Goal: Task Accomplishment & Management: Manage account settings

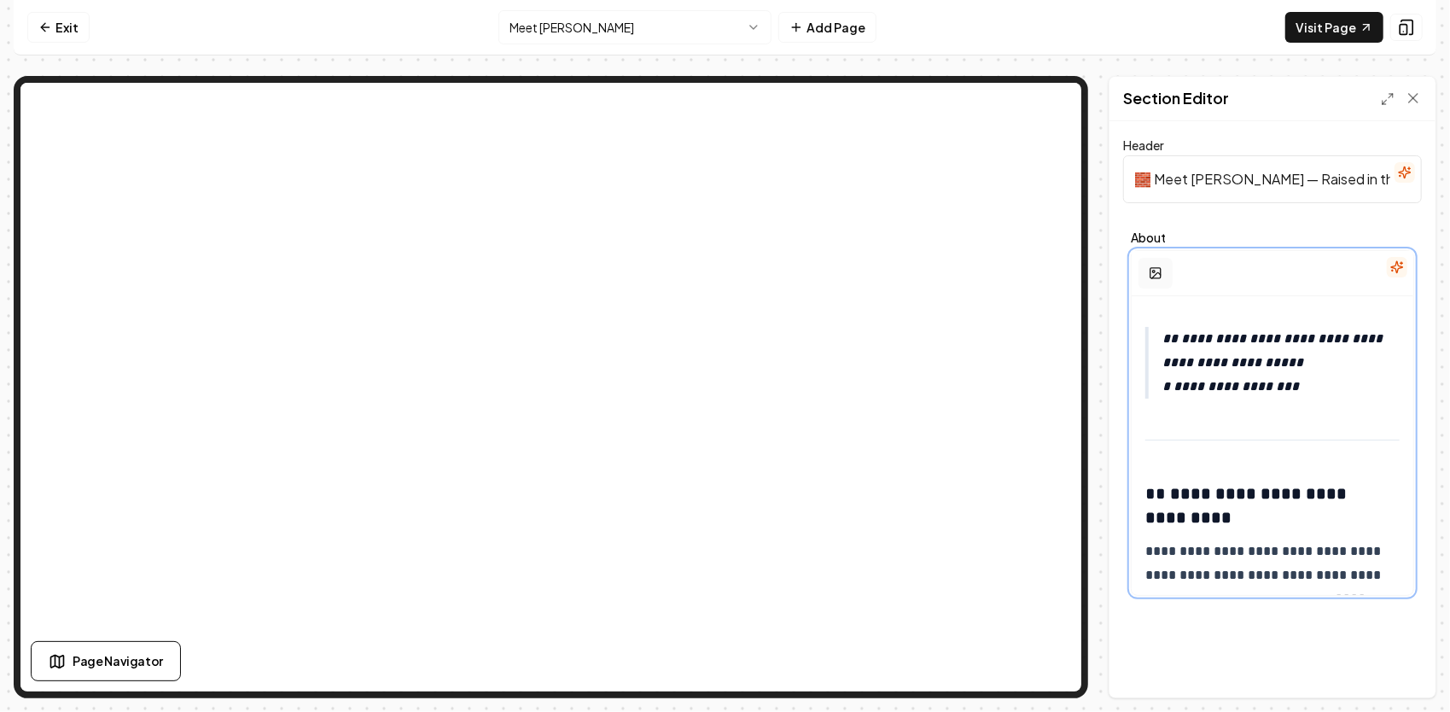
click at [1152, 267] on icon "button" at bounding box center [1156, 273] width 14 height 14
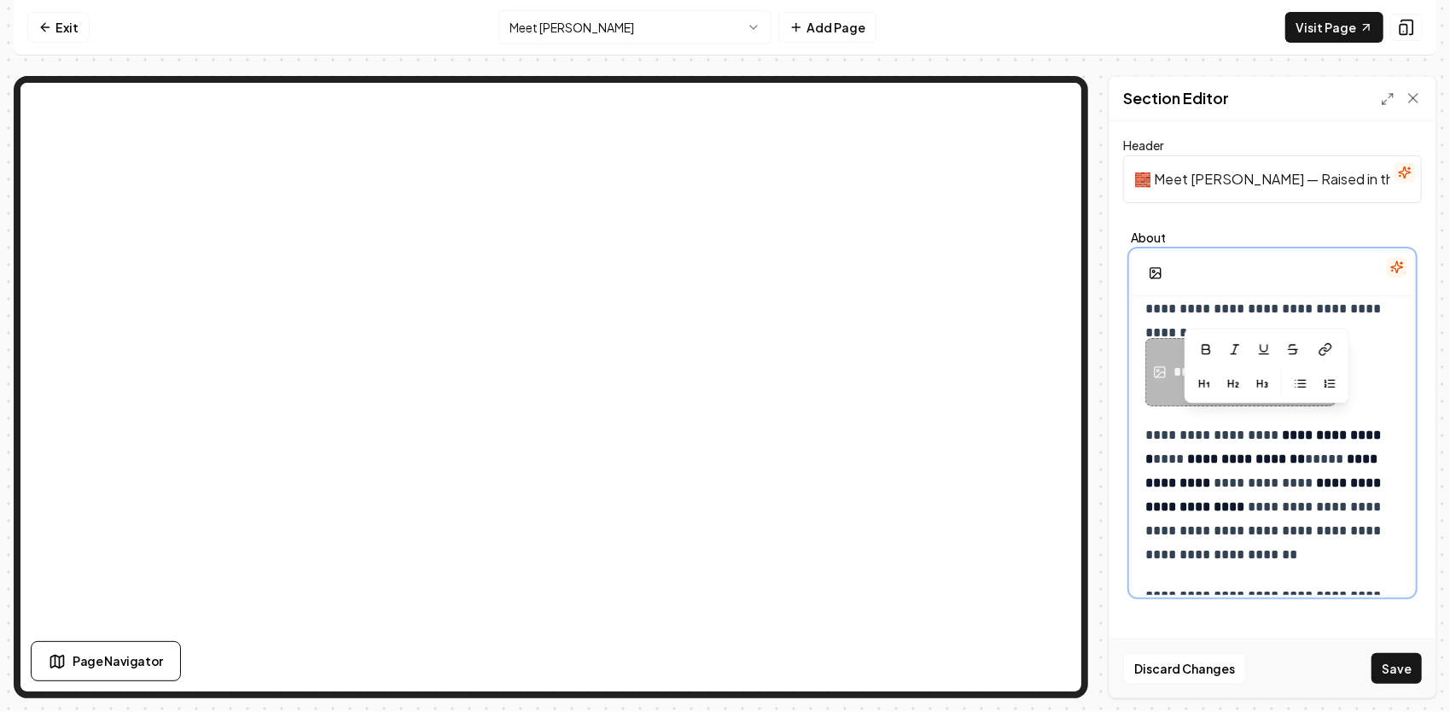
scroll to position [275, 0]
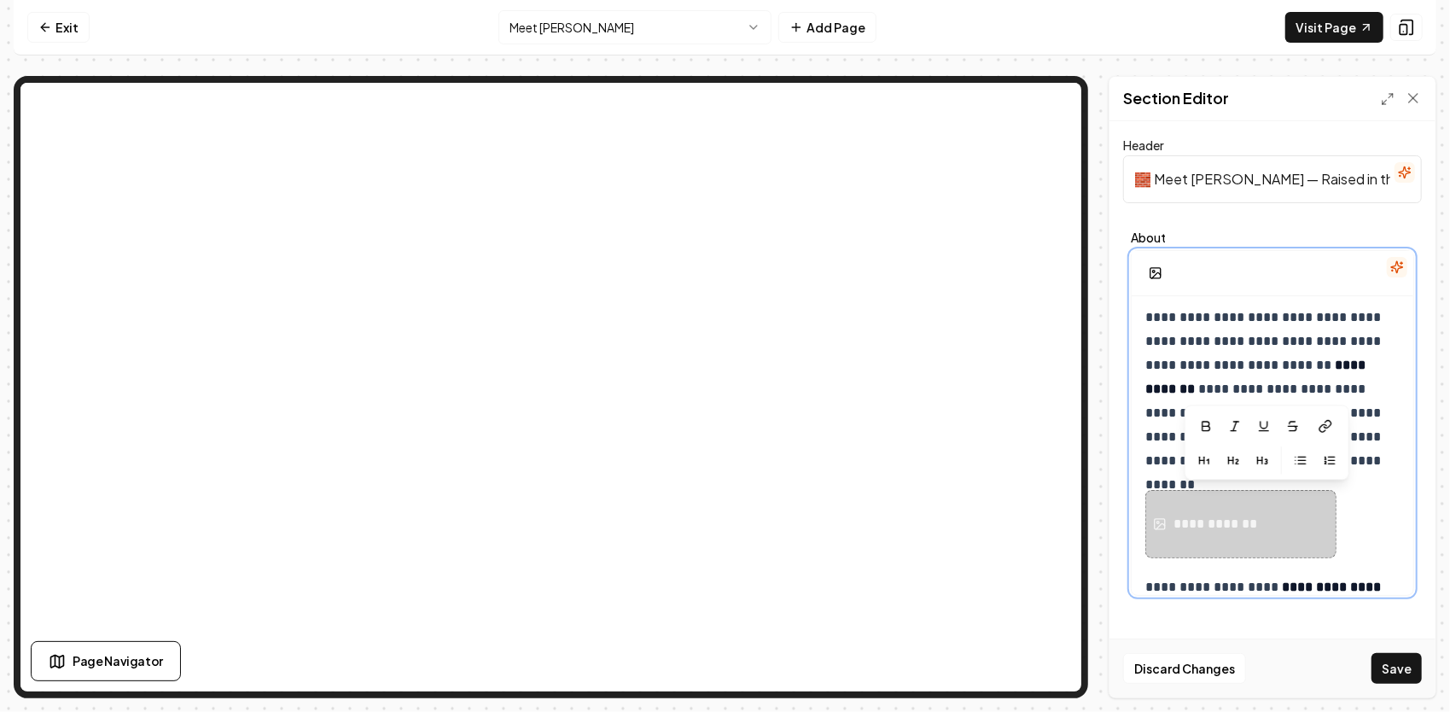
click at [1352, 513] on div "**********" at bounding box center [1272, 524] width 254 height 68
click at [1364, 503] on div "**********" at bounding box center [1272, 524] width 254 height 68
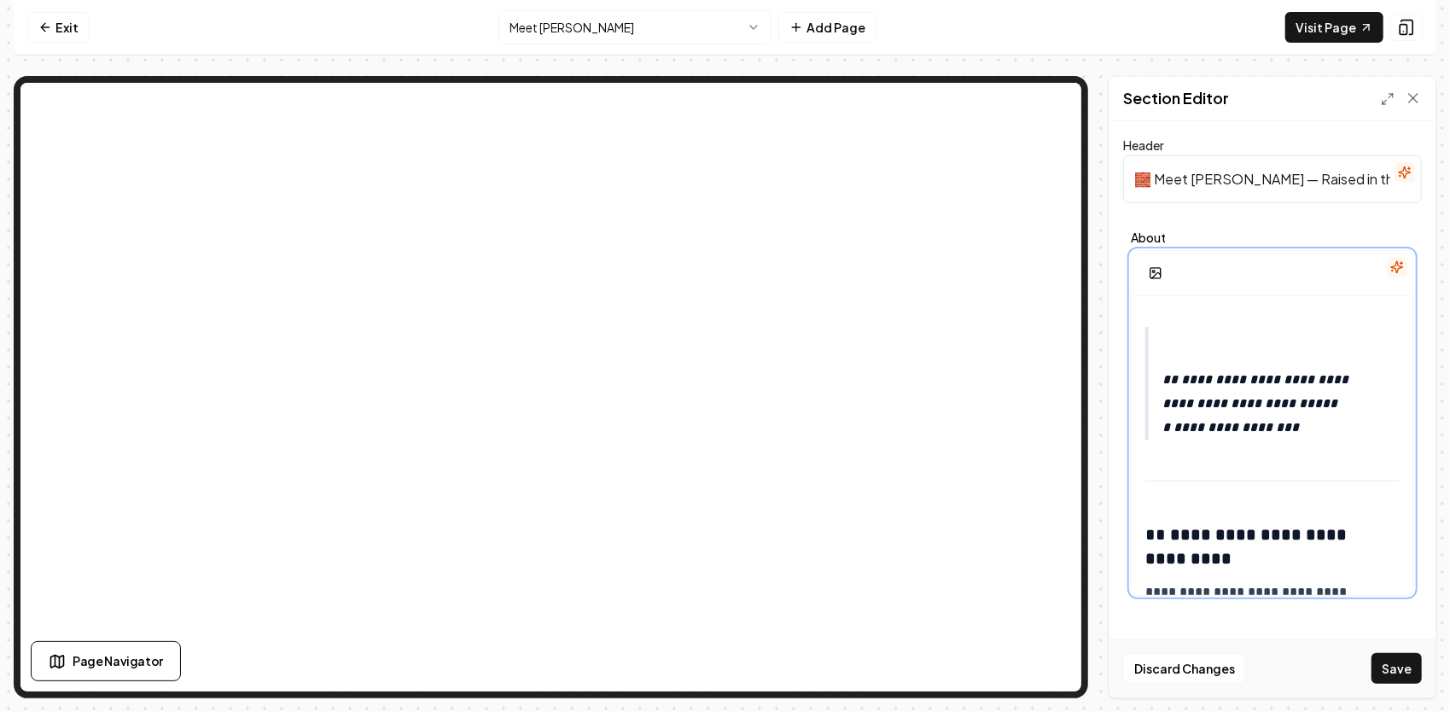
scroll to position [256, 0]
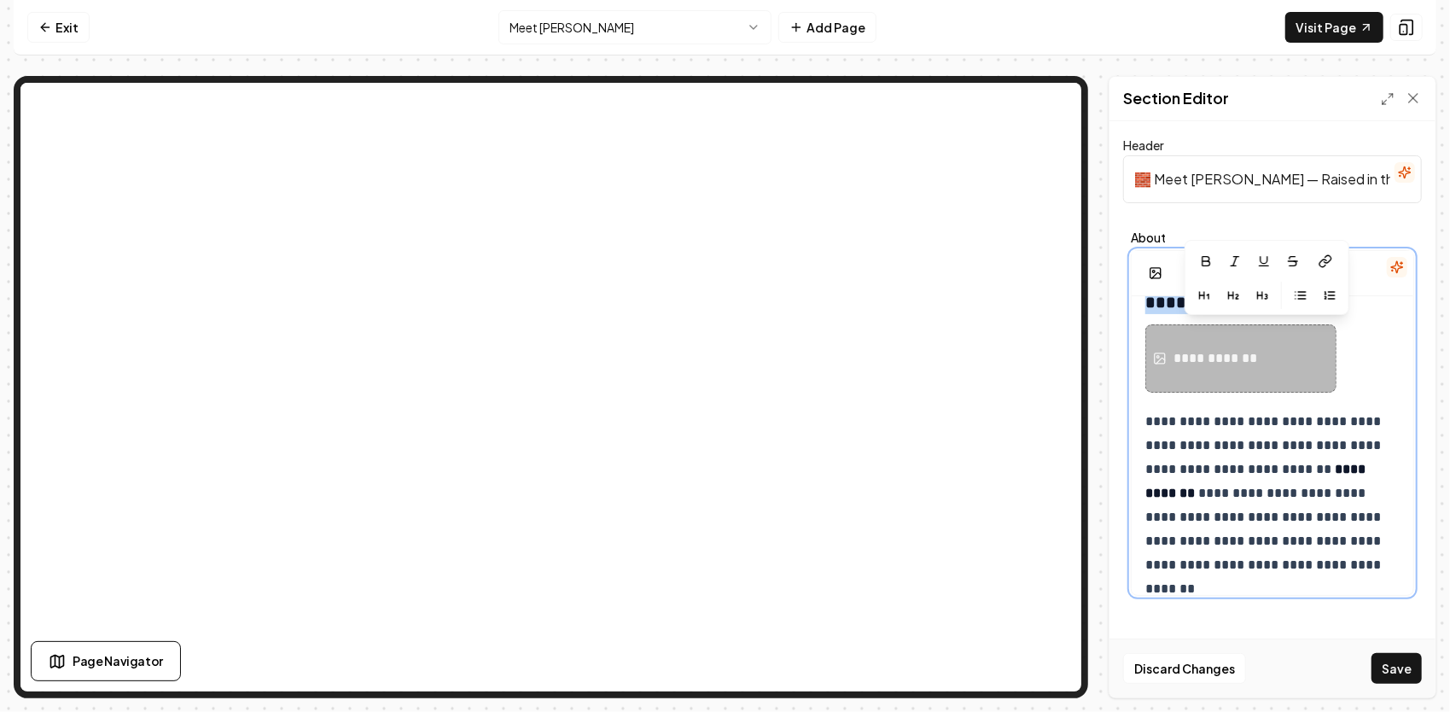
click at [1205, 351] on div "**********" at bounding box center [1217, 358] width 89 height 20
click at [1277, 356] on div "**********" at bounding box center [1240, 358] width 191 height 68
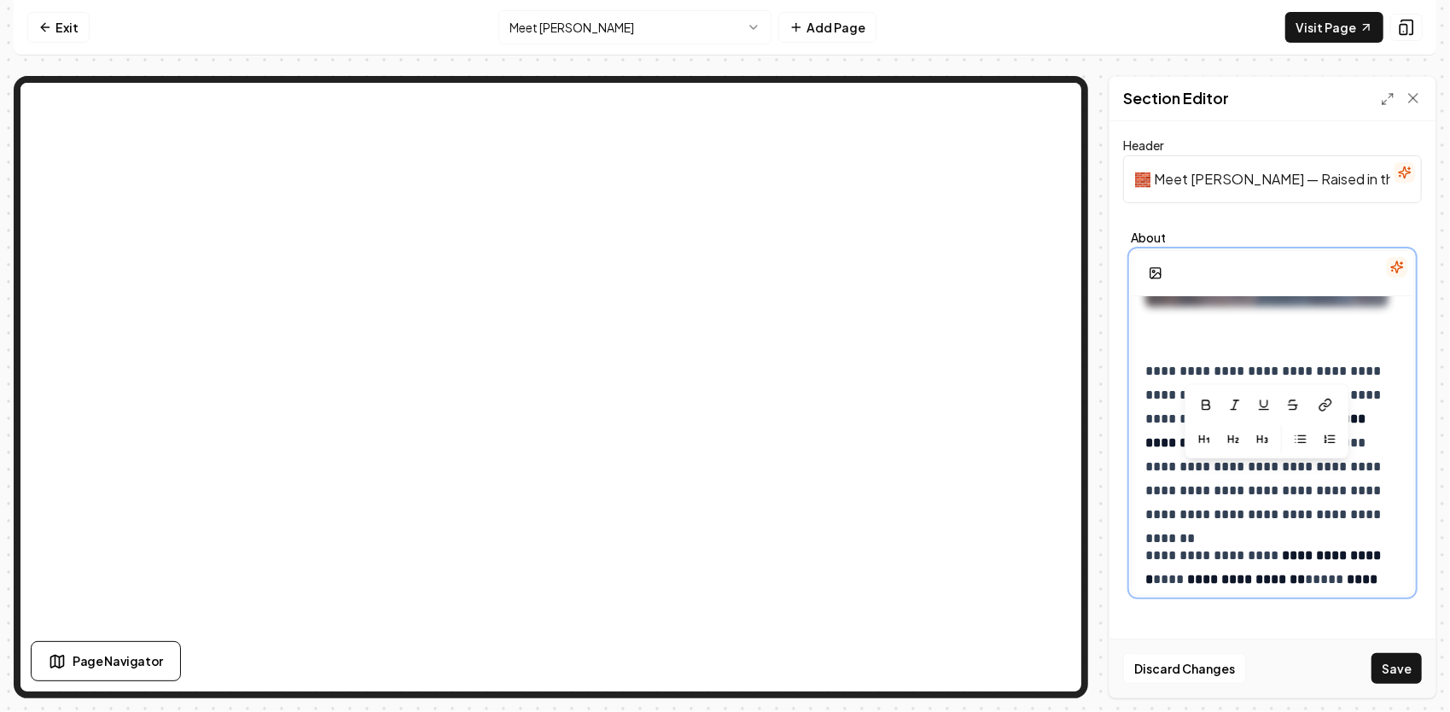
scroll to position [512, 0]
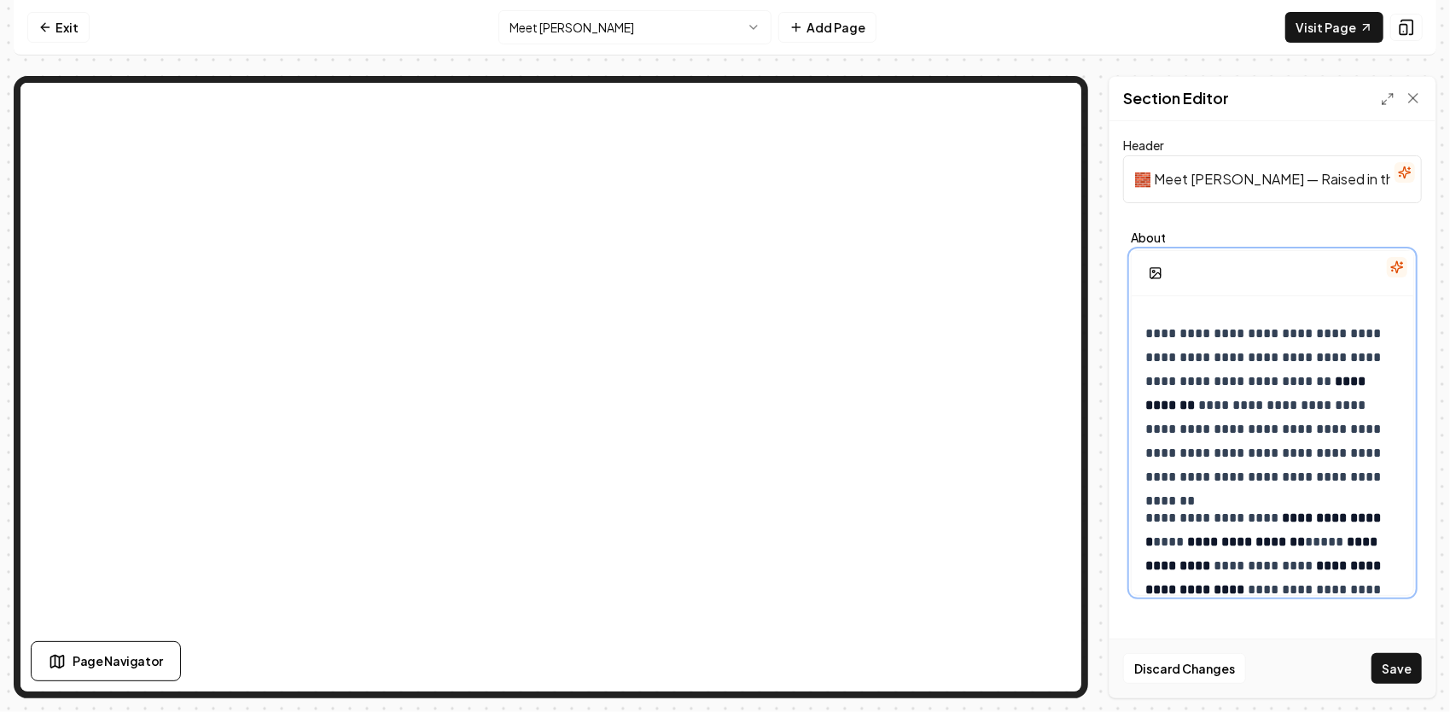
click at [1331, 483] on p "**********" at bounding box center [1266, 405] width 243 height 167
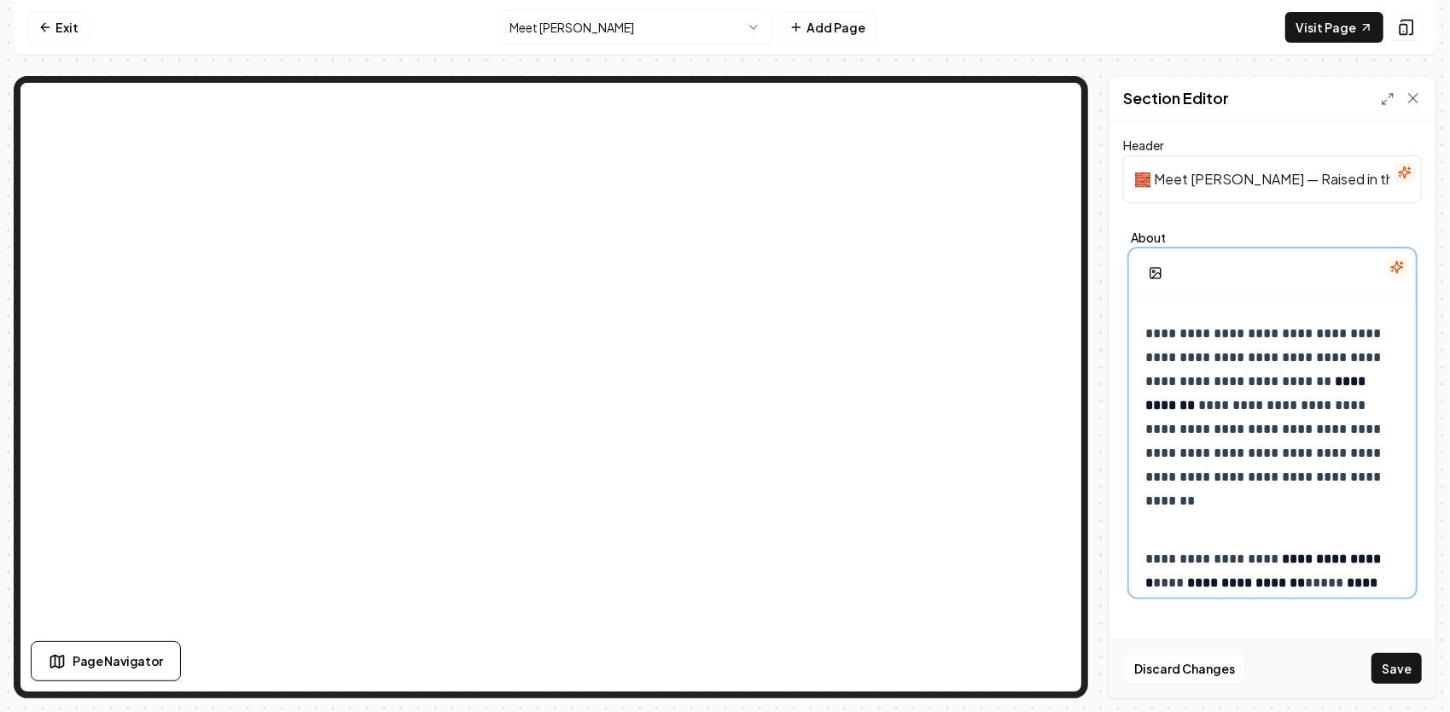
drag, startPoint x: 1178, startPoint y: 515, endPoint x: 1244, endPoint y: 543, distance: 71.5
click at [1244, 547] on p "**********" at bounding box center [1266, 618] width 243 height 143
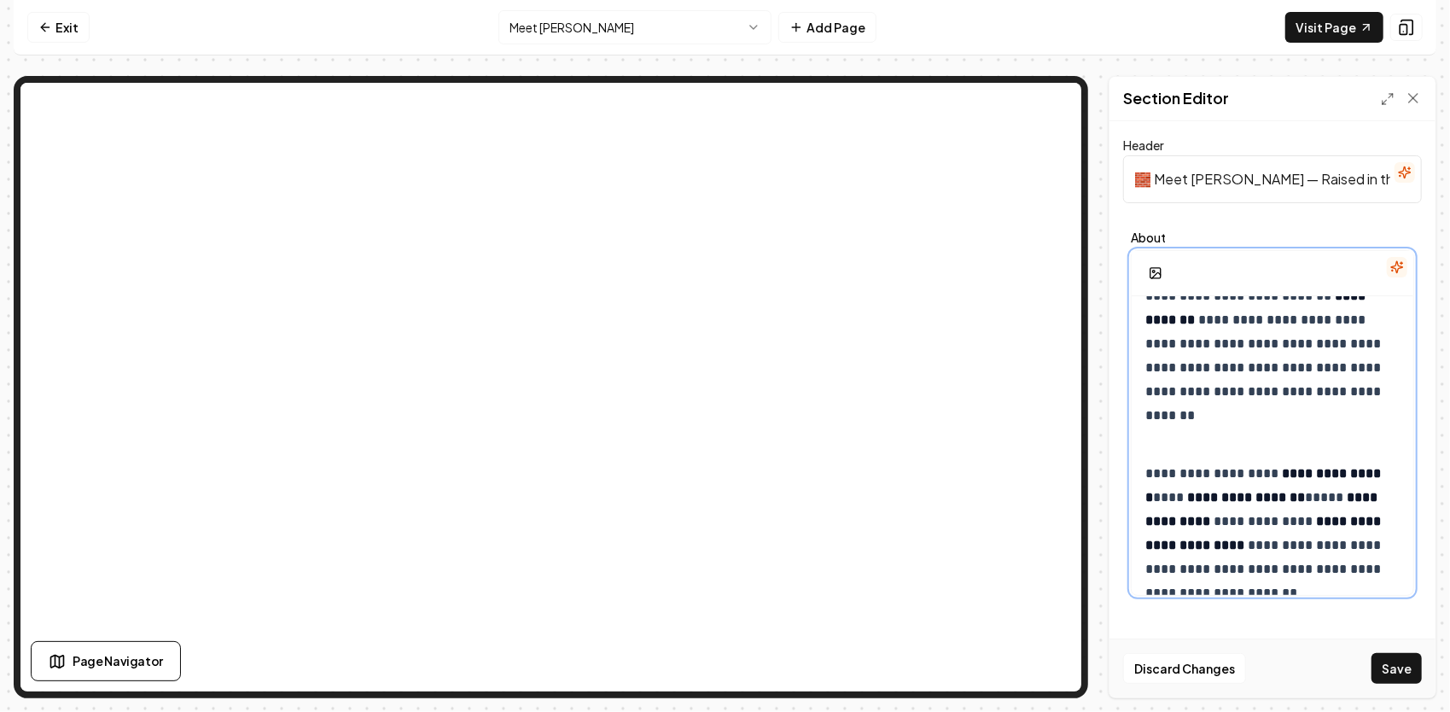
drag, startPoint x: 1155, startPoint y: 444, endPoint x: 1147, endPoint y: 436, distance: 11.5
click at [1147, 436] on p at bounding box center [1272, 433] width 254 height 24
drag, startPoint x: 1147, startPoint y: 433, endPoint x: 1164, endPoint y: 439, distance: 17.8
click at [1164, 439] on p at bounding box center [1272, 433] width 254 height 24
click at [1150, 269] on rect "button" at bounding box center [1155, 273] width 10 height 10
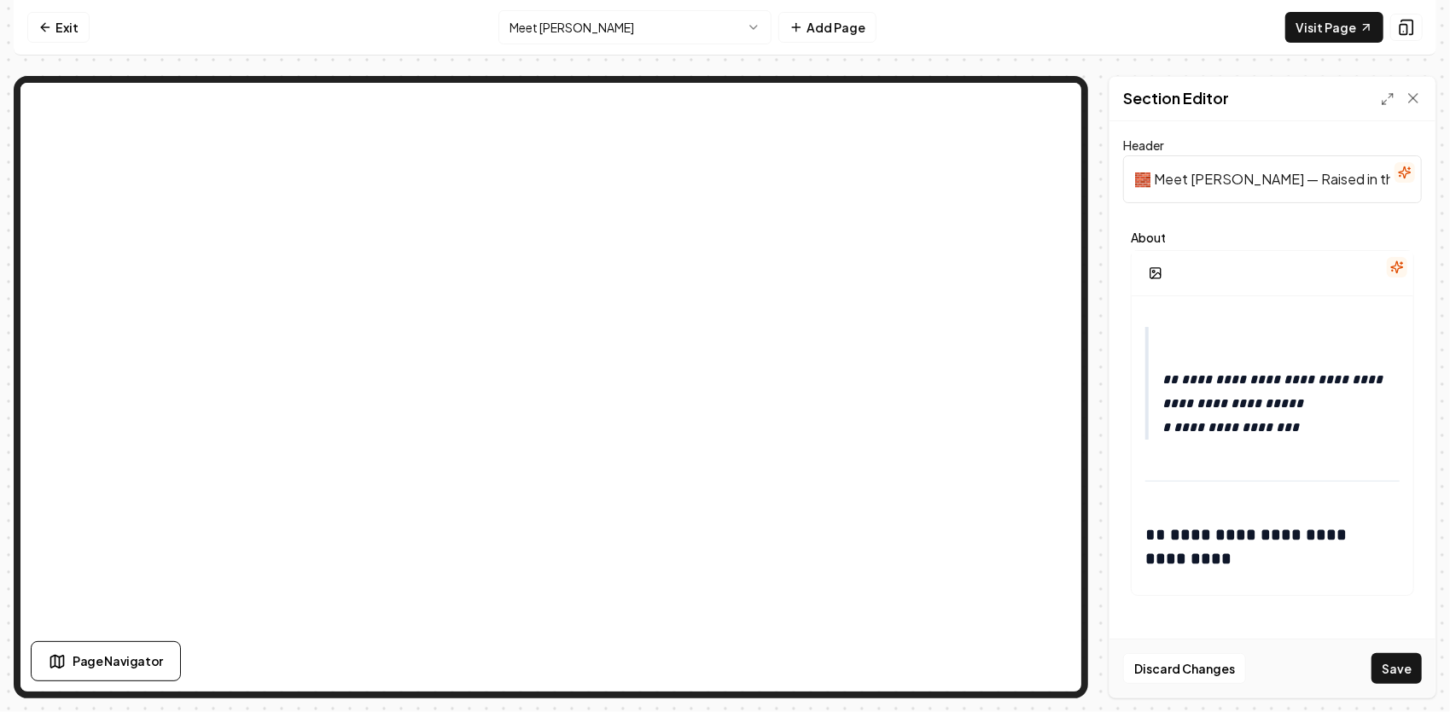
scroll to position [1963, 0]
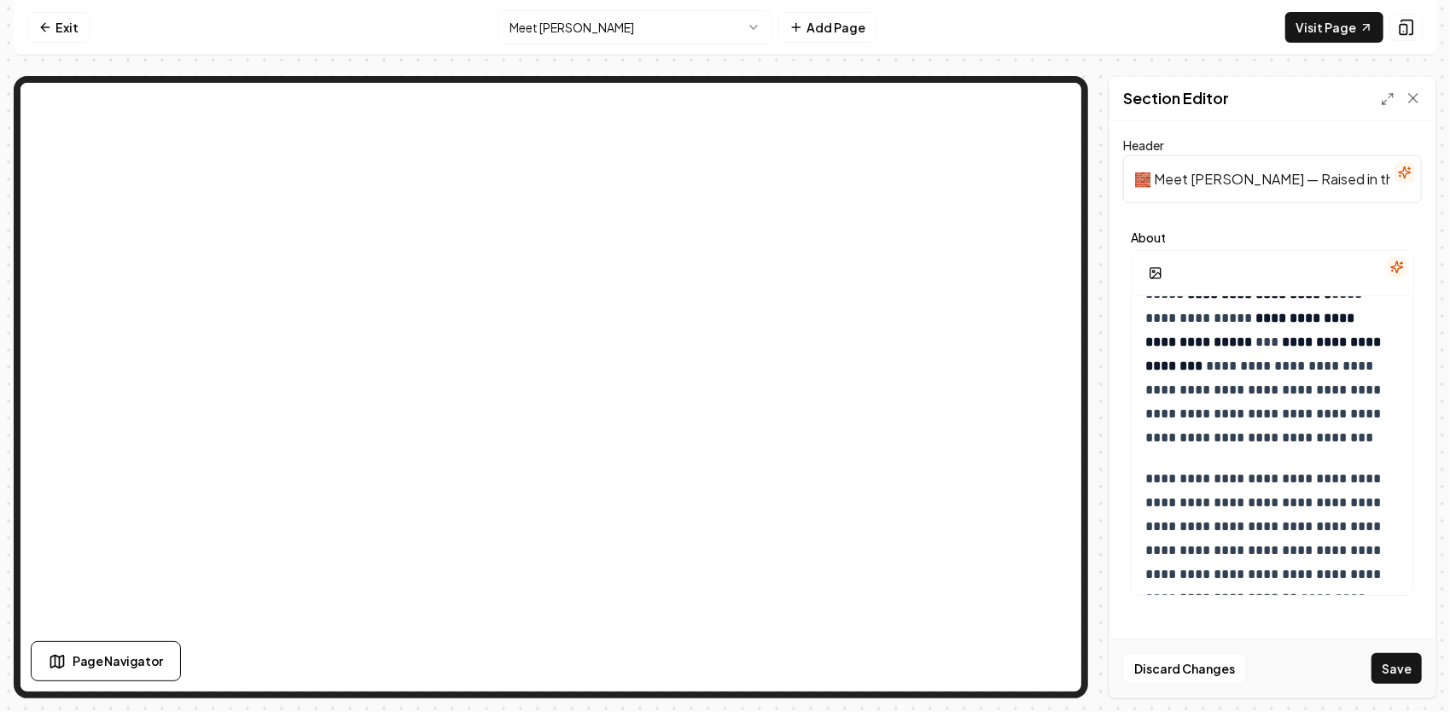
click at [1330, 435] on p "**********" at bounding box center [1266, 354] width 243 height 191
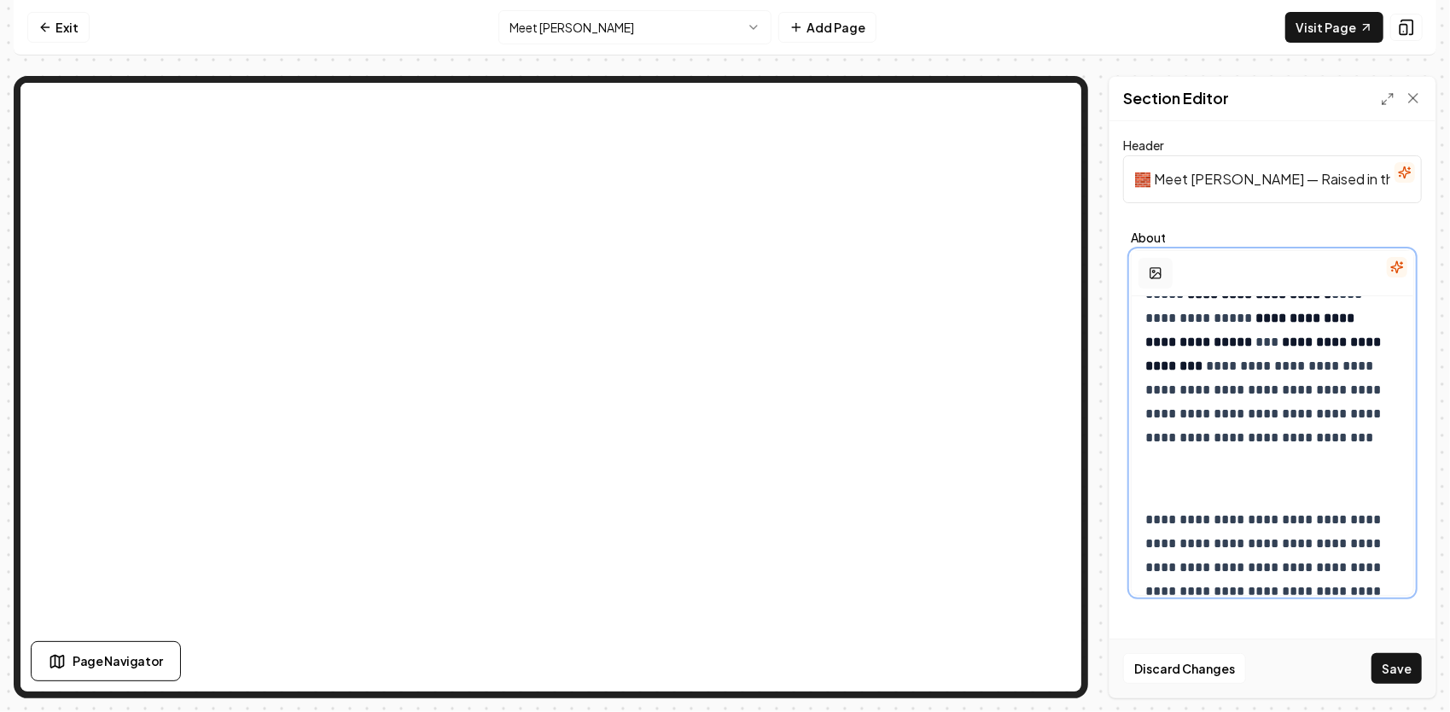
click at [1150, 272] on rect "button" at bounding box center [1155, 273] width 10 height 10
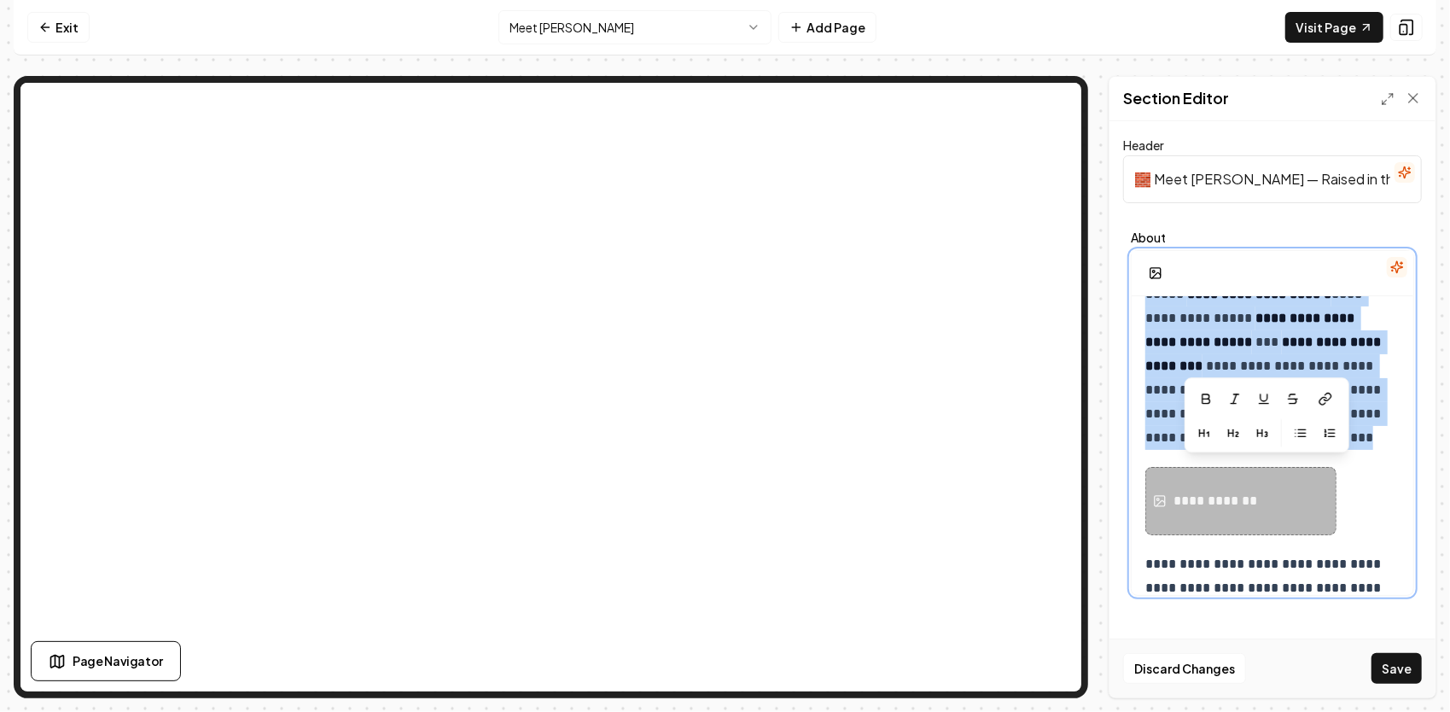
click at [1210, 495] on div "**********" at bounding box center [1217, 501] width 89 height 20
click at [1183, 476] on div "**********" at bounding box center [1240, 501] width 191 height 68
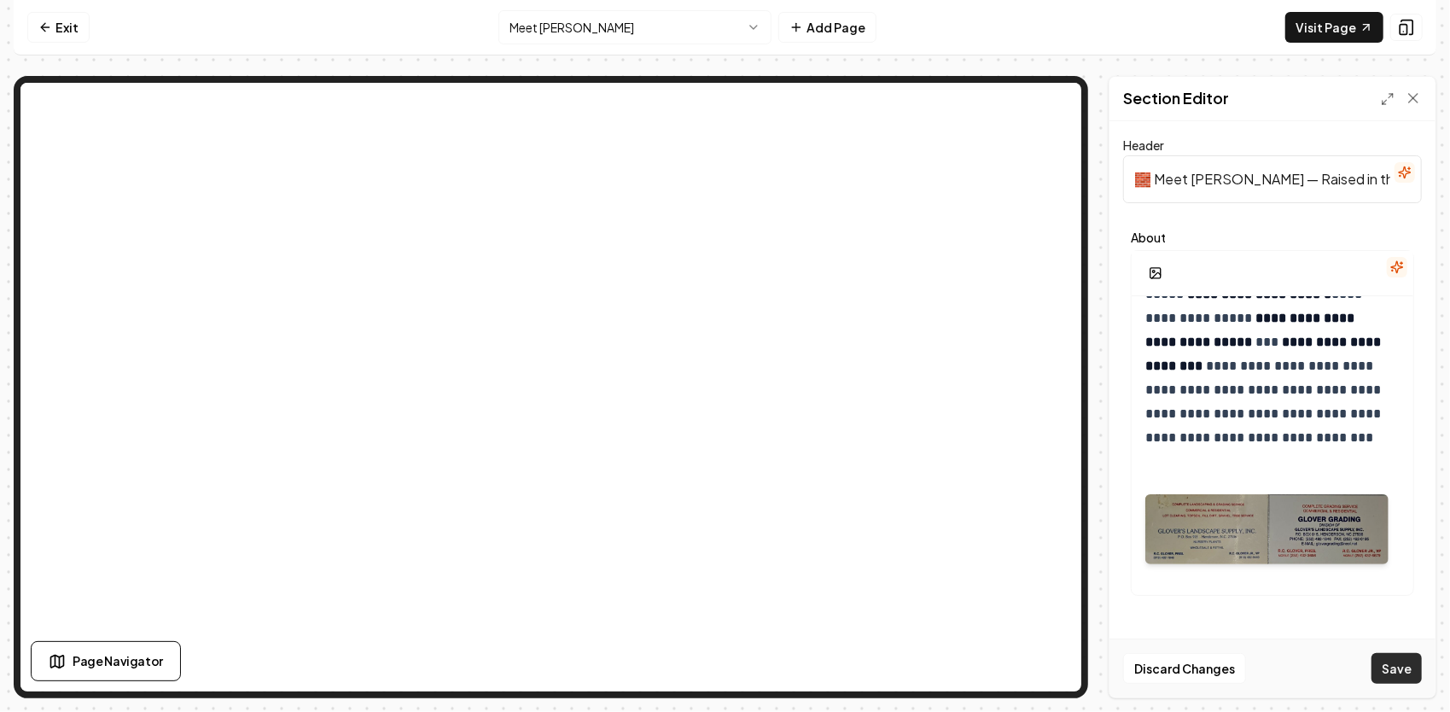
click at [1409, 665] on button "Save" at bounding box center [1396, 668] width 50 height 31
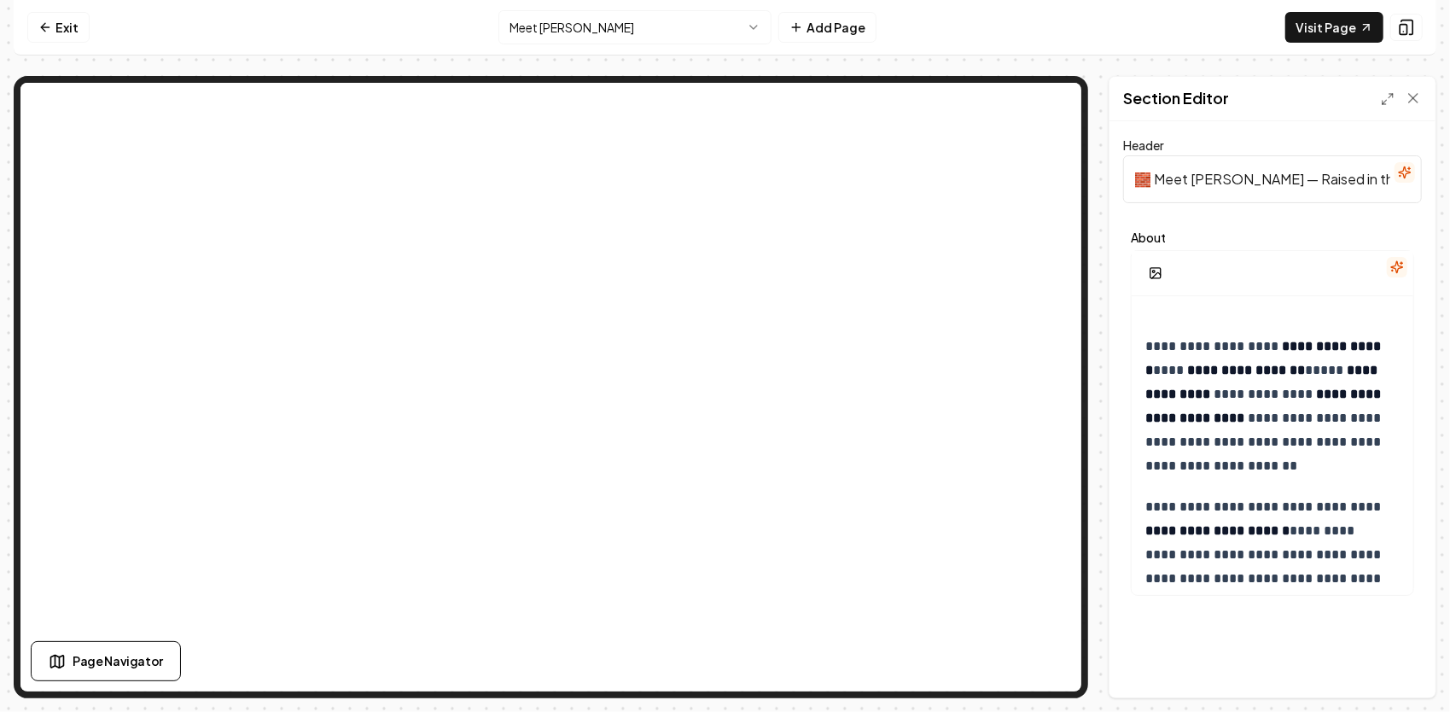
scroll to position [768, 0]
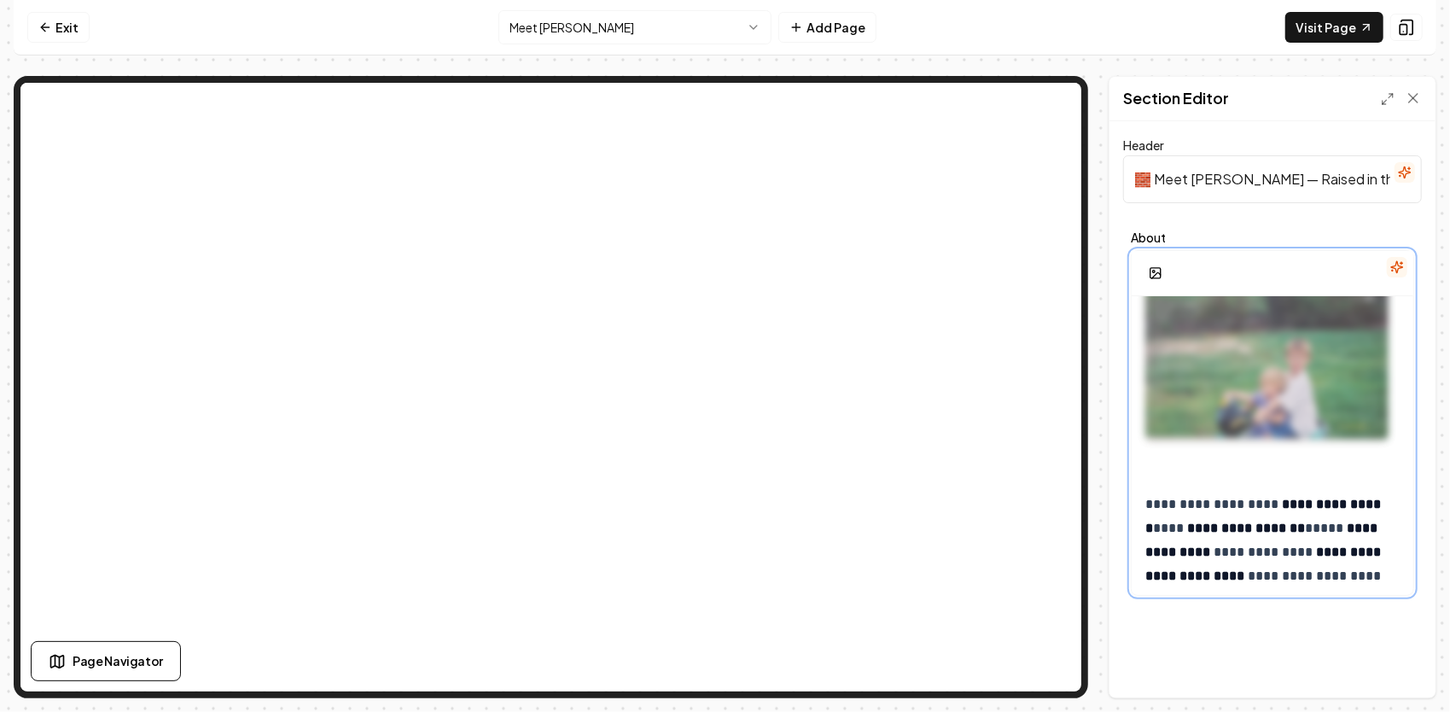
click at [1256, 398] on img at bounding box center [1266, 358] width 243 height 162
click at [1230, 502] on p "**********" at bounding box center [1266, 563] width 243 height 143
click at [1229, 374] on img at bounding box center [1266, 358] width 243 height 162
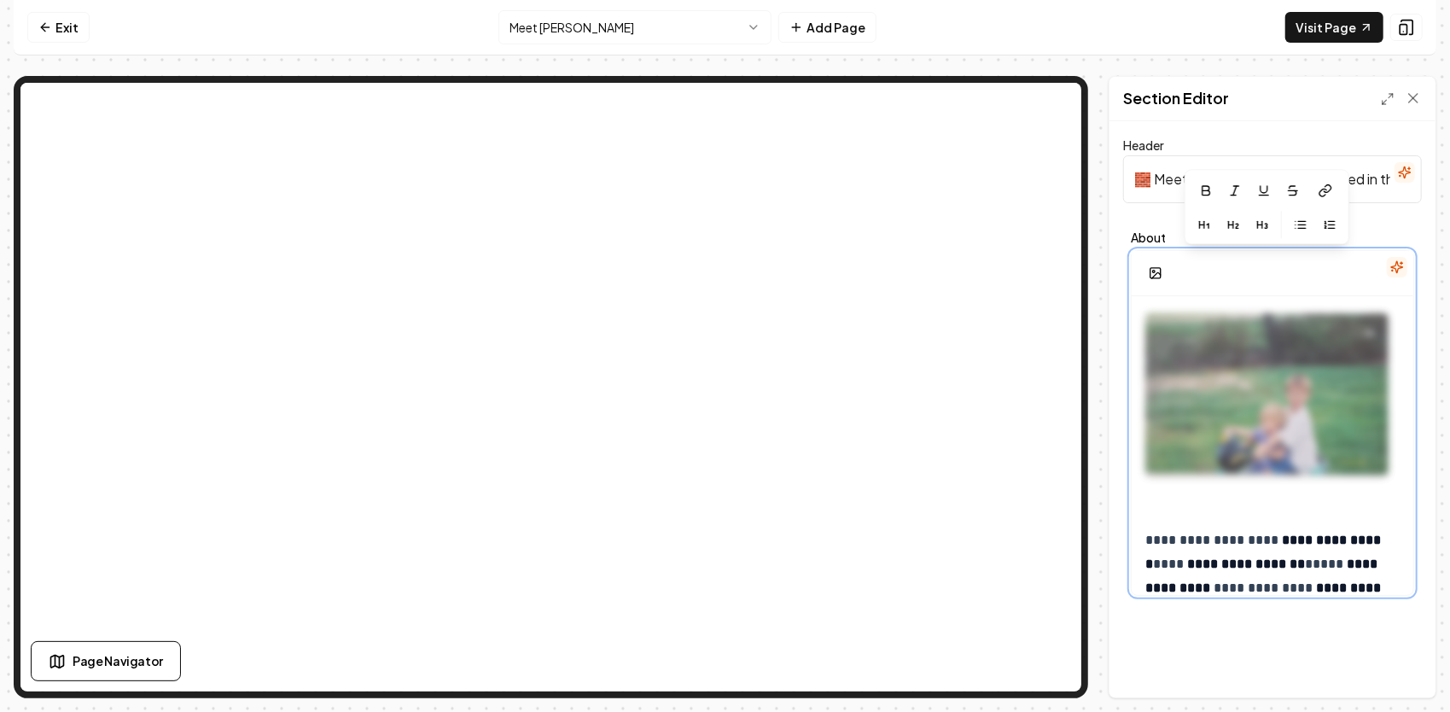
scroll to position [683, 0]
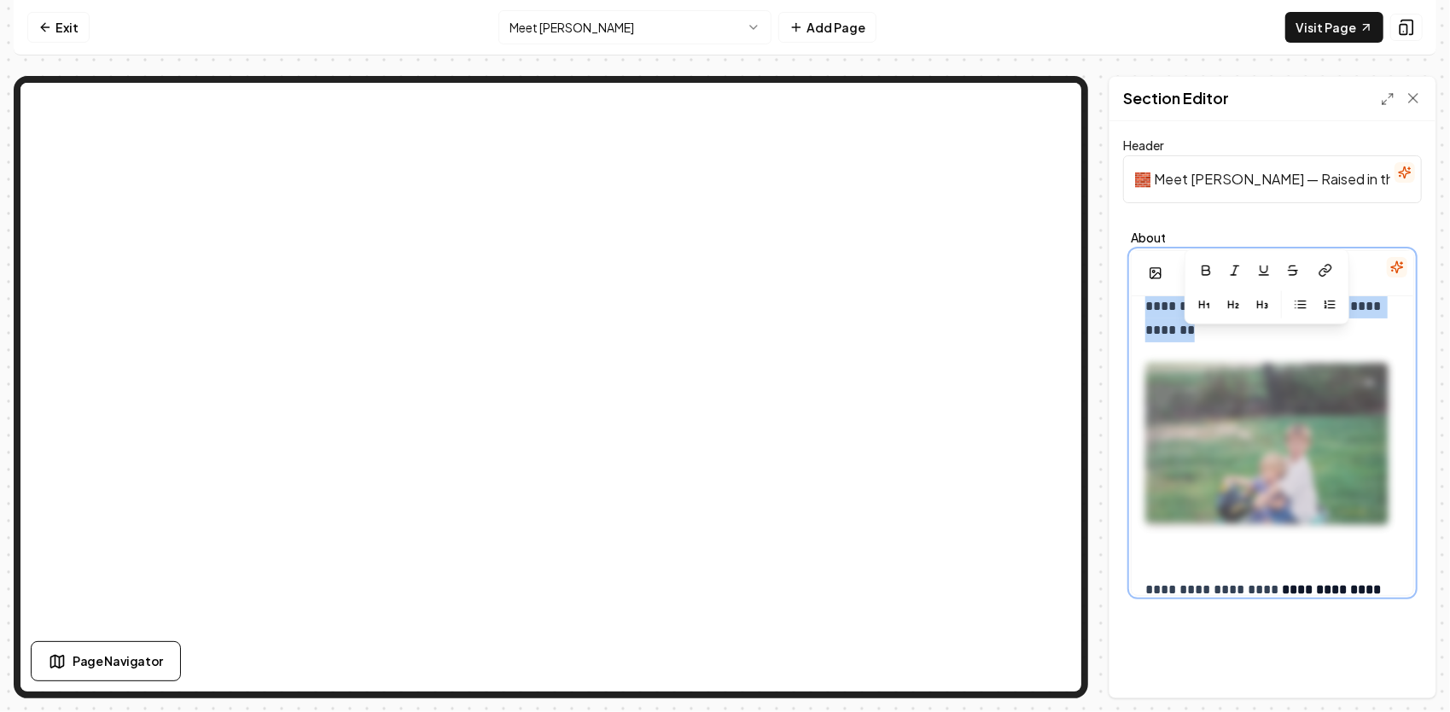
click at [1225, 425] on img at bounding box center [1266, 444] width 243 height 162
click at [1342, 551] on div at bounding box center [1272, 447] width 254 height 225
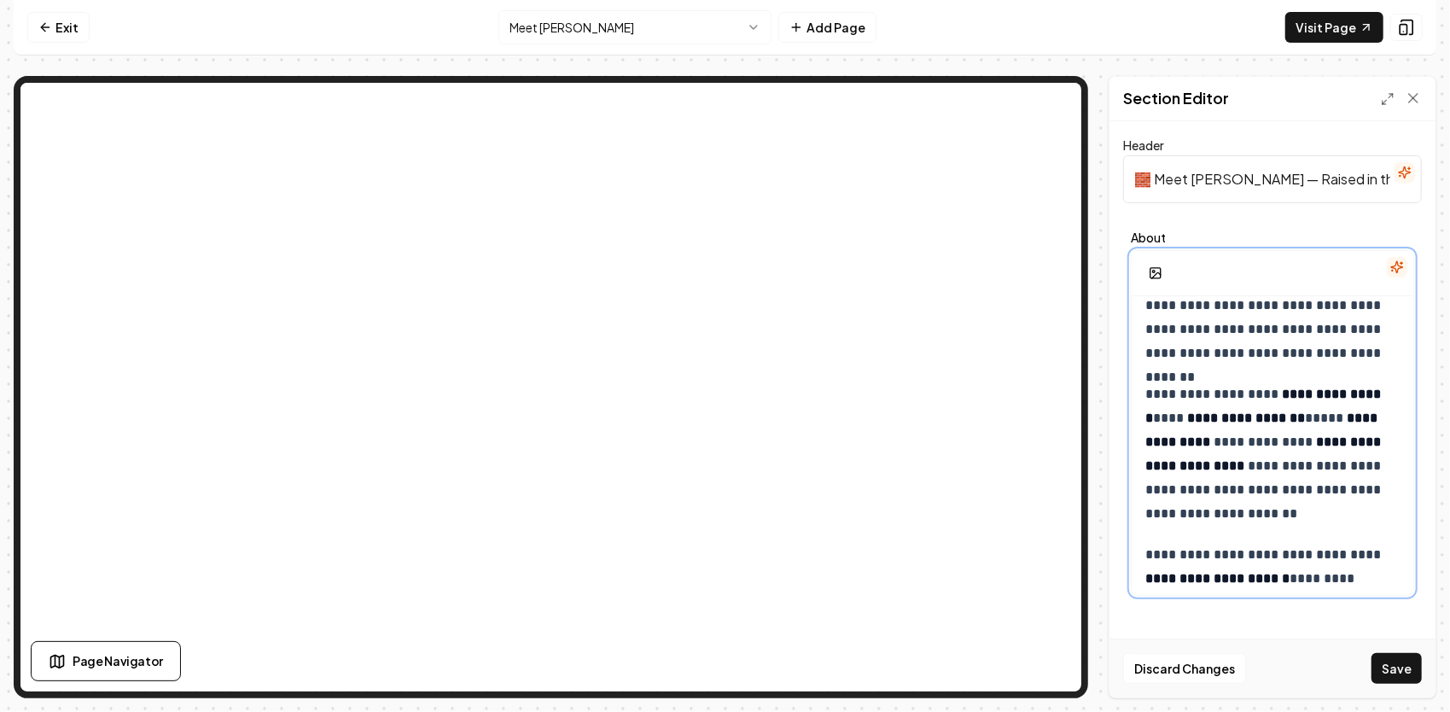
scroll to position [597, 0]
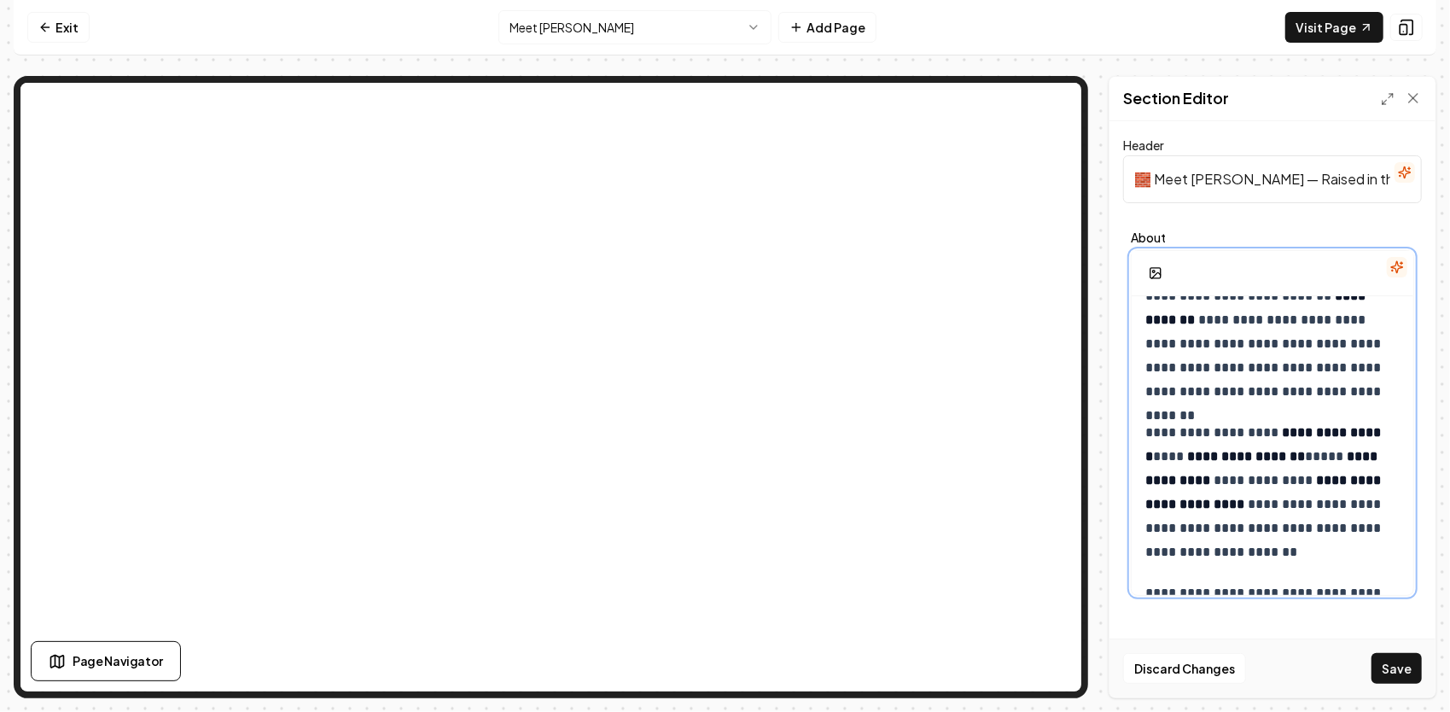
click at [1319, 390] on p "**********" at bounding box center [1266, 319] width 243 height 167
click at [1158, 269] on icon "button" at bounding box center [1156, 273] width 14 height 14
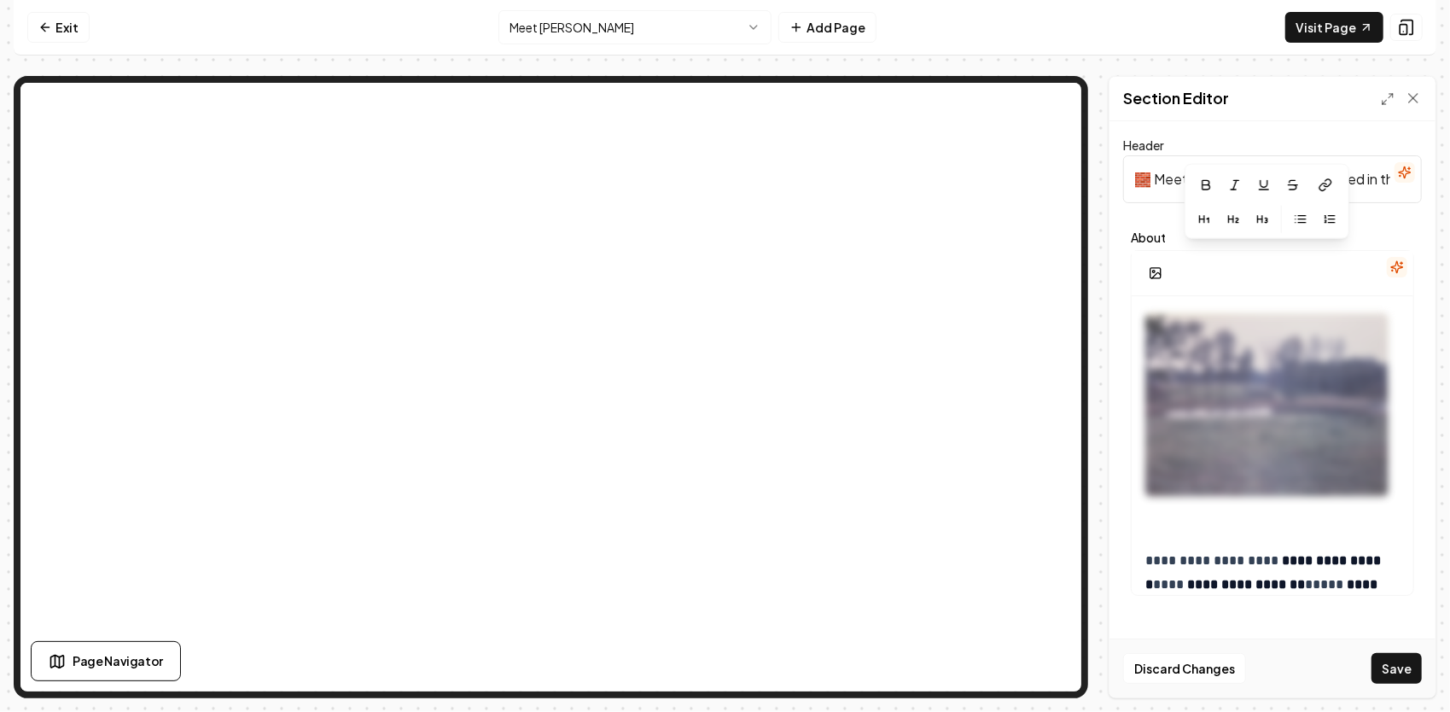
scroll to position [683, 0]
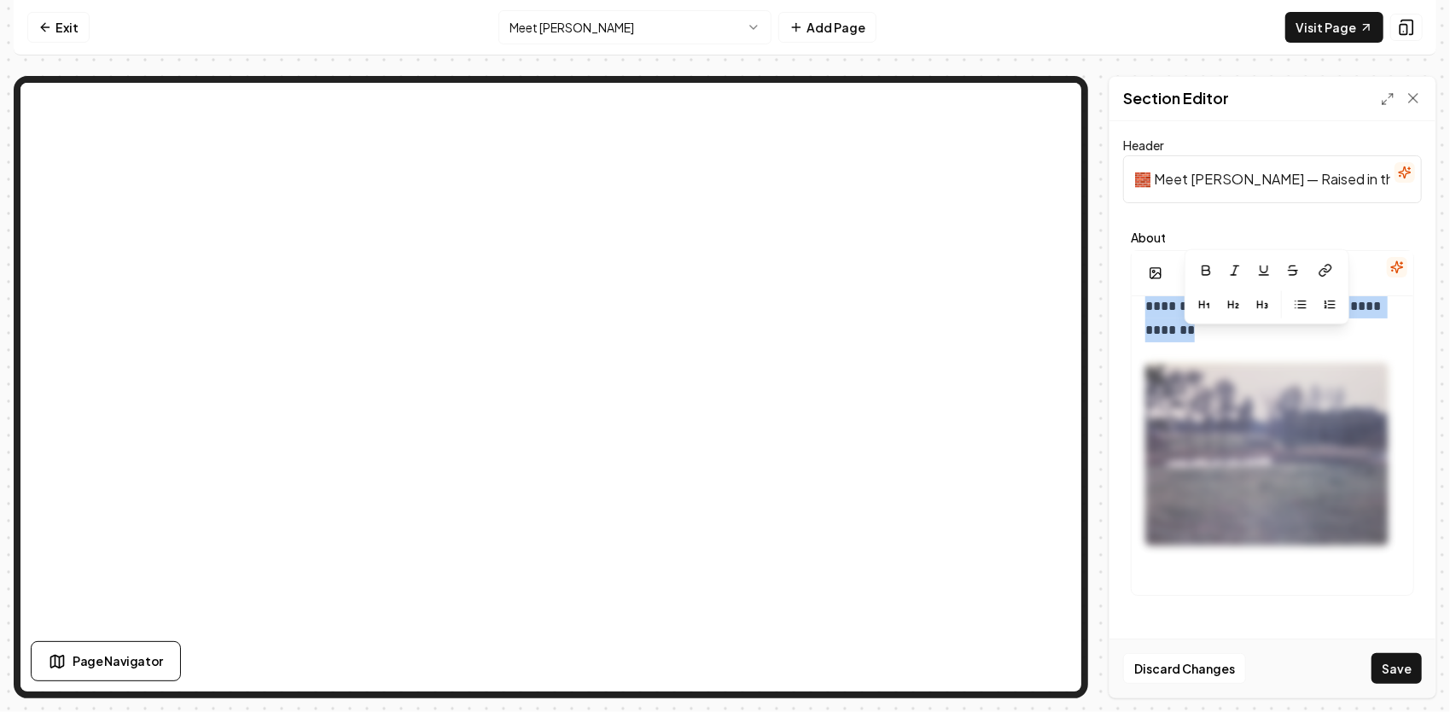
click at [1216, 428] on img at bounding box center [1266, 454] width 243 height 183
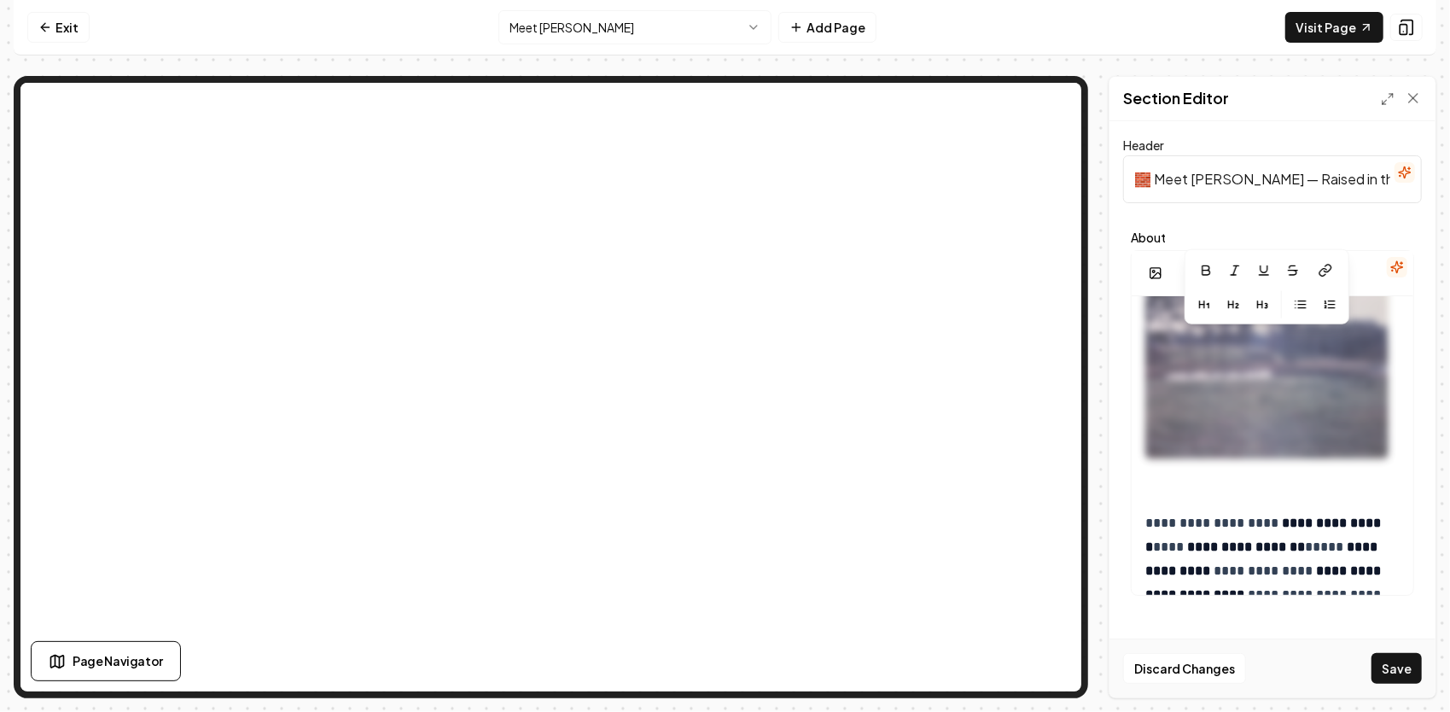
scroll to position [853, 0]
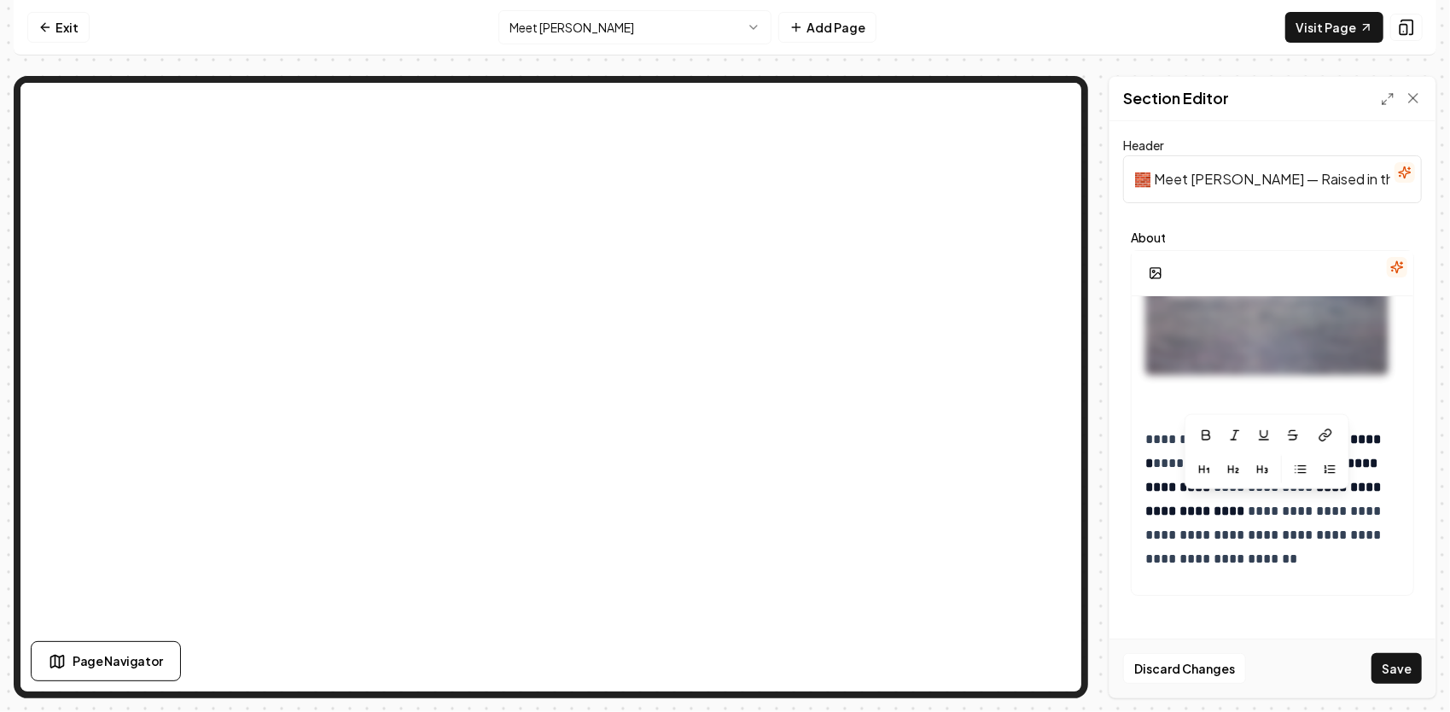
click at [1150, 427] on p "**********" at bounding box center [1266, 498] width 243 height 143
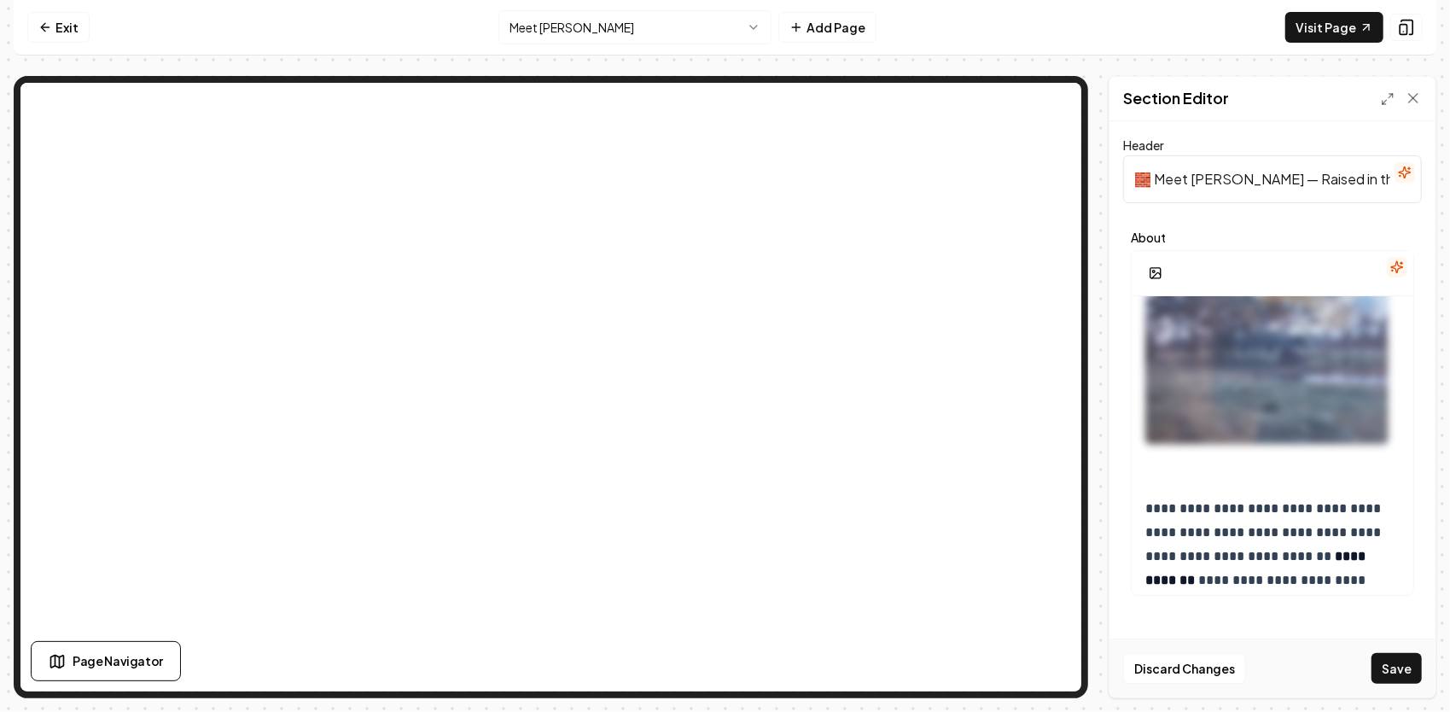
scroll to position [252, 0]
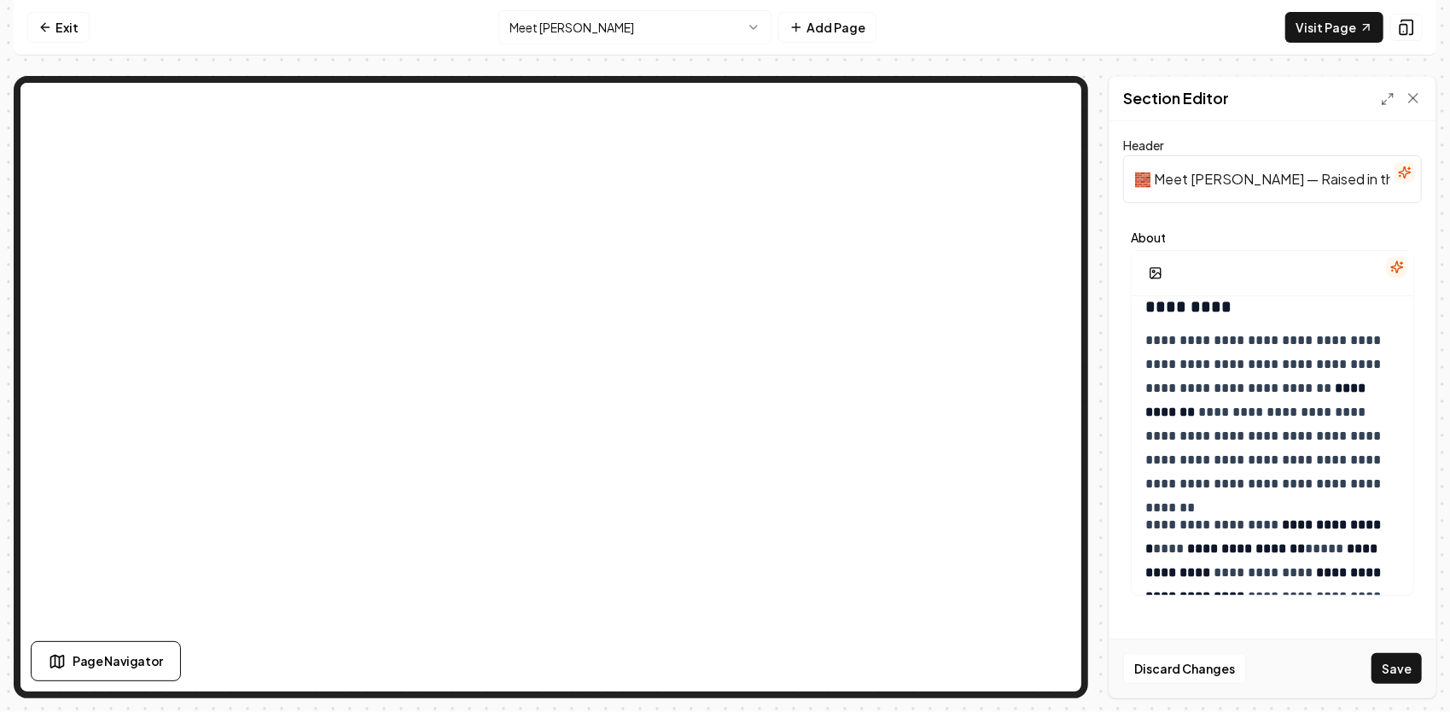
click at [1318, 483] on p "**********" at bounding box center [1266, 412] width 243 height 167
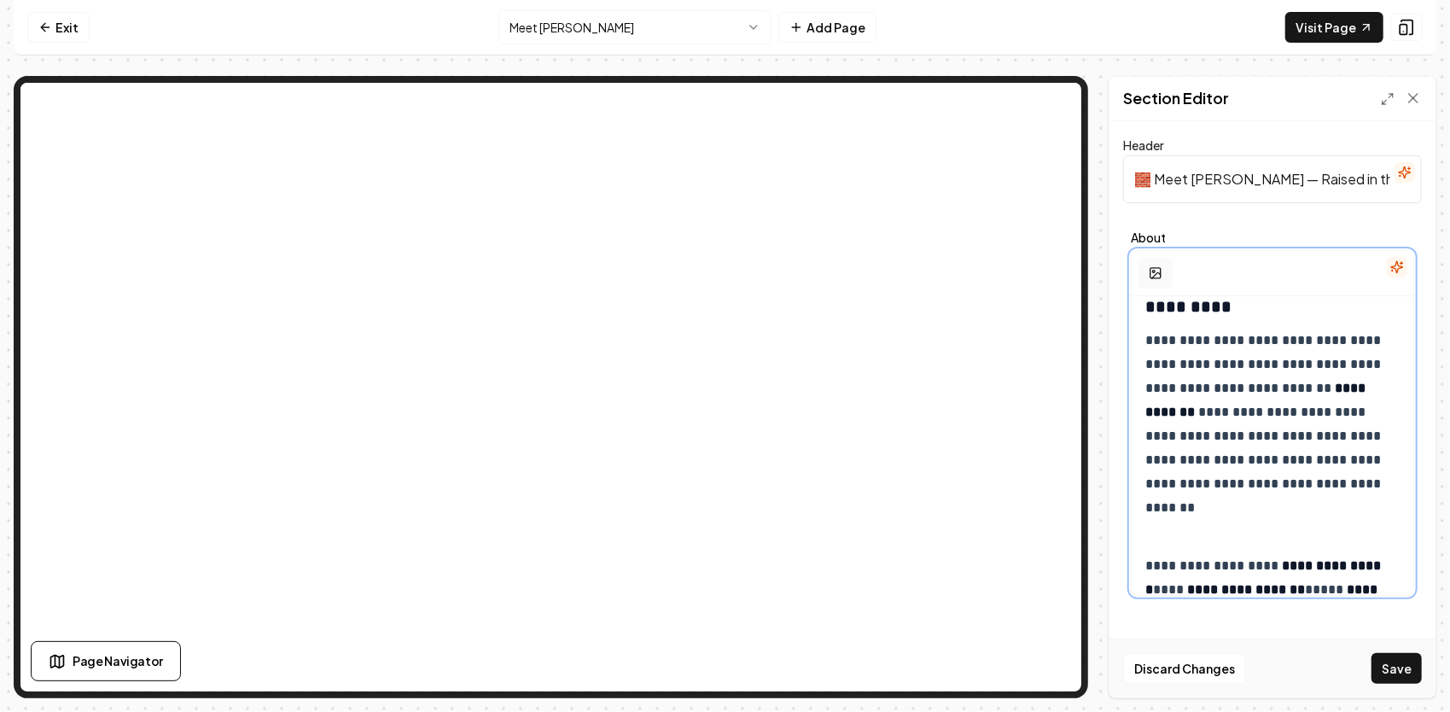
click at [1156, 272] on icon "button" at bounding box center [1156, 274] width 9 height 5
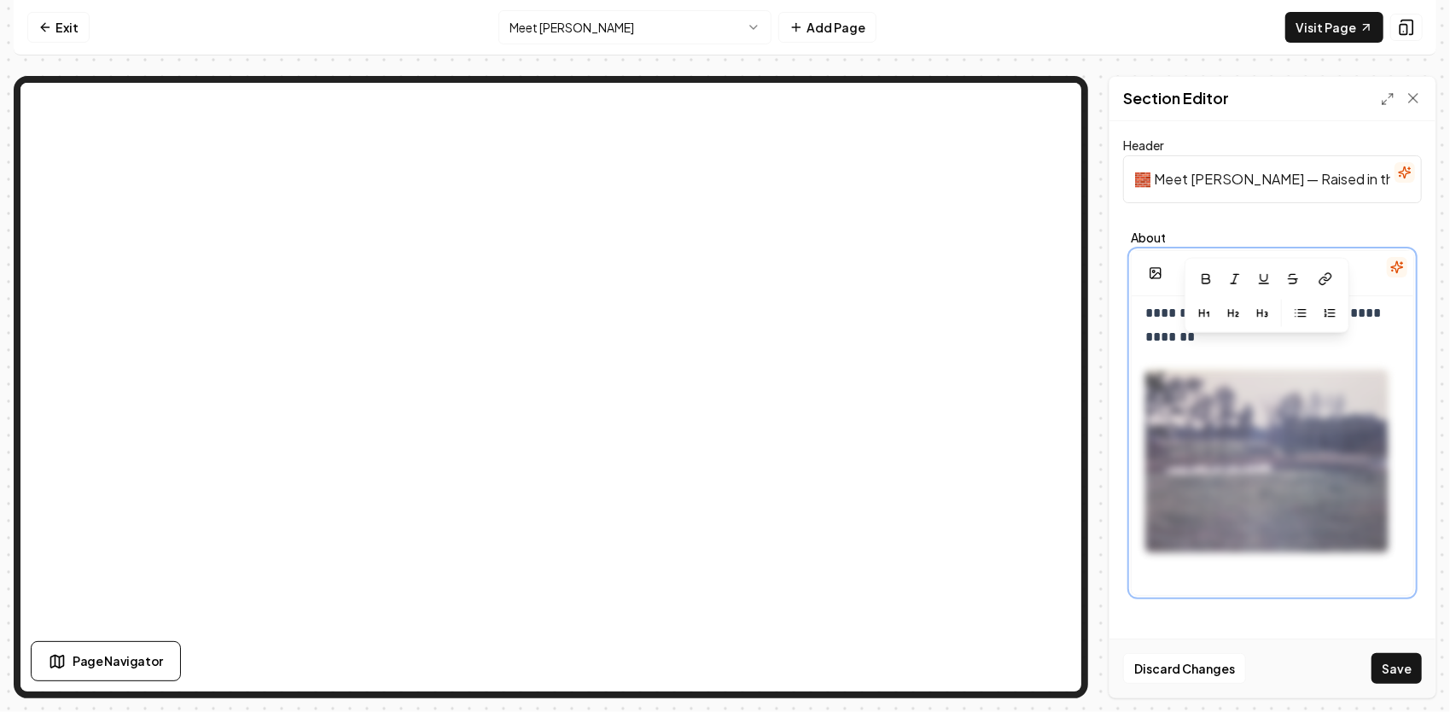
scroll to position [508, 0]
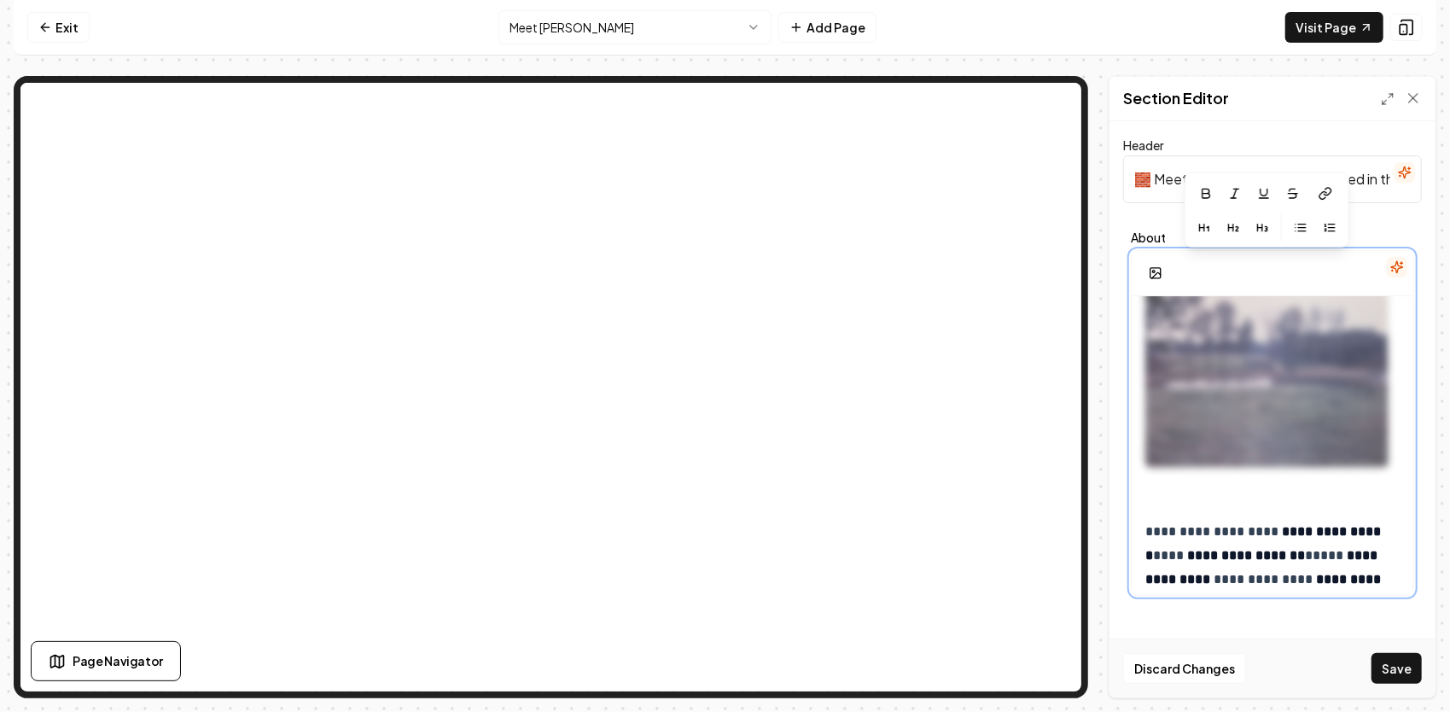
click at [1147, 529] on p "**********" at bounding box center [1266, 591] width 243 height 143
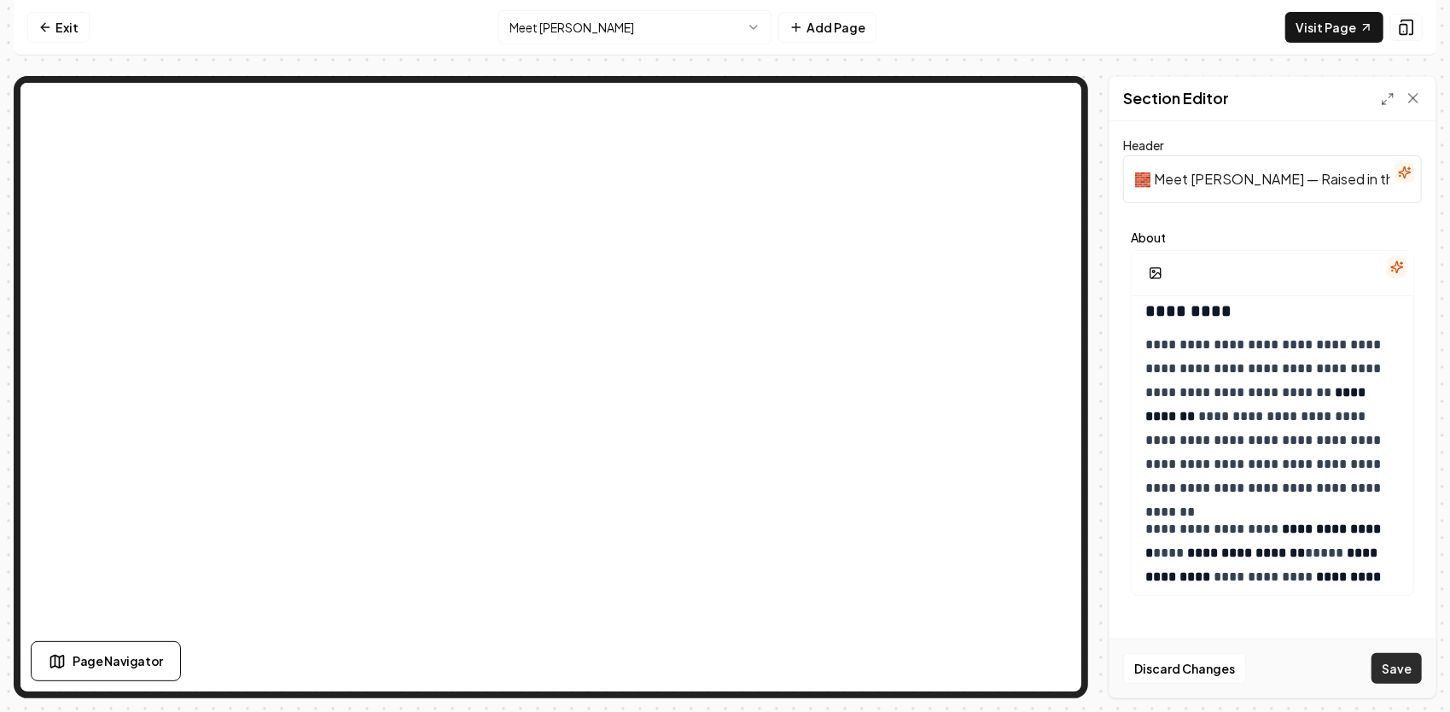
click at [1387, 678] on button "Save" at bounding box center [1396, 668] width 50 height 31
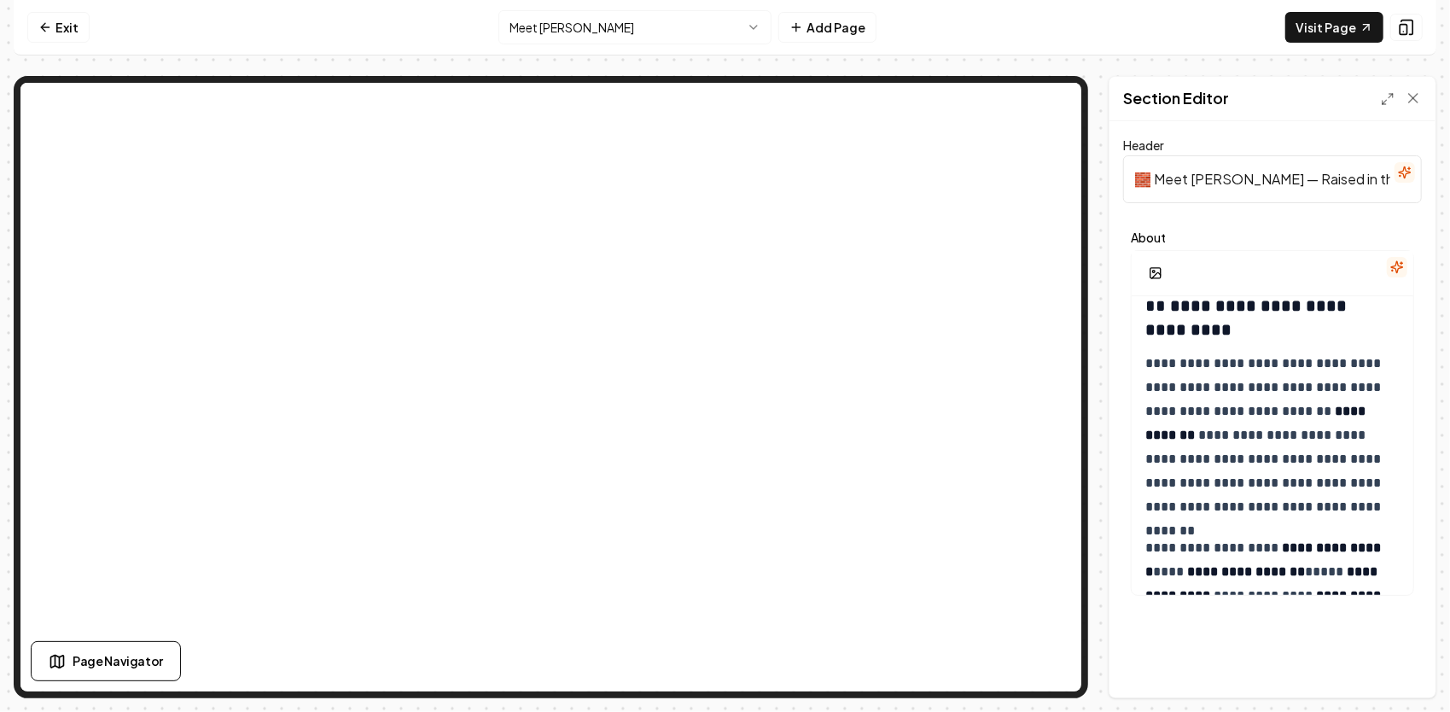
scroll to position [256, 0]
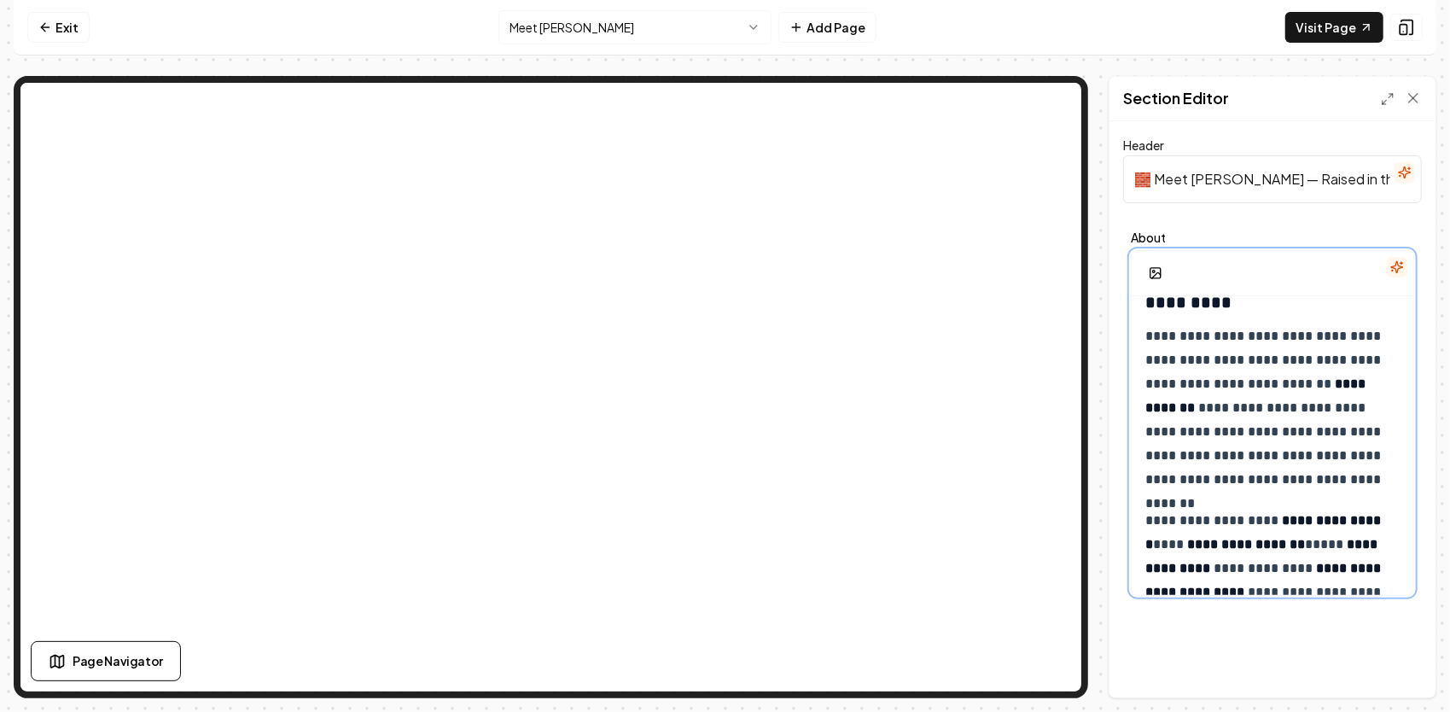
click at [1320, 484] on p "**********" at bounding box center [1266, 407] width 243 height 167
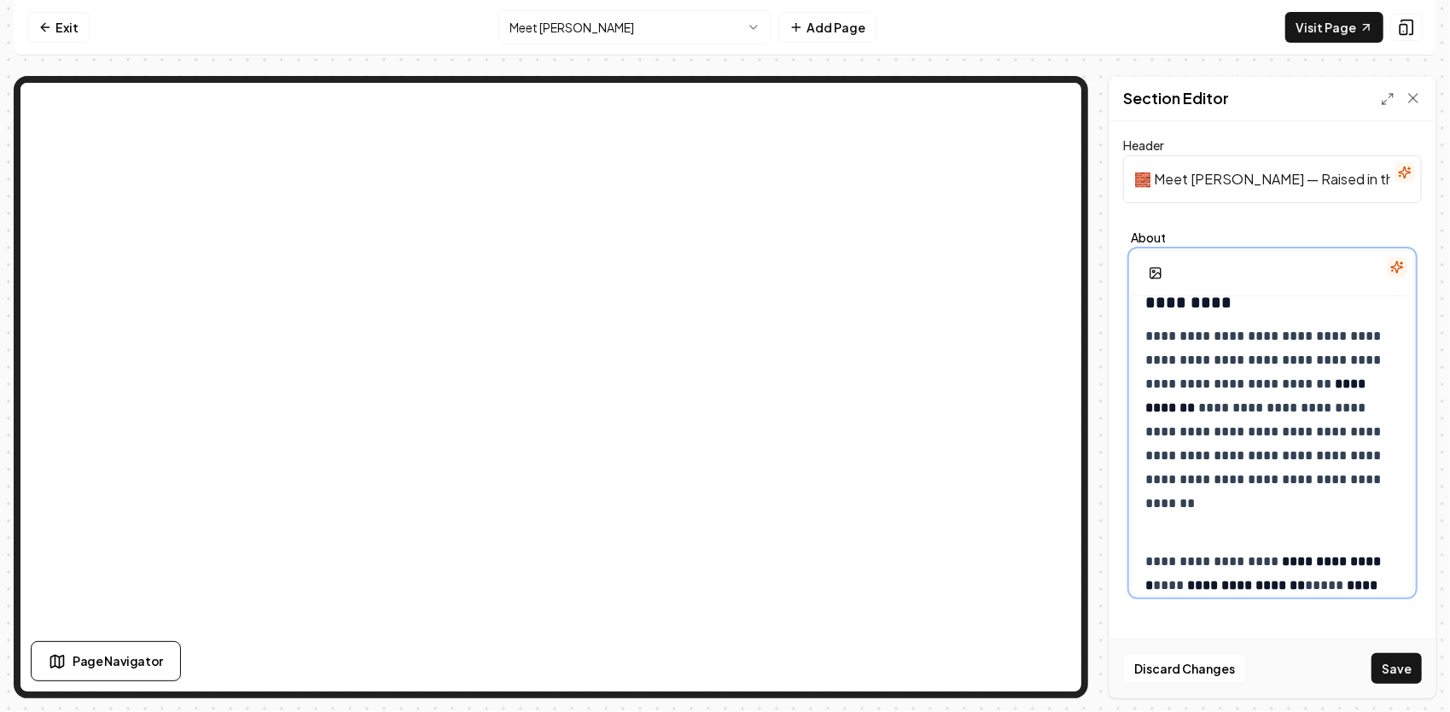
drag, startPoint x: 1160, startPoint y: 522, endPoint x: 1157, endPoint y: 514, distance: 9.2
click at [1157, 514] on p at bounding box center [1266, 521] width 243 height 24
click at [1157, 268] on rect "button" at bounding box center [1155, 273] width 10 height 10
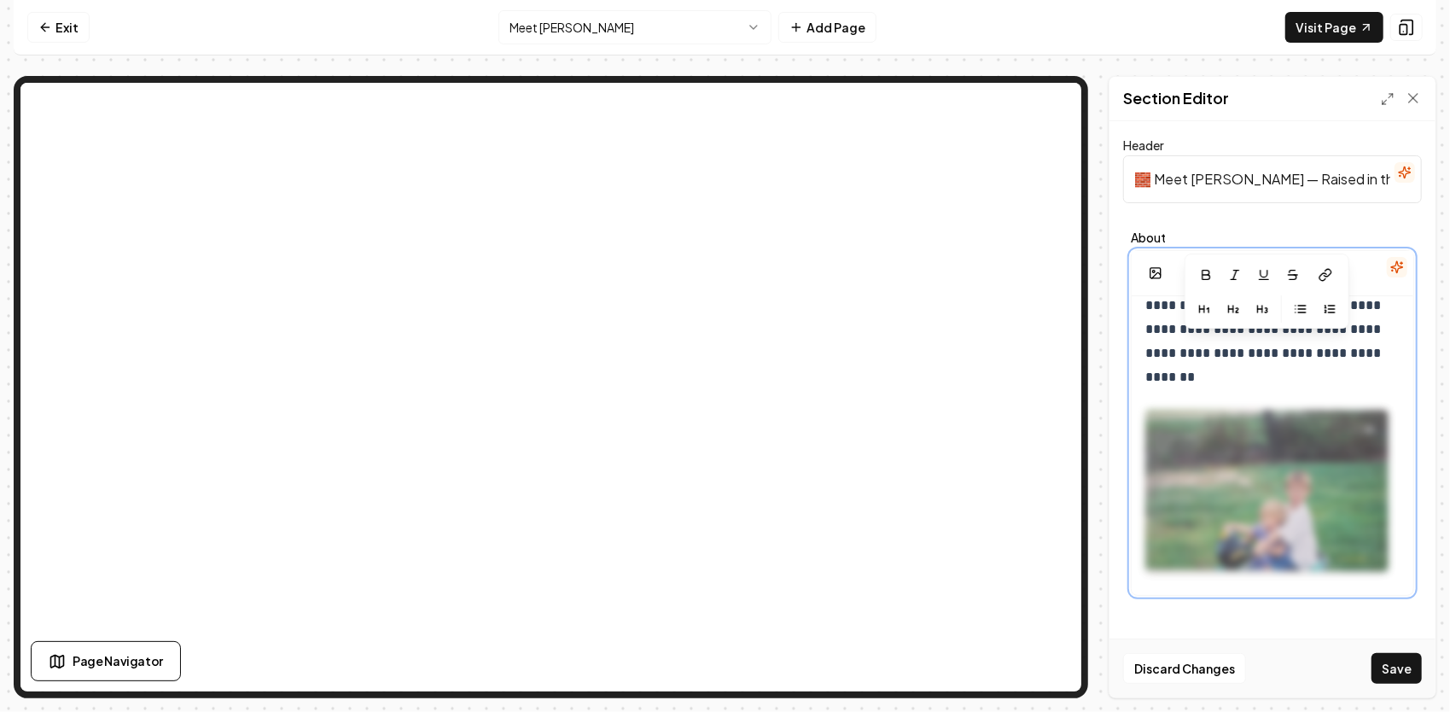
scroll to position [427, 0]
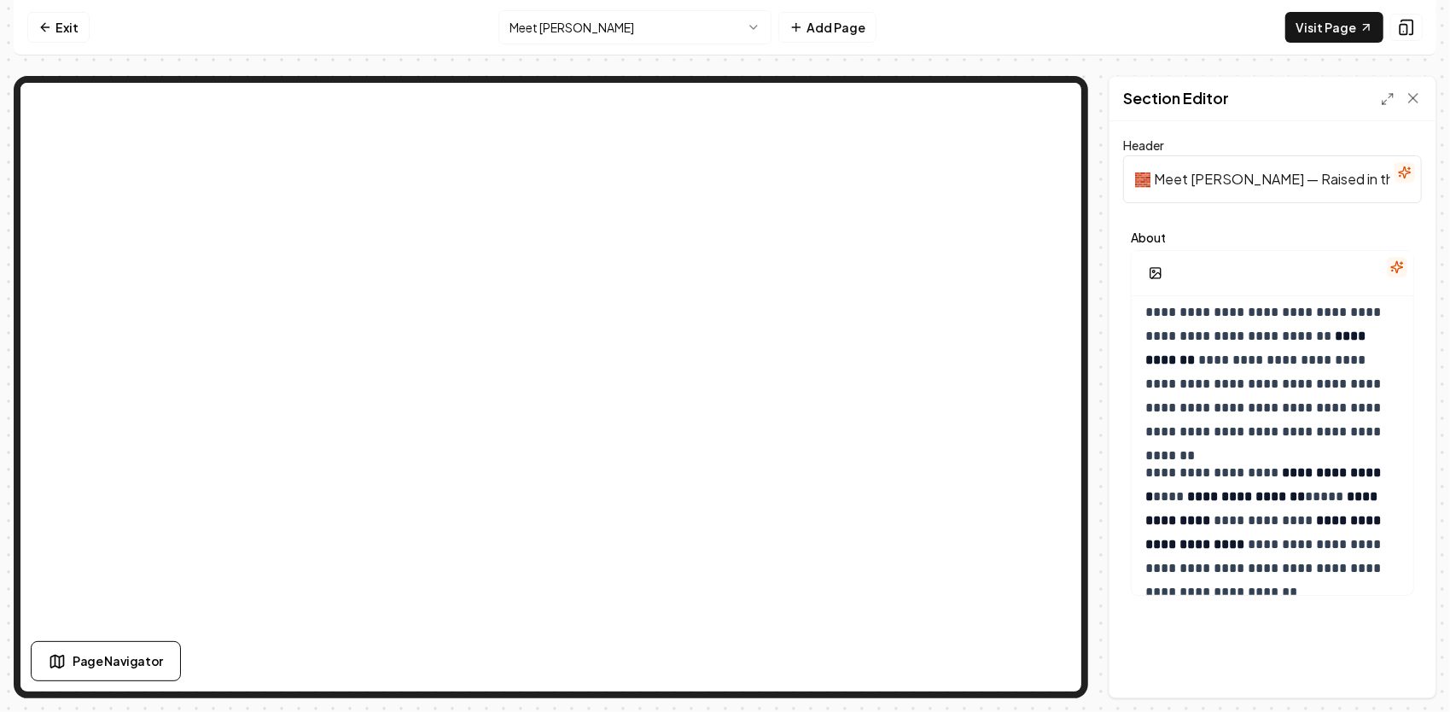
scroll to position [341, 0]
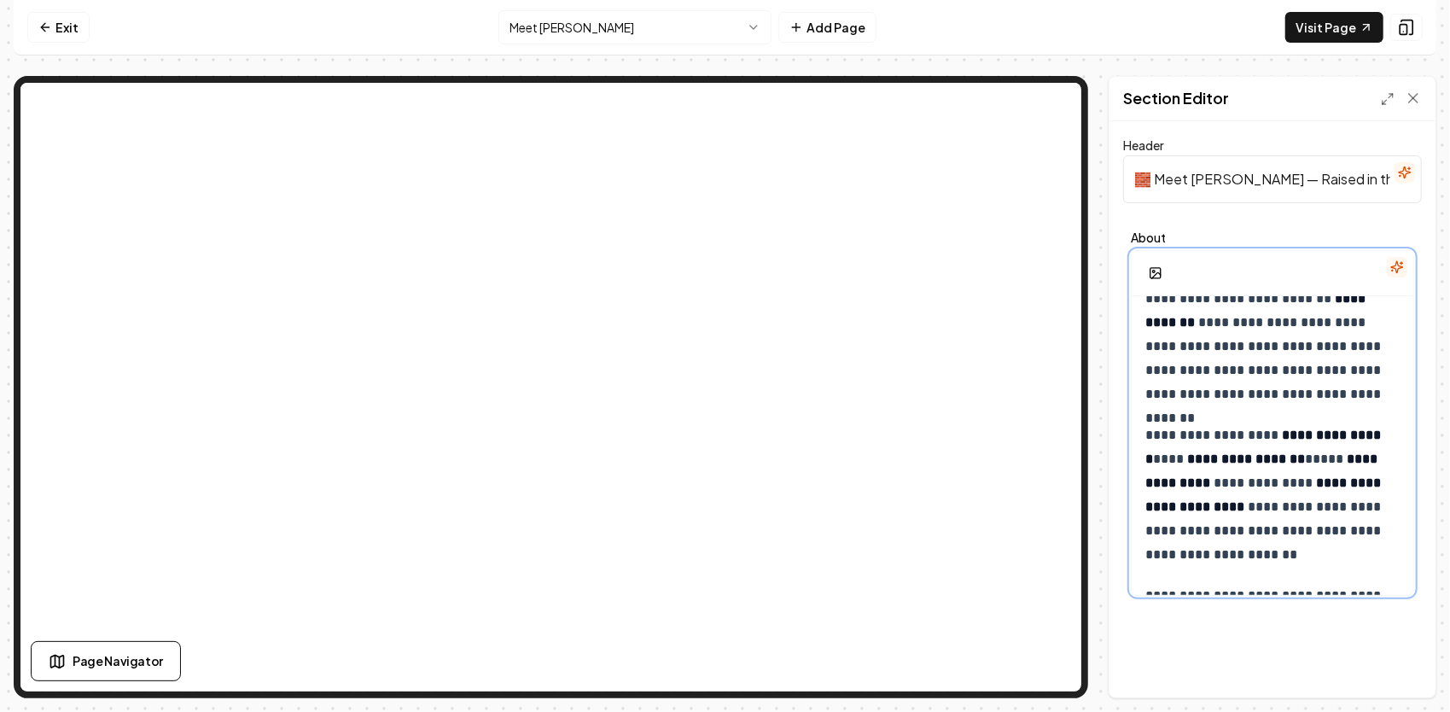
drag, startPoint x: 1316, startPoint y: 391, endPoint x: 1309, endPoint y: 384, distance: 9.7
click at [1316, 391] on p "**********" at bounding box center [1266, 322] width 243 height 167
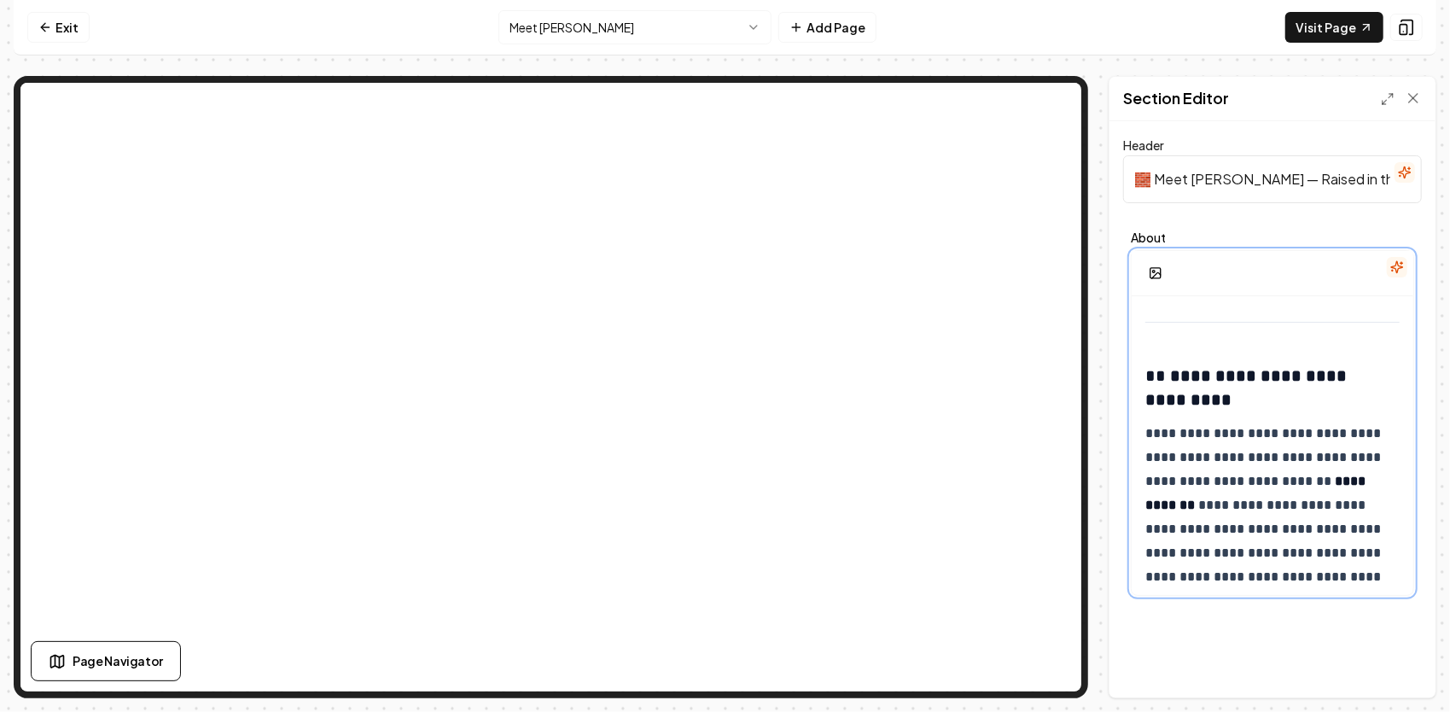
scroll to position [85, 0]
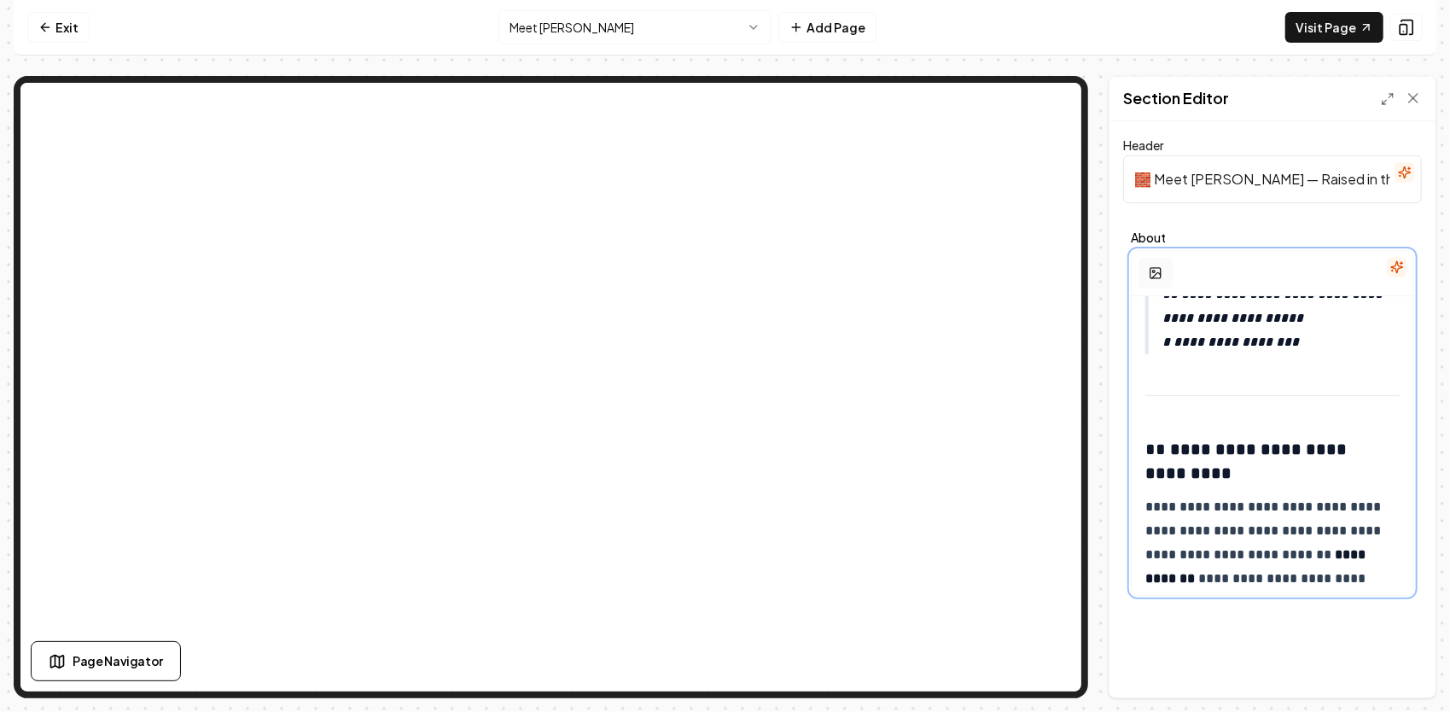
click at [1155, 272] on icon "button" at bounding box center [1156, 274] width 9 height 5
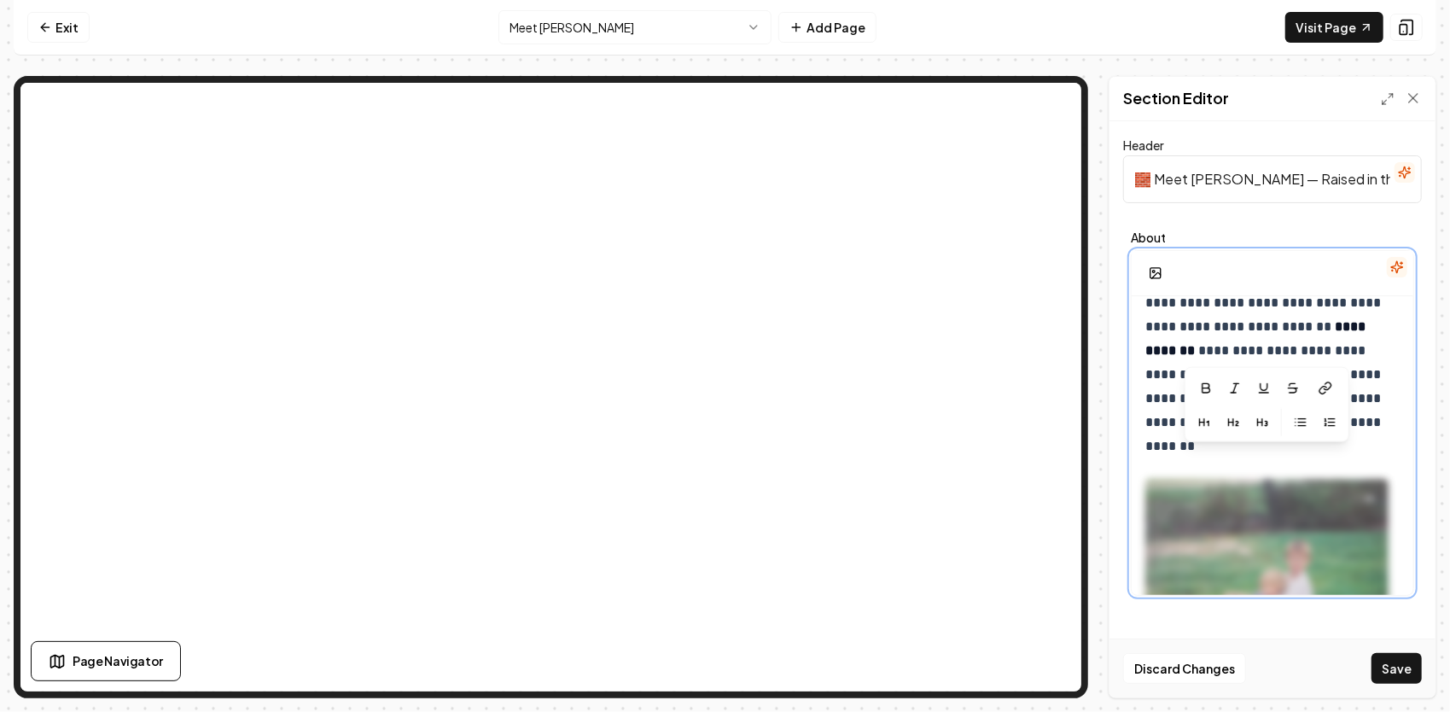
scroll to position [413, 0]
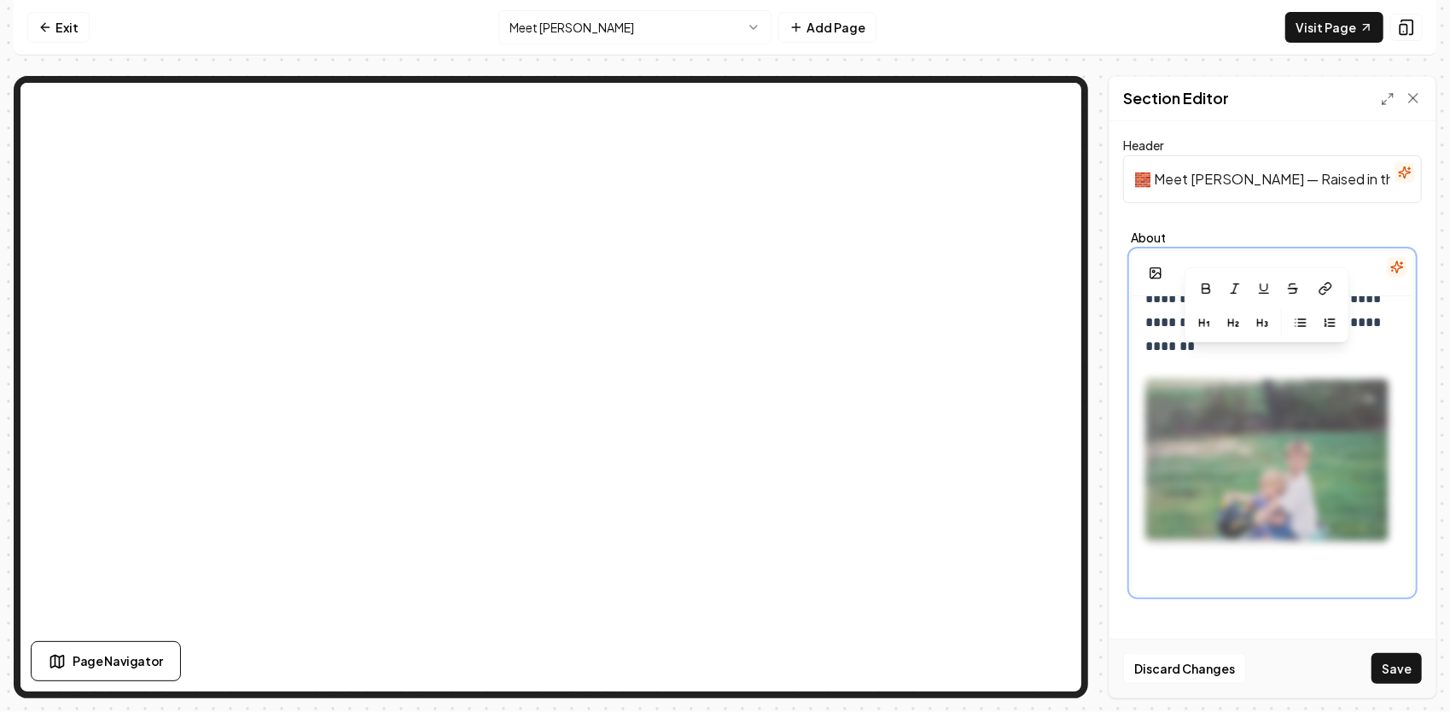
click at [1335, 493] on img at bounding box center [1266, 460] width 243 height 162
drag, startPoint x: 1358, startPoint y: 556, endPoint x: 1357, endPoint y: 532, distance: 24.8
click at [1357, 555] on div at bounding box center [1266, 460] width 243 height 217
click at [1234, 471] on img at bounding box center [1266, 460] width 243 height 162
drag, startPoint x: 1233, startPoint y: 467, endPoint x: 1150, endPoint y: 377, distance: 122.0
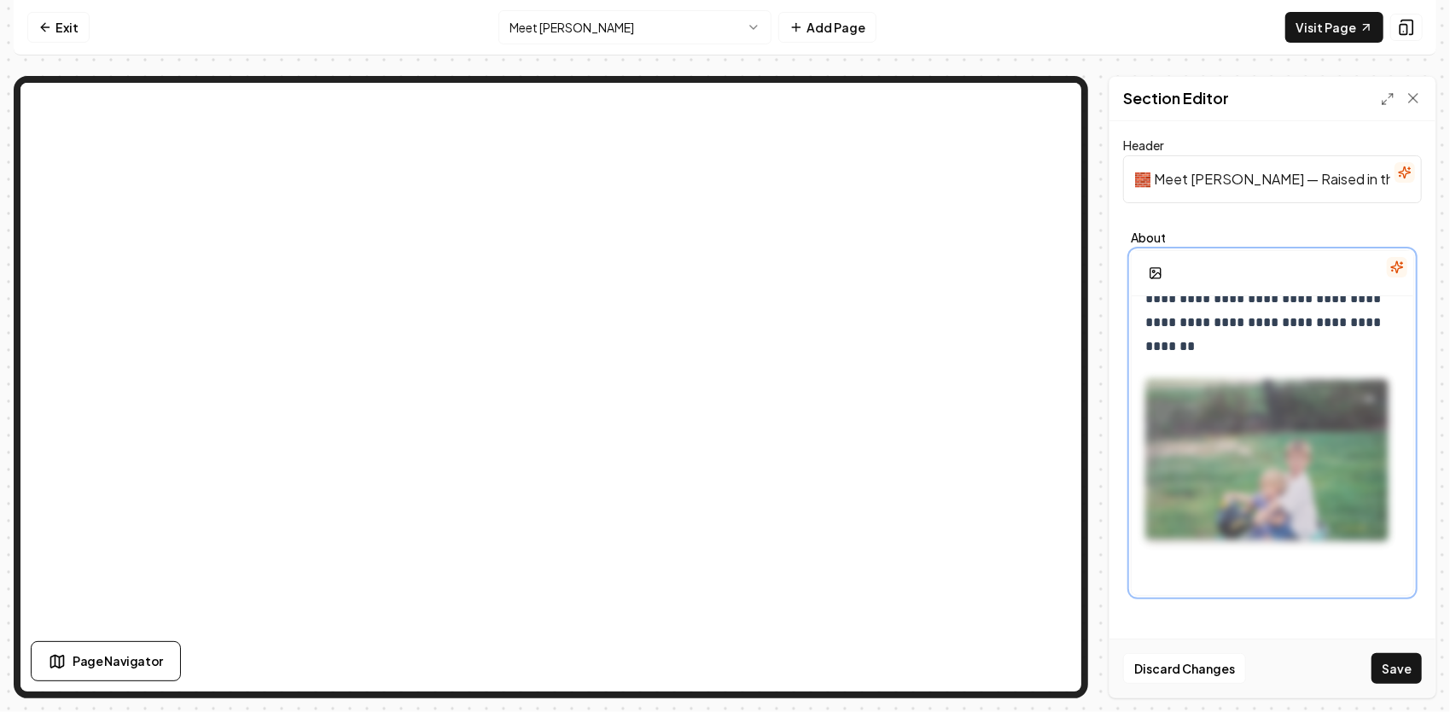
click at [1149, 377] on div at bounding box center [1266, 460] width 243 height 217
click at [1332, 558] on div at bounding box center [1266, 460] width 243 height 217
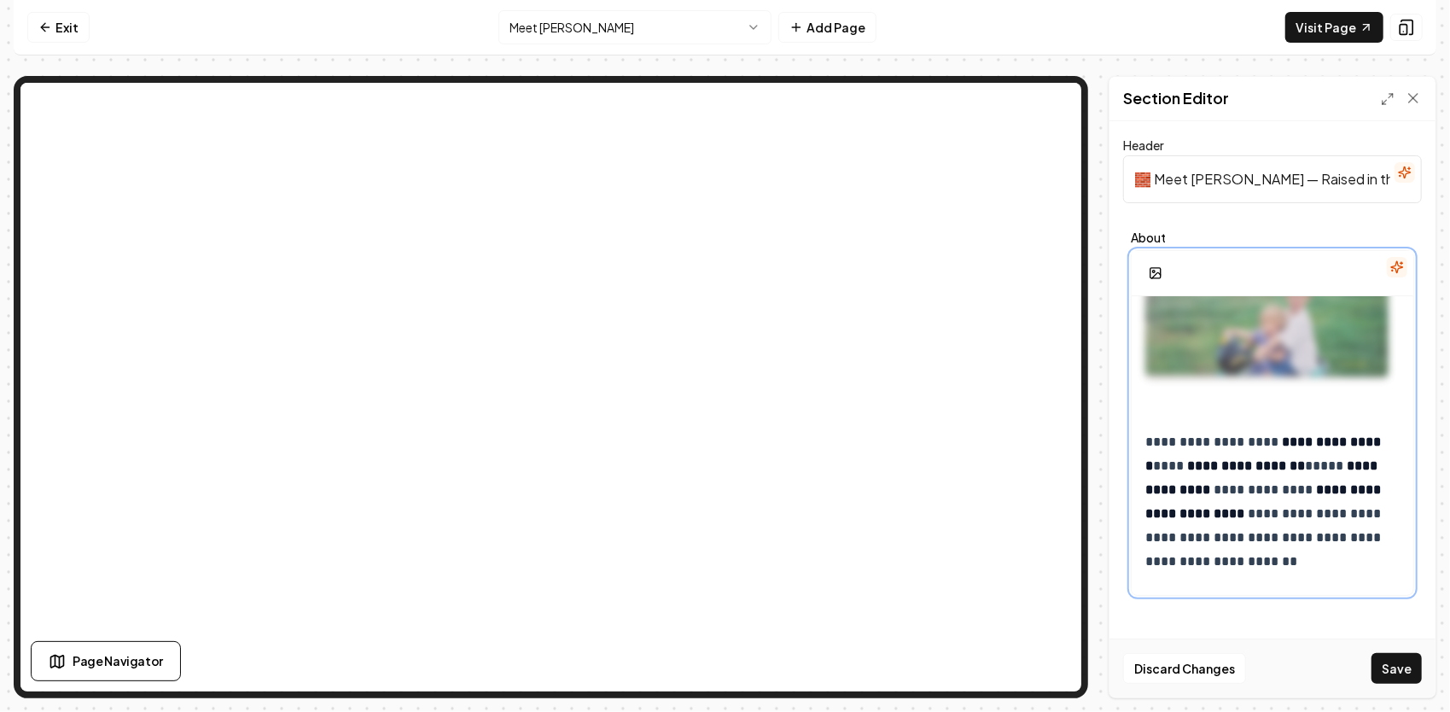
scroll to position [584, 0]
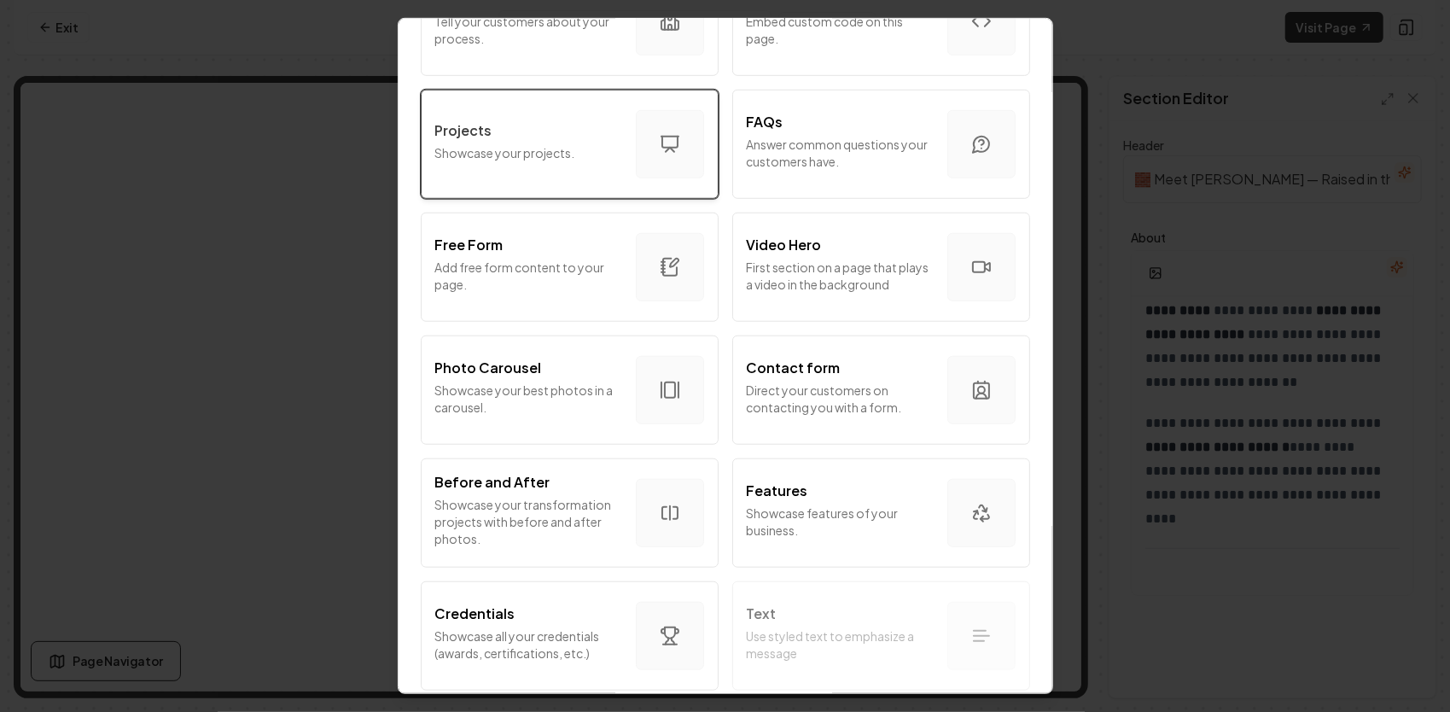
scroll to position [853, 0]
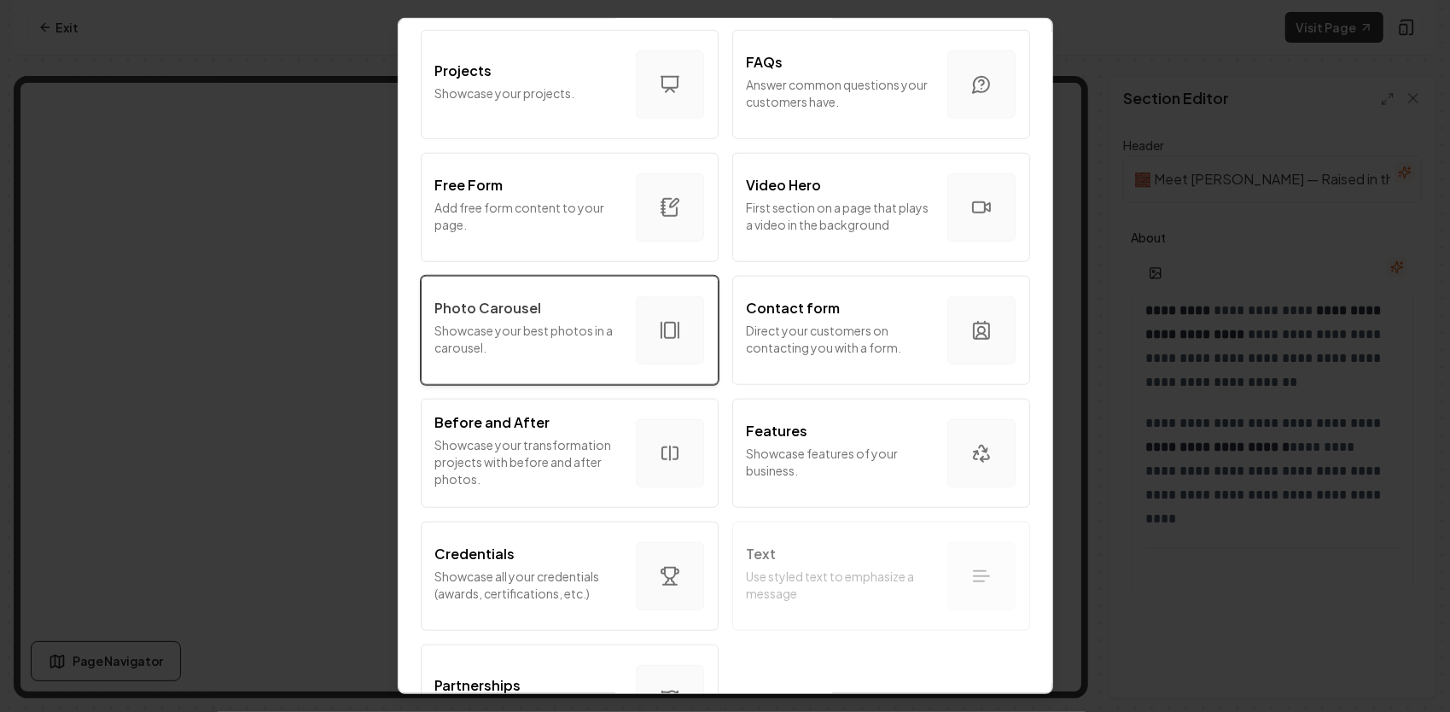
click at [497, 323] on p "Showcase your best photos in a carousel." at bounding box center [528, 339] width 187 height 34
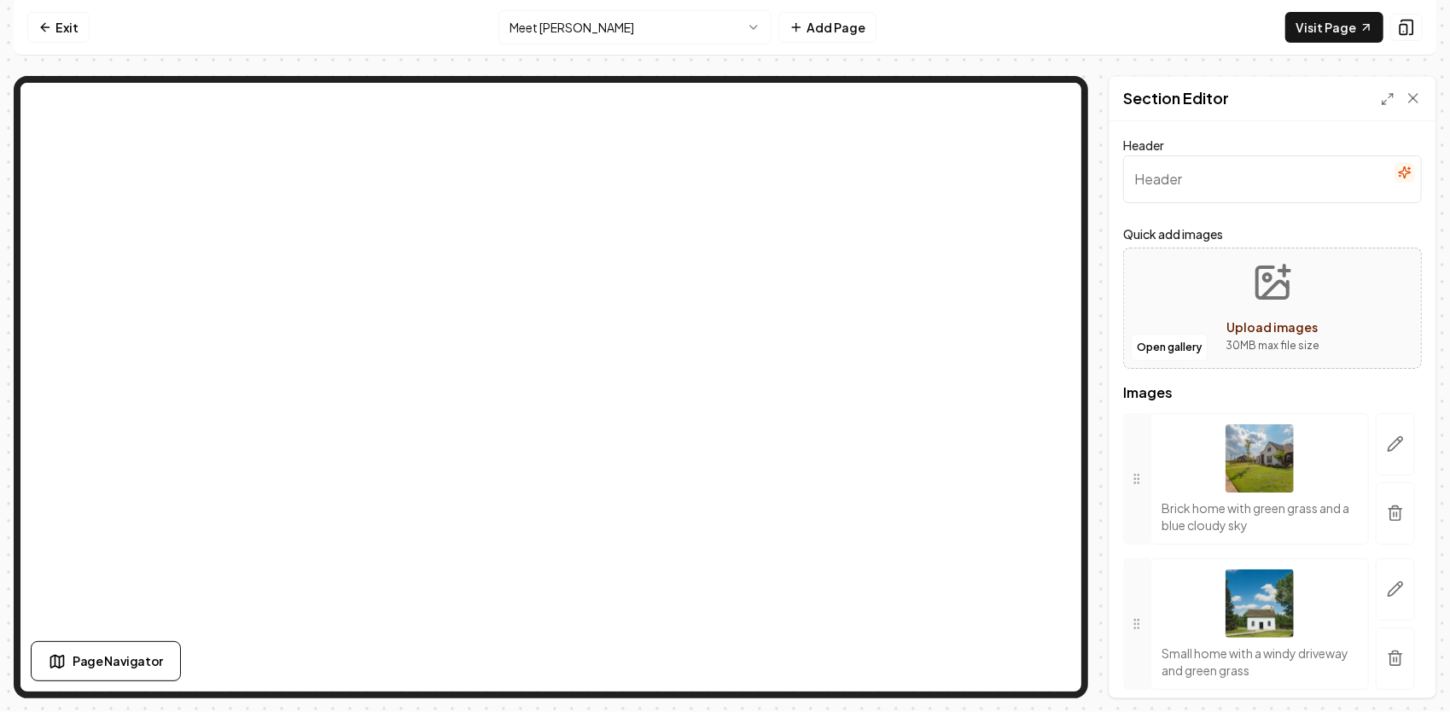
click at [1278, 340] on p "30 MB max file size" at bounding box center [1272, 345] width 94 height 17
click at [1173, 334] on button "Open gallery" at bounding box center [1169, 347] width 77 height 27
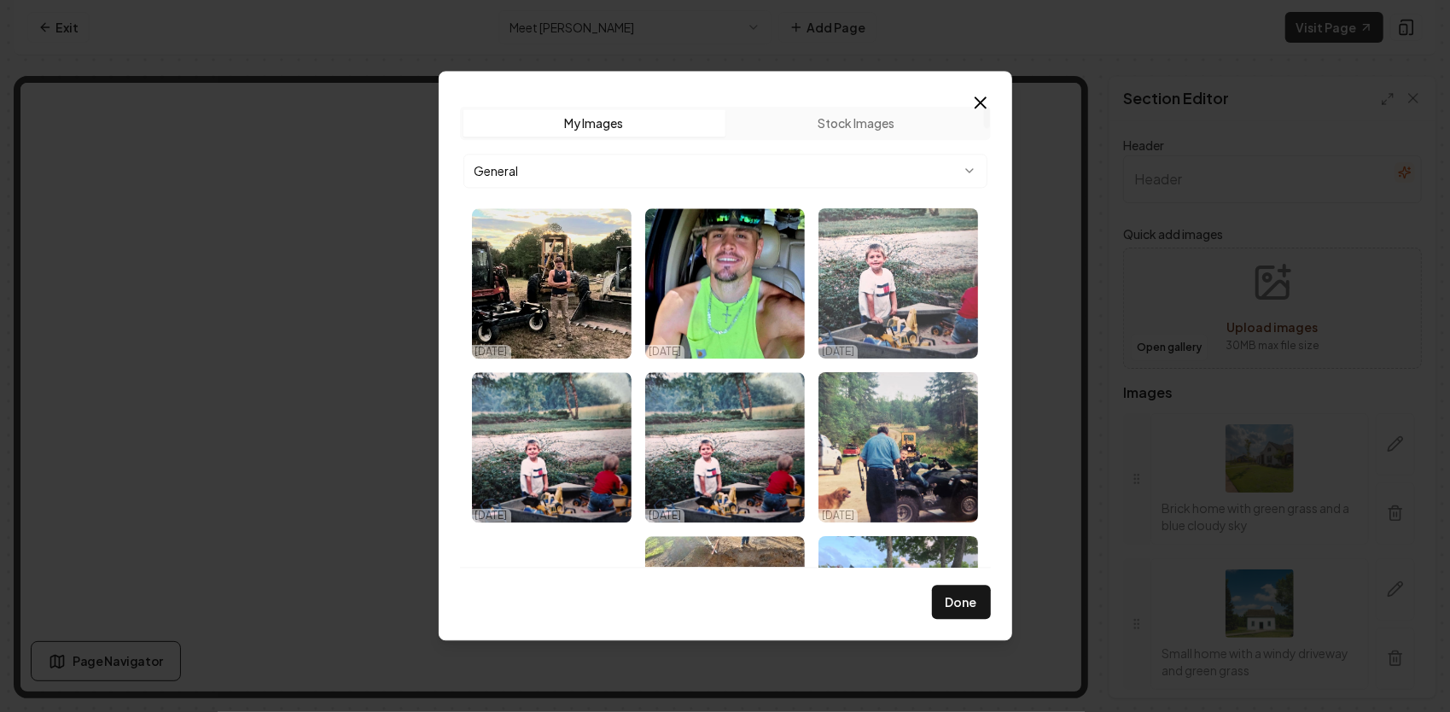
click at [904, 266] on img "Select image image_68e0b6f05c7cd75eb8ff9891.jpg" at bounding box center [898, 283] width 160 height 150
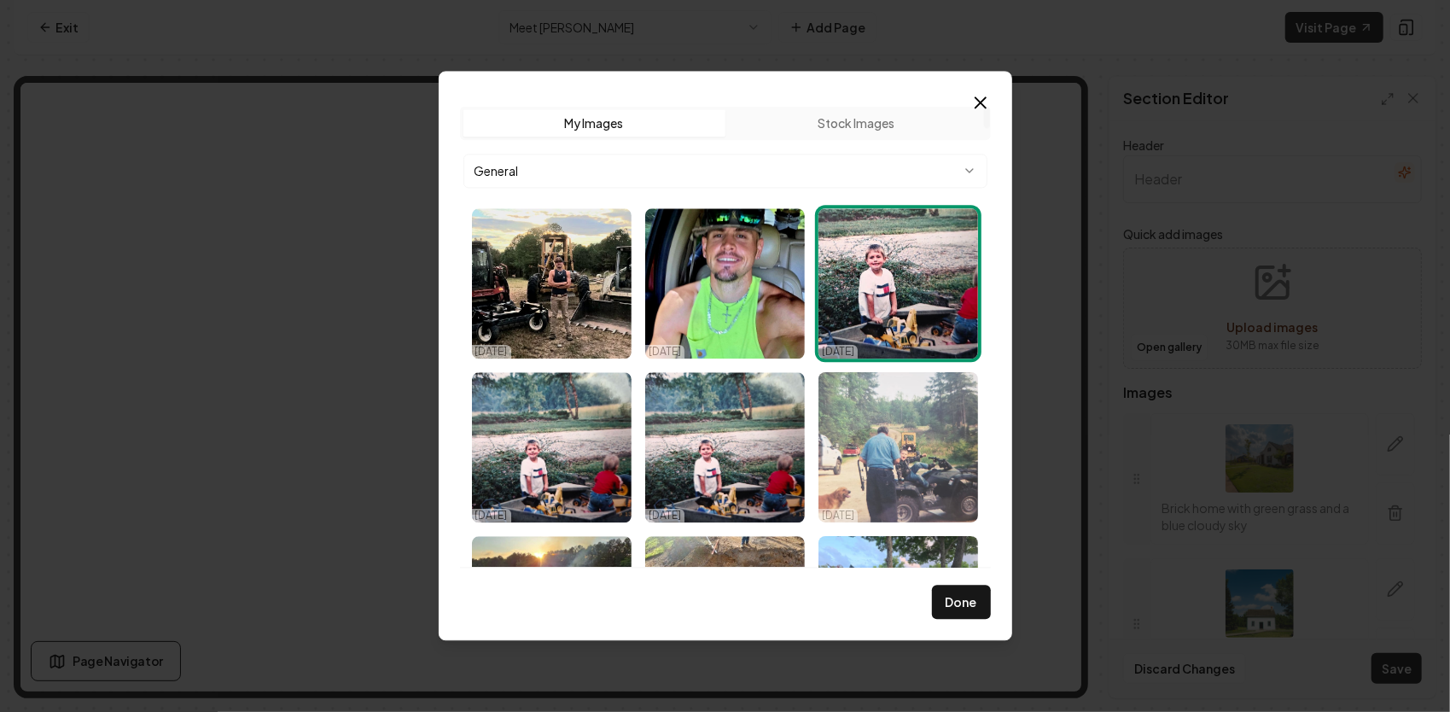
click at [901, 429] on img "Select image image_68e0b5f55c7cd75eb8fab15b.jpg" at bounding box center [898, 447] width 160 height 150
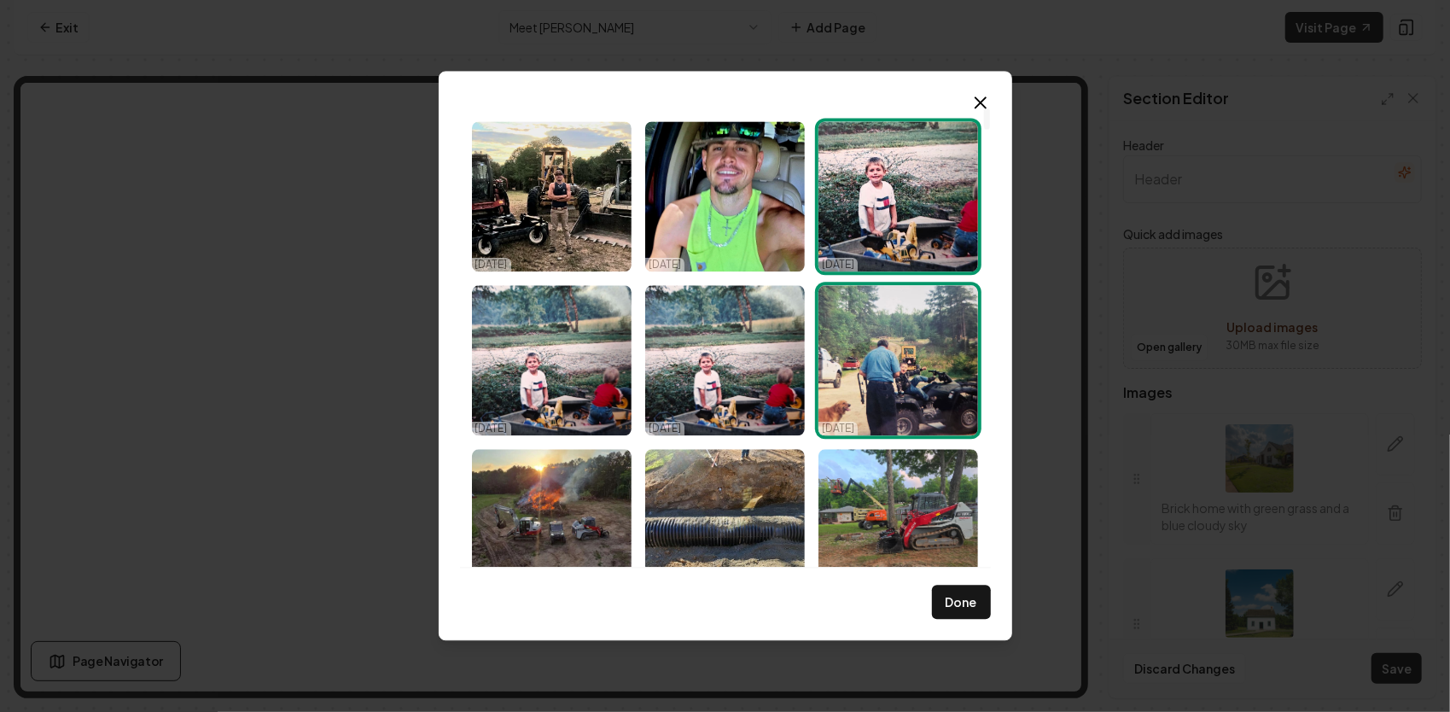
scroll to position [171, 0]
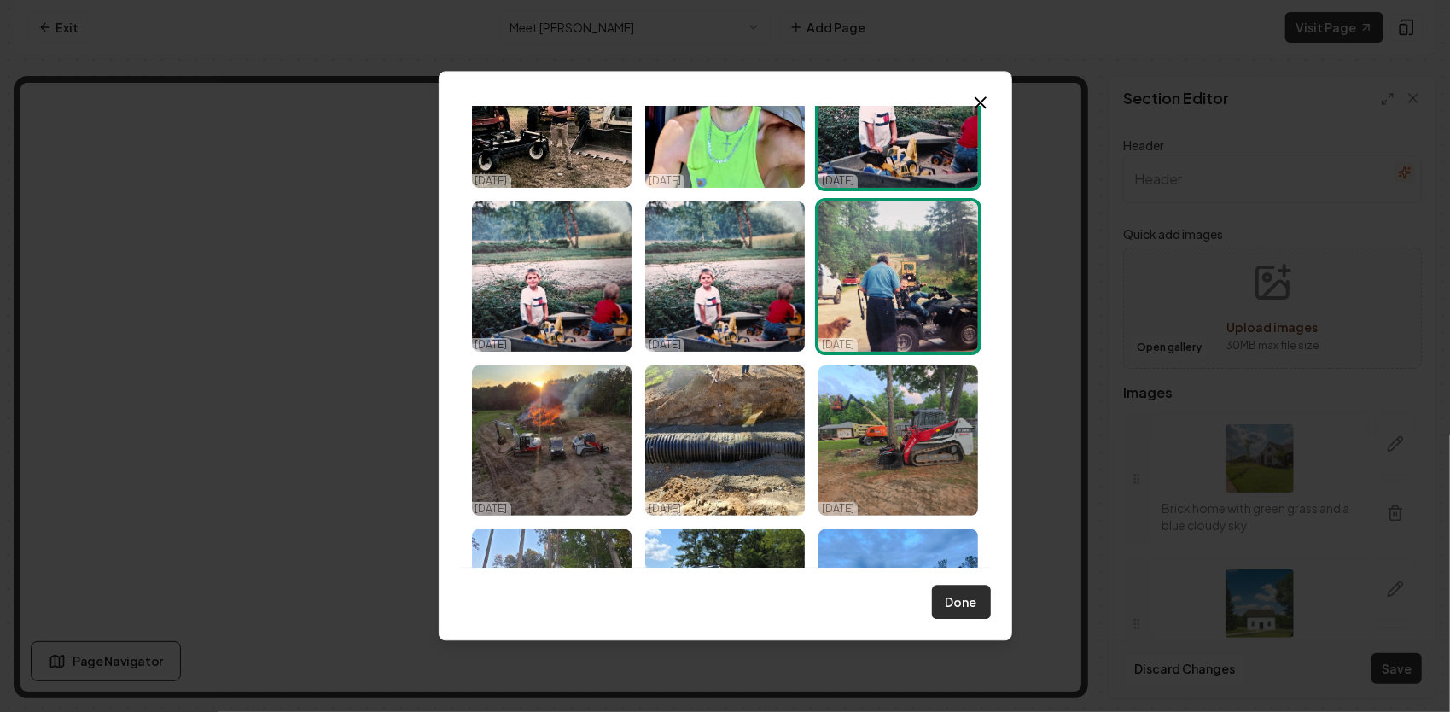
click at [985, 597] on button "Done" at bounding box center [961, 602] width 59 height 34
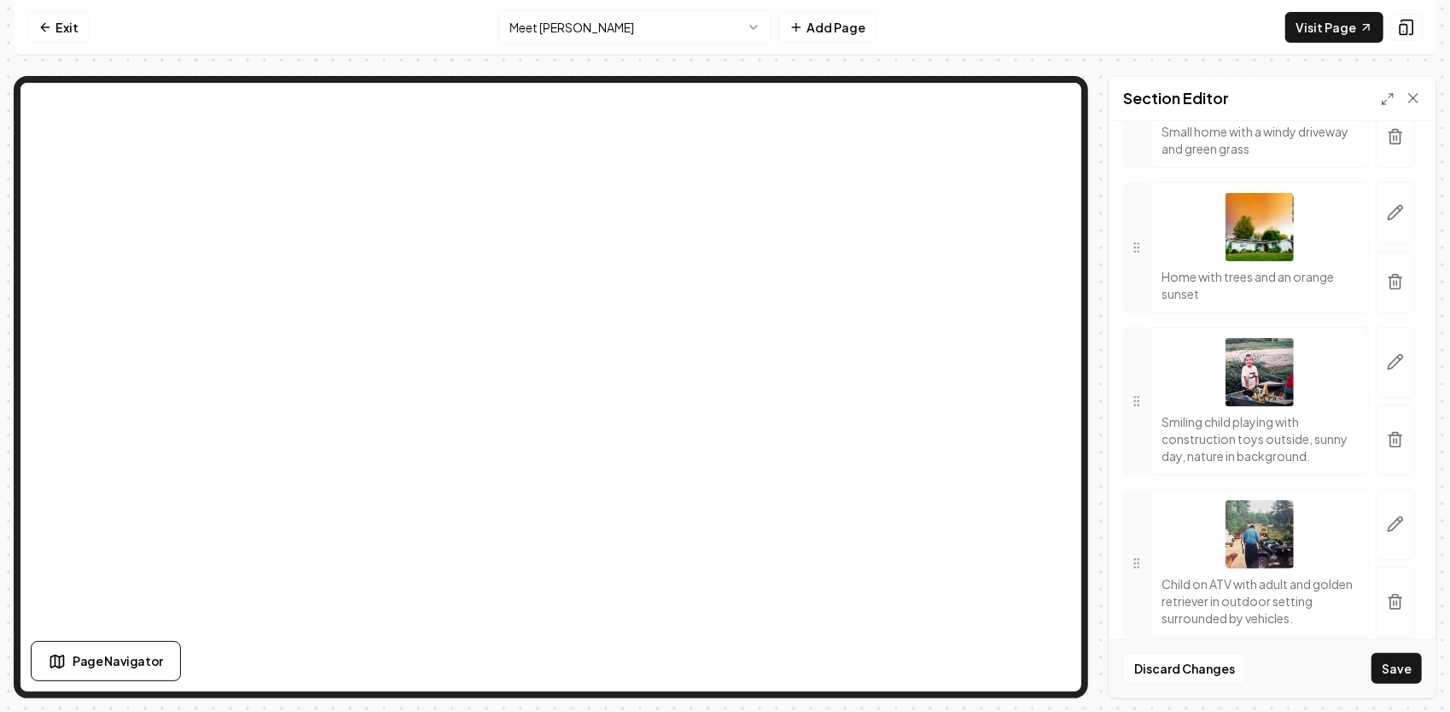
scroll to position [495, 0]
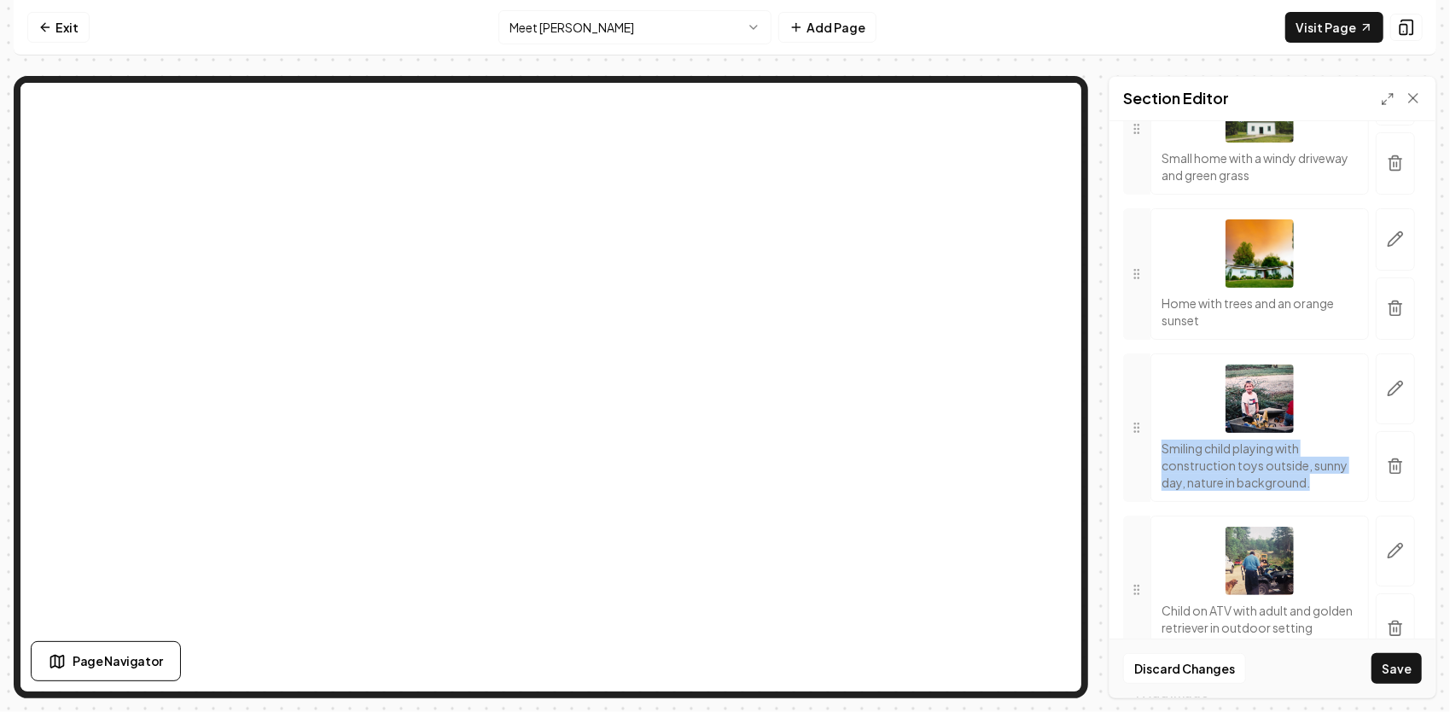
drag, startPoint x: 1320, startPoint y: 478, endPoint x: 1155, endPoint y: 452, distance: 166.7
click at [1155, 452] on div "Smiling child playing with construction toys outside, sunny day, nature in back…" at bounding box center [1259, 427] width 218 height 148
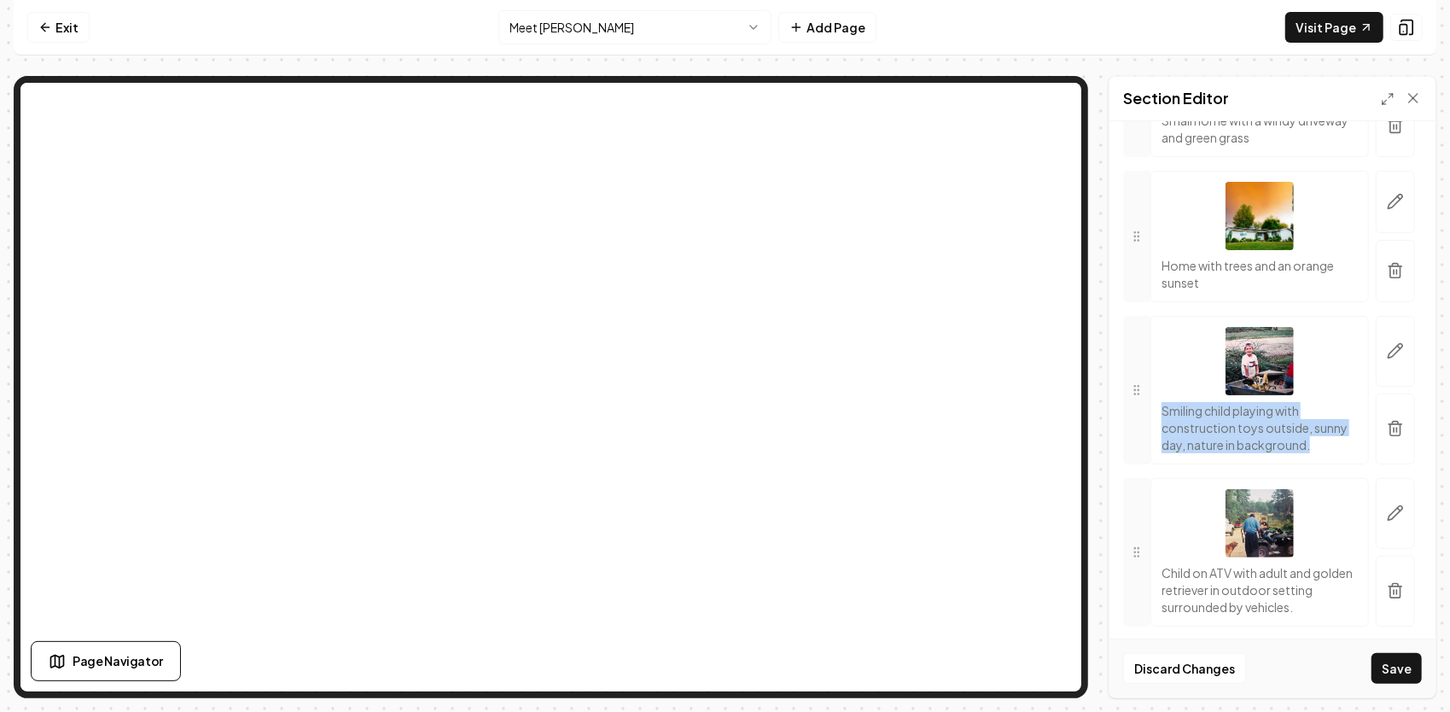
scroll to position [580, 0]
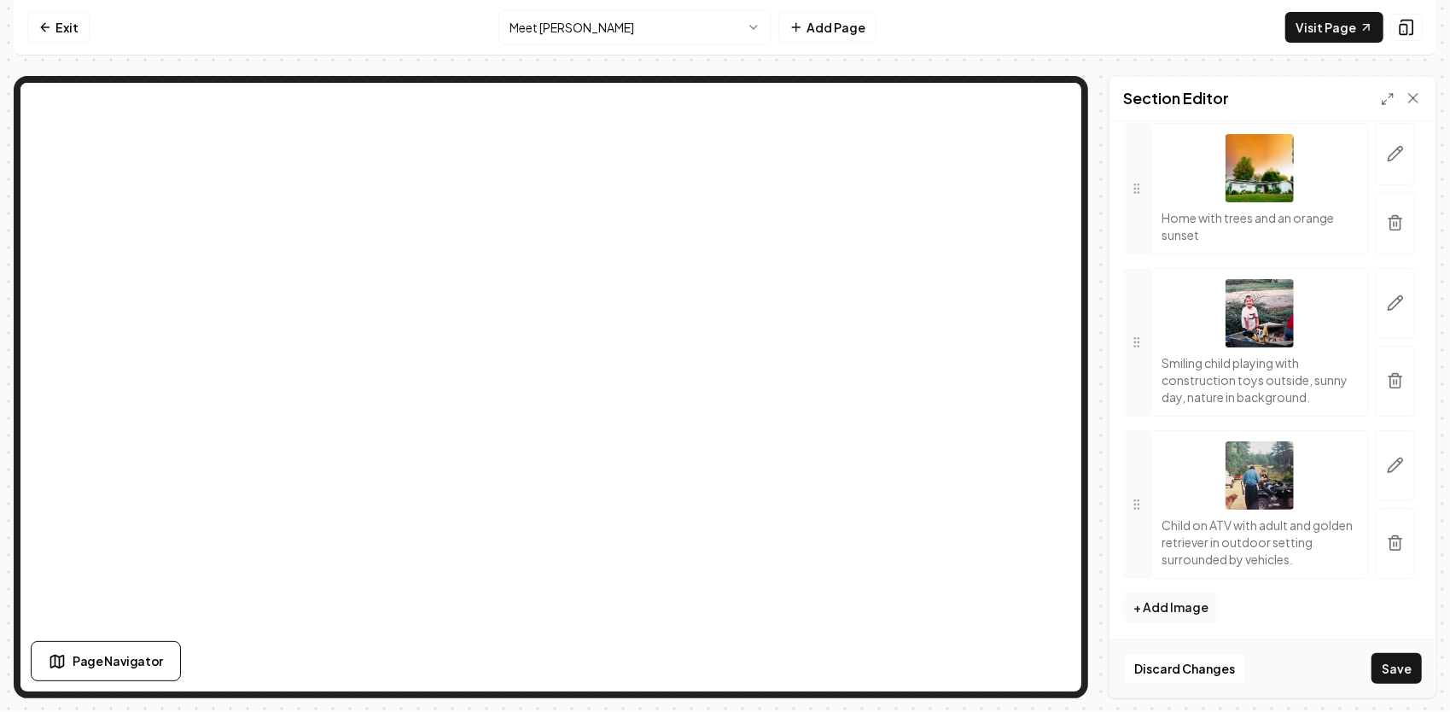
click at [1244, 554] on p "Child on ATV with adult and golden retriever in outdoor setting surrounded by v…" at bounding box center [1259, 541] width 196 height 51
drag, startPoint x: 1339, startPoint y: 556, endPoint x: 1164, endPoint y: 526, distance: 177.5
click at [1164, 526] on p "Child on ATV with adult and golden retriever in outdoor setting surrounded by v…" at bounding box center [1259, 541] width 196 height 51
drag, startPoint x: 1164, startPoint y: 526, endPoint x: 1321, endPoint y: 555, distance: 159.5
click at [1321, 555] on p "Child on ATV with adult and golden retriever in outdoor setting surrounded by v…" at bounding box center [1259, 541] width 196 height 51
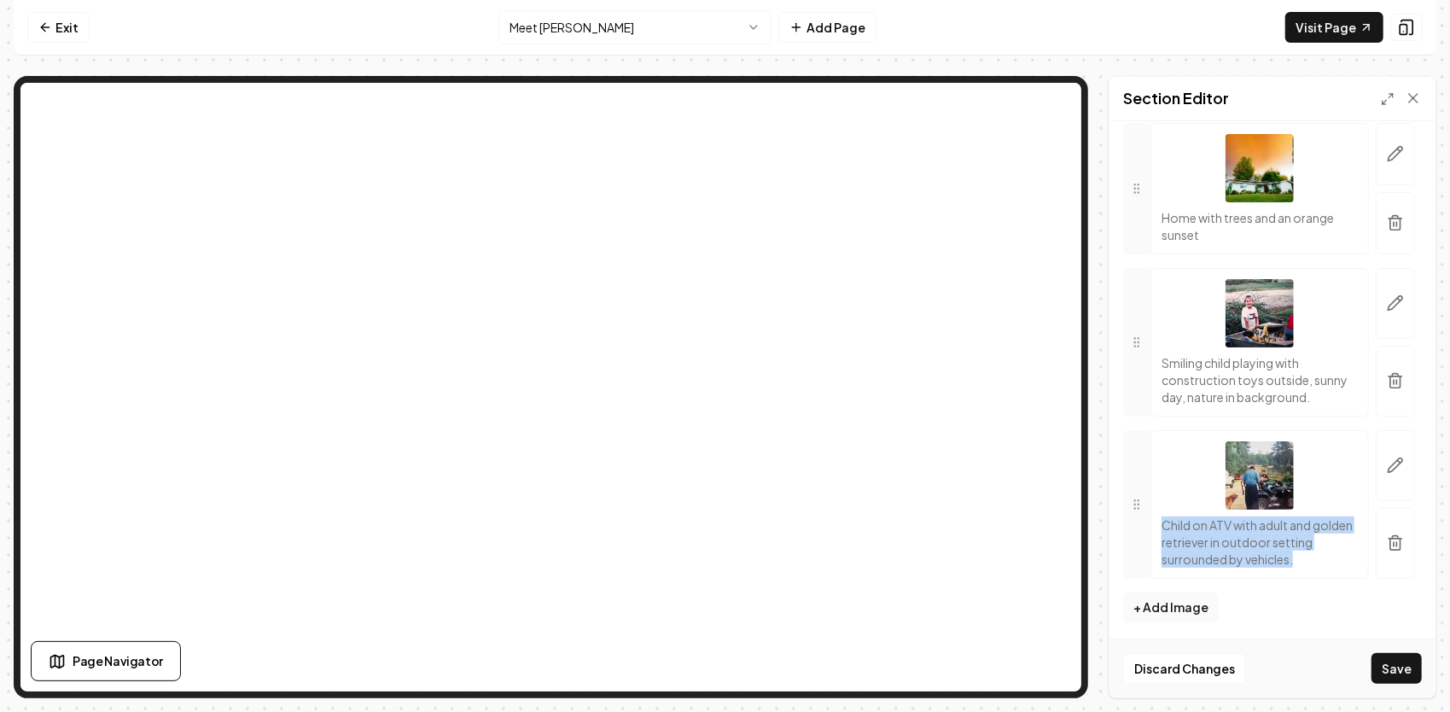
click at [1336, 558] on p "Child on ATV with adult and golden retriever in outdoor setting surrounded by v…" at bounding box center [1259, 541] width 196 height 51
click at [1390, 468] on icon "button" at bounding box center [1395, 465] width 17 height 17
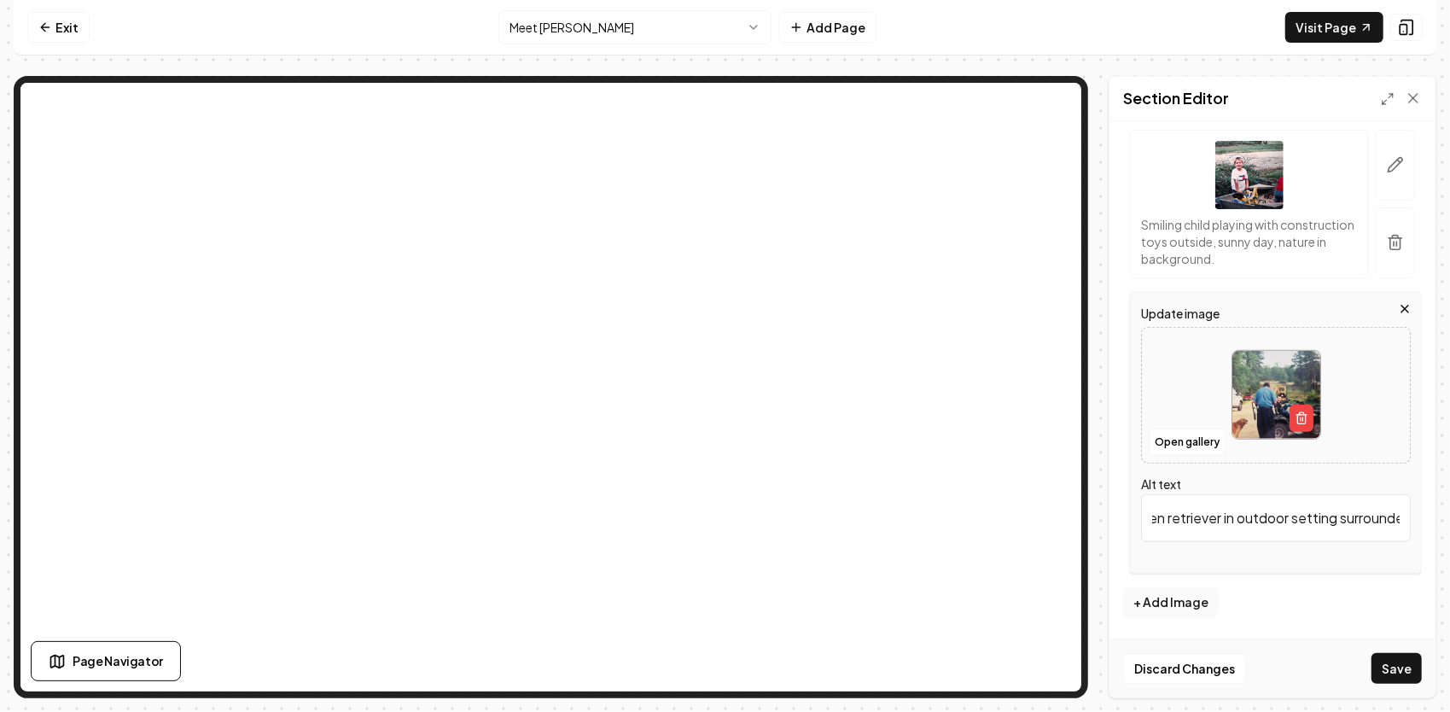
scroll to position [0, 312]
drag, startPoint x: 1148, startPoint y: 519, endPoint x: 1444, endPoint y: 533, distance: 296.4
click at [1444, 533] on div "Computer Required This feature is only available on a computer. Please switch t…" at bounding box center [725, 356] width 1450 height 712
paste input "Me and my granddaddy, Robert ‘Bobby’ Glover — the man who taught me the meaning…"
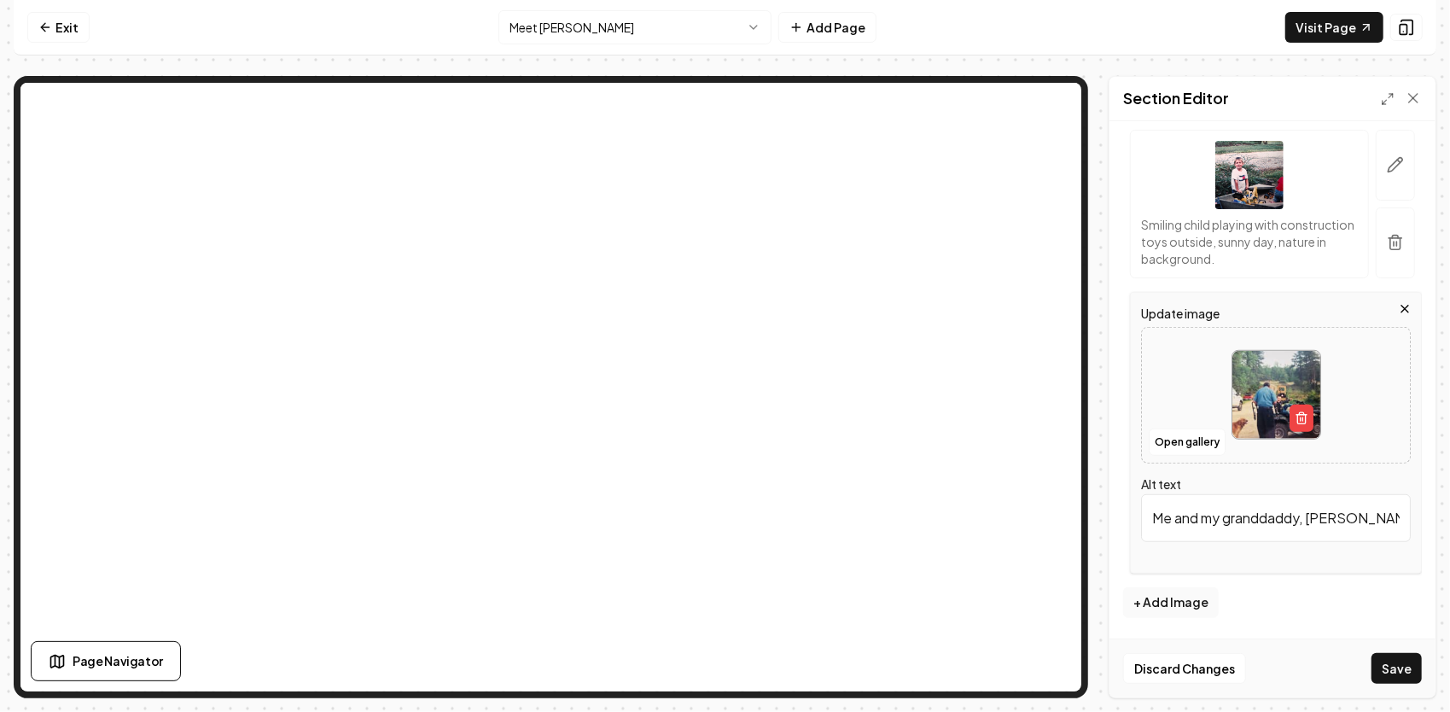
scroll to position [0, 960]
type input "Me and my granddaddy, Robert ‘Bobby’ Glover — the man who taught me the meaning…"
click at [1371, 653] on button "Save" at bounding box center [1396, 668] width 50 height 31
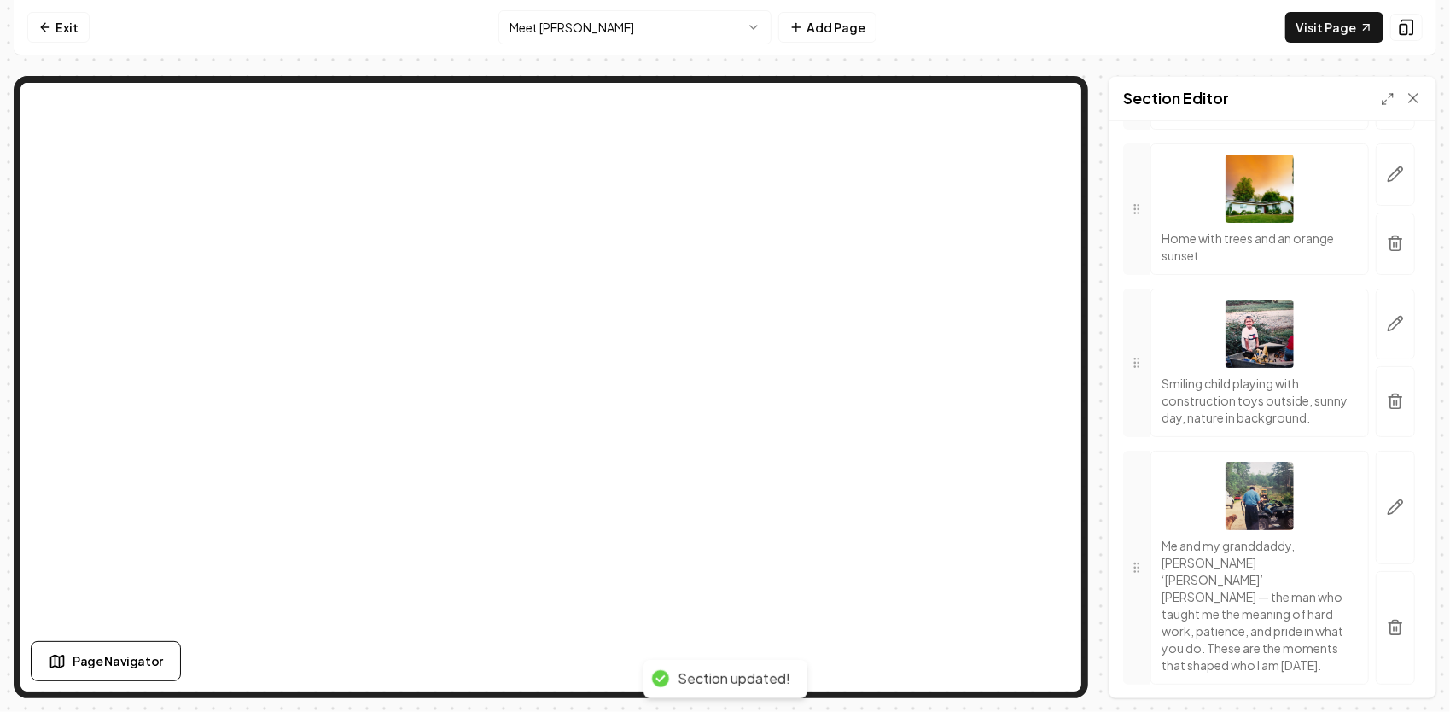
scroll to position [573, 0]
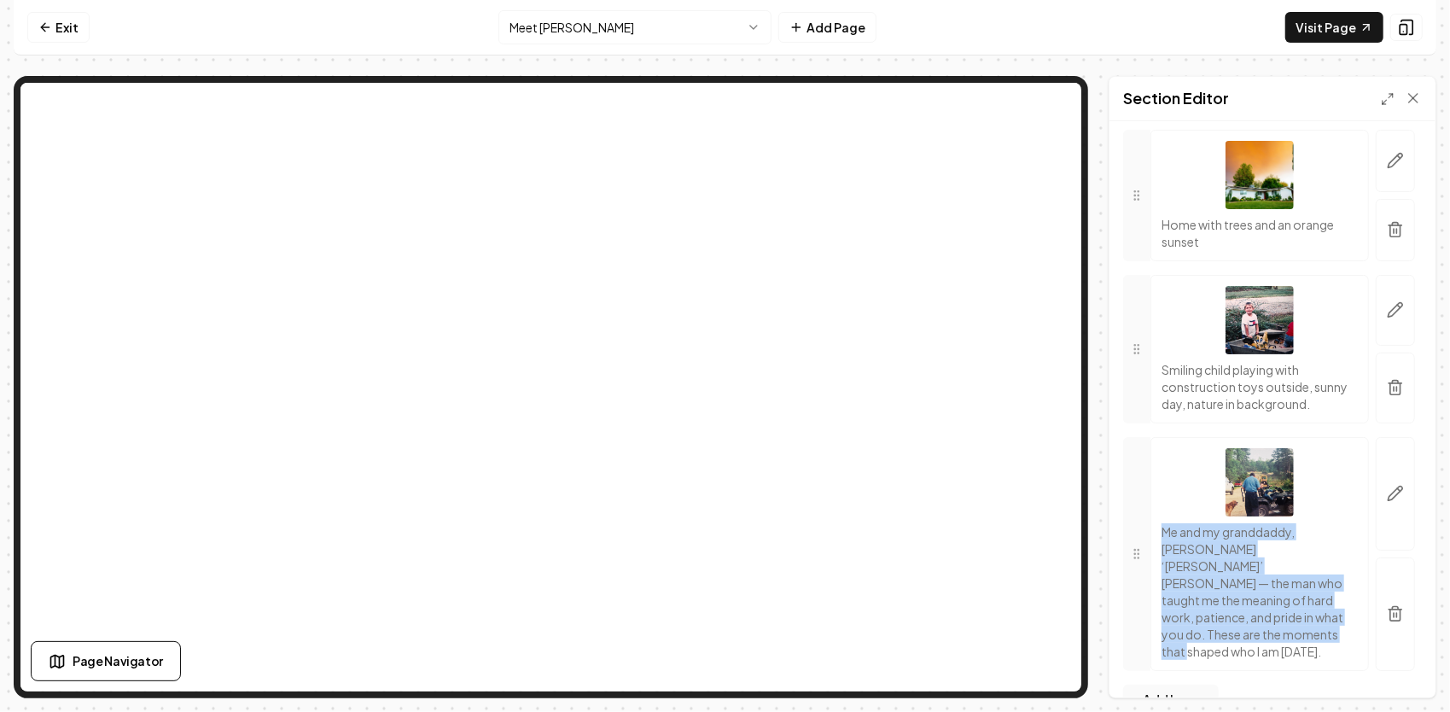
drag, startPoint x: 1297, startPoint y: 604, endPoint x: 1164, endPoint y: 532, distance: 151.2
click at [1164, 532] on p "Me and my granddaddy, Robert ‘Bobby’ Glover — the man who taught me the meaning…" at bounding box center [1259, 591] width 196 height 137
click at [1391, 497] on button "button" at bounding box center [1394, 493] width 39 height 113
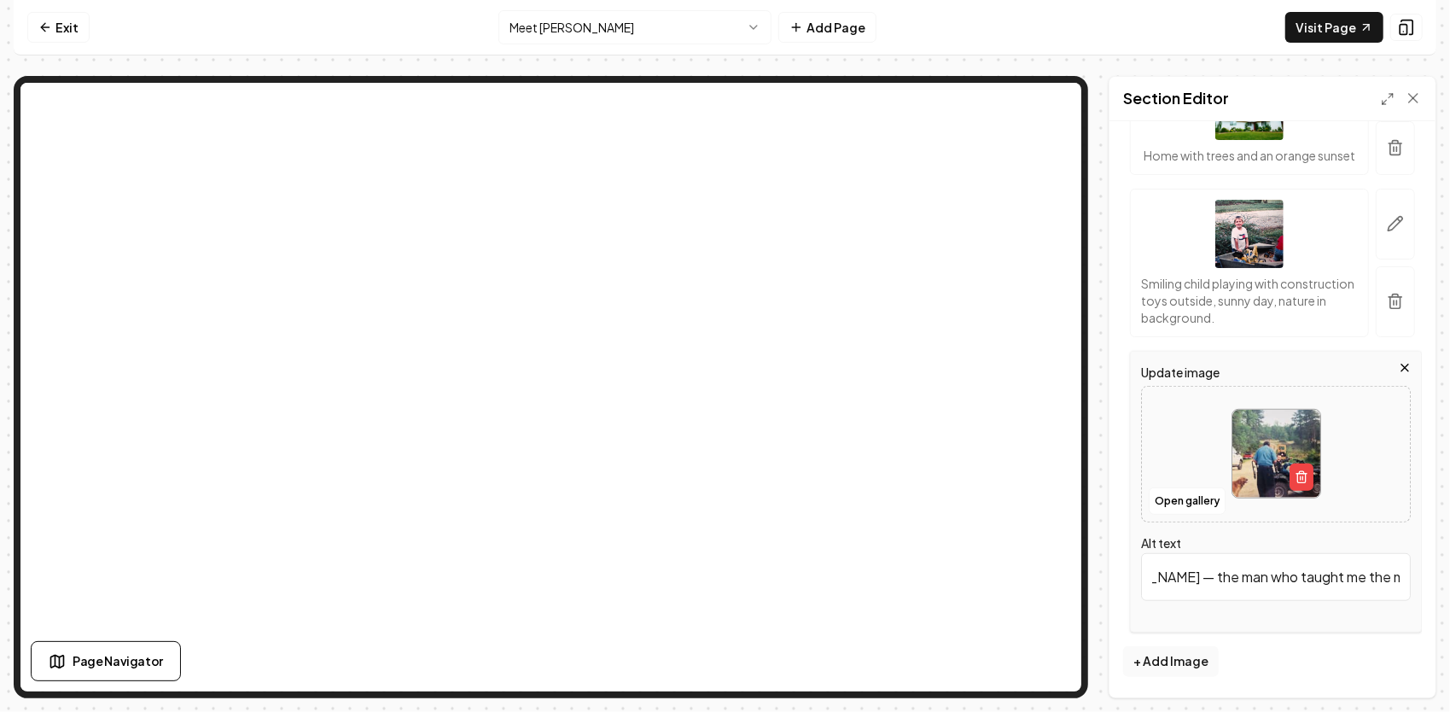
scroll to position [0, 960]
drag, startPoint x: 1152, startPoint y: 571, endPoint x: 1452, endPoint y: 618, distance: 304.0
click at [1449, 618] on html "Computer Required This feature is only available on a computer. Please switch t…" at bounding box center [725, 356] width 1450 height 712
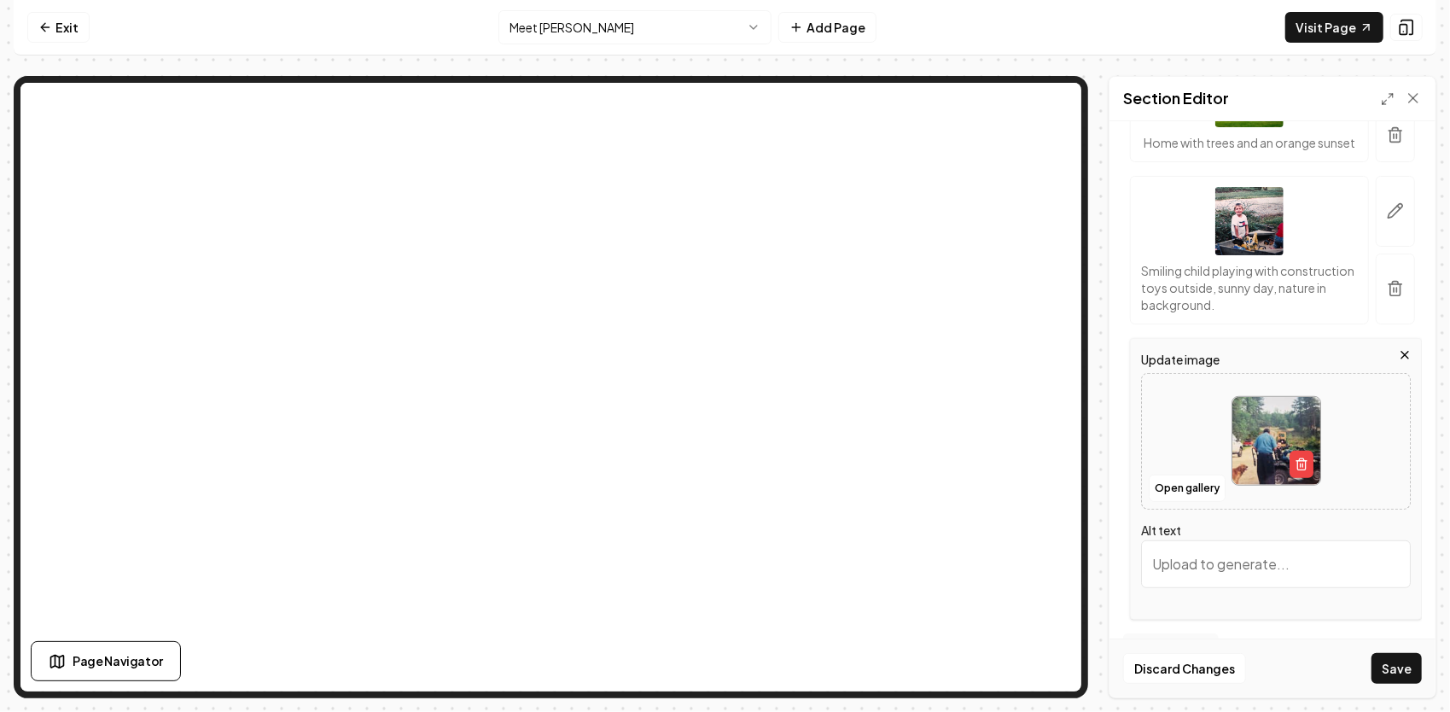
scroll to position [0, 0]
paste input "I grew up right here beside my granddaddy, learning that real work and real cha…"
type input "I grew up right here beside my granddaddy, learning that real work and real cha…"
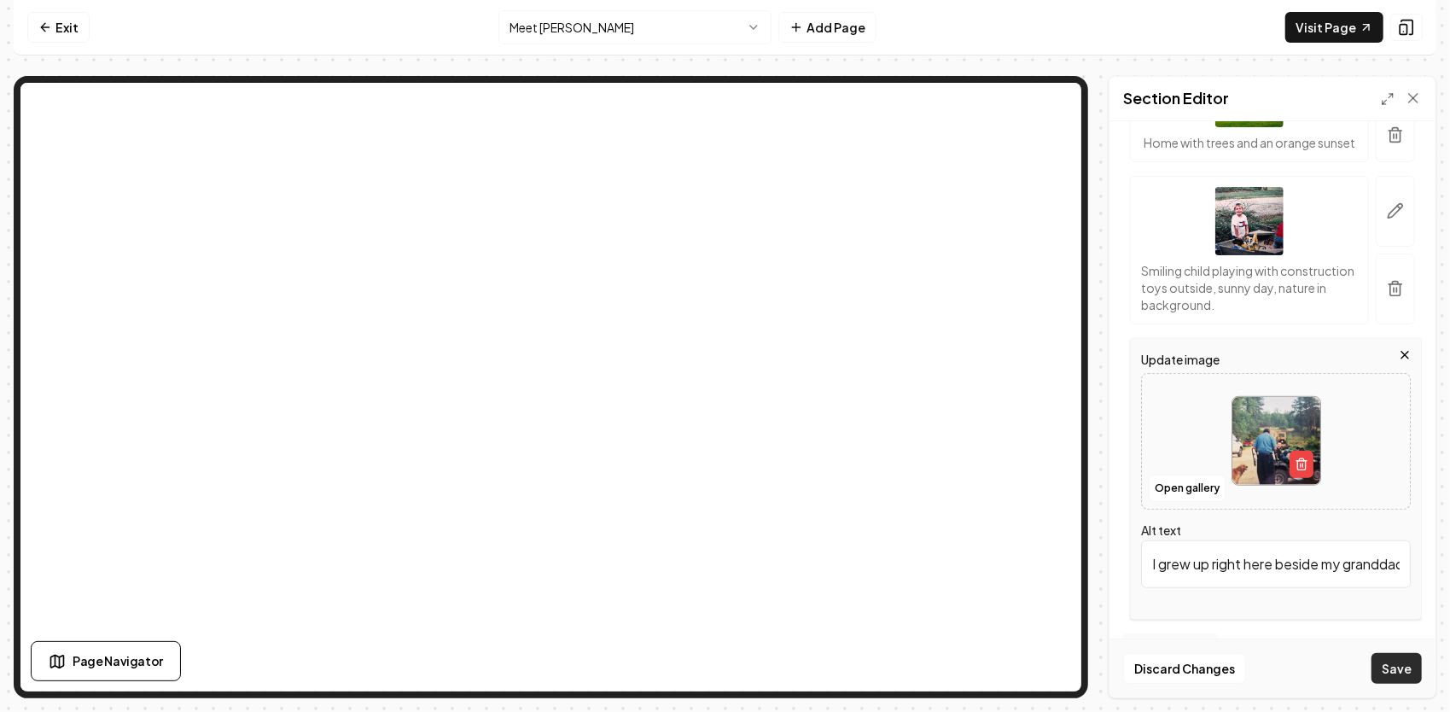
click at [1401, 666] on button "Save" at bounding box center [1396, 668] width 50 height 31
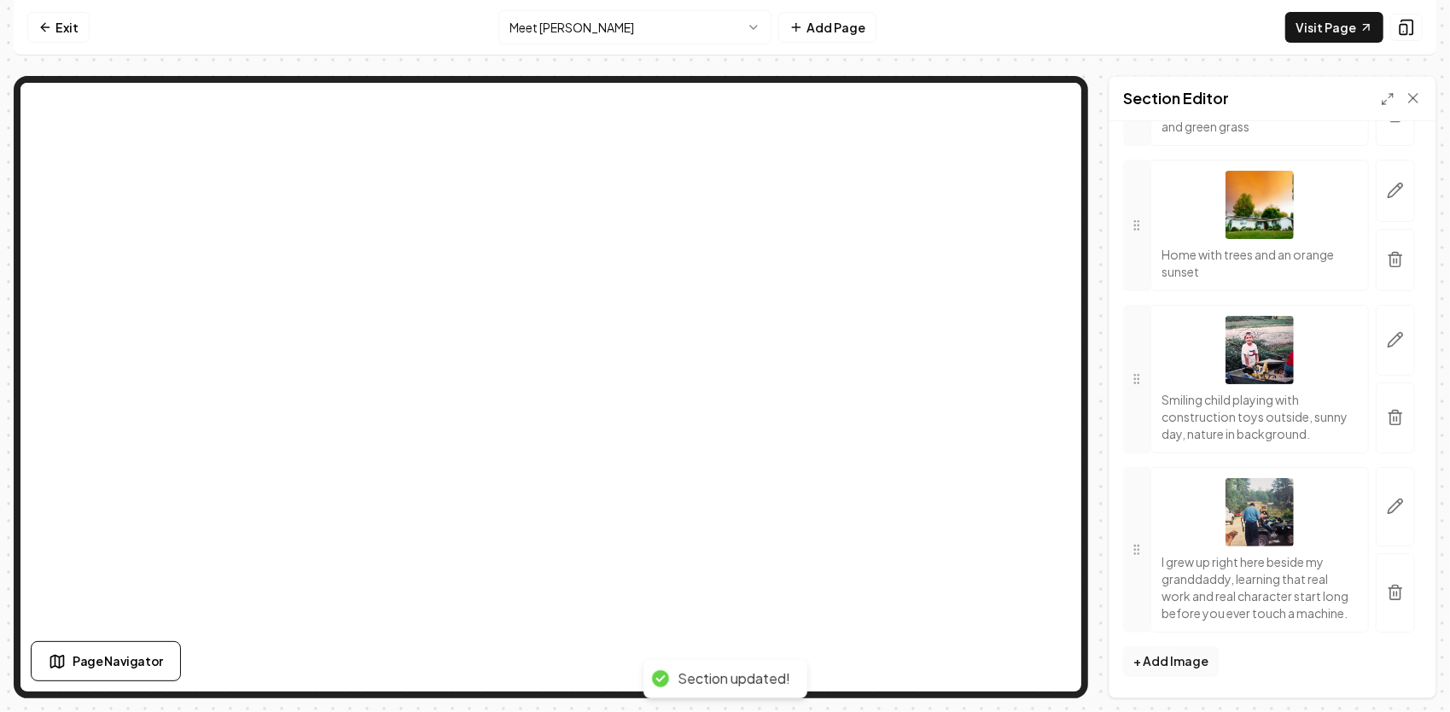
scroll to position [556, 0]
click at [1387, 331] on icon "button" at bounding box center [1395, 339] width 17 height 17
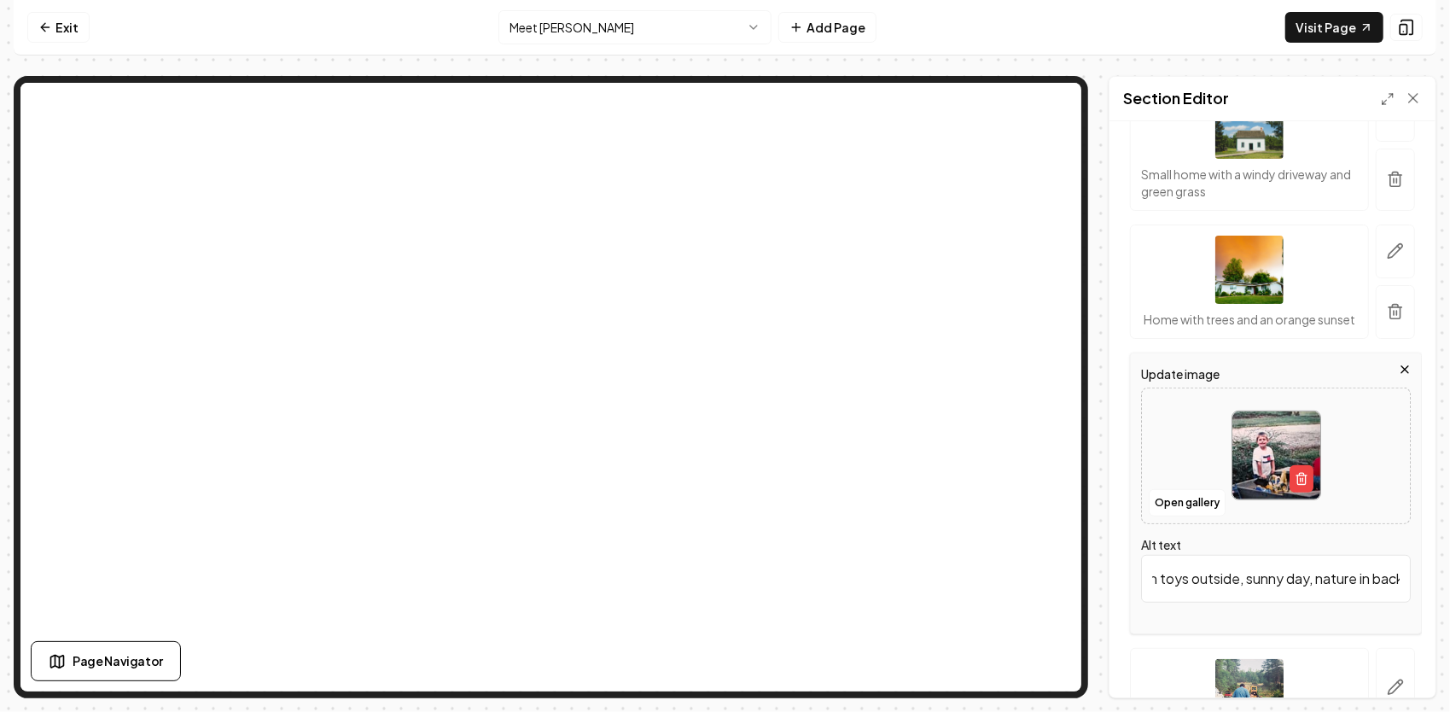
scroll to position [0, 308]
drag, startPoint x: 1147, startPoint y: 592, endPoint x: 1449, endPoint y: 619, distance: 303.3
click at [1449, 619] on html "Computer Required This feature is only available on a computer. Please switch t…" at bounding box center [725, 356] width 1450 height 712
paste input "Even as a kid, God was already steering me toward the work I was meant to do."
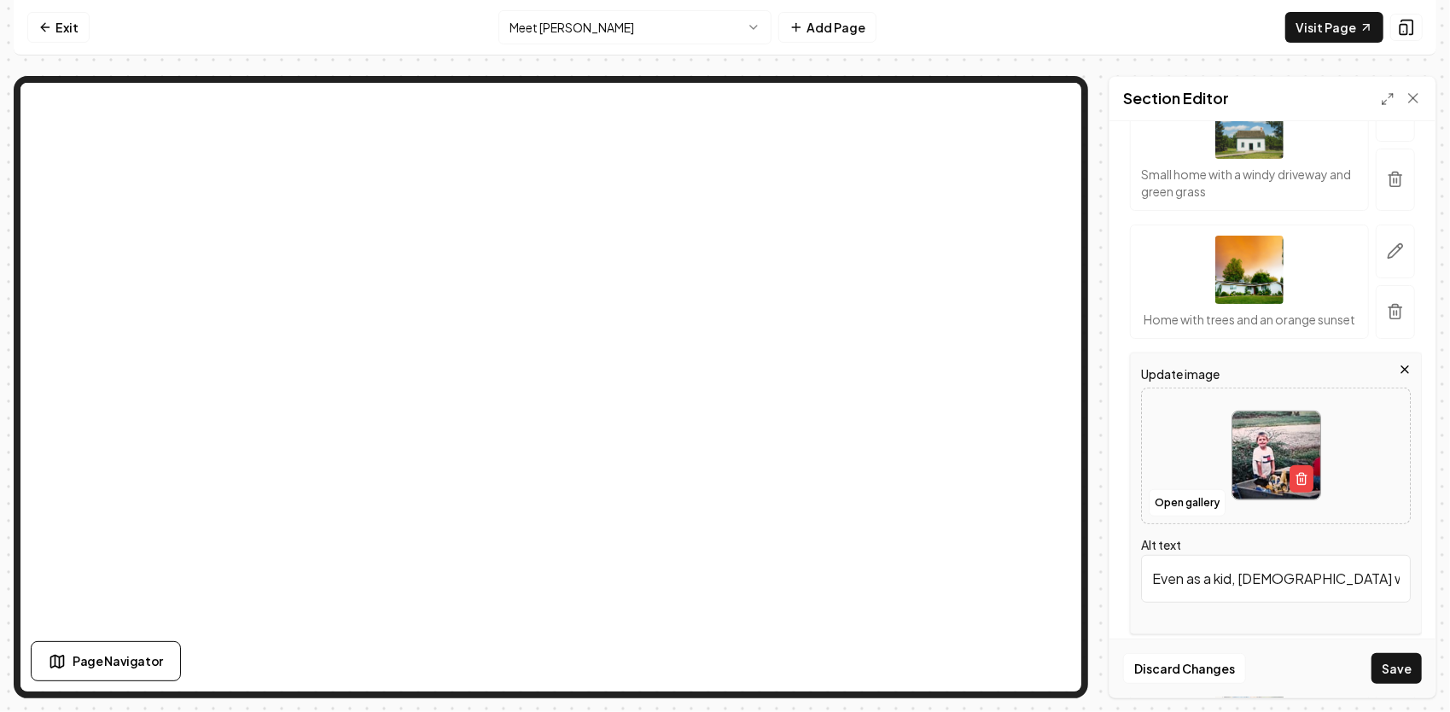
scroll to position [0, 261]
type input "Even as a kid, God was already steering me toward the work I was meant to do."
click at [1399, 666] on button "Save" at bounding box center [1396, 668] width 50 height 31
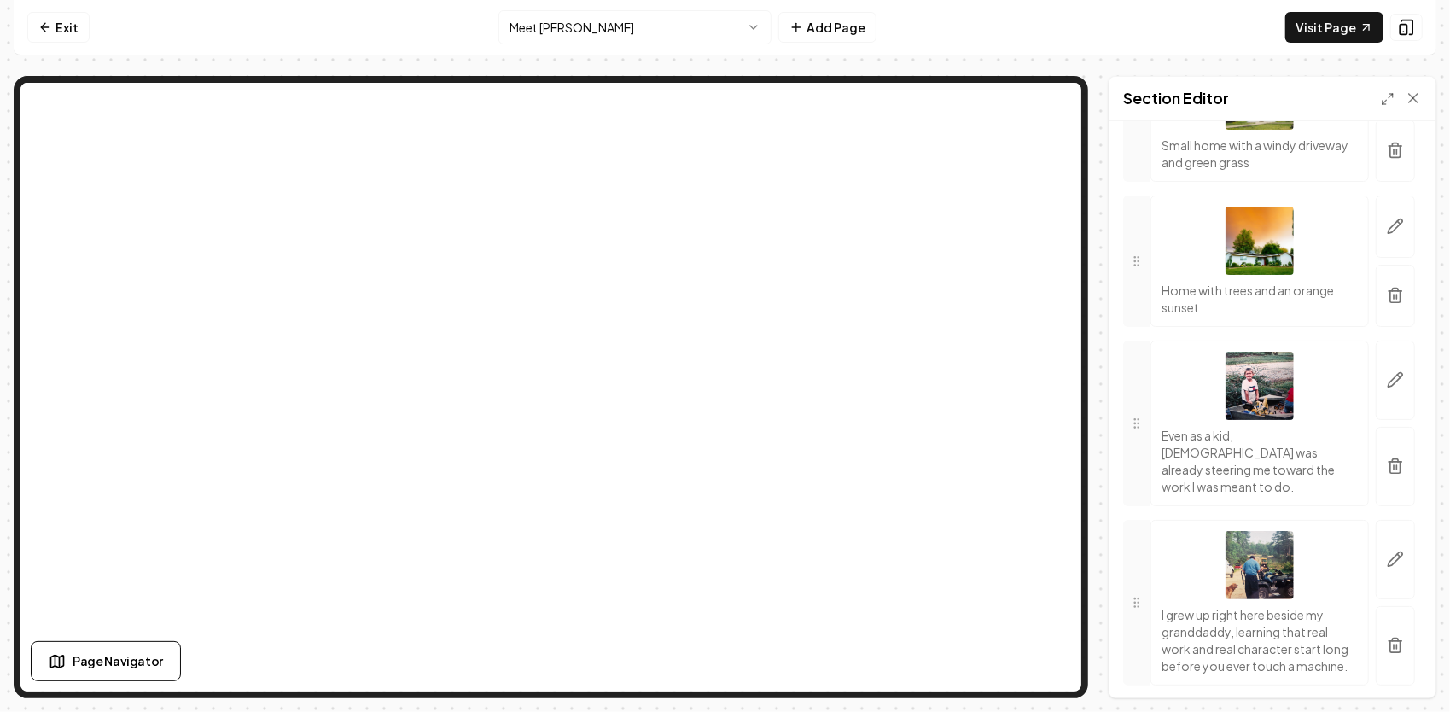
scroll to position [471, 0]
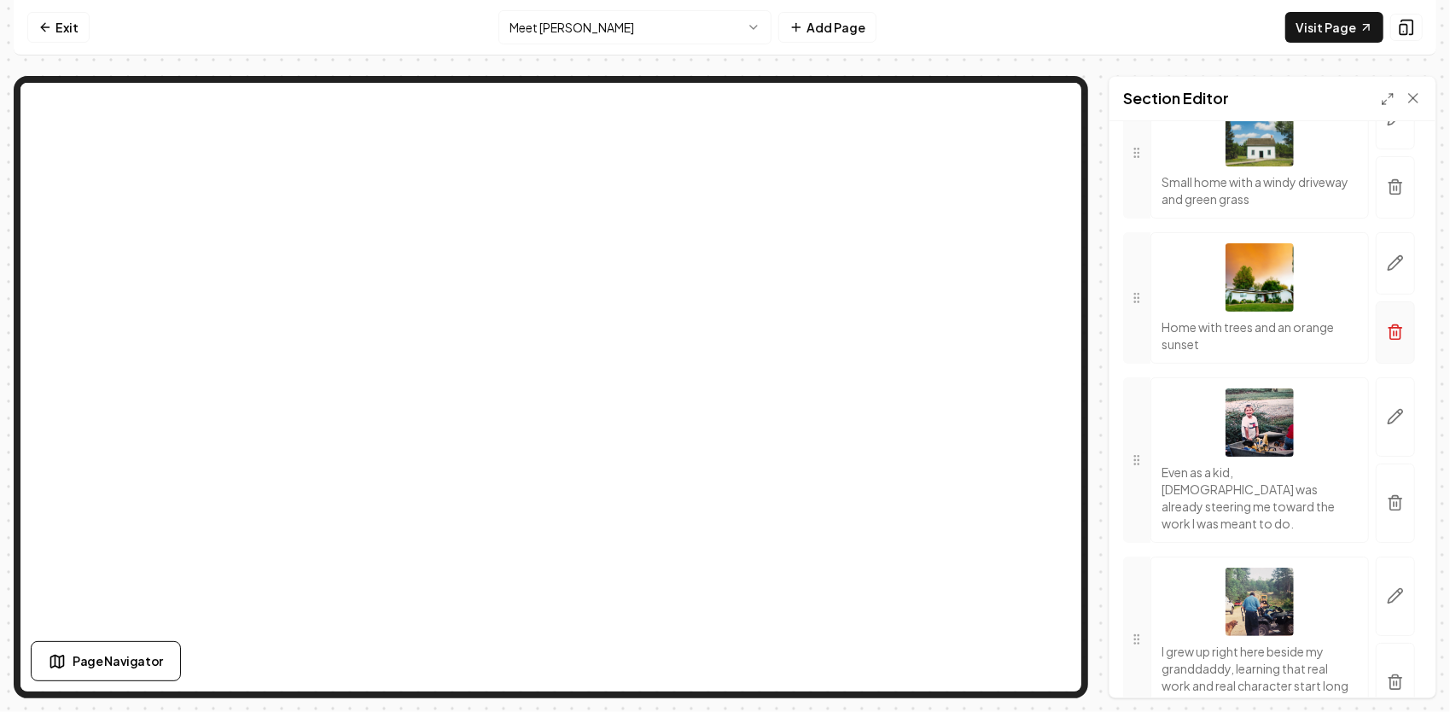
click at [1387, 329] on icon "button" at bounding box center [1395, 331] width 17 height 17
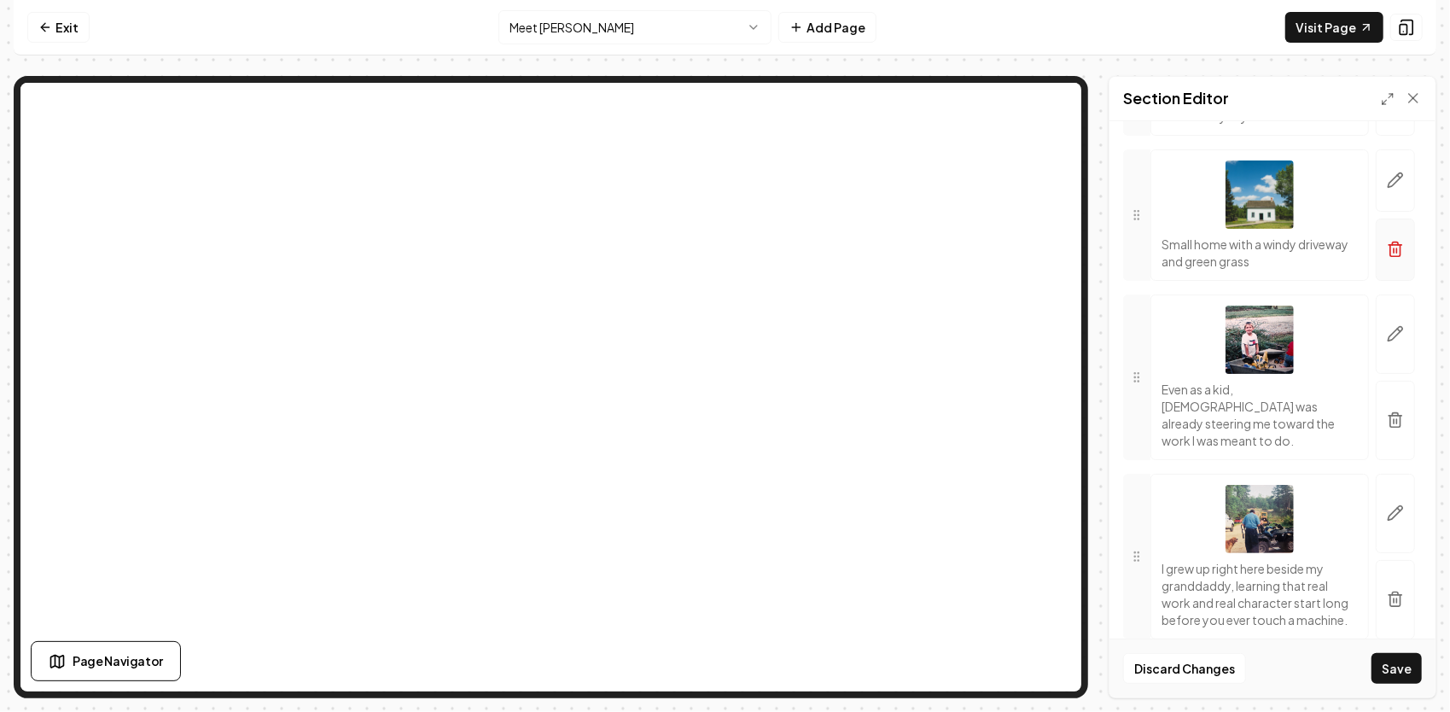
scroll to position [386, 0]
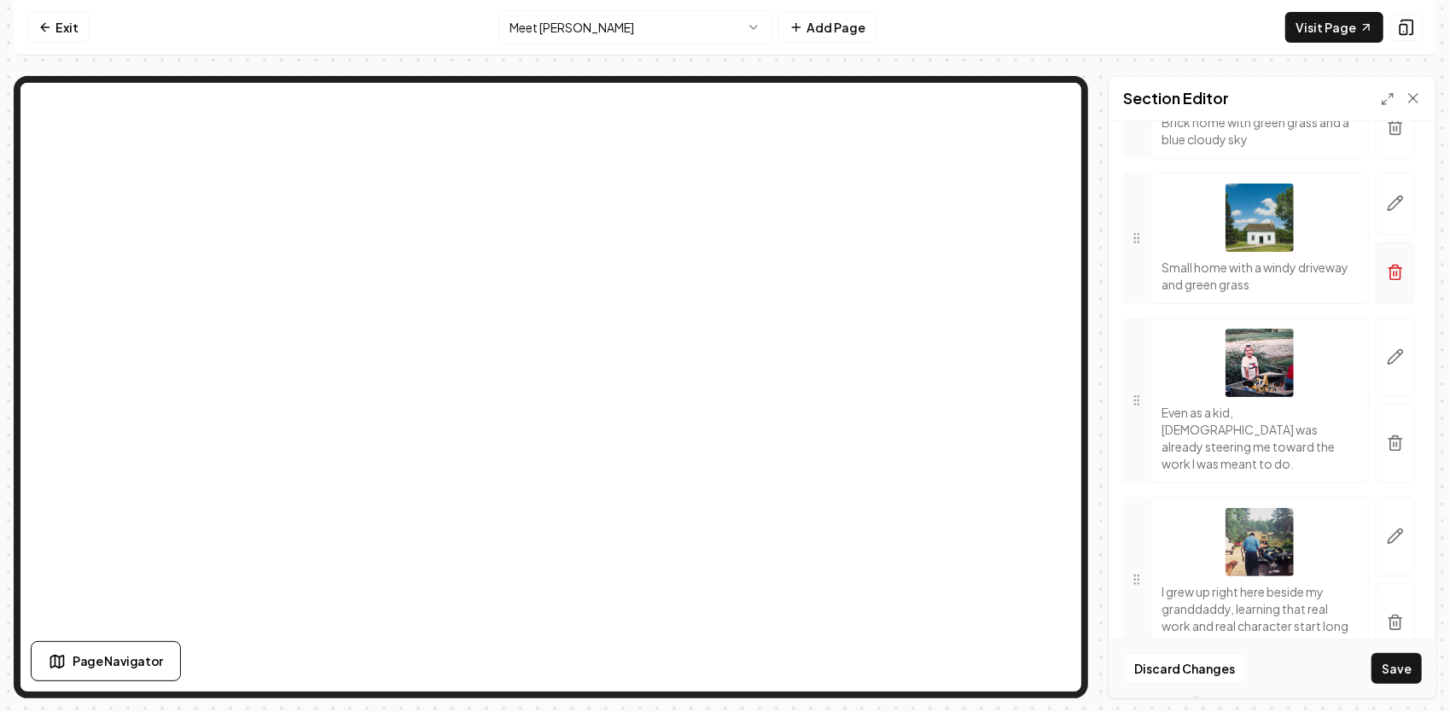
click at [1390, 270] on icon "button" at bounding box center [1395, 273] width 10 height 11
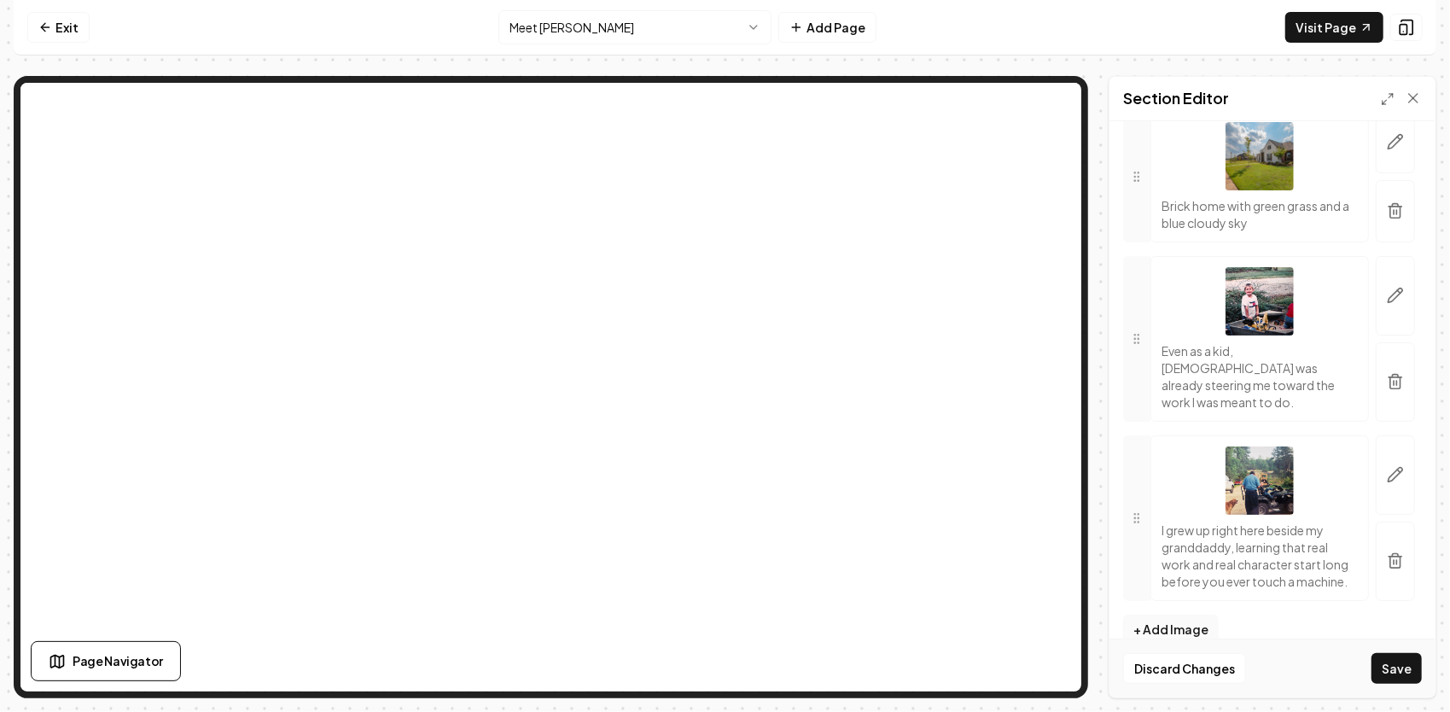
scroll to position [241, 0]
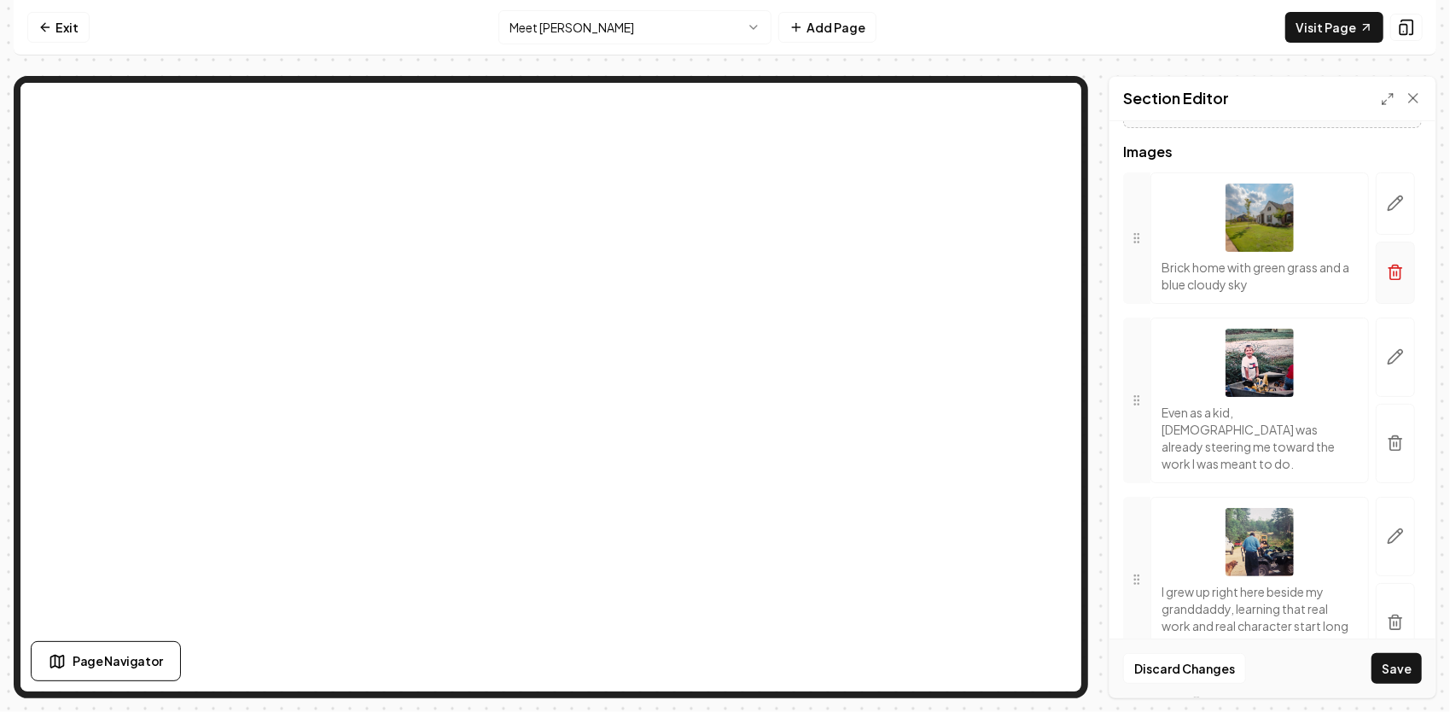
click at [1392, 271] on button "button" at bounding box center [1394, 272] width 39 height 62
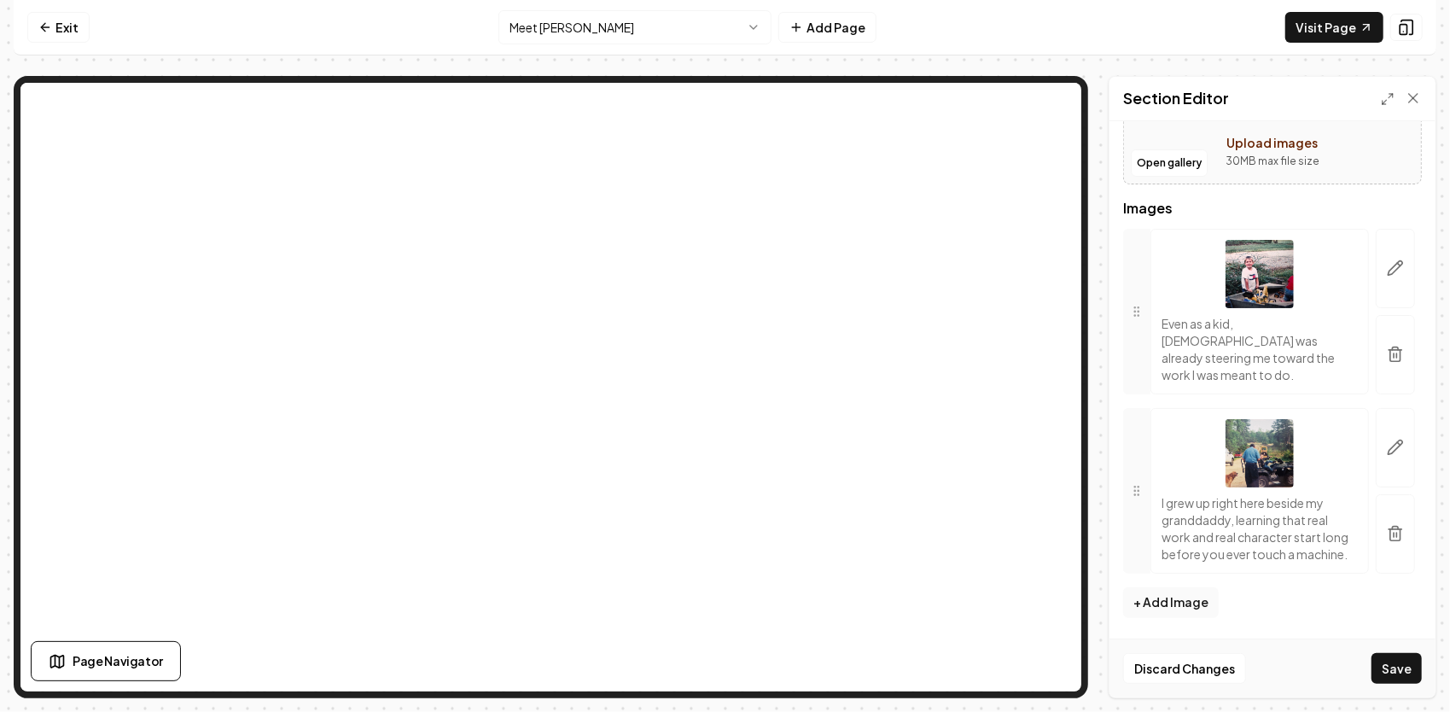
scroll to position [182, 0]
click at [1147, 600] on button "+ Add Image" at bounding box center [1171, 605] width 96 height 31
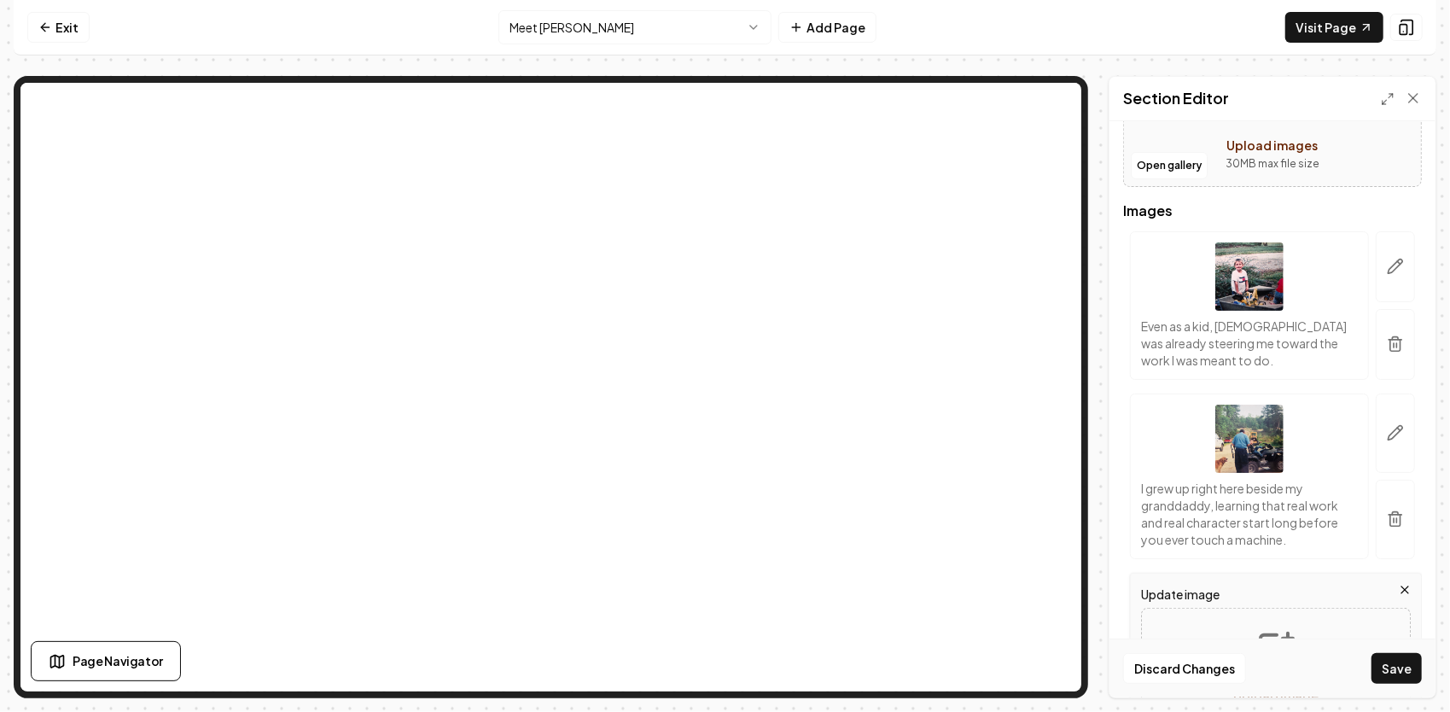
scroll to position [459, 0]
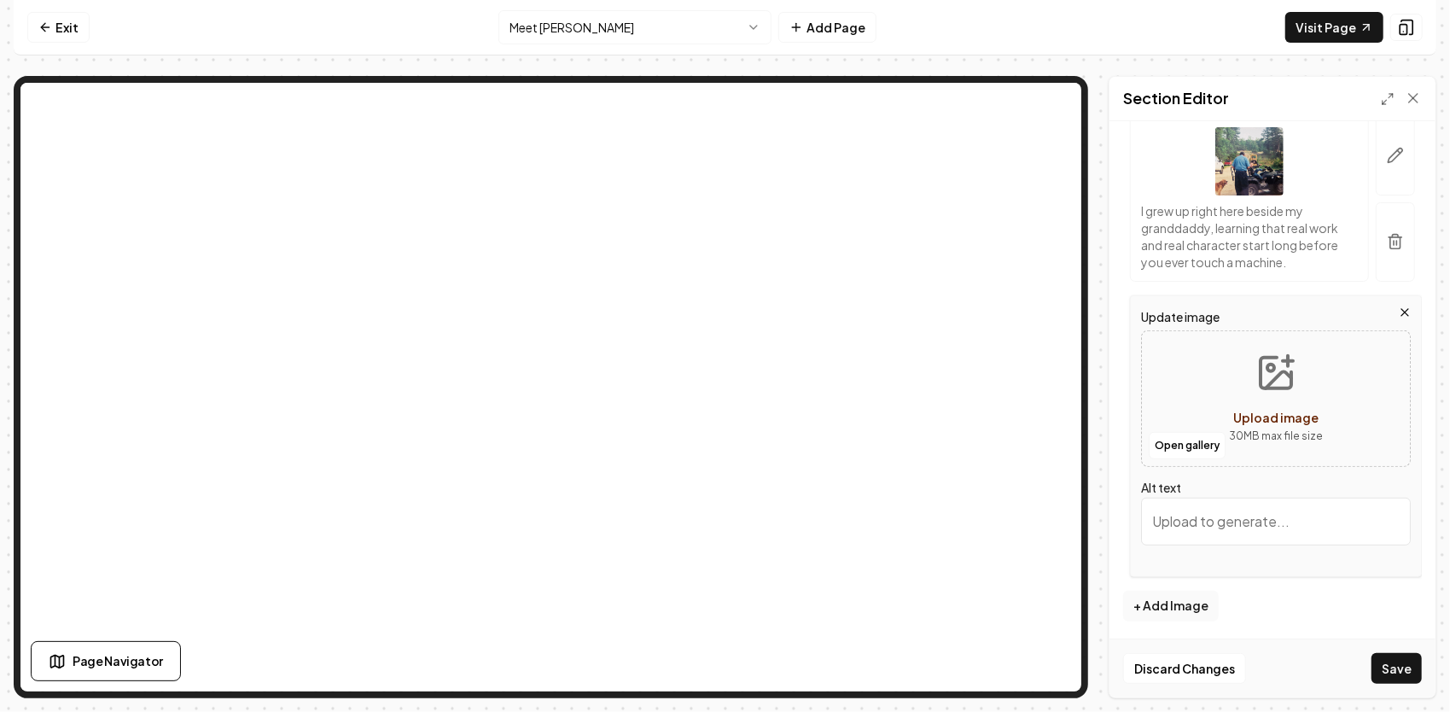
click at [1244, 410] on span "Upload image" at bounding box center [1275, 417] width 85 height 15
click at [1257, 377] on icon "Upload image" at bounding box center [1275, 372] width 41 height 41
type input "**********"
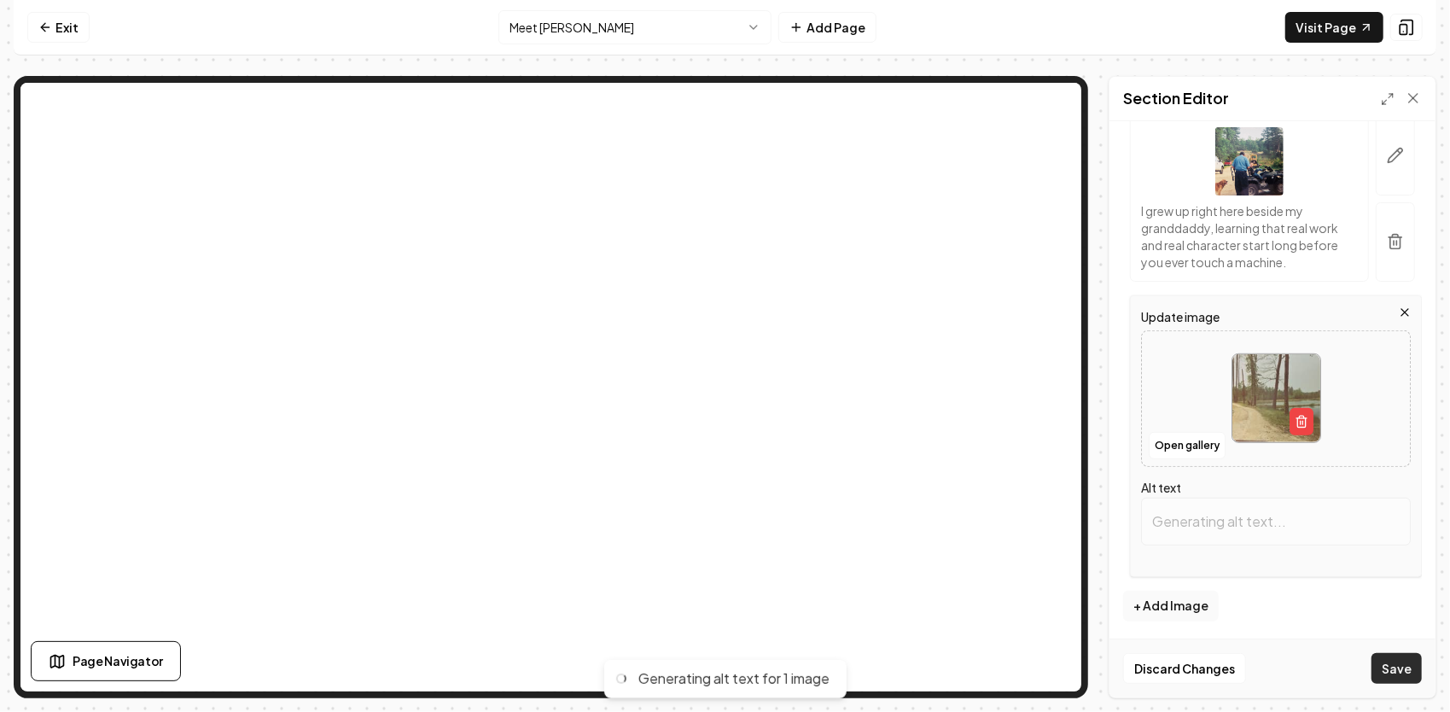
type input "Dirt road lined with tall trees beside a serene pond in a rural landscape."
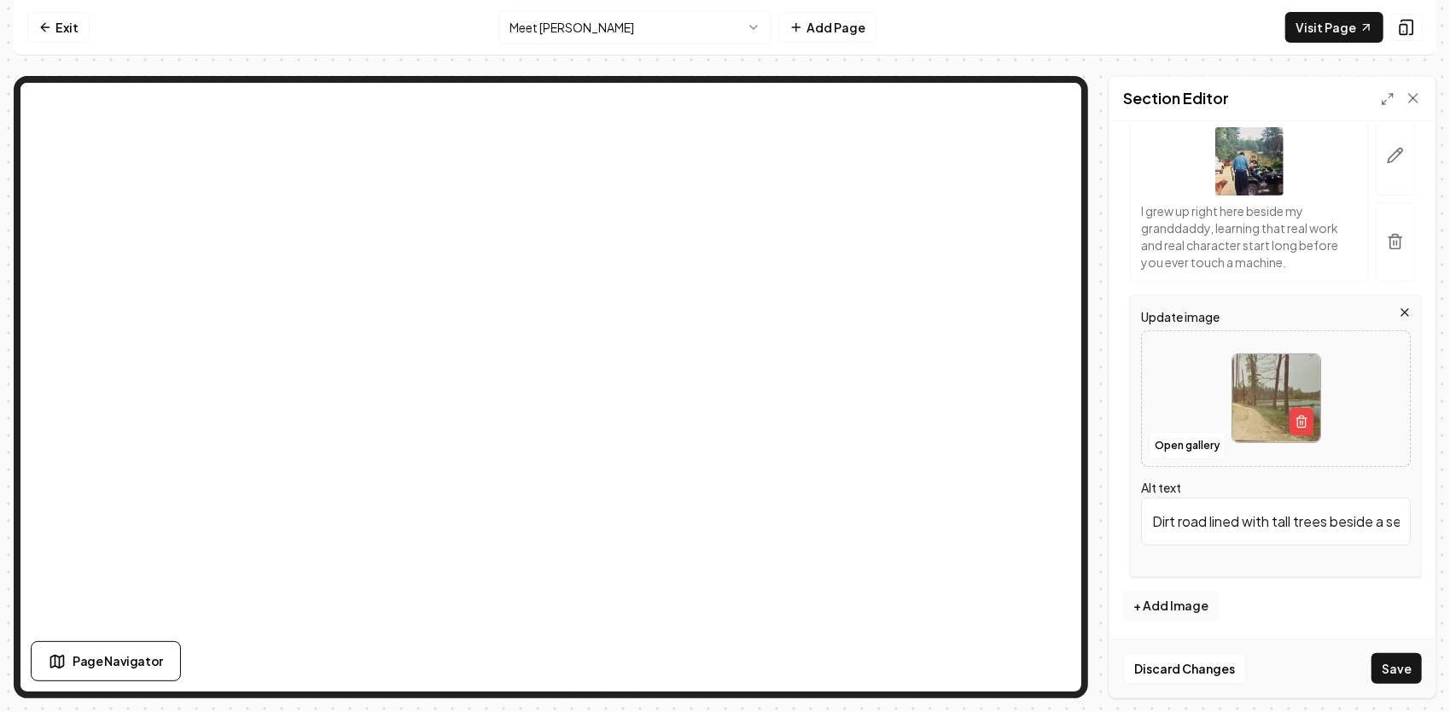
scroll to position [0, 210]
drag, startPoint x: 1145, startPoint y: 517, endPoint x: 1449, endPoint y: 553, distance: 305.9
click at [1449, 554] on html "Computer Required This feature is only available on a computer. Please switch t…" at bounding box center [725, 356] width 1450 height 712
paste input "This view never gets old — it’s where I grew up, learned to drive equipment, an…"
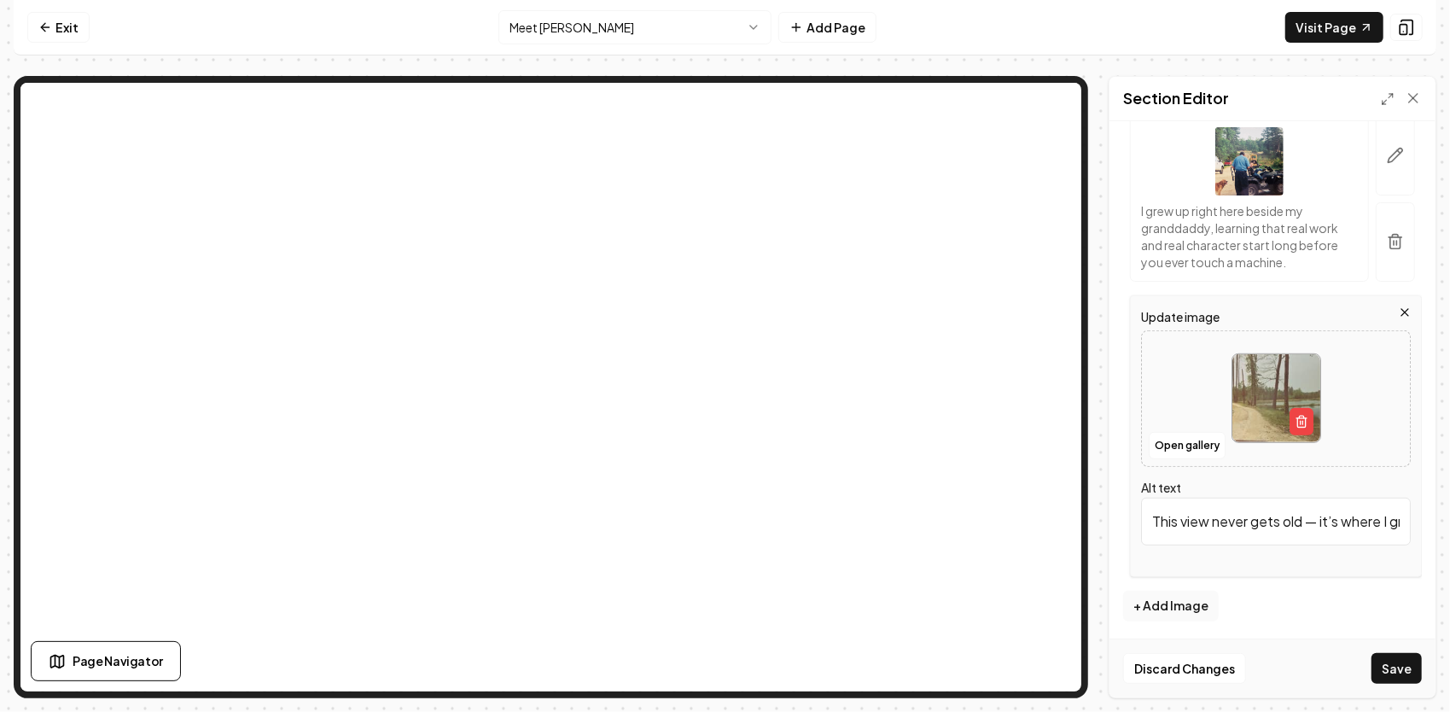
scroll to position [0, 384]
type input "This view never gets old — it’s where I grew up, learned to drive equipment, an…"
click at [1398, 662] on button "Save" at bounding box center [1396, 668] width 50 height 31
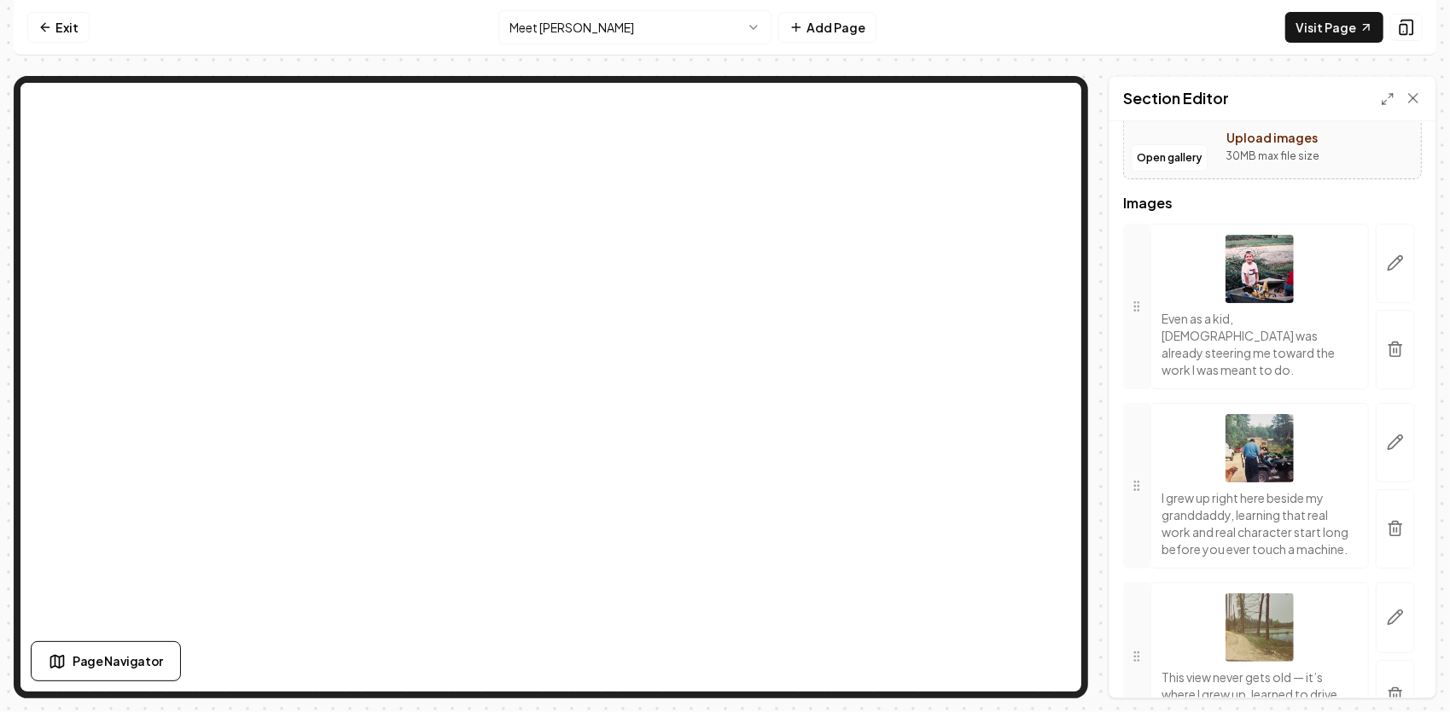
scroll to position [216, 0]
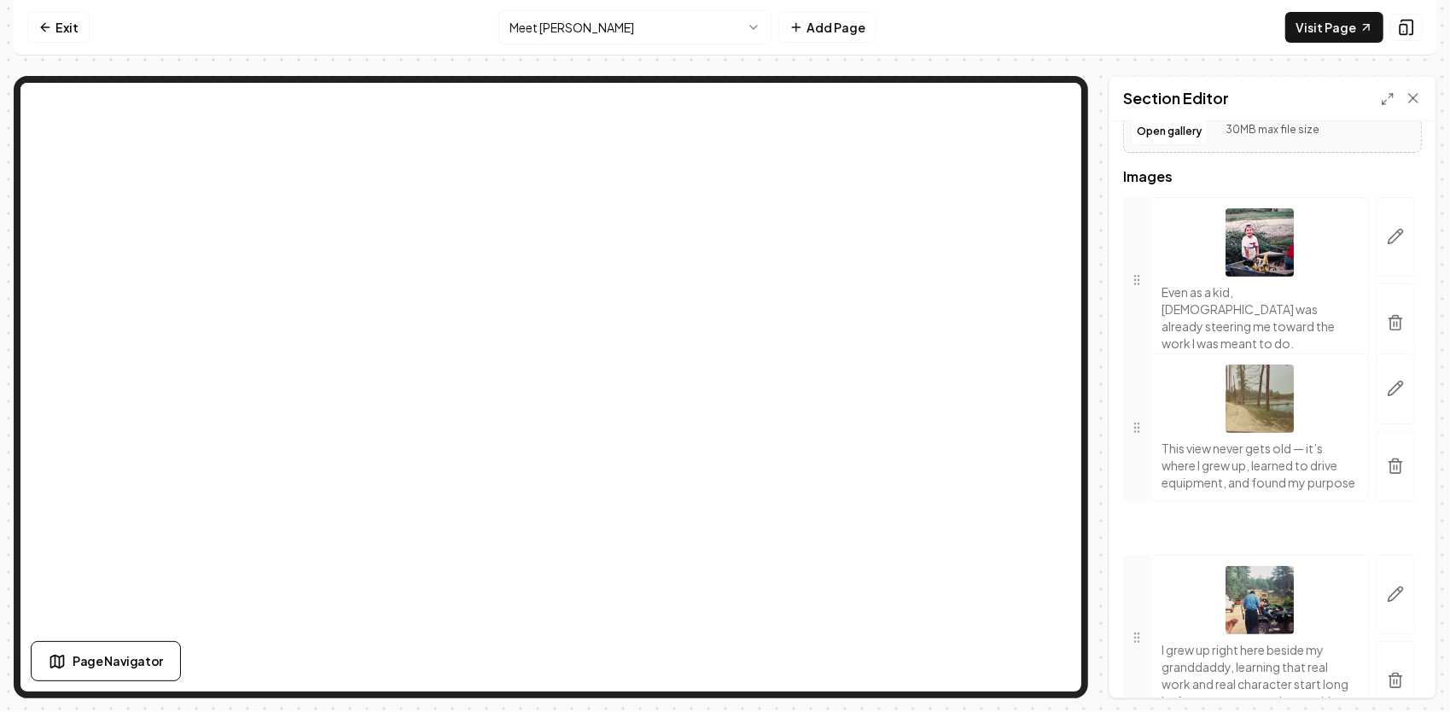
drag, startPoint x: 1128, startPoint y: 616, endPoint x: 1120, endPoint y: 415, distance: 201.6
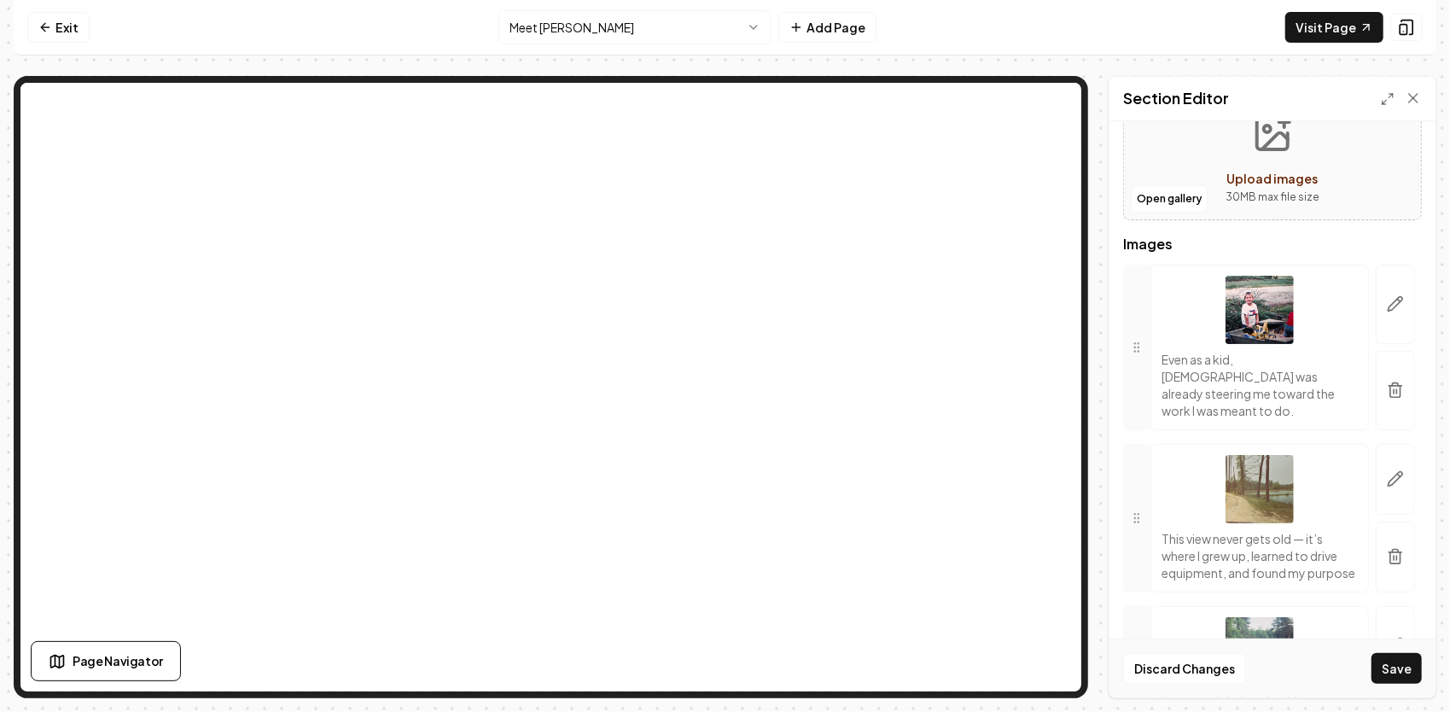
scroll to position [171, 0]
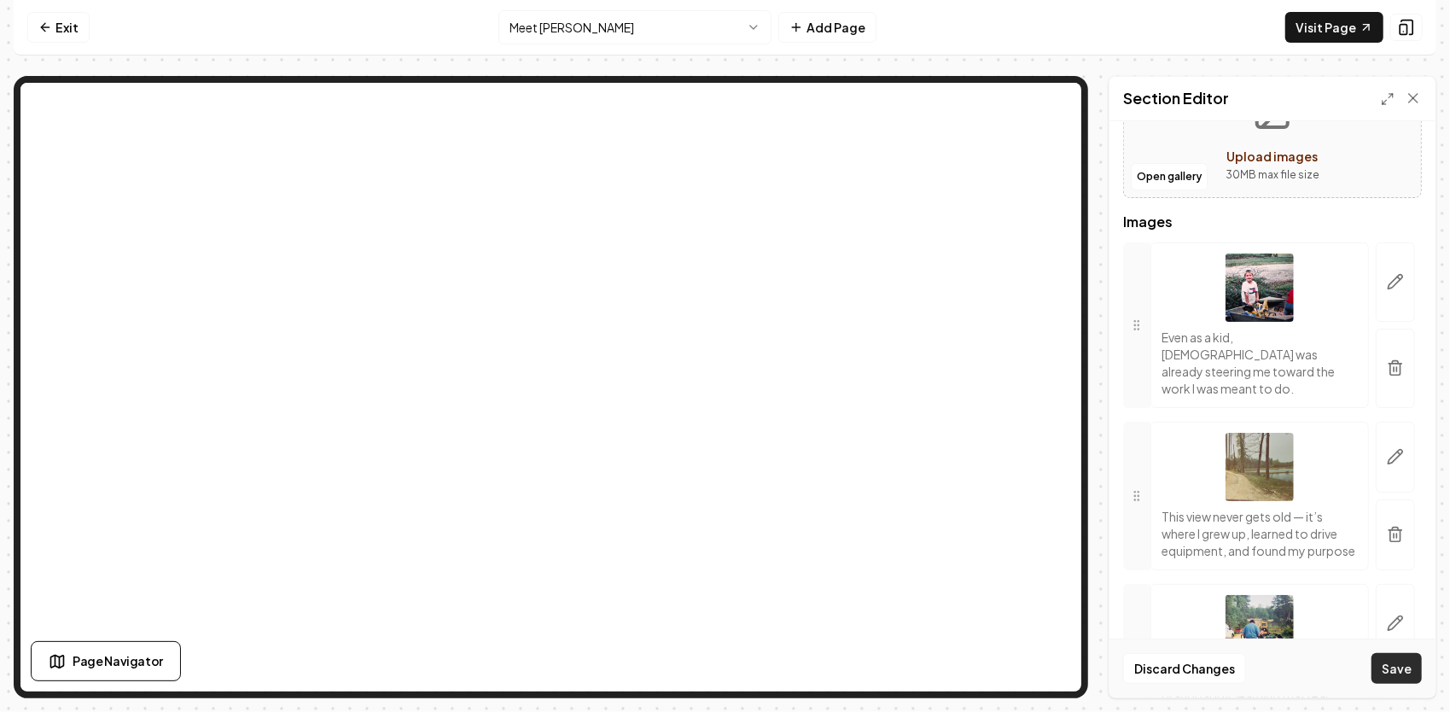
click at [1389, 667] on button "Save" at bounding box center [1396, 668] width 50 height 31
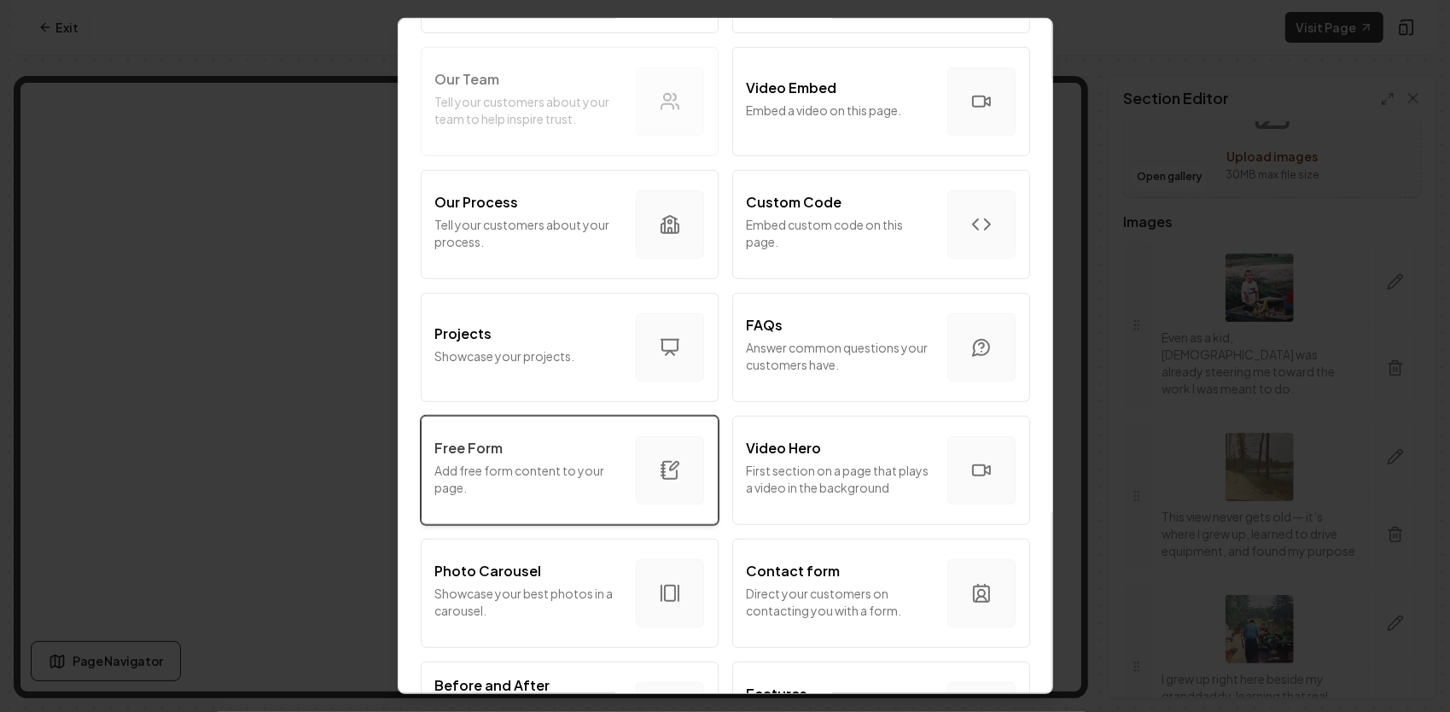
scroll to position [597, 0]
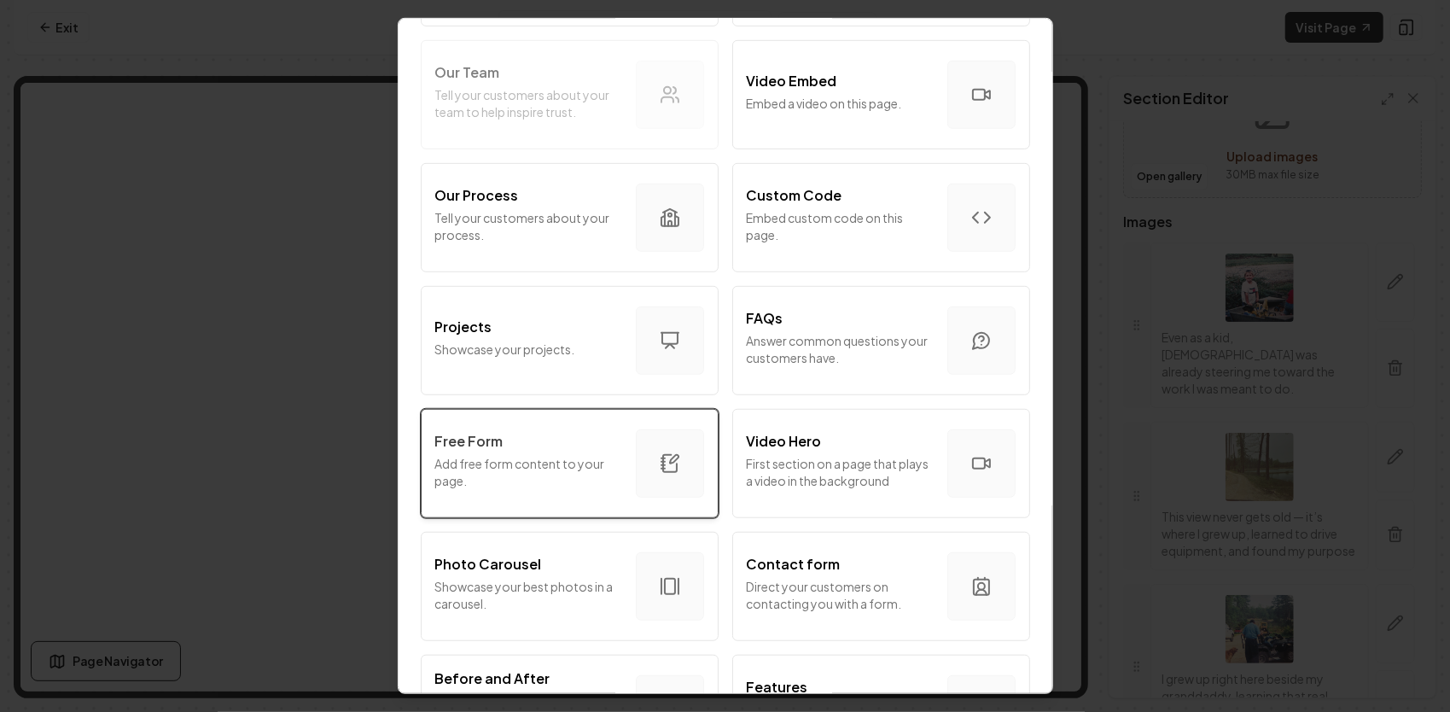
click at [536, 451] on div "Free Form Add free form content to your page." at bounding box center [528, 463] width 187 height 65
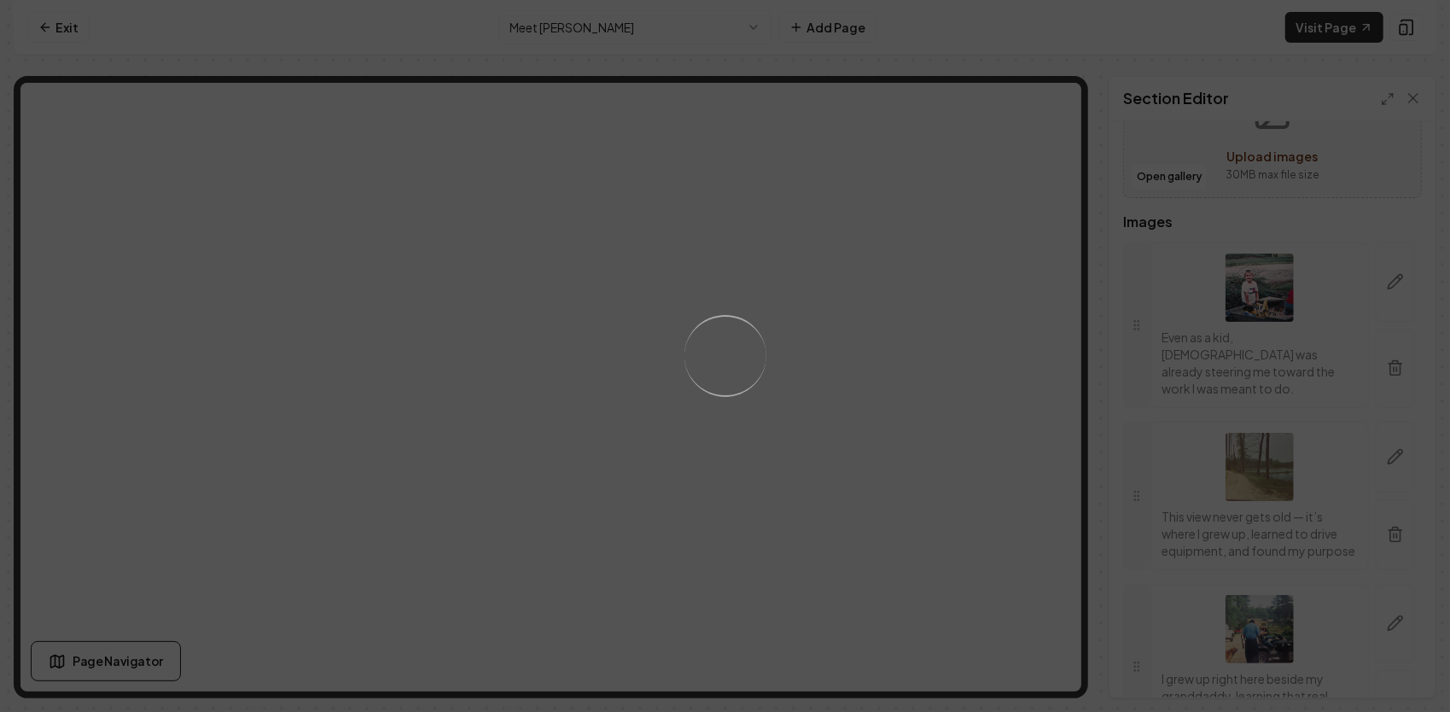
scroll to position [0, 0]
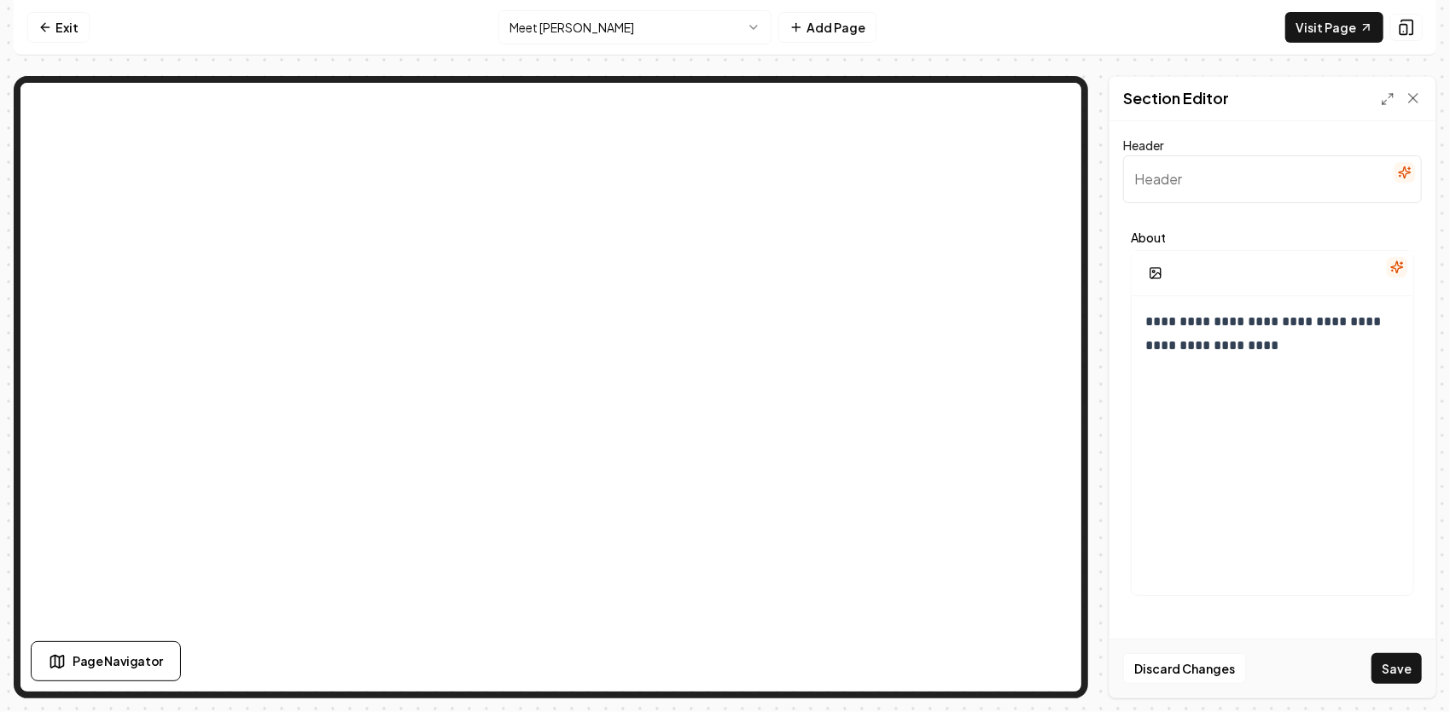
click at [1148, 186] on input "Header" at bounding box center [1272, 179] width 299 height 48
click at [1147, 328] on p "**********" at bounding box center [1266, 334] width 243 height 48
drag, startPoint x: 1150, startPoint y: 323, endPoint x: 1143, endPoint y: 312, distance: 12.3
click at [1140, 311] on div "**********" at bounding box center [1272, 460] width 282 height 328
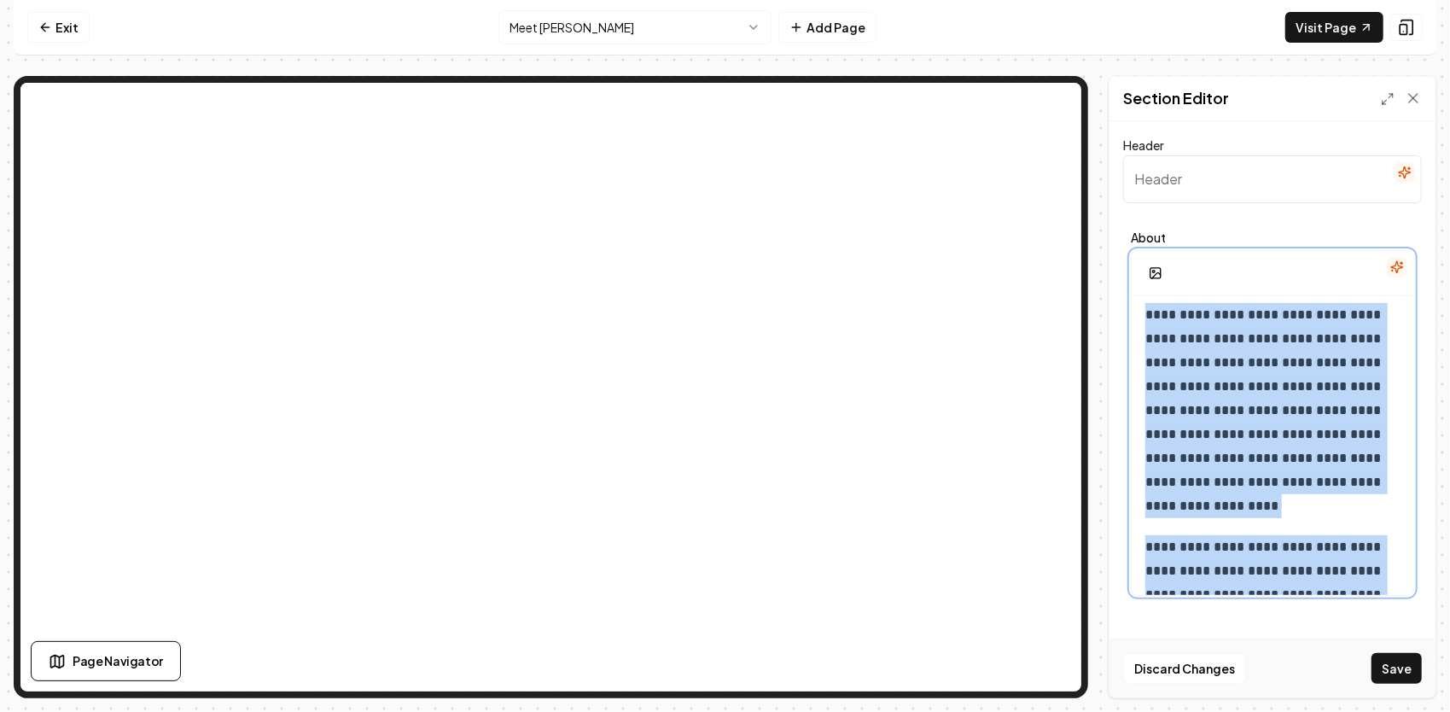
scroll to position [633, 0]
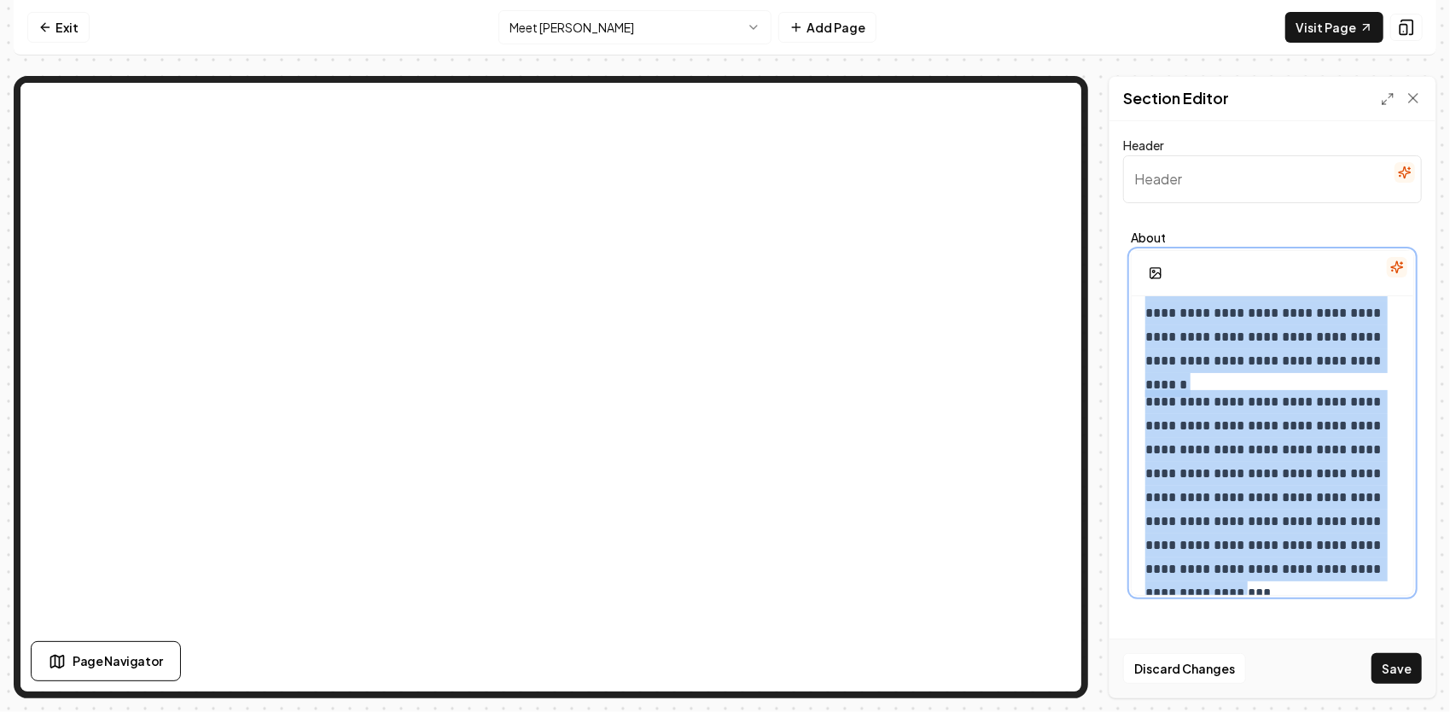
drag, startPoint x: 1143, startPoint y: 316, endPoint x: 1364, endPoint y: 621, distance: 376.5
click at [1364, 621] on div "**********" at bounding box center [1272, 409] width 326 height 576
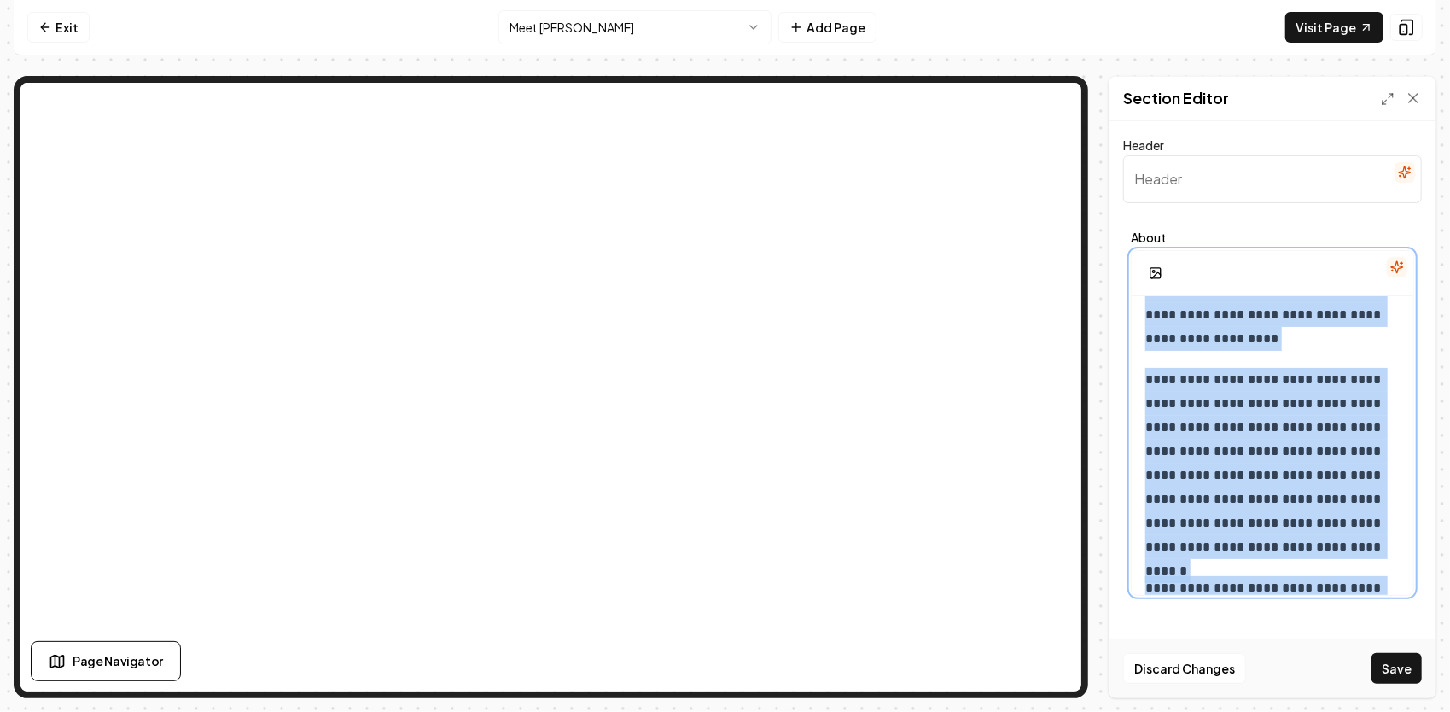
scroll to position [0, 0]
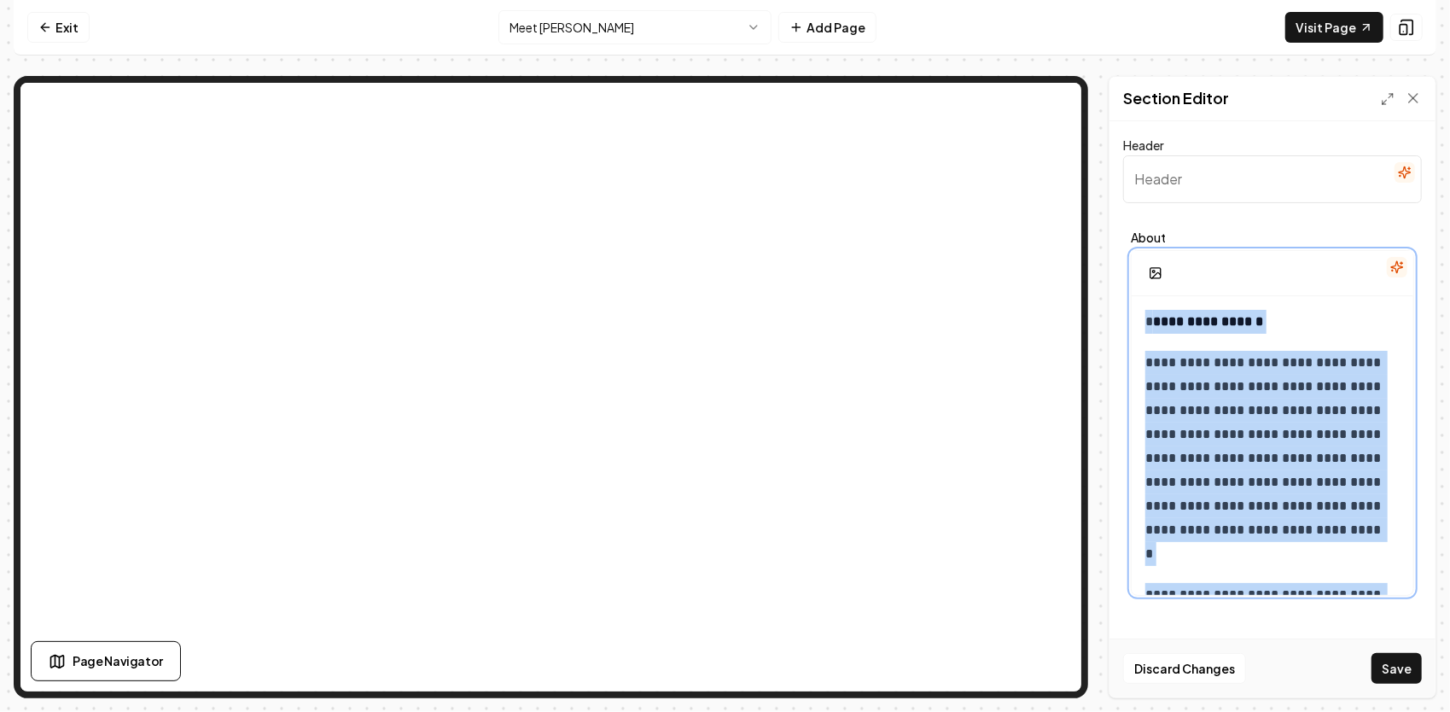
drag, startPoint x: 1386, startPoint y: 567, endPoint x: 1174, endPoint y: 217, distance: 408.9
click at [1140, 194] on form "**********" at bounding box center [1272, 369] width 299 height 468
copy div "**********"
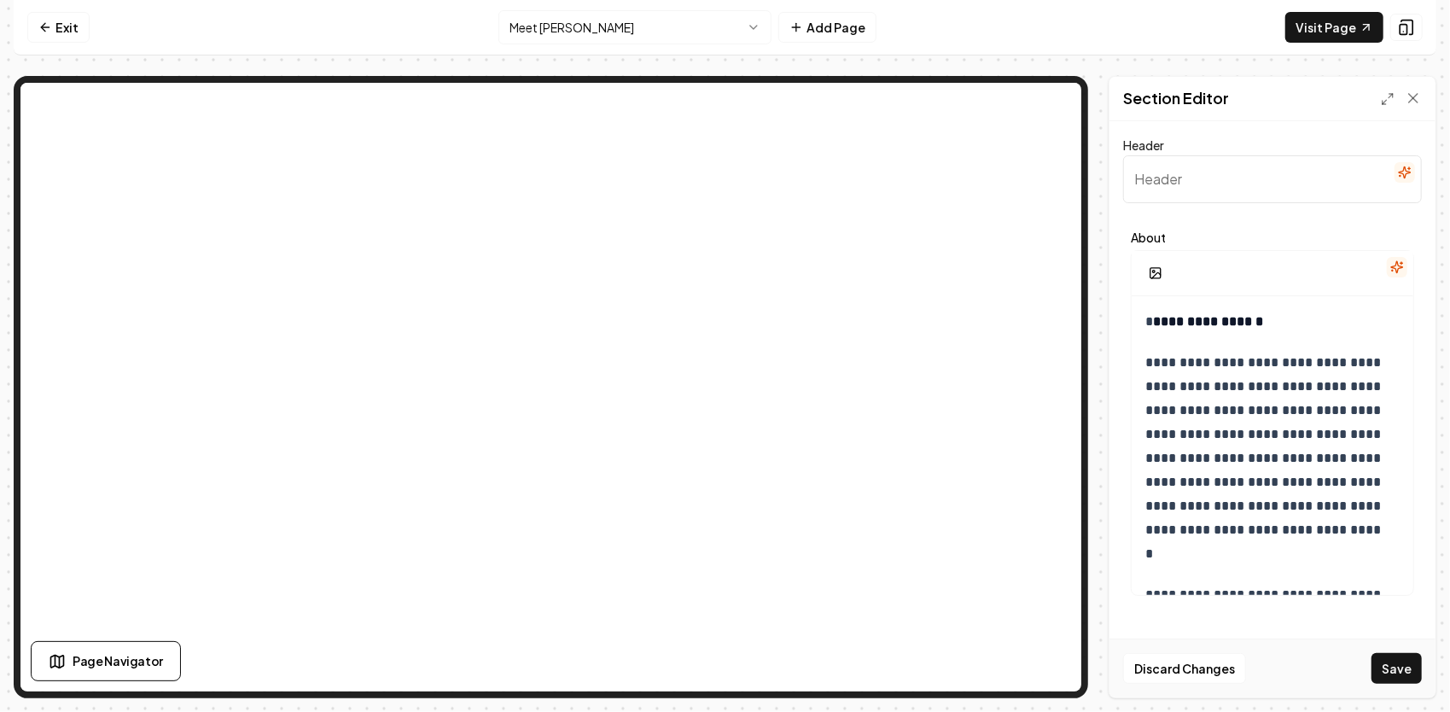
click at [1185, 172] on input "Header" at bounding box center [1272, 179] width 299 height 48
paste input "Meet [PERSON_NAME]"
type input "Meet [PERSON_NAME]"
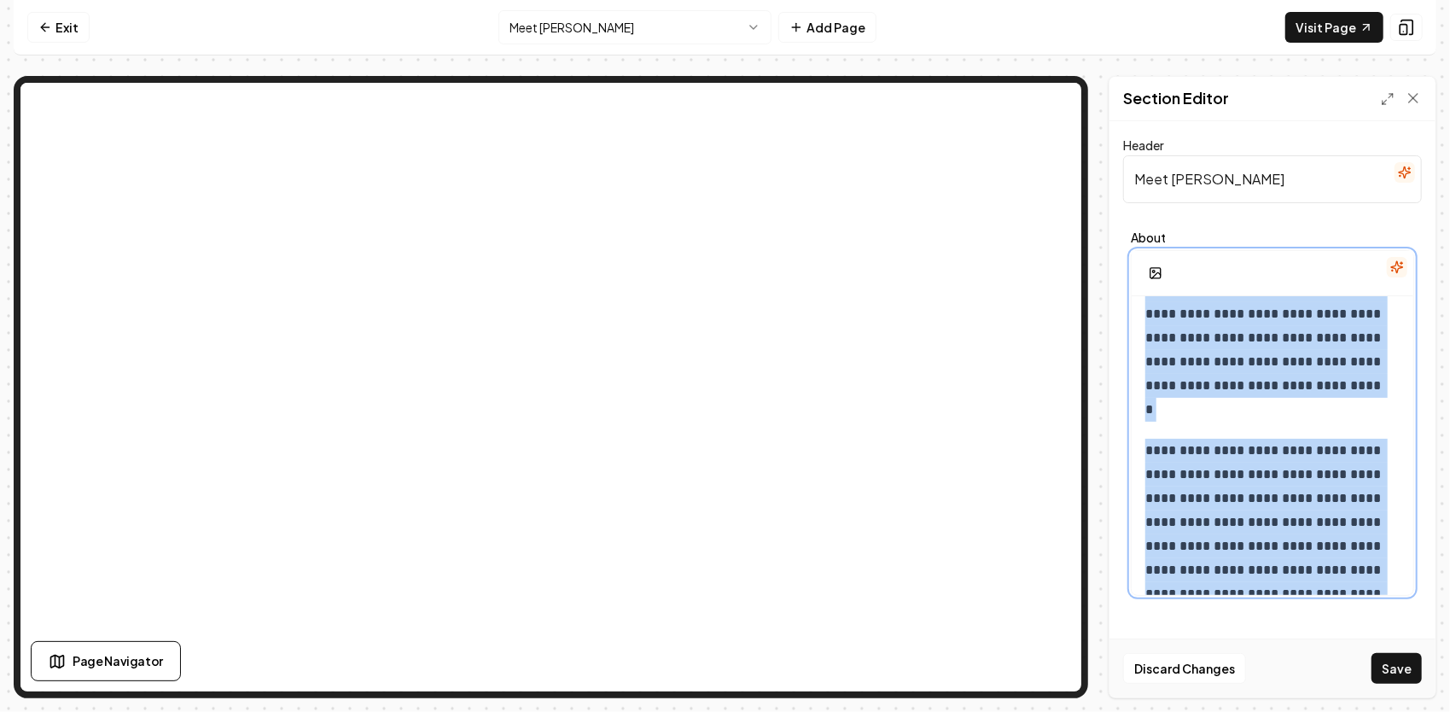
scroll to position [633, 0]
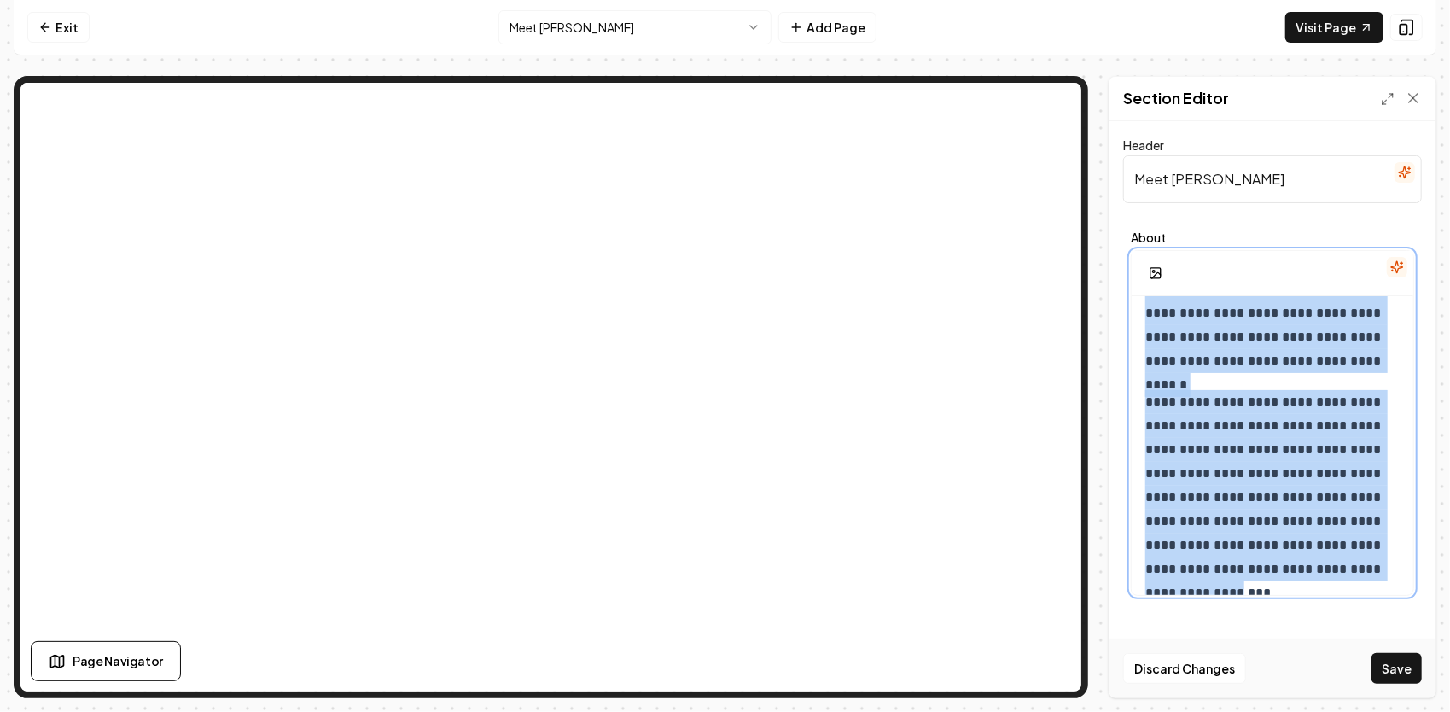
drag, startPoint x: 1137, startPoint y: 321, endPoint x: 1359, endPoint y: 676, distance: 418.6
click at [1359, 603] on form "**********" at bounding box center [1272, 369] width 299 height 468
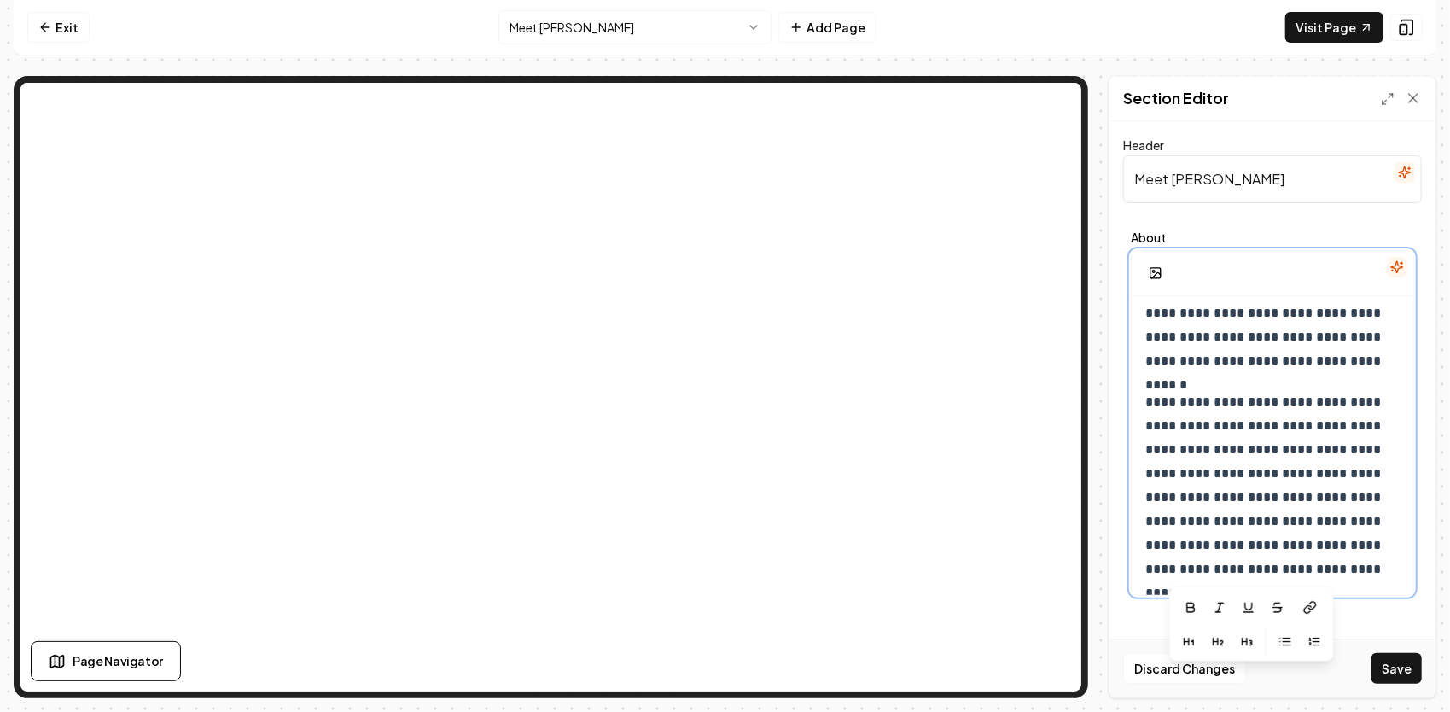
scroll to position [13, 0]
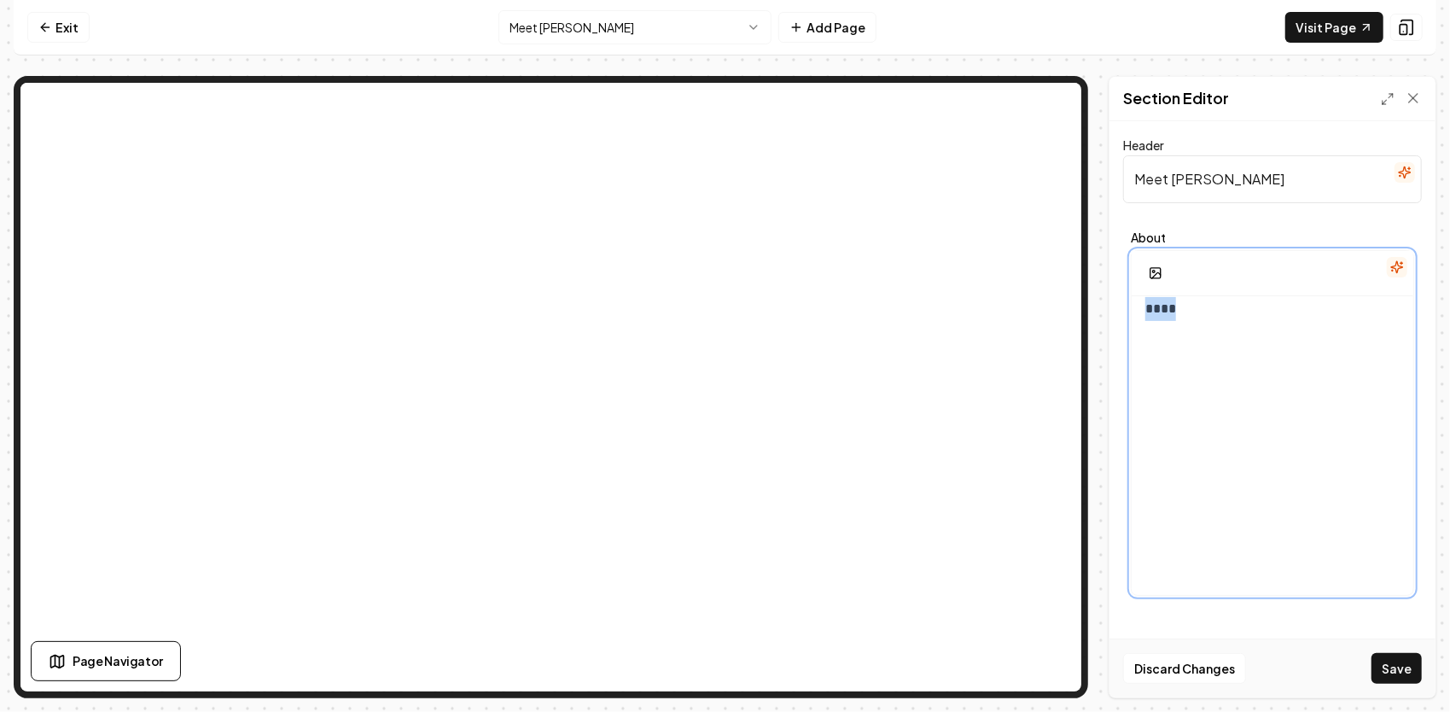
drag, startPoint x: 1231, startPoint y: 334, endPoint x: 1136, endPoint y: 336, distance: 95.6
click at [1136, 336] on div "****" at bounding box center [1272, 447] width 282 height 328
click at [1163, 341] on div at bounding box center [1272, 447] width 282 height 328
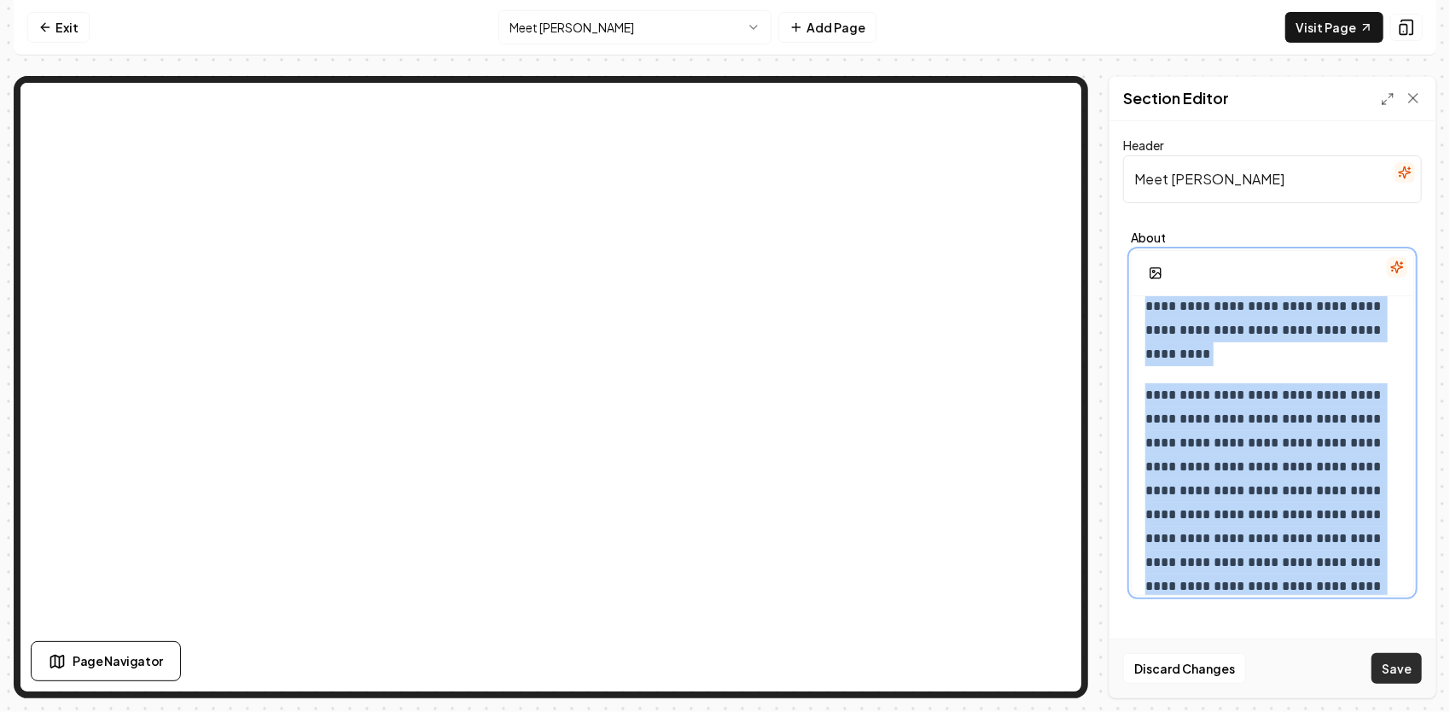
scroll to position [2259, 0]
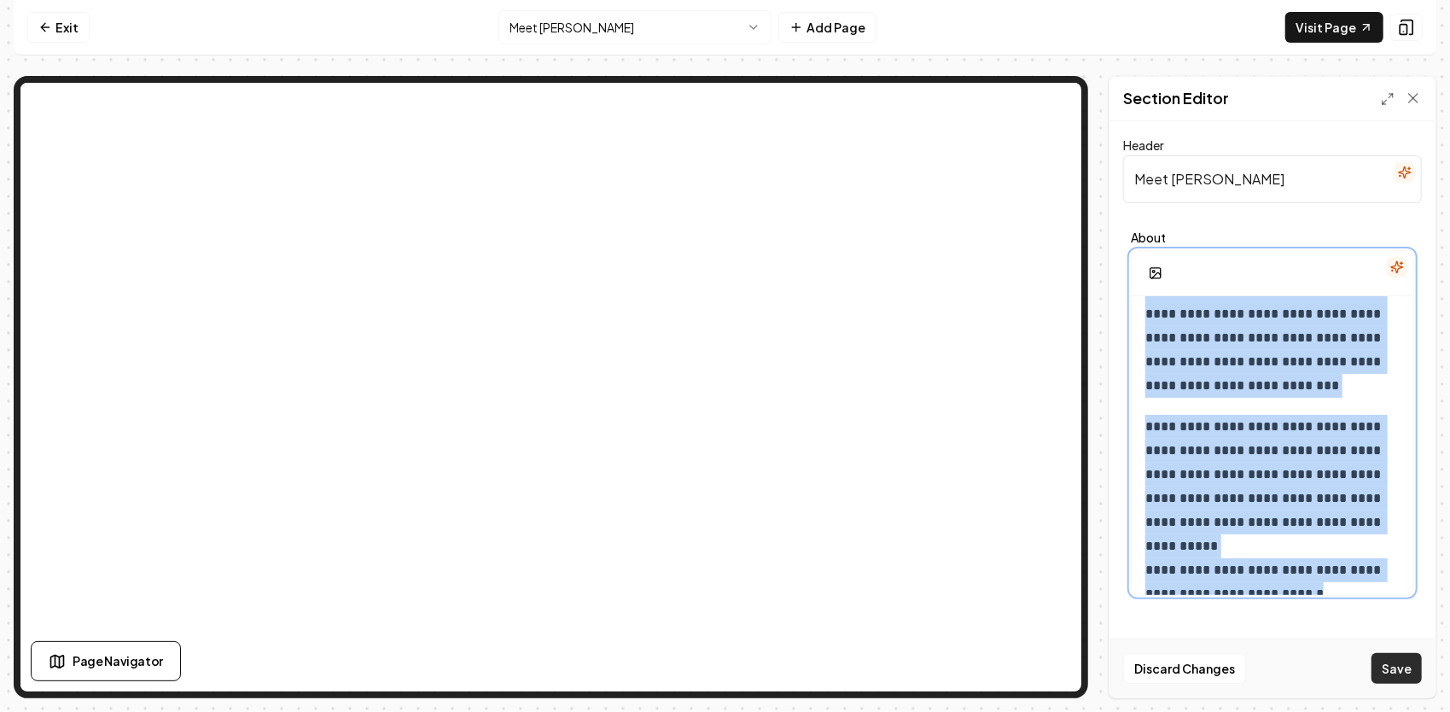
drag, startPoint x: 1146, startPoint y: 317, endPoint x: 1374, endPoint y: 666, distance: 416.8
click at [1374, 603] on form "**********" at bounding box center [1272, 369] width 299 height 468
copy div "**********"
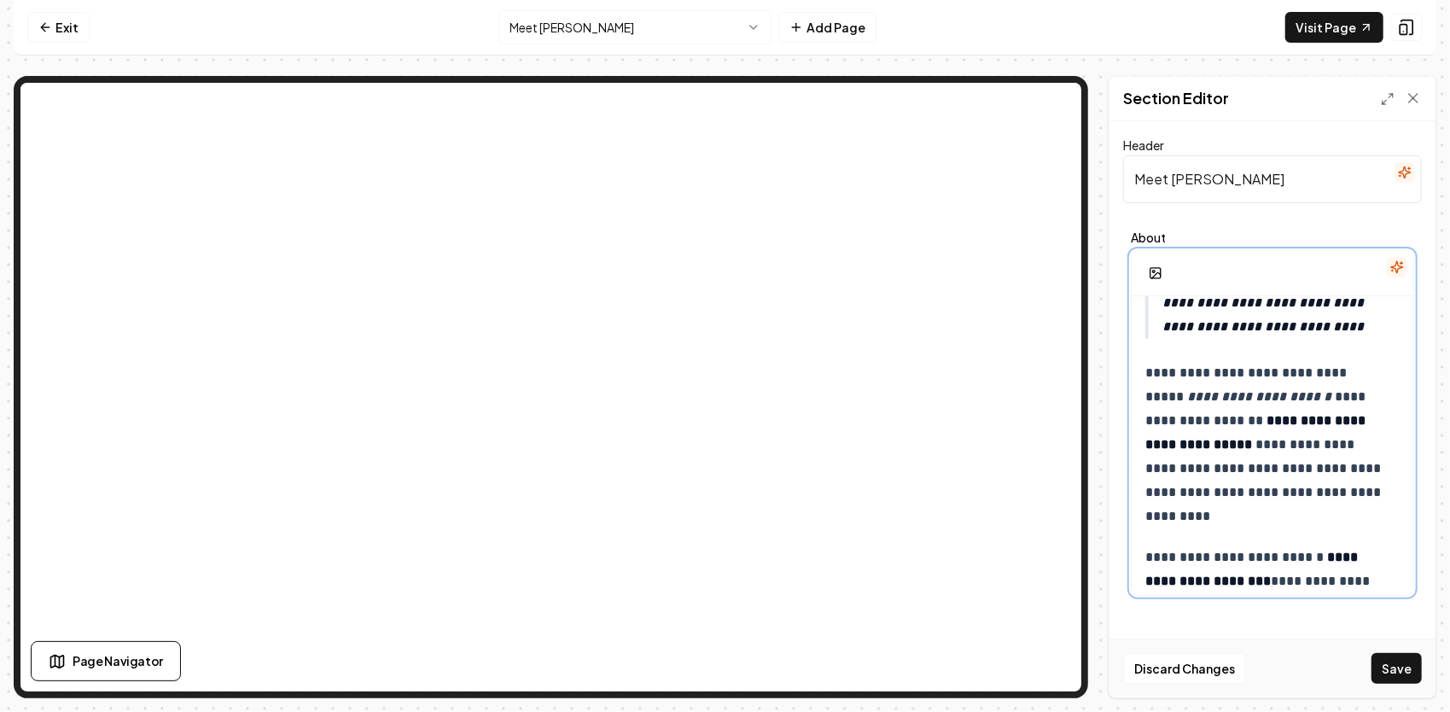
scroll to position [0, 0]
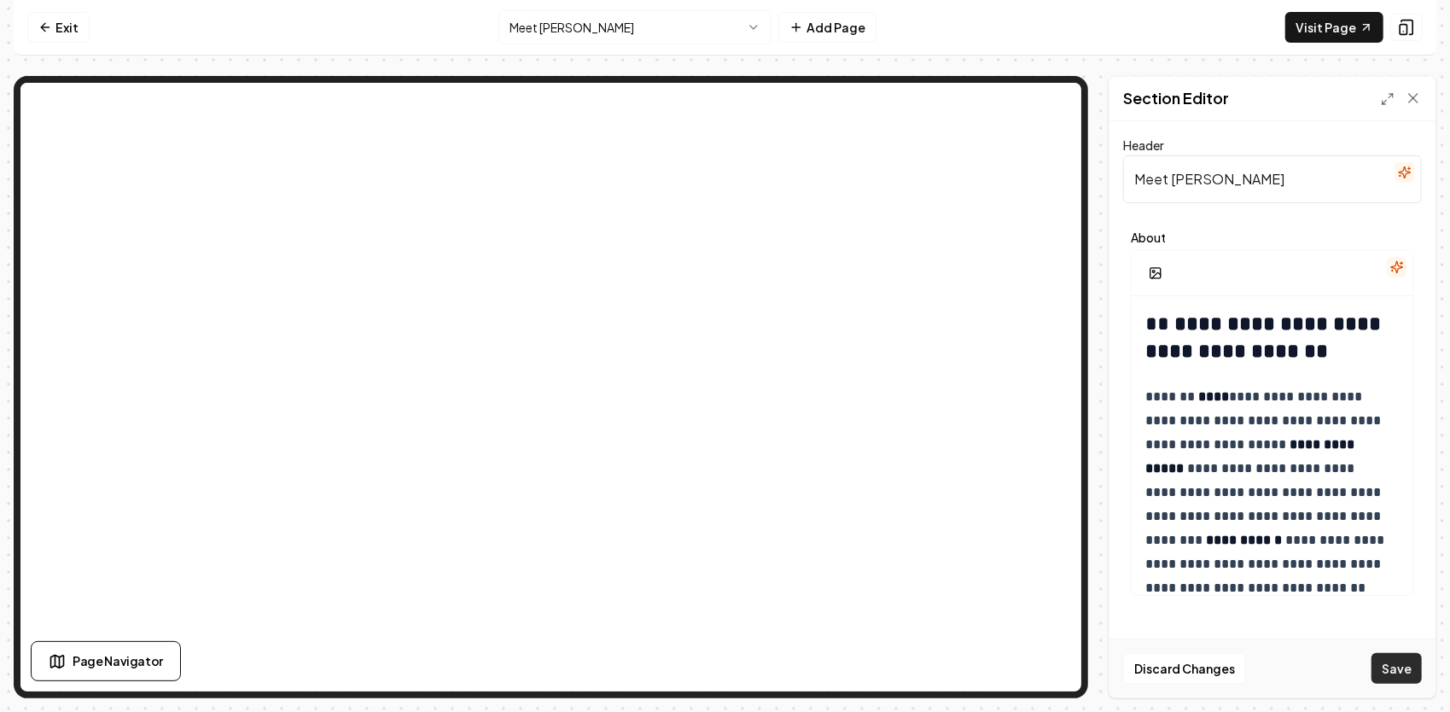
click at [1403, 668] on button "Save" at bounding box center [1396, 668] width 50 height 31
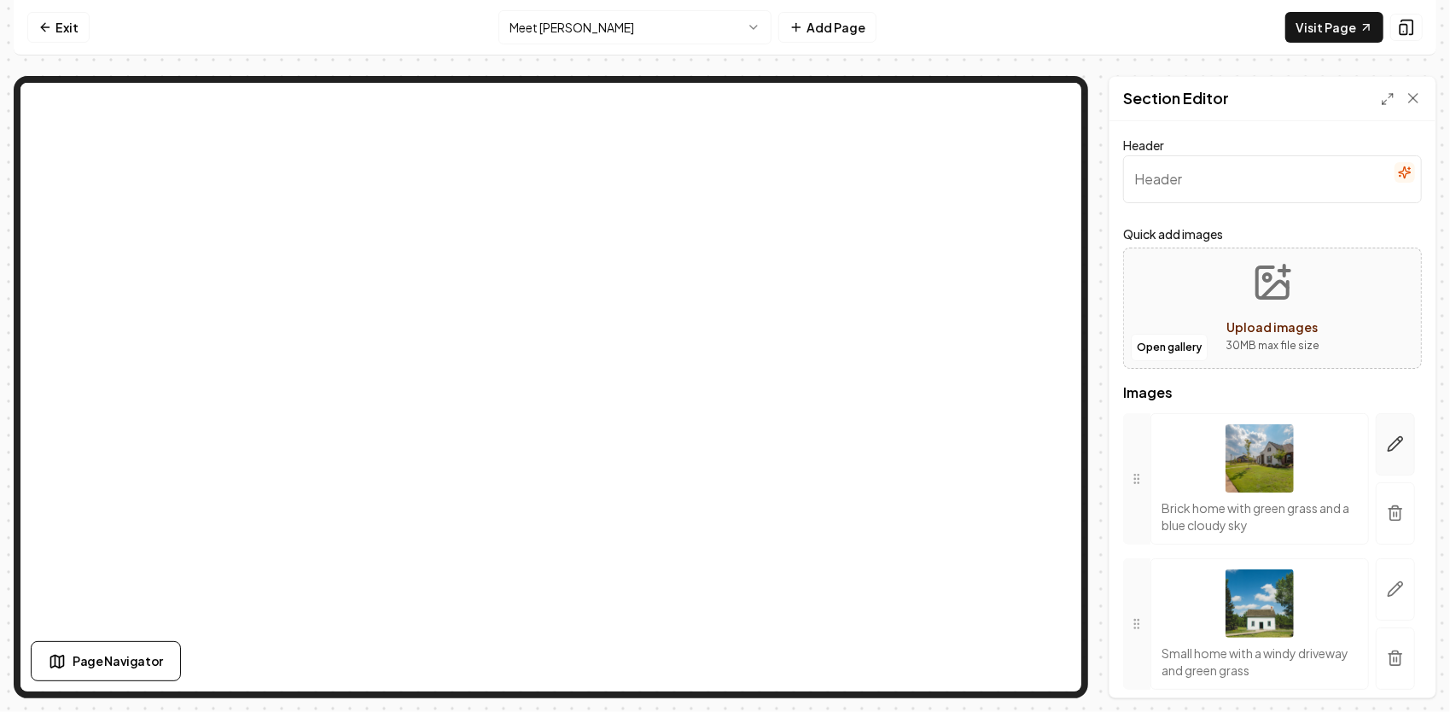
click at [1375, 449] on button "button" at bounding box center [1394, 444] width 39 height 62
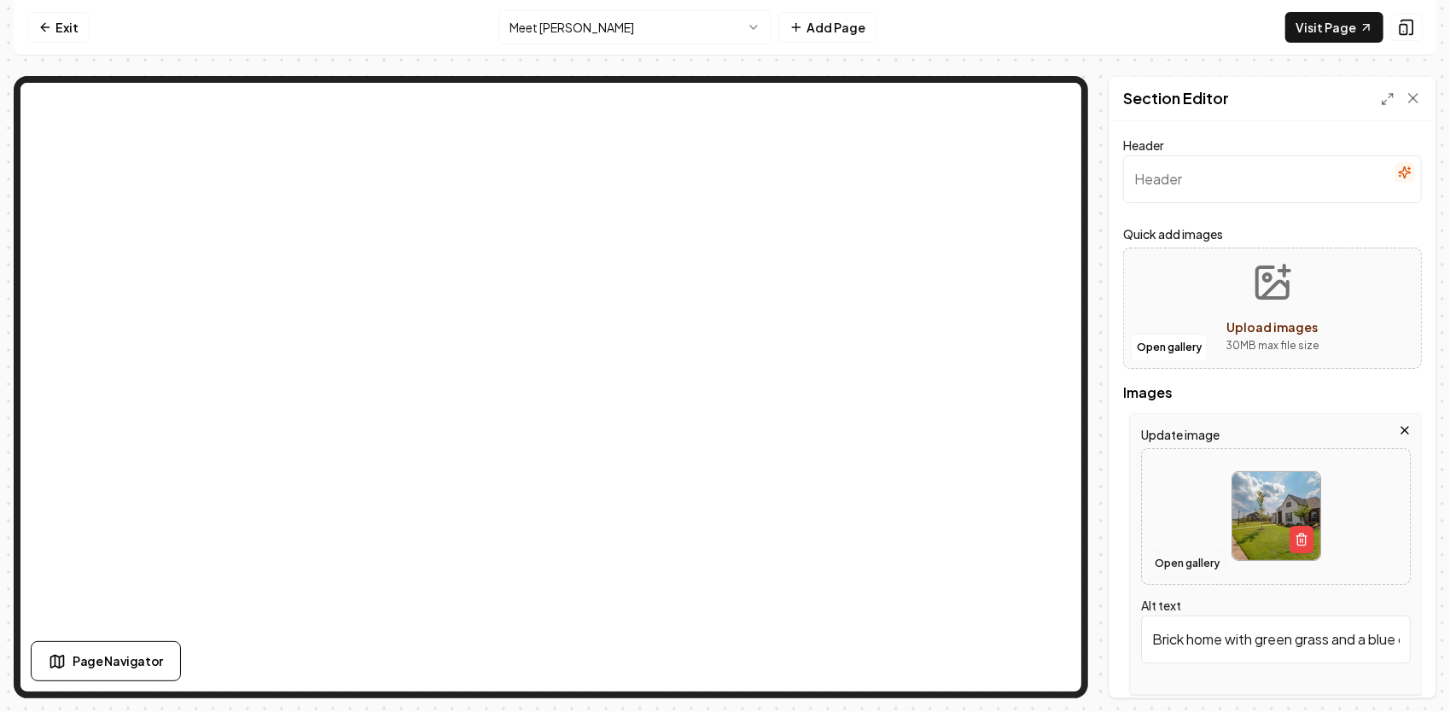
click at [1179, 556] on button "Open gallery" at bounding box center [1187, 563] width 77 height 27
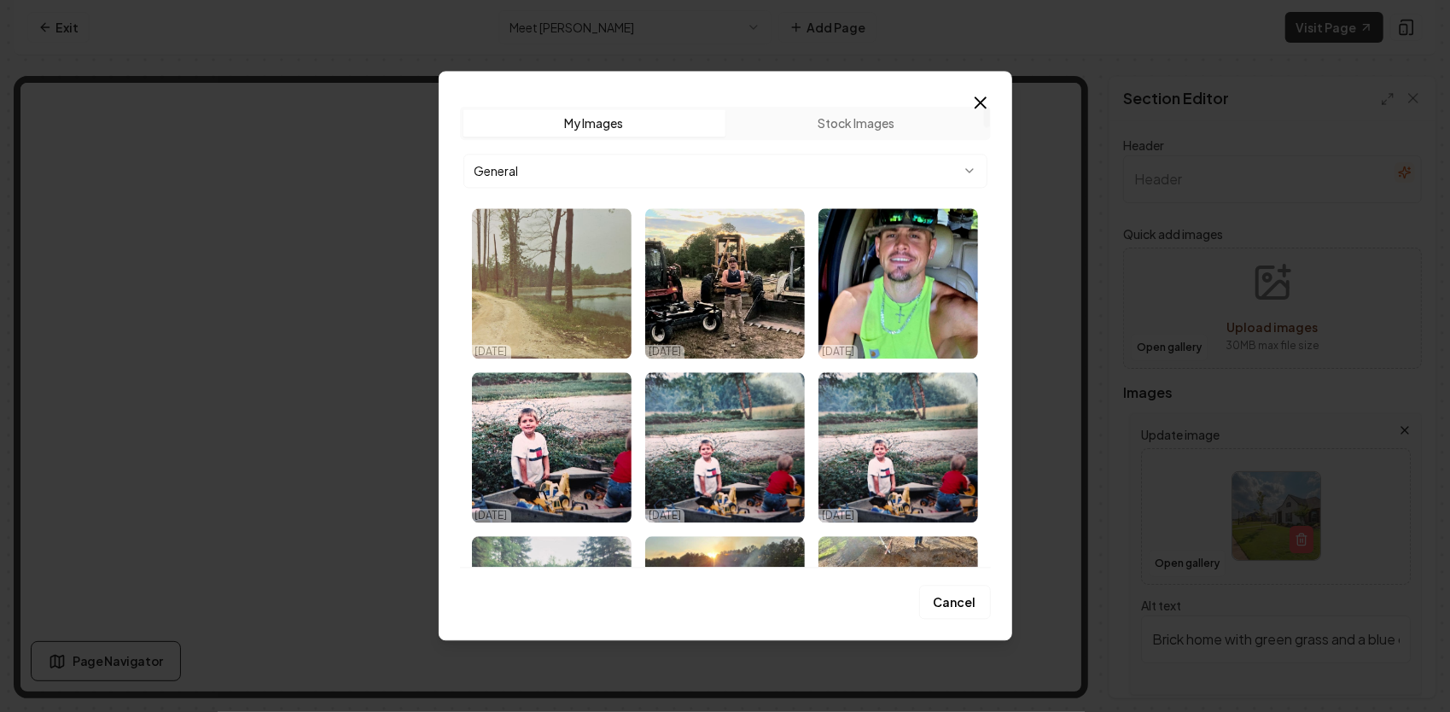
click at [745, 309] on img "Select image image_68e1594e5c7cd75eb89d341c.jpg" at bounding box center [725, 283] width 160 height 150
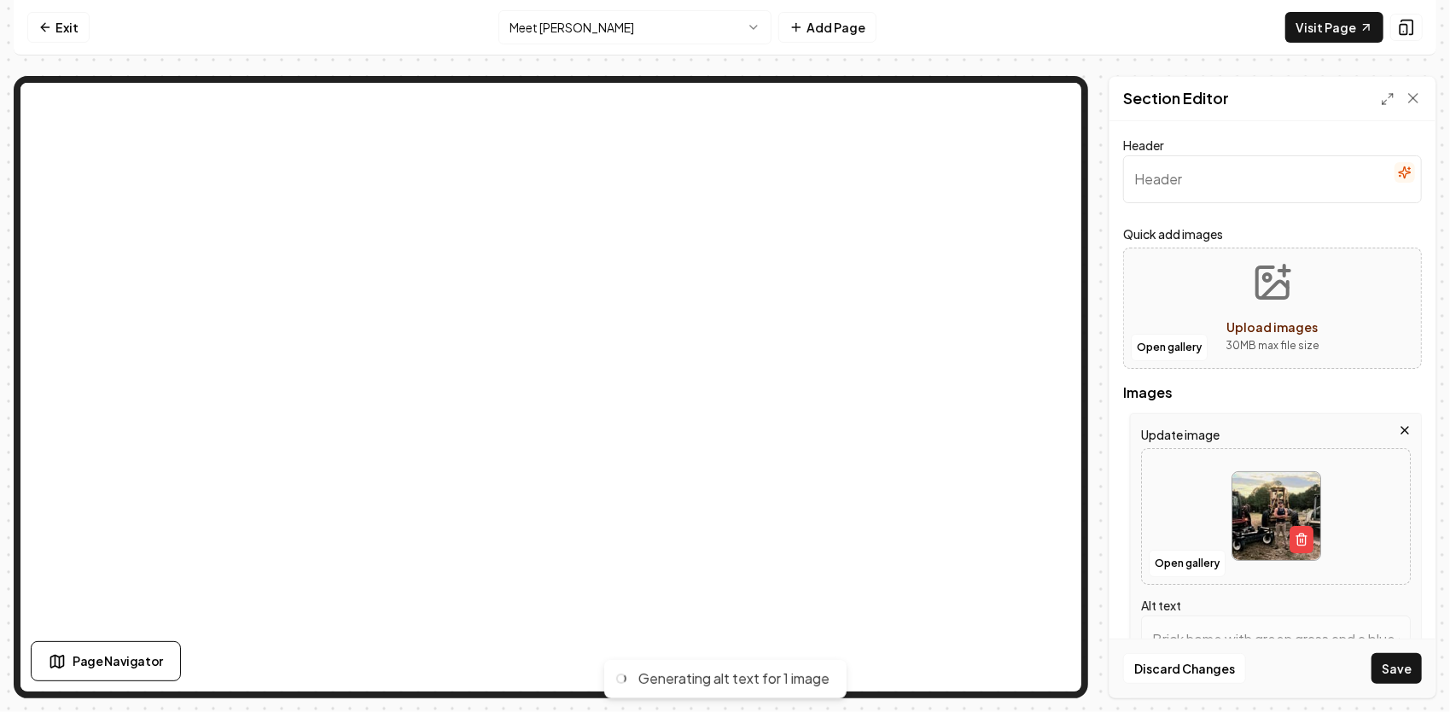
type input "Man standing between two skid steer loaders on a rural landscape during sunset."
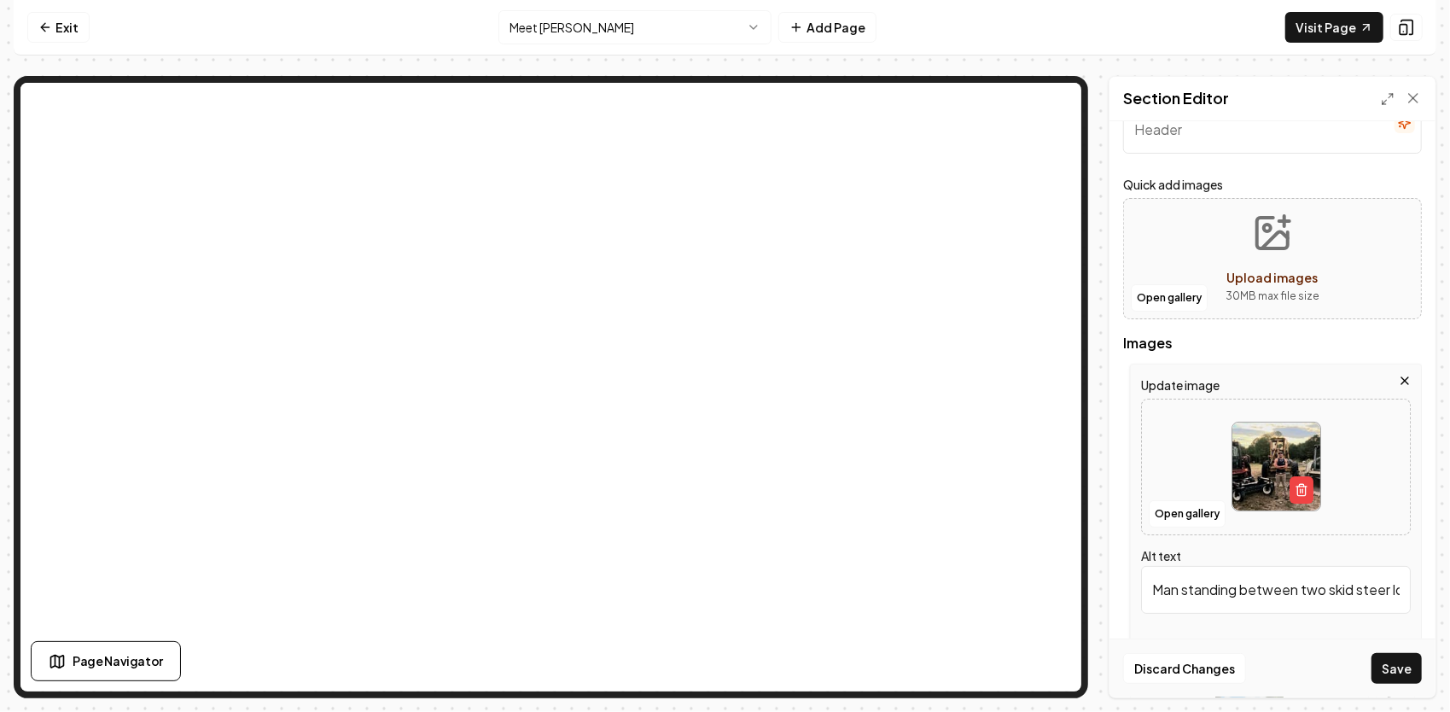
scroll to position [85, 0]
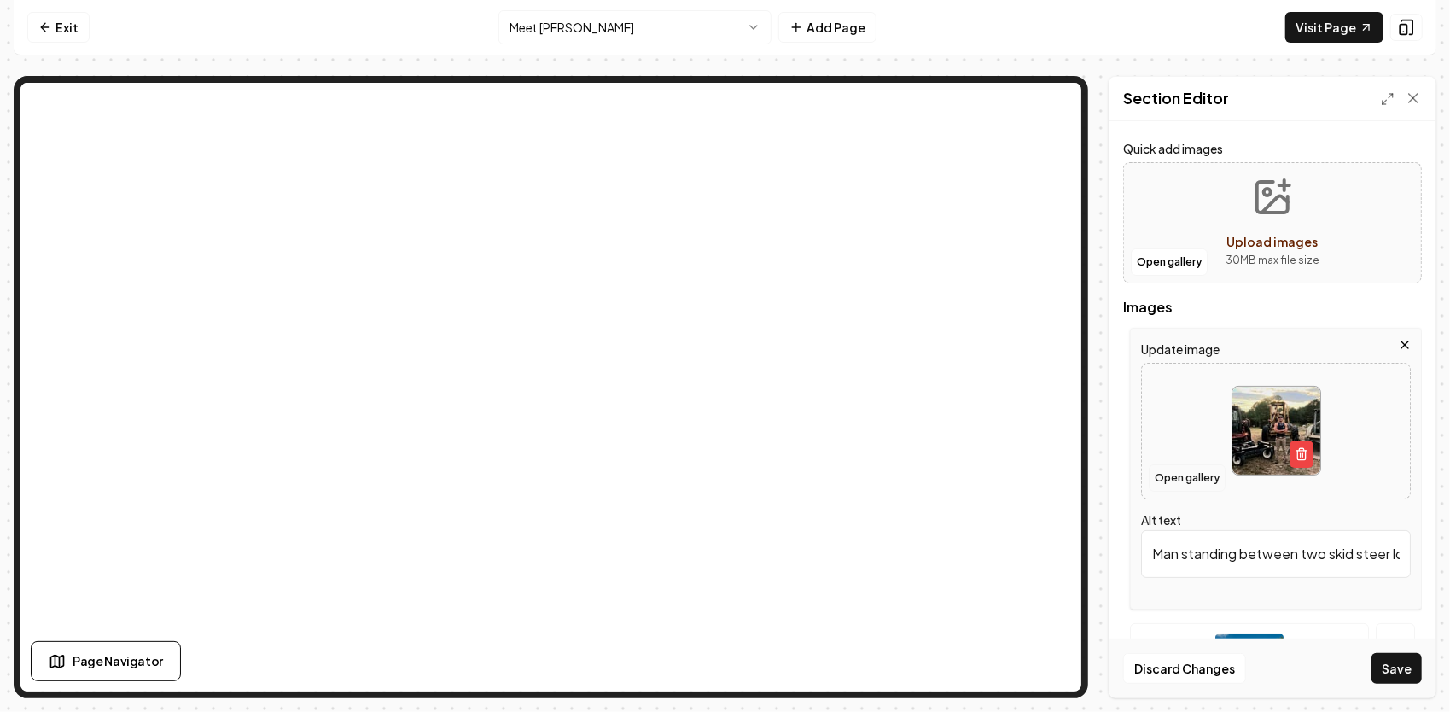
click at [1203, 479] on button "Open gallery" at bounding box center [1187, 477] width 77 height 27
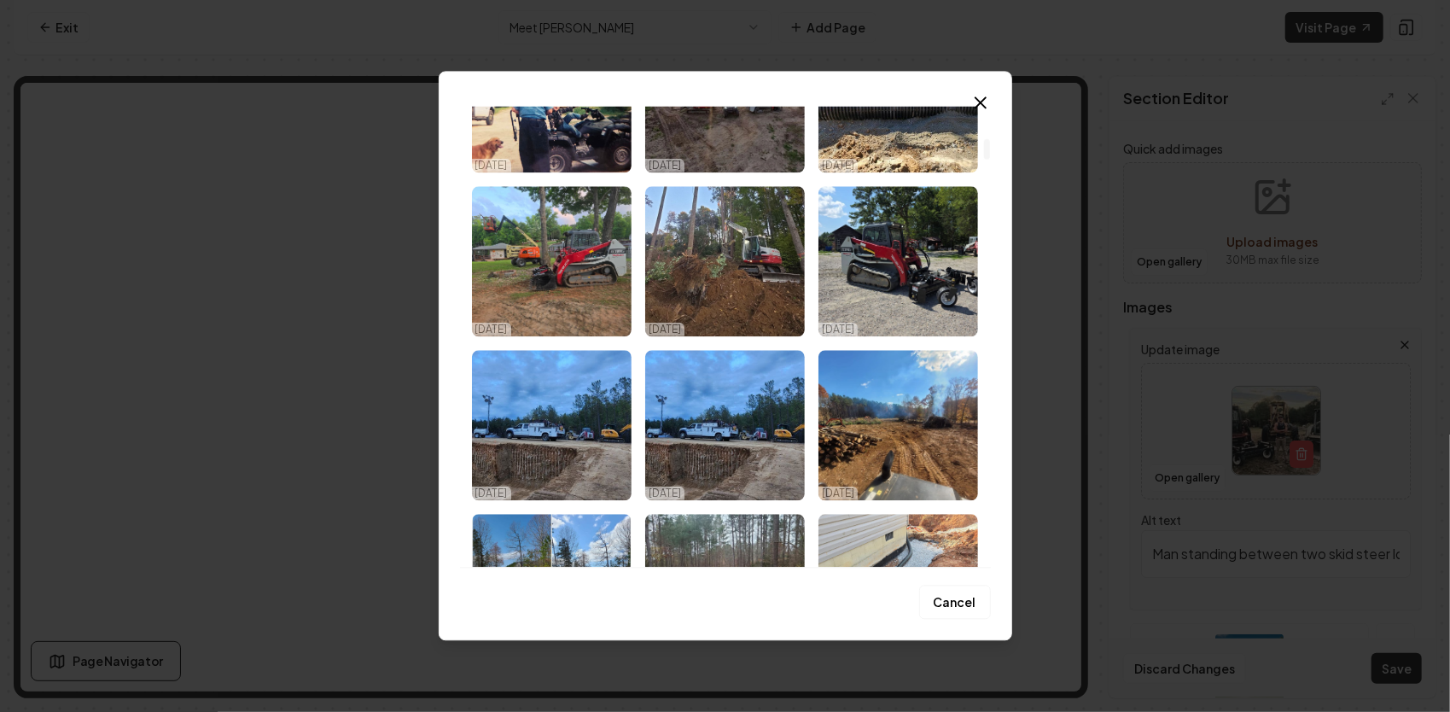
scroll to position [512, 0]
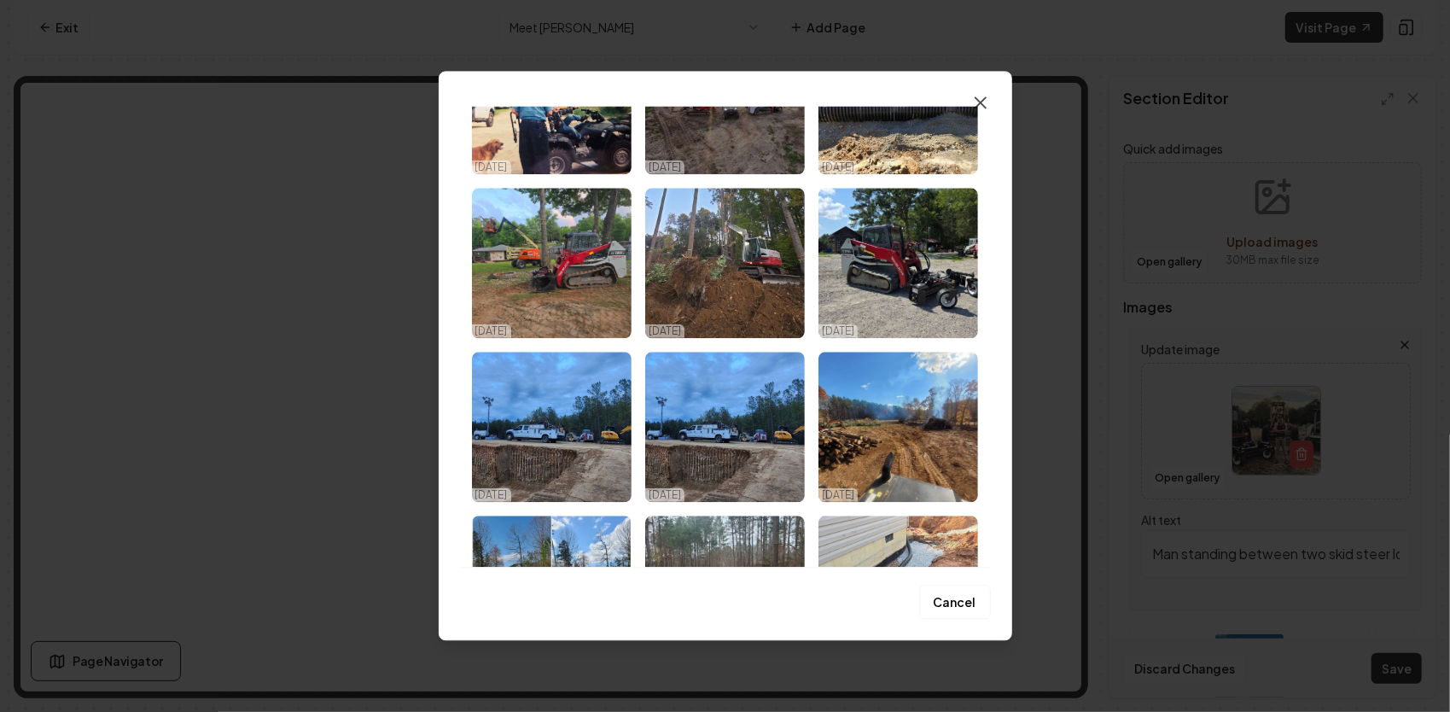
click at [983, 99] on icon "button" at bounding box center [980, 102] width 10 height 10
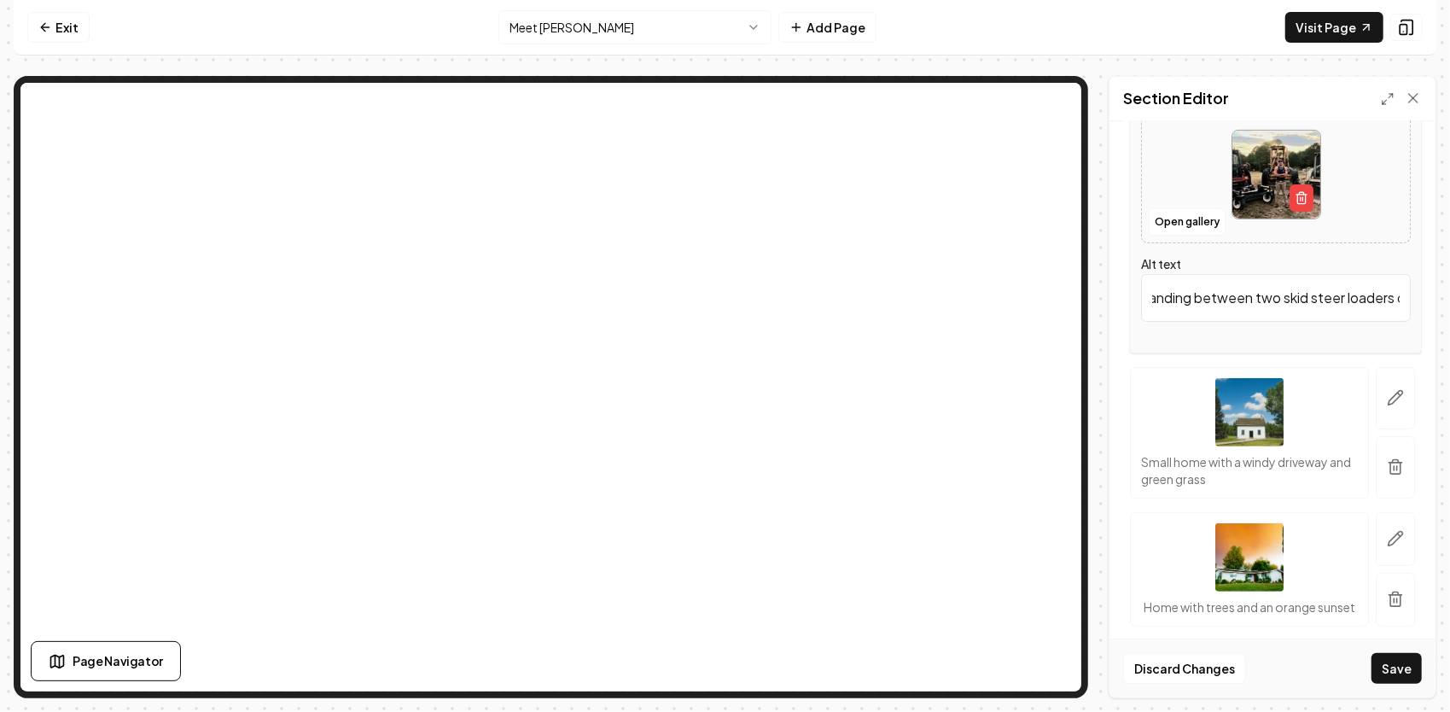
scroll to position [0, 276]
drag, startPoint x: 1151, startPoint y: 290, endPoint x: 1393, endPoint y: 305, distance: 242.8
click at [1393, 305] on input "Man standing between two skid steer loaders on a rural landscape during sunset." at bounding box center [1276, 298] width 270 height 48
paste input "This isn’t just a business — it’s a continuation of a legacy"
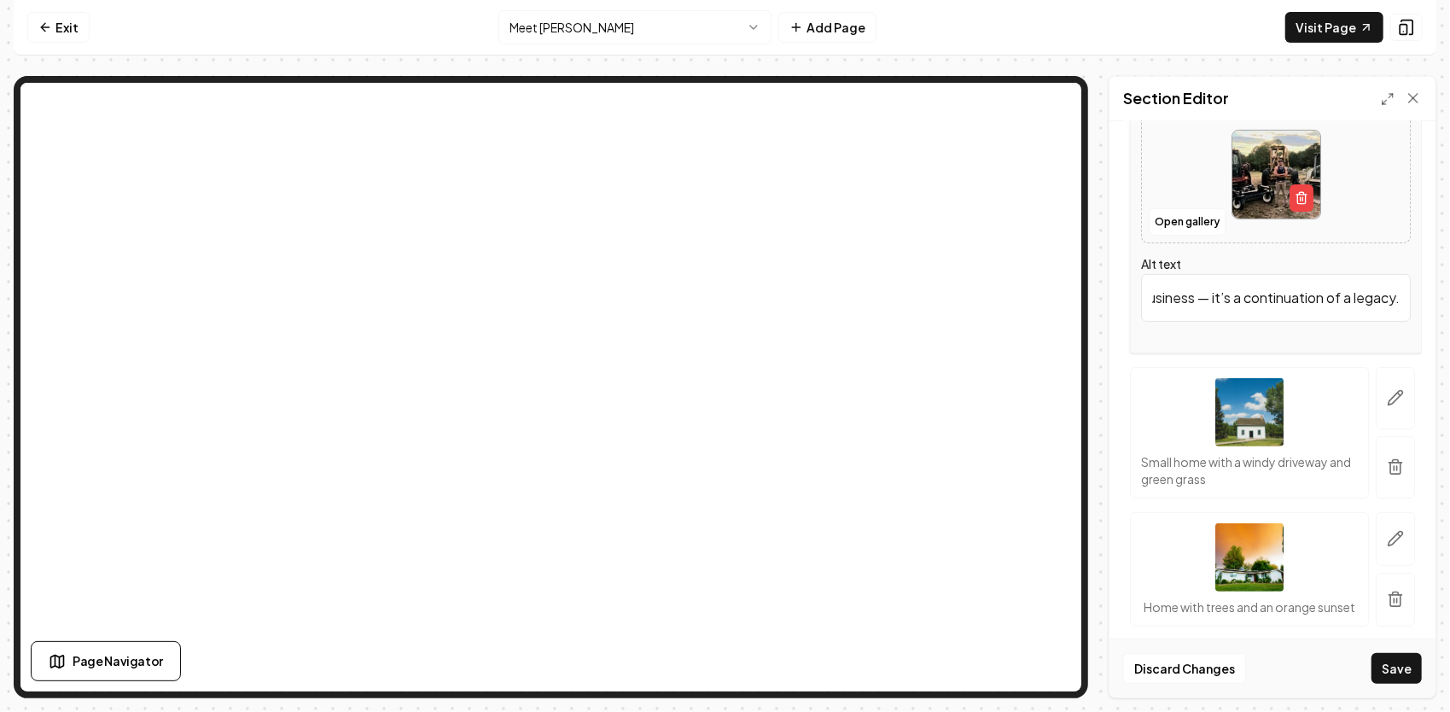
scroll to position [0, 119]
type input "This isn’t just a business — it’s a continuation of a legacy."
click at [1387, 400] on icon "button" at bounding box center [1395, 397] width 17 height 17
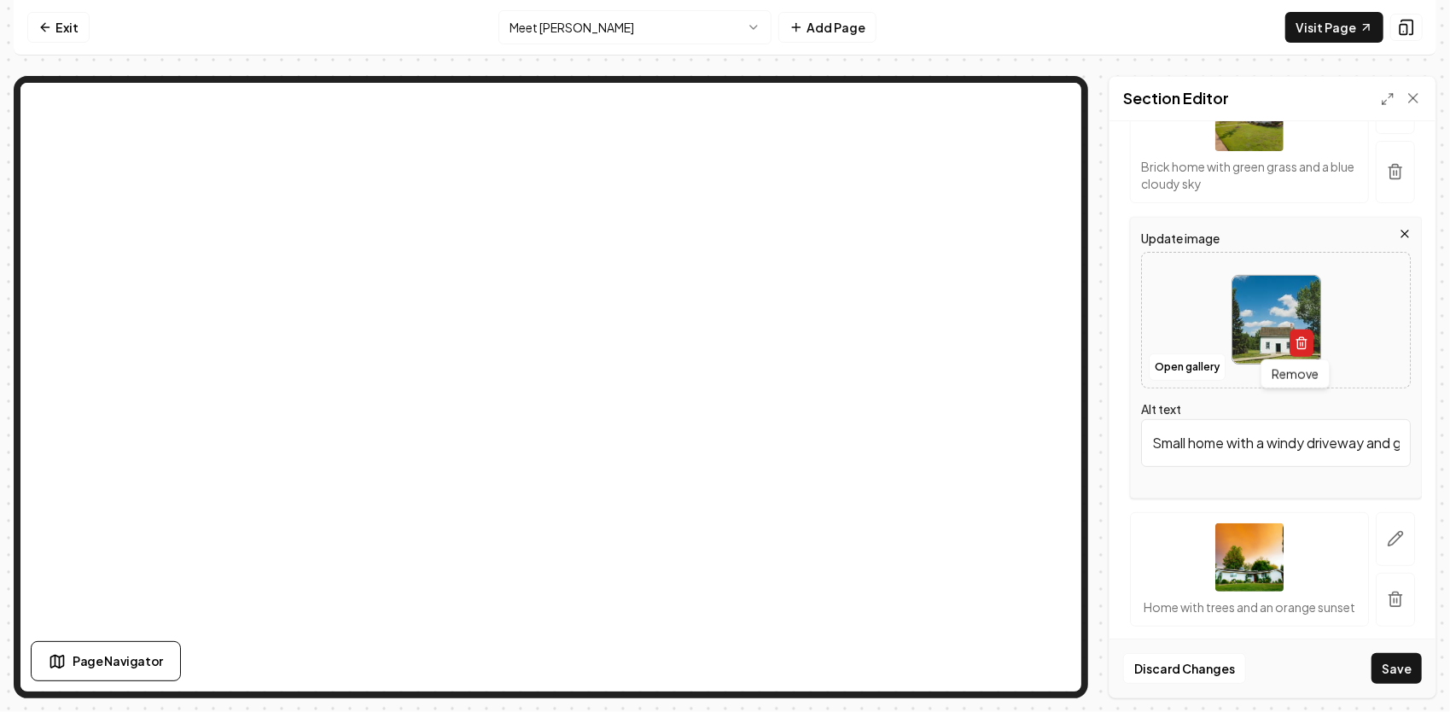
click at [1294, 343] on icon "button" at bounding box center [1301, 343] width 14 height 14
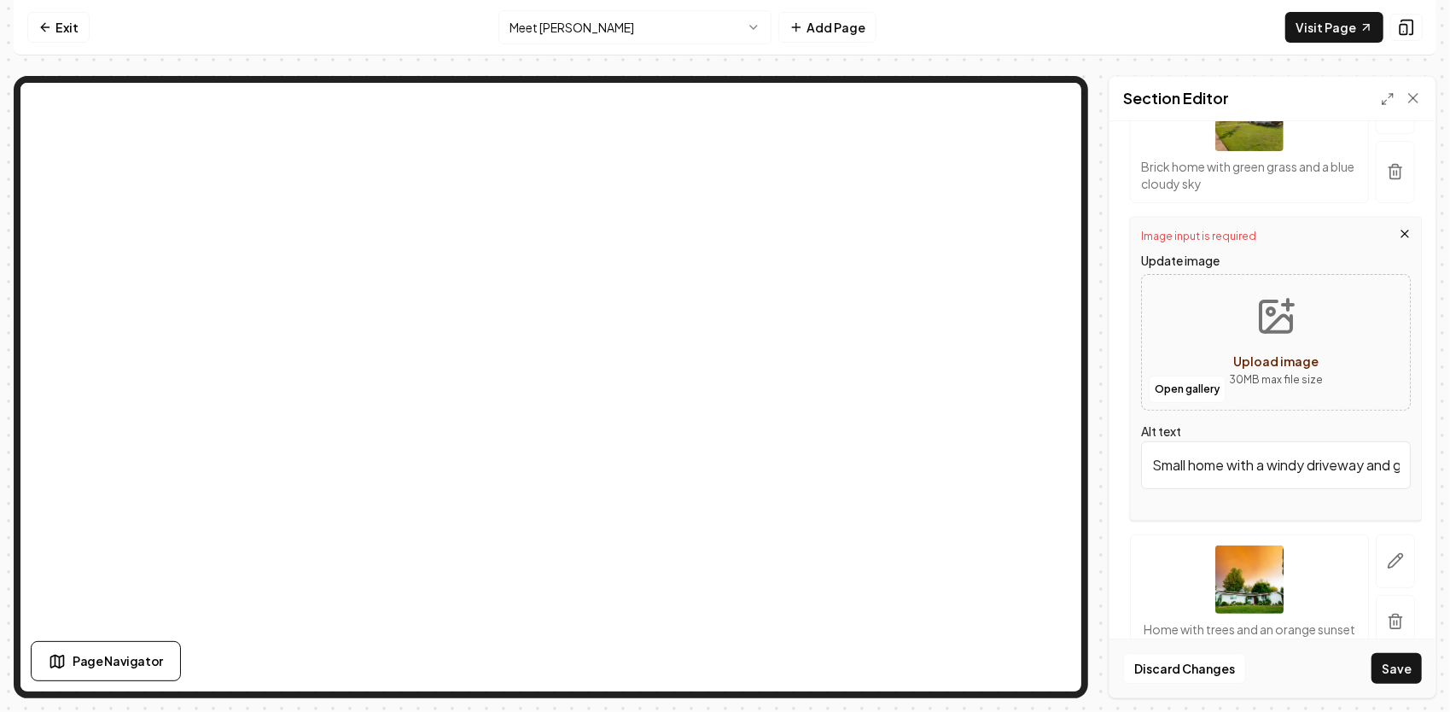
click at [1268, 351] on div "Upload image" at bounding box center [1275, 361] width 85 height 20
type input "**********"
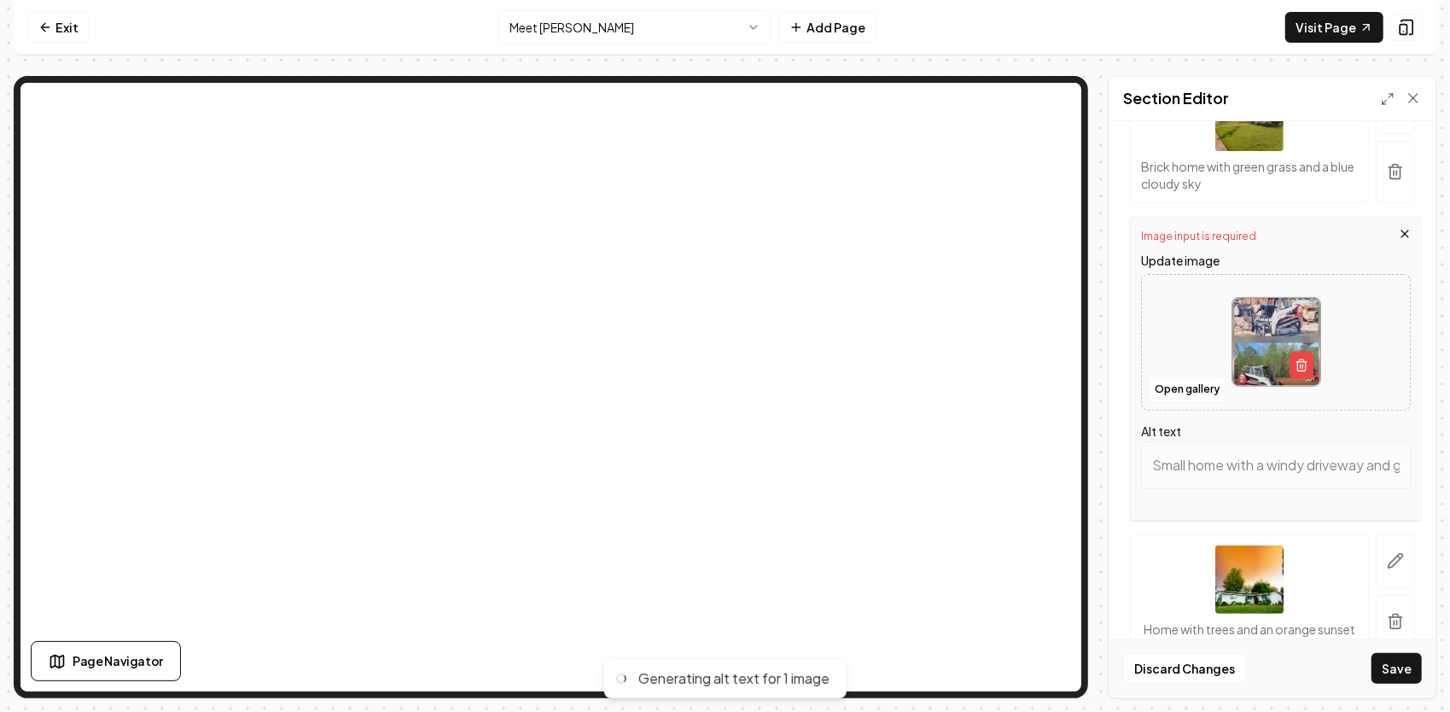
type input "Before-and-after comparison of a Case TL140 track loader in a construction site."
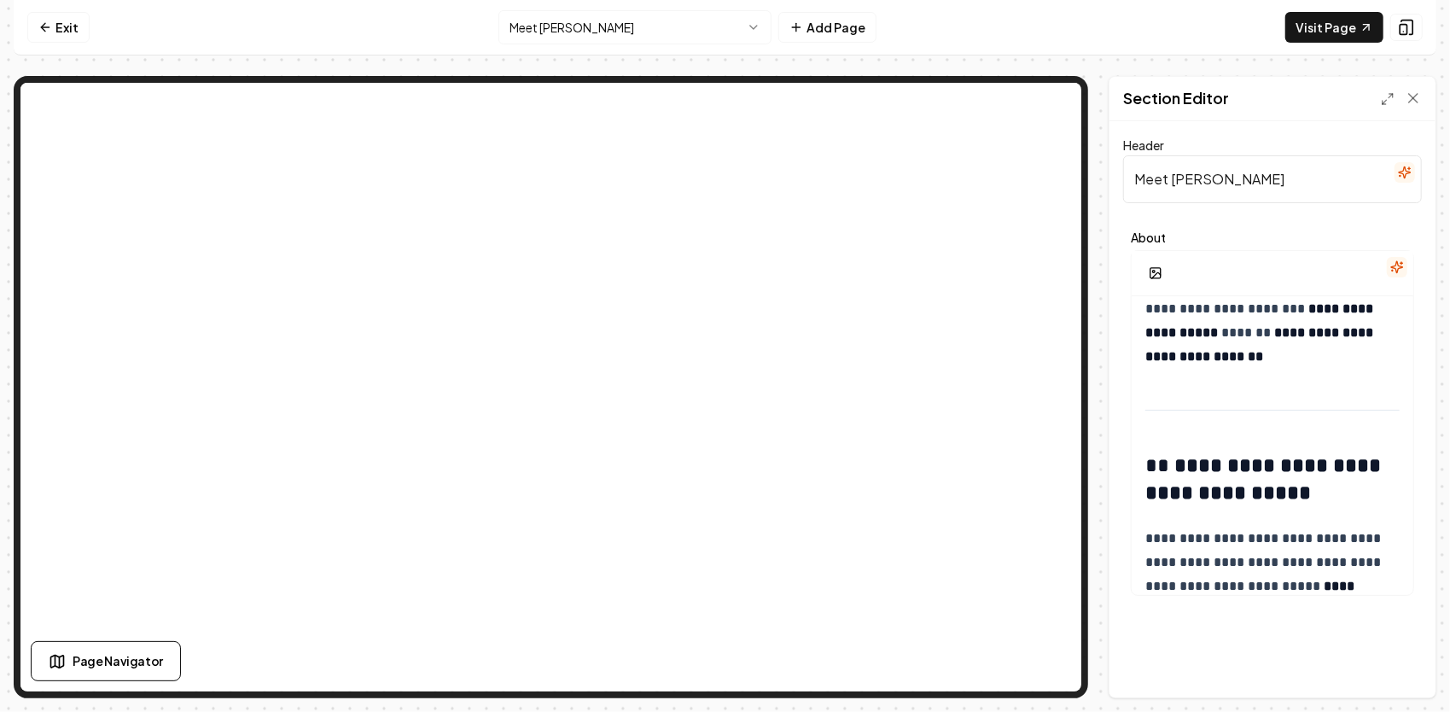
scroll to position [768, 0]
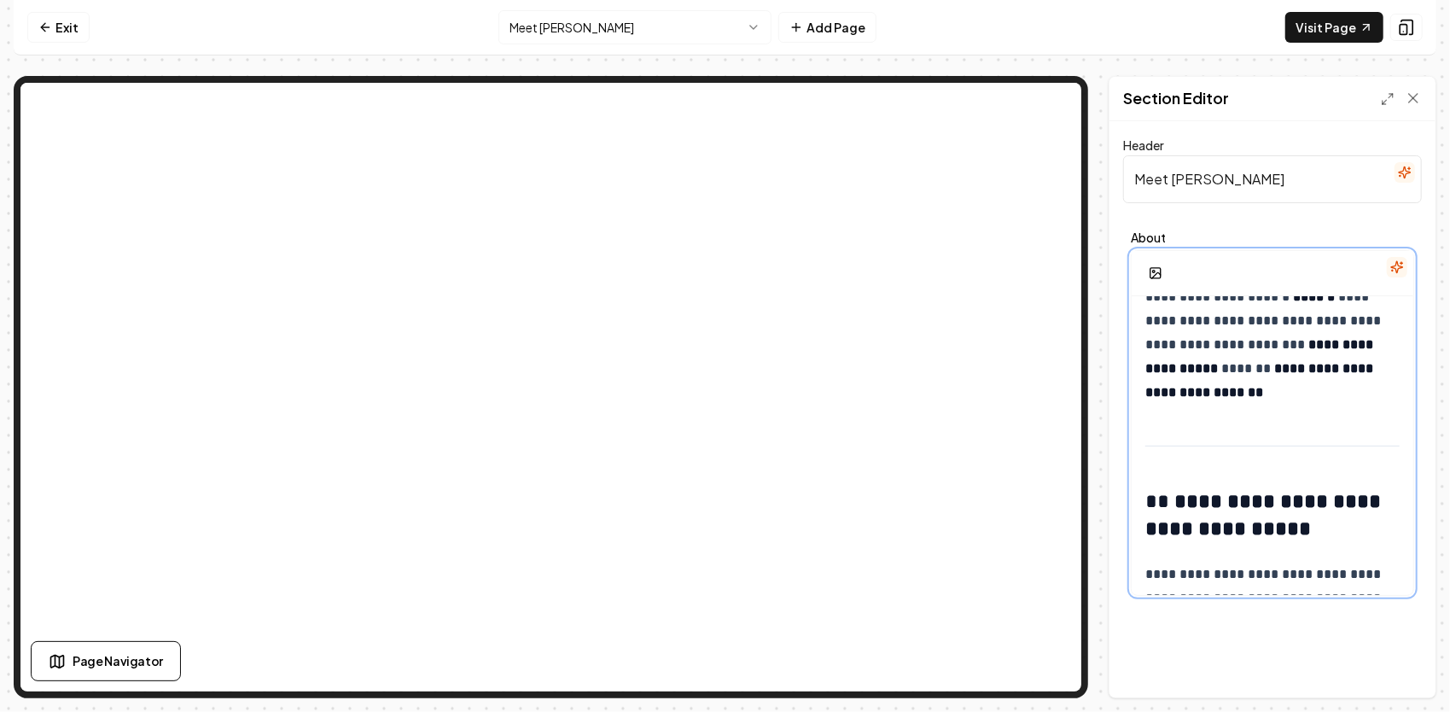
click at [1220, 398] on p "**********" at bounding box center [1266, 344] width 243 height 119
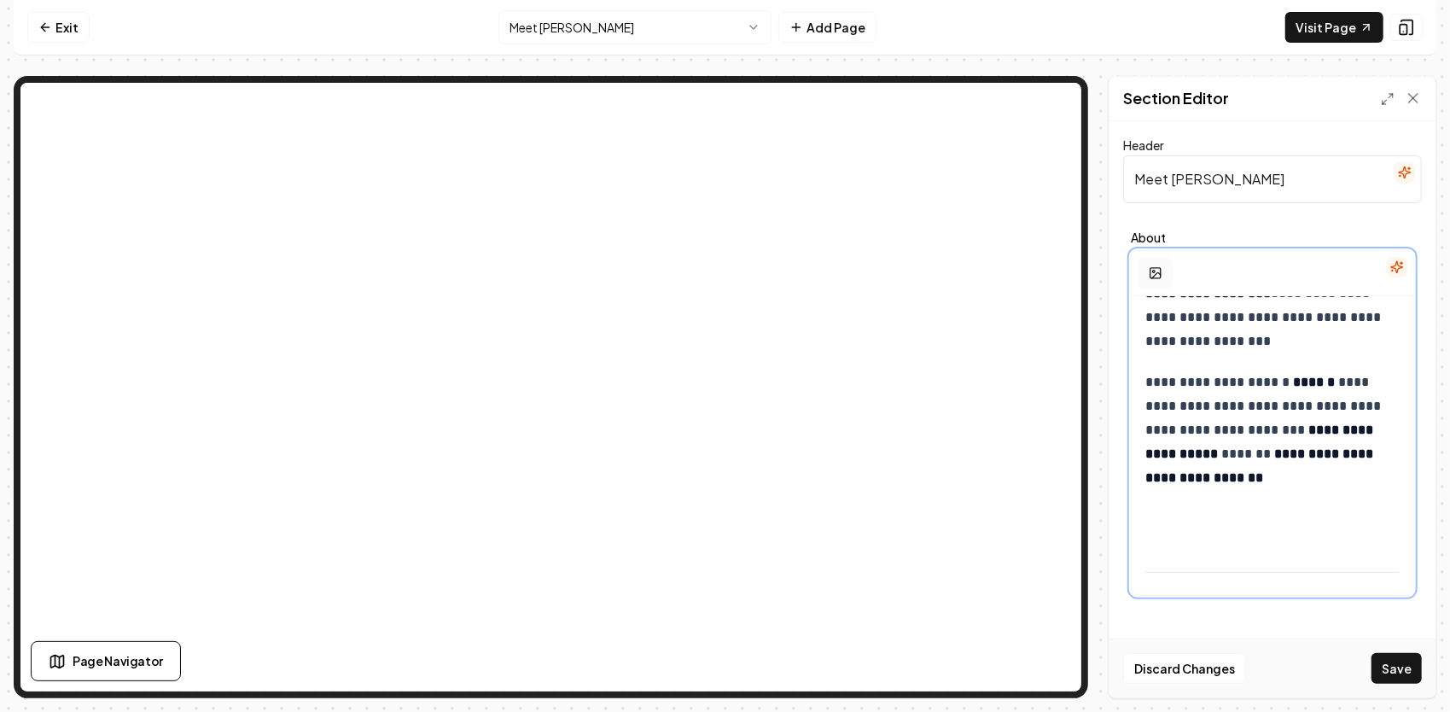
click at [1154, 272] on icon "button" at bounding box center [1156, 273] width 14 height 14
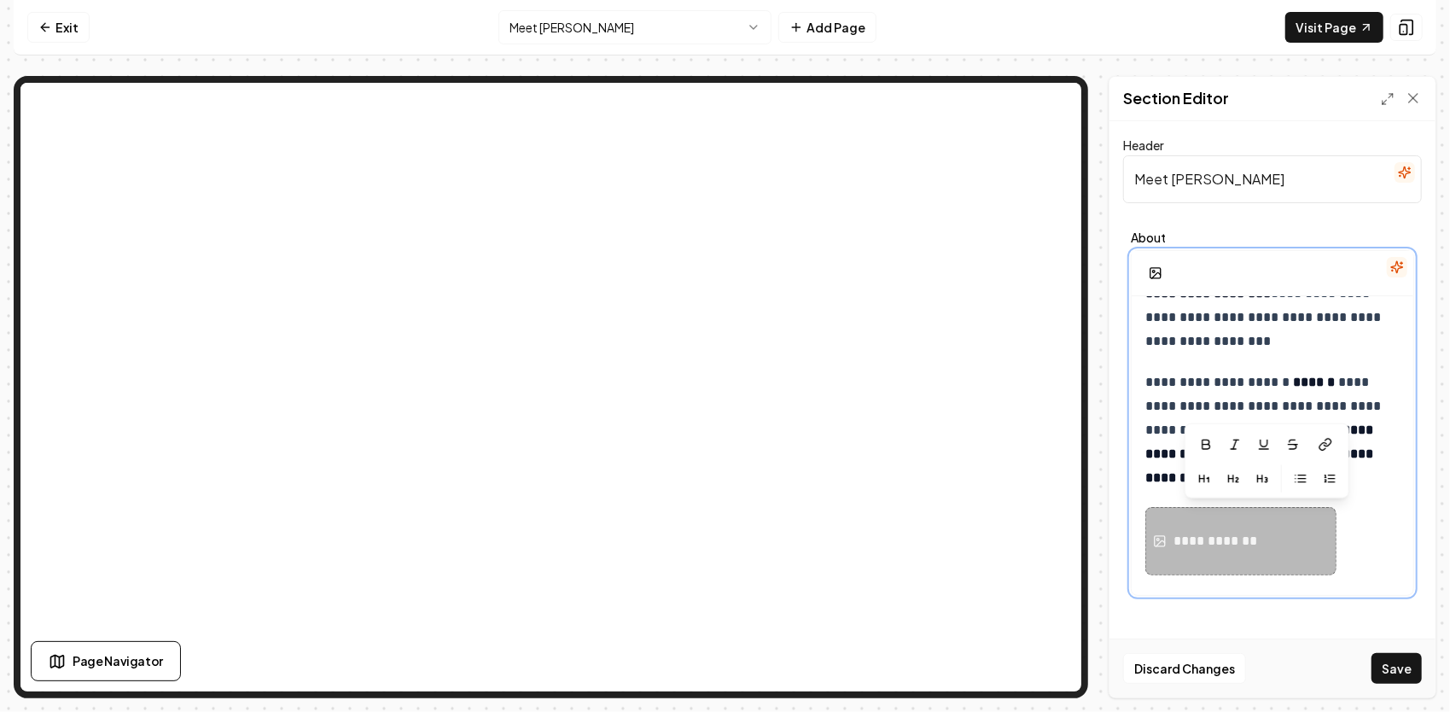
click at [1169, 544] on div "**********" at bounding box center [1240, 541] width 191 height 68
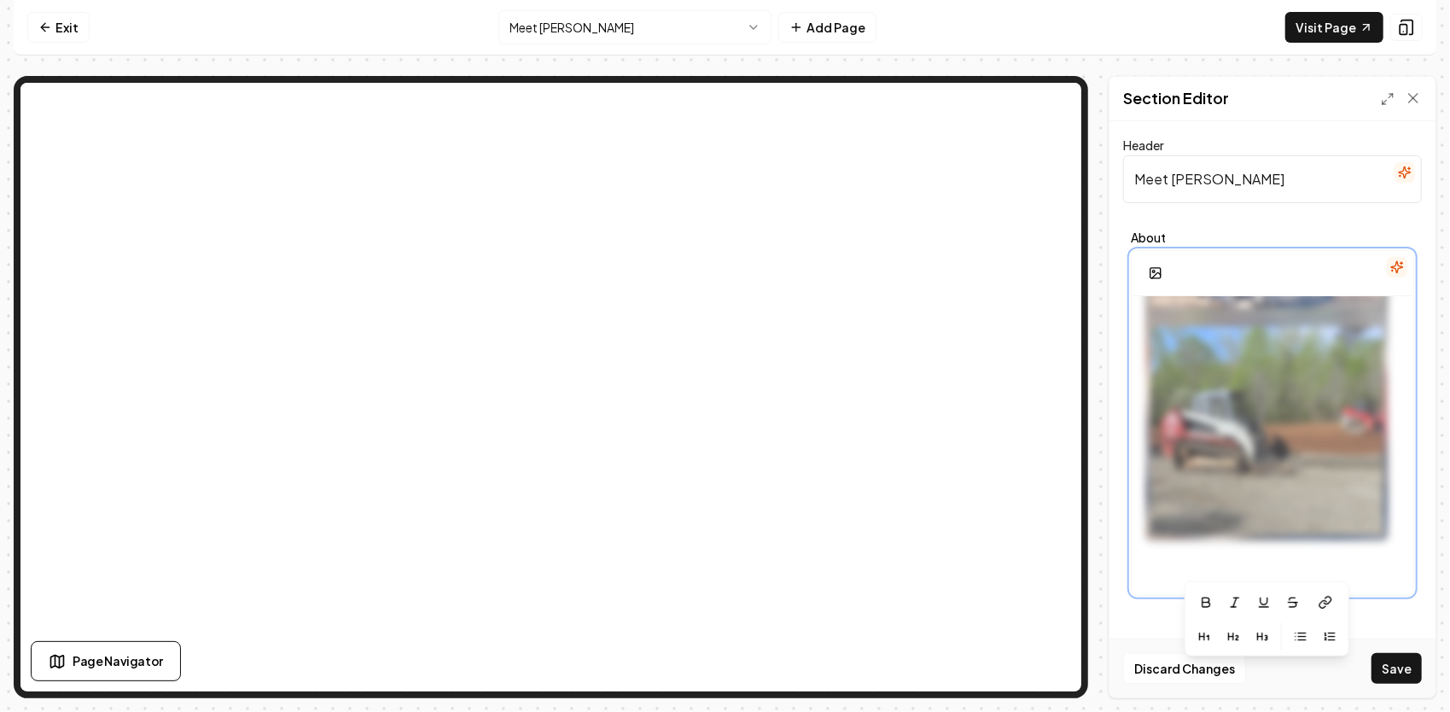
scroll to position [1129, 0]
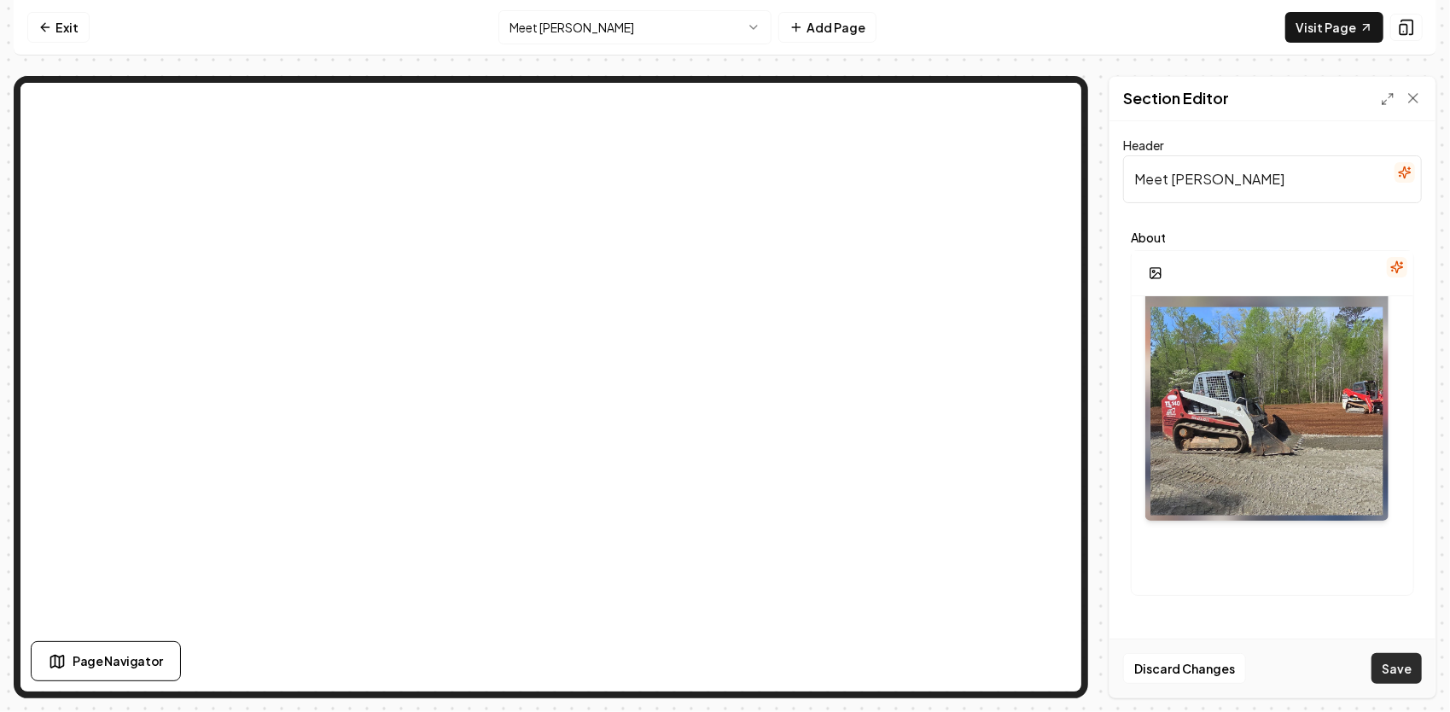
click at [1387, 673] on button "Save" at bounding box center [1396, 668] width 50 height 31
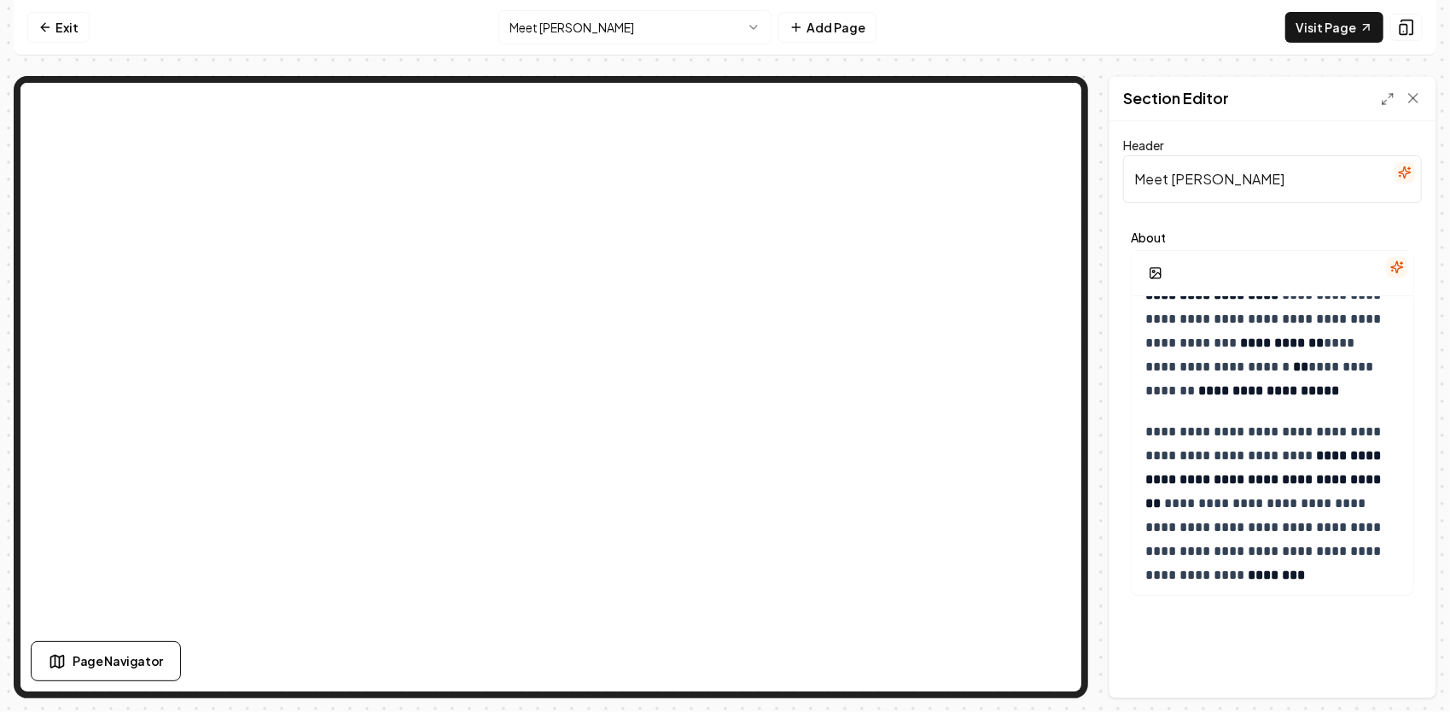
scroll to position [1707, 0]
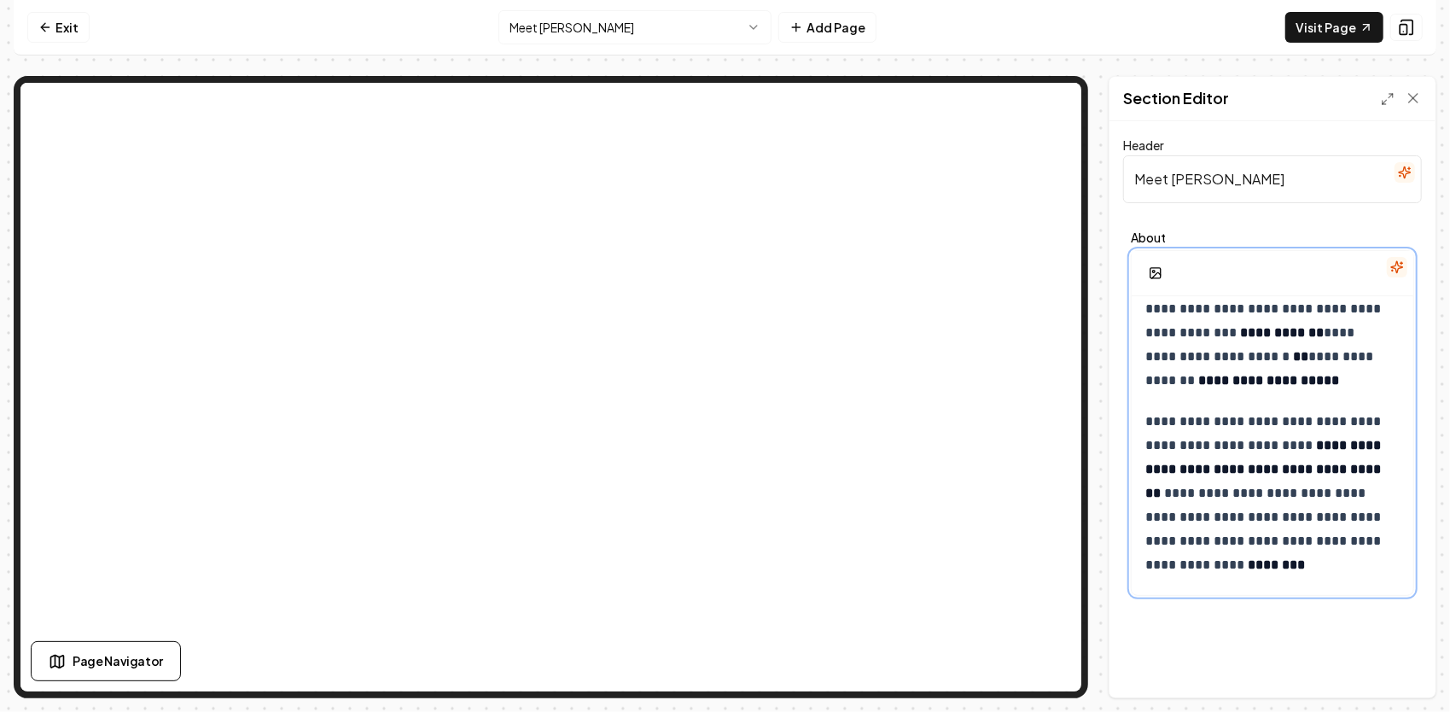
click at [1195, 381] on p "**********" at bounding box center [1266, 284] width 243 height 215
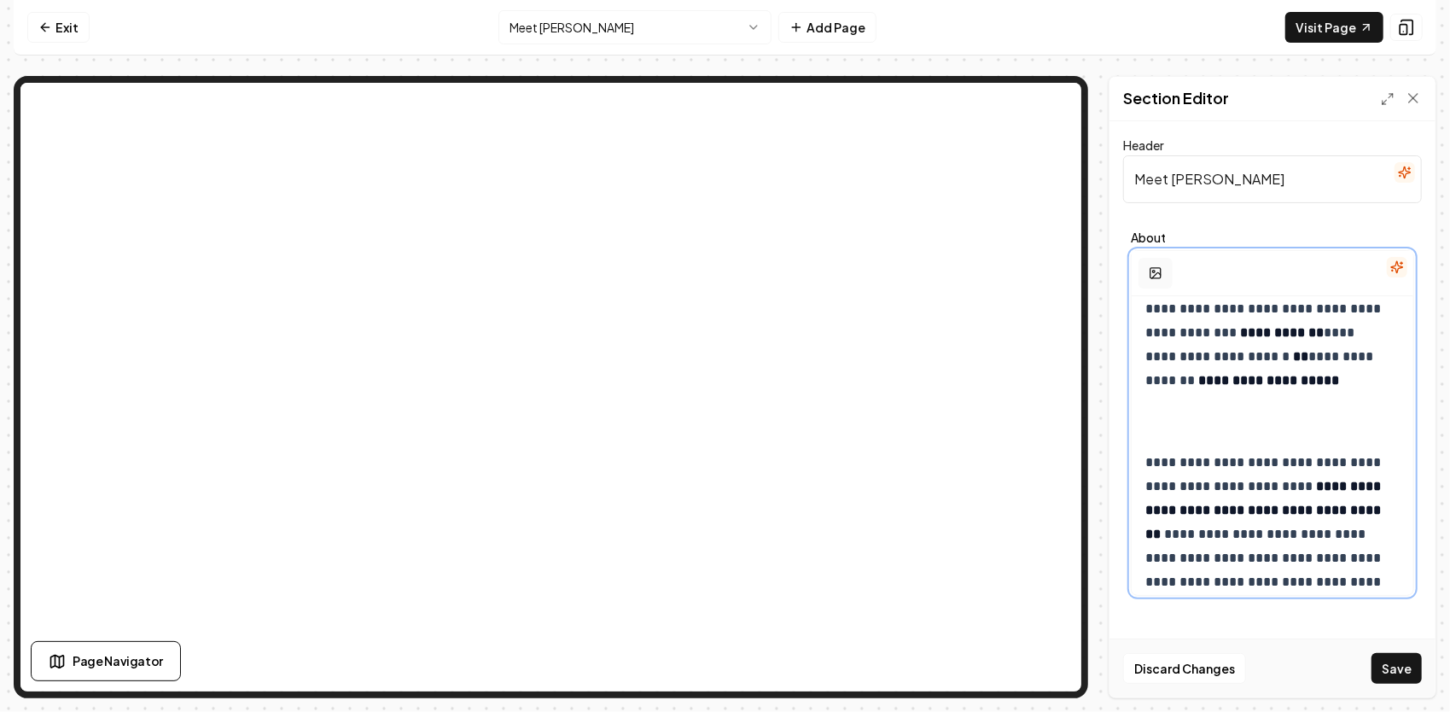
click at [1153, 270] on circle "button" at bounding box center [1154, 271] width 3 height 3
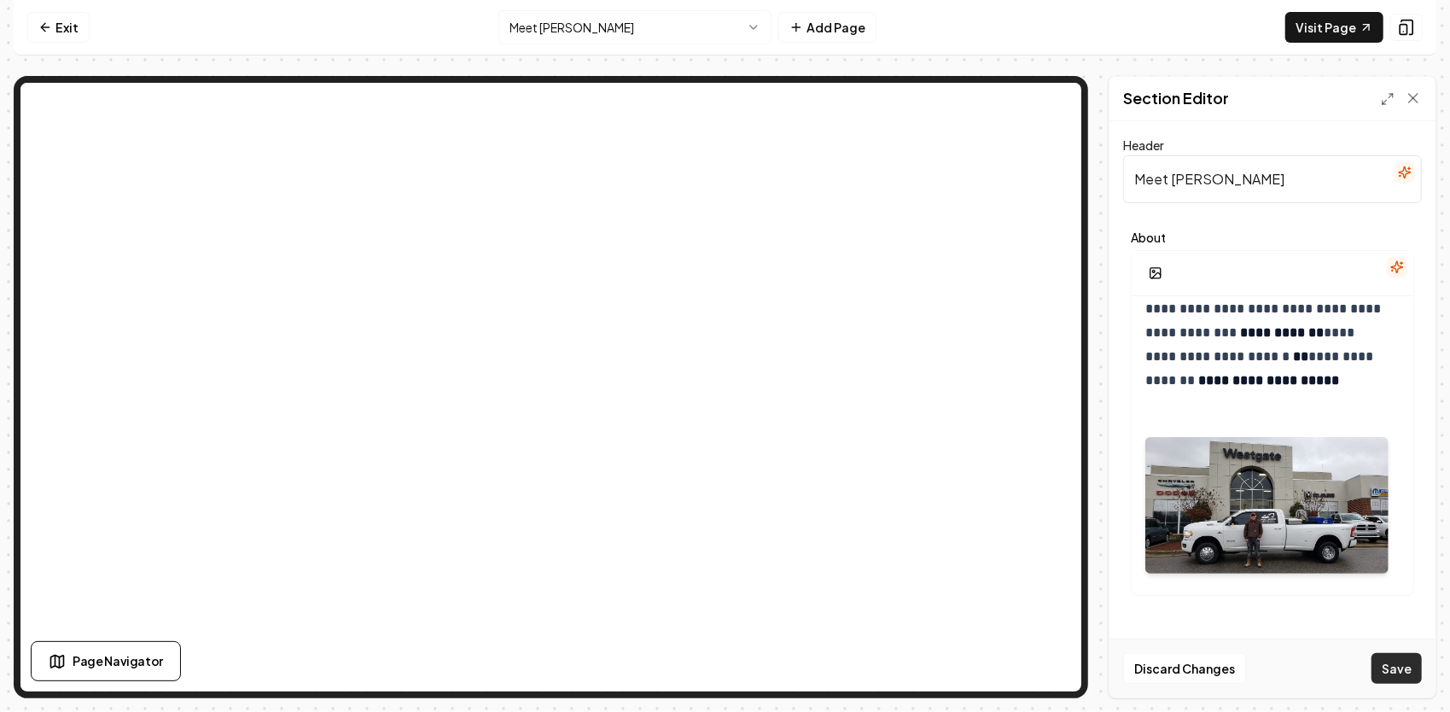
click at [1393, 671] on button "Save" at bounding box center [1396, 668] width 50 height 31
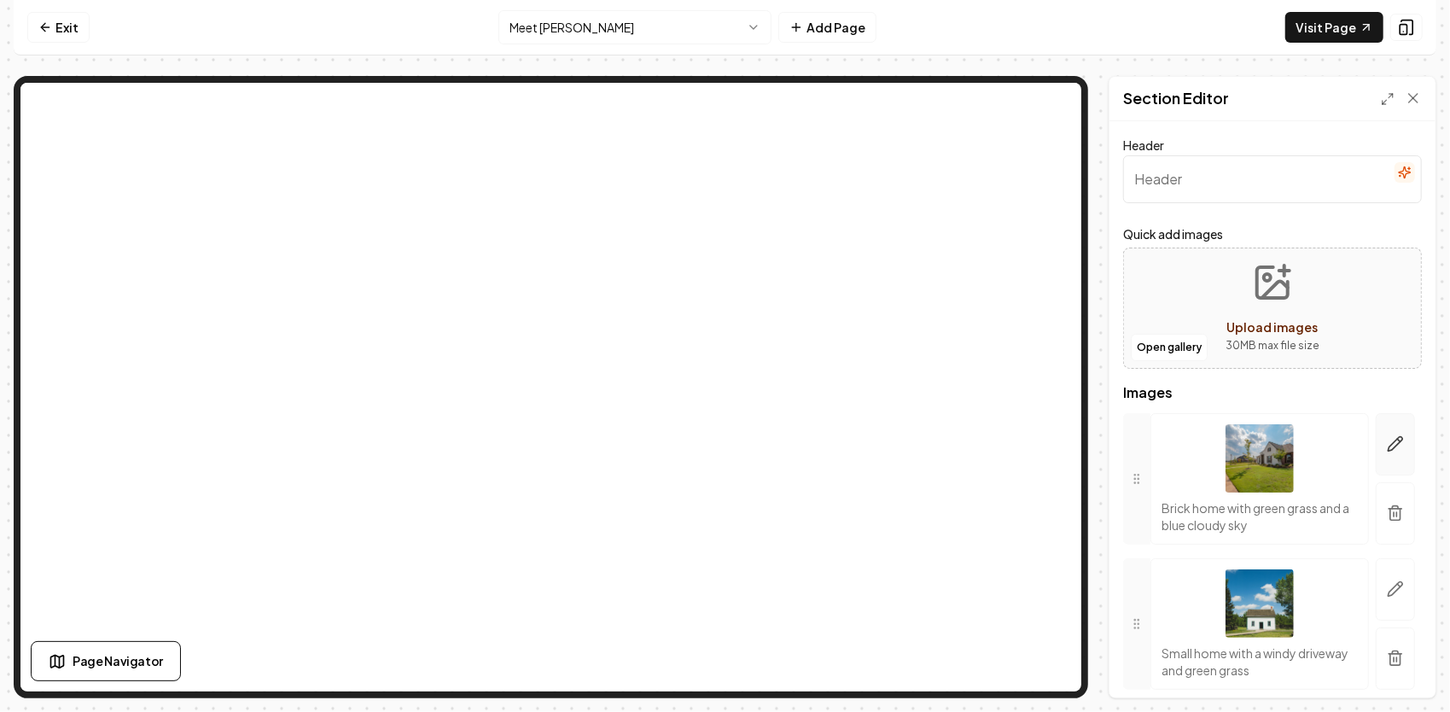
click at [1388, 442] on icon "button" at bounding box center [1395, 443] width 17 height 17
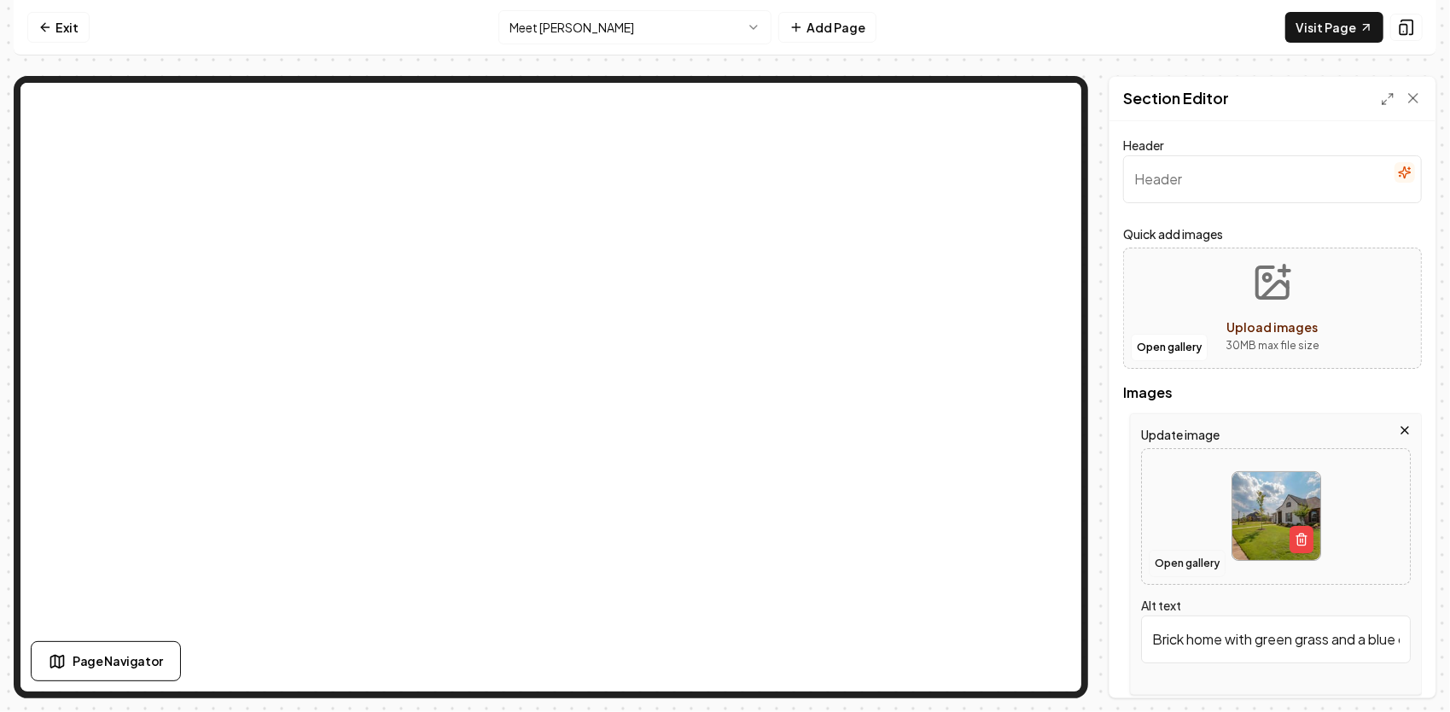
click at [1207, 556] on button "Open gallery" at bounding box center [1187, 563] width 77 height 27
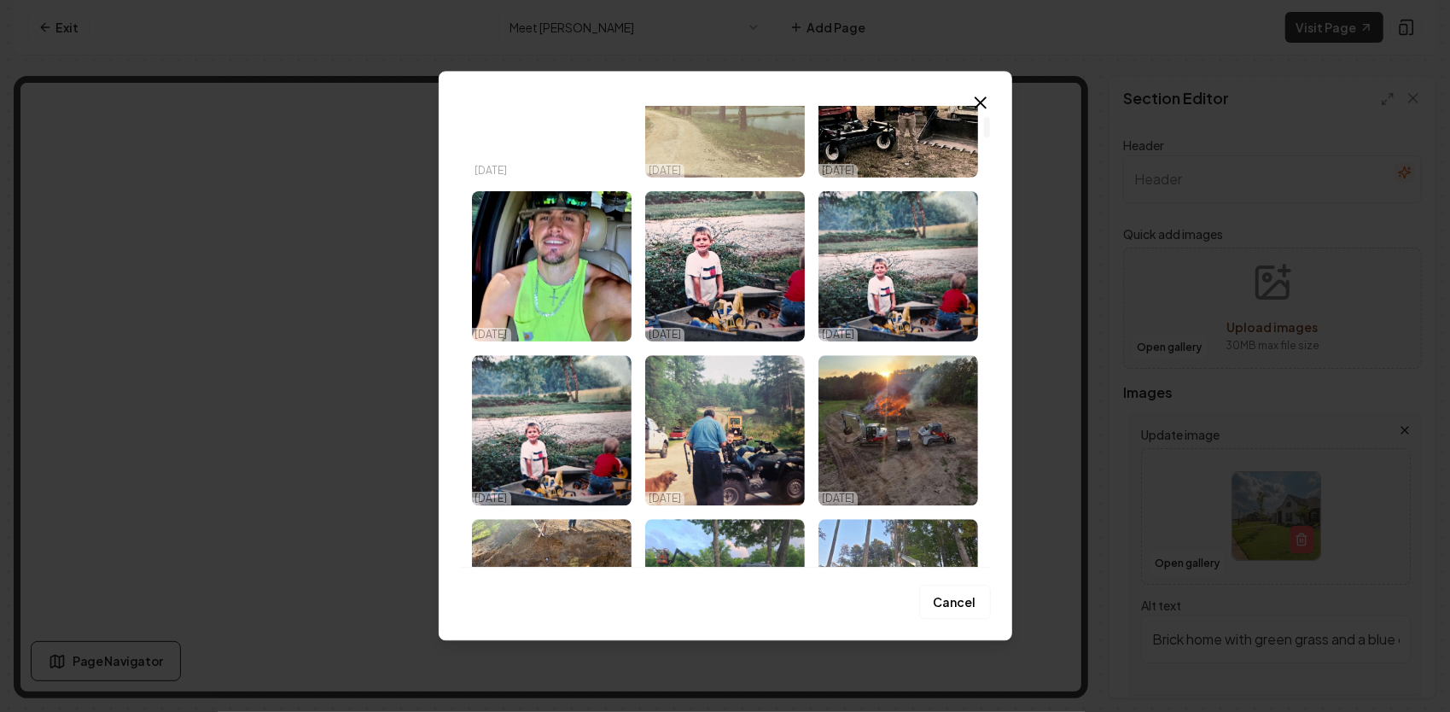
scroll to position [0, 0]
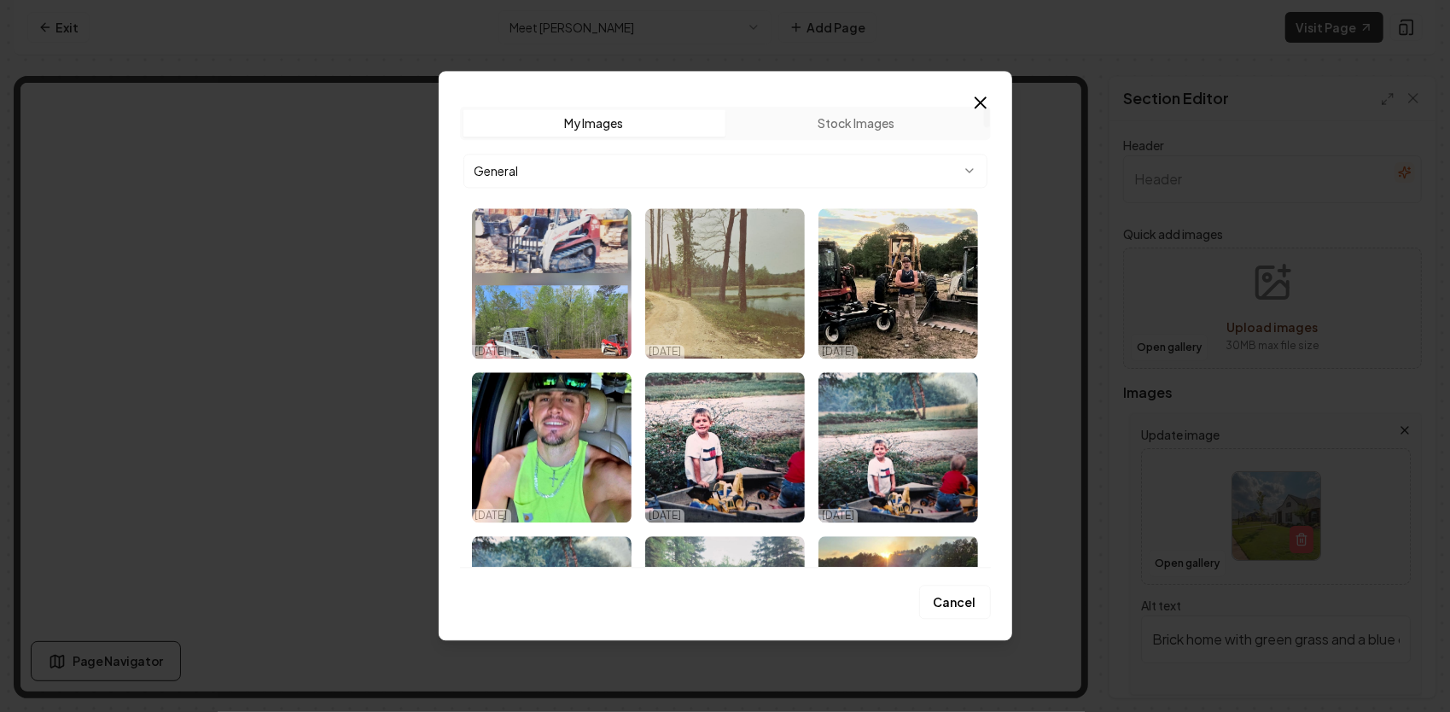
click at [901, 305] on img "Select image image_68e1594e5c7cd75eb89d341c.jpg" at bounding box center [898, 283] width 160 height 150
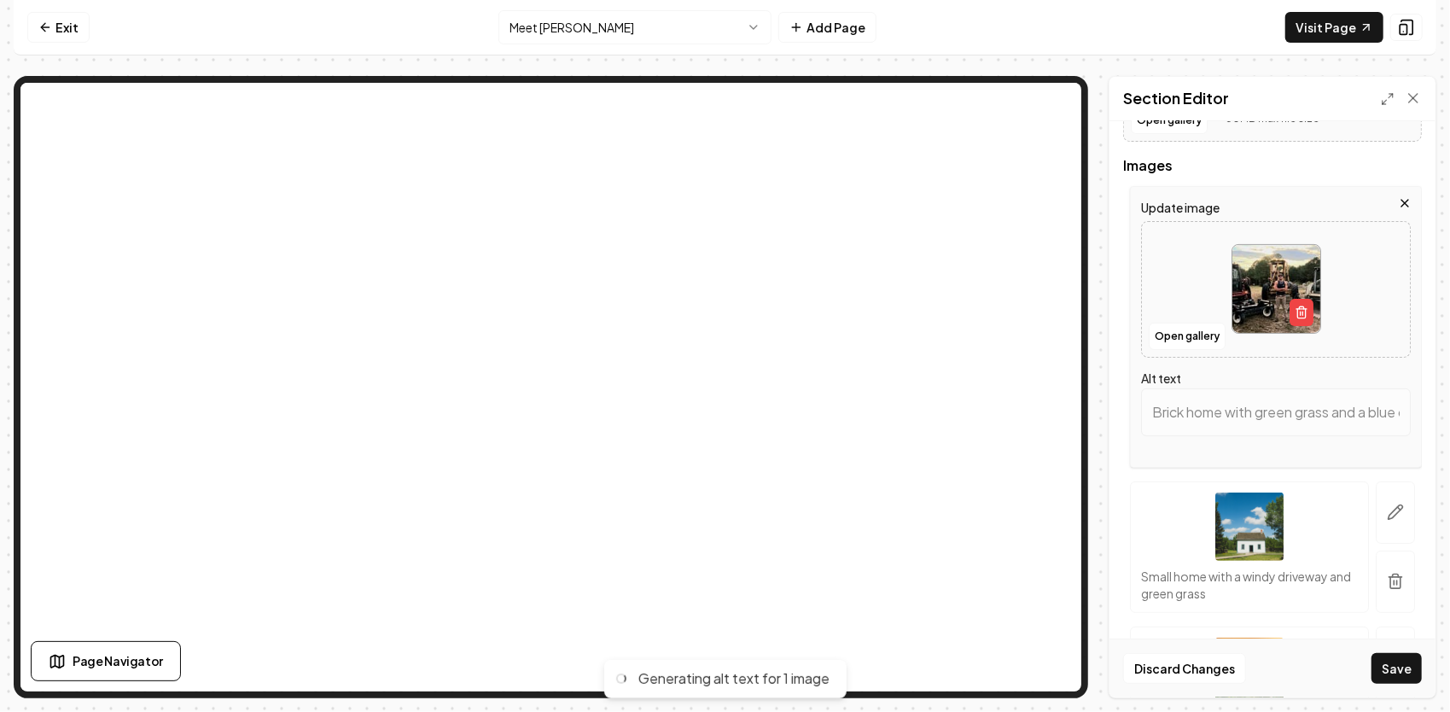
scroll to position [256, 0]
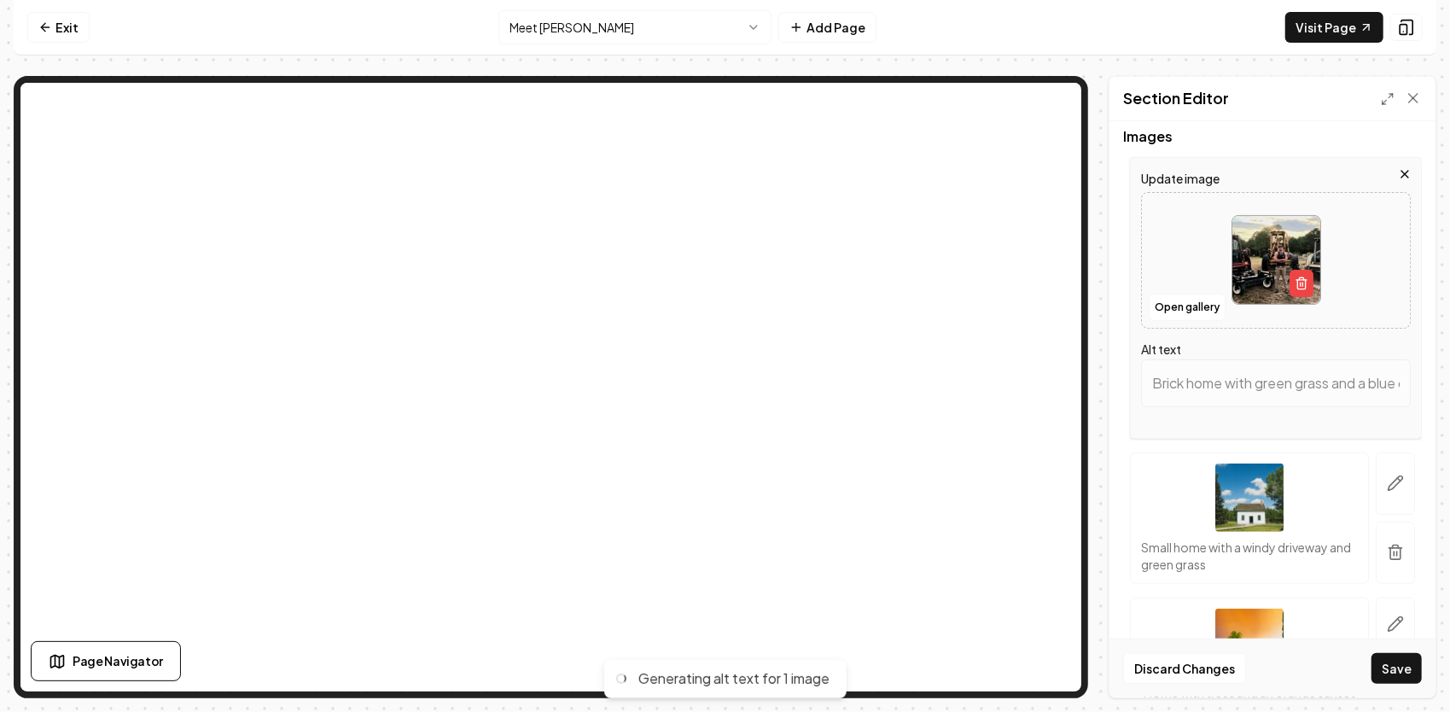
type input "Man standing between three heavy-duty construction machines on a rural landscap…"
drag, startPoint x: 1155, startPoint y: 384, endPoint x: 1449, endPoint y: 399, distance: 293.9
click at [1449, 398] on html "Computer Required This feature is only available on a computer. Please switch t…" at bounding box center [725, 356] width 1450 height 712
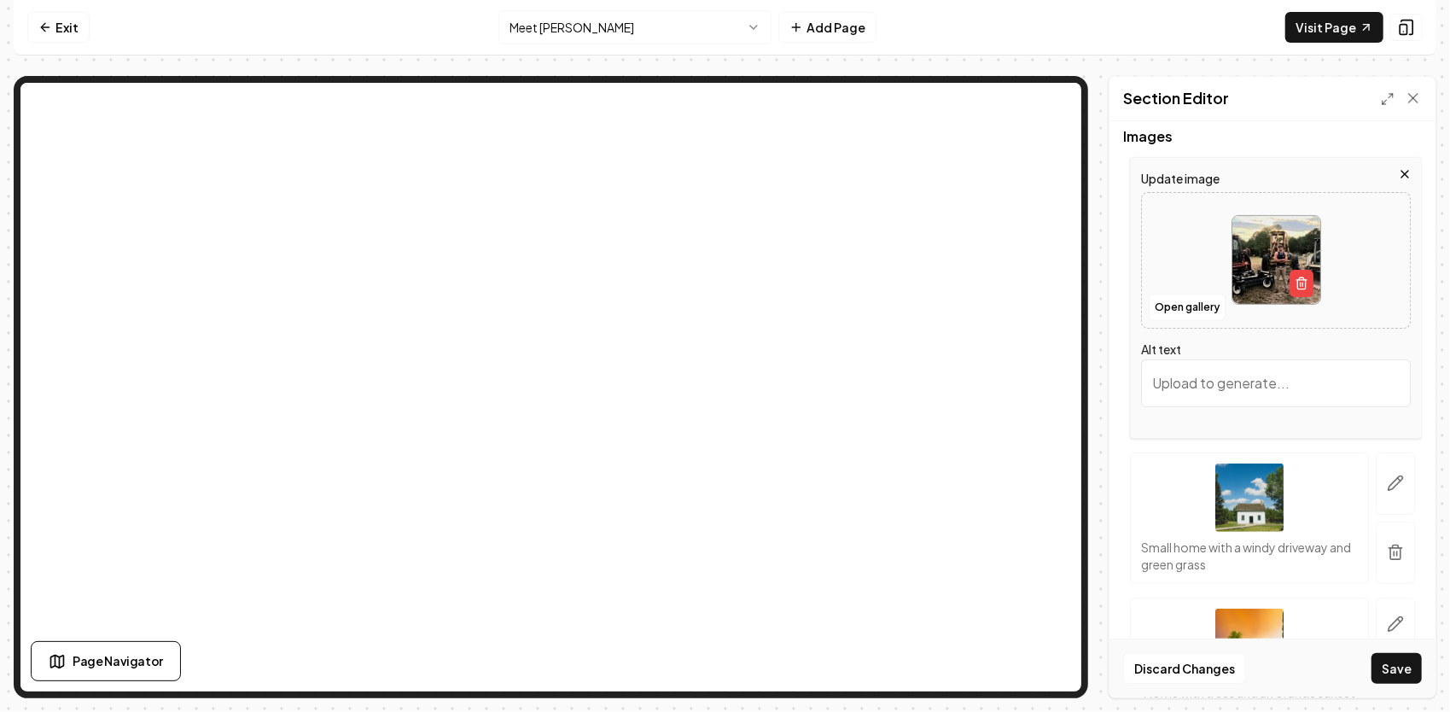
paste input "Three generations of lessons, one goal — build something that lasts"
type input "Three generations of lessons, one goal — build something that lasts"
click at [1387, 486] on icon "button" at bounding box center [1395, 482] width 17 height 17
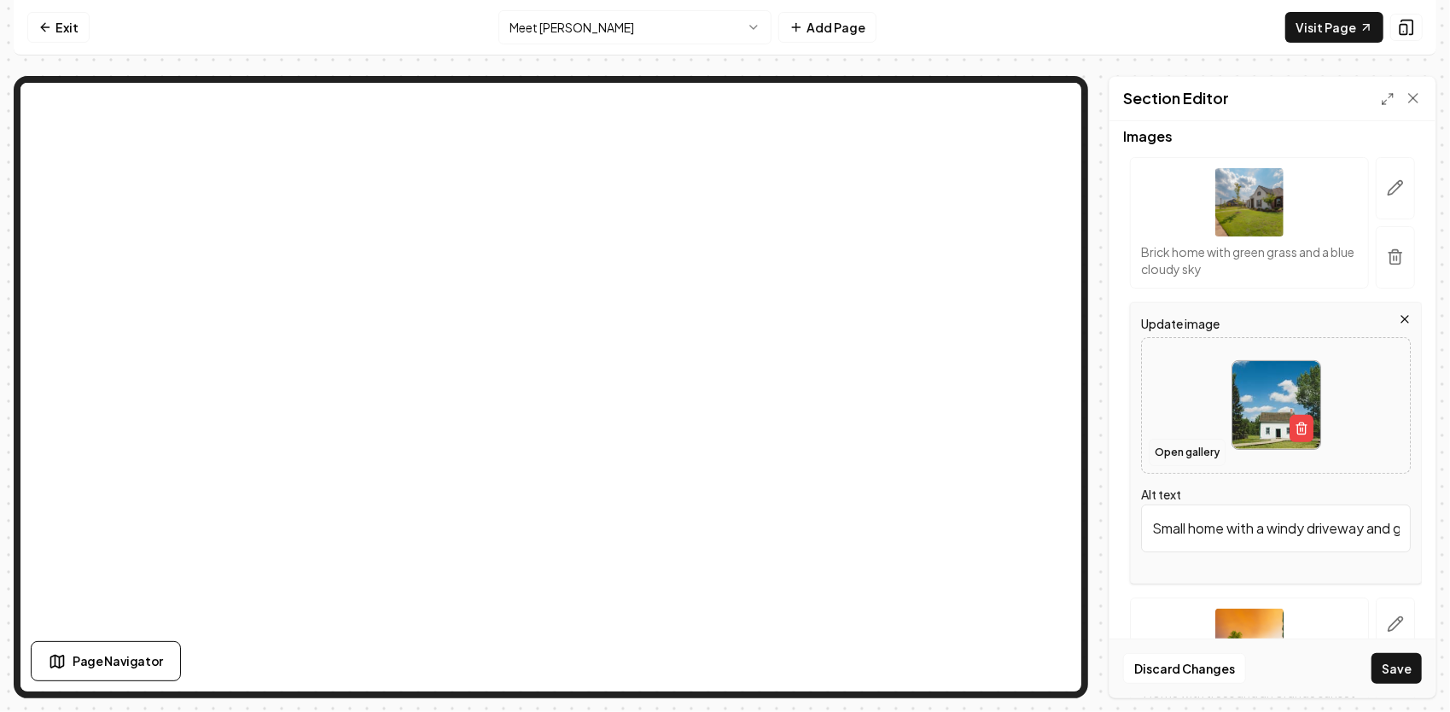
click at [1199, 448] on button "Open gallery" at bounding box center [1187, 452] width 77 height 27
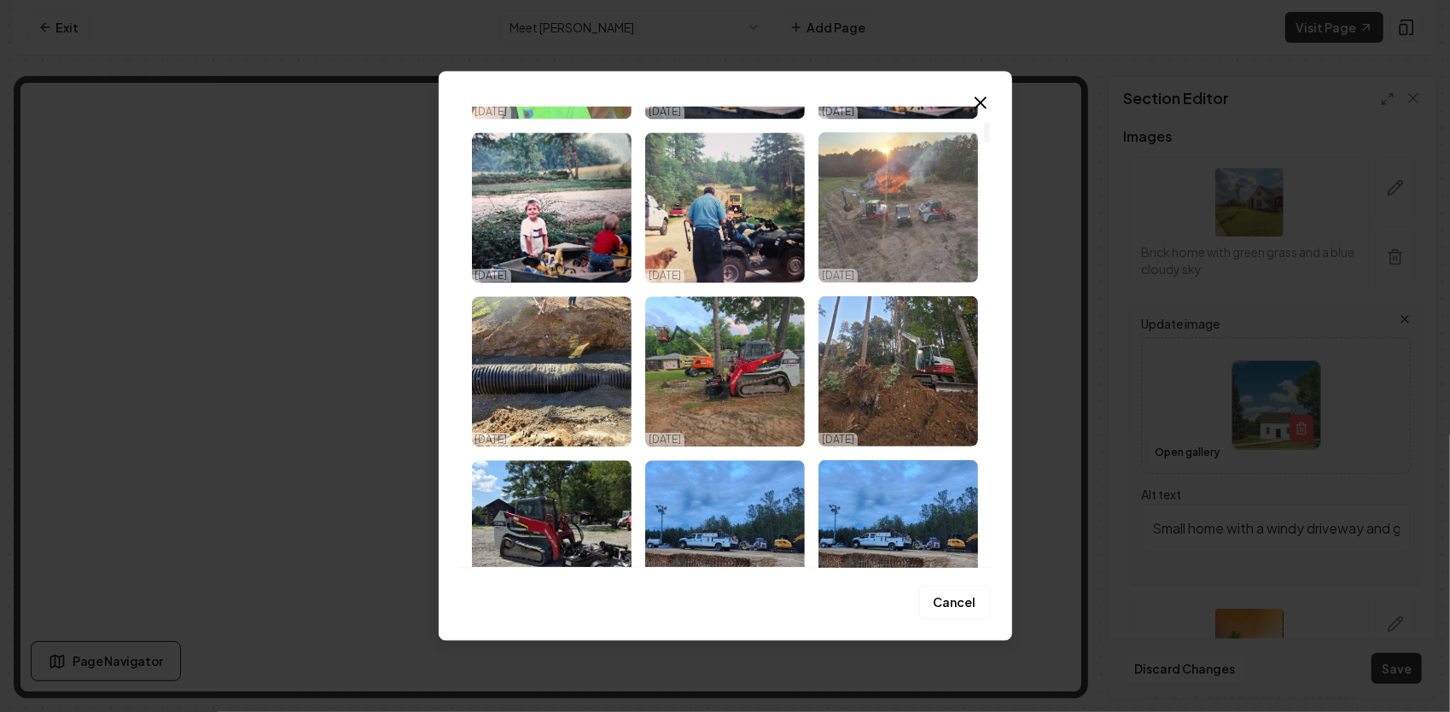
scroll to position [512, 0]
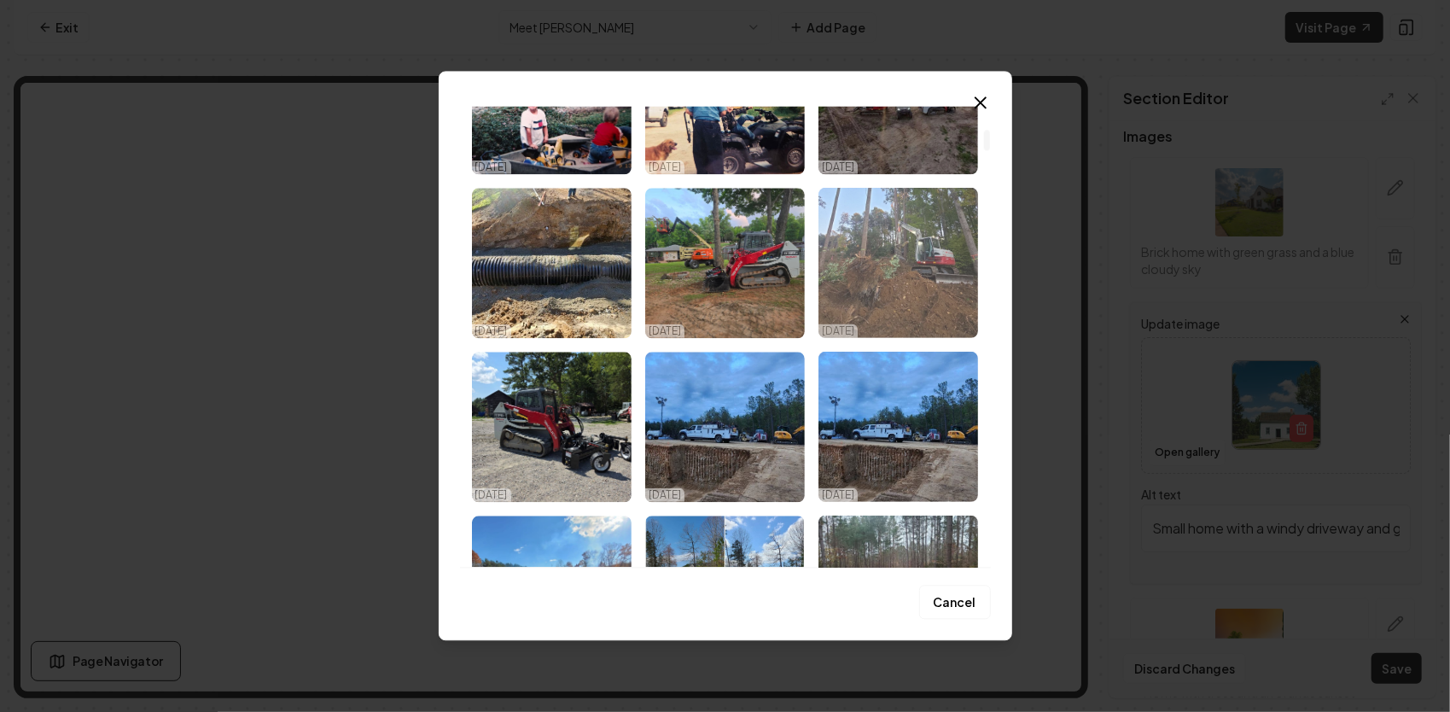
click at [918, 270] on img "Select image image_68e0b0db5c7cd75eb8e211b4.jpg" at bounding box center [898, 263] width 160 height 150
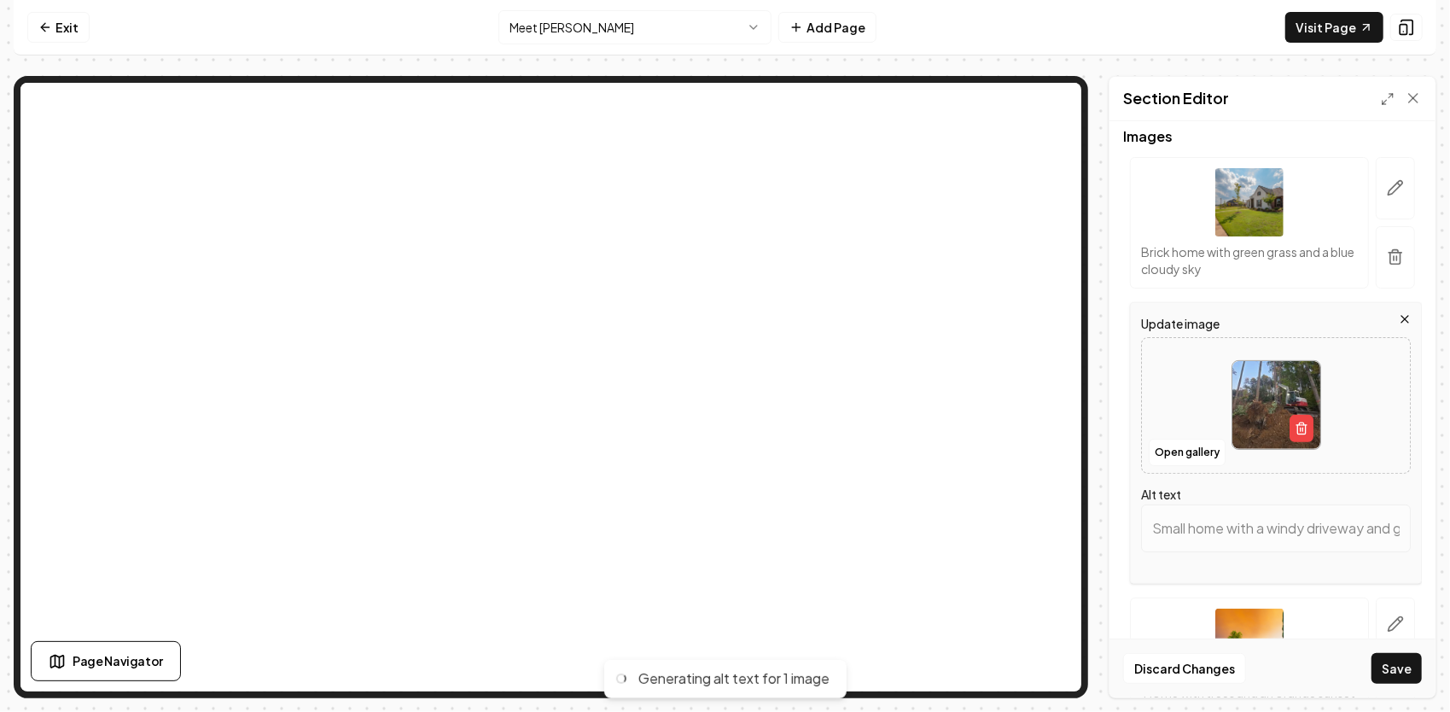
type input "Excavator on hillside, clearing trees and roots in forested area for land devel…"
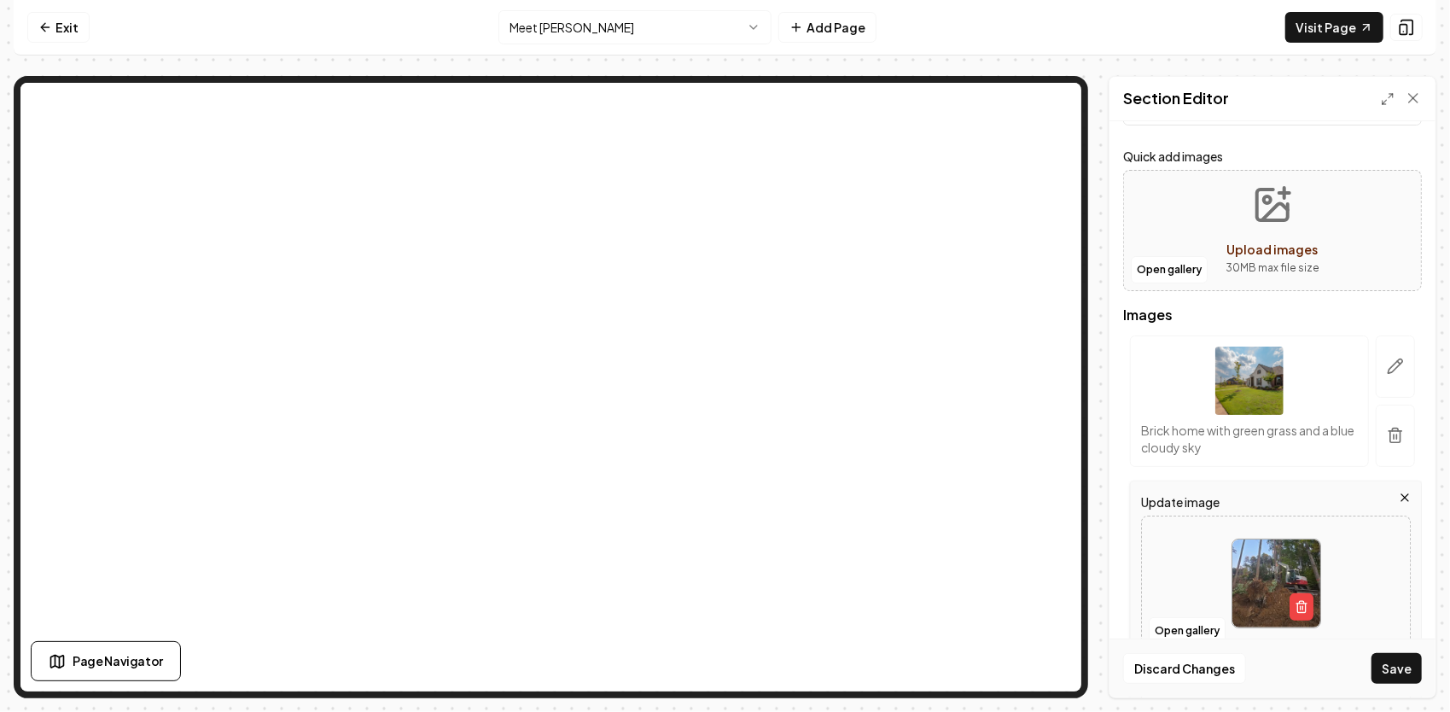
scroll to position [85, 0]
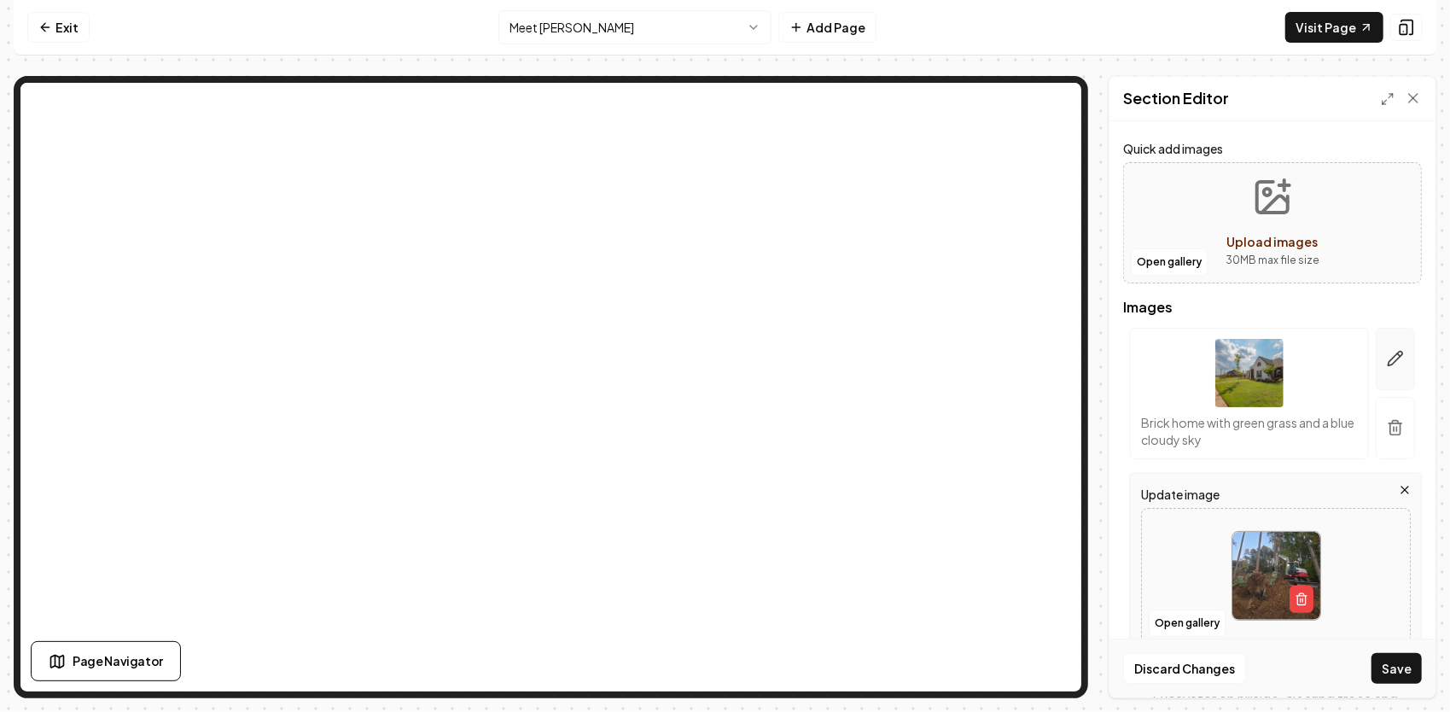
click at [1383, 369] on button "button" at bounding box center [1394, 359] width 39 height 62
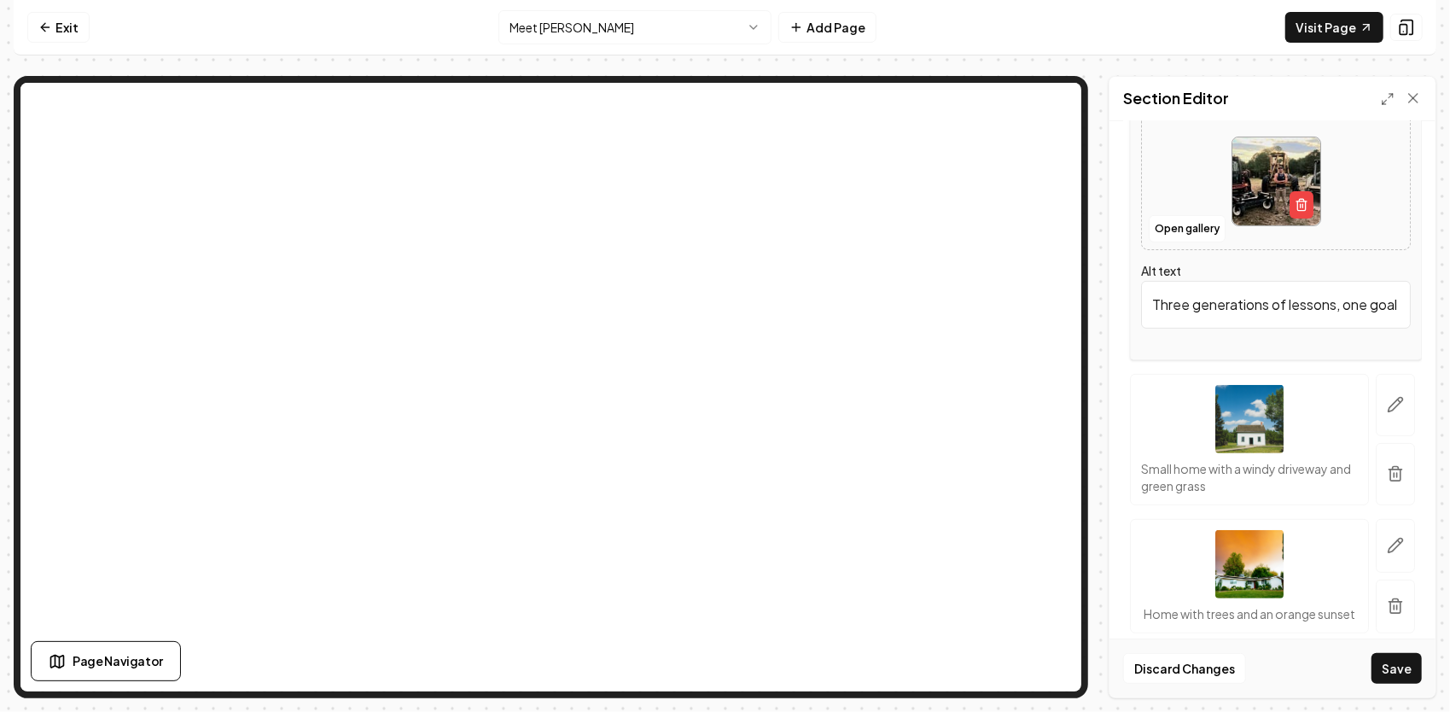
scroll to position [341, 0]
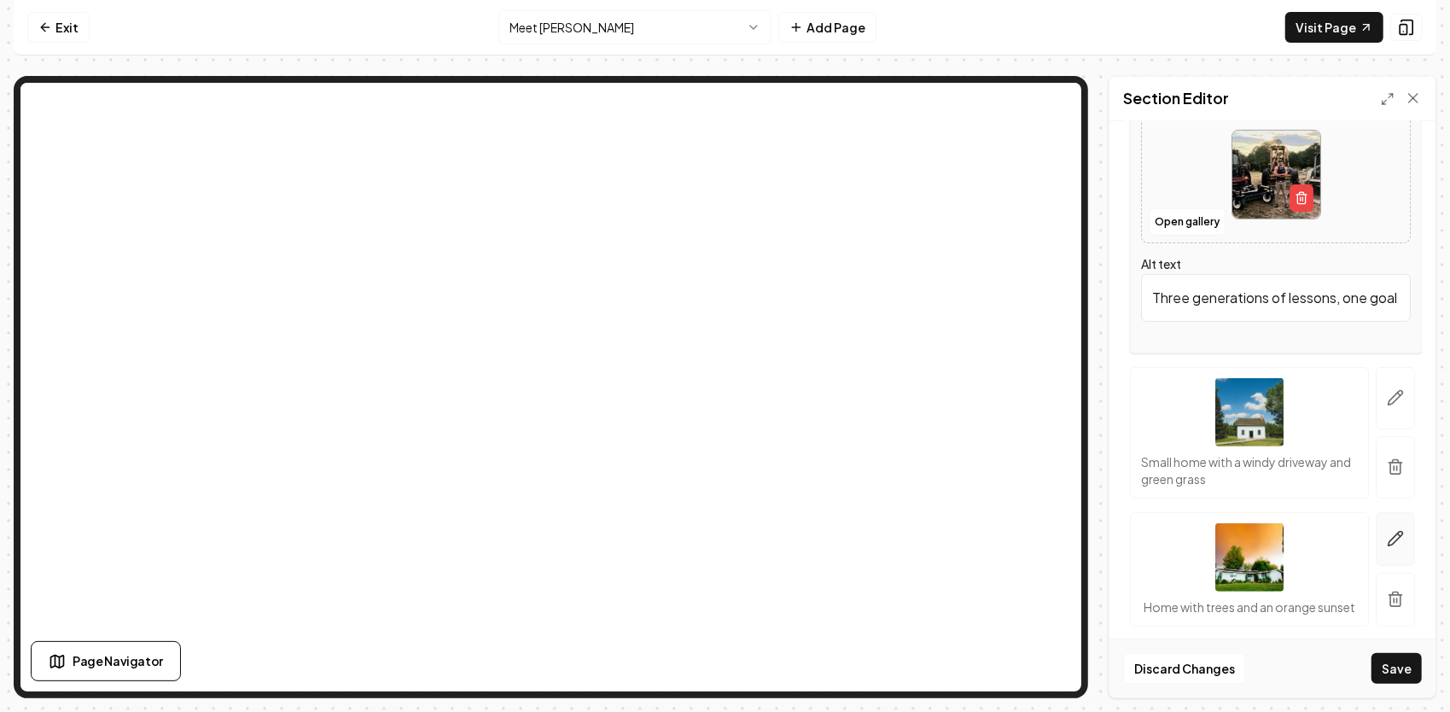
click at [1387, 540] on icon "button" at bounding box center [1395, 538] width 17 height 17
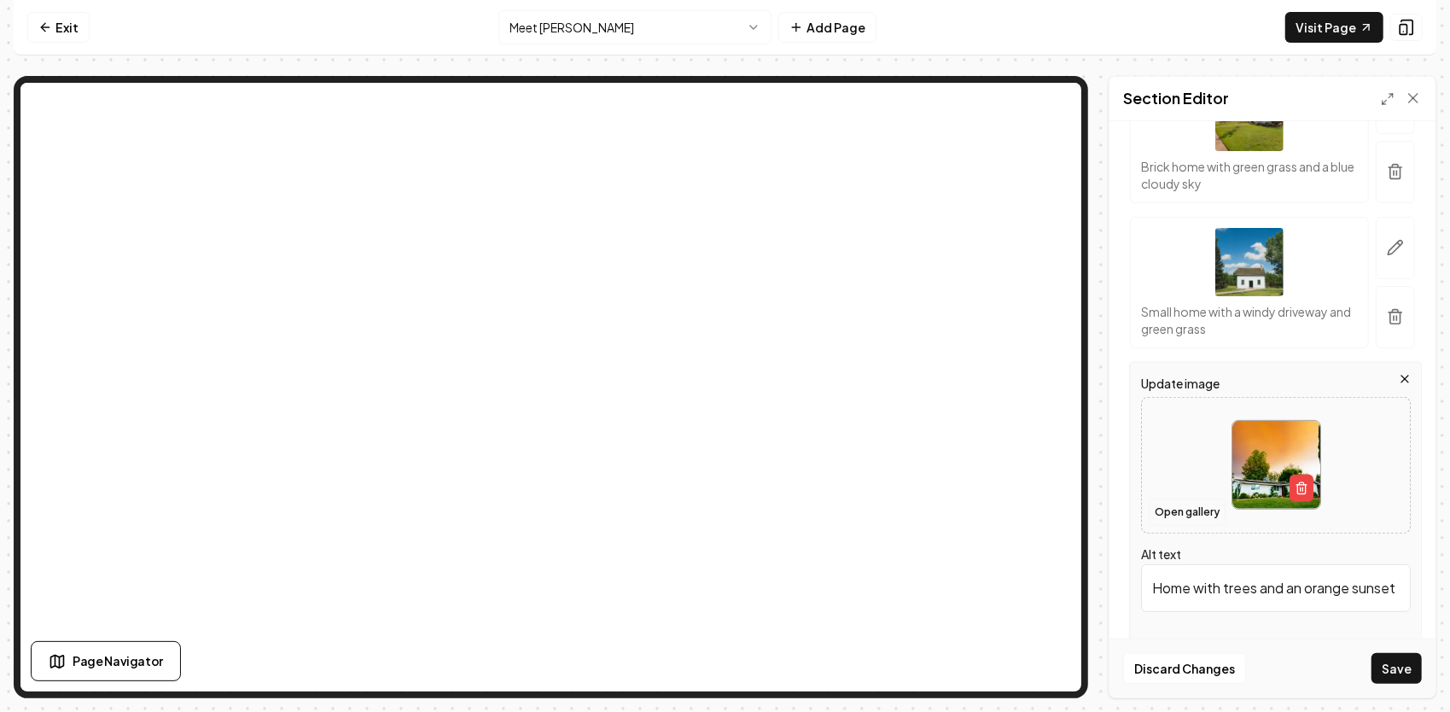
click at [1178, 510] on button "Open gallery" at bounding box center [1187, 511] width 77 height 27
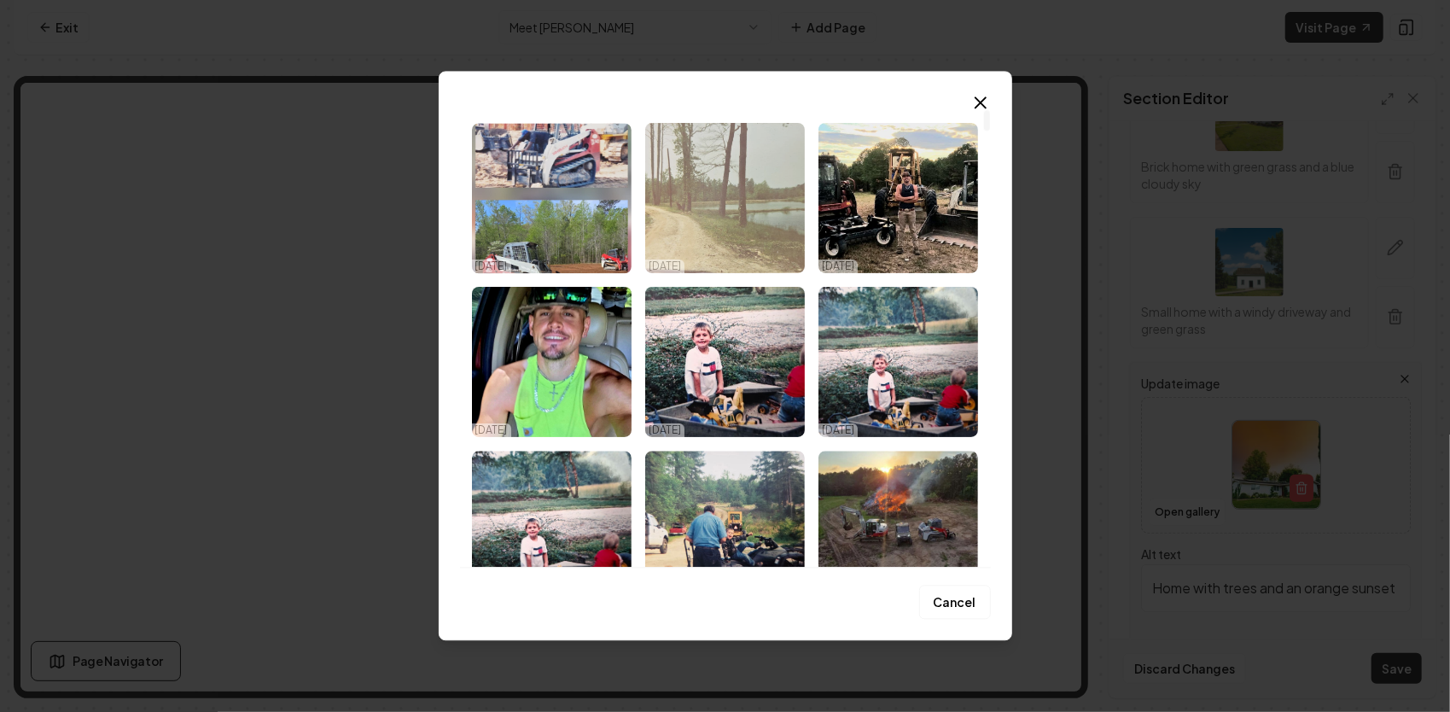
scroll to position [0, 0]
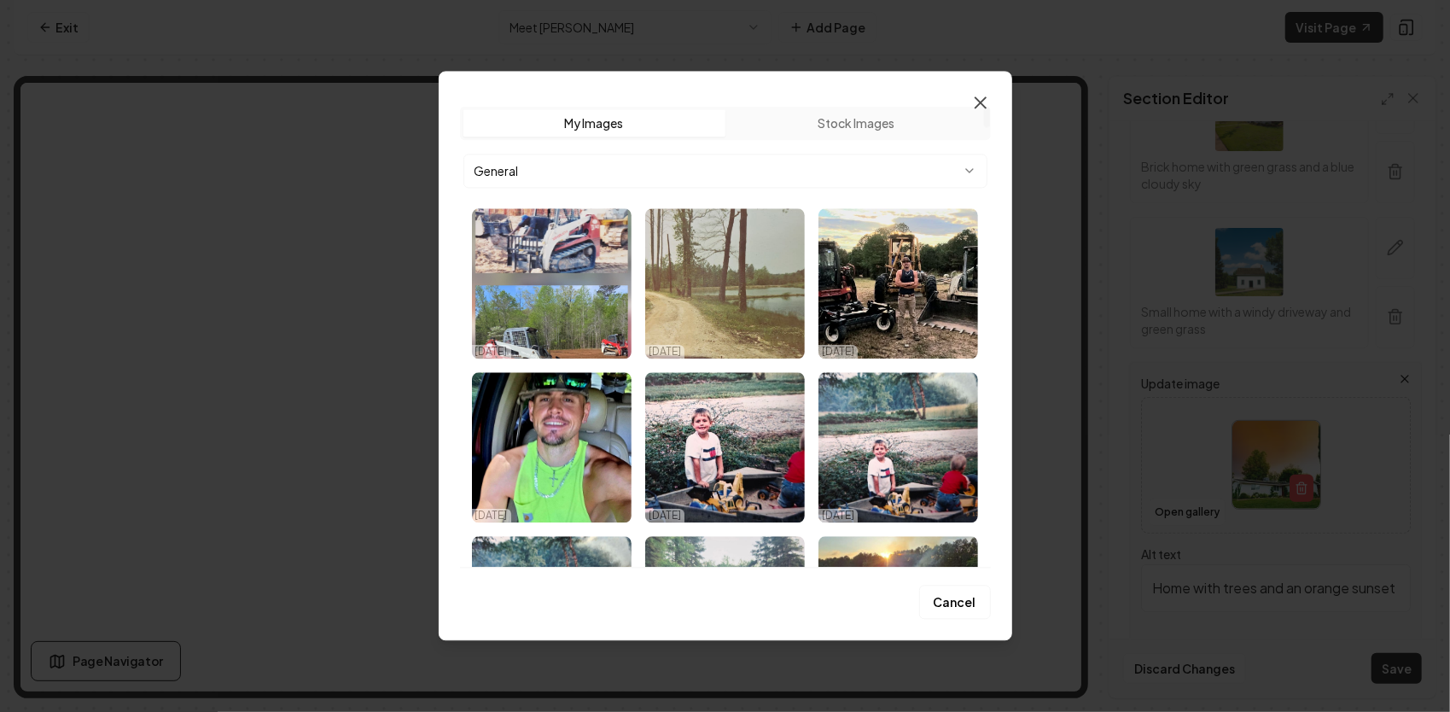
click at [980, 110] on icon "button" at bounding box center [980, 102] width 20 height 20
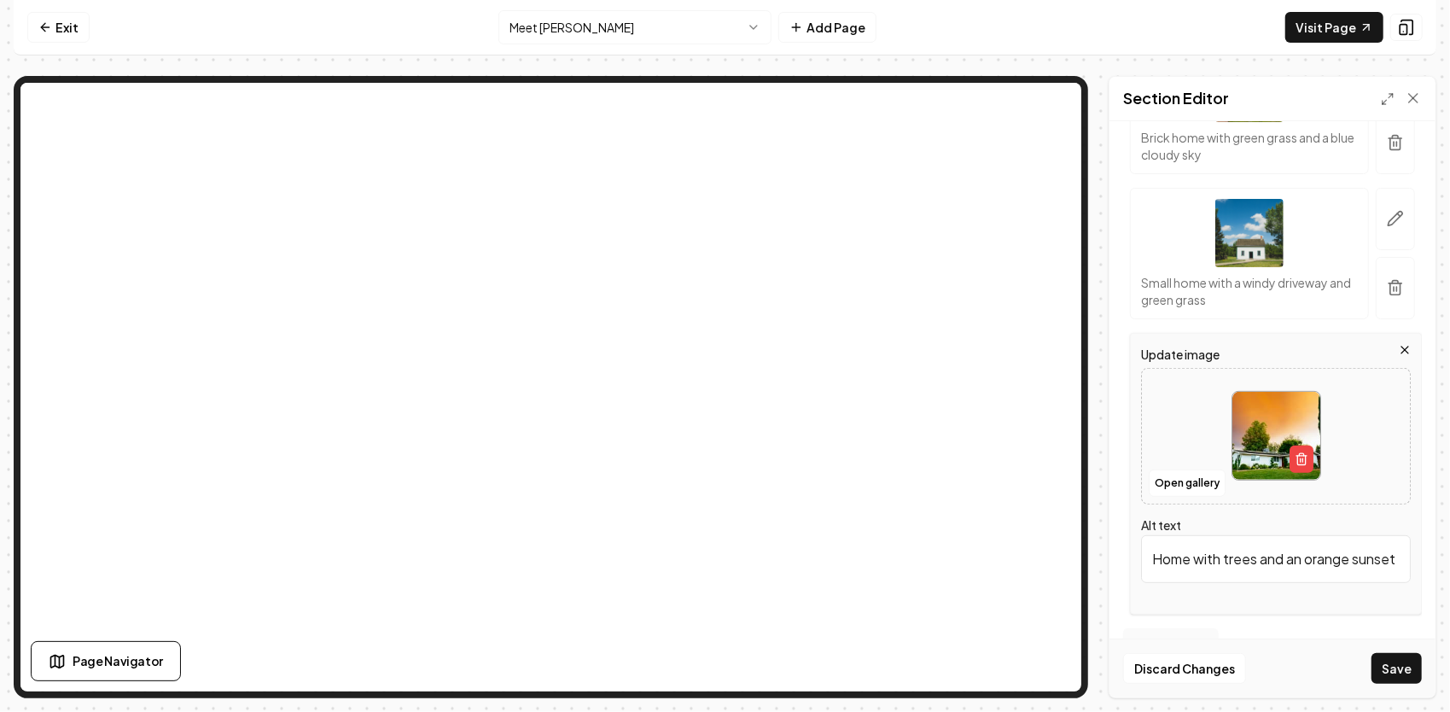
scroll to position [408, 0]
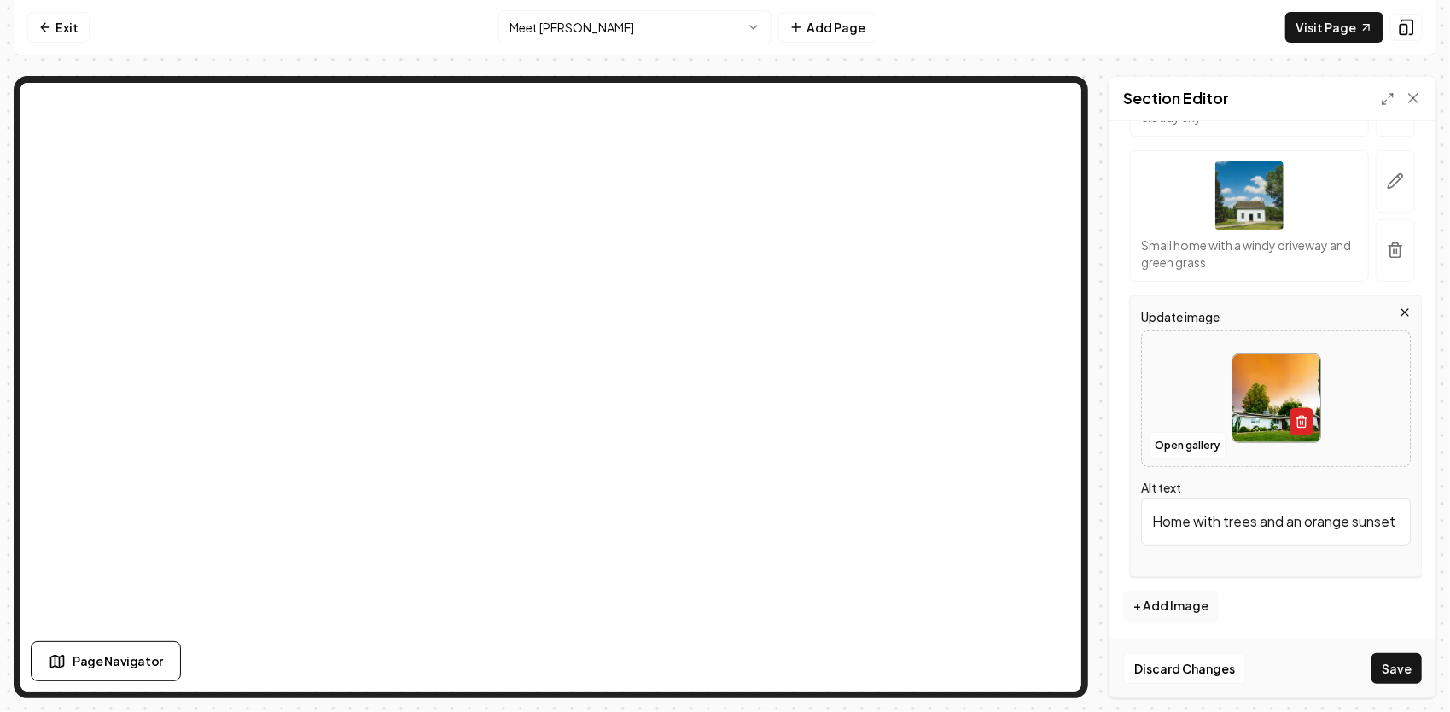
click at [1298, 420] on icon "button" at bounding box center [1301, 422] width 14 height 14
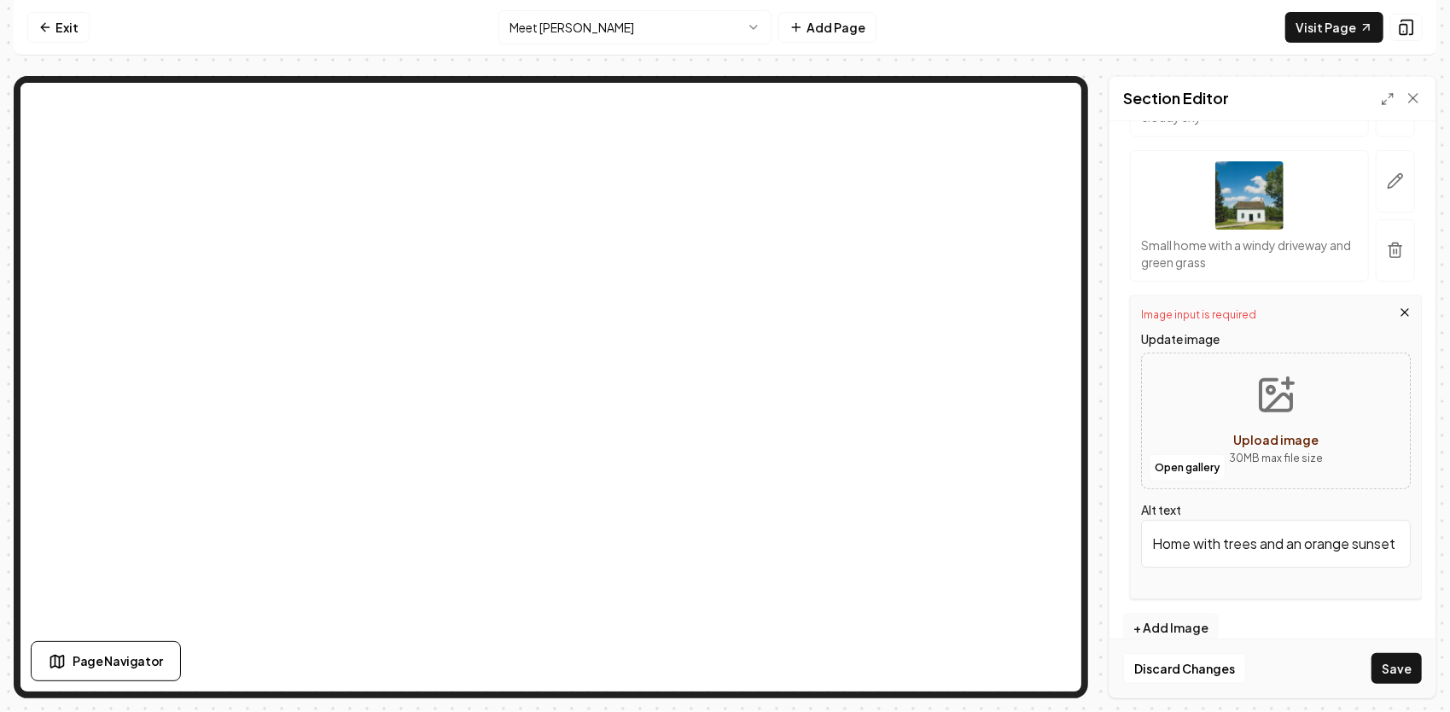
click at [1263, 398] on icon "Upload image" at bounding box center [1275, 395] width 41 height 41
type input "**********"
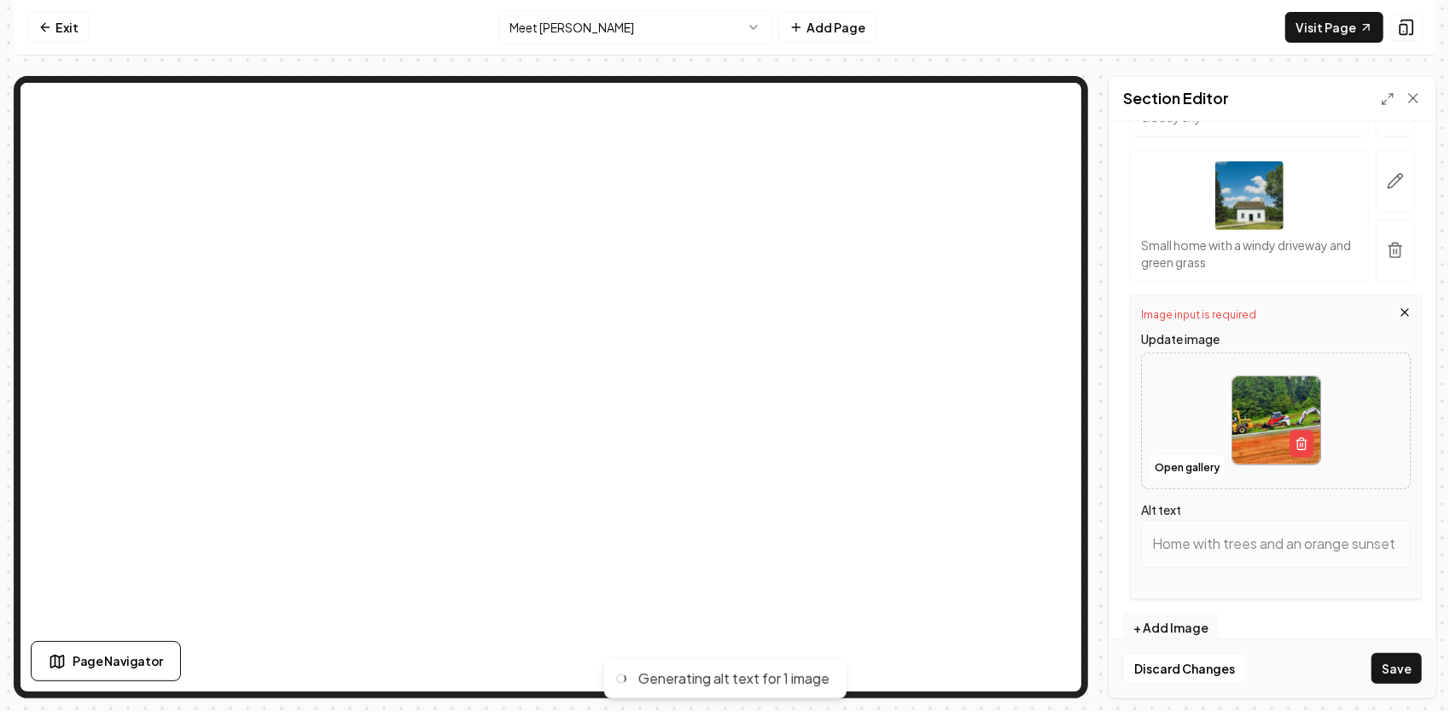
type input "Construction equipment lineup on dirt road: bulldozer, skid steer, and mini exc…"
drag, startPoint x: 1151, startPoint y: 543, endPoint x: 1452, endPoint y: 515, distance: 302.5
click at [1449, 515] on html "Computer Required This feature is only available on a computer. Please switch t…" at bounding box center [725, 356] width 1450 height 712
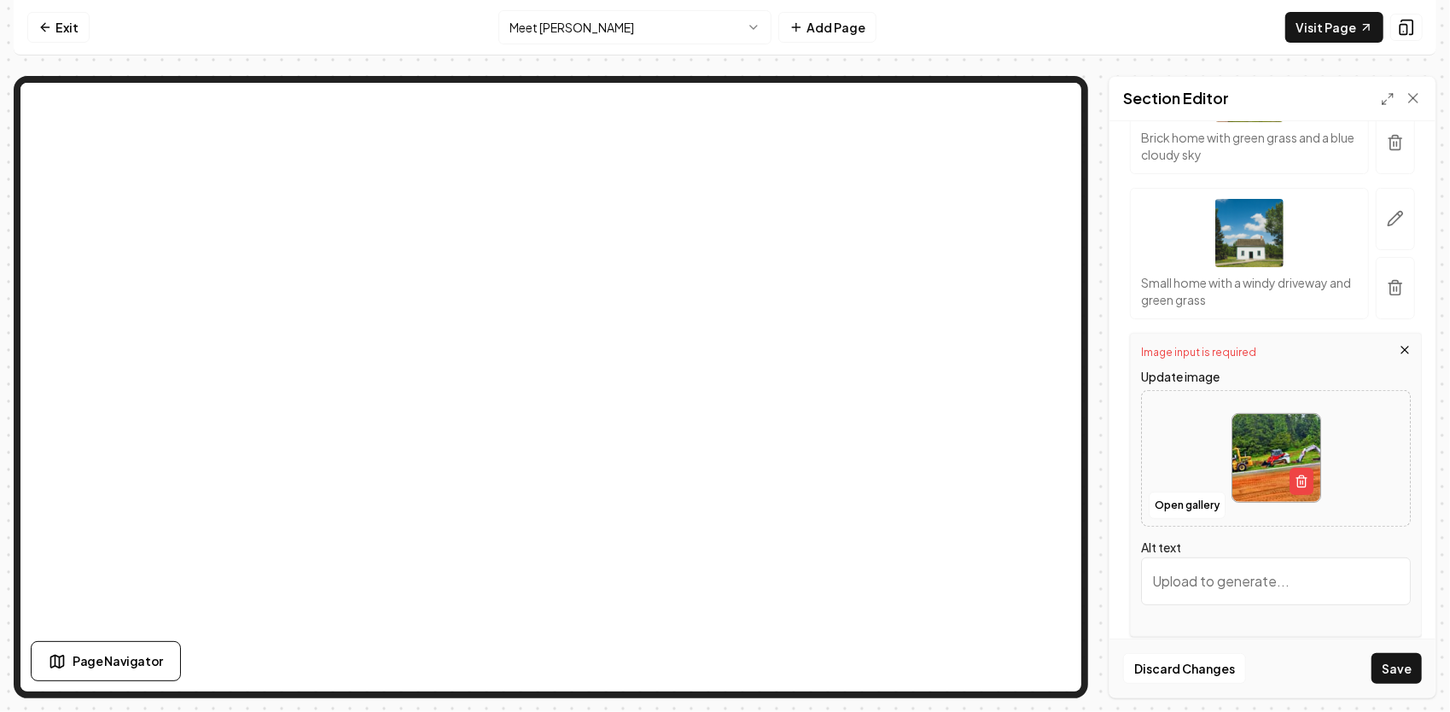
scroll to position [323, 0]
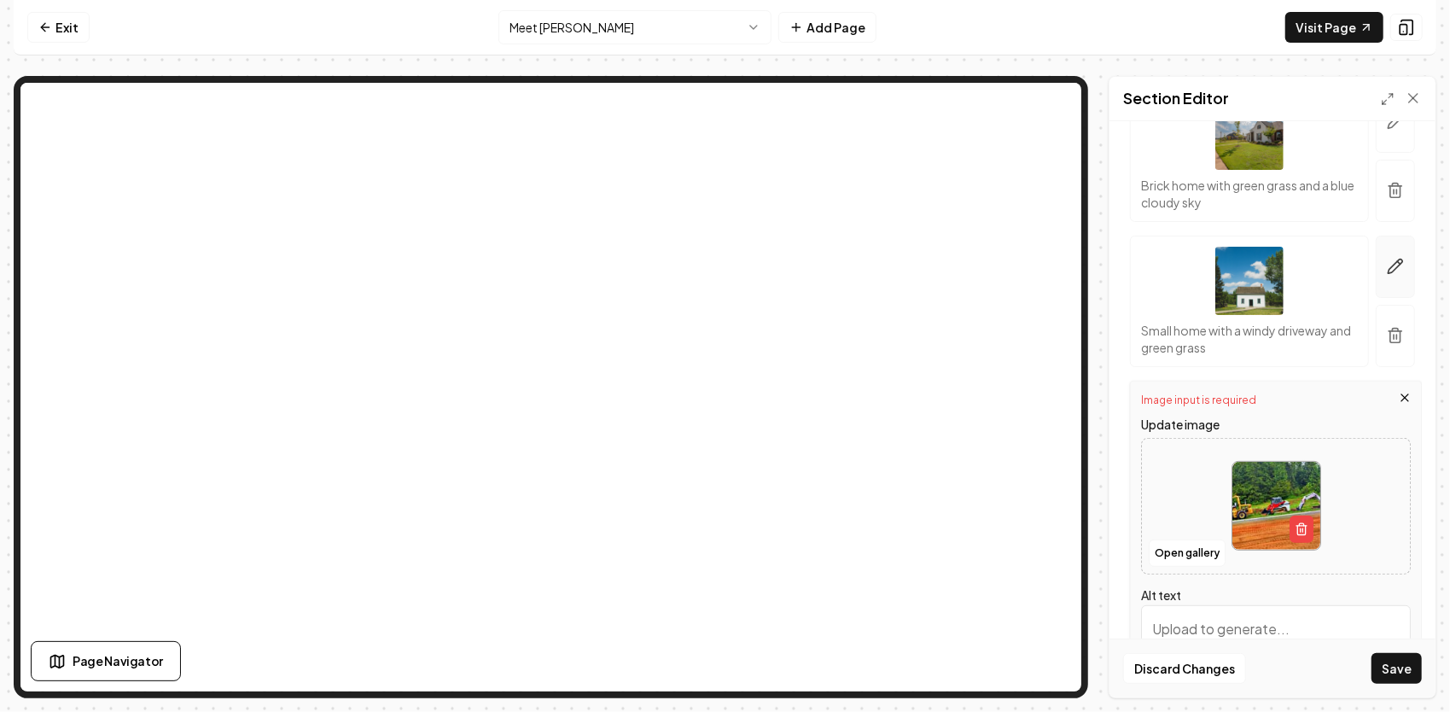
click at [1375, 273] on button "button" at bounding box center [1394, 267] width 39 height 62
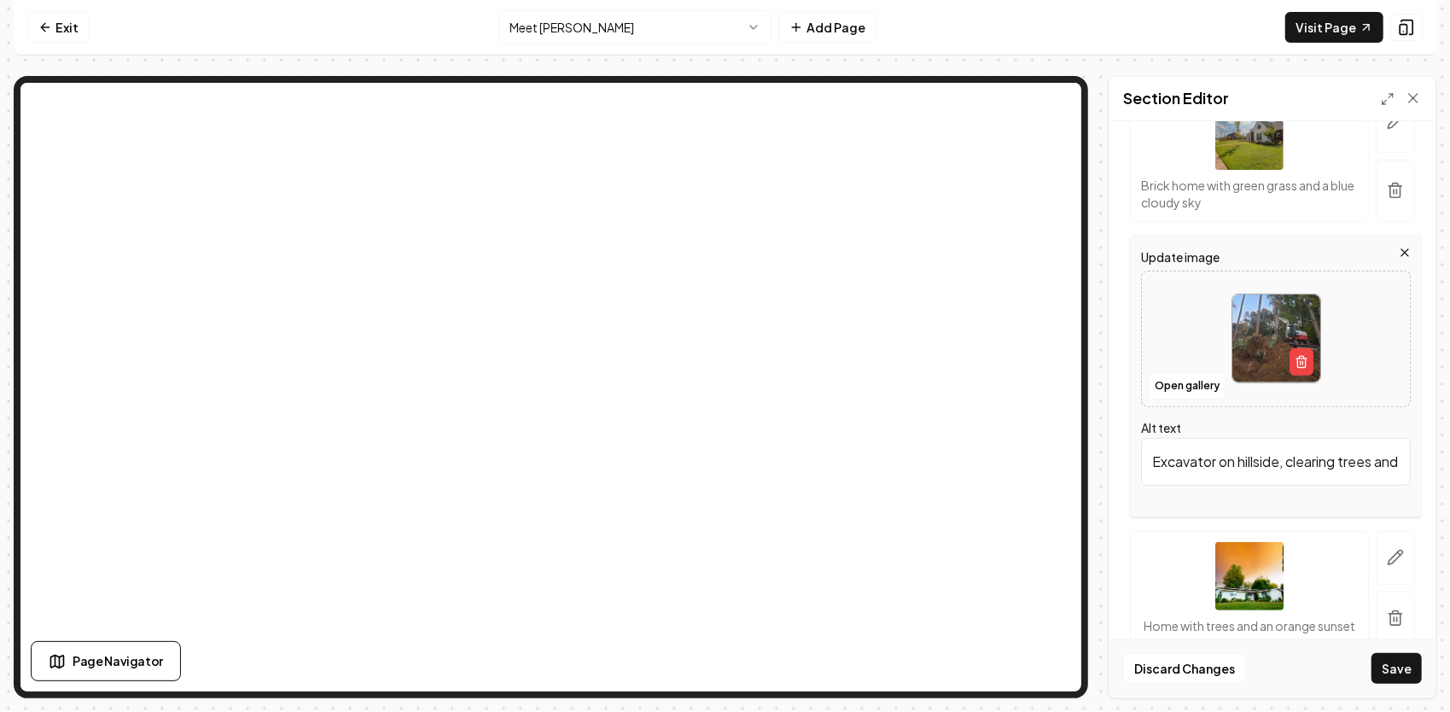
scroll to position [0, 299]
drag, startPoint x: 1152, startPoint y: 457, endPoint x: 1452, endPoint y: 445, distance: 300.6
click at [1449, 445] on html "Computer Required This feature is only available on a computer. Please switch t…" at bounding box center [725, 356] width 1450 height 712
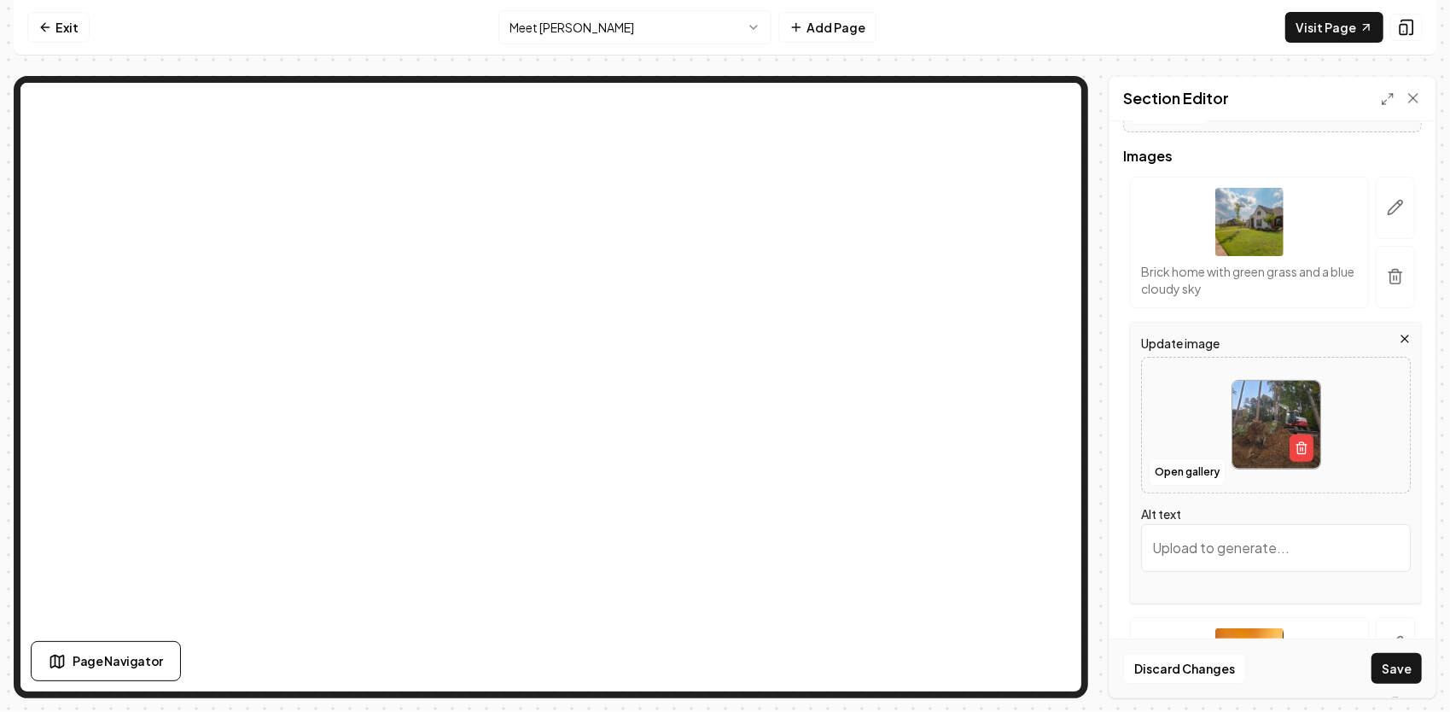
scroll to position [237, 0]
click at [1212, 537] on input "Alt text" at bounding box center [1276, 547] width 270 height 48
type input "h"
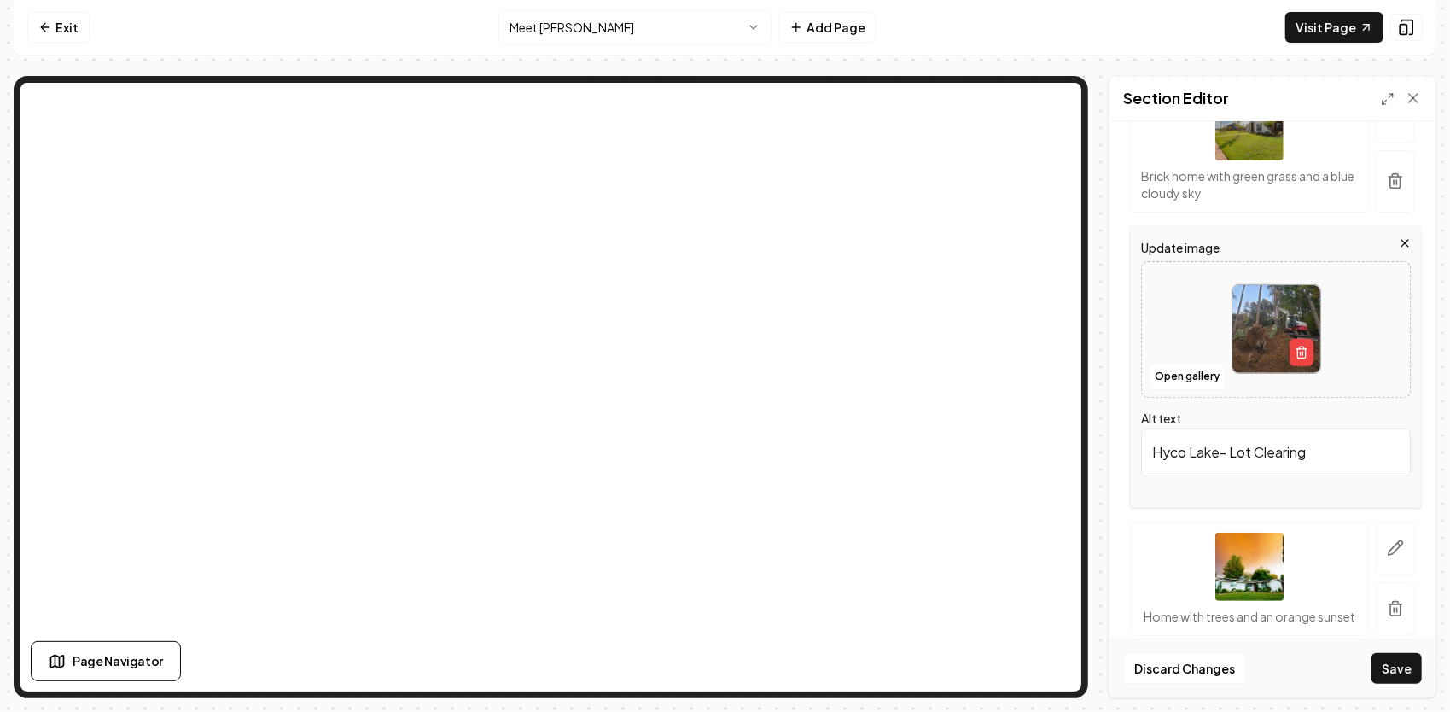
scroll to position [408, 0]
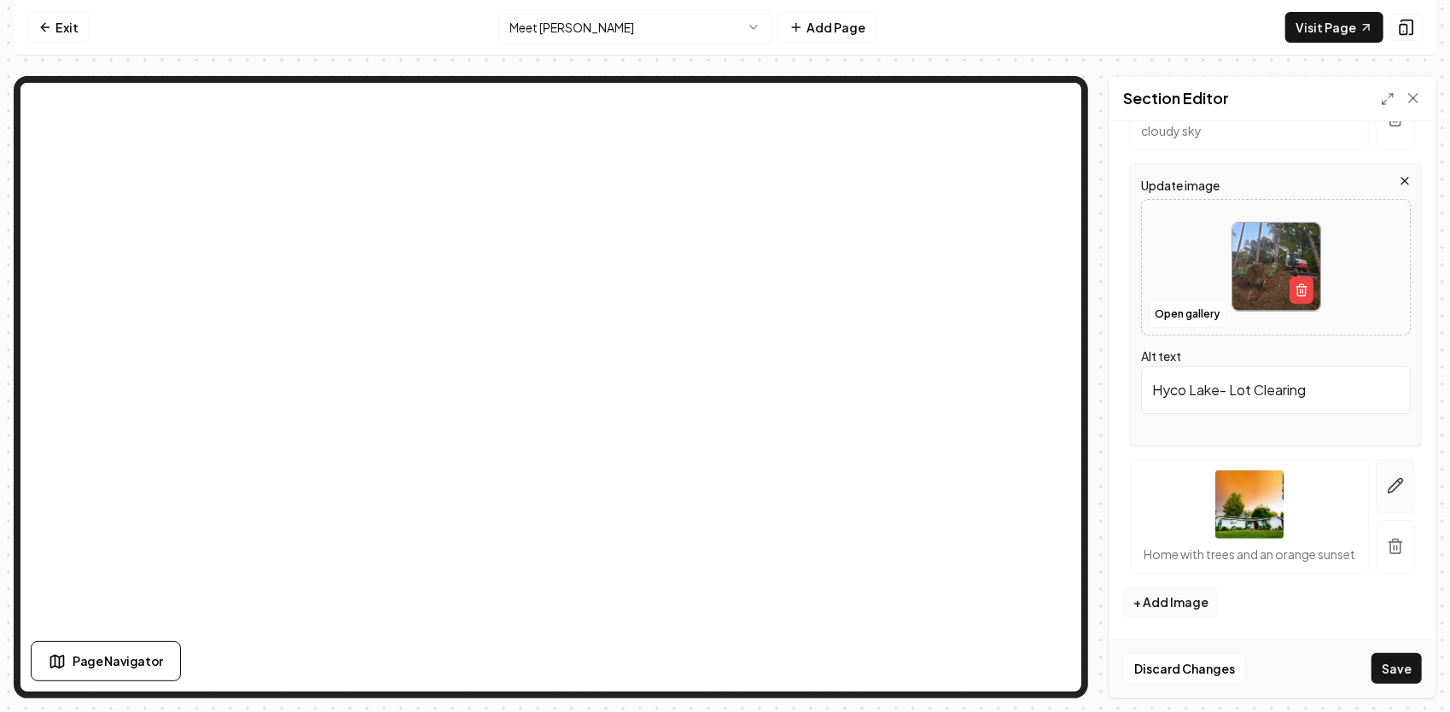
type input "Hyco Lake- Lot Clearing"
click at [1387, 477] on icon "button" at bounding box center [1395, 485] width 17 height 17
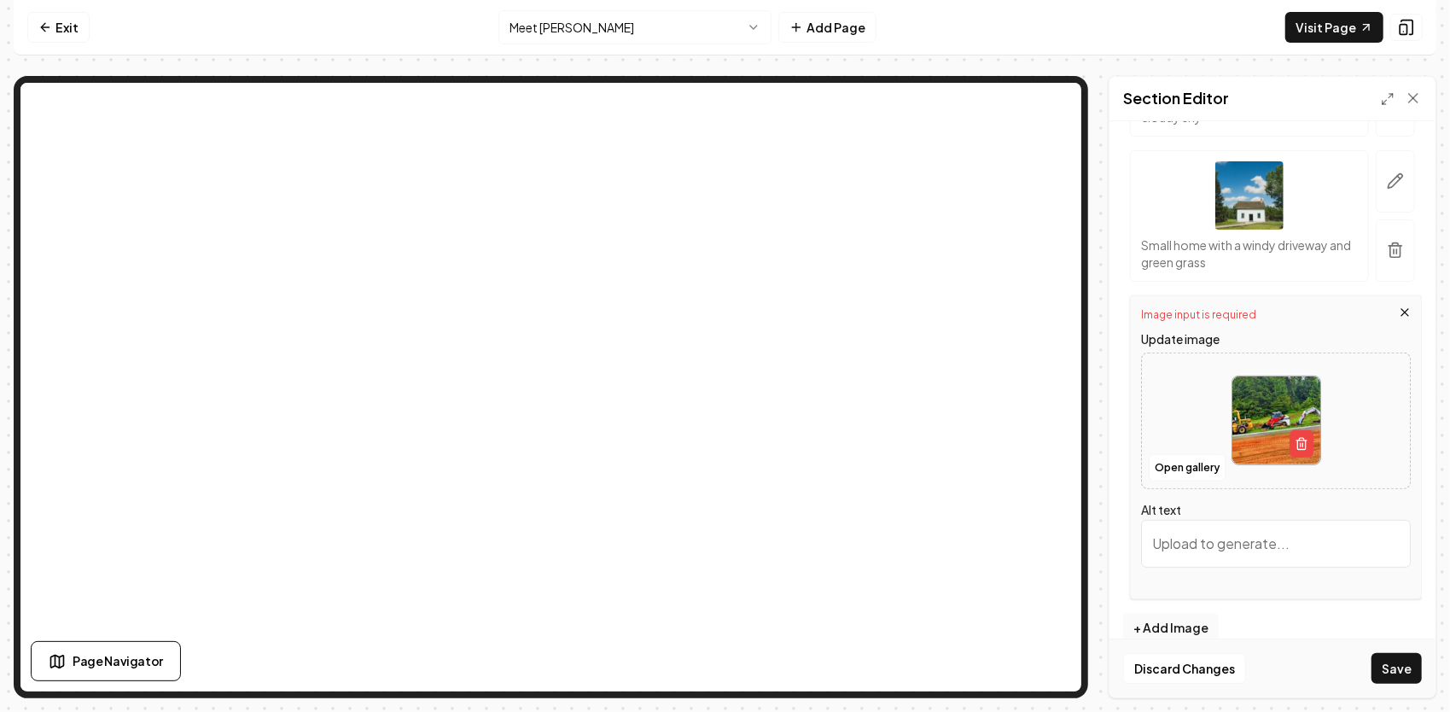
click at [1229, 539] on input "Alt text" at bounding box center [1276, 544] width 270 height 48
click at [1278, 548] on input "Oxford, NC Road work" at bounding box center [1276, 544] width 270 height 48
click at [1271, 543] on input "Oxford, NC Road work" at bounding box center [1276, 544] width 270 height 48
click at [1266, 532] on input "Oxford, NC Road work" at bounding box center [1276, 544] width 270 height 48
click at [1272, 534] on input "Oxford, NC Road work" at bounding box center [1276, 544] width 270 height 48
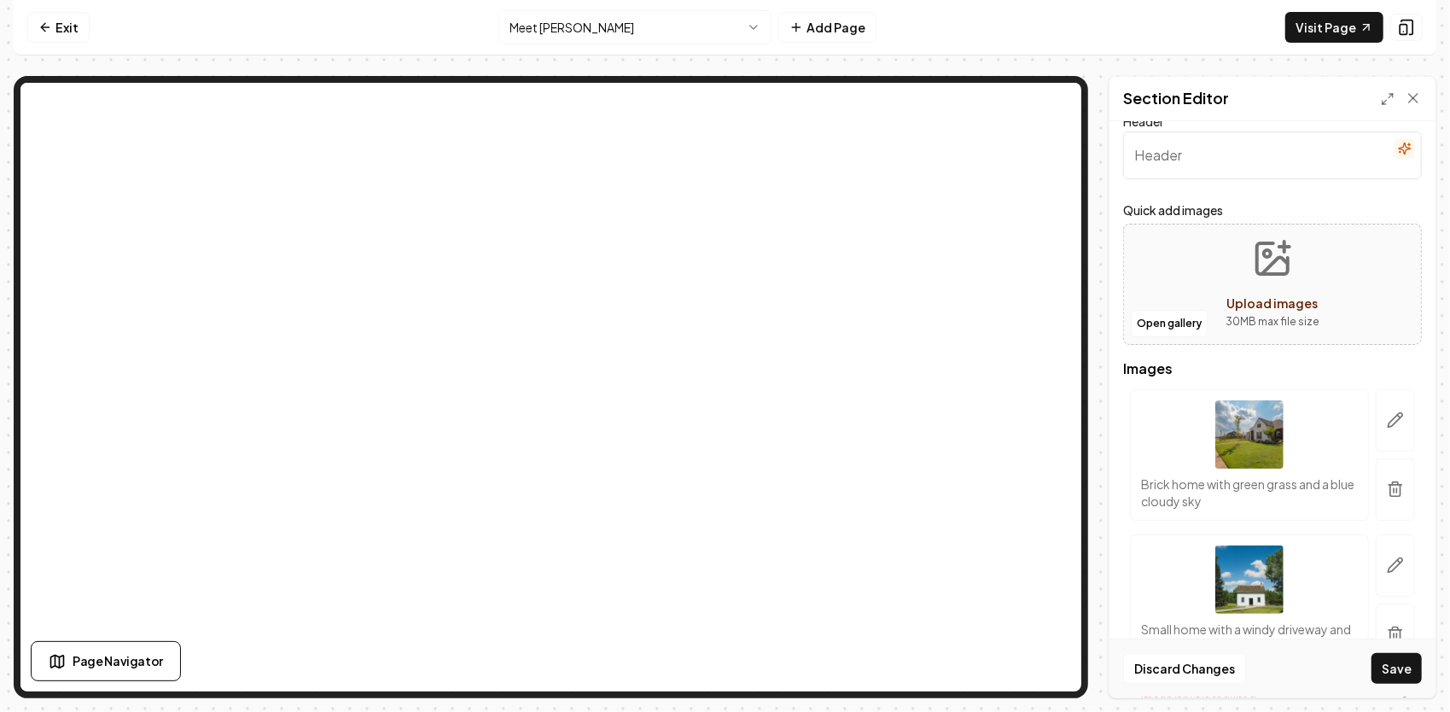
scroll to position [0, 0]
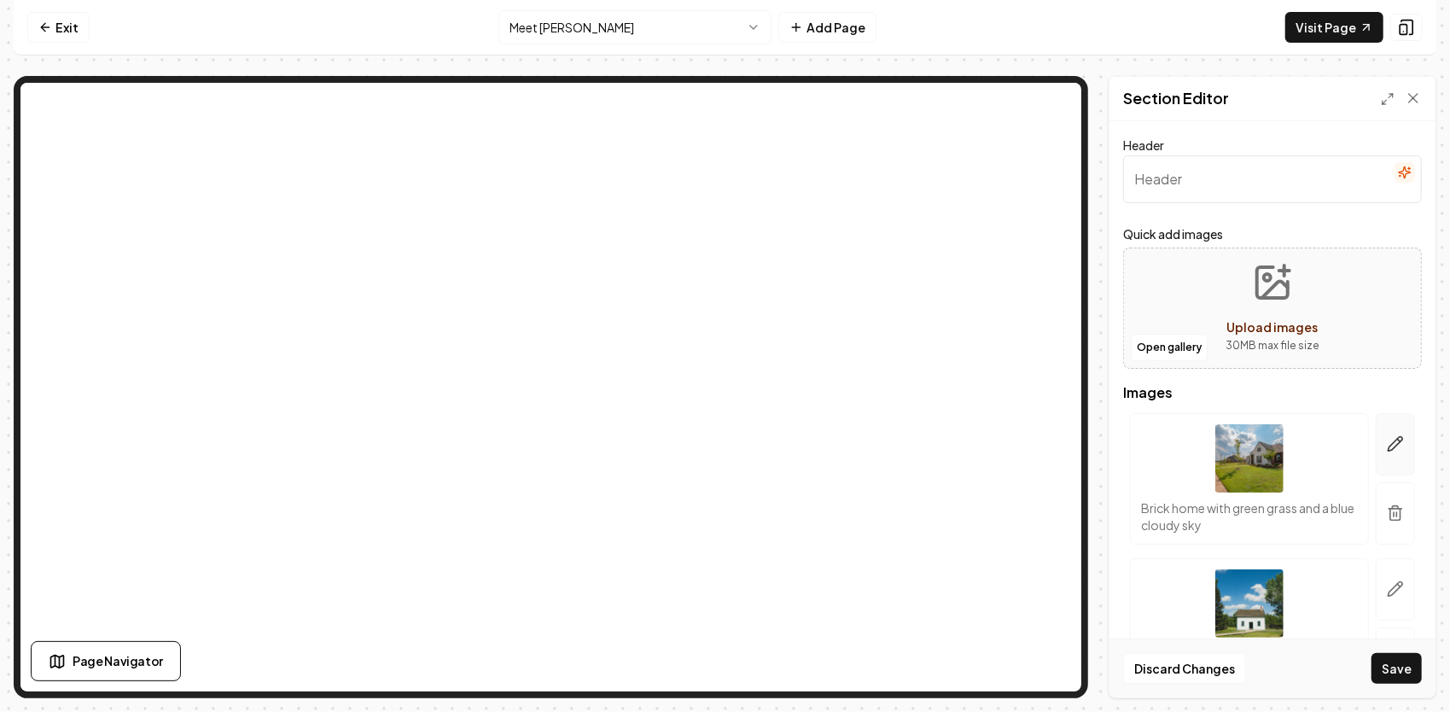
type input "Oxford, NC Road Work"
click at [1387, 440] on icon "button" at bounding box center [1395, 443] width 17 height 17
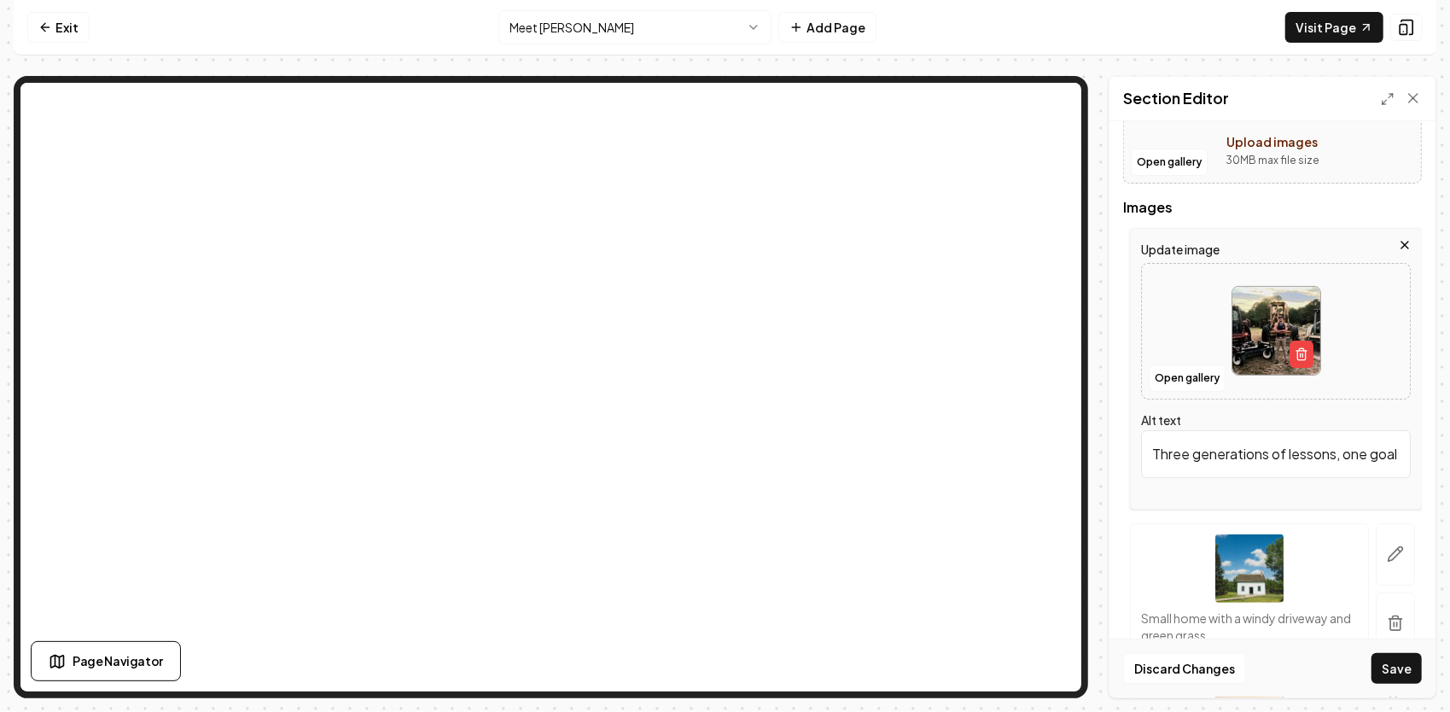
scroll to position [152, 0]
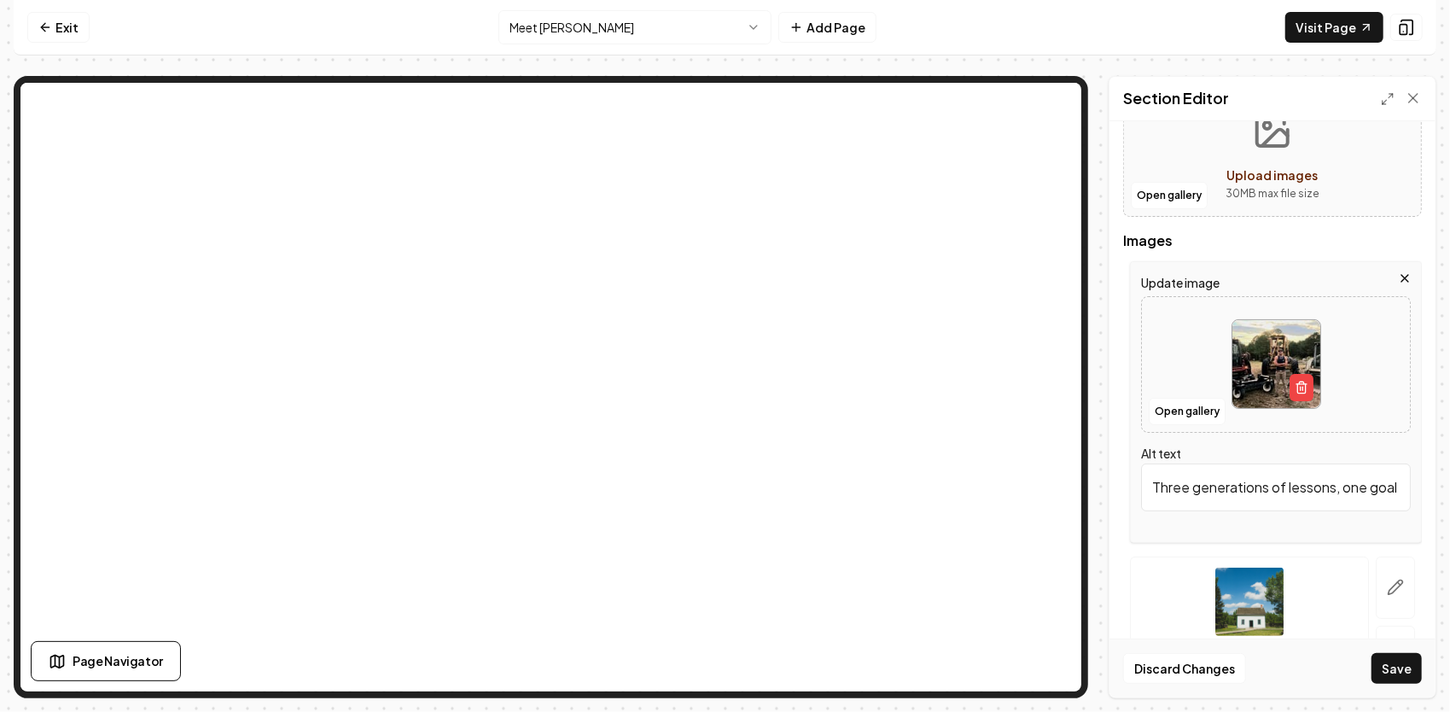
click at [1409, 664] on button "Save" at bounding box center [1396, 668] width 50 height 31
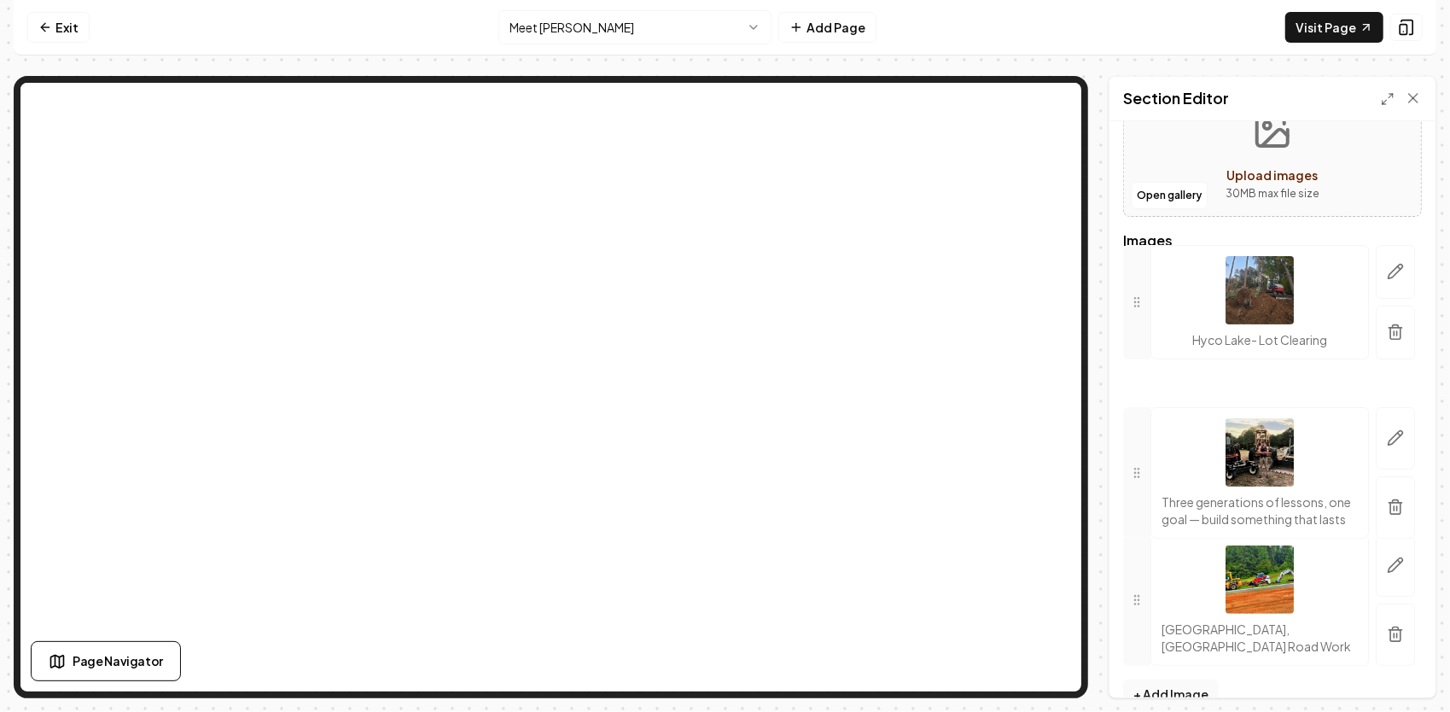
drag, startPoint x: 1142, startPoint y: 319, endPoint x: 1183, endPoint y: 465, distance: 151.8
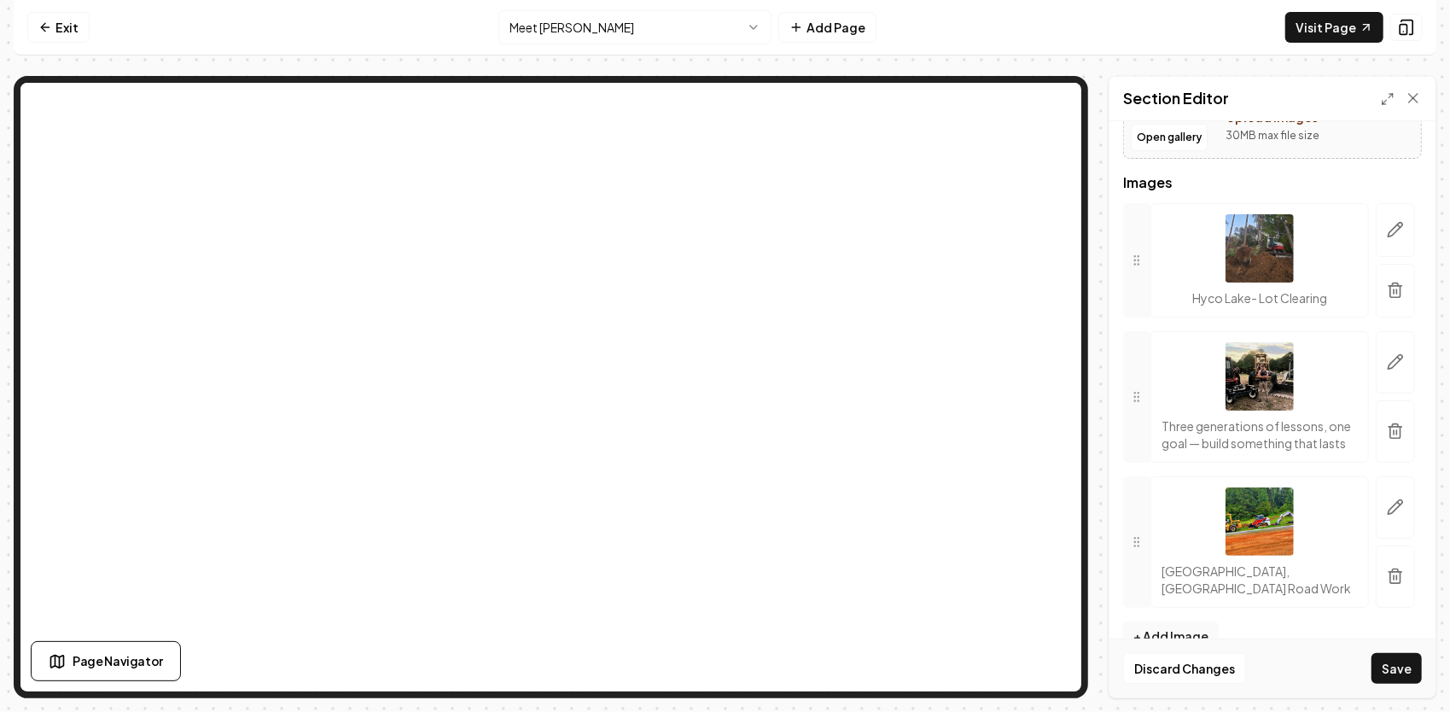
scroll to position [237, 0]
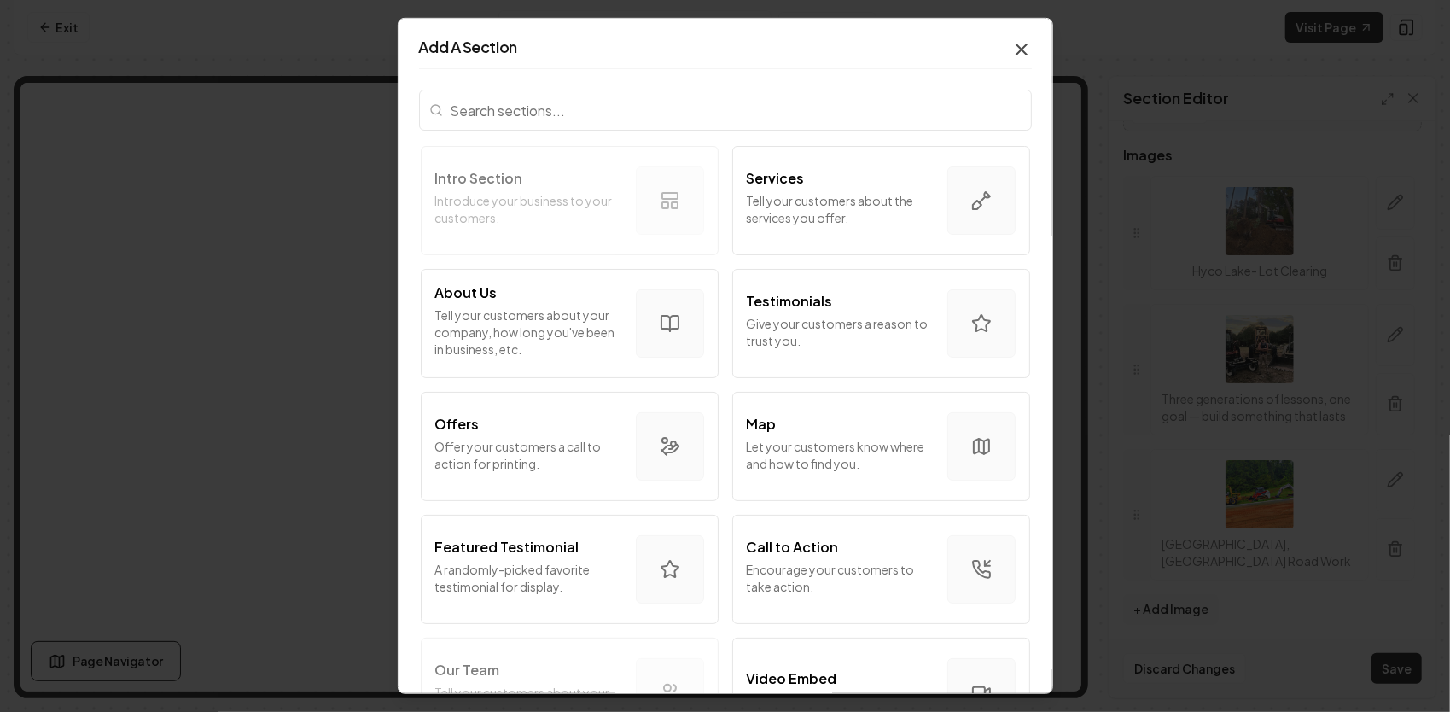
click at [1011, 46] on icon "button" at bounding box center [1021, 49] width 20 height 20
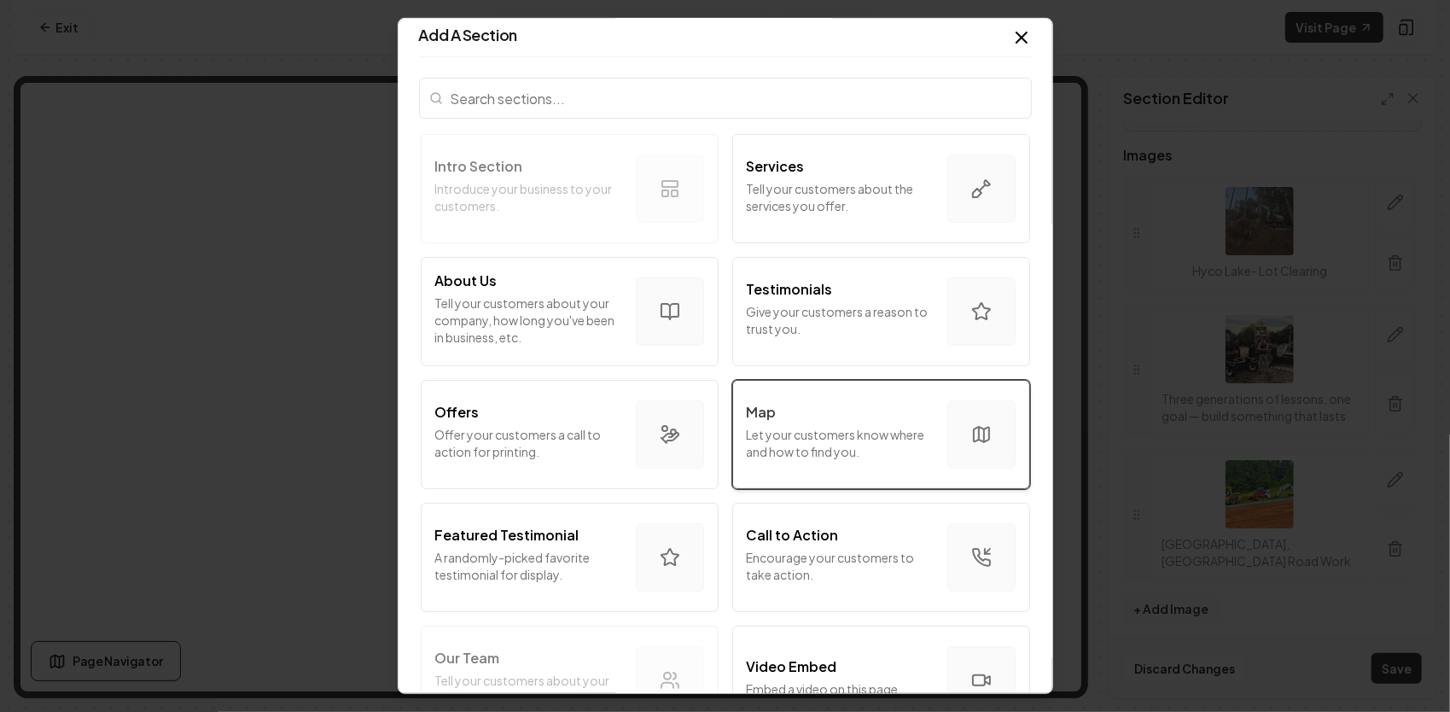
scroll to position [0, 0]
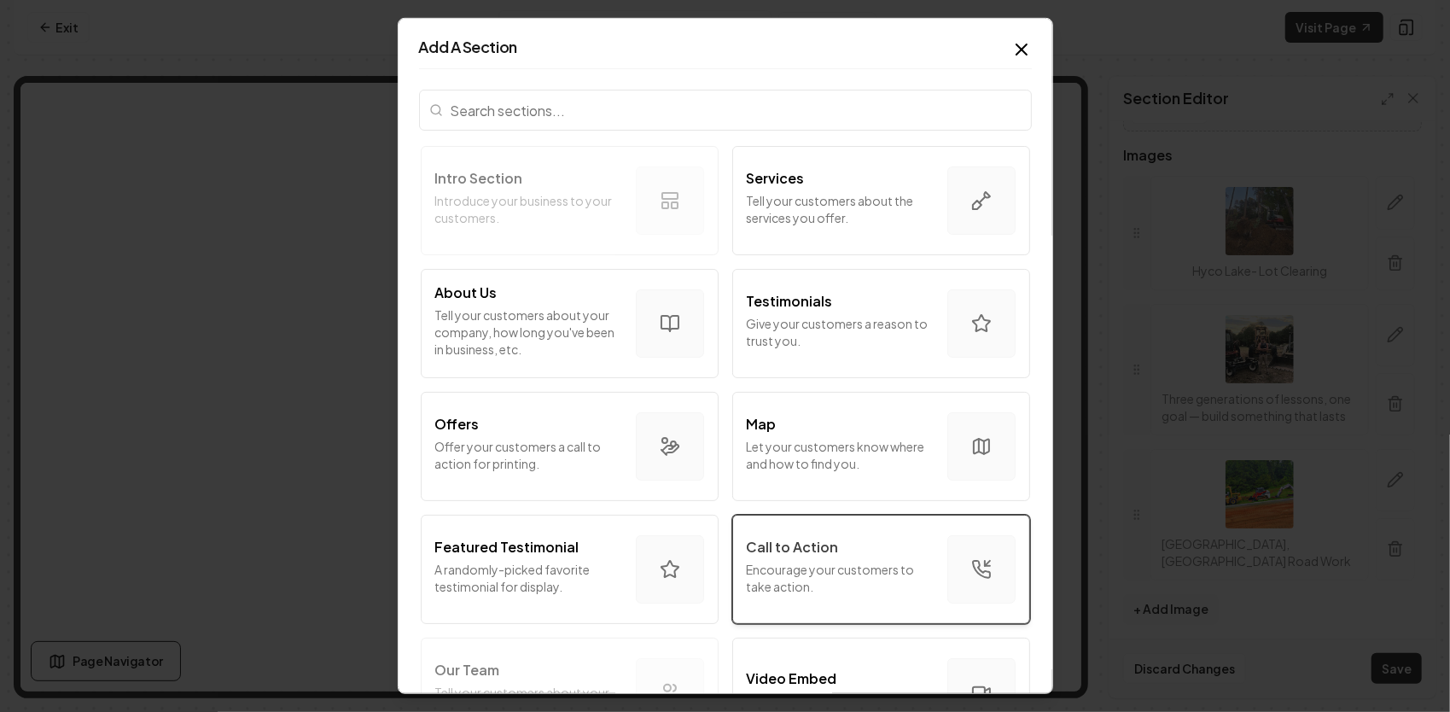
click at [845, 579] on p "Encourage your customers to take action." at bounding box center [840, 578] width 187 height 34
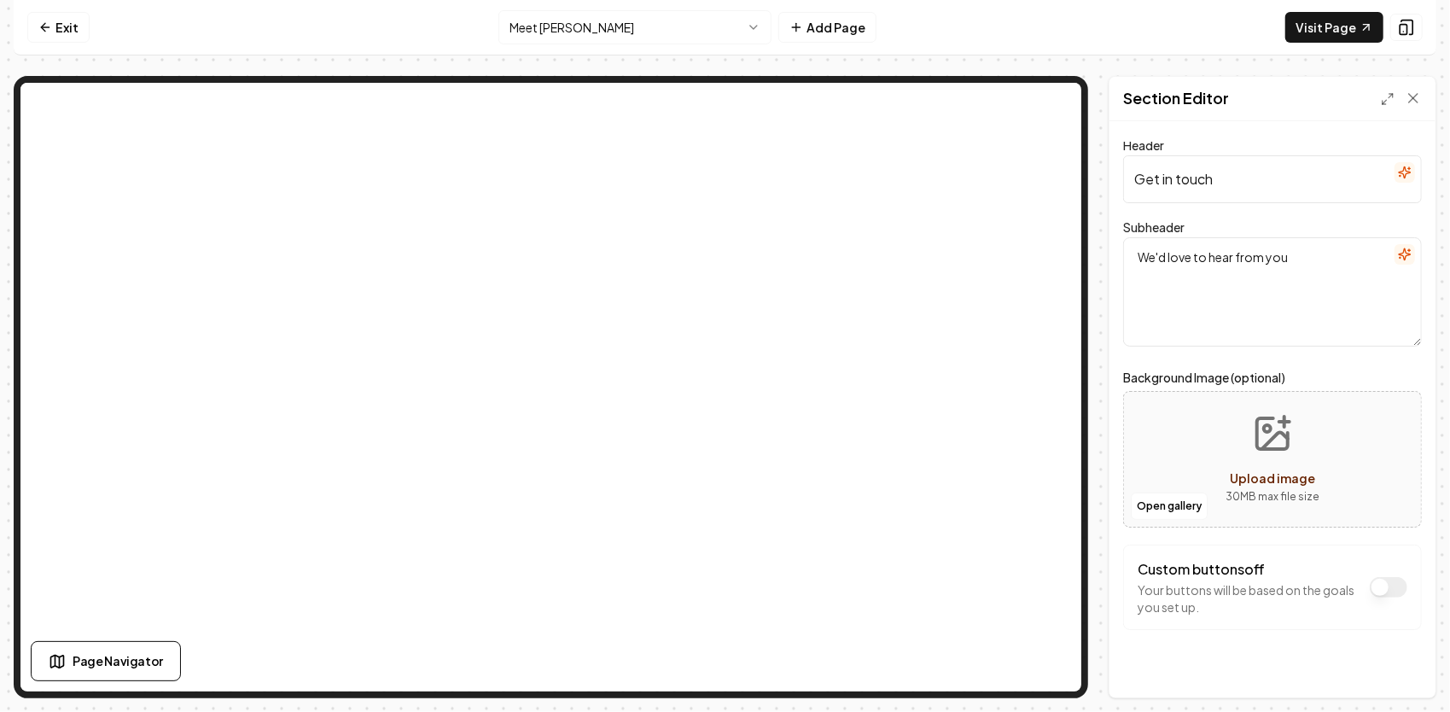
scroll to position [20, 0]
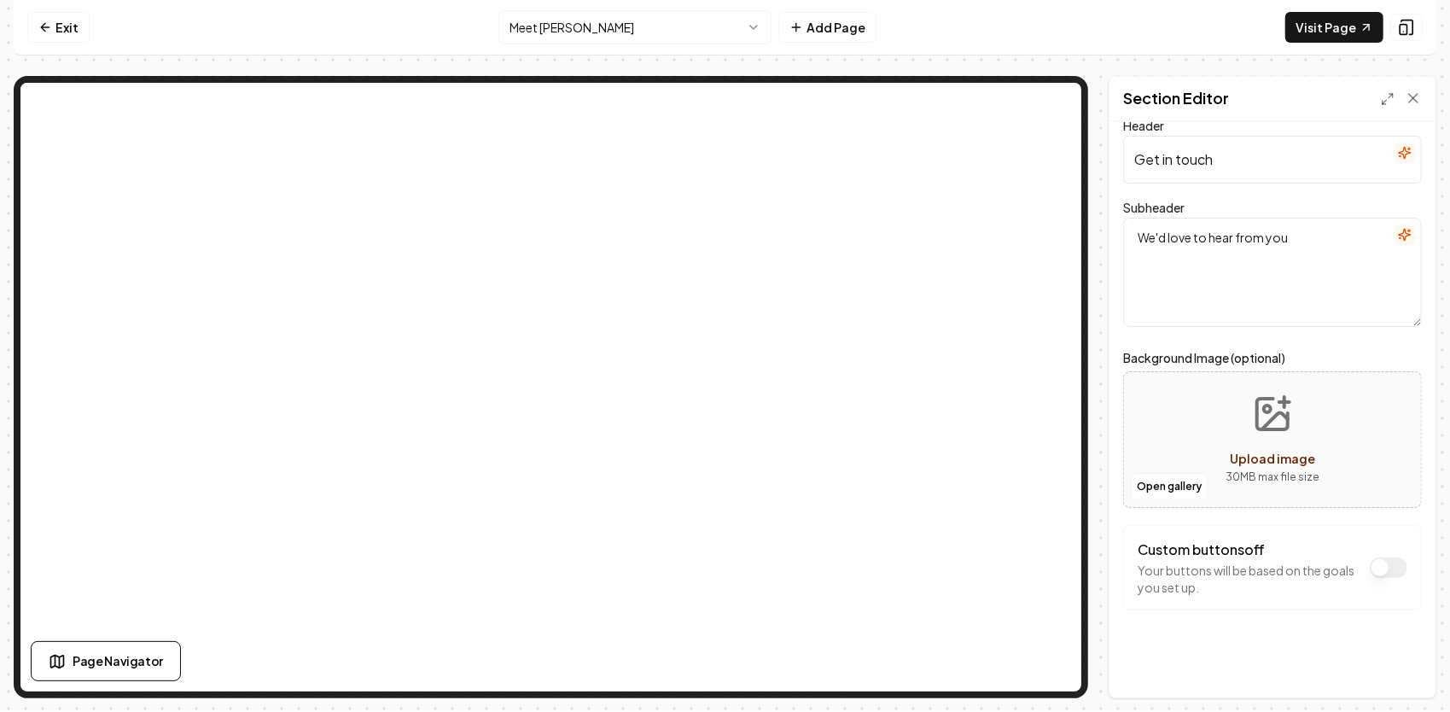
drag, startPoint x: 1367, startPoint y: 568, endPoint x: 1358, endPoint y: 562, distance: 10.4
click at [1370, 568] on button "Custom buttons off" at bounding box center [1389, 567] width 38 height 20
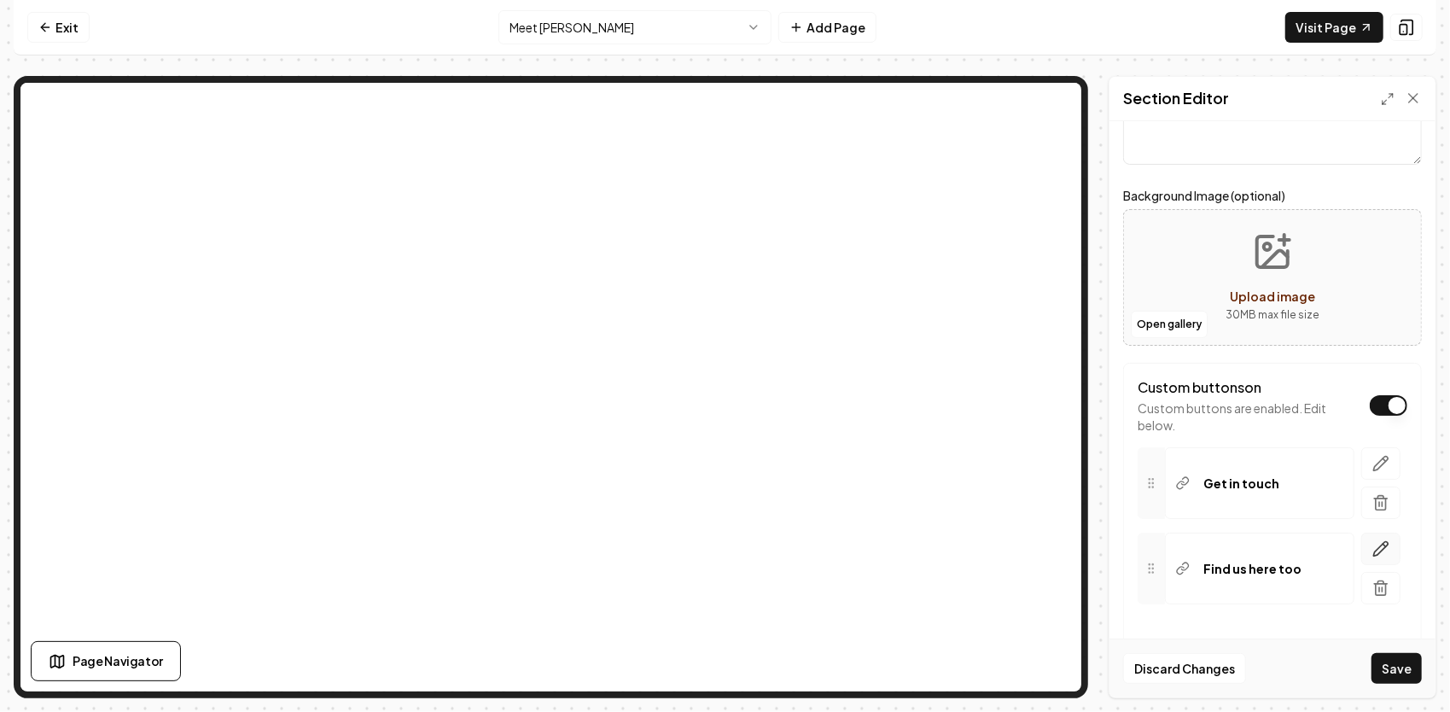
scroll to position [232, 0]
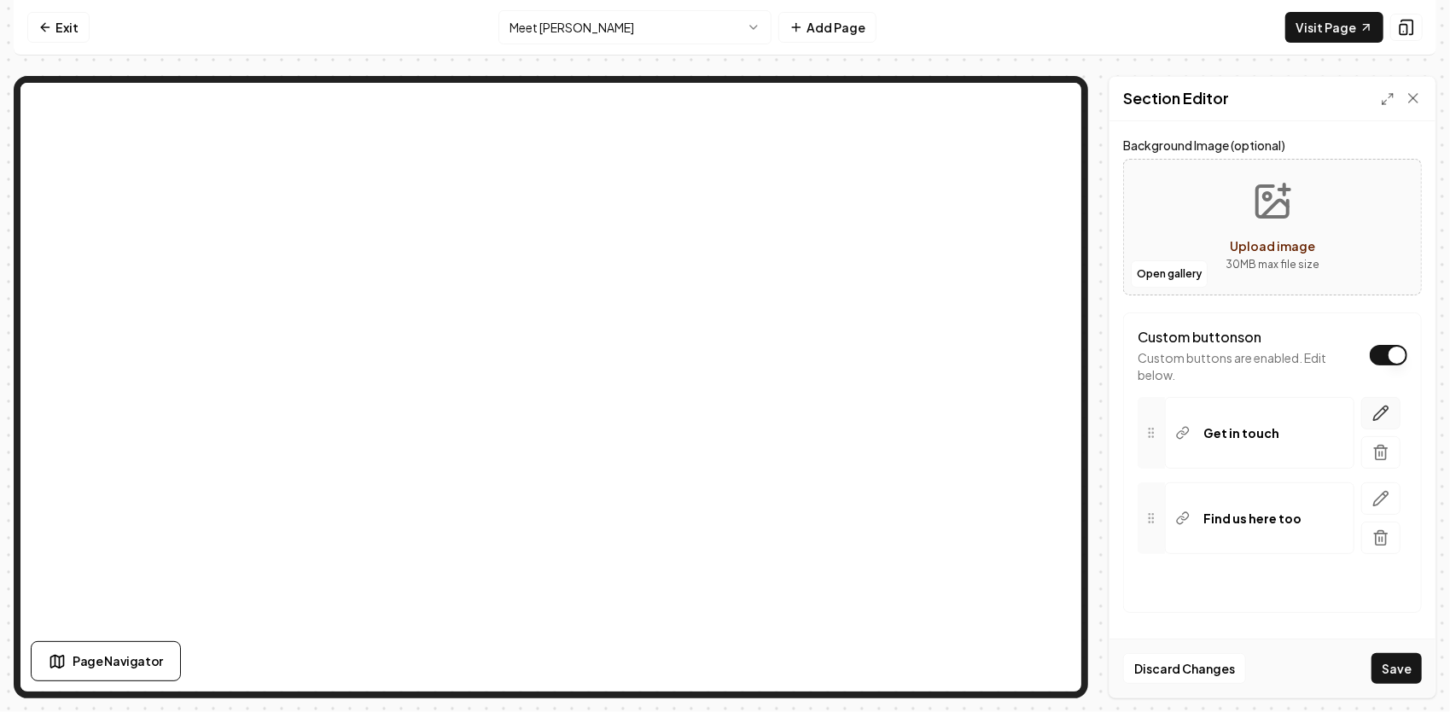
click at [1374, 408] on icon "button" at bounding box center [1381, 412] width 15 height 15
drag, startPoint x: 1246, startPoint y: 579, endPoint x: 1144, endPoint y: 592, distance: 102.3
click at [1145, 594] on div "**********" at bounding box center [1275, 519] width 263 height 244
paste input "Contact Page"
type input "Contact Page"
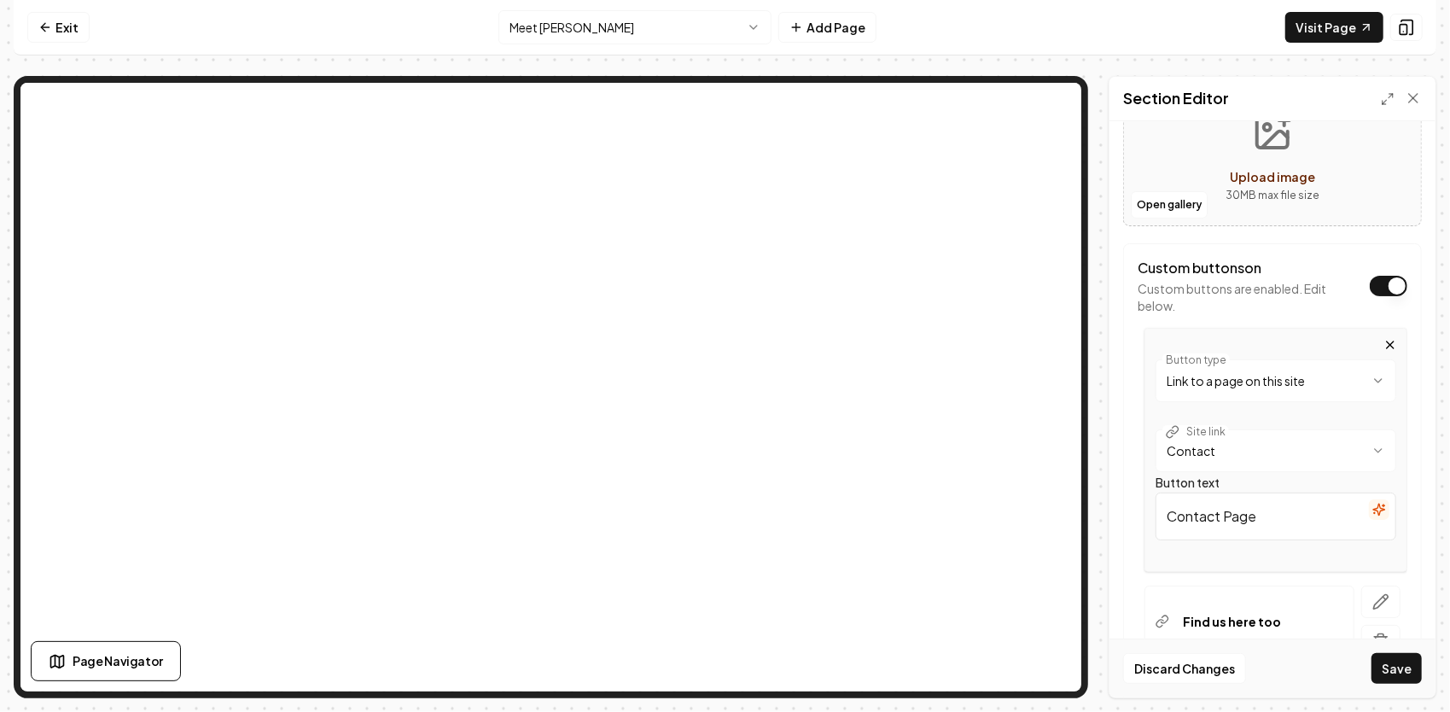
scroll to position [403, 0]
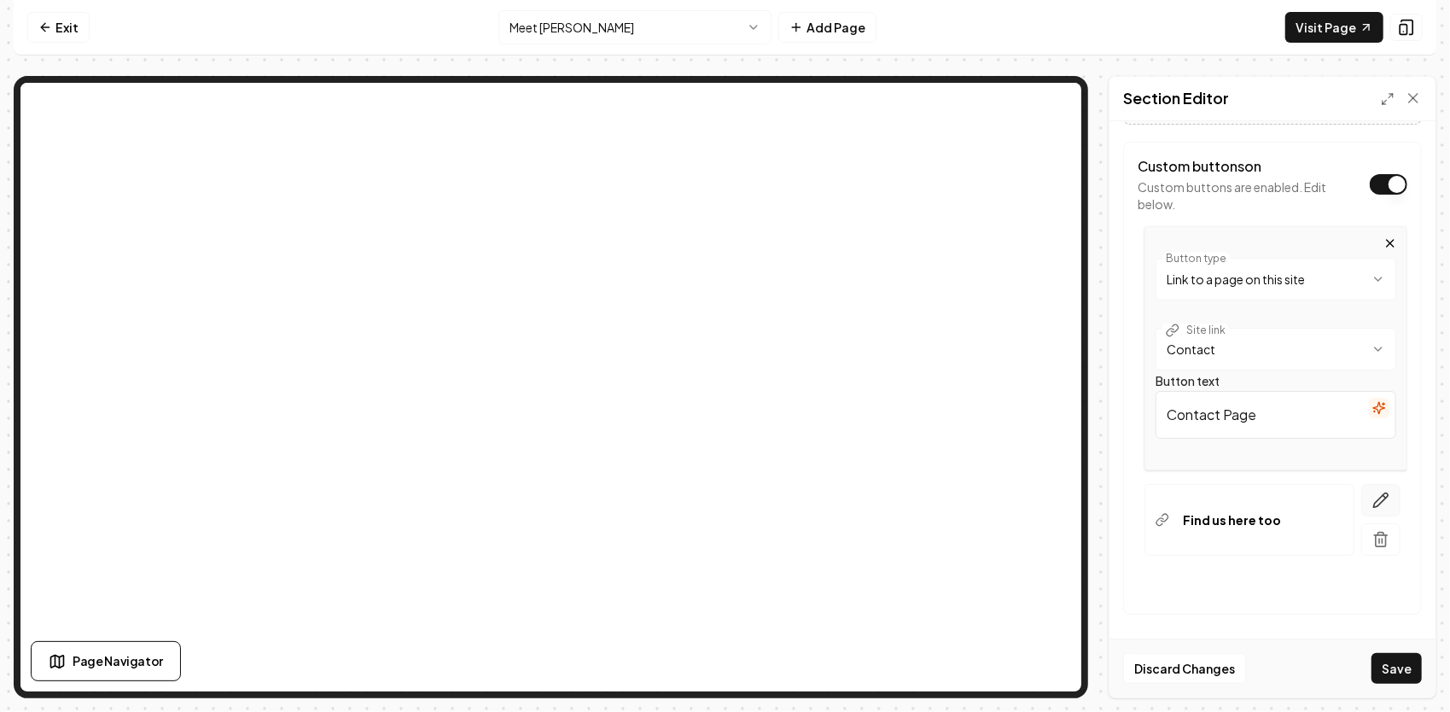
click at [1374, 501] on icon "button" at bounding box center [1380, 499] width 17 height 17
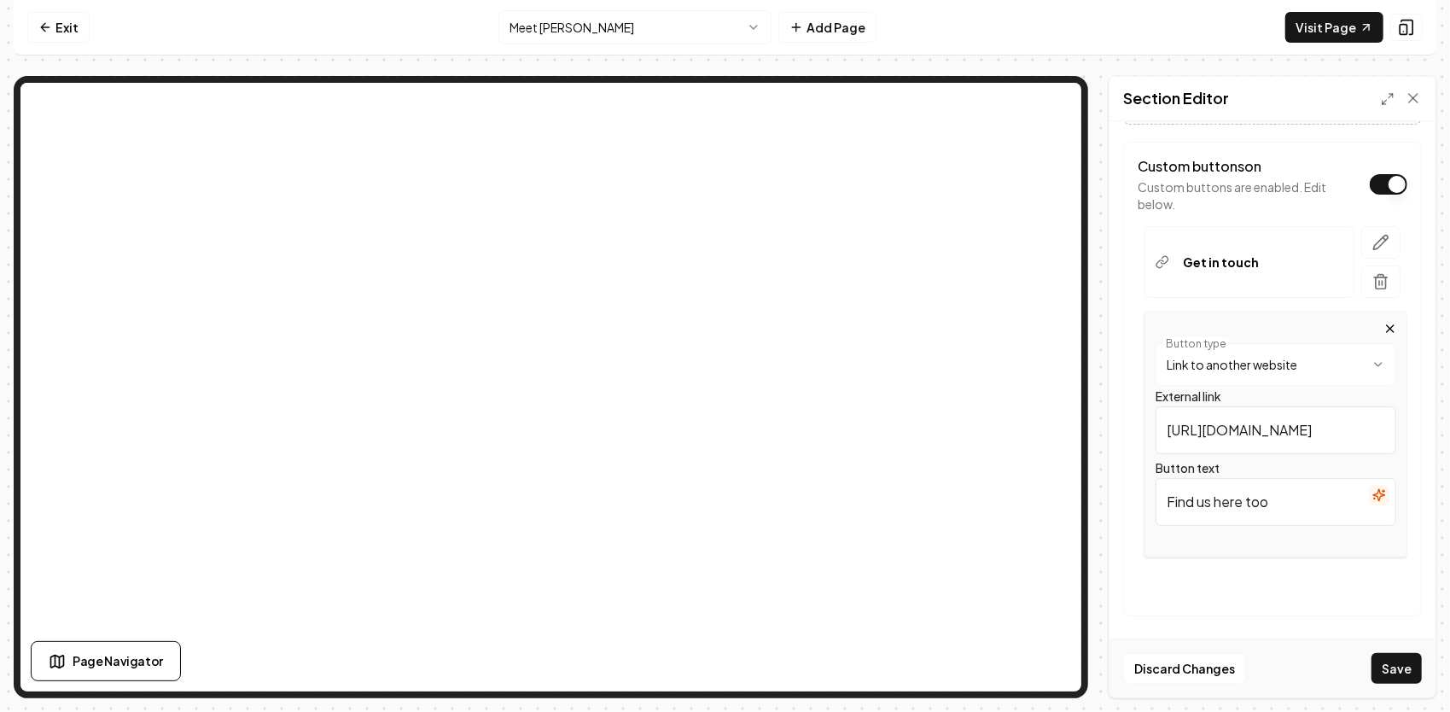
drag, startPoint x: 1295, startPoint y: 498, endPoint x: 1077, endPoint y: 486, distance: 218.8
click at [1019, 404] on div "**********" at bounding box center [725, 387] width 1422 height 622
paste input "➡️ Raised in the Dirt"
click at [1297, 500] on input "➡️ Raised in the Dirt- Read My" at bounding box center [1275, 502] width 241 height 48
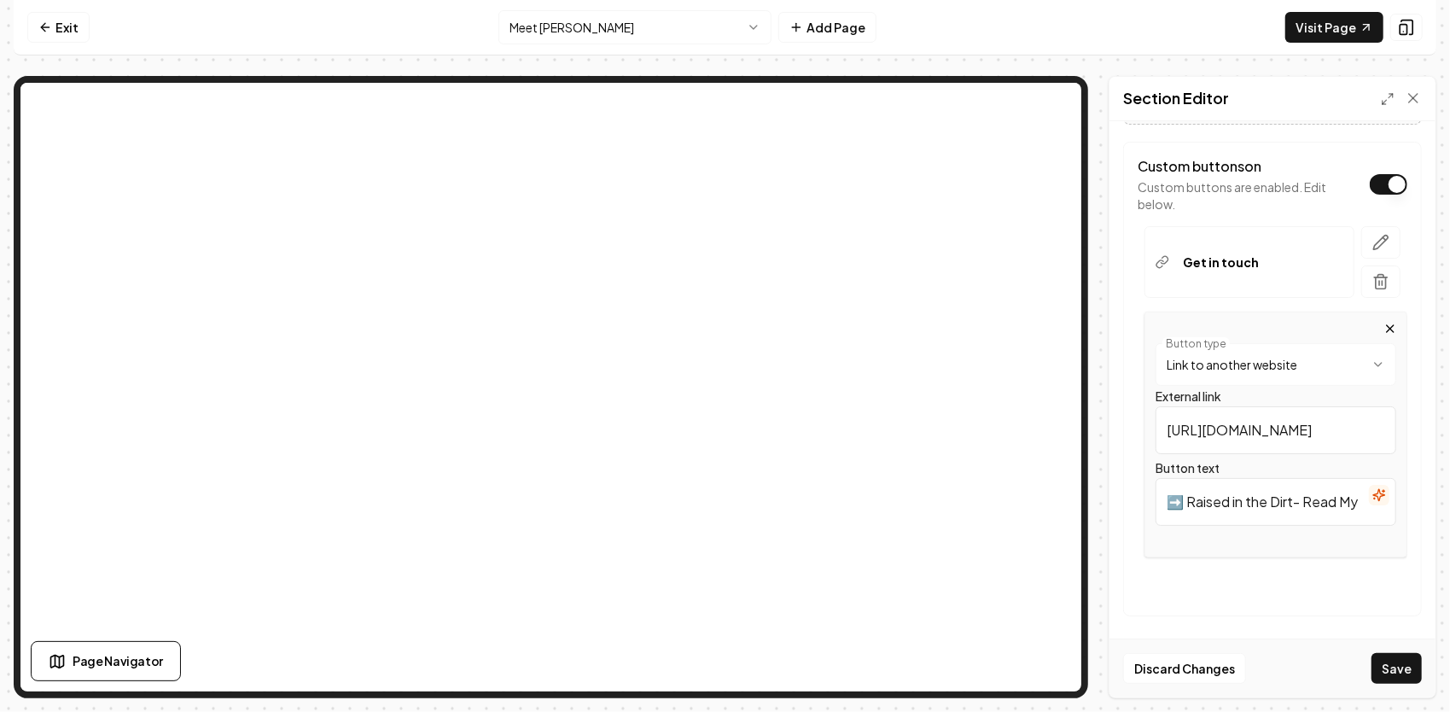
click at [1300, 500] on input "➡️ Raised in the Dirt- Read My" at bounding box center [1275, 502] width 241 height 48
type input "➡️ Raised in the Dirt- Read My"
click at [1371, 653] on button "Save" at bounding box center [1396, 668] width 50 height 31
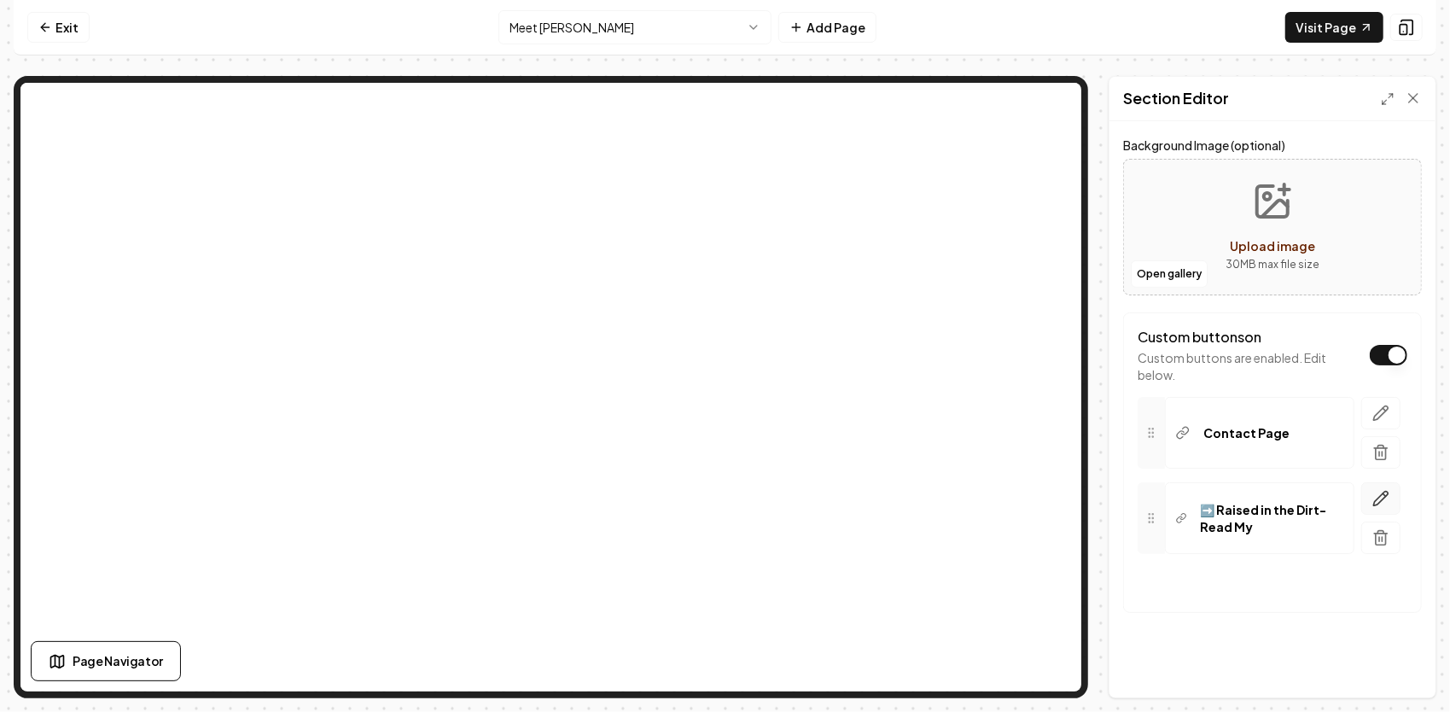
click at [1372, 490] on icon "button" at bounding box center [1380, 498] width 17 height 17
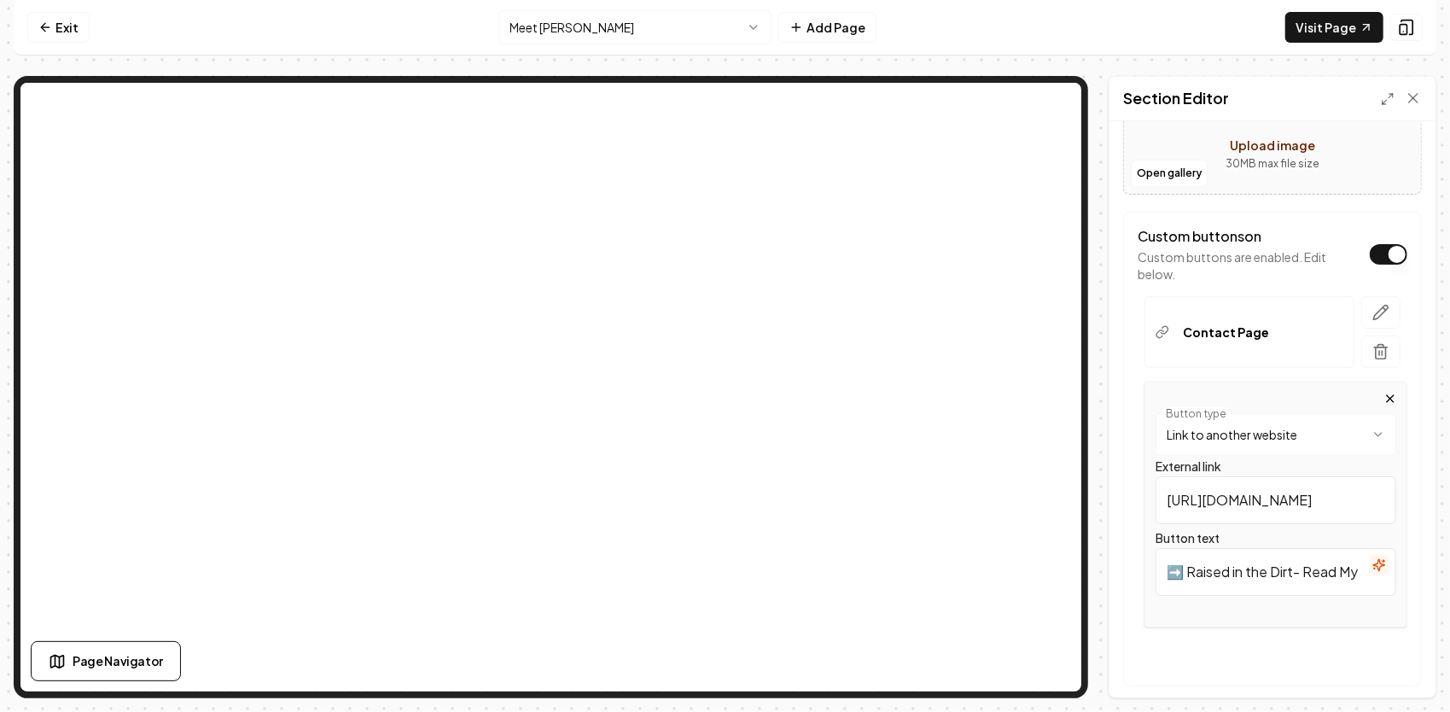
scroll to position [403, 0]
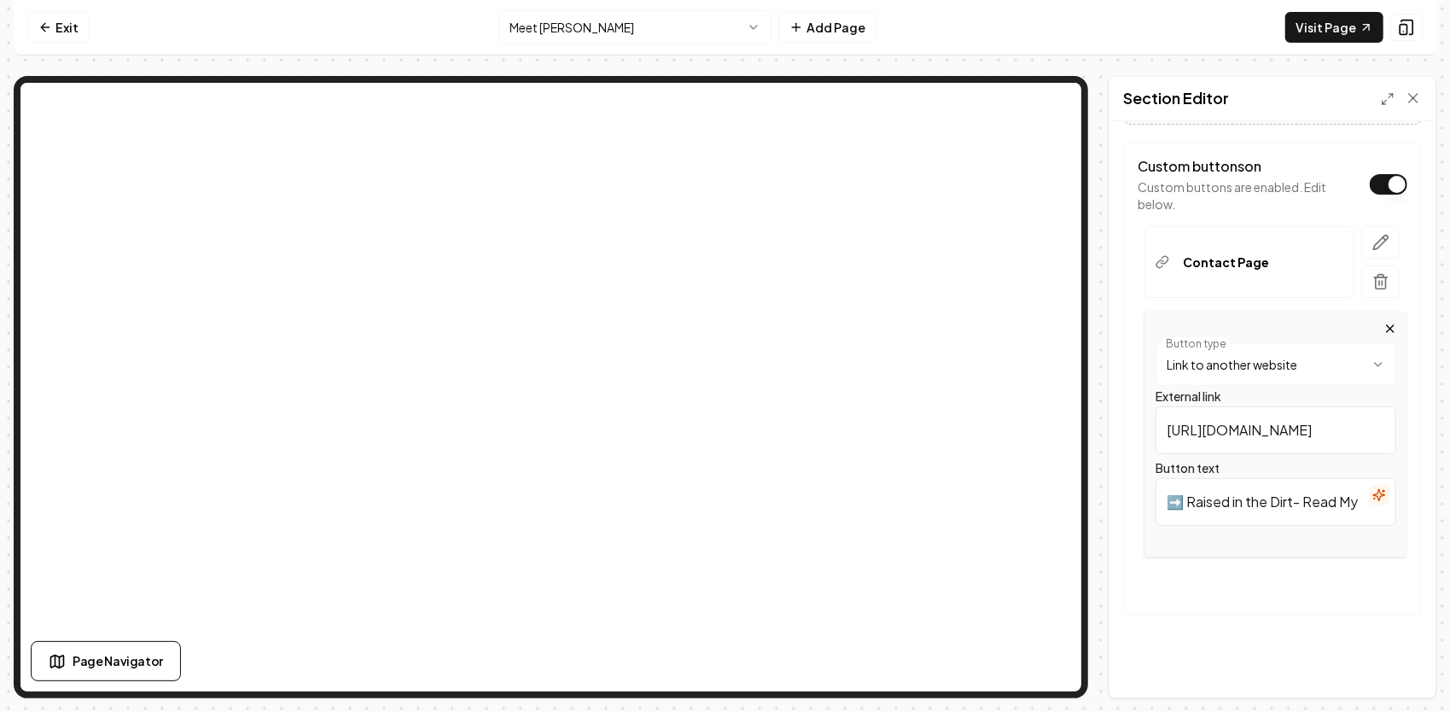
click at [1319, 498] on input "➡️ Raised in the Dirt- Read My" at bounding box center [1275, 502] width 241 height 48
click at [1311, 493] on input "➡️ Raised in the Dirt- Read My" at bounding box center [1275, 502] width 241 height 48
click at [1253, 502] on input "➡️ Raised in the Dirt- Read My" at bounding box center [1275, 502] width 241 height 48
type input "➡️ Raised in the Dirt- Read My Full Story"
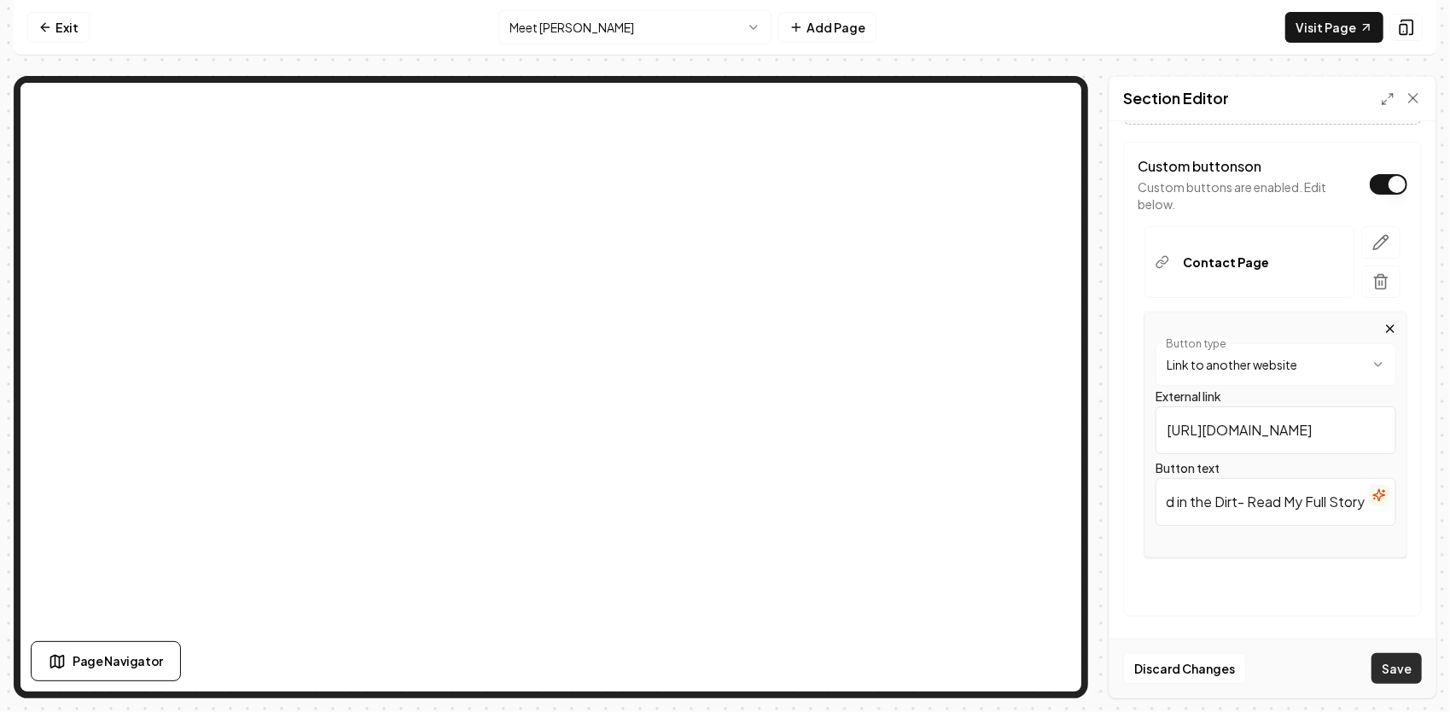
click at [1407, 673] on button "Save" at bounding box center [1396, 668] width 50 height 31
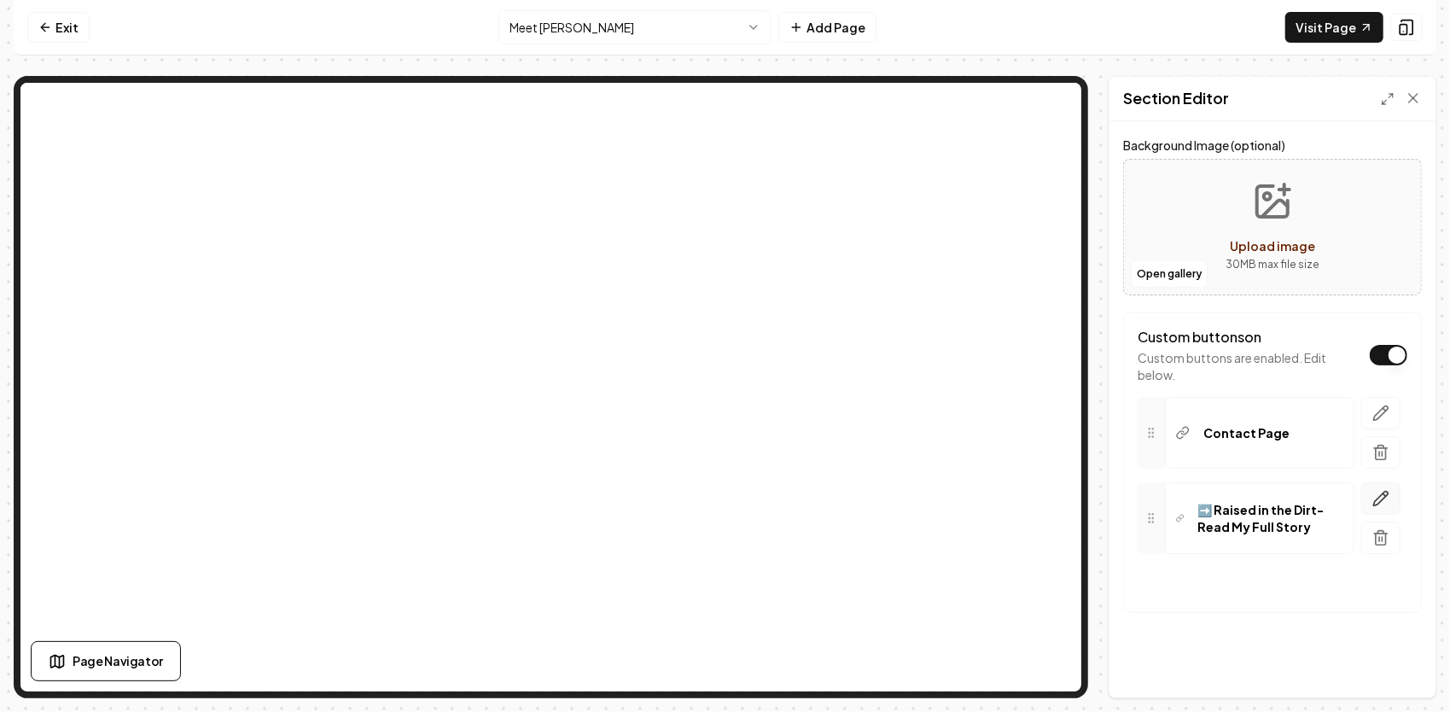
click at [1374, 490] on icon "button" at bounding box center [1380, 498] width 17 height 17
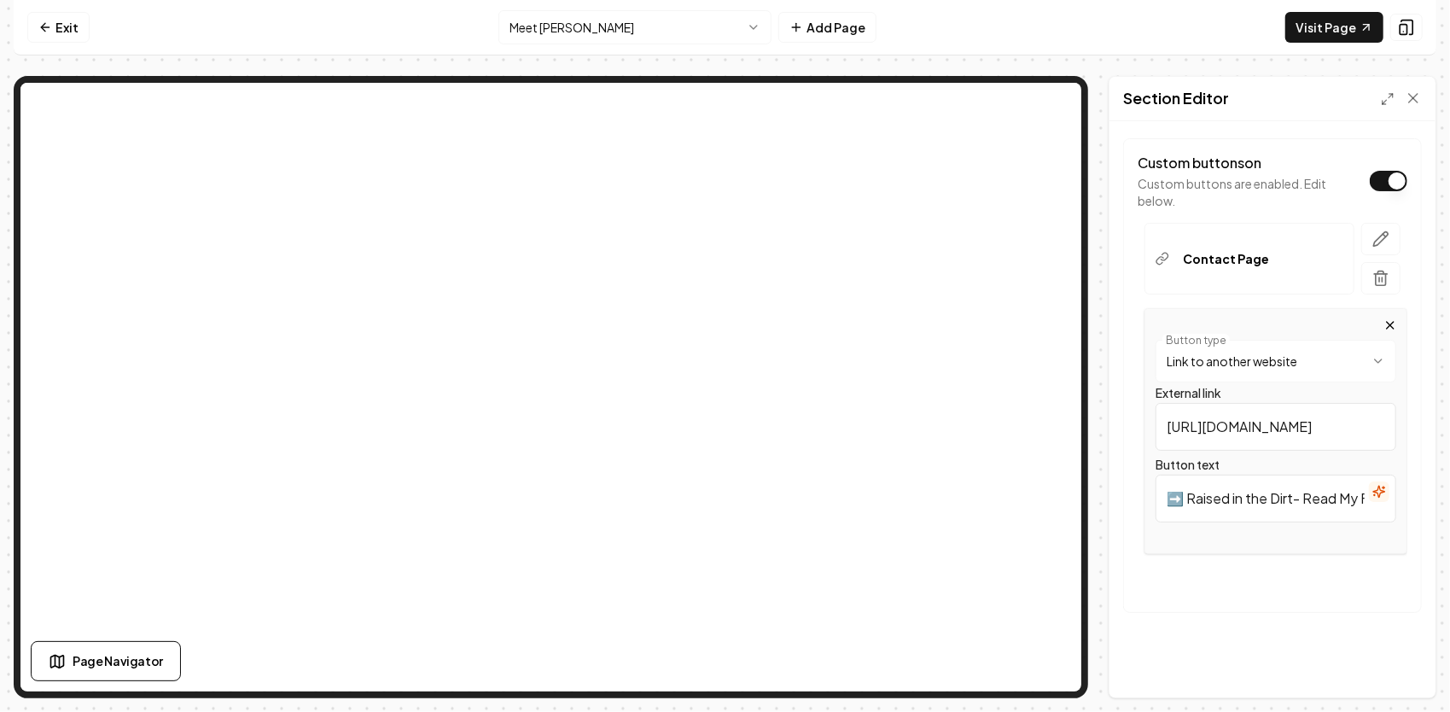
scroll to position [0, 65]
drag, startPoint x: 1202, startPoint y: 488, endPoint x: 1398, endPoint y: 495, distance: 195.5
click at [1412, 486] on div "**********" at bounding box center [1272, 409] width 326 height 576
click at [1372, 231] on icon "button" at bounding box center [1380, 238] width 17 height 17
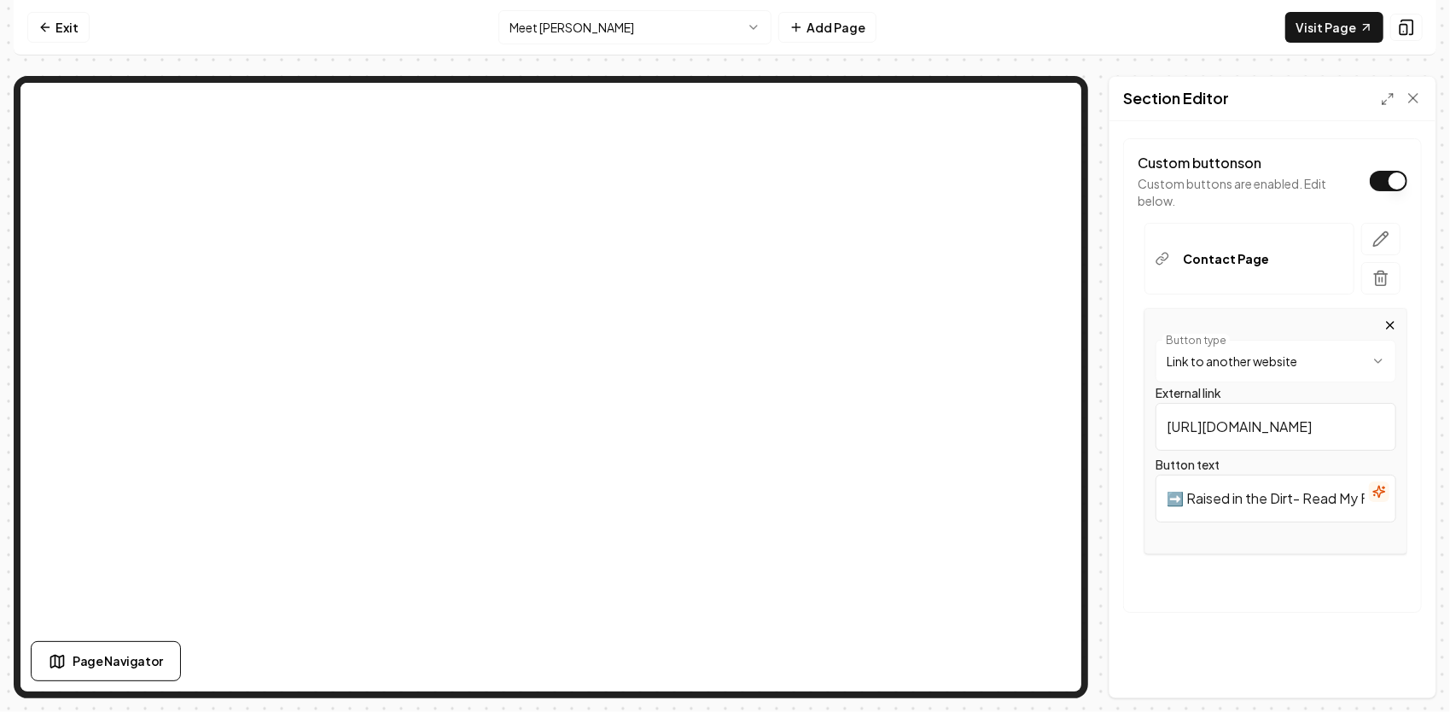
scroll to position [404, 0]
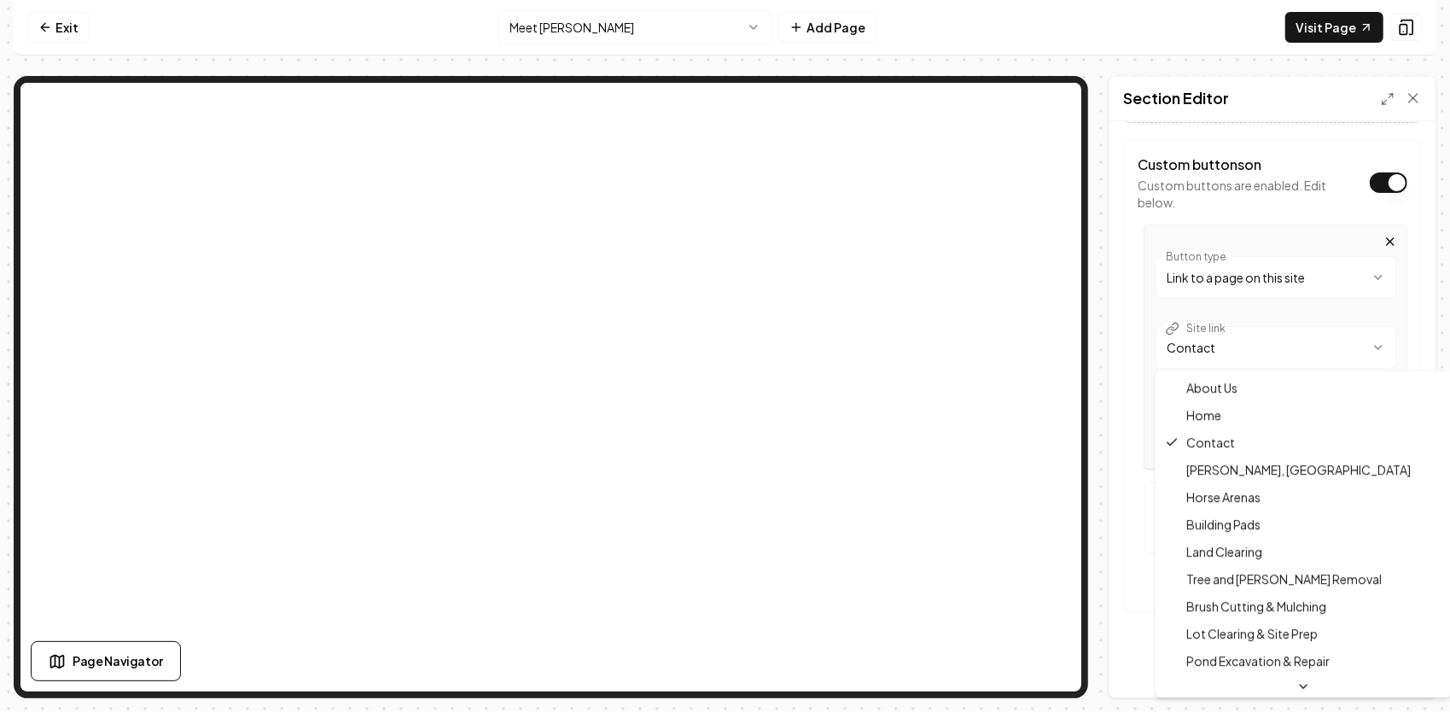
click at [1282, 350] on html "**********" at bounding box center [725, 356] width 1450 height 712
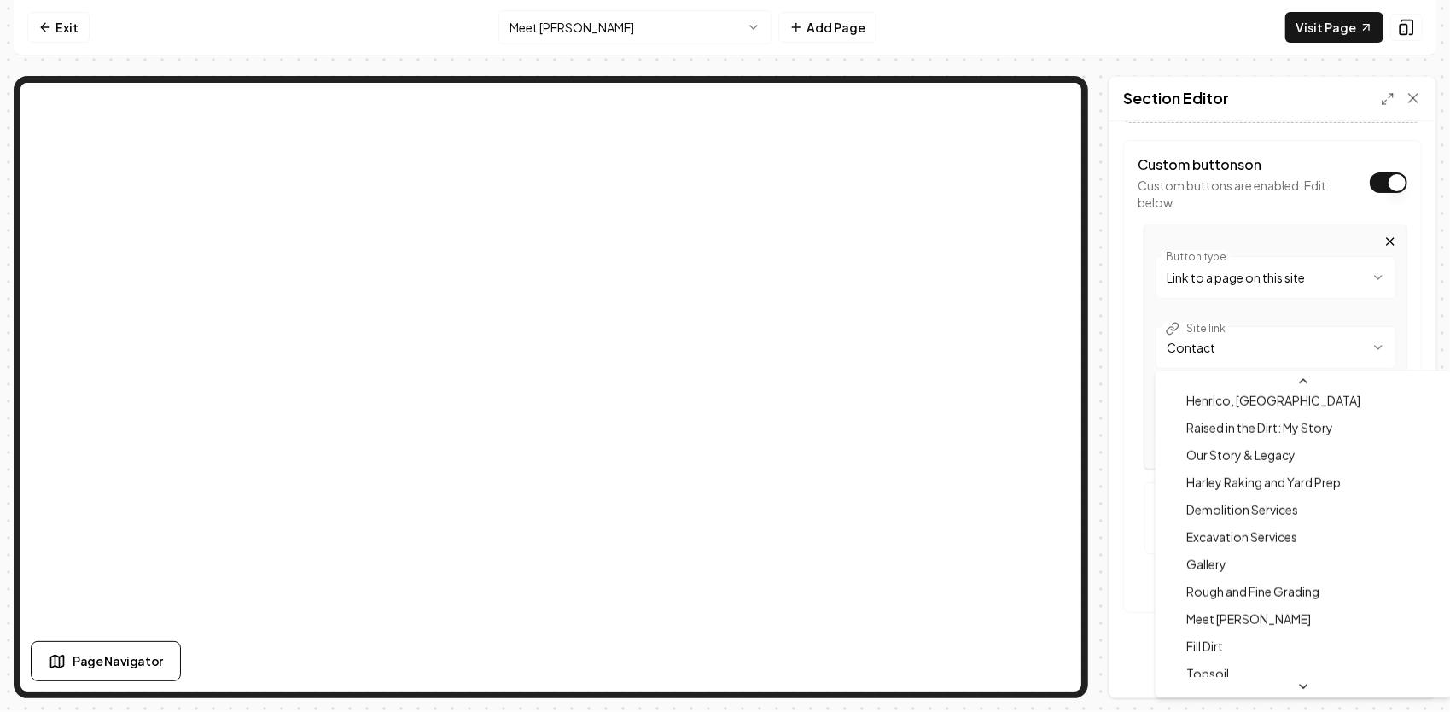
scroll to position [1230, 0]
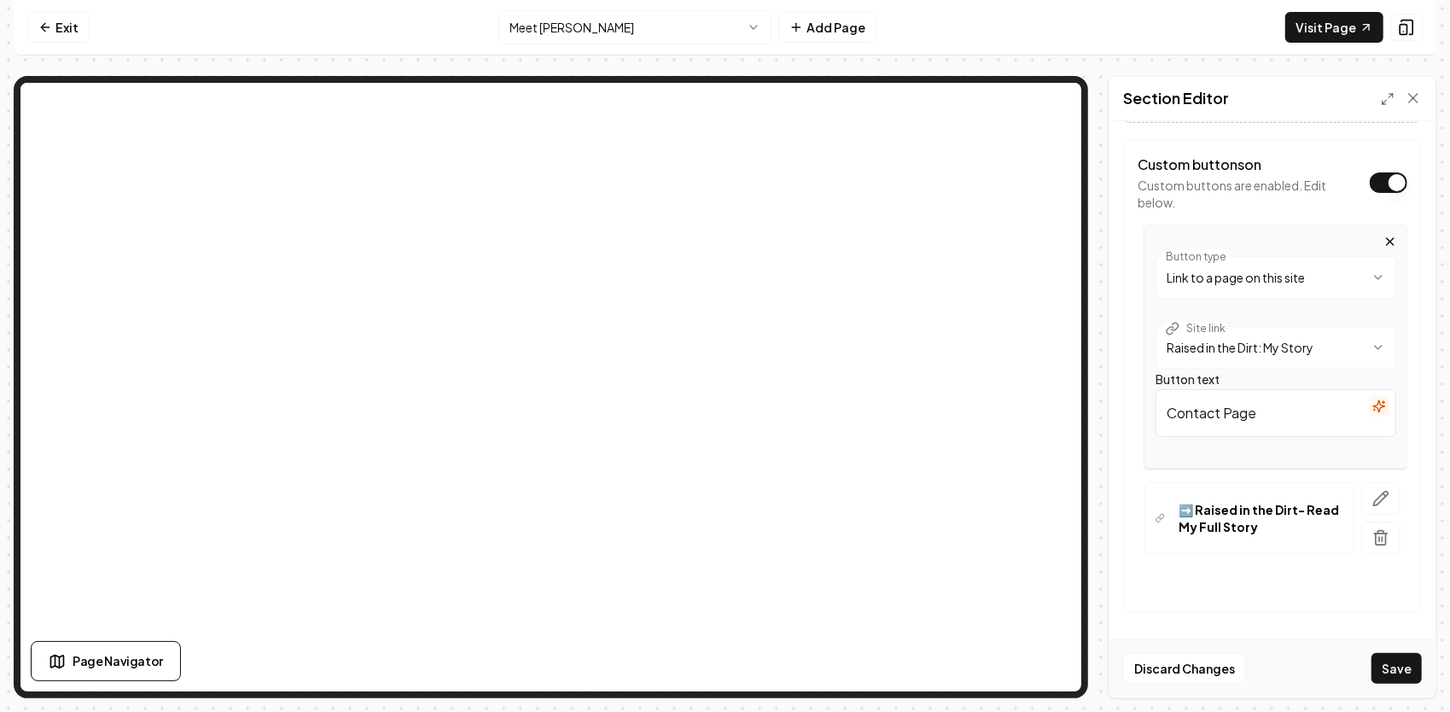
drag, startPoint x: 1271, startPoint y: 408, endPoint x: 1111, endPoint y: 381, distance: 162.7
click at [1111, 381] on div "**********" at bounding box center [1272, 409] width 326 height 576
paste input "➡️ Raised in the Dirt- Read My Full Story"
type input "➡️ Raised in the Dirt- Read My Full Story"
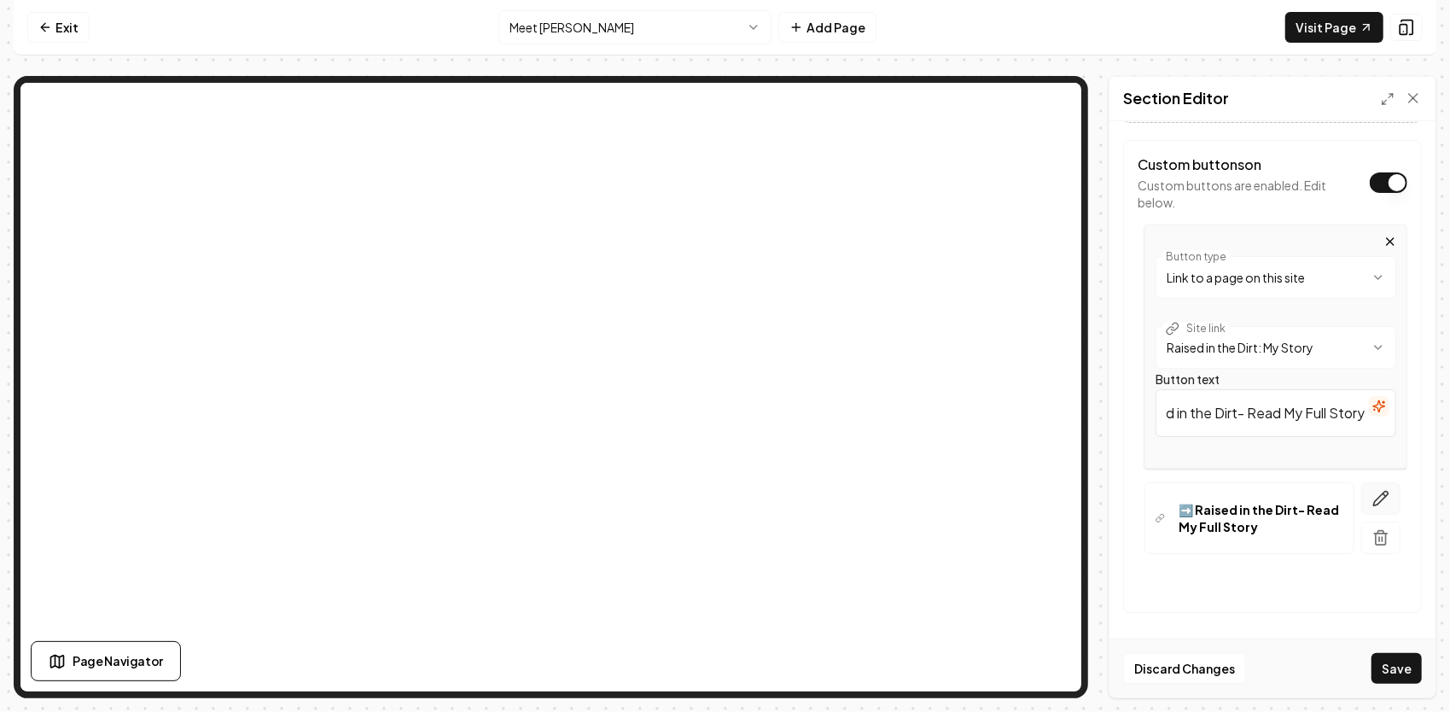
click at [1374, 493] on icon "button" at bounding box center [1380, 498] width 17 height 17
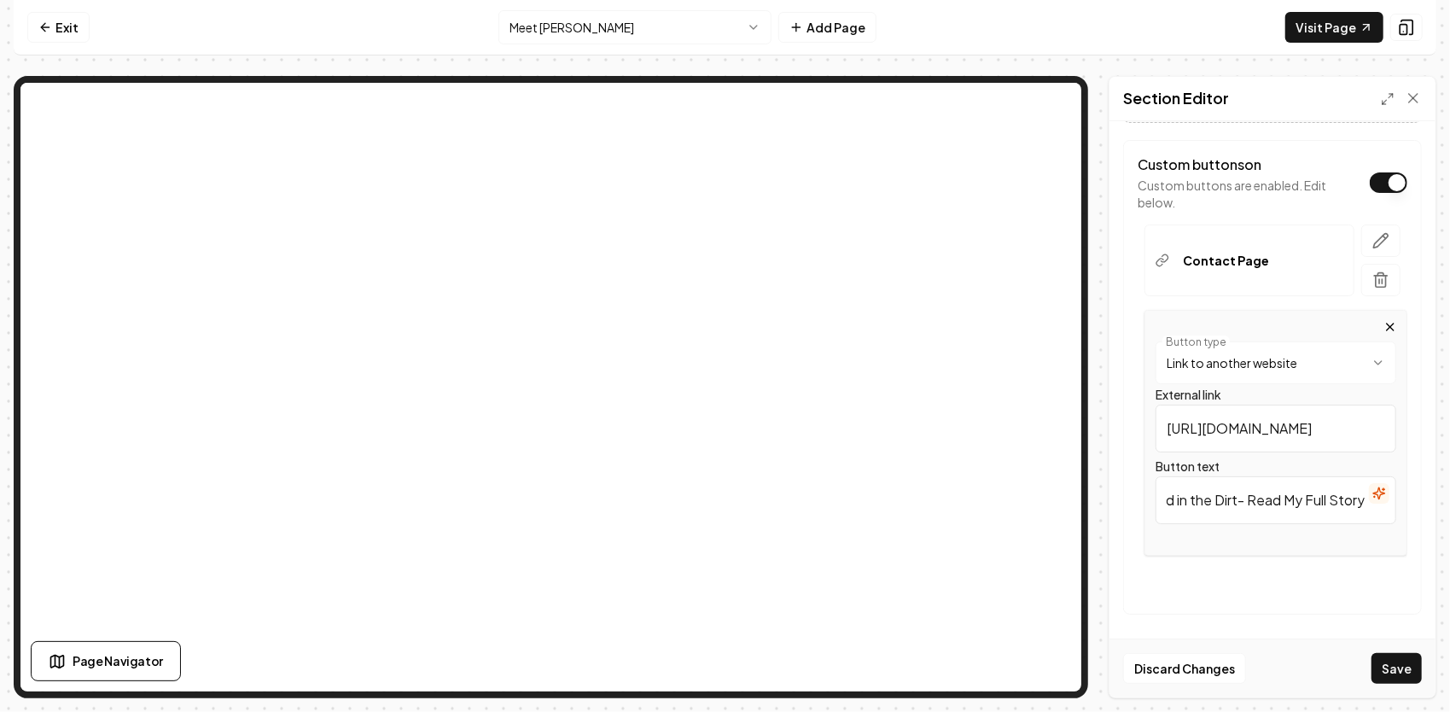
drag, startPoint x: 1161, startPoint y: 497, endPoint x: 1381, endPoint y: 491, distance: 219.4
click at [1381, 490] on input "➡️ Raised in the Dirt- Read My Full Story" at bounding box center [1275, 500] width 241 height 48
type input "Contact Page"
click at [1323, 358] on html "**********" at bounding box center [725, 356] width 1450 height 712
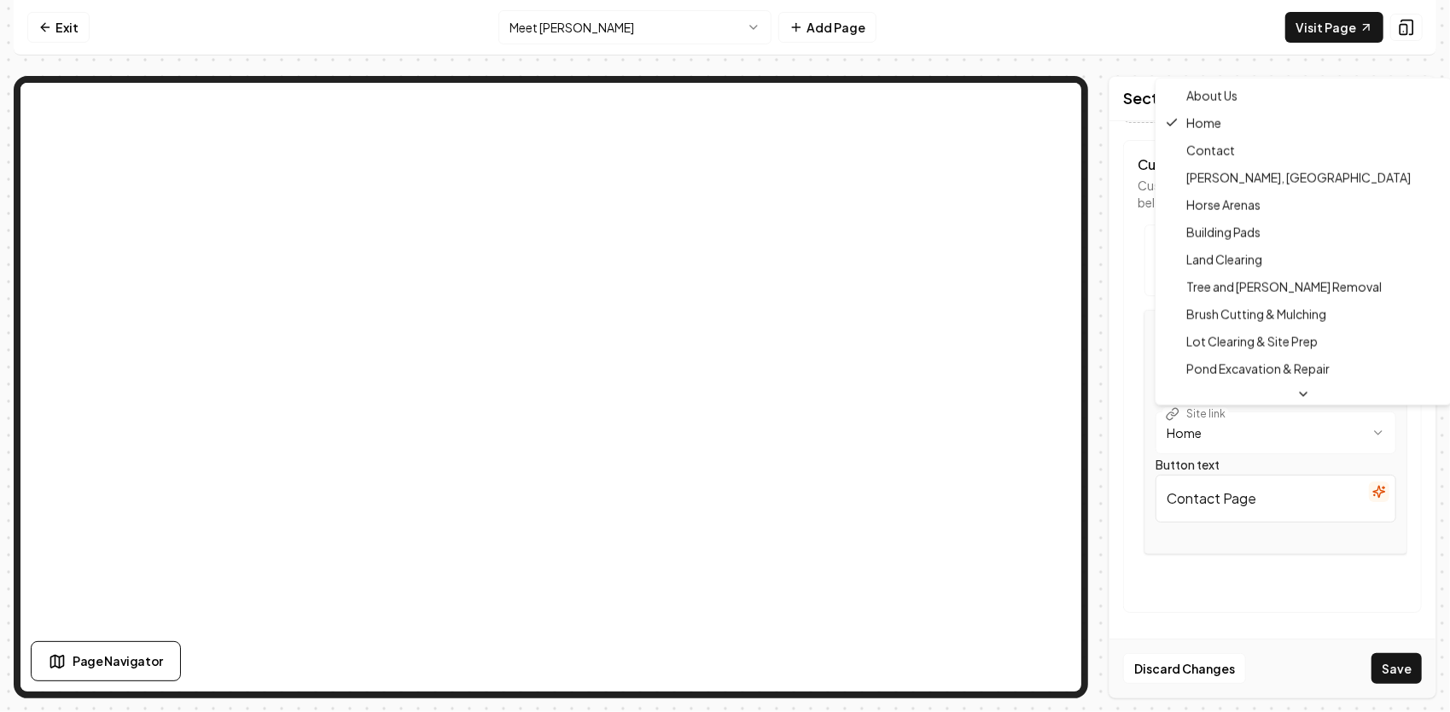
click at [1297, 426] on html "**********" at bounding box center [725, 356] width 1450 height 712
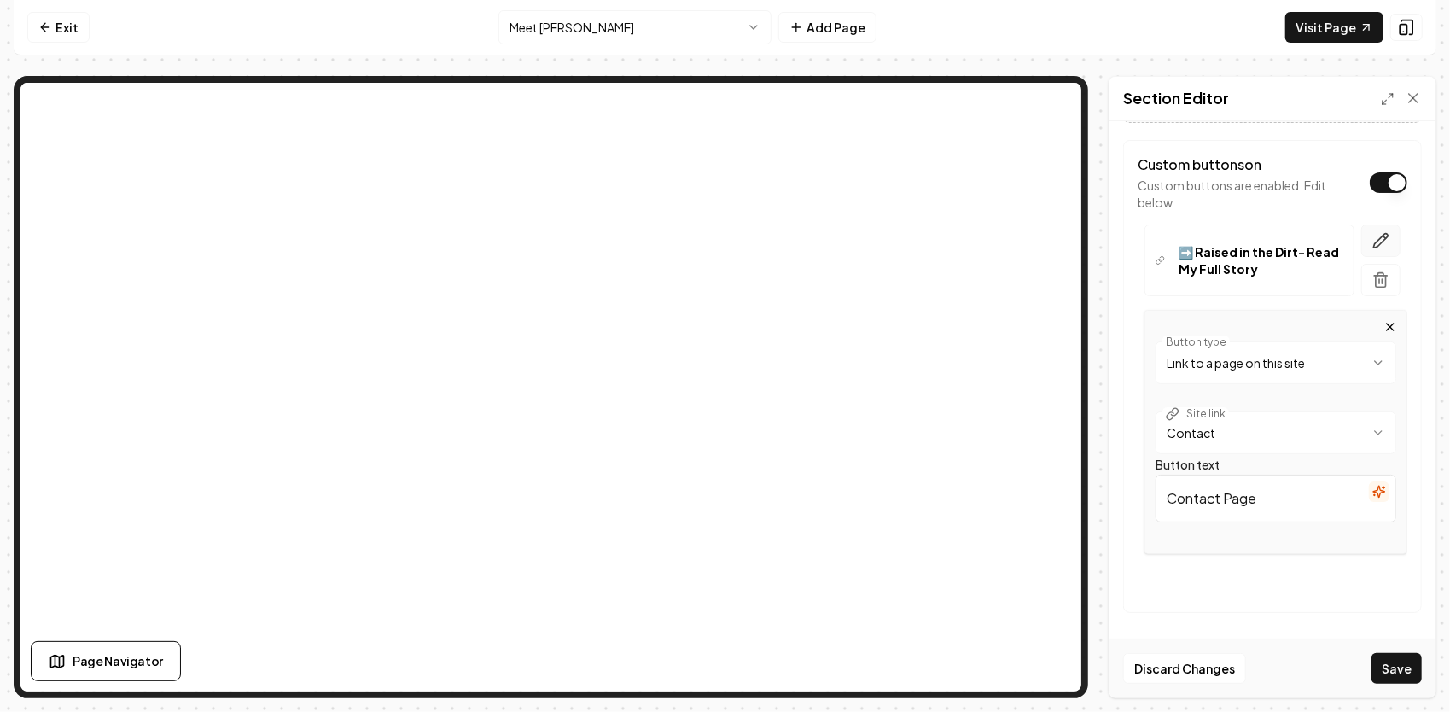
click at [1374, 241] on icon "button" at bounding box center [1381, 240] width 15 height 15
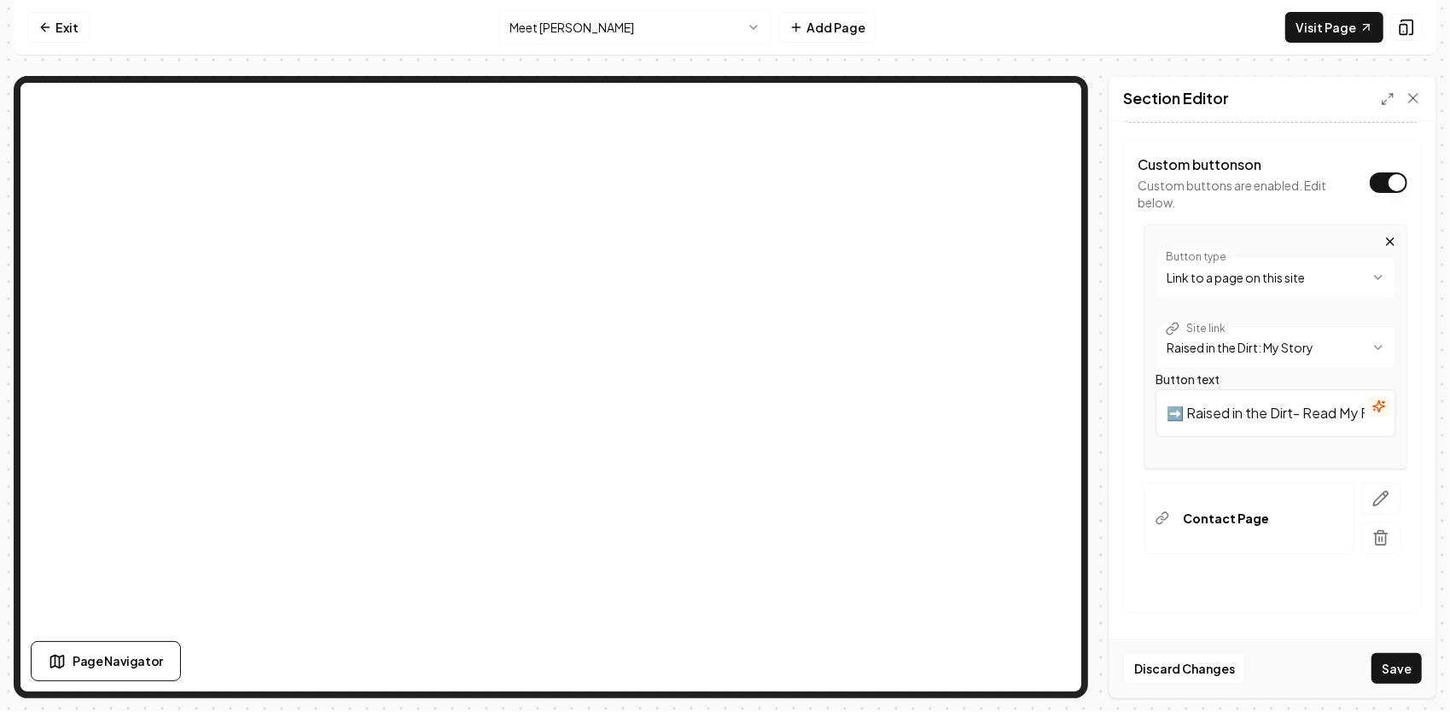
drag, startPoint x: 1183, startPoint y: 413, endPoint x: 1167, endPoint y: 413, distance: 15.4
click at [1167, 413] on input "➡️ Raised in the Dirt- Read My Full Story" at bounding box center [1275, 413] width 241 height 48
click at [1373, 496] on icon "button" at bounding box center [1380, 498] width 17 height 17
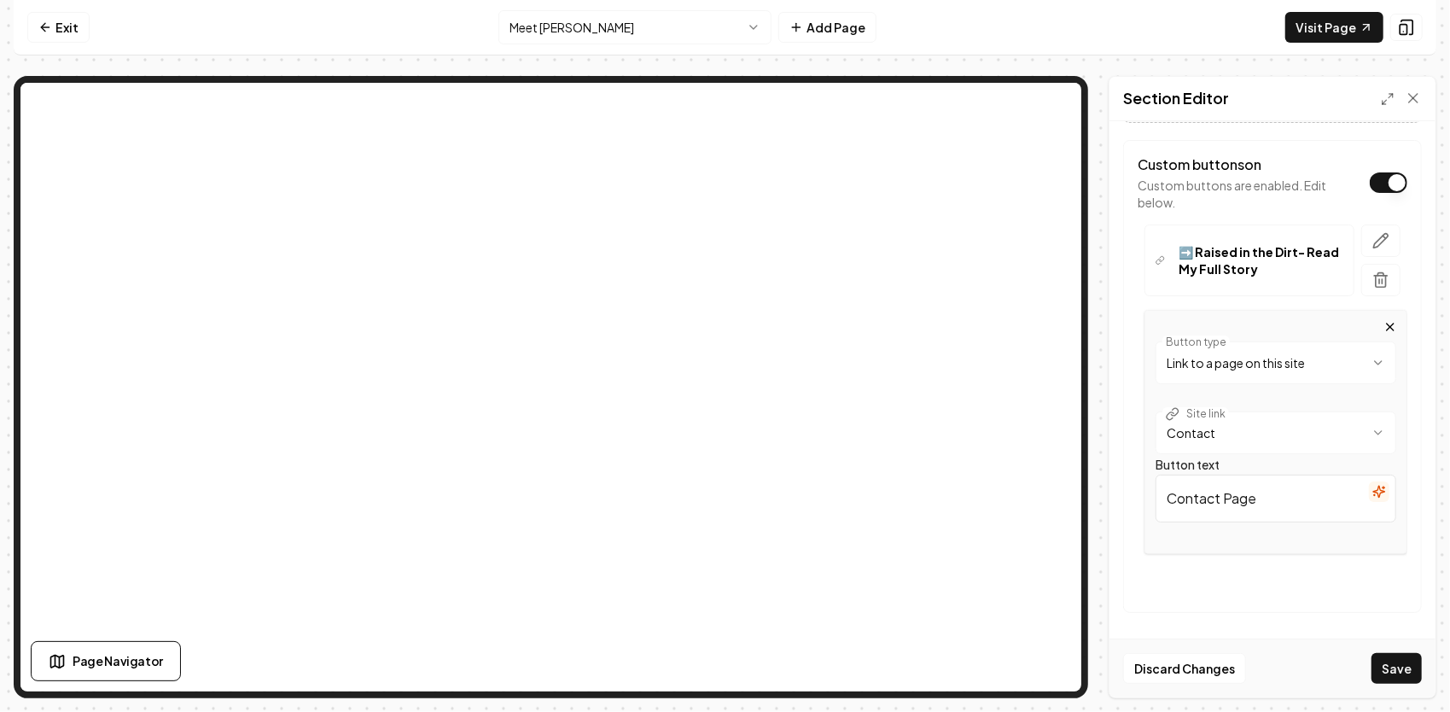
click at [1170, 501] on input "Contact Page" at bounding box center [1275, 498] width 241 height 48
click at [1169, 500] on input "Contact Page" at bounding box center [1275, 498] width 241 height 48
paste input "➡️"
type input "➡️Contact Page"
click at [1393, 666] on button "Save" at bounding box center [1396, 668] width 50 height 31
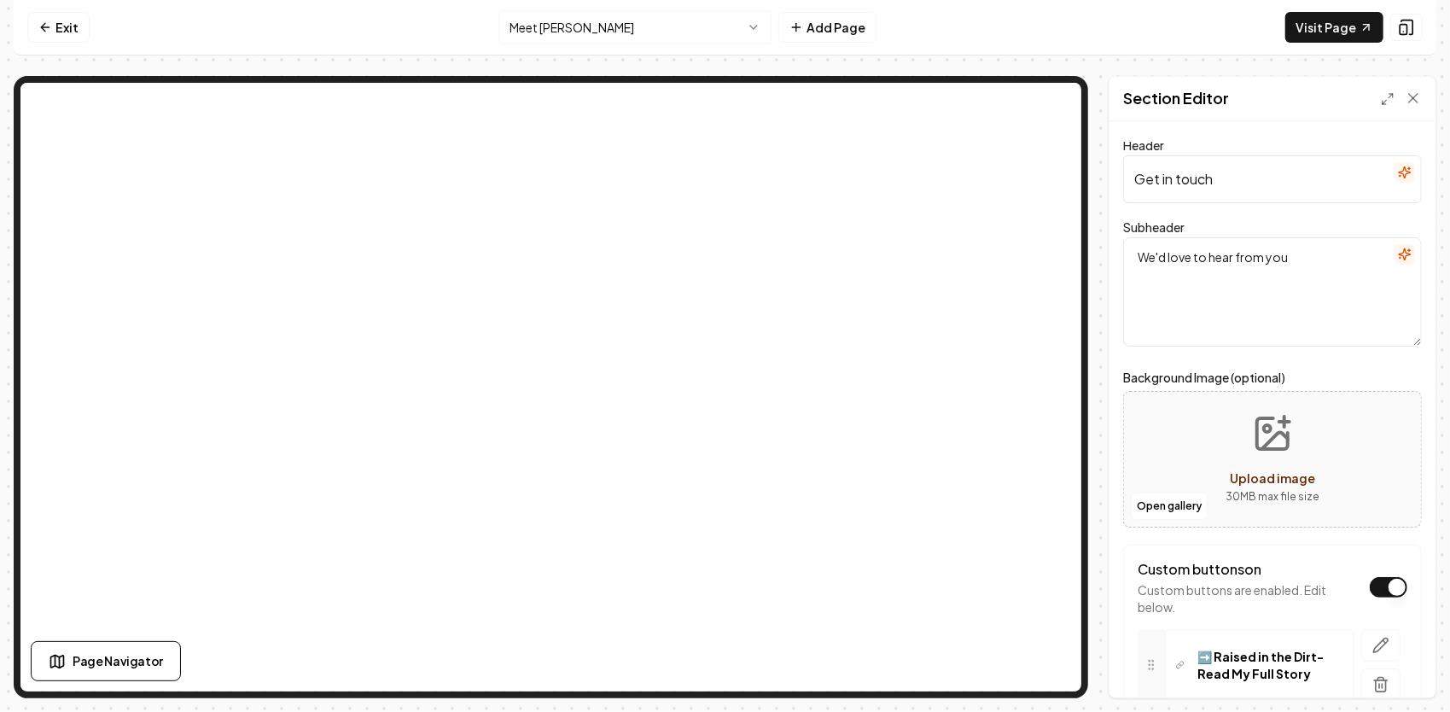
drag, startPoint x: 1247, startPoint y: 174, endPoint x: 1080, endPoint y: 223, distance: 174.2
click at [1083, 222] on div "Page Settings Section Editor Header Get in touch Subheader We'd love to hear fr…" at bounding box center [725, 387] width 1422 height 622
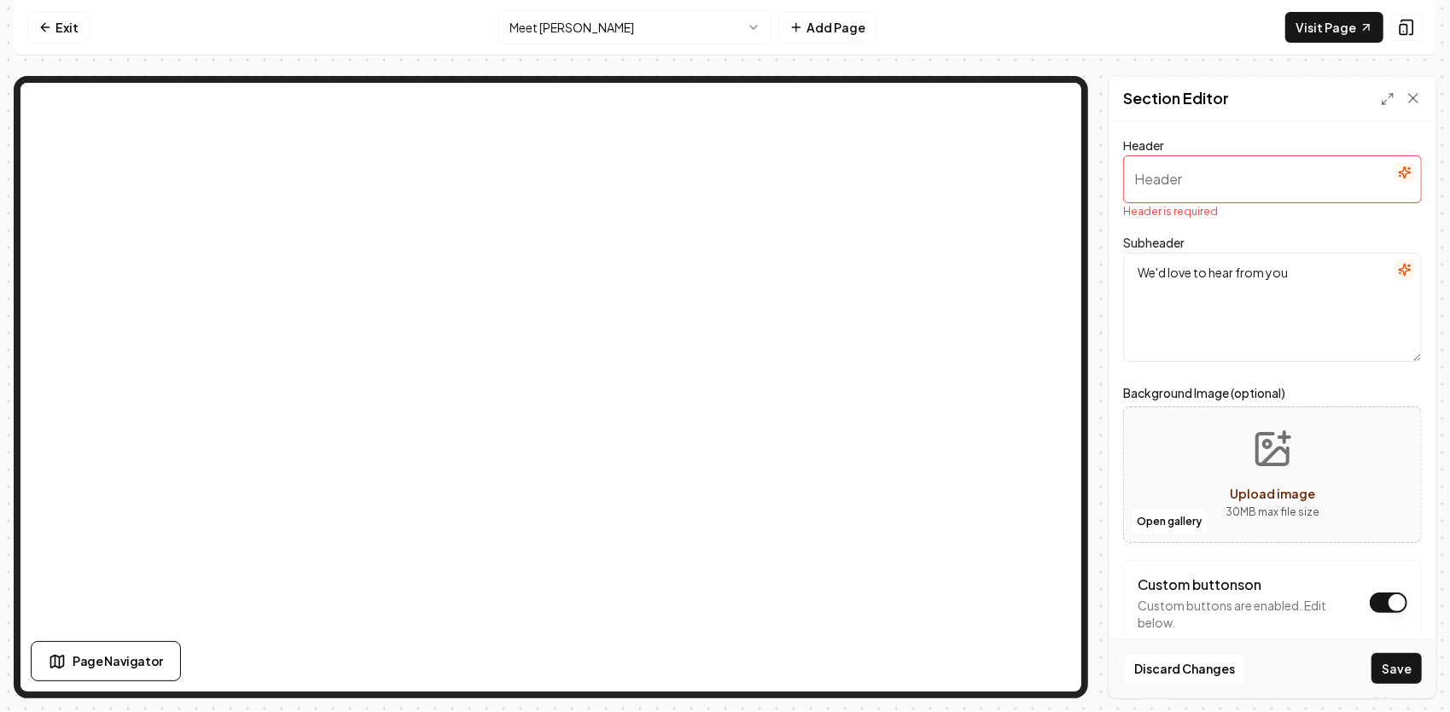
paste input "👷‍♂️ Thanks for Taking the Time to Get to Know Me"
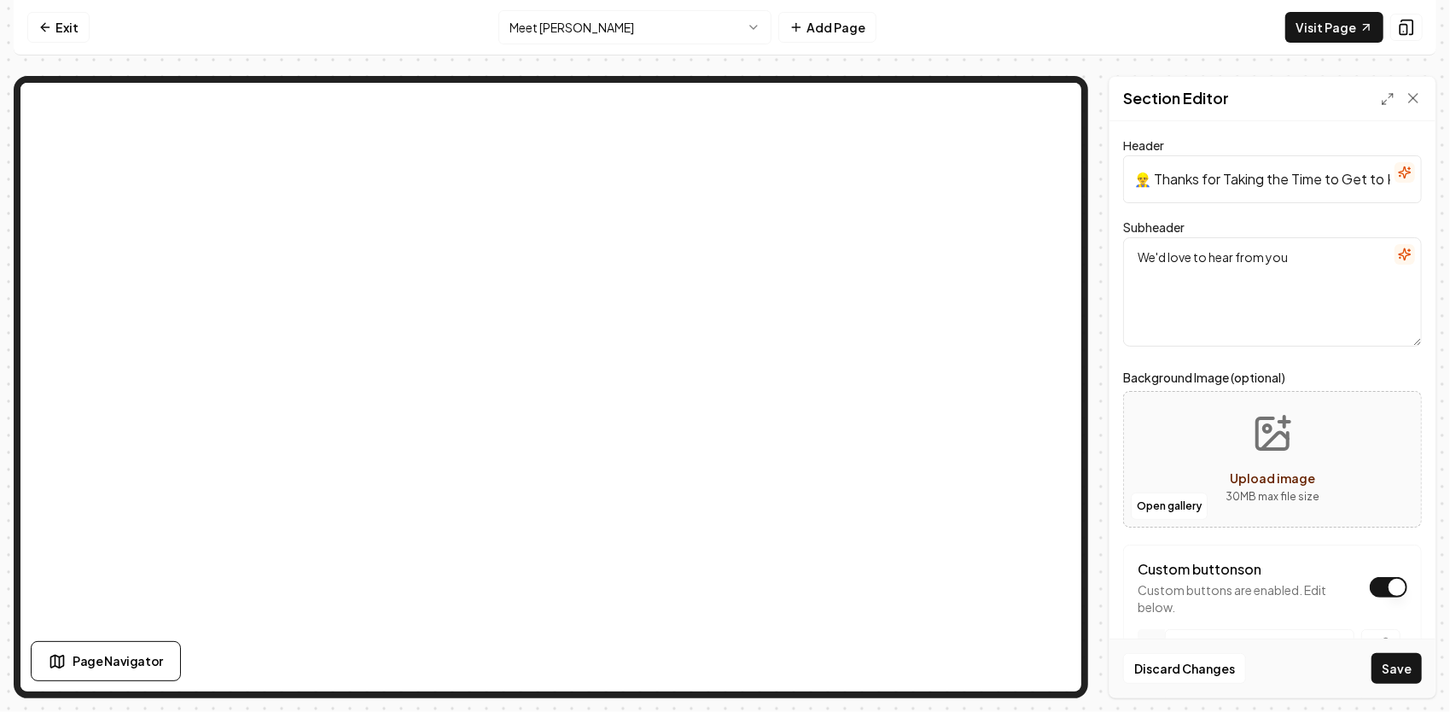
scroll to position [0, 64]
type input "👷‍♂️ Thanks for Taking the Time to Get to Know Me"
drag, startPoint x: 1306, startPoint y: 248, endPoint x: 1101, endPoint y: 262, distance: 205.2
click at [1101, 262] on div "Page Settings Section Editor Header 👷‍♂️ Thanks for Taking the Time to Get to K…" at bounding box center [725, 387] width 1422 height 622
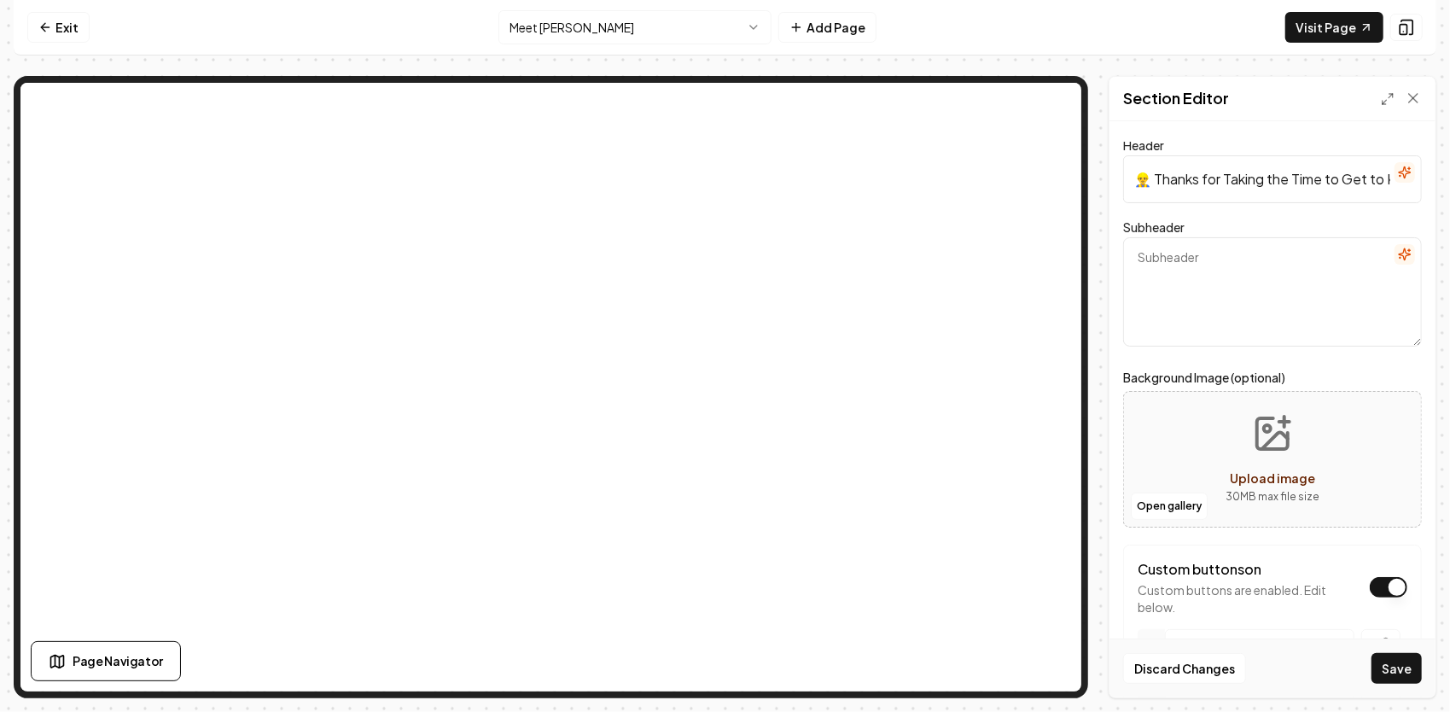
paste textarea "Every project has a story — and I’m proud that mine started right here in the d…"
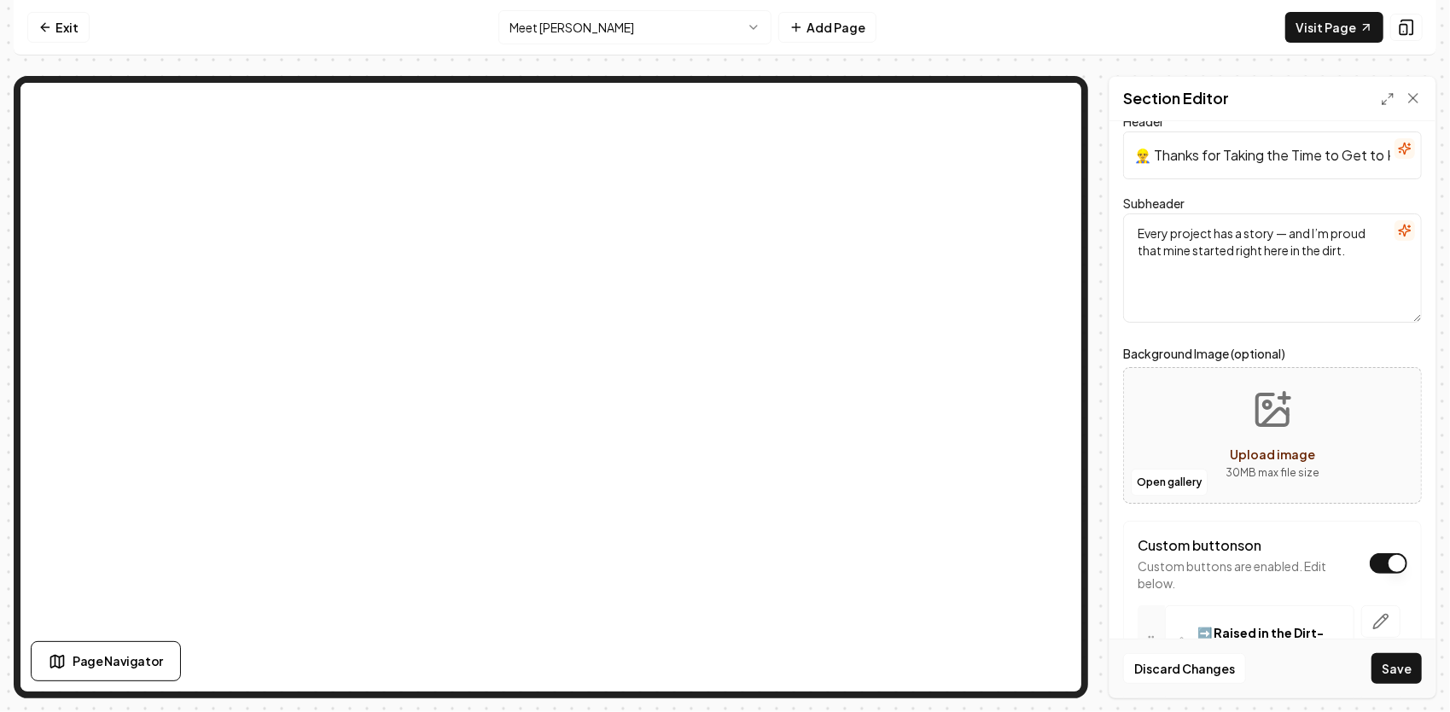
scroll to position [85, 0]
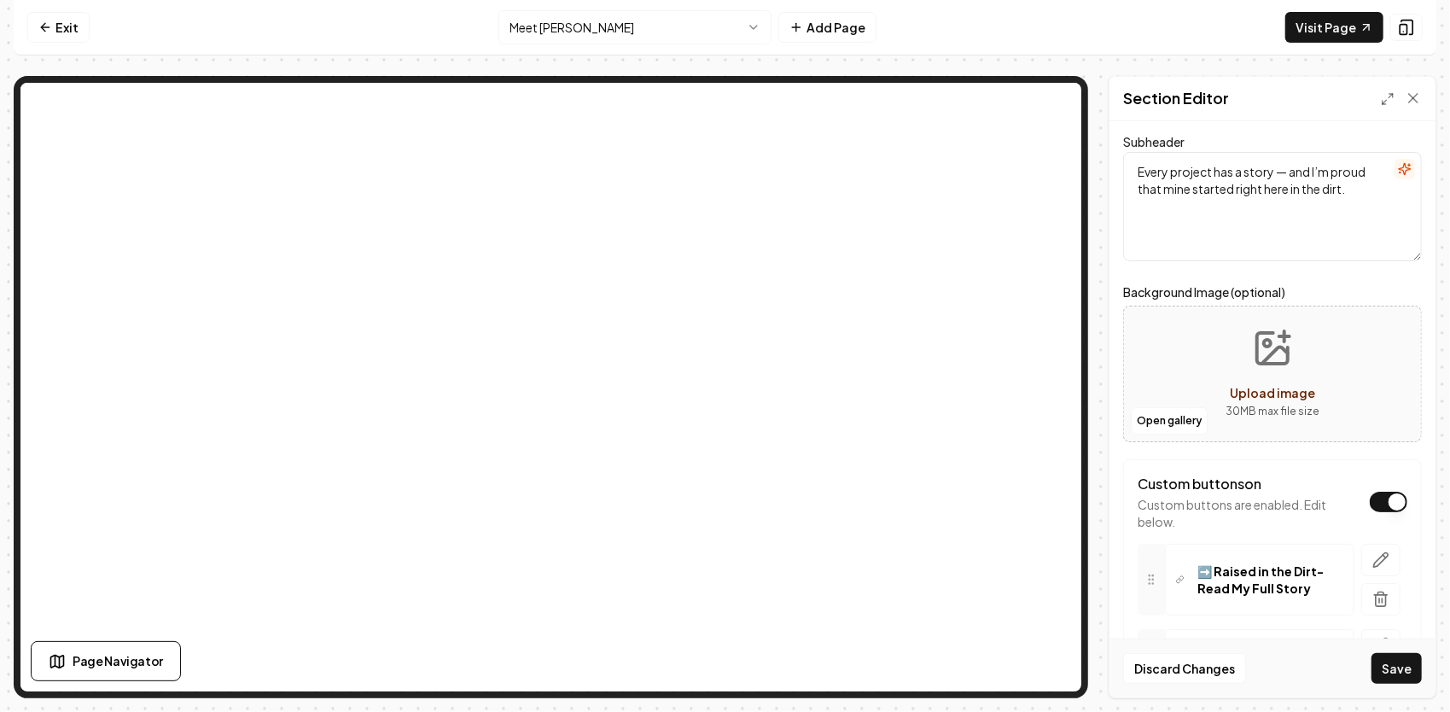
type textarea "Every project has a story — and I’m proud that mine started right here in the d…"
click at [1267, 369] on button "Upload image 30 MB max file size" at bounding box center [1272, 373] width 121 height 119
click at [1401, 667] on button "Save" at bounding box center [1396, 668] width 50 height 31
click at [1364, 22] on div "Show what it looks like on mobile Show what it looks like on mobile" at bounding box center [1284, 27] width 205 height 29
click at [1410, 31] on icon at bounding box center [1406, 27] width 17 height 17
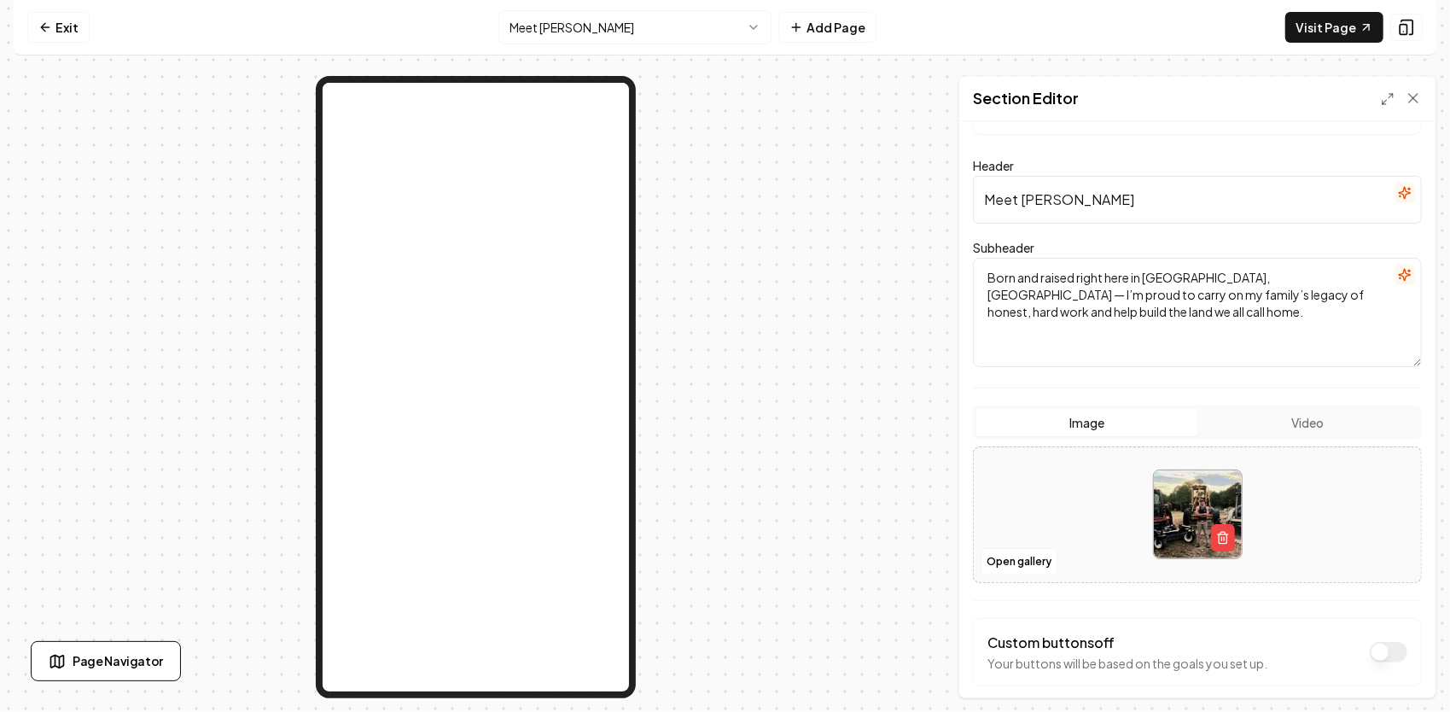
scroll to position [150, 0]
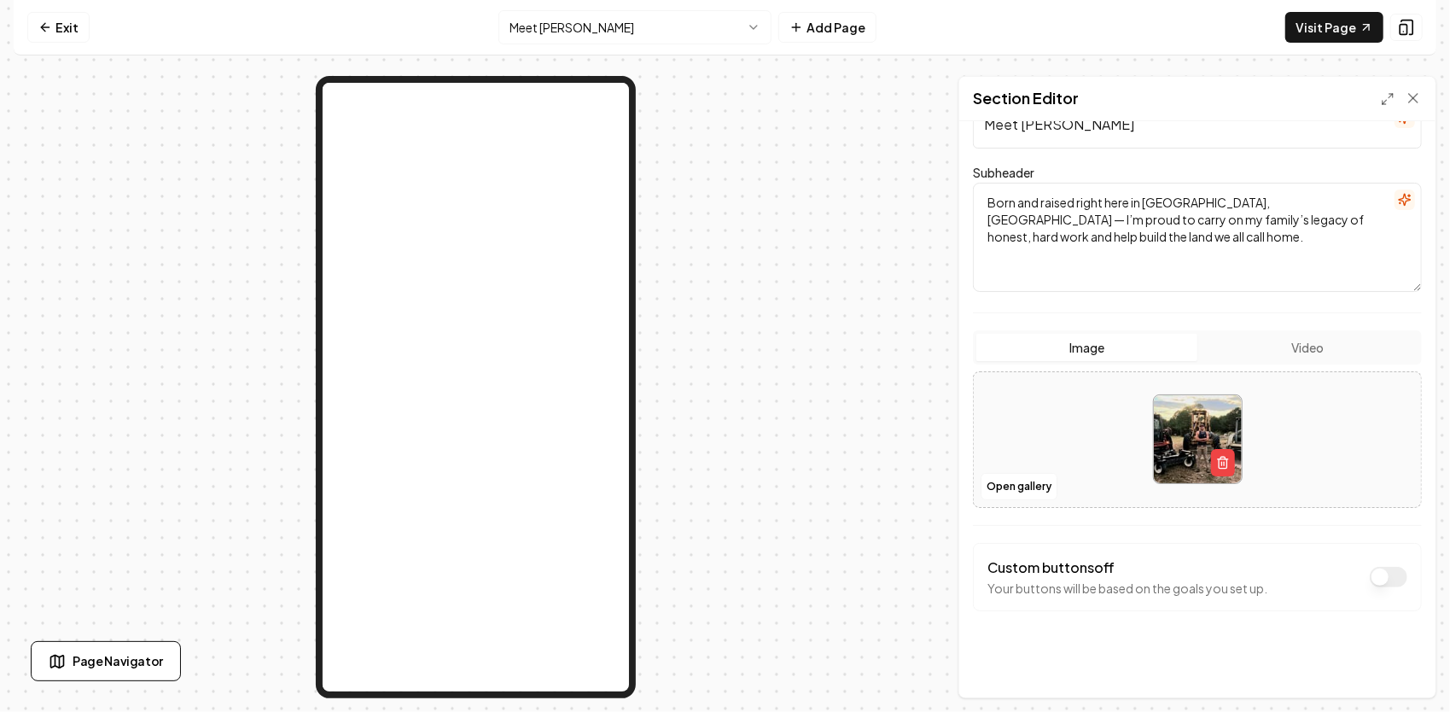
click at [1374, 570] on button "Dark mode off" at bounding box center [1389, 577] width 38 height 20
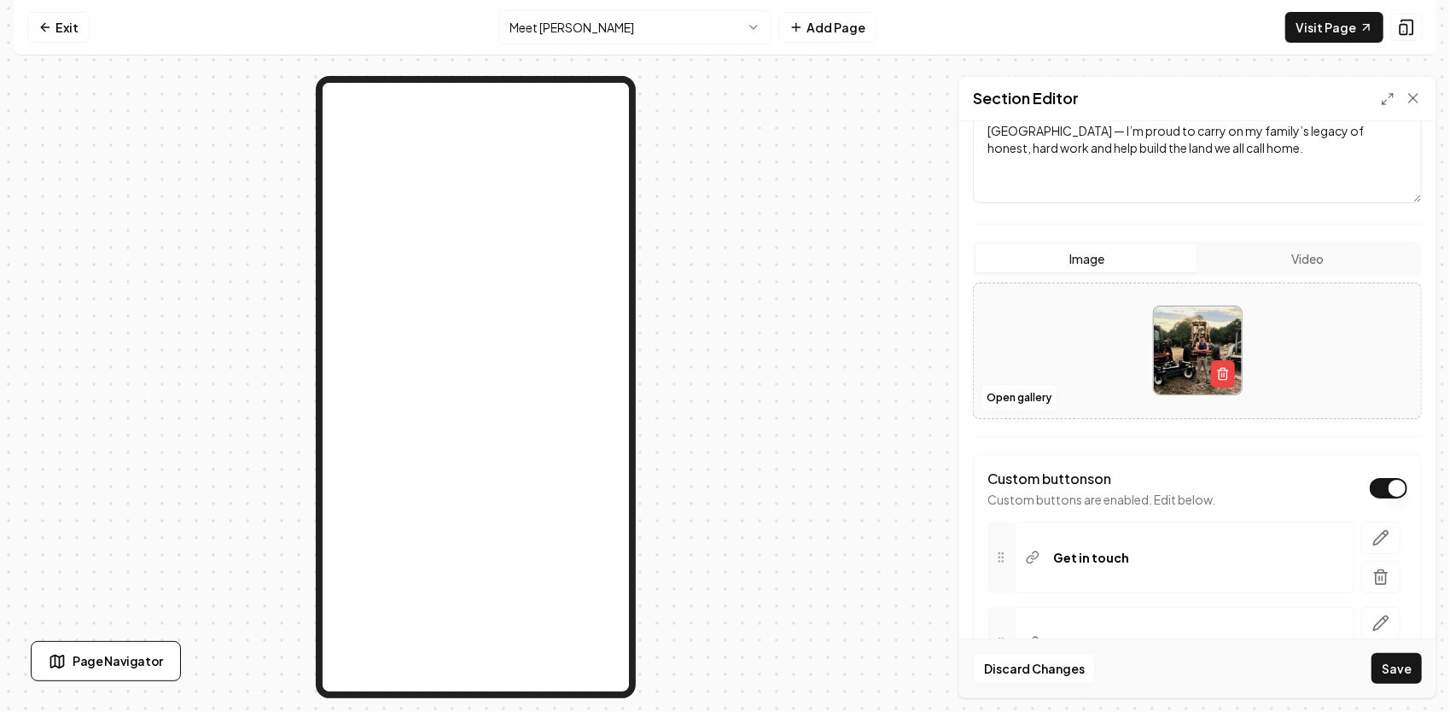
scroll to position [321, 0]
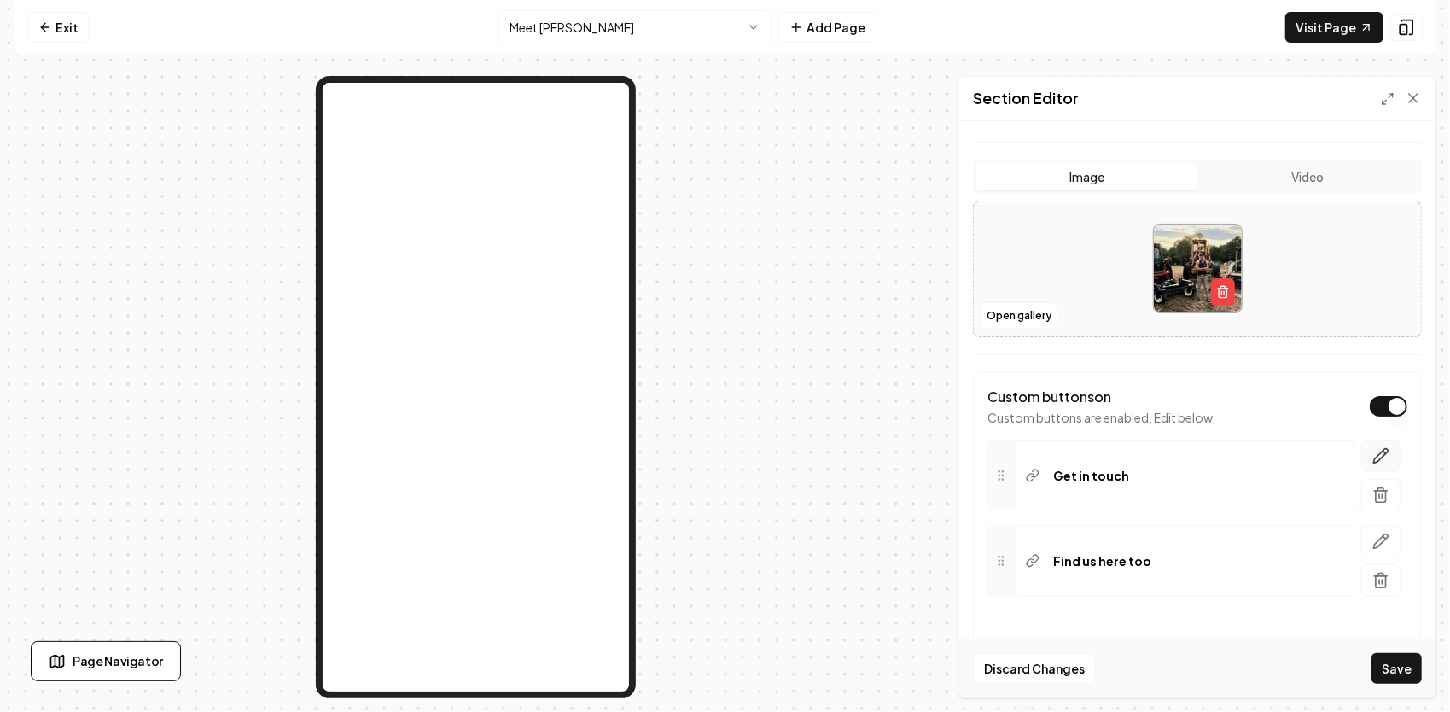
click at [1372, 459] on icon "button" at bounding box center [1380, 455] width 17 height 17
click at [1205, 555] on html "**********" at bounding box center [725, 356] width 1450 height 712
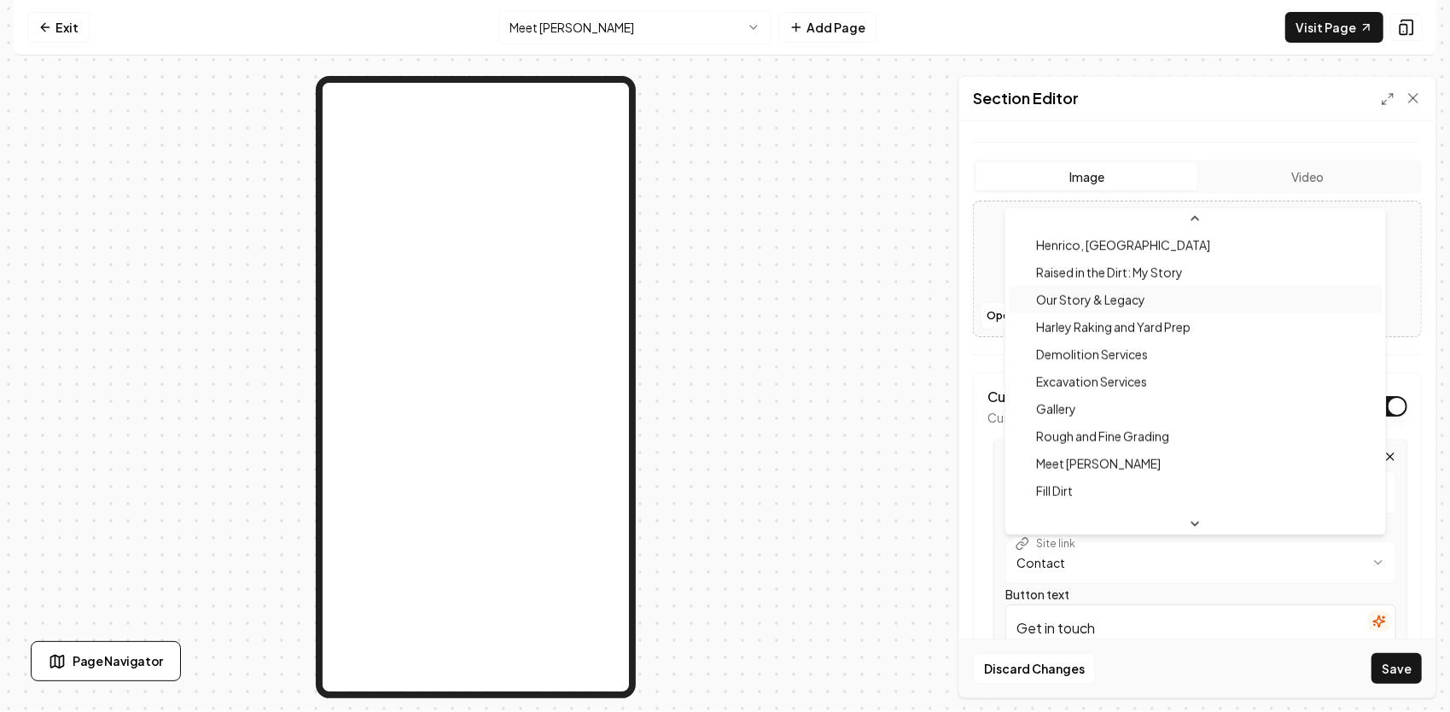
scroll to position [1230, 0]
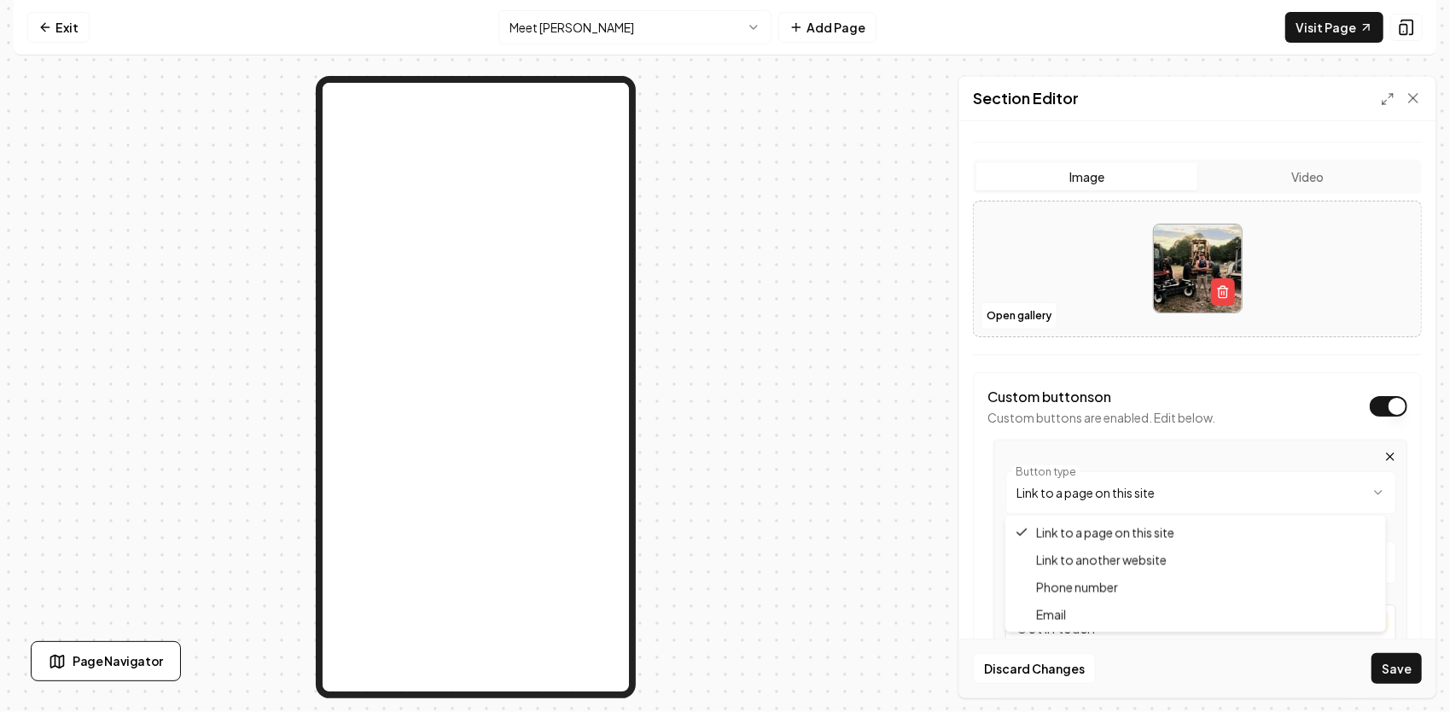
click at [1154, 486] on html "**********" at bounding box center [725, 356] width 1450 height 712
click at [1259, 491] on html "**********" at bounding box center [725, 356] width 1450 height 712
click at [1115, 562] on html "**********" at bounding box center [725, 356] width 1450 height 712
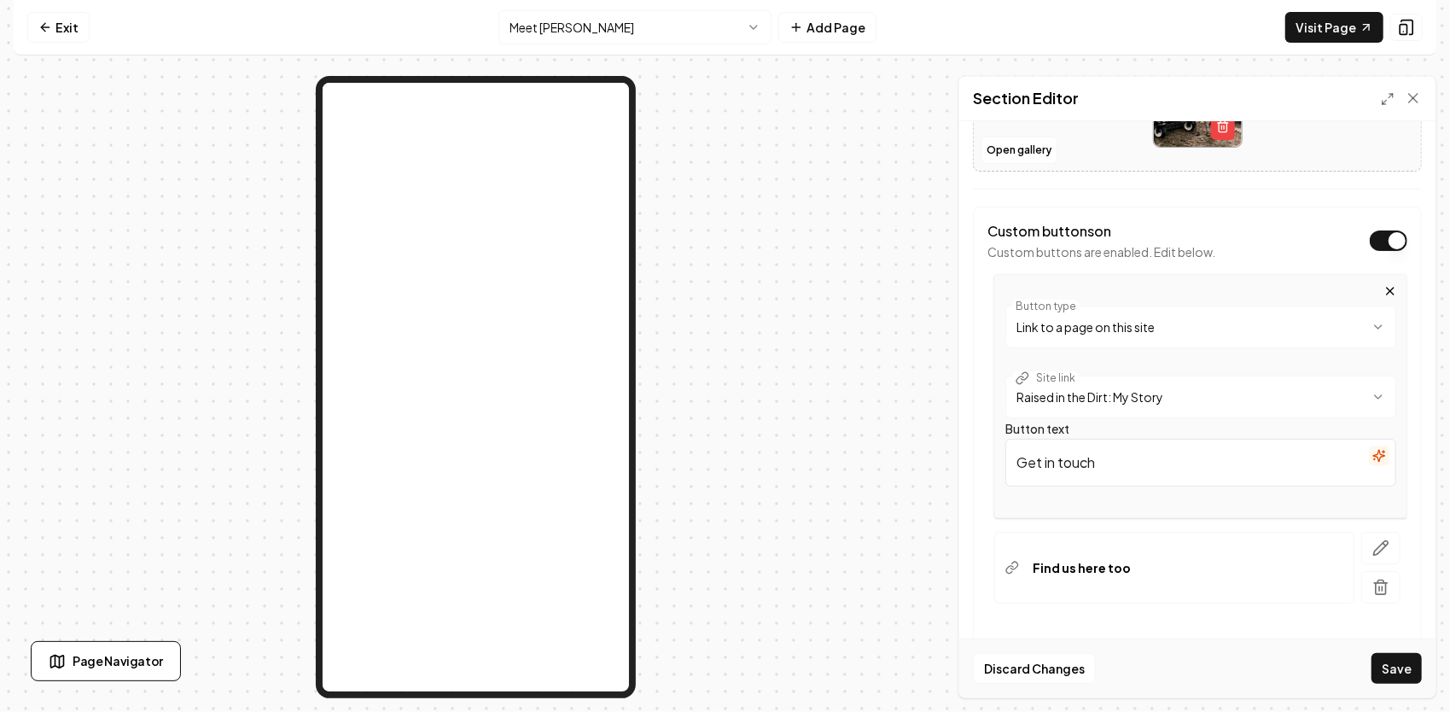
scroll to position [491, 0]
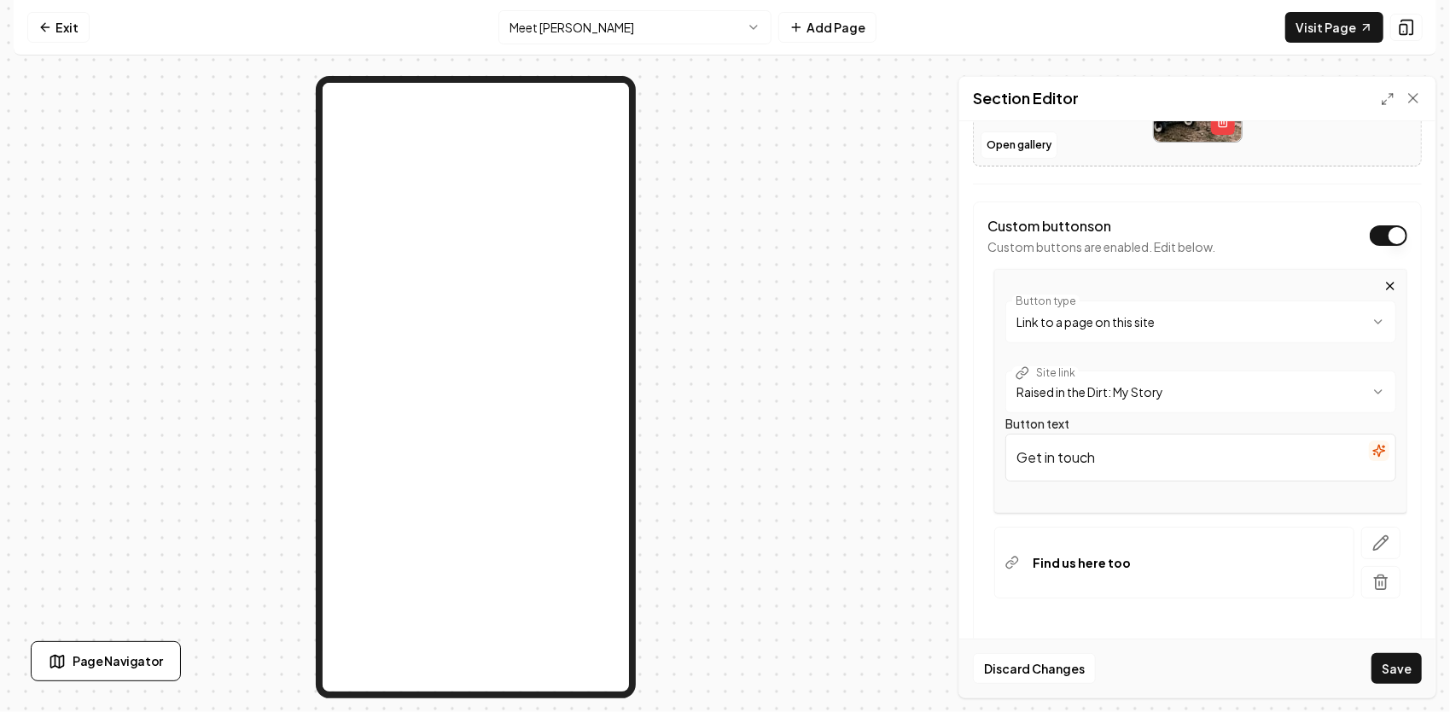
click at [1263, 329] on html "**********" at bounding box center [725, 356] width 1450 height 712
click at [1213, 317] on html "**********" at bounding box center [725, 356] width 1450 height 712
drag, startPoint x: 1121, startPoint y: 449, endPoint x: 1019, endPoint y: 456, distance: 102.6
click at [1019, 456] on input "Get in touch" at bounding box center [1200, 457] width 391 height 48
paste input "Watch My Story"
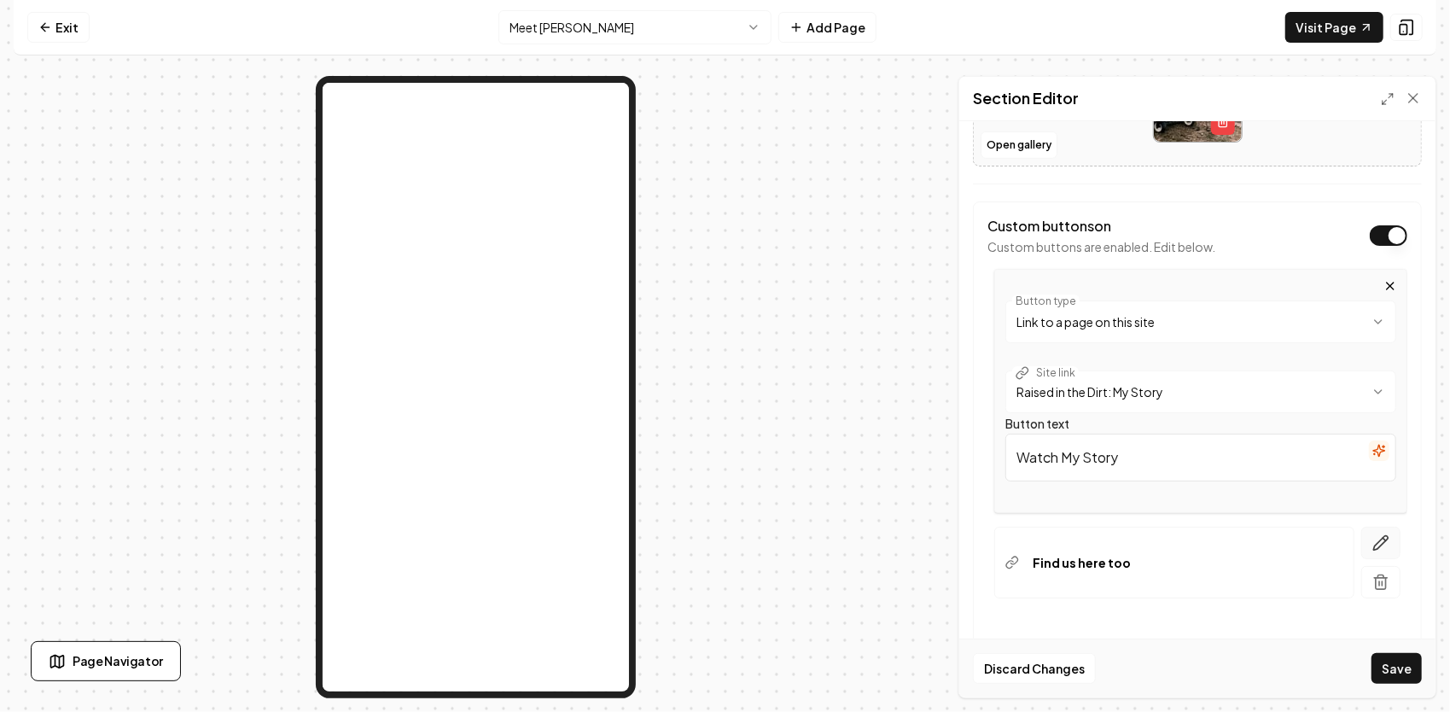
type input "Watch My Story"
click at [1372, 536] on icon "button" at bounding box center [1380, 542] width 17 height 17
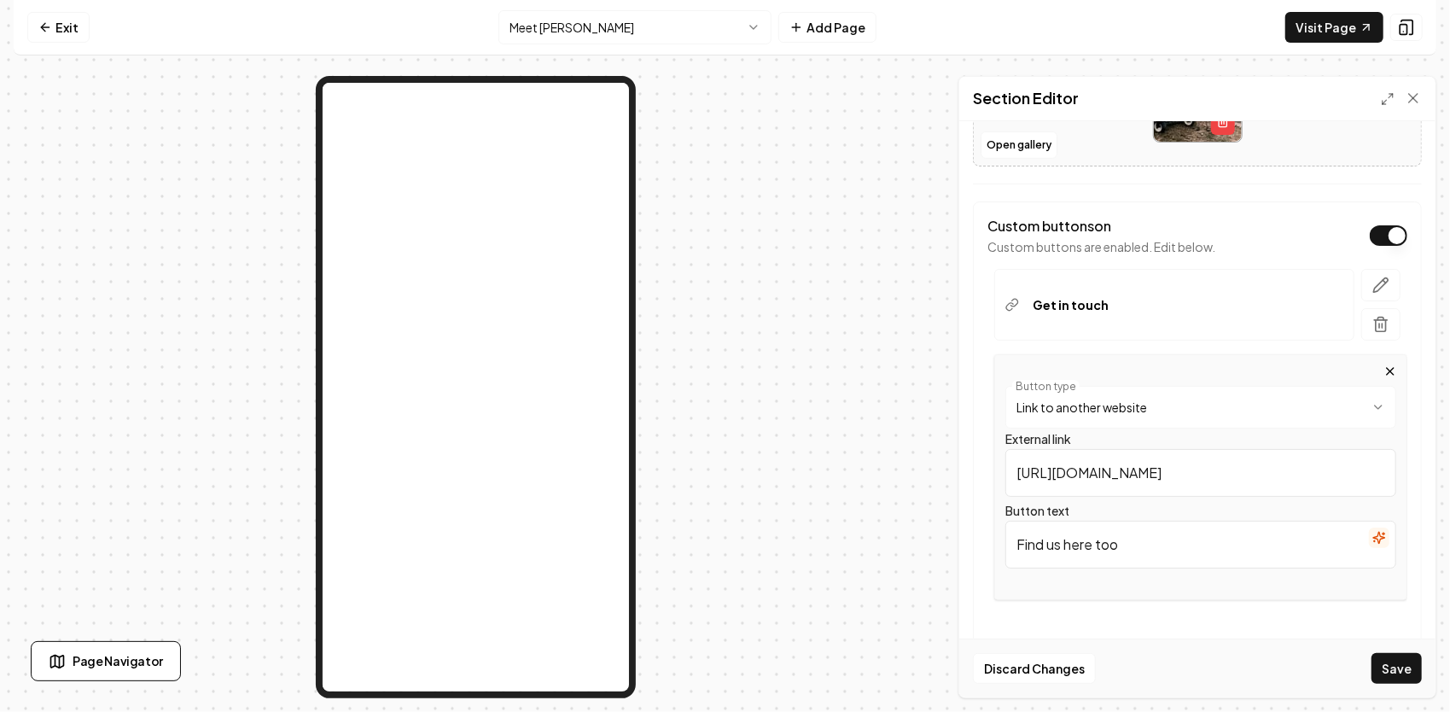
click at [1277, 410] on html "**********" at bounding box center [725, 356] width 1450 height 712
click at [1143, 474] on html "**********" at bounding box center [725, 356] width 1450 height 712
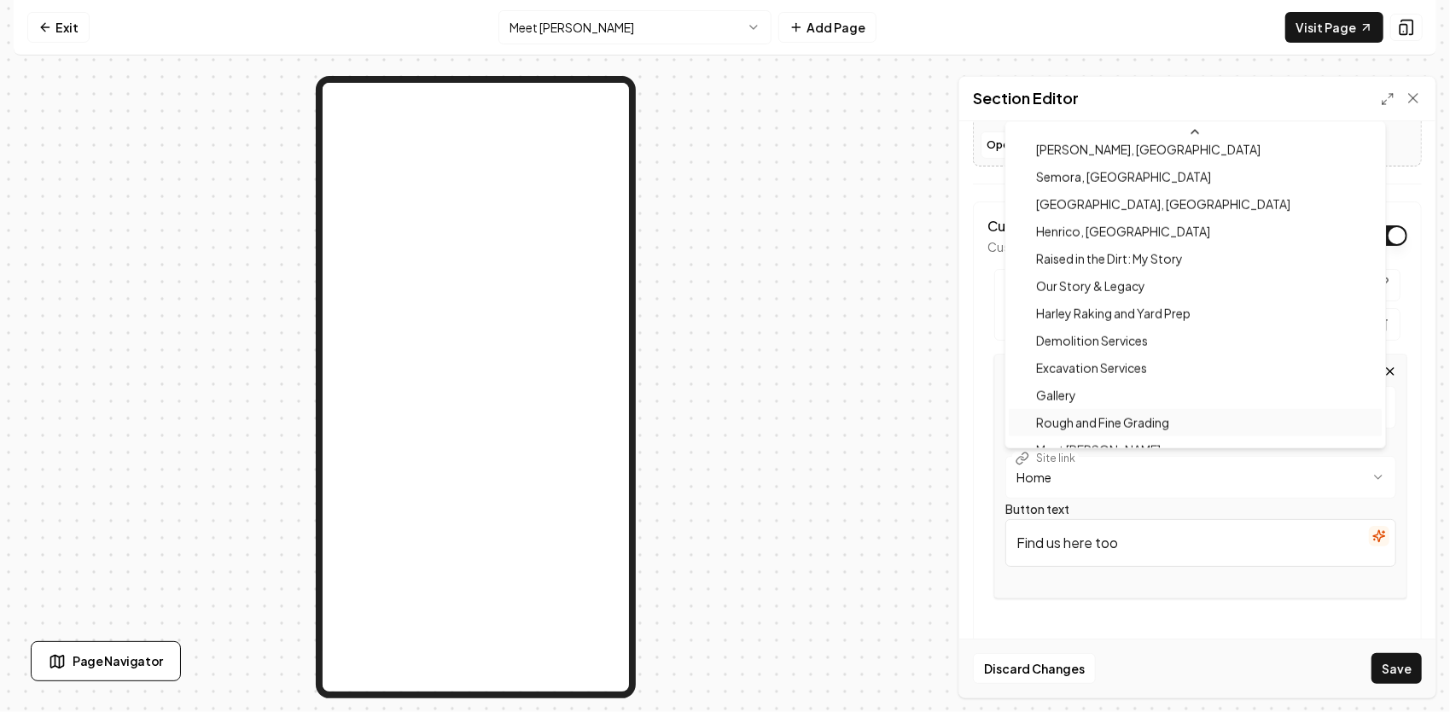
scroll to position [1230, 0]
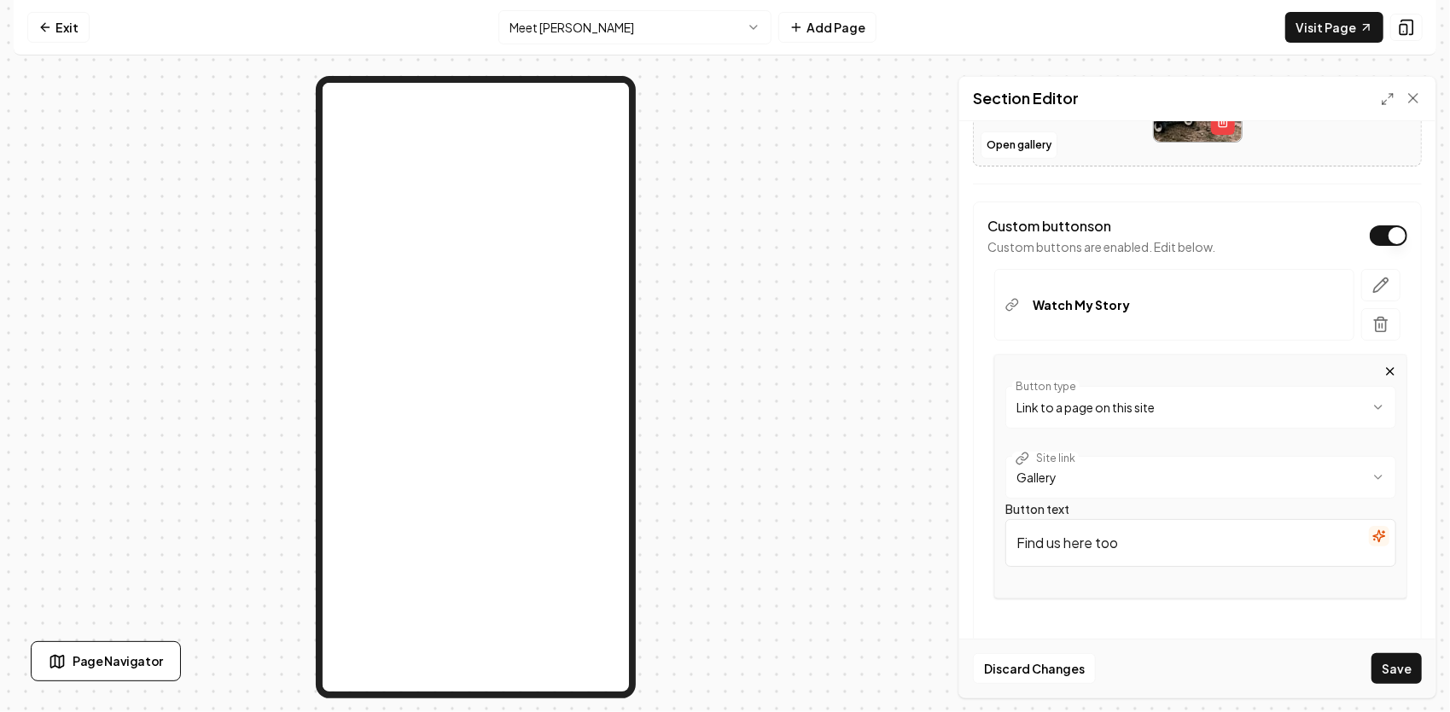
drag, startPoint x: 1193, startPoint y: 532, endPoint x: 1015, endPoint y: 529, distance: 177.5
click at [1016, 530] on input "Find us here too" at bounding box center [1200, 543] width 391 height 48
paste input "See Our Work"
type input "See Our Work"
click at [1405, 672] on button "Save" at bounding box center [1396, 668] width 50 height 31
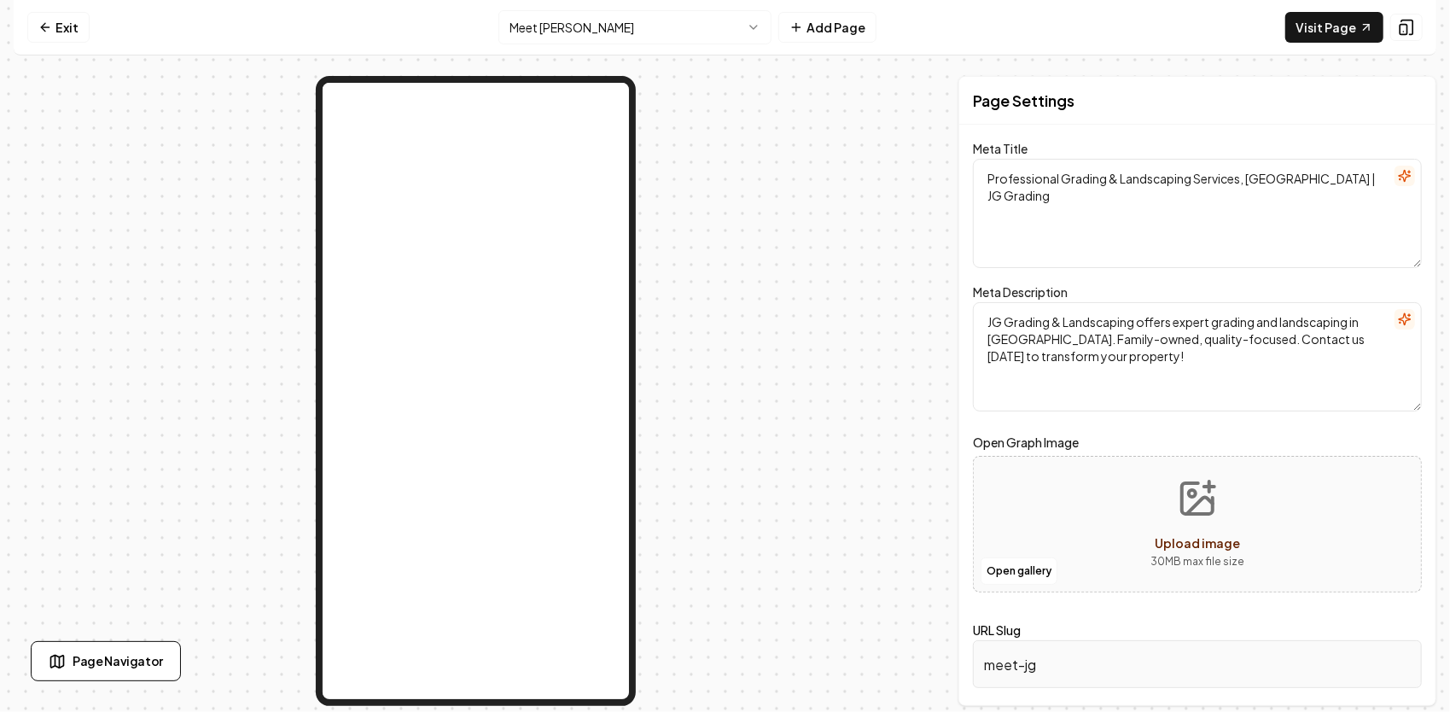
scroll to position [0, 0]
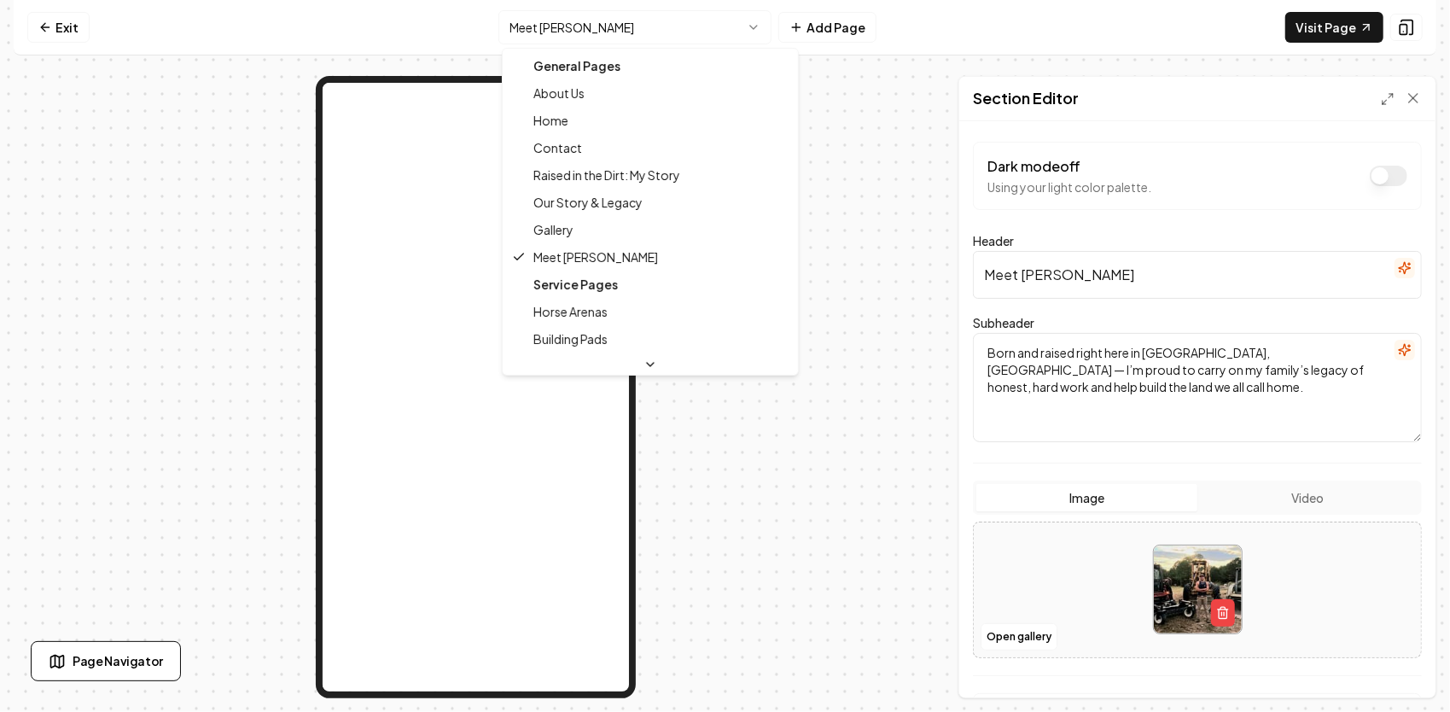
click at [674, 35] on html "Computer Required This feature is only available on a computer. Please switch t…" at bounding box center [725, 356] width 1450 height 712
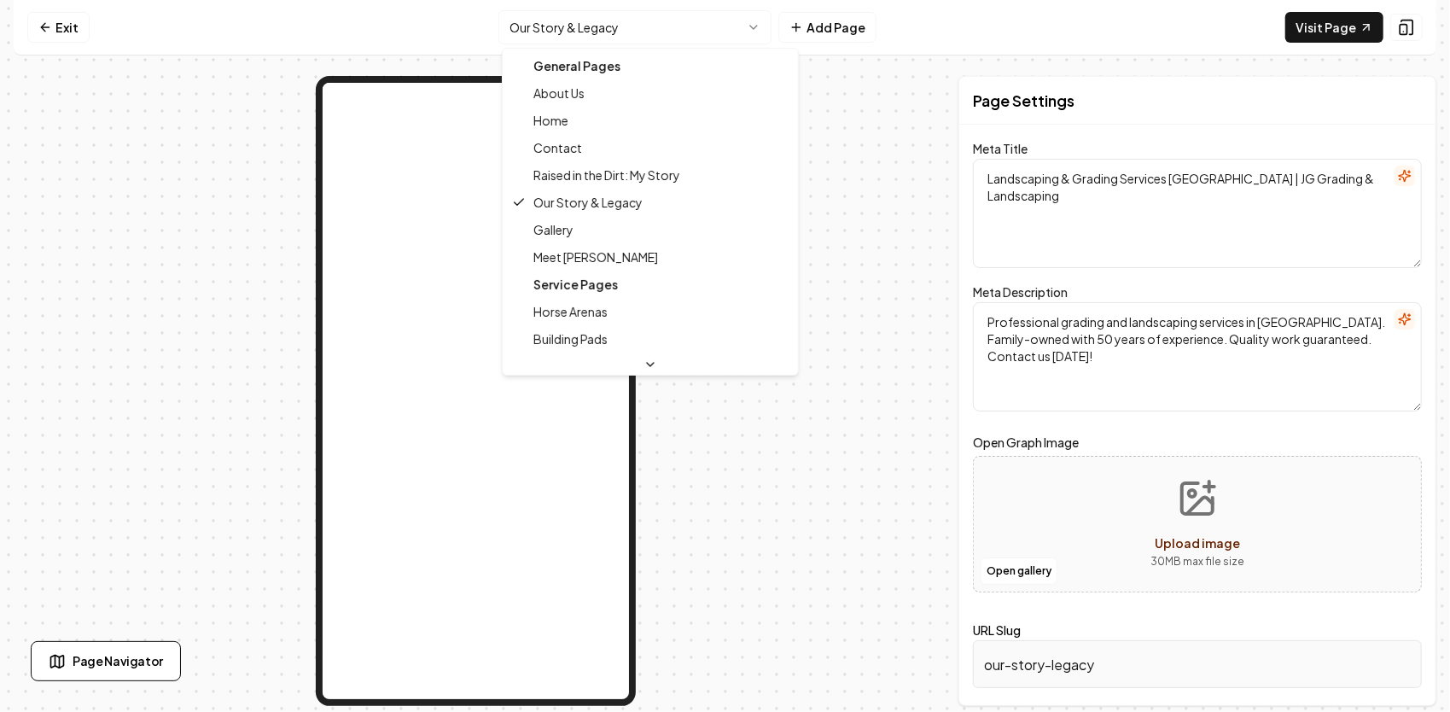
click at [693, 32] on html "Computer Required This feature is only available on a computer. Please switch t…" at bounding box center [725, 356] width 1450 height 712
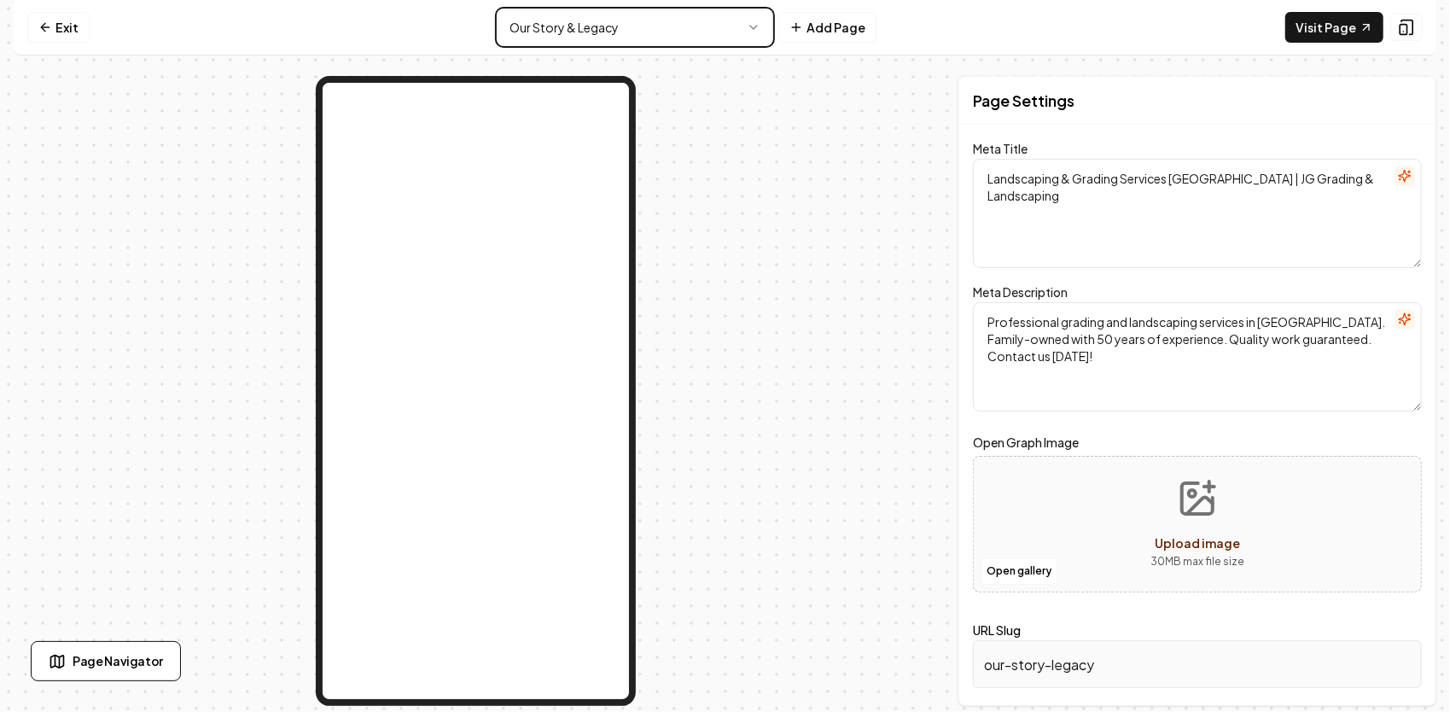
click at [836, 217] on html "Computer Required This feature is only available on a computer. Please switch t…" at bounding box center [725, 356] width 1450 height 712
click at [704, 37] on html "Computer Required This feature is only available on a computer. Please switch t…" at bounding box center [725, 356] width 1450 height 712
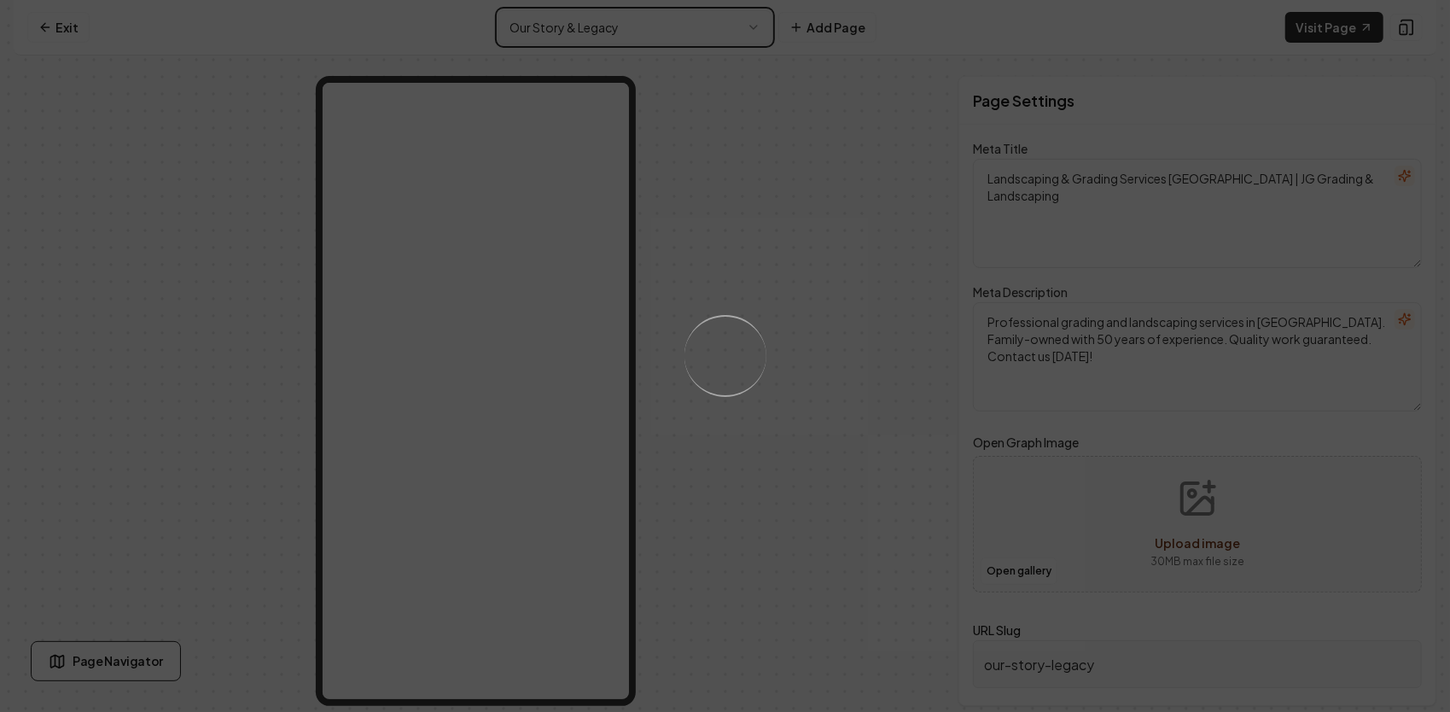
type input "meet-jg"
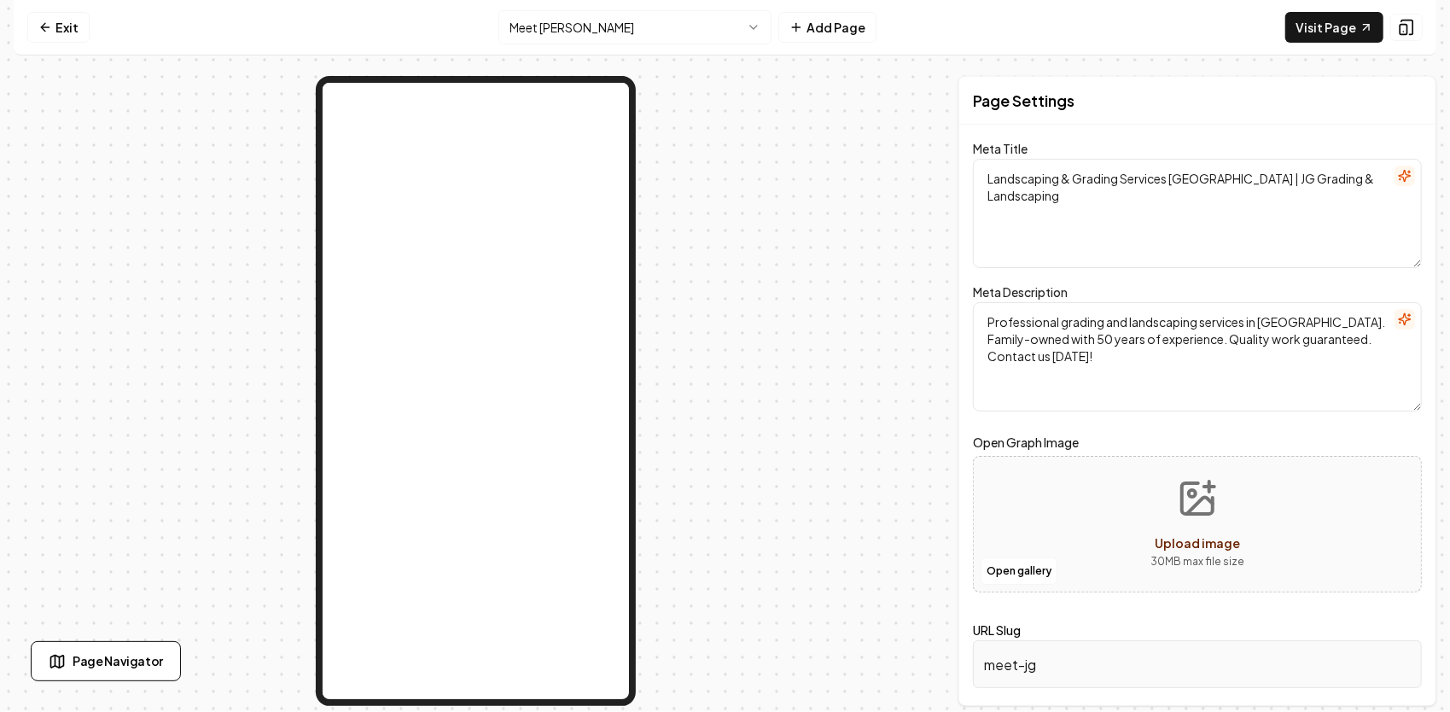
drag, startPoint x: 986, startPoint y: 169, endPoint x: 1449, endPoint y: 164, distance: 462.5
click at [1449, 162] on html "Computer Required This feature is only available on a computer. Please switch t…" at bounding box center [725, 356] width 1450 height 712
type textarea "Professional Grading & Landscaping Services, Henderson | JG Grading"
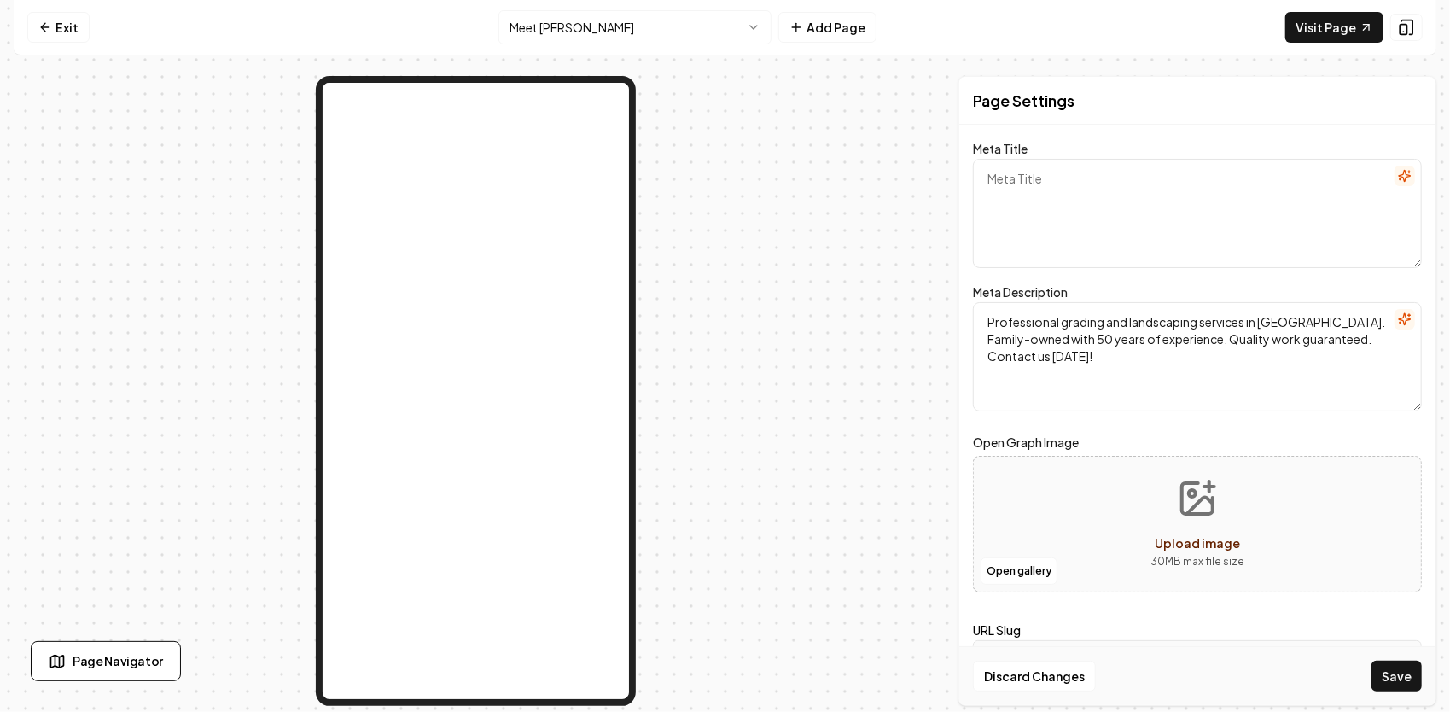
drag, startPoint x: 1065, startPoint y: 183, endPoint x: 1033, endPoint y: 177, distance: 32.0
click at [1034, 178] on textarea "Meta Title" at bounding box center [1197, 213] width 449 height 109
paste textarea "Meet JG | Henderson NC Grading Contractor & Family Legacy | JG Grading & Landsc…"
type textarea "Meet JG | Henderson NC Grading Contractor & Family Legacy | JG Grading & Landsc…"
drag, startPoint x: 1131, startPoint y: 364, endPoint x: 942, endPoint y: 285, distance: 205.4
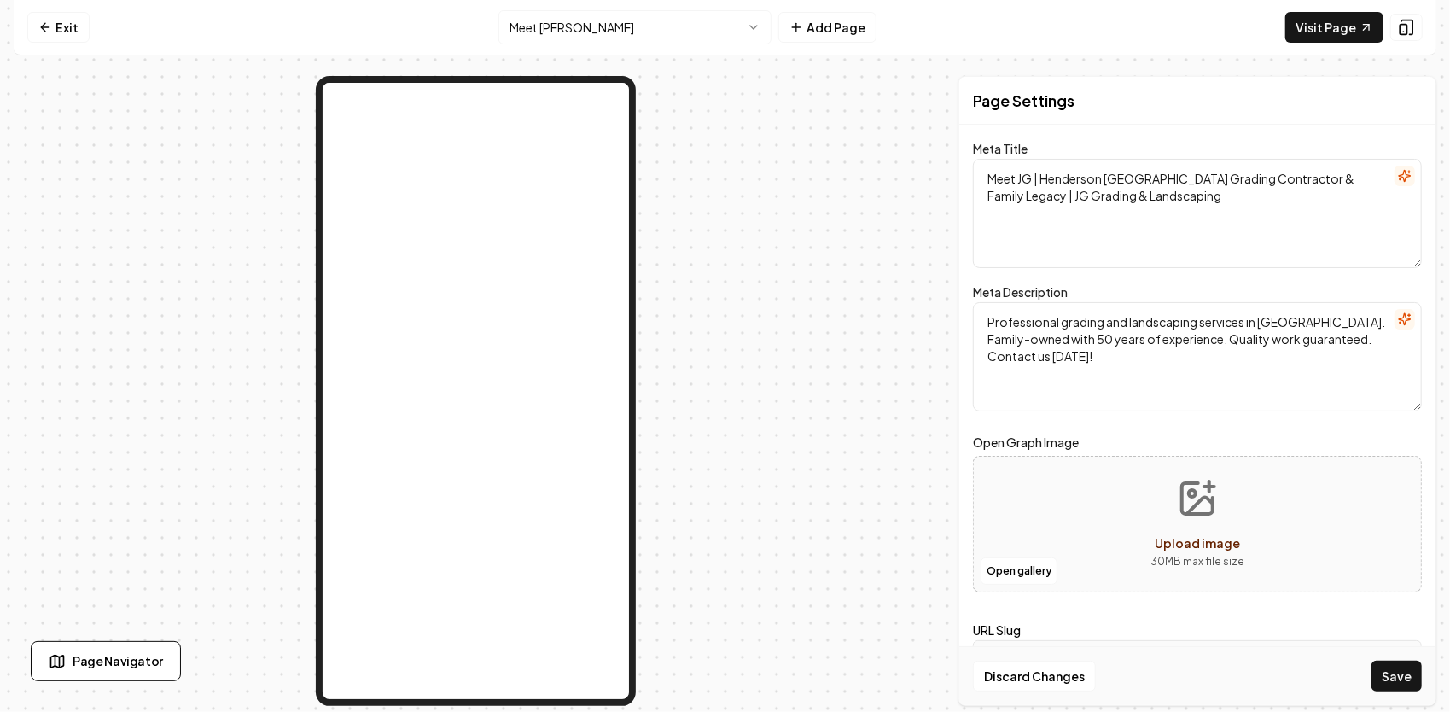
click at [942, 285] on div "Page Settings Meta Title Meet JG | Henderson NC Grading Contractor & Family Leg…" at bounding box center [725, 391] width 1422 height 630
type textarea "JG Grading & Landscaping offers expert grading and landscaping in Henderson. Fa…"
drag, startPoint x: 1061, startPoint y: 349, endPoint x: 1055, endPoint y: 324, distance: 25.5
paste textarea "Meet John Glover, owner of JG Grading & Landscaping in Henderson, NC. A third-g…"
type textarea "Meet John Glover, owner of JG Grading & Landscaping in Henderson, NC. A third-g…"
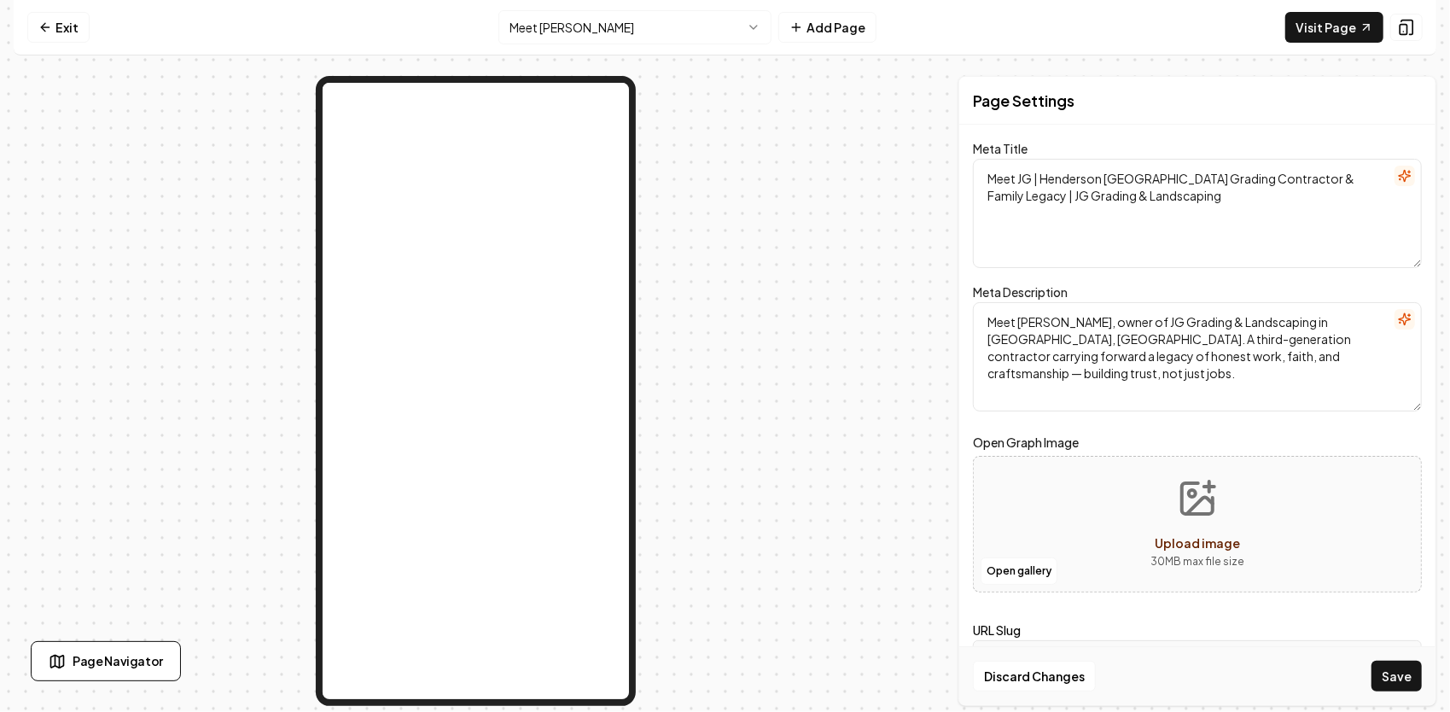
click at [1383, 432] on label "Open Graph Image" at bounding box center [1197, 442] width 449 height 20
click at [1178, 505] on icon "Upload image" at bounding box center [1197, 498] width 41 height 41
click at [1021, 566] on button "Open gallery" at bounding box center [1018, 570] width 77 height 27
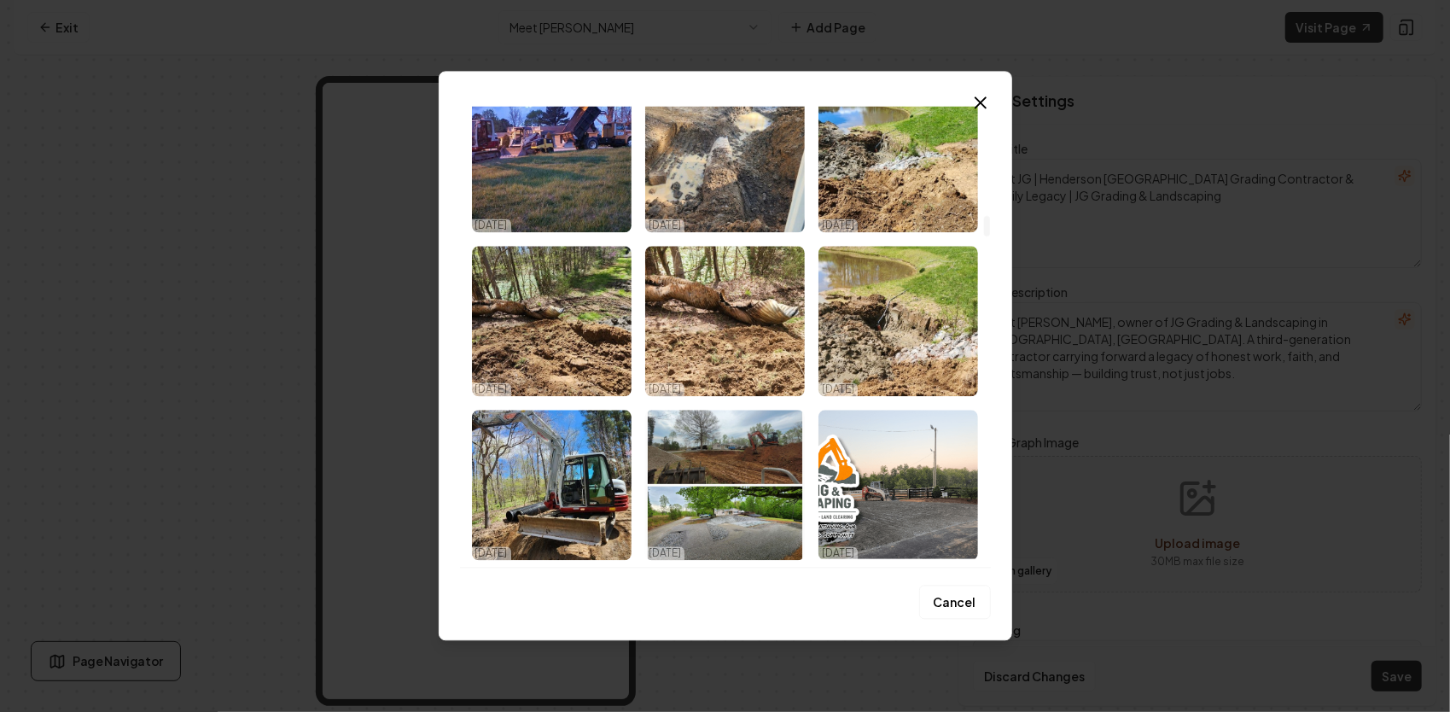
scroll to position [2816, 0]
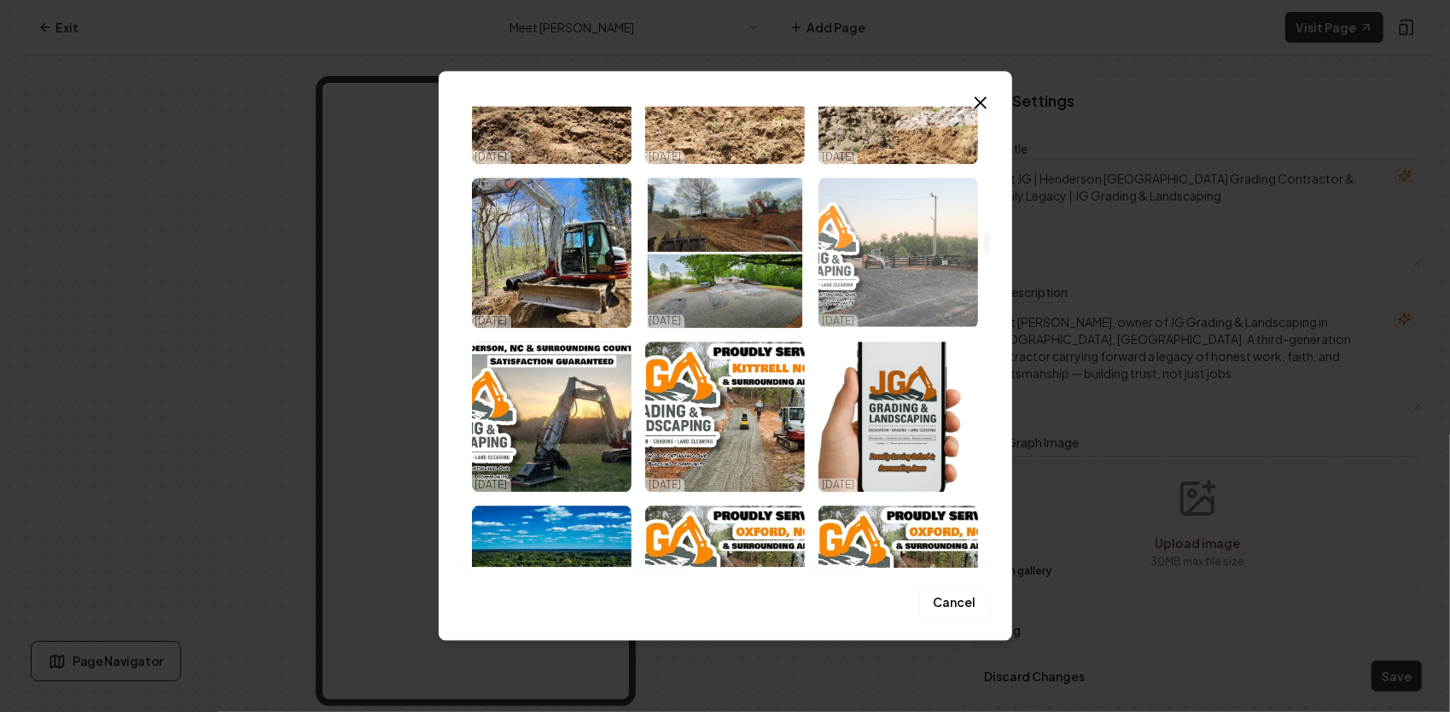
click at [915, 257] on img "Select image image_68deae695c7cd75eb8eda285.png" at bounding box center [898, 252] width 160 height 150
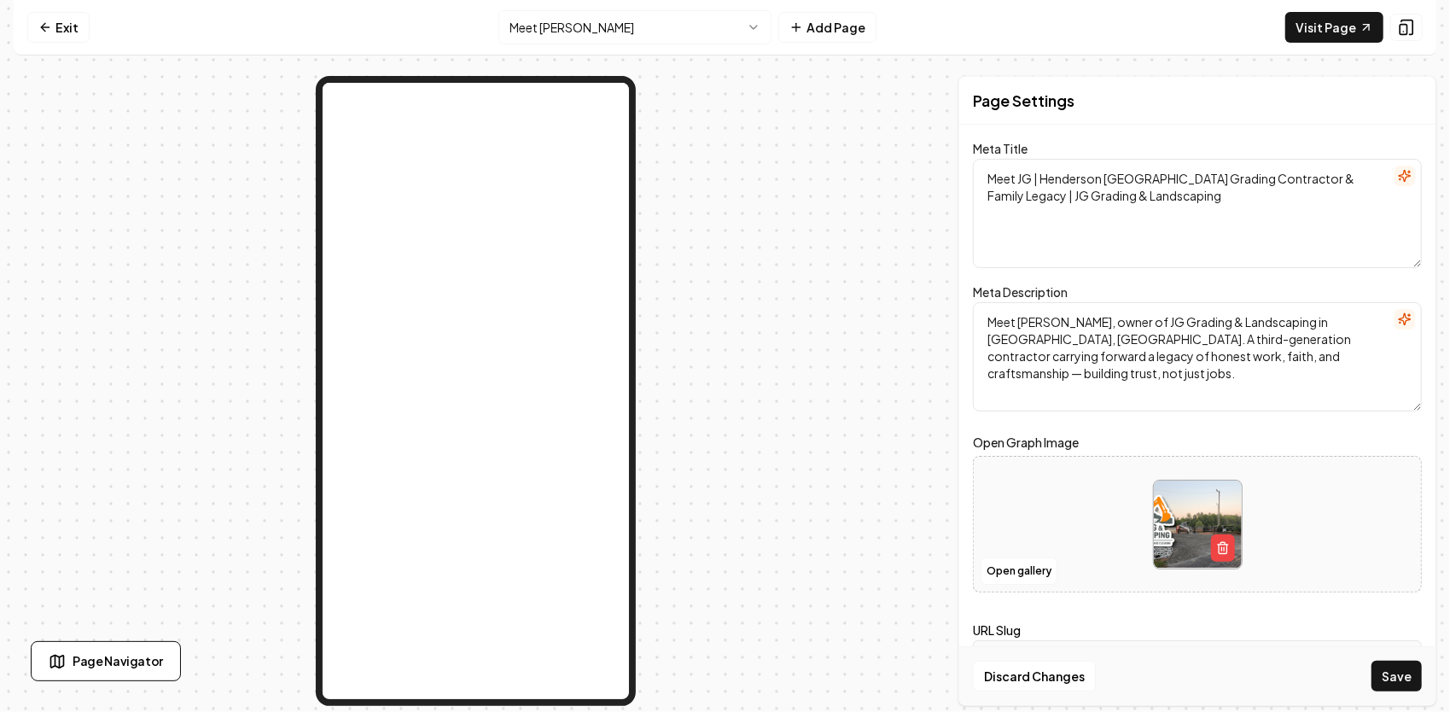
click at [1393, 672] on button "Save" at bounding box center [1396, 675] width 50 height 31
click at [1213, 230] on textarea "Meet JG | Henderson NC Grading Contractor & Family Legacy | JG Grading & Landsc…" at bounding box center [1197, 213] width 449 height 109
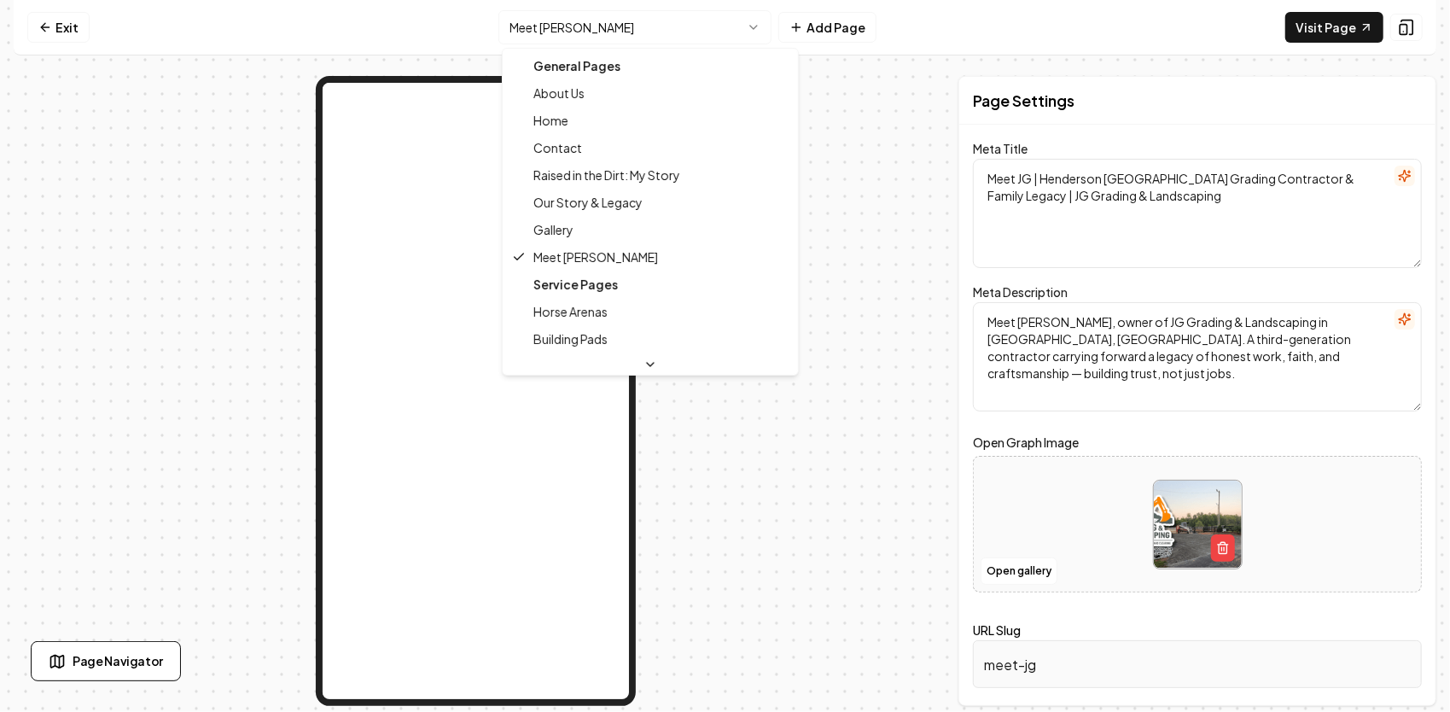
click at [637, 32] on html "Computer Required This feature is only available on a computer. Please switch t…" at bounding box center [725, 356] width 1450 height 712
click at [712, 32] on html "Computer Required This feature is only available on a computer. Please switch t…" at bounding box center [725, 356] width 1450 height 712
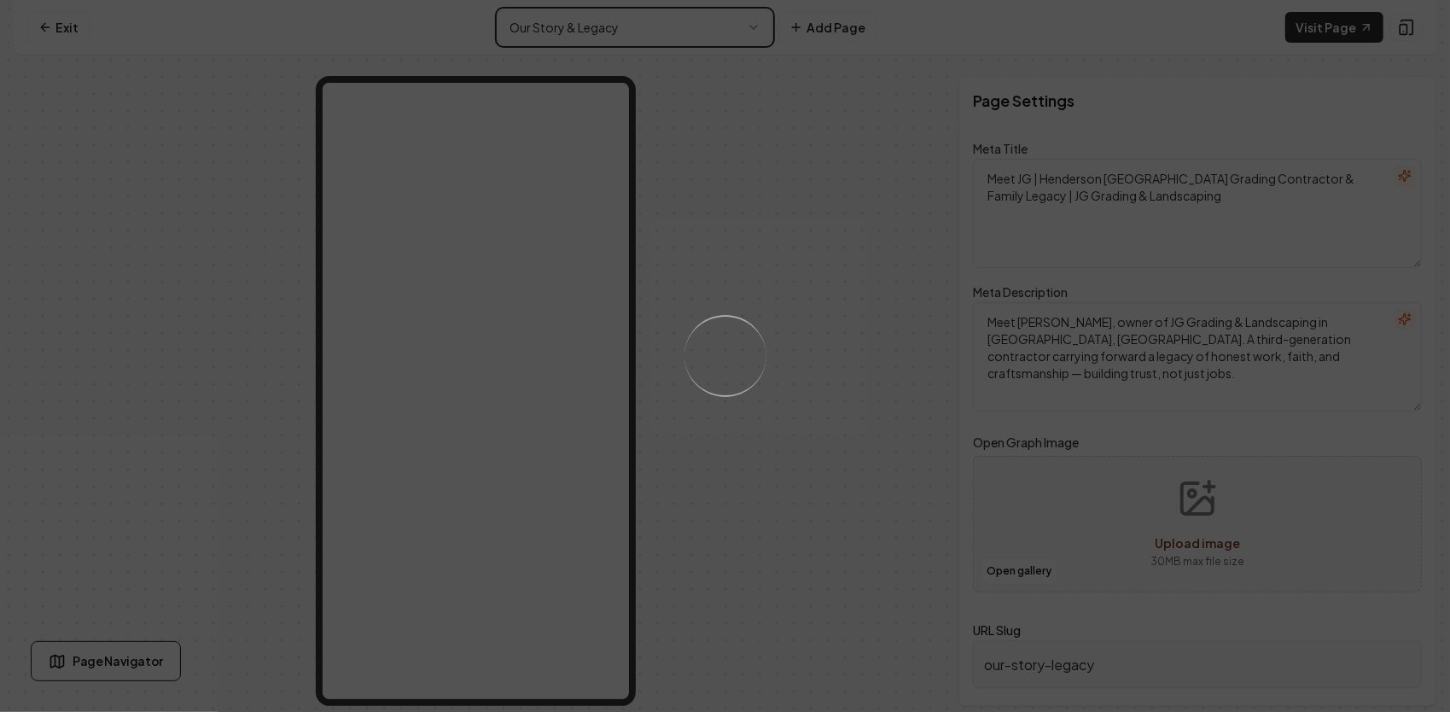
type input "meet-jg"
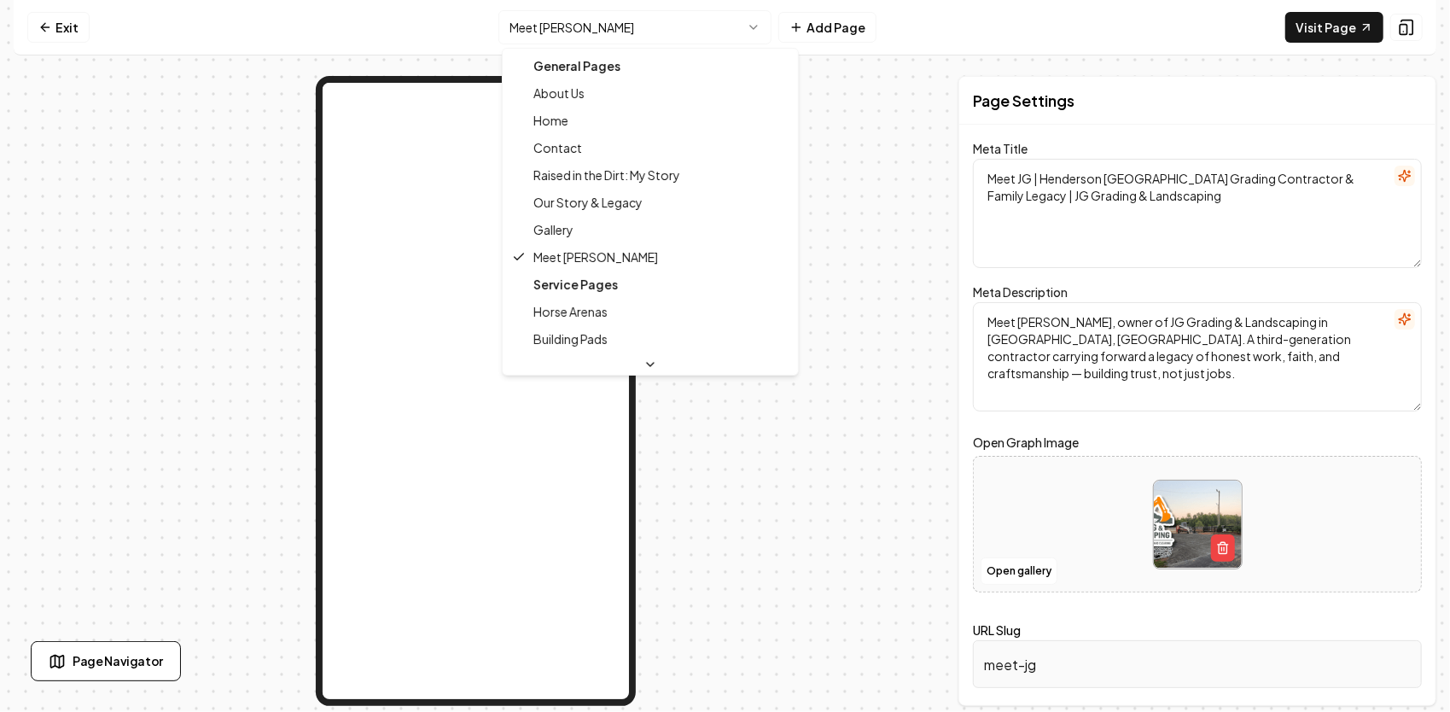
click at [625, 32] on html "Computer Required This feature is only available on a computer. Please switch t…" at bounding box center [725, 356] width 1450 height 712
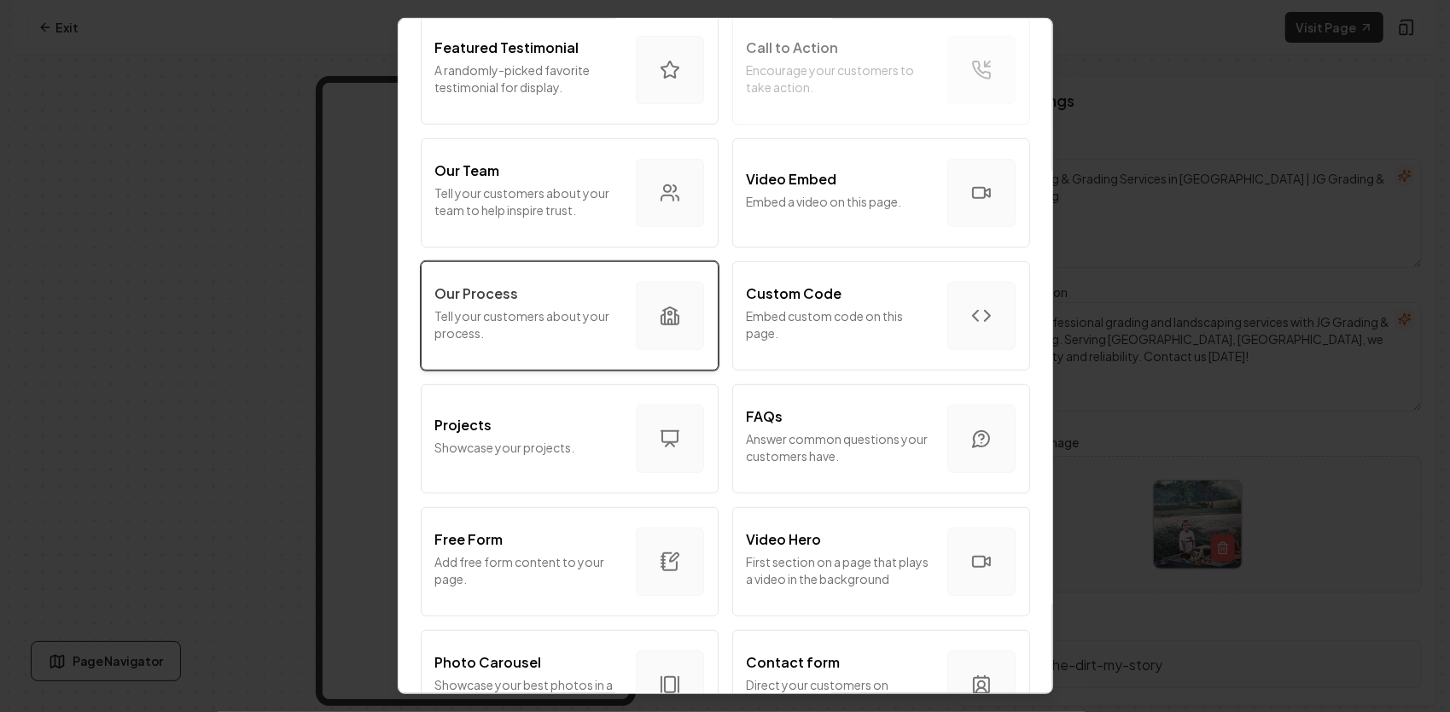
scroll to position [512, 0]
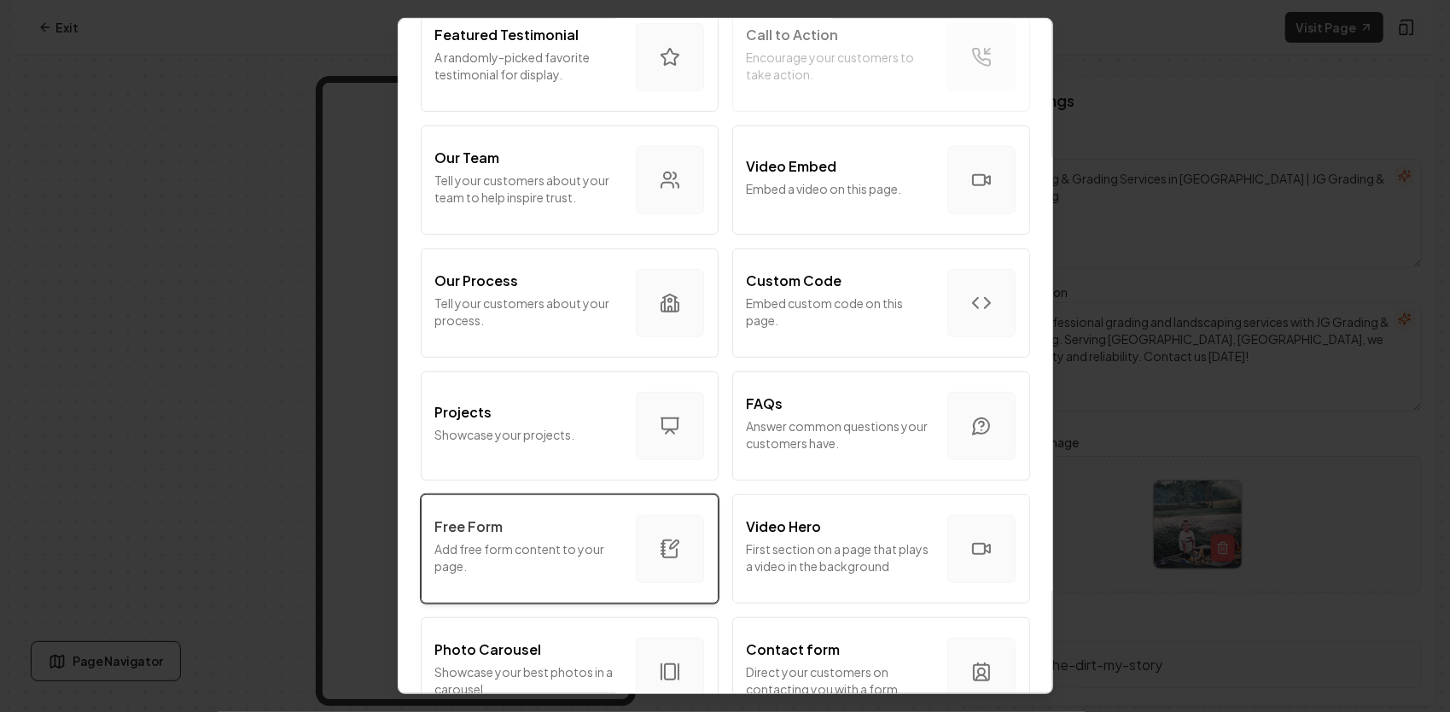
click at [559, 538] on div "Free Form Add free form content to your page." at bounding box center [528, 548] width 187 height 65
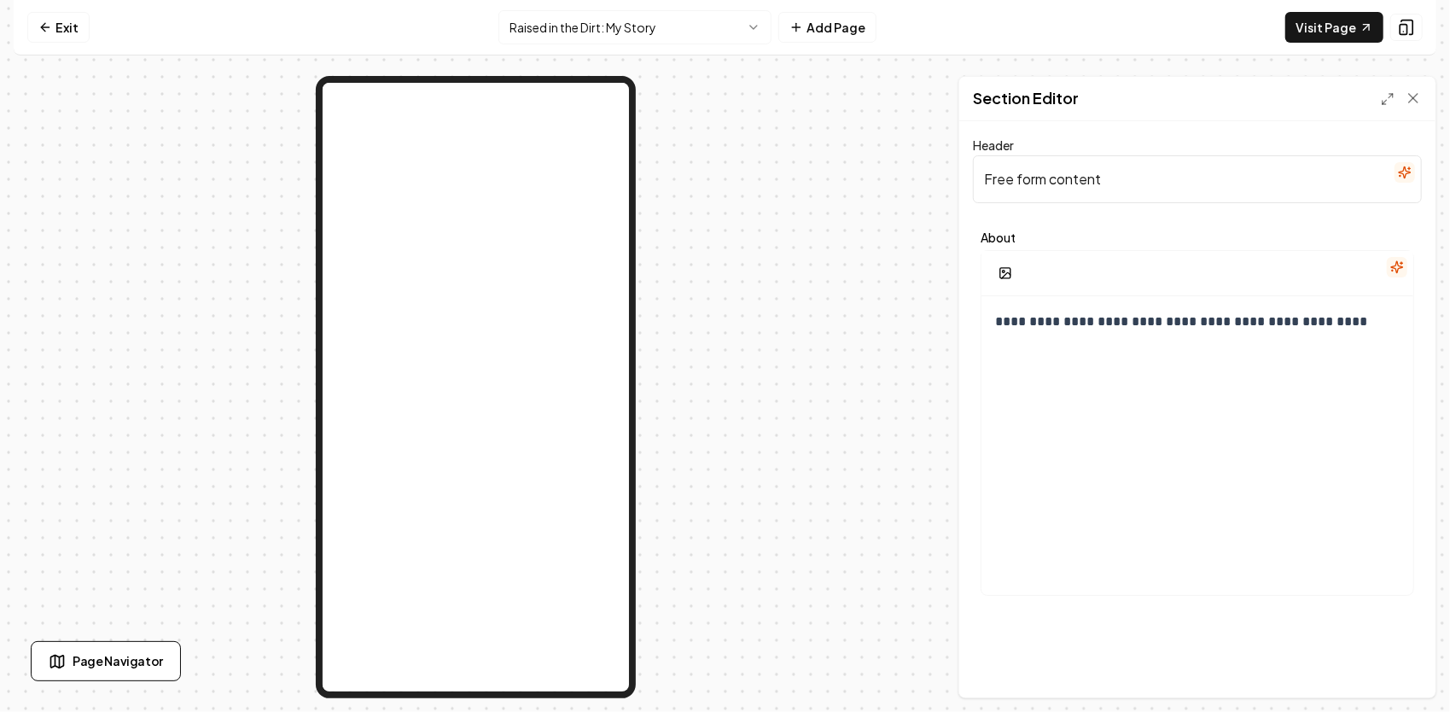
drag, startPoint x: 1099, startPoint y: 179, endPoint x: 977, endPoint y: 184, distance: 122.1
click at [977, 184] on input "Free form content" at bounding box center [1197, 179] width 449 height 48
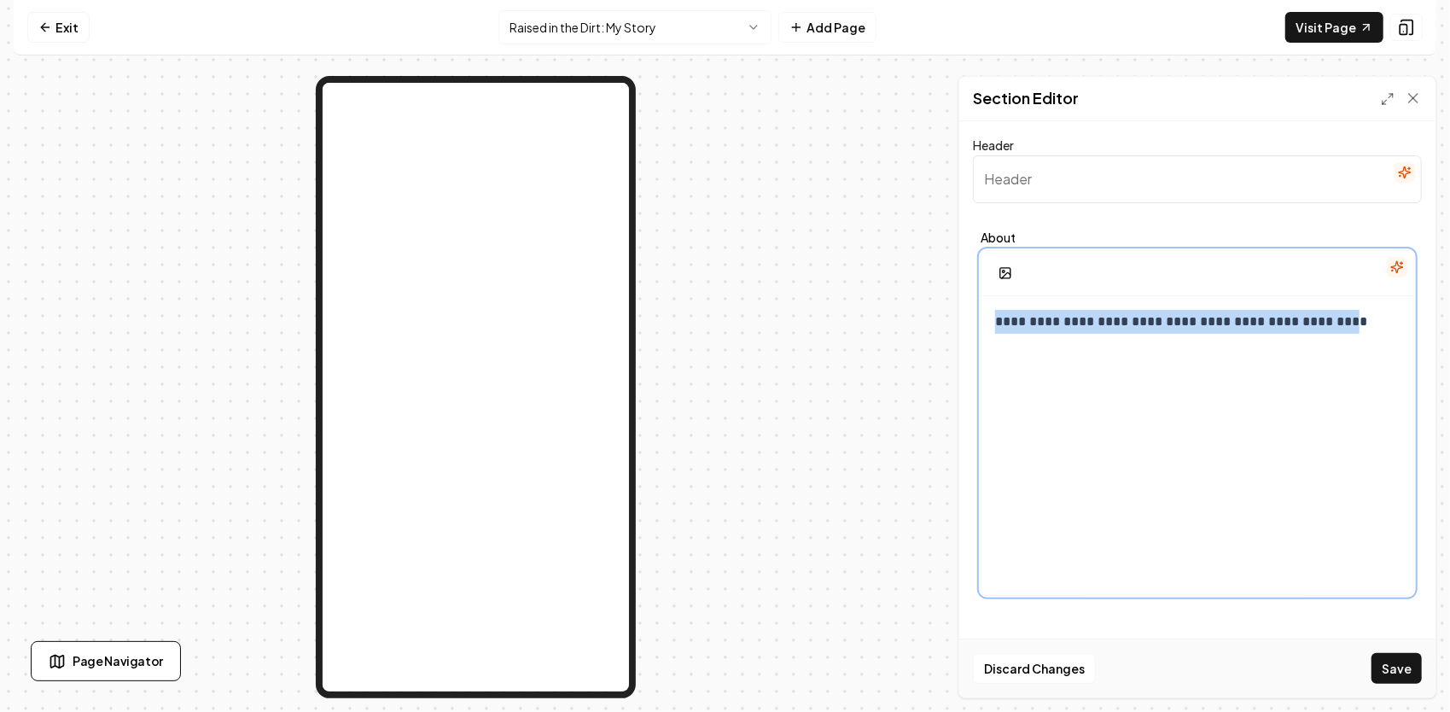
drag, startPoint x: 997, startPoint y: 318, endPoint x: 1319, endPoint y: 352, distance: 324.3
click at [1319, 352] on div "**********" at bounding box center [1197, 460] width 432 height 328
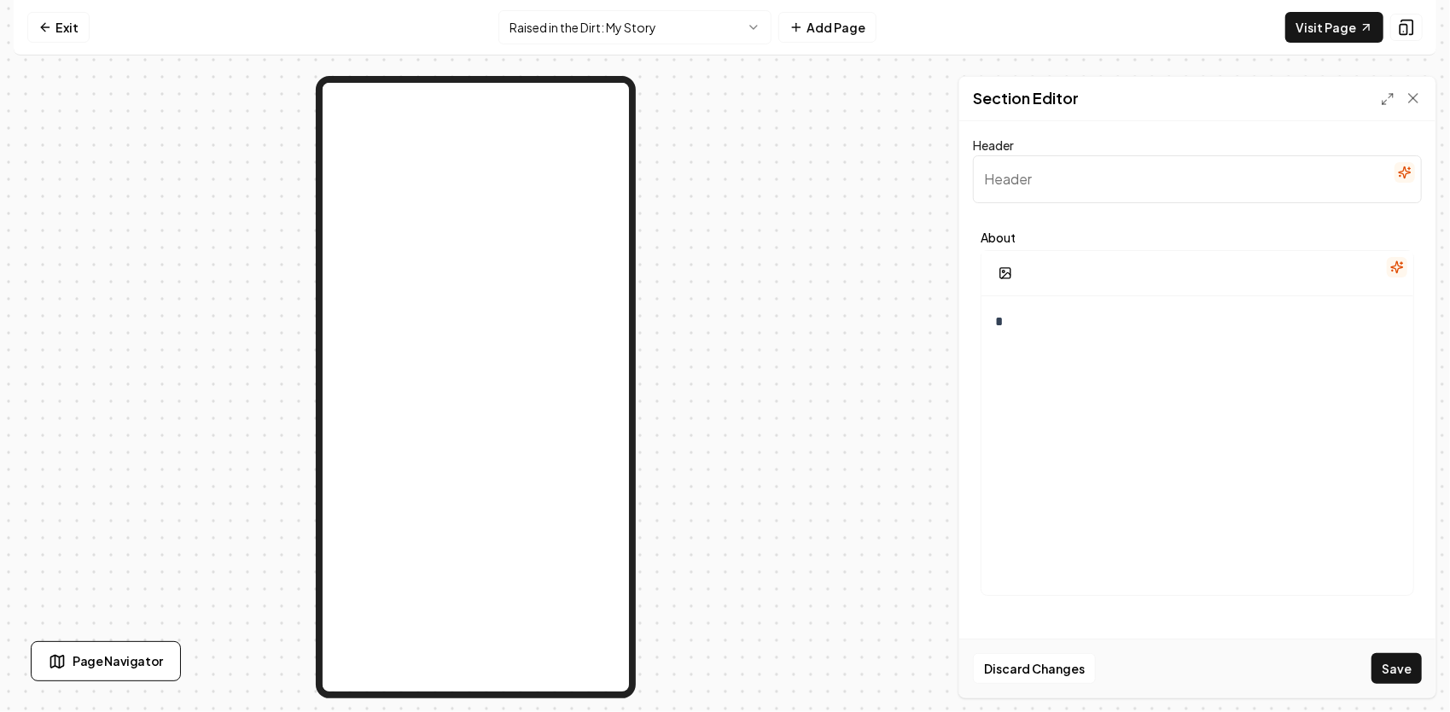
click at [1014, 187] on input "Header" at bounding box center [1197, 179] width 449 height 48
drag, startPoint x: 1014, startPoint y: 189, endPoint x: 1018, endPoint y: 172, distance: 18.4
click at [1018, 172] on input "Header" at bounding box center [1197, 179] width 449 height 48
paste input "3️⃣ Raised in the Dirt"
type input "3️⃣ Raised in the Dirt"
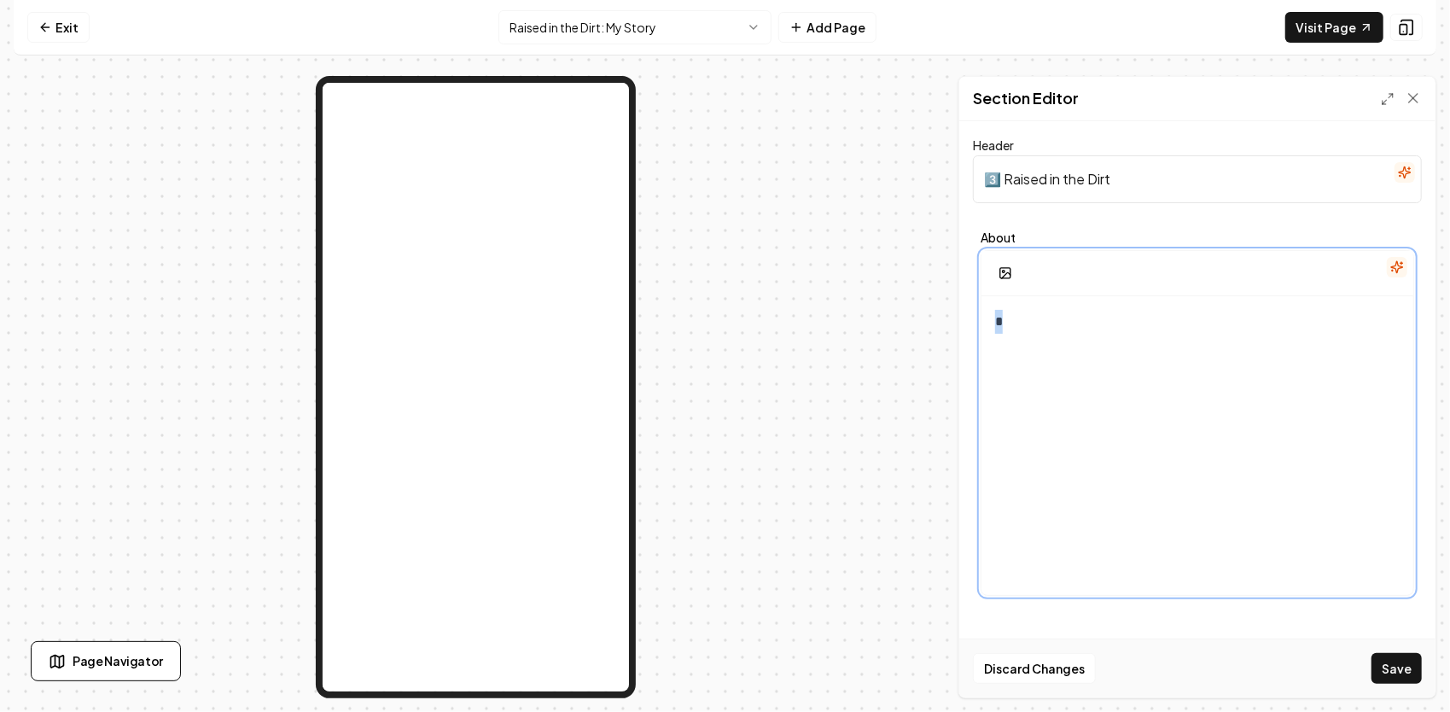
drag, startPoint x: 1012, startPoint y: 329, endPoint x: 995, endPoint y: 328, distance: 17.2
click at [995, 328] on p "*" at bounding box center [1191, 322] width 393 height 24
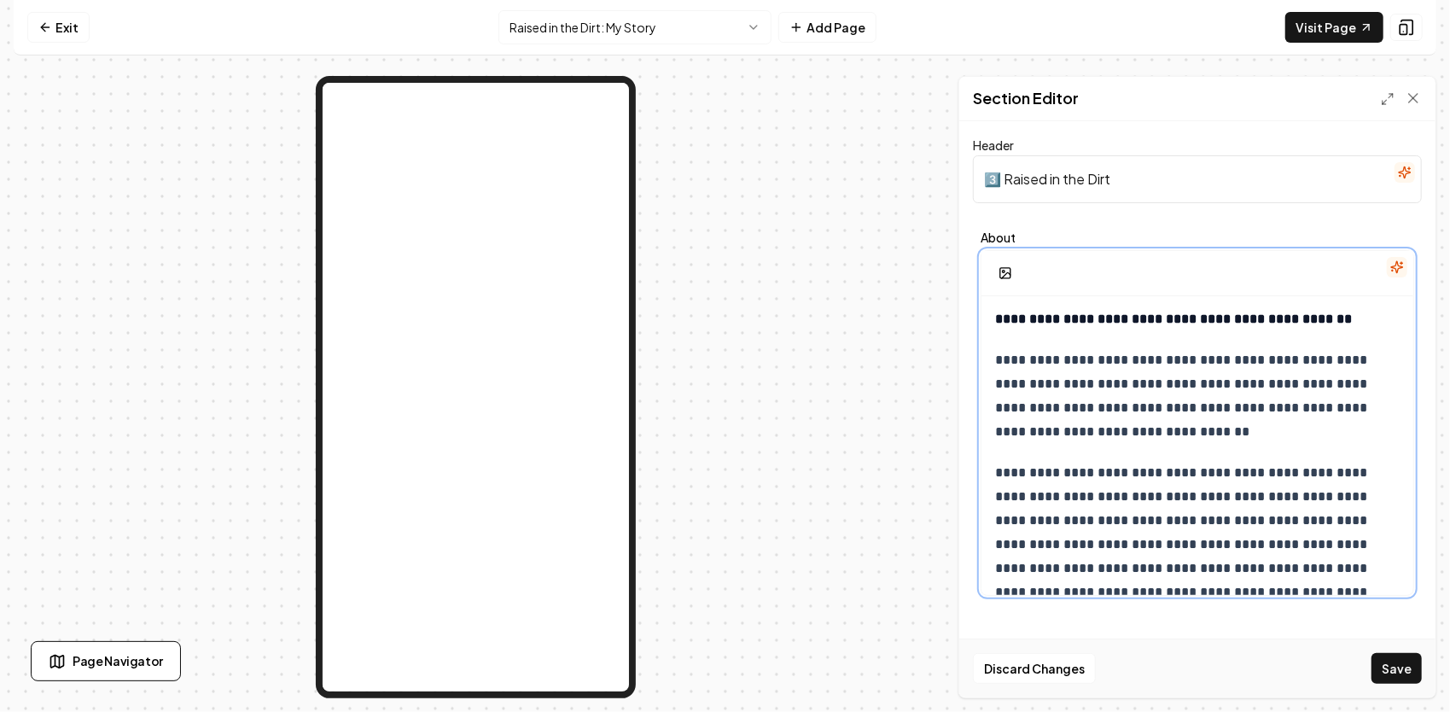
scroll to position [476, 0]
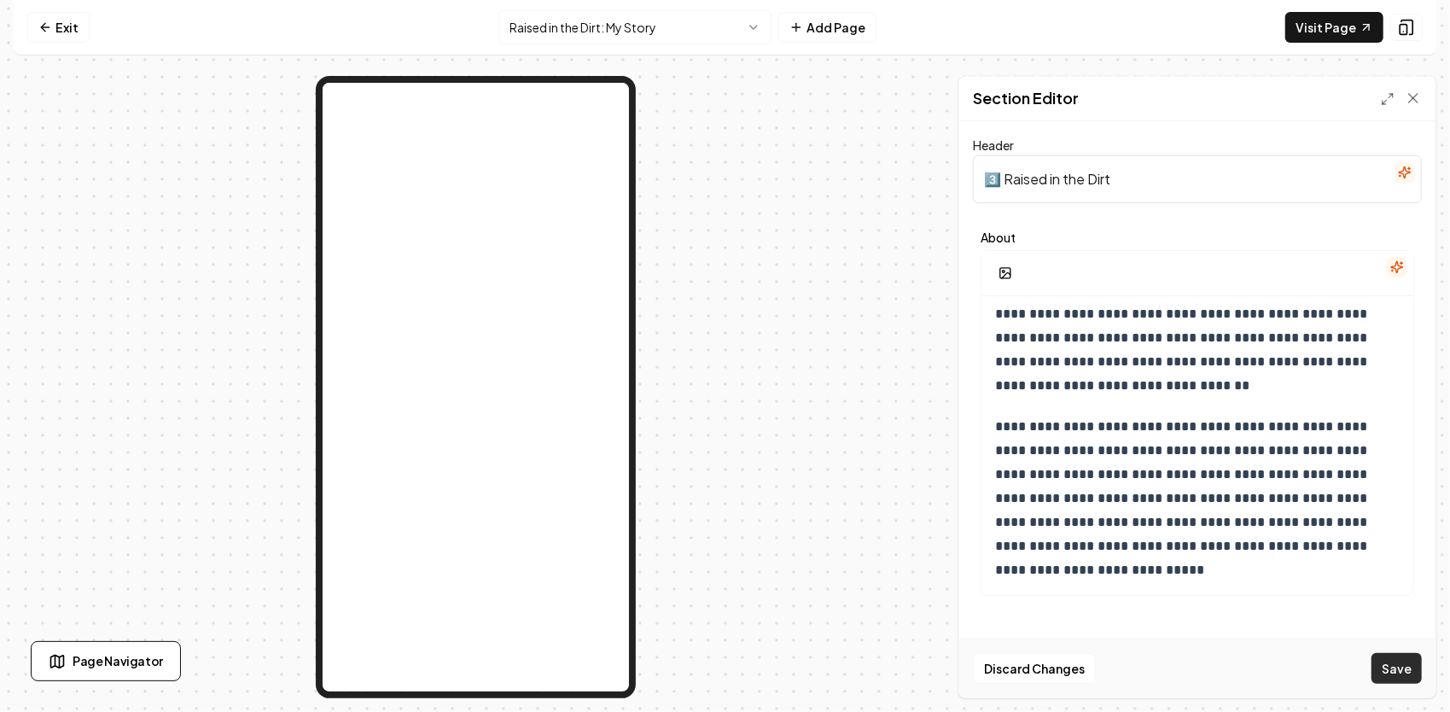
click at [1399, 667] on button "Save" at bounding box center [1396, 668] width 50 height 31
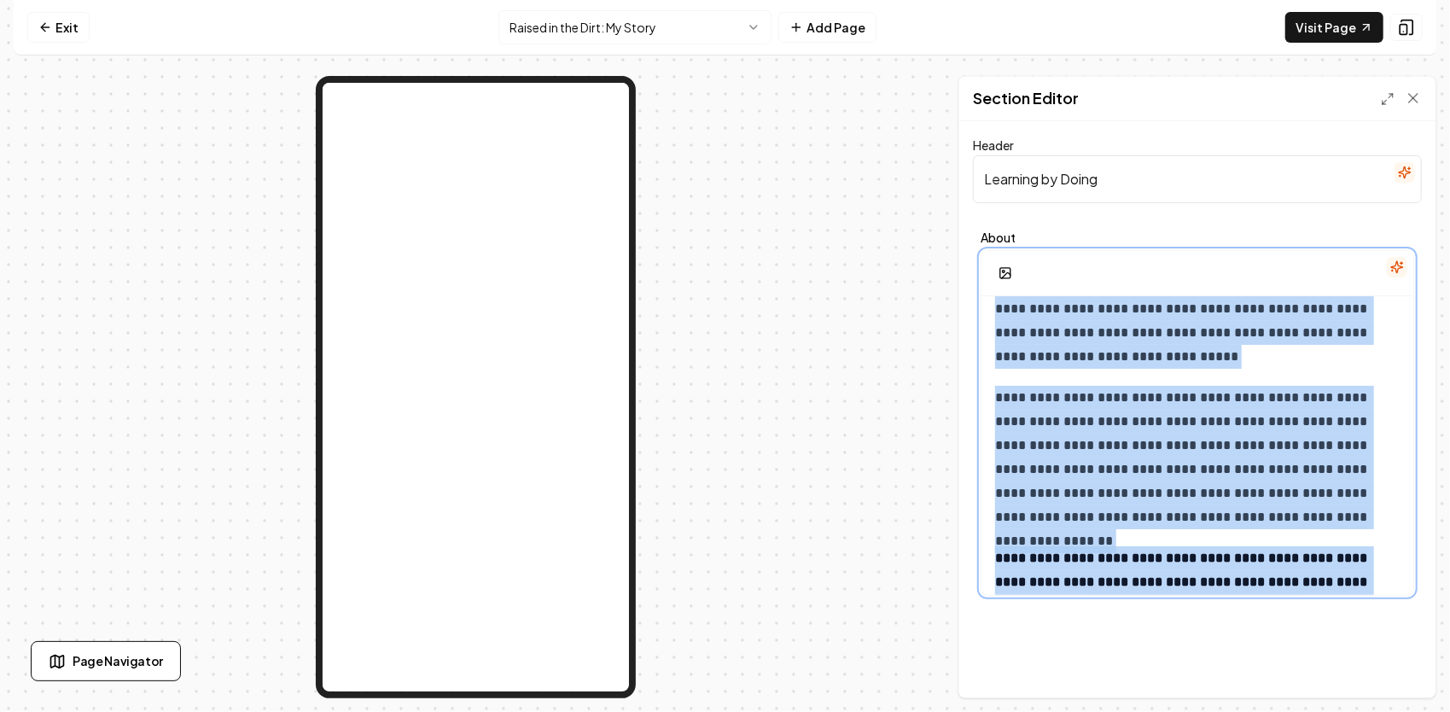
scroll to position [1432, 0]
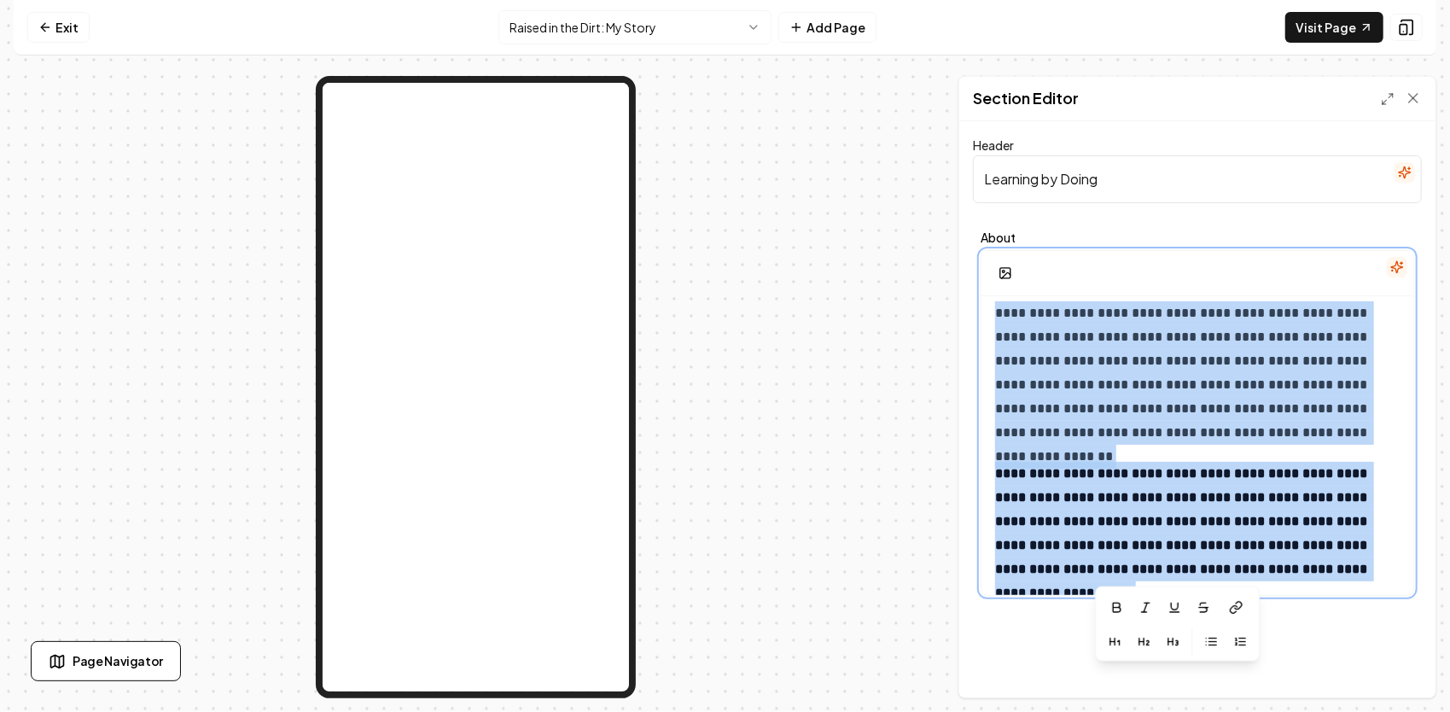
drag, startPoint x: 997, startPoint y: 317, endPoint x: 1433, endPoint y: 657, distance: 552.7
click at [1448, 674] on div "**********" at bounding box center [725, 356] width 1450 height 712
copy div "**********"
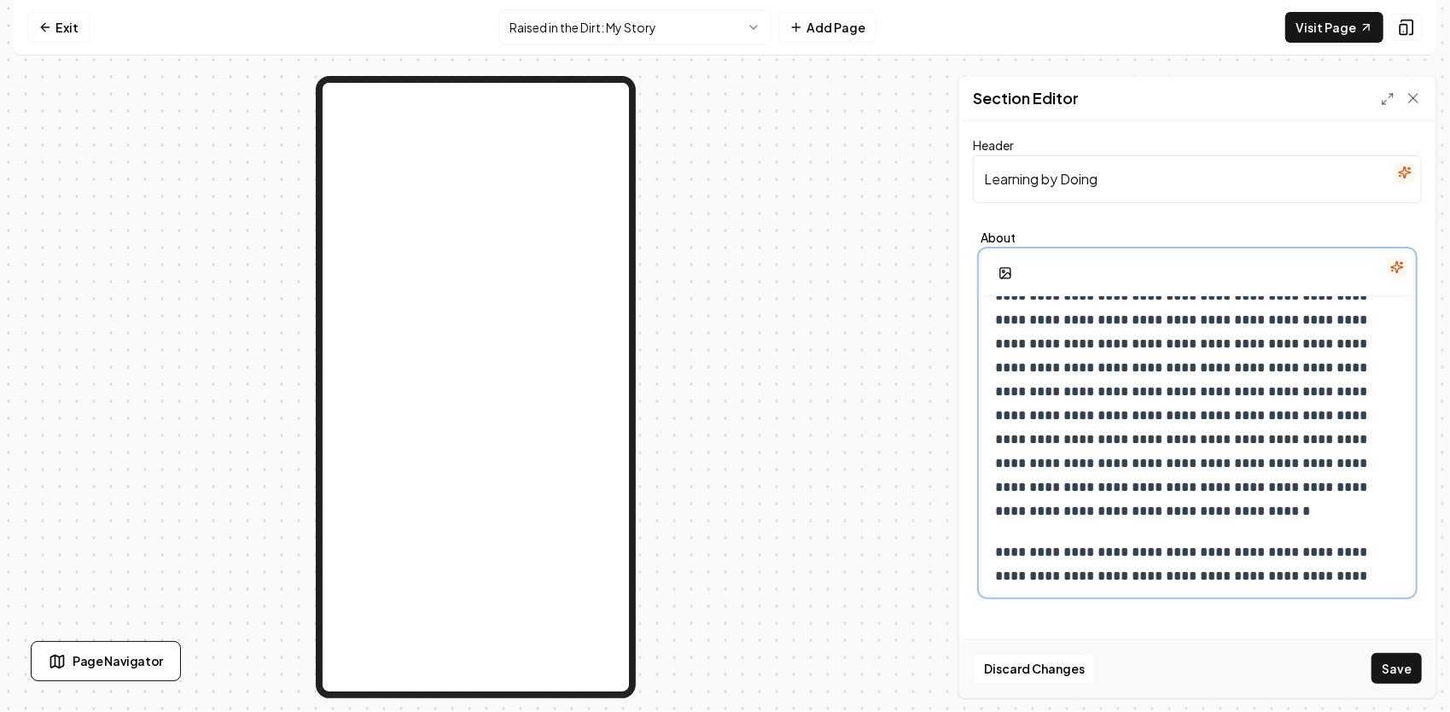
scroll to position [0, 0]
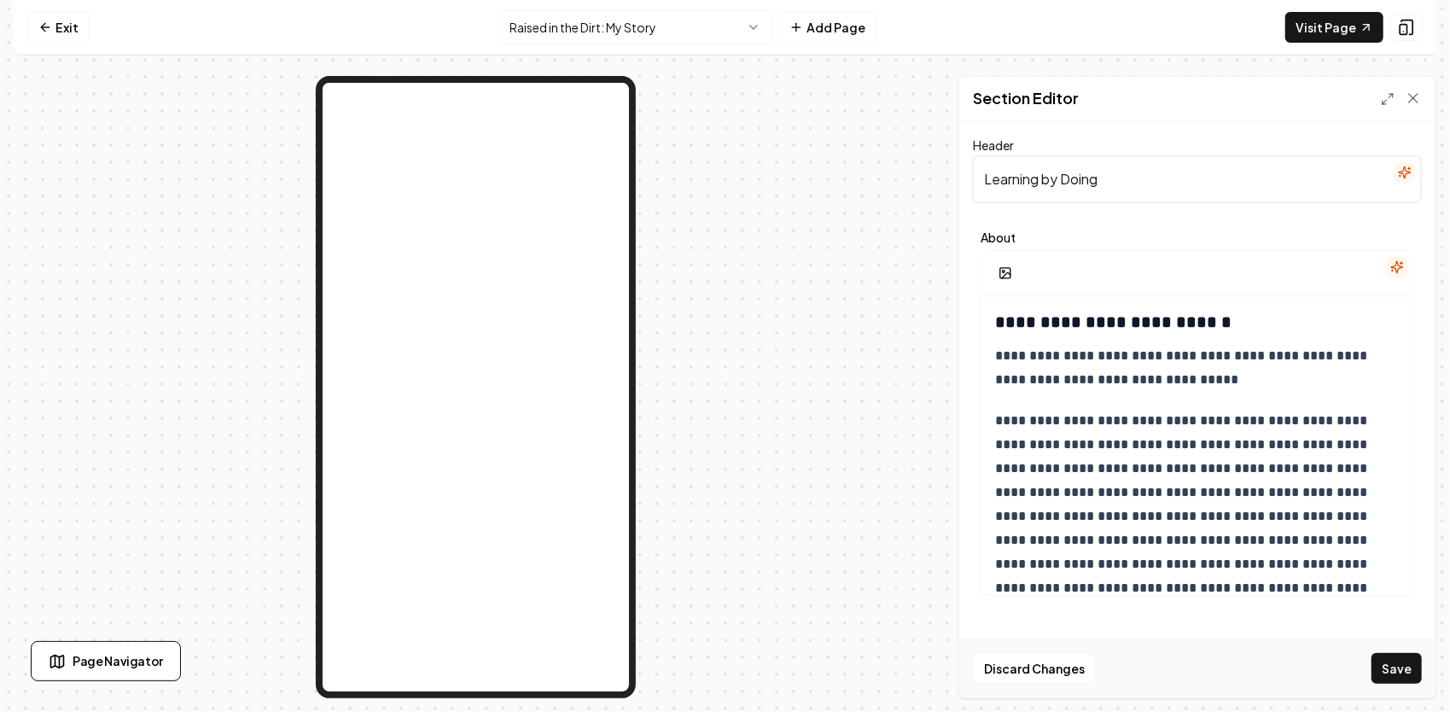
drag, startPoint x: 1102, startPoint y: 176, endPoint x: 985, endPoint y: 177, distance: 116.9
click at [985, 177] on input "Learning by Doing" at bounding box center [1197, 179] width 449 height 48
paste input "2️⃣ Raised in the Dirt"
drag, startPoint x: 1120, startPoint y: 177, endPoint x: 1009, endPoint y: 190, distance: 111.7
click at [1009, 190] on input "2️⃣ Raised in the Dirt" at bounding box center [1197, 179] width 449 height 48
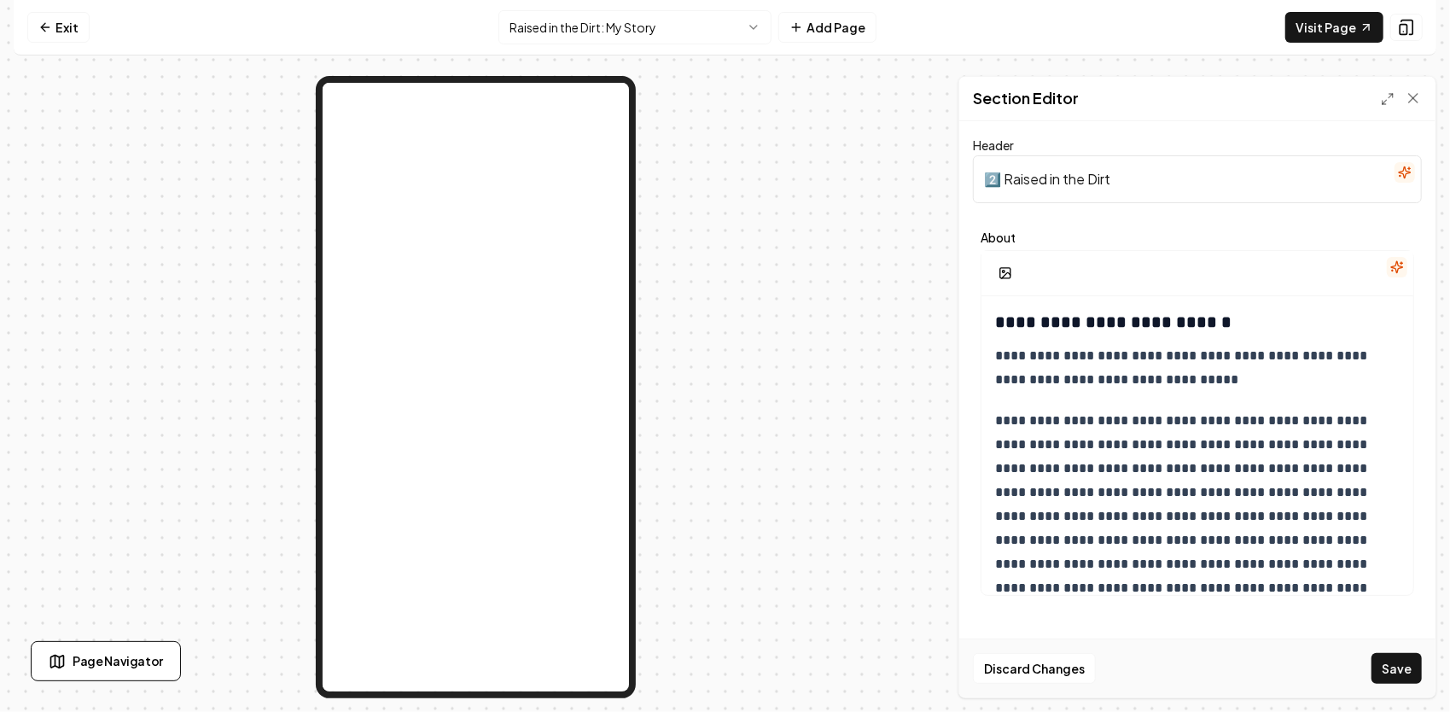
click at [1117, 187] on input "2️⃣ Raised in the Dirt" at bounding box center [1197, 179] width 449 height 48
drag, startPoint x: 1250, startPoint y: 188, endPoint x: 1014, endPoint y: 166, distance: 237.3
click at [962, 183] on div "**********" at bounding box center [1197, 409] width 476 height 576
type input "2️⃣ Raised in the Dirt- Learning by doing"
paste input "2️⃣ Raised in the Dirt – Learning by Doing"
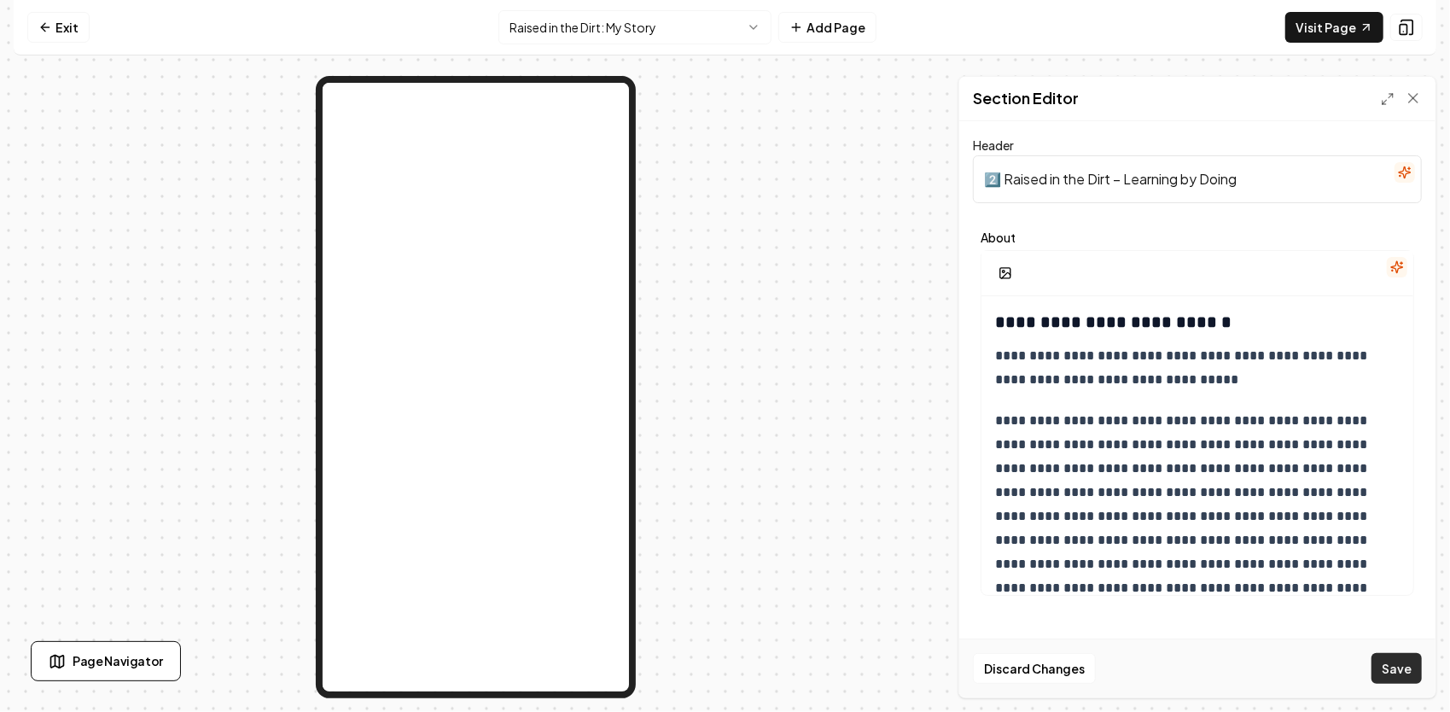
type input "2️⃣ Raised in the Dirt – Learning by Doing"
click at [1399, 670] on button "Save" at bounding box center [1396, 668] width 50 height 31
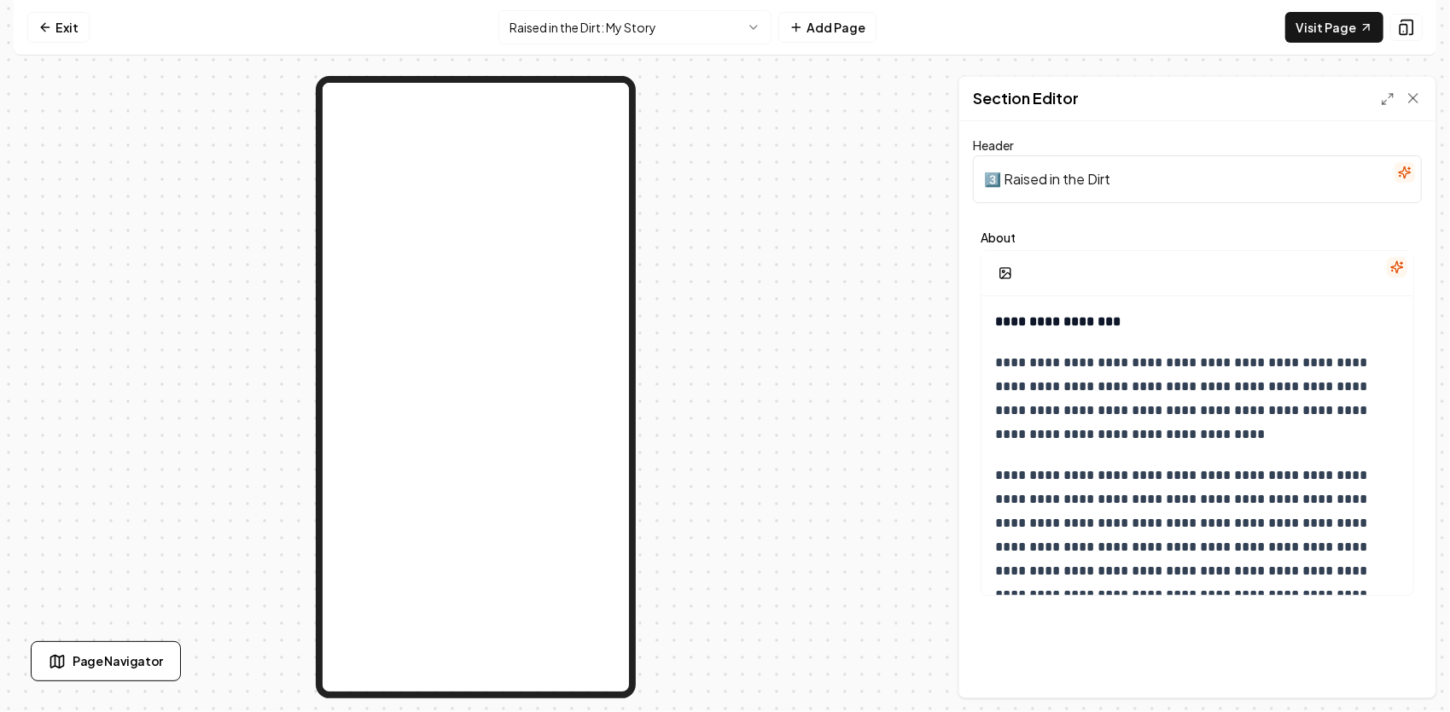
drag, startPoint x: 1115, startPoint y: 177, endPoint x: 963, endPoint y: 177, distance: 151.9
click at [964, 177] on div "**********" at bounding box center [1197, 409] width 476 height 576
click at [1124, 171] on input "3️⃣ Raised in the Dirt" at bounding box center [1197, 179] width 449 height 48
paste input "Building from the Ground Up"
type input "3️⃣ Raised in the Dirt-Building from the Ground Up"
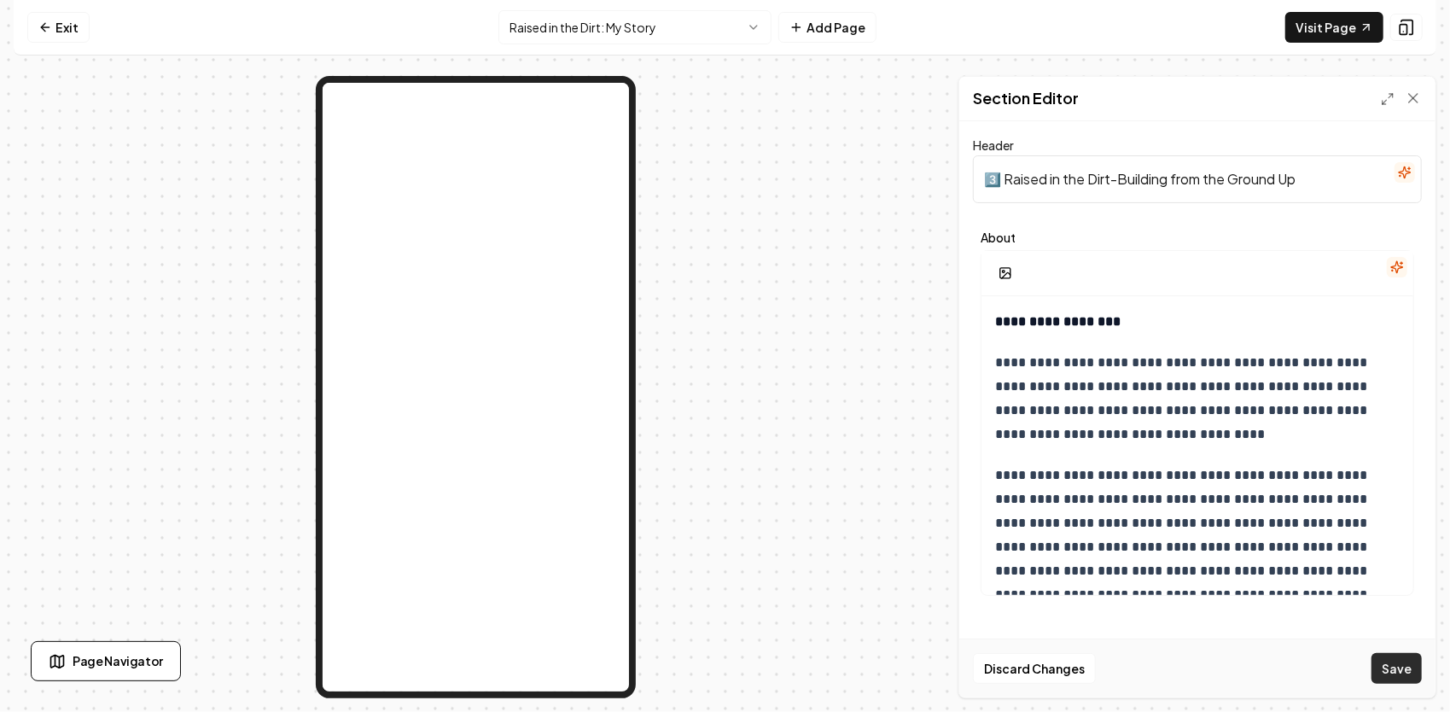
click at [1408, 674] on button "Save" at bounding box center [1396, 668] width 50 height 31
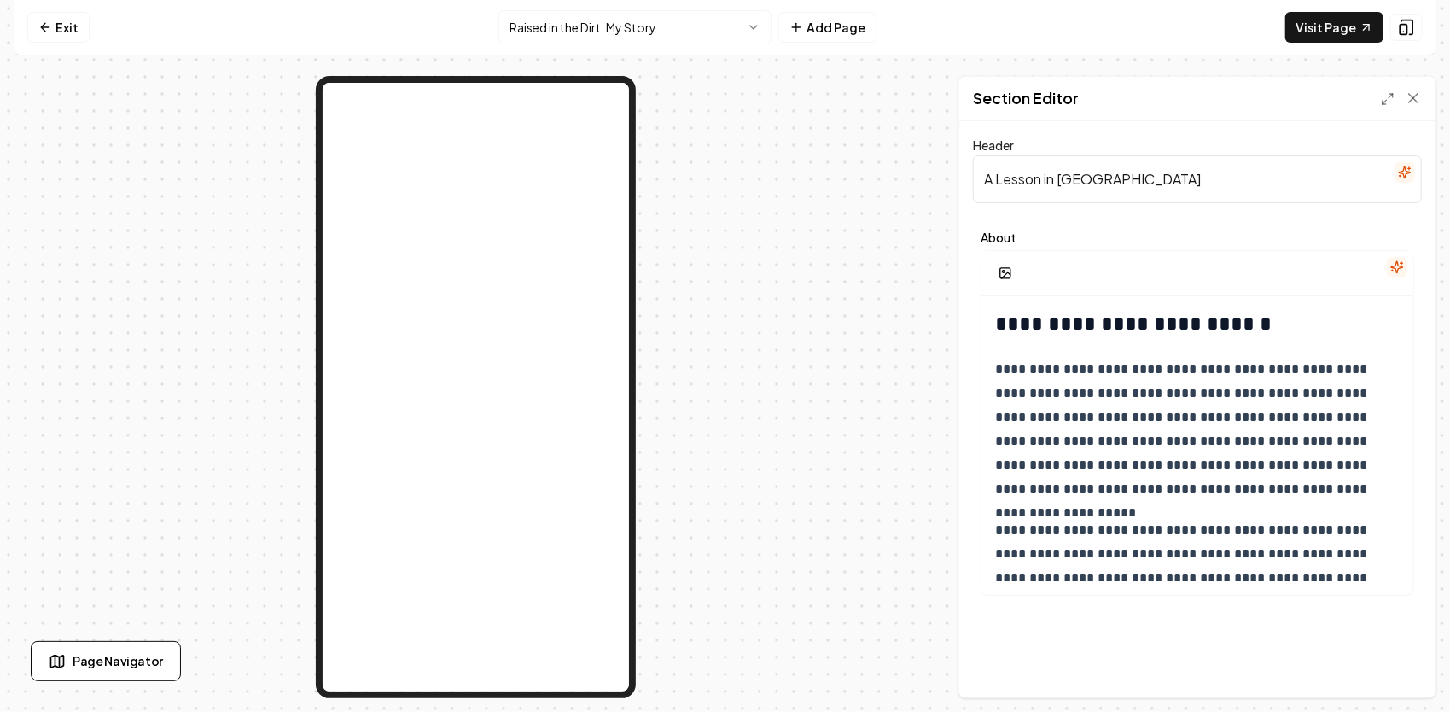
drag, startPoint x: 1120, startPoint y: 181, endPoint x: 980, endPoint y: 178, distance: 140.8
click at [980, 178] on input "A Lesson in Belief" at bounding box center [1197, 179] width 449 height 48
paste input "1️⃣ Raised in the Dirt – A Lesson in [GEOGRAPHIC_DATA]"
type input "1️⃣ Raised in the Dirt – A Lesson in [GEOGRAPHIC_DATA]"
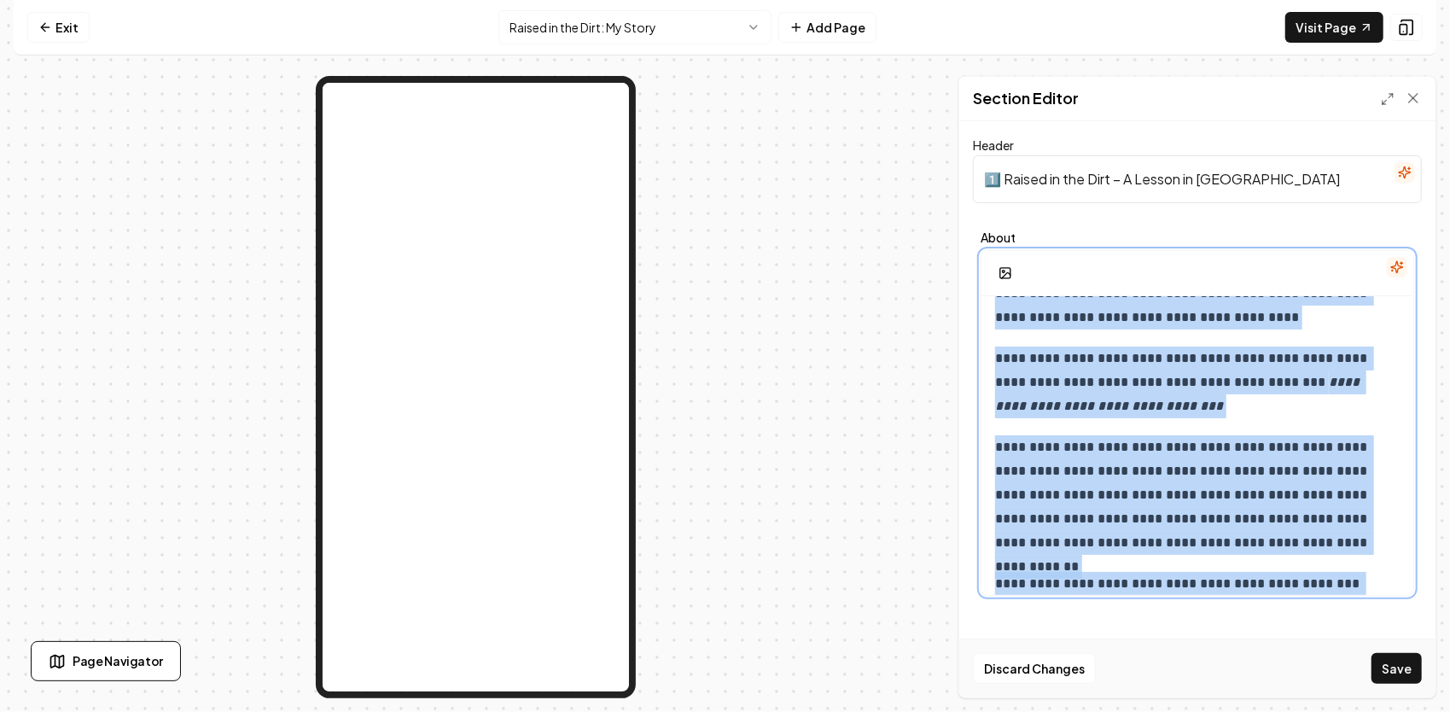
scroll to position [1381, 0]
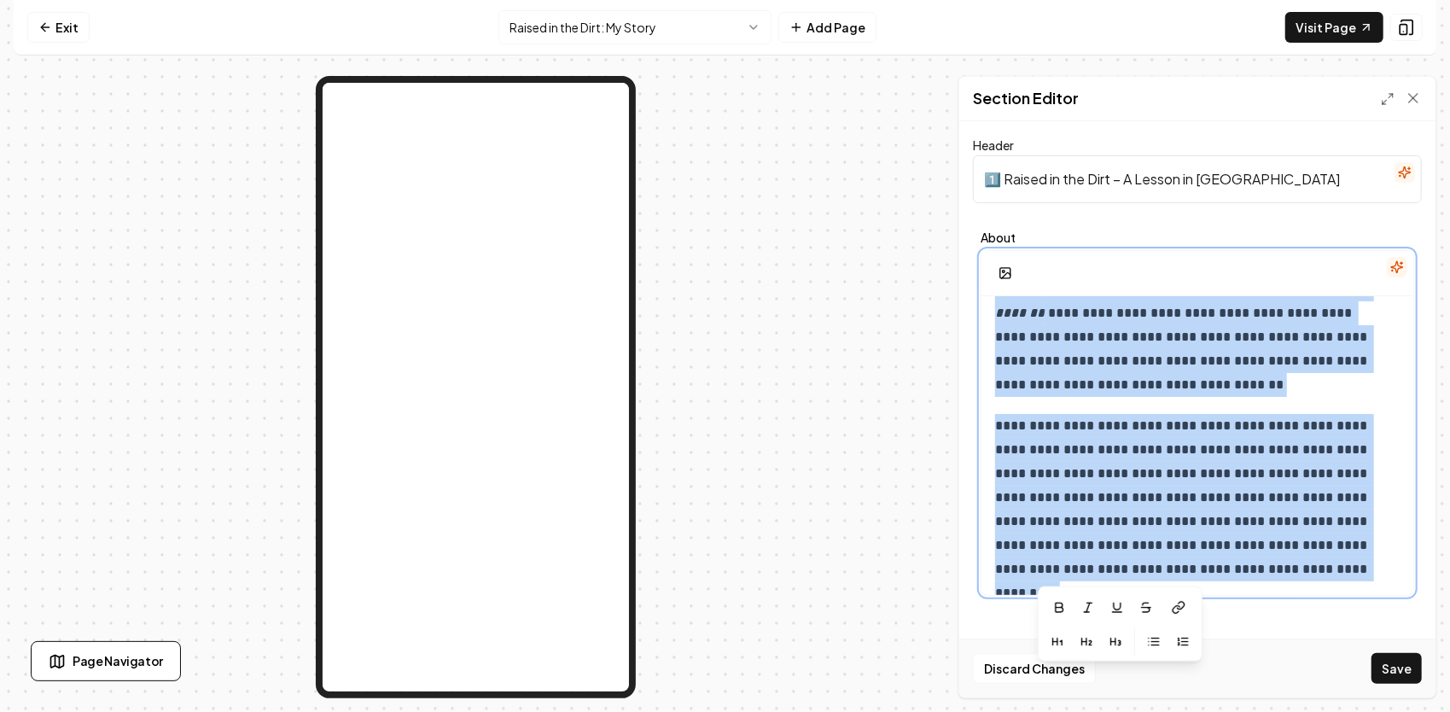
drag, startPoint x: 997, startPoint y: 317, endPoint x: 1340, endPoint y: 687, distance: 504.8
click at [1346, 700] on div "**********" at bounding box center [725, 356] width 1450 height 712
copy div "**********"
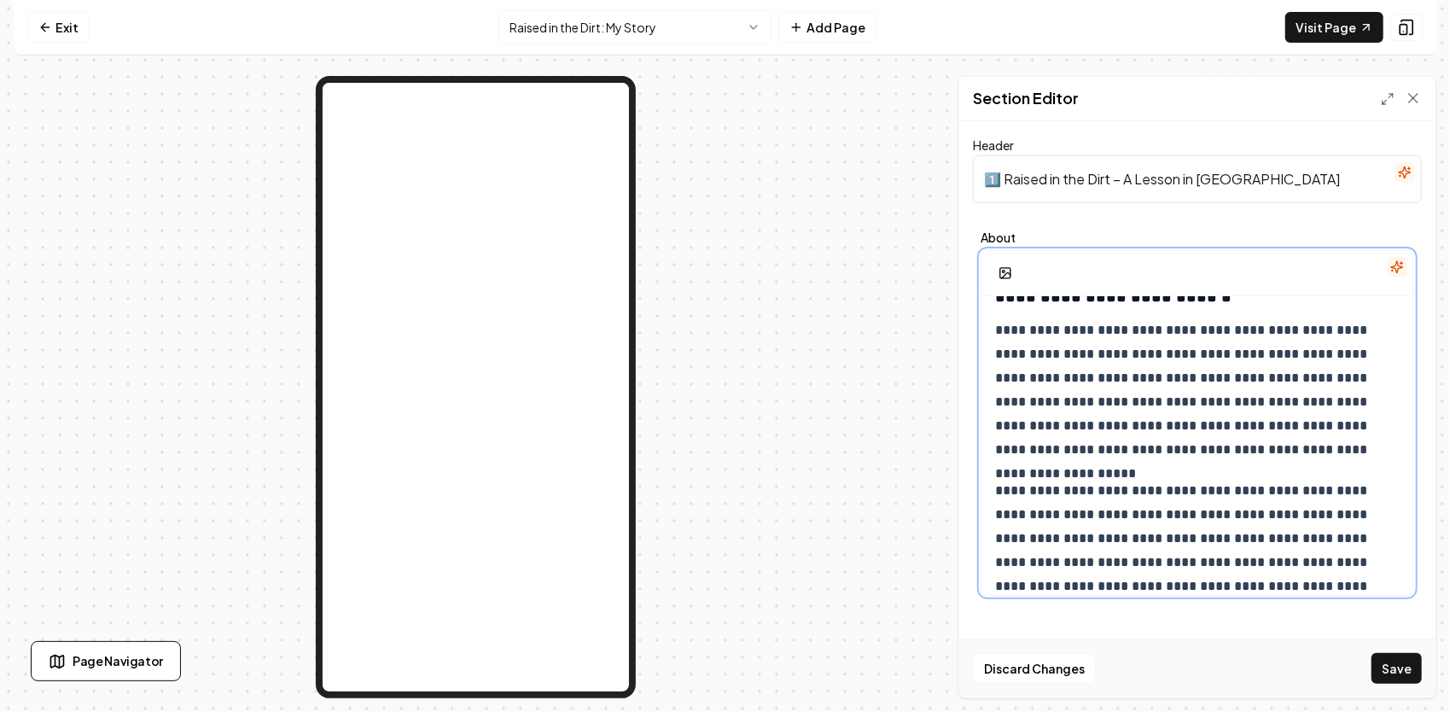
scroll to position [0, 0]
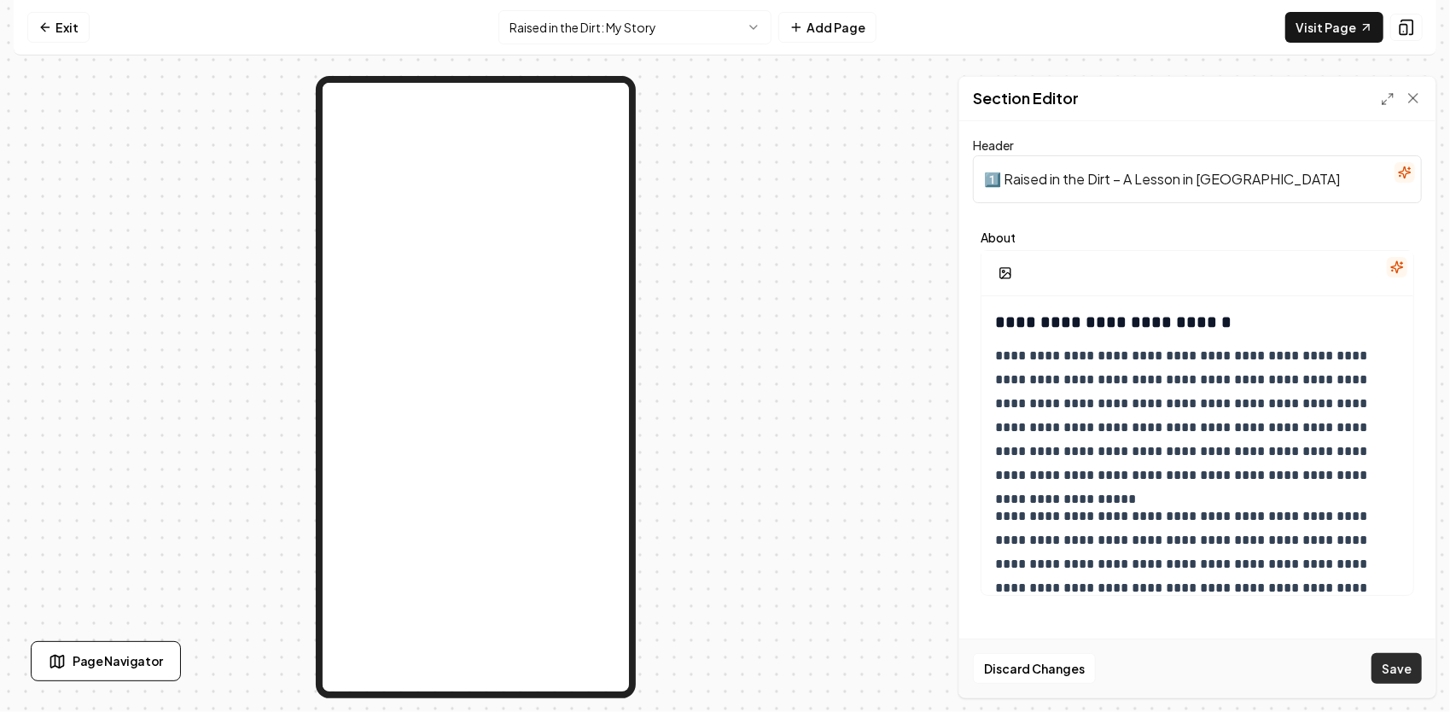
click at [1396, 669] on button "Save" at bounding box center [1396, 668] width 50 height 31
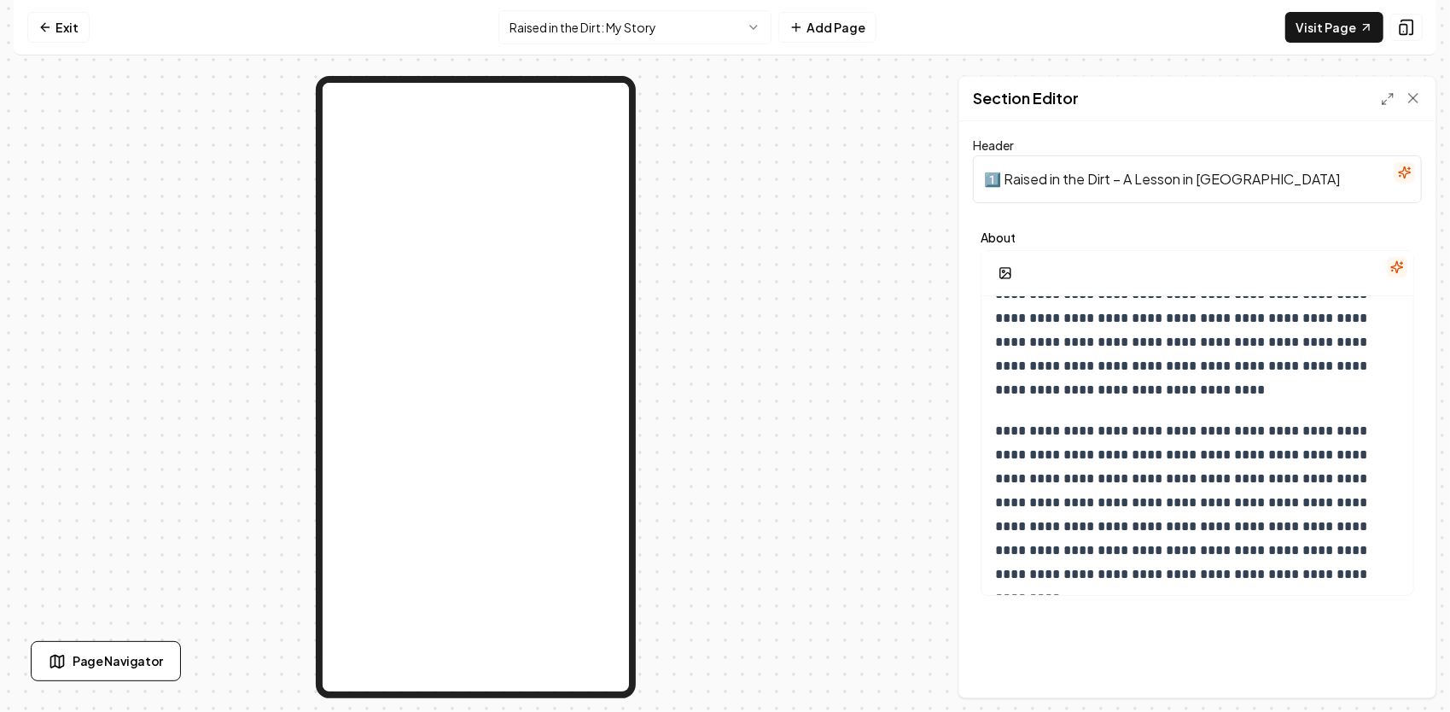
scroll to position [1367, 0]
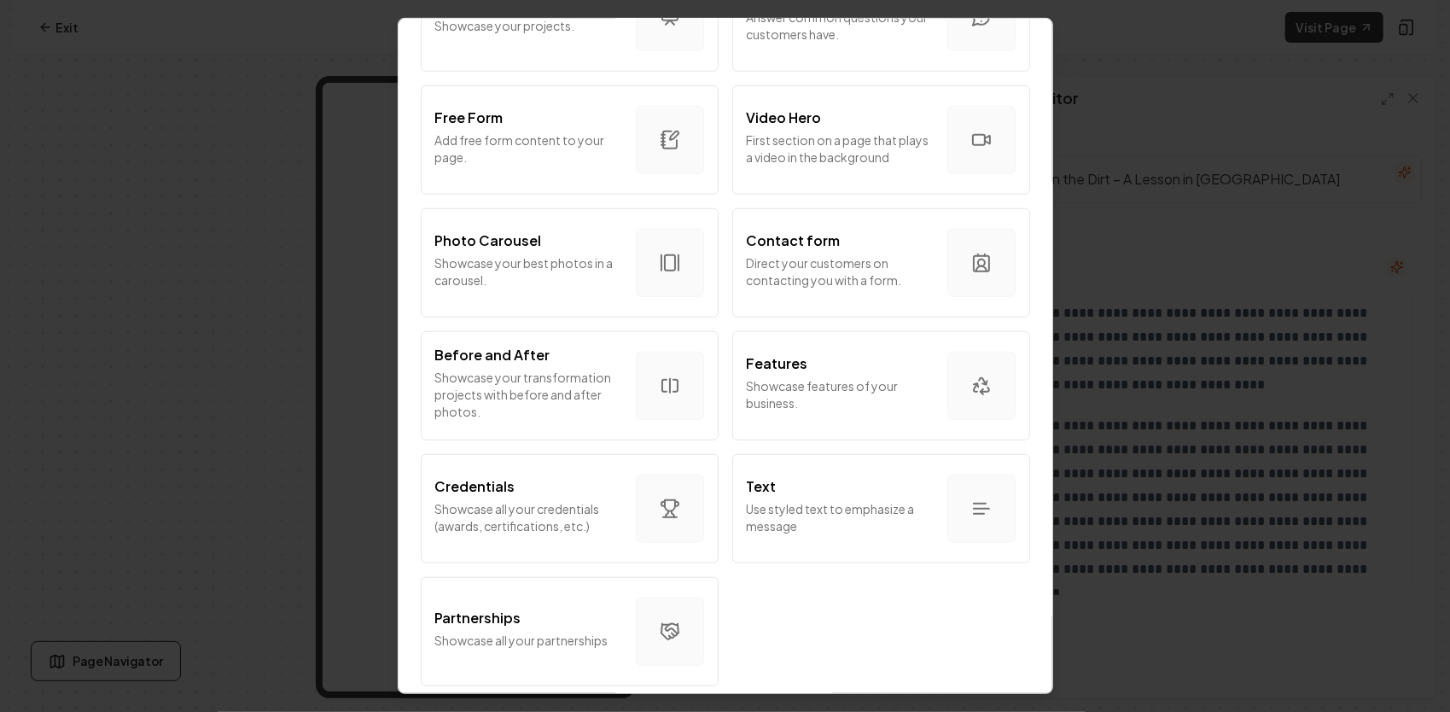
scroll to position [933, 0]
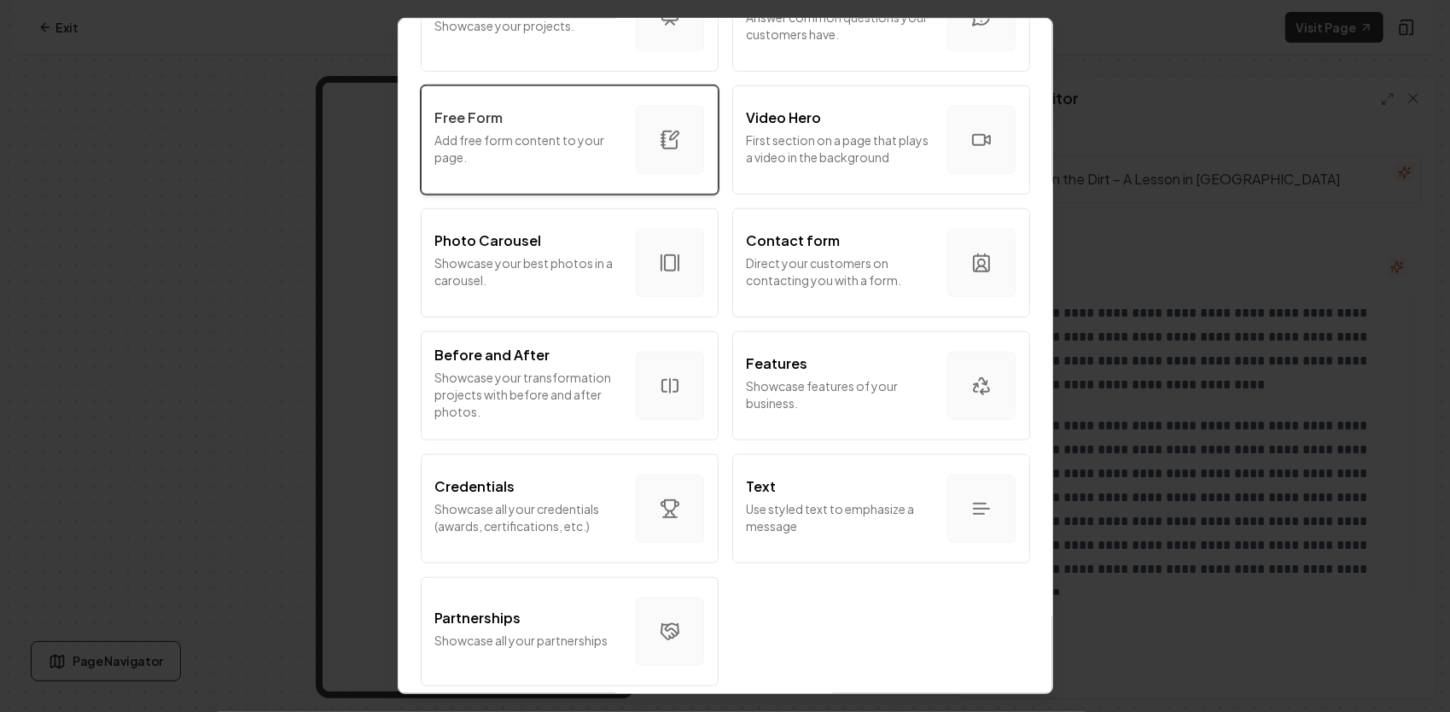
click at [532, 131] on p "Add free form content to your page." at bounding box center [528, 148] width 187 height 34
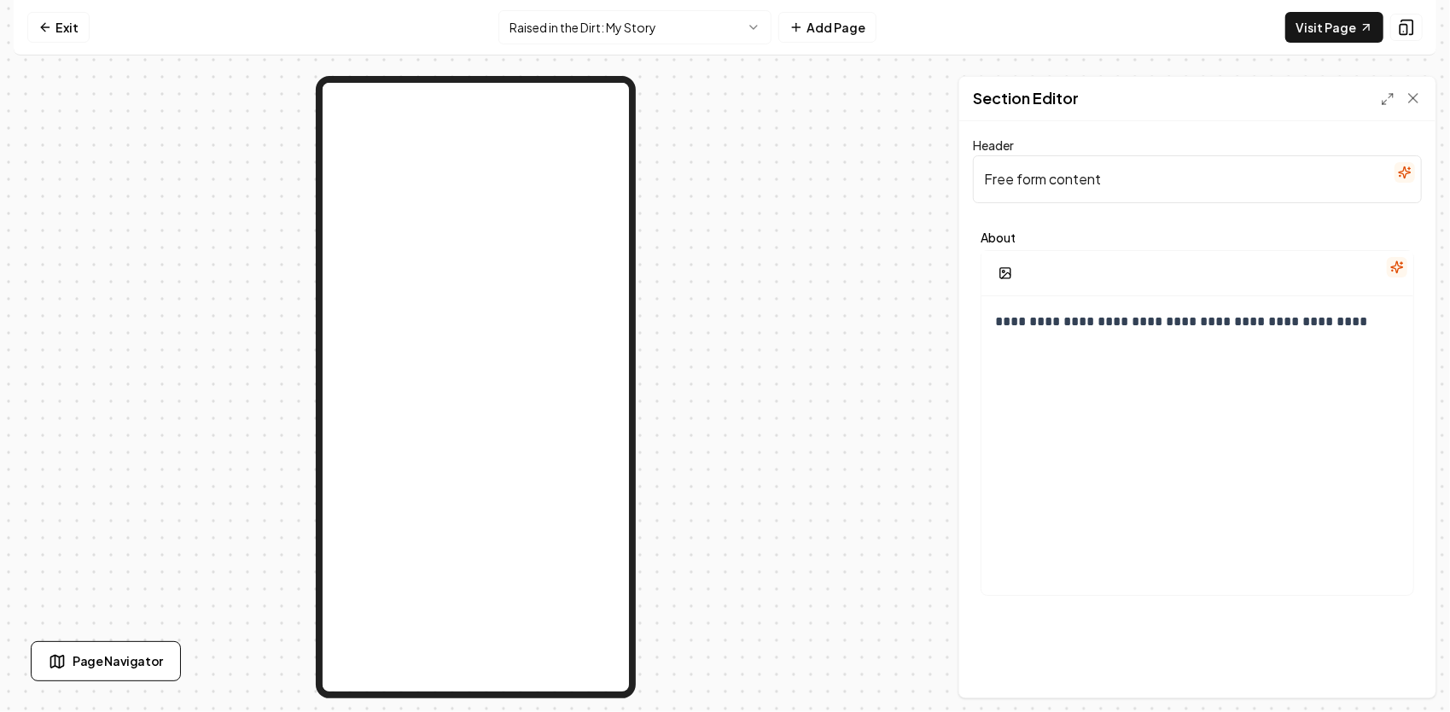
drag, startPoint x: 1125, startPoint y: 195, endPoint x: 852, endPoint y: 179, distance: 274.4
click at [852, 179] on div "**********" at bounding box center [725, 387] width 1422 height 622
drag, startPoint x: 1006, startPoint y: 181, endPoint x: 828, endPoint y: 242, distance: 188.6
click at [828, 242] on div at bounding box center [476, 387] width 924 height 622
click at [1077, 187] on input "Header" at bounding box center [1197, 179] width 449 height 48
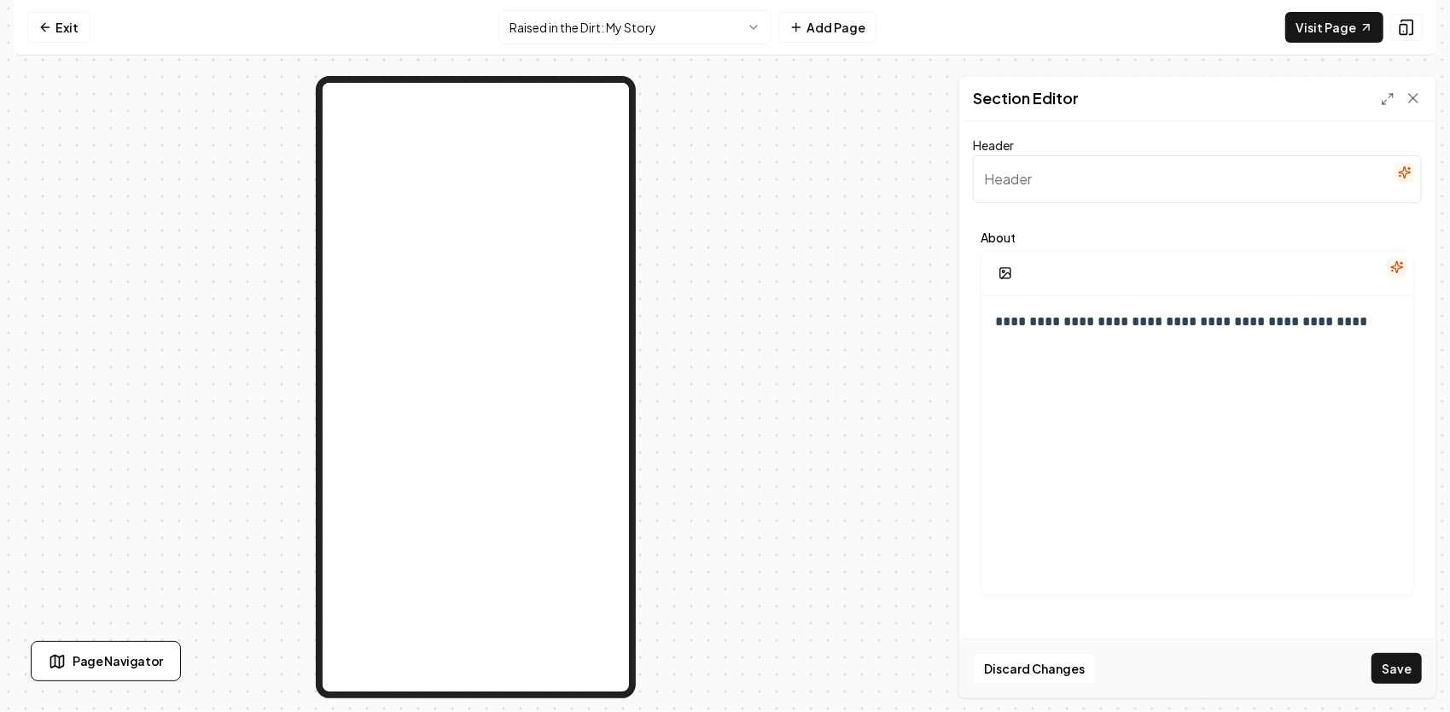
paste input "4️⃣ Raised in the Dirt – The Real-World Lessons"
type input "4️⃣ Raised in the Dirt – The Real-World Lessons"
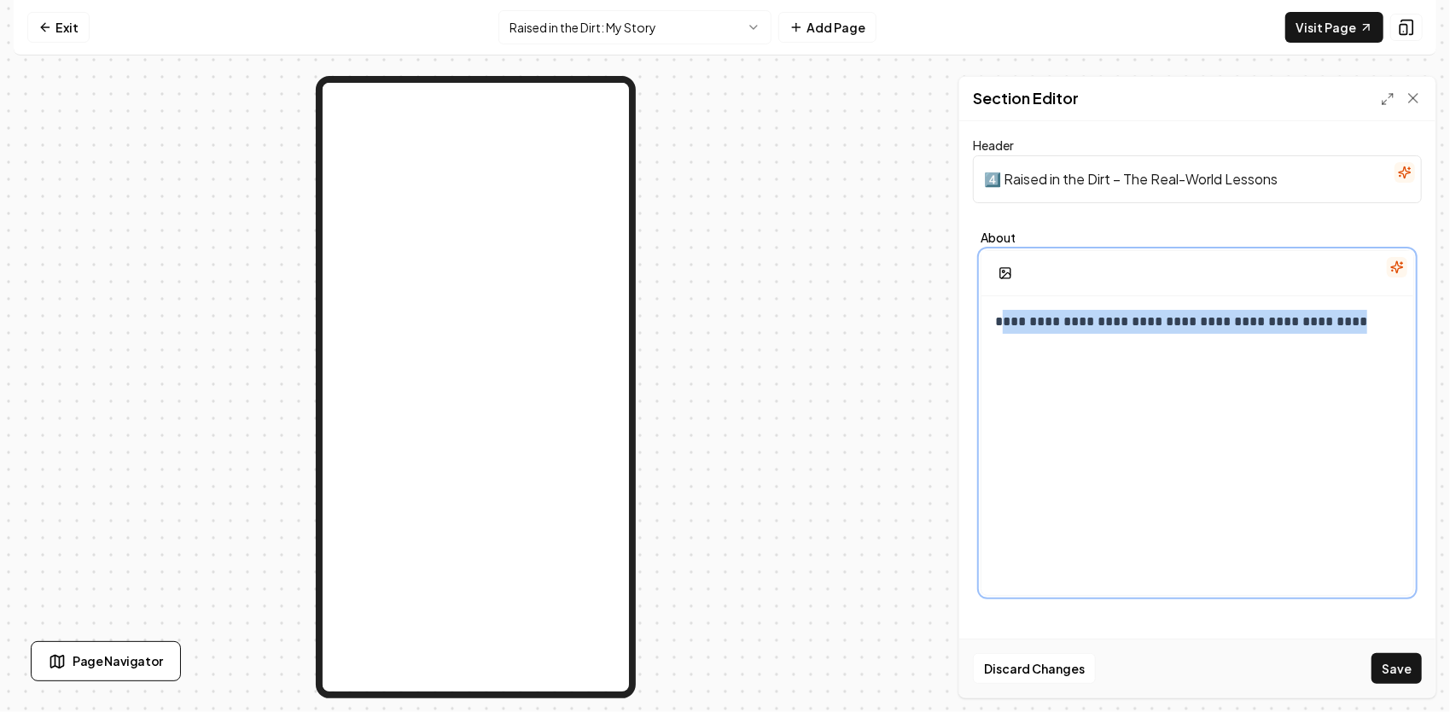
drag, startPoint x: 1000, startPoint y: 324, endPoint x: 1350, endPoint y: 352, distance: 351.0
click at [1347, 353] on div "**********" at bounding box center [1197, 460] width 432 height 328
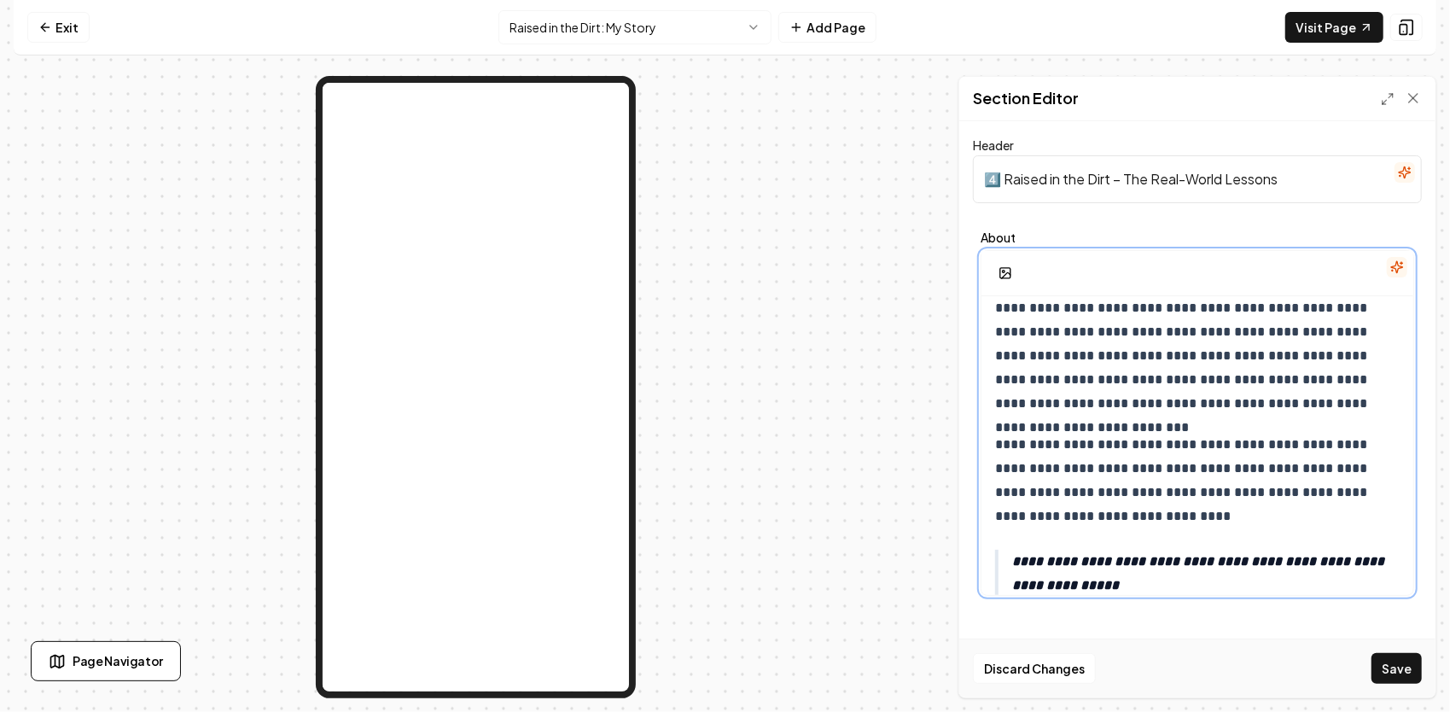
scroll to position [959, 0]
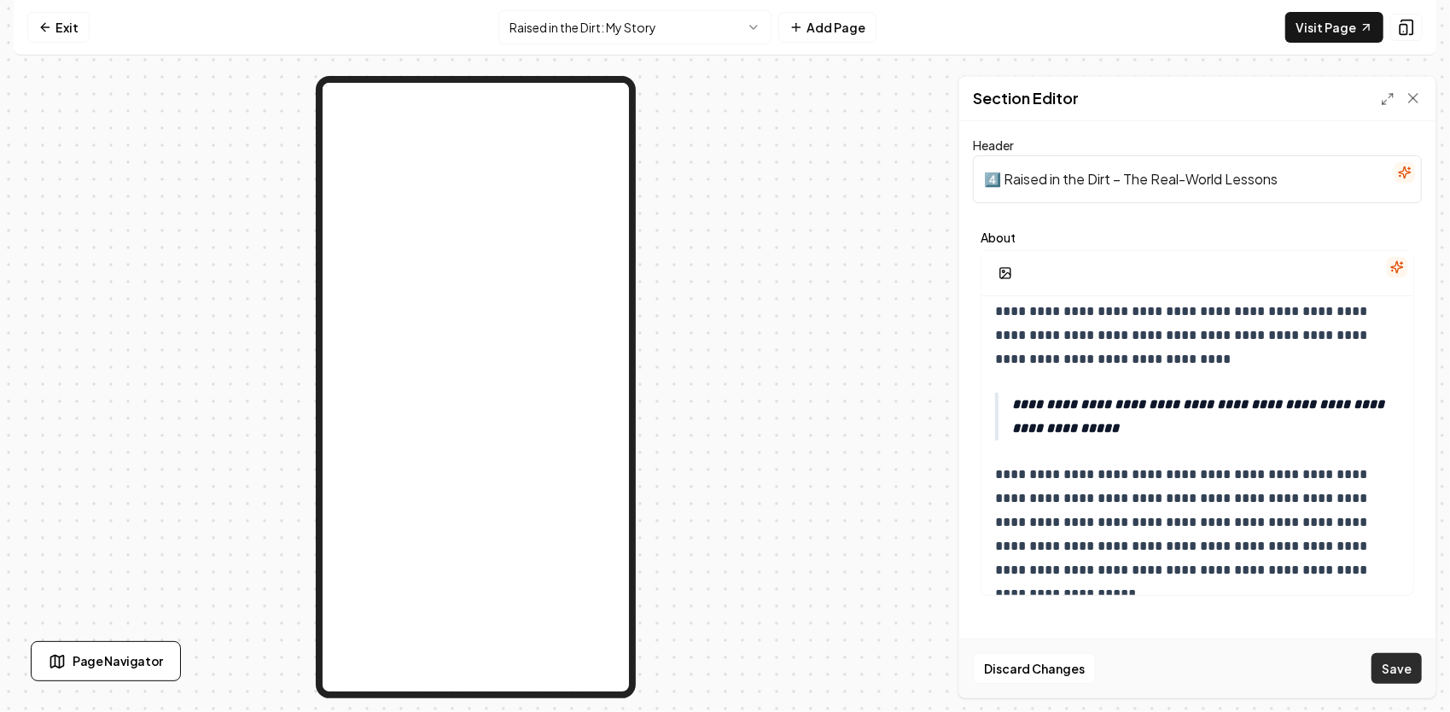
click at [1405, 672] on button "Save" at bounding box center [1396, 668] width 50 height 31
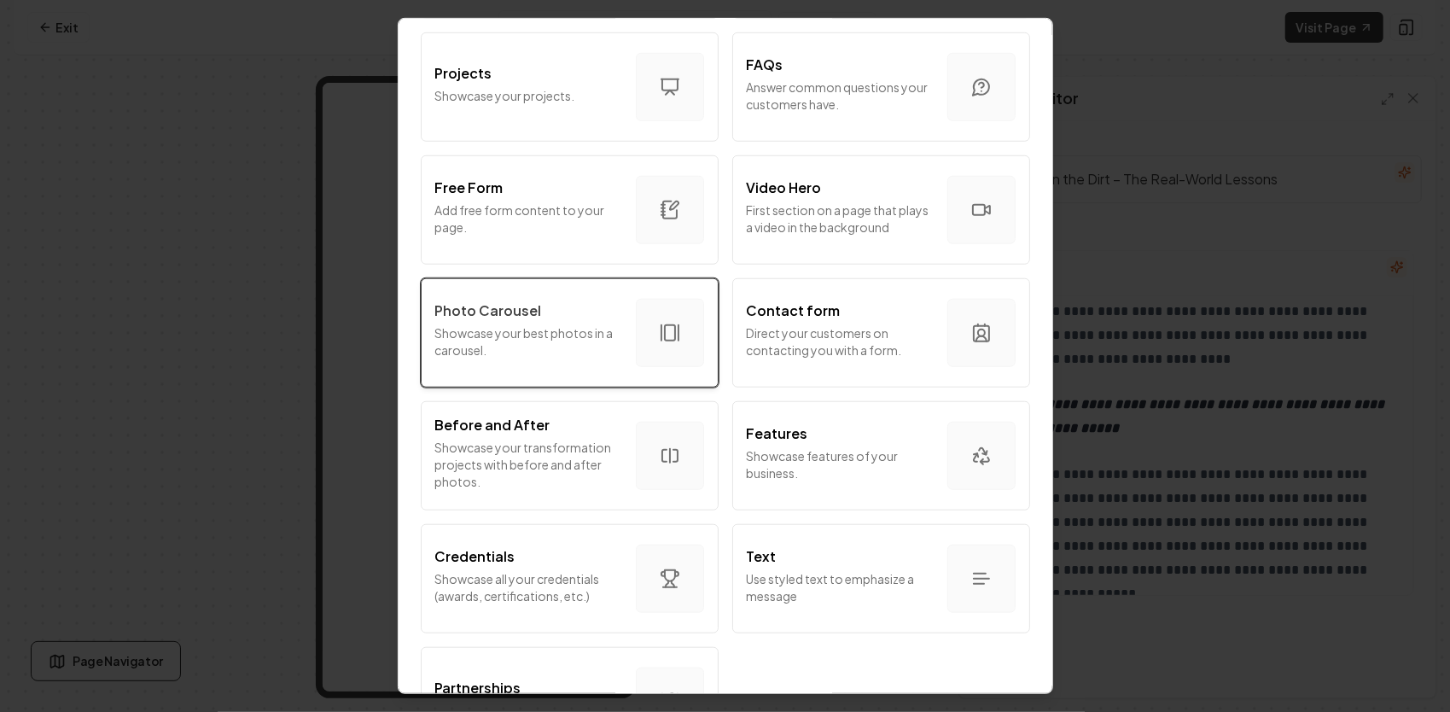
scroll to position [853, 0]
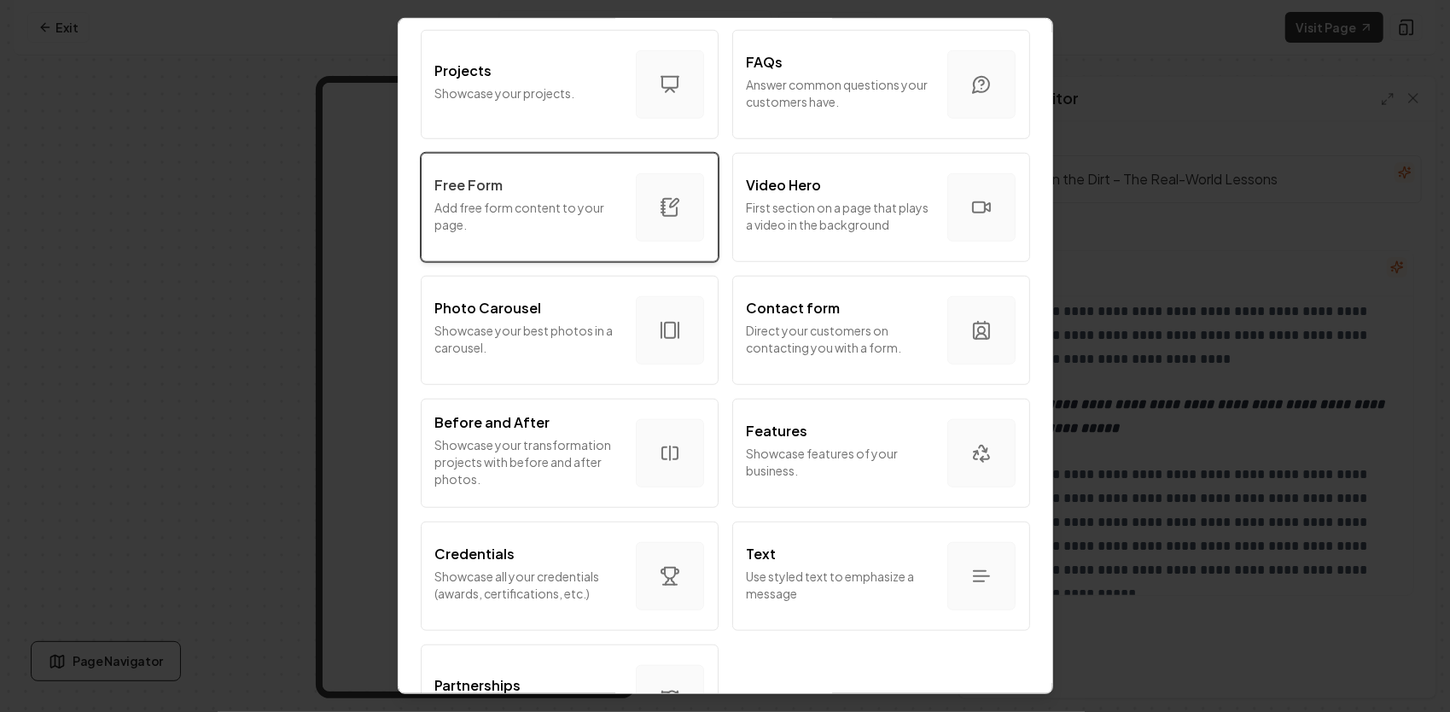
click at [510, 206] on p "Add free form content to your page." at bounding box center [528, 216] width 187 height 34
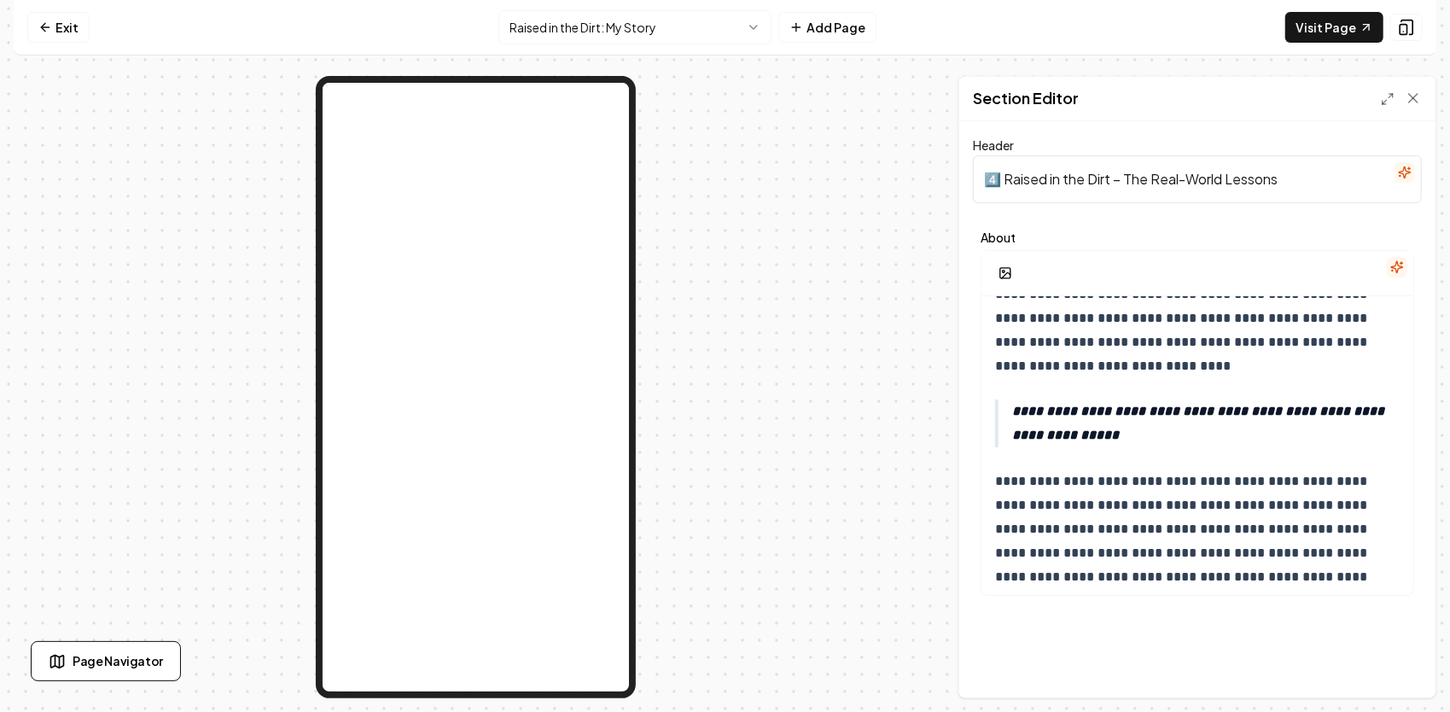
scroll to position [959, 0]
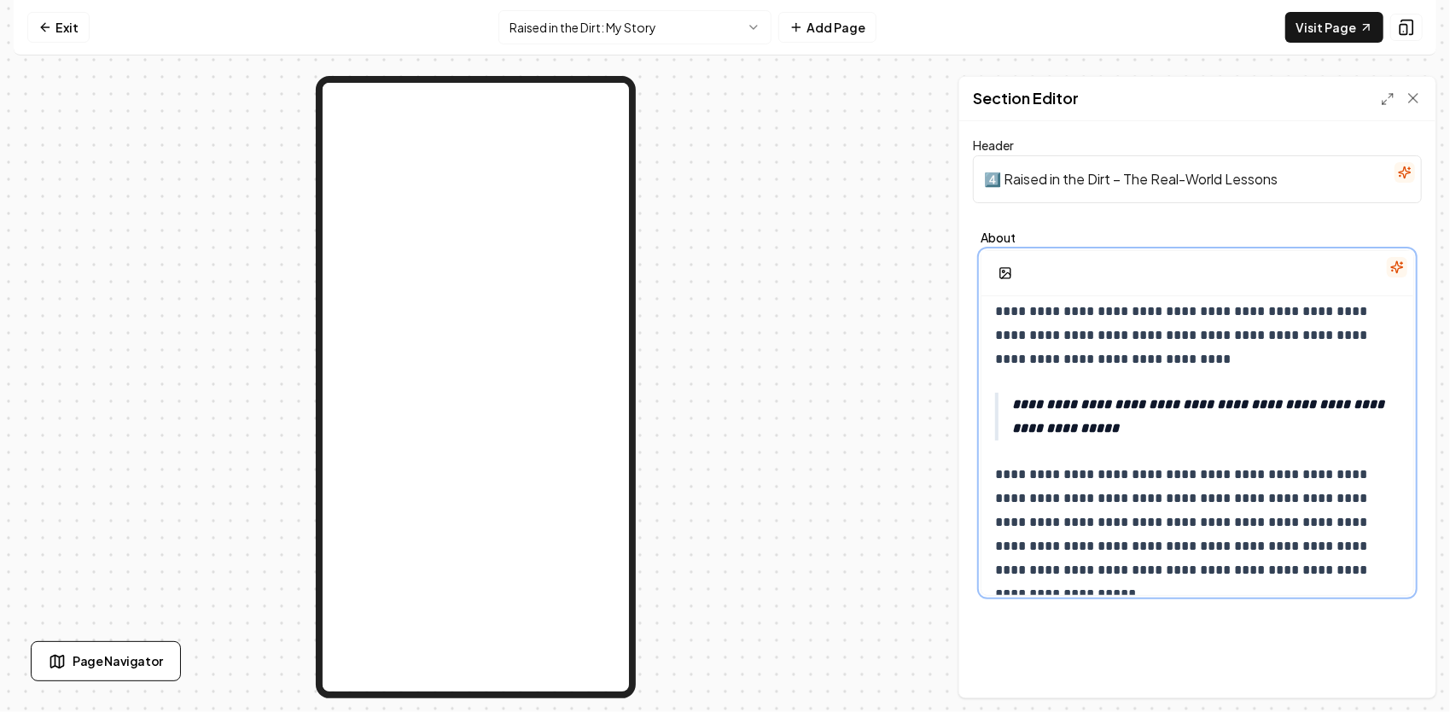
click at [1323, 565] on p "**********" at bounding box center [1191, 521] width 393 height 119
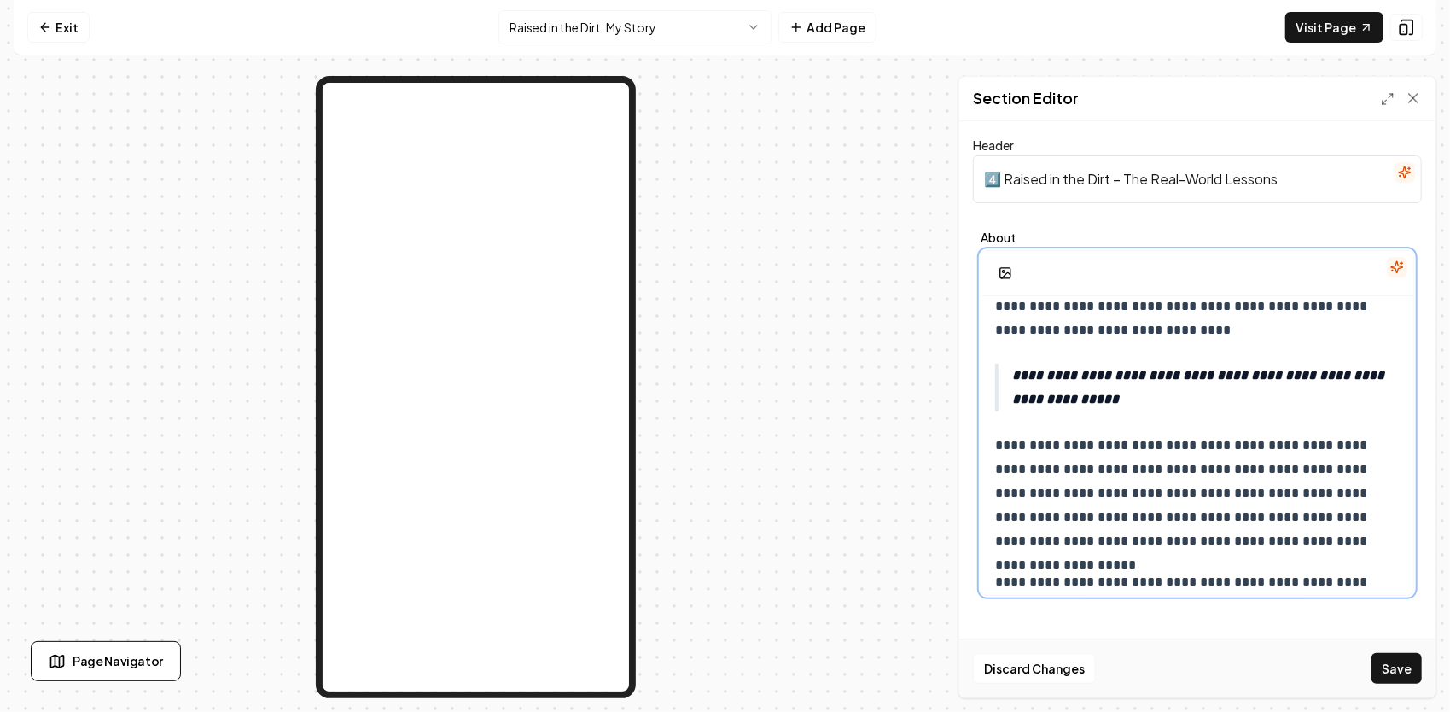
scroll to position [1036, 0]
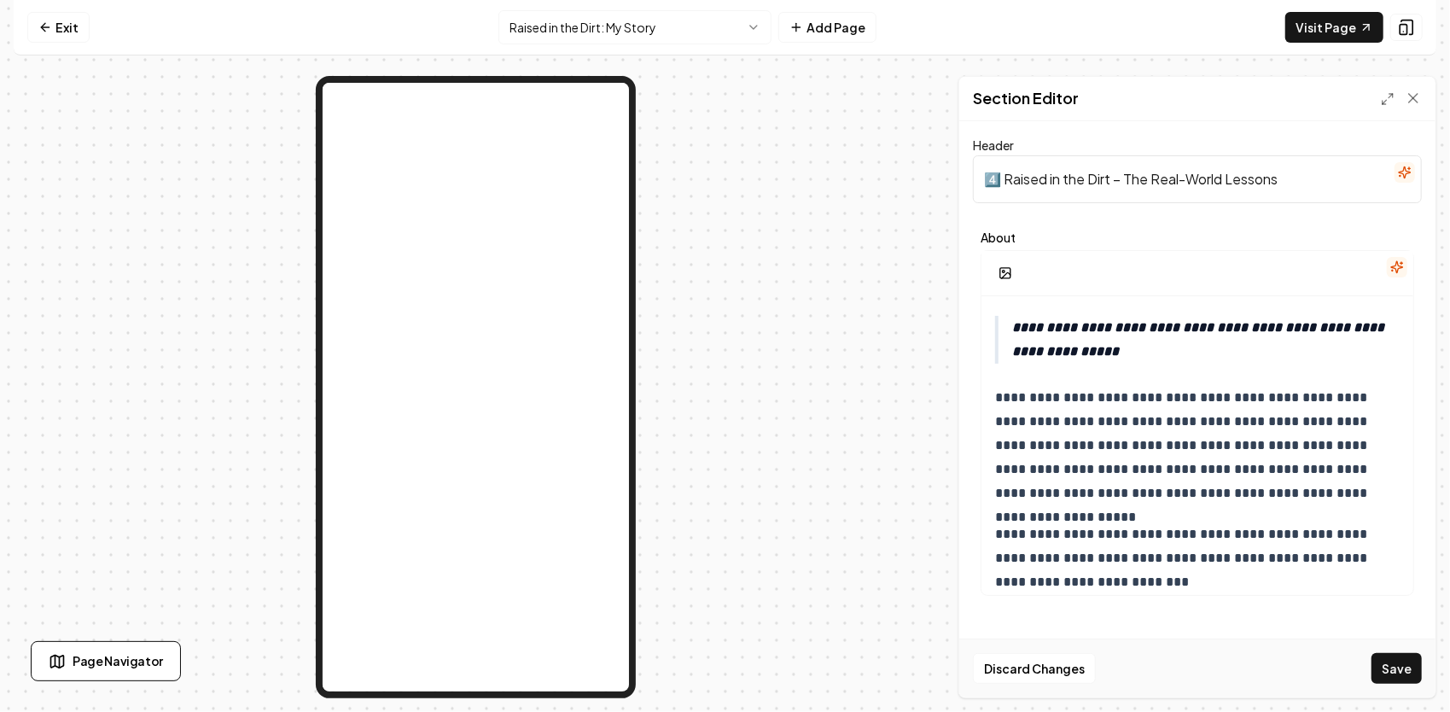
click at [1396, 668] on button "Save" at bounding box center [1396, 668] width 50 height 31
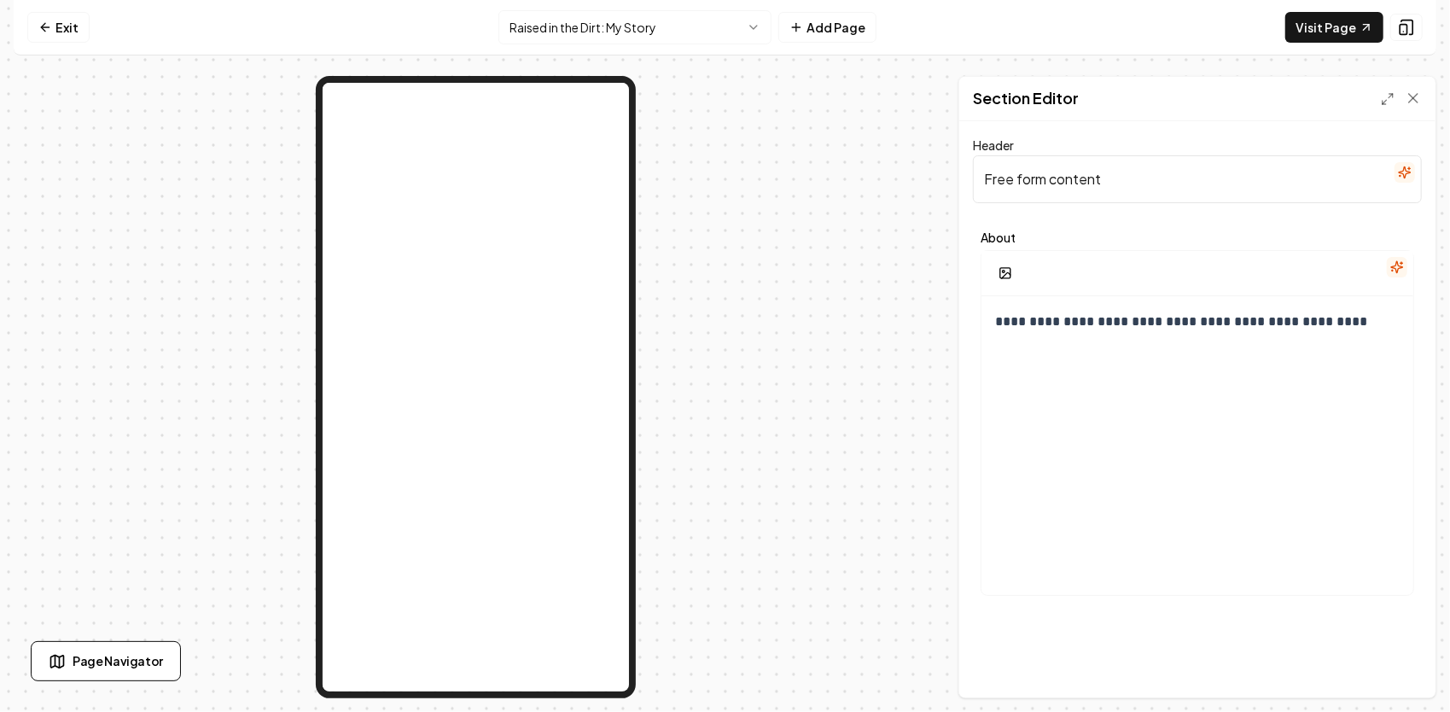
click at [1117, 175] on input "Free form content" at bounding box center [1197, 179] width 449 height 48
type input "F"
paste input "5️⃣ Raised in the Dirt – My First “Real” Job"
type input "5️⃣ Raised in the Dirt – My First “Real” Job"
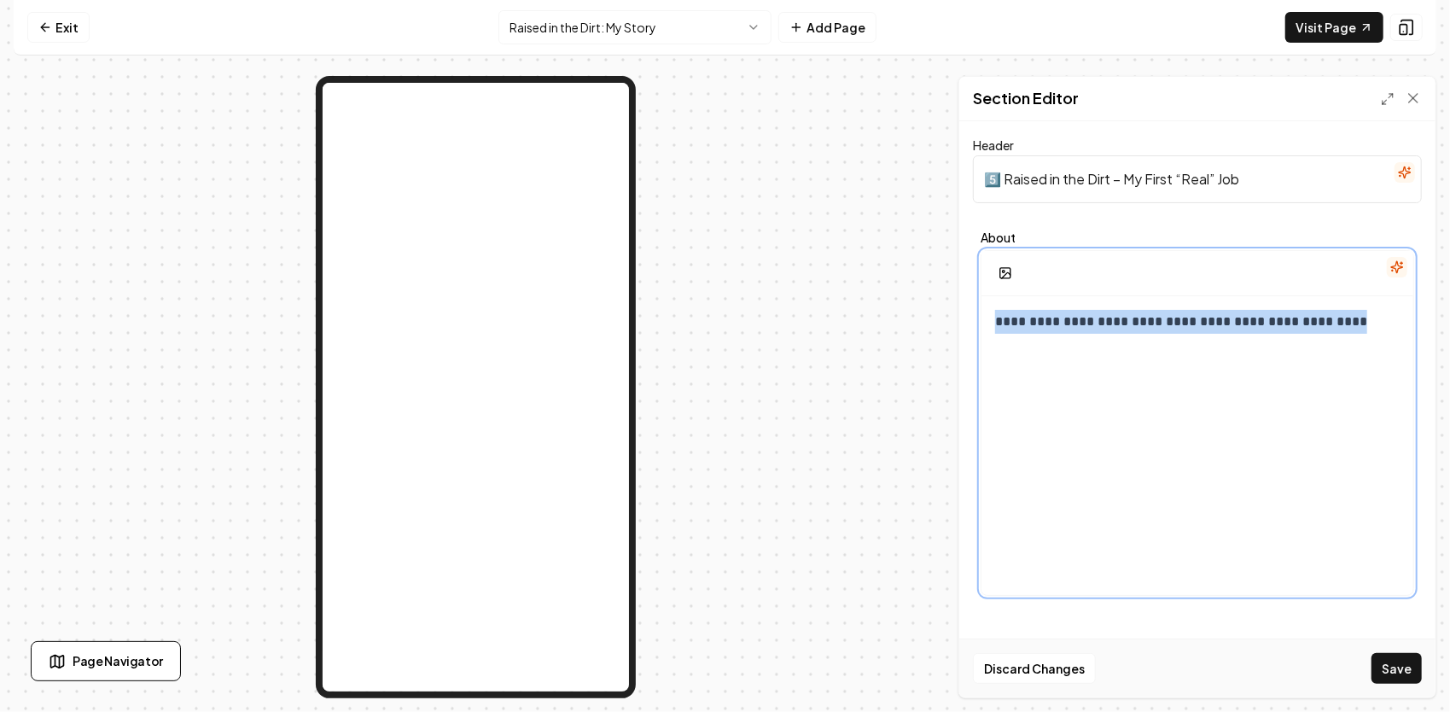
drag, startPoint x: 1271, startPoint y: 329, endPoint x: 918, endPoint y: 296, distance: 354.0
click at [918, 296] on div "**********" at bounding box center [725, 387] width 1422 height 622
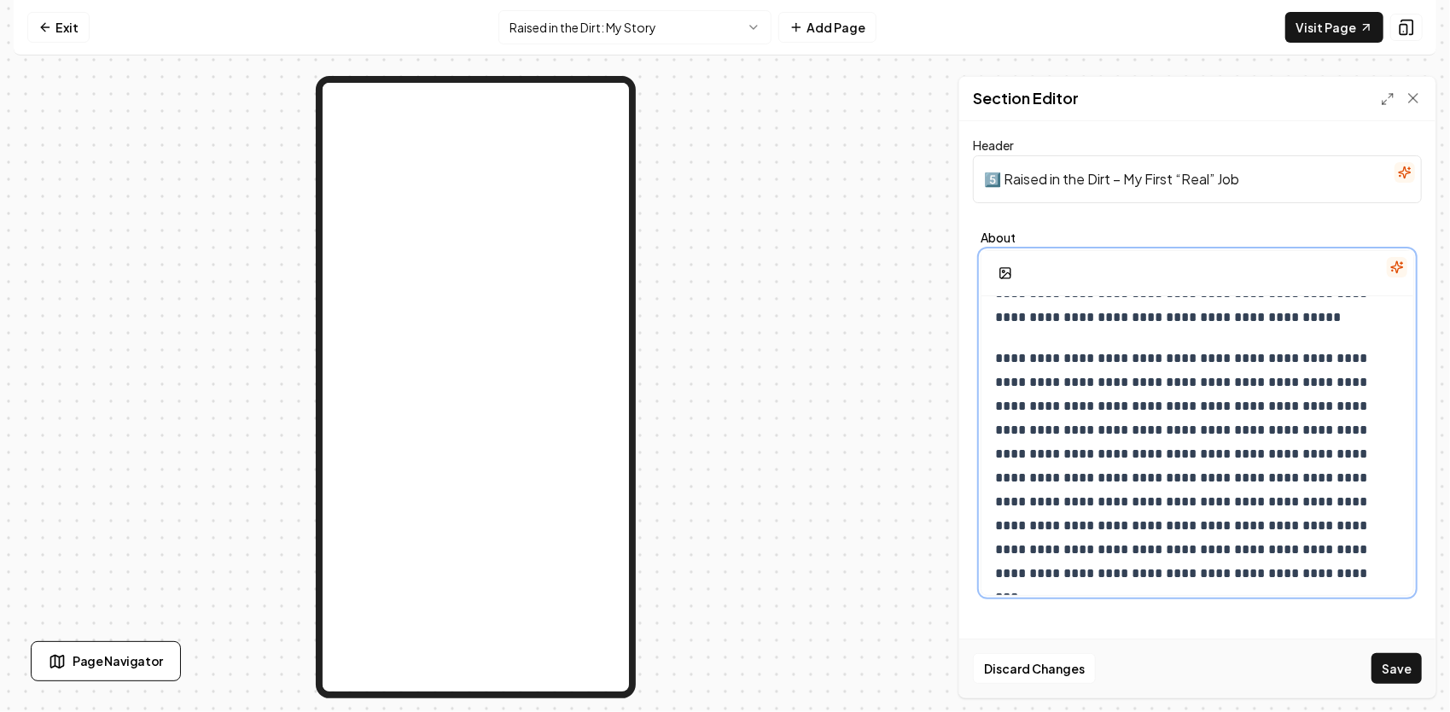
scroll to position [346, 0]
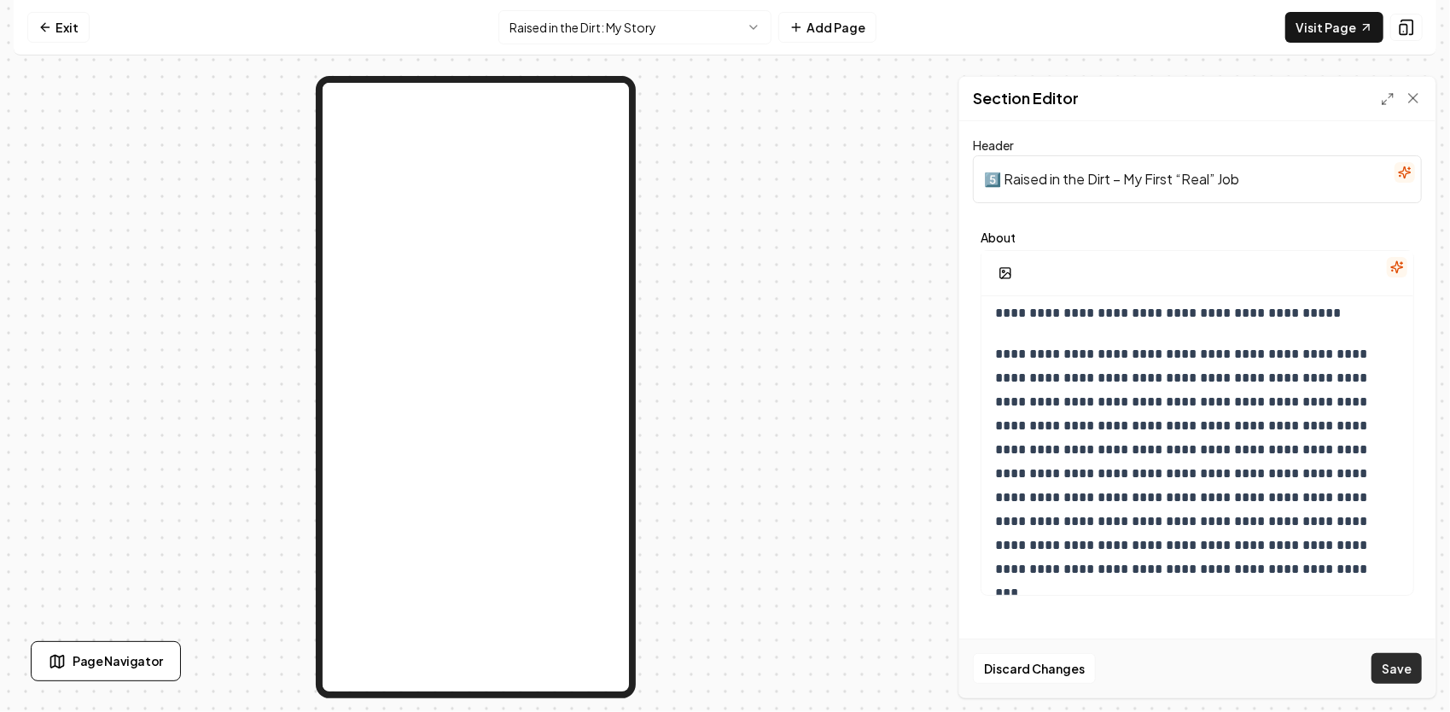
click at [1393, 669] on button "Save" at bounding box center [1396, 668] width 50 height 31
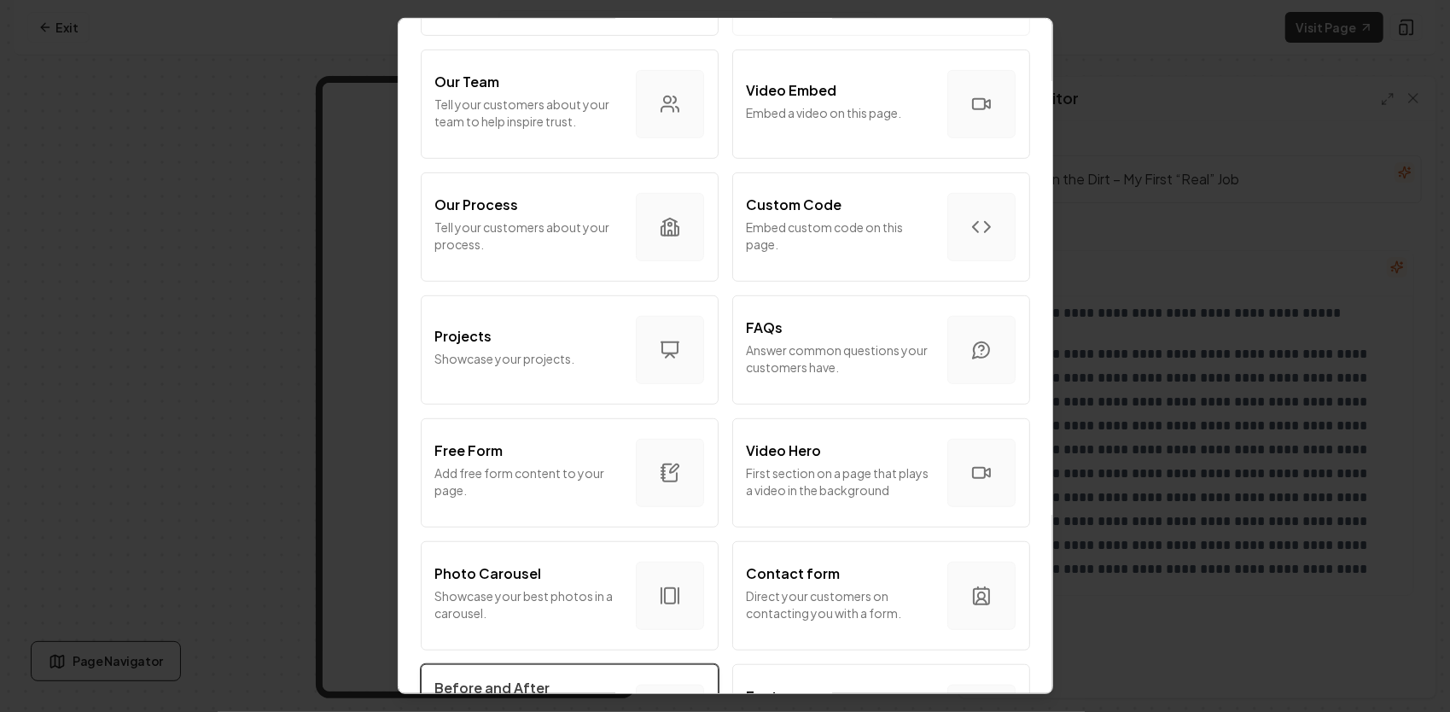
scroll to position [853, 0]
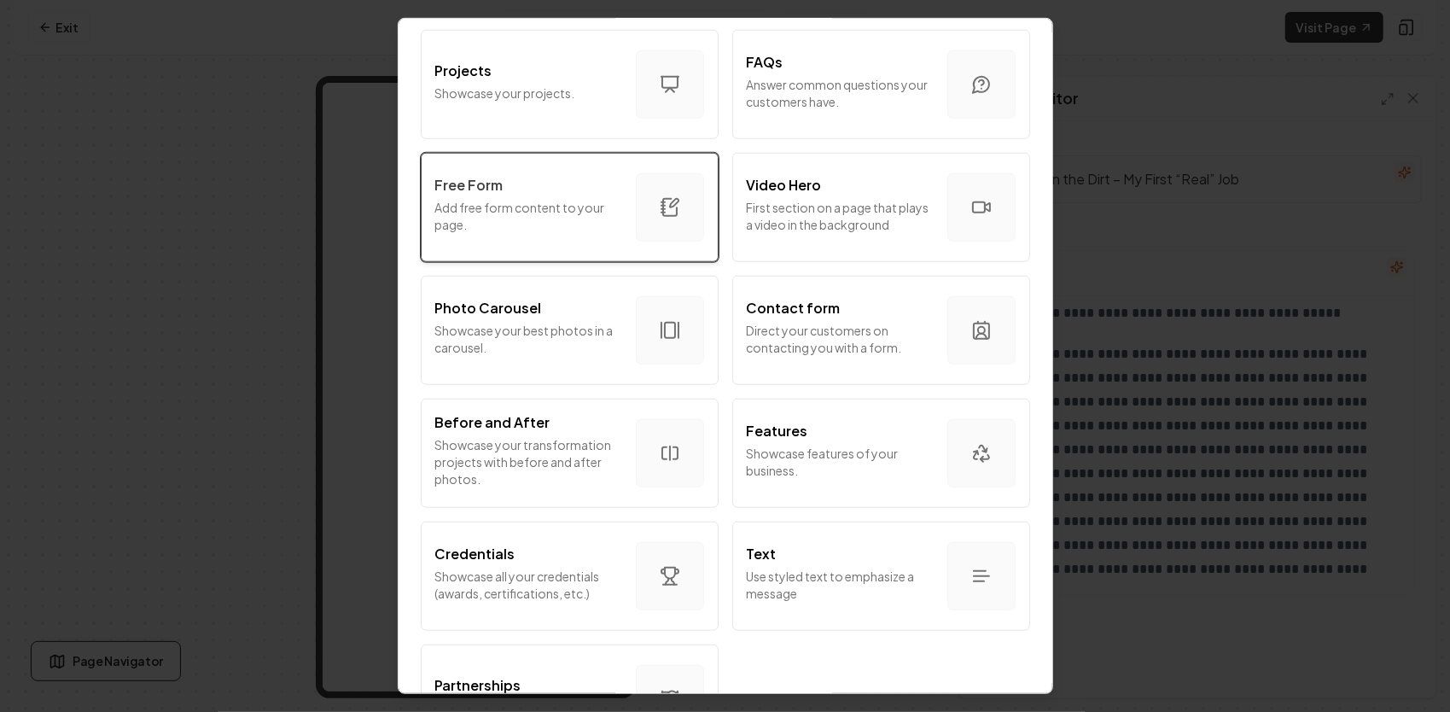
click at [554, 224] on p "Add free form content to your page." at bounding box center [528, 216] width 187 height 34
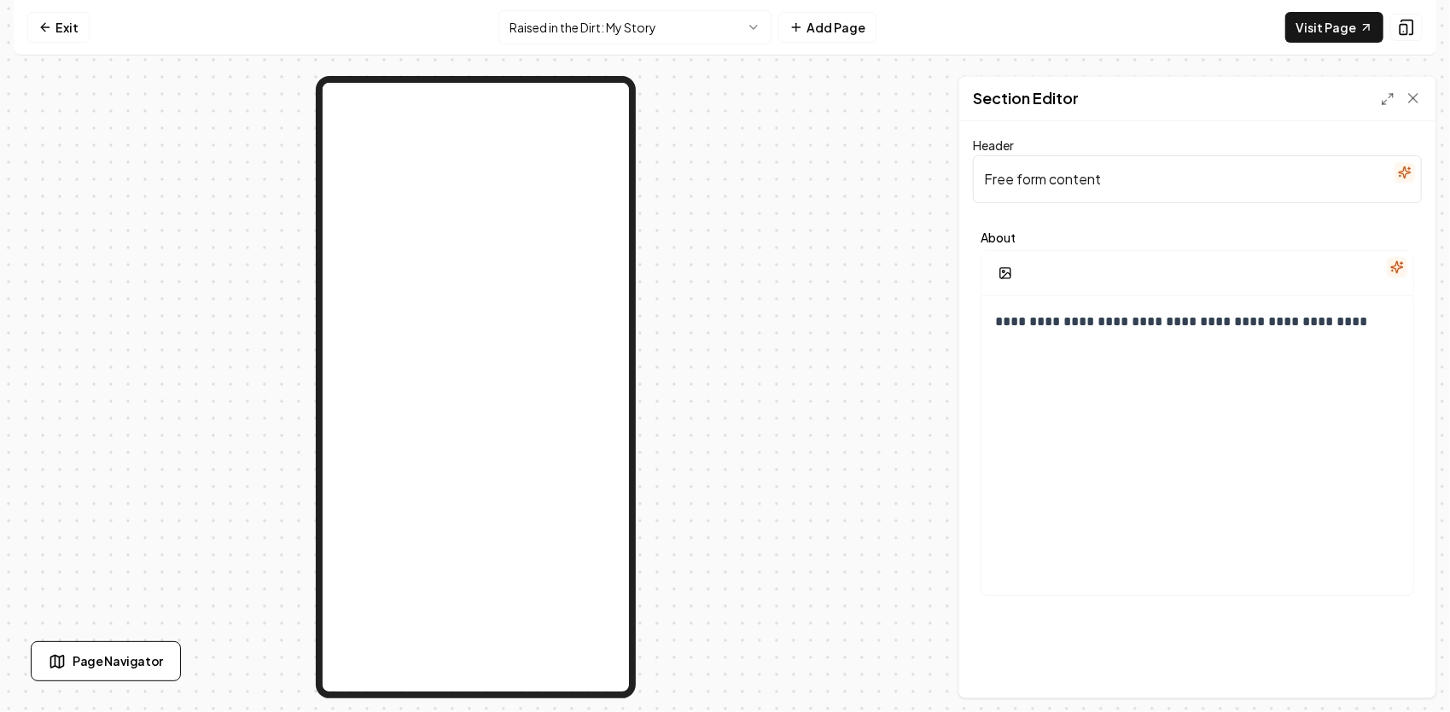
drag, startPoint x: 1154, startPoint y: 185, endPoint x: 959, endPoint y: 181, distance: 194.6
click at [959, 181] on div "**********" at bounding box center [1197, 409] width 476 height 576
paste input "6️⃣ Raised in the Dirt – A Lesson in Business"
type input "6️⃣ Raised in the Dirt – A Lesson in Business"
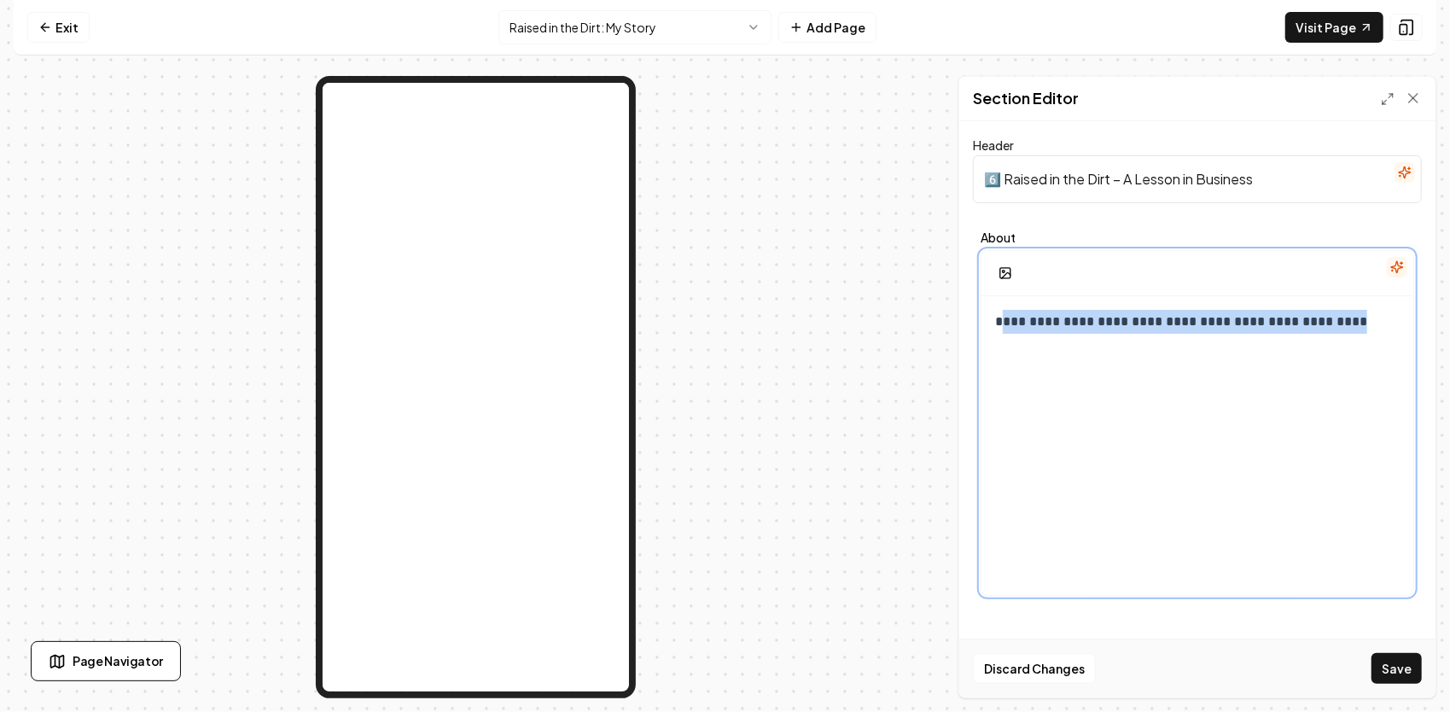
drag, startPoint x: 998, startPoint y: 316, endPoint x: 1326, endPoint y: 342, distance: 328.7
click at [1326, 342] on div "**********" at bounding box center [1197, 460] width 432 height 328
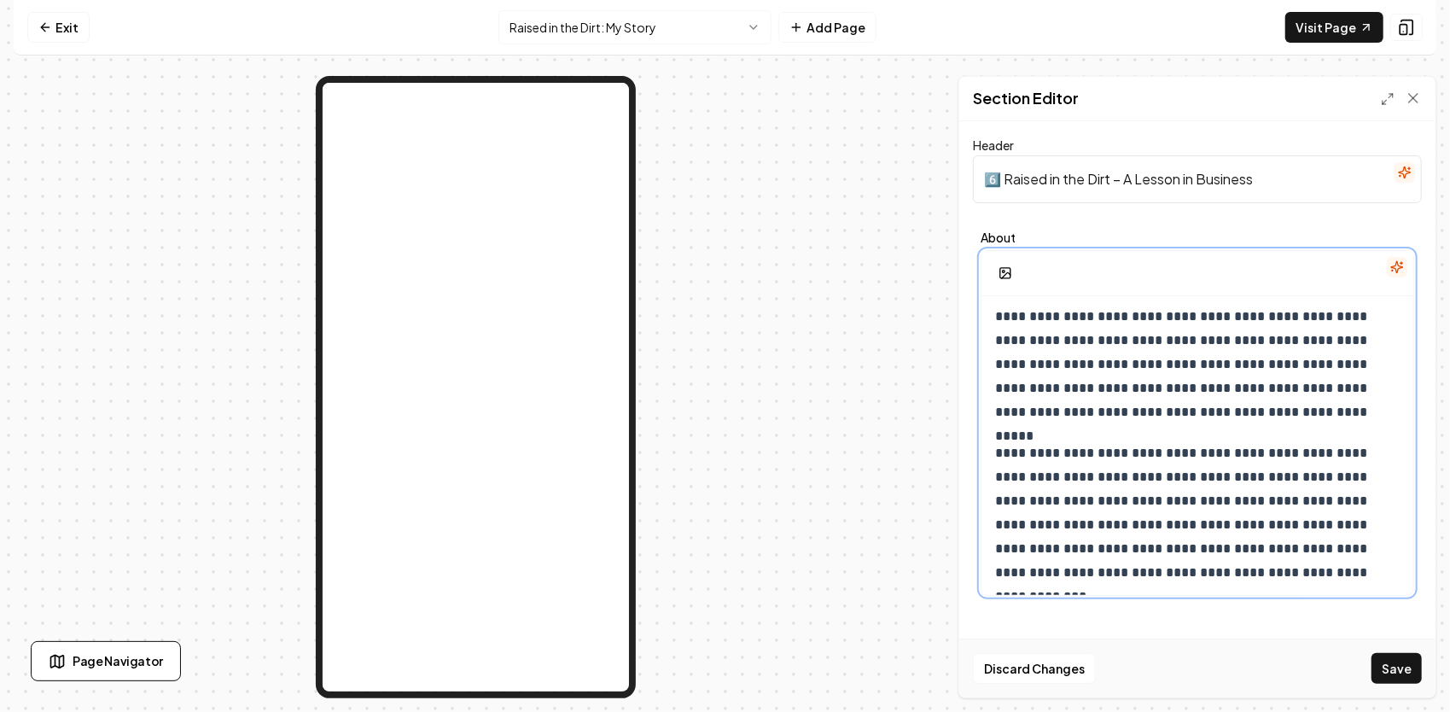
scroll to position [666, 0]
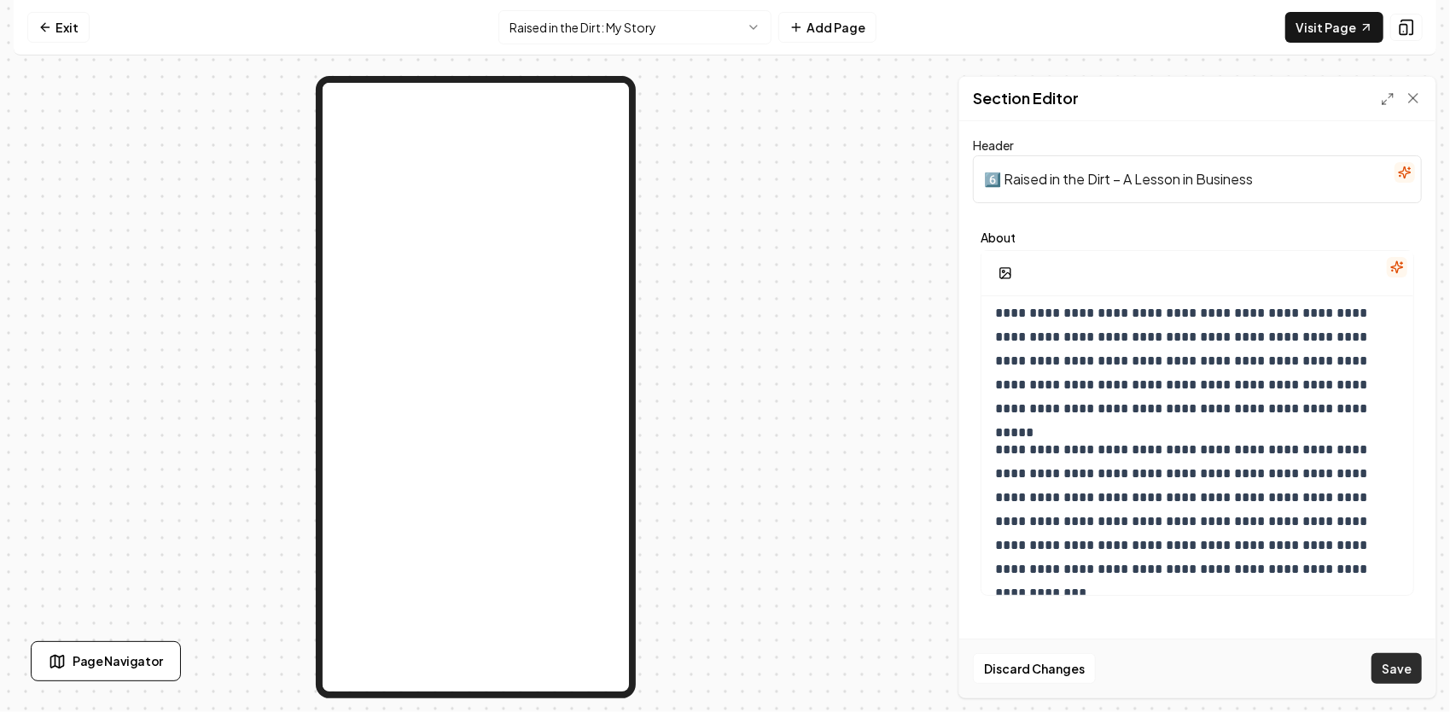
click at [1406, 670] on button "Save" at bounding box center [1396, 668] width 50 height 31
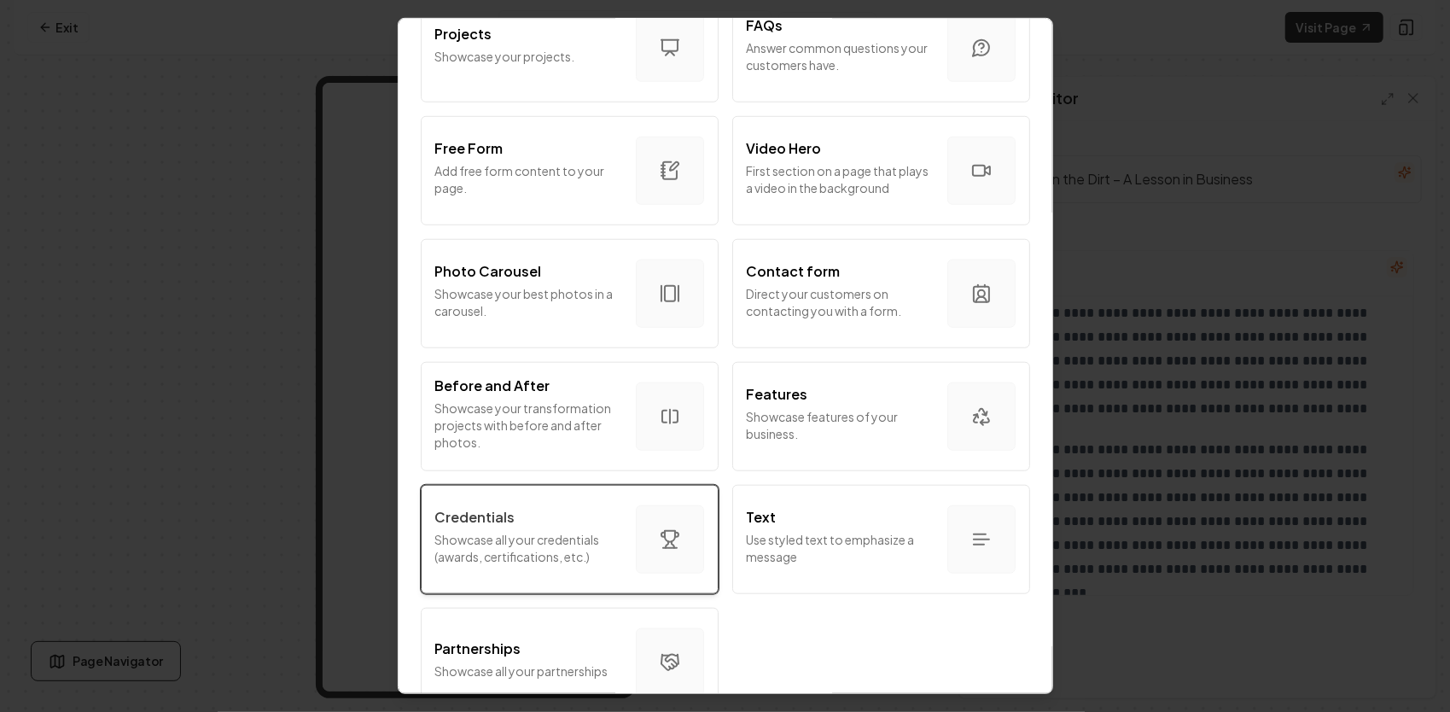
scroll to position [933, 0]
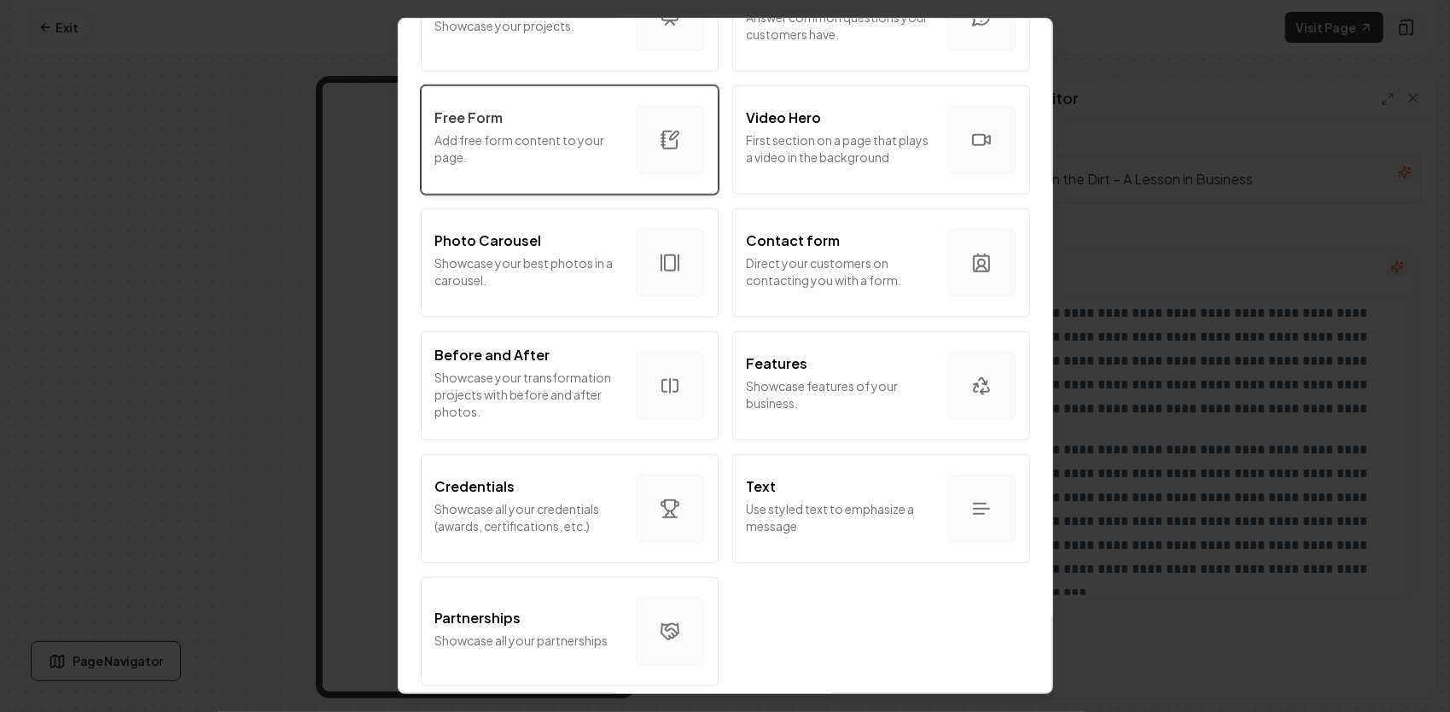
click at [590, 134] on p "Add free form content to your page." at bounding box center [528, 148] width 187 height 34
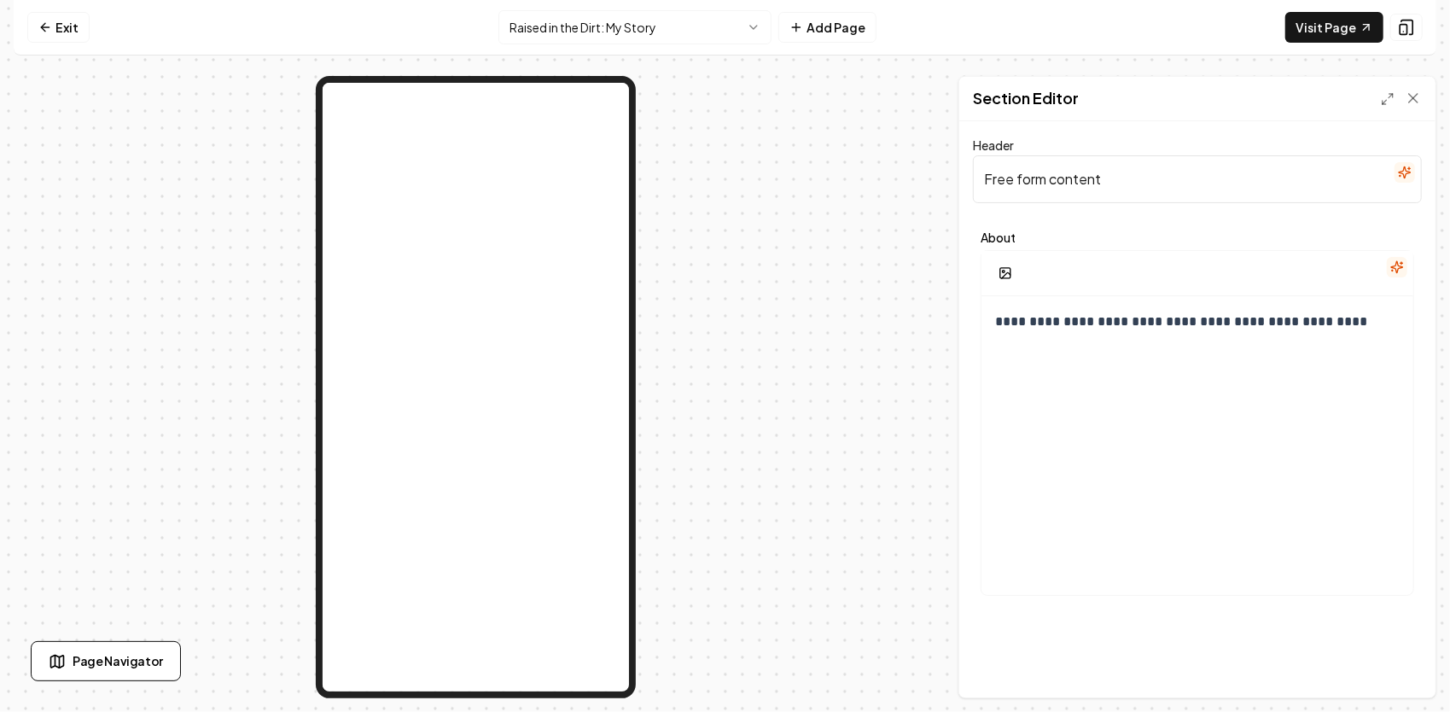
drag, startPoint x: 1142, startPoint y: 186, endPoint x: 959, endPoint y: 177, distance: 182.8
click at [959, 177] on div "**********" at bounding box center [1197, 409] width 476 height 576
paste input "7️⃣ Raised in the Dirt – Growing Up"
type input "7️⃣ Raised in the Dirt – Growing Up"
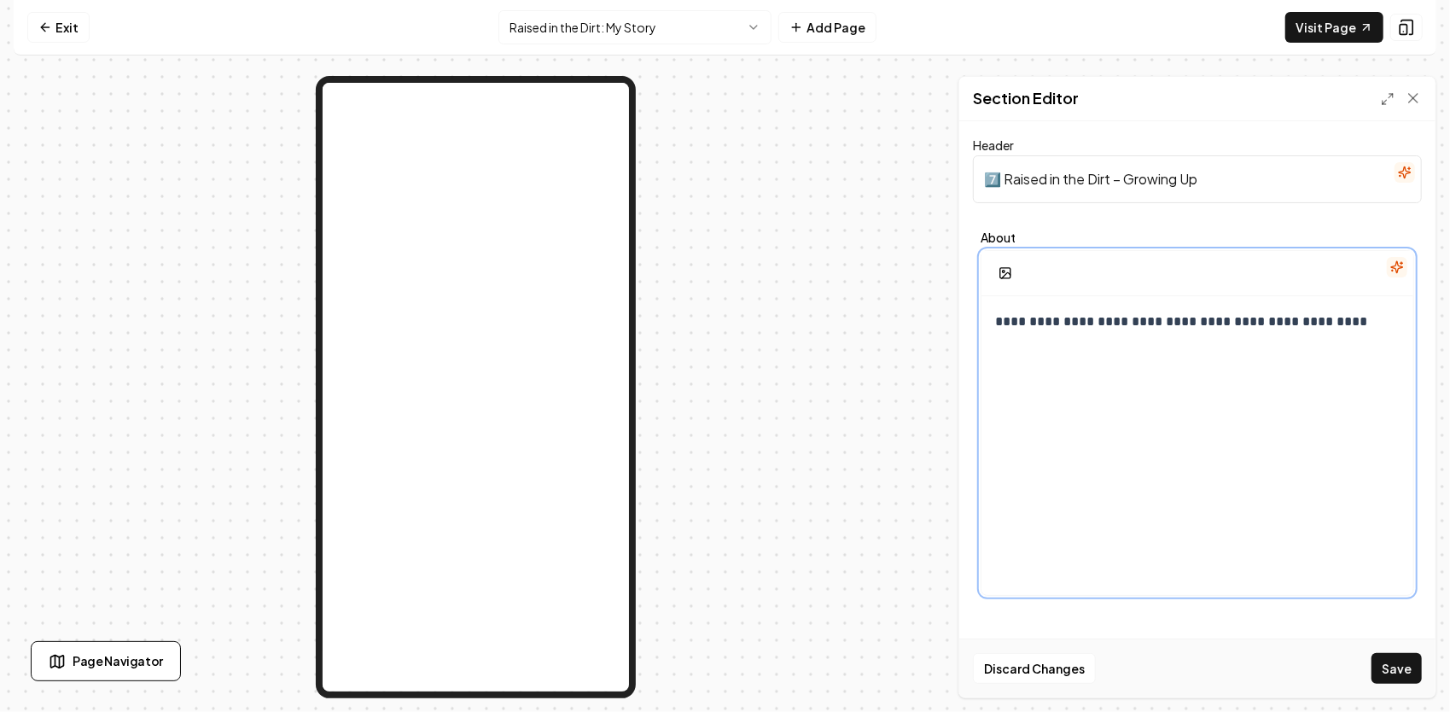
click at [1016, 328] on p "**********" at bounding box center [1191, 322] width 393 height 24
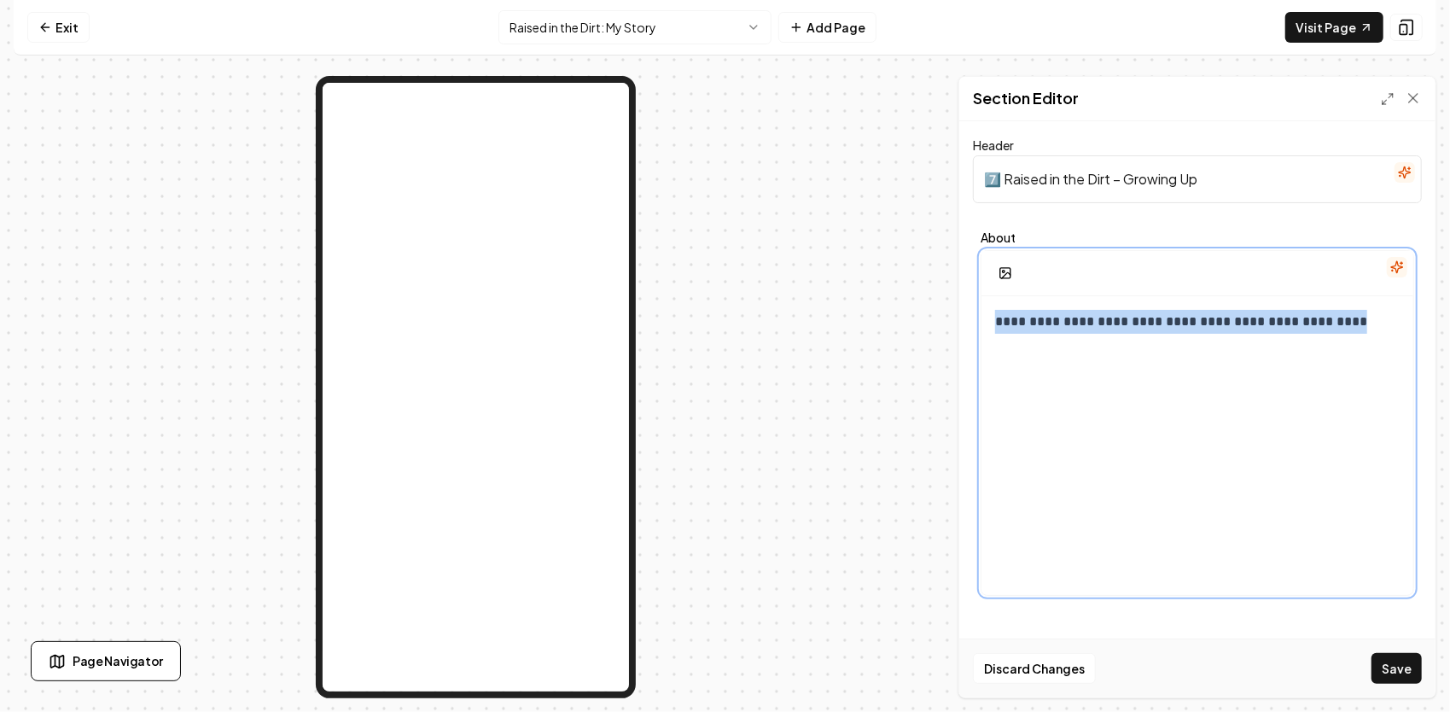
drag, startPoint x: 1326, startPoint y: 335, endPoint x: 985, endPoint y: 362, distance: 342.3
click at [985, 362] on div "**********" at bounding box center [1197, 460] width 432 height 328
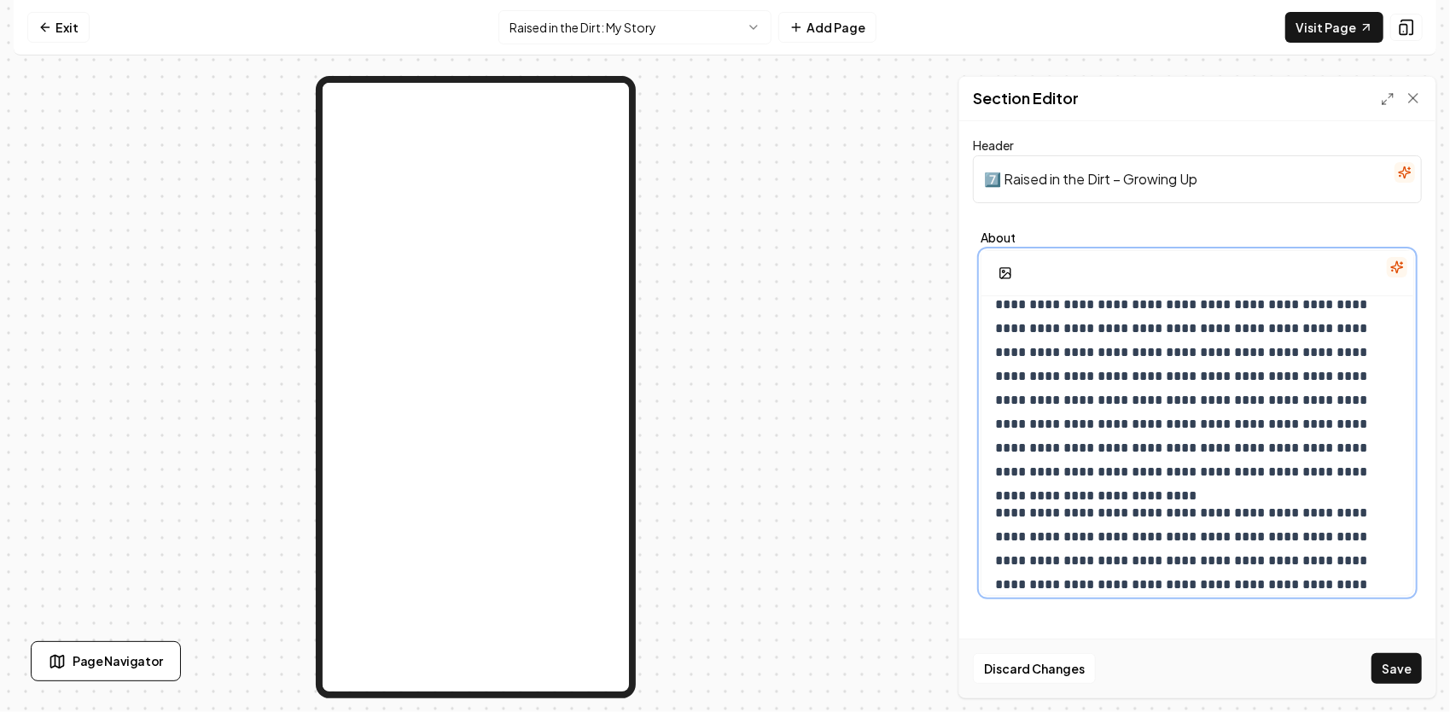
scroll to position [0, 0]
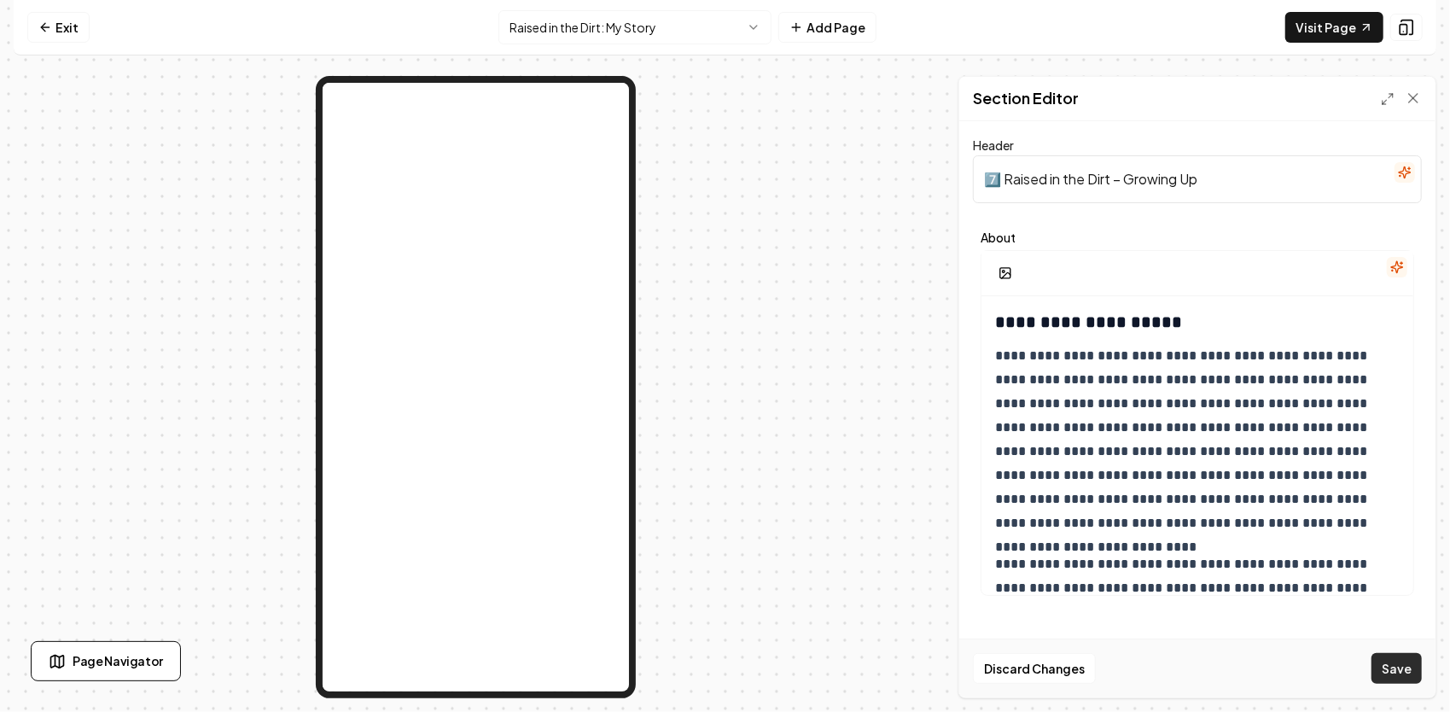
click at [1408, 669] on button "Save" at bounding box center [1396, 668] width 50 height 31
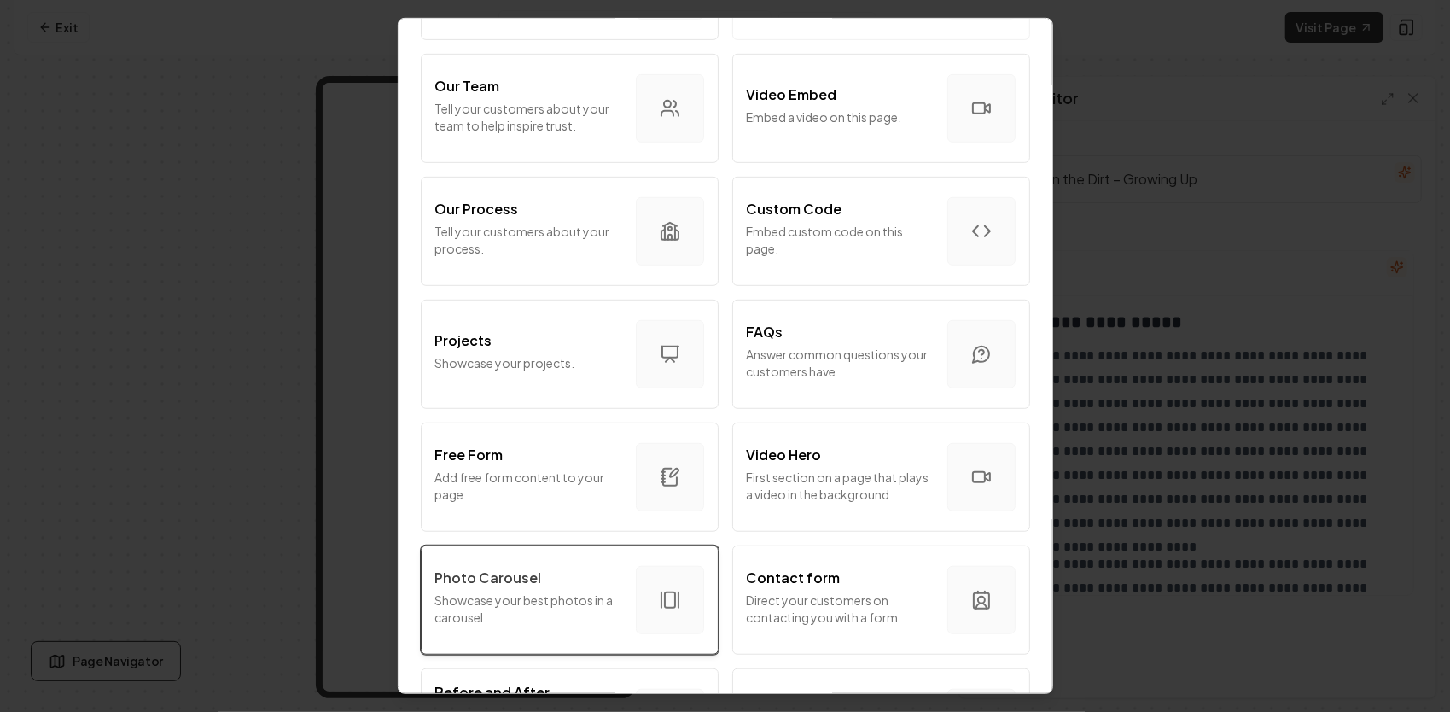
scroll to position [683, 0]
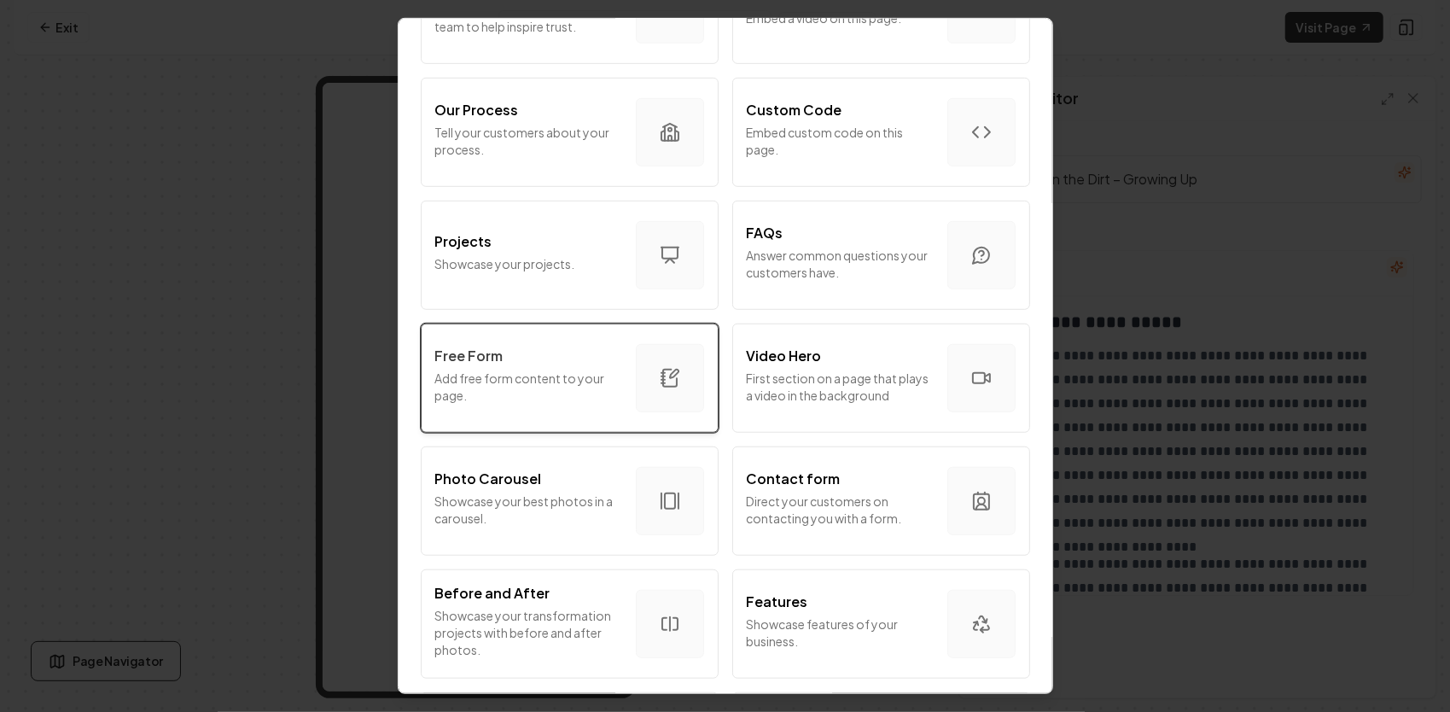
click at [530, 374] on p "Add free form content to your page." at bounding box center [528, 386] width 187 height 34
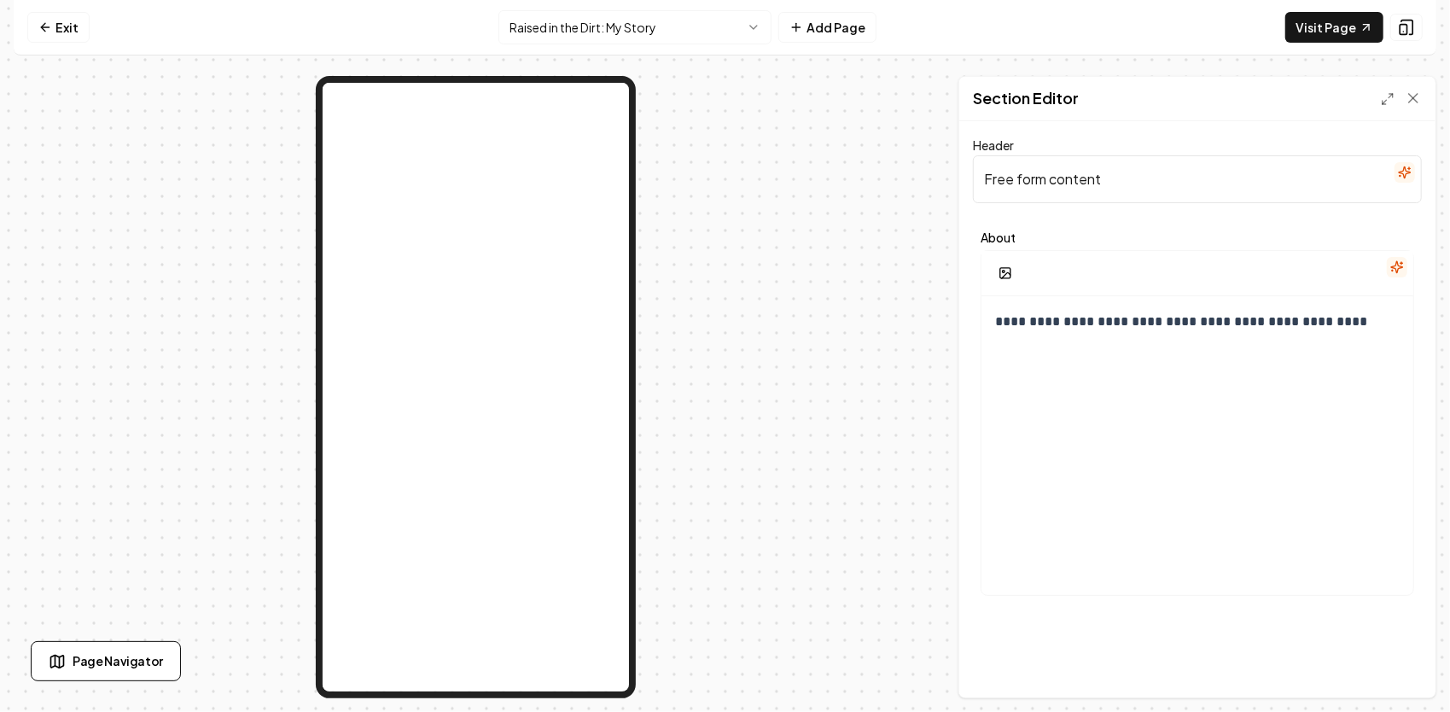
drag, startPoint x: 1142, startPoint y: 174, endPoint x: 995, endPoint y: 210, distance: 151.1
click at [997, 212] on form "**********" at bounding box center [1197, 369] width 449 height 468
type input "F"
paste input "8️⃣ Raised in the Dirt – Where I Am [DATE]"
type input "8️⃣ Raised in the Dirt – Where I Am [DATE]"
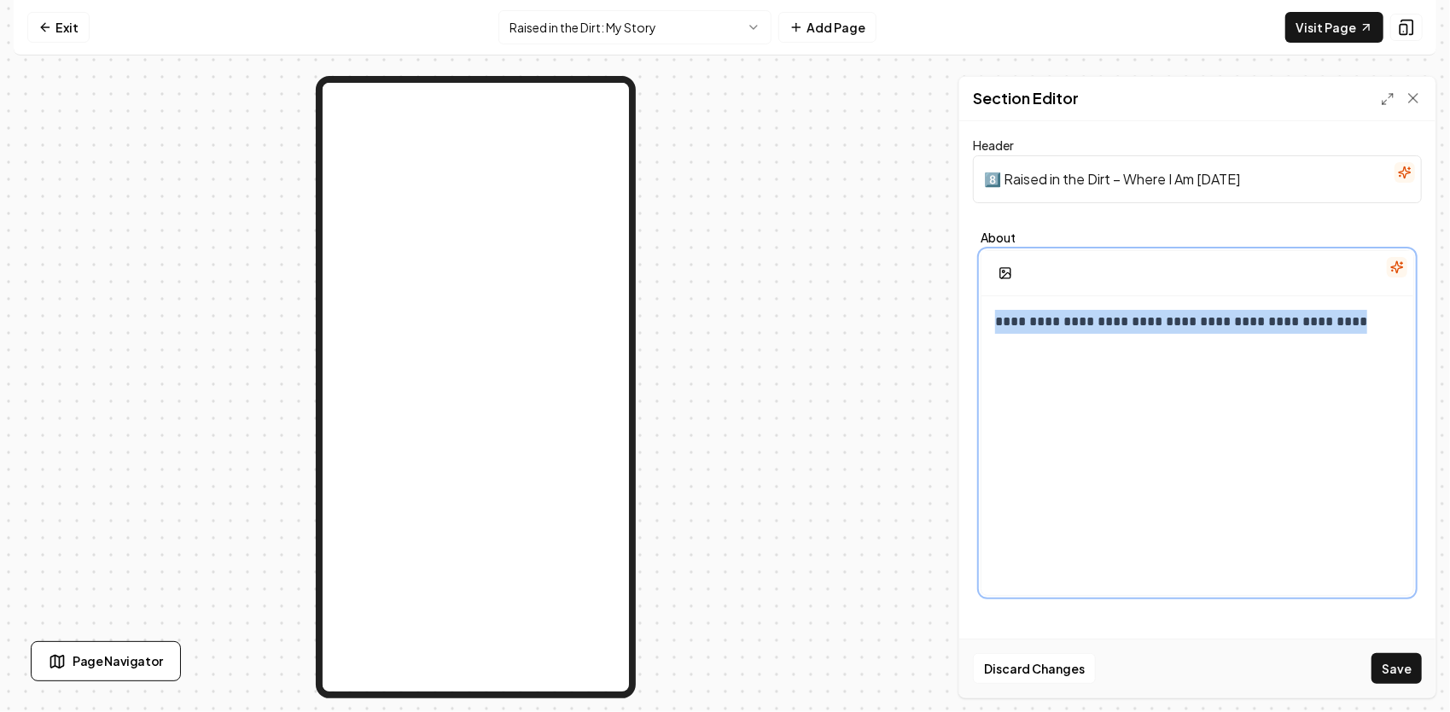
drag, startPoint x: 1359, startPoint y: 336, endPoint x: 1003, endPoint y: 316, distance: 356.4
click at [997, 312] on div "**********" at bounding box center [1197, 460] width 432 height 328
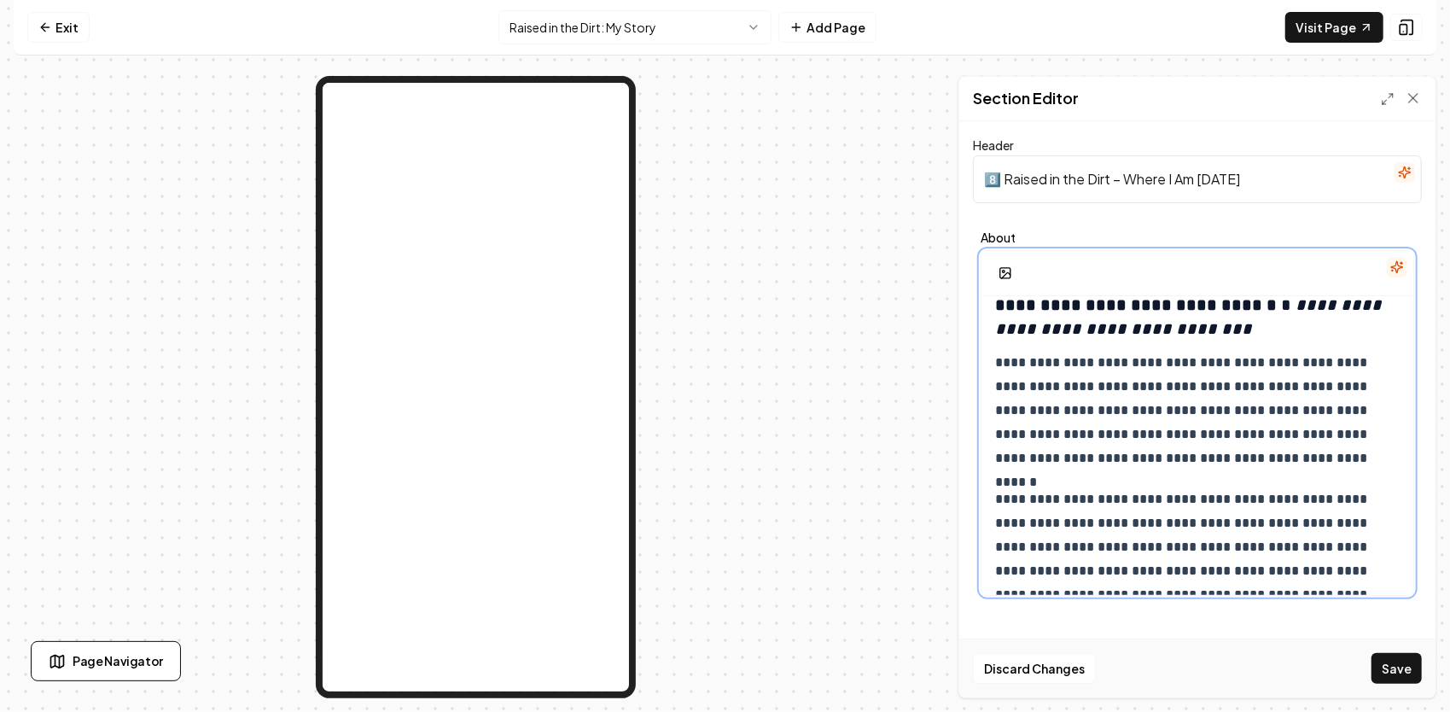
scroll to position [0, 0]
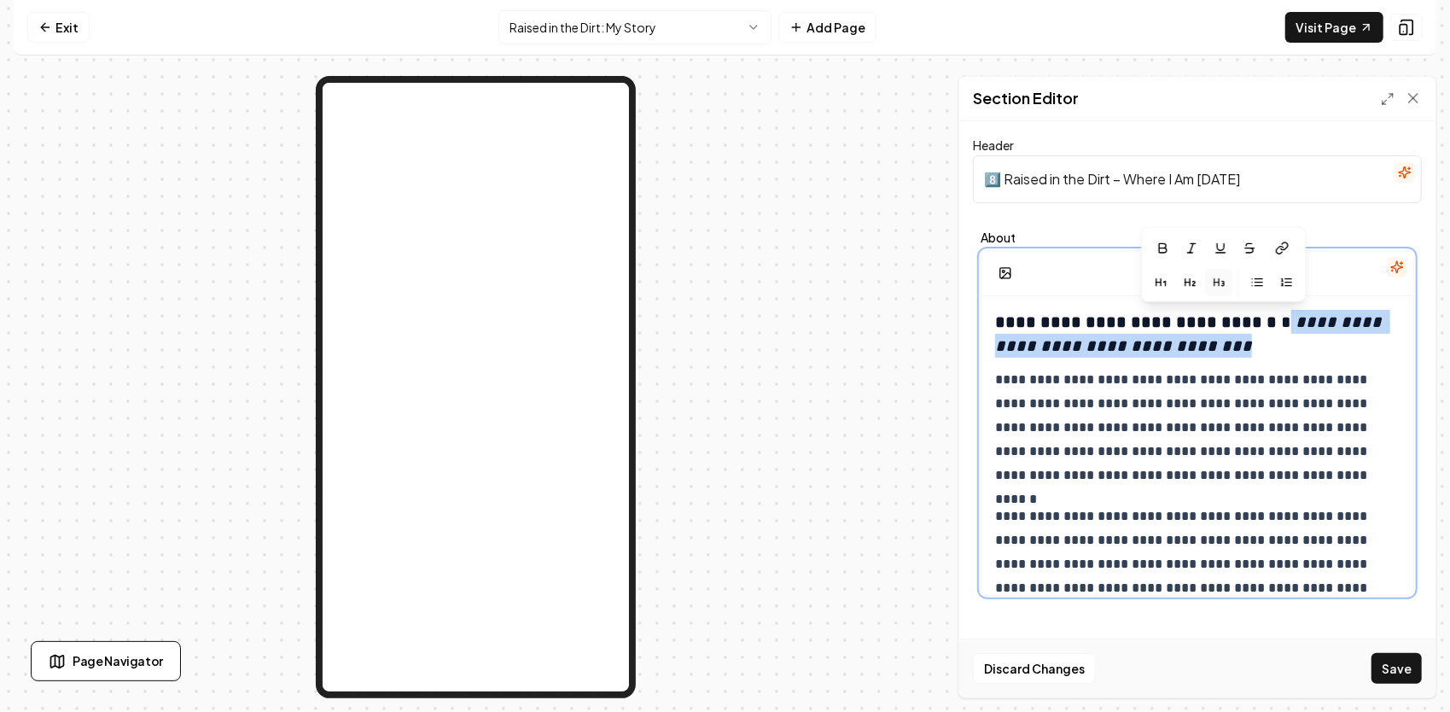
drag, startPoint x: 1195, startPoint y: 352, endPoint x: 1271, endPoint y: 326, distance: 80.1
click at [1271, 326] on h3 "**********" at bounding box center [1191, 334] width 393 height 48
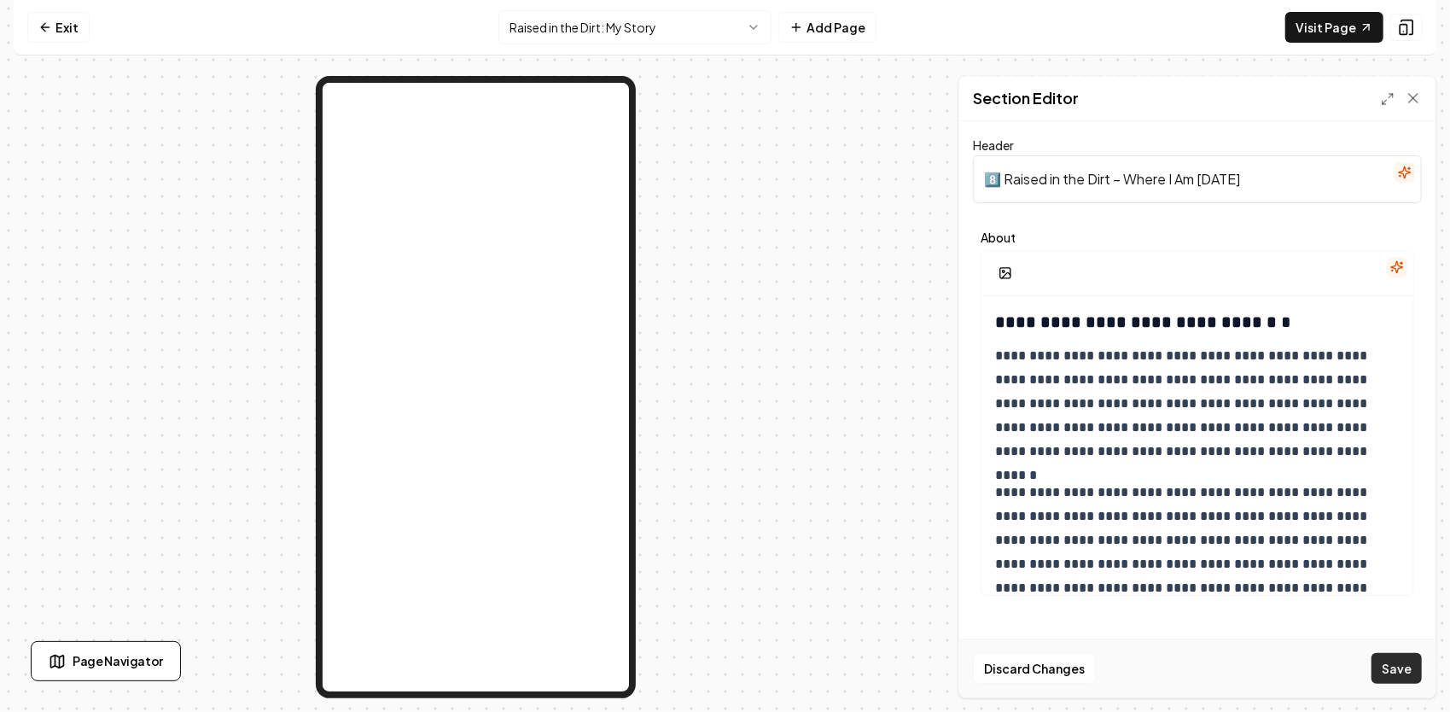
click at [1401, 669] on button "Save" at bounding box center [1396, 668] width 50 height 31
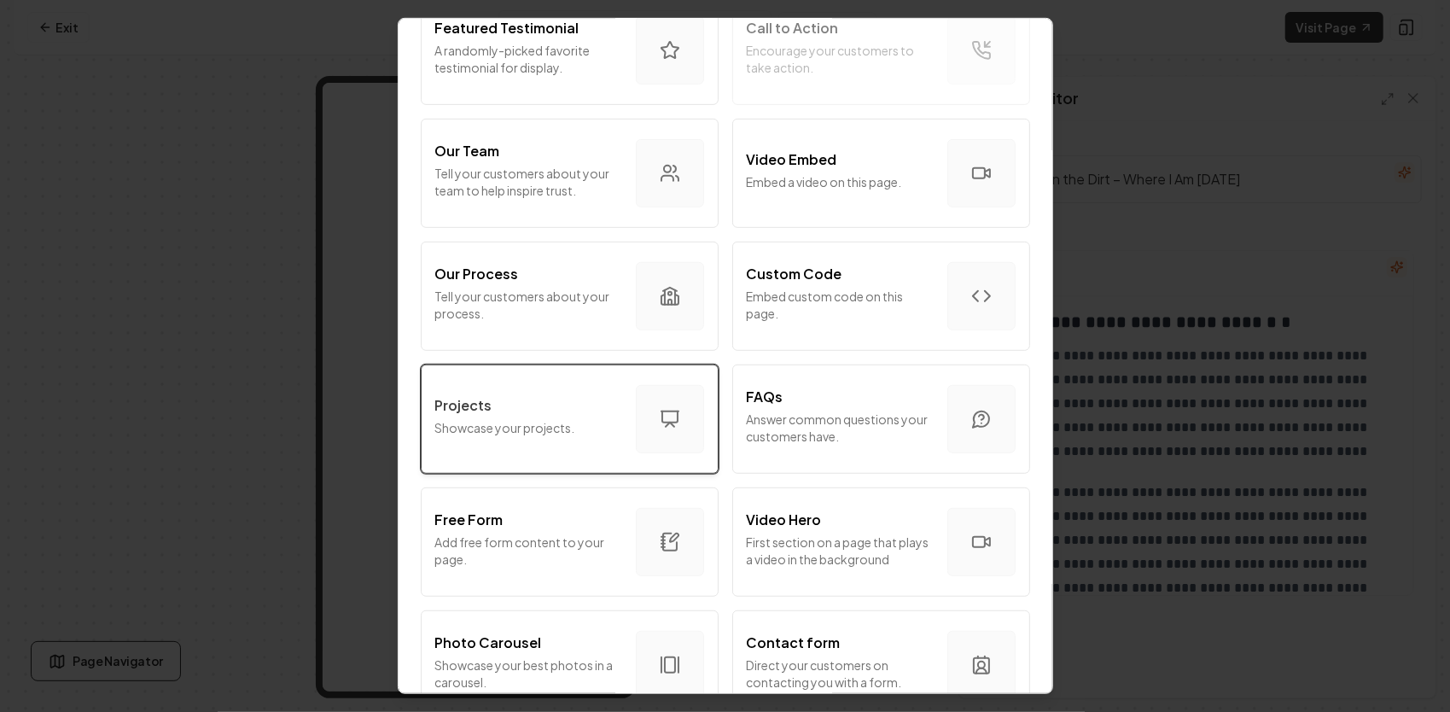
scroll to position [597, 0]
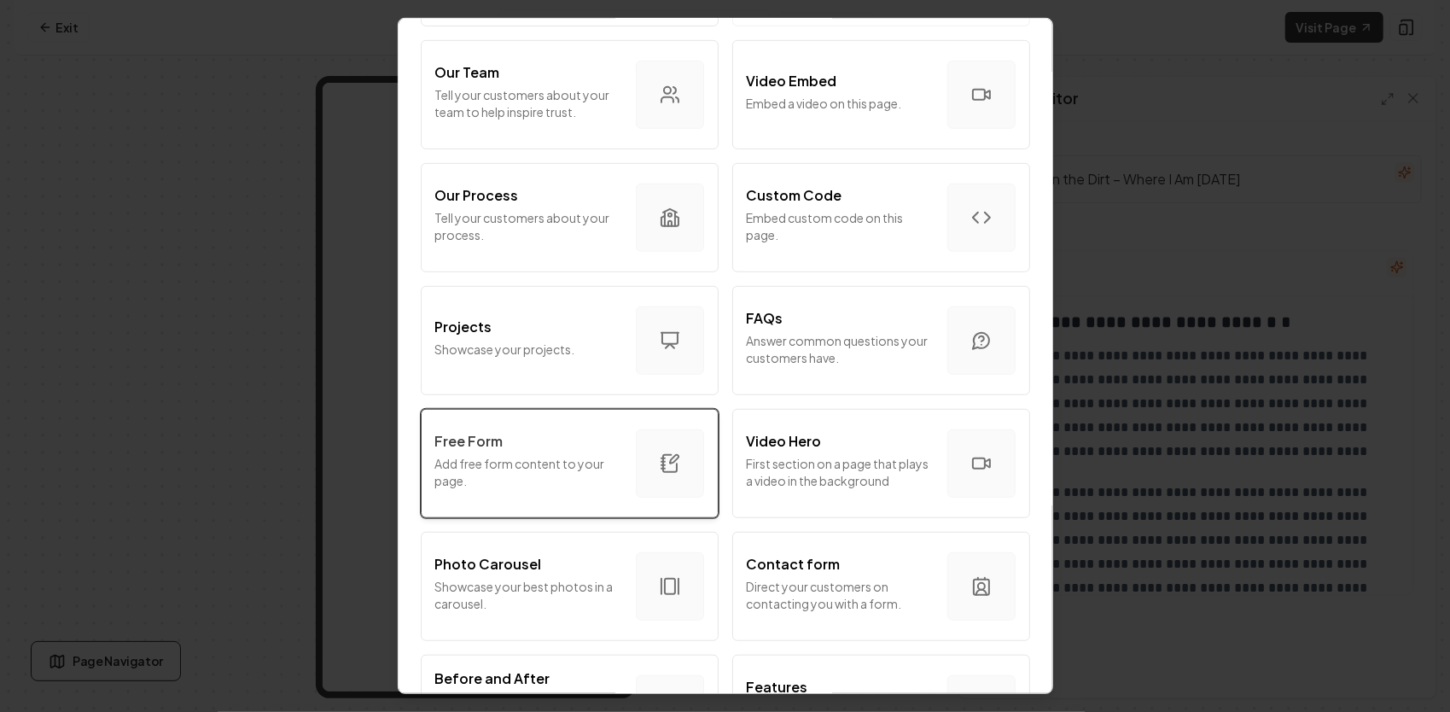
click at [510, 455] on p "Add free form content to your page." at bounding box center [528, 472] width 187 height 34
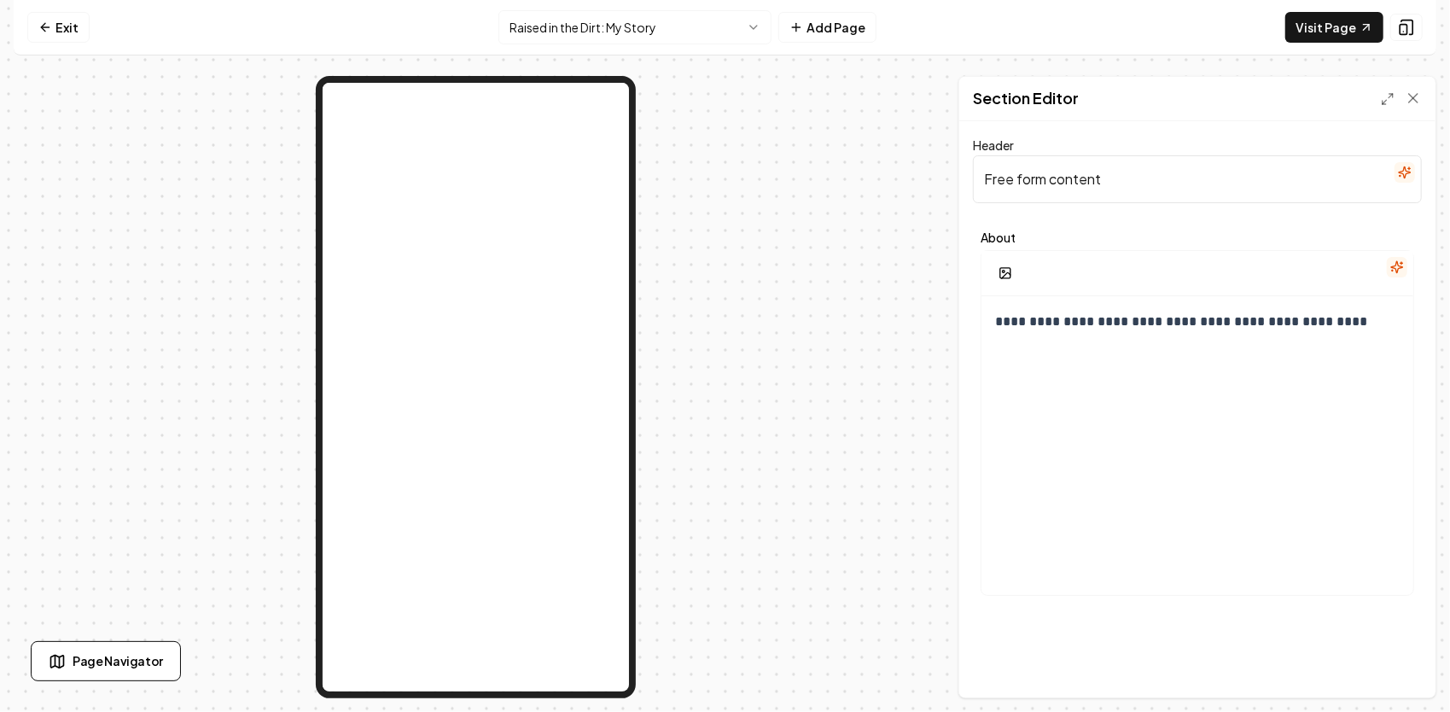
drag, startPoint x: 1123, startPoint y: 176, endPoint x: 910, endPoint y: 183, distance: 213.4
click at [906, 179] on div "**********" at bounding box center [725, 387] width 1422 height 622
paste input "9️⃣ Raised in the Dirt – Meet [PERSON_NAME]"
type input "9️⃣ Raised in the Dirt – Meet [PERSON_NAME]"
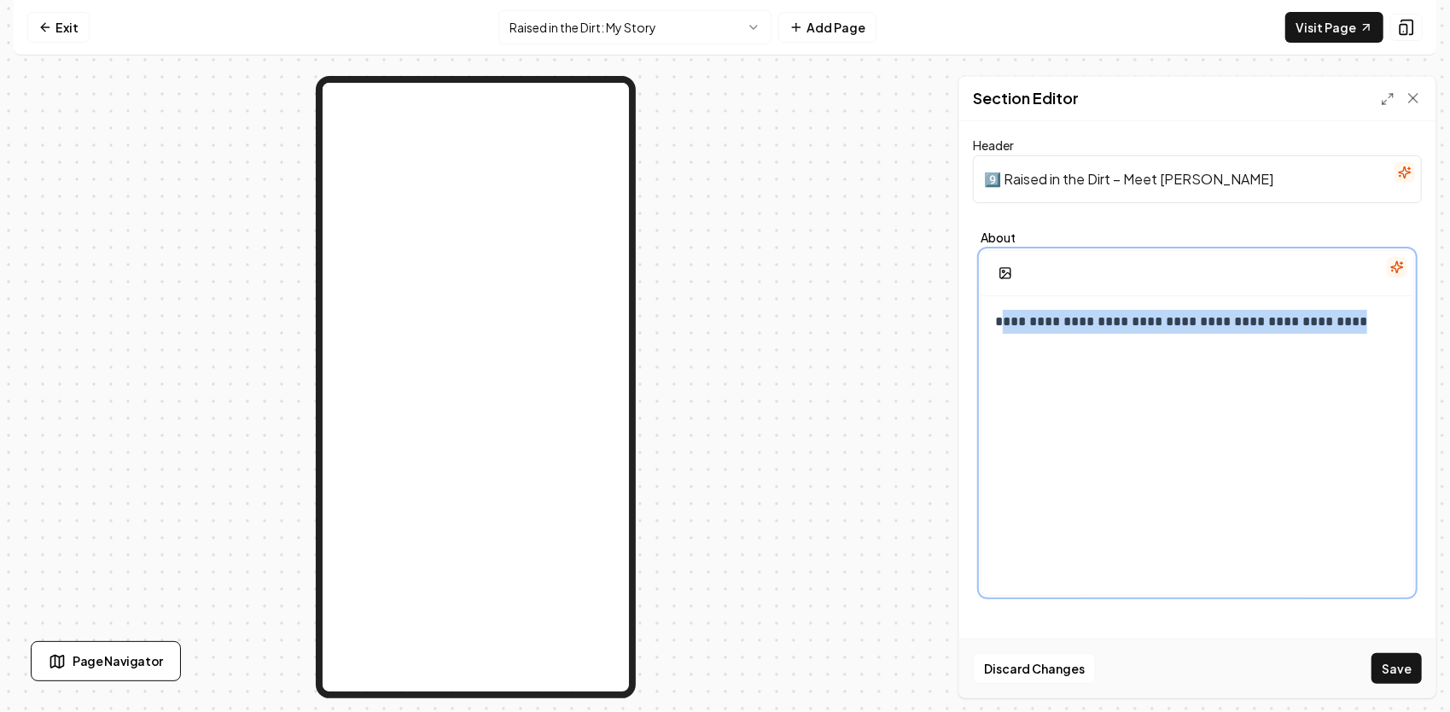
drag, startPoint x: 1000, startPoint y: 321, endPoint x: 1325, endPoint y: 349, distance: 326.3
click at [1325, 349] on div "**********" at bounding box center [1197, 460] width 432 height 328
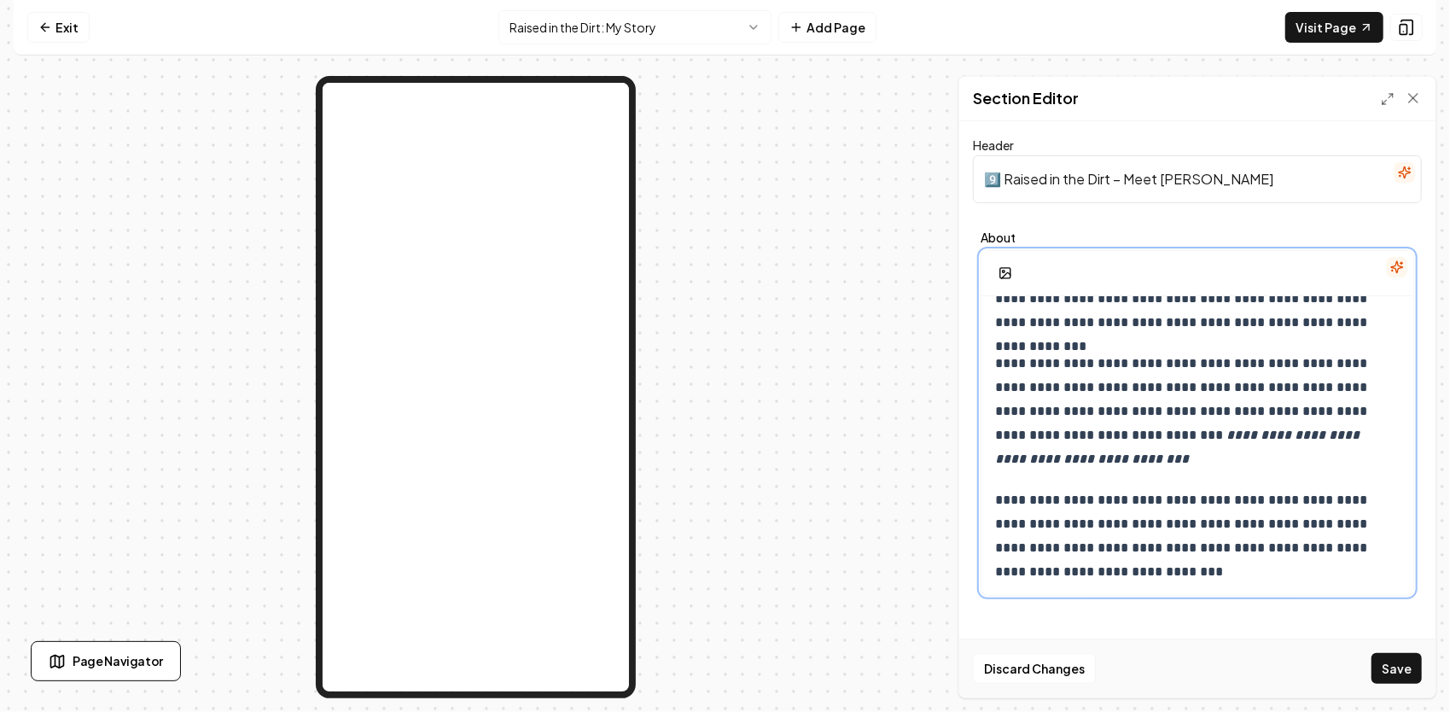
scroll to position [268, 0]
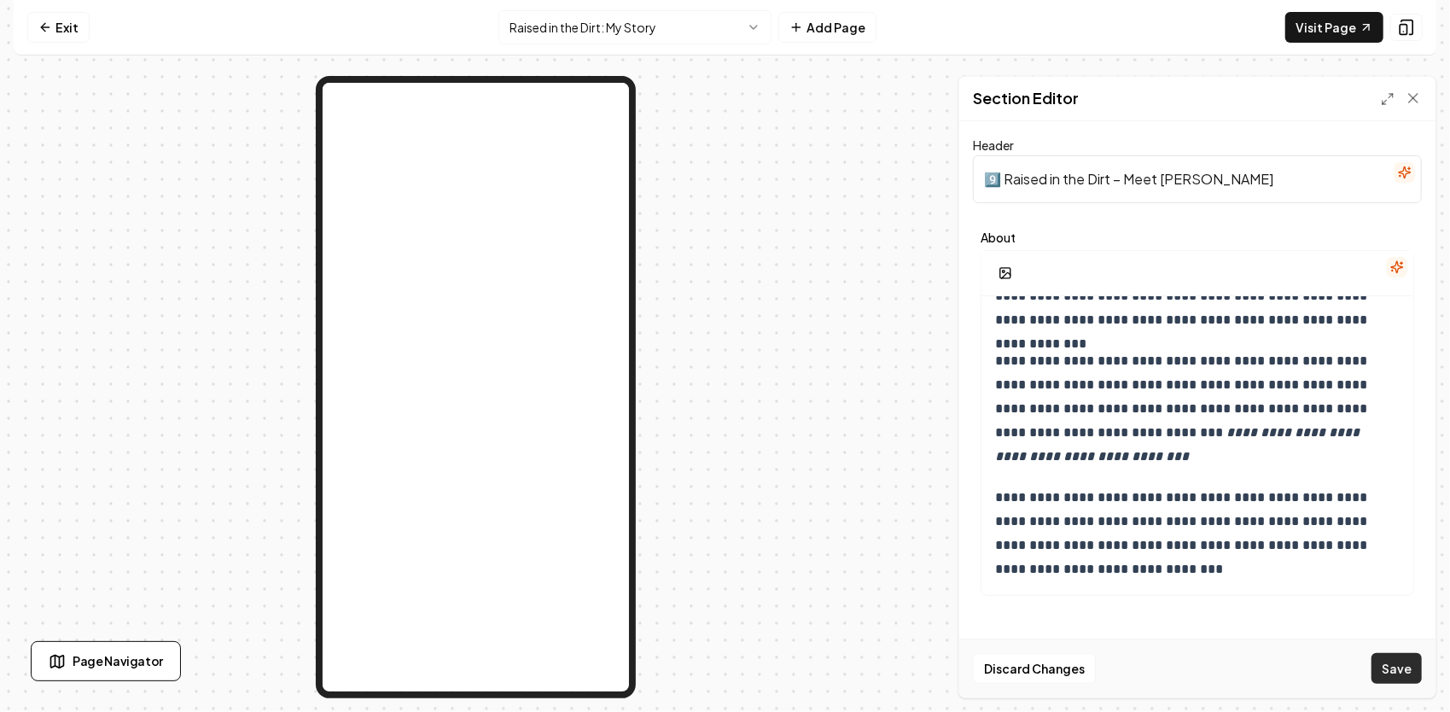
click at [1409, 672] on button "Save" at bounding box center [1396, 668] width 50 height 31
drag, startPoint x: 108, startPoint y: 77, endPoint x: 213, endPoint y: 585, distance: 519.4
click at [213, 585] on div at bounding box center [476, 387] width 924 height 622
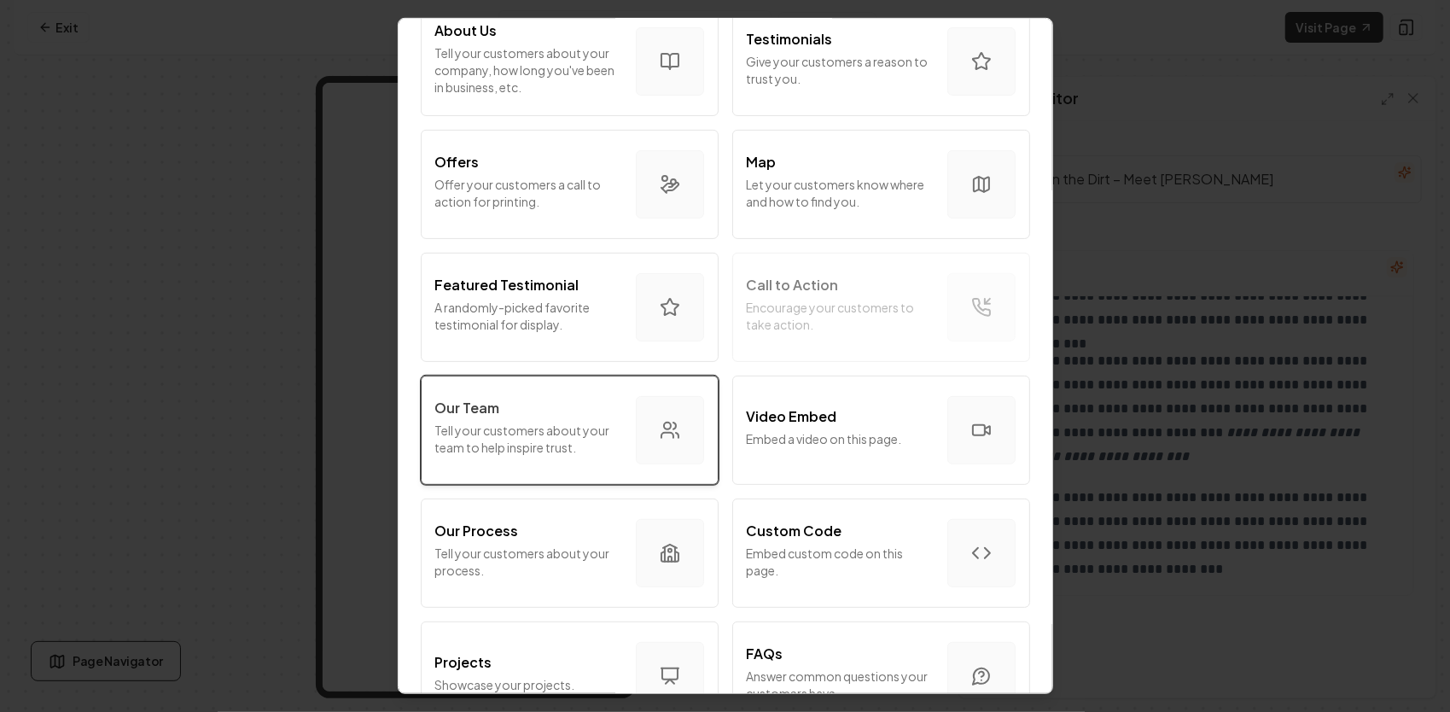
scroll to position [250, 0]
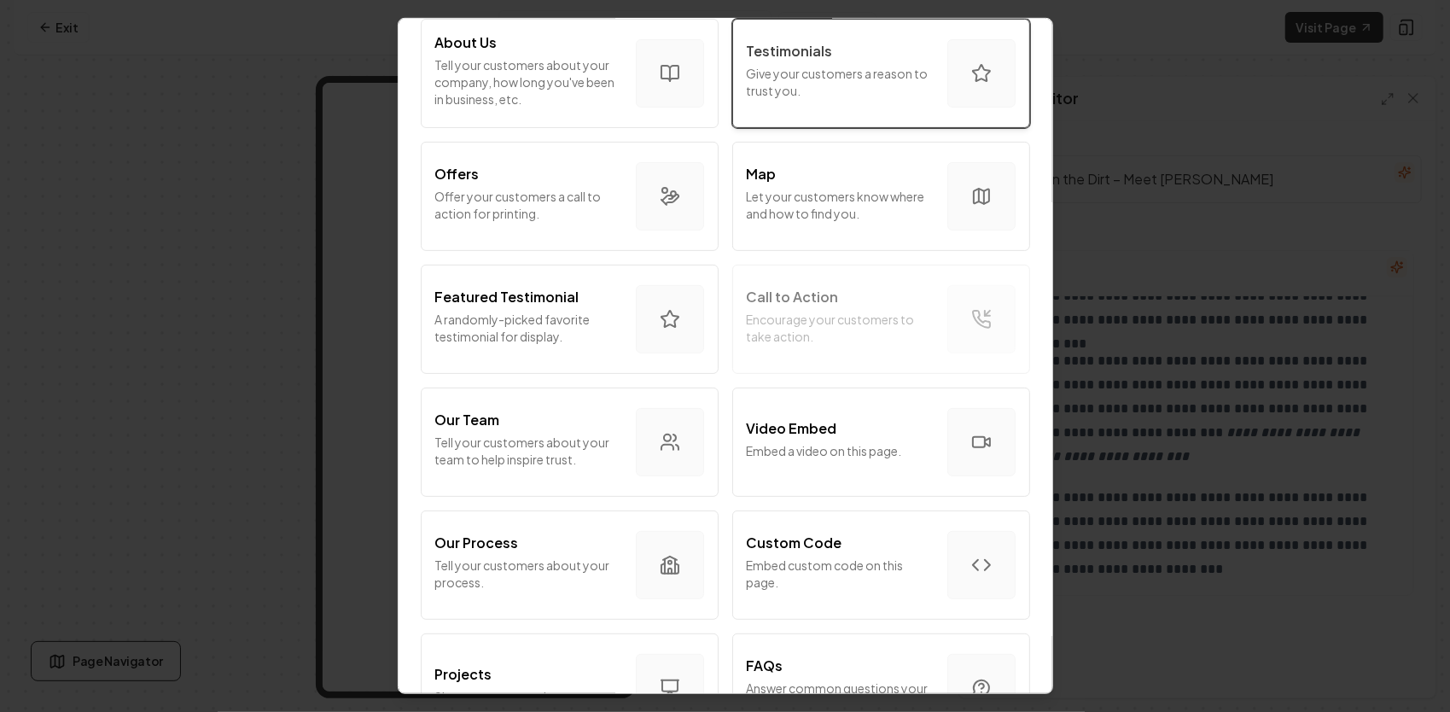
click at [834, 65] on p "Give your customers a reason to trust you." at bounding box center [840, 82] width 187 height 34
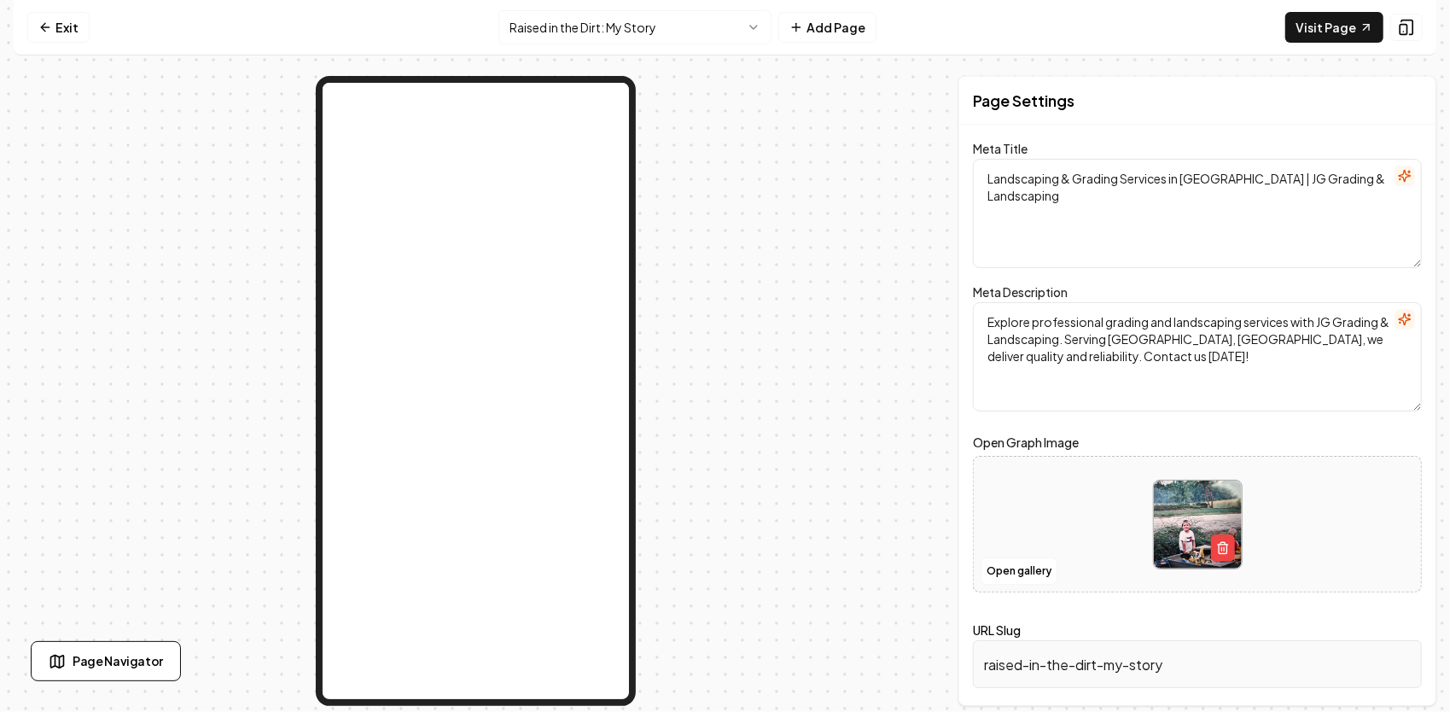
drag, startPoint x: 1087, startPoint y: 200, endPoint x: 1021, endPoint y: 171, distance: 72.6
click at [1021, 171] on textarea "Landscaping & Grading Services in [GEOGRAPHIC_DATA] | JG Grading & Landscaping" at bounding box center [1197, 213] width 449 height 109
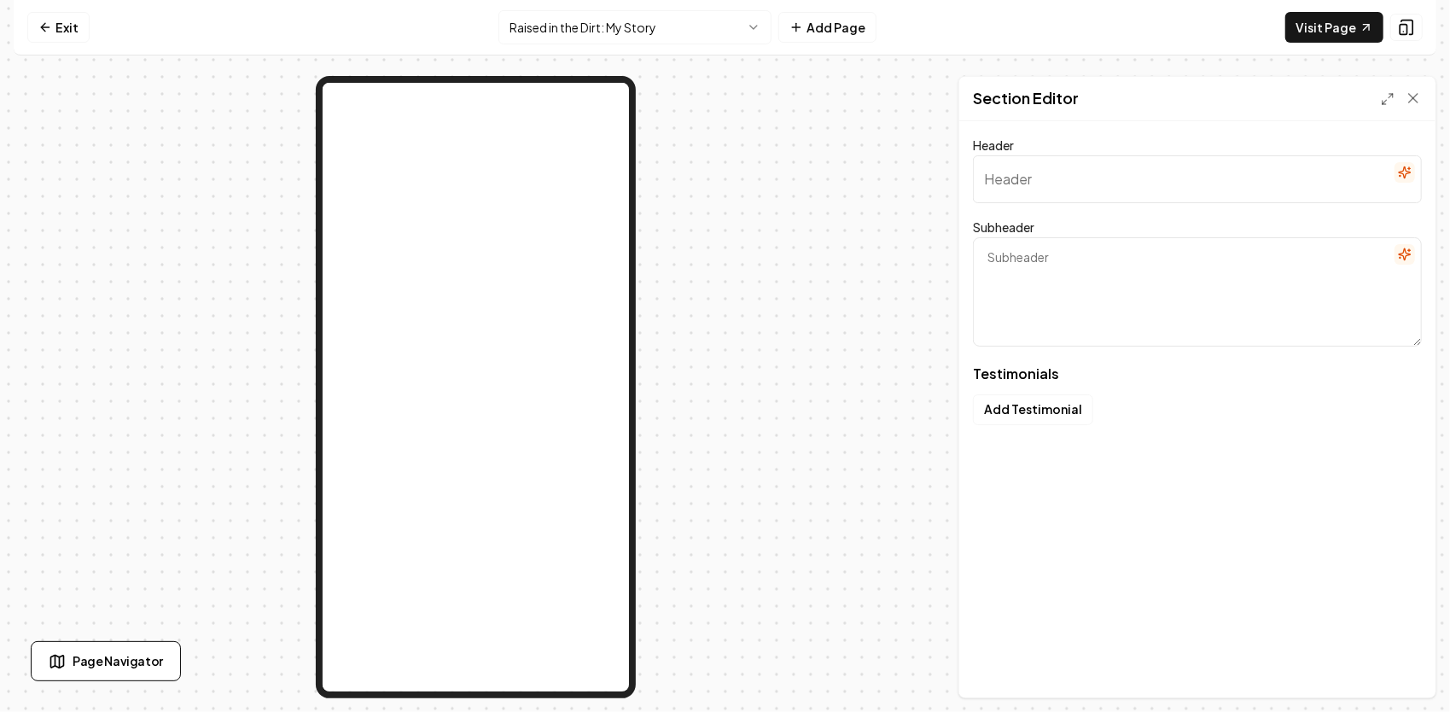
type input "Our clients love us"
type textarea "Here's some of what they had to say"
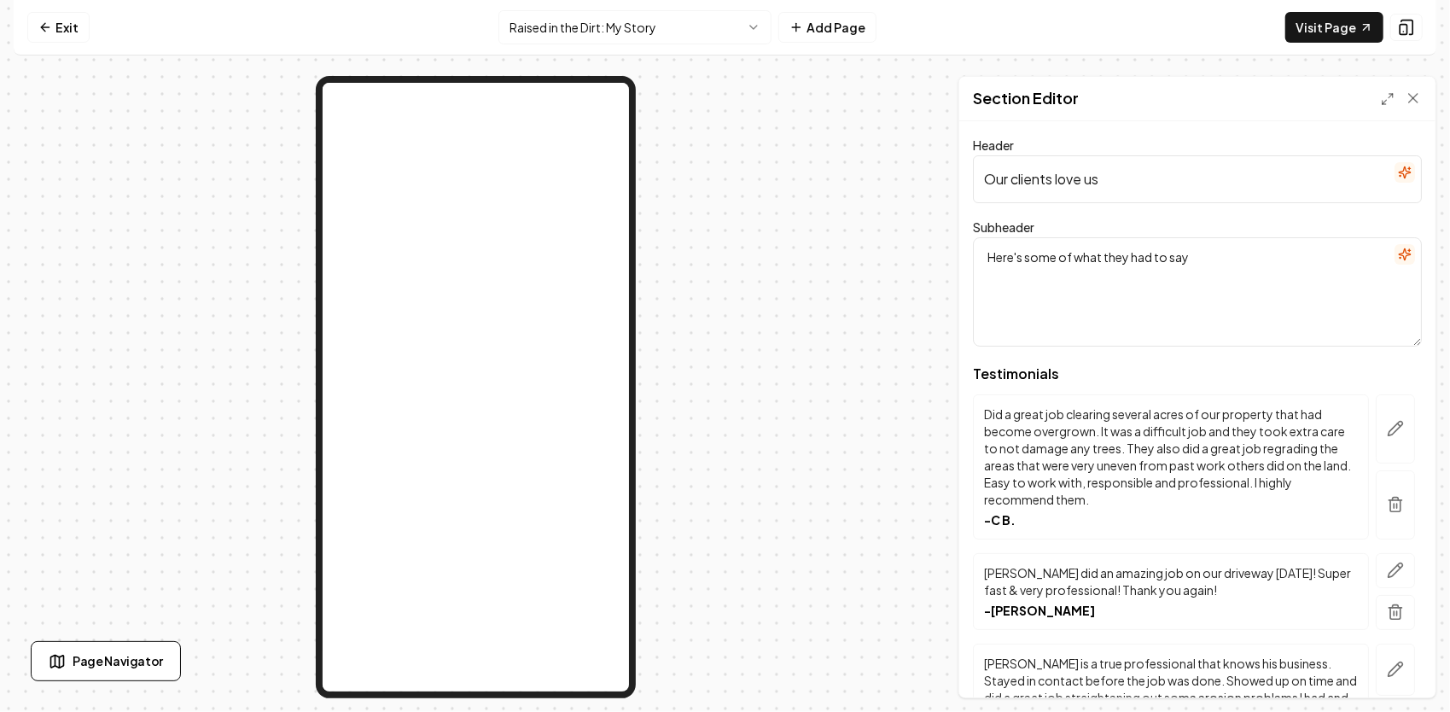
drag, startPoint x: 1154, startPoint y: 186, endPoint x: 958, endPoint y: 184, distance: 195.4
click at [958, 184] on div "Page Settings Section Editor Header Our clients love us Subheader Here's some o…" at bounding box center [1197, 387] width 478 height 622
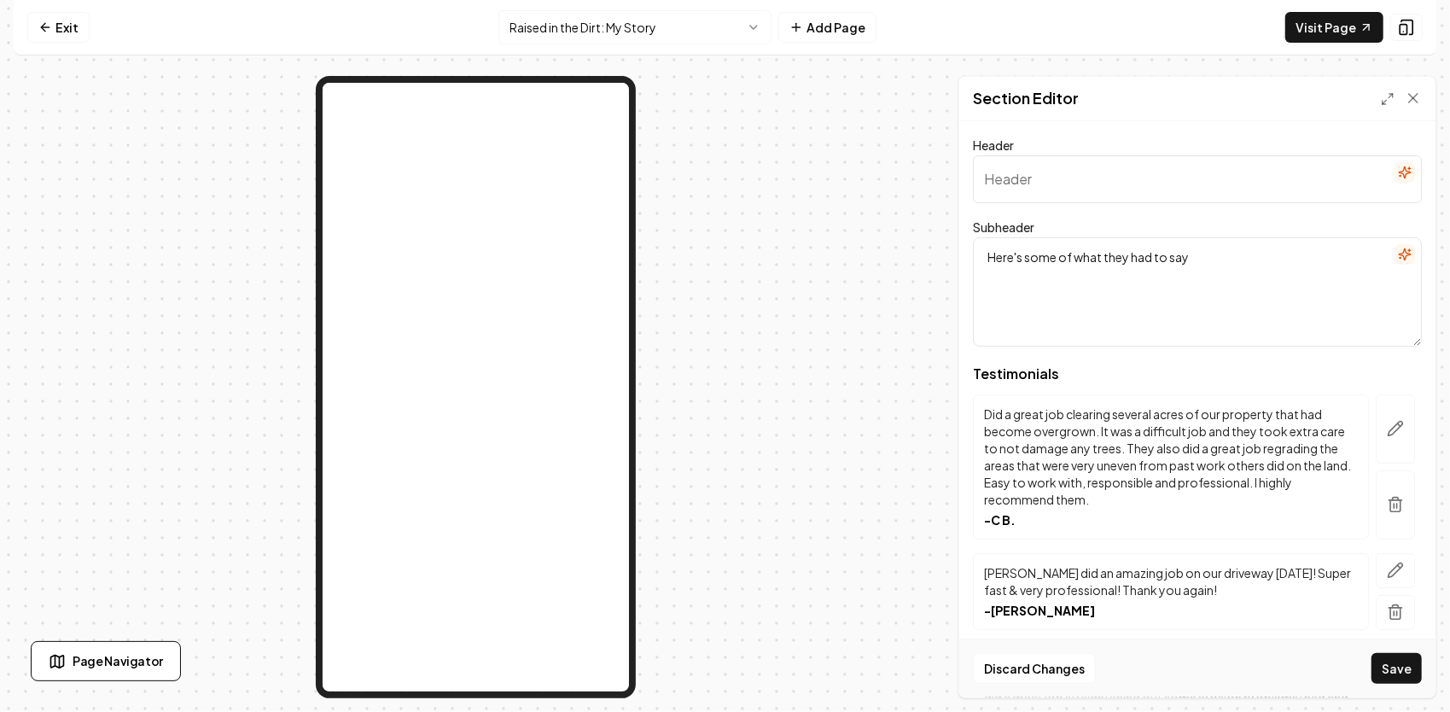
paste input "Legacy & Trust Focused"
type input "Legacy & Trust Focused"
drag, startPoint x: 1190, startPoint y: 265, endPoint x: 962, endPoint y: 253, distance: 228.1
click at [963, 253] on div "Header Legacy & Trust Focused Subheader Here's some of what they had to say Tes…" at bounding box center [1197, 409] width 476 height 576
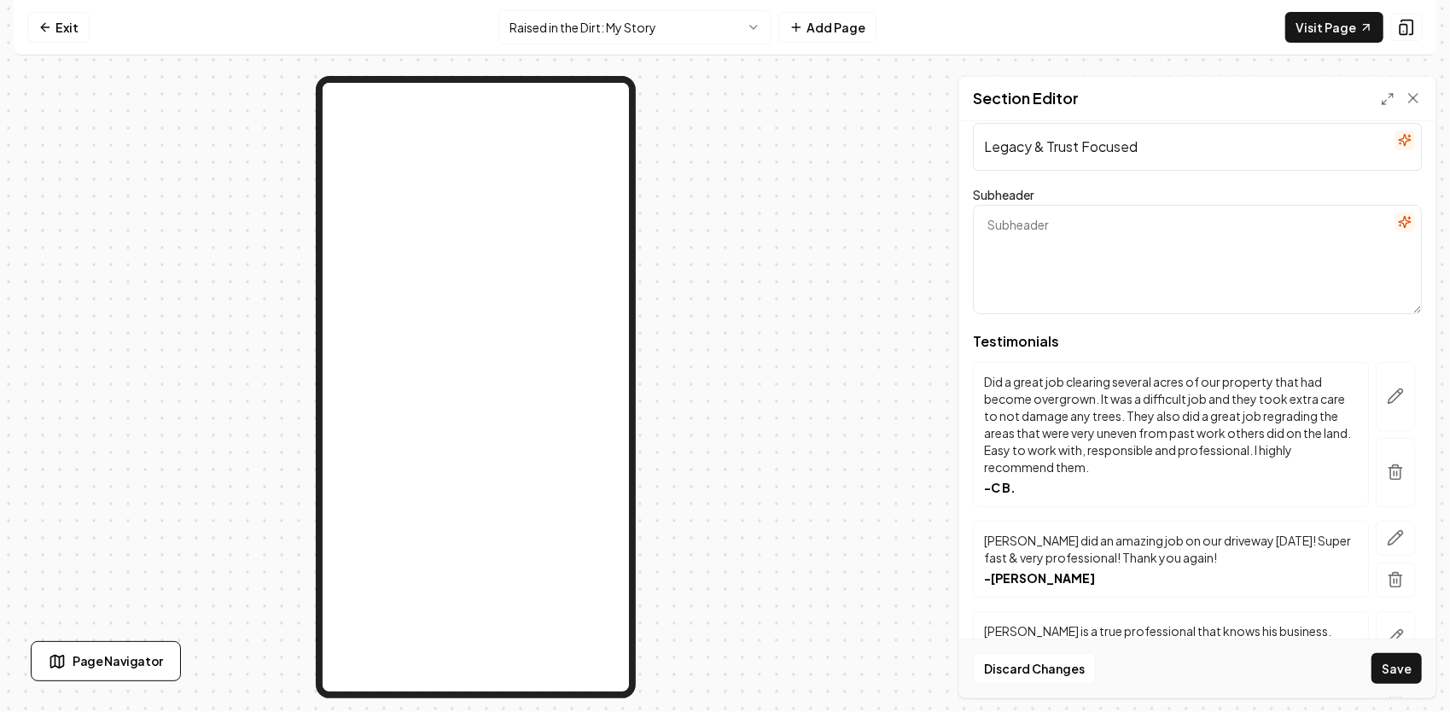
scroll to position [0, 0]
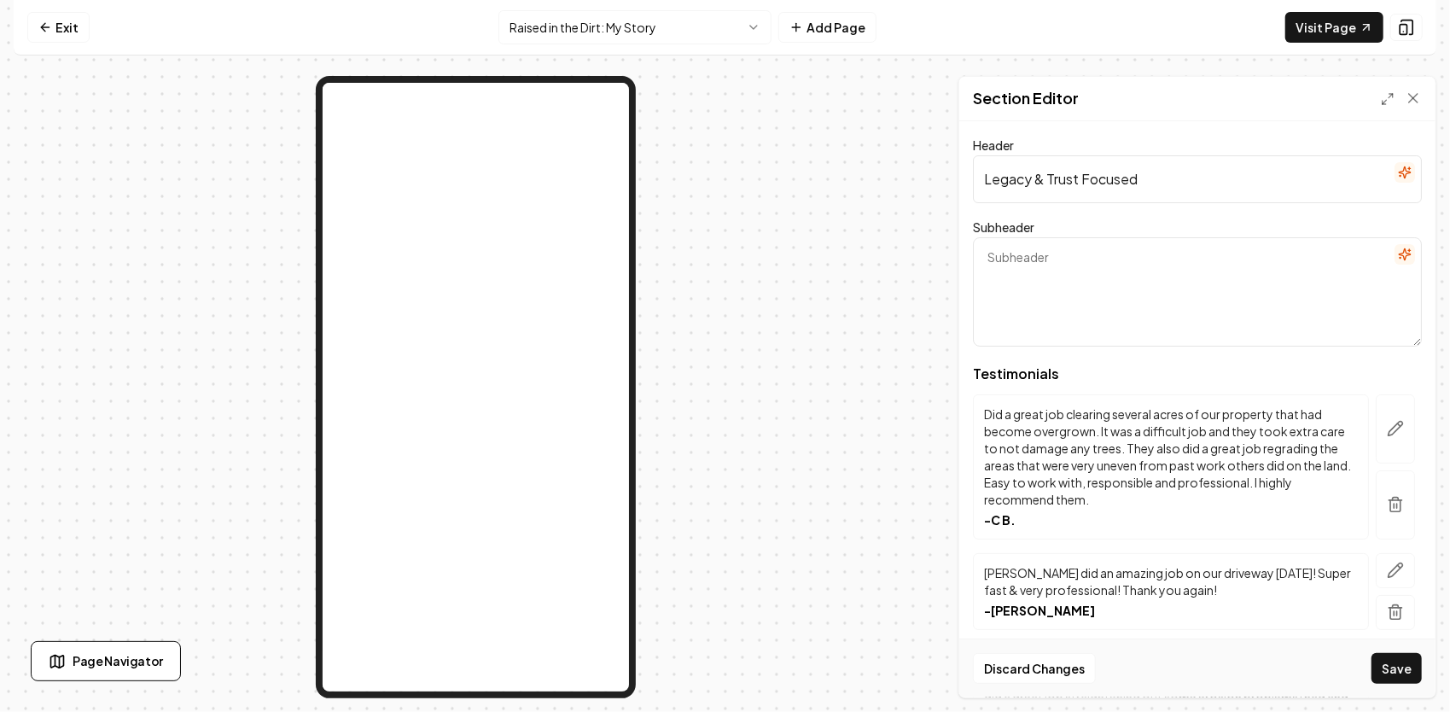
paste textarea "Real words from real people who’ve trusted [PERSON_NAME] & Landscaping to do th…"
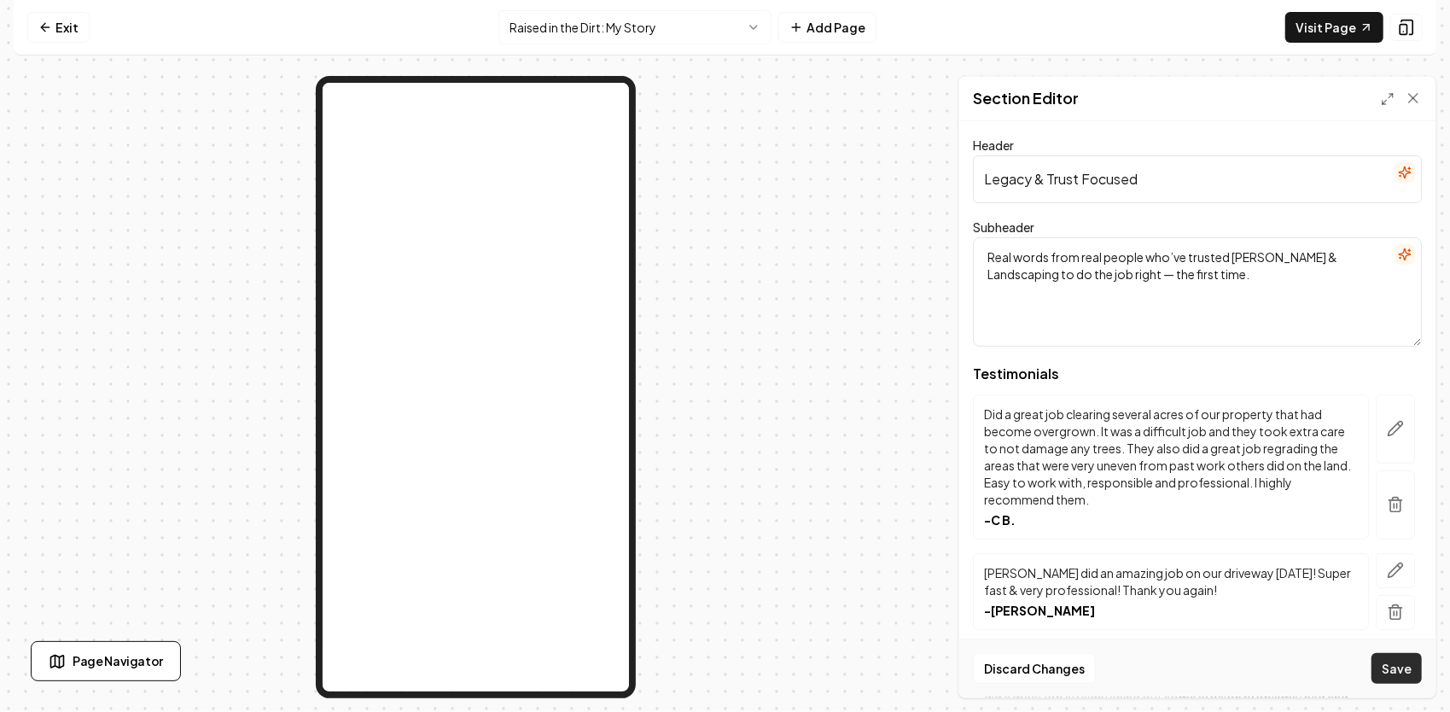
type textarea "Real words from real people who’ve trusted [PERSON_NAME] & Landscaping to do th…"
click at [1403, 667] on button "Save" at bounding box center [1396, 668] width 50 height 31
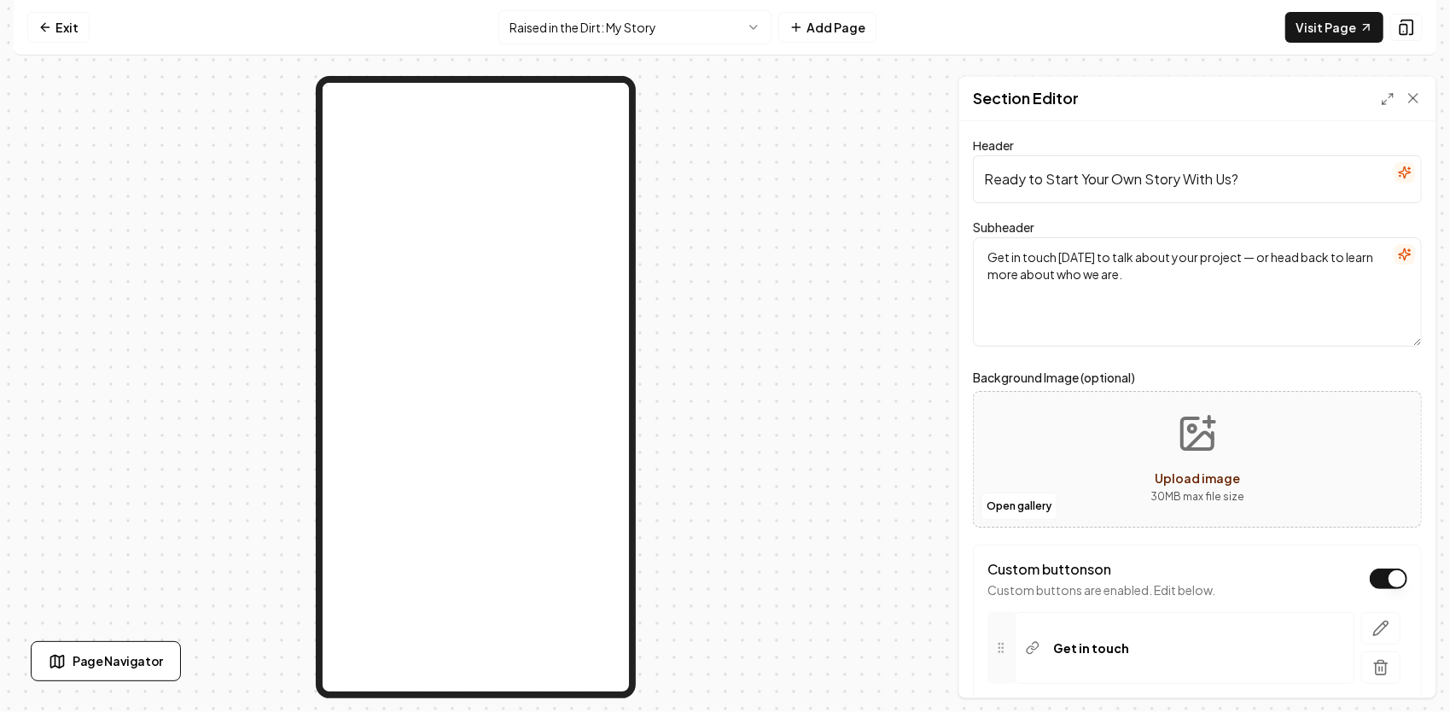
drag, startPoint x: 1171, startPoint y: 294, endPoint x: 971, endPoint y: 241, distance: 206.6
click at [971, 241] on div "Header Ready to Start Your Own Story With Us? Subheader Get in touch [DATE] to …" at bounding box center [1197, 409] width 476 height 576
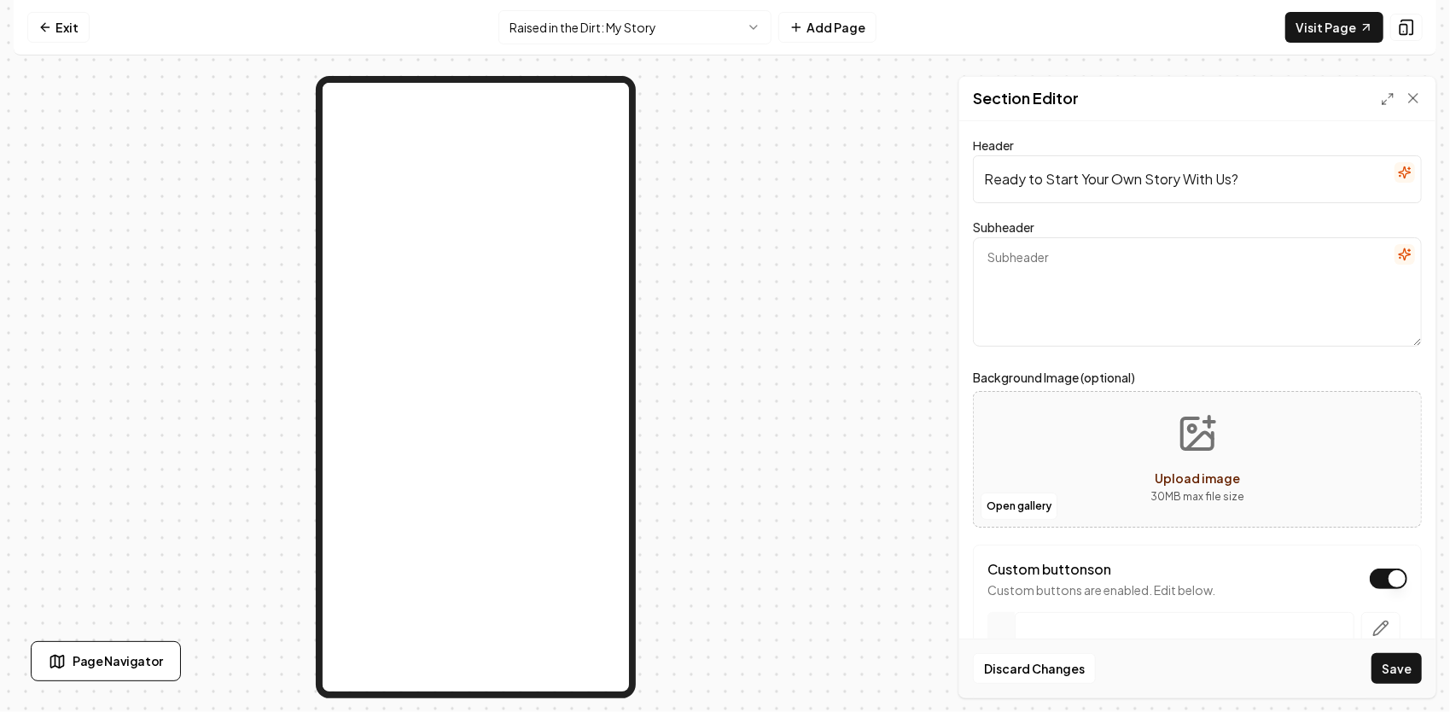
paste textarea "Let’s build yours together — with hard work, honesty, and pride in every cut, s…"
type textarea "Let’s build yours together — with hard work, honesty, and pride in every cut, s…"
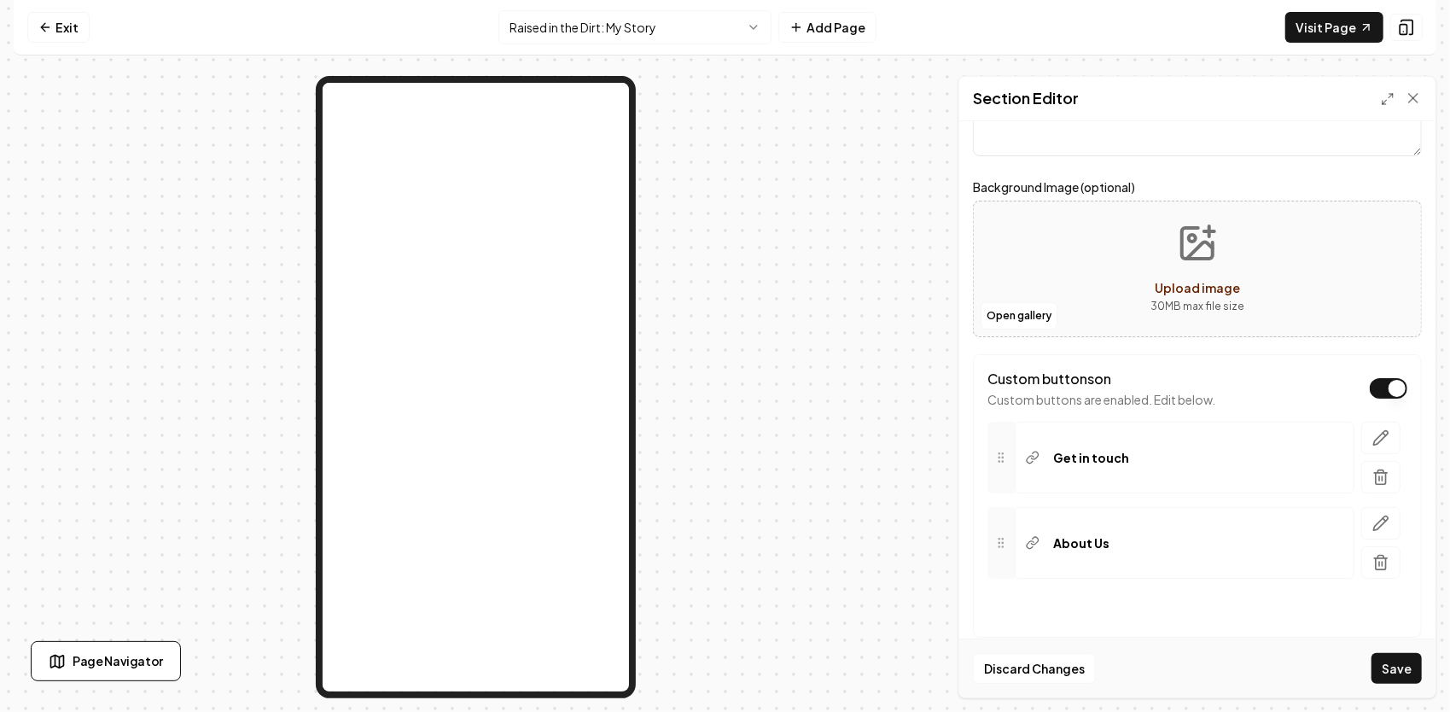
scroll to position [215, 0]
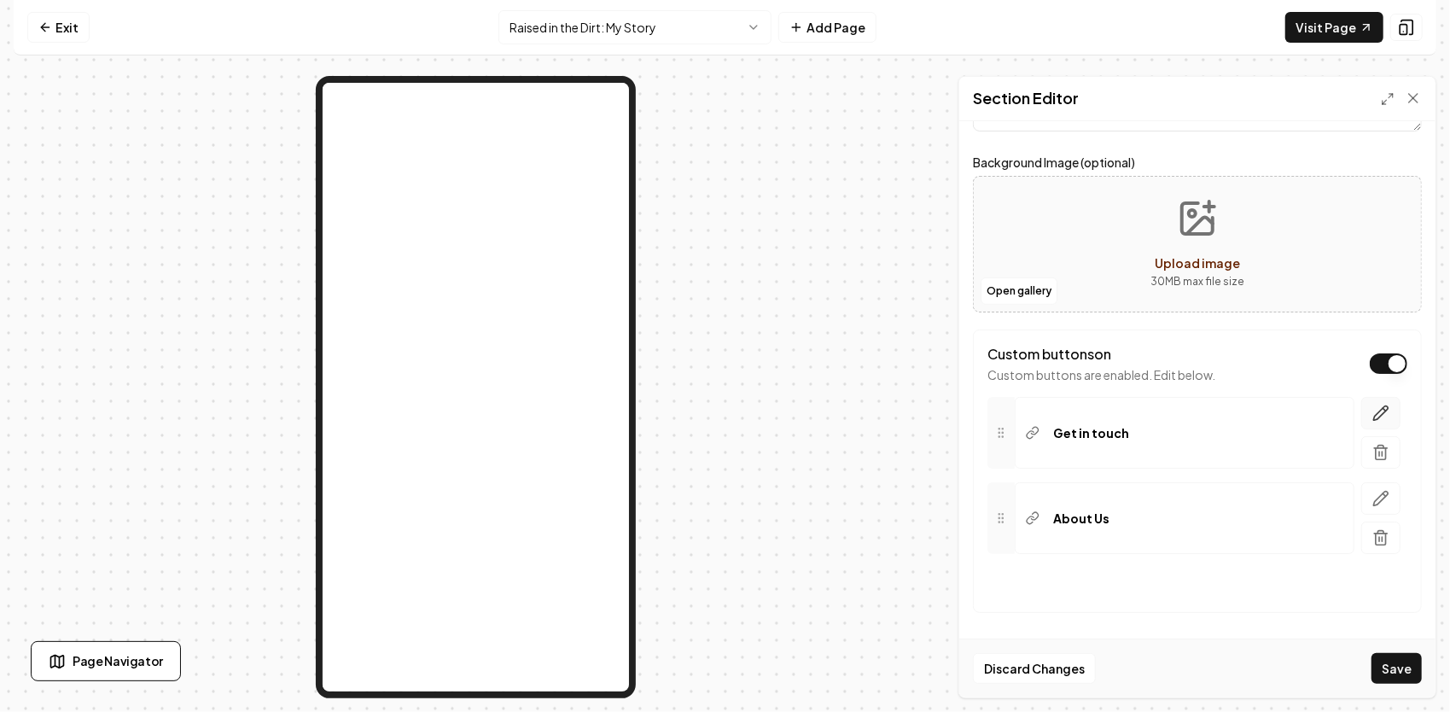
click at [1375, 415] on icon "button" at bounding box center [1380, 412] width 17 height 17
drag, startPoint x: 1143, startPoint y: 586, endPoint x: 992, endPoint y: 601, distance: 152.6
click at [1000, 599] on div "**********" at bounding box center [1200, 519] width 413 height 244
paste input "Talk With JG"
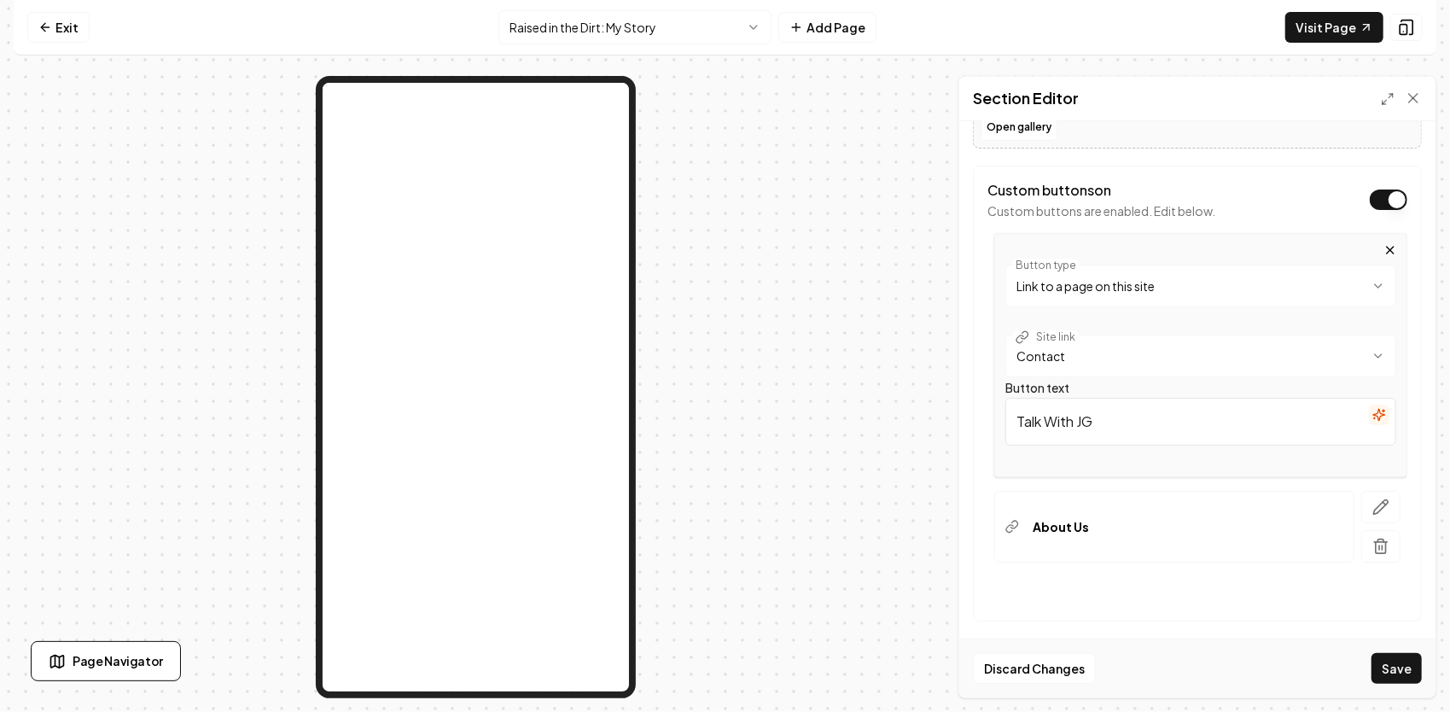
scroll to position [386, 0]
type input "Talk With JG"
click at [1374, 495] on icon "button" at bounding box center [1381, 499] width 15 height 15
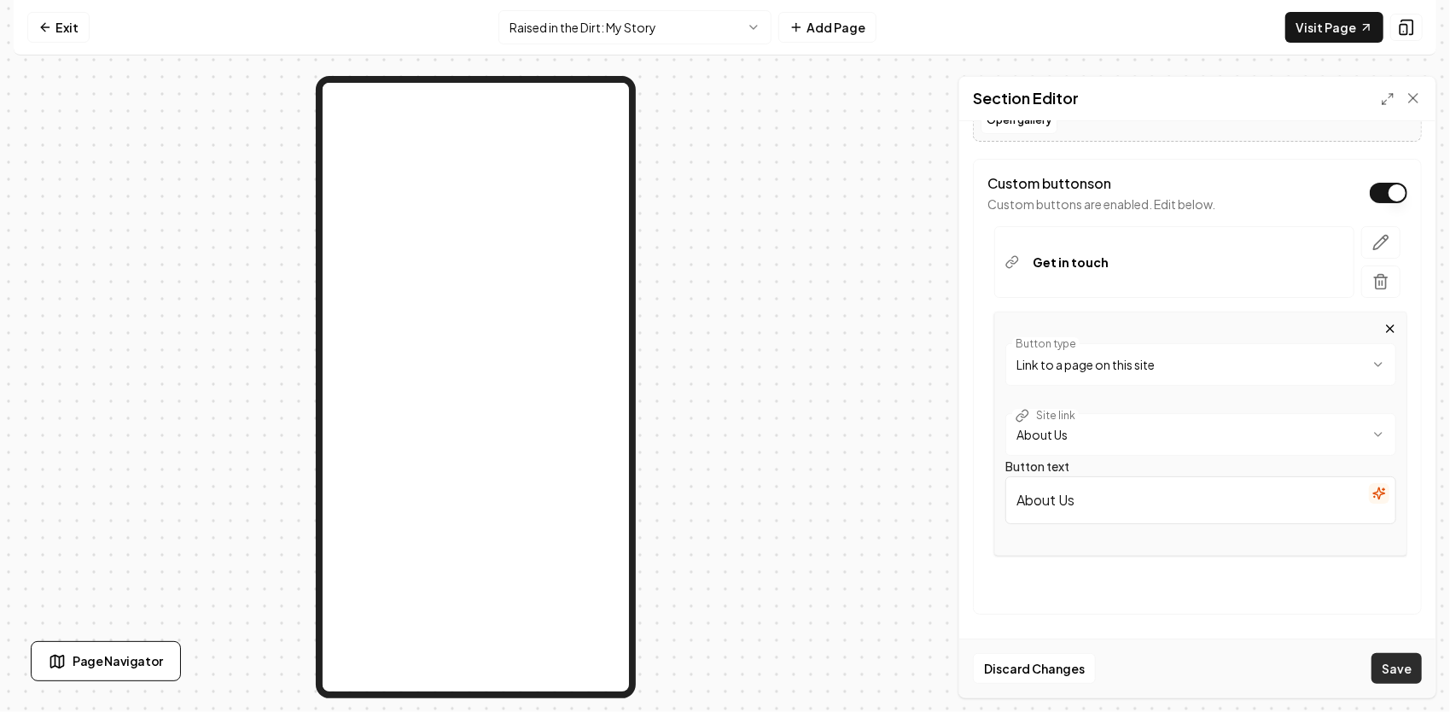
click at [1401, 664] on button "Save" at bounding box center [1396, 668] width 50 height 31
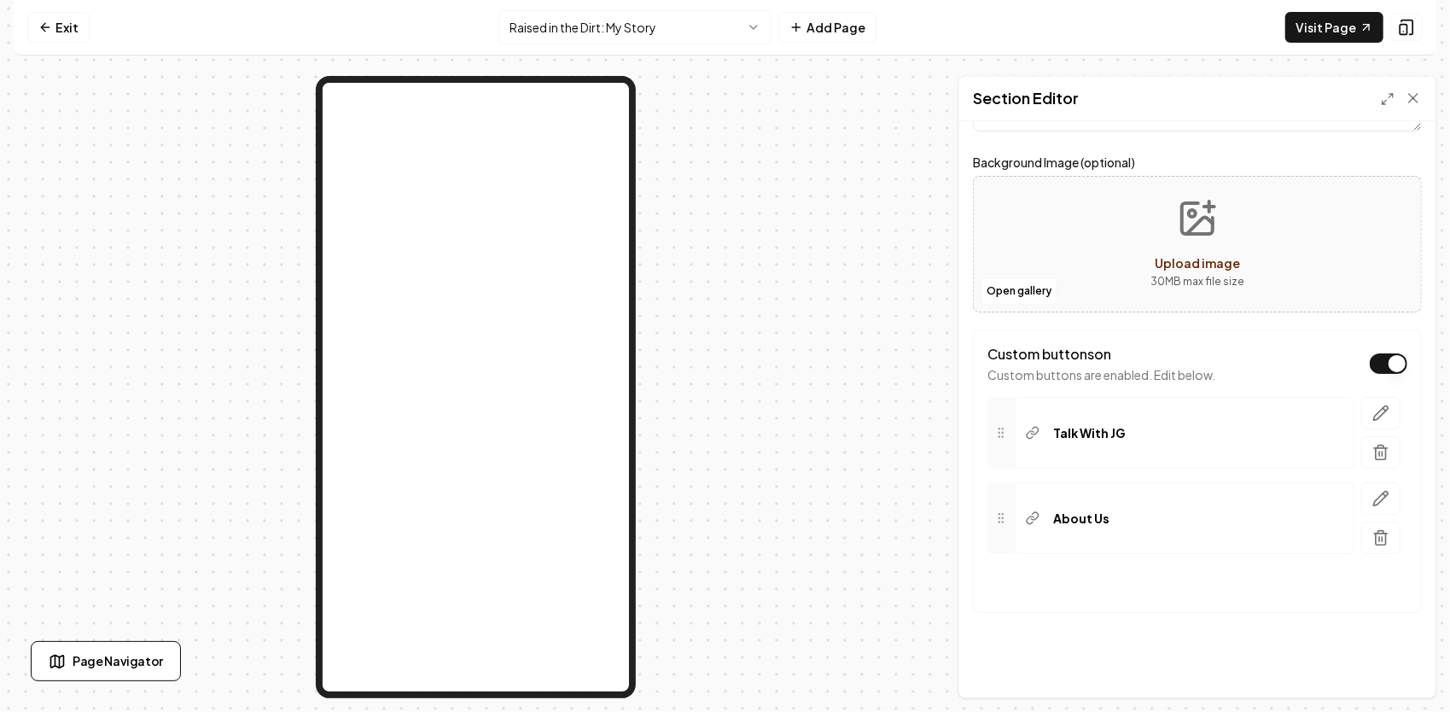
scroll to position [0, 0]
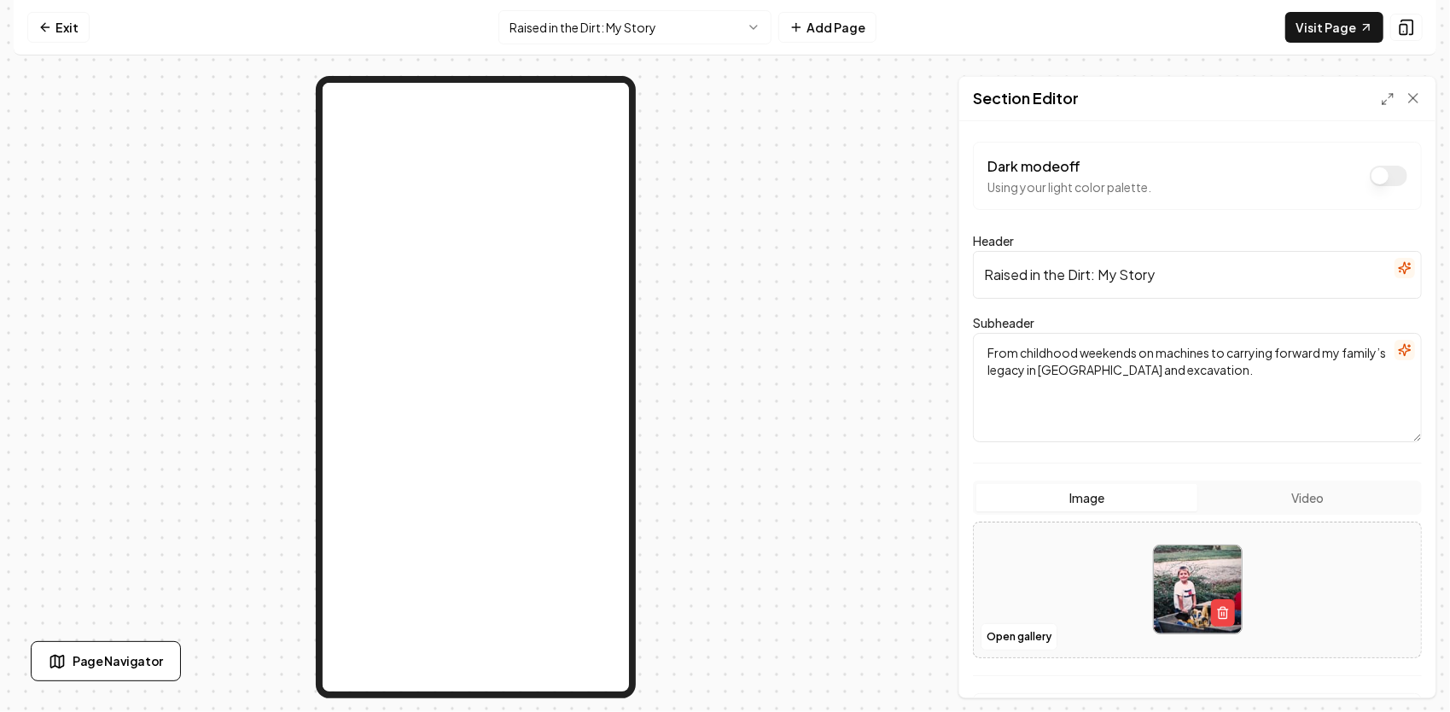
drag, startPoint x: 982, startPoint y: 348, endPoint x: 1261, endPoint y: 387, distance: 281.8
click at [1261, 387] on textarea "From childhood weekends on machines to carrying forward my family’s legacy in […" at bounding box center [1197, 387] width 449 height 109
drag, startPoint x: 1190, startPoint y: 273, endPoint x: 971, endPoint y: 278, distance: 219.4
click at [971, 277] on div "Dark mode off Using your light color palette. Header Raised in the Dirt: My Sto…" at bounding box center [1197, 409] width 476 height 576
paste input "Raised in the Dirt: The Story Behind JG Grading & Landscaping"
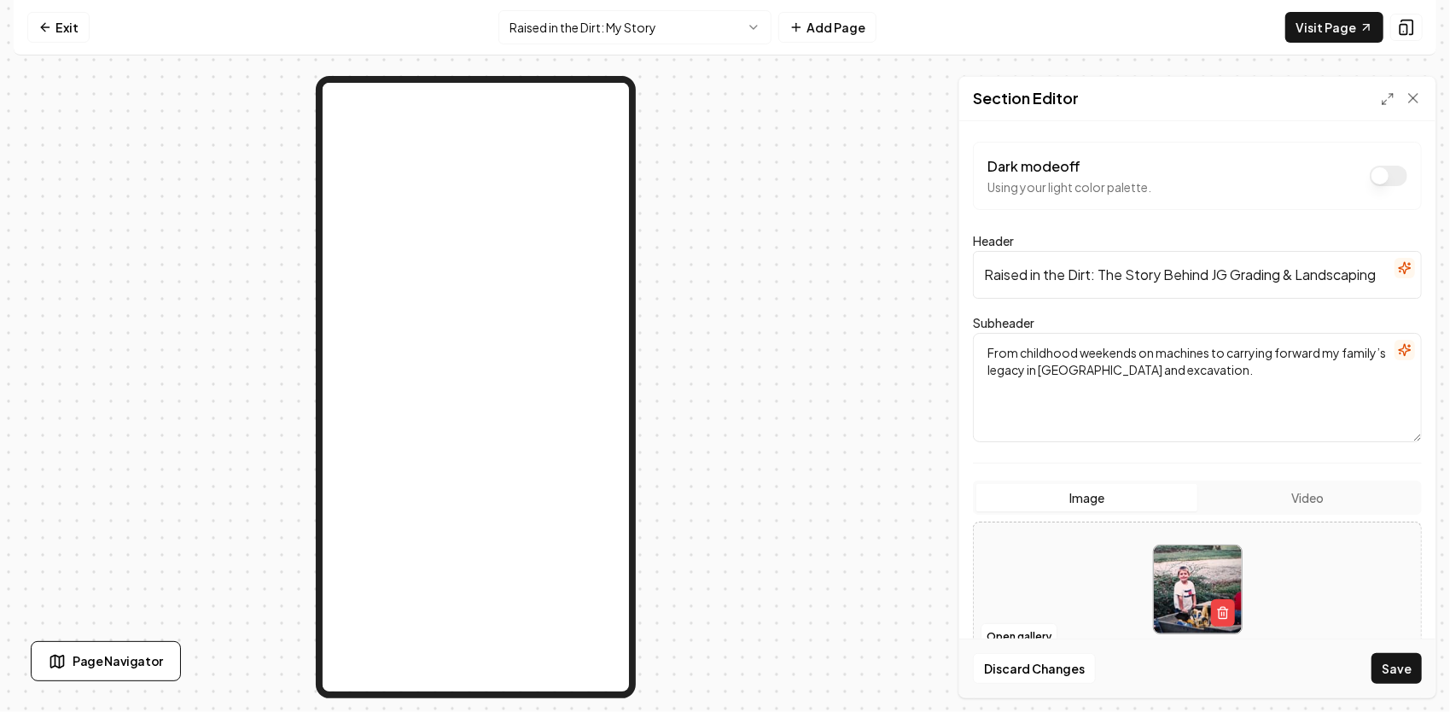
type input "Raised in the Dirt: The Story Behind JG Grading & Landscaping"
drag, startPoint x: 1259, startPoint y: 376, endPoint x: 986, endPoint y: 336, distance: 276.8
click at [986, 336] on textarea "From childhood weekends on machines to carrying forward my family’s legacy in […" at bounding box center [1197, 387] width 449 height 109
paste textarea "From learning on my granddaddy’s machines to running a full-time grading and ex…"
type textarea "From learning on my granddaddy’s machines to running a full-time grading and ex…"
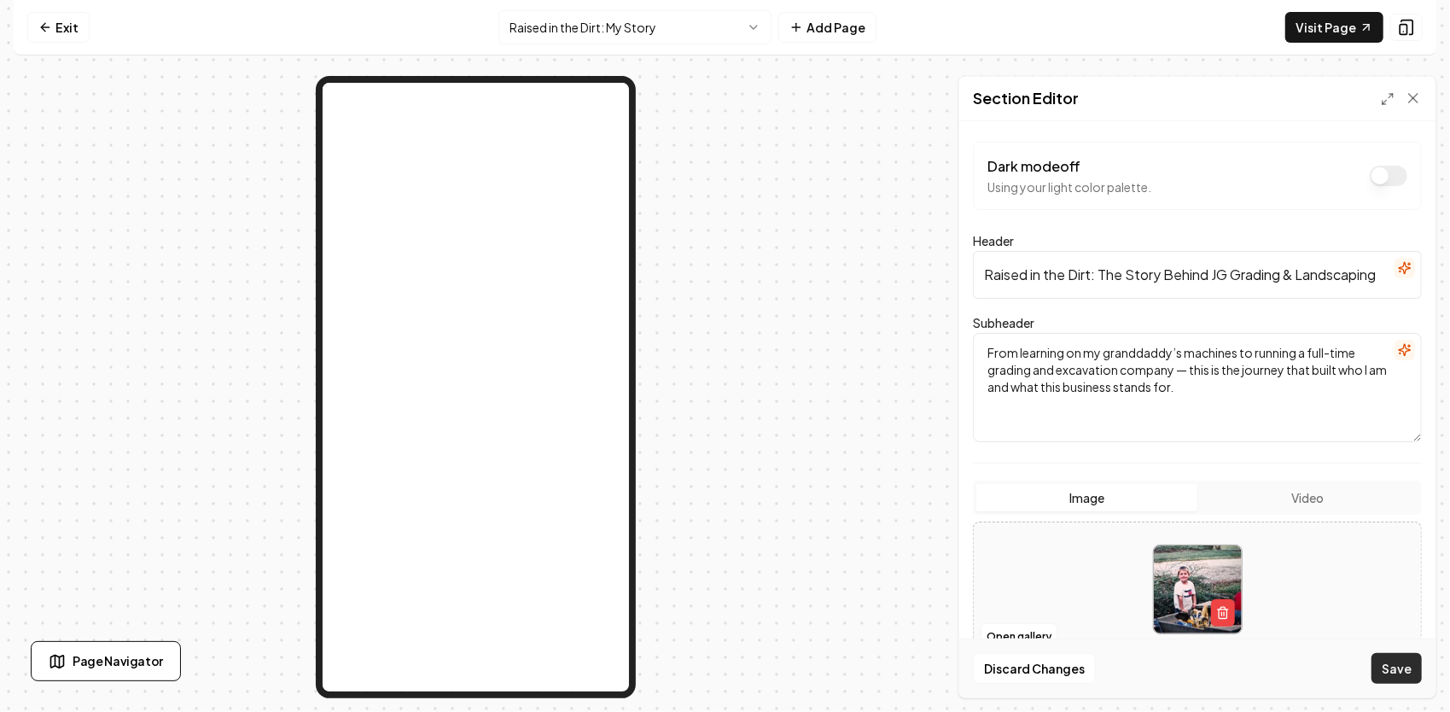
click at [1399, 671] on button "Save" at bounding box center [1396, 668] width 50 height 31
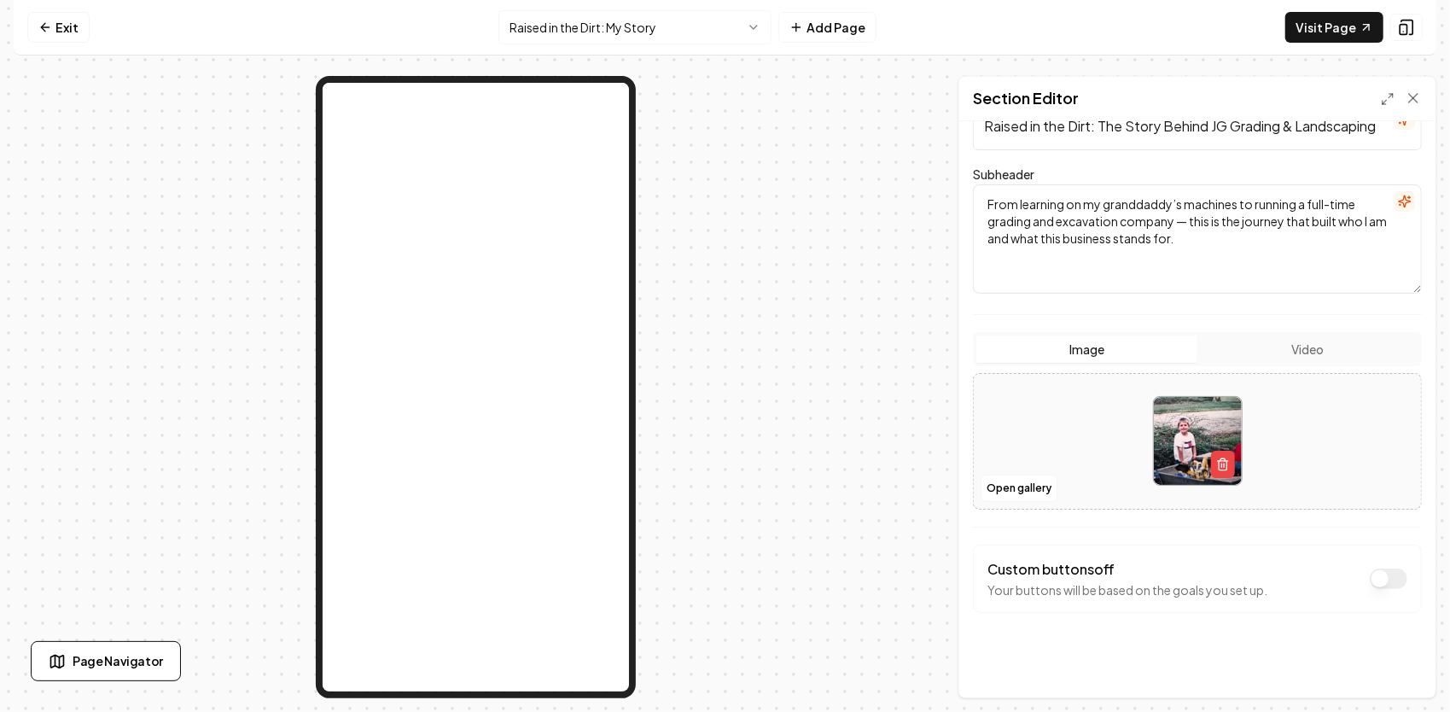
scroll to position [150, 0]
click at [1382, 573] on button "Dark mode off" at bounding box center [1389, 577] width 38 height 20
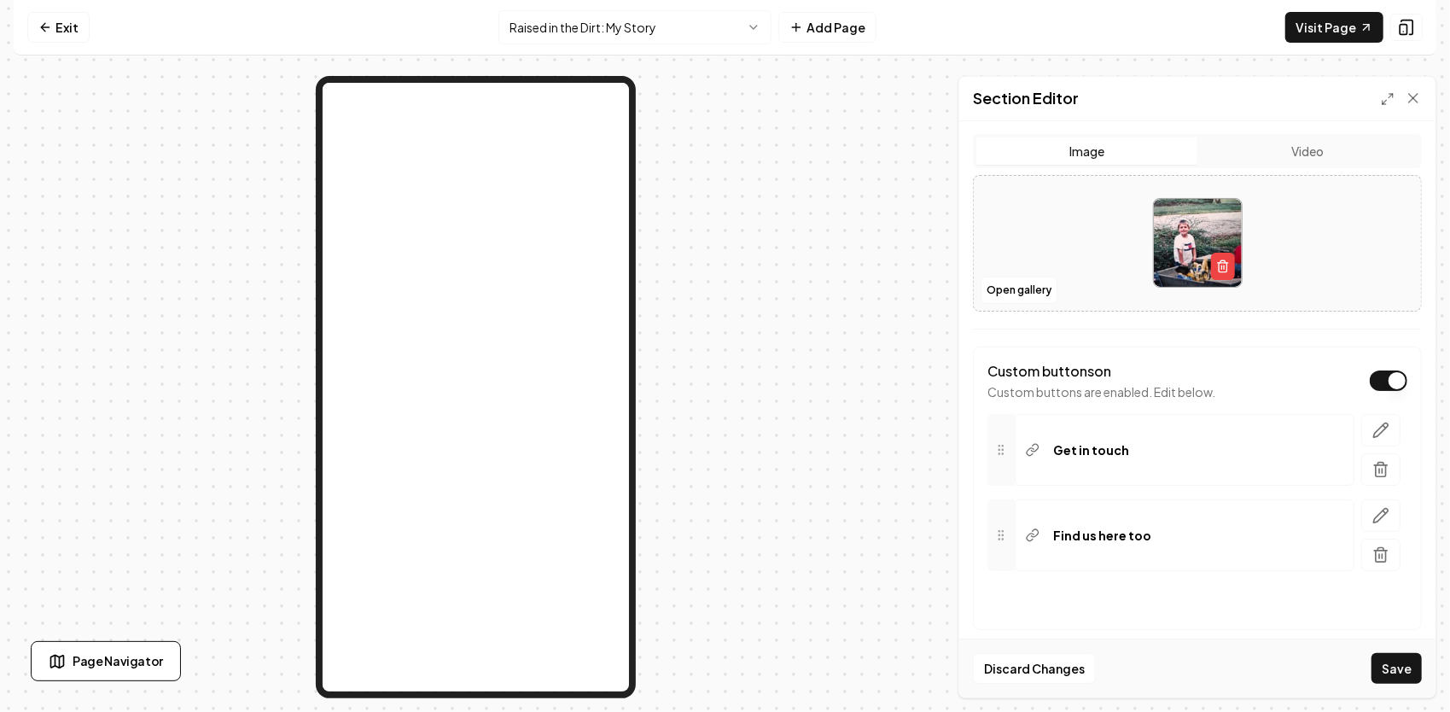
scroll to position [363, 0]
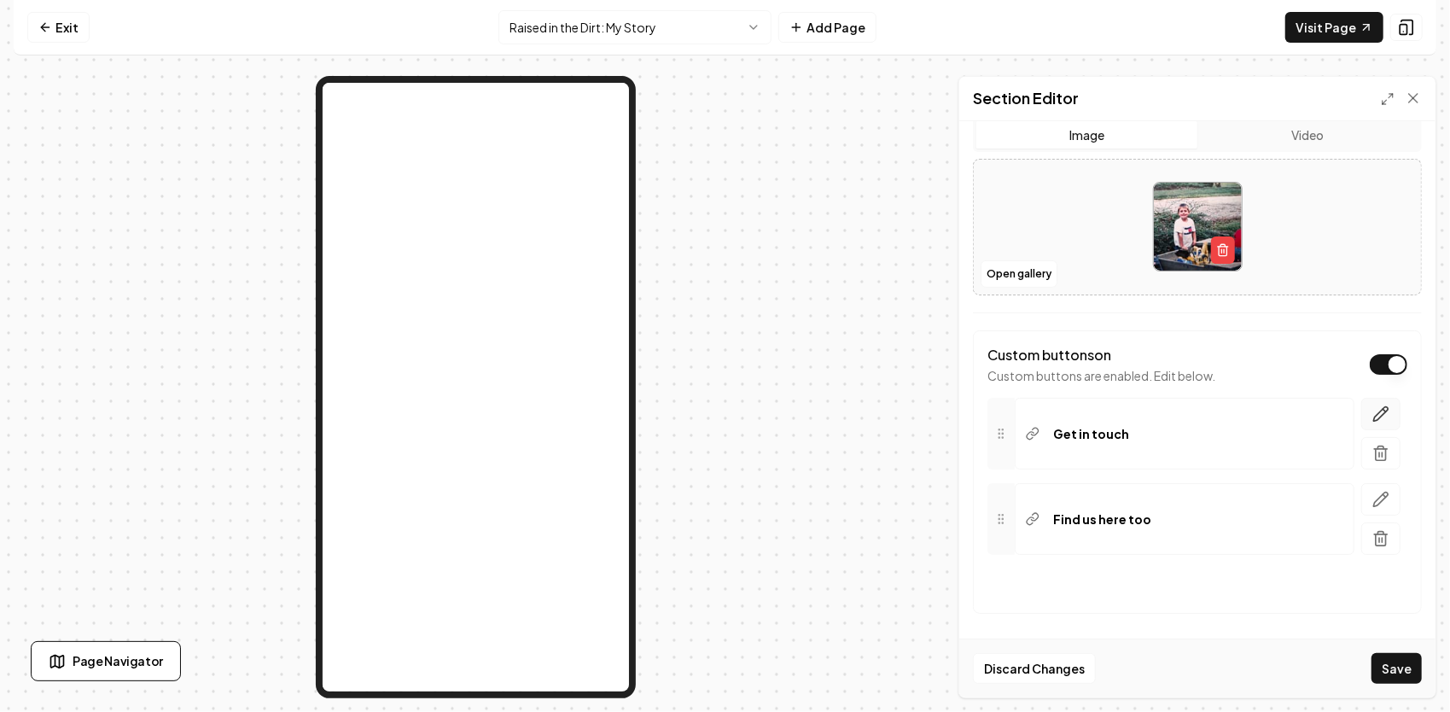
click at [1372, 406] on icon "button" at bounding box center [1380, 413] width 17 height 17
drag, startPoint x: 1116, startPoint y: 589, endPoint x: 939, endPoint y: 587, distance: 177.5
click at [939, 587] on div "**********" at bounding box center [725, 387] width 1422 height 622
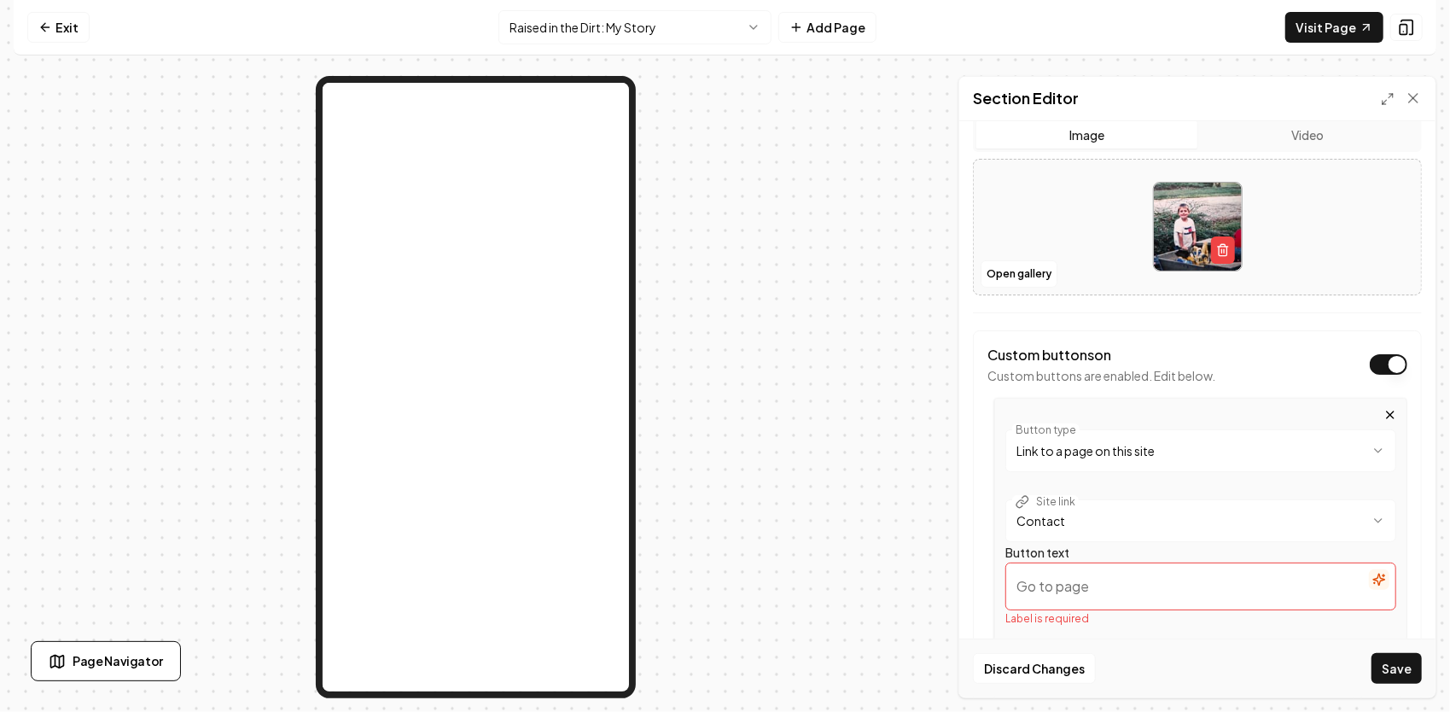
paste input "Start Your Project"
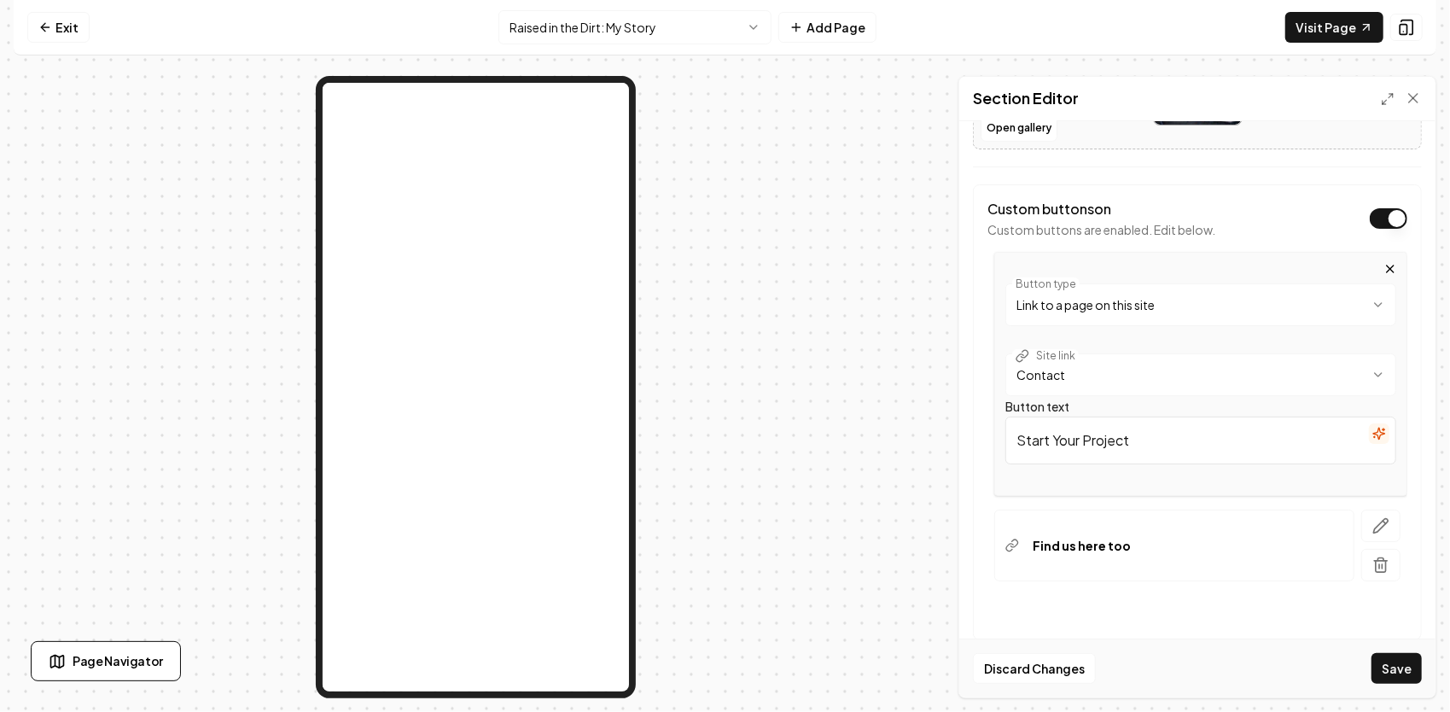
scroll to position [534, 0]
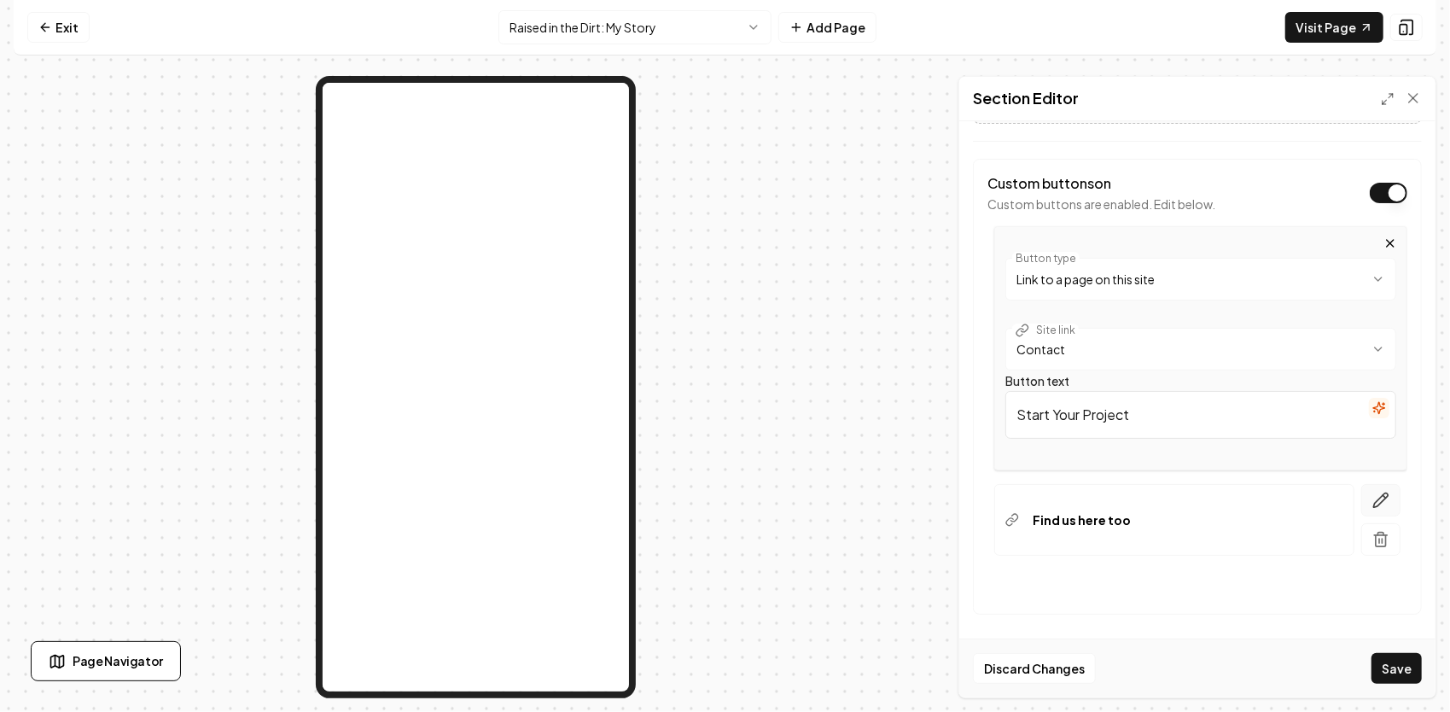
type input "Start Your Project"
click at [1366, 484] on button "button" at bounding box center [1380, 500] width 39 height 32
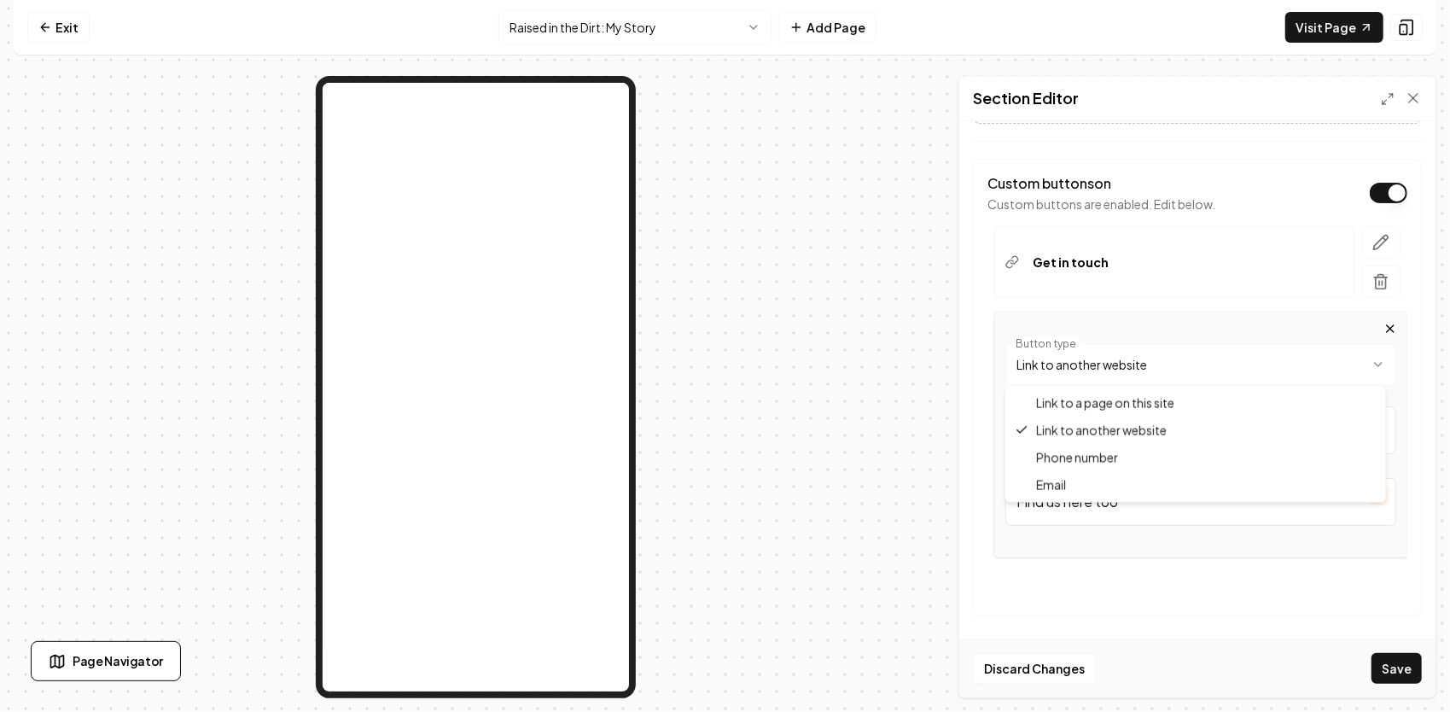
click at [1327, 362] on html "**********" at bounding box center [725, 356] width 1450 height 712
click at [1182, 433] on html "**********" at bounding box center [725, 356] width 1450 height 712
drag, startPoint x: 1174, startPoint y: 490, endPoint x: 965, endPoint y: 490, distance: 209.1
click at [965, 490] on div "**********" at bounding box center [1197, 409] width 476 height 576
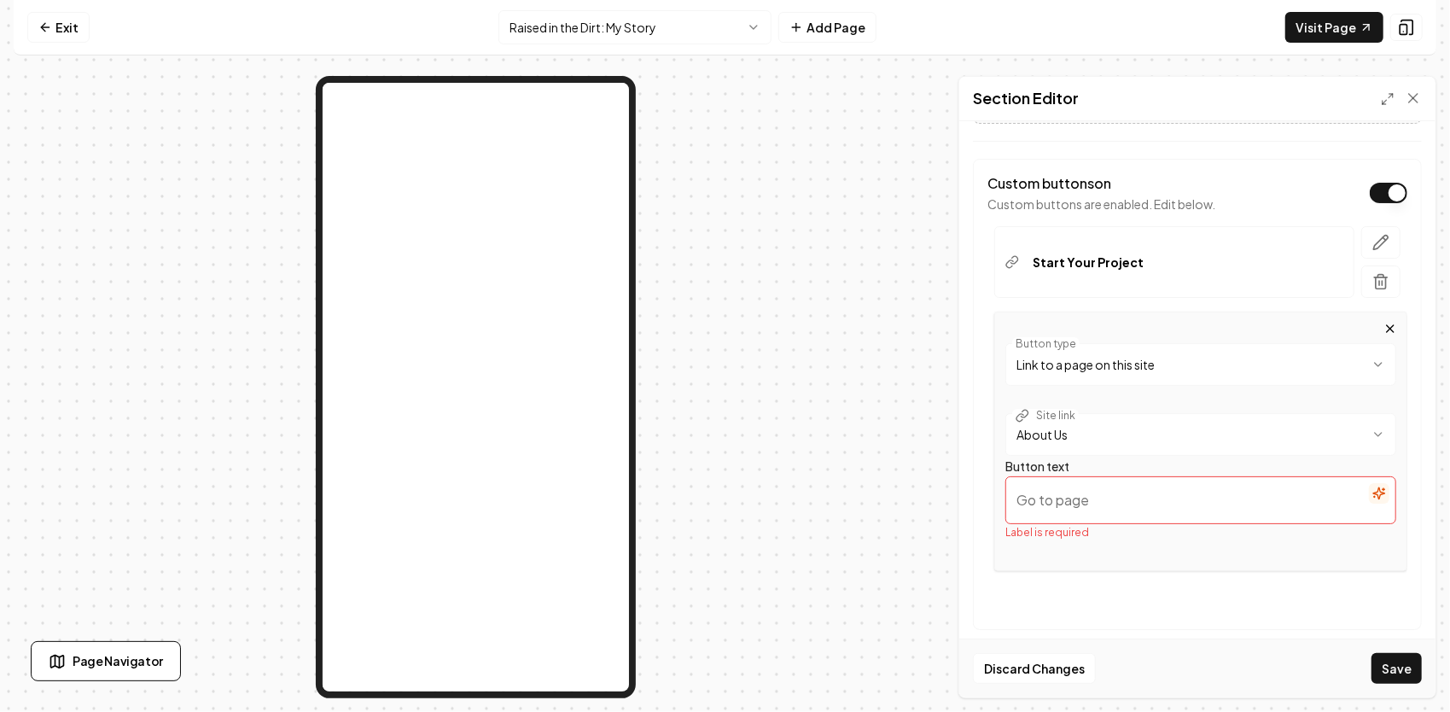
paste input "More About JG"
type input "More About JG"
click at [1408, 671] on button "Save" at bounding box center [1396, 668] width 50 height 31
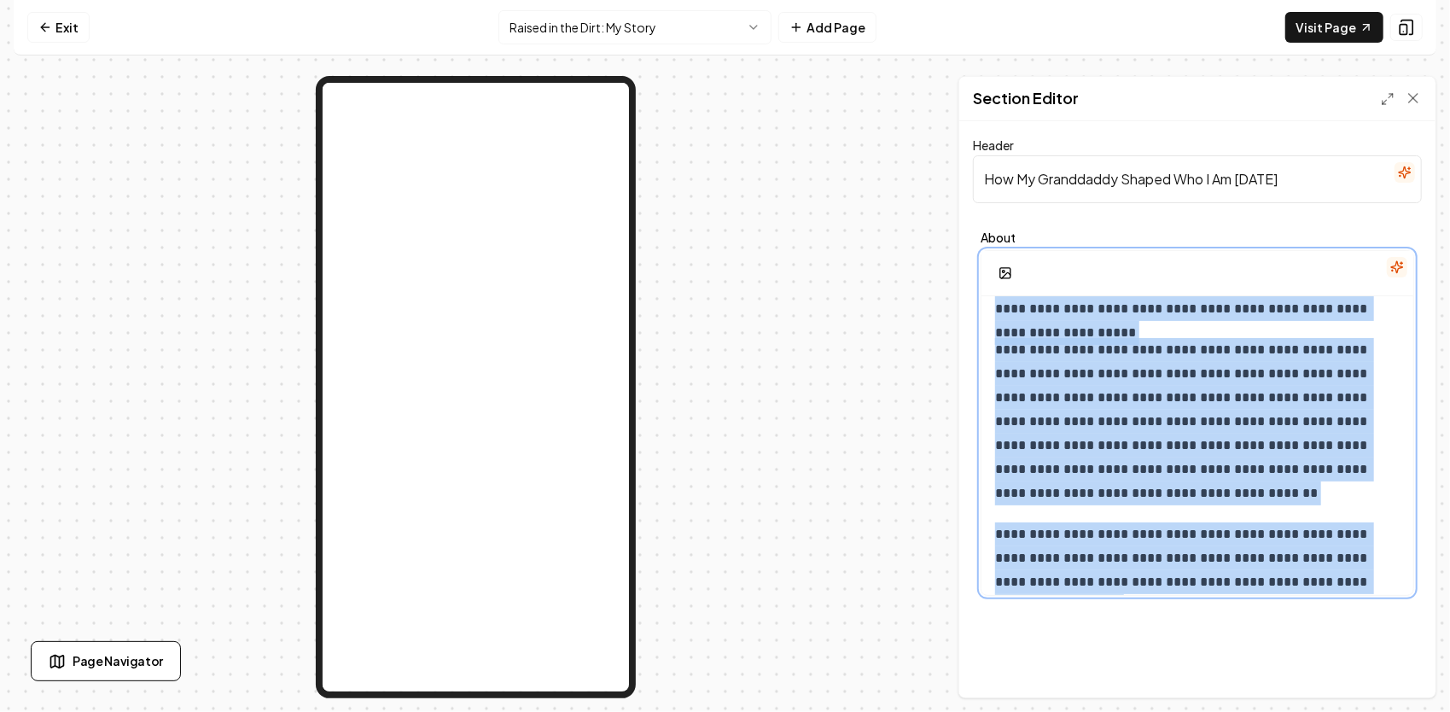
scroll to position [630, 0]
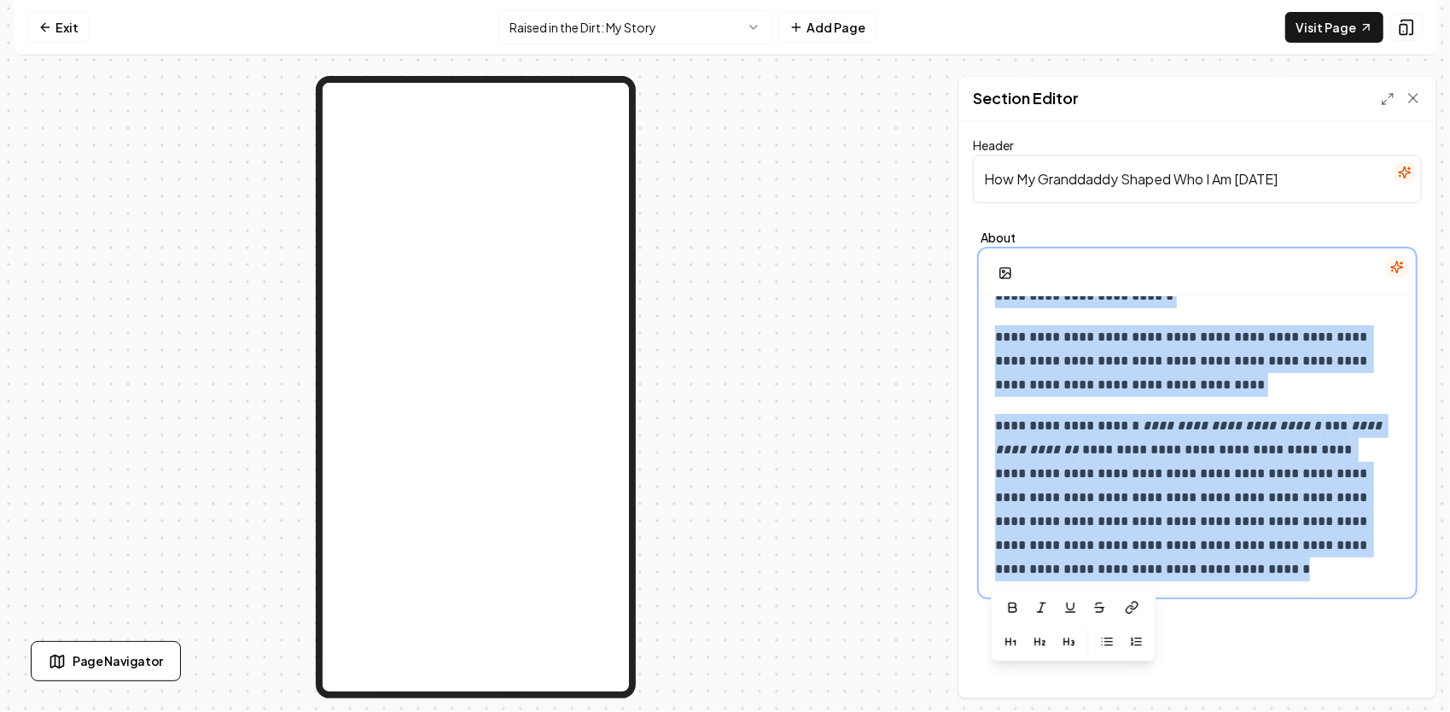
drag, startPoint x: 986, startPoint y: 311, endPoint x: 1364, endPoint y: 648, distance: 506.4
click at [1364, 653] on div "**********" at bounding box center [1197, 409] width 476 height 576
copy div "**********"
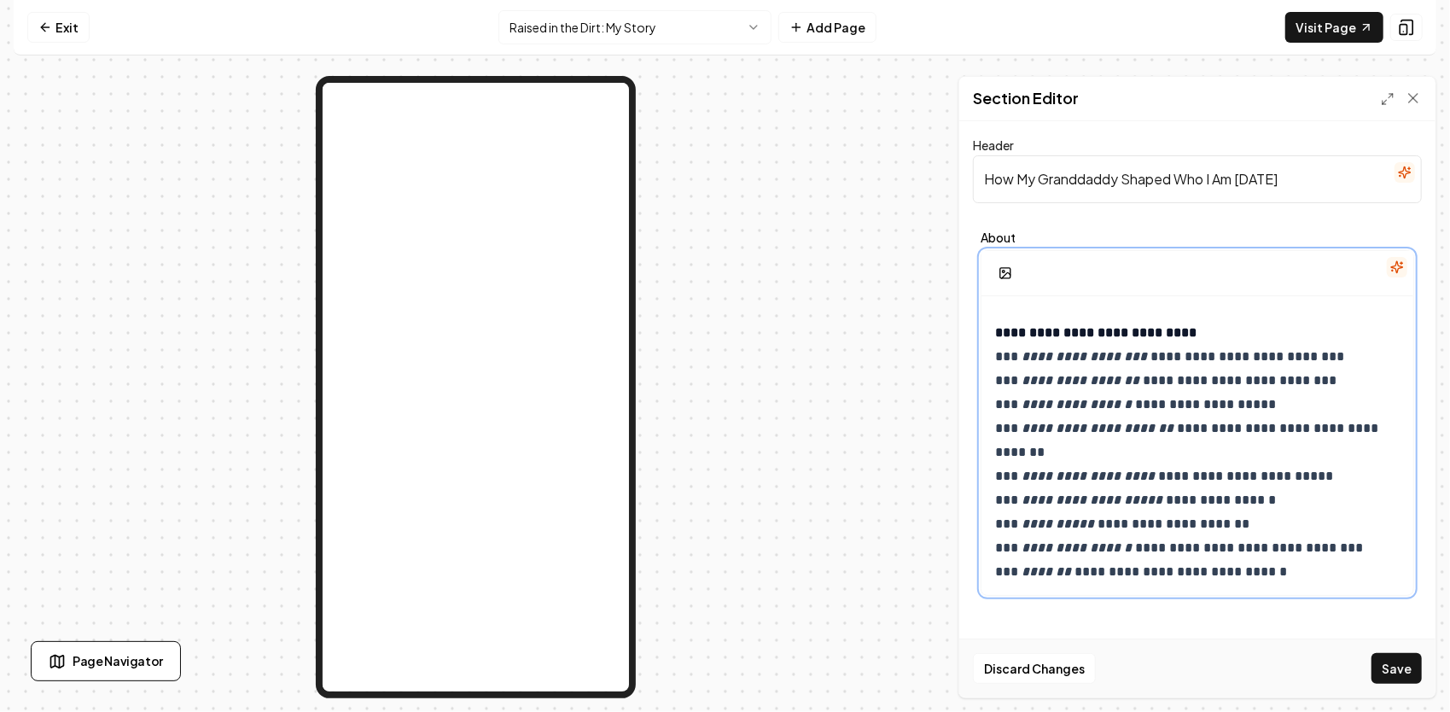
scroll to position [1210, 0]
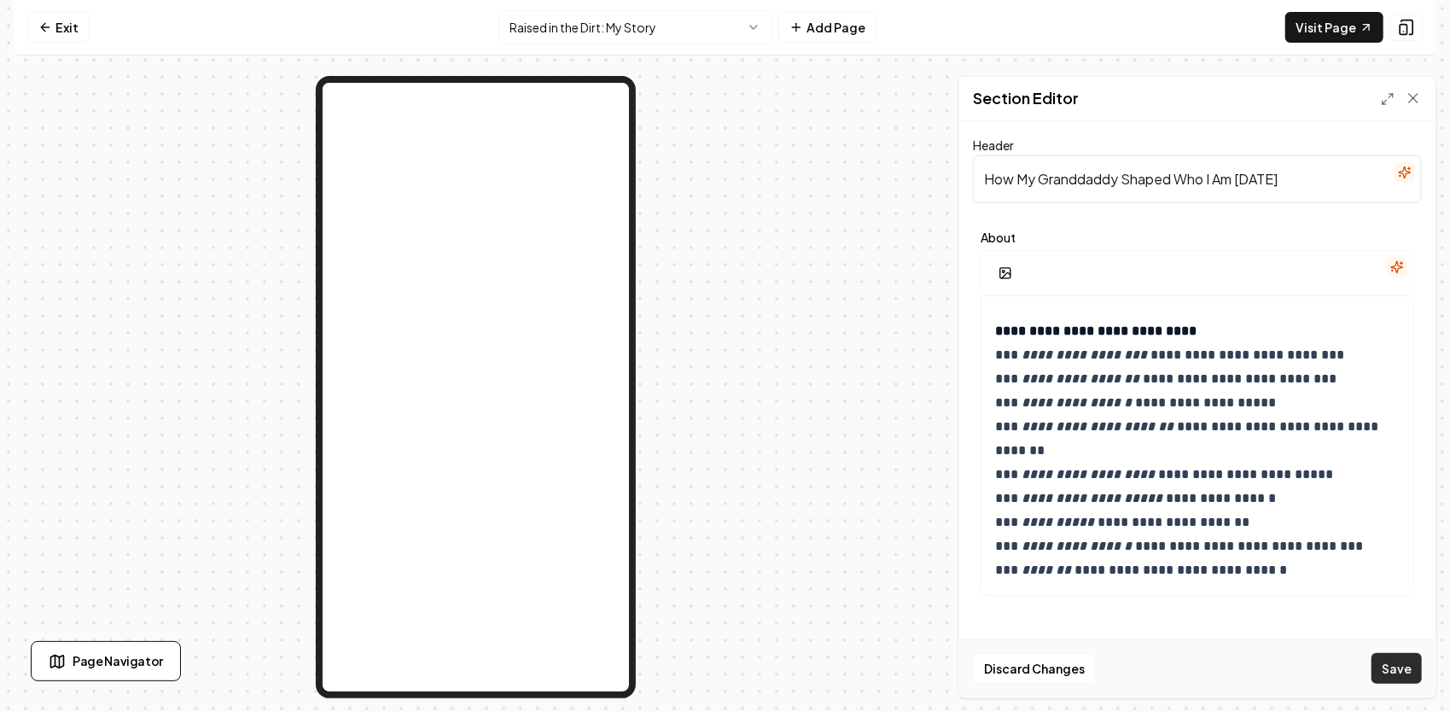
click at [1399, 672] on button "Save" at bounding box center [1396, 668] width 50 height 31
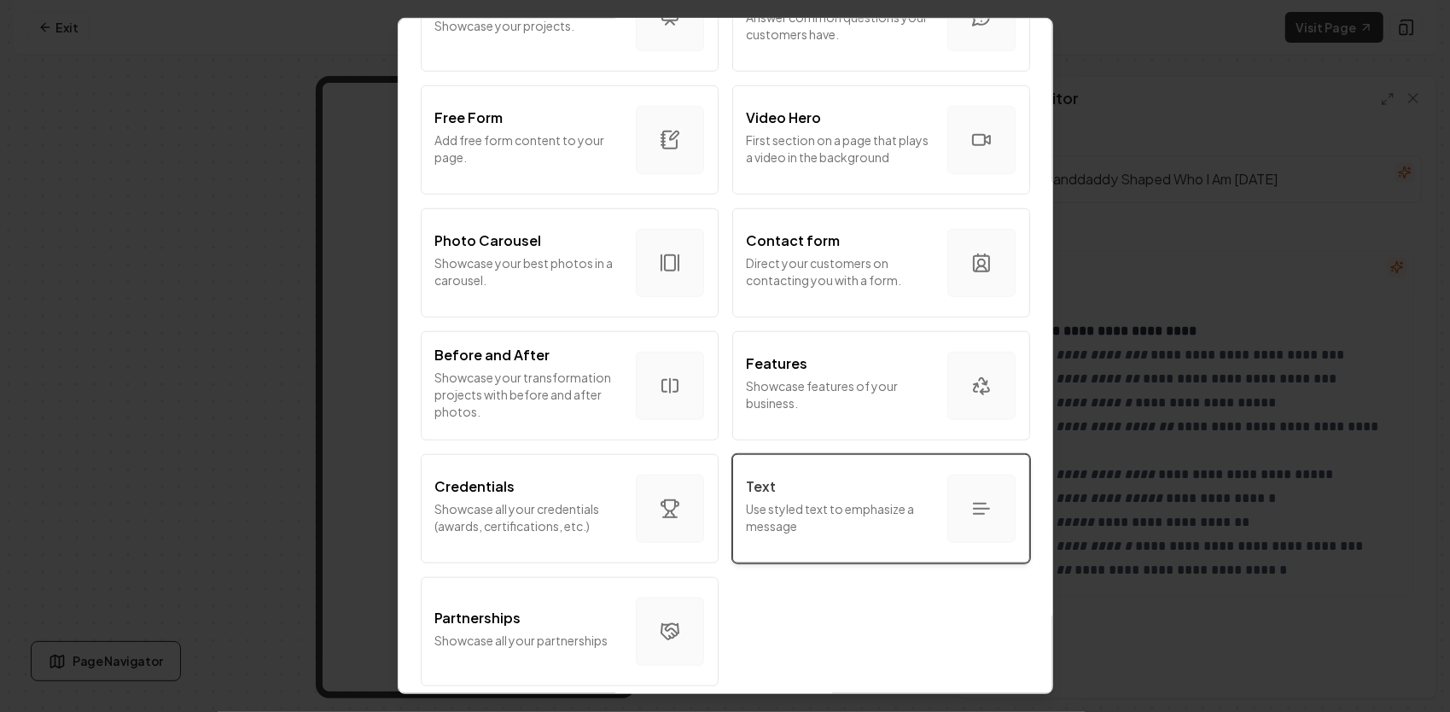
scroll to position [933, 0]
click at [855, 481] on div "Text" at bounding box center [840, 486] width 187 height 20
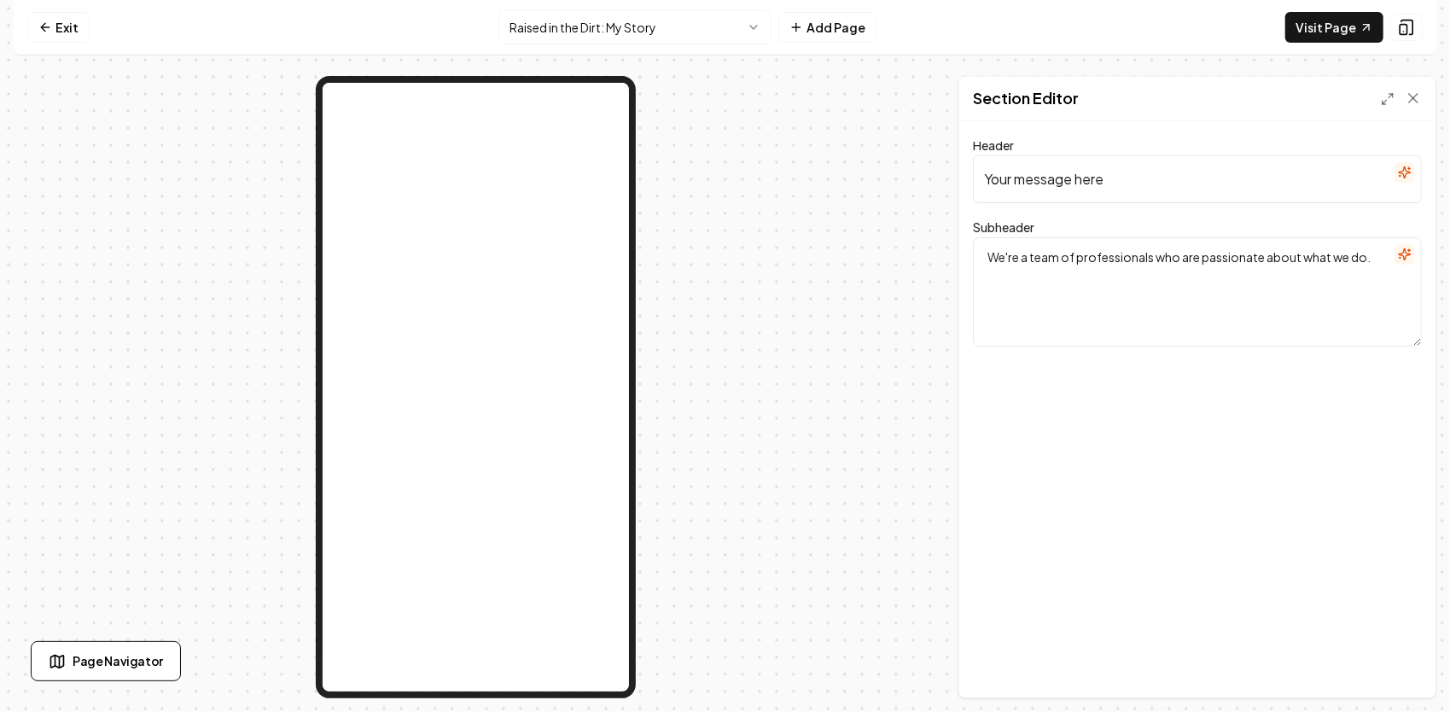
drag, startPoint x: 1375, startPoint y: 259, endPoint x: 705, endPoint y: 269, distance: 670.7
click at [715, 267] on div "Page Settings Section Editor Header Your message here Subheader We're a team of…" at bounding box center [725, 387] width 1422 height 622
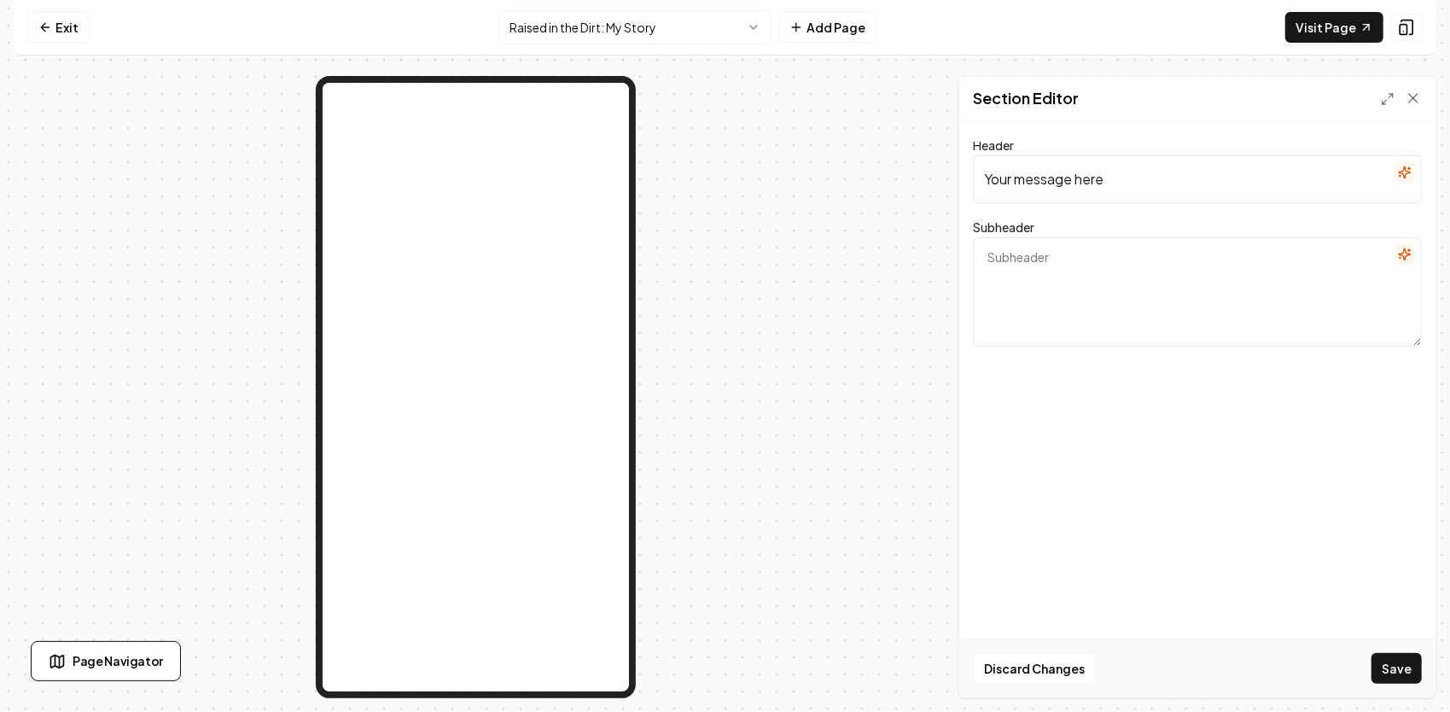
paste textarea "I hope you enjoy reading these stories as much as I’ve enjoyed sharing them. I …"
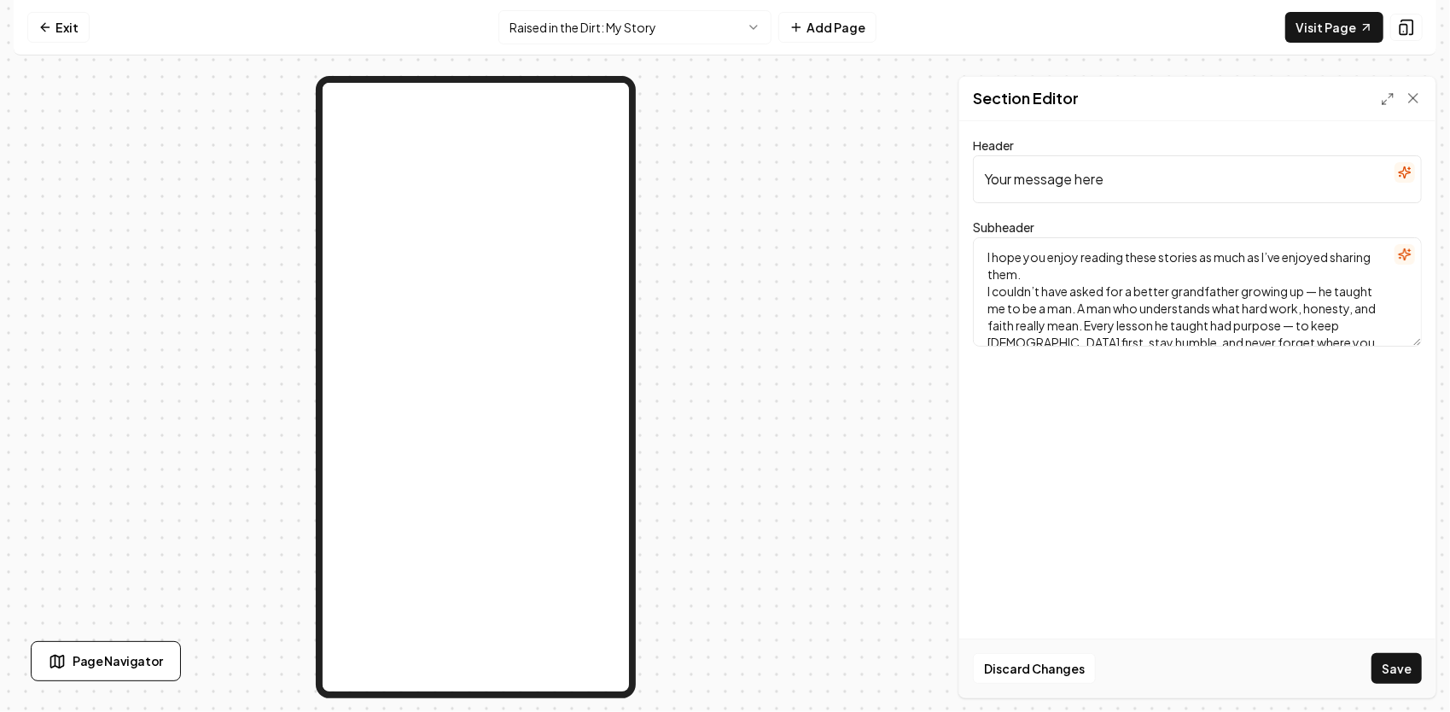
scroll to position [38, 0]
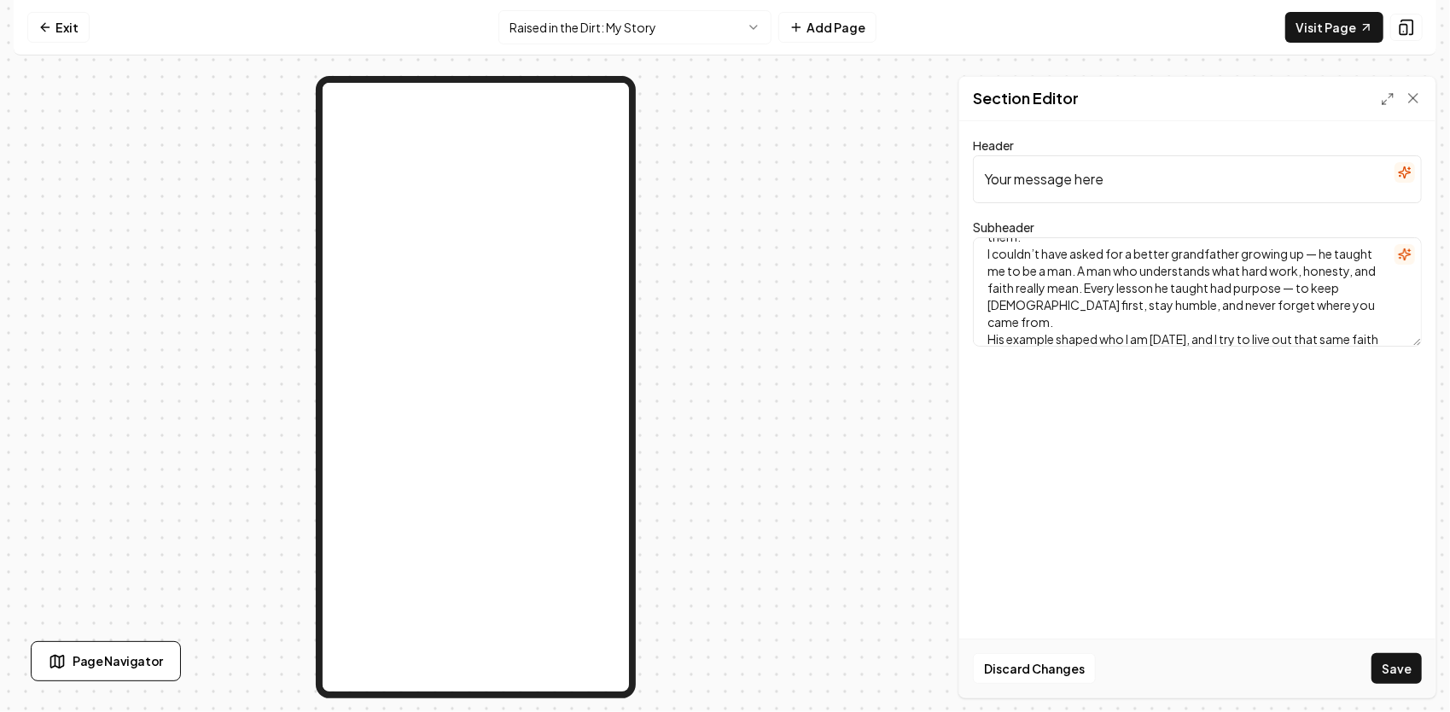
type textarea "I hope you enjoy reading these stories as much as I’ve enjoyed sharing them. I …"
drag, startPoint x: 1149, startPoint y: 183, endPoint x: 904, endPoint y: 183, distance: 244.0
click at [904, 183] on div "Page Settings Section Editor Header Your message here Subheader I hope you enjo…" at bounding box center [725, 387] width 1422 height 622
paste input "From JG — A Note from the Heart"
type input "From JG — A Note from the Heart"
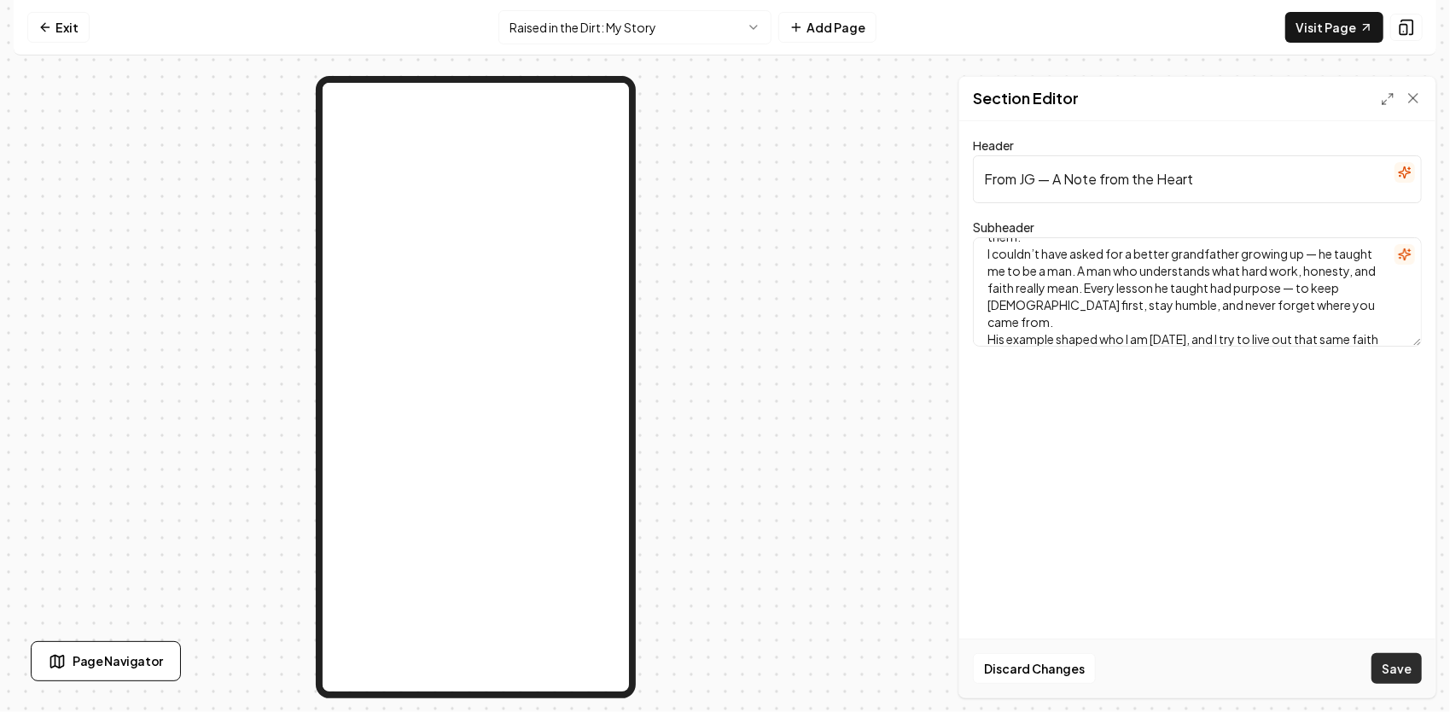
click at [1396, 667] on button "Save" at bounding box center [1396, 668] width 50 height 31
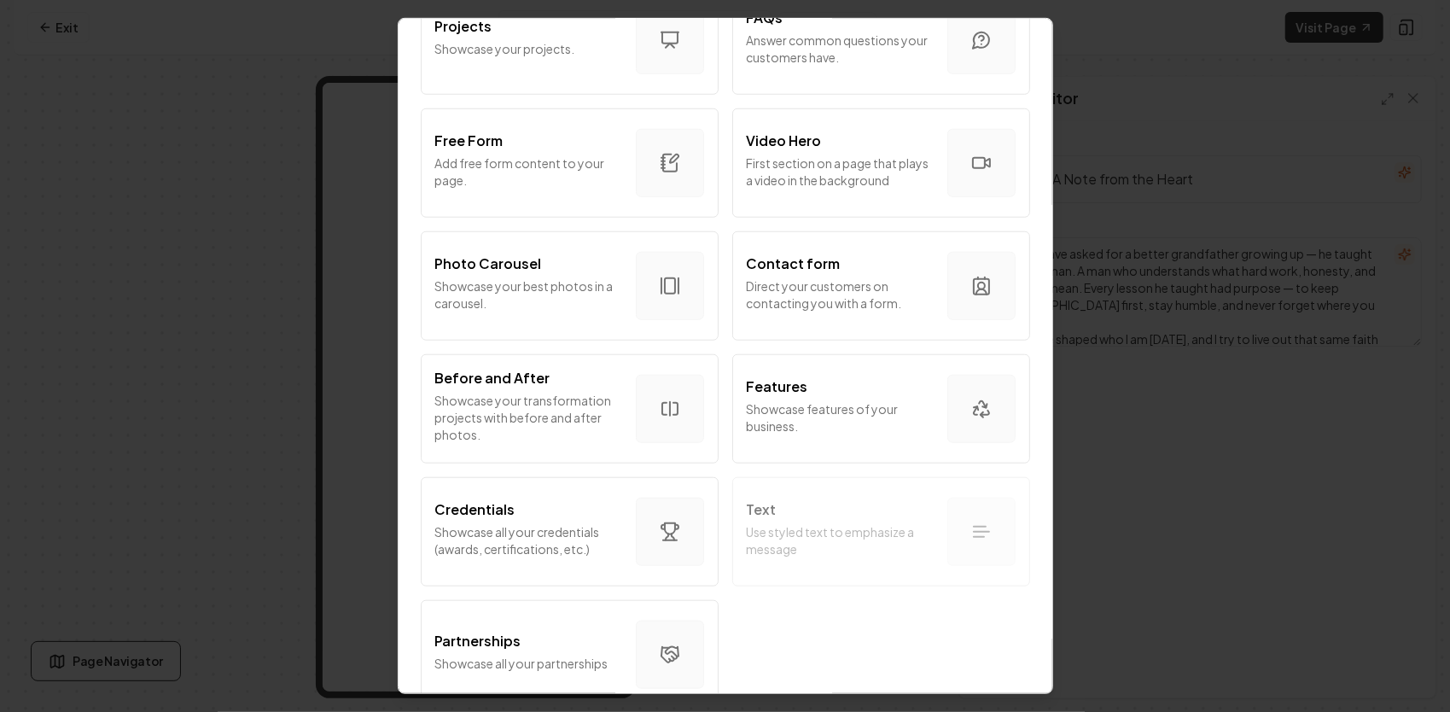
scroll to position [933, 0]
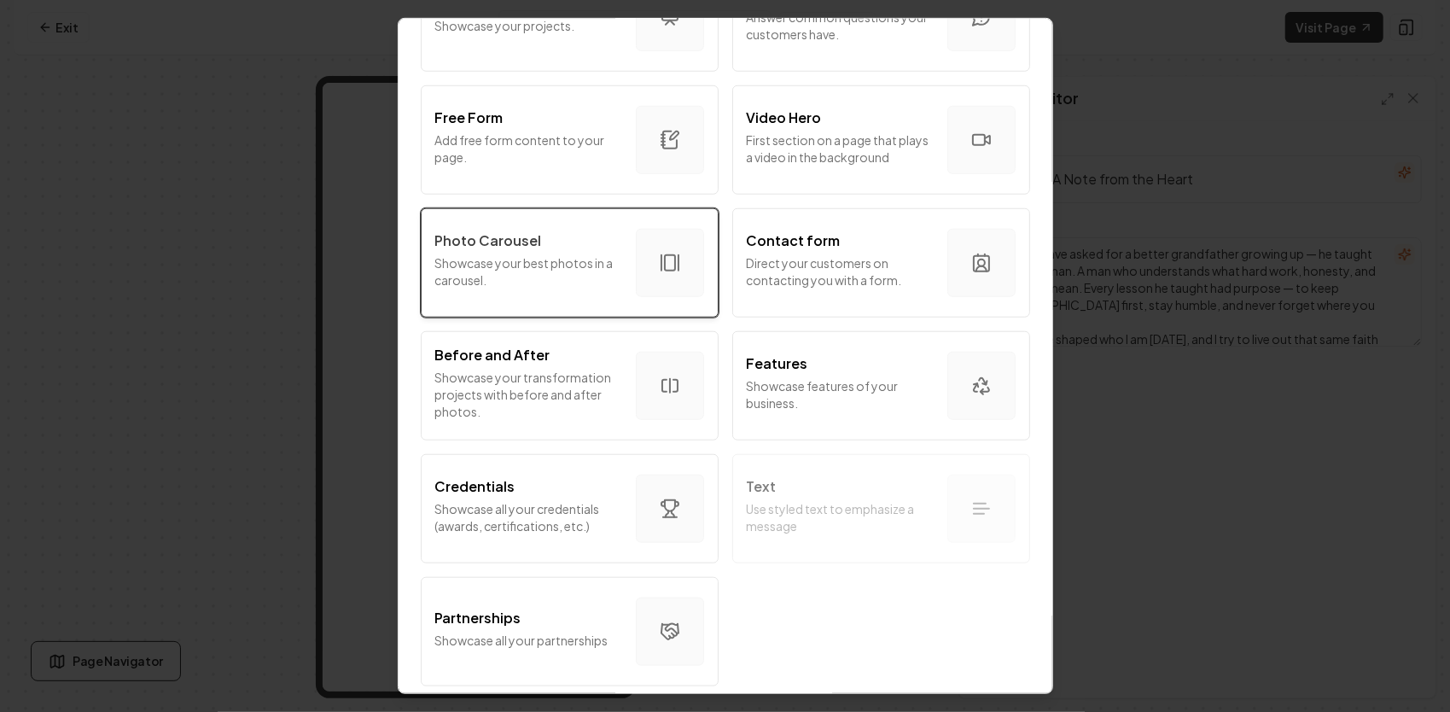
click at [560, 265] on p "Showcase your best photos in a carousel." at bounding box center [528, 271] width 187 height 34
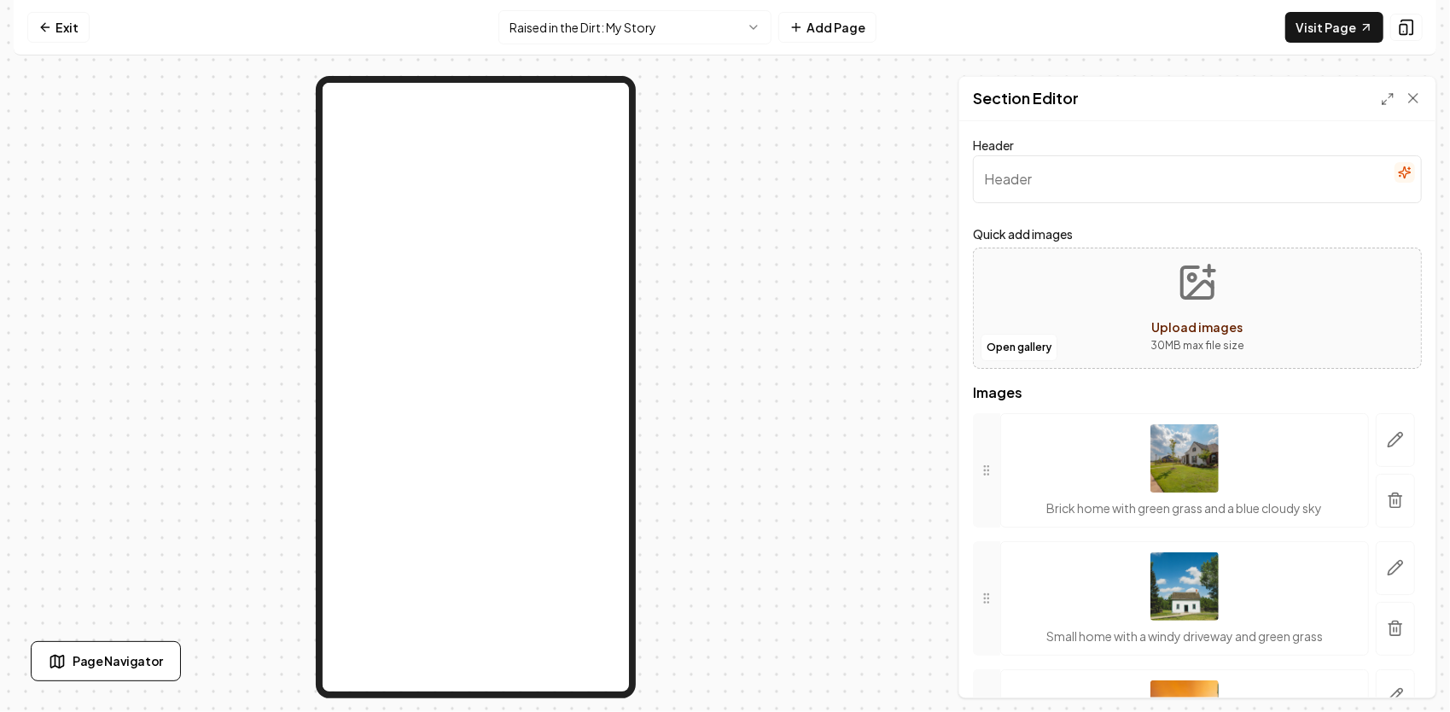
click at [1171, 468] on img at bounding box center [1184, 458] width 68 height 68
click at [1394, 440] on button "button" at bounding box center [1394, 440] width 39 height 54
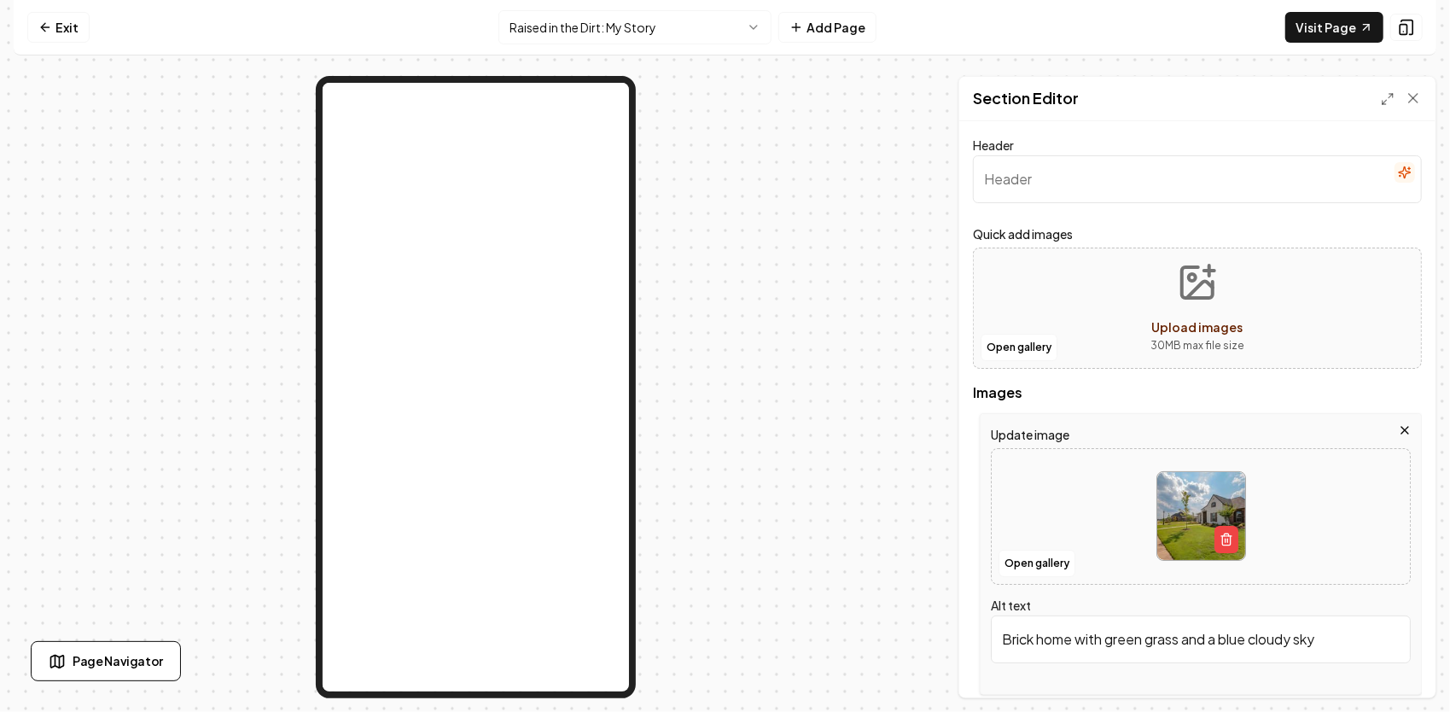
click at [1196, 509] on img at bounding box center [1201, 516] width 88 height 88
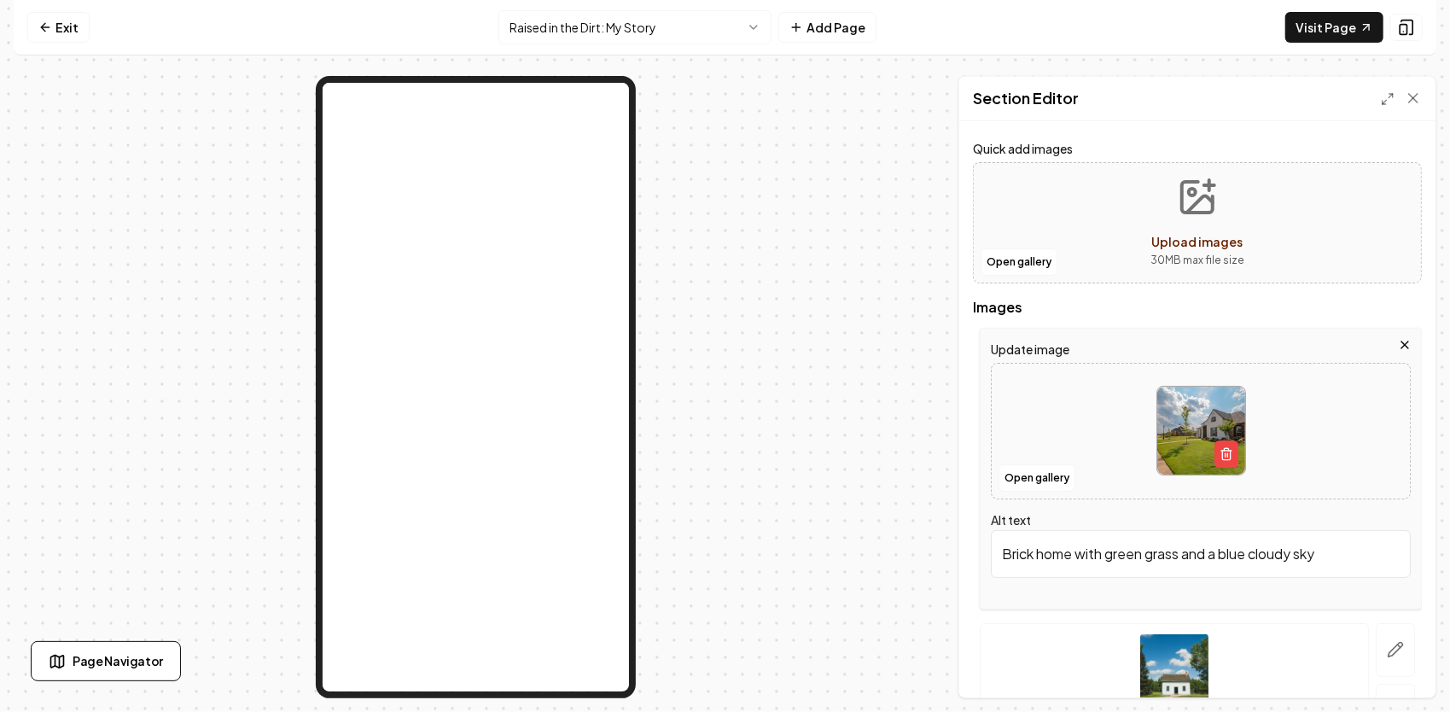
scroll to position [256, 0]
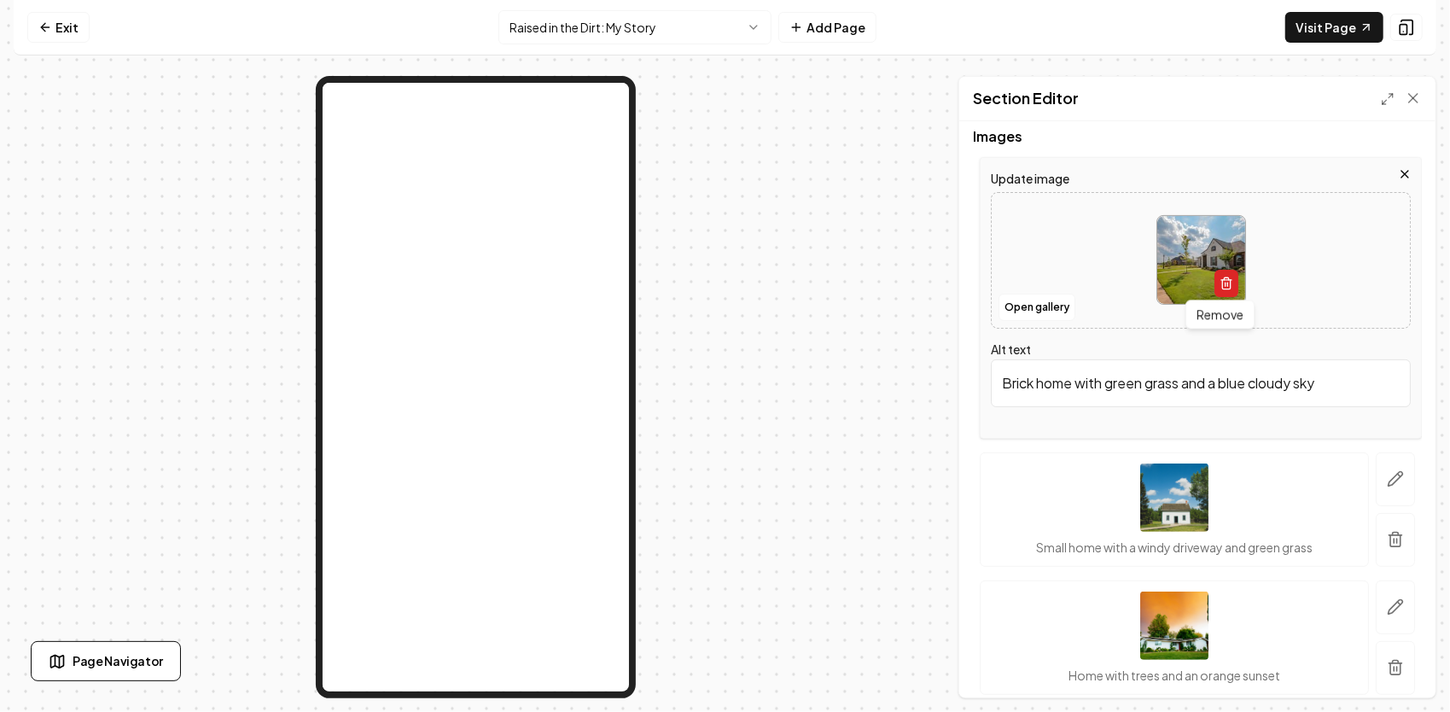
click at [1224, 282] on icon "button" at bounding box center [1226, 283] width 14 height 14
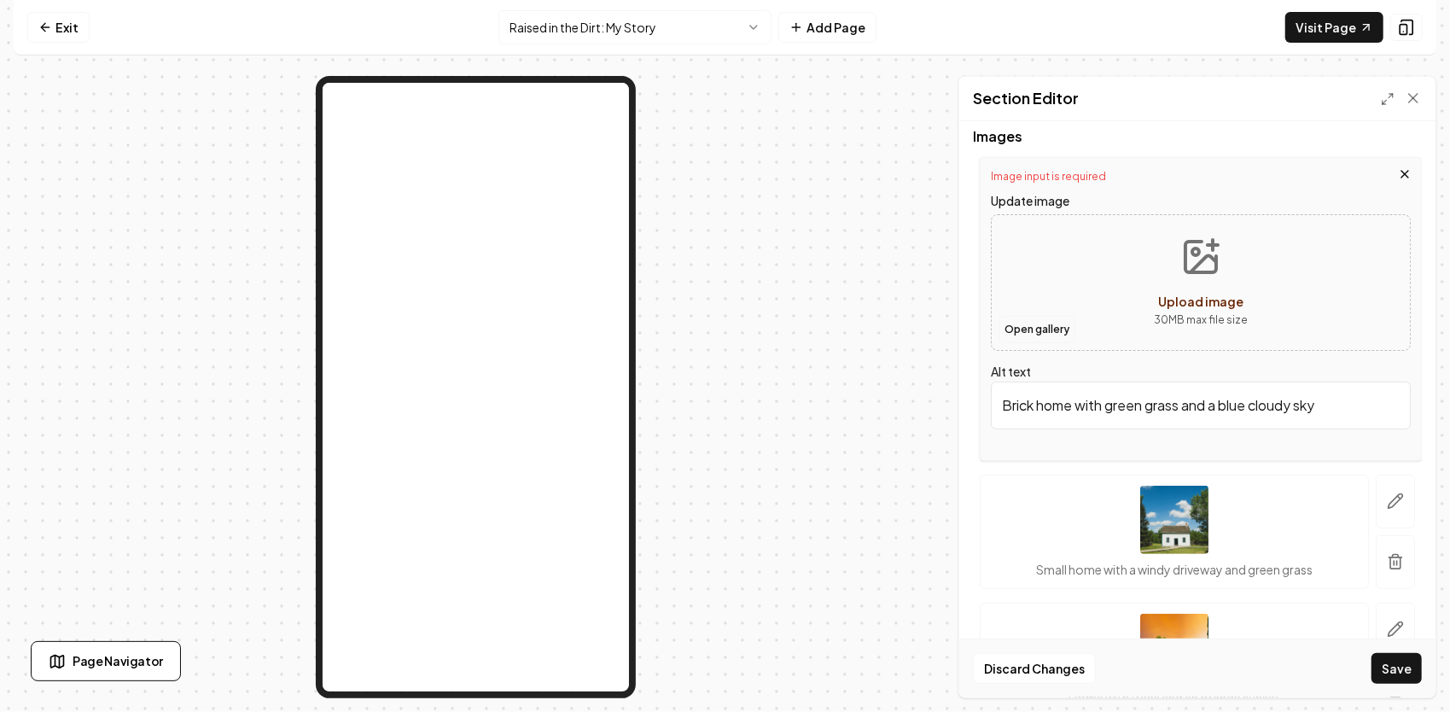
click at [1025, 323] on button "Open gallery" at bounding box center [1036, 329] width 77 height 27
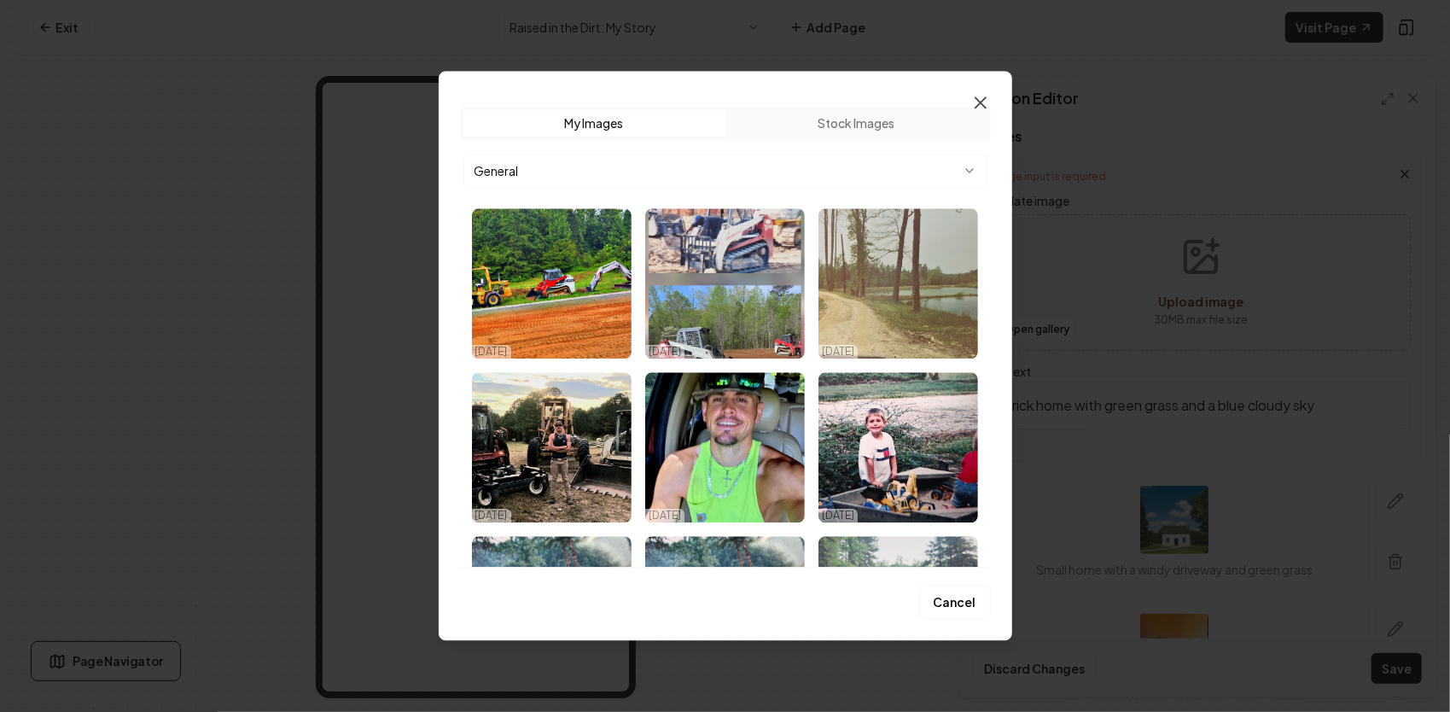
click at [979, 102] on icon "button" at bounding box center [980, 102] width 10 height 10
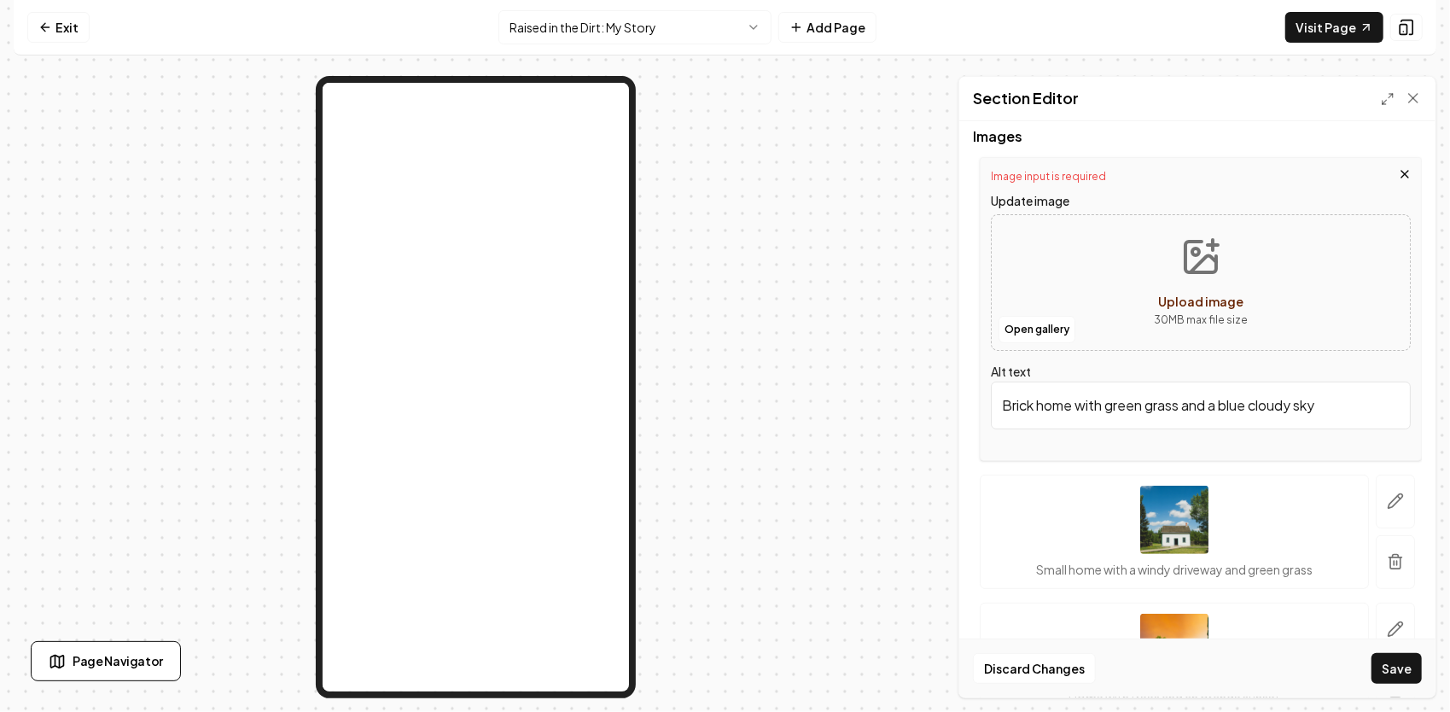
click at [1180, 249] on icon "Upload image" at bounding box center [1200, 256] width 41 height 41
type input "**********"
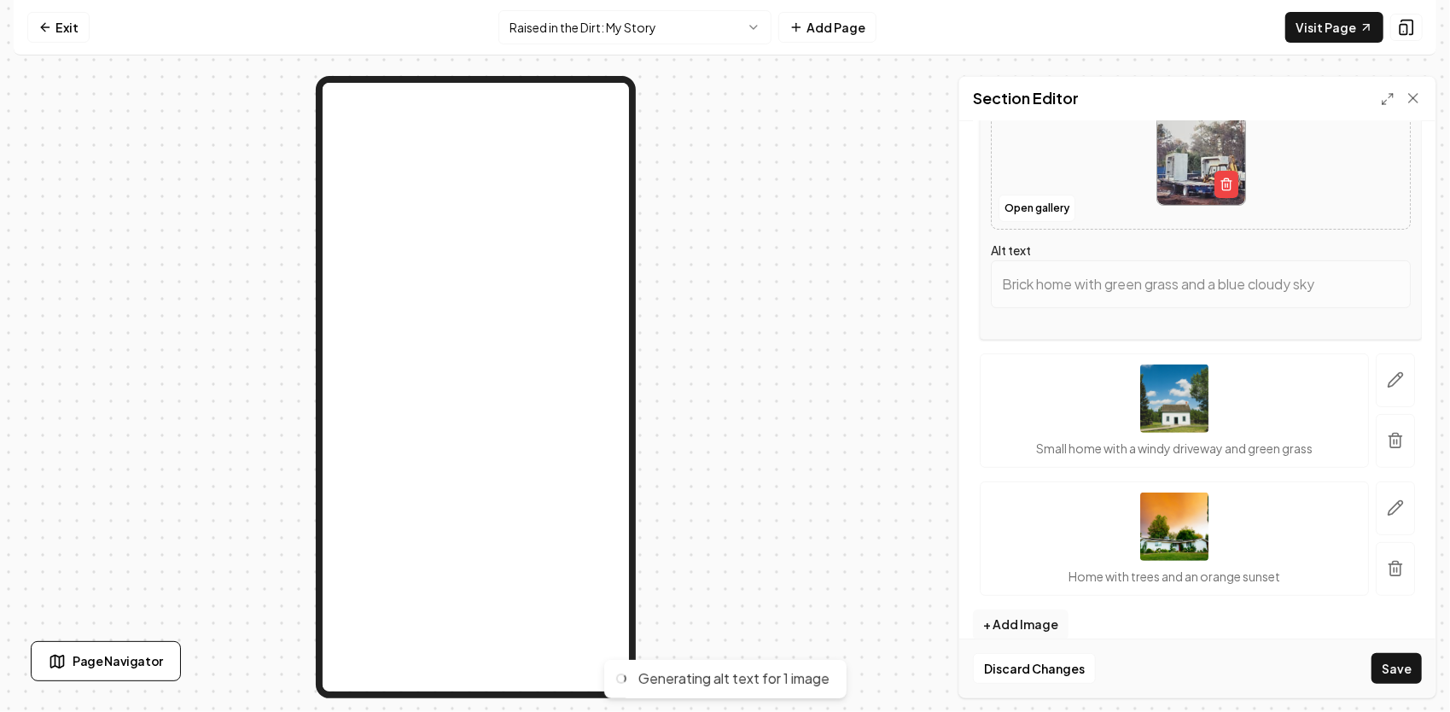
scroll to position [396, 0]
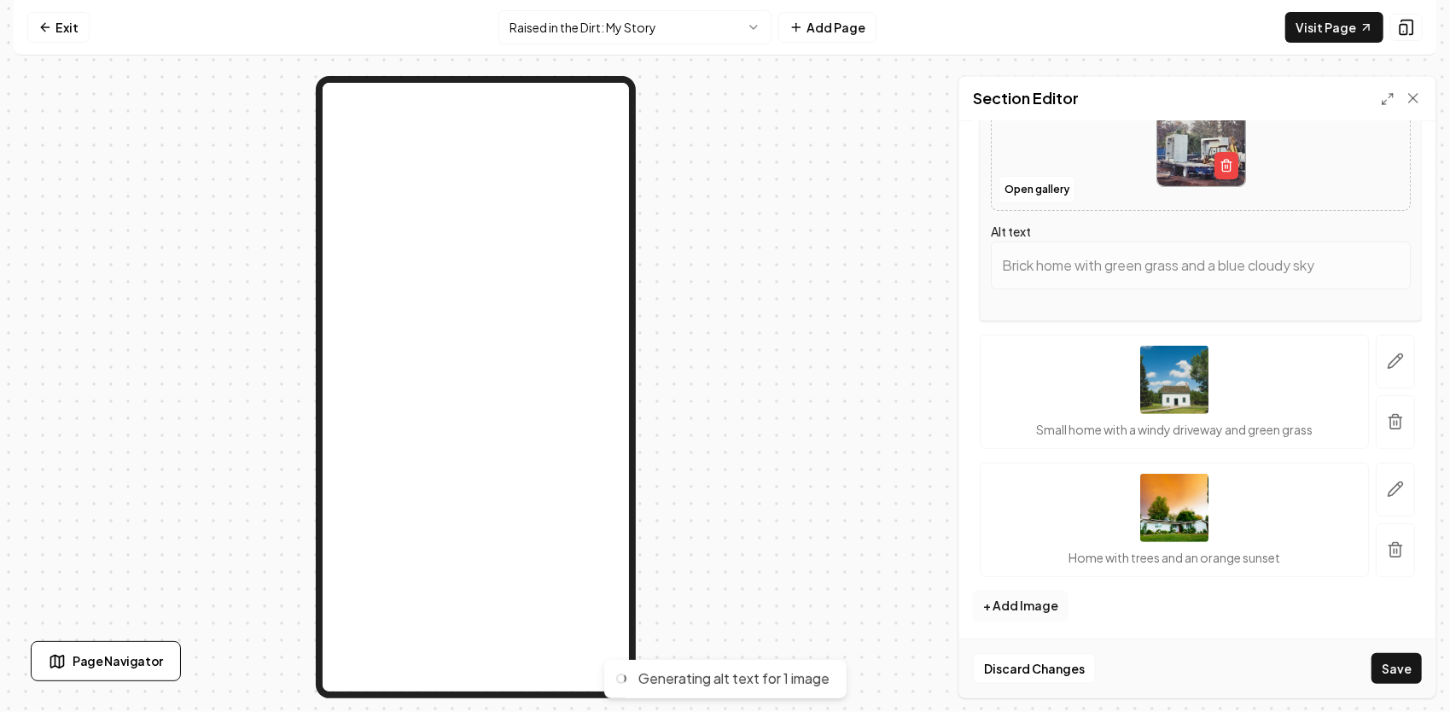
type input "Construction site with heavy machinery, concrete structures, and trucks in a wo…"
click at [1041, 607] on button "+ Add Image" at bounding box center [1021, 605] width 96 height 31
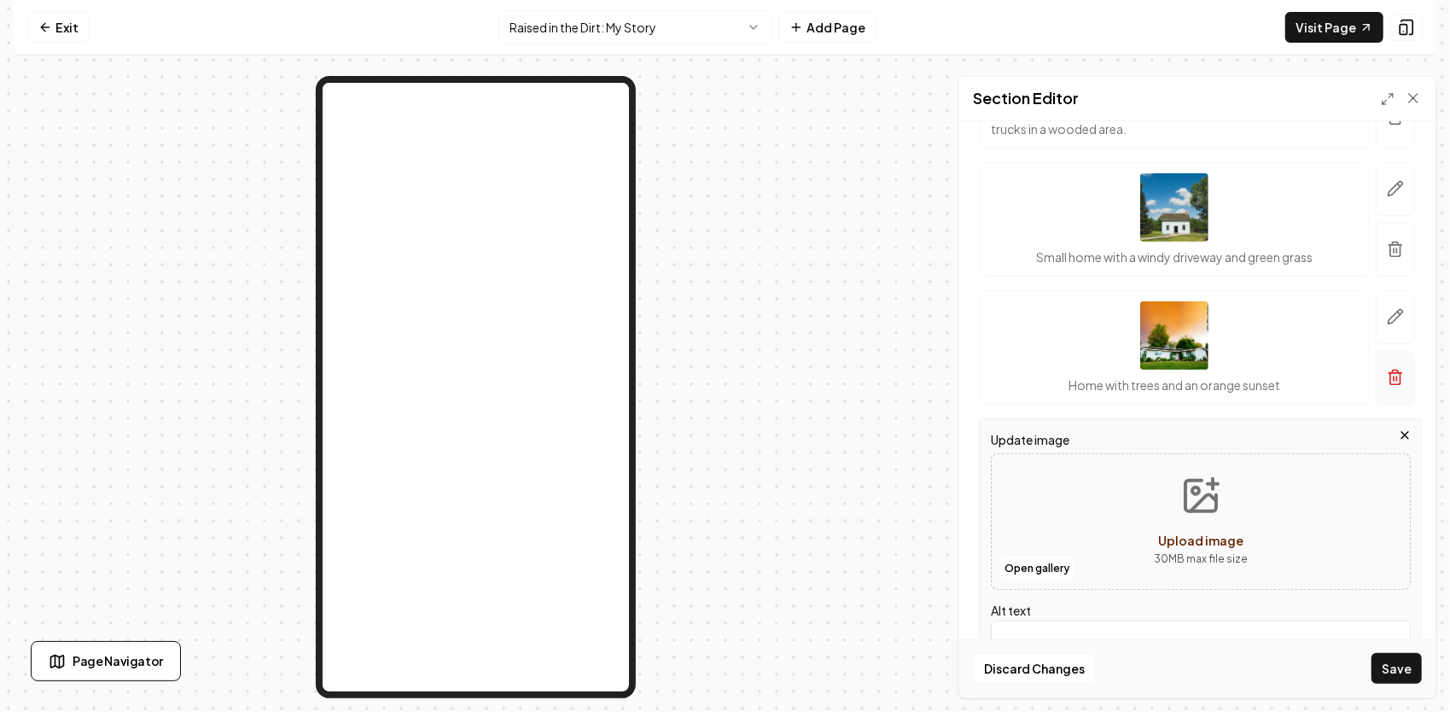
click at [1393, 376] on line "button" at bounding box center [1393, 378] width 0 height 4
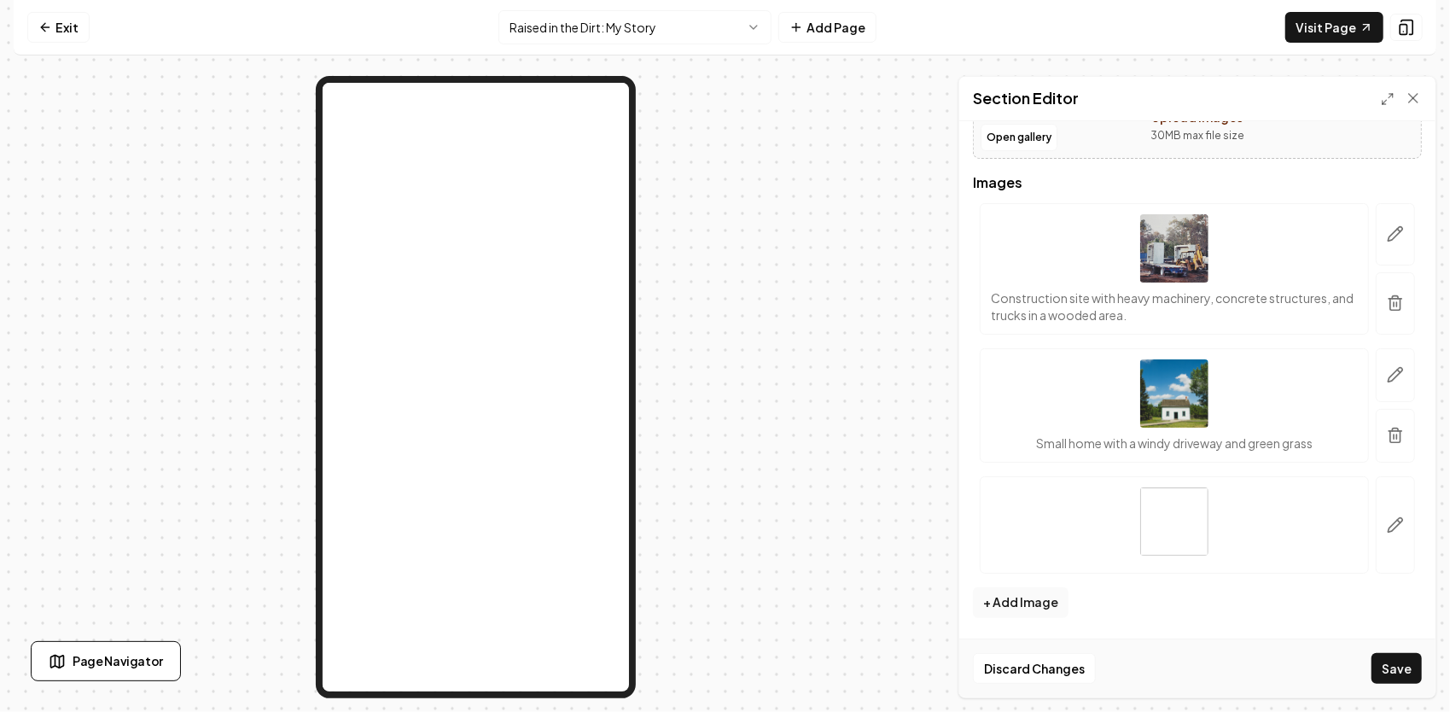
scroll to position [206, 0]
click at [1387, 375] on icon "button" at bounding box center [1395, 377] width 17 height 17
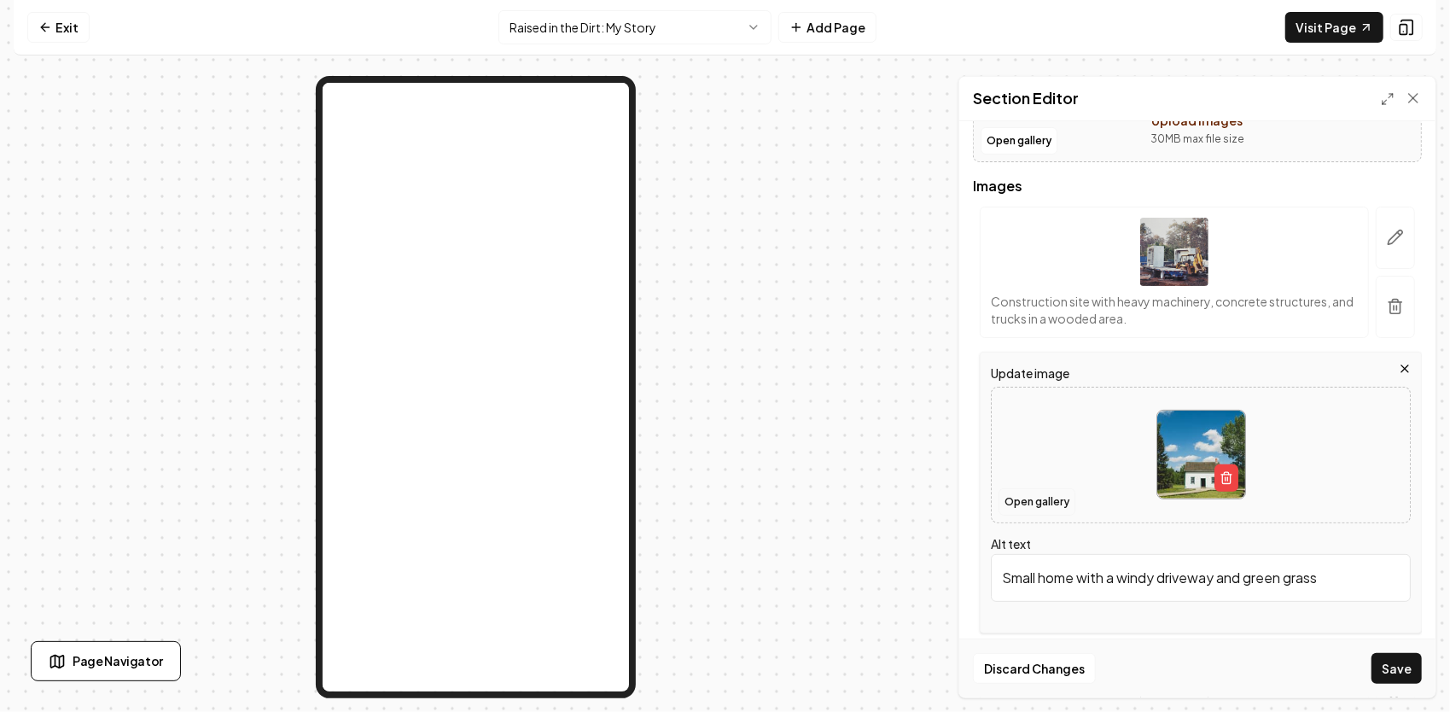
click at [1018, 499] on button "Open gallery" at bounding box center [1036, 501] width 77 height 27
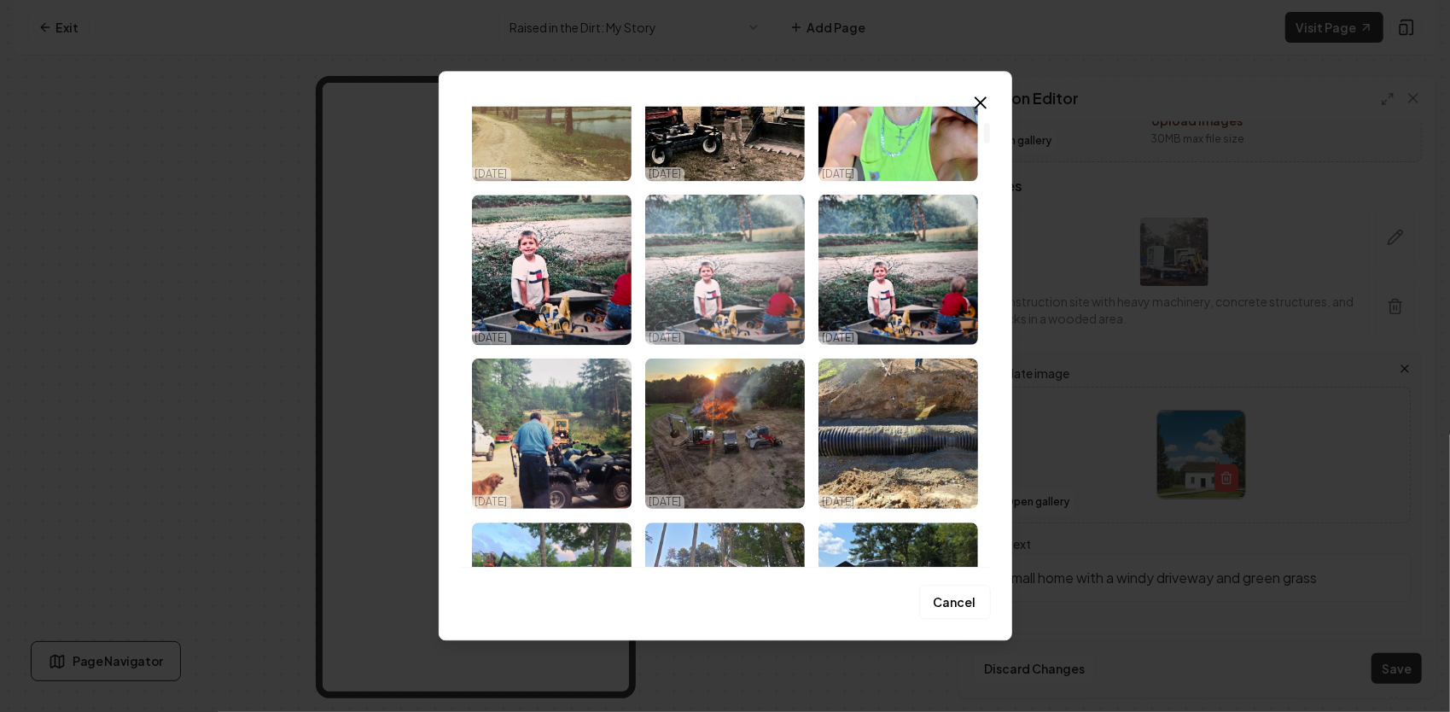
scroll to position [427, 0]
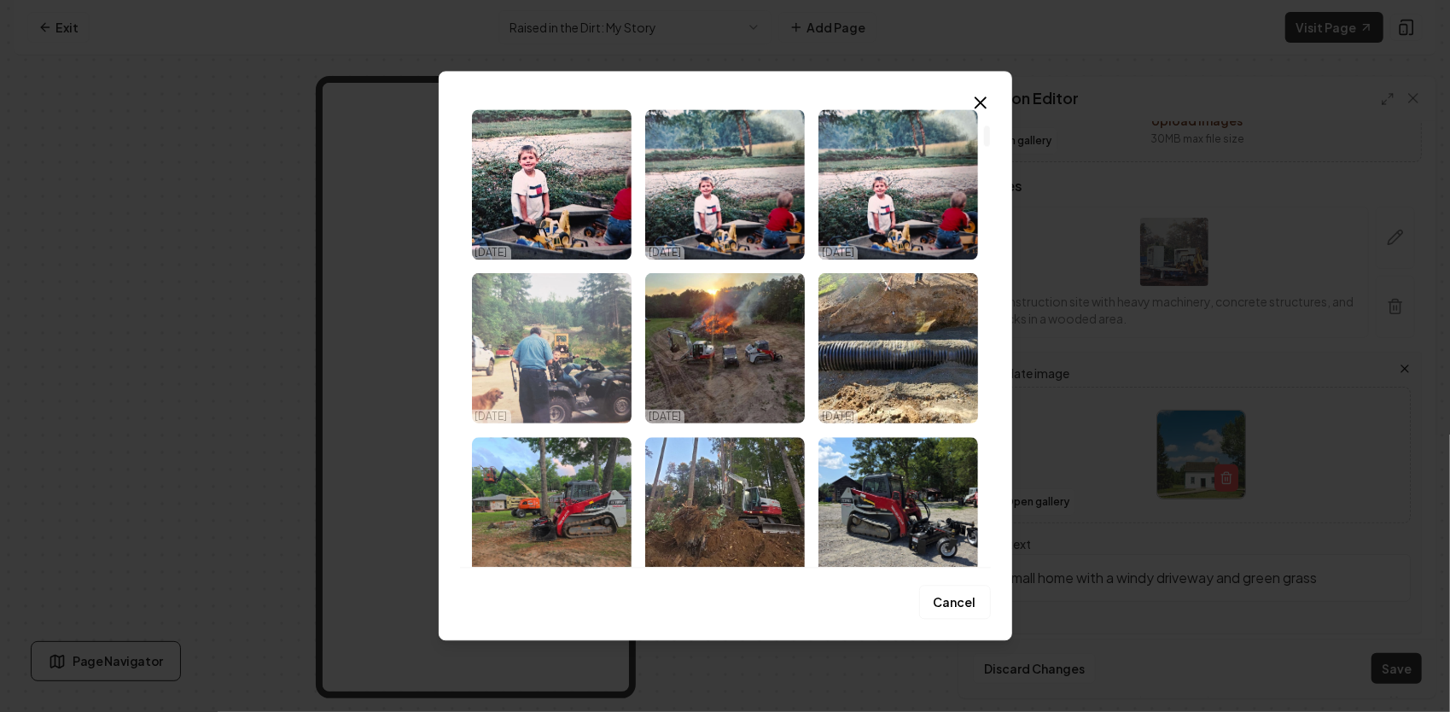
click at [534, 353] on img "Select image image_68e0b5f55c7cd75eb8fab15b.jpg" at bounding box center [552, 348] width 160 height 150
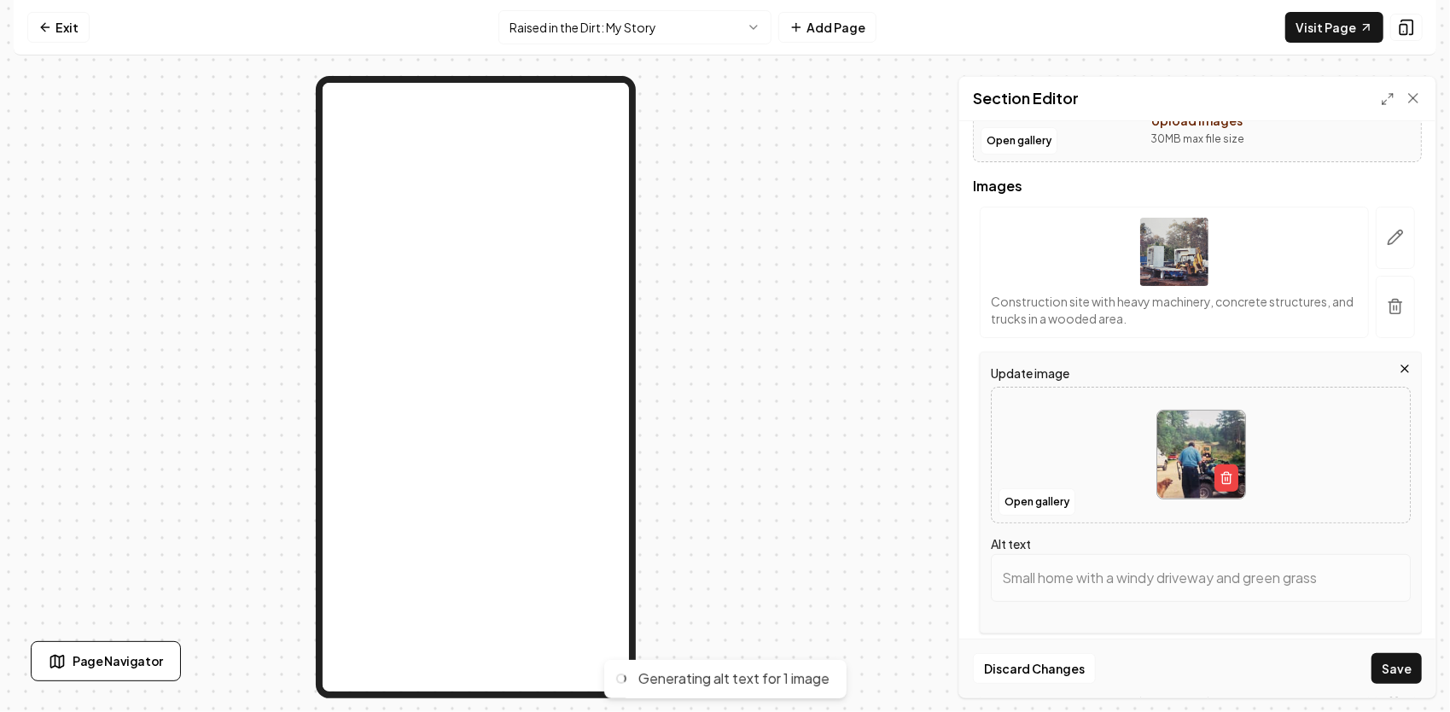
type input "Child riding ATV with adult and dog in outdoor setting, surrounded by vehicles …"
drag, startPoint x: 1002, startPoint y: 584, endPoint x: 1442, endPoint y: 565, distance: 440.7
click at [1442, 565] on div "Computer Required This feature is only available on a computer. Please switch t…" at bounding box center [725, 356] width 1450 height 712
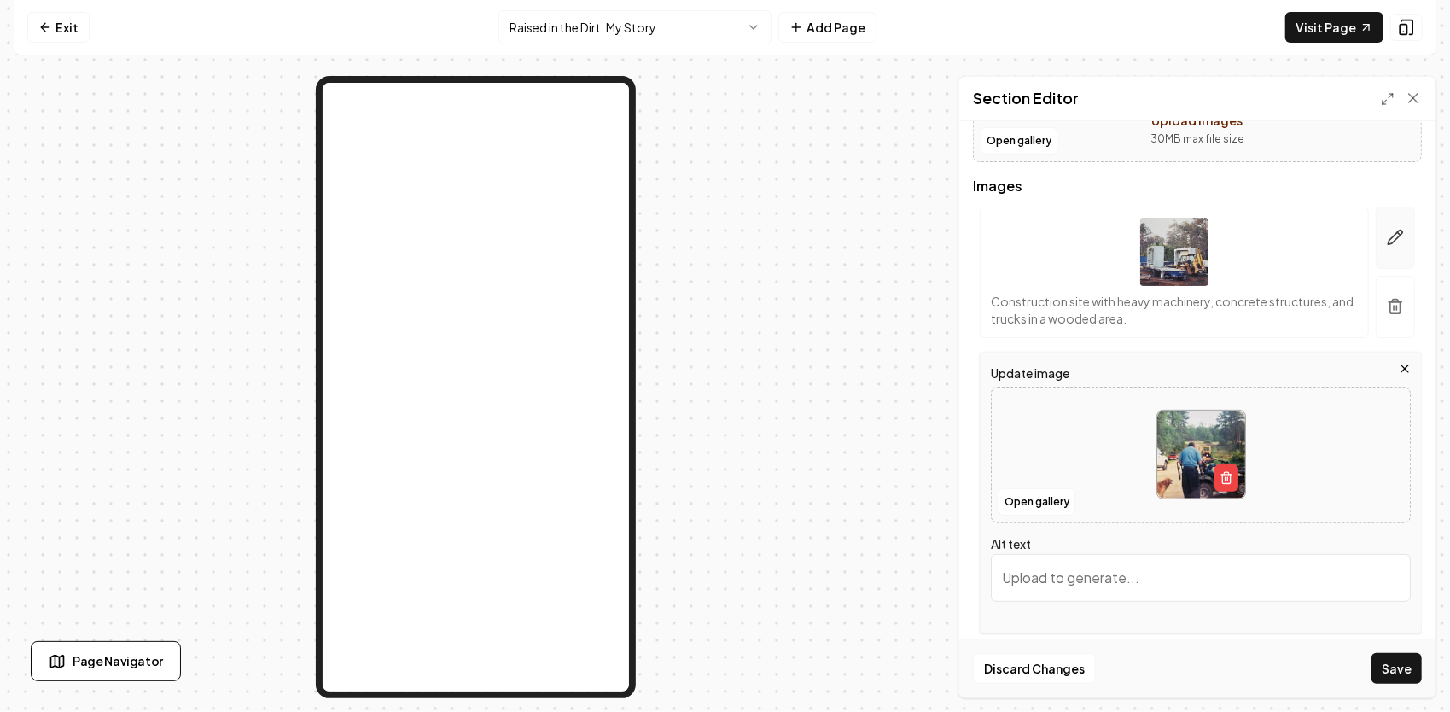
click at [1387, 234] on icon "button" at bounding box center [1395, 237] width 17 height 17
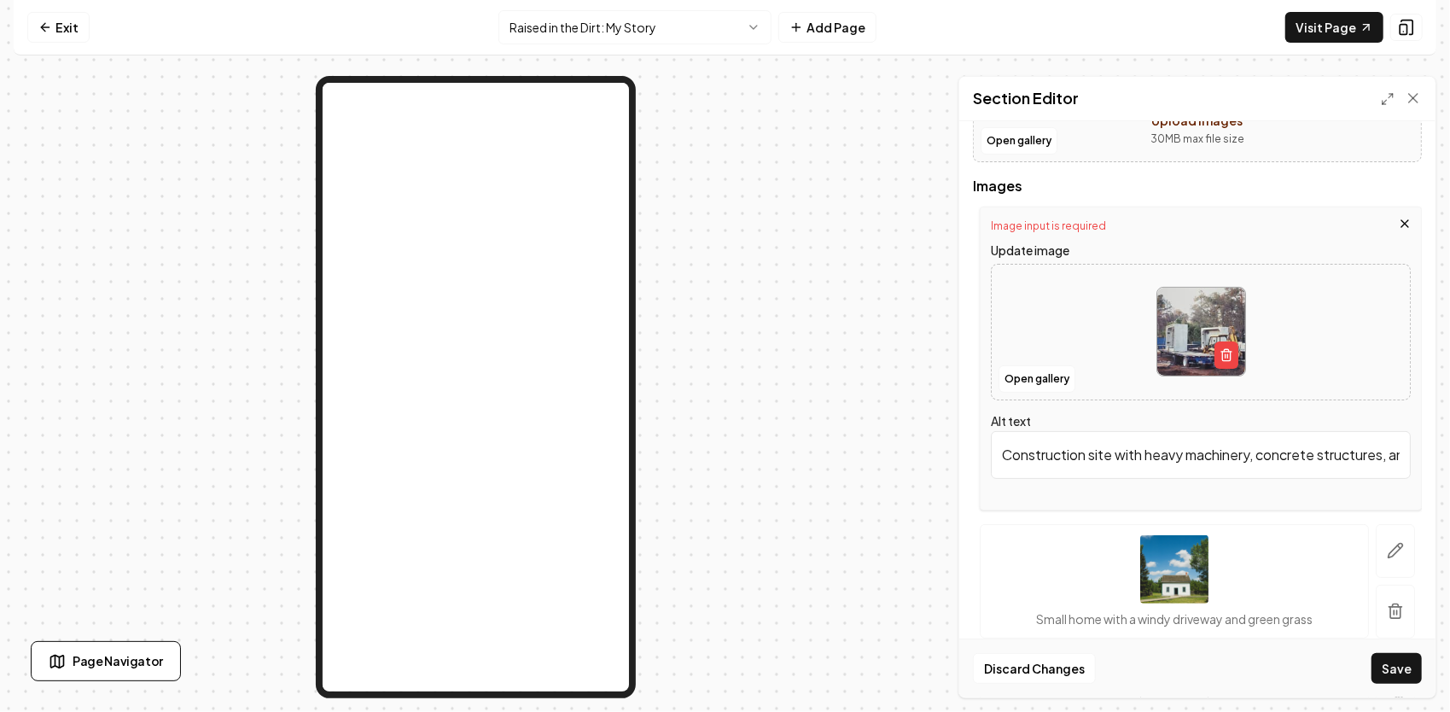
scroll to position [0, 187]
drag, startPoint x: 997, startPoint y: 457, endPoint x: 1452, endPoint y: 397, distance: 459.7
click at [1449, 397] on html "Computer Required This feature is only available on a computer. Please switch t…" at bounding box center [725, 356] width 1450 height 712
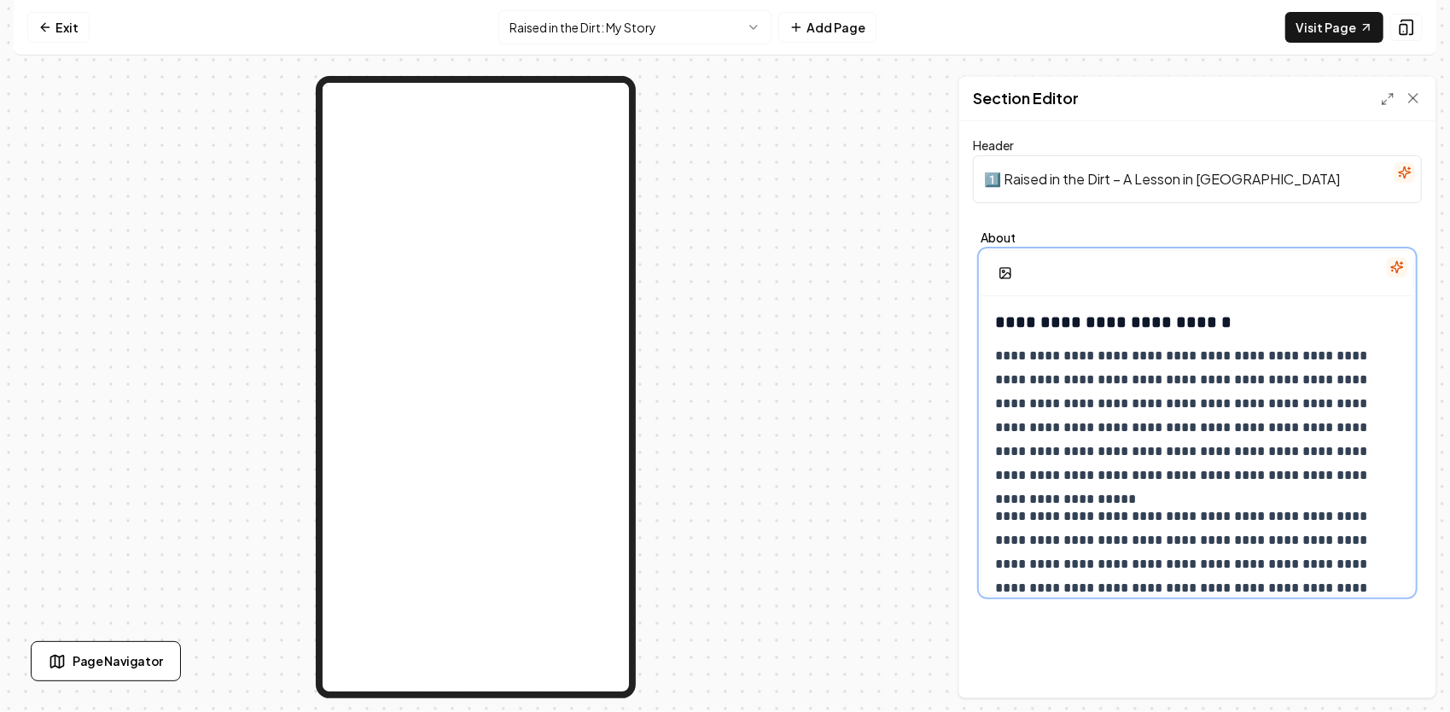
click at [1352, 353] on p "**********" at bounding box center [1191, 415] width 393 height 143
click at [1294, 359] on p "**********" at bounding box center [1191, 415] width 393 height 143
drag, startPoint x: 1339, startPoint y: 352, endPoint x: 1357, endPoint y: 348, distance: 18.2
click at [1340, 352] on p "**********" at bounding box center [1191, 415] width 393 height 143
click at [1278, 357] on p "**********" at bounding box center [1191, 415] width 393 height 143
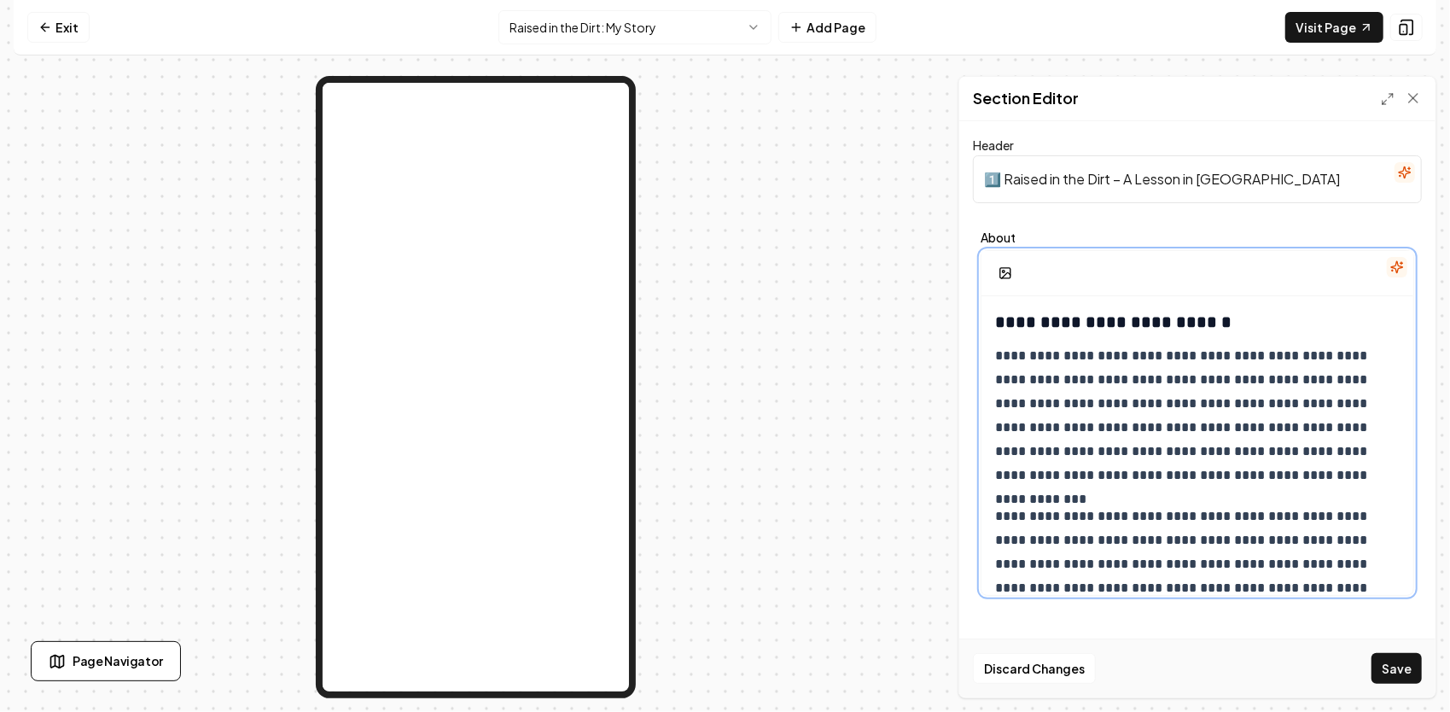
click at [1131, 381] on p "**********" at bounding box center [1191, 415] width 393 height 143
click at [1374, 358] on p "**********" at bounding box center [1191, 415] width 393 height 143
click at [1276, 373] on p "**********" at bounding box center [1191, 427] width 393 height 167
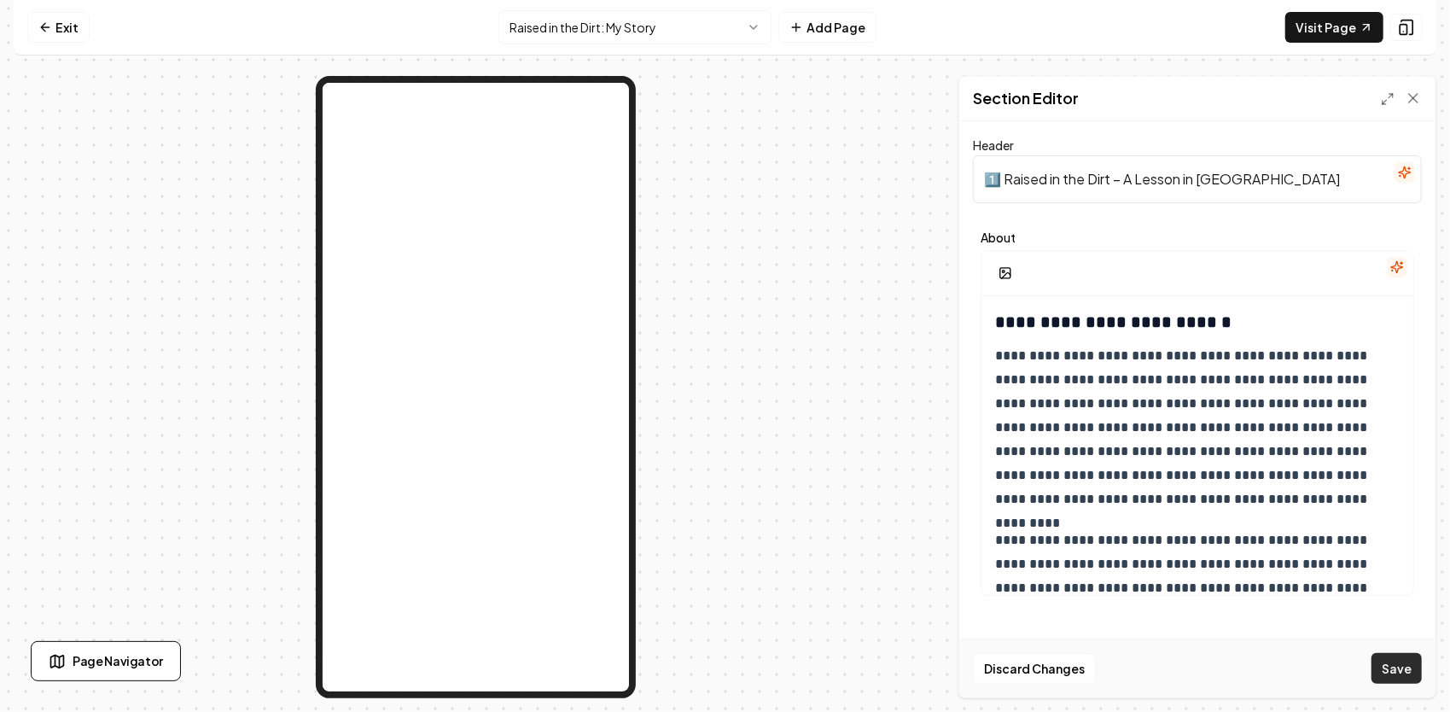
click at [1396, 664] on button "Save" at bounding box center [1396, 668] width 50 height 31
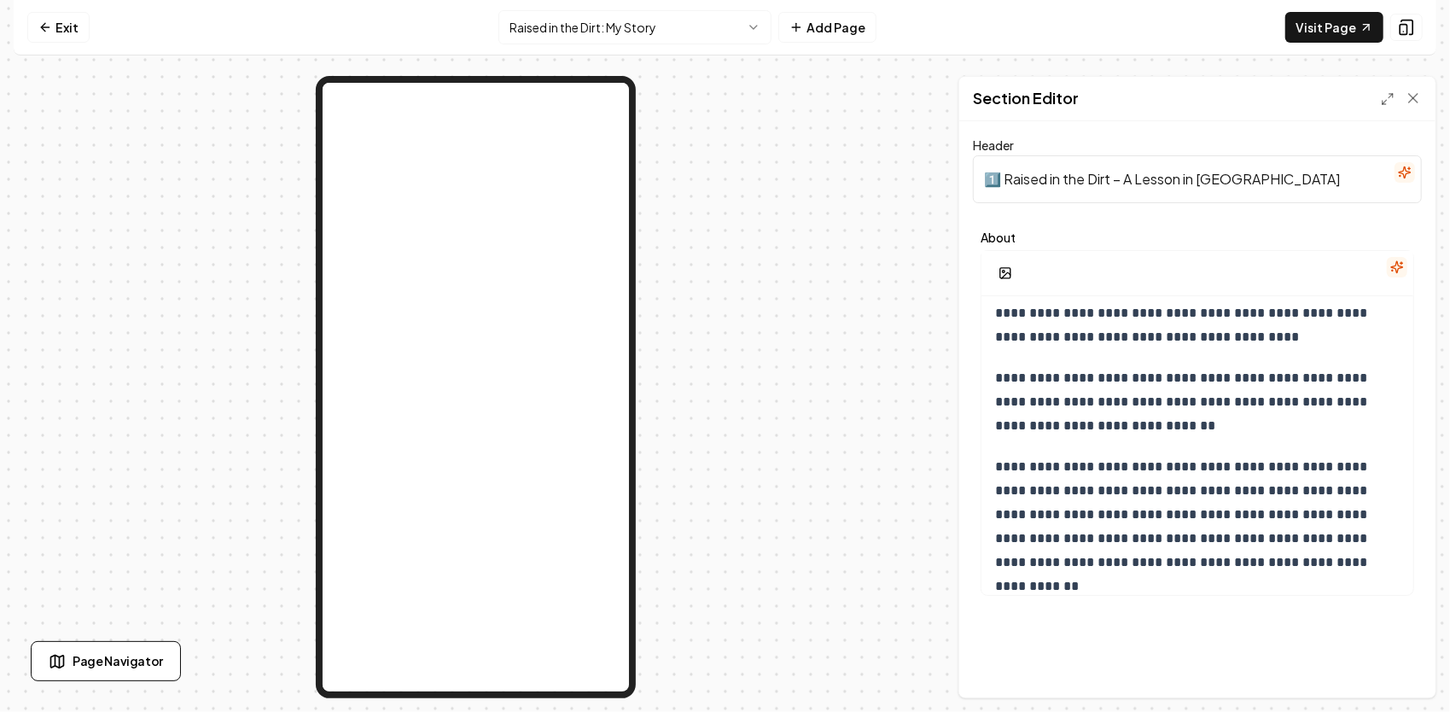
scroll to position [1391, 0]
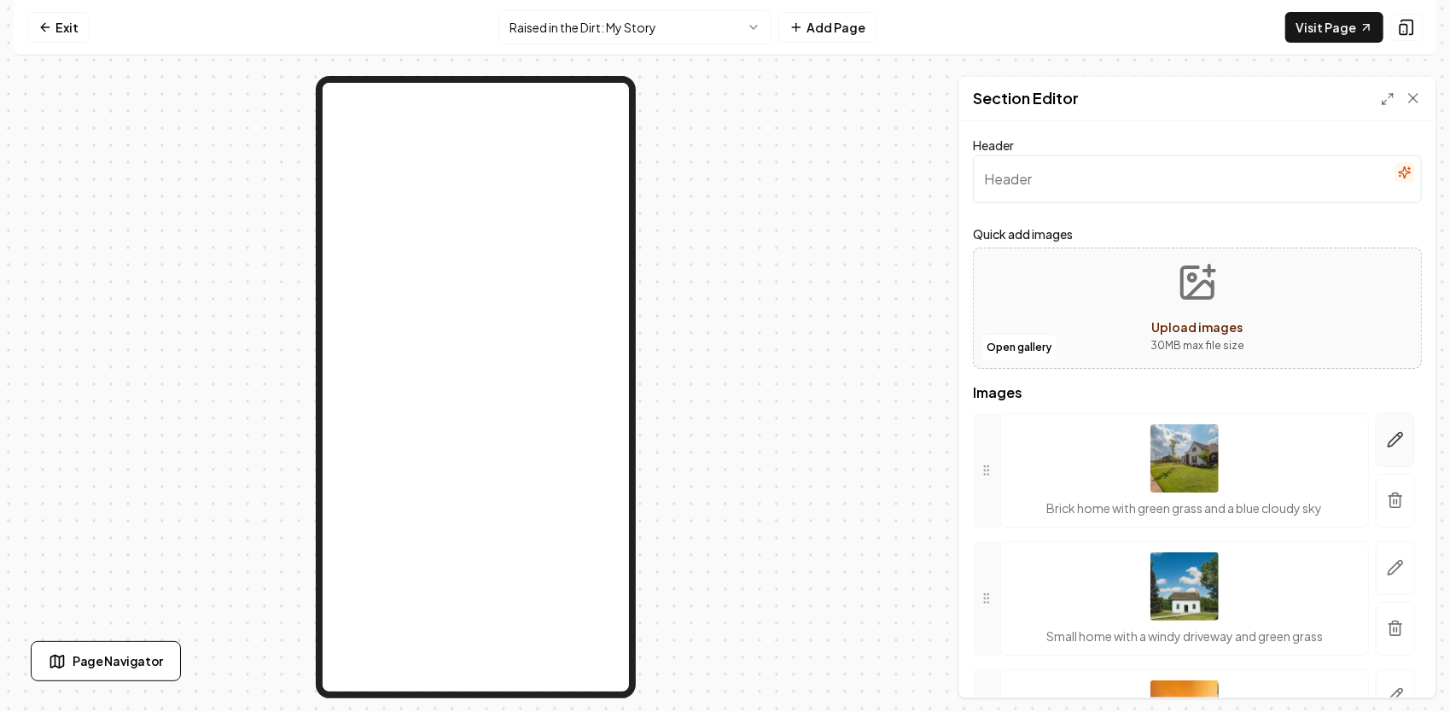
click at [1395, 439] on button "button" at bounding box center [1394, 440] width 39 height 54
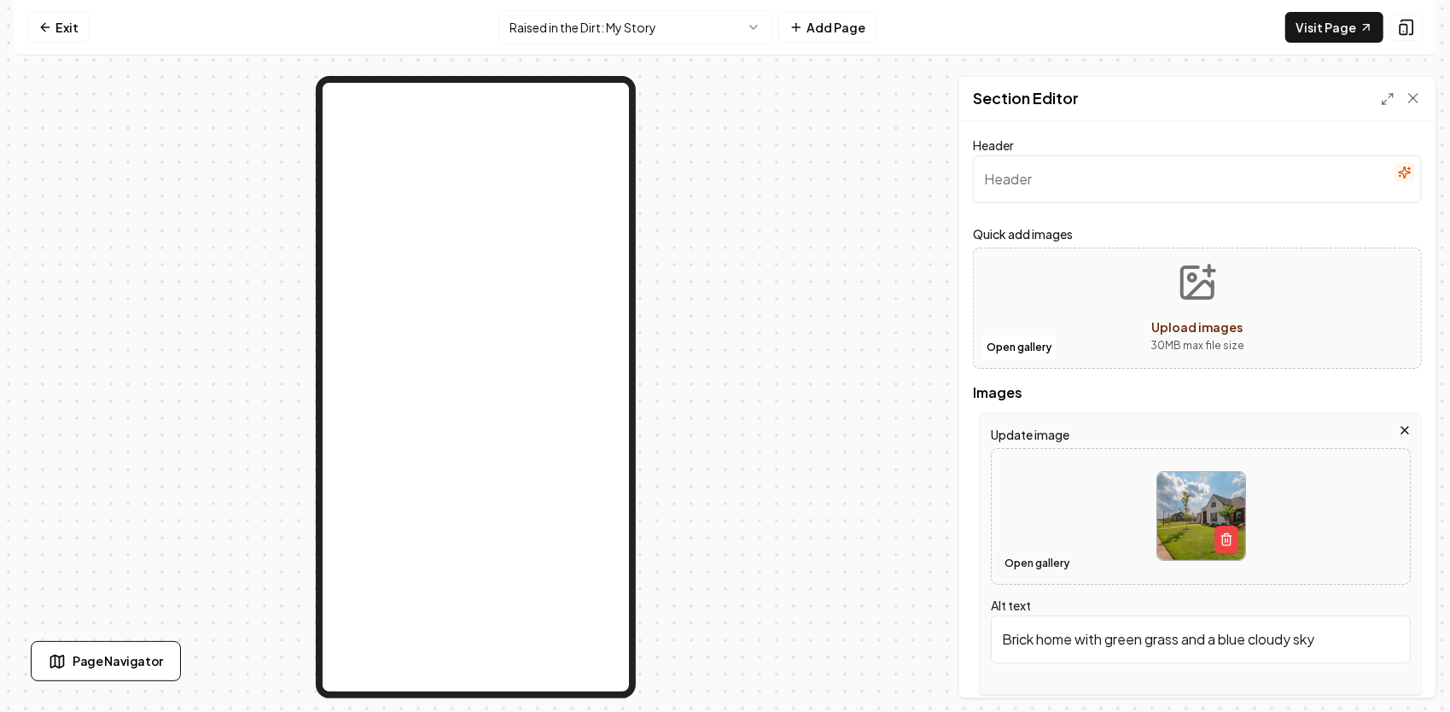
click at [1056, 563] on button "Open gallery" at bounding box center [1036, 563] width 77 height 27
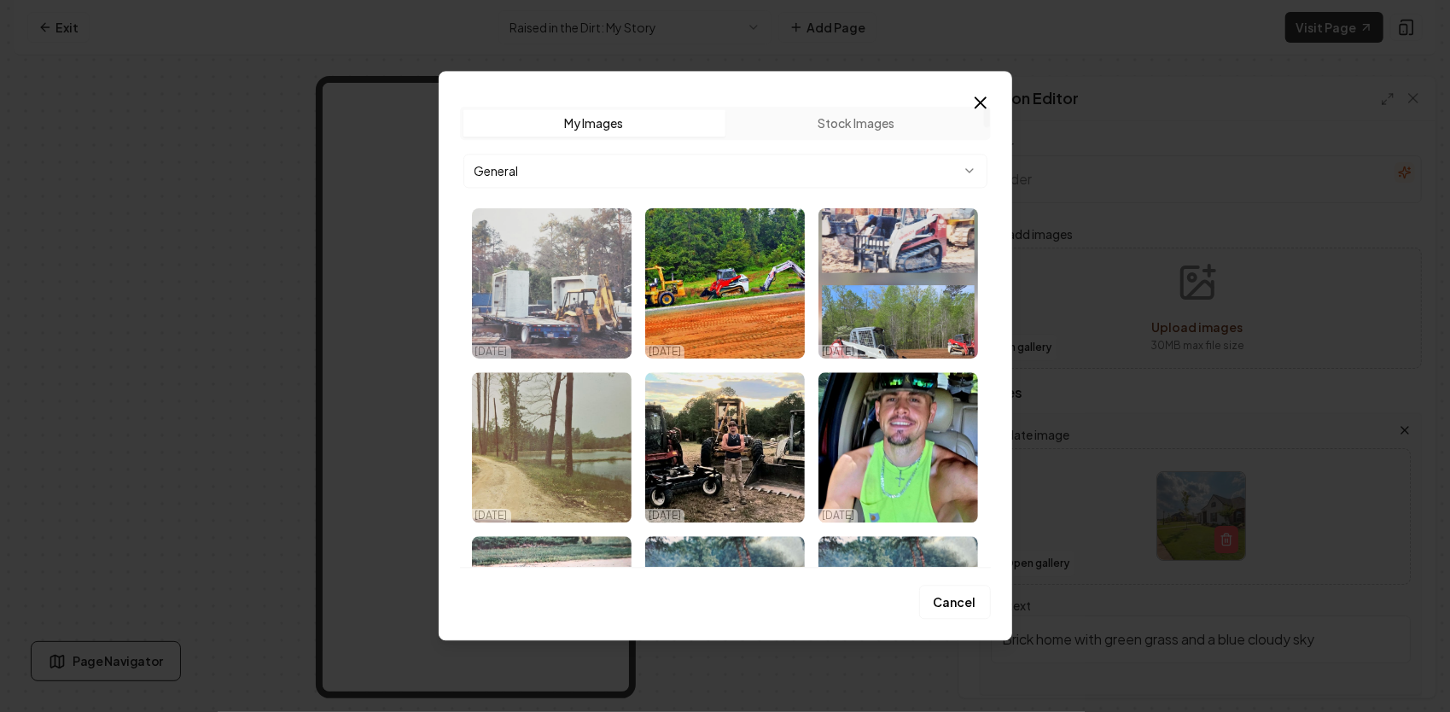
click at [583, 275] on img "Select image image_68e1909d5c7cd75eb8fe819e.jpg" at bounding box center [552, 283] width 160 height 150
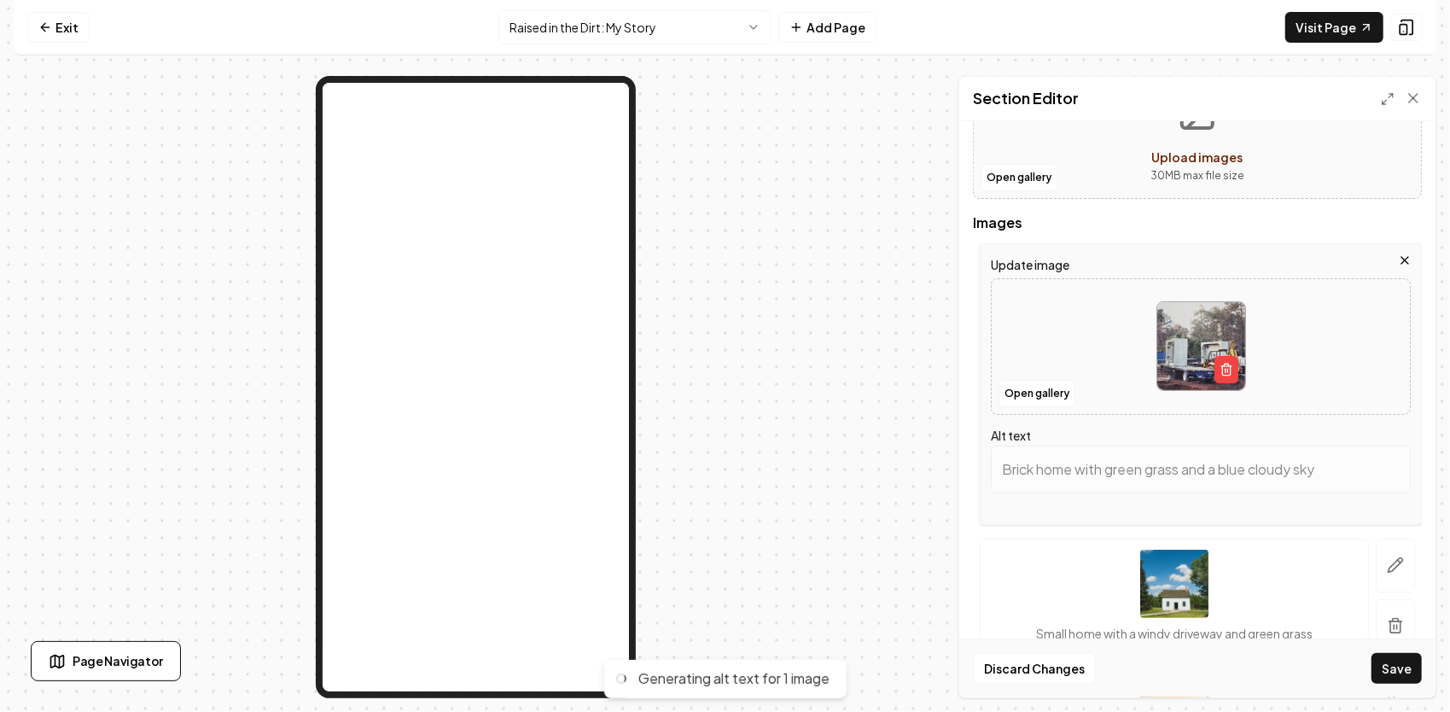
scroll to position [171, 0]
type input "Construction site with heavy machinery, concrete structures, and a trailer in a…"
drag, startPoint x: 1003, startPoint y: 480, endPoint x: 1452, endPoint y: 315, distance: 478.4
click at [1449, 315] on html "Computer Required This feature is only available on a computer. Please switch t…" at bounding box center [725, 356] width 1450 height 712
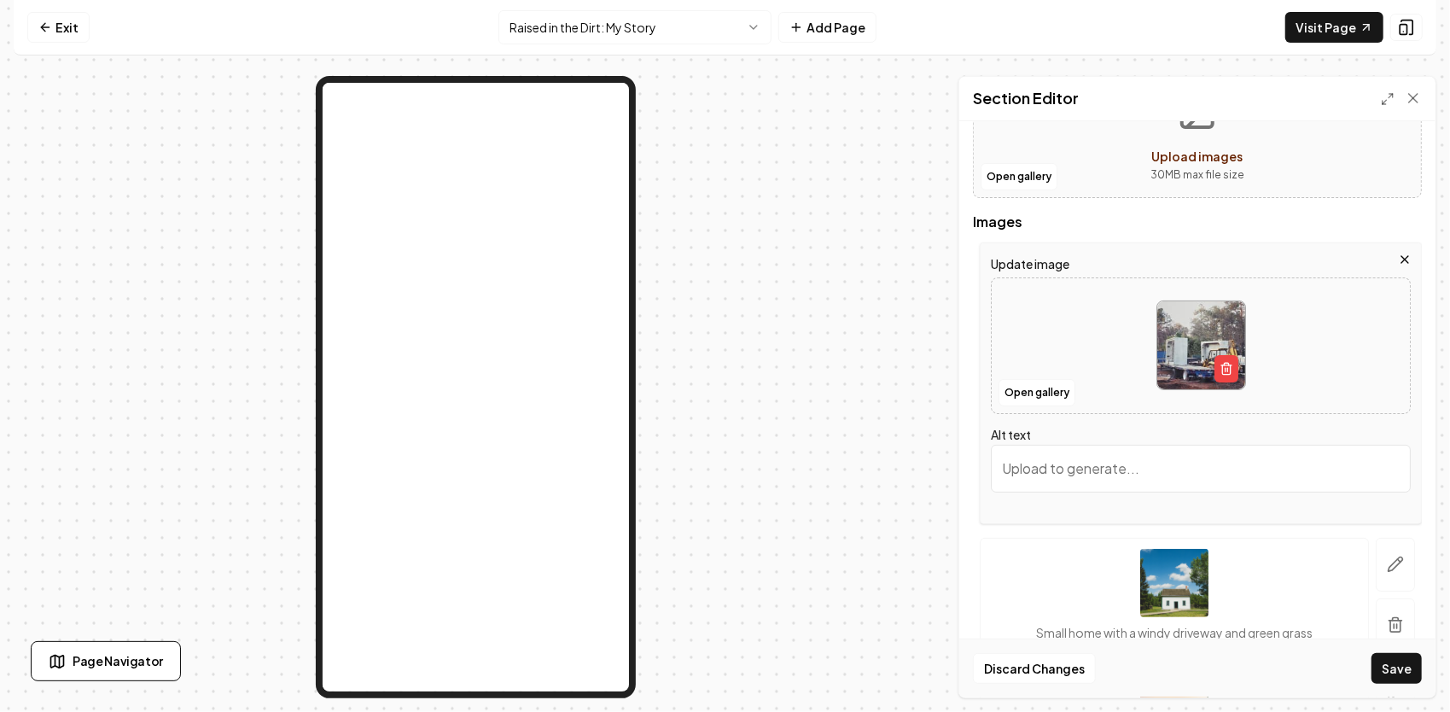
scroll to position [0, 0]
click at [1389, 558] on button "button" at bounding box center [1394, 565] width 39 height 54
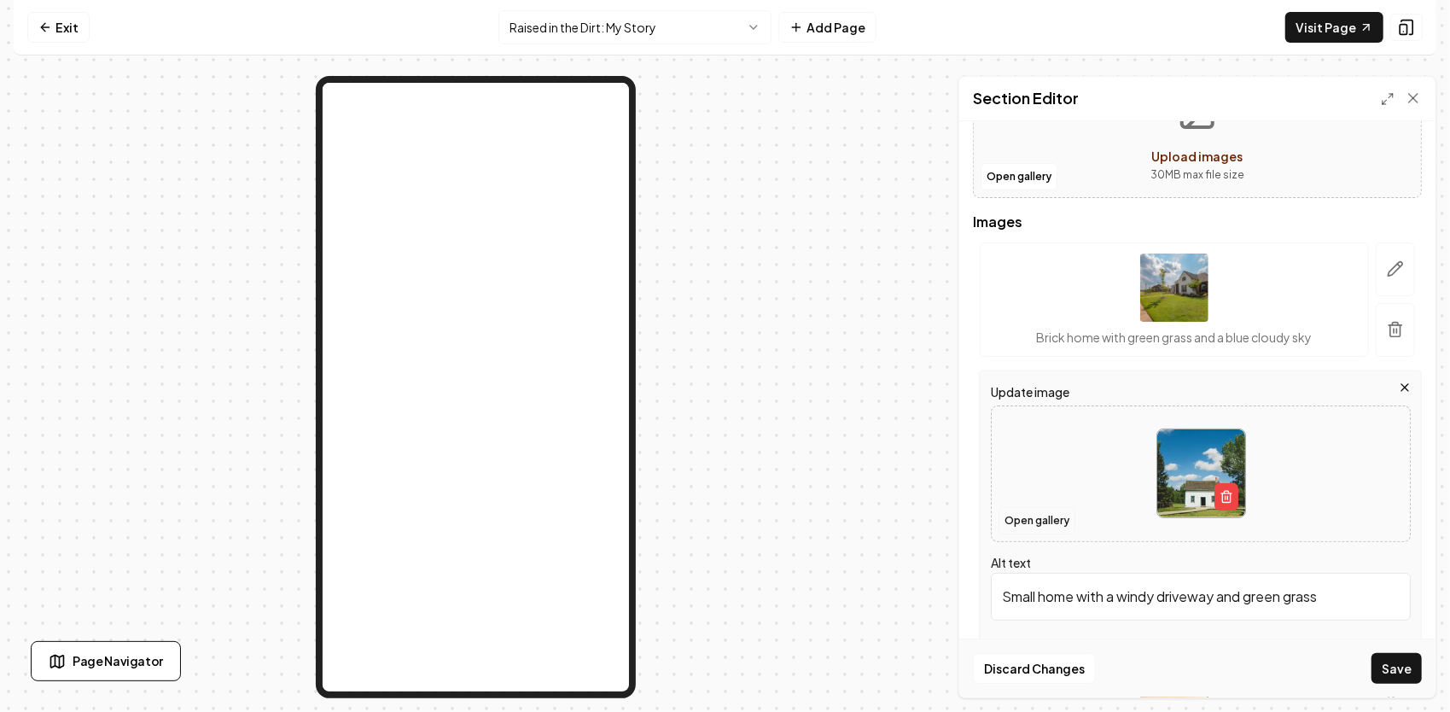
click at [1046, 517] on button "Open gallery" at bounding box center [1036, 520] width 77 height 27
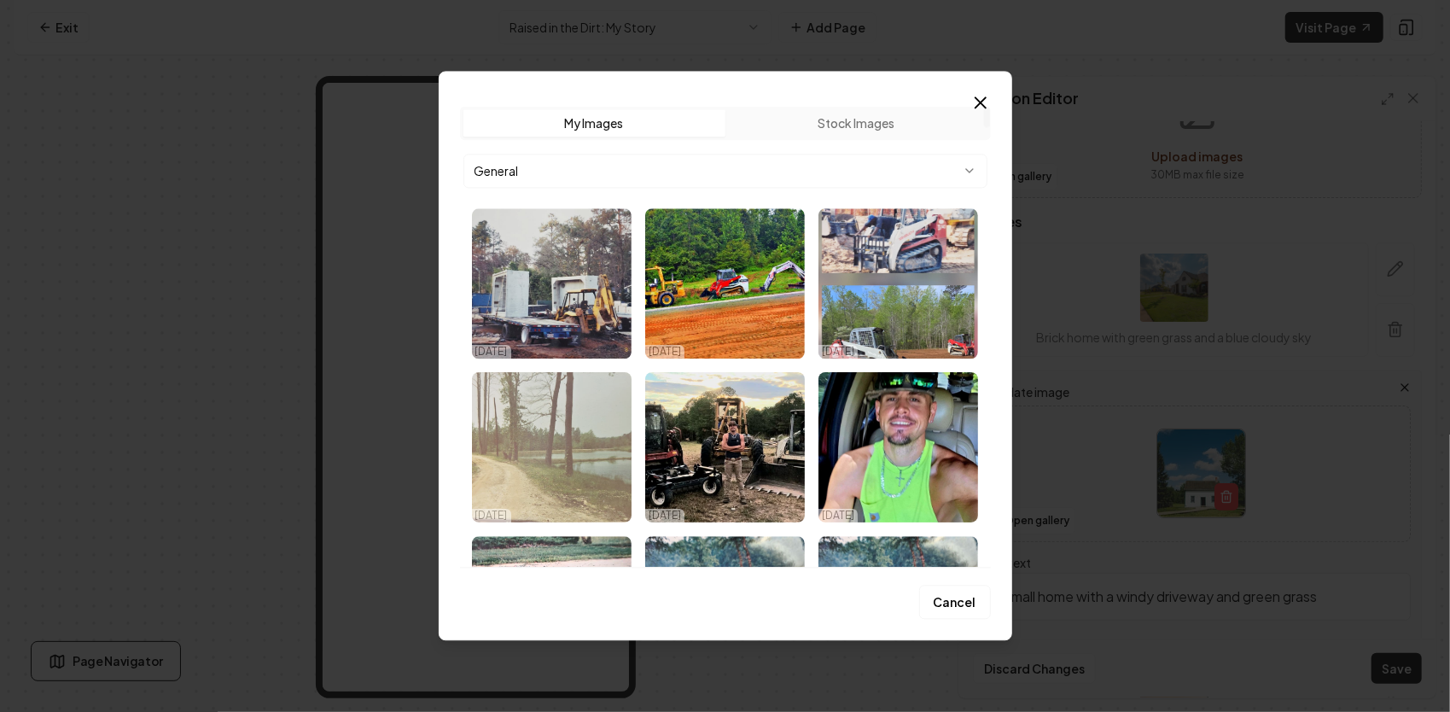
click at [534, 449] on img "Select image image_68e16ff15c7cd75eb820fee3.jpg" at bounding box center [552, 447] width 160 height 150
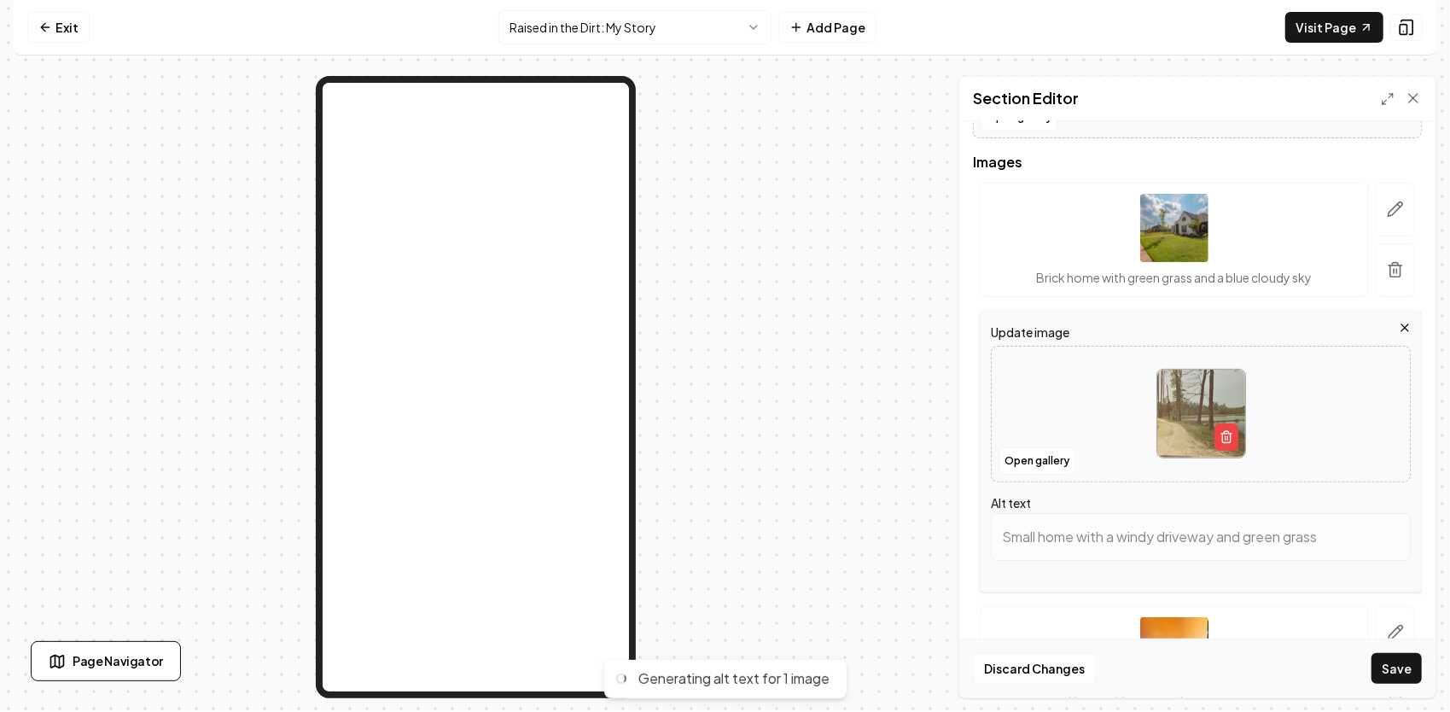
scroll to position [341, 0]
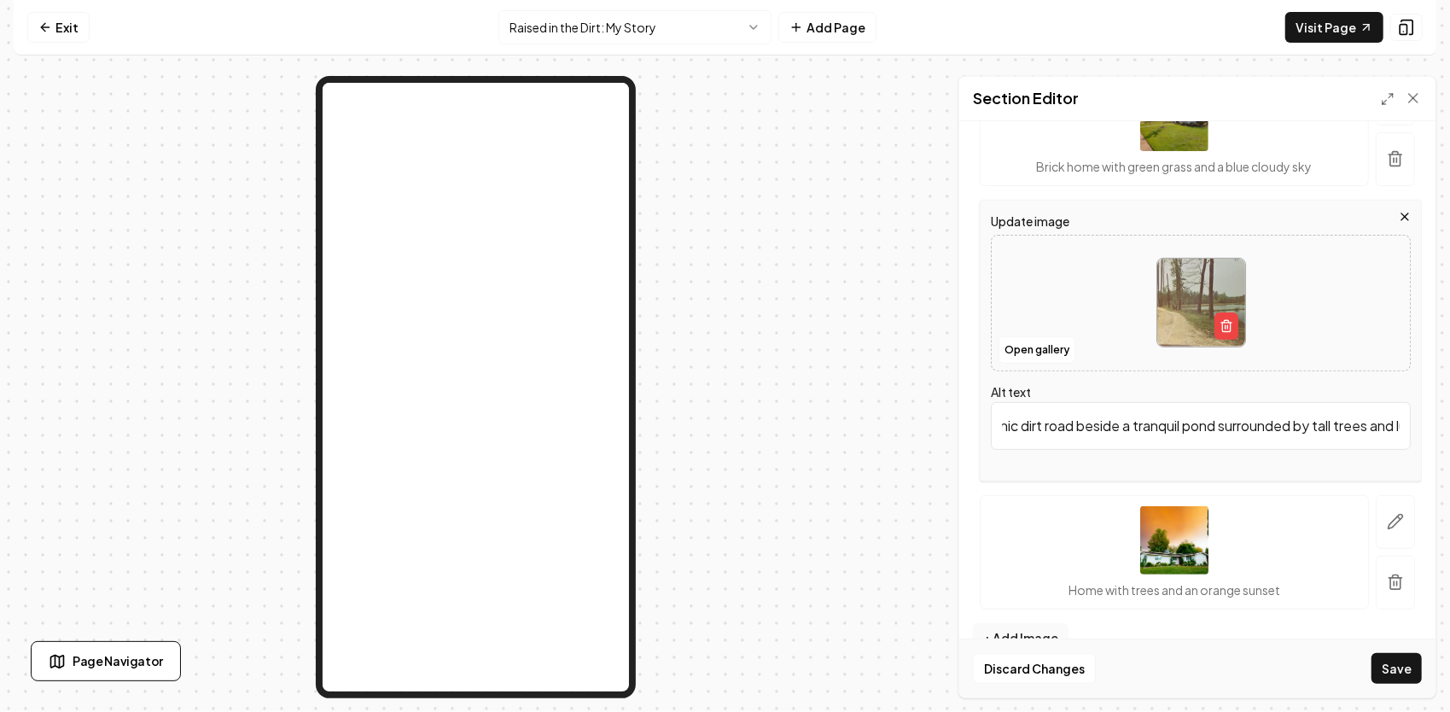
drag, startPoint x: 1007, startPoint y: 425, endPoint x: 1384, endPoint y: 401, distance: 377.9
click at [1384, 402] on input "Scenic dirt road beside a tranquil pond surrounded by tall trees and lush green…" at bounding box center [1201, 426] width 420 height 48
type input "Sush greenery."
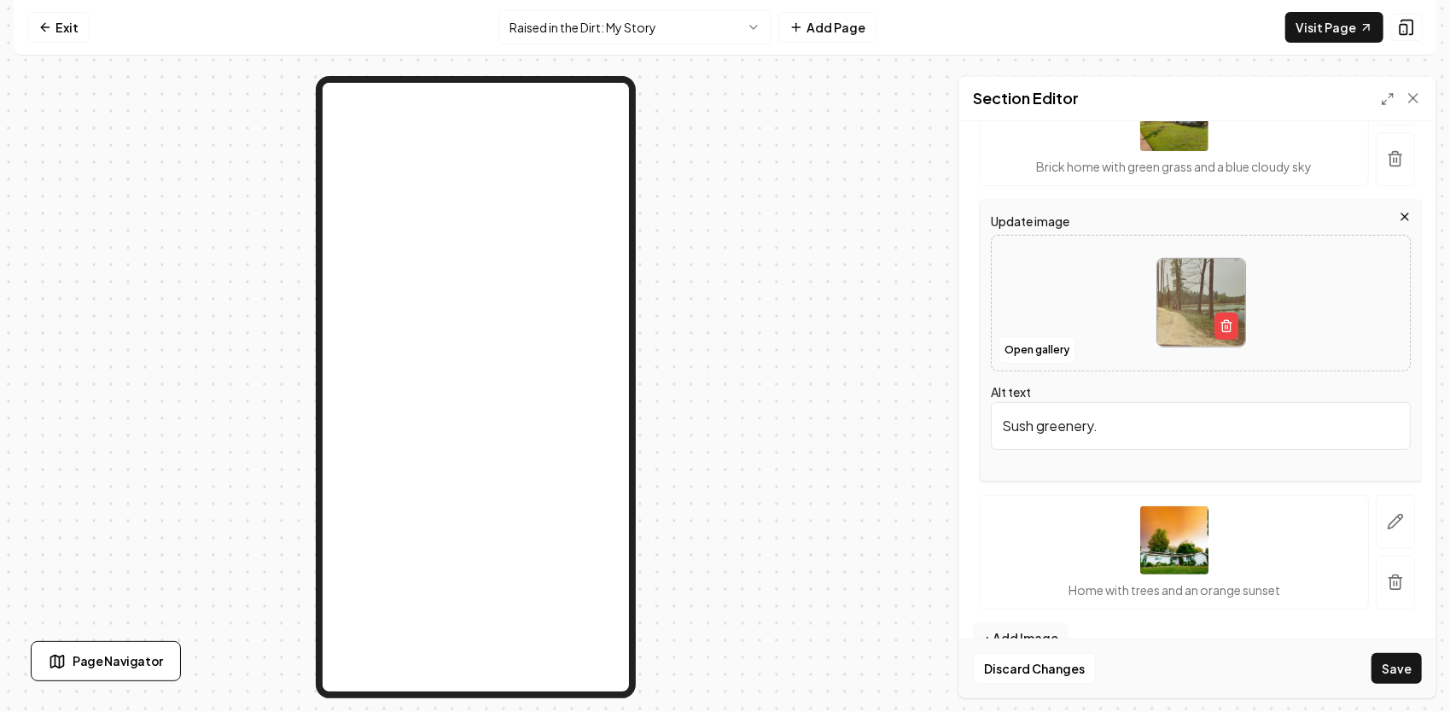
drag, startPoint x: 1157, startPoint y: 431, endPoint x: 850, endPoint y: 439, distance: 307.3
click at [845, 439] on div "Page Settings Section Editor Header Quick add images Open gallery Upload images…" at bounding box center [725, 387] width 1422 height 622
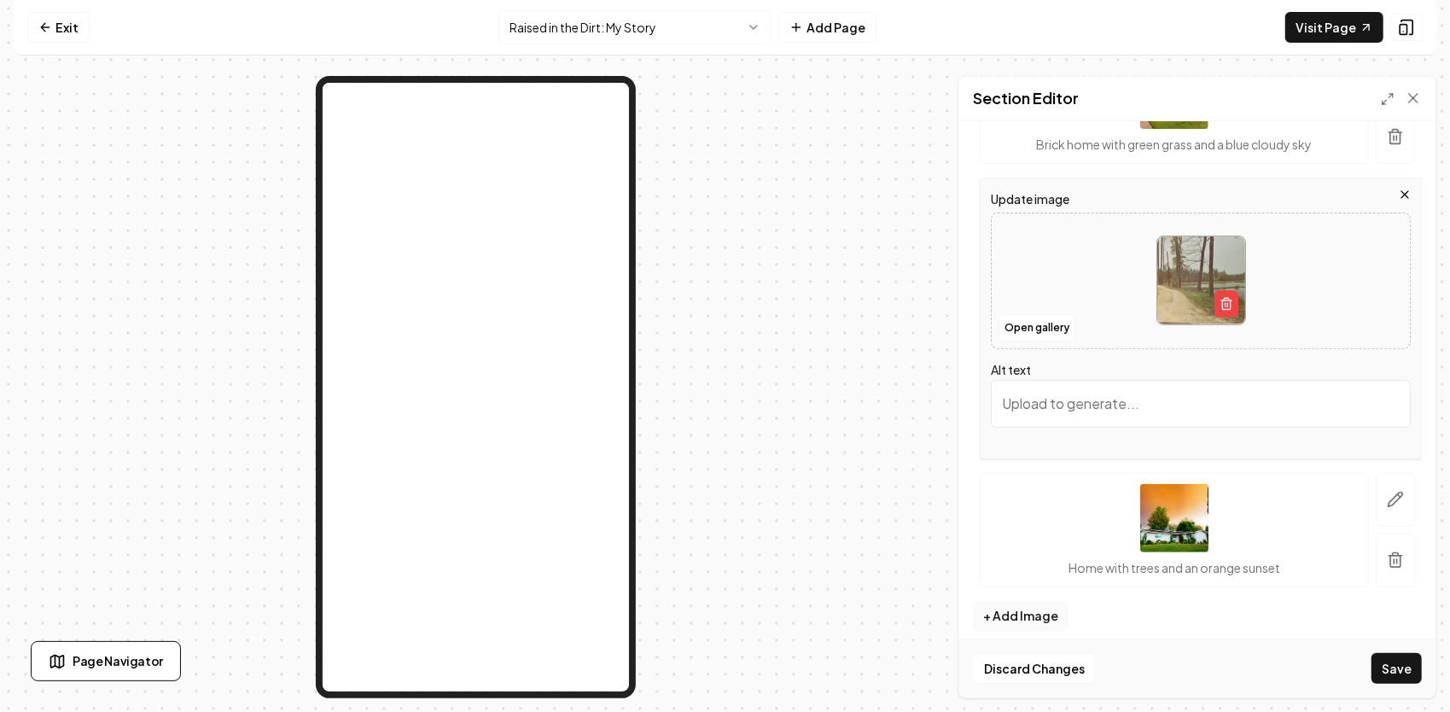
scroll to position [374, 0]
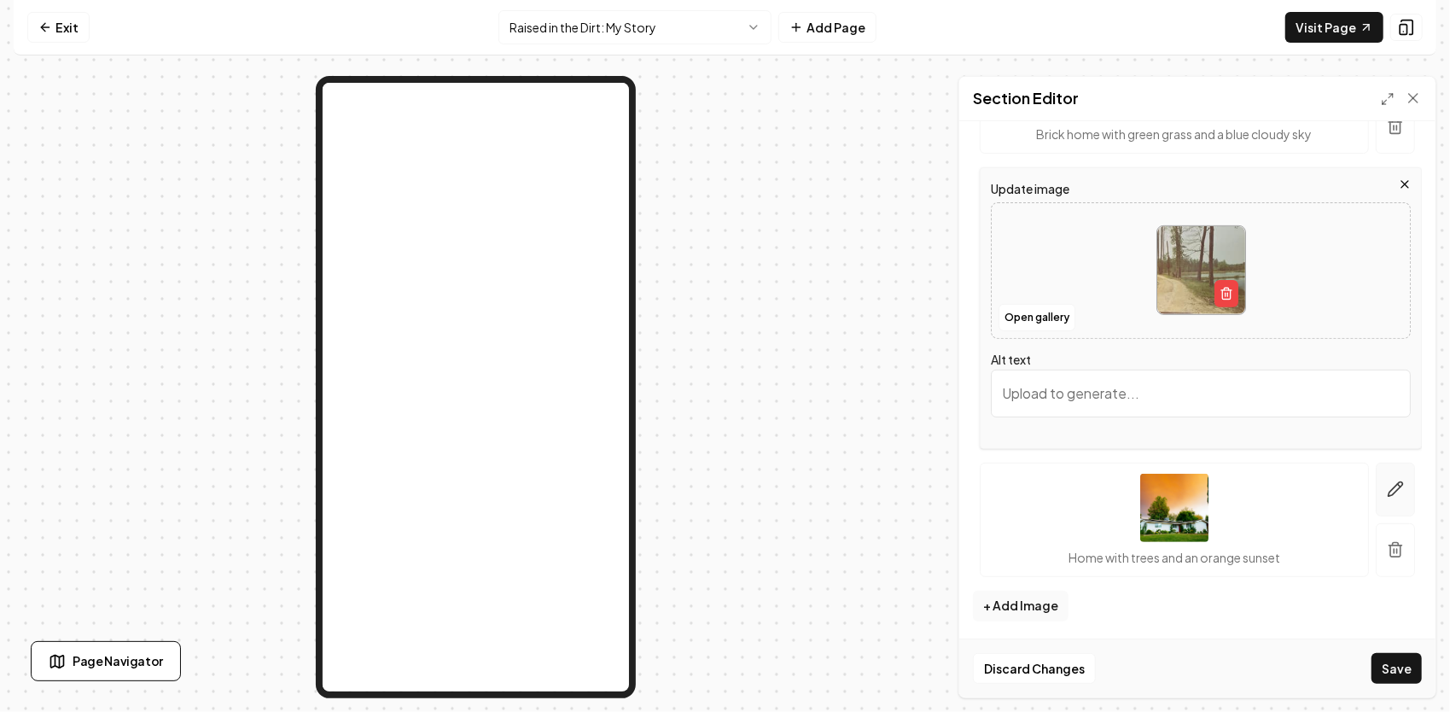
click at [1391, 485] on icon "button" at bounding box center [1395, 488] width 17 height 17
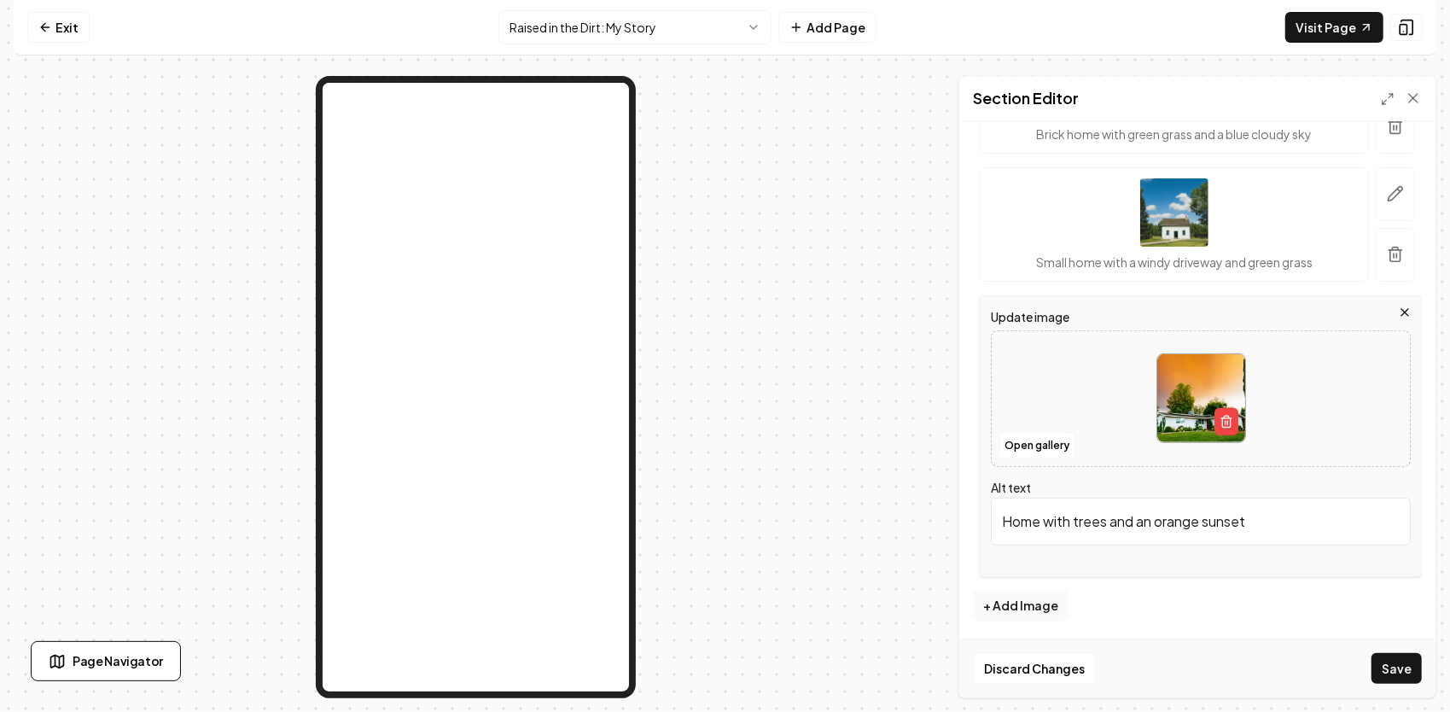
drag, startPoint x: 1292, startPoint y: 514, endPoint x: 1003, endPoint y: 541, distance: 289.7
click at [1003, 541] on input "Home with trees and an orange sunset" at bounding box center [1201, 521] width 420 height 48
click at [1031, 608] on button "+ Add Image" at bounding box center [1021, 605] width 96 height 31
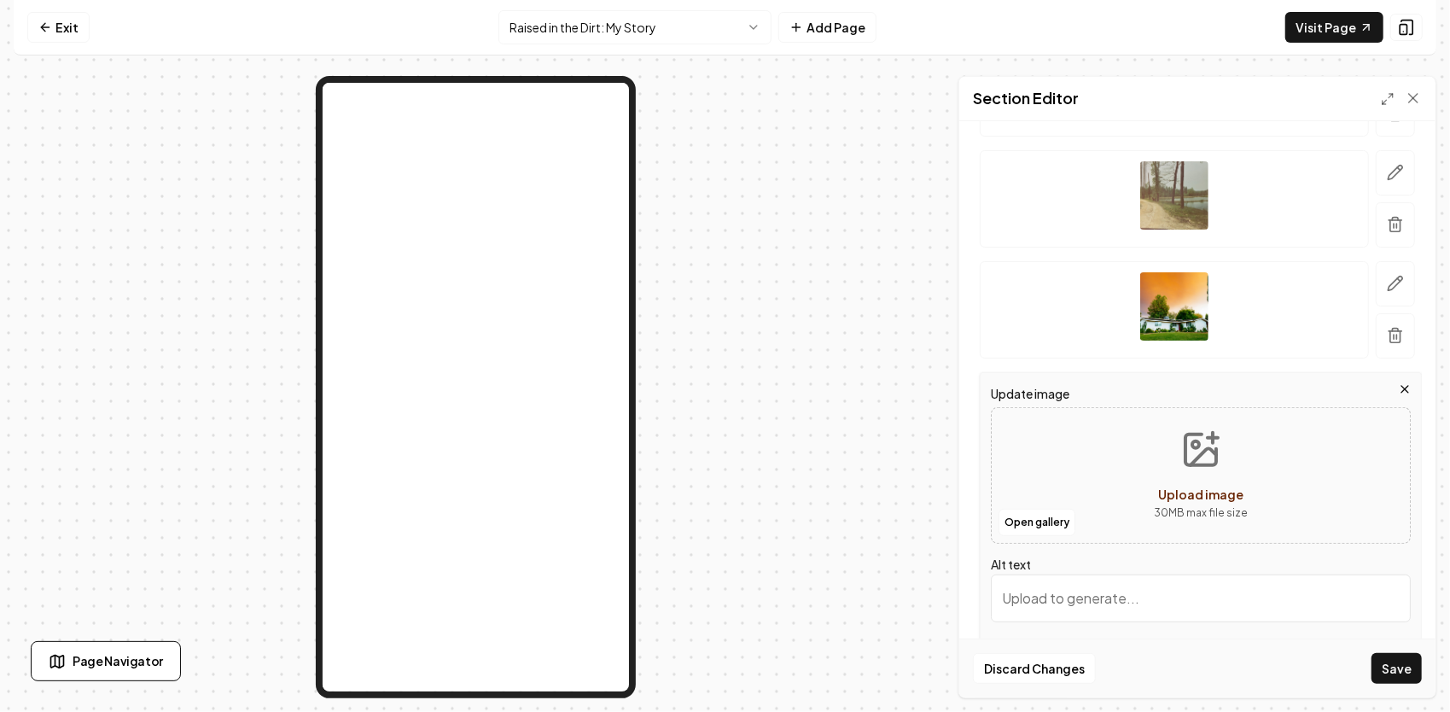
click at [1195, 462] on icon "Upload image" at bounding box center [1200, 449] width 31 height 31
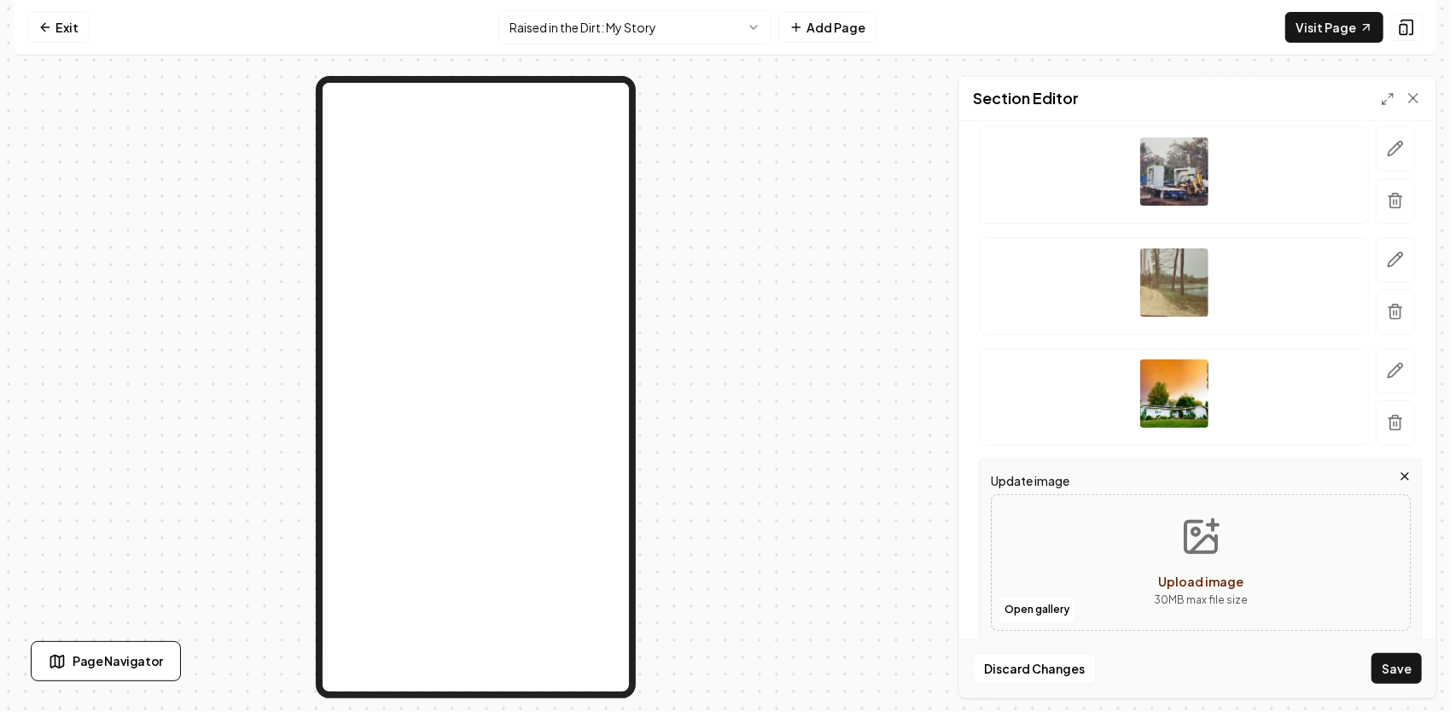
scroll to position [203, 0]
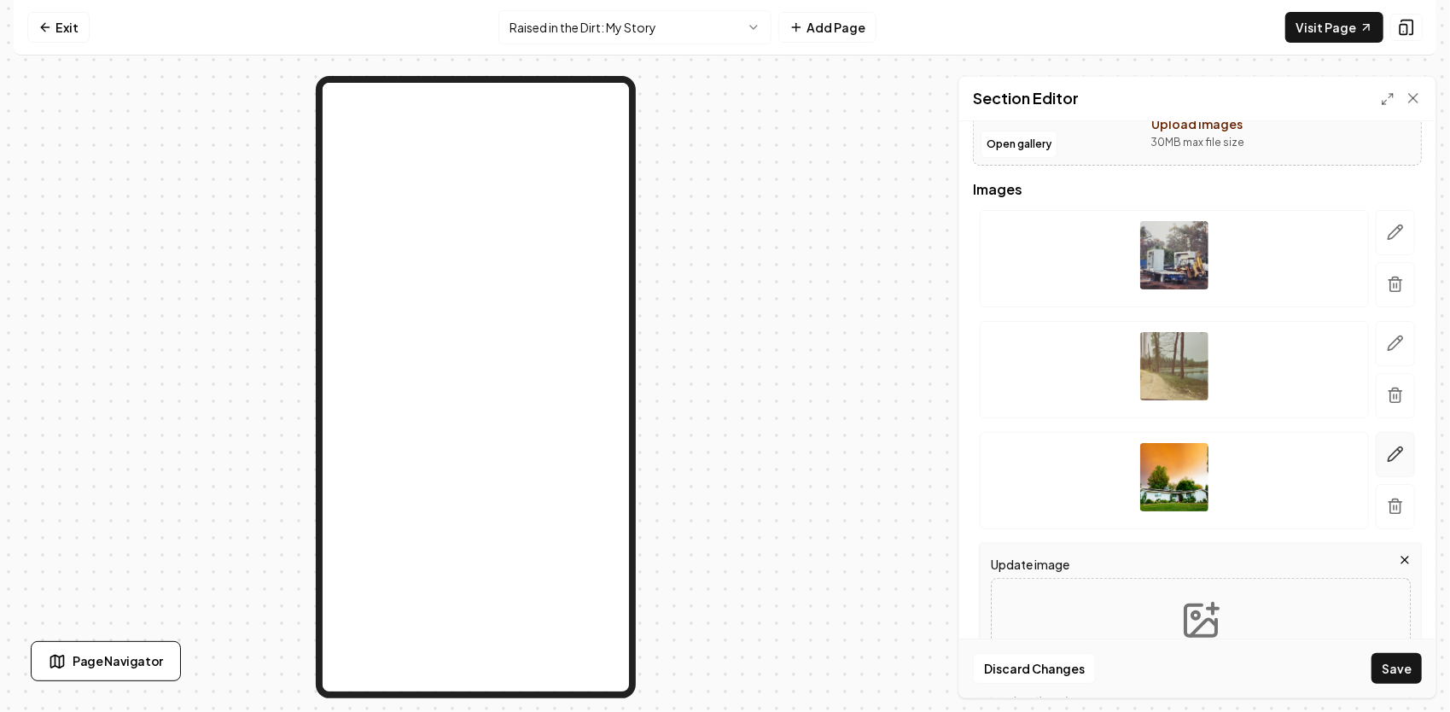
click at [1398, 450] on button "button" at bounding box center [1394, 454] width 39 height 45
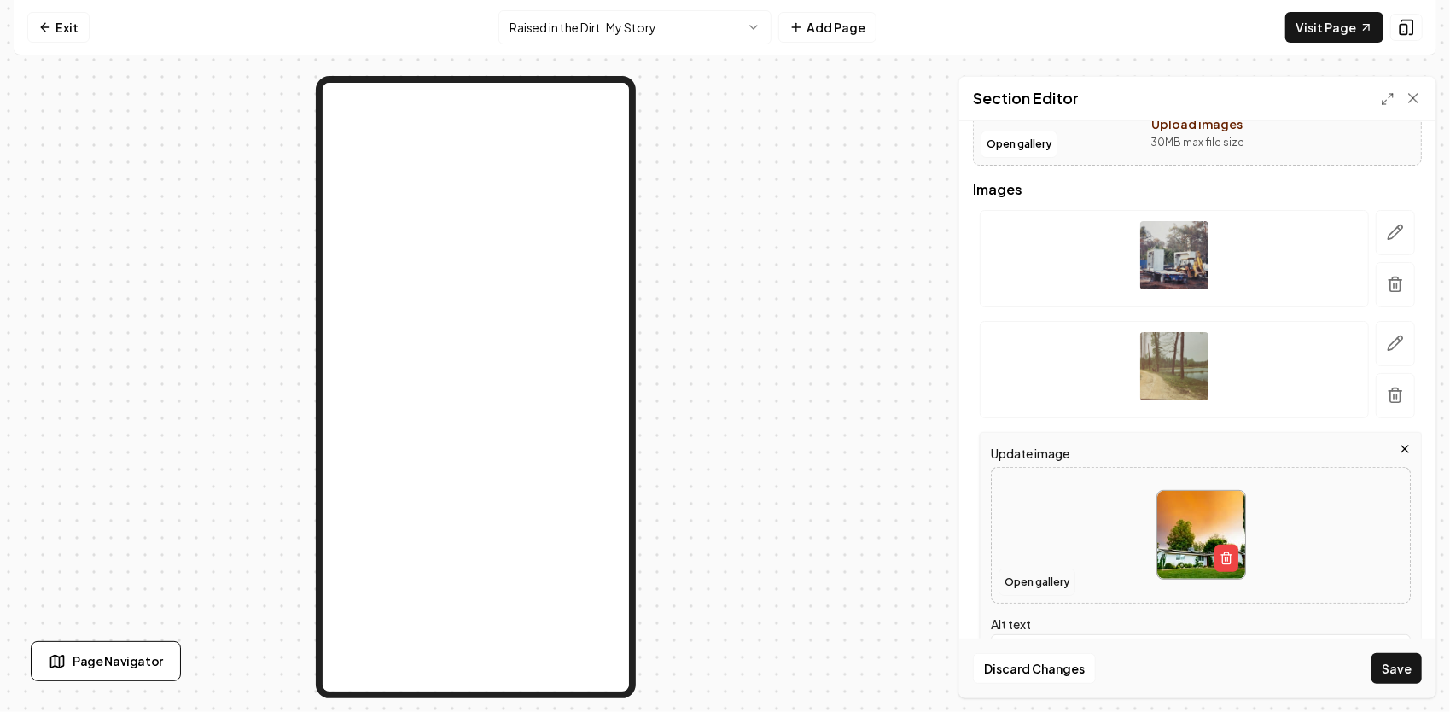
click at [1044, 580] on button "Open gallery" at bounding box center [1036, 581] width 77 height 27
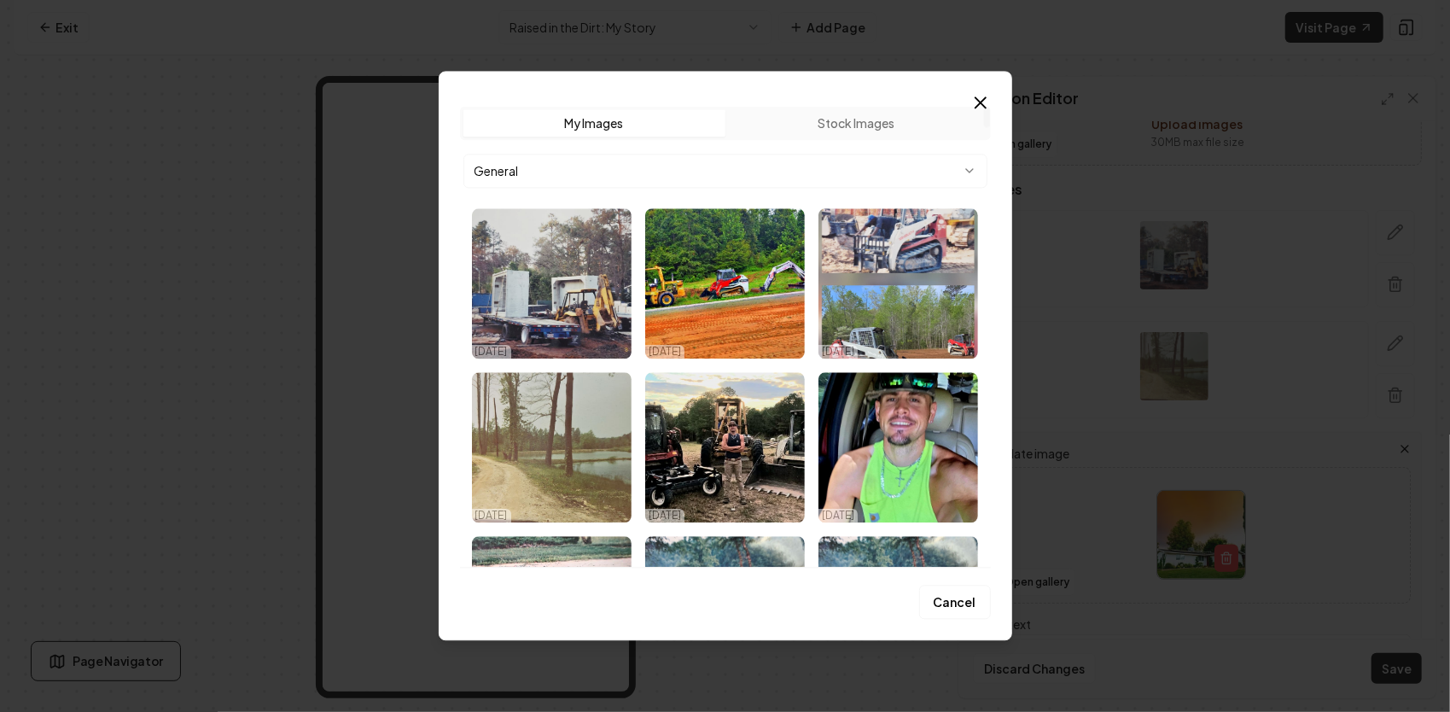
click at [982, 100] on icon "button" at bounding box center [980, 102] width 20 height 20
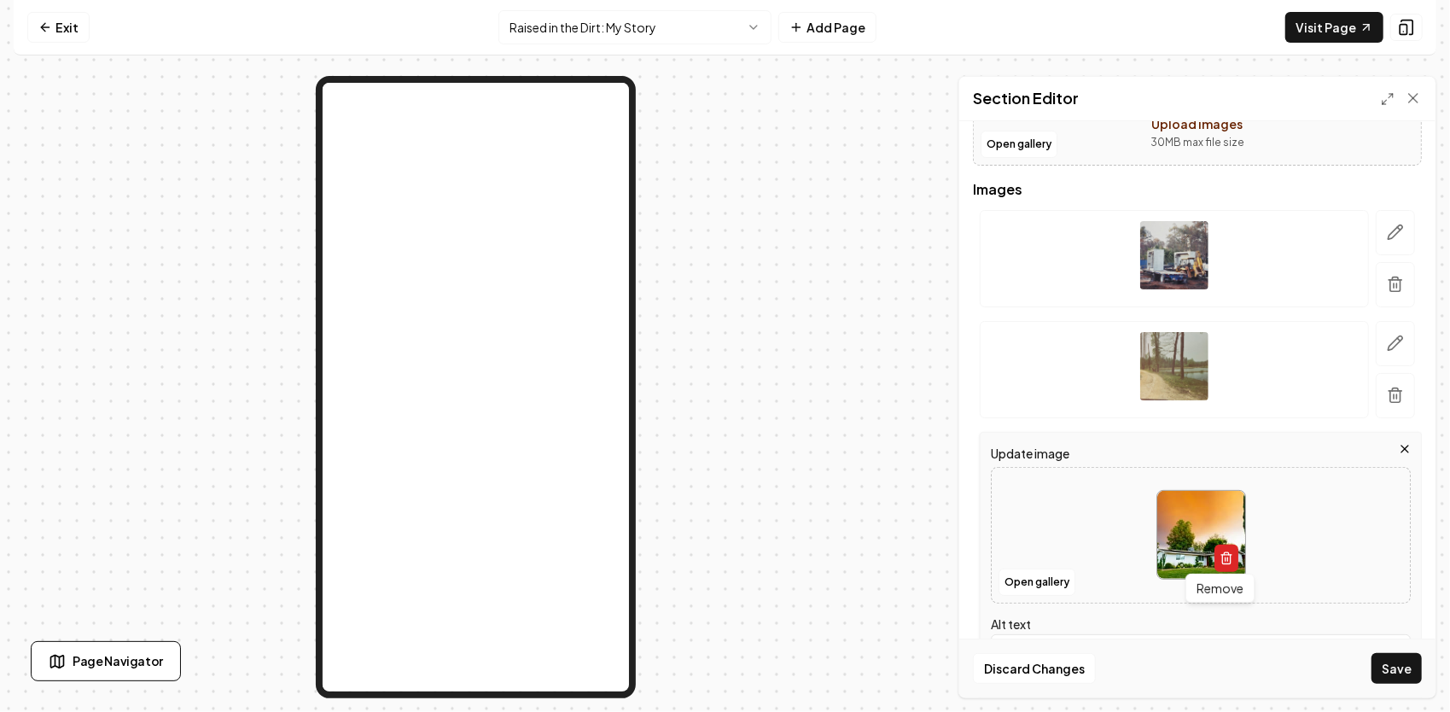
click at [1219, 556] on icon "button" at bounding box center [1226, 558] width 14 height 14
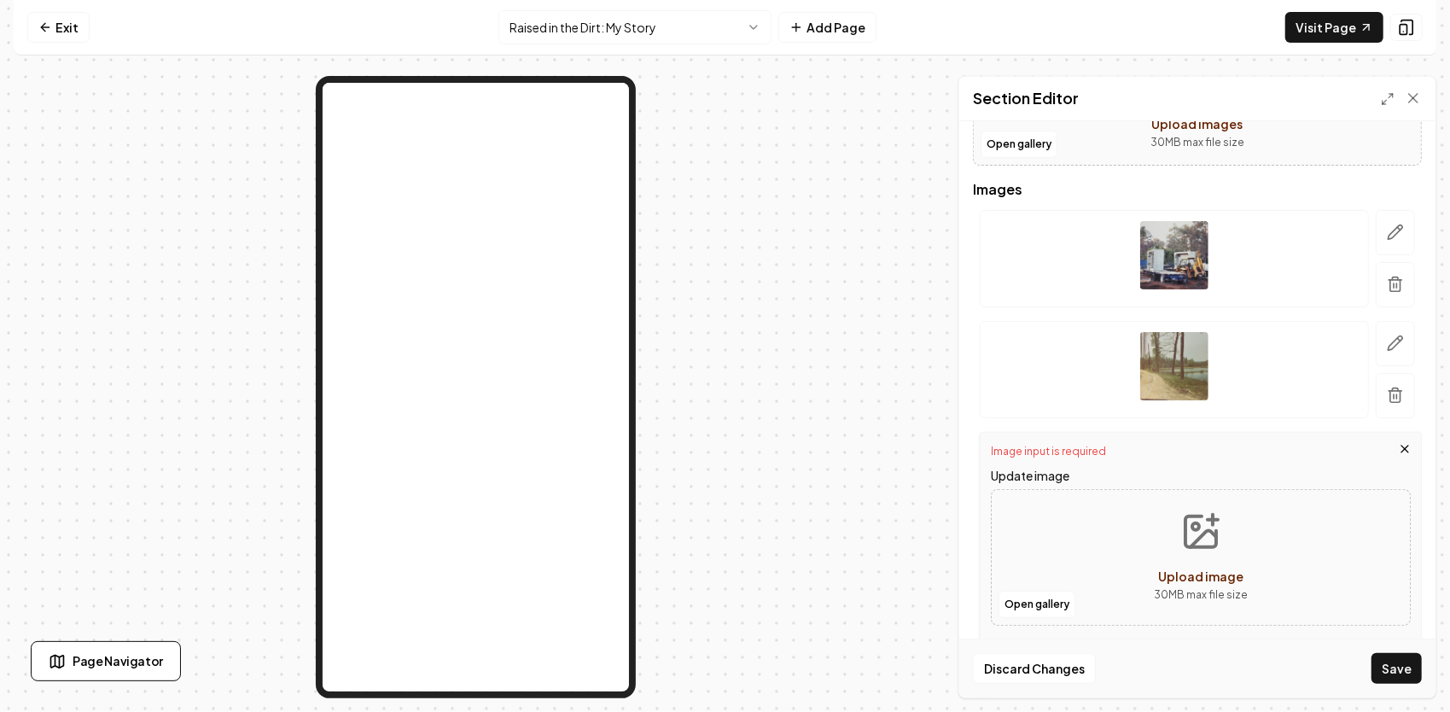
click at [1201, 530] on icon "Upload image" at bounding box center [1200, 531] width 41 height 41
type input "**********"
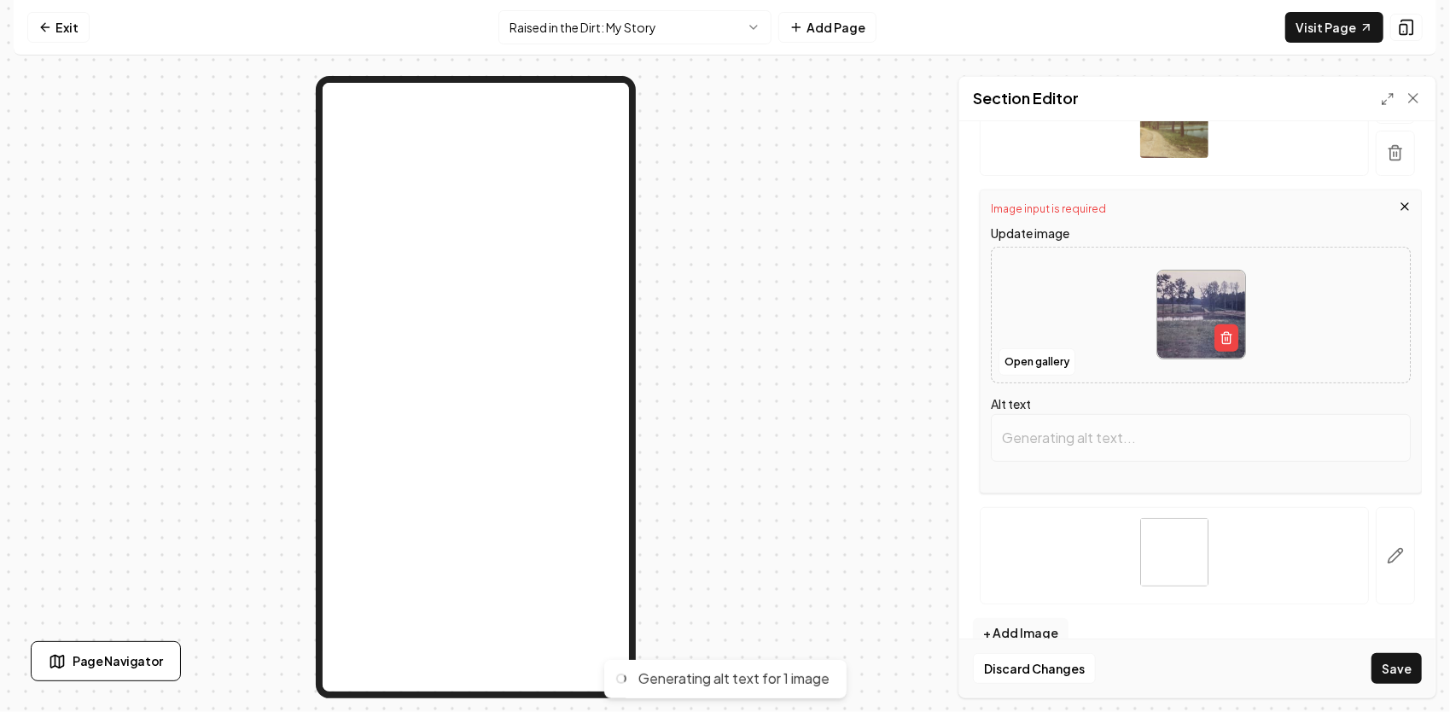
scroll to position [459, 0]
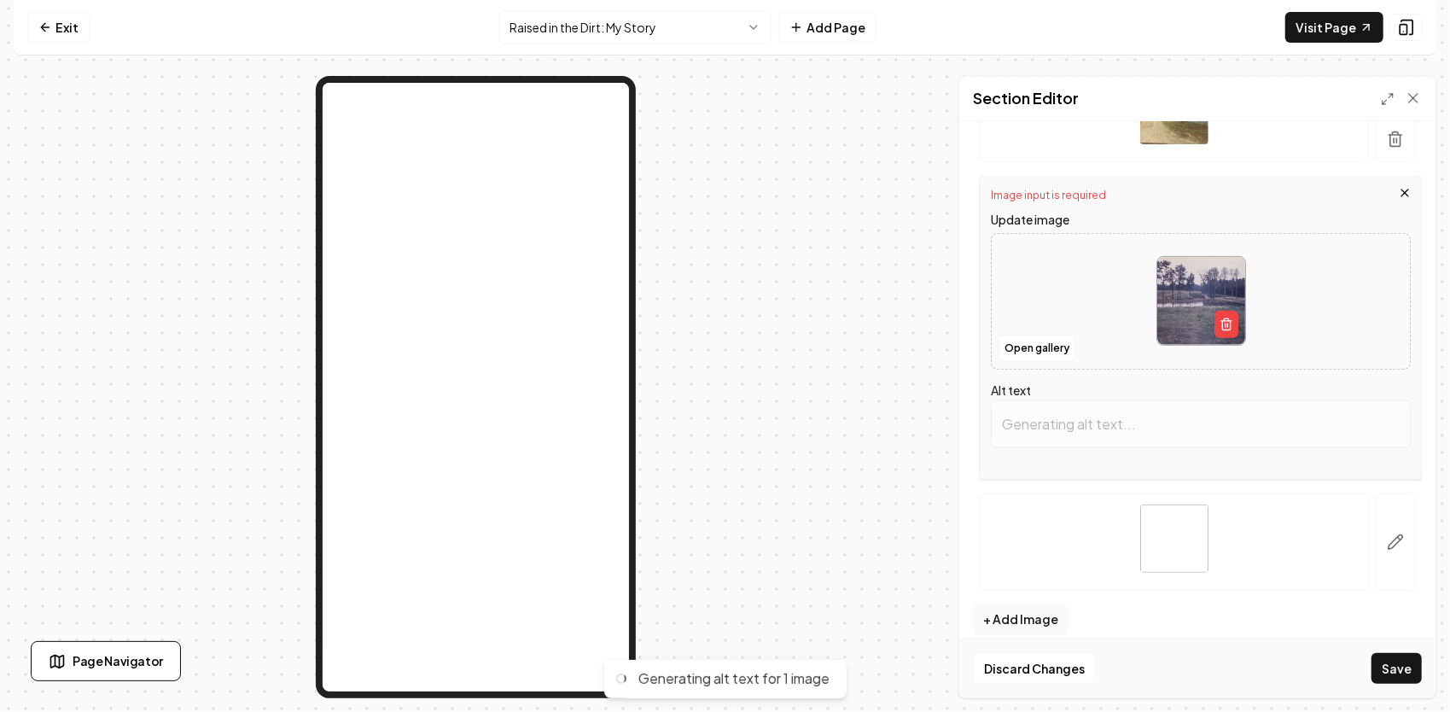
type input "Lush green landscape with a calm pond, trees, and distant farmland on a cloudy …"
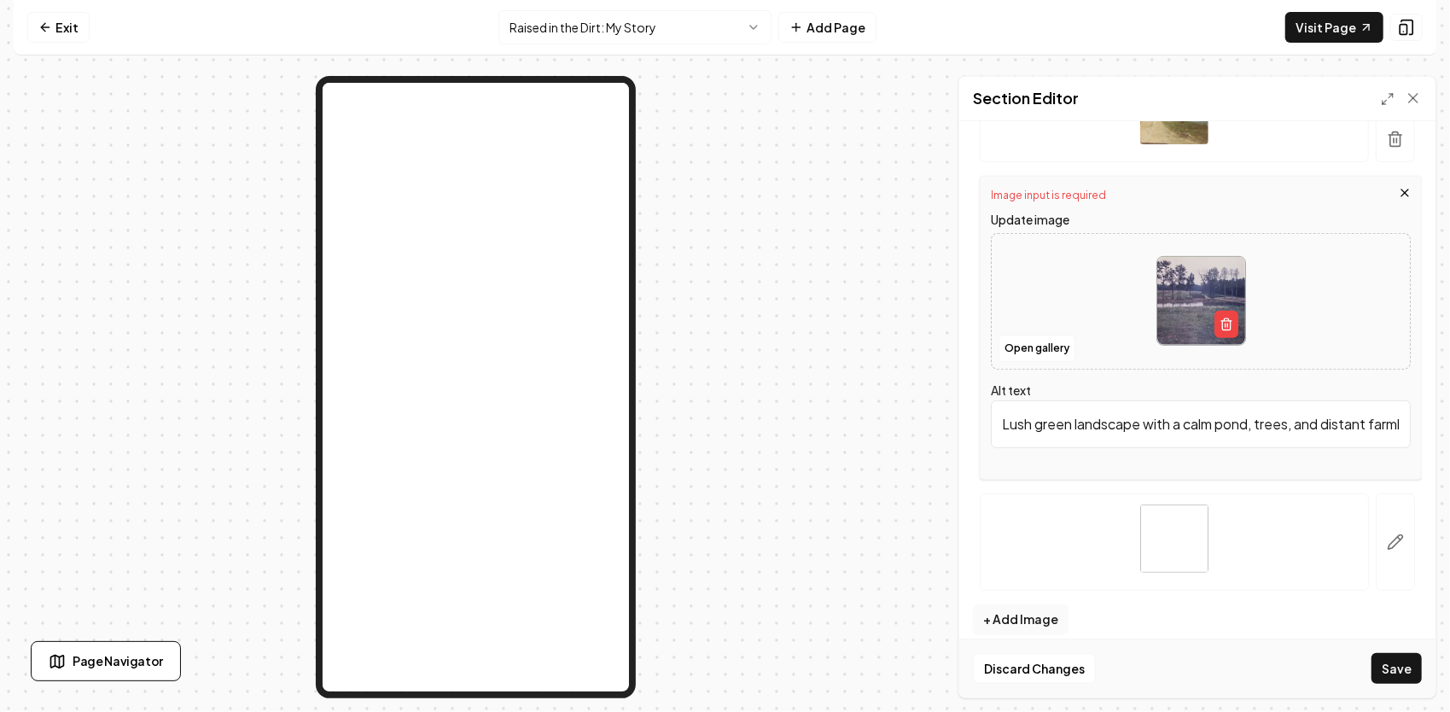
scroll to position [0, 148]
drag, startPoint x: 997, startPoint y: 413, endPoint x: 1426, endPoint y: 445, distance: 430.4
click at [1426, 445] on div "Header Quick add images Open gallery Upload images 30 MB max file size Images I…" at bounding box center [1197, 409] width 476 height 576
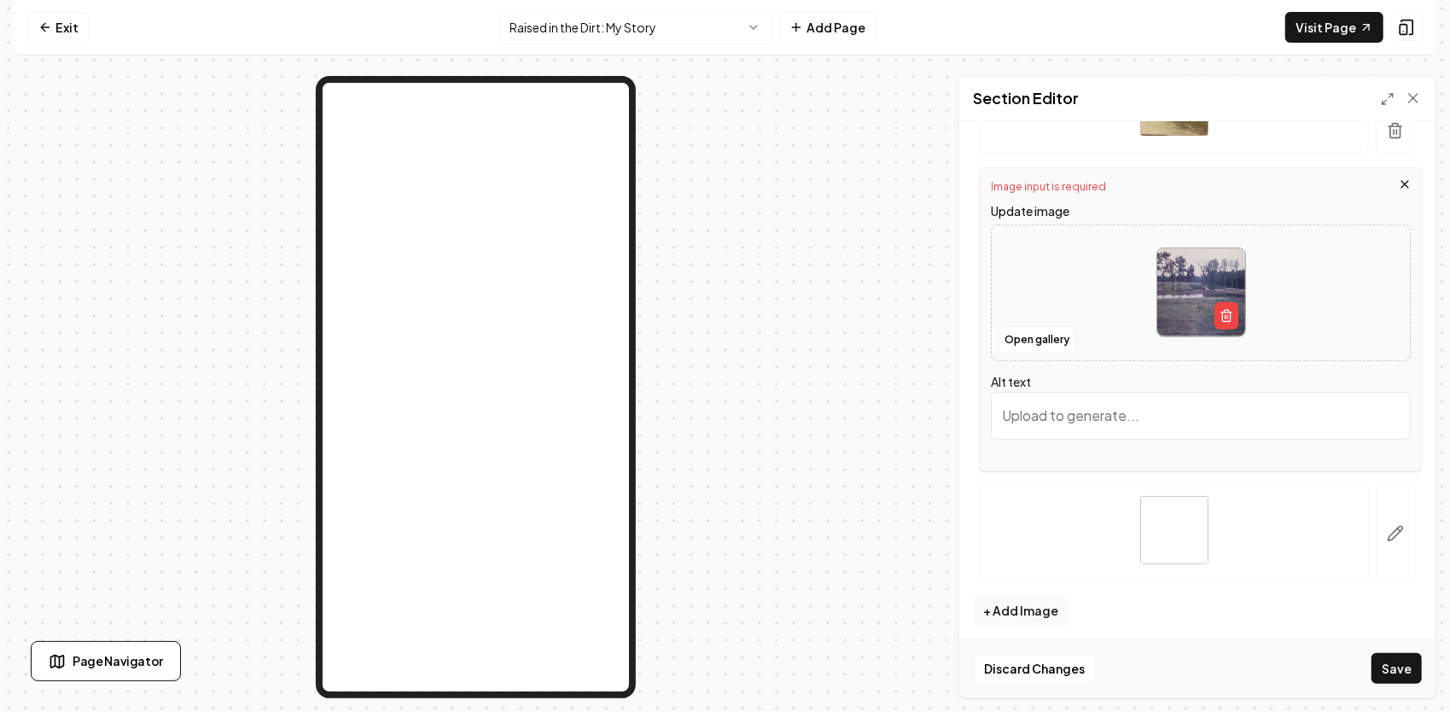
scroll to position [472, 0]
click at [1398, 669] on button "Save" at bounding box center [1396, 668] width 50 height 31
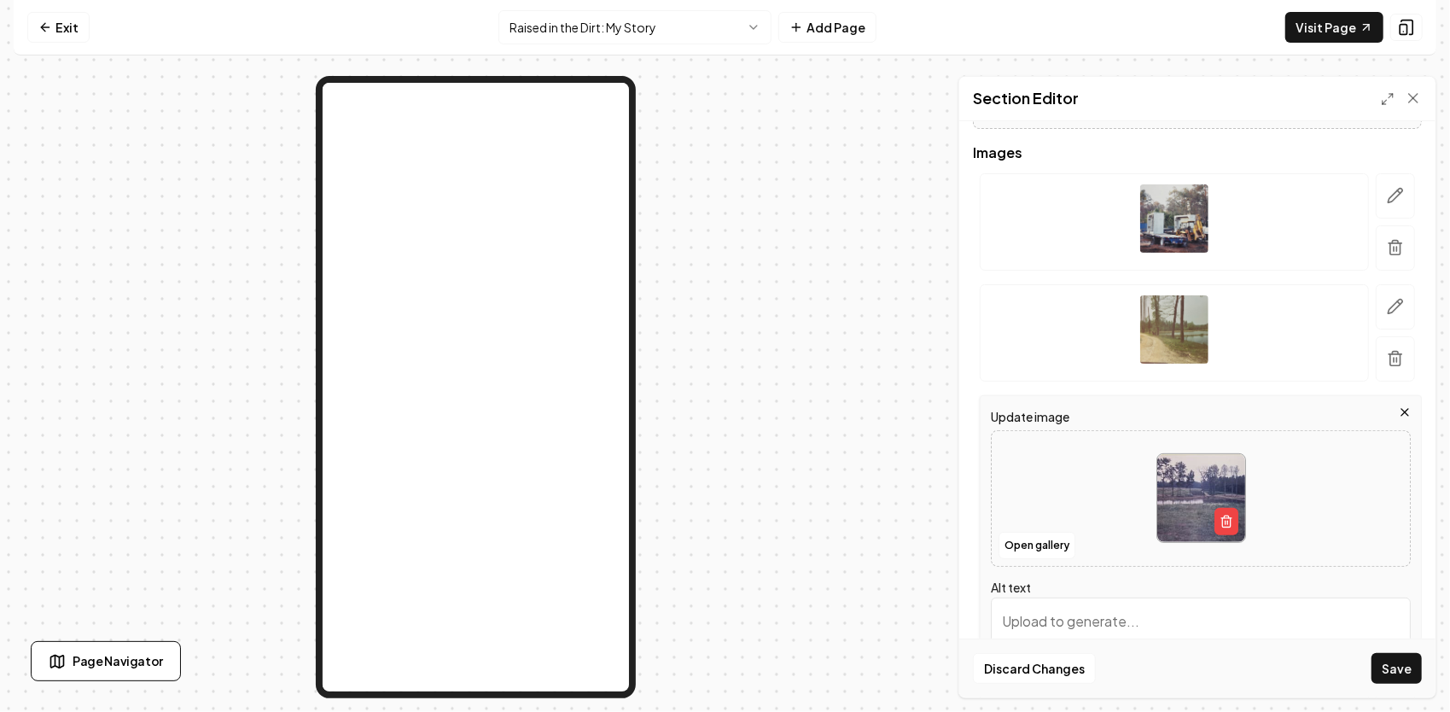
scroll to position [195, 0]
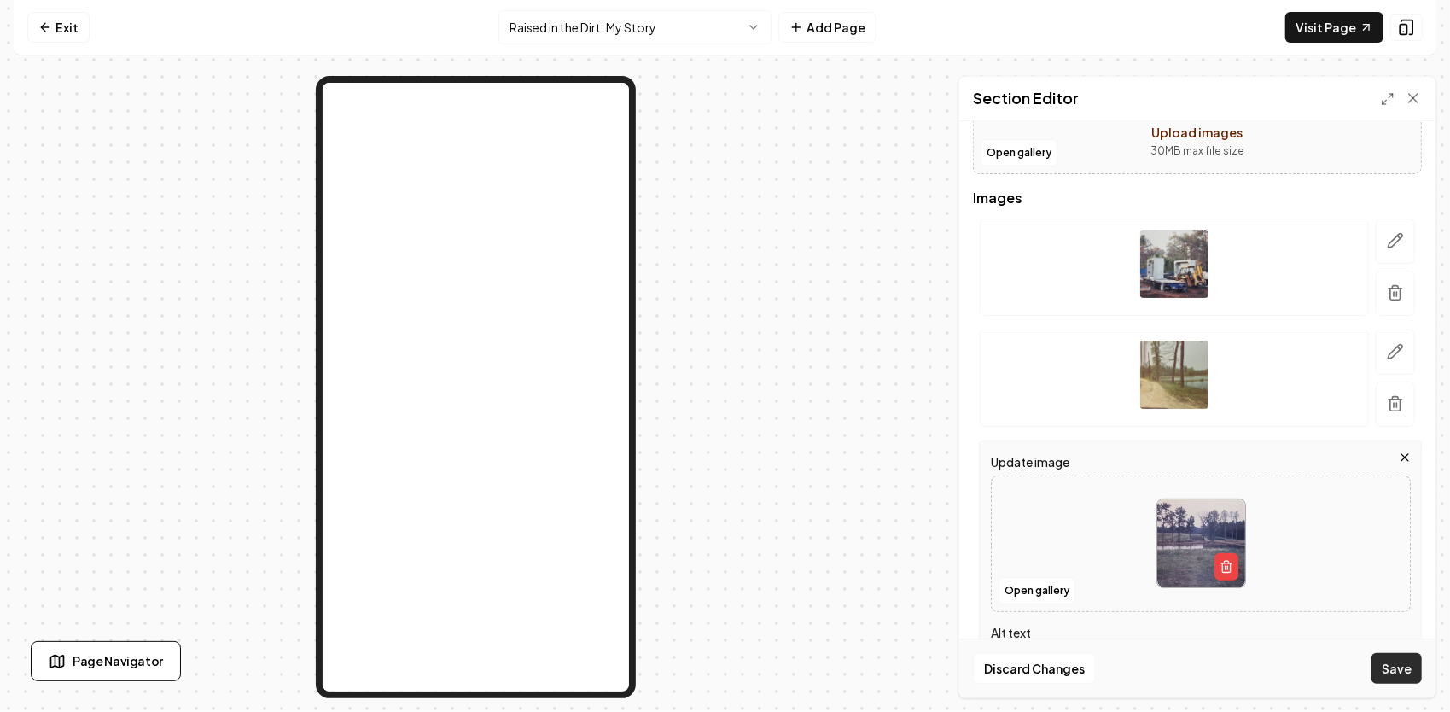
click at [1415, 679] on button "Save" at bounding box center [1396, 668] width 50 height 31
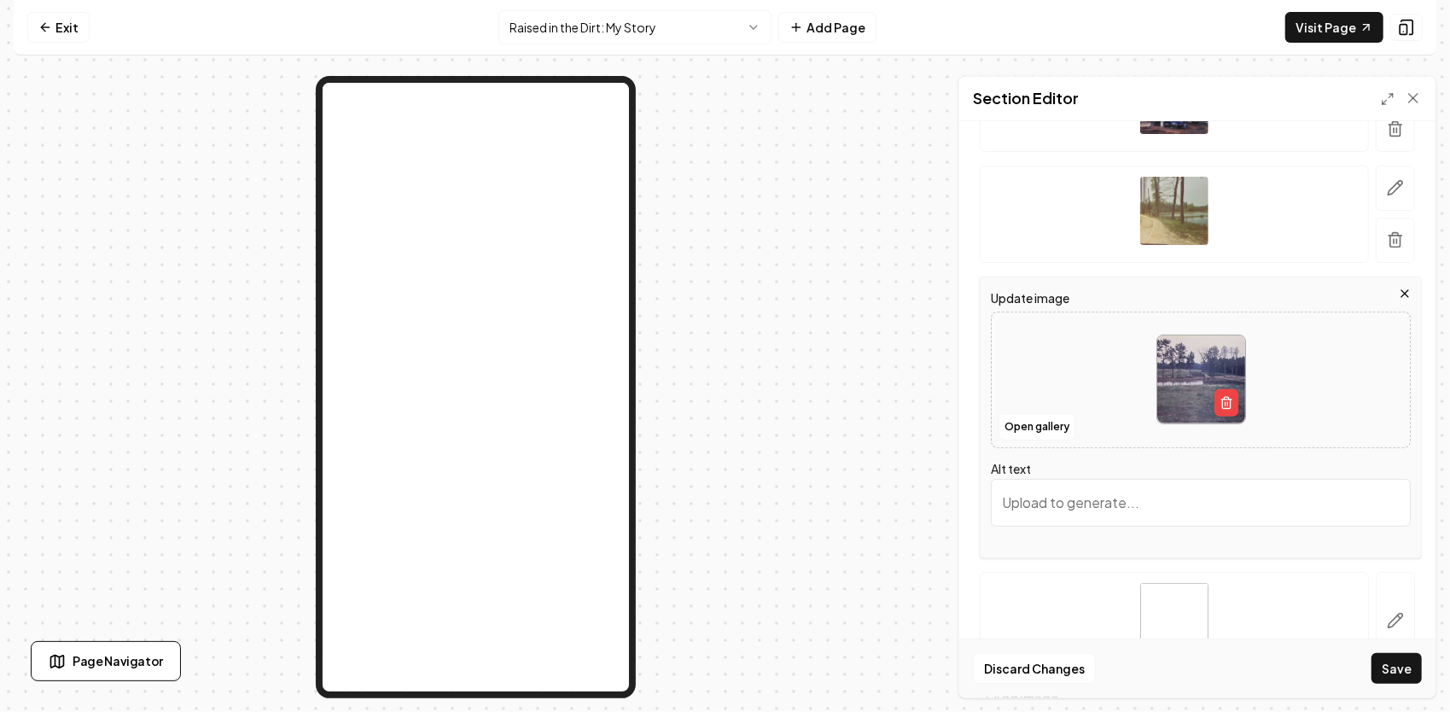
scroll to position [365, 0]
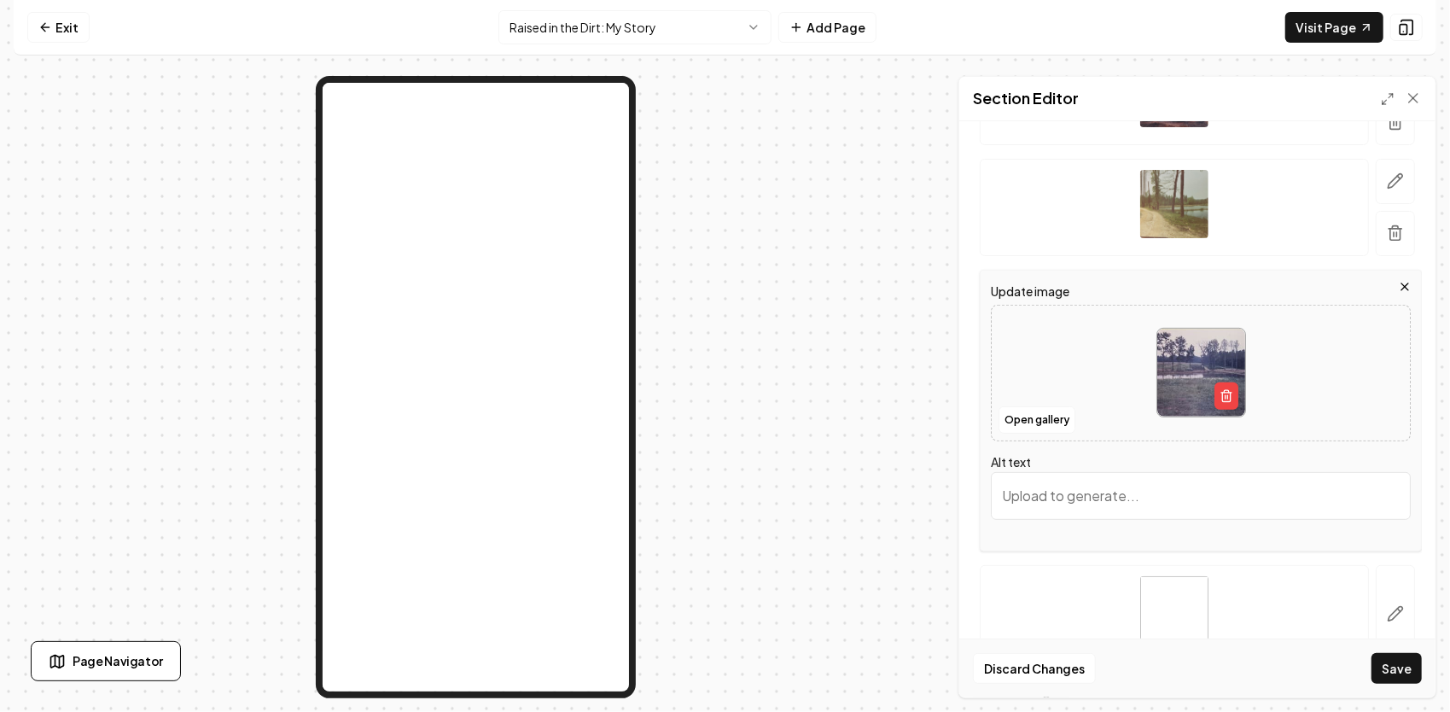
click at [1084, 515] on input "Alt text" at bounding box center [1201, 496] width 420 height 48
click at [1067, 350] on div at bounding box center [1201, 372] width 418 height 117
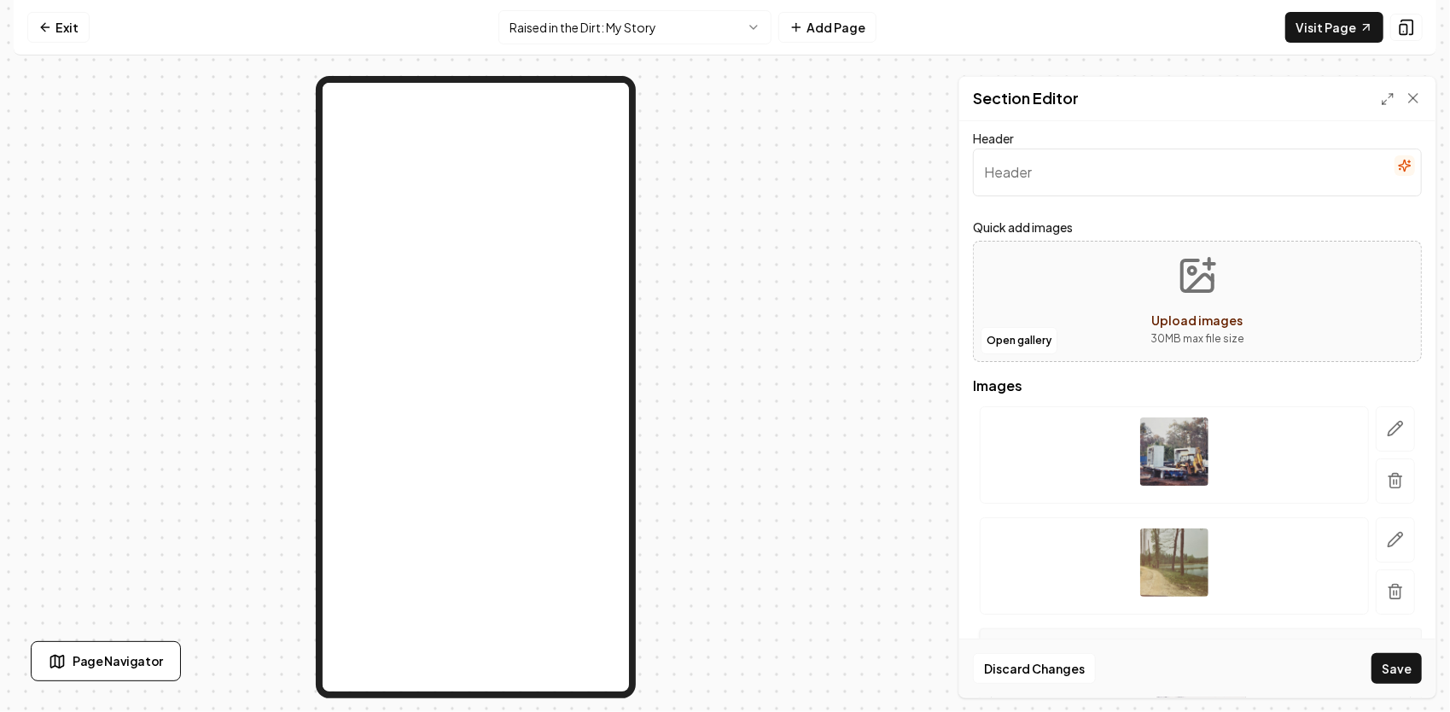
scroll to position [0, 0]
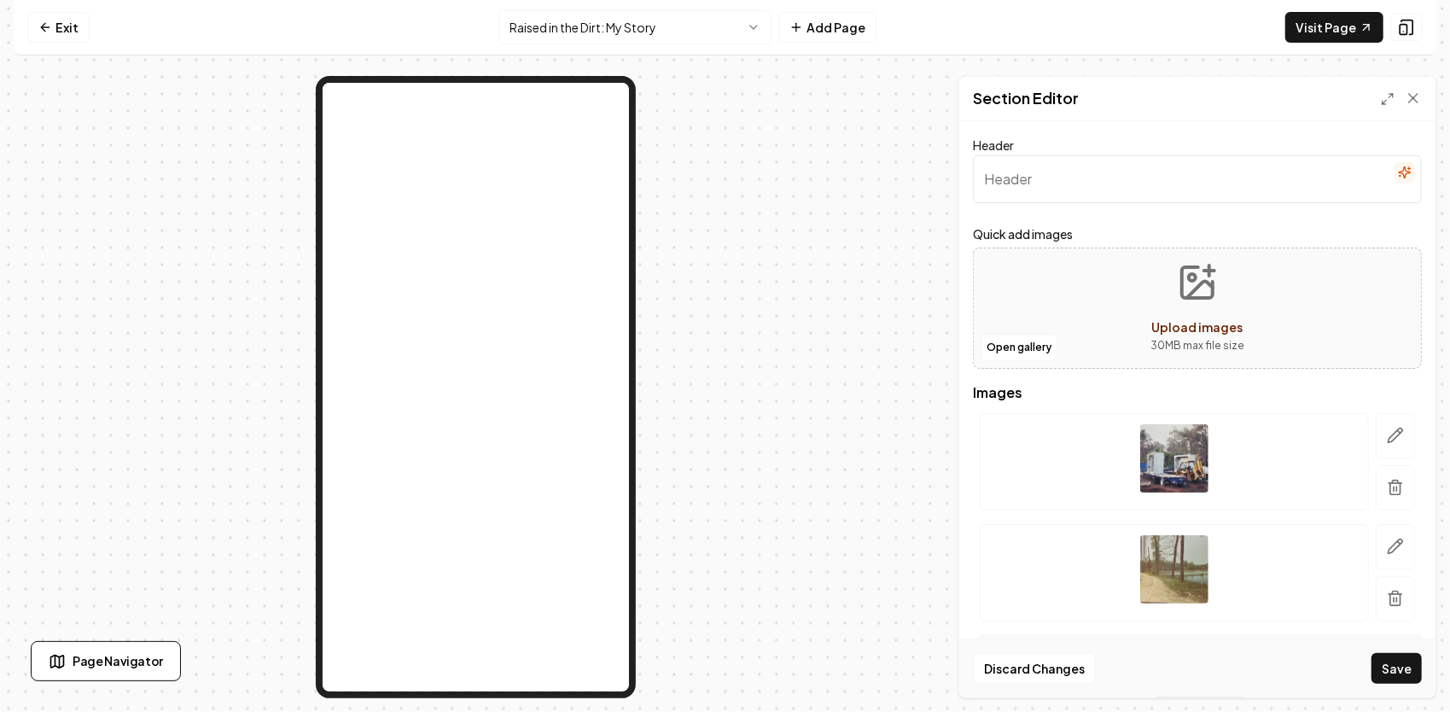
click at [1106, 177] on input "Header" at bounding box center [1197, 179] width 449 height 48
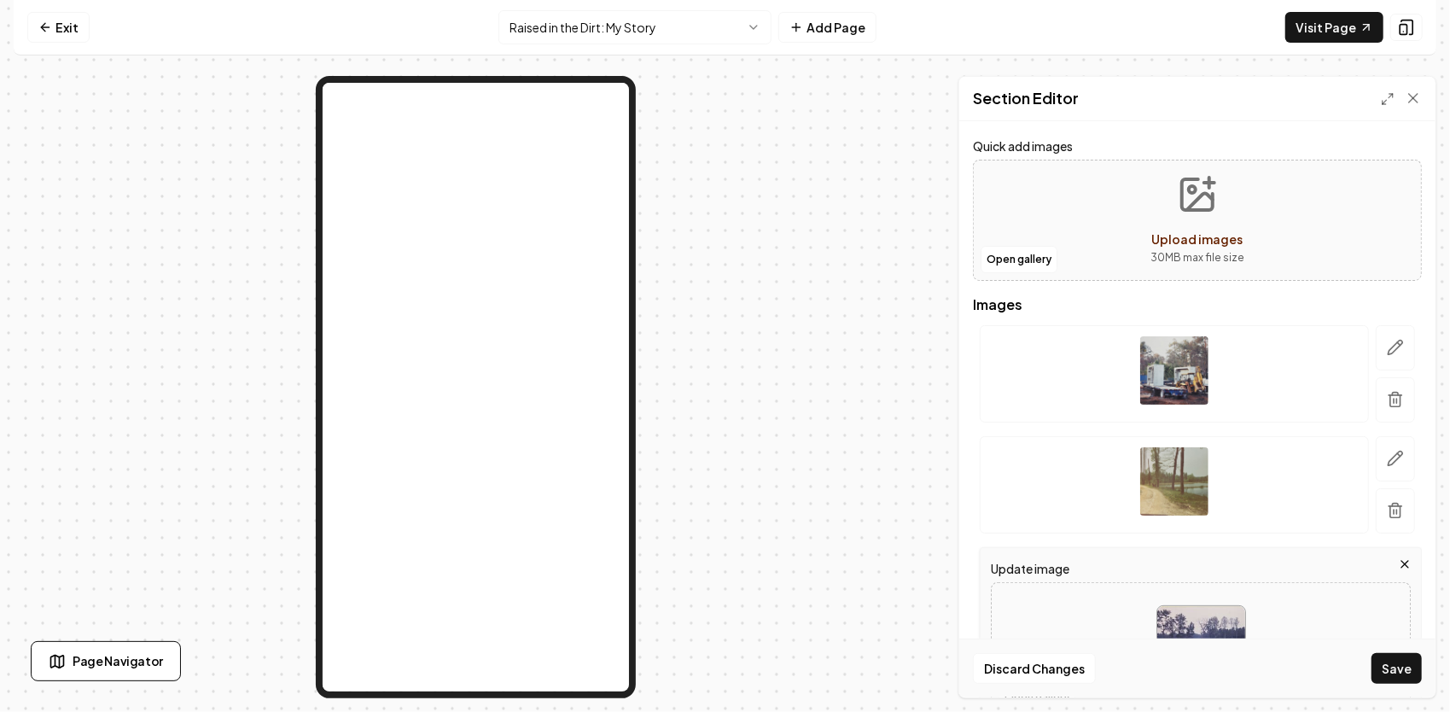
scroll to position [171, 0]
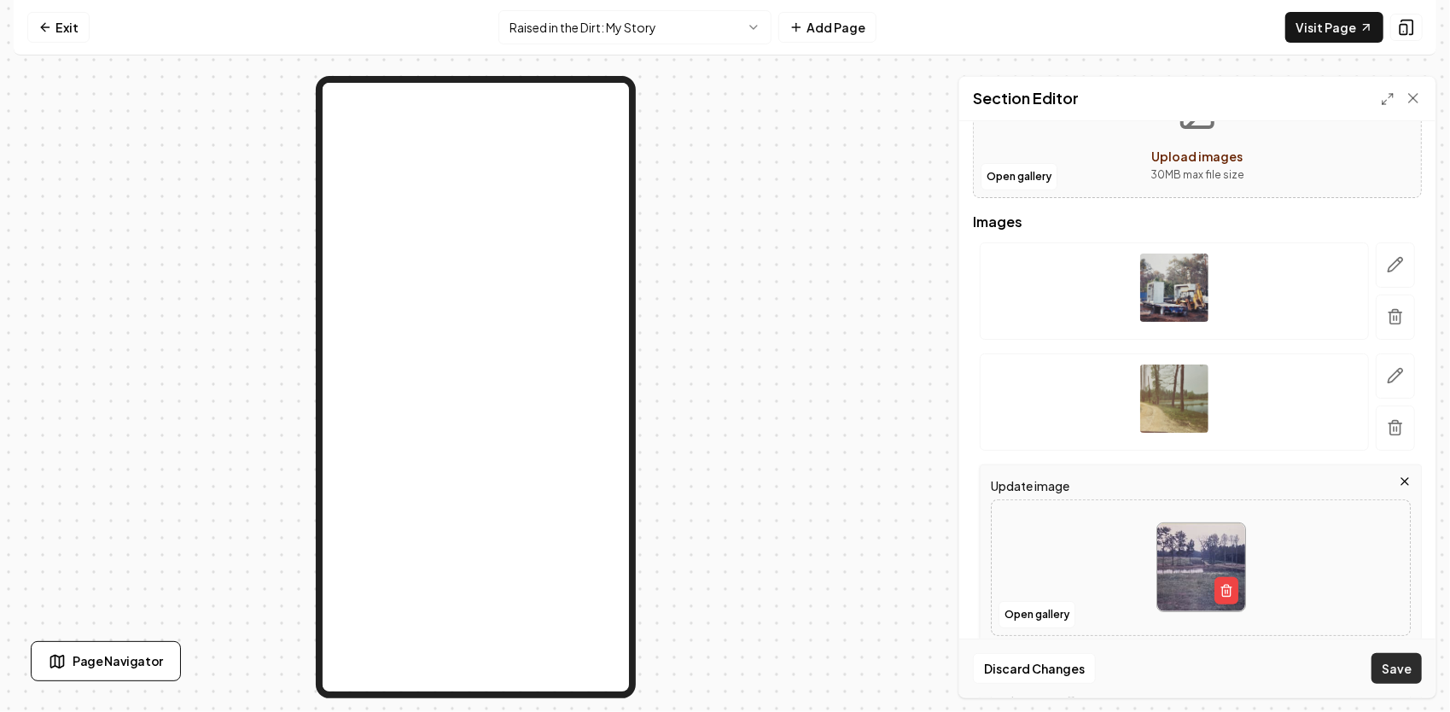
click at [1405, 662] on button "Save" at bounding box center [1396, 668] width 50 height 31
click at [1205, 551] on img at bounding box center [1201, 567] width 88 height 88
click at [1227, 591] on line "button" at bounding box center [1227, 591] width 0 height 3
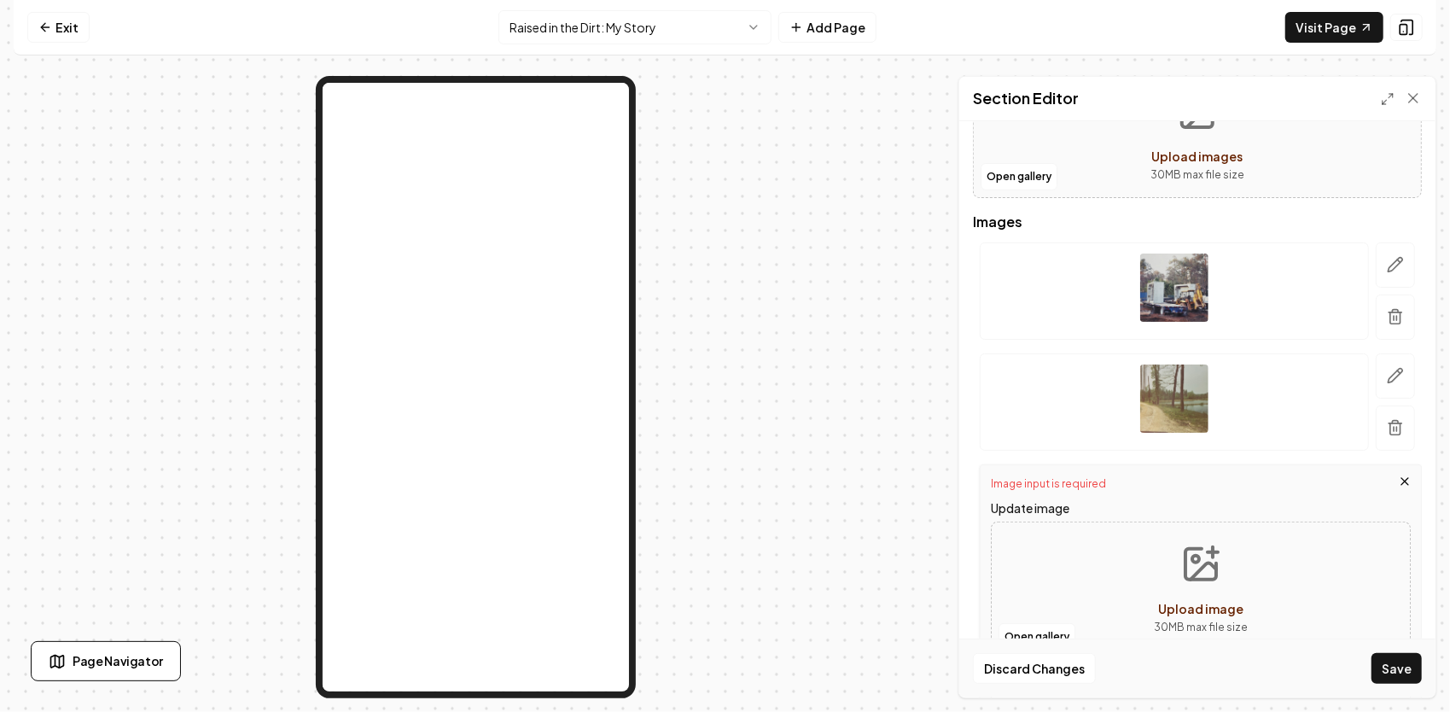
scroll to position [256, 0]
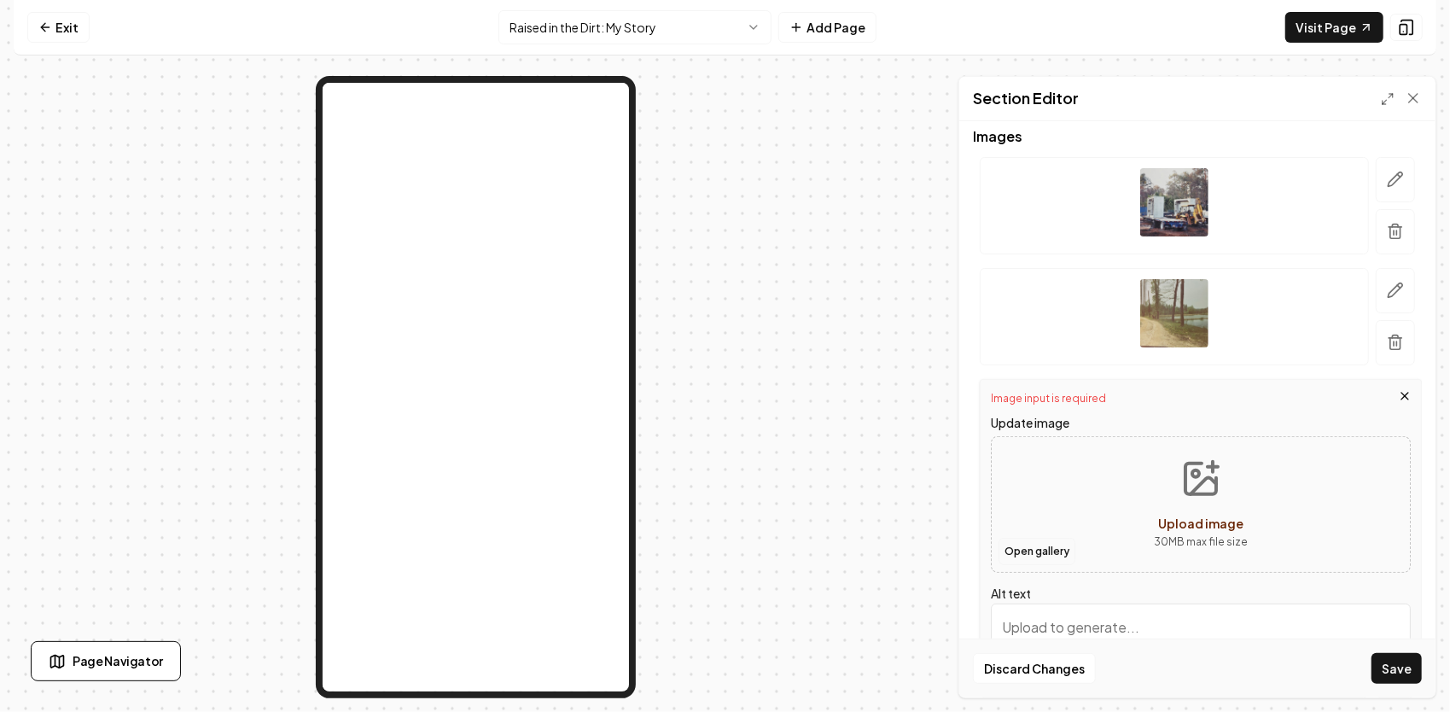
click at [1035, 550] on button "Open gallery" at bounding box center [1036, 551] width 77 height 27
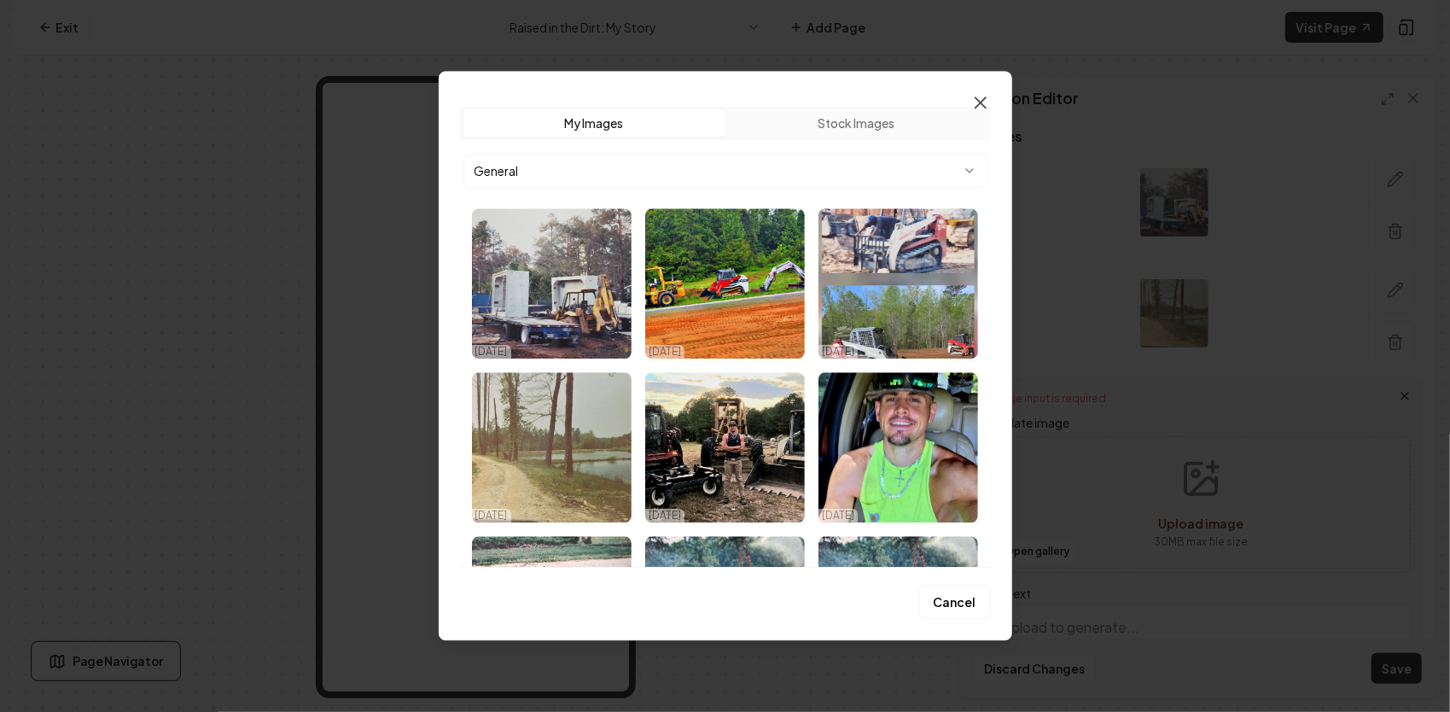
click at [986, 101] on icon "button" at bounding box center [980, 102] width 20 height 20
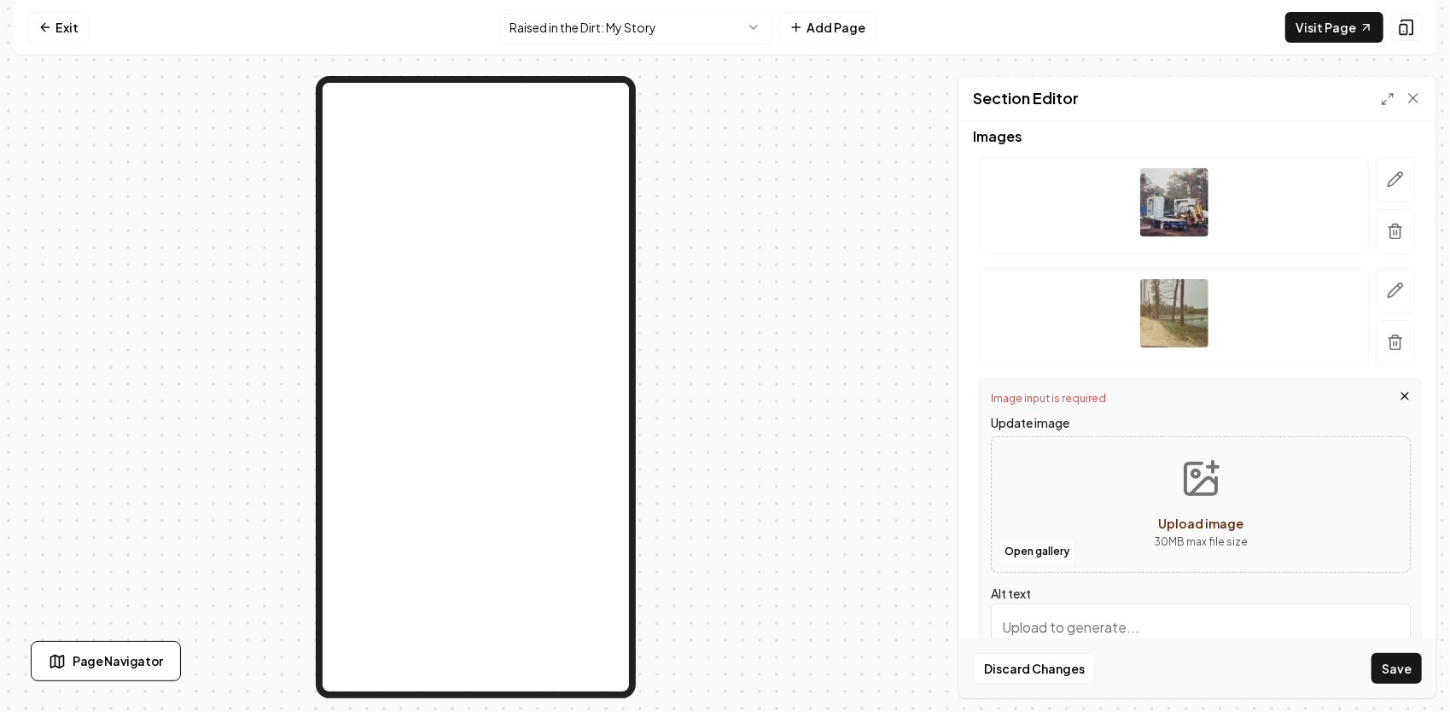
click at [1184, 479] on icon "Upload image" at bounding box center [1200, 478] width 41 height 41
type input "**********"
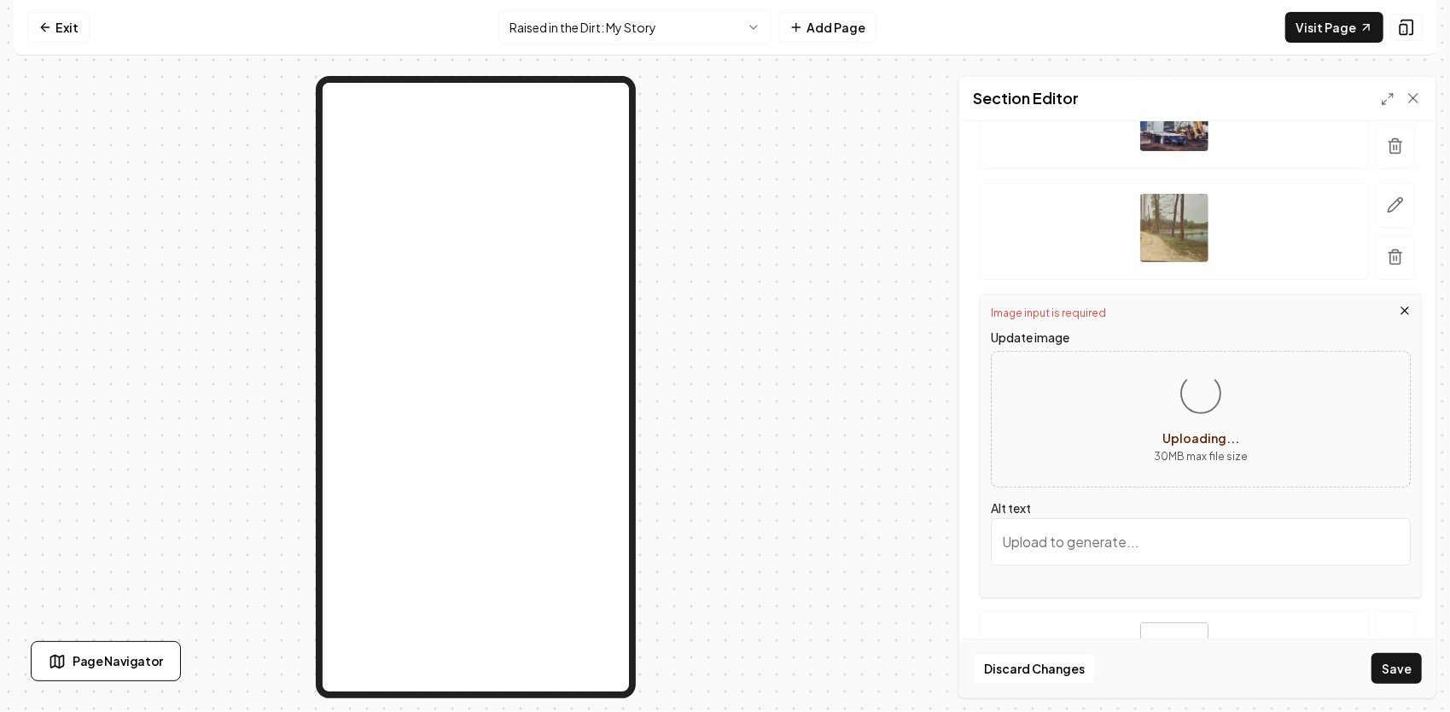
scroll to position [472, 0]
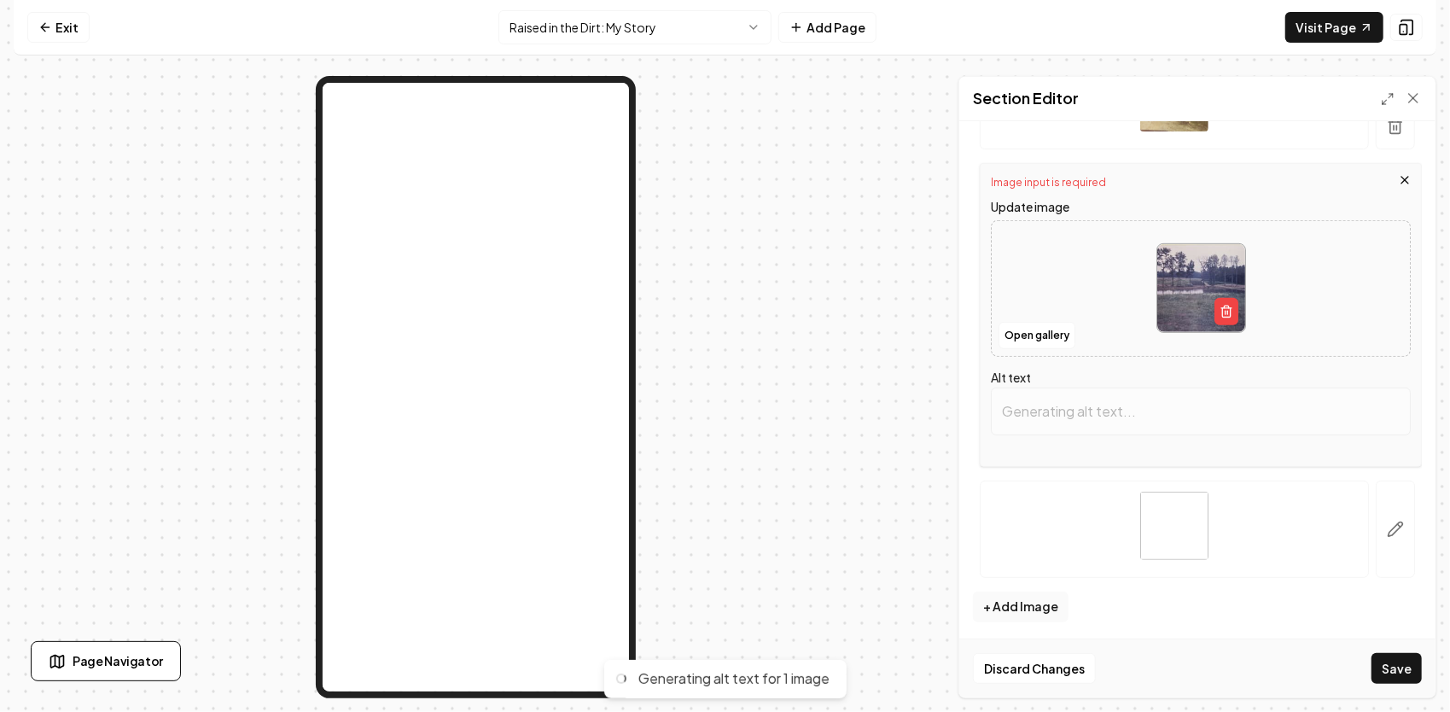
type input "tranquil pond surrounded by trees and fields, showcasing rural landscape scenery"
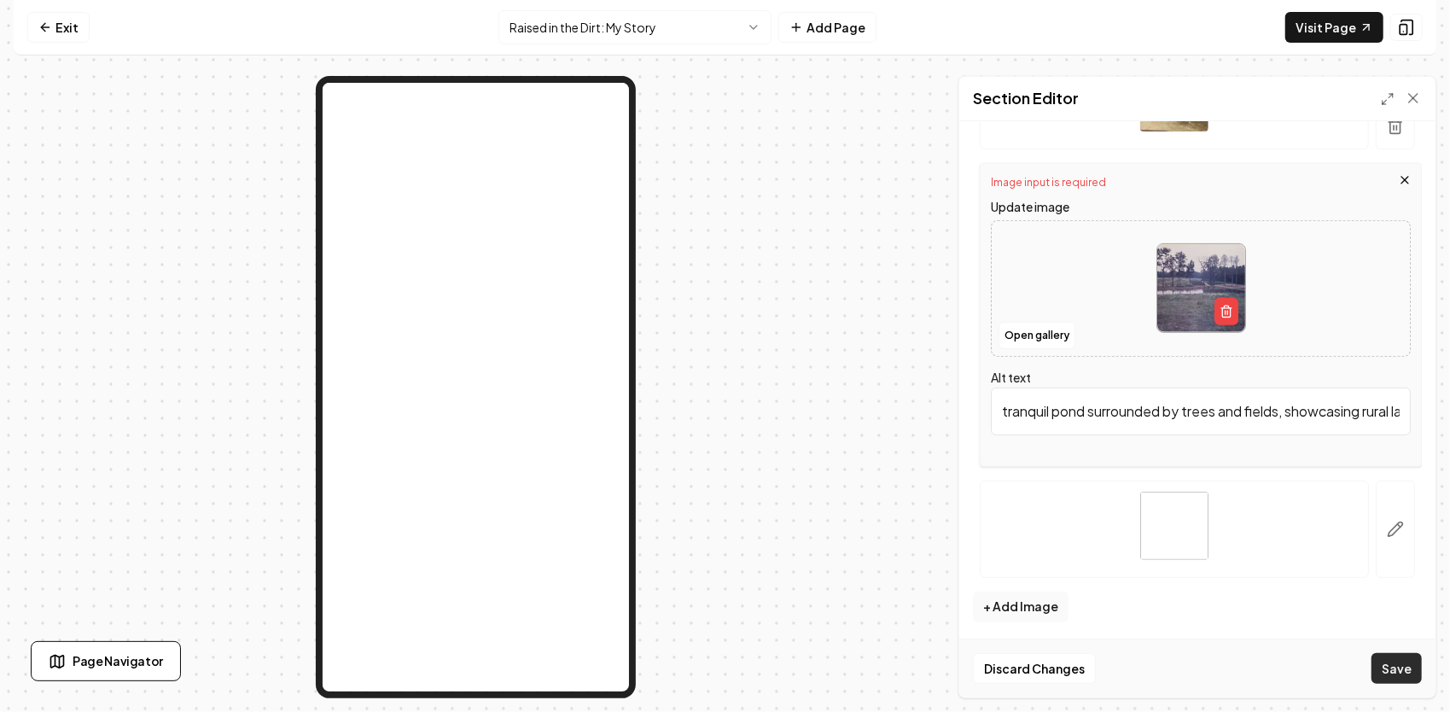
click at [1394, 669] on button "Save" at bounding box center [1396, 668] width 50 height 31
drag, startPoint x: 1000, startPoint y: 404, endPoint x: 1452, endPoint y: 416, distance: 452.4
click at [1449, 416] on html "Computer Required This feature is only available on a computer. Please switch t…" at bounding box center [725, 356] width 1450 height 712
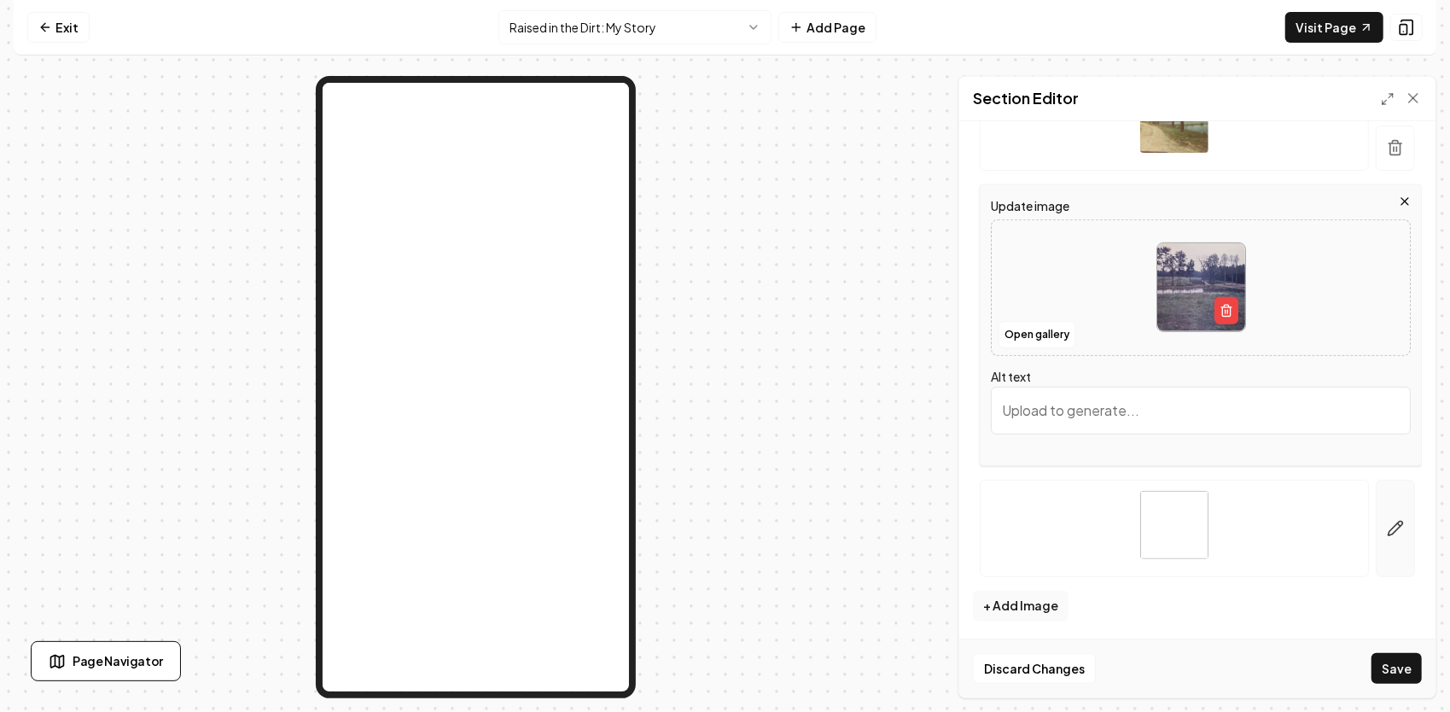
scroll to position [0, 0]
click at [1393, 666] on button "Save" at bounding box center [1396, 668] width 50 height 31
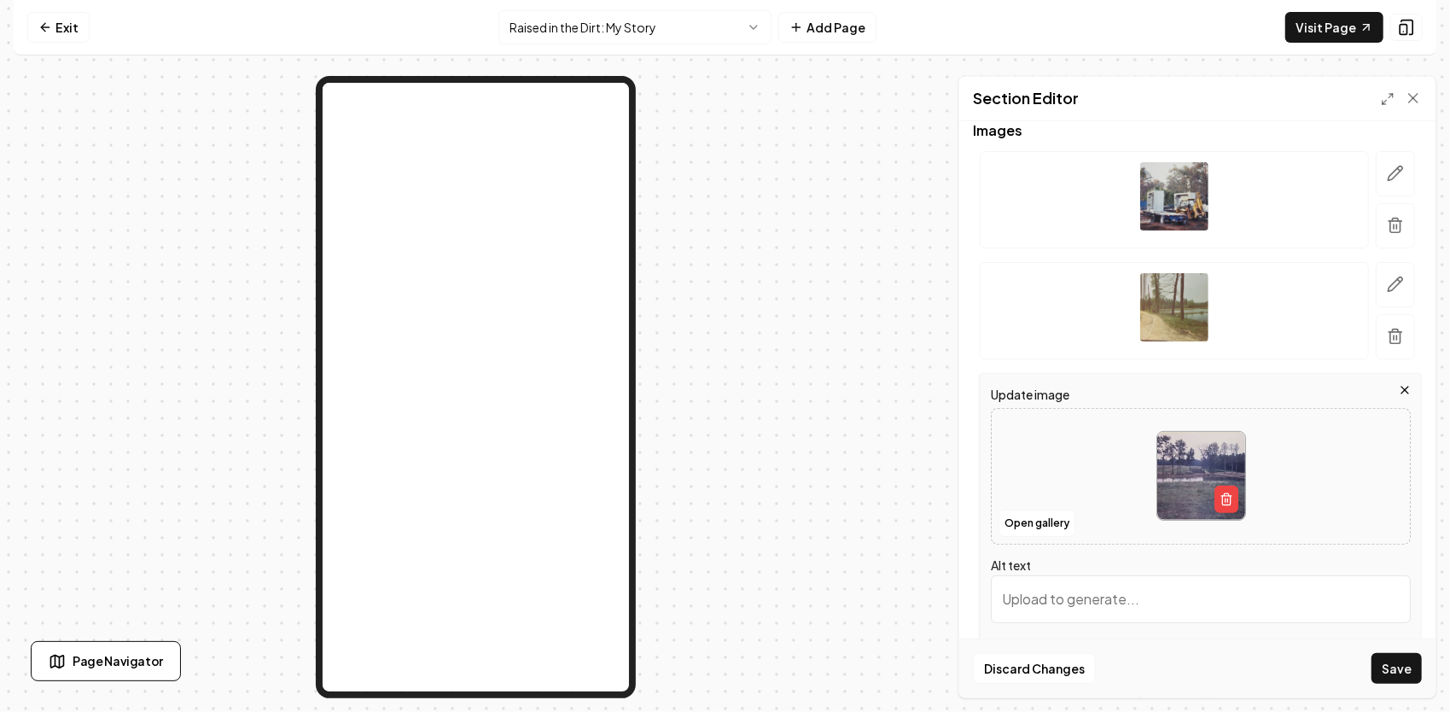
scroll to position [109, 0]
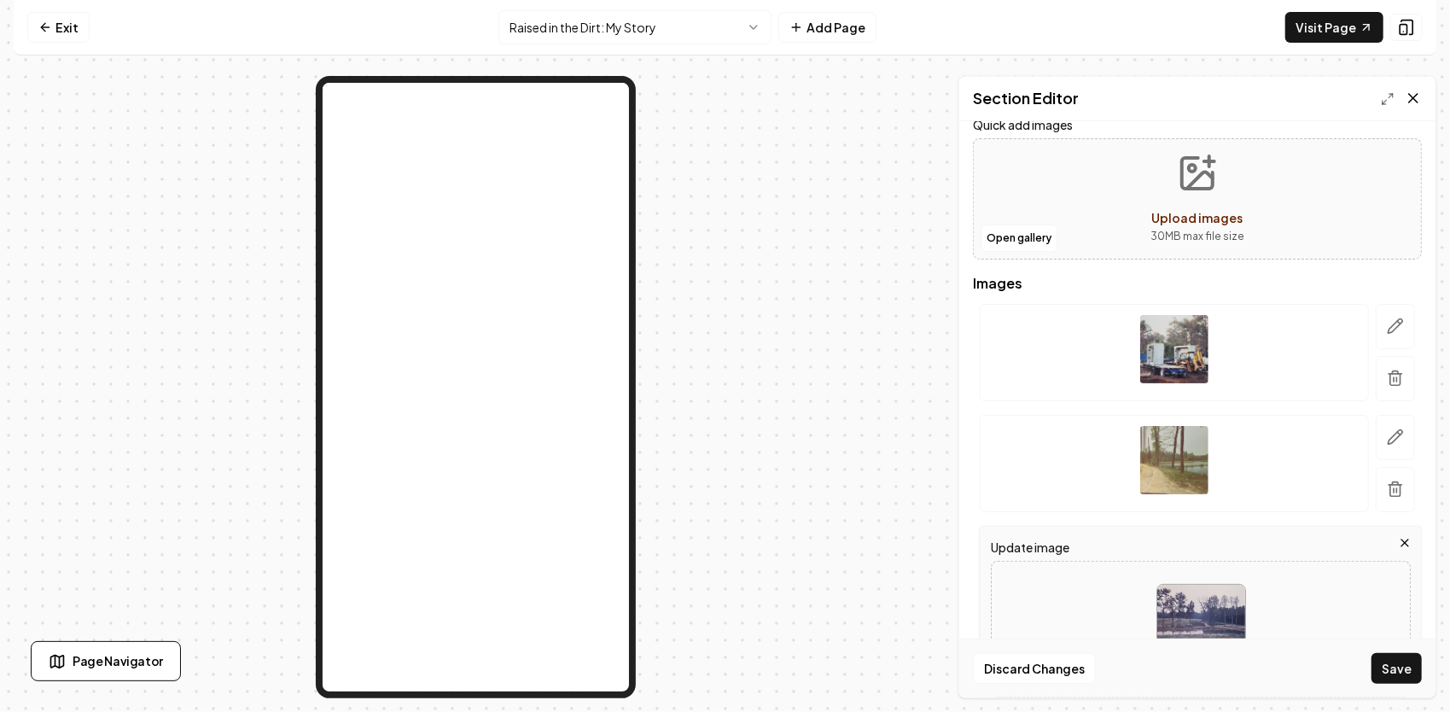
click at [1418, 101] on icon at bounding box center [1412, 98] width 17 height 17
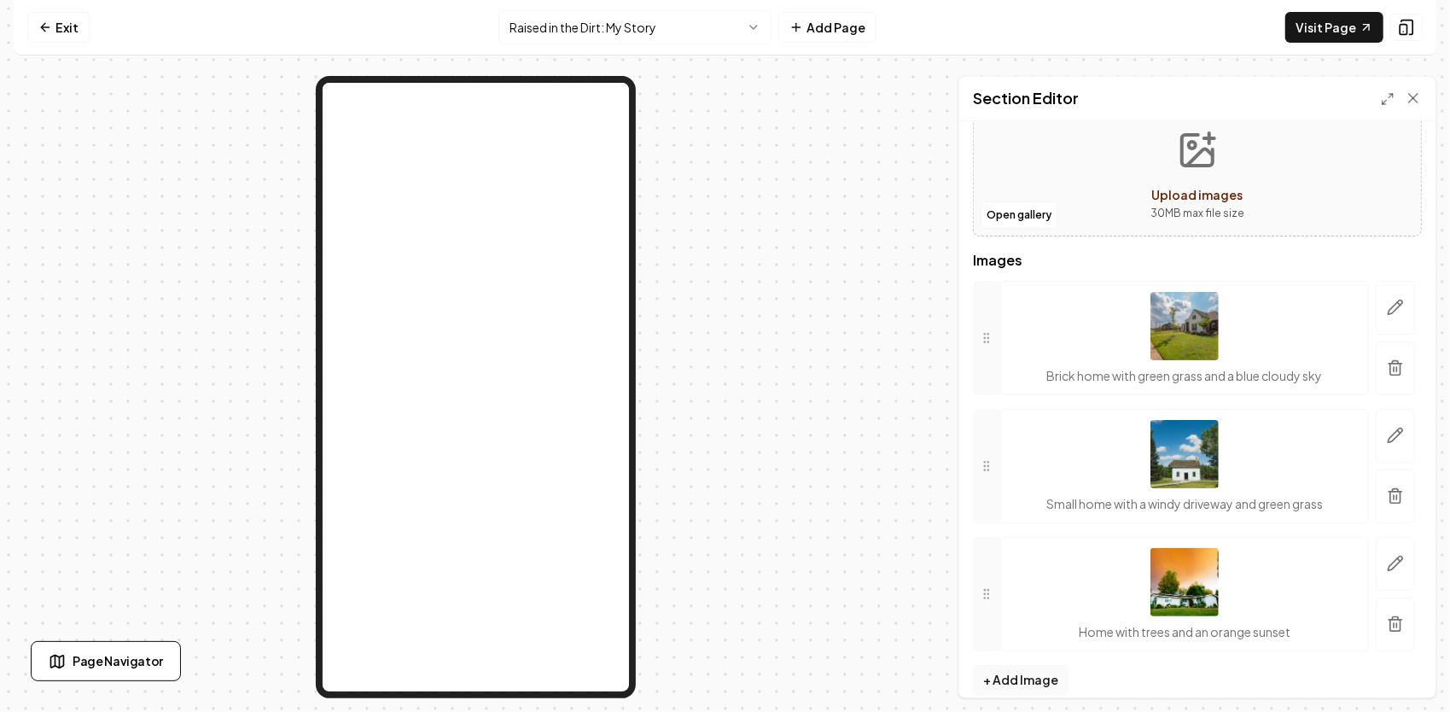
scroll to position [148, 0]
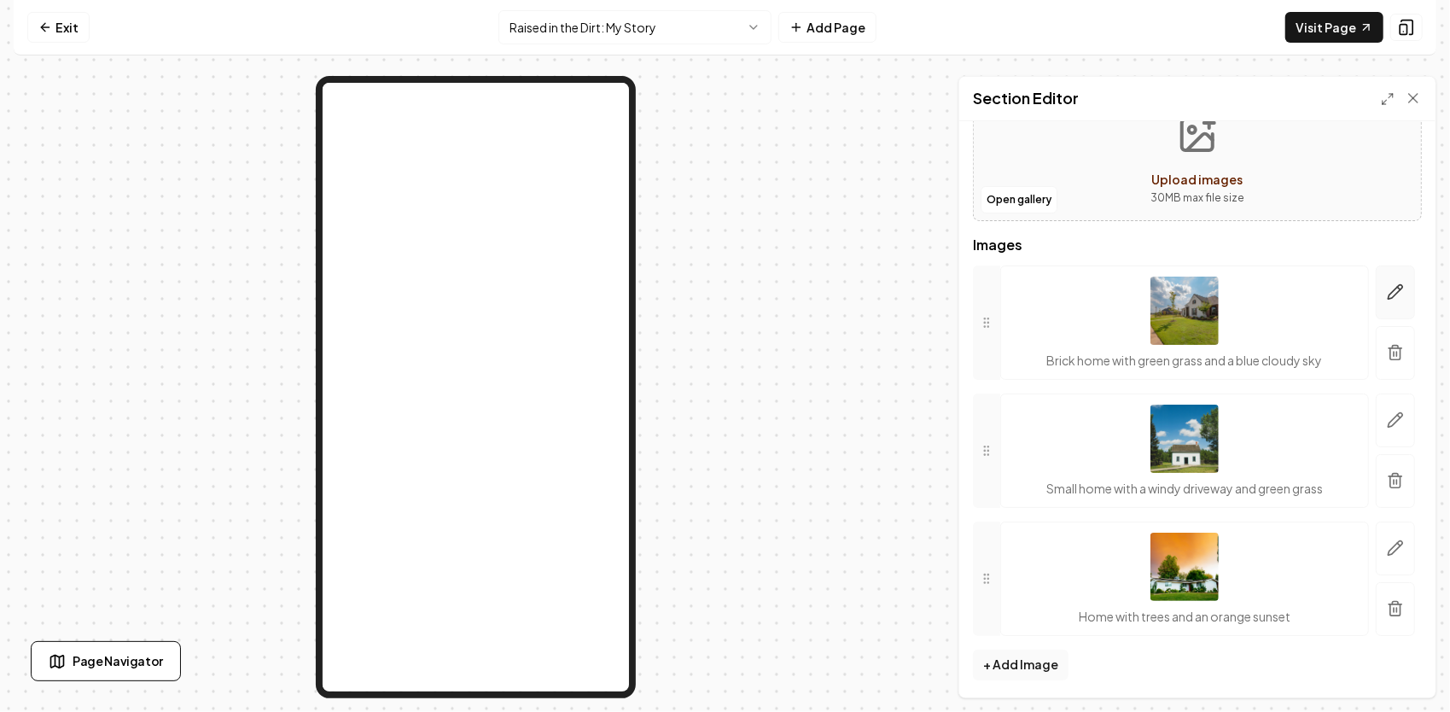
click at [1387, 302] on button "button" at bounding box center [1394, 292] width 39 height 54
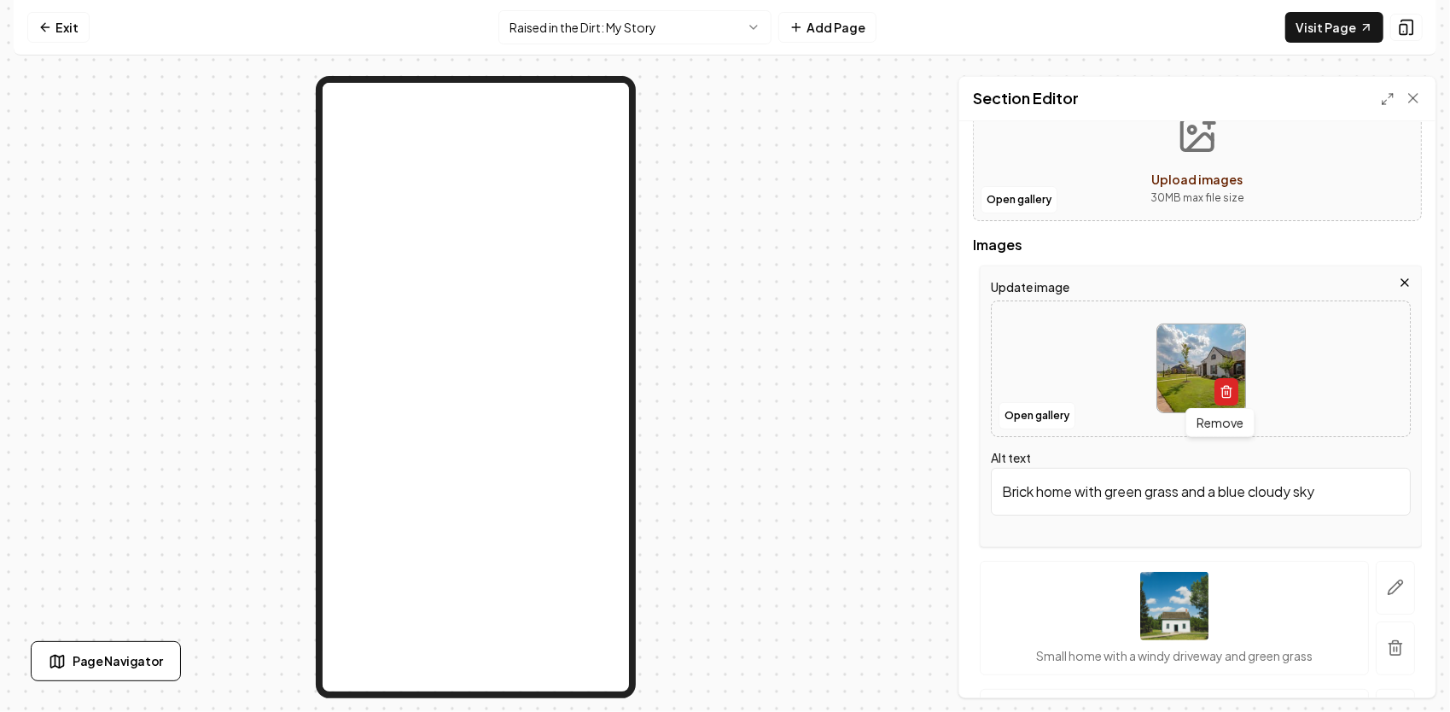
click at [1221, 388] on icon "button" at bounding box center [1226, 388] width 10 height 0
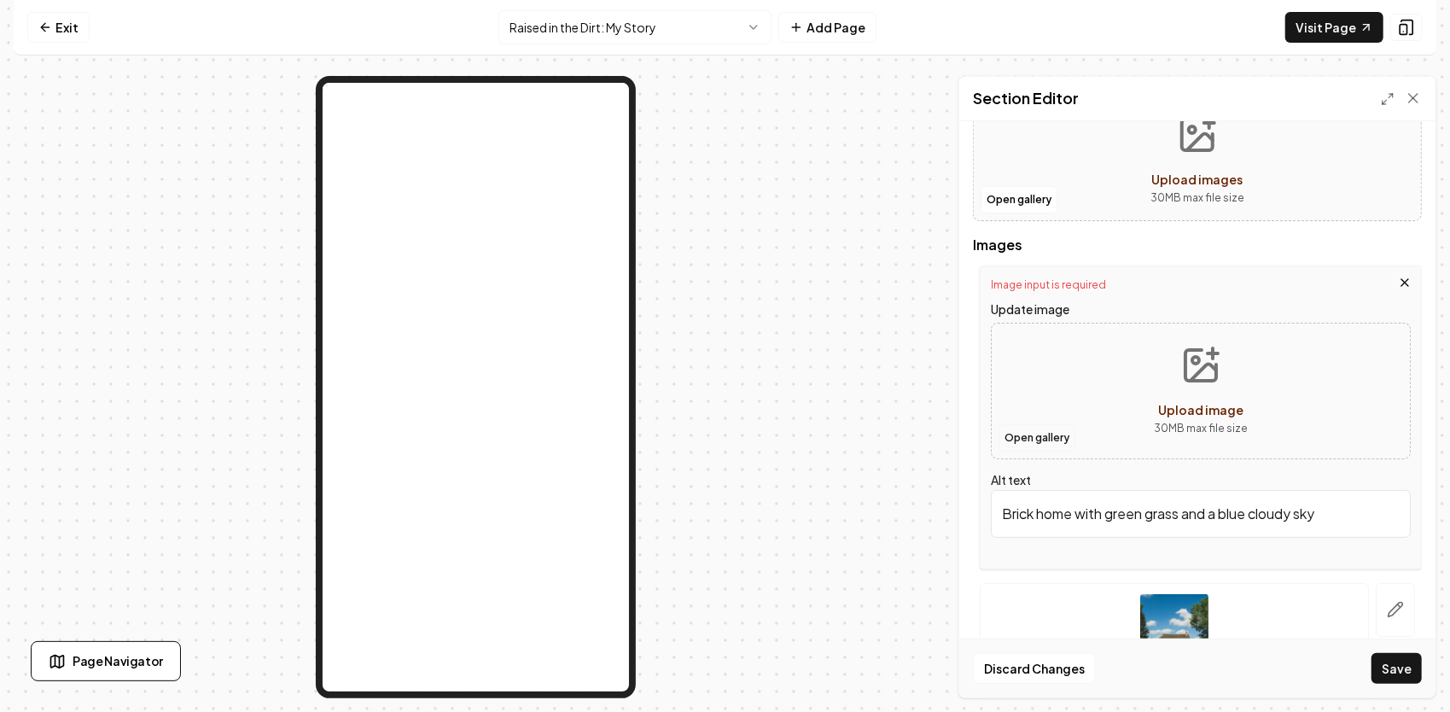
click at [1045, 437] on button "Open gallery" at bounding box center [1036, 437] width 77 height 27
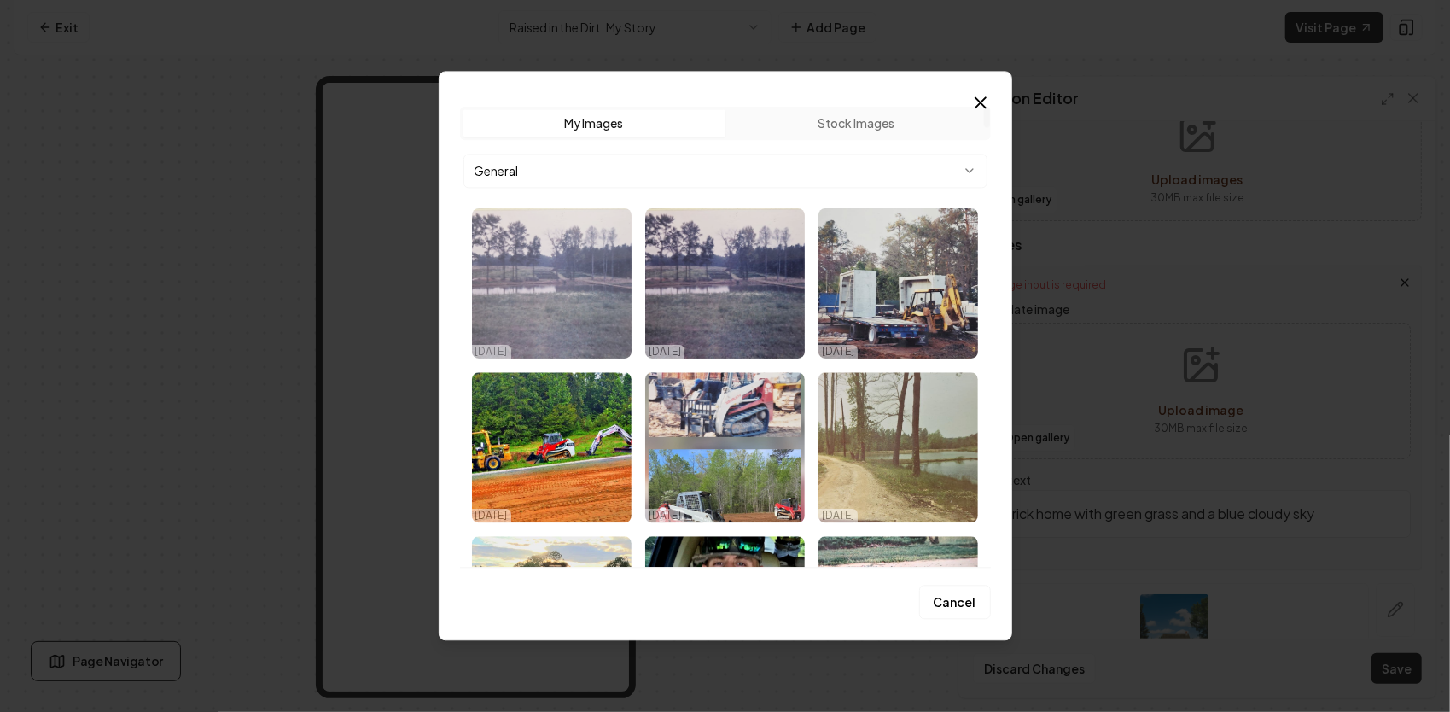
click at [589, 283] on img "Select image image_68e192335c7cd75eb80a02f1.jpg" at bounding box center [552, 283] width 160 height 150
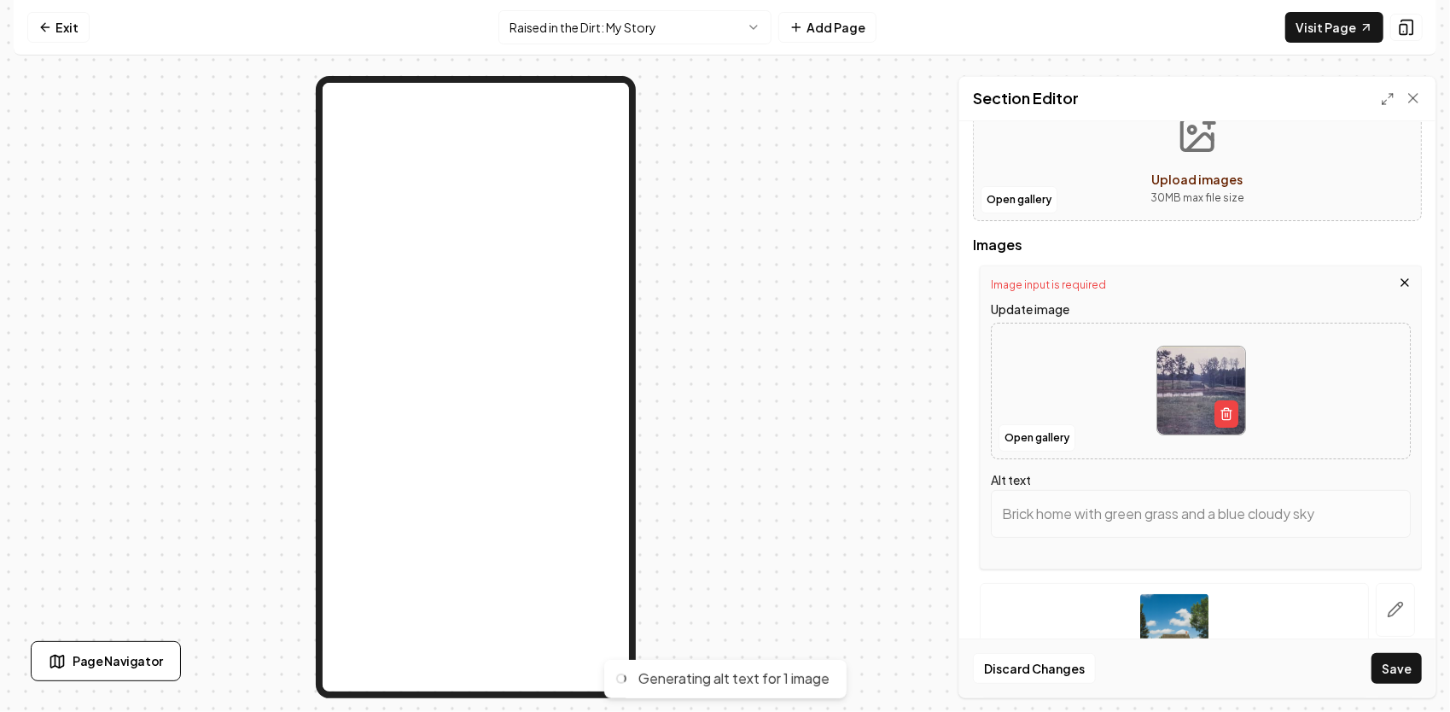
type input "Serene landscape with a pond, lush greenery, and trees under a soft sky. Nature…"
drag, startPoint x: 997, startPoint y: 509, endPoint x: 1423, endPoint y: 551, distance: 428.7
click at [1428, 547] on div "Header Quick add images Open gallery Upload images 30 MB max file size Images I…" at bounding box center [1197, 409] width 476 height 576
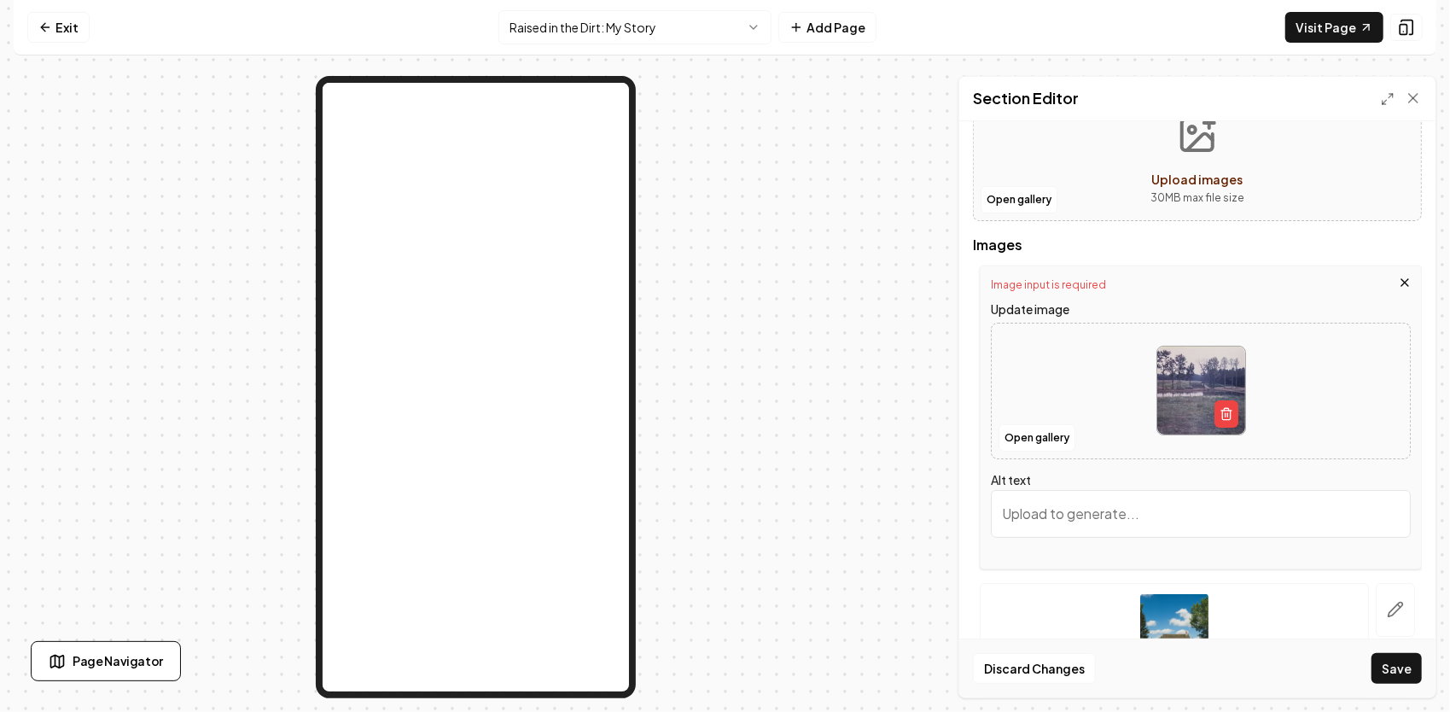
click at [1402, 681] on button "Save" at bounding box center [1396, 668] width 50 height 31
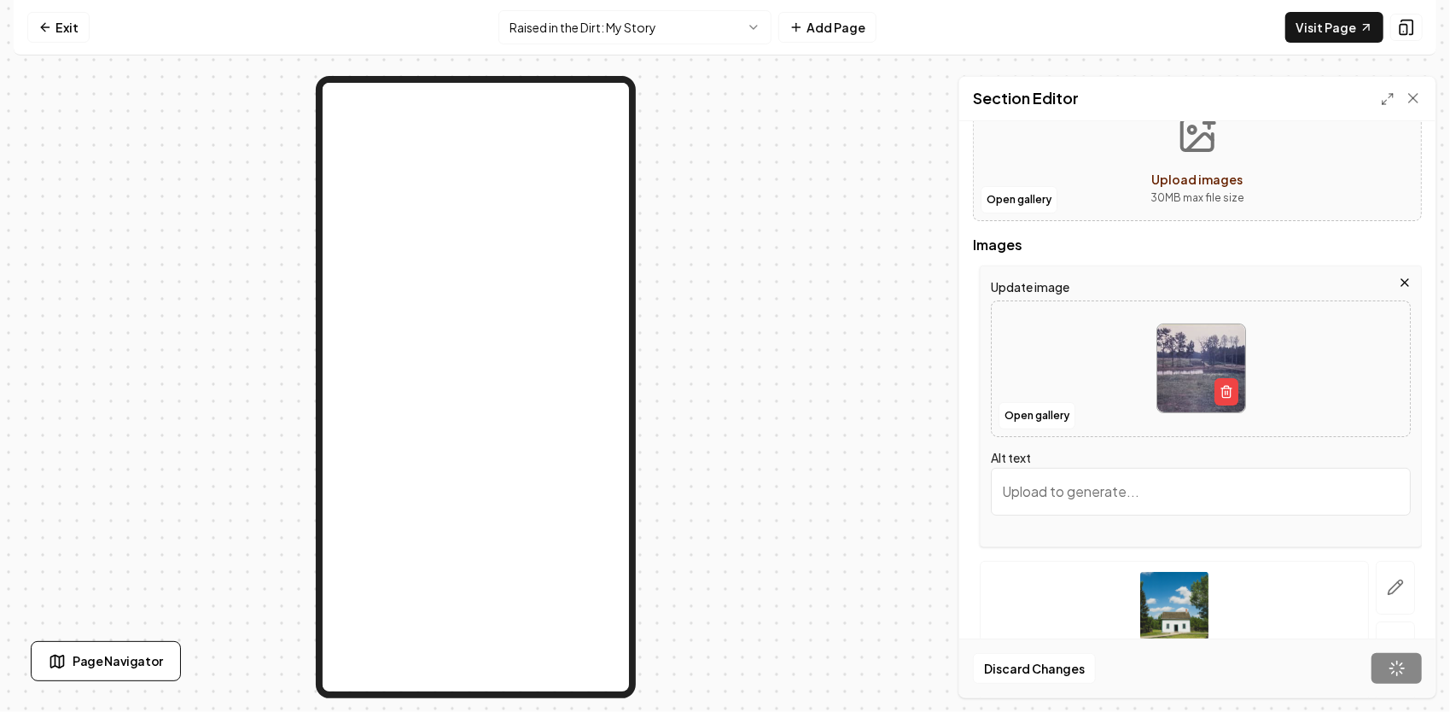
scroll to position [131, 0]
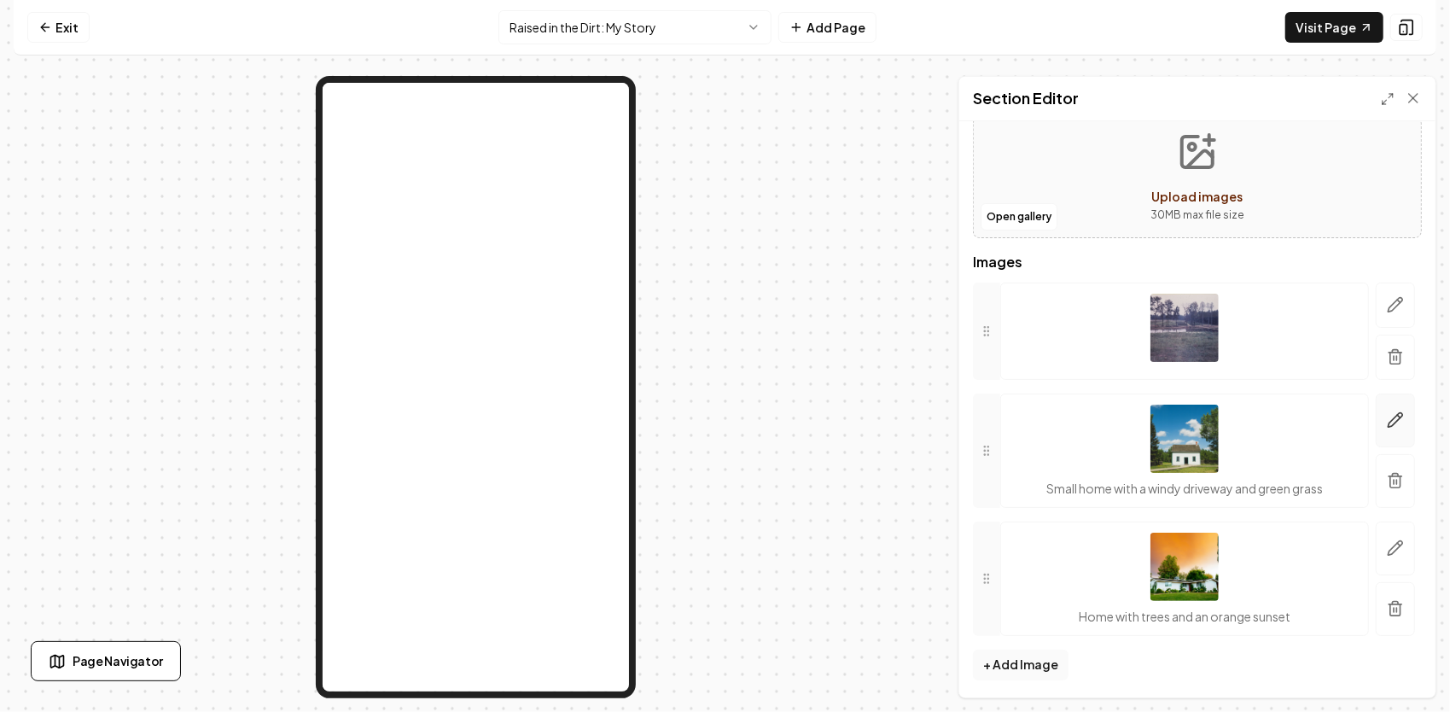
click at [1387, 415] on icon "button" at bounding box center [1395, 419] width 17 height 17
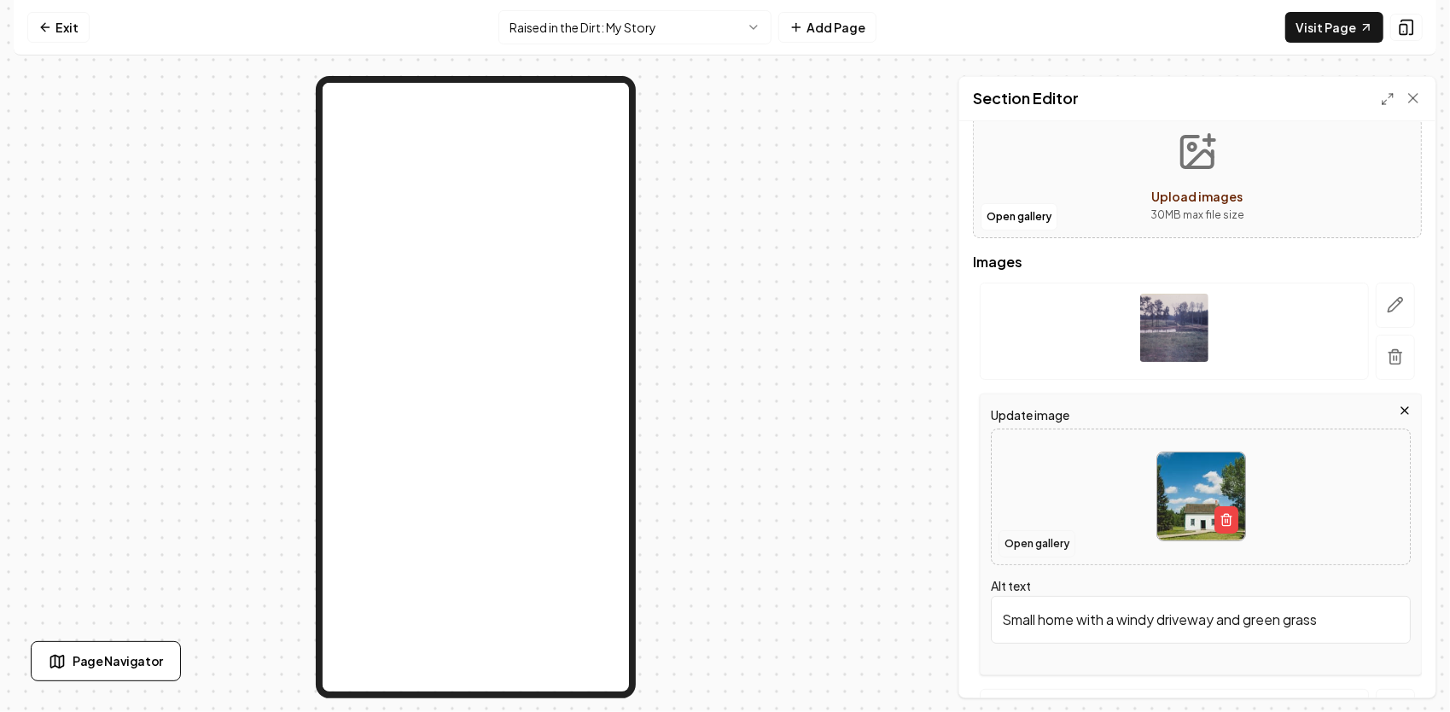
click at [1038, 537] on button "Open gallery" at bounding box center [1036, 543] width 77 height 27
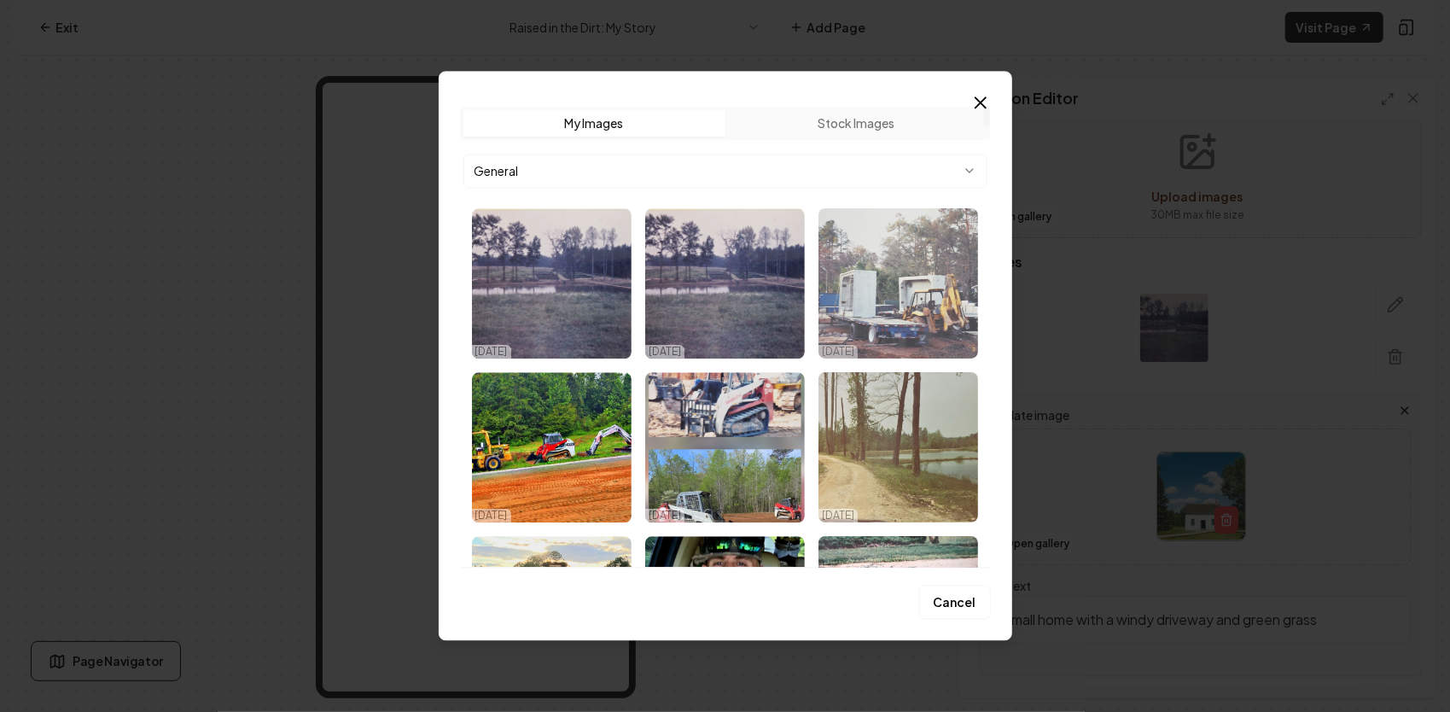
click at [906, 309] on img "Select image image_68e1909d5c7cd75eb8fe819e.jpg" at bounding box center [898, 283] width 160 height 150
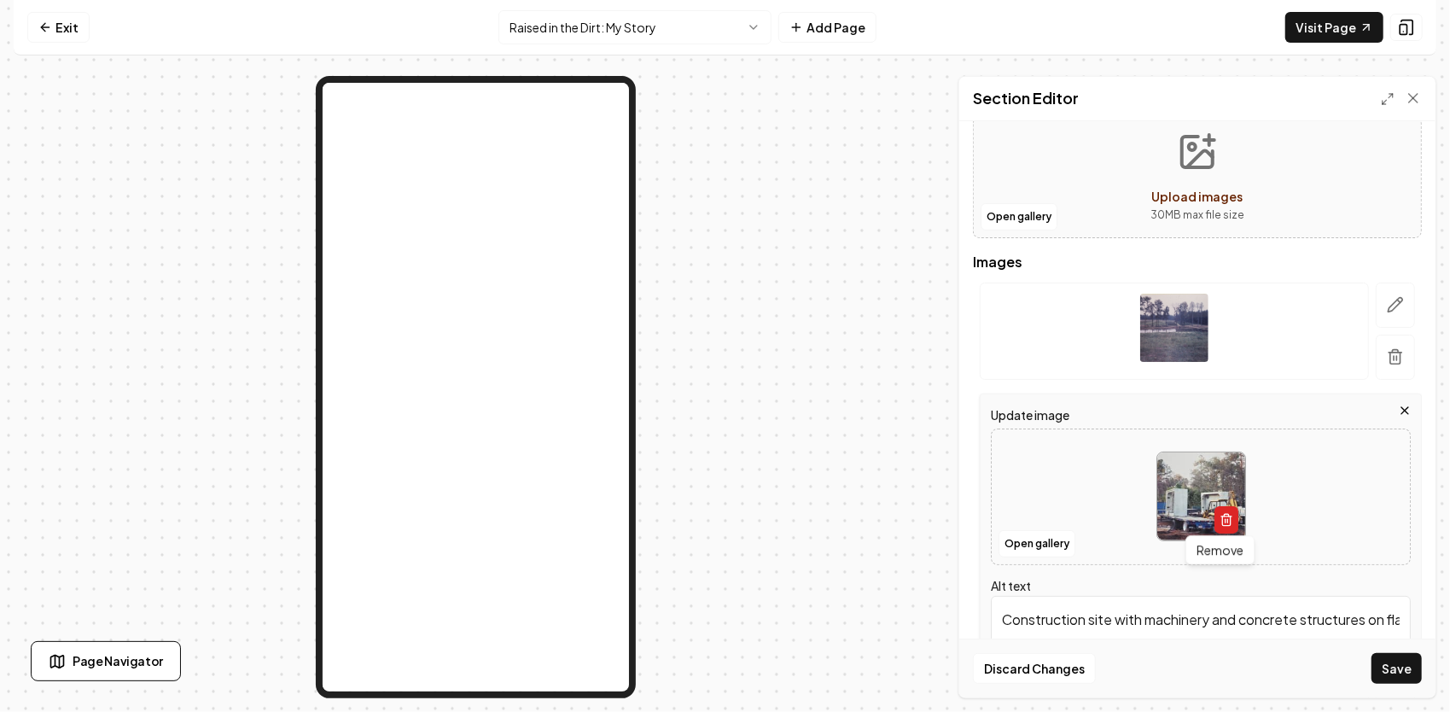
click at [1222, 516] on icon "button" at bounding box center [1226, 520] width 8 height 9
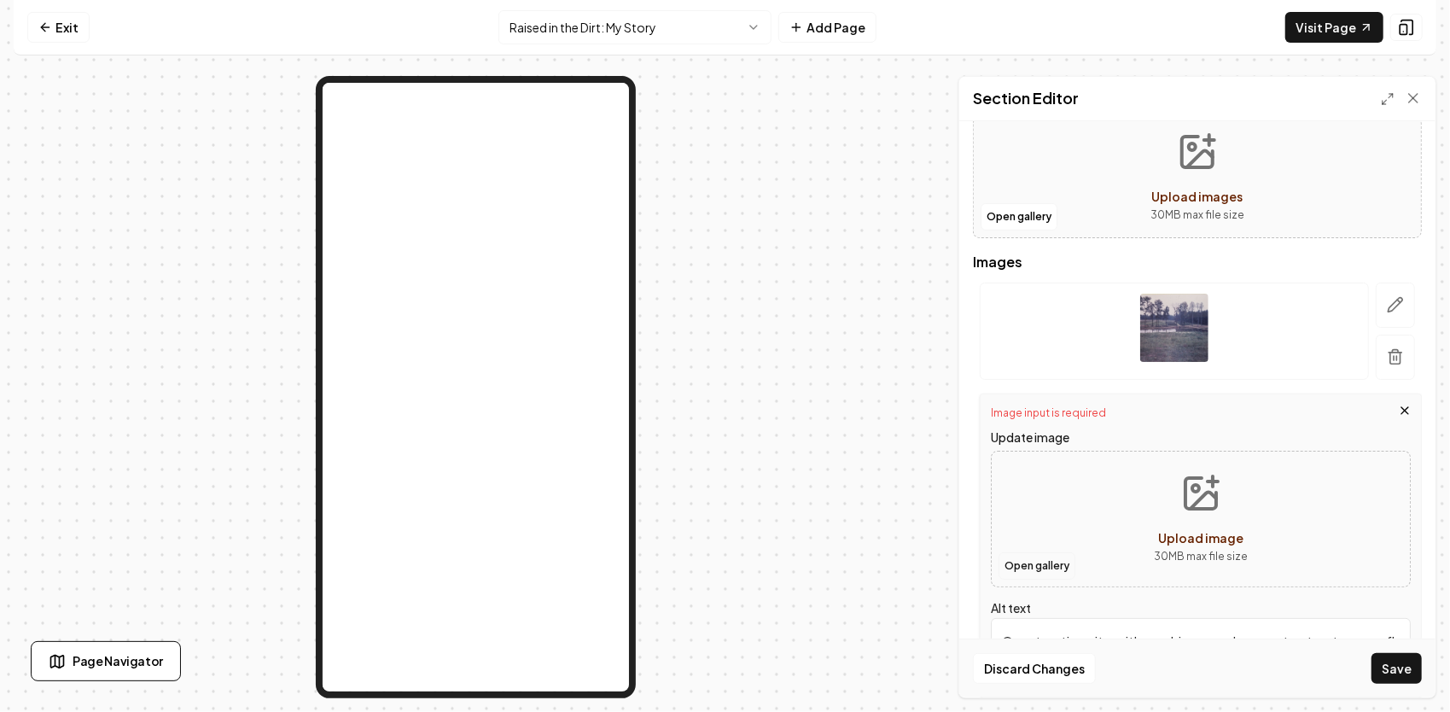
click at [1063, 566] on button "Open gallery" at bounding box center [1036, 565] width 77 height 27
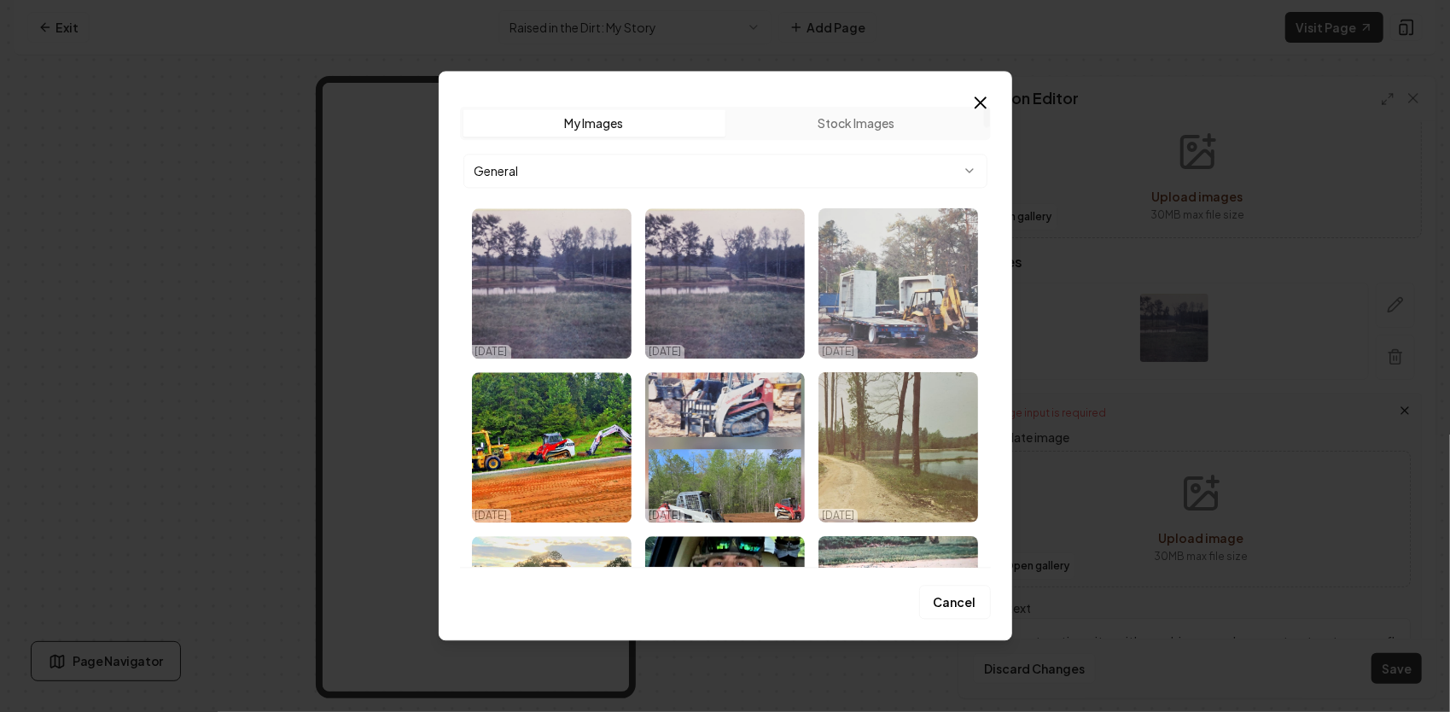
click at [939, 294] on img "Select image image_68e1909d5c7cd75eb8fe819e.jpg" at bounding box center [898, 283] width 160 height 150
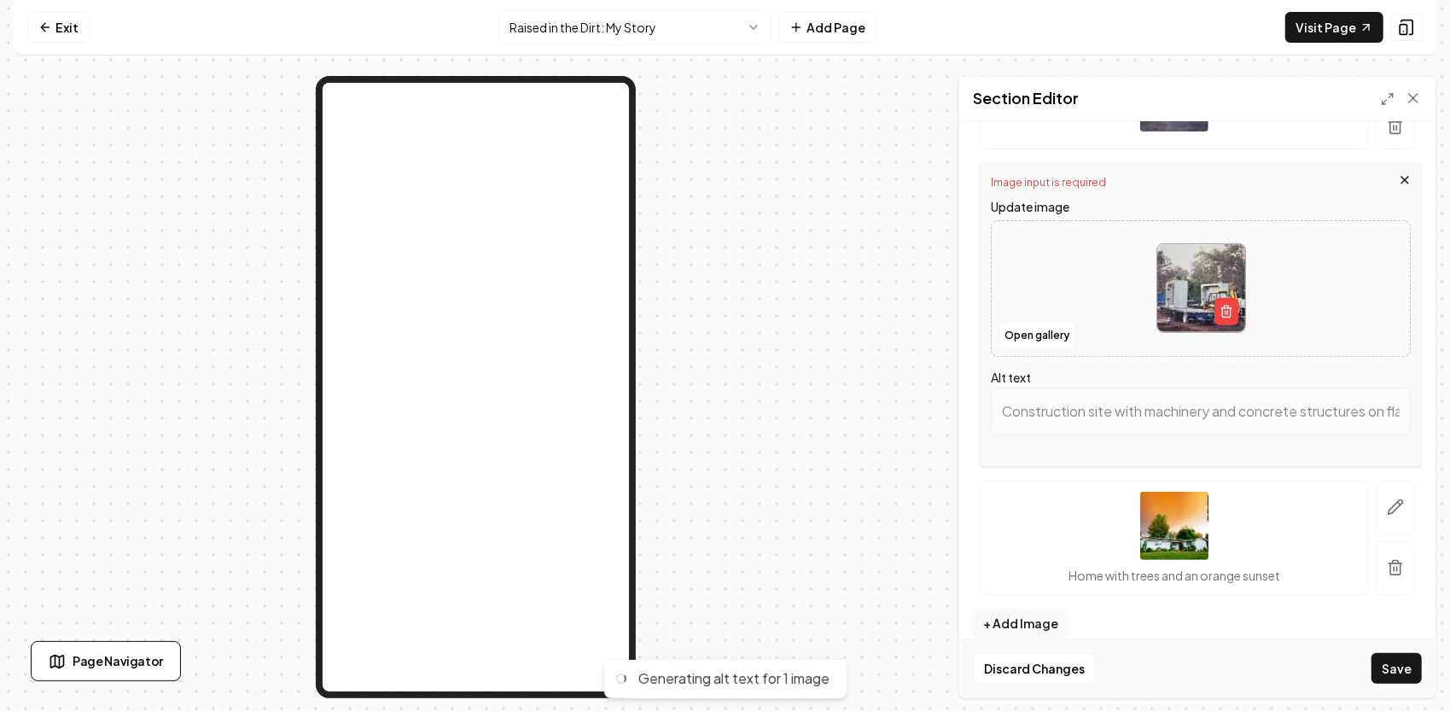
scroll to position [379, 0]
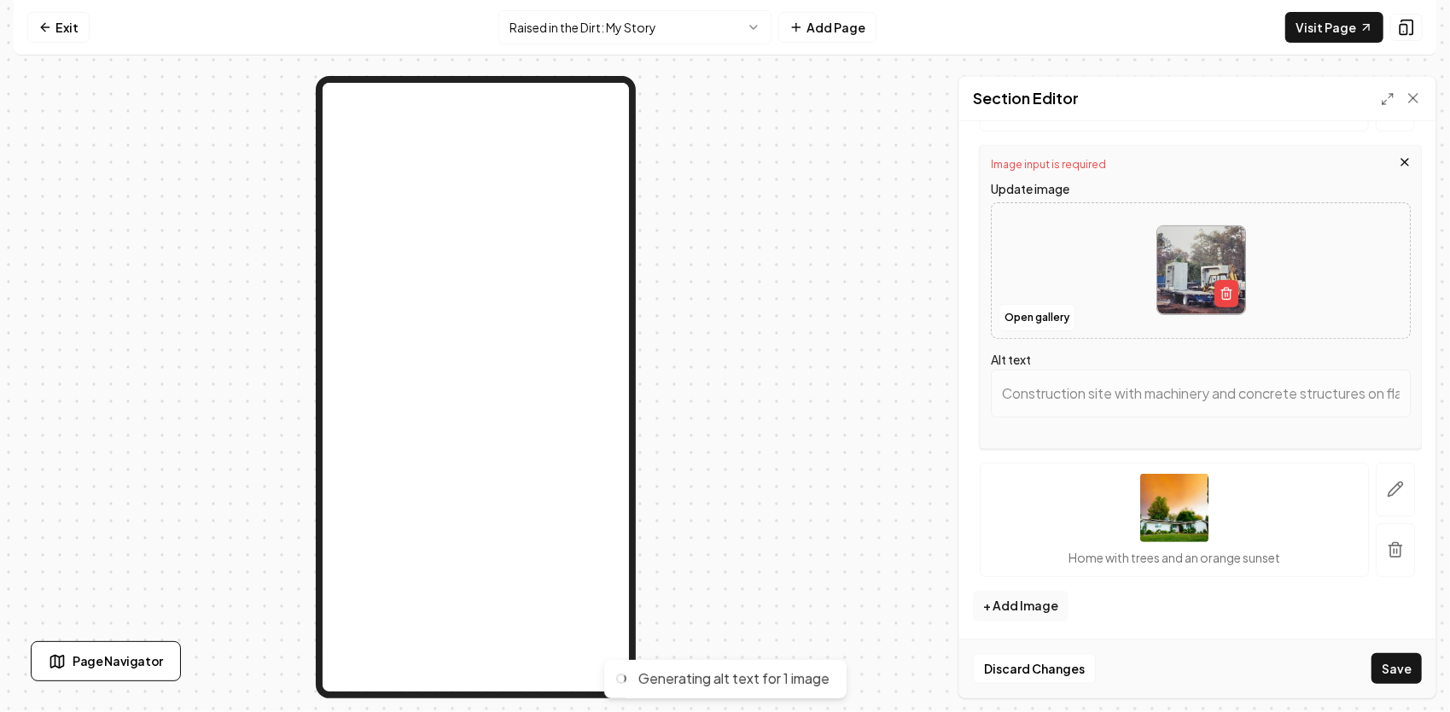
type input "Construction site with heavy machinery and concrete structures on a trailer, tr…"
drag, startPoint x: 993, startPoint y: 384, endPoint x: 1390, endPoint y: 398, distance: 397.0
click at [1390, 398] on input "Construction site with heavy machinery and concrete structures on a trailer, tr…" at bounding box center [1201, 393] width 420 height 48
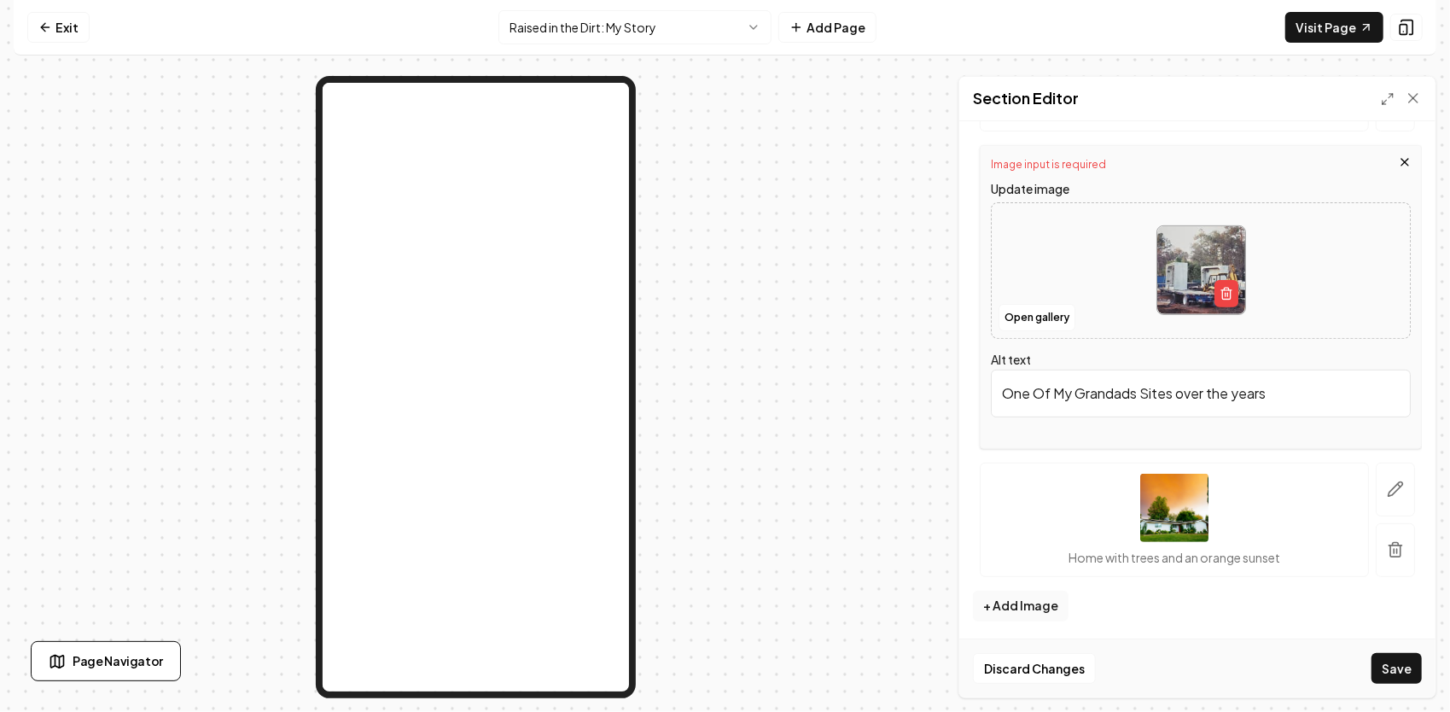
click at [1236, 392] on input "One Of My Grandads Sites over the years" at bounding box center [1201, 393] width 420 height 48
click at [1272, 387] on input "One Of My Grandads Sites over the Years" at bounding box center [1201, 393] width 420 height 48
type input "One Of My Grandads Sites over the Years"
click at [1386, 663] on button "Save" at bounding box center [1396, 668] width 50 height 31
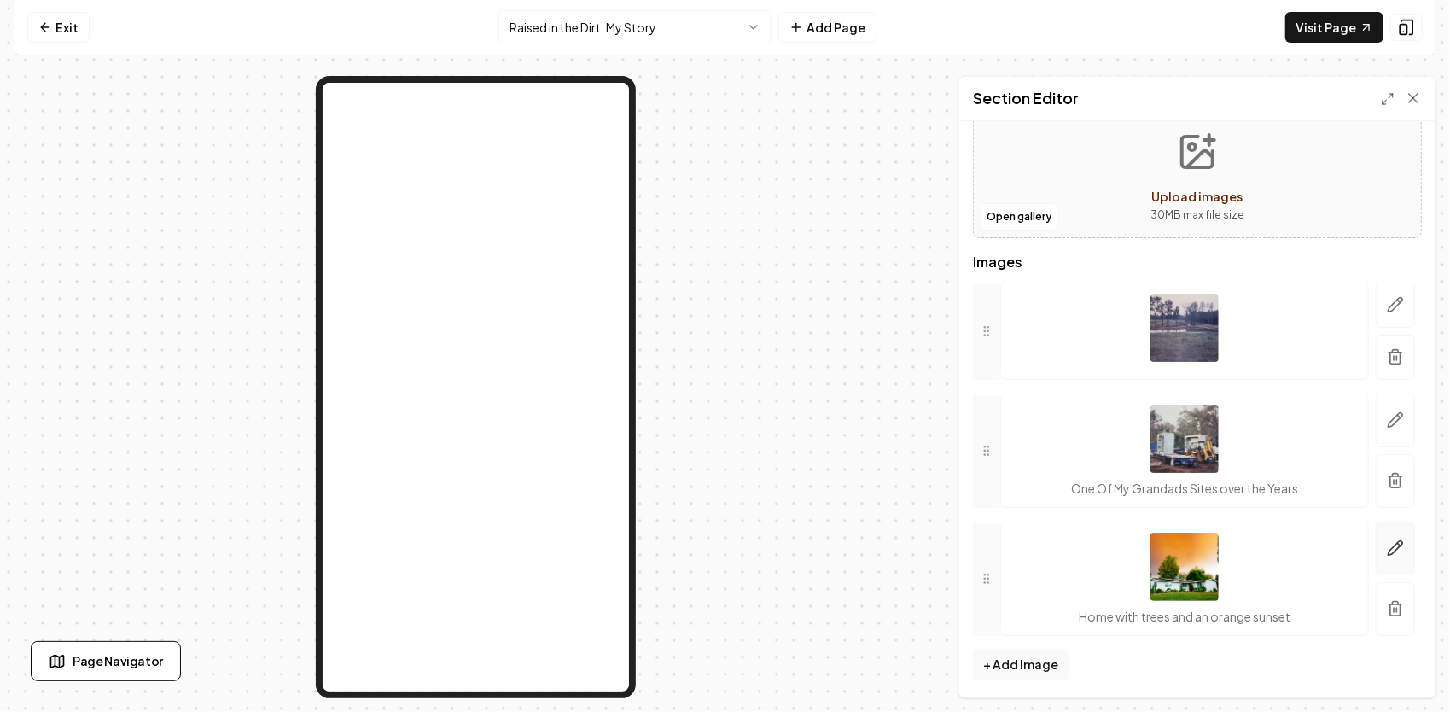
click at [1386, 534] on button "button" at bounding box center [1394, 548] width 39 height 54
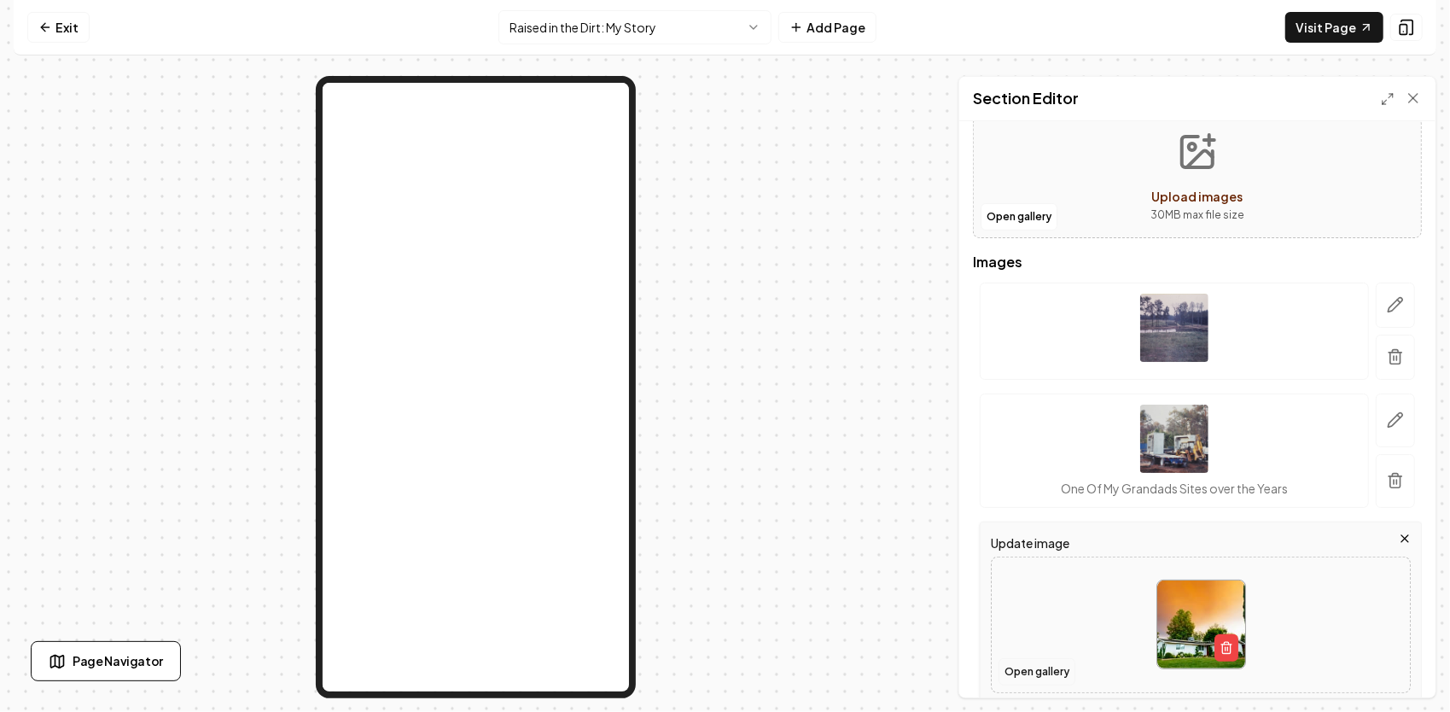
click at [1042, 666] on button "Open gallery" at bounding box center [1036, 671] width 77 height 27
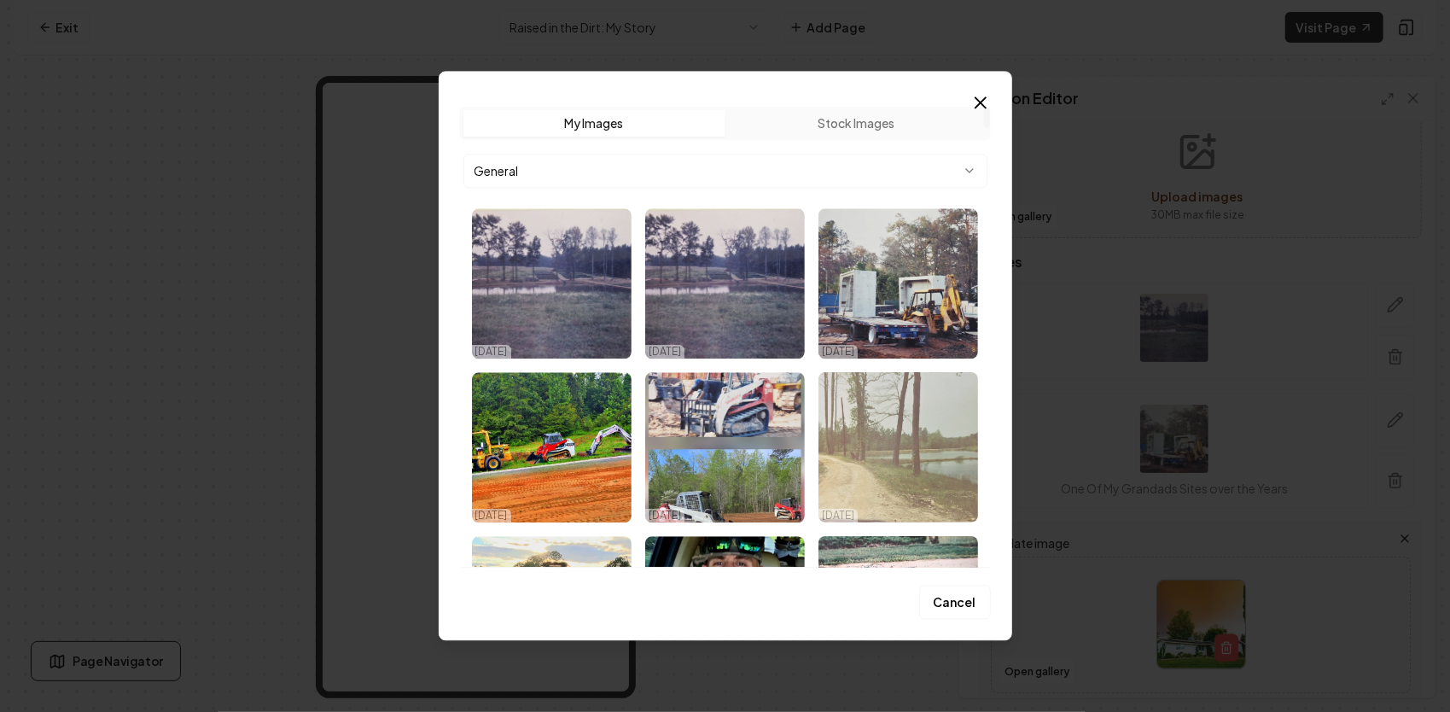
click at [923, 461] on img "Select image image_68e16ff15c7cd75eb820fee3.jpg" at bounding box center [898, 447] width 160 height 150
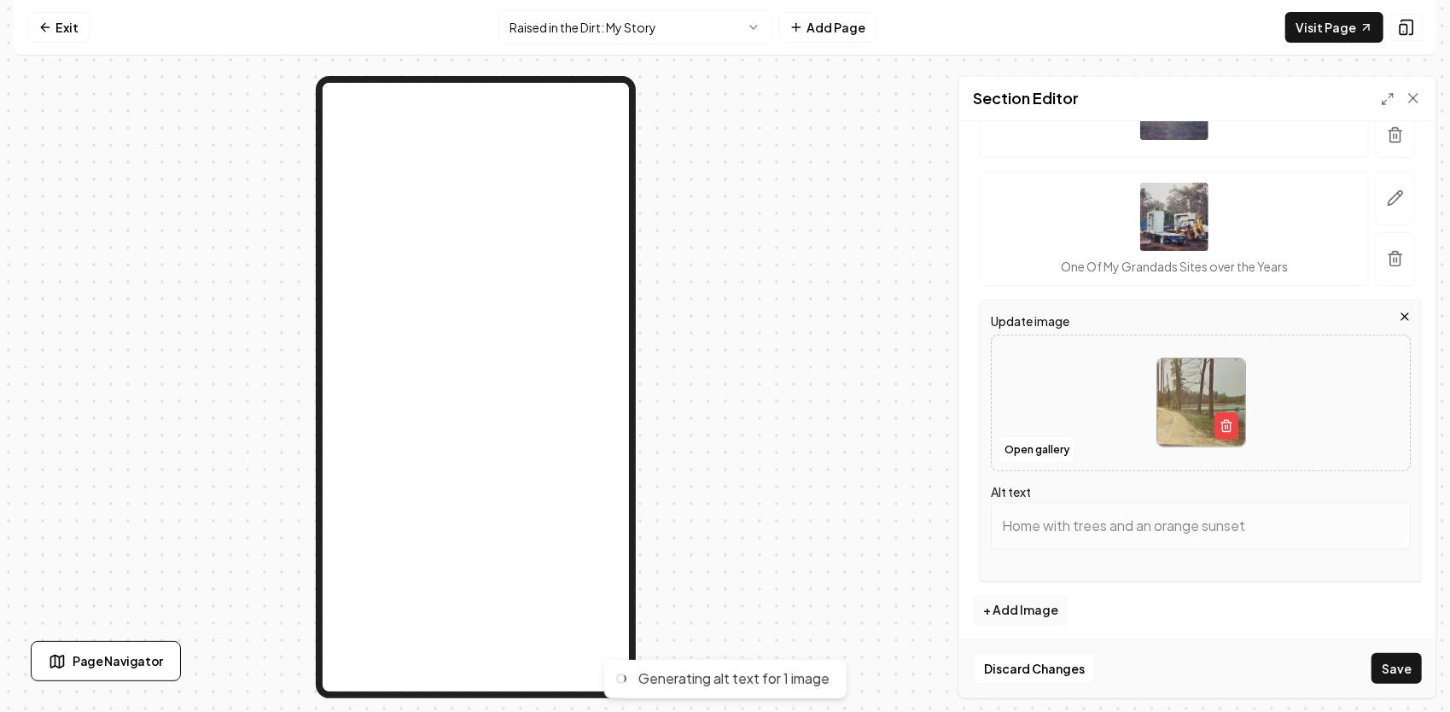
scroll to position [357, 0]
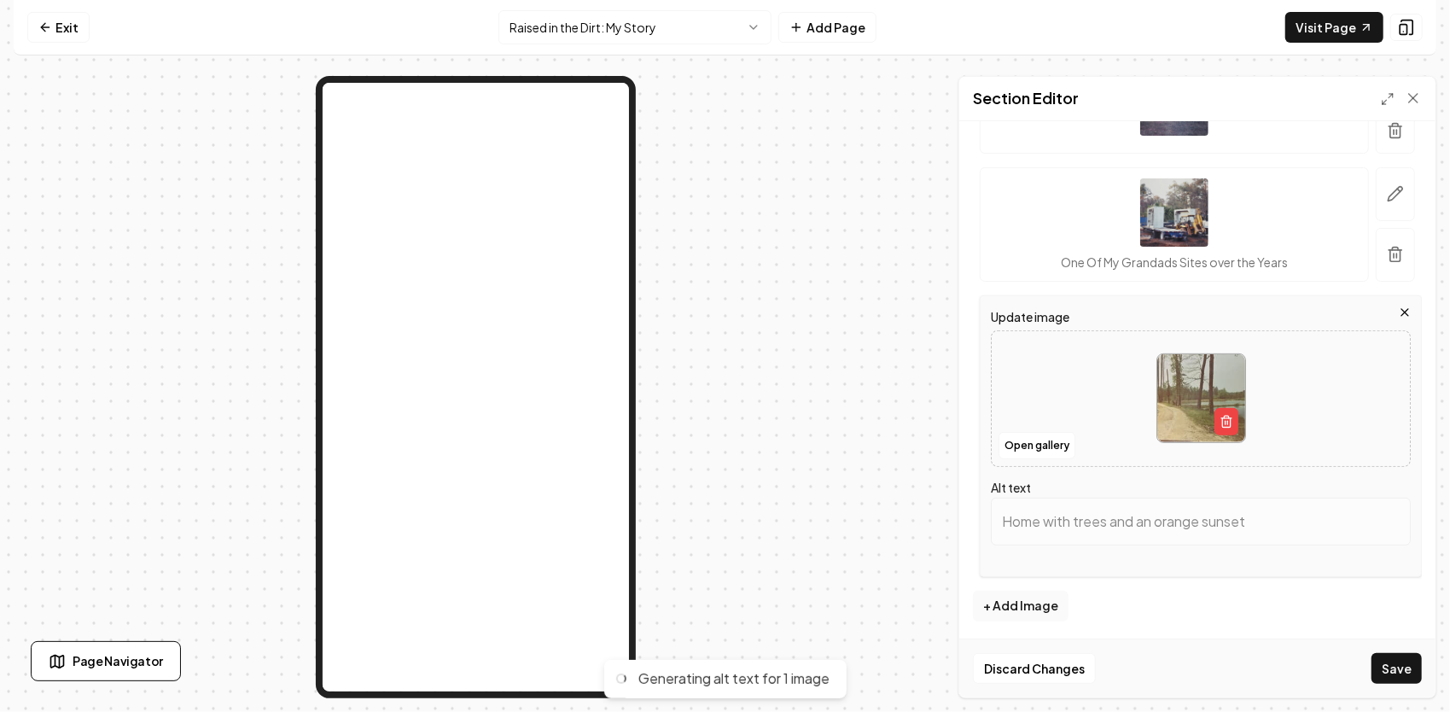
type input "Scenic dirt road by a serene lake surrounded by tall trees and lush greenery."
drag, startPoint x: 997, startPoint y: 514, endPoint x: 1442, endPoint y: 533, distance: 445.8
click at [1442, 535] on div "Computer Required This feature is only available on a computer. Please switch t…" at bounding box center [725, 356] width 1450 height 712
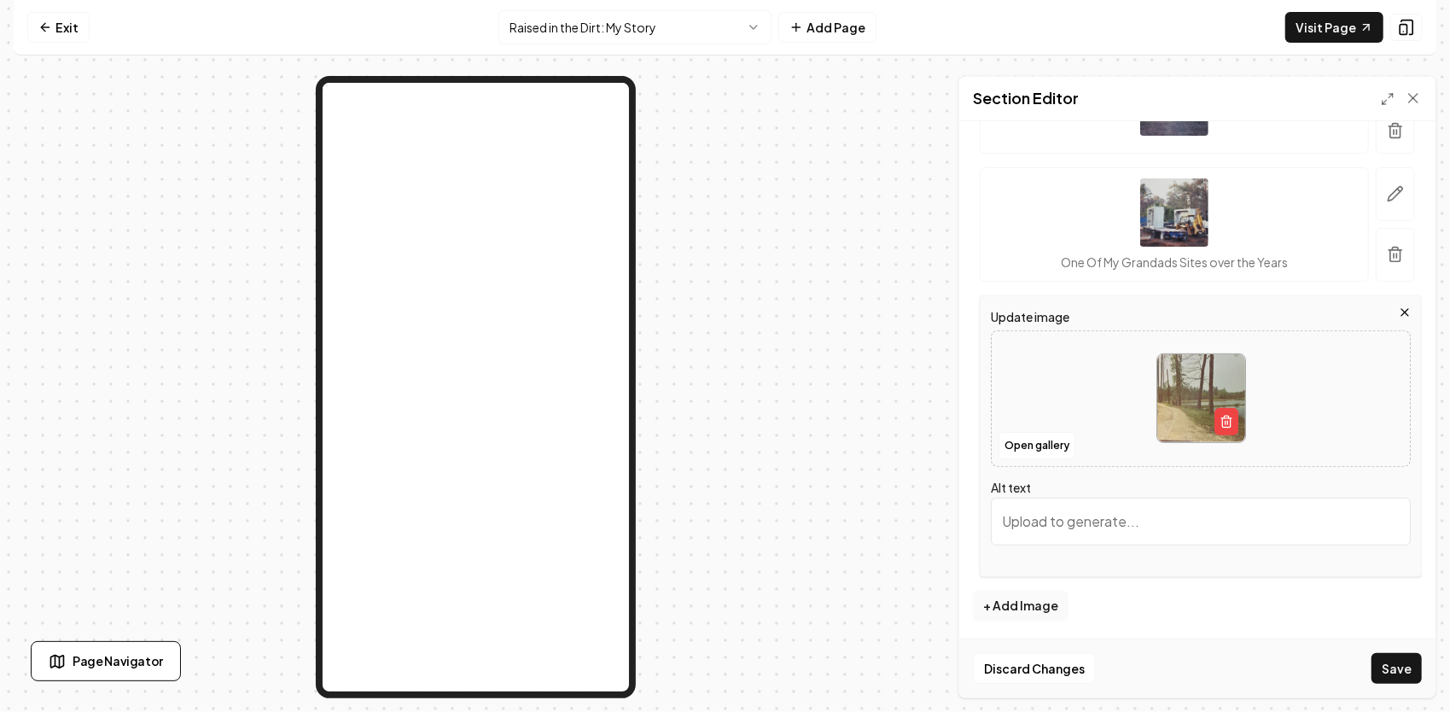
click at [1406, 662] on button "Save" at bounding box center [1396, 668] width 50 height 31
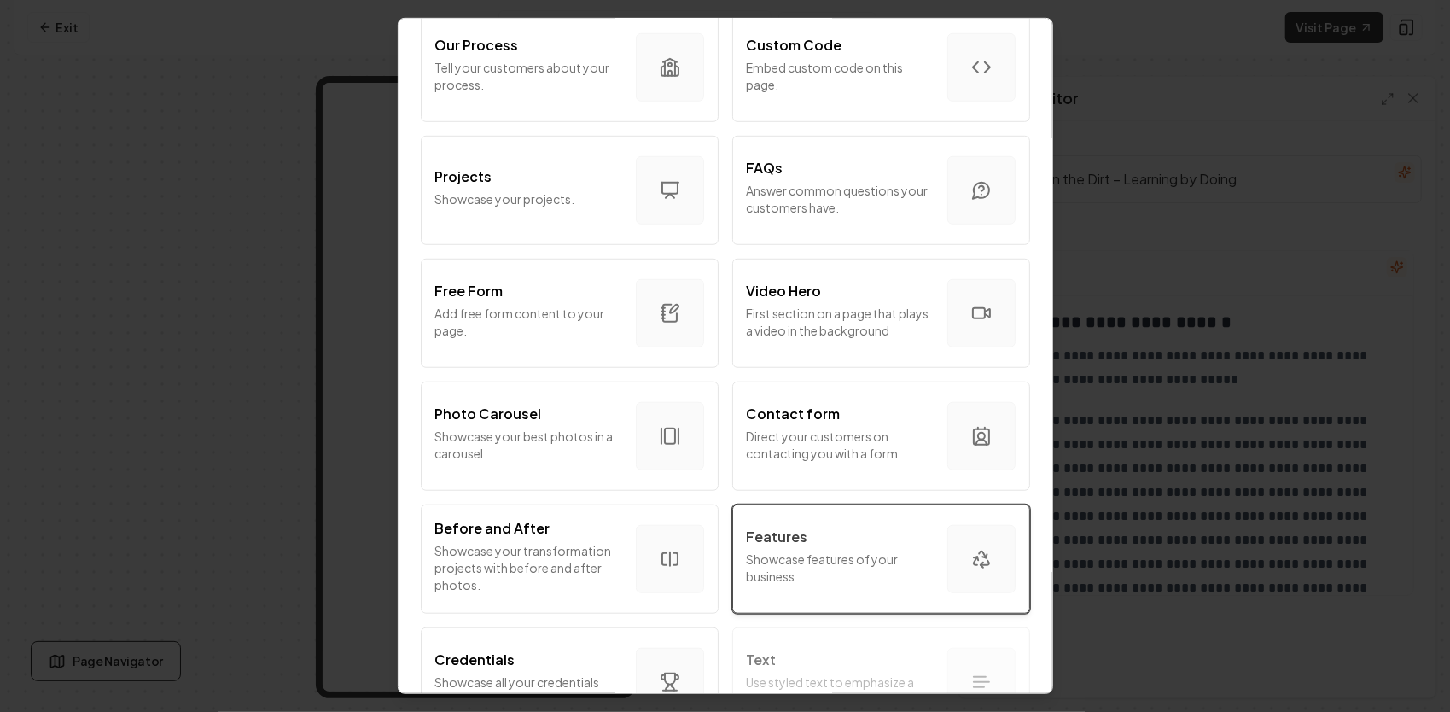
scroll to position [768, 0]
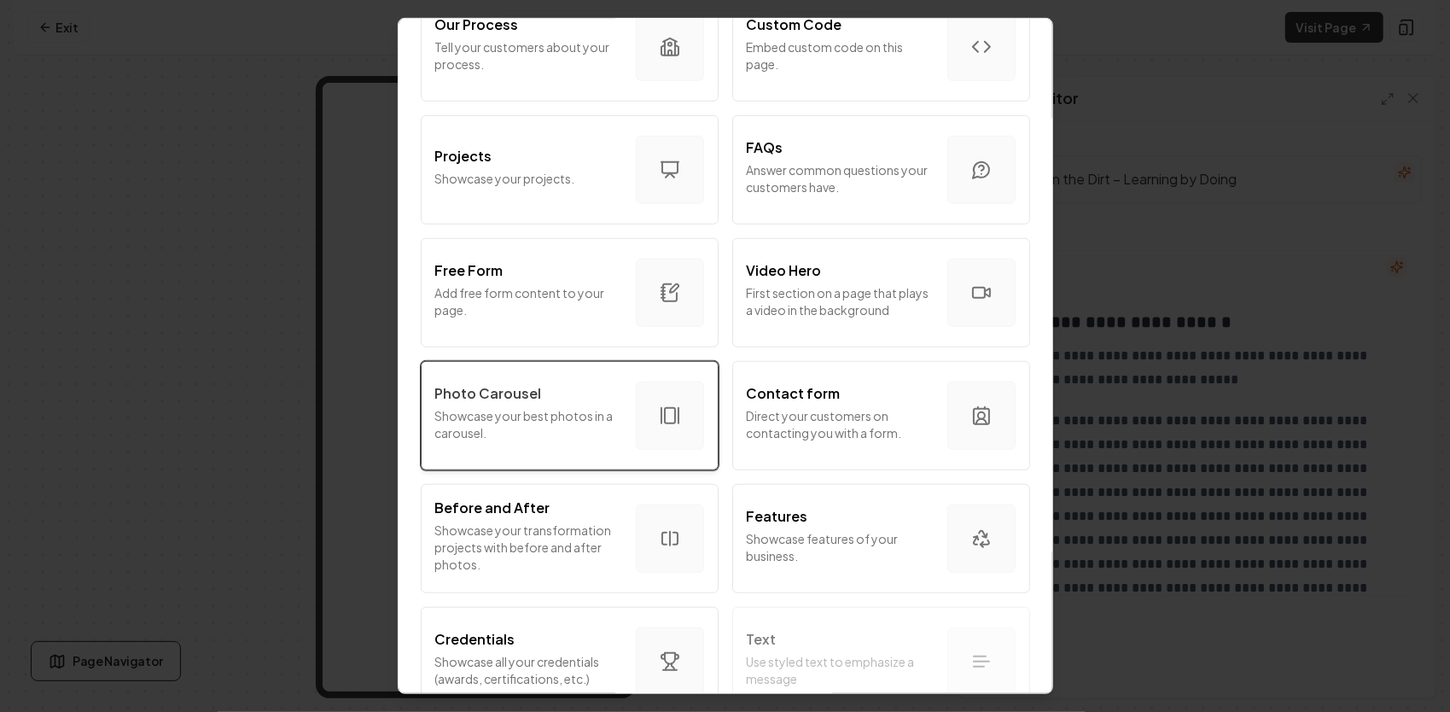
click at [538, 410] on p "Showcase your best photos in a carousel." at bounding box center [528, 424] width 187 height 34
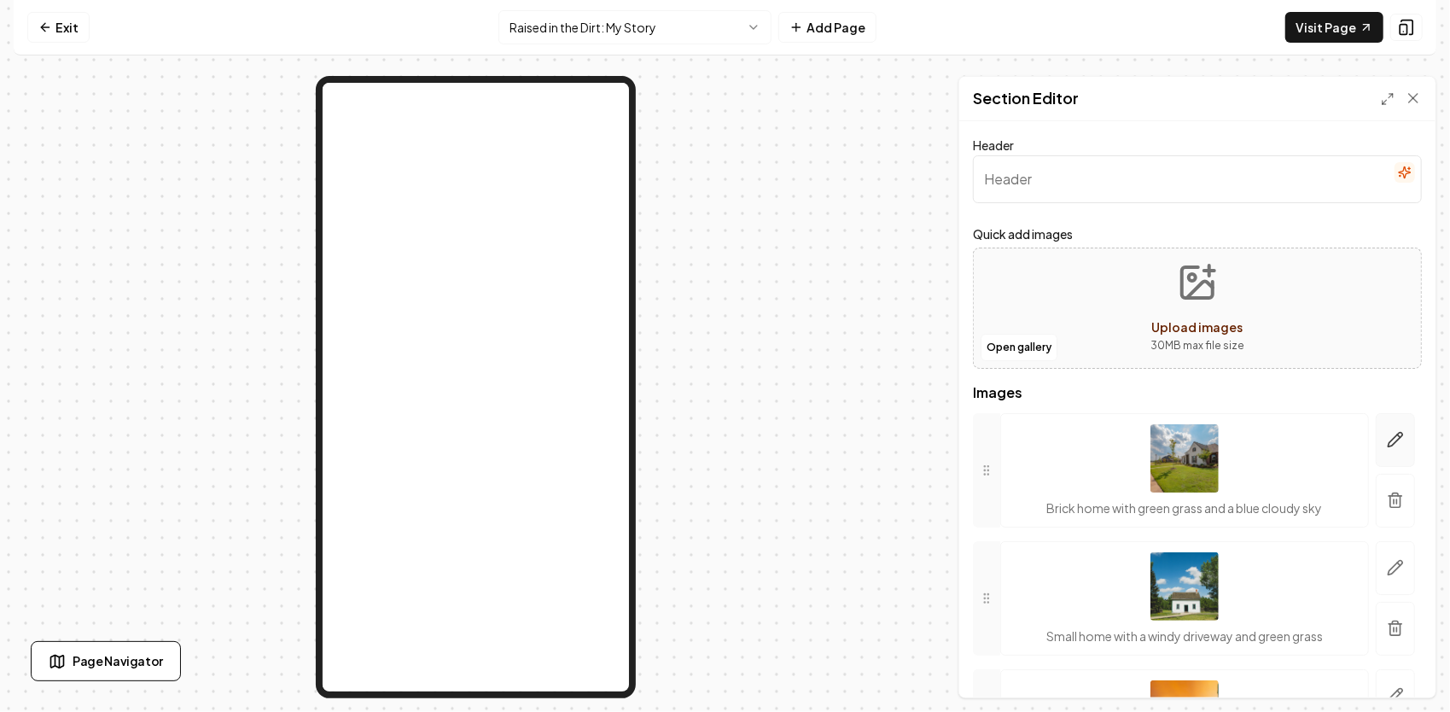
click at [1388, 436] on icon "button" at bounding box center [1395, 440] width 15 height 15
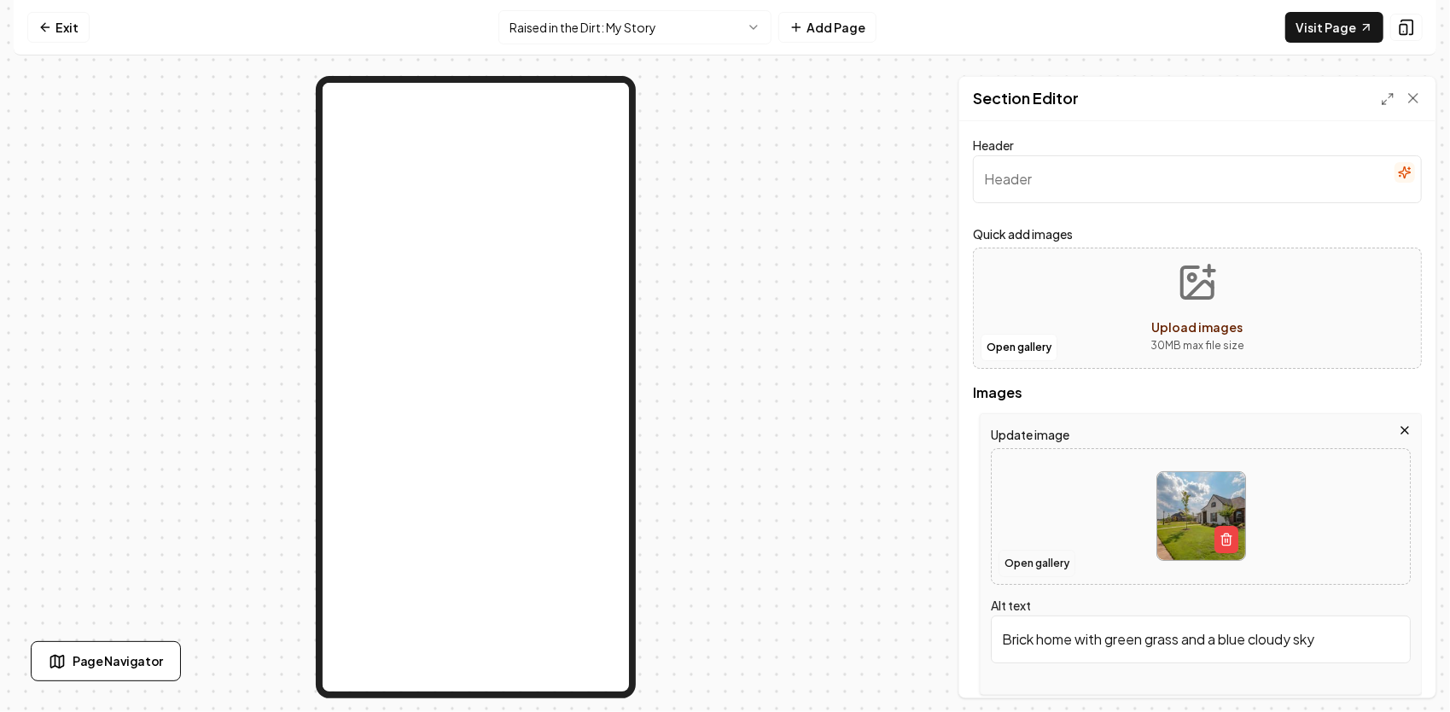
click at [1016, 559] on button "Open gallery" at bounding box center [1036, 563] width 77 height 27
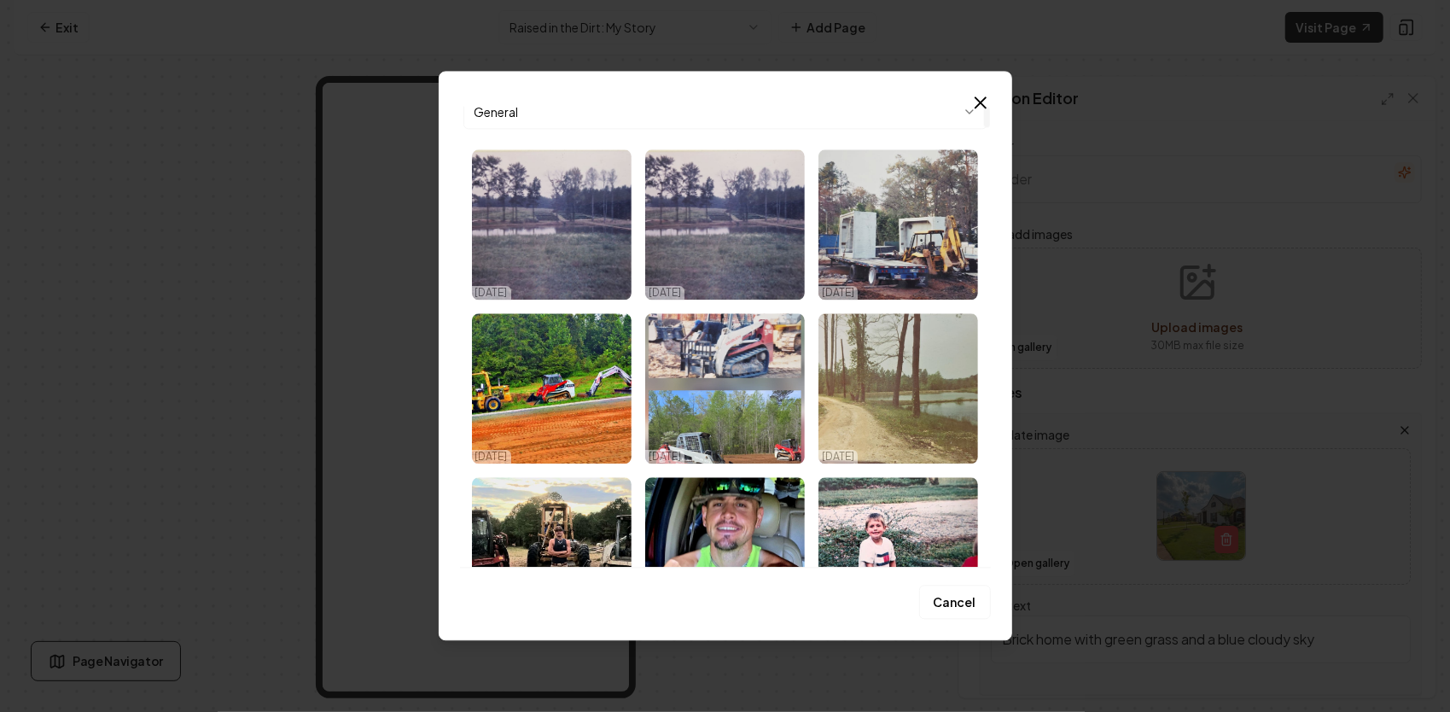
scroll to position [0, 0]
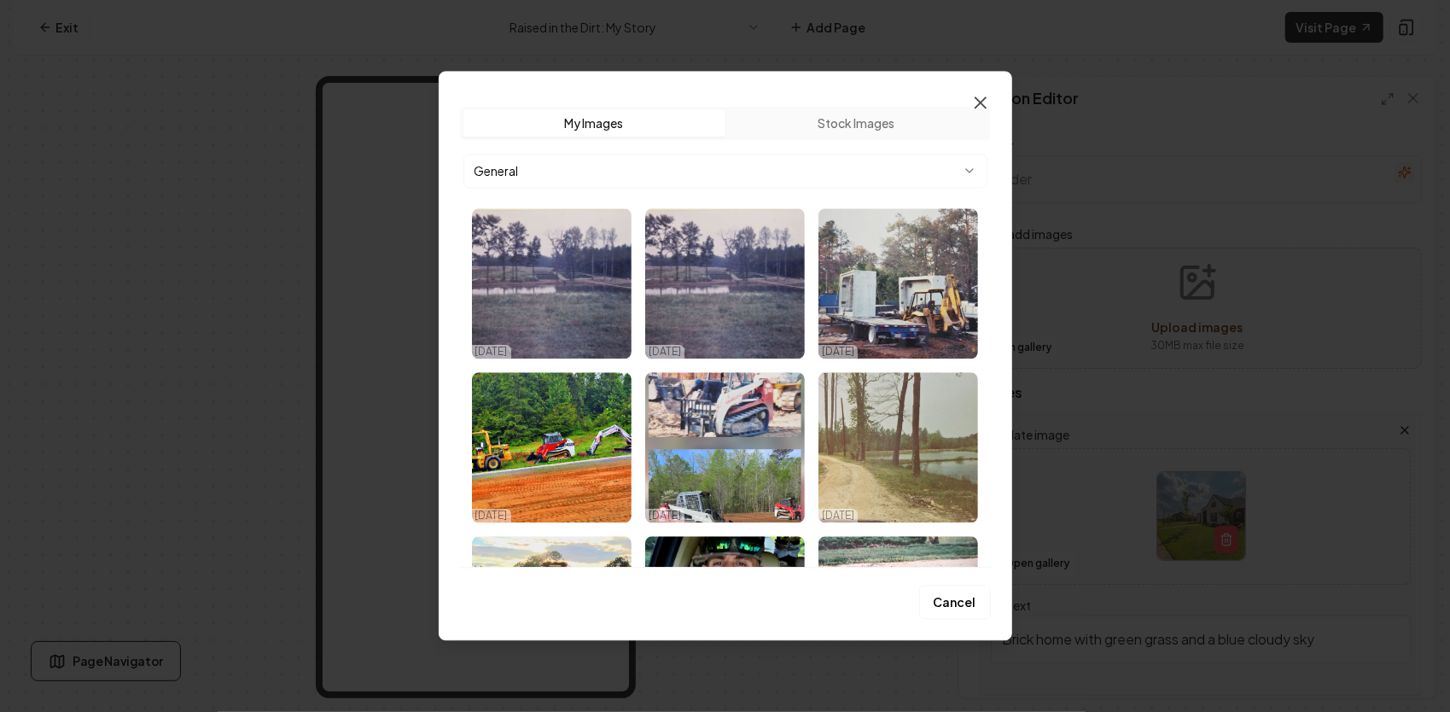
click at [980, 102] on icon "button" at bounding box center [980, 102] width 10 height 10
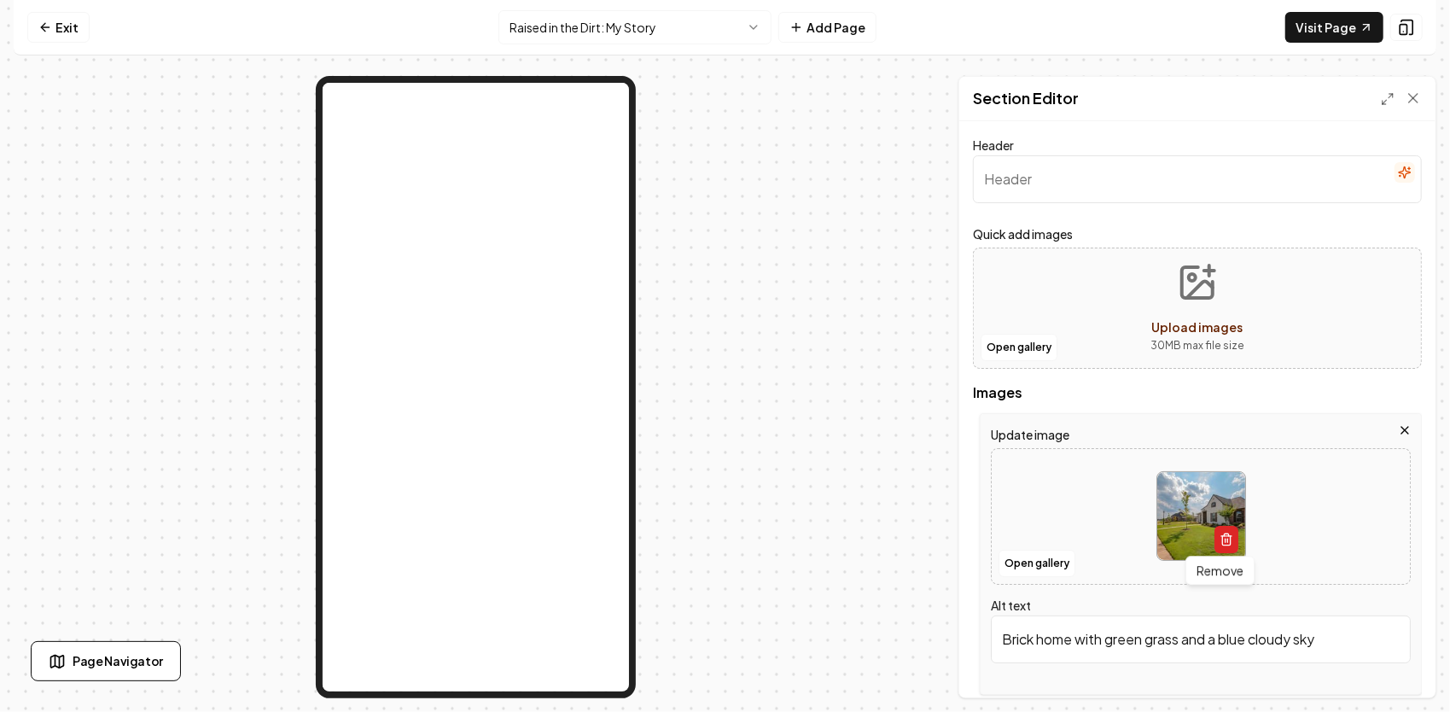
click at [1221, 536] on icon "button" at bounding box center [1226, 536] width 10 height 0
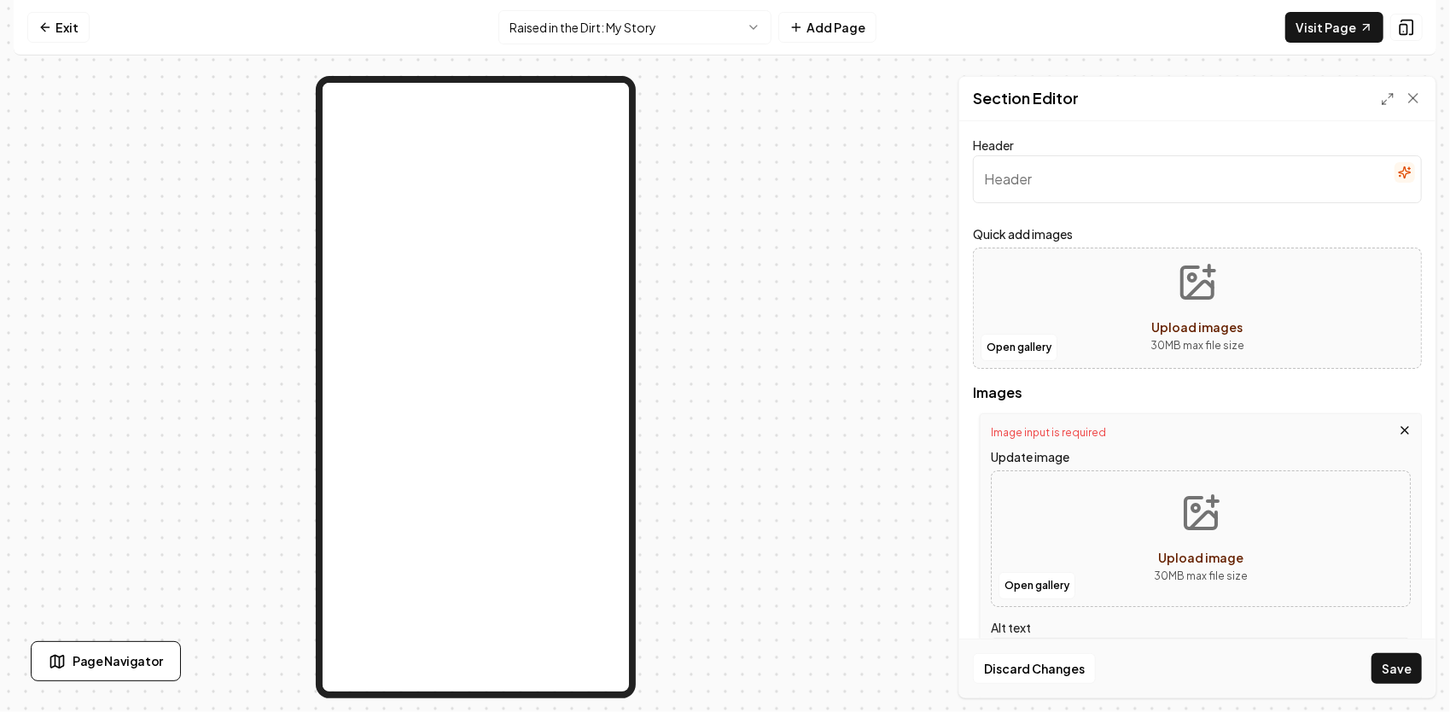
click at [1190, 526] on icon "Upload image" at bounding box center [1200, 512] width 31 height 31
type input "**********"
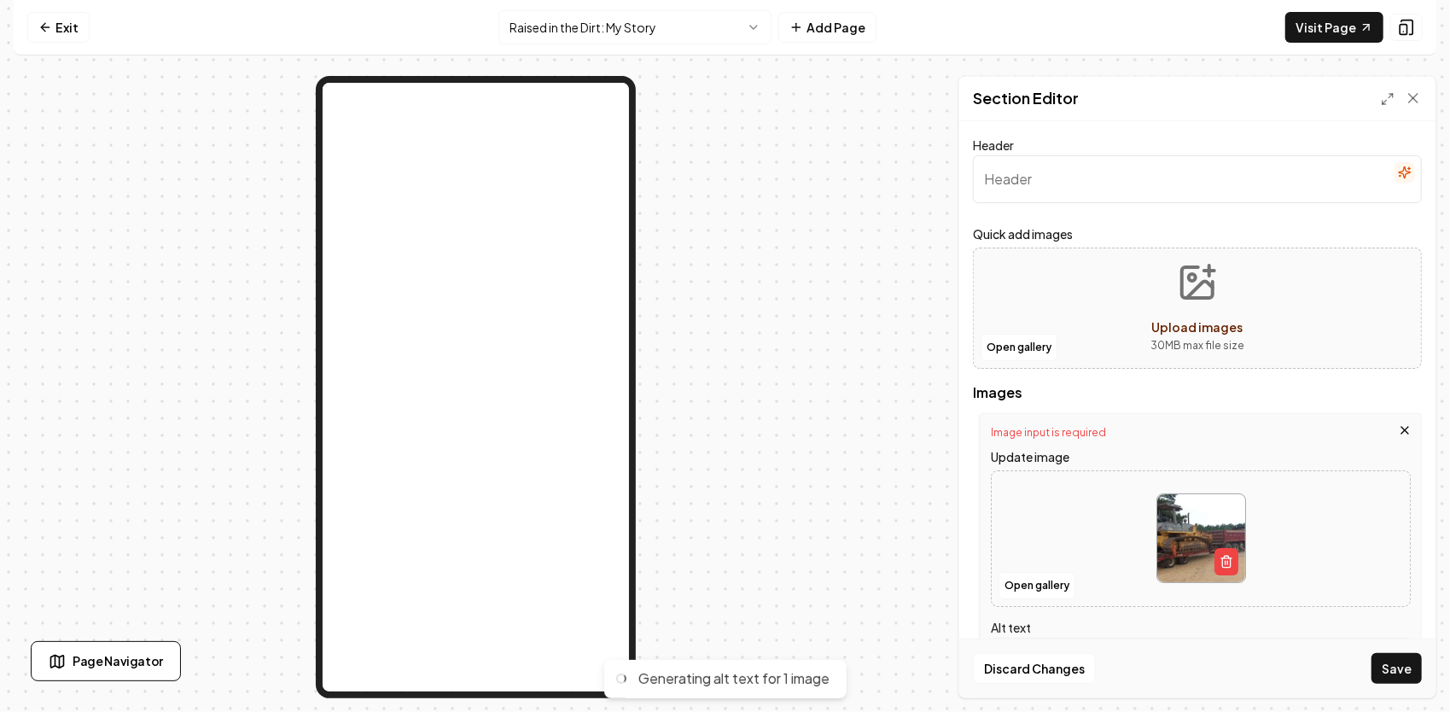
type input "Bulldozer on flatbed trailer next to dump truck at construction site."
click at [1182, 314] on button "Upload images 30 MB max file size" at bounding box center [1197, 307] width 121 height 119
type input "**********"
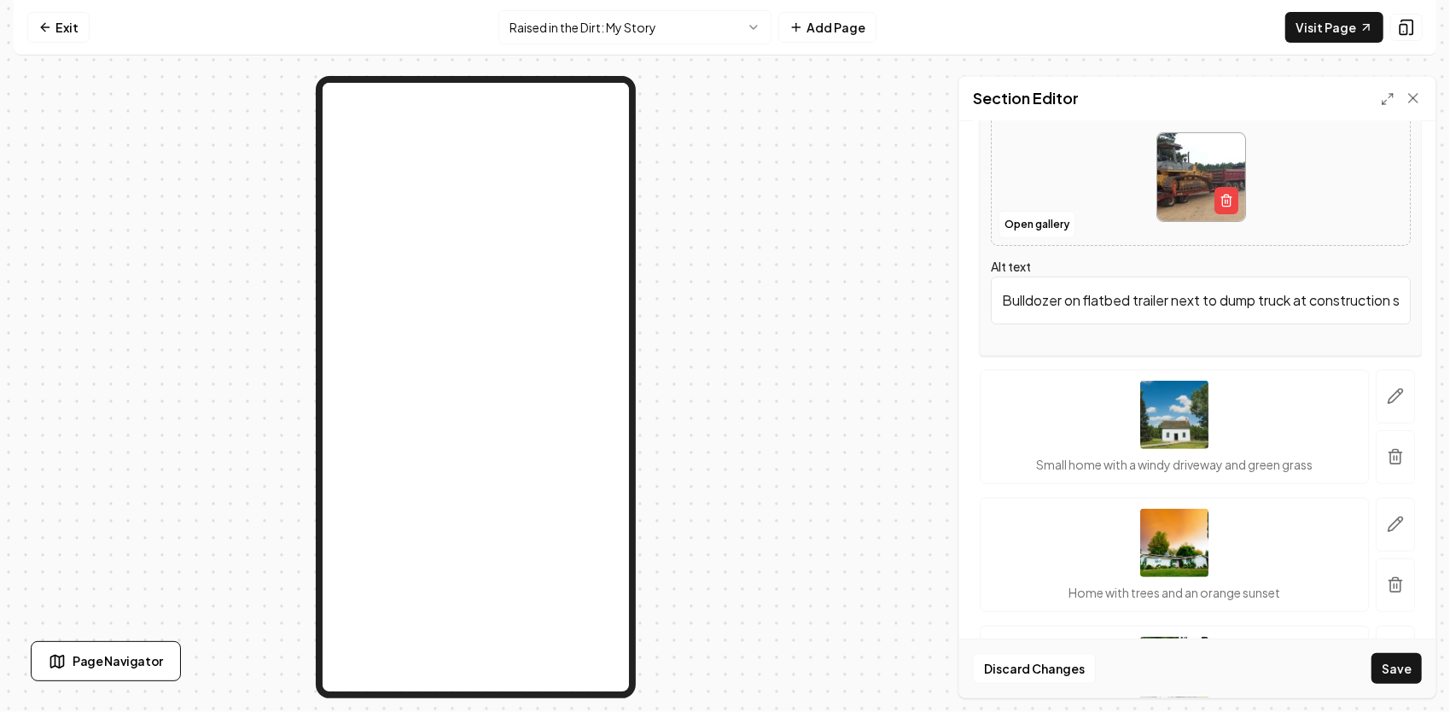
scroll to position [267, 0]
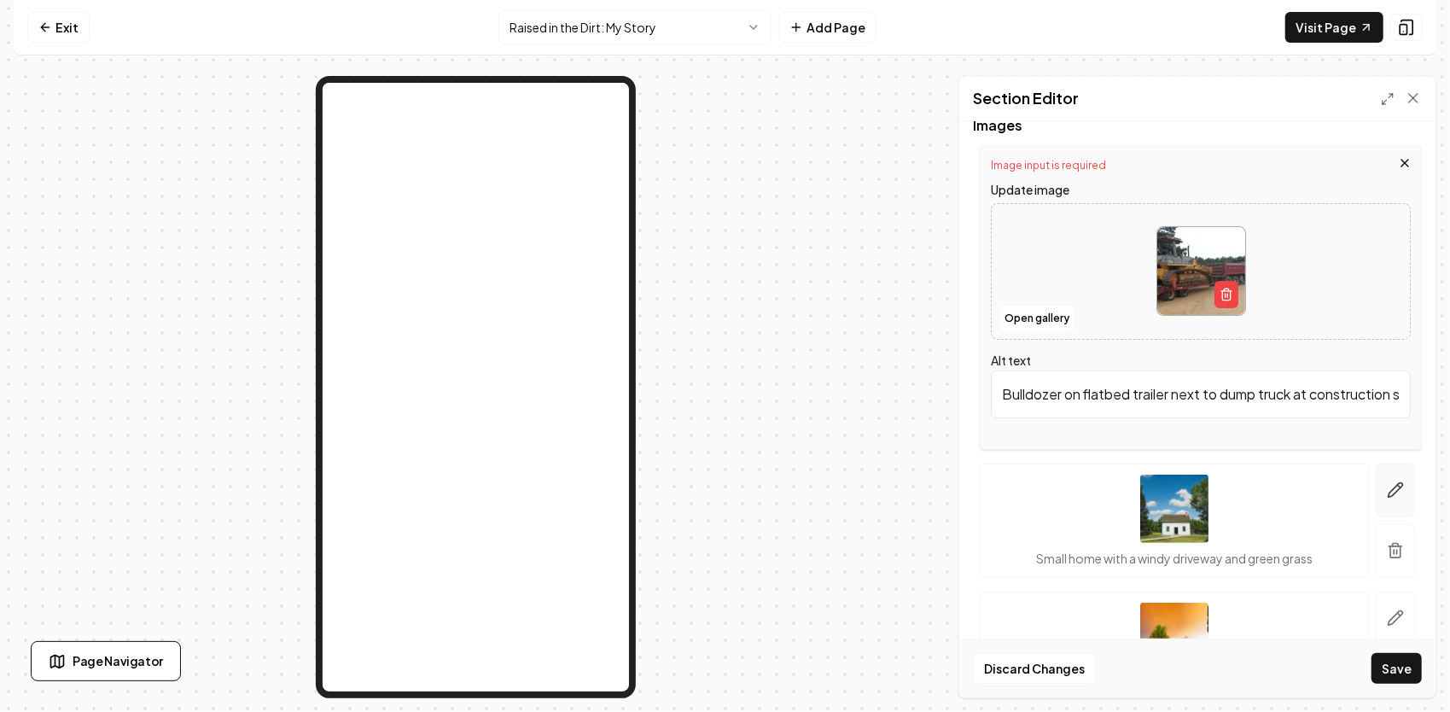
click at [1387, 488] on icon "button" at bounding box center [1395, 489] width 17 height 17
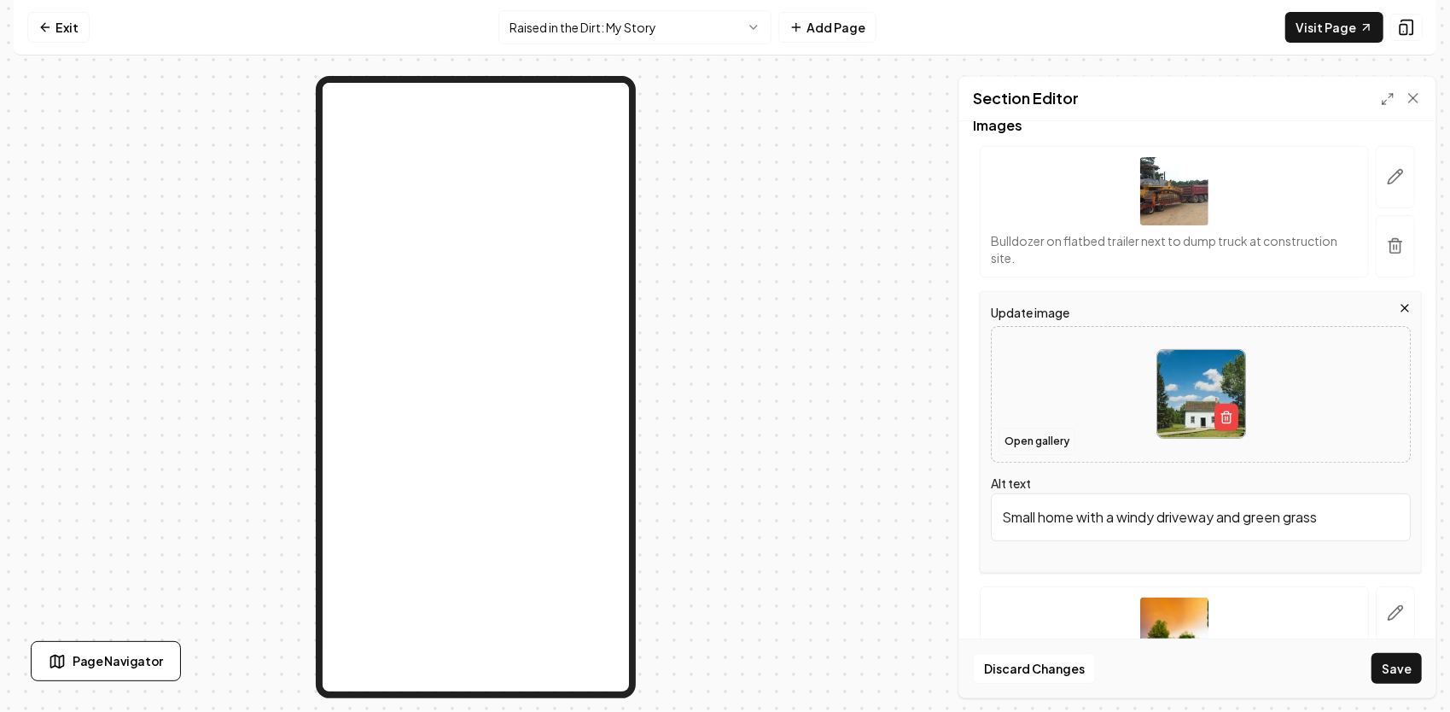
click at [1046, 439] on button "Open gallery" at bounding box center [1036, 440] width 77 height 27
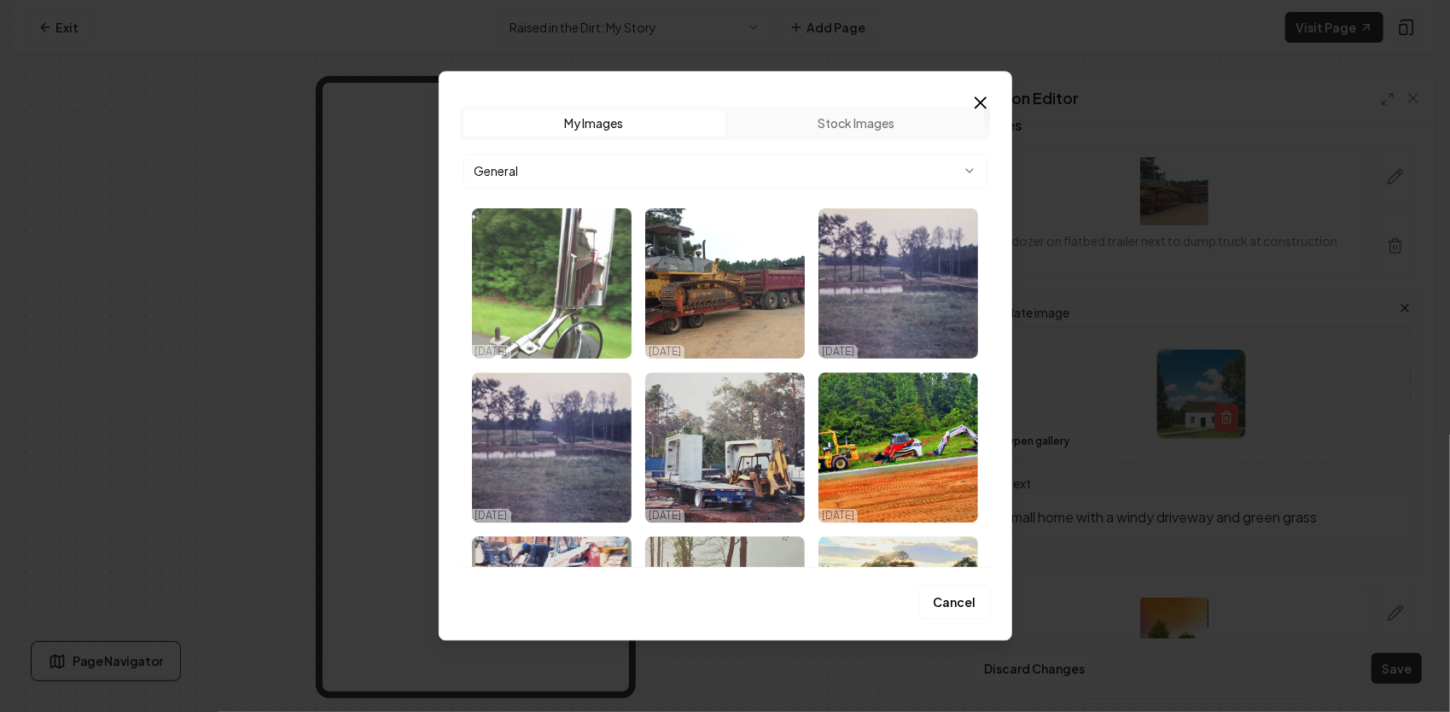
click at [537, 259] on img "Select image image_68e1932d5c7cd75eb8118fb8.JPG" at bounding box center [552, 283] width 160 height 150
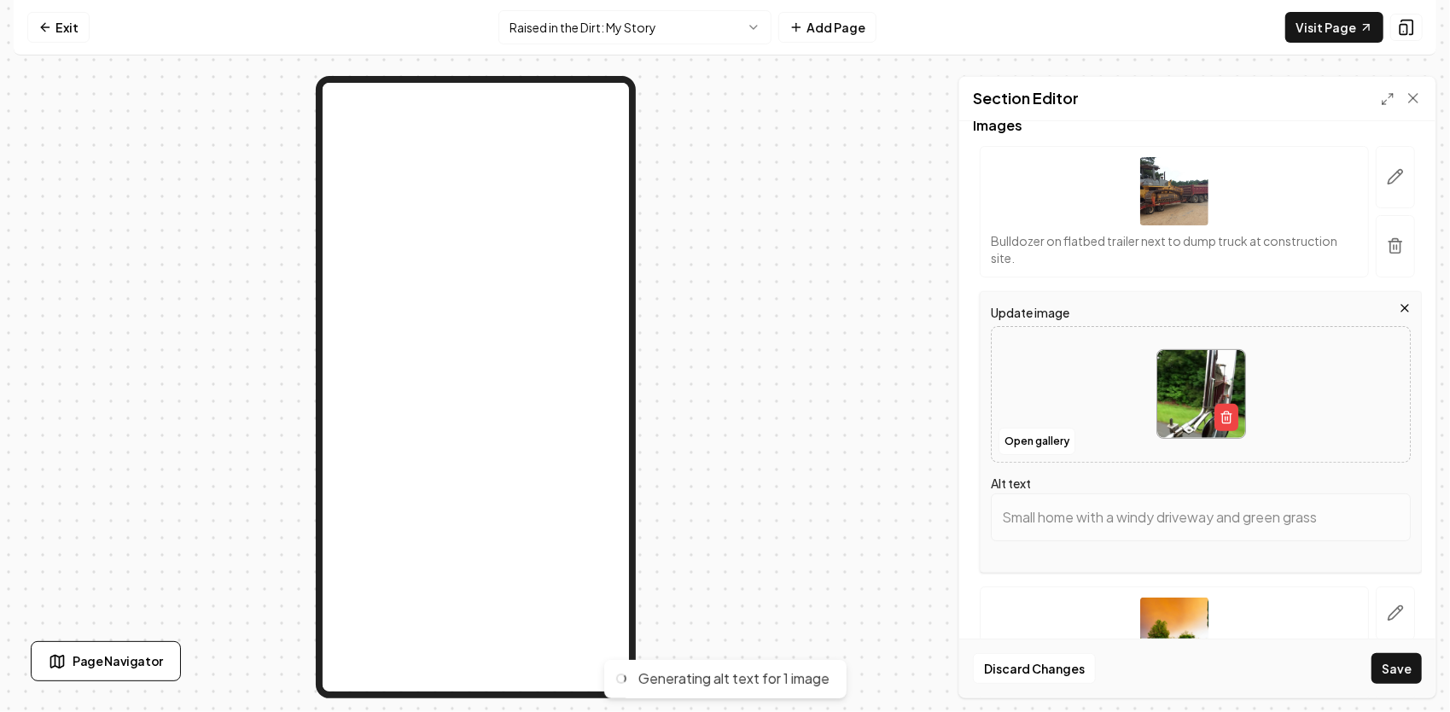
scroll to position [438, 0]
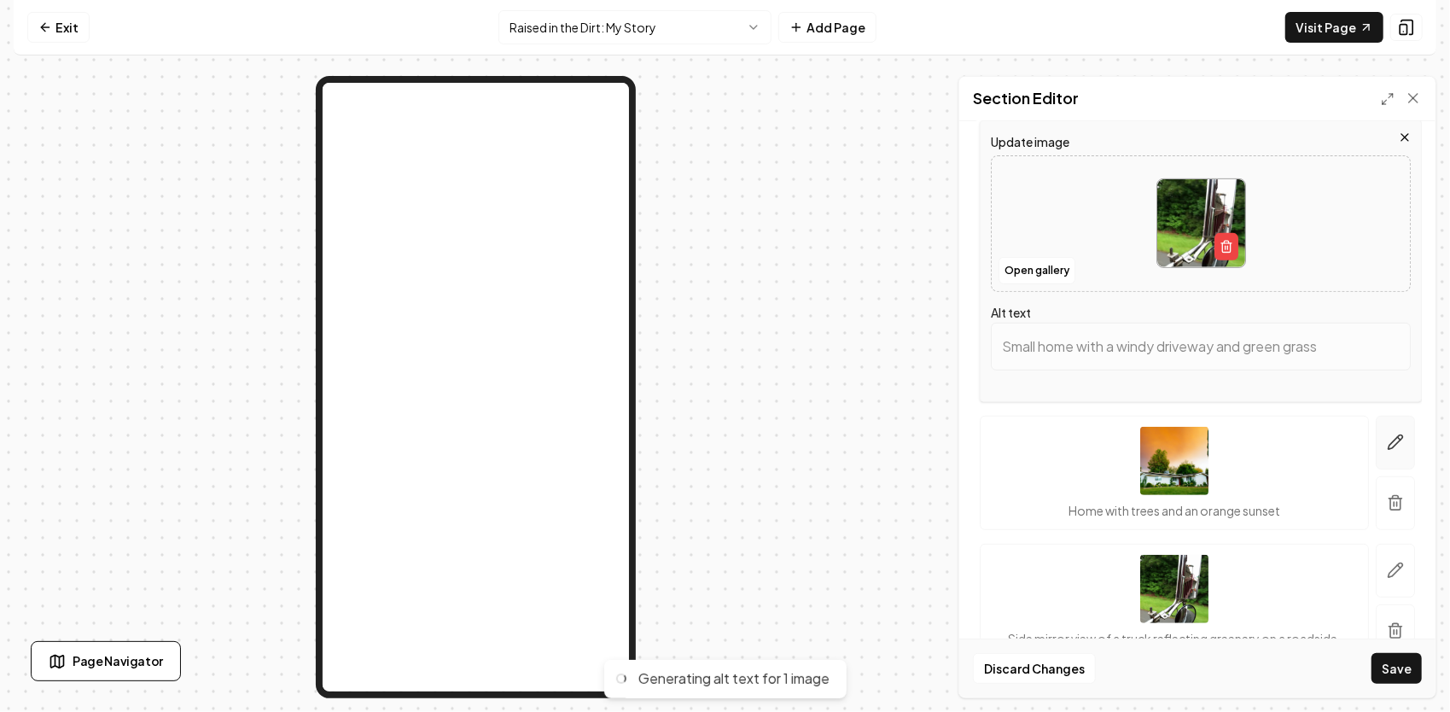
type input "Side mirror of a truck reflecting a green landscape and the truck's rear."
click at [1387, 440] on icon "button" at bounding box center [1395, 441] width 17 height 17
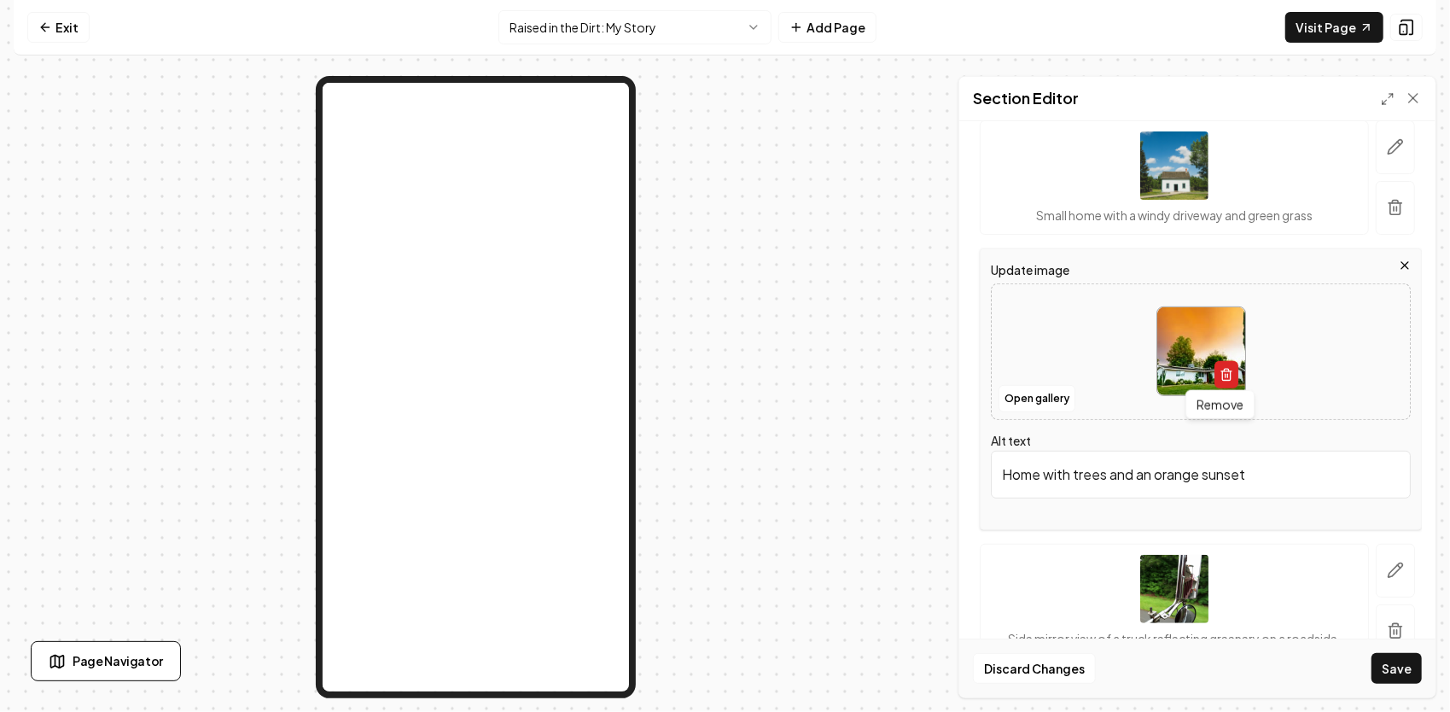
click at [1223, 375] on icon "button" at bounding box center [1226, 375] width 14 height 14
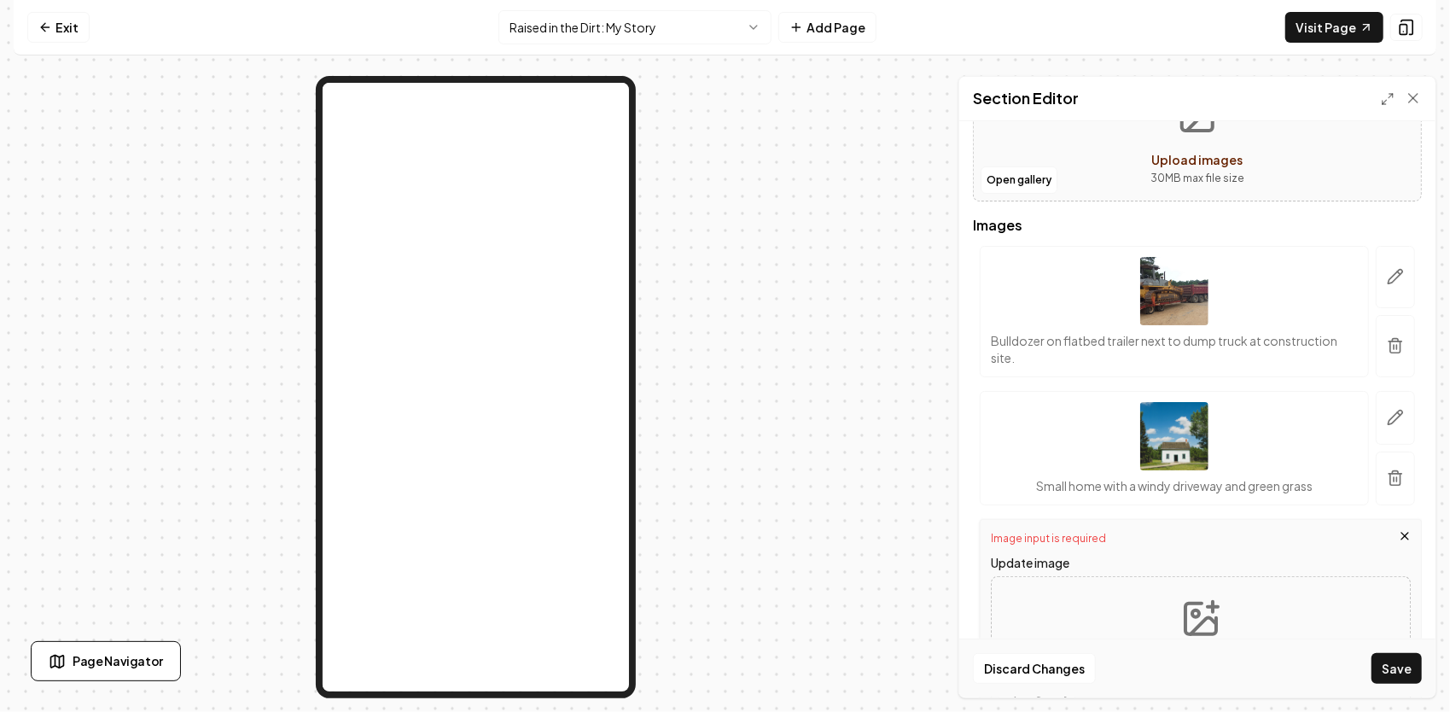
scroll to position [540, 0]
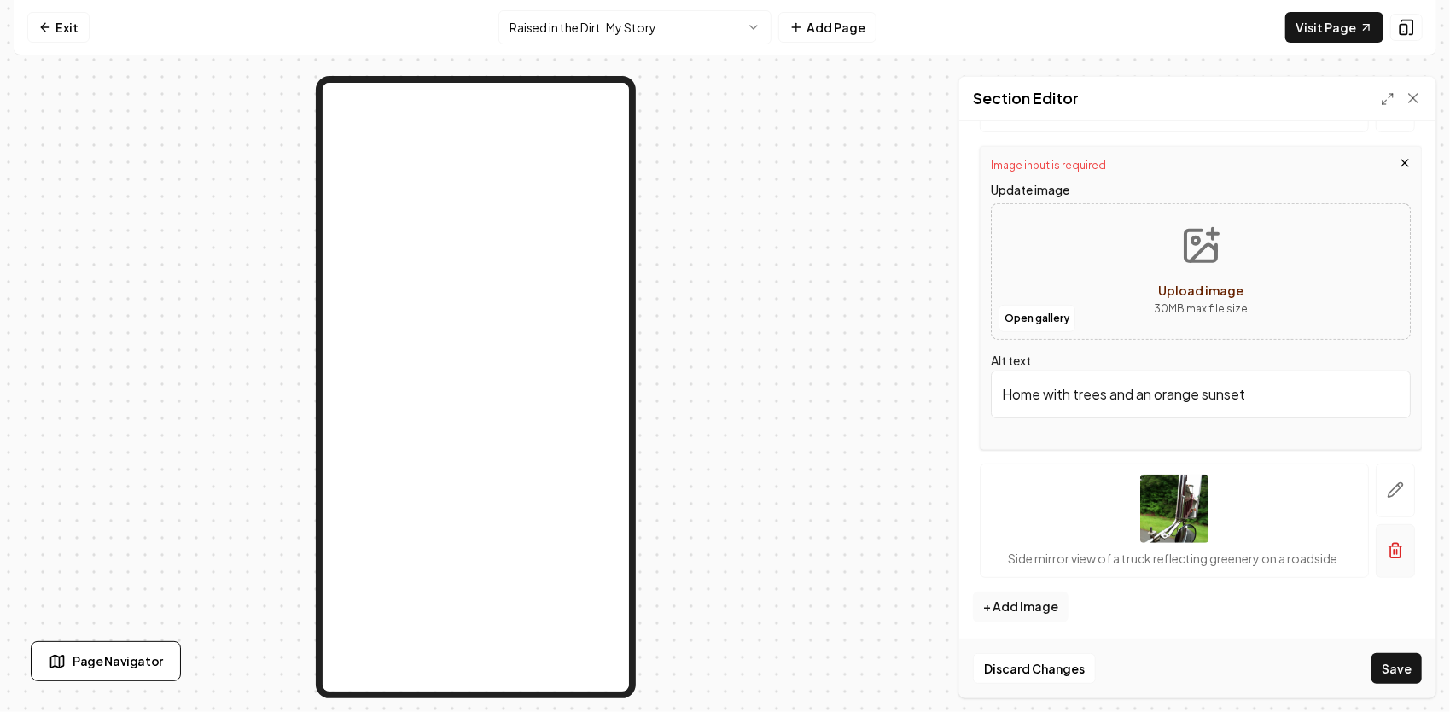
click at [1387, 544] on icon "button" at bounding box center [1395, 550] width 17 height 17
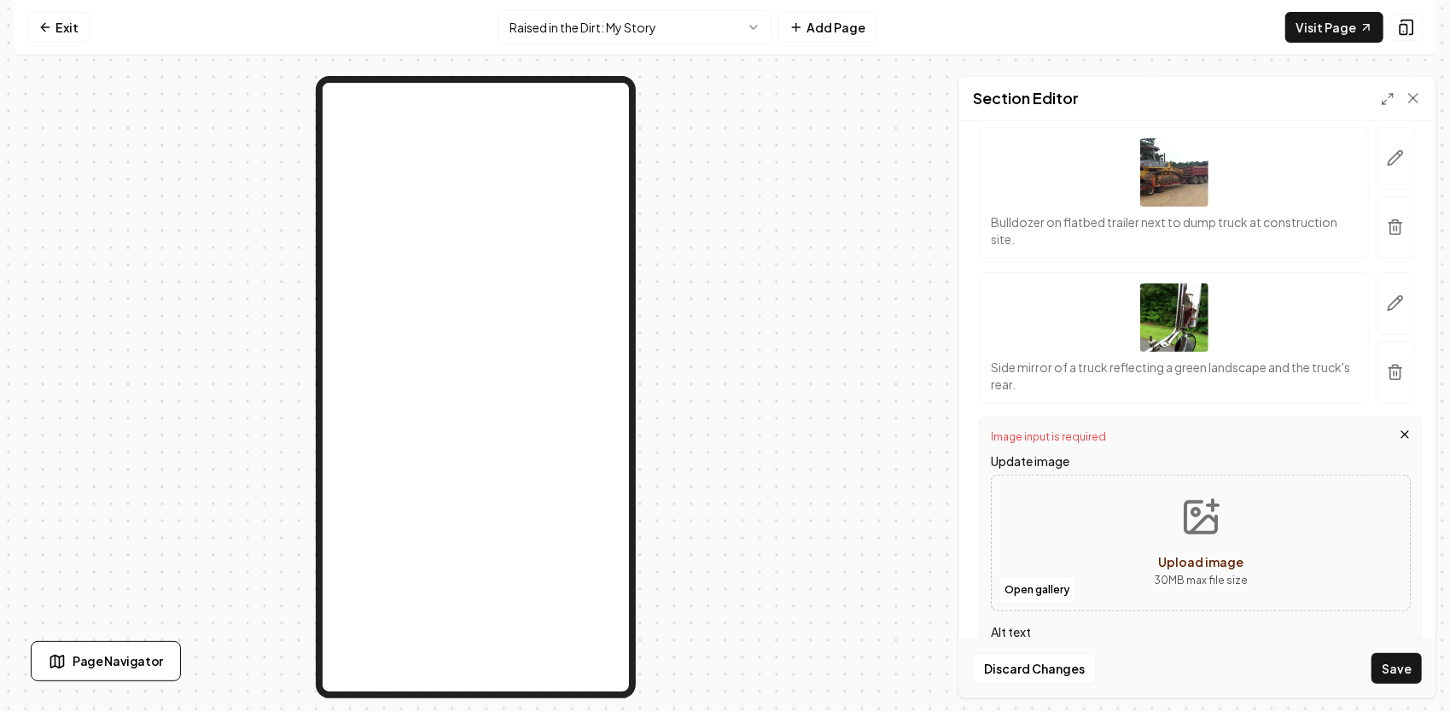
scroll to position [345, 0]
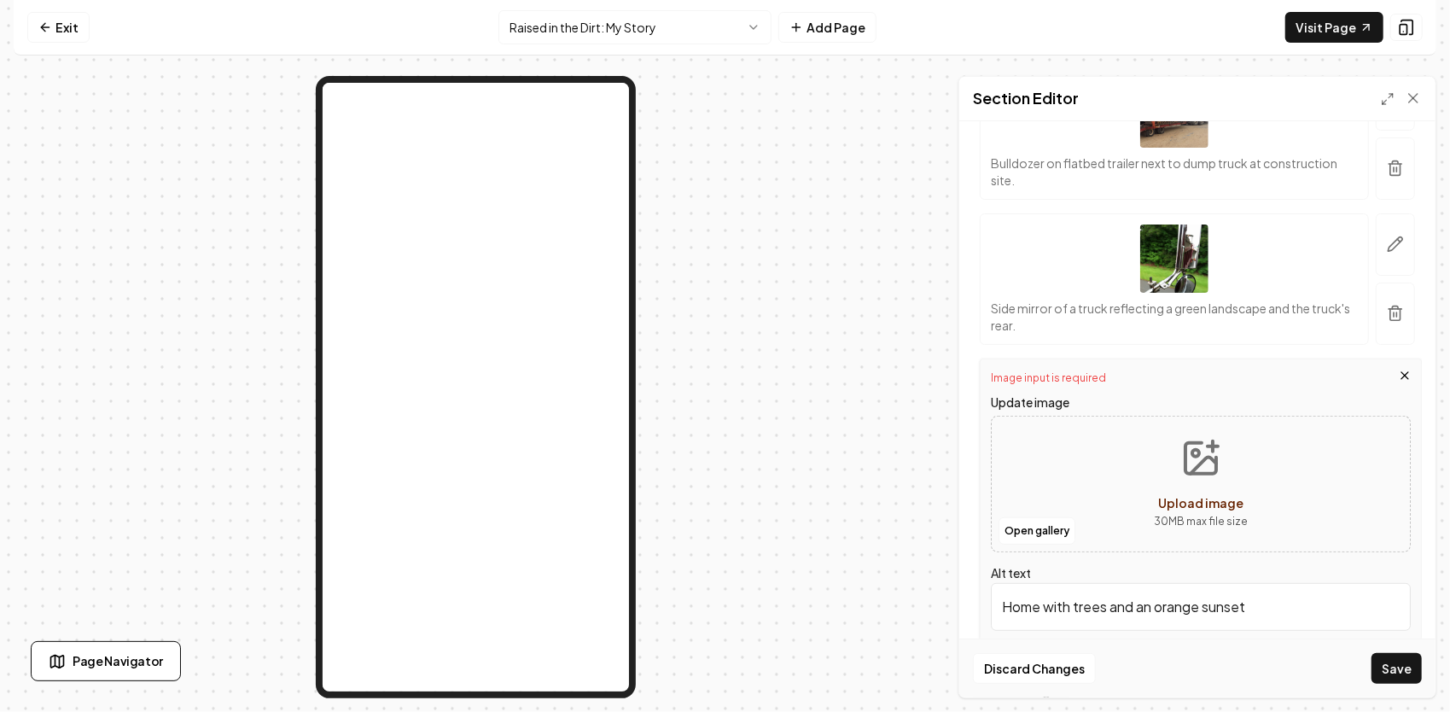
click at [1213, 474] on icon "Upload image" at bounding box center [1200, 458] width 41 height 41
type input "**********"
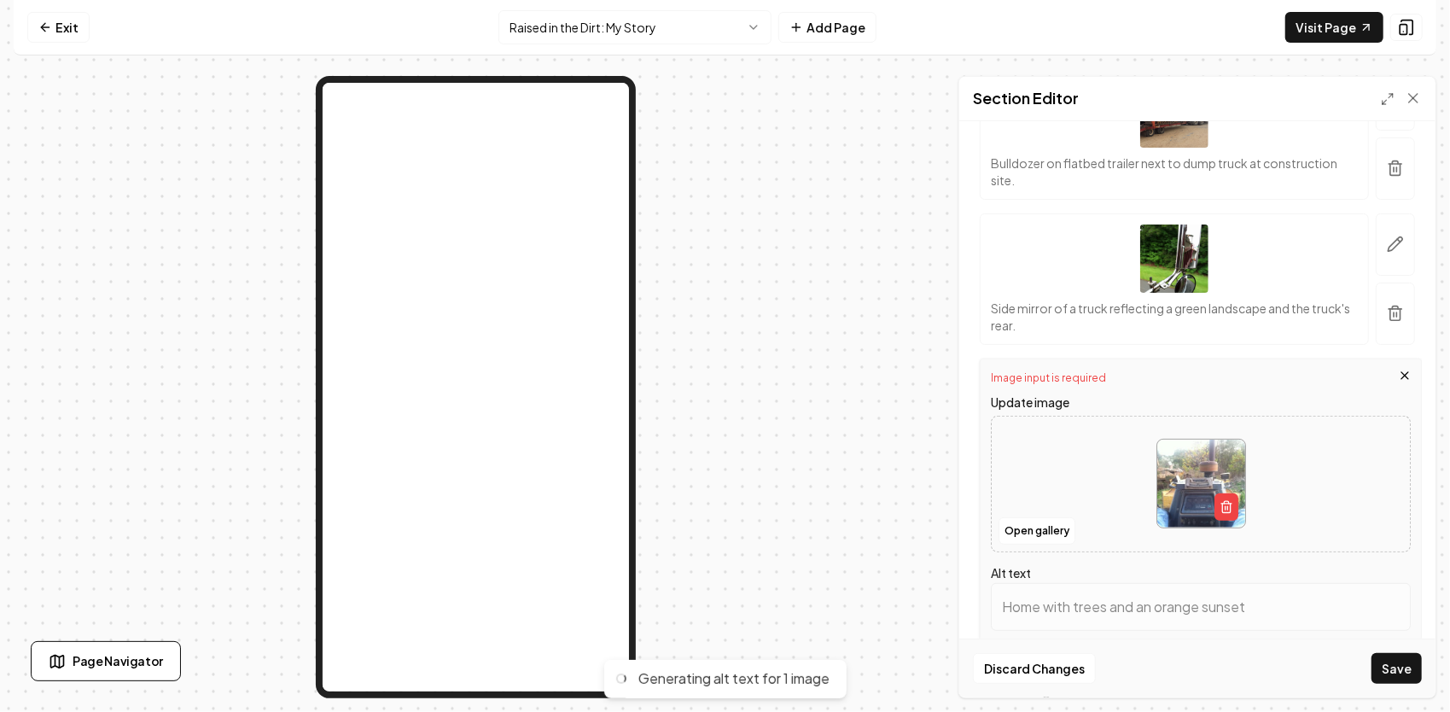
type input "View from the operator's seat of a tractor, showcasing controls and surrounding…"
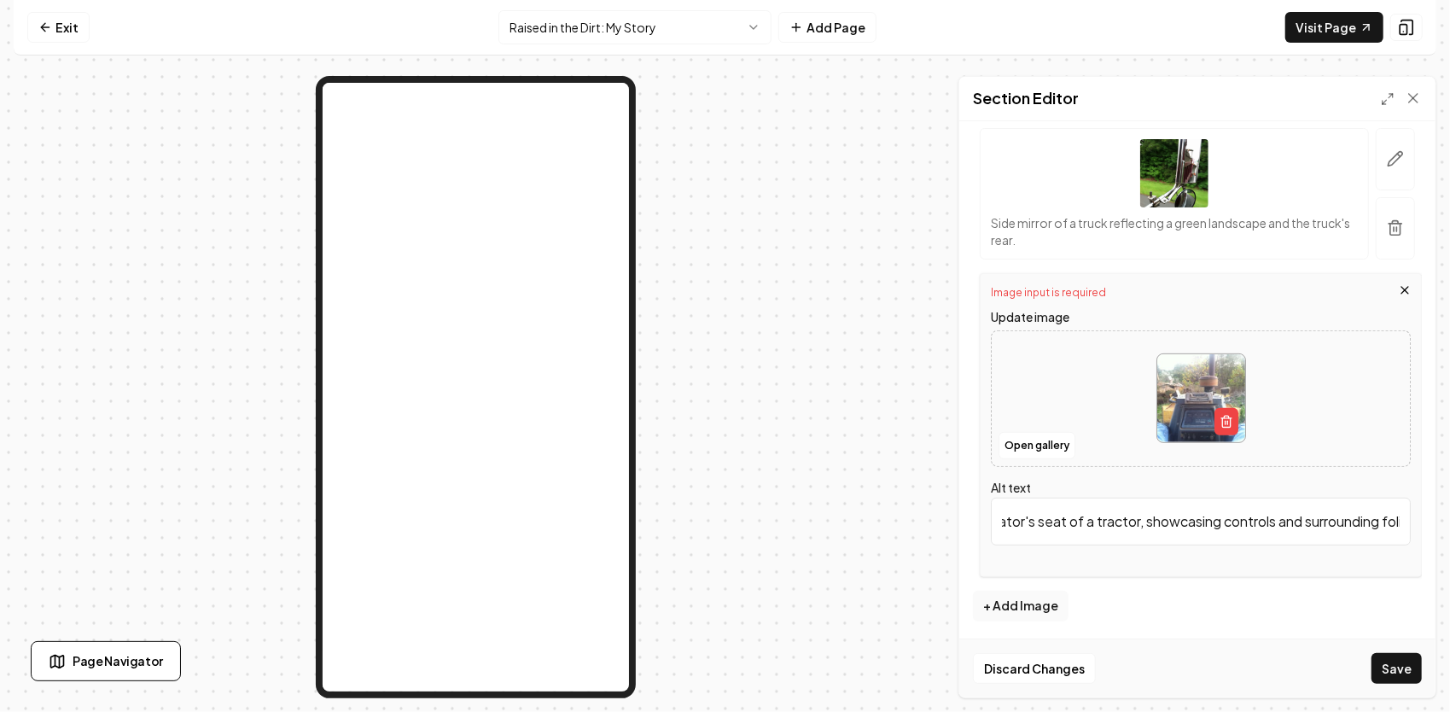
scroll to position [0, 173]
drag, startPoint x: 1003, startPoint y: 523, endPoint x: 1402, endPoint y: 531, distance: 398.6
click at [1403, 531] on div "Image input is required Update image Open gallery Alt text View from the operat…" at bounding box center [1201, 425] width 442 height 304
paste input "Where it all started — the same dozer my granddaddy used for decades. Sitting h…"
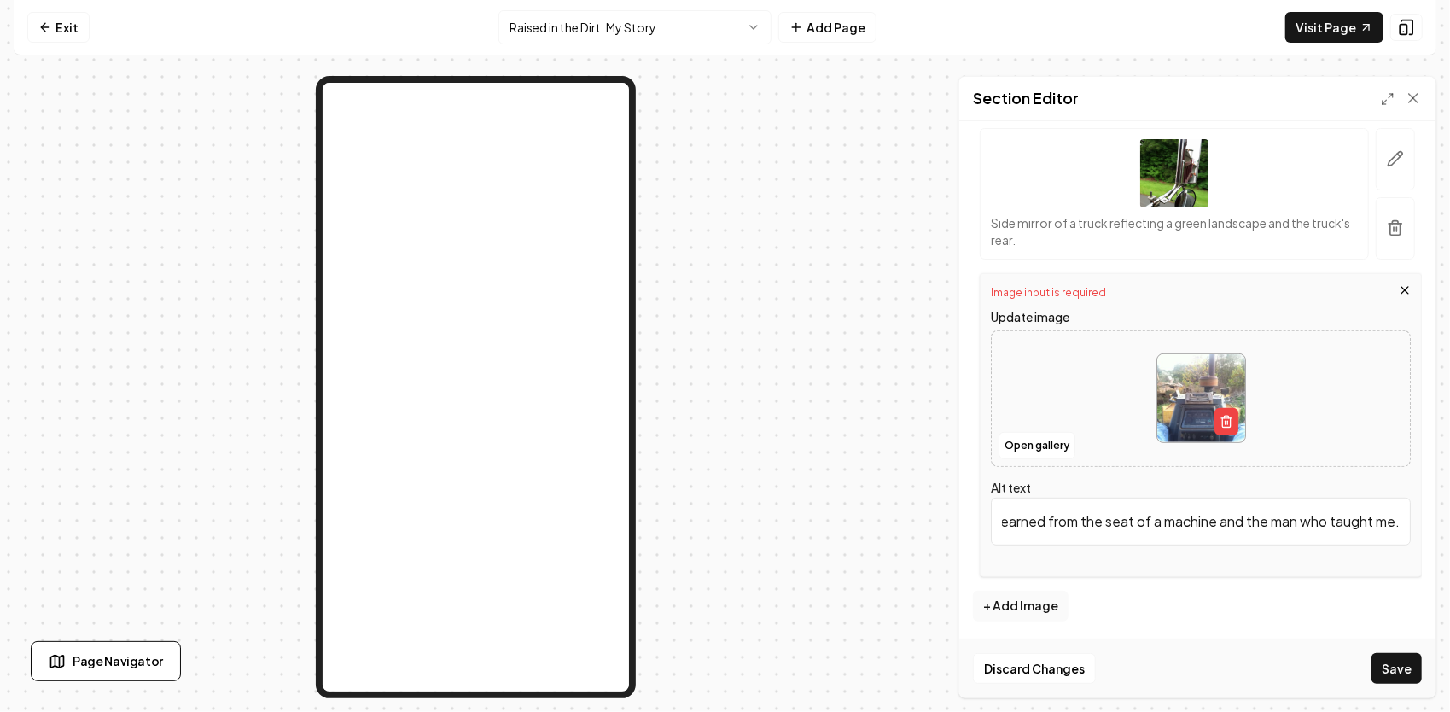
scroll to position [0, 728]
type input "Where it all started — the same dozer my granddaddy used for decades. Sitting h…"
click at [1398, 671] on button "Save" at bounding box center [1396, 668] width 50 height 31
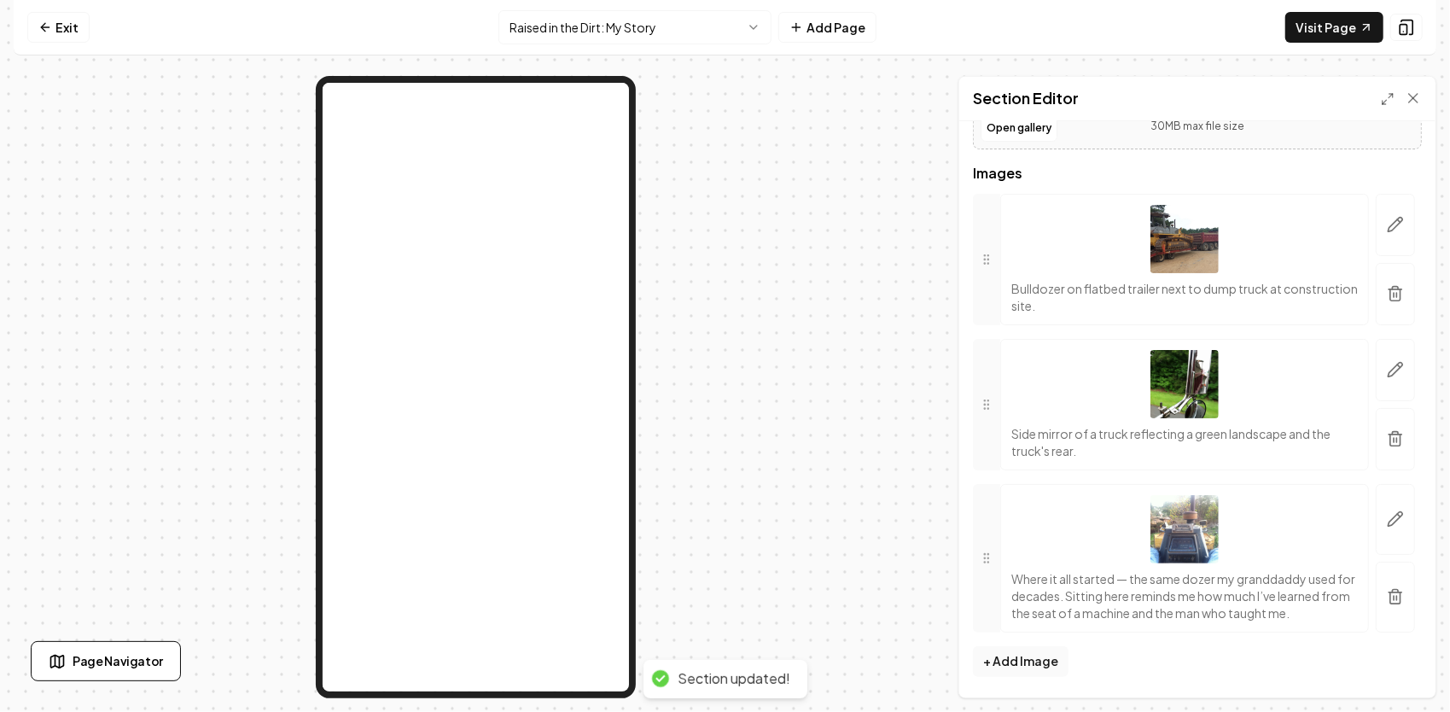
scroll to position [216, 0]
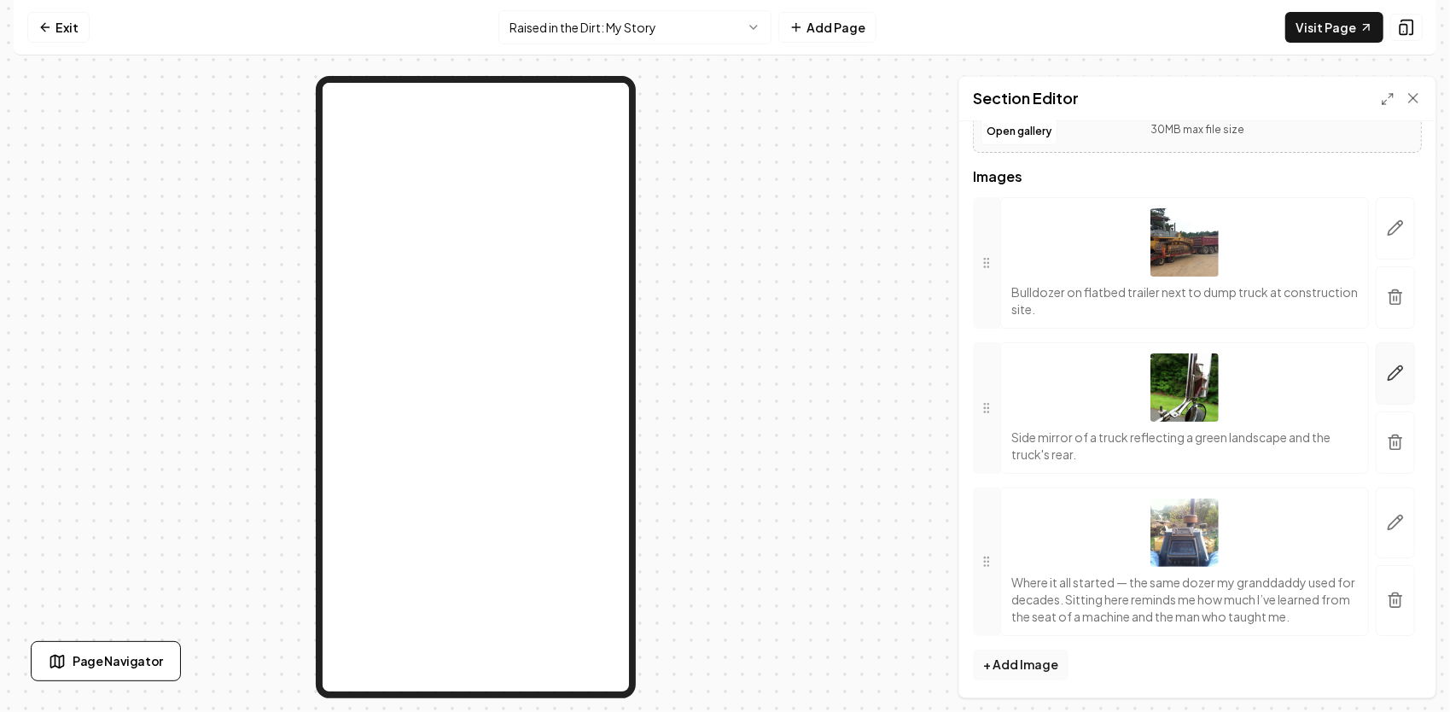
click at [1387, 370] on icon "button" at bounding box center [1395, 372] width 17 height 17
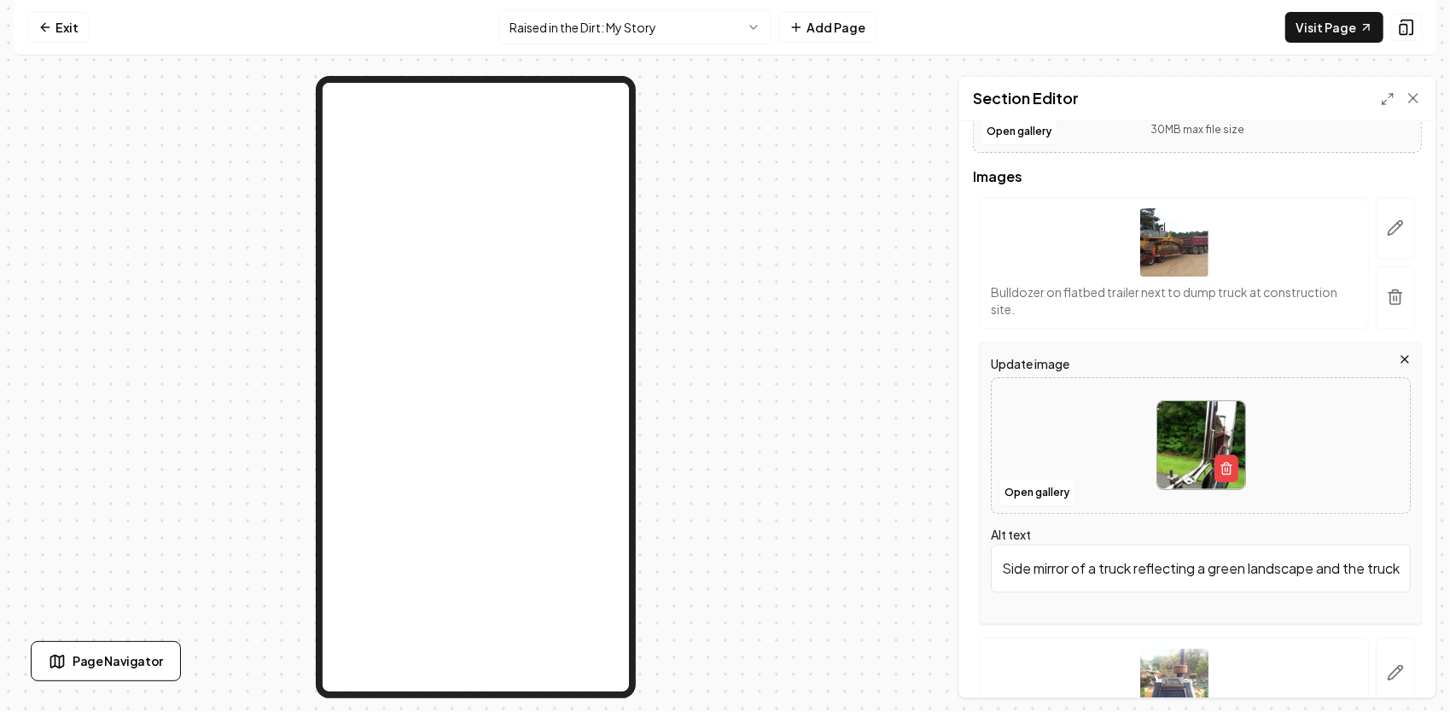
scroll to position [0, 61]
drag, startPoint x: 1002, startPoint y: 563, endPoint x: 1449, endPoint y: 591, distance: 448.0
click at [1449, 591] on div "Computer Required This feature is only available on a computer. Please switch t…" at bounding box center [725, 356] width 1450 height 712
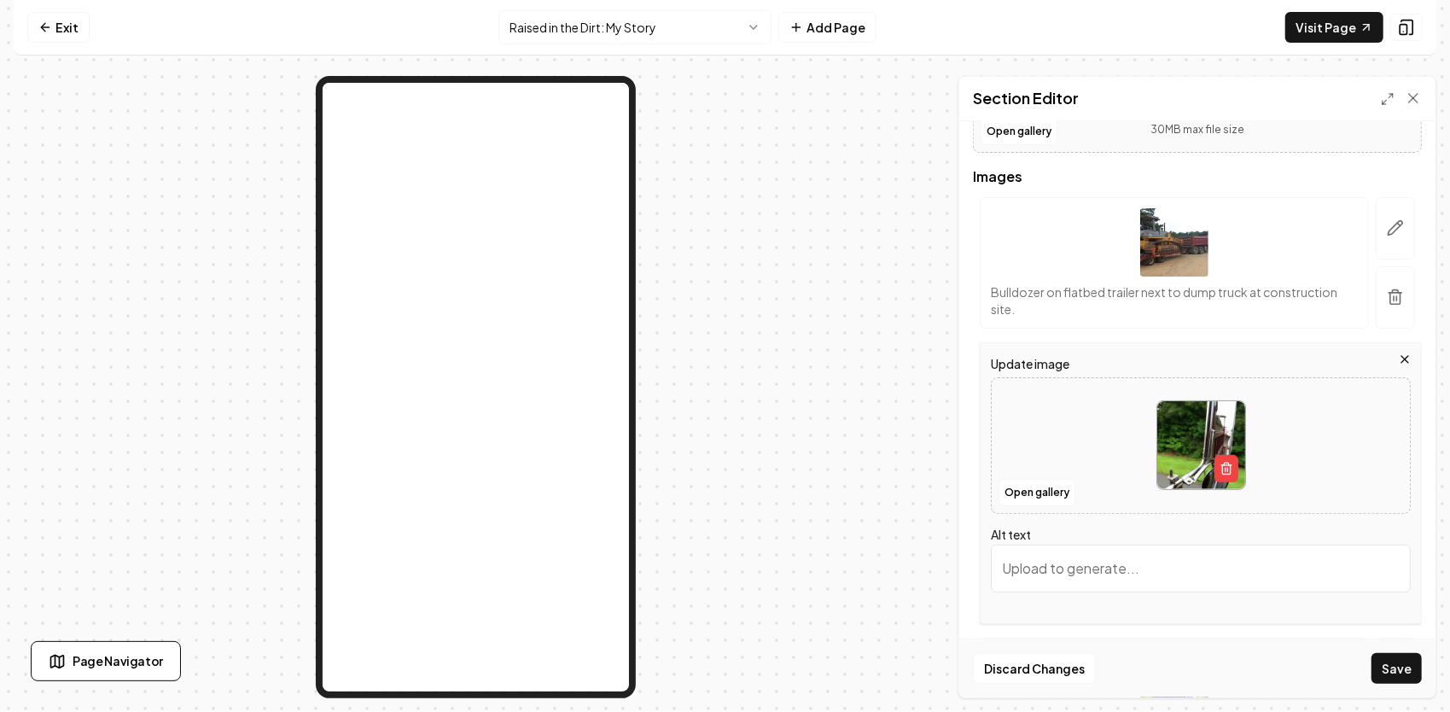
paste input "Riding shotgun with Granddaddy — every haul was another lesson in business, pat…"
type input "Riding shotgun with Granddaddy — every haul was another lesson in business, pat…"
click at [1391, 666] on button "Save" at bounding box center [1396, 668] width 50 height 31
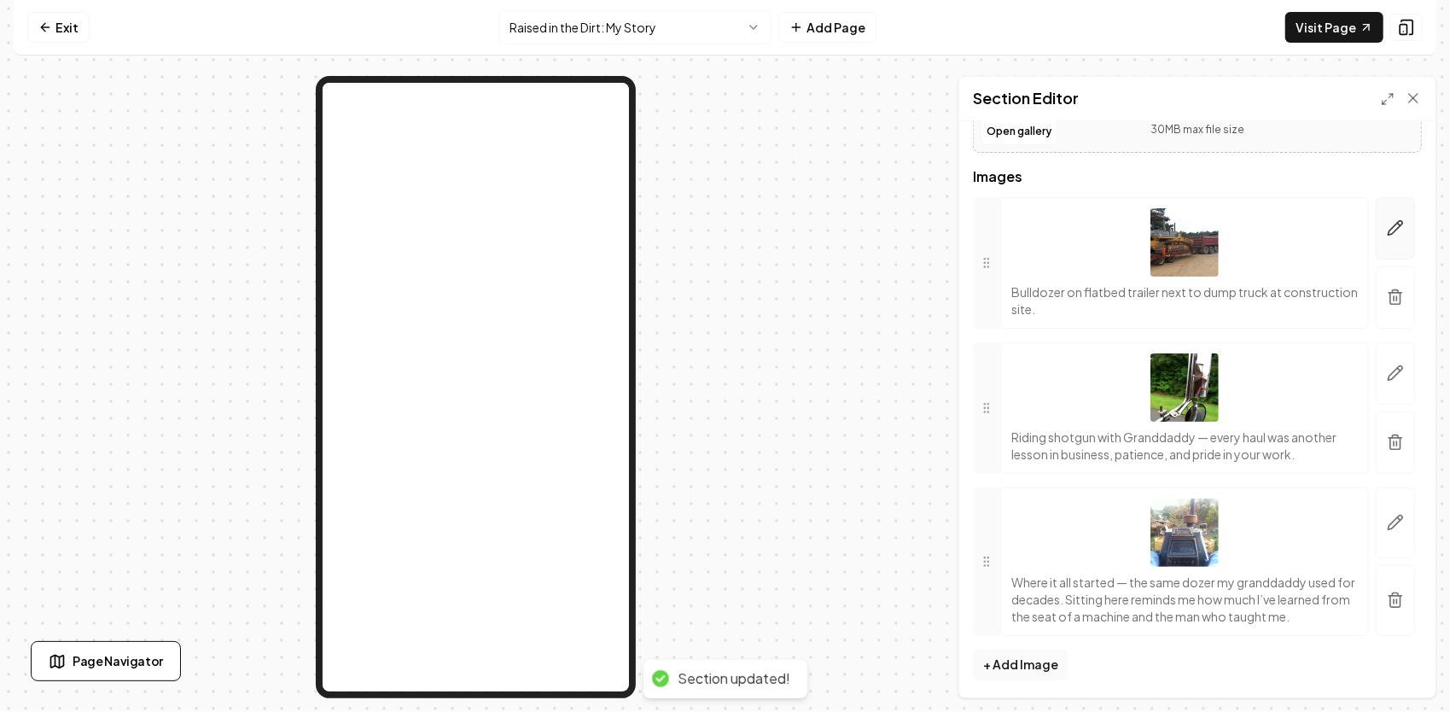
click at [1387, 230] on icon "button" at bounding box center [1395, 227] width 17 height 17
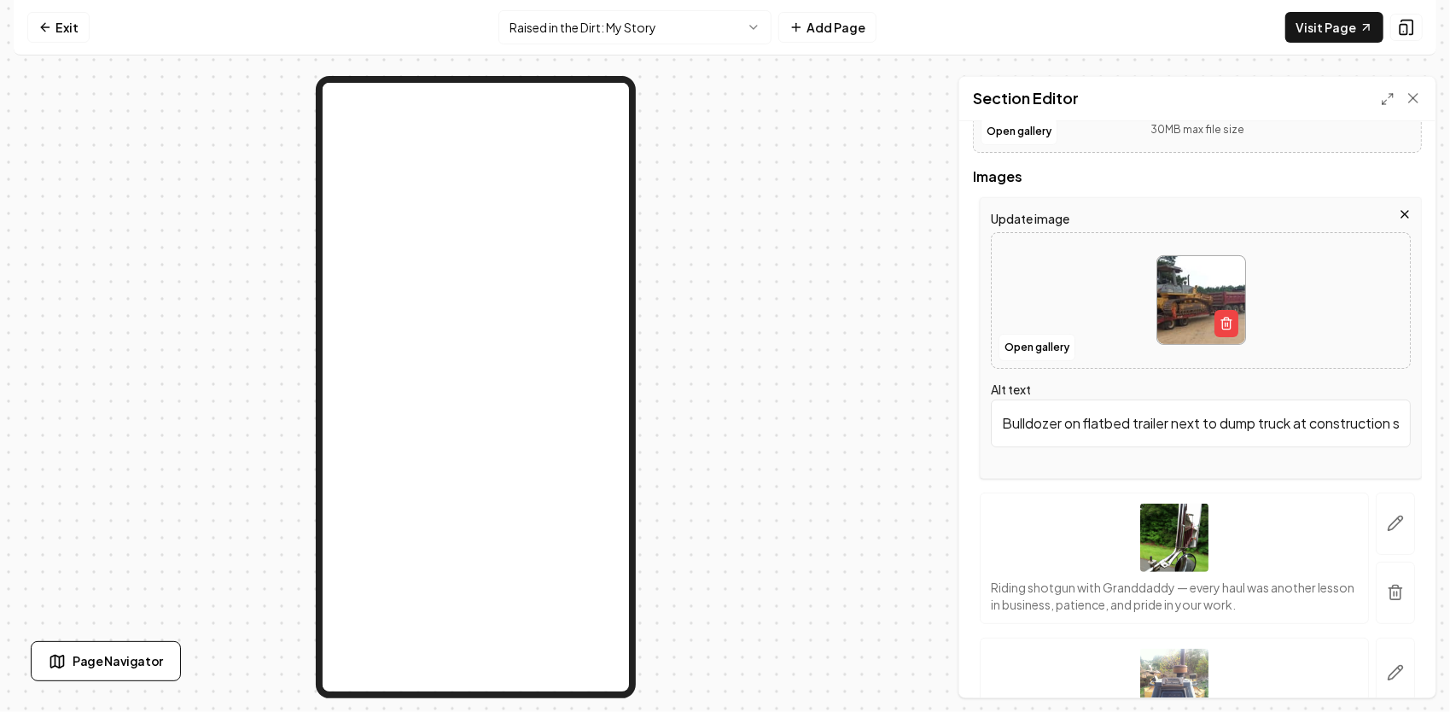
scroll to position [0, 37]
drag, startPoint x: 997, startPoint y: 422, endPoint x: 1411, endPoint y: 445, distance: 415.4
click at [1411, 445] on div "Header Quick add images Open gallery Upload images 30 MB max file size Images U…" at bounding box center [1197, 409] width 476 height 576
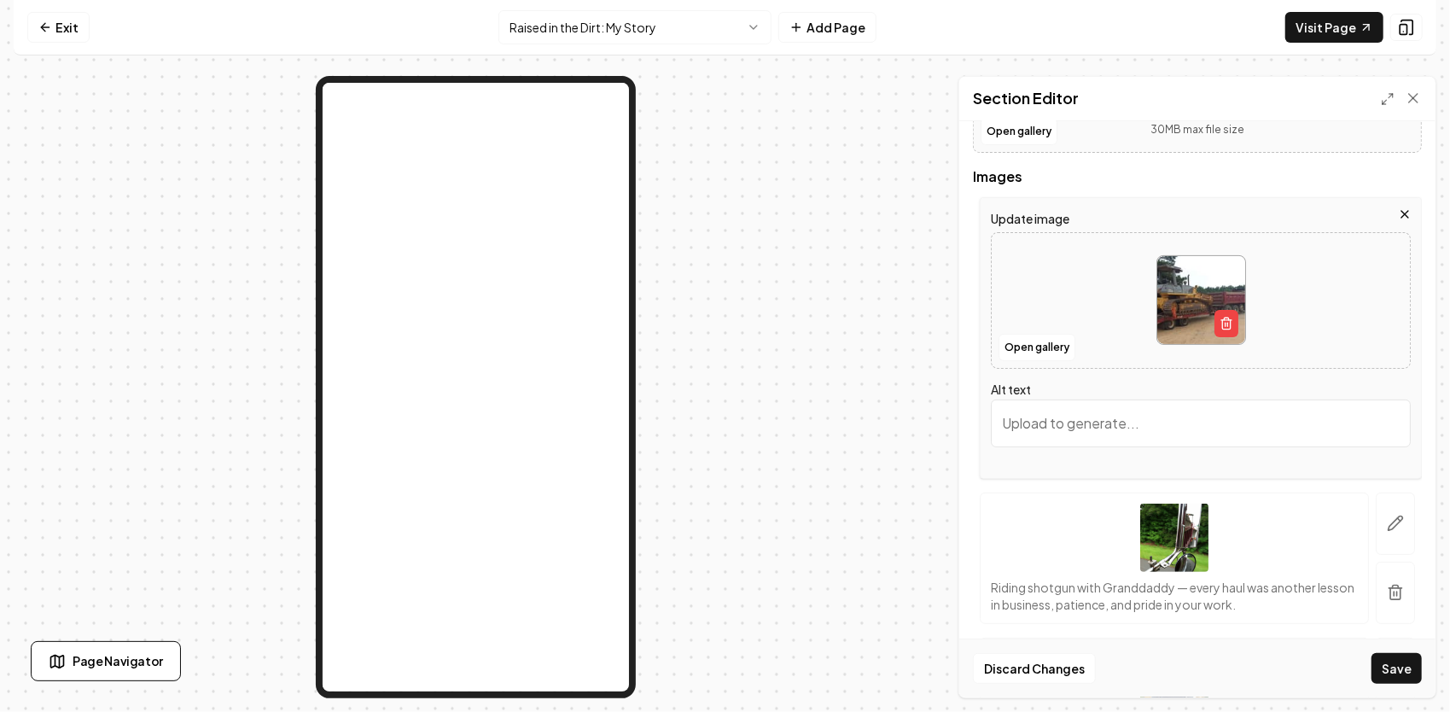
paste input "One of Granddaddy’s old dump trucks and his Komatsu dozer — tools that built a …"
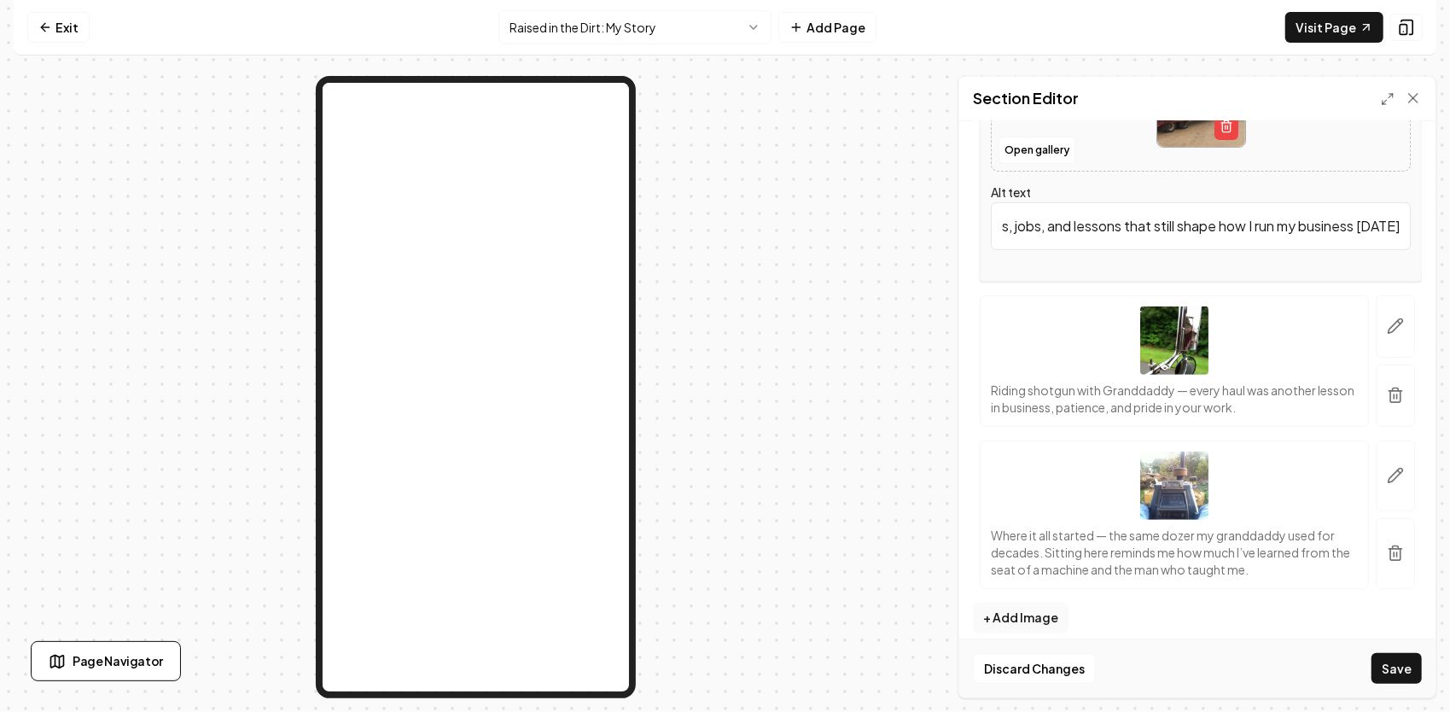
scroll to position [425, 0]
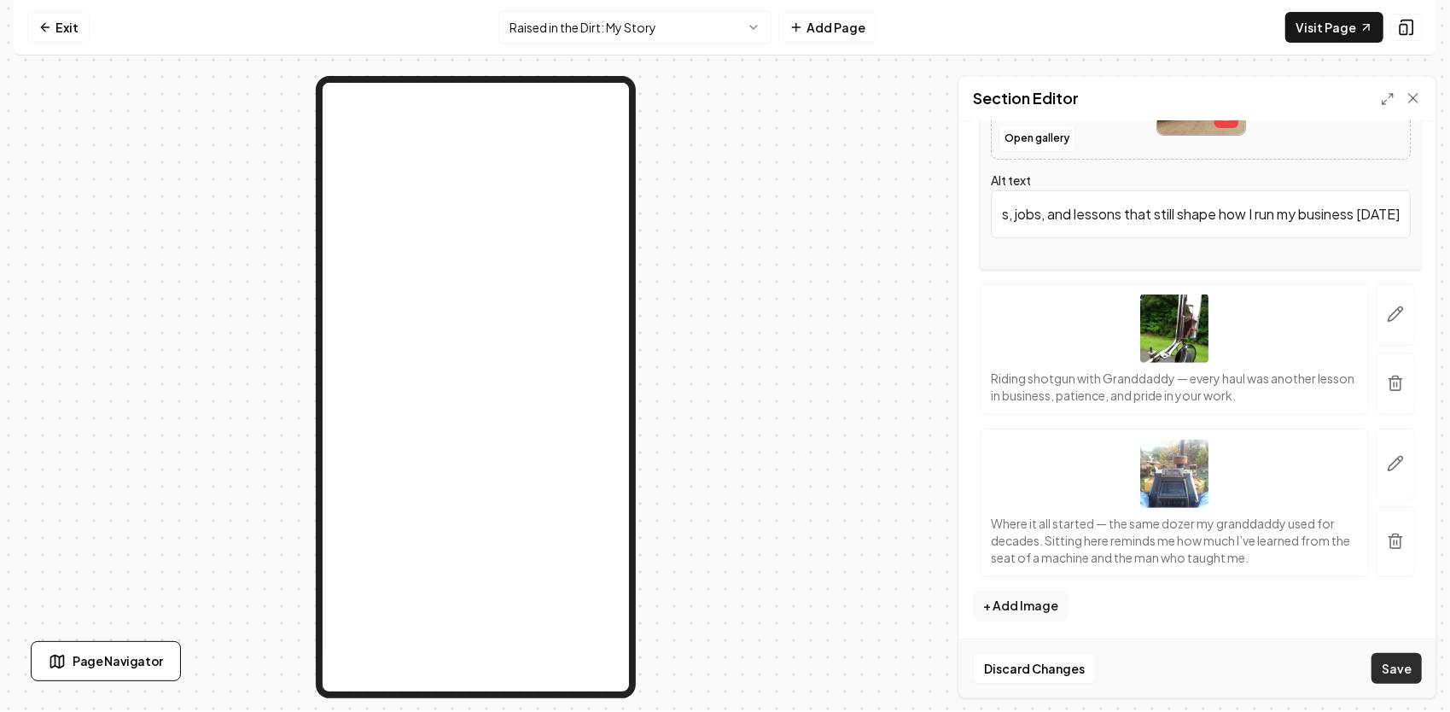
type input "One of Granddaddy’s old dump trucks and his Komatsu dozer — tools that built a …"
click at [1389, 669] on button "Save" at bounding box center [1396, 668] width 50 height 31
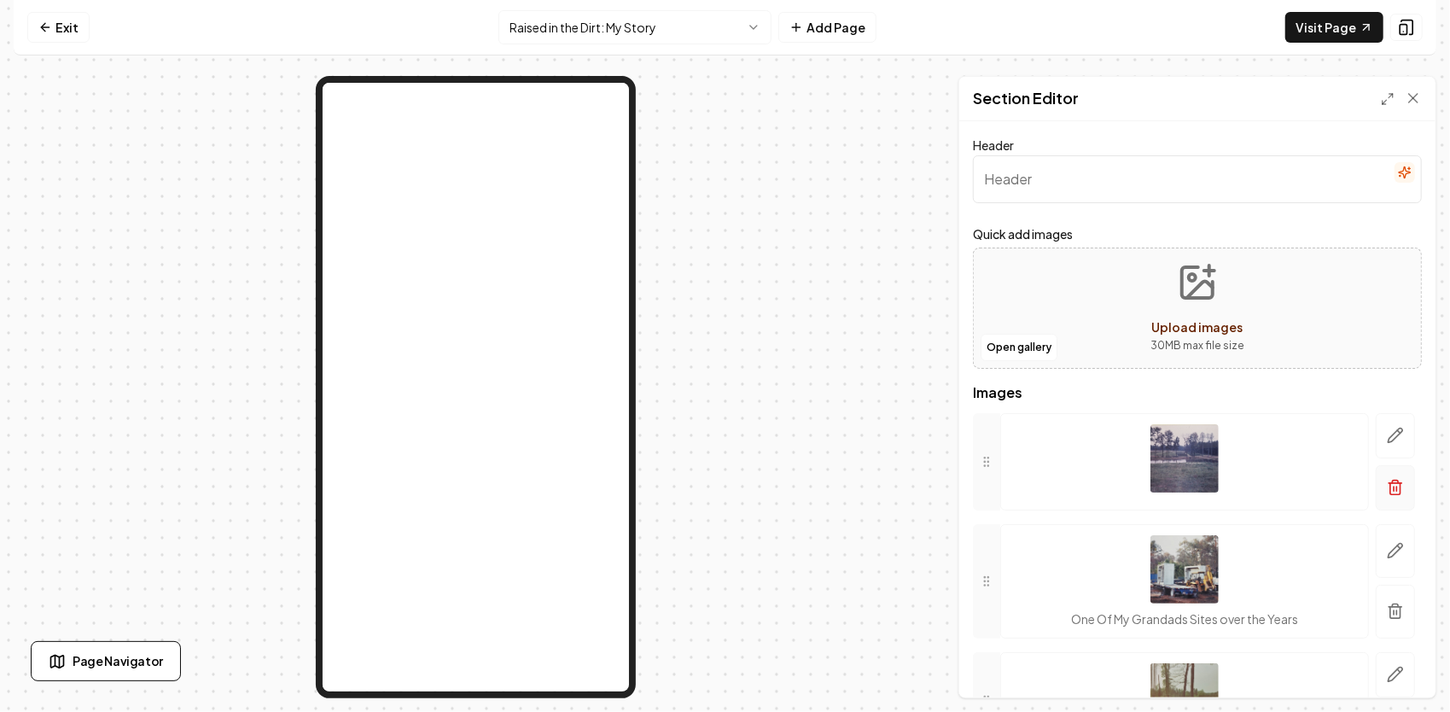
click at [1393, 481] on icon "button" at bounding box center [1396, 481] width 6 height 3
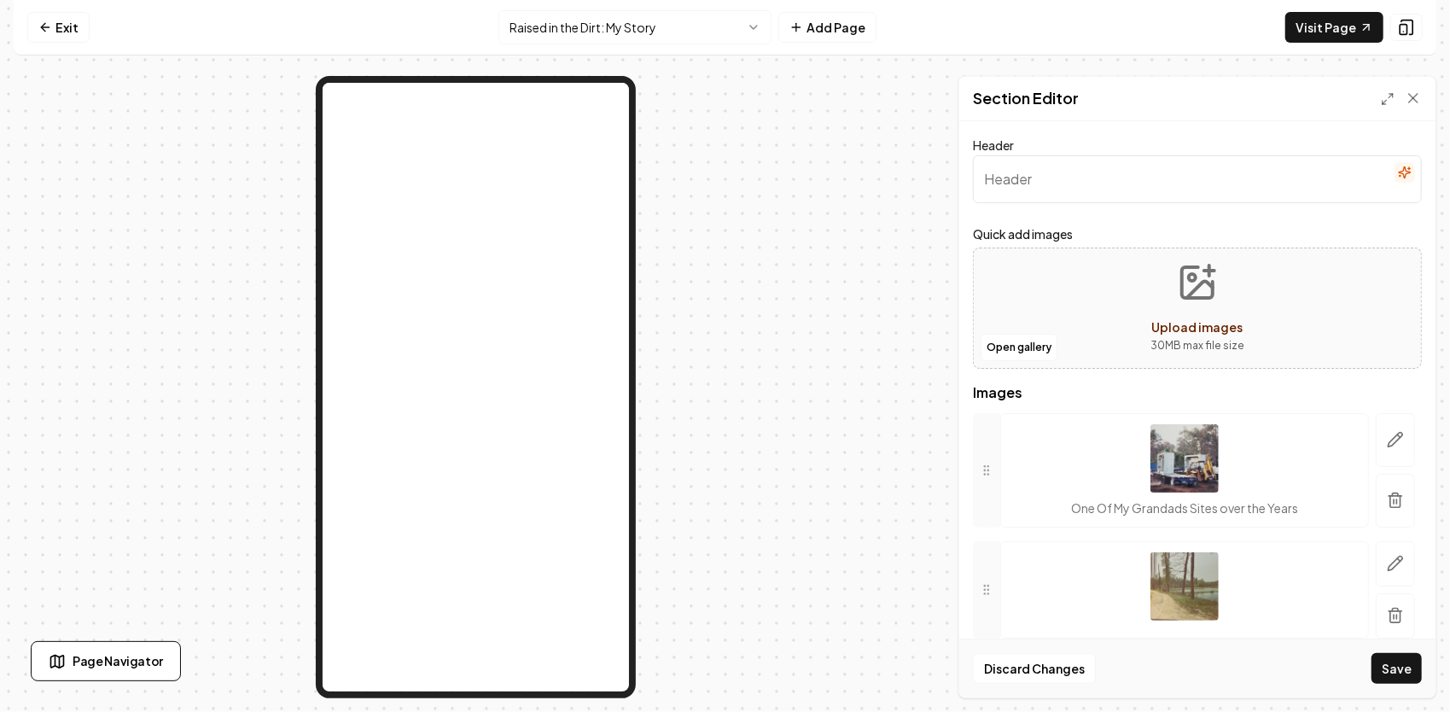
scroll to position [61, 0]
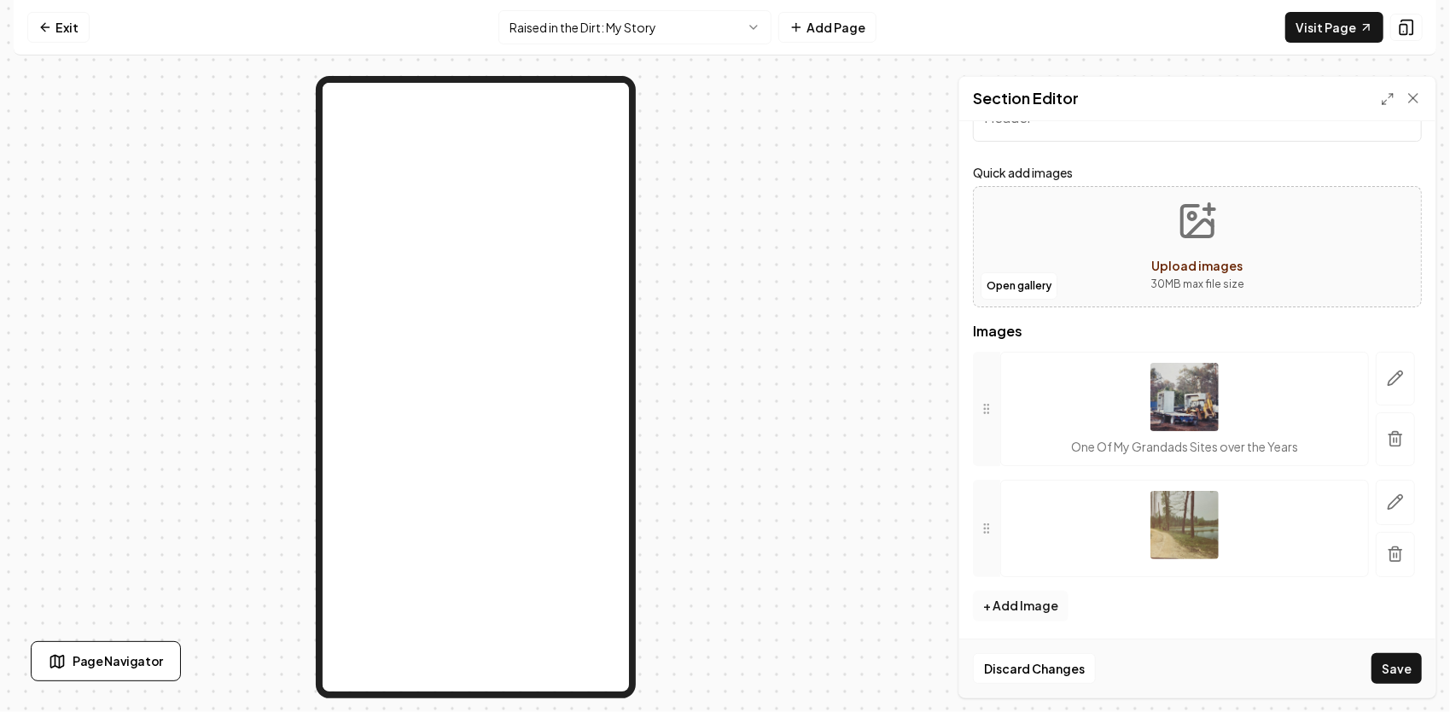
click at [1040, 602] on button "+ Add Image" at bounding box center [1021, 605] width 96 height 31
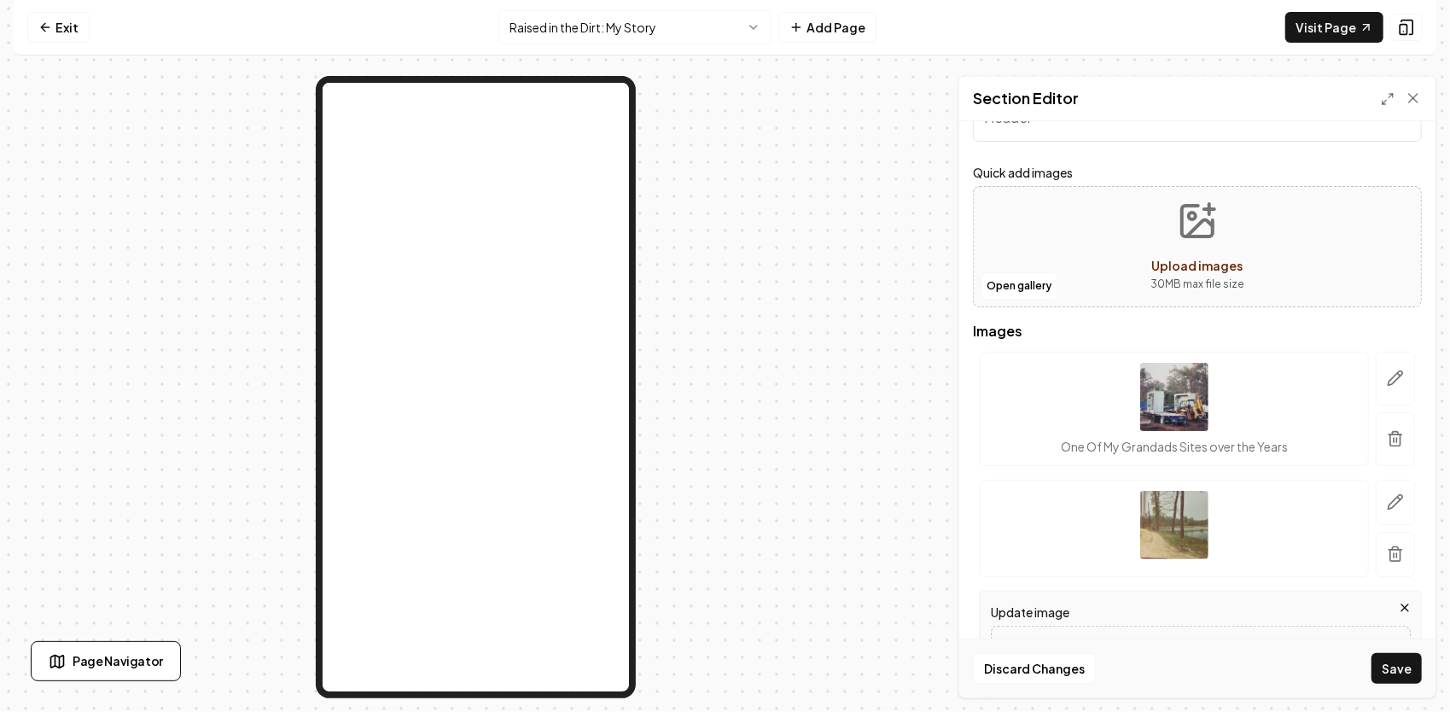
scroll to position [357, 0]
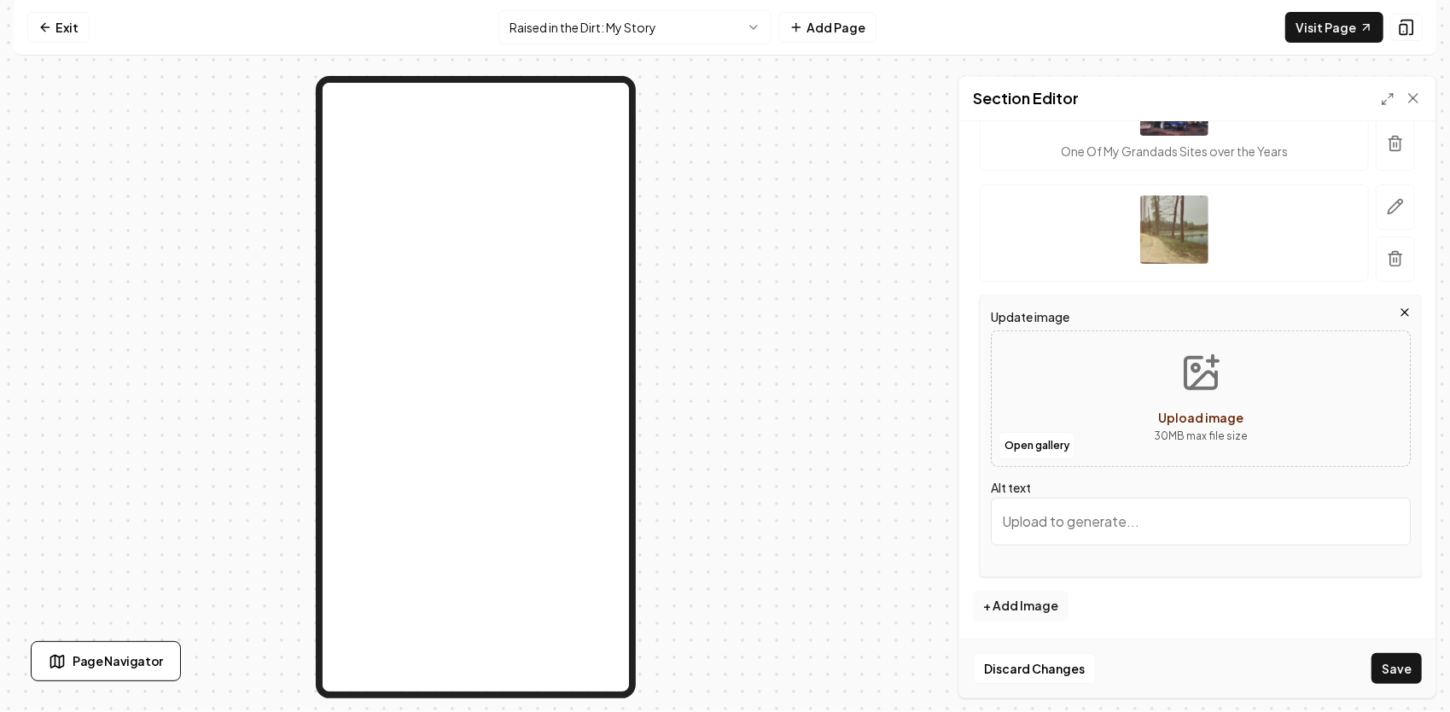
click at [1047, 515] on input "Alt text" at bounding box center [1201, 521] width 420 height 48
click at [1198, 381] on icon "Upload image" at bounding box center [1200, 372] width 41 height 41
type input "**********"
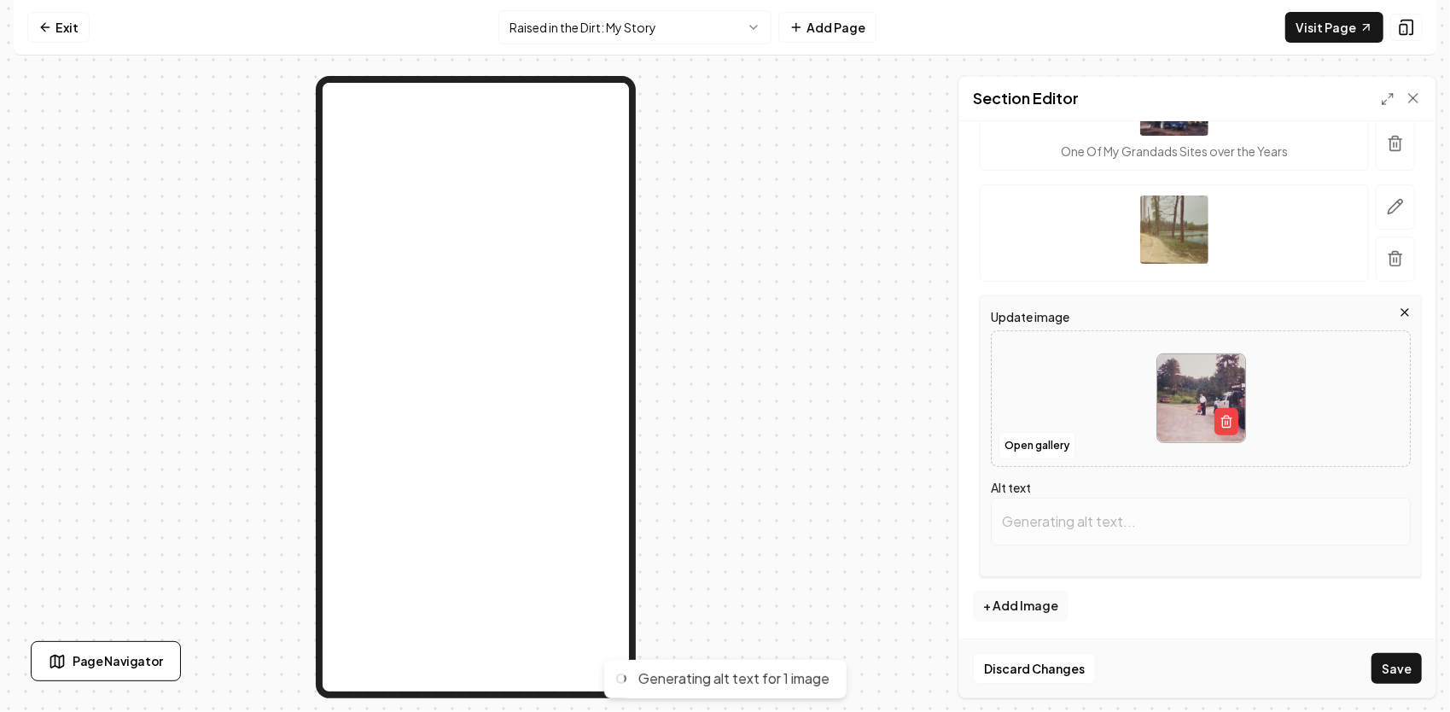
type input "Child walking with adult beside work truck in a wooded area, captured on a rura…"
drag, startPoint x: 1003, startPoint y: 516, endPoint x: 1389, endPoint y: 534, distance: 386.1
click at [1389, 534] on input "Child walking with adult beside work truck in a wooded area, captured on a rura…" at bounding box center [1201, 521] width 420 height 48
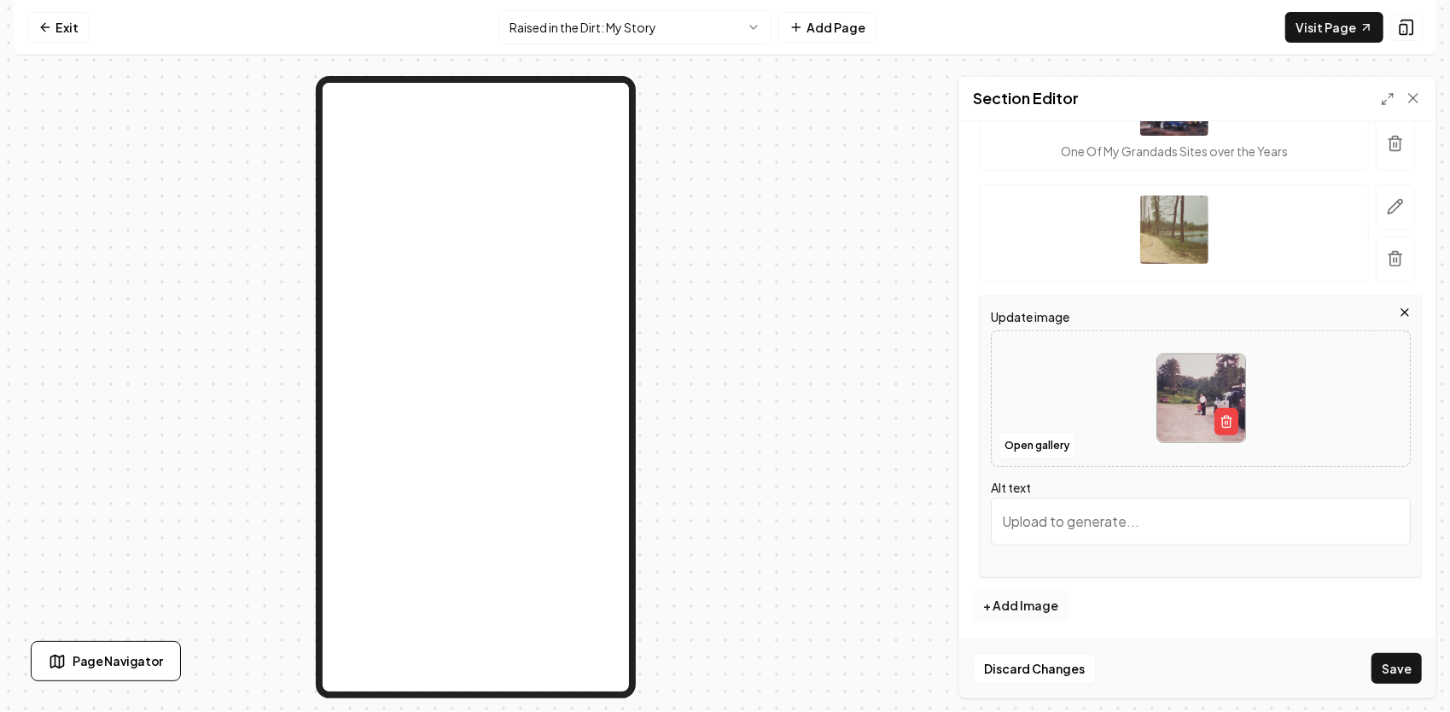
click at [1023, 596] on button "+ Add Image" at bounding box center [1021, 605] width 96 height 31
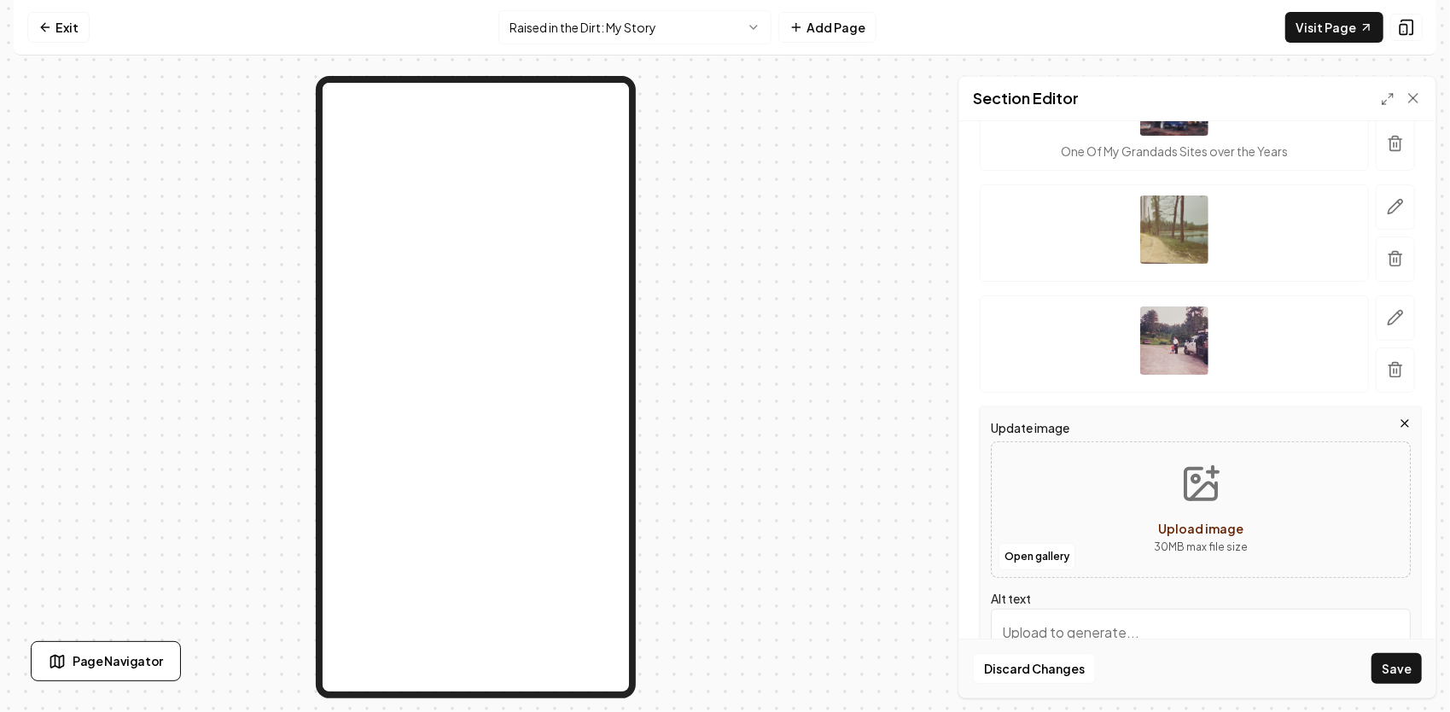
click at [1192, 486] on icon "Upload image" at bounding box center [1203, 490] width 26 height 16
type input "**********"
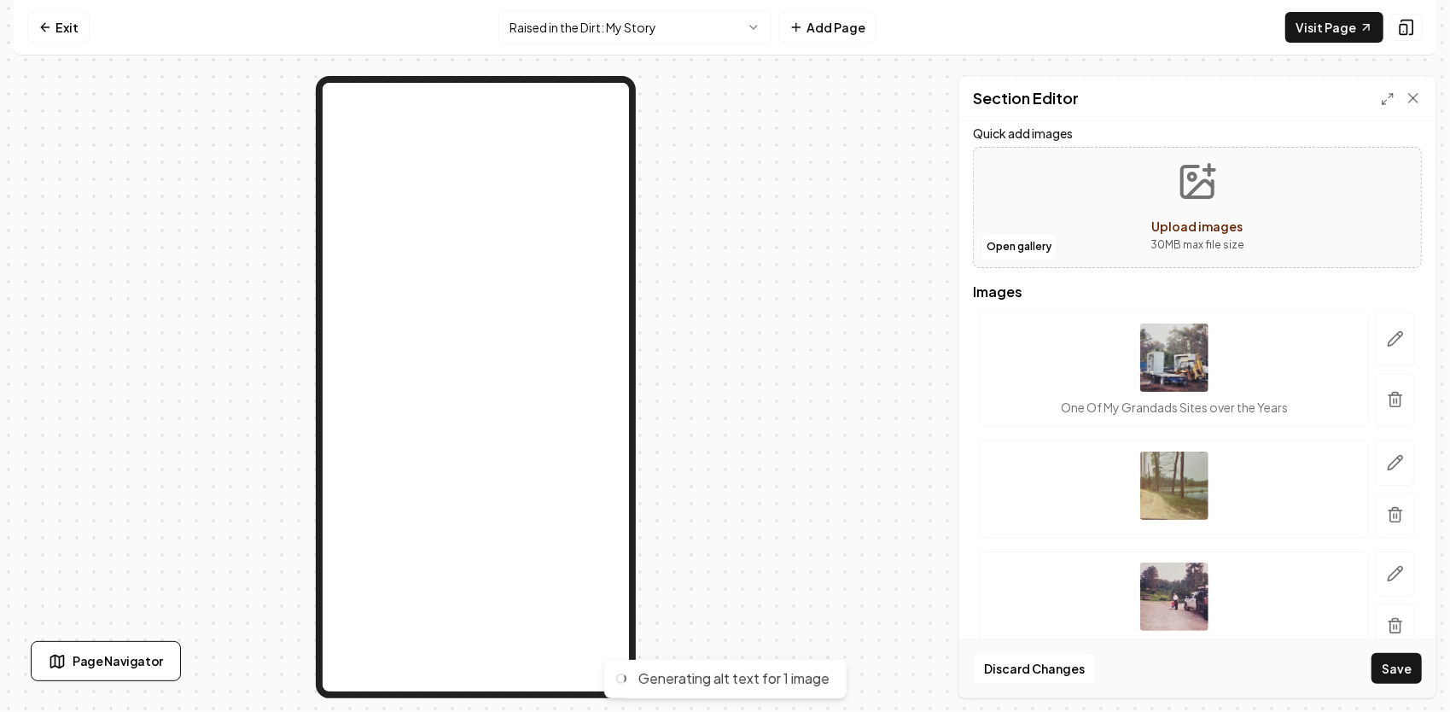
type input "Yellow bulldozer clearing land in a wooded area, with fallen trees in the foreg…"
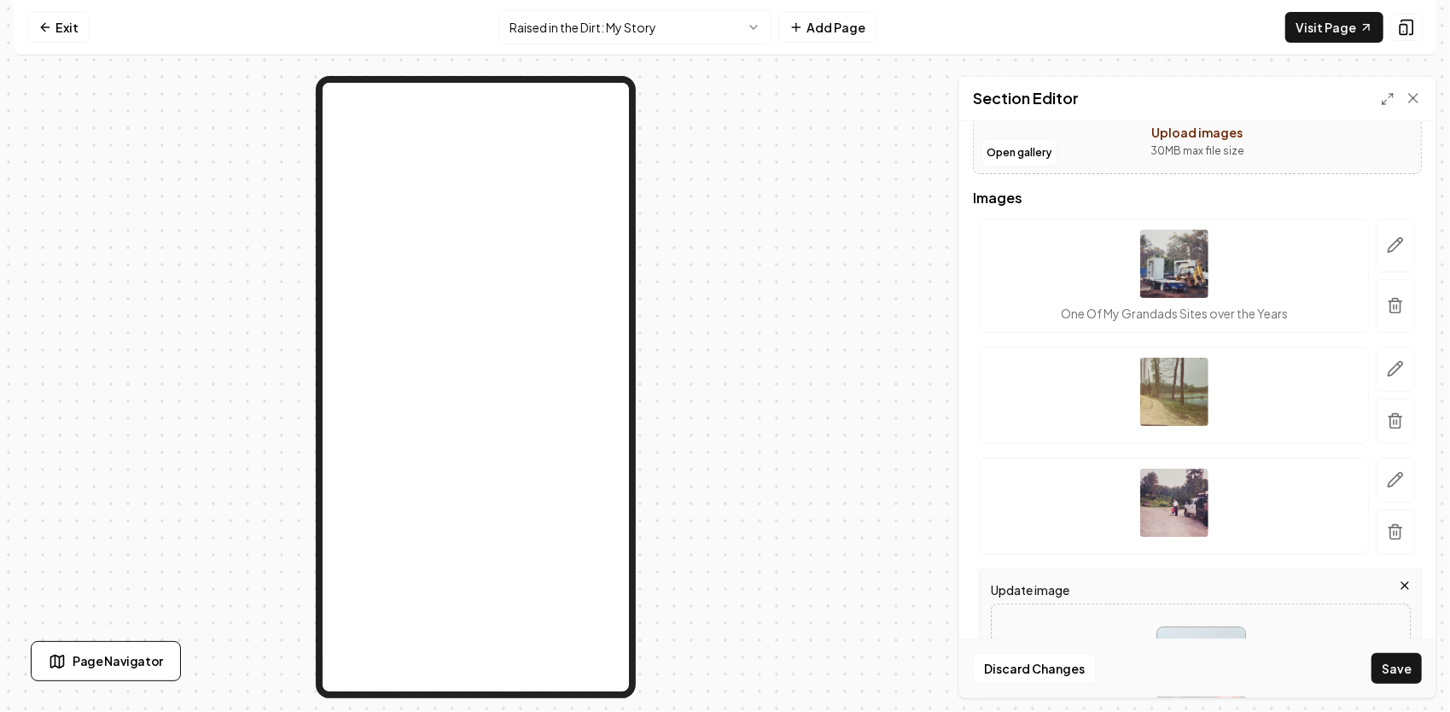
scroll to position [186, 0]
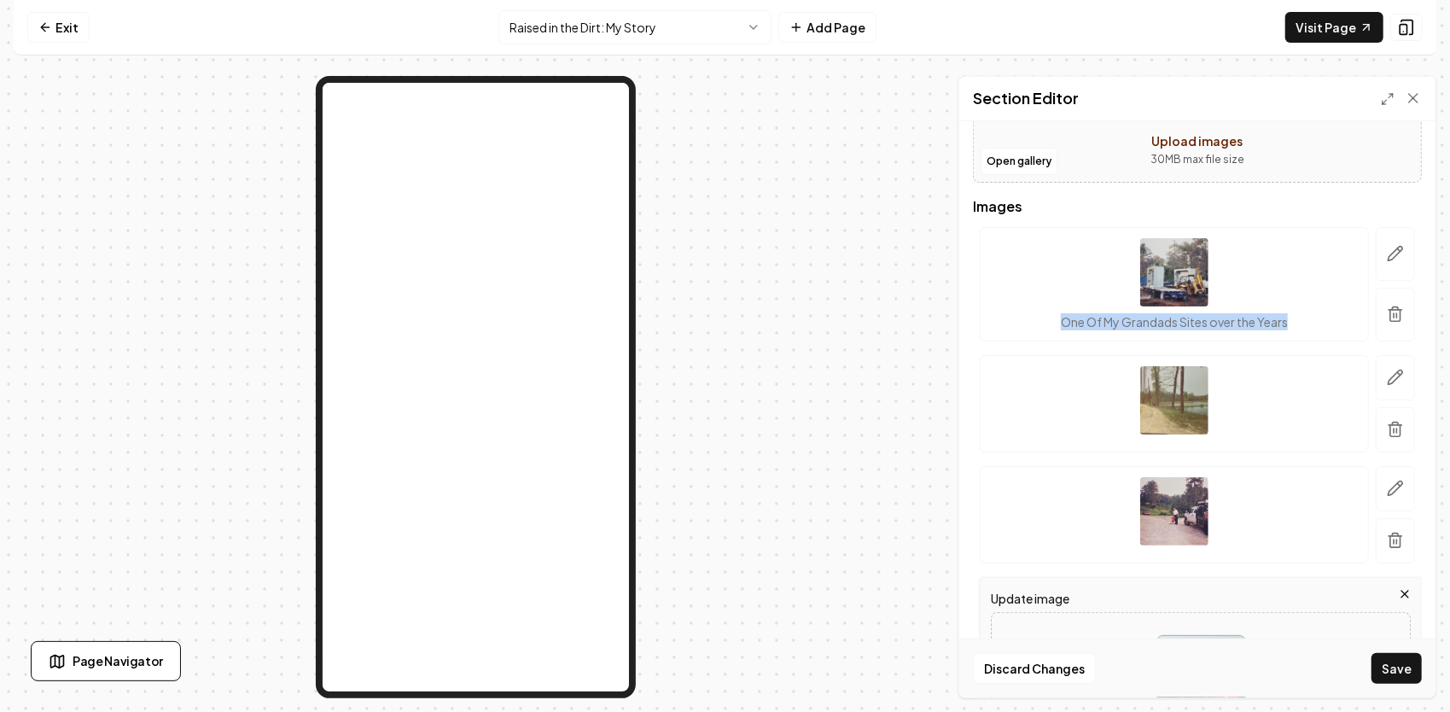
drag, startPoint x: 1289, startPoint y: 317, endPoint x: 1058, endPoint y: 333, distance: 231.7
click at [1058, 333] on div "One Of My Grandads Sites over the Years" at bounding box center [1174, 284] width 389 height 114
drag, startPoint x: 1058, startPoint y: 333, endPoint x: 1296, endPoint y: 328, distance: 238.1
click at [1296, 328] on div "One Of My Grandads Sites over the Years" at bounding box center [1174, 284] width 389 height 114
click at [1388, 259] on icon "button" at bounding box center [1395, 254] width 15 height 15
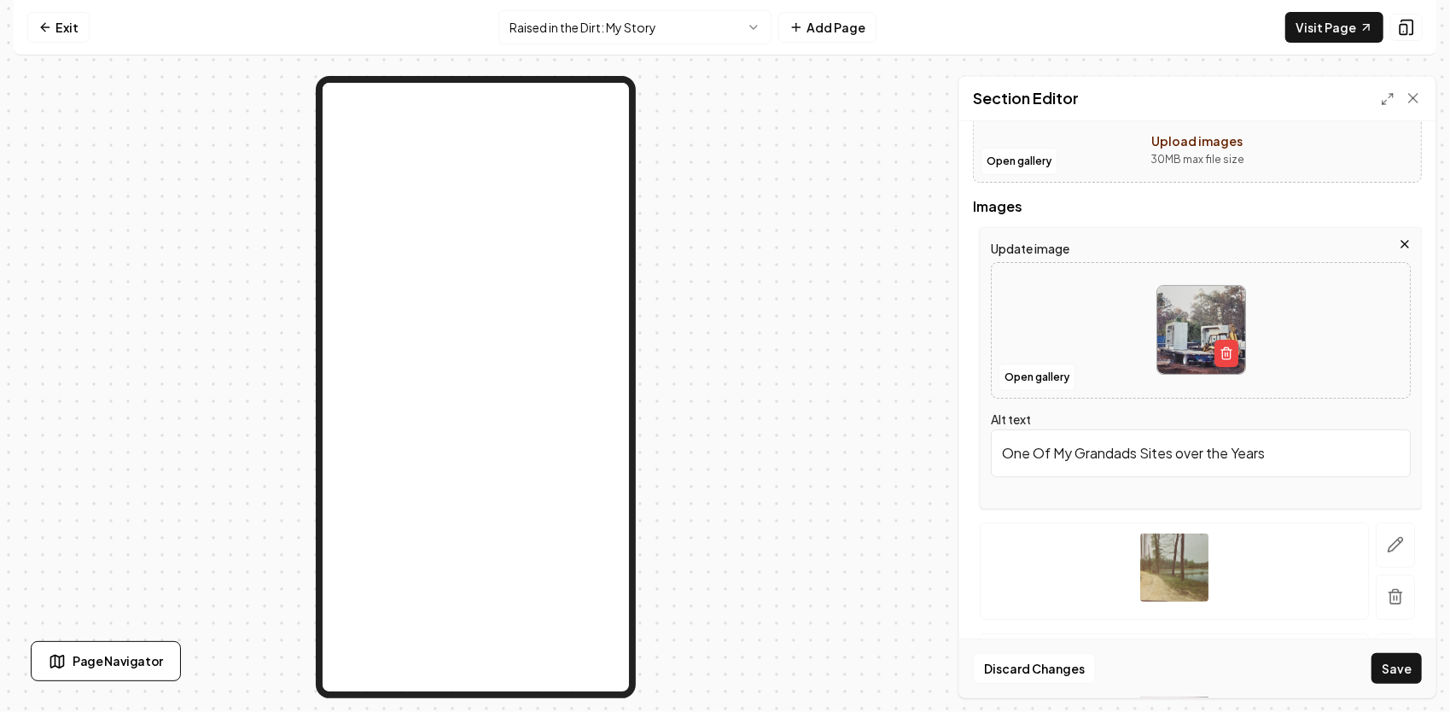
drag, startPoint x: 1190, startPoint y: 452, endPoint x: 947, endPoint y: 451, distance: 243.2
click at [947, 451] on div "Page Settings Section Editor Header Quick add images Open gallery Upload images…" at bounding box center [725, 387] width 1422 height 622
paste input "One of Granddaddy’s backhoes on a commercial job years ago. He built more than …"
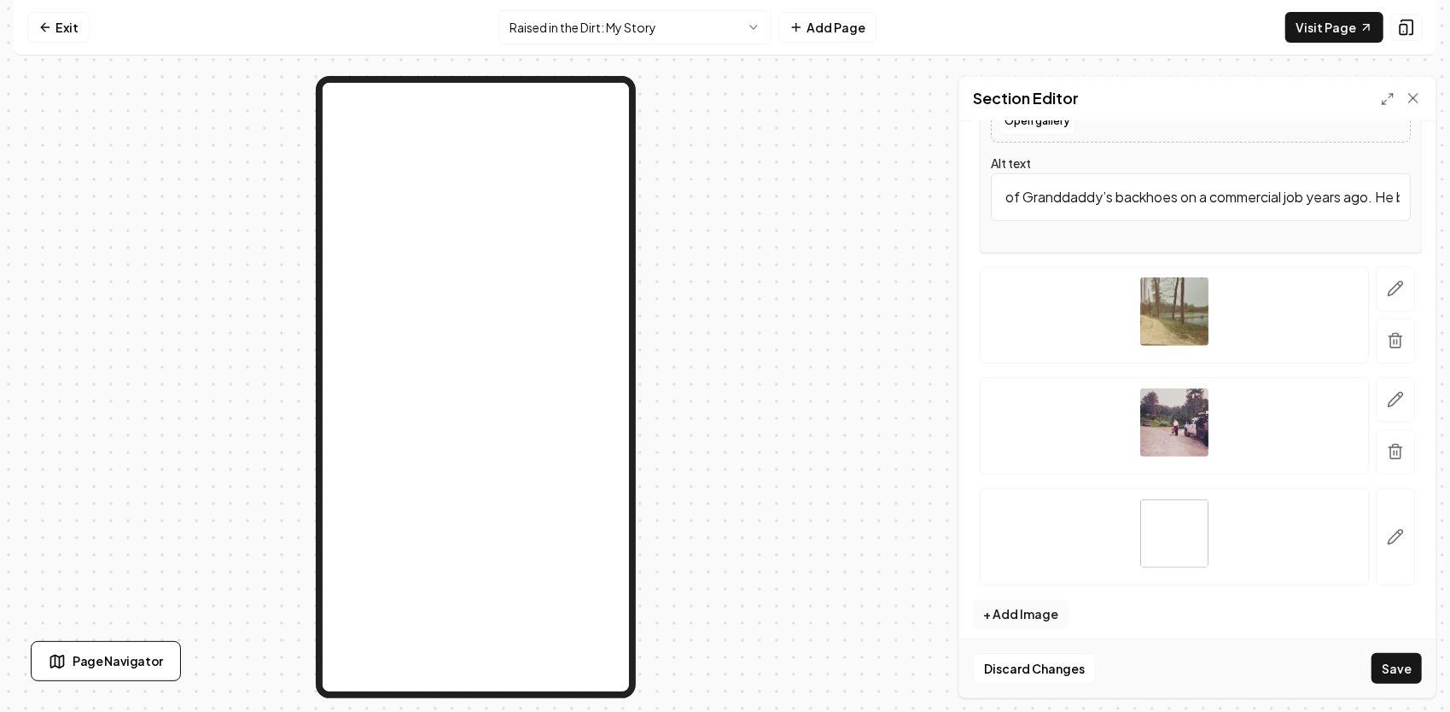
scroll to position [0, 0]
type input "One of Granddaddy’s backhoes on a commercial job years ago. He built more than …"
click at [1391, 282] on button "button" at bounding box center [1394, 288] width 39 height 45
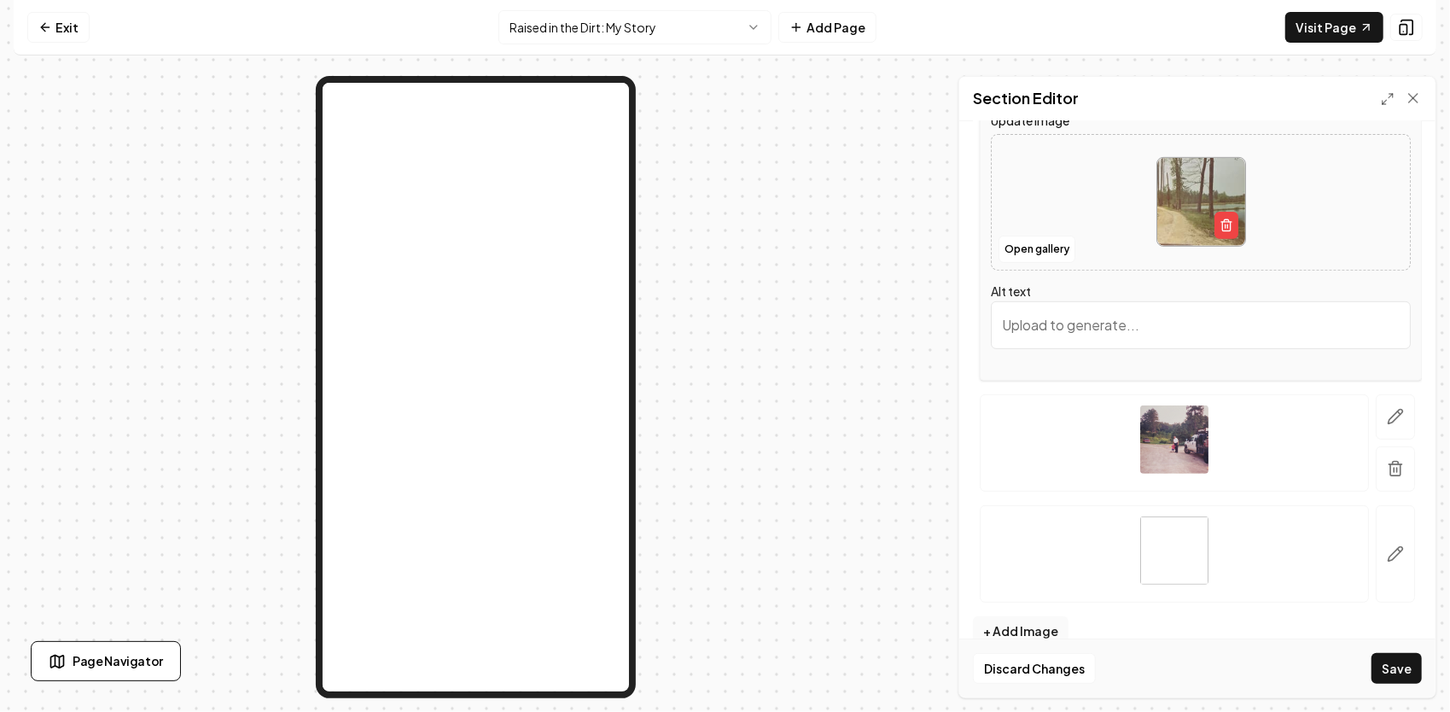
paste input "The dirt road leading down to the shop — where so many early mornings, lessons,…"
type input "The dirt road leading down to the shop — where so many early mornings, lessons,…"
click at [1387, 418] on icon "button" at bounding box center [1395, 416] width 17 height 17
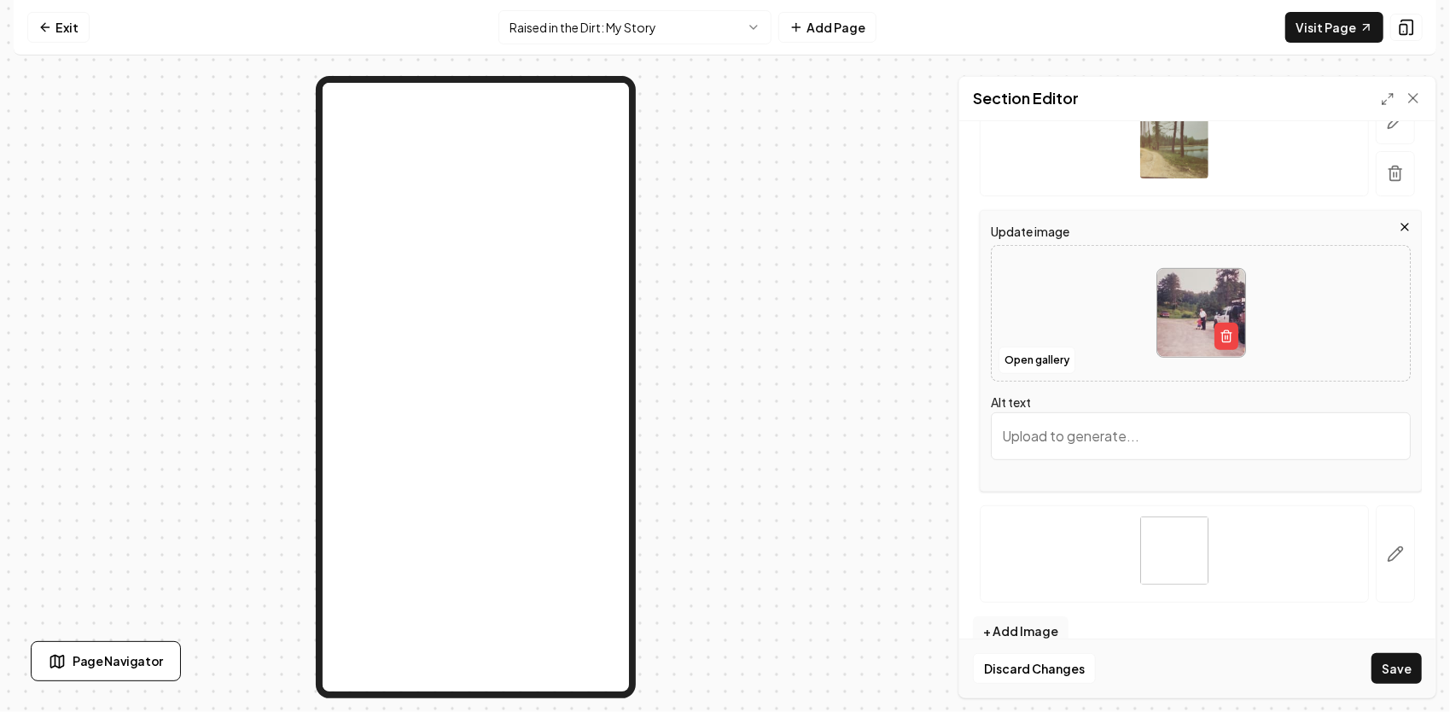
paste input "Me and Granddaddy at the shop. I didn’t realize it then, but I was learning wha…"
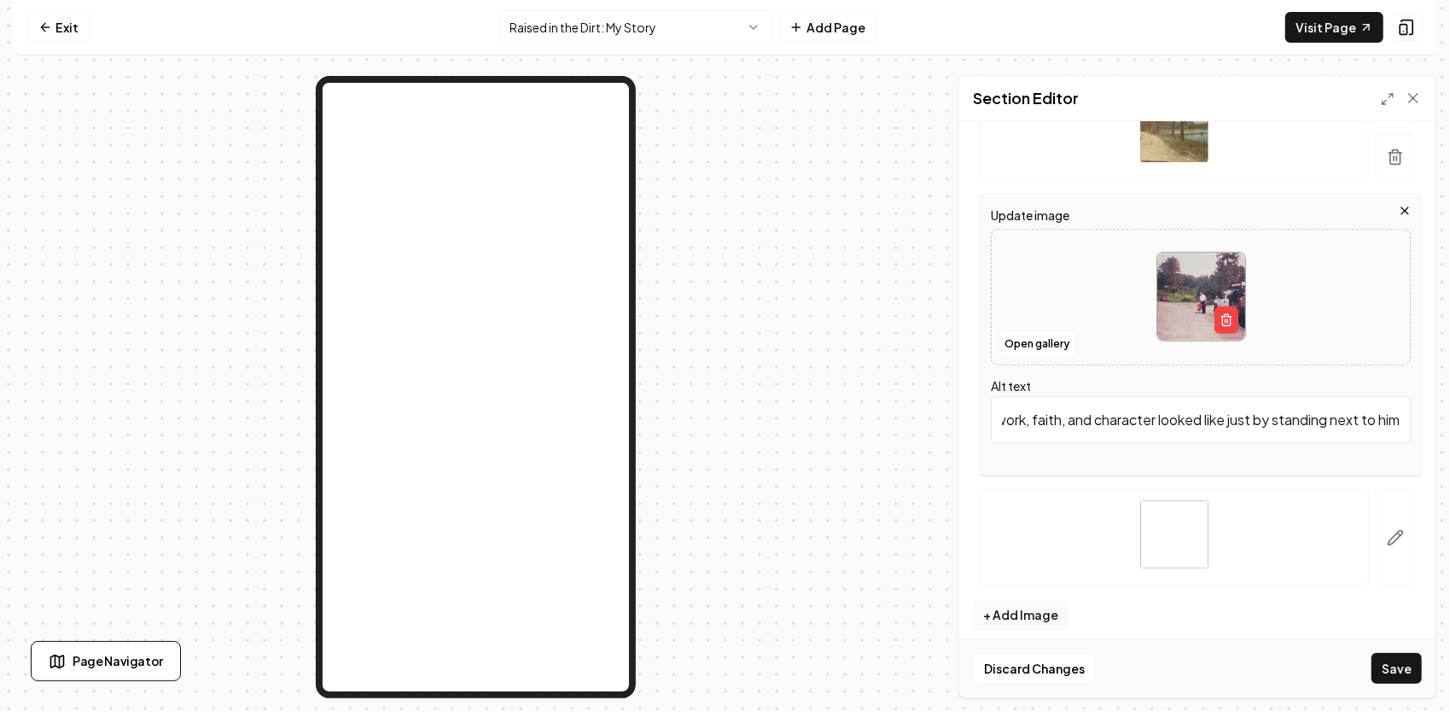
scroll to position [467, 0]
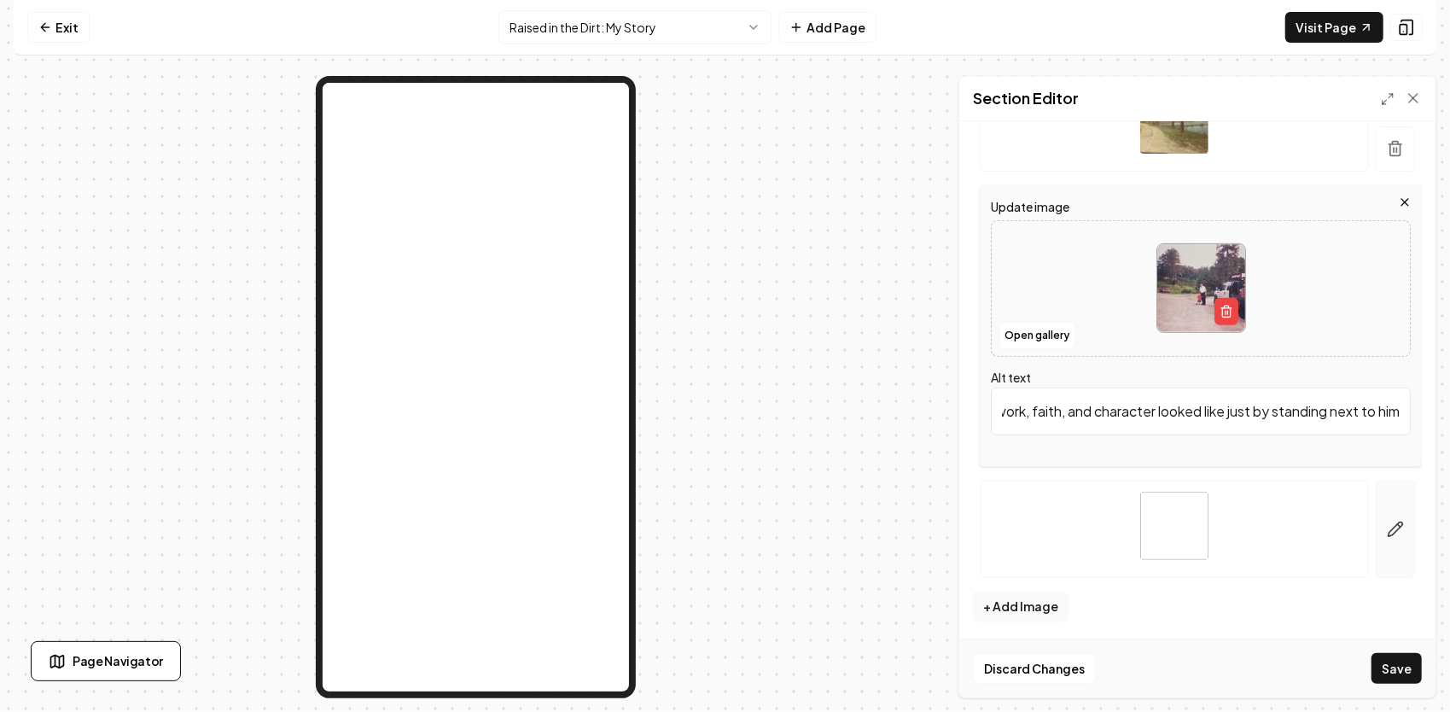
type input "Me and Granddaddy at the shop. I didn’t realize it then, but I was learning wha…"
click at [1387, 525] on icon "button" at bounding box center [1395, 528] width 17 height 17
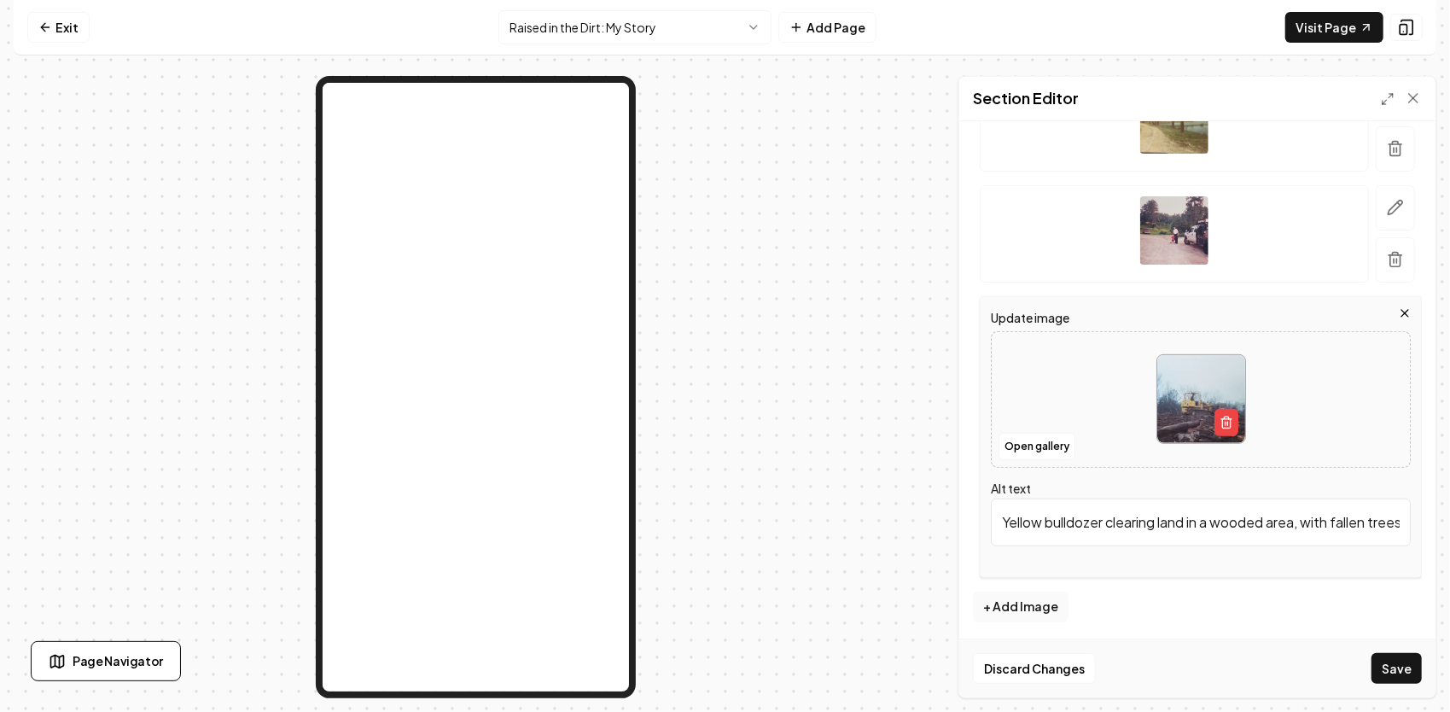
scroll to position [0, 138]
drag, startPoint x: 1003, startPoint y: 518, endPoint x: 1452, endPoint y: 560, distance: 451.6
click at [1449, 560] on html "Computer Required This feature is only available on a computer. Please switch t…" at bounding box center [725, 356] width 1450 height 712
paste input "Granddaddy on his track loader — one of the strongest images burned into my min…"
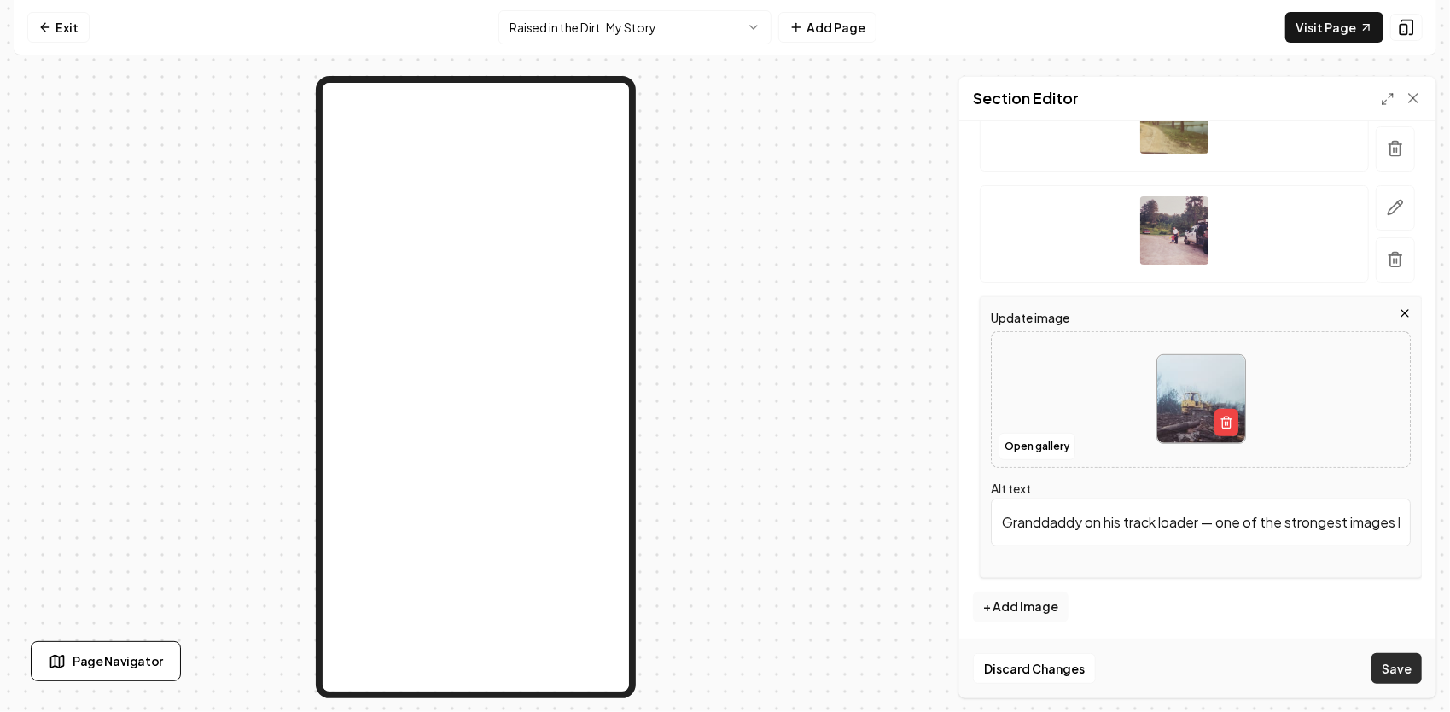
type input "Granddaddy on his track loader — one of the strongest images burned into my min…"
click at [1408, 662] on button "Save" at bounding box center [1396, 668] width 50 height 31
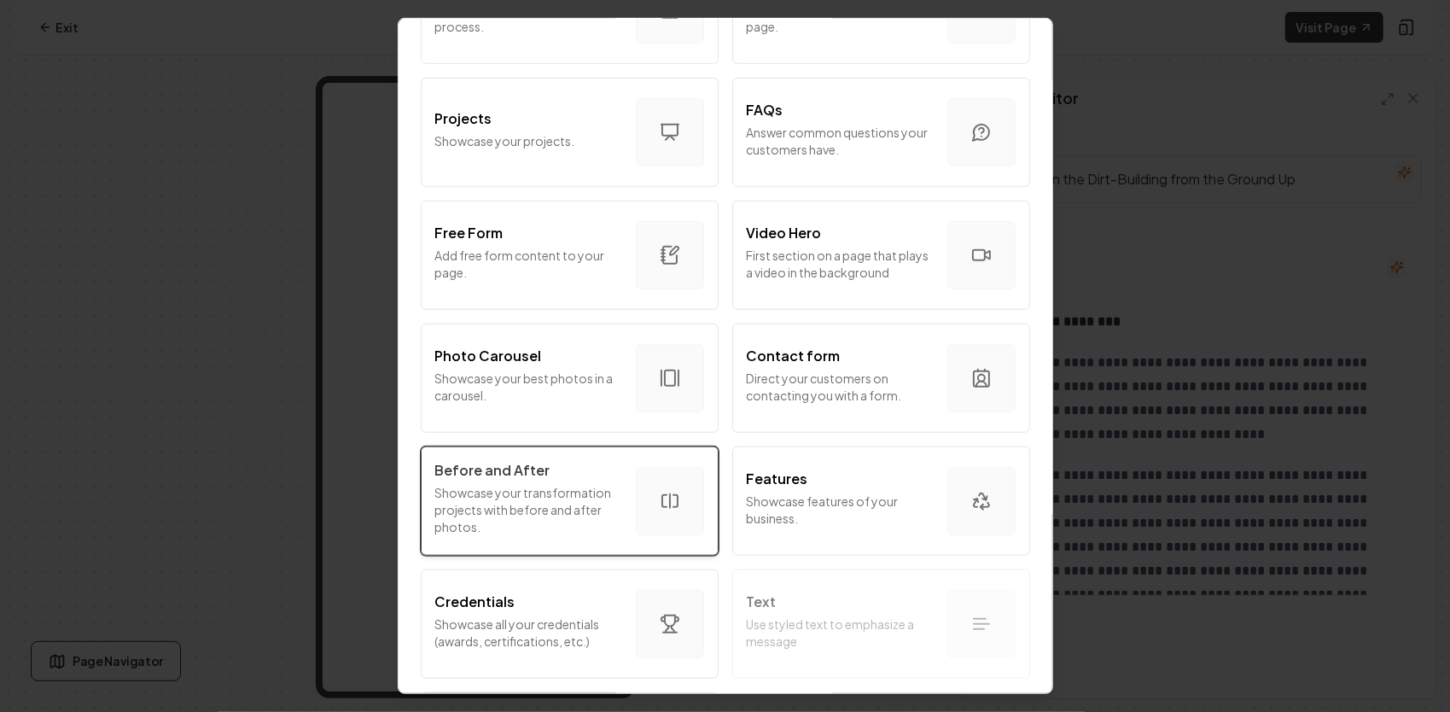
scroll to position [933, 0]
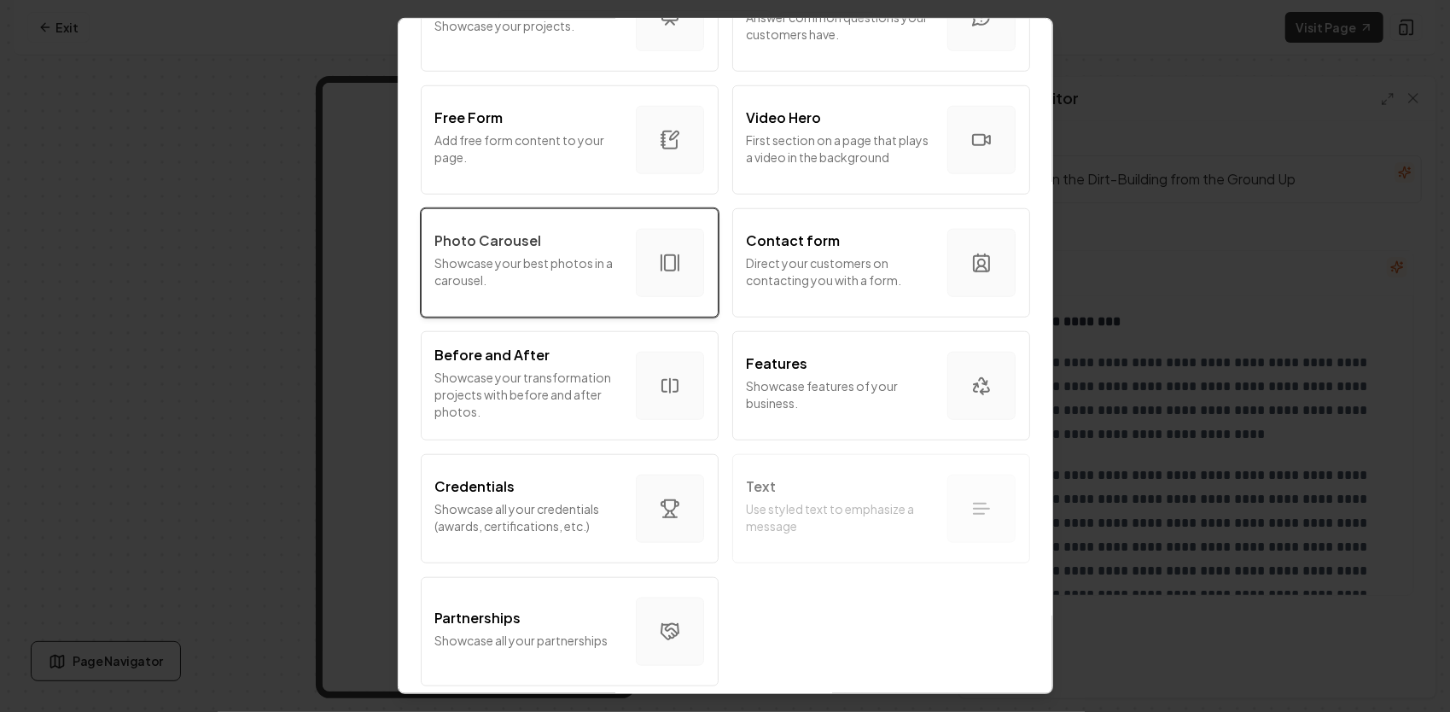
click at [532, 254] on p "Showcase your best photos in a carousel." at bounding box center [528, 271] width 187 height 34
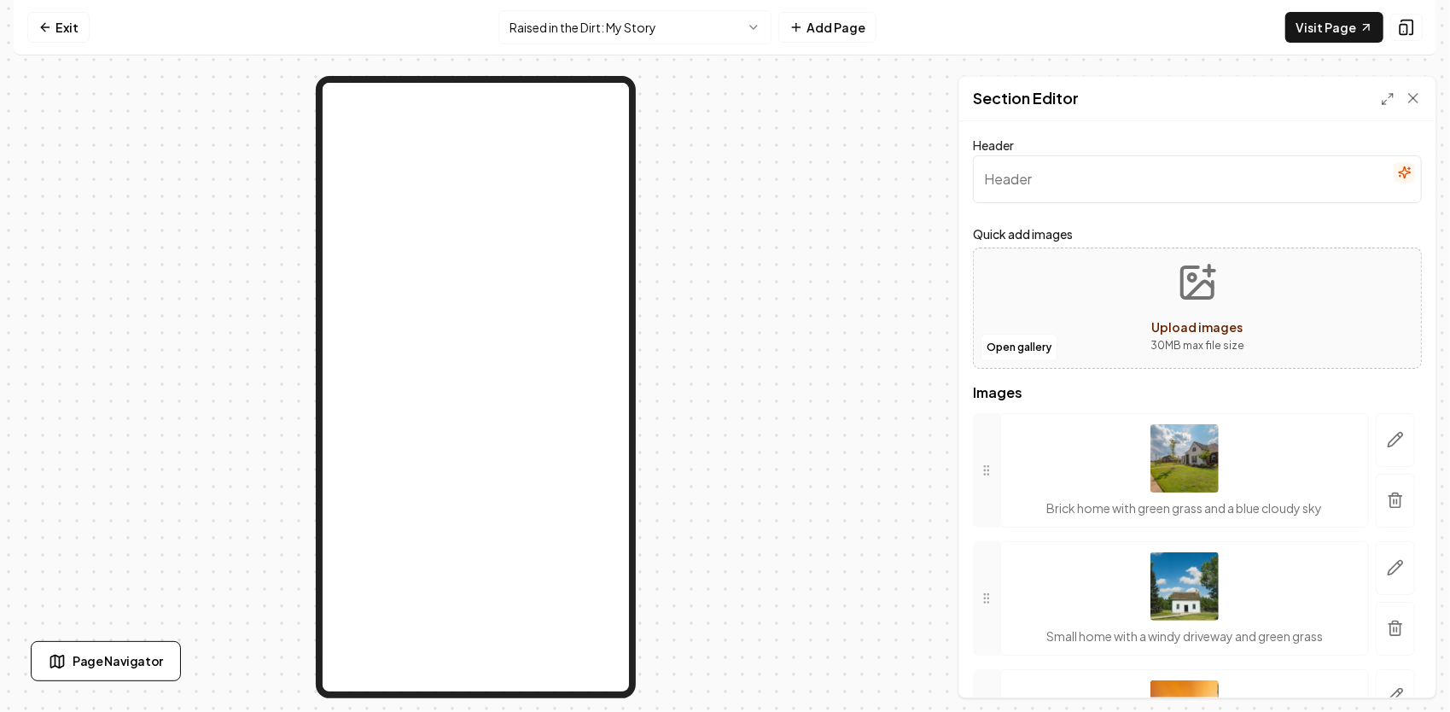
click at [1189, 287] on icon "Upload images" at bounding box center [1200, 289] width 26 height 16
click at [1389, 447] on button "button" at bounding box center [1394, 440] width 39 height 54
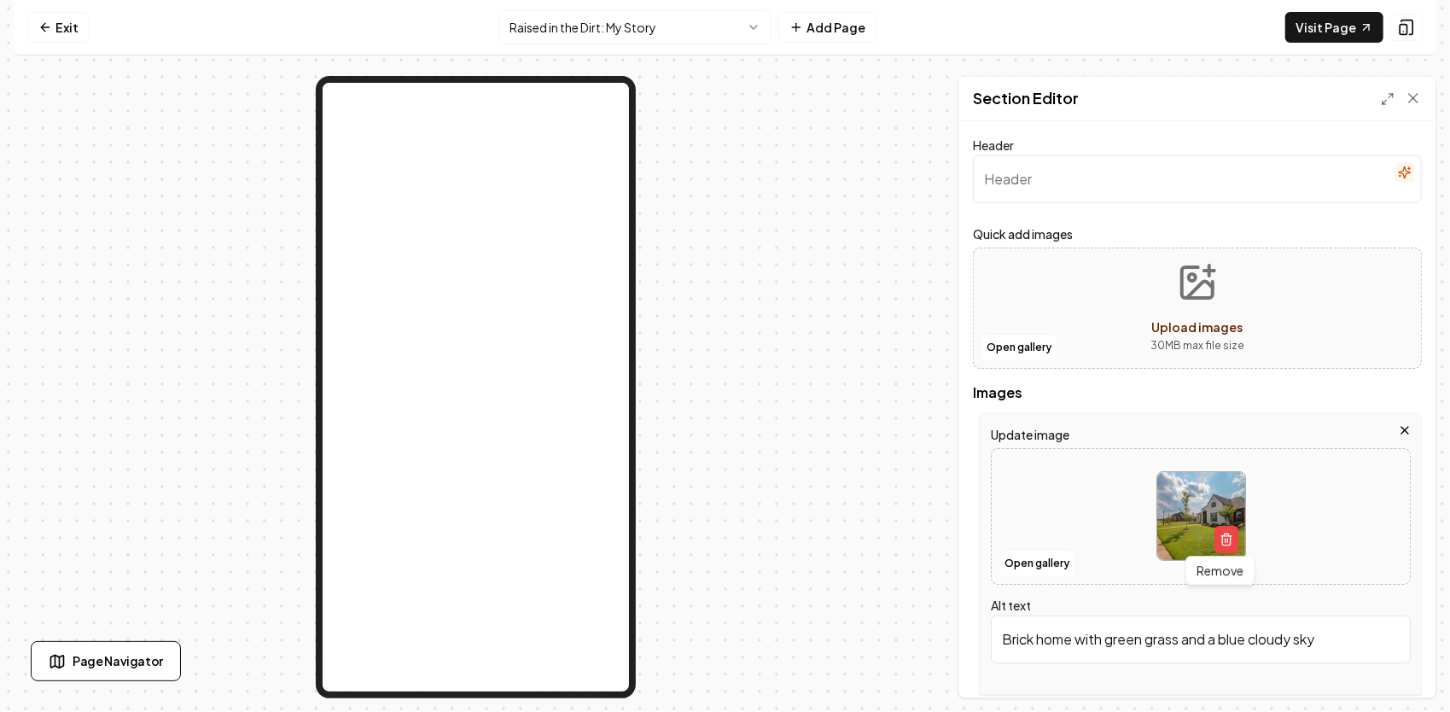
click at [1214, 538] on button "button" at bounding box center [1226, 539] width 24 height 27
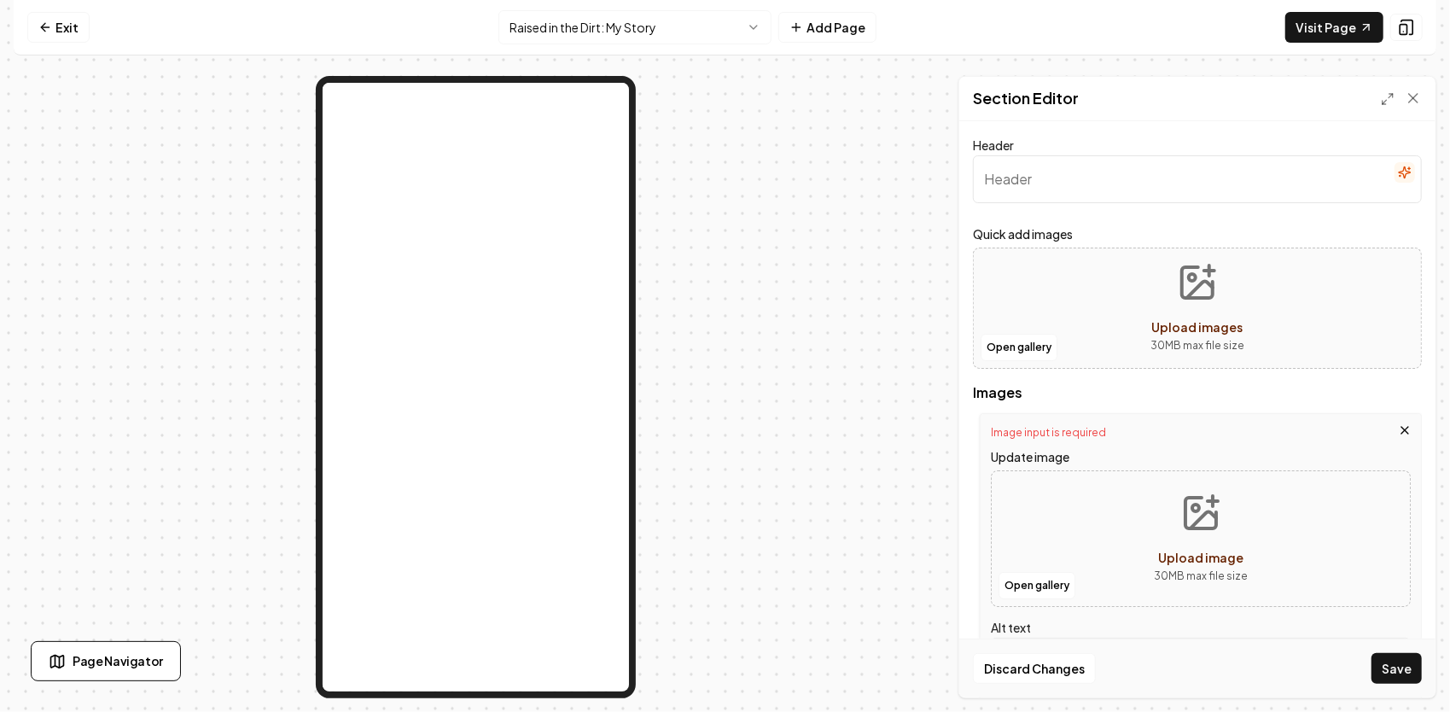
click at [1191, 518] on icon "Upload image" at bounding box center [1203, 519] width 26 height 16
type input "**********"
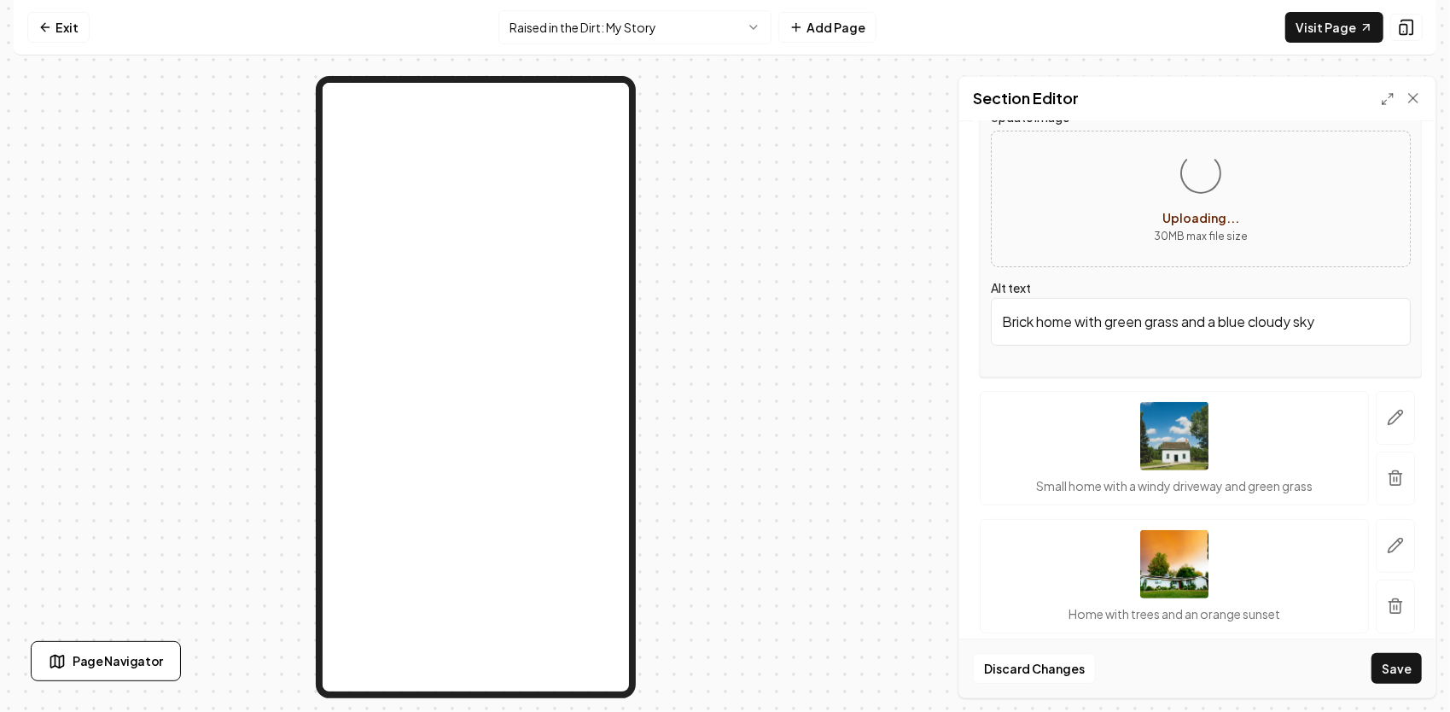
scroll to position [341, 0]
drag, startPoint x: 1340, startPoint y: 321, endPoint x: 970, endPoint y: 303, distance: 369.9
click at [970, 303] on div "Header Quick add images Open gallery Upload images 30 MB max file size Images I…" at bounding box center [1197, 409] width 476 height 576
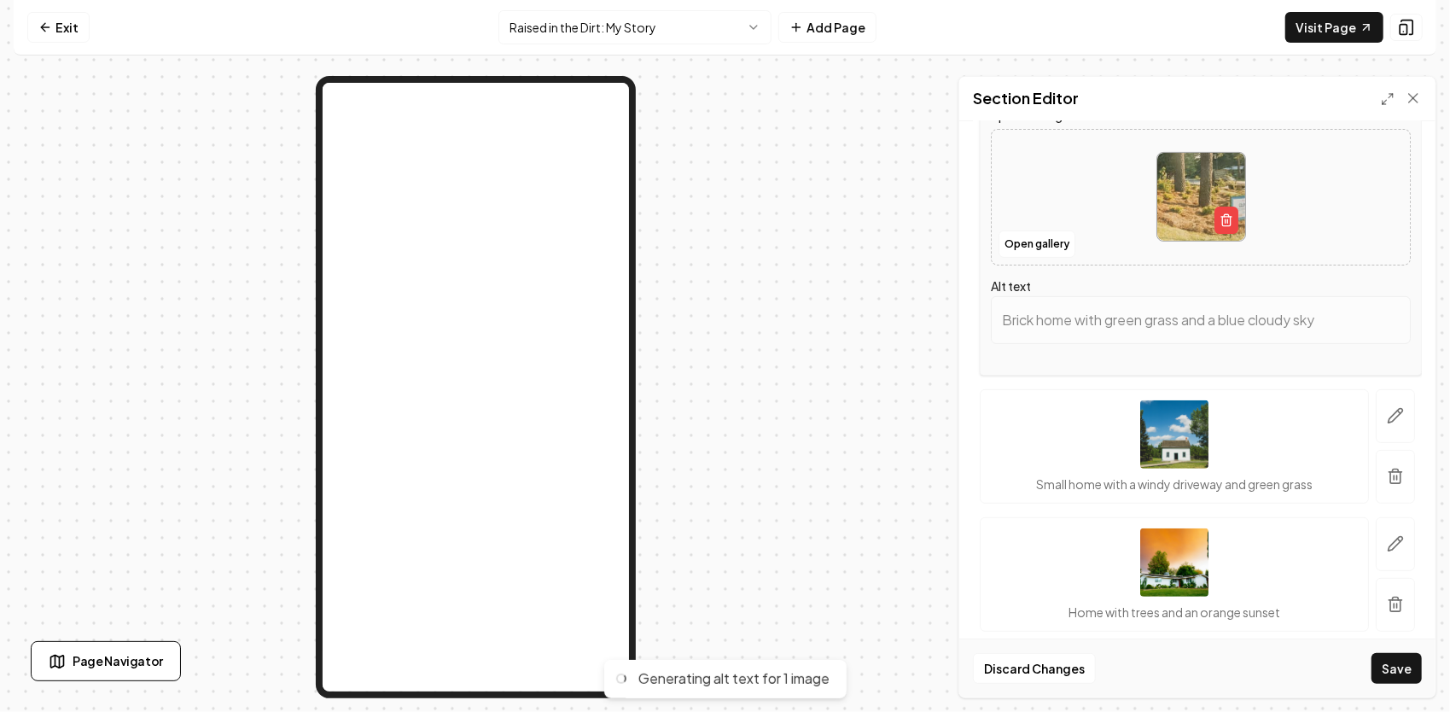
type input "Landscaping service sign by well-maintained plants and pine trees in a sunny se…"
drag, startPoint x: 1004, startPoint y: 317, endPoint x: 1393, endPoint y: 308, distance: 388.3
click at [1393, 308] on input "Landscaping service sign by well-maintained plants and pine trees in a sunny se…" at bounding box center [1201, 320] width 420 height 48
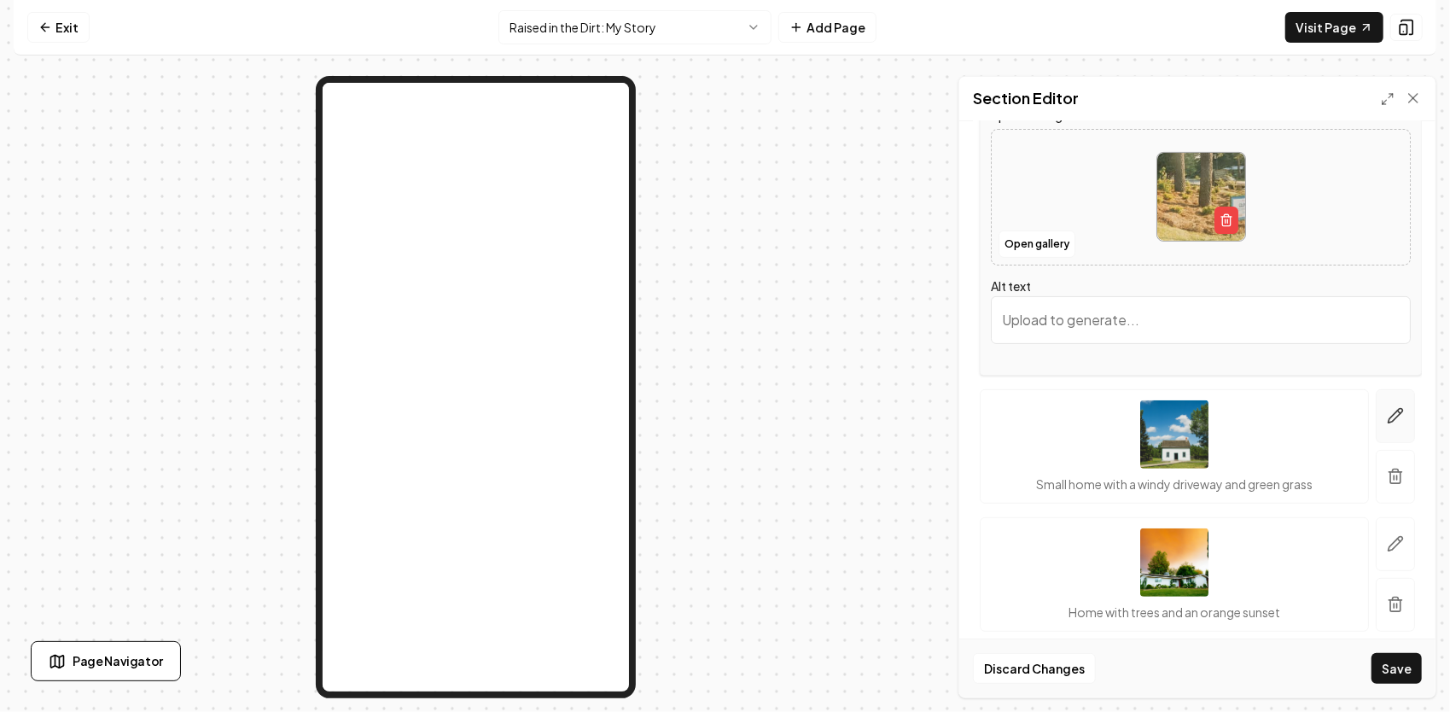
click at [1400, 415] on button "button" at bounding box center [1394, 416] width 39 height 54
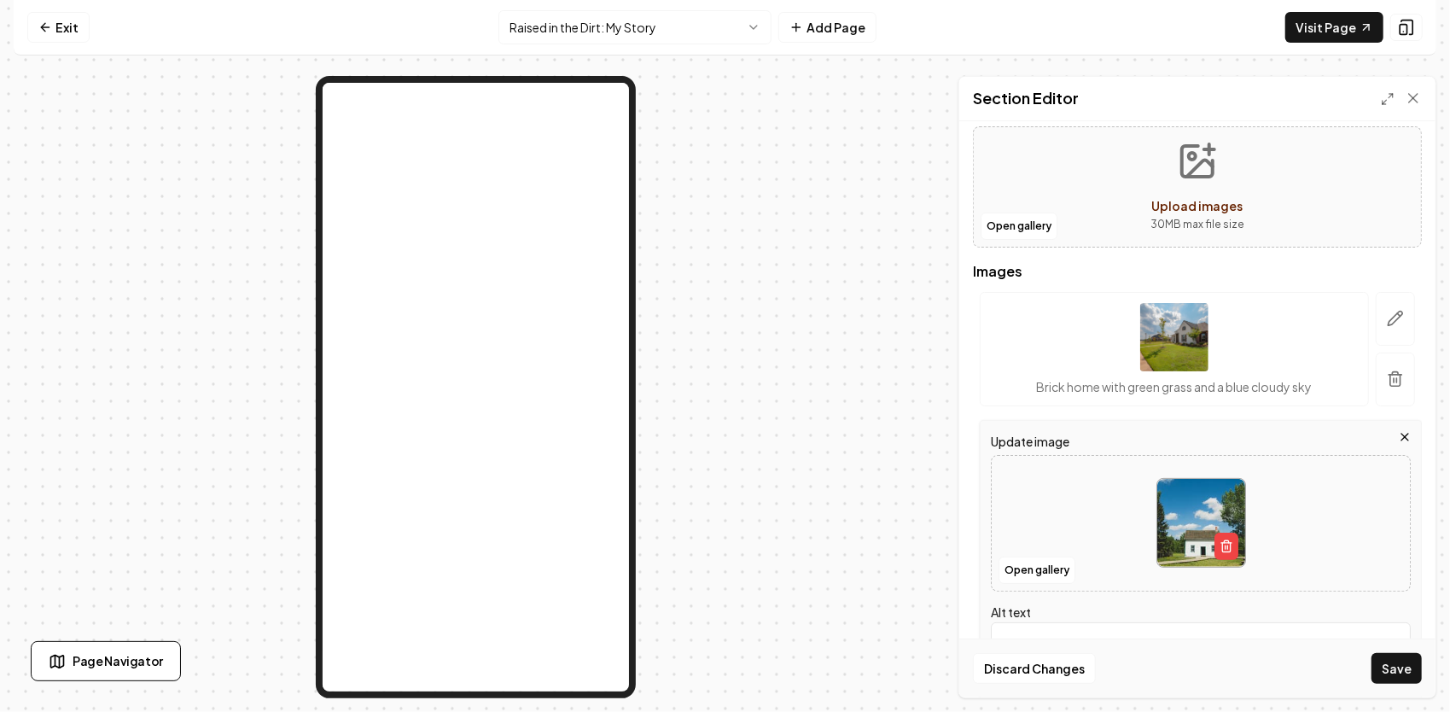
scroll to position [85, 0]
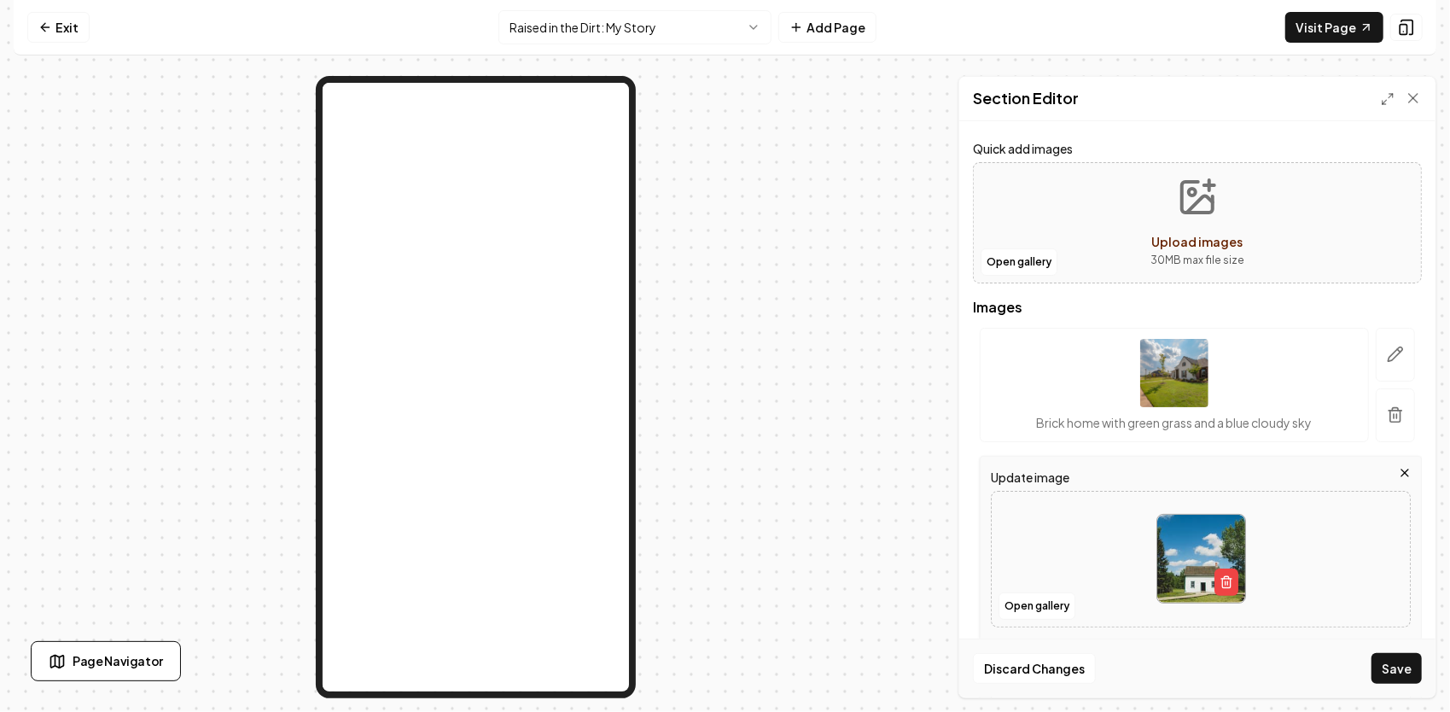
click at [1186, 212] on icon "Upload images" at bounding box center [1197, 197] width 31 height 31
click at [1387, 358] on icon "button" at bounding box center [1395, 354] width 17 height 17
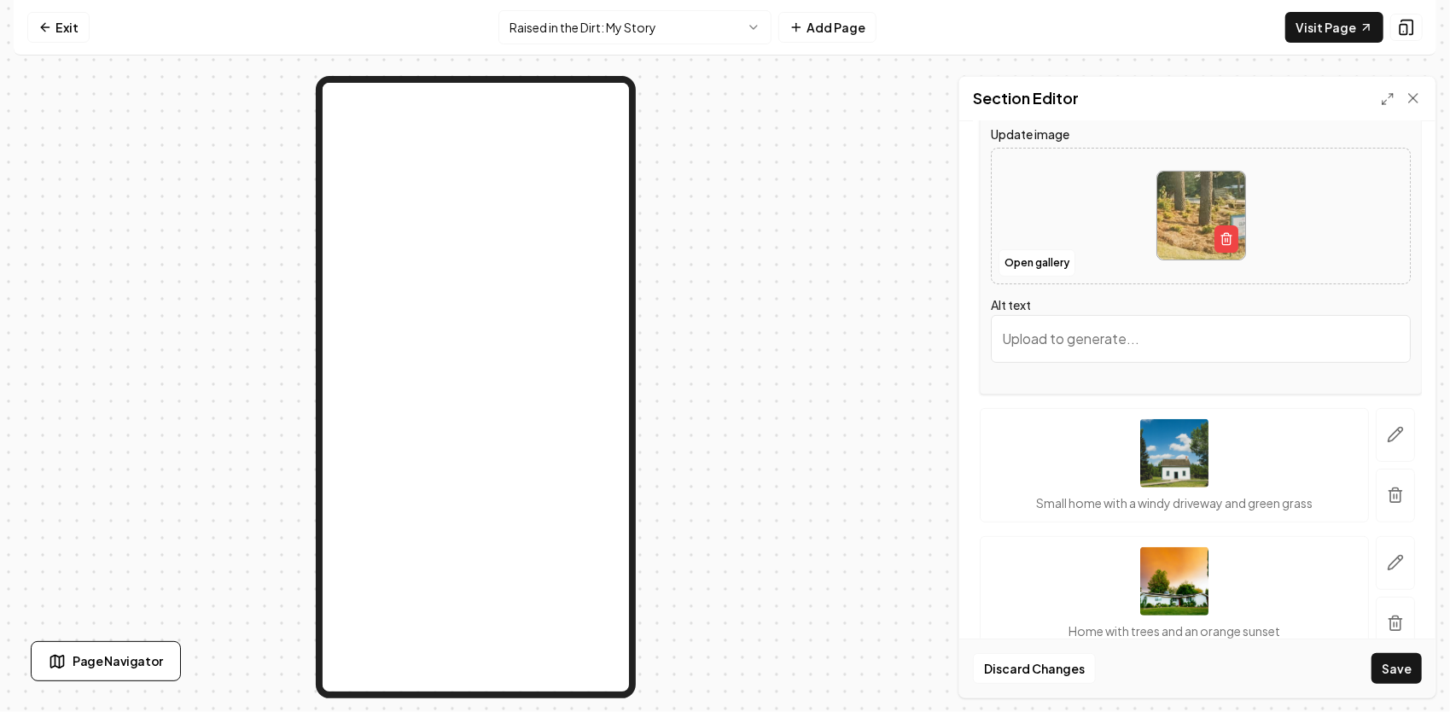
scroll to position [341, 0]
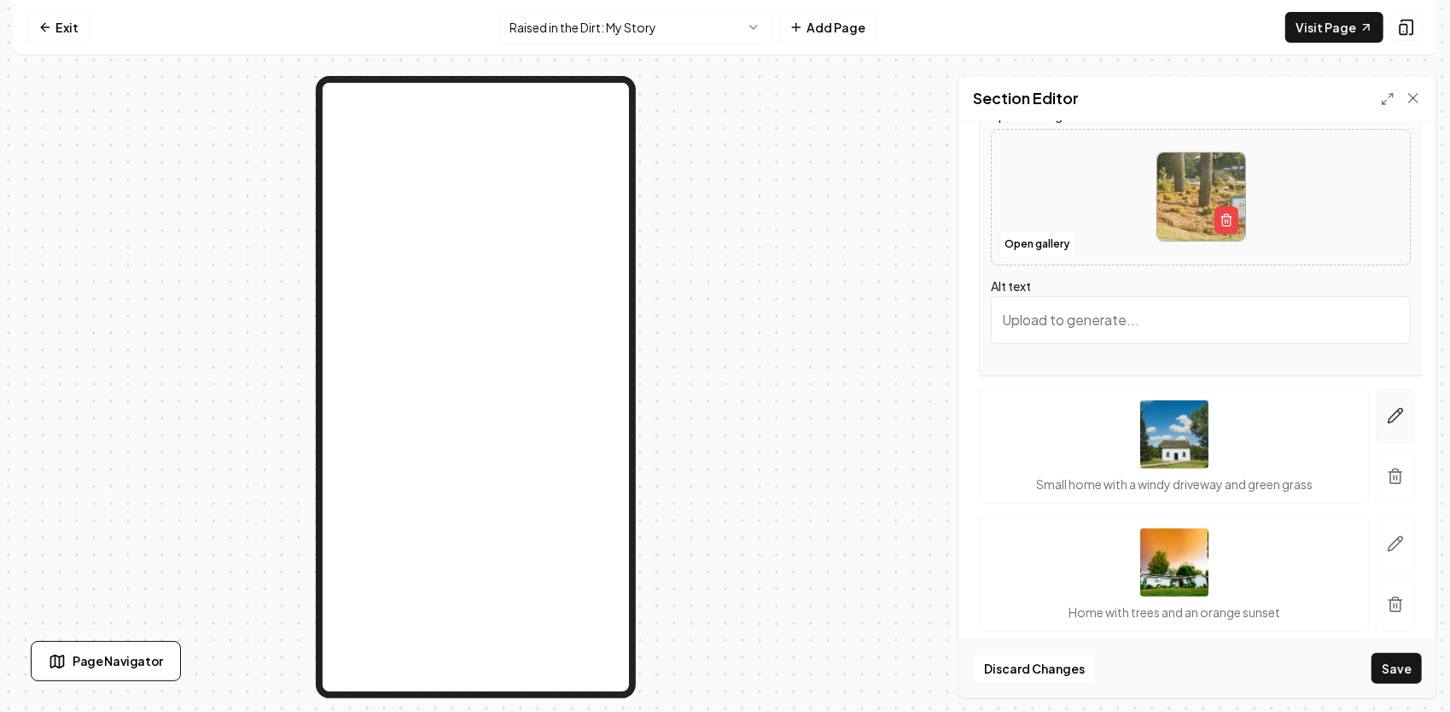
click at [1388, 410] on icon "button" at bounding box center [1395, 416] width 15 height 15
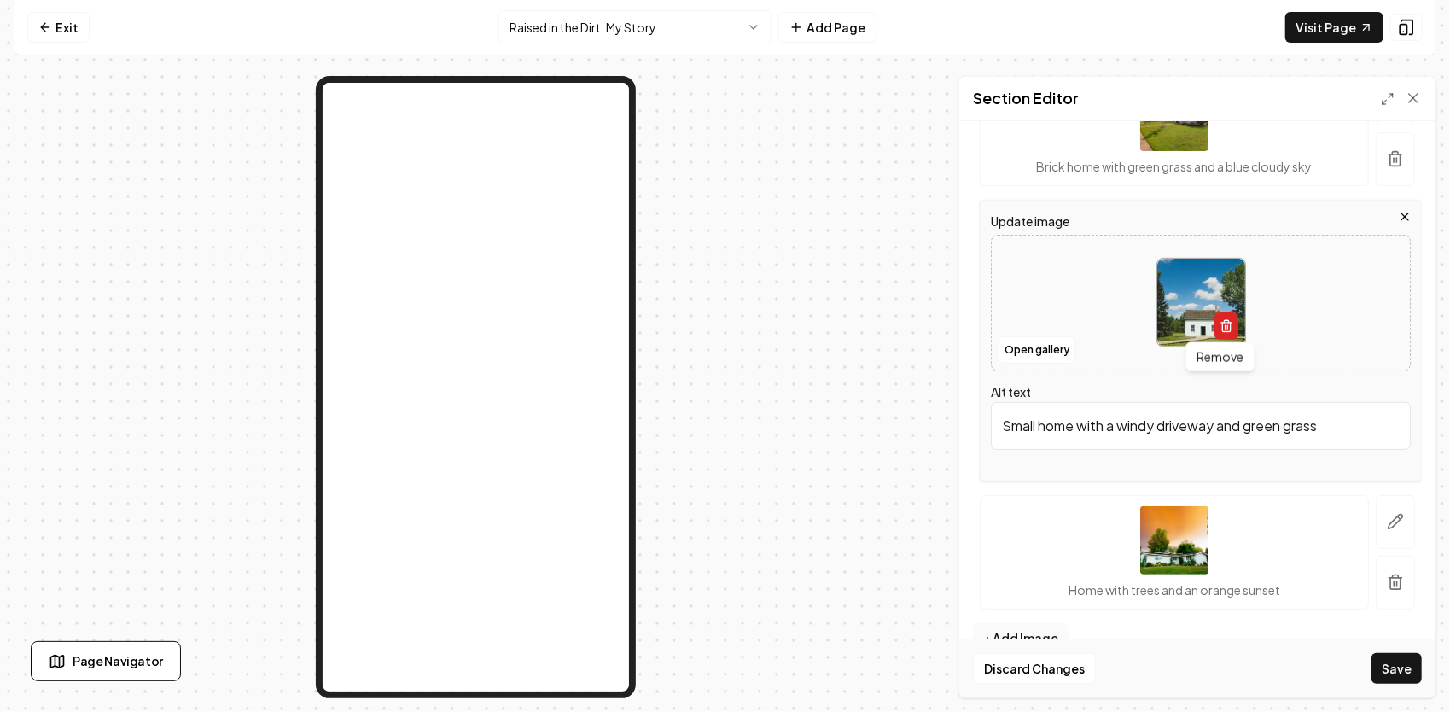
click at [1219, 322] on icon "button" at bounding box center [1226, 326] width 14 height 14
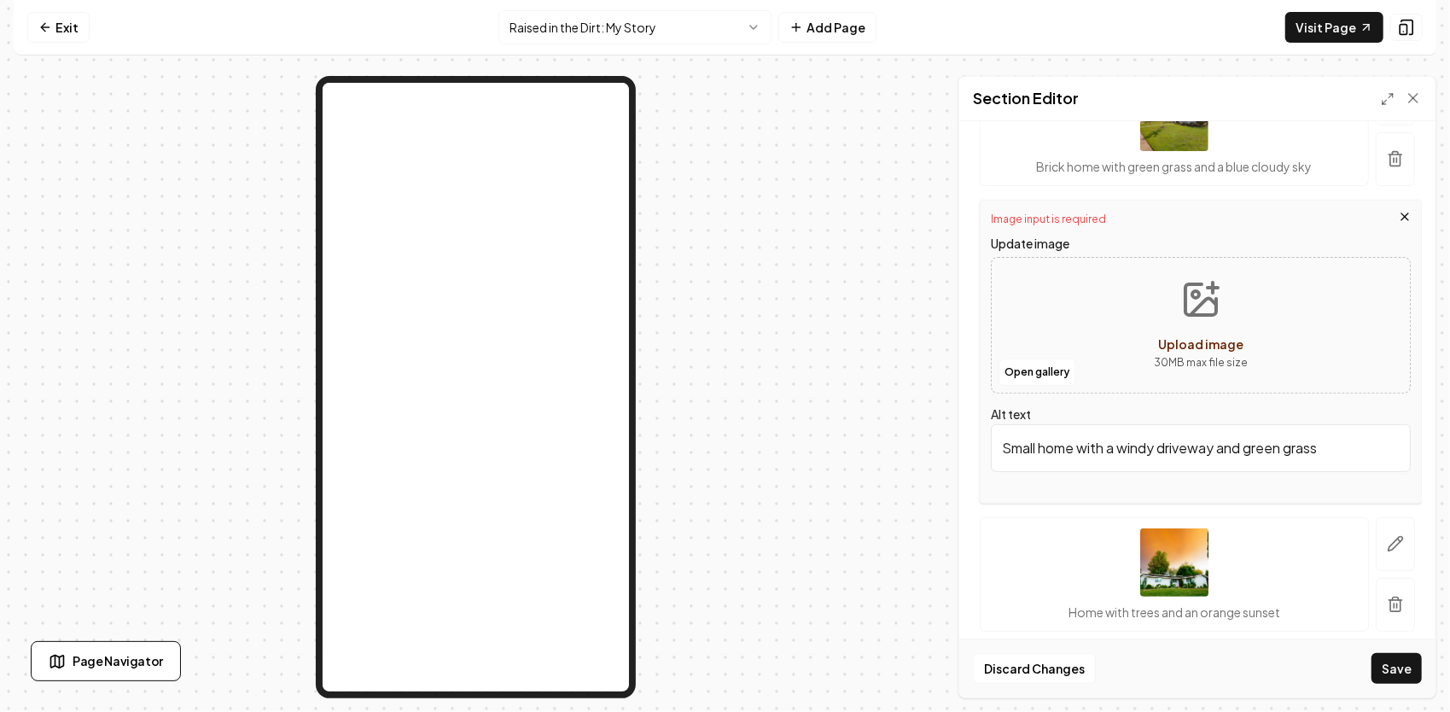
click at [1200, 303] on icon "Upload image" at bounding box center [1200, 299] width 41 height 41
type input "**********"
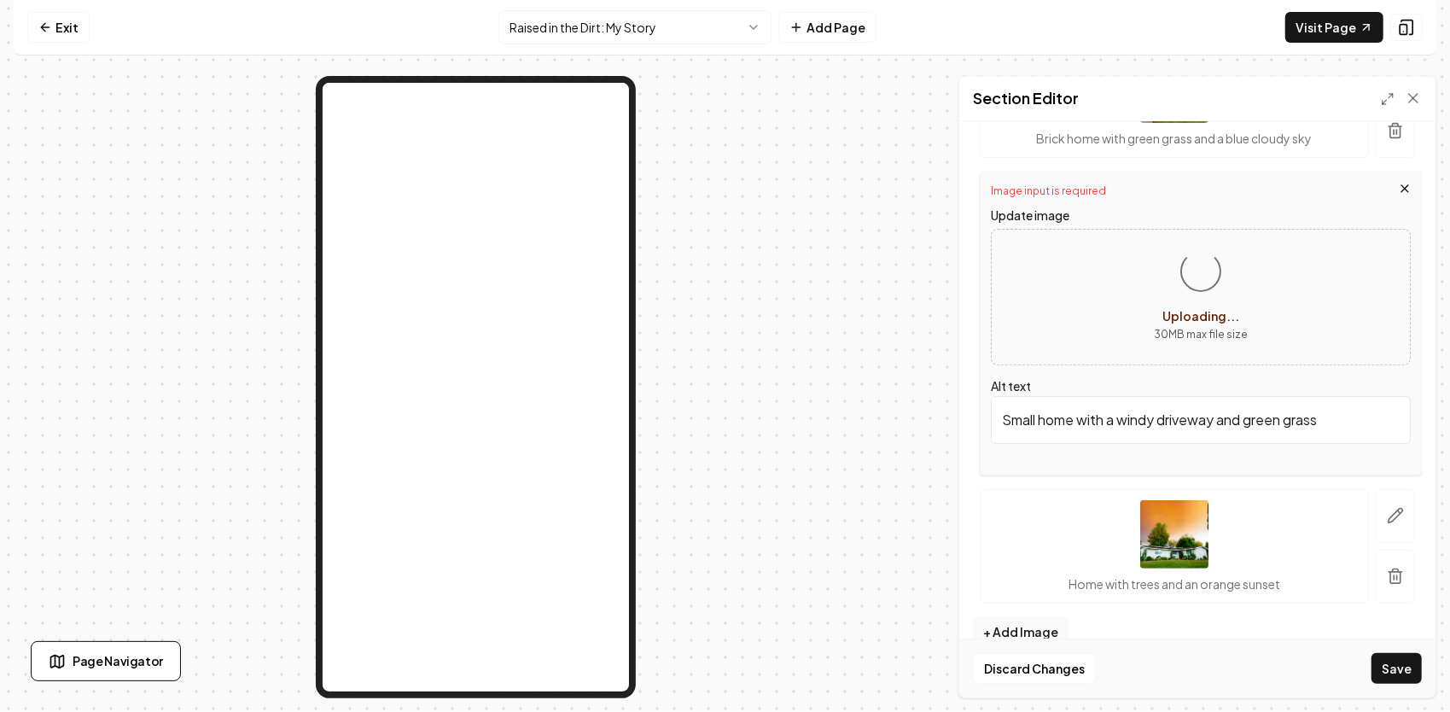
scroll to position [396, 0]
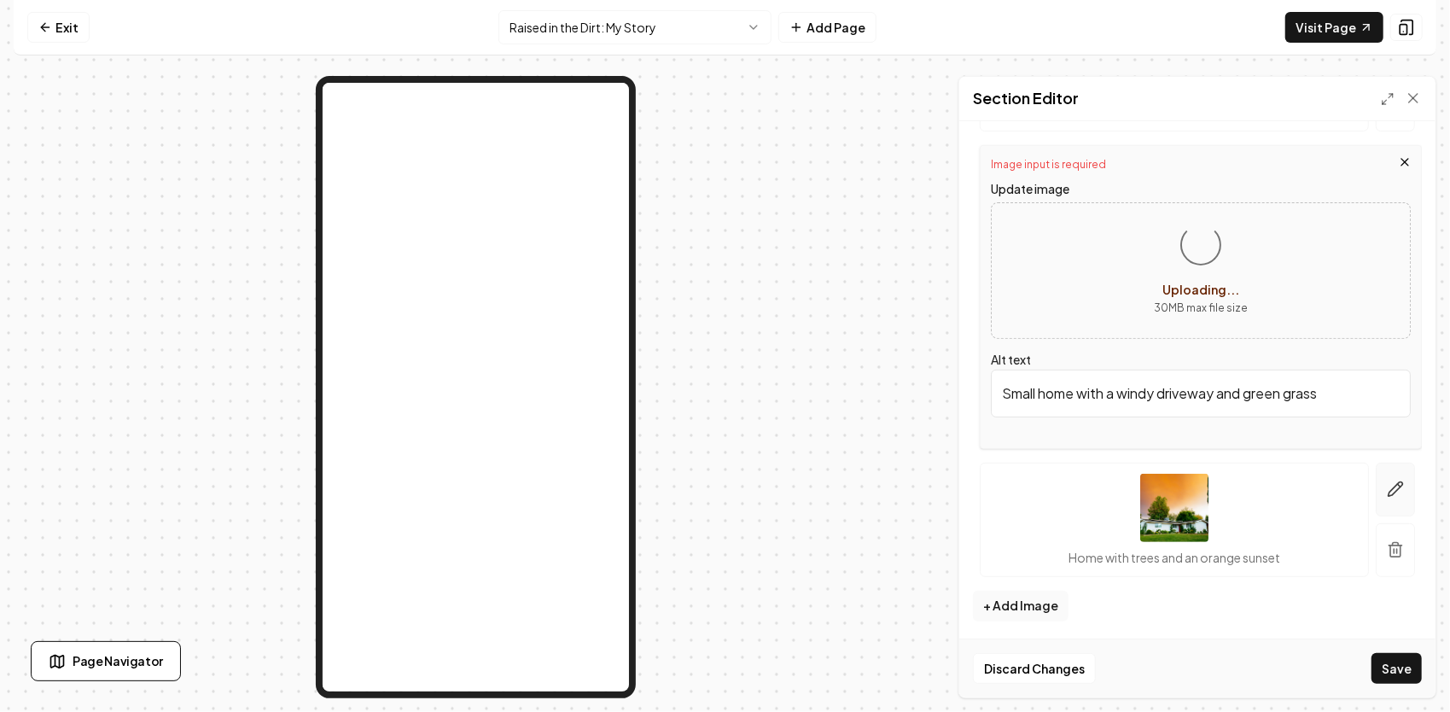
click at [1387, 481] on icon "button" at bounding box center [1395, 488] width 17 height 17
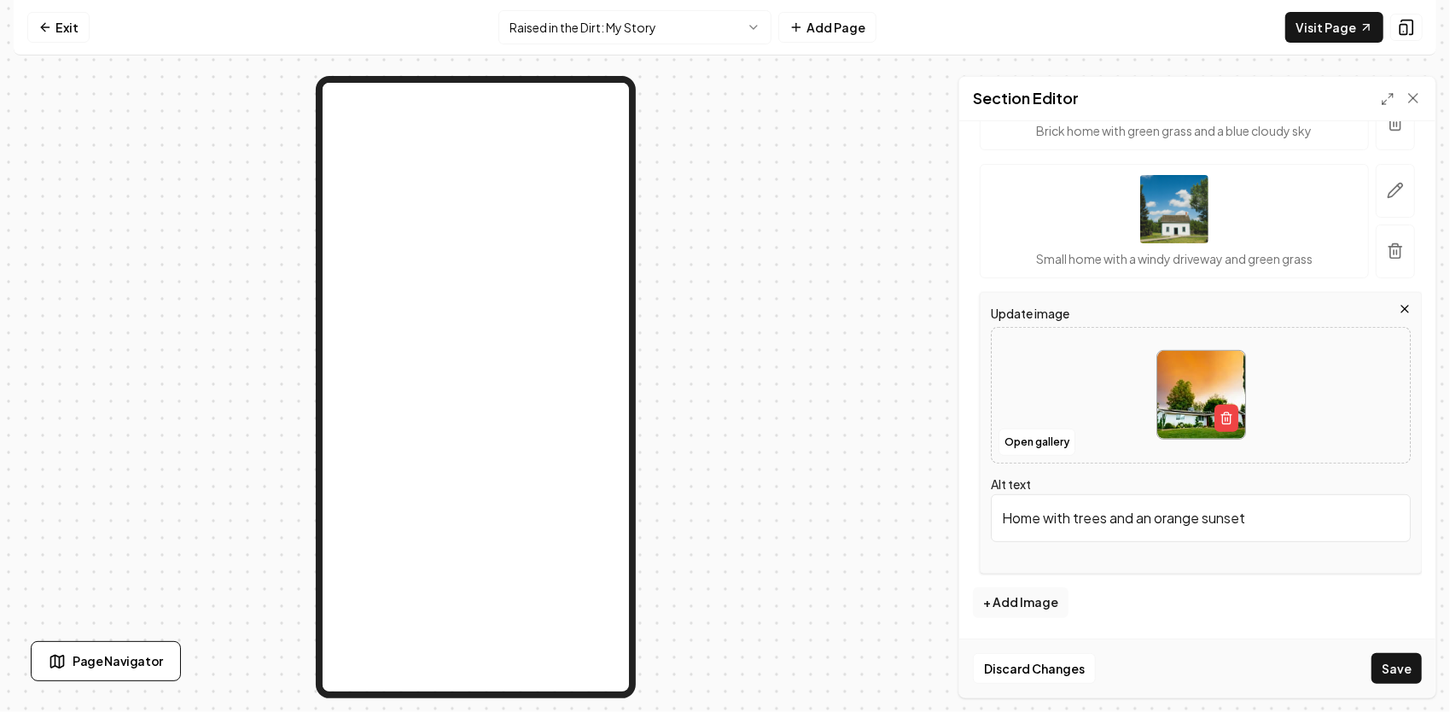
scroll to position [374, 0]
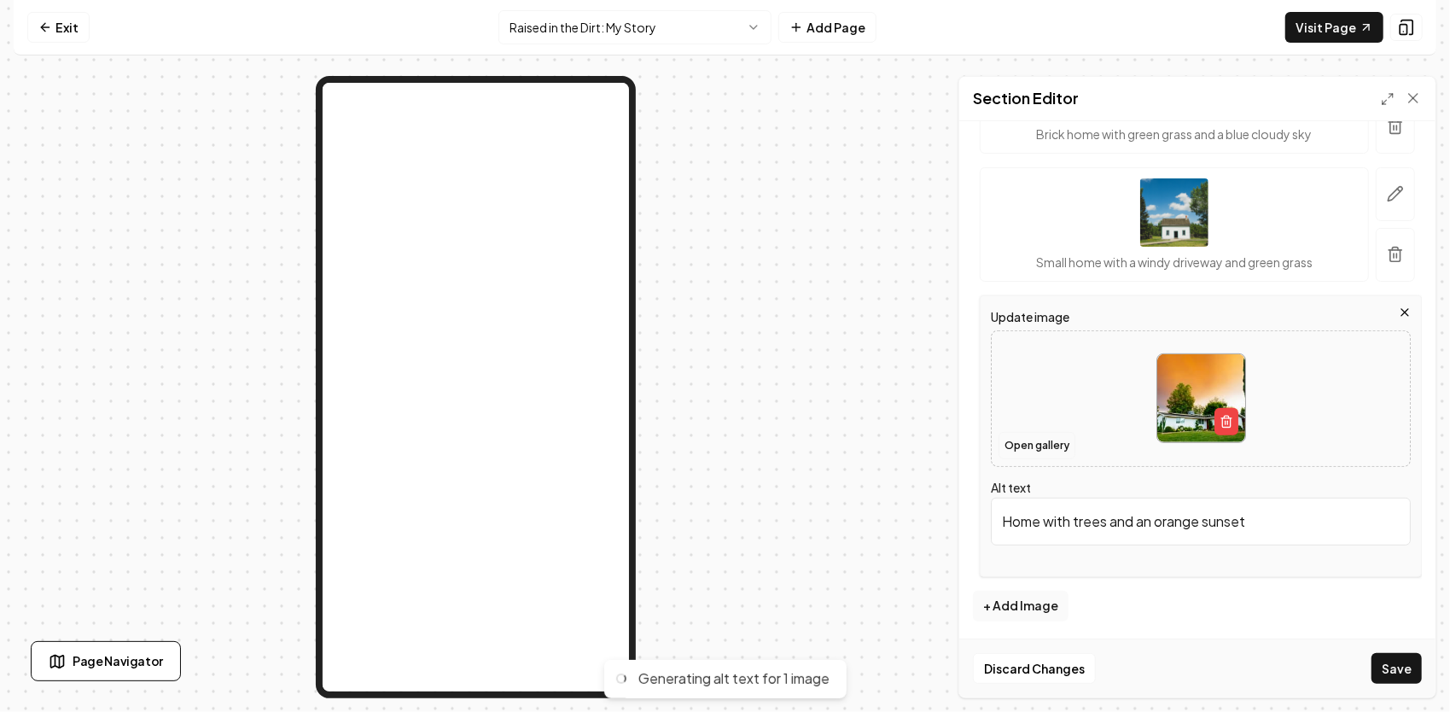
click at [1061, 445] on button "Open gallery" at bounding box center [1036, 445] width 77 height 27
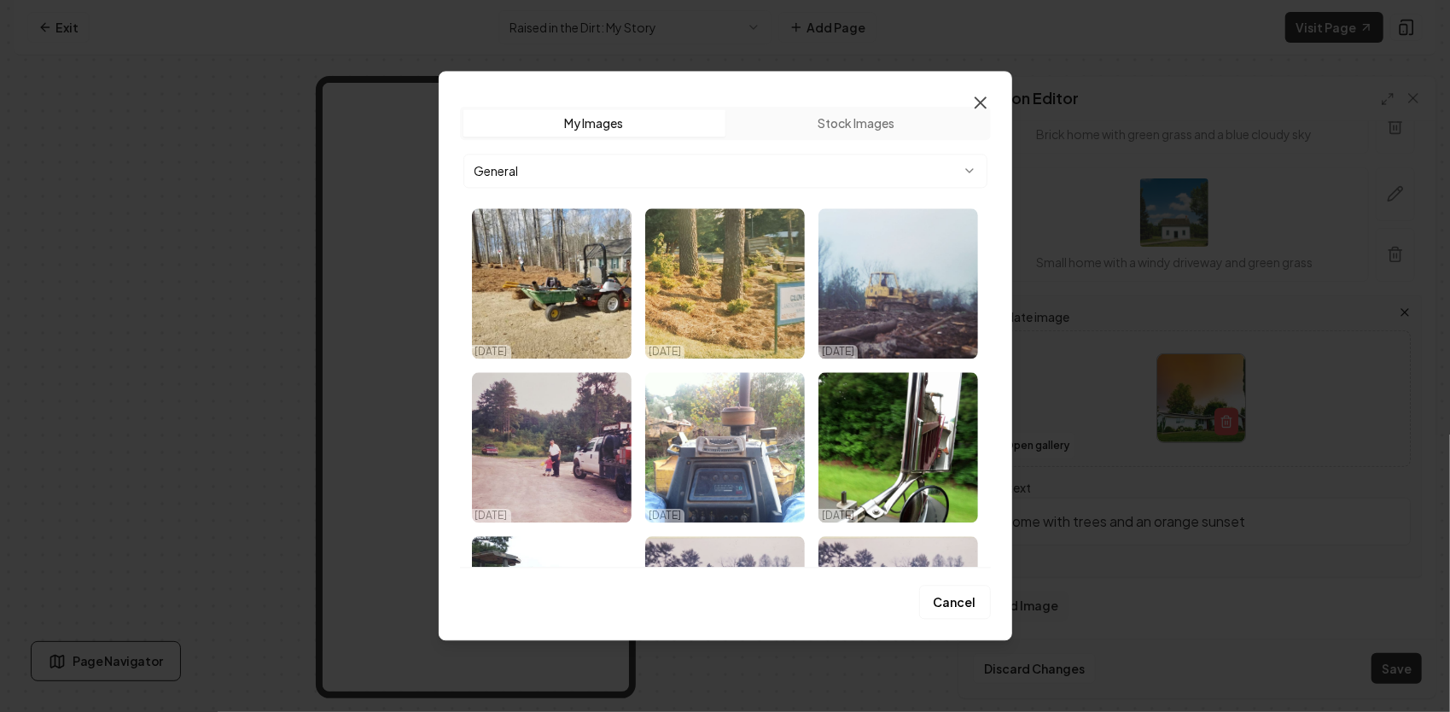
click at [980, 102] on icon "button" at bounding box center [980, 102] width 10 height 10
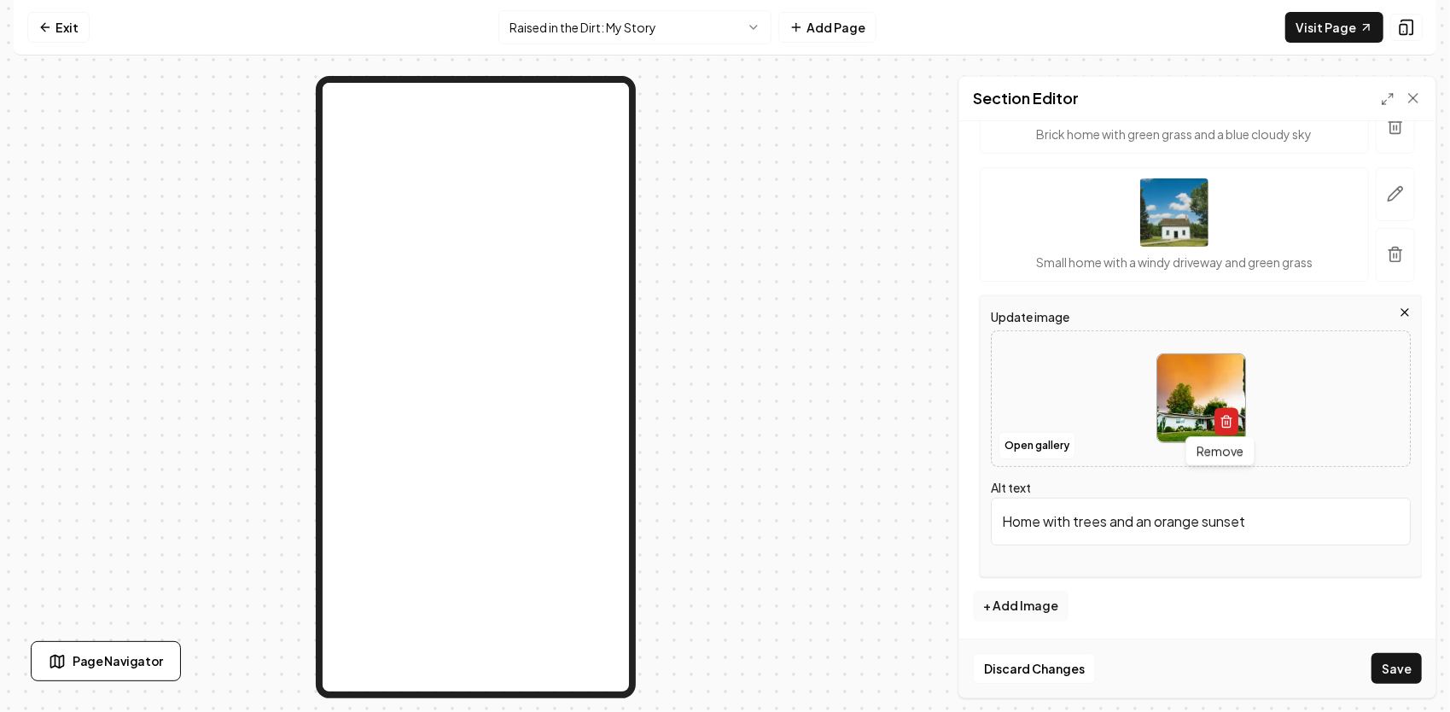
click at [1219, 419] on icon "button" at bounding box center [1226, 422] width 14 height 14
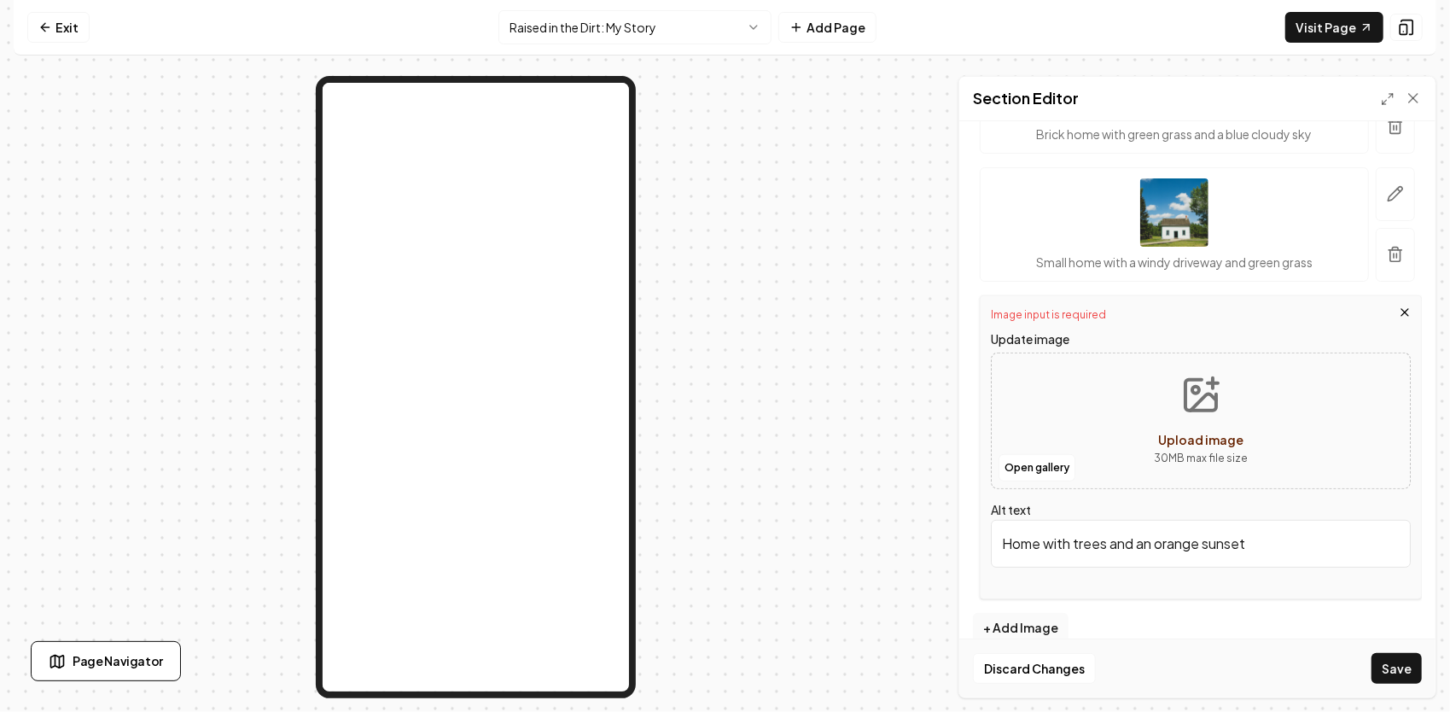
click at [1201, 413] on button "Upload image 30 MB max file size" at bounding box center [1200, 420] width 121 height 119
type input "**********"
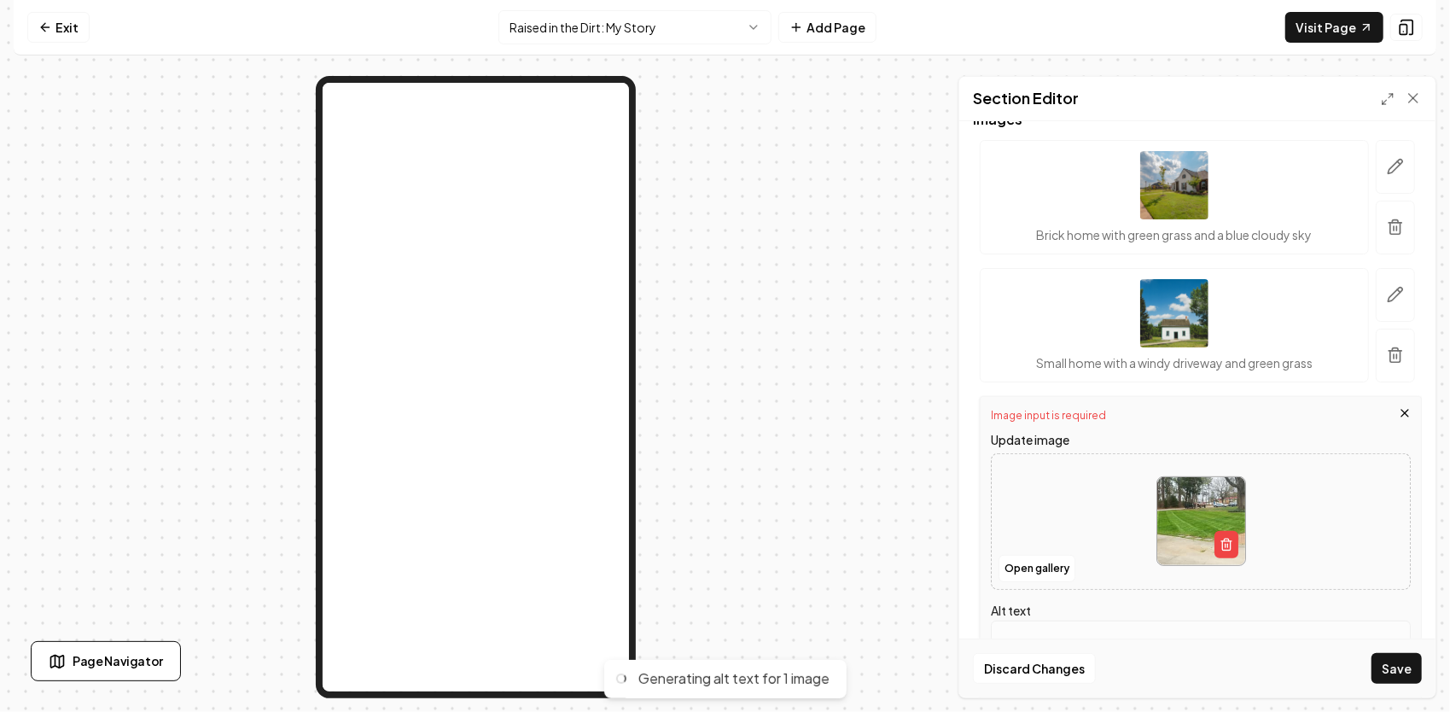
scroll to position [288, 0]
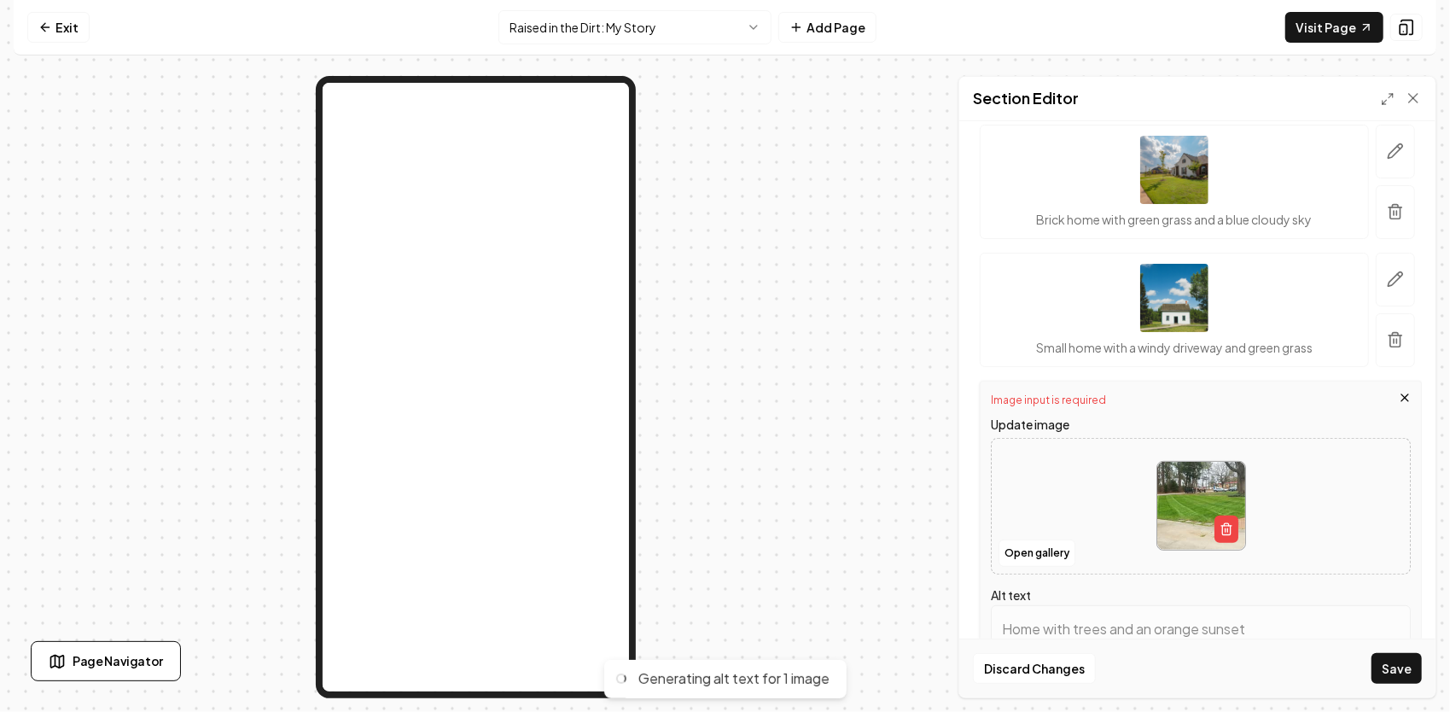
type input "Well-manicured green lawn with tire marks, trees, and parked cars in background."
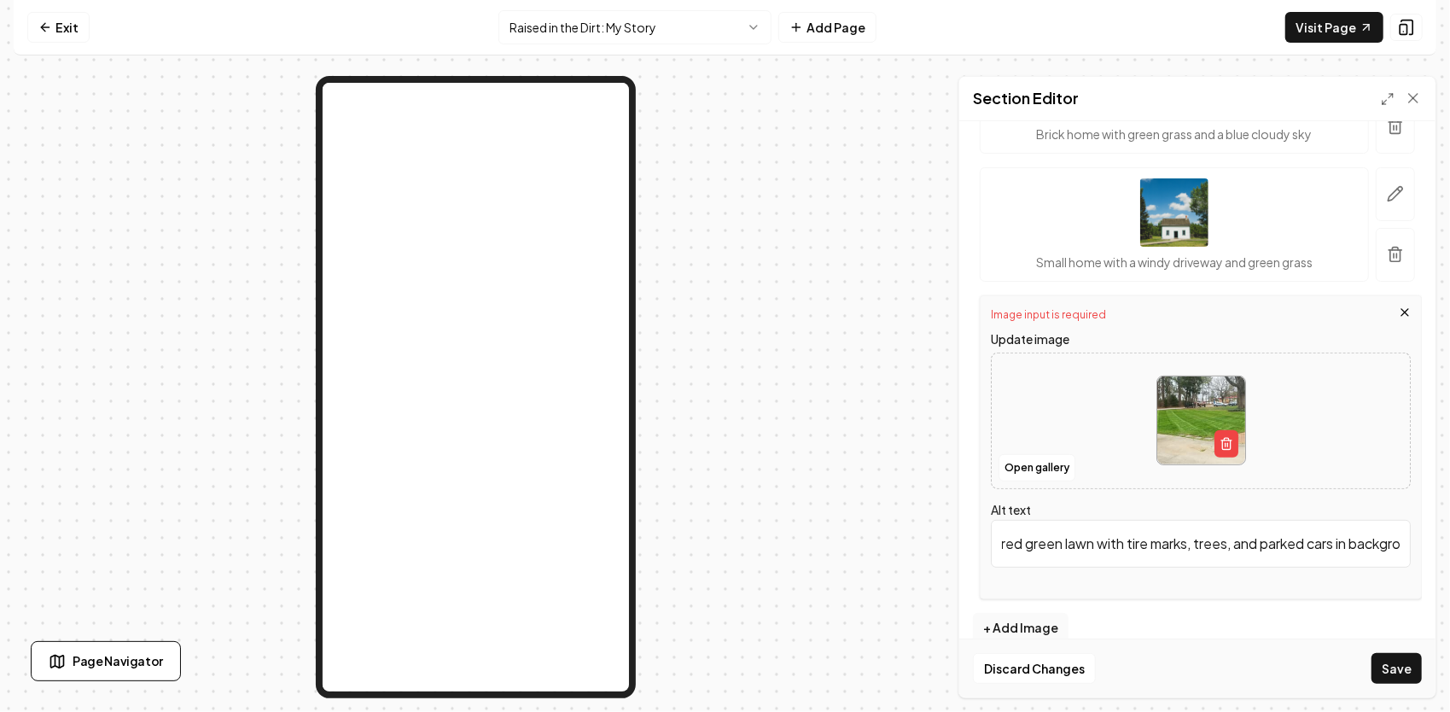
scroll to position [0, 133]
drag, startPoint x: 1001, startPoint y: 544, endPoint x: 1386, endPoint y: 544, distance: 384.8
click at [1386, 544] on input "Well-manicured green lawn with tire marks, trees, and parked cars in background." at bounding box center [1201, 544] width 420 height 48
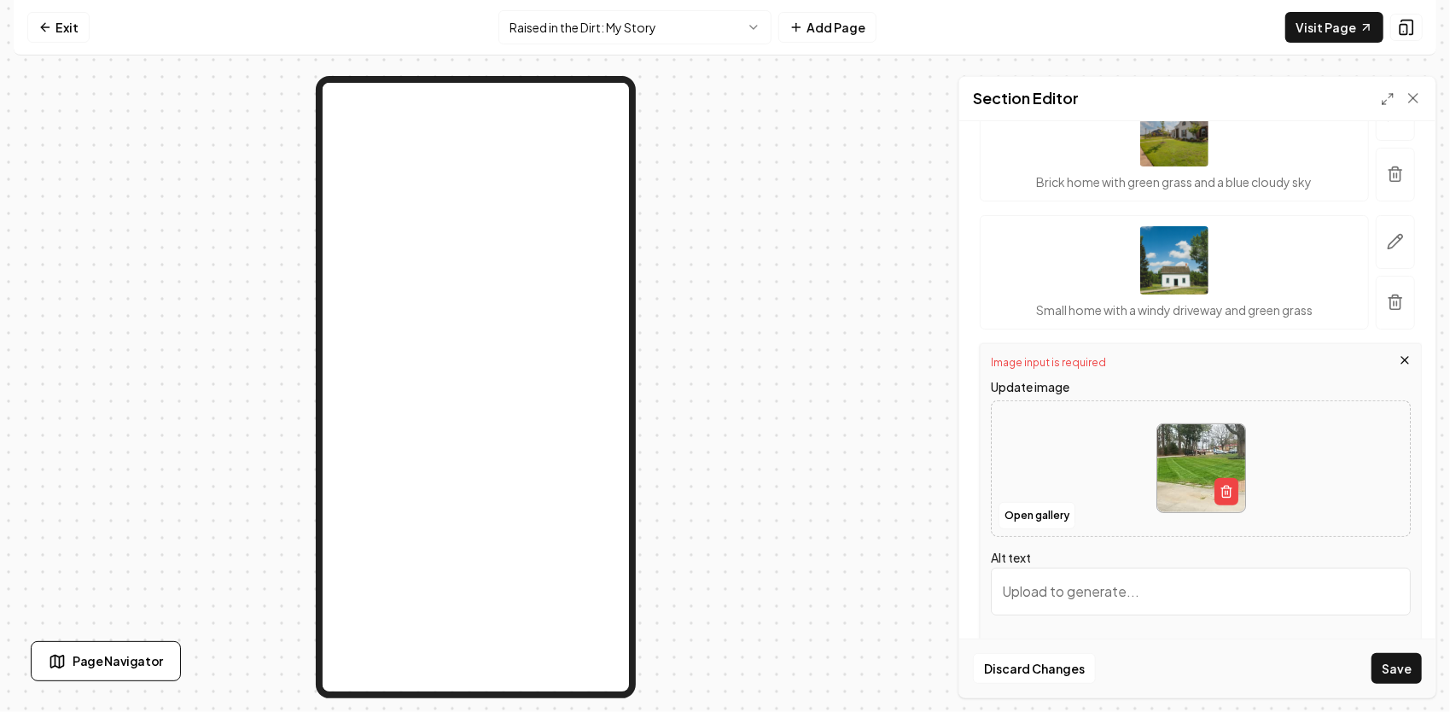
scroll to position [288, 0]
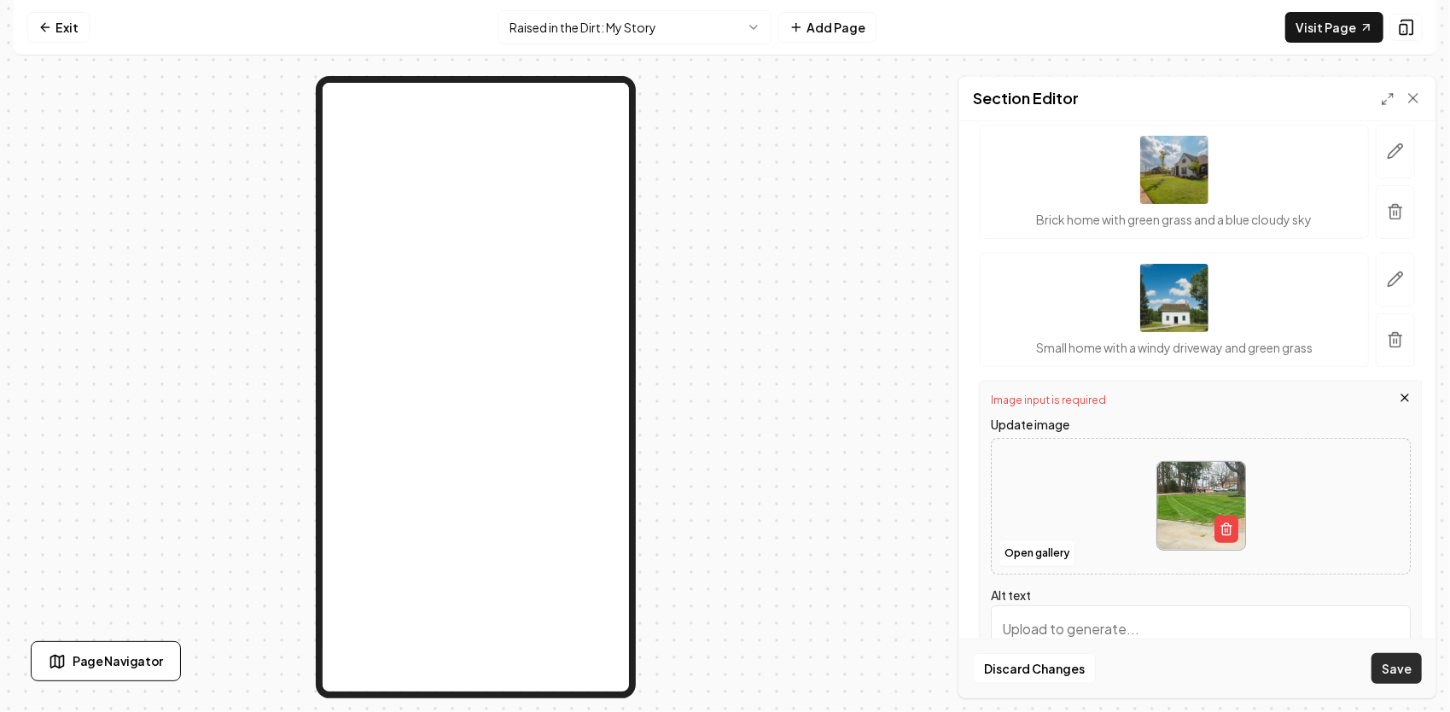
click at [1399, 669] on button "Save" at bounding box center [1396, 668] width 50 height 31
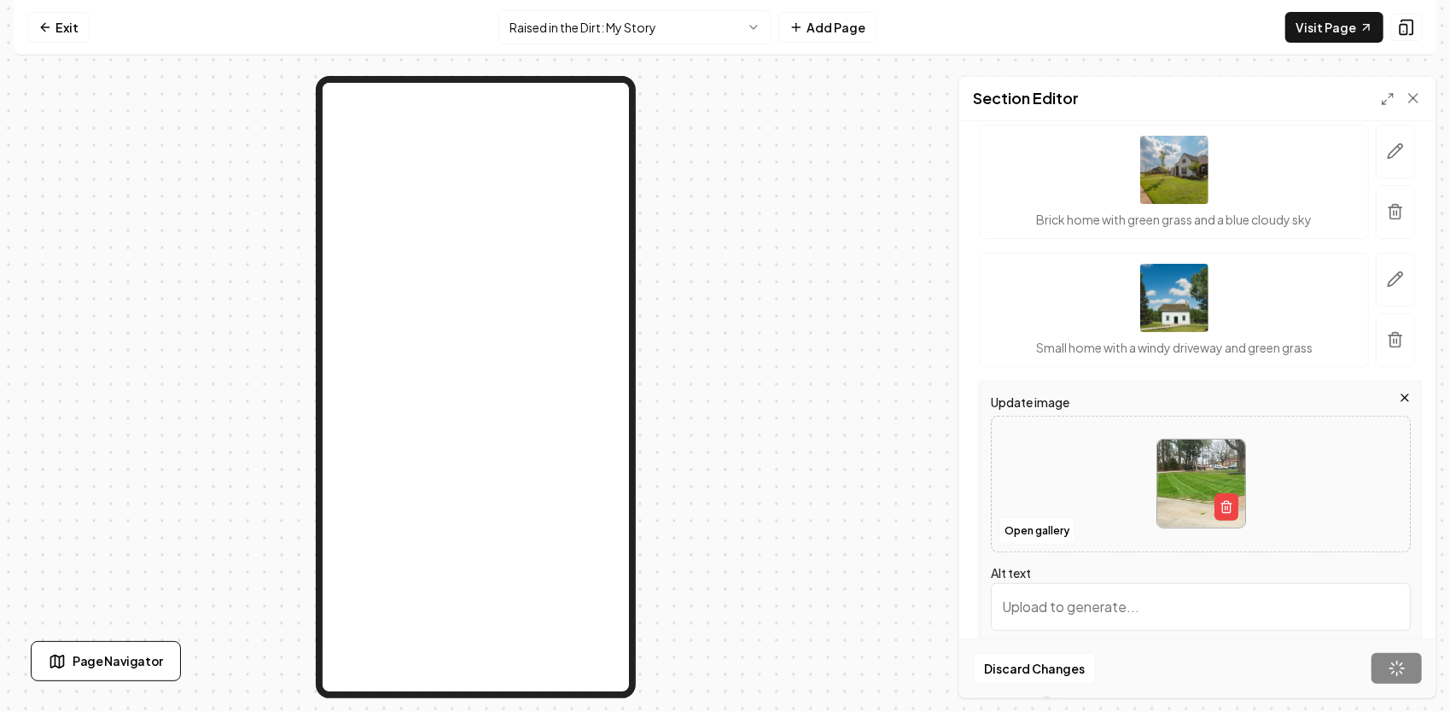
scroll to position [131, 0]
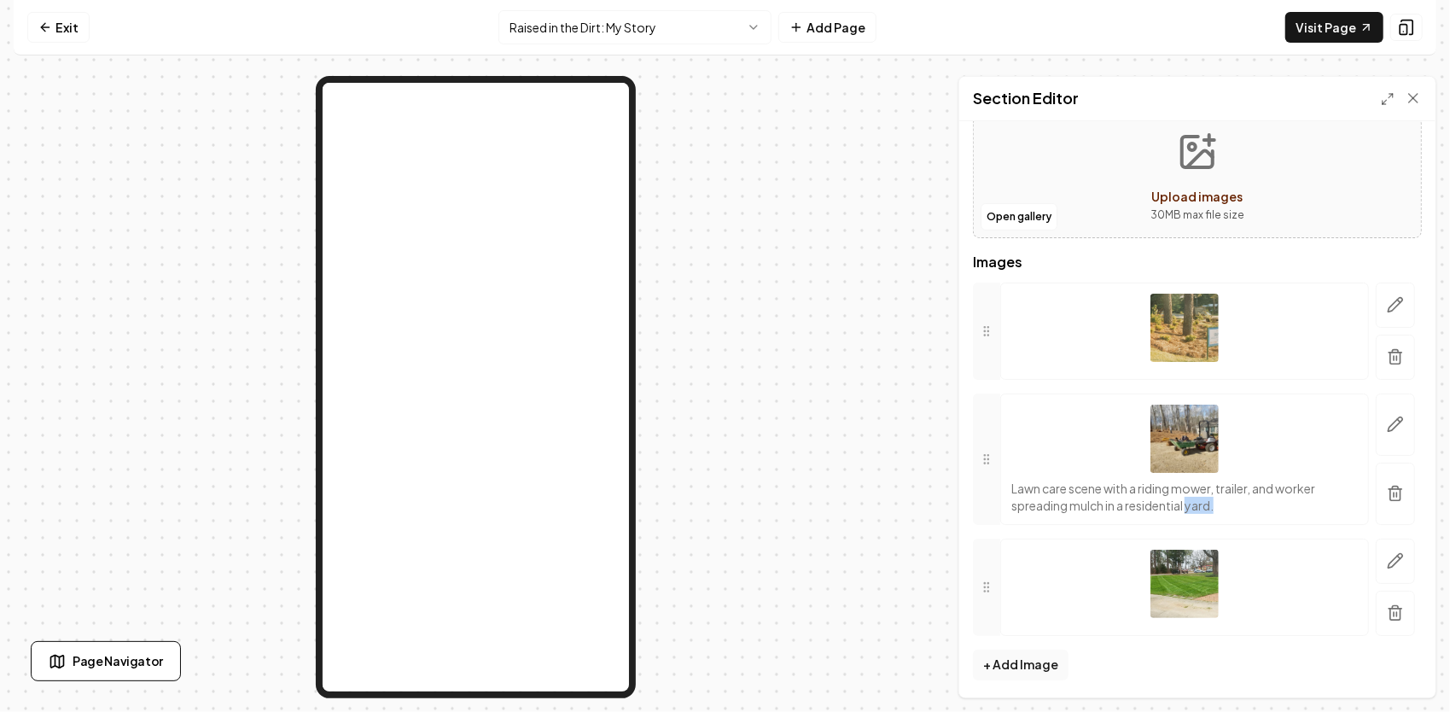
drag, startPoint x: 1231, startPoint y: 504, endPoint x: 1189, endPoint y: 508, distance: 41.9
click at [1189, 508] on p "Lawn care scene with a riding mower, trailer, and worker spreading mulch in a r…" at bounding box center [1184, 497] width 346 height 34
drag, startPoint x: 1189, startPoint y: 508, endPoint x: 1169, endPoint y: 308, distance: 200.7
click at [1036, 660] on button "+ Add Image" at bounding box center [1021, 664] width 96 height 31
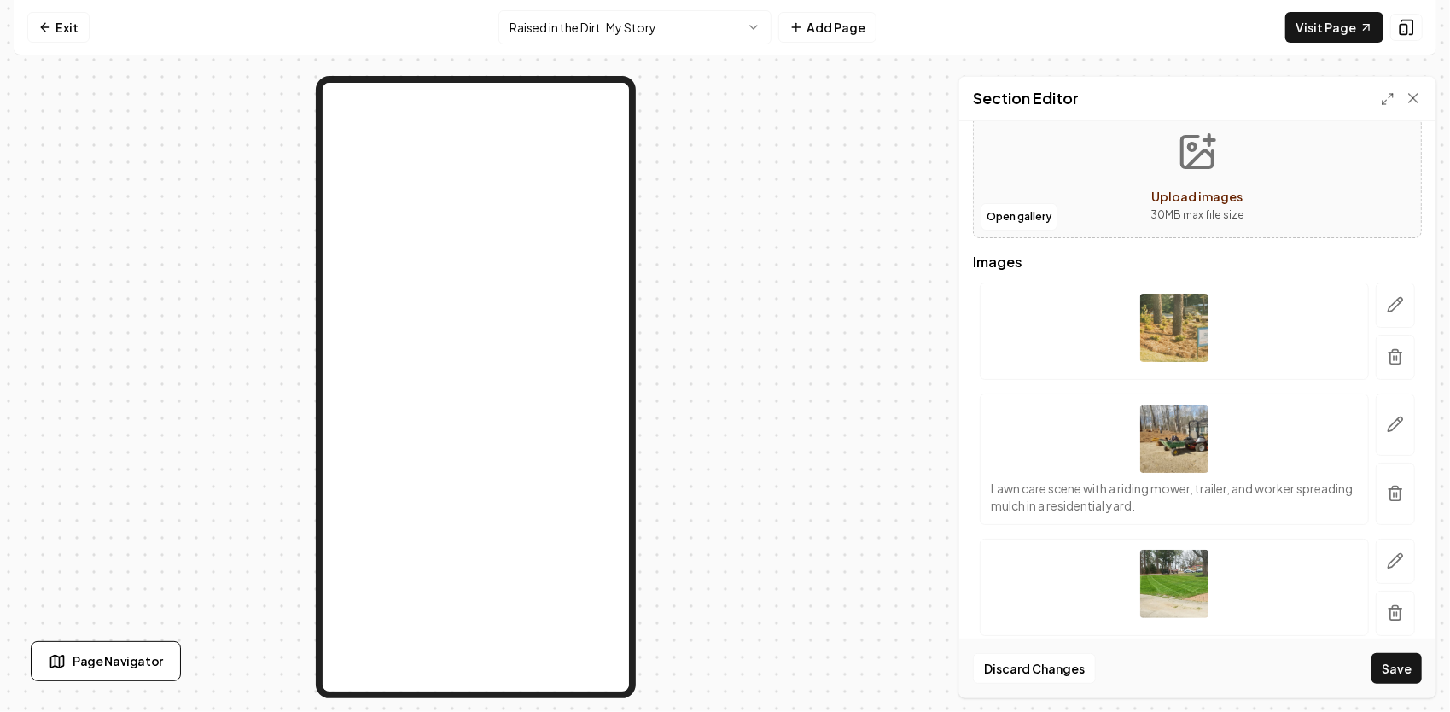
scroll to position [485, 0]
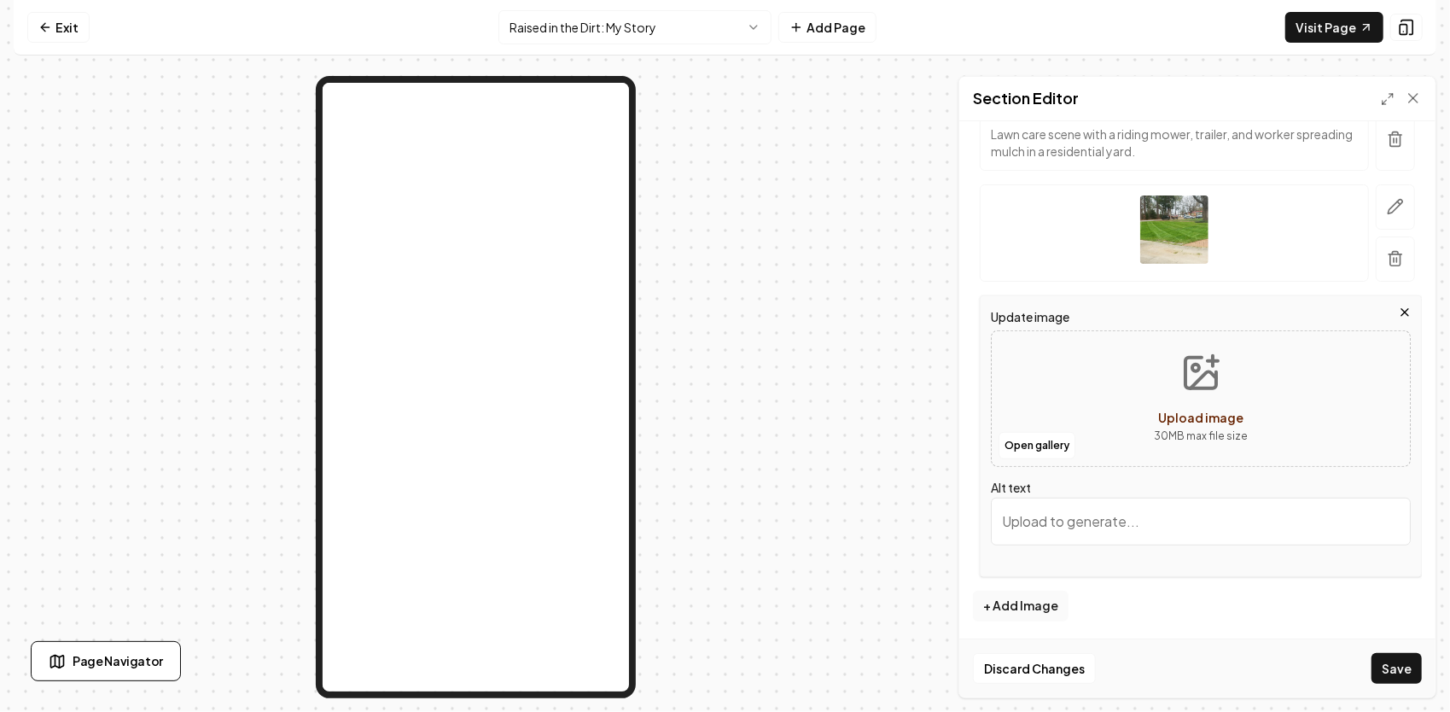
click at [1204, 382] on icon "Upload image" at bounding box center [1200, 372] width 41 height 41
click at [1189, 387] on icon "Upload image" at bounding box center [1200, 372] width 41 height 41
type input "**********"
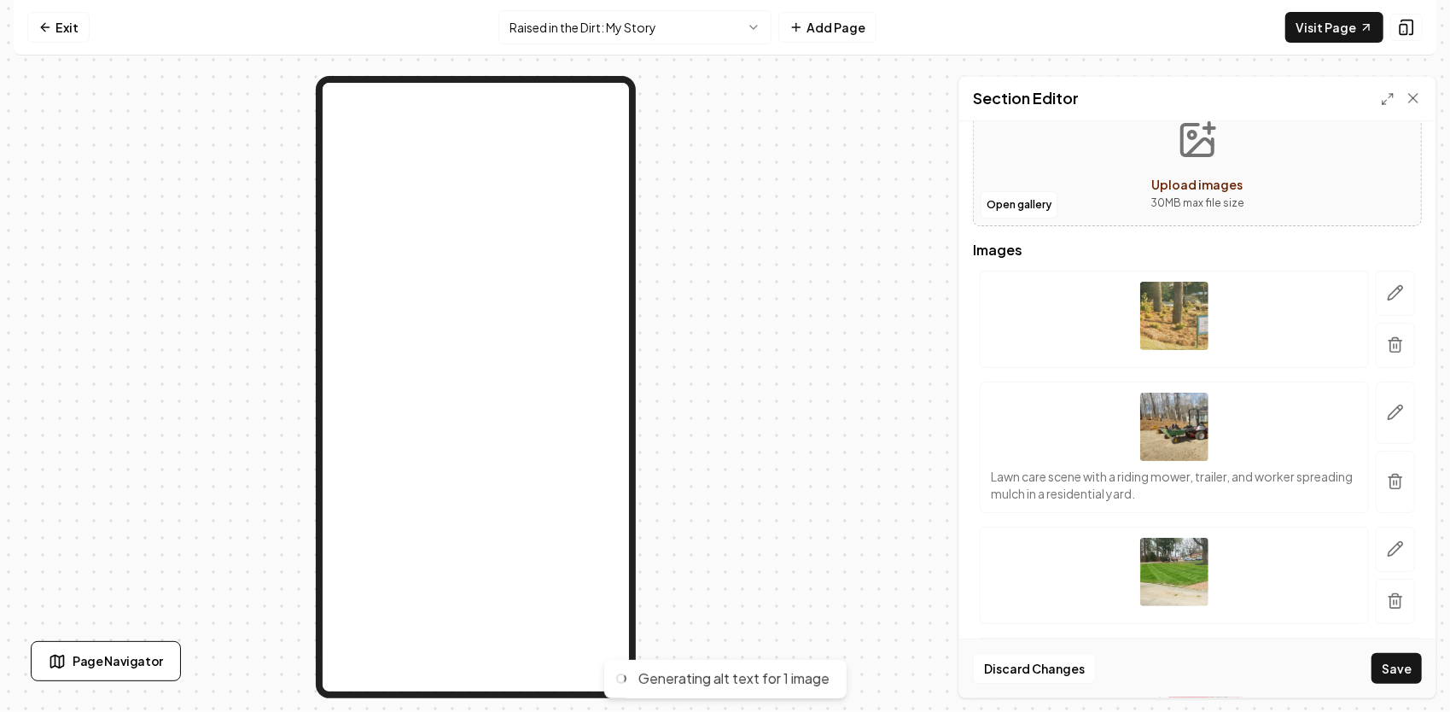
scroll to position [228, 0]
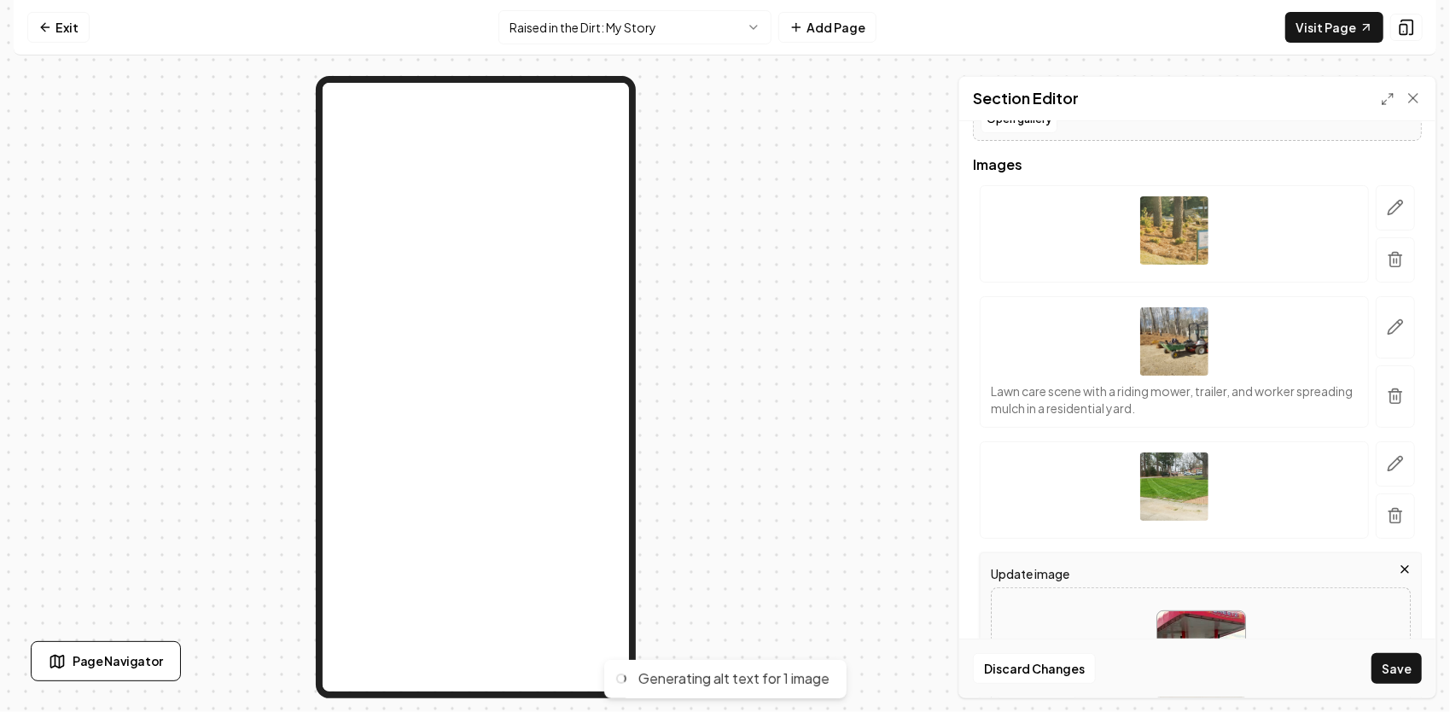
type input "Red pickup truck with a trailer parked at a [PERSON_NAME] gas station filling u…"
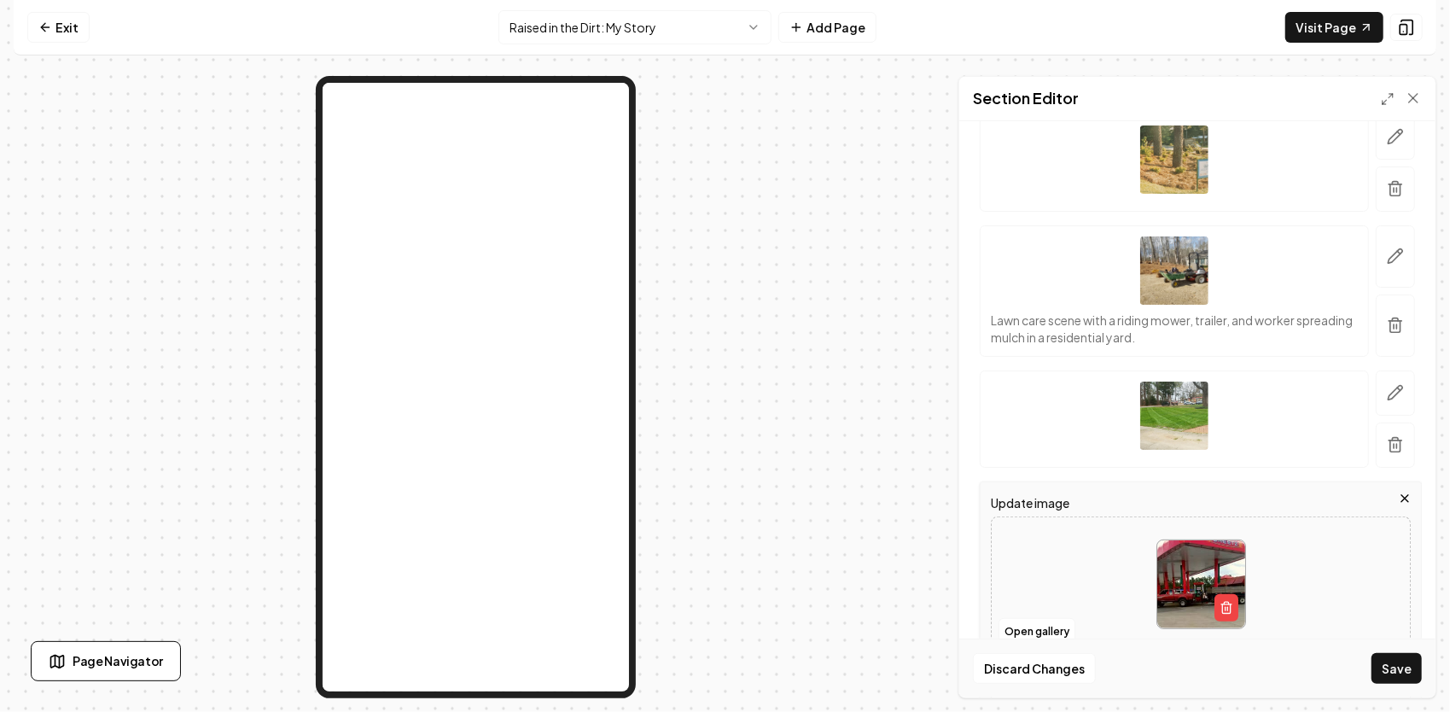
scroll to position [142, 0]
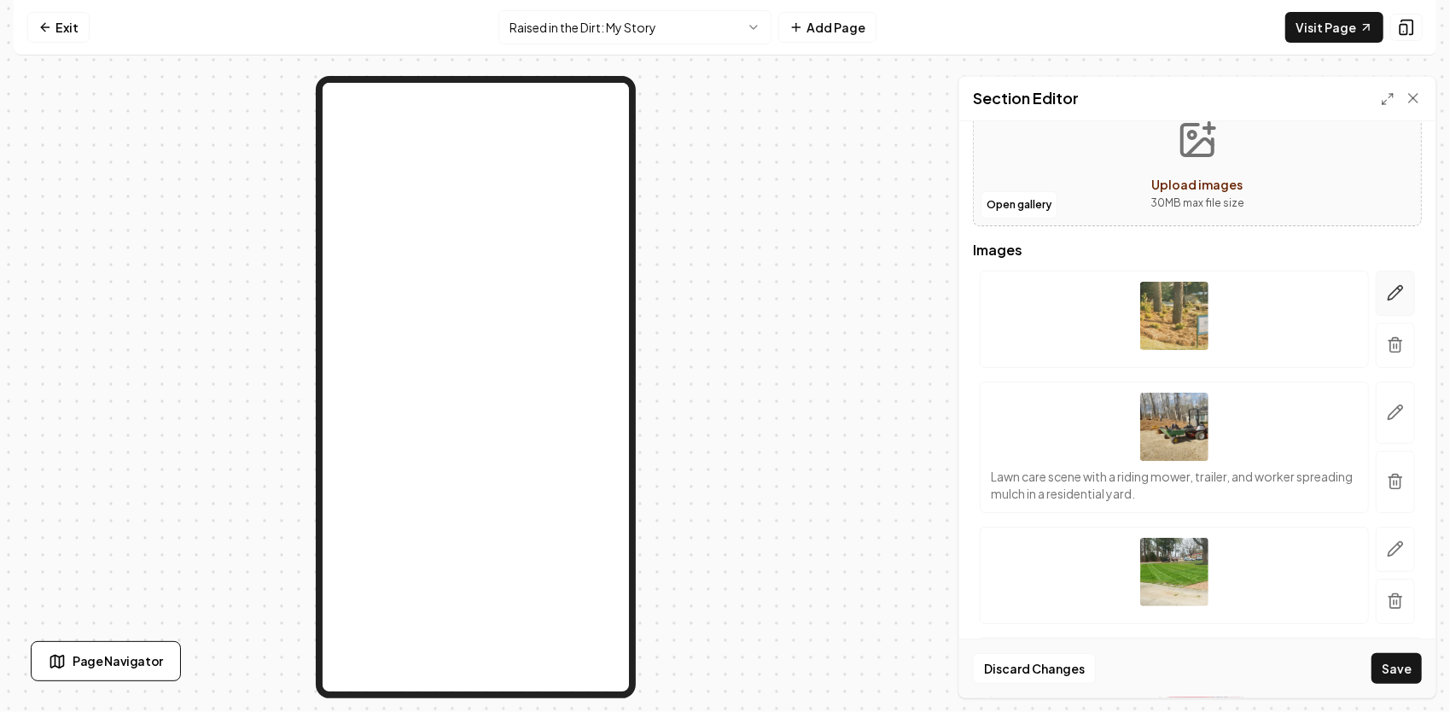
click at [1388, 291] on icon "button" at bounding box center [1395, 293] width 15 height 15
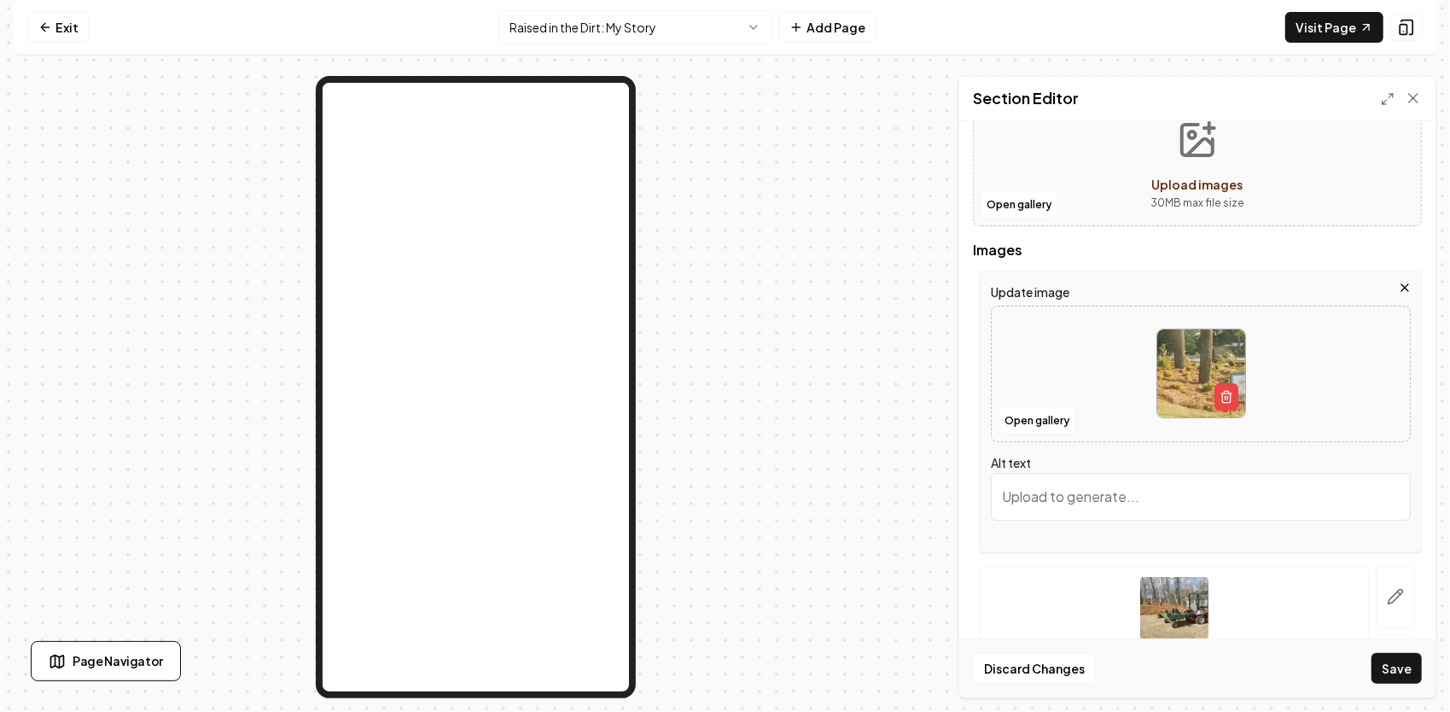
click at [1102, 491] on input "Alt text" at bounding box center [1201, 497] width 420 height 48
paste input "The original [PERSON_NAME] Landscape Supply — where my granddaddy started out, …"
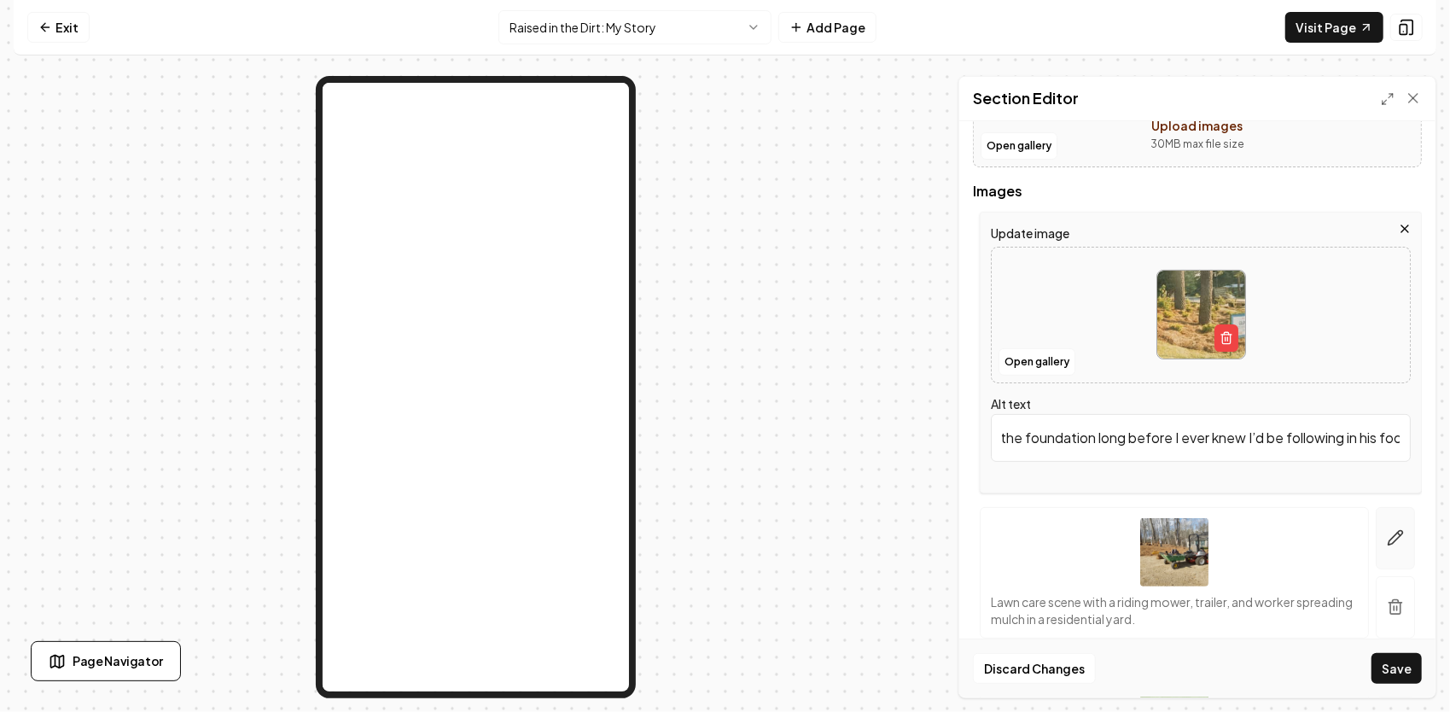
scroll to position [228, 0]
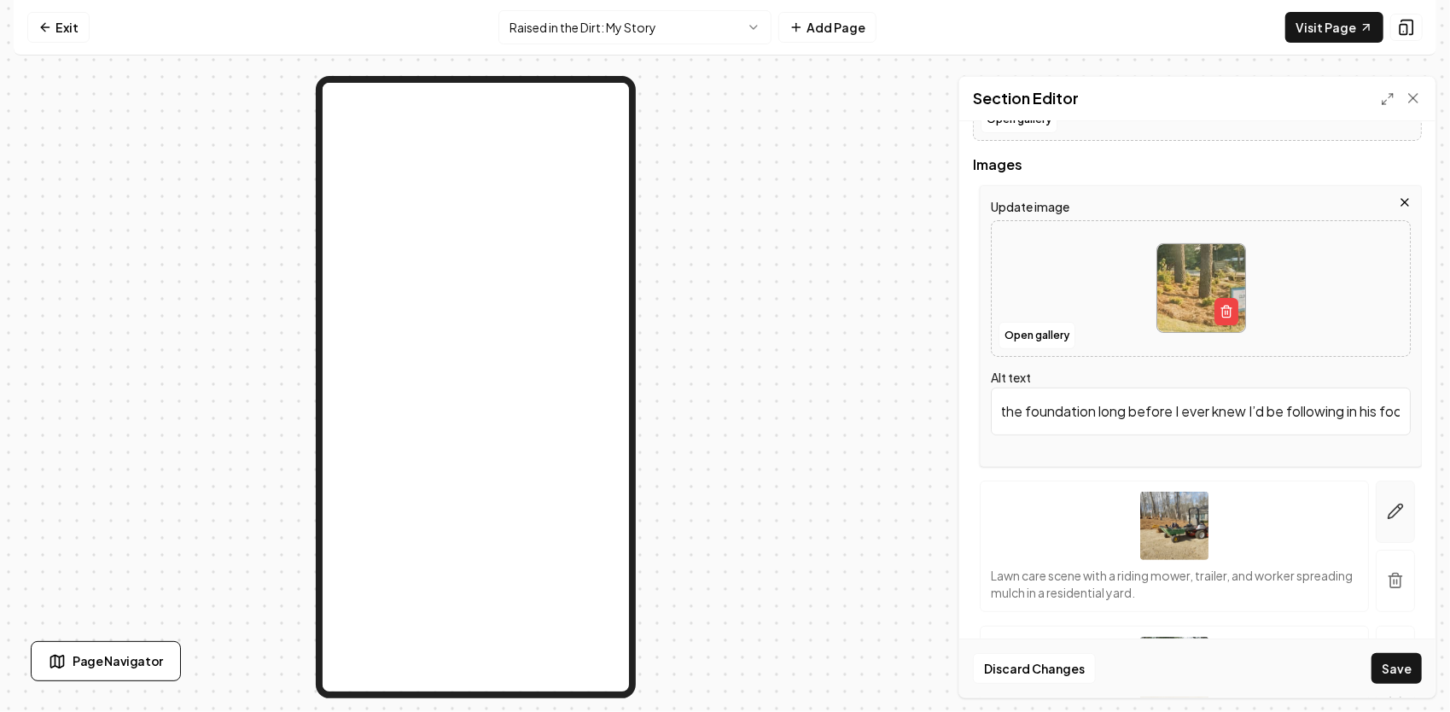
type input "The original [PERSON_NAME] Landscape Supply — where my granddaddy started out, …"
click at [1390, 505] on icon "button" at bounding box center [1395, 511] width 15 height 15
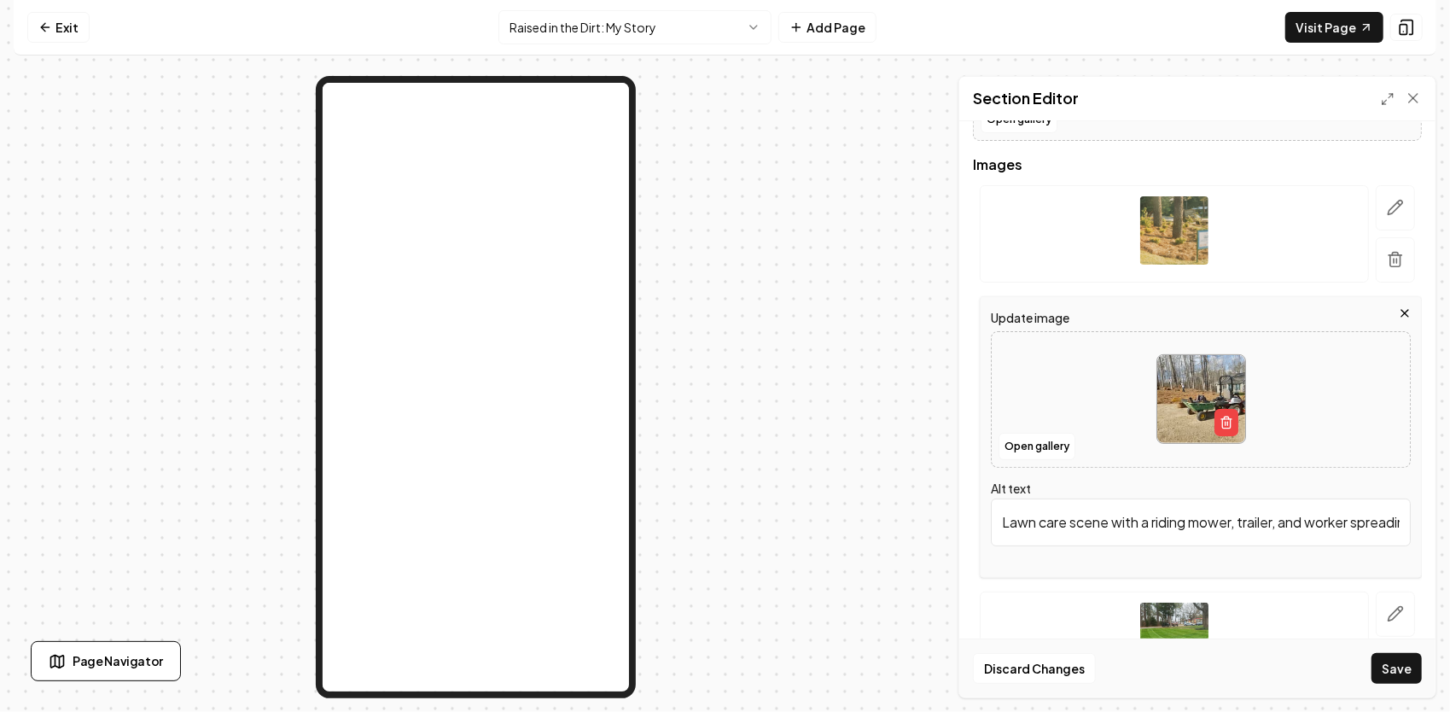
scroll to position [0, 205]
drag, startPoint x: 1002, startPoint y: 519, endPoint x: 1452, endPoint y: 472, distance: 453.0
click at [1449, 472] on html "Computer Required This feature is only available on a computer. Please switch t…" at bounding box center [725, 356] width 1450 height 712
paste input "That brand-new X-Mark was the only new thing I bought — along with a weed eater…"
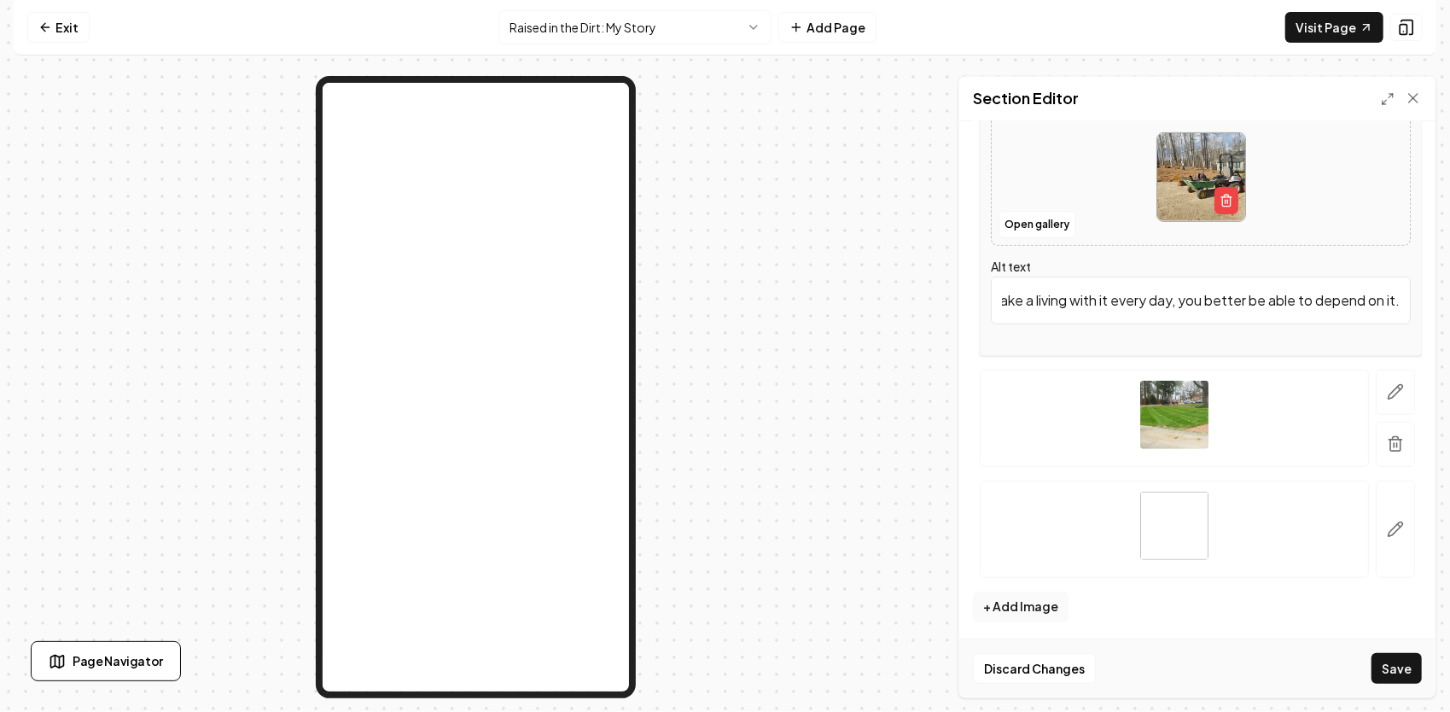
scroll to position [0, 983]
type input "That brand-new X-Mark was the only new thing I bought — along with a weed eater…"
click at [1392, 393] on button "button" at bounding box center [1394, 391] width 39 height 45
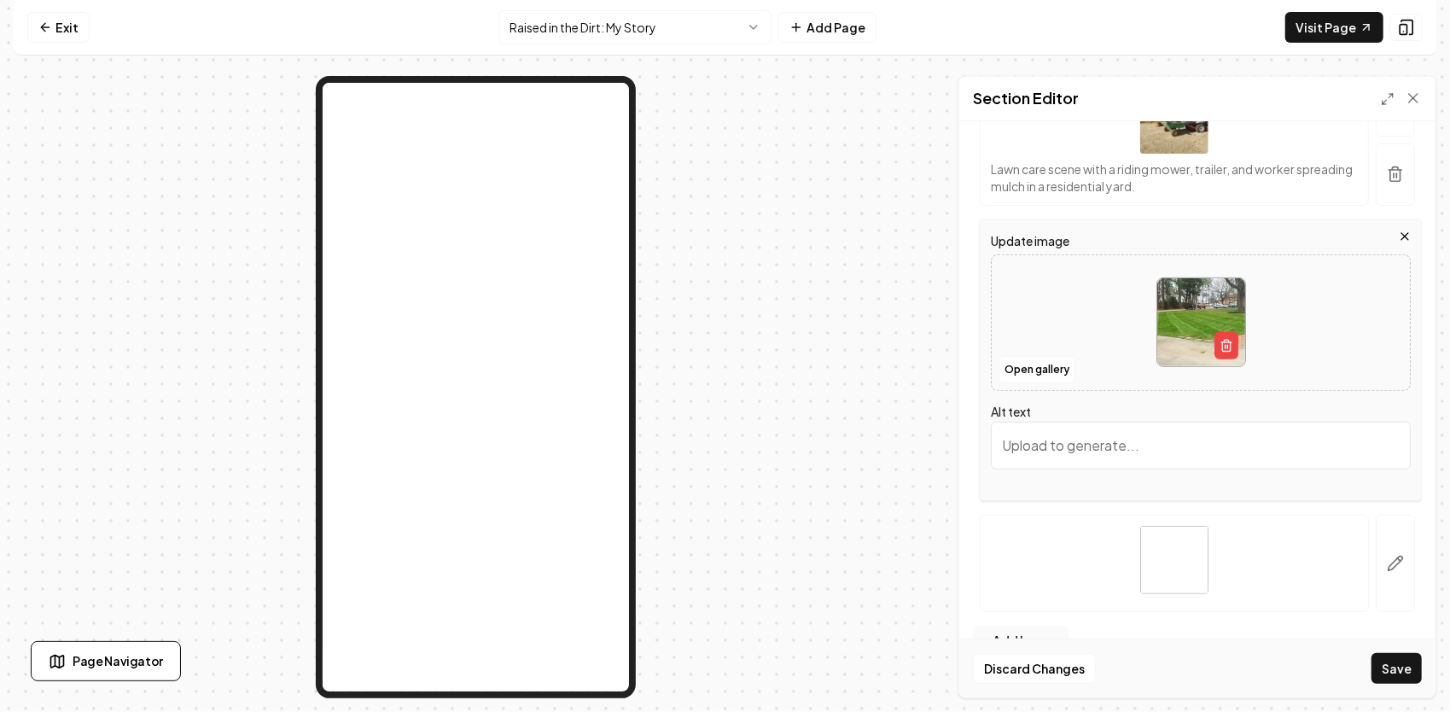
click at [1096, 456] on input "Alt text" at bounding box center [1201, 446] width 420 height 48
paste input "ne of the first lawns I ever maintained and overseeded — seeing that grass come…"
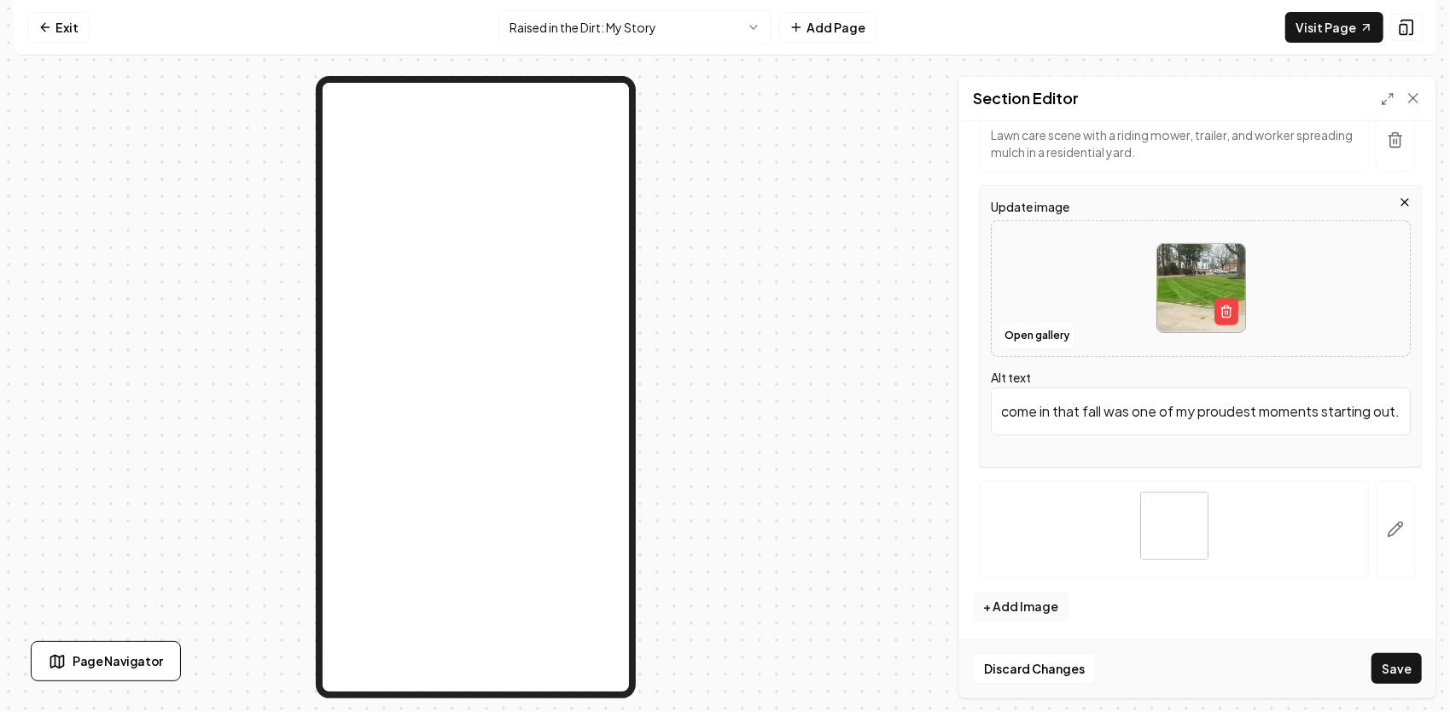
scroll to position [0, 498]
type input "One of the first lawns I ever maintained and overseeded — seeing that grass com…"
click at [1396, 515] on button "button" at bounding box center [1394, 528] width 39 height 97
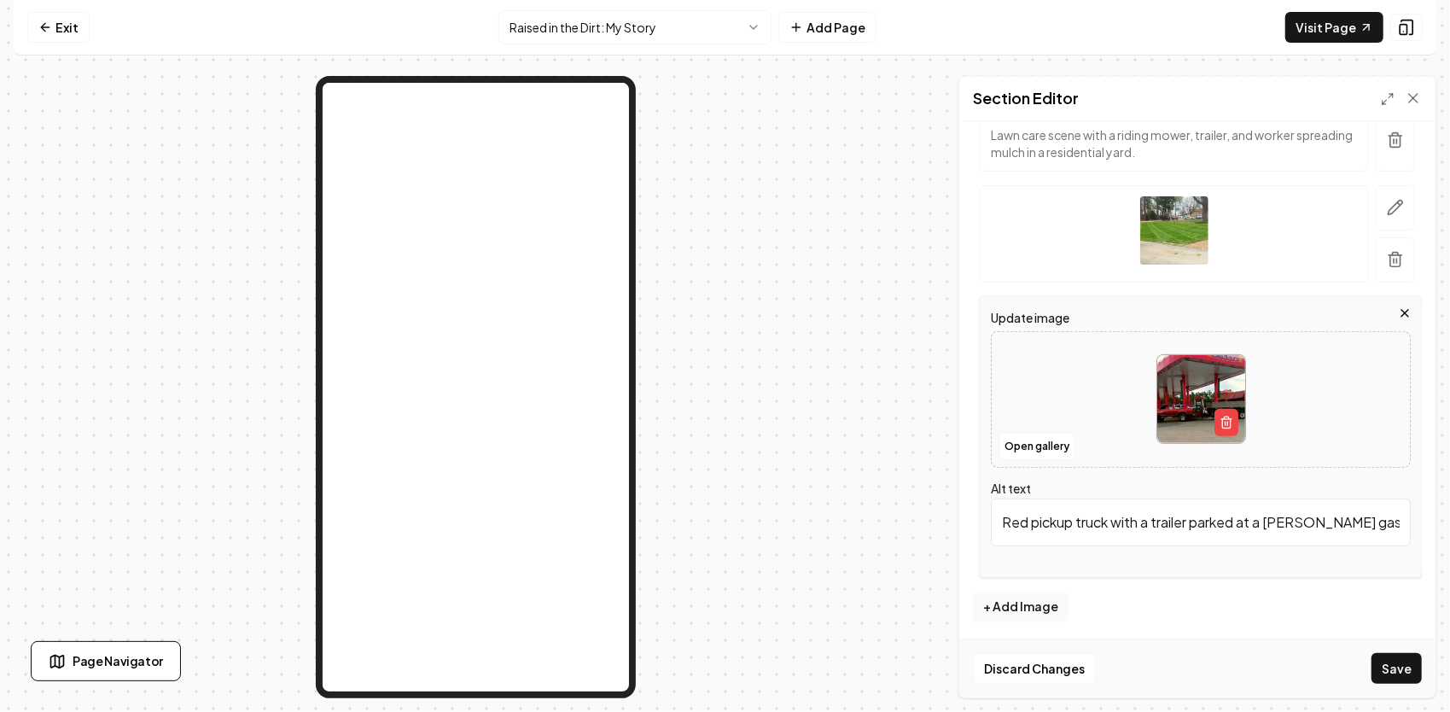
scroll to position [0, 55]
drag, startPoint x: 1002, startPoint y: 520, endPoint x: 1440, endPoint y: 510, distance: 438.7
click at [1440, 510] on div "Computer Required This feature is only available on a computer. Please switch t…" at bounding box center [725, 356] width 1450 height 712
paste input "My first “real” rig — that little Toyota pulling a trailer way too big for it, …"
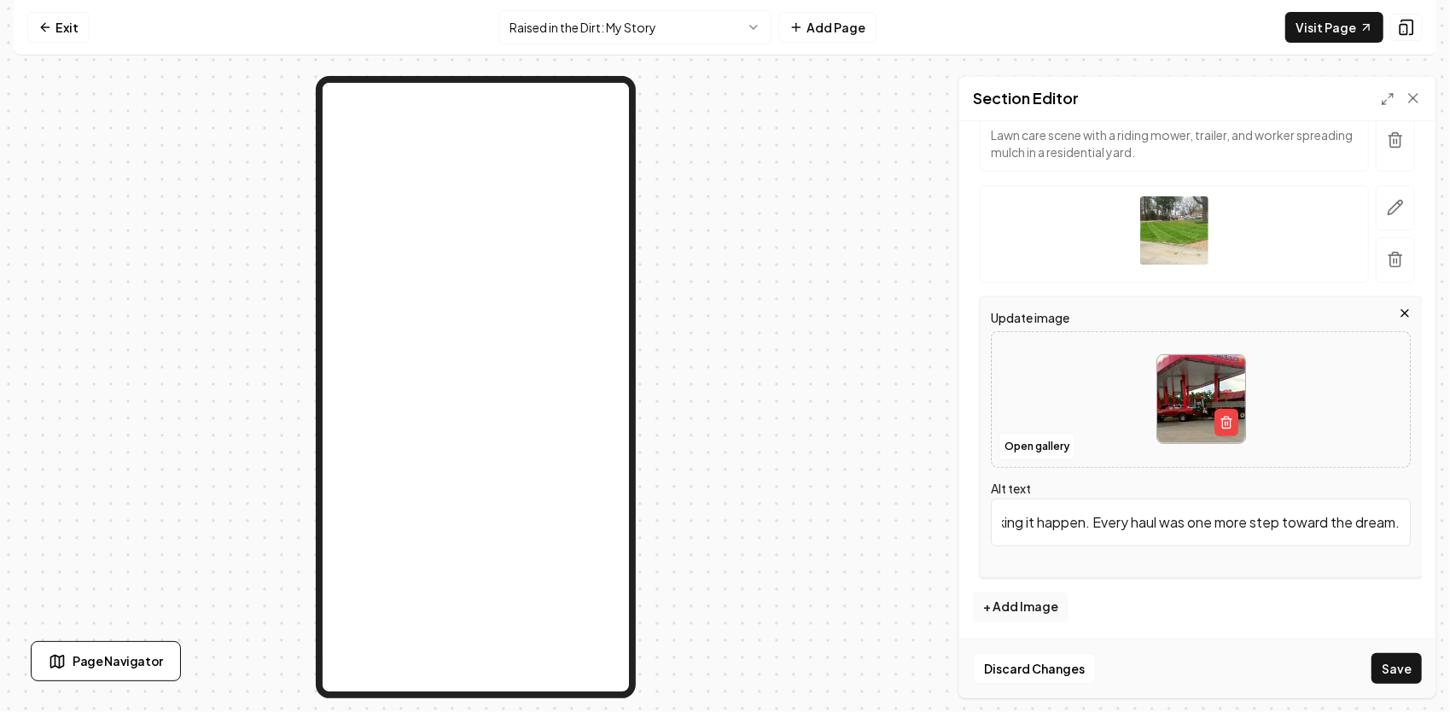
scroll to position [0, 551]
type input "My first “real” rig — that little Toyota pulling a trailer way too big for it, …"
click at [1384, 670] on button "Save" at bounding box center [1396, 668] width 50 height 31
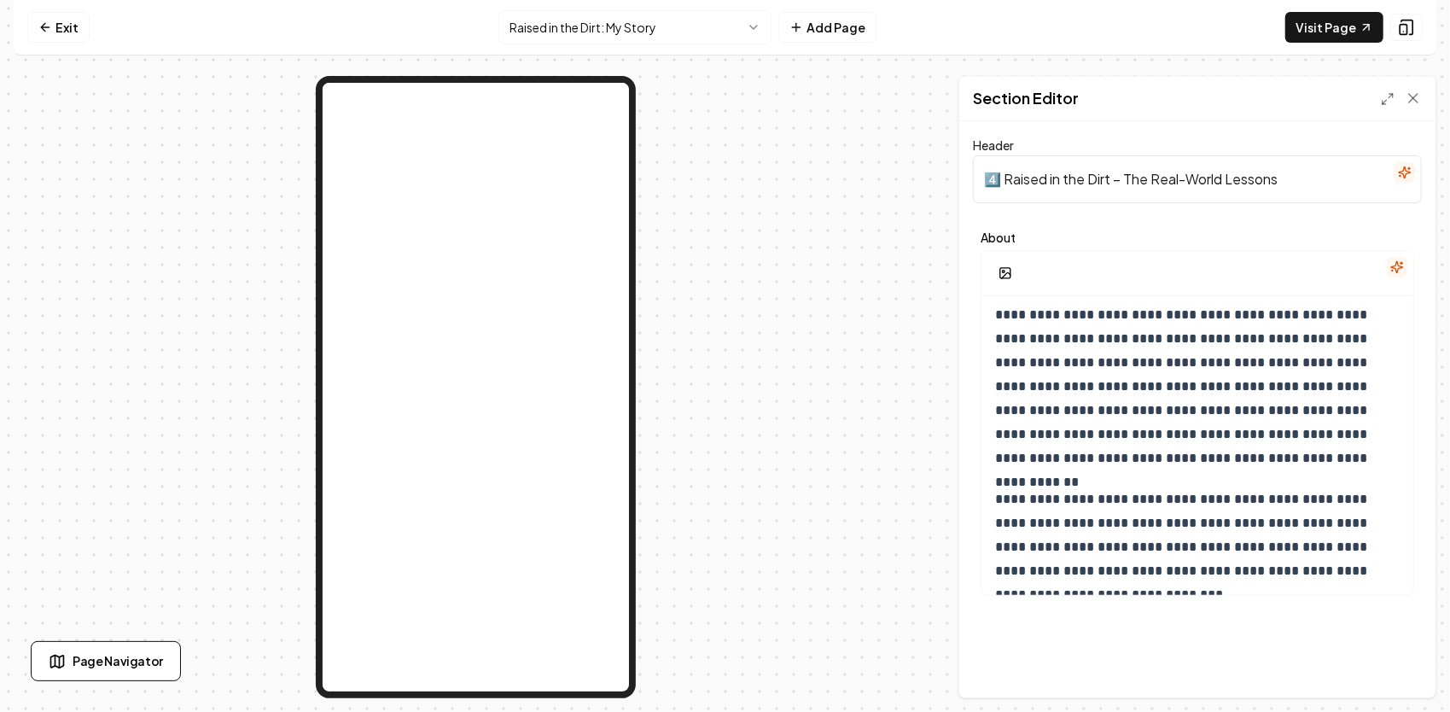
scroll to position [0, 0]
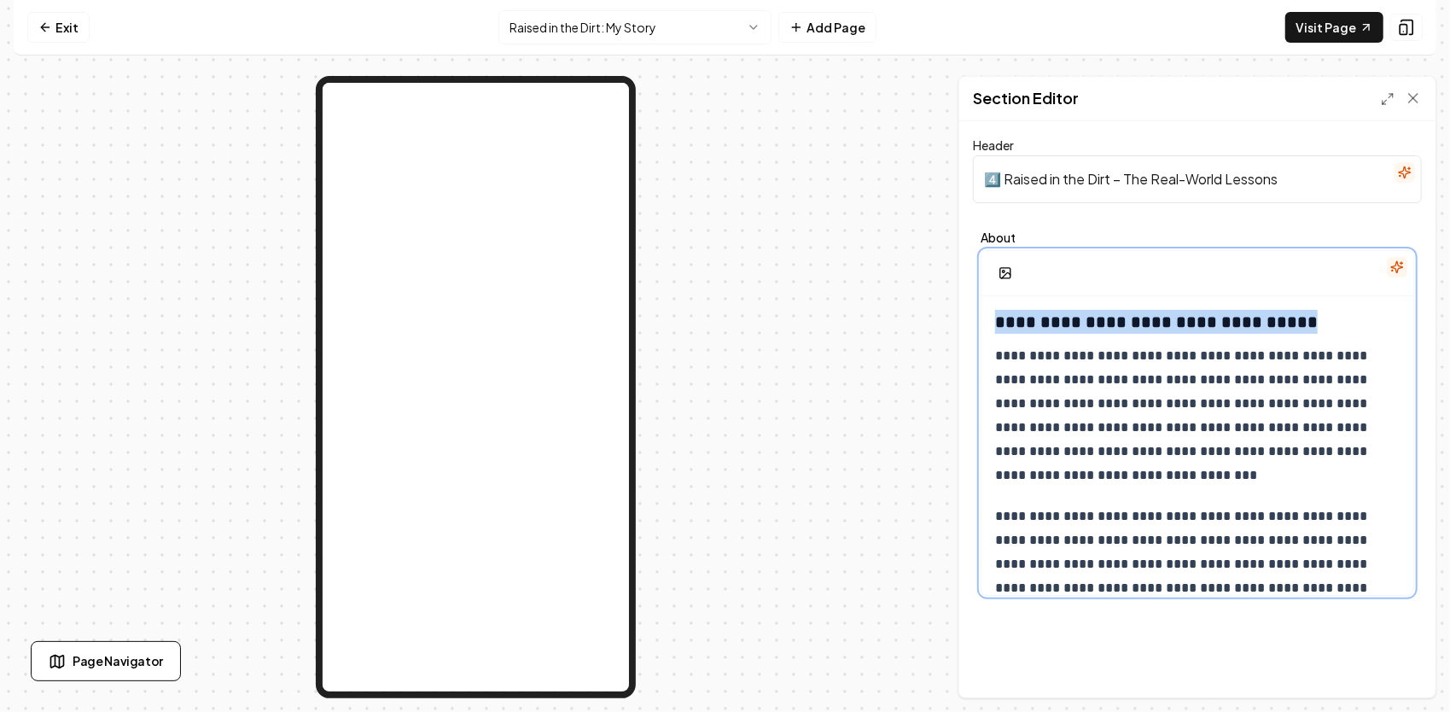
drag, startPoint x: 1277, startPoint y: 323, endPoint x: 913, endPoint y: 330, distance: 363.6
click at [904, 333] on div "**********" at bounding box center [725, 387] width 1422 height 622
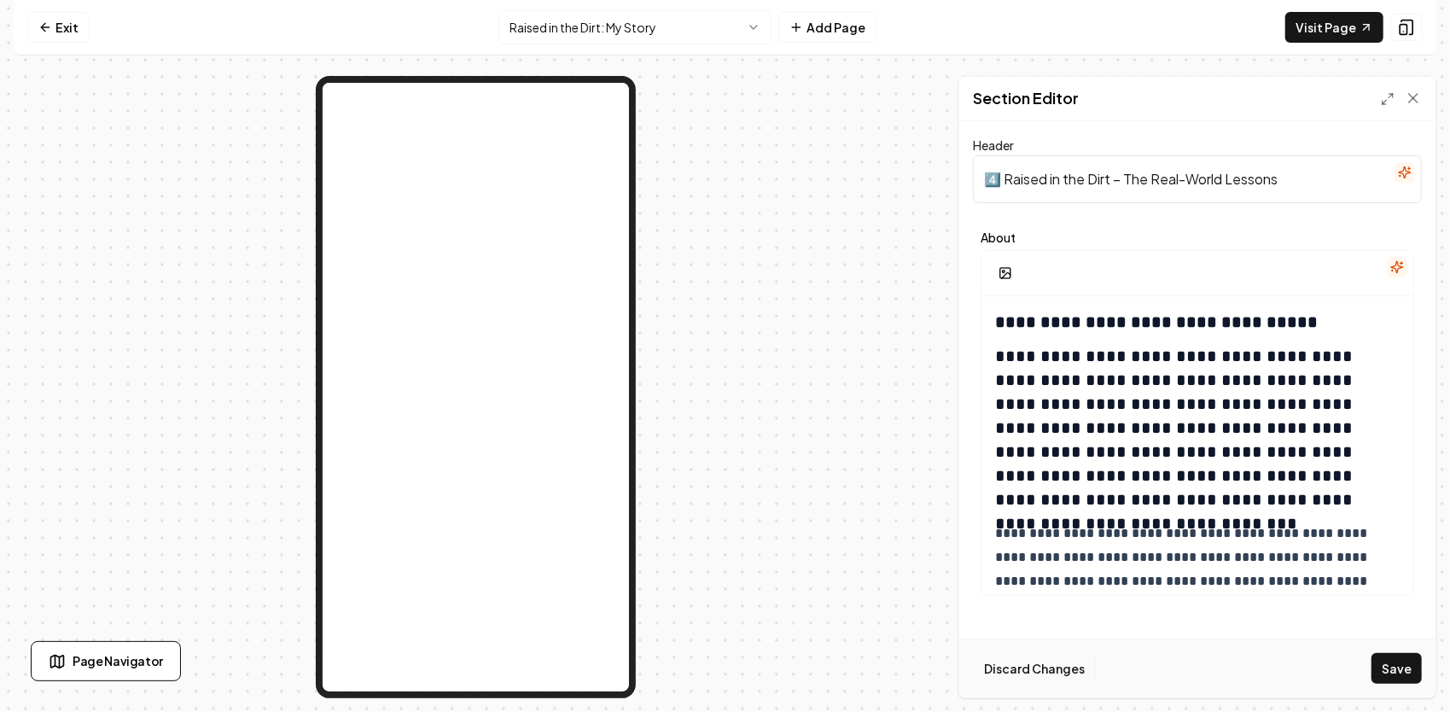
click at [1055, 671] on button "Discard Changes" at bounding box center [1034, 668] width 123 height 31
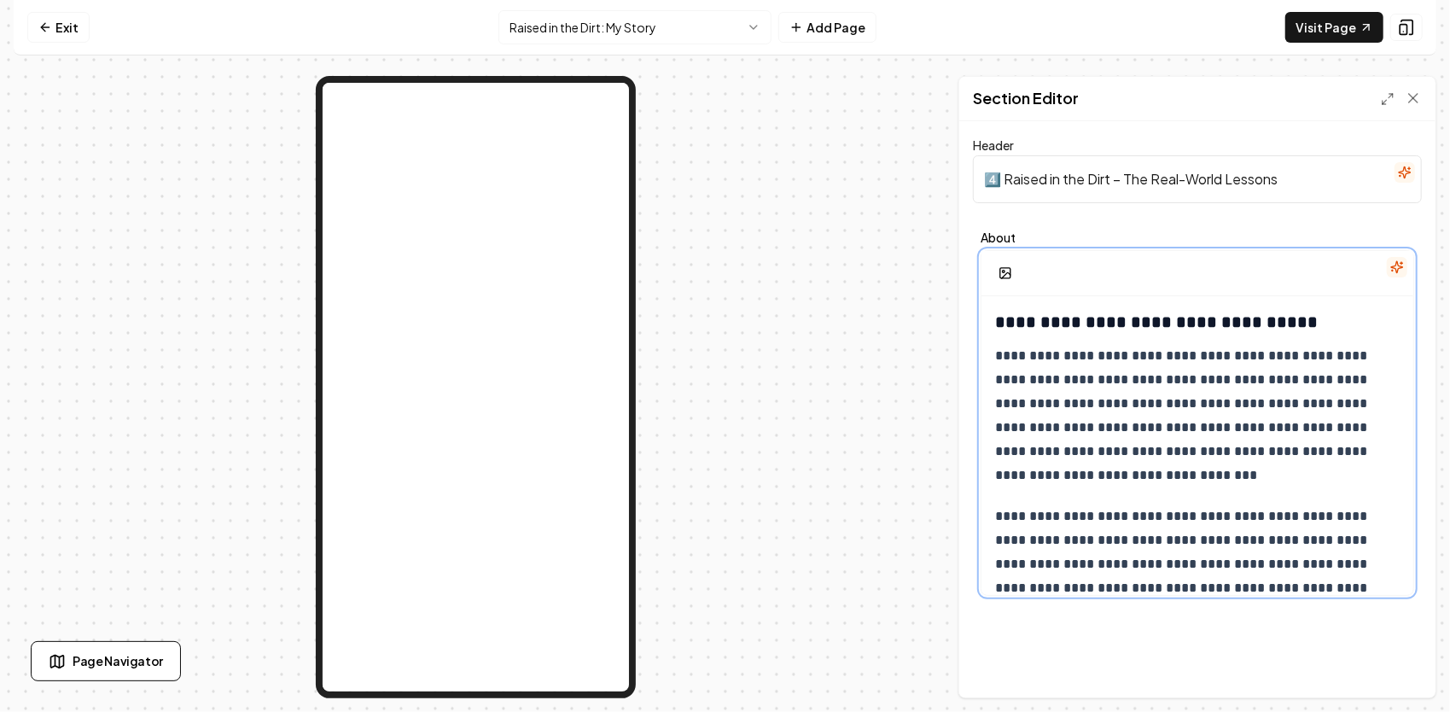
click at [1280, 317] on h3 "**********" at bounding box center [1191, 322] width 393 height 24
drag, startPoint x: 1277, startPoint y: 318, endPoint x: 1234, endPoint y: 318, distance: 43.5
click at [1234, 318] on strong "**********" at bounding box center [1156, 321] width 323 height 17
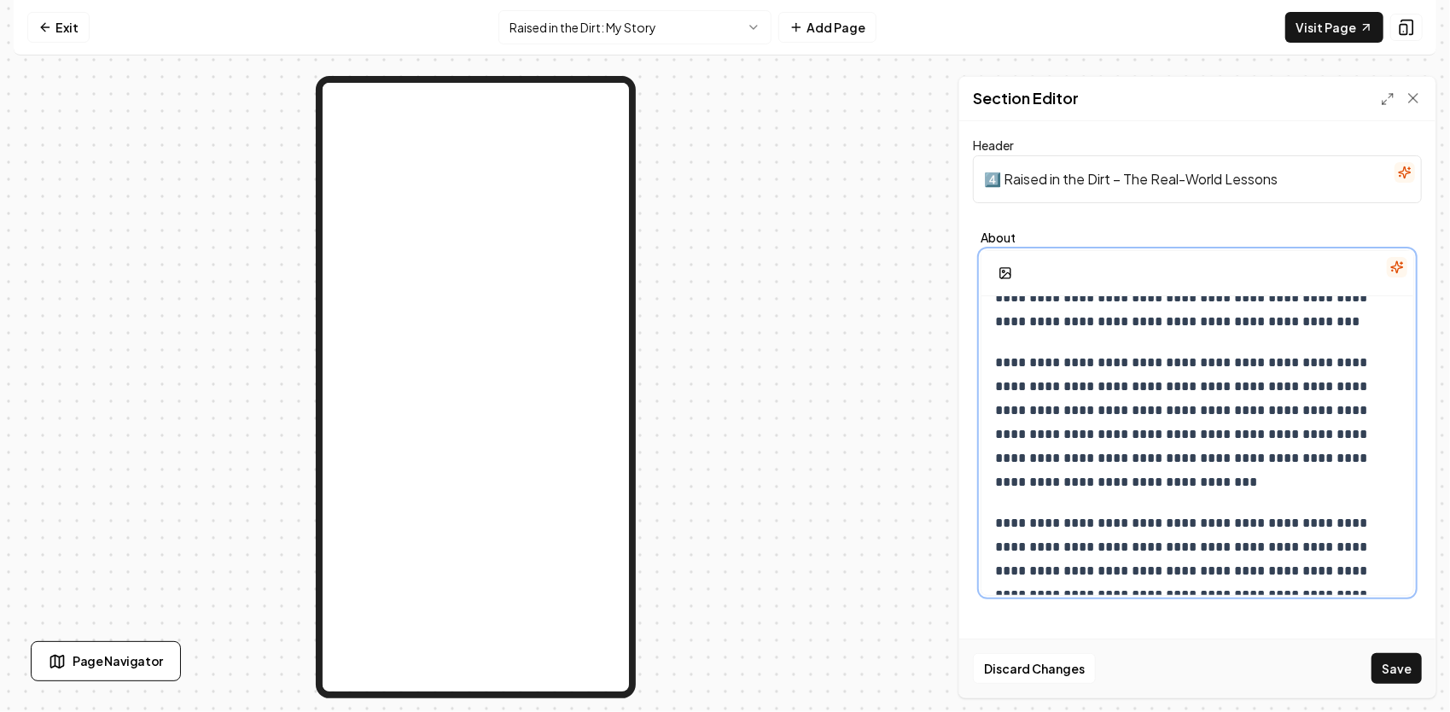
scroll to position [427, 0]
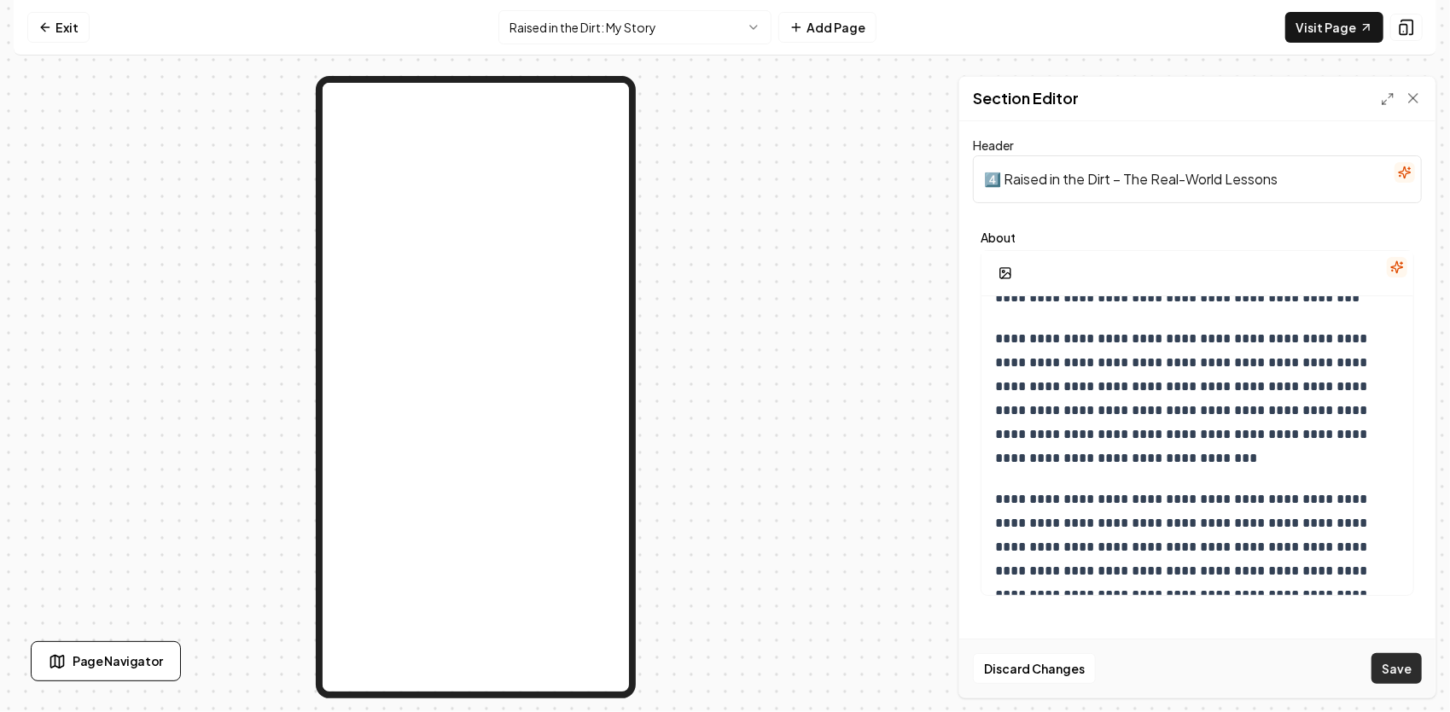
click at [1410, 672] on button "Save" at bounding box center [1396, 668] width 50 height 31
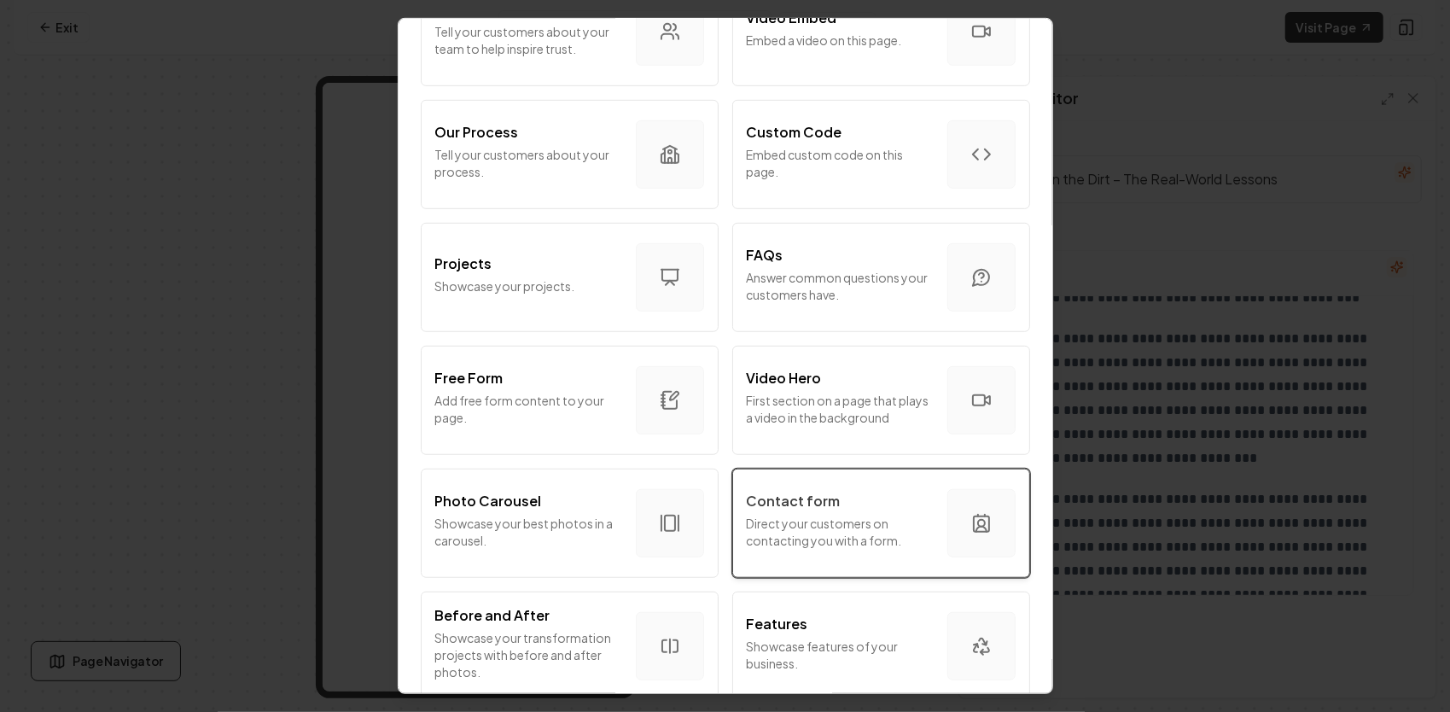
scroll to position [683, 0]
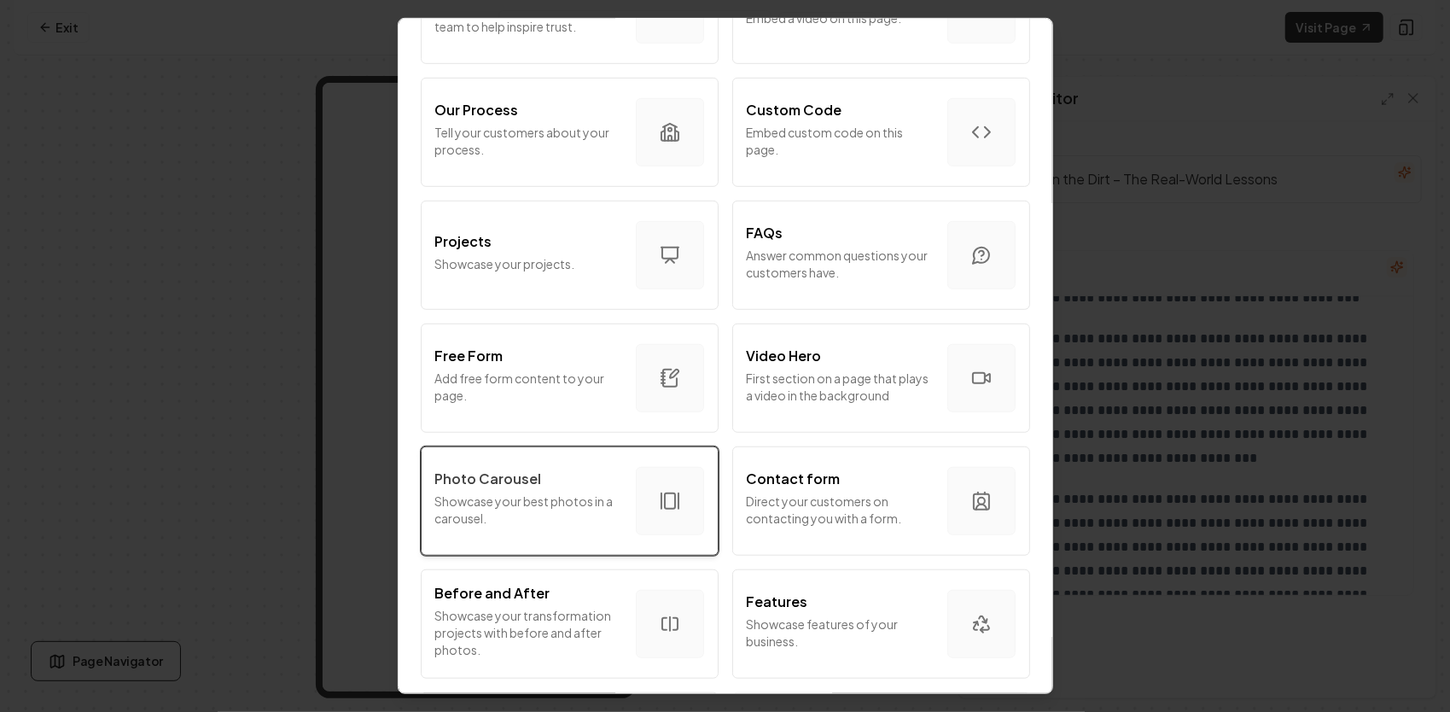
click at [520, 493] on p "Showcase your best photos in a carousel." at bounding box center [528, 509] width 187 height 34
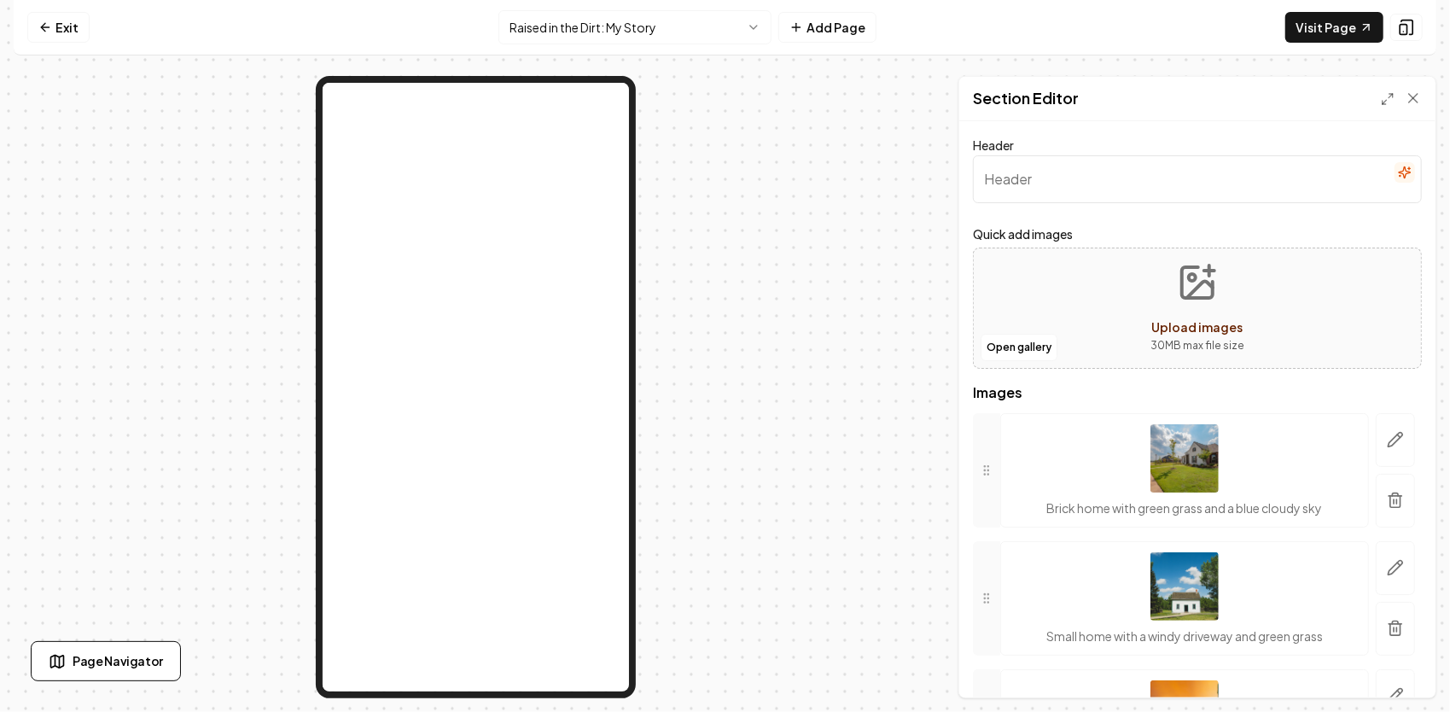
click at [1193, 292] on icon "Upload images" at bounding box center [1197, 282] width 41 height 41
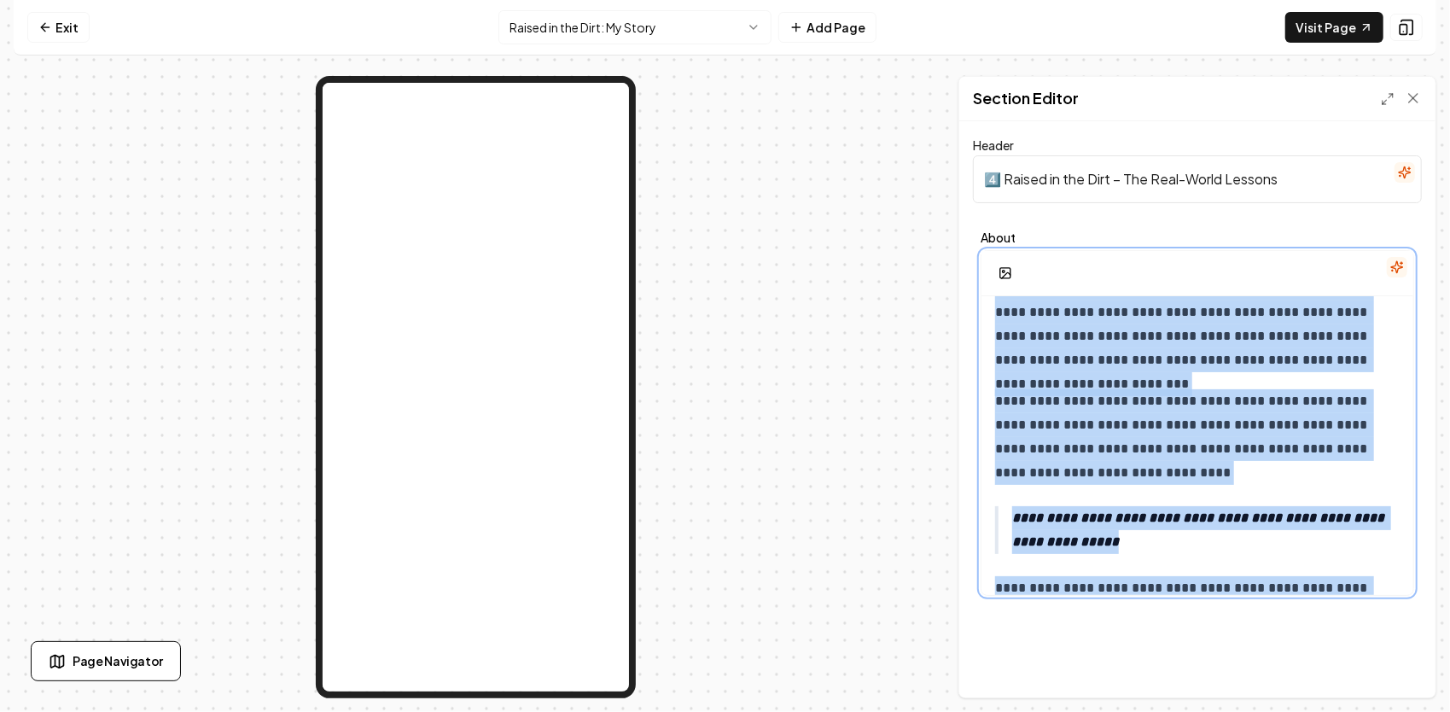
scroll to position [1458, 0]
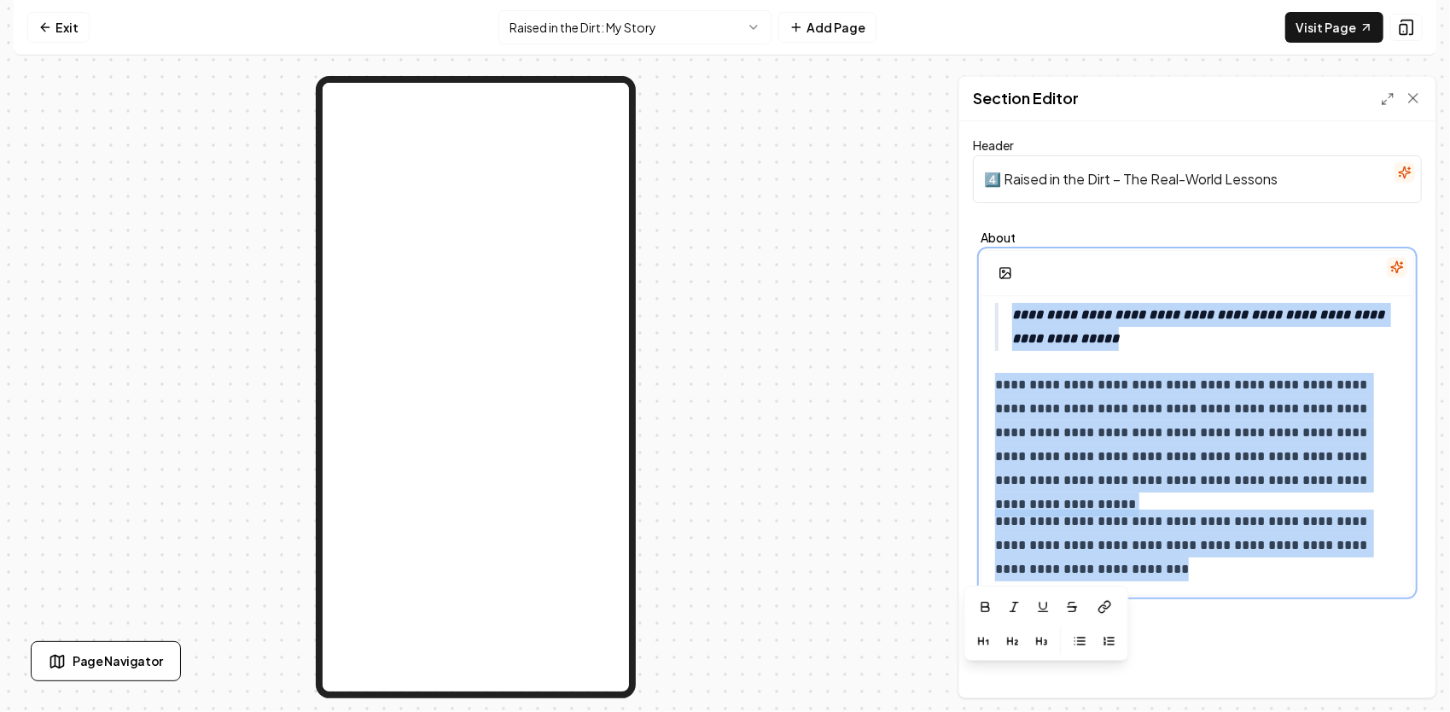
drag, startPoint x: 1000, startPoint y: 319, endPoint x: 1307, endPoint y: 639, distance: 443.6
click at [1364, 673] on div "**********" at bounding box center [1197, 409] width 476 height 576
copy div "**********"
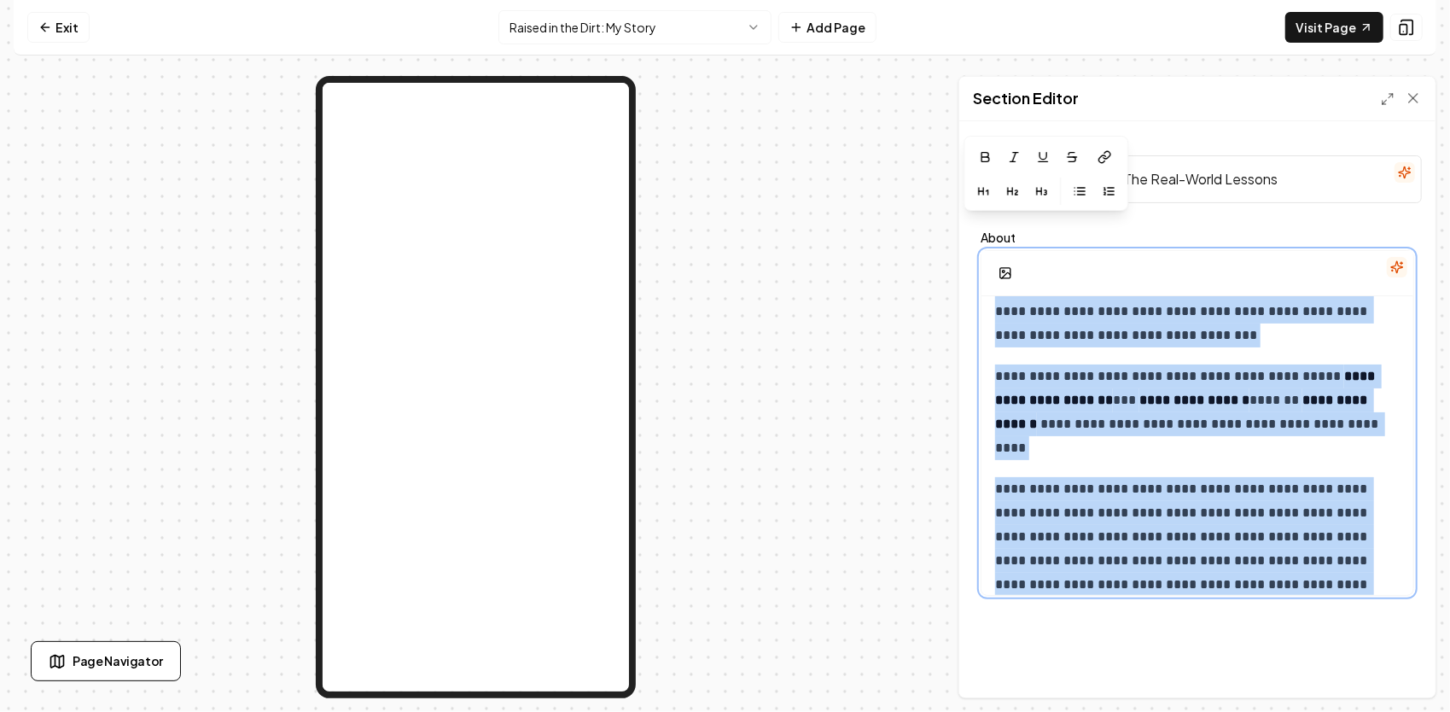
scroll to position [0, 0]
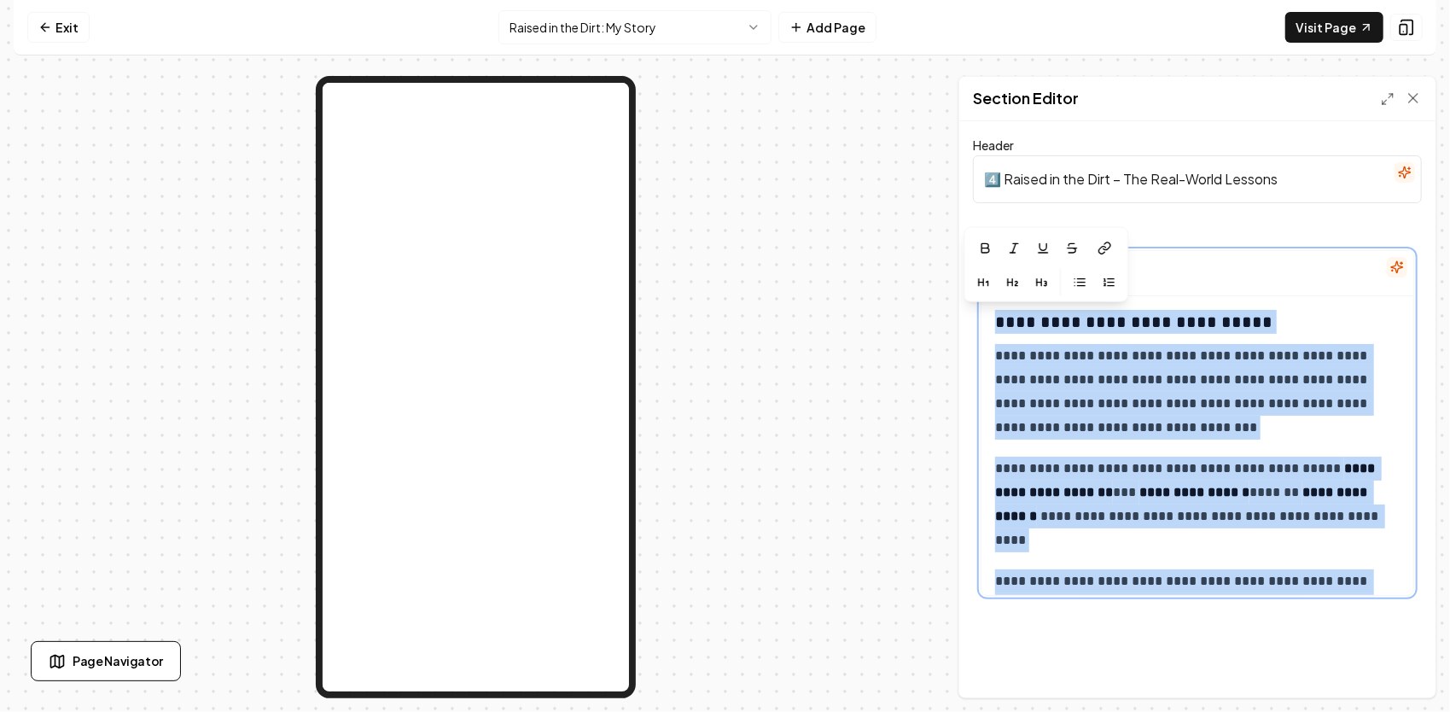
drag, startPoint x: 1294, startPoint y: 336, endPoint x: 1266, endPoint y: 342, distance: 28.0
click at [1116, 380] on p "**********" at bounding box center [1191, 392] width 393 height 96
click at [1049, 485] on strong "**********" at bounding box center [1186, 480] width 383 height 37
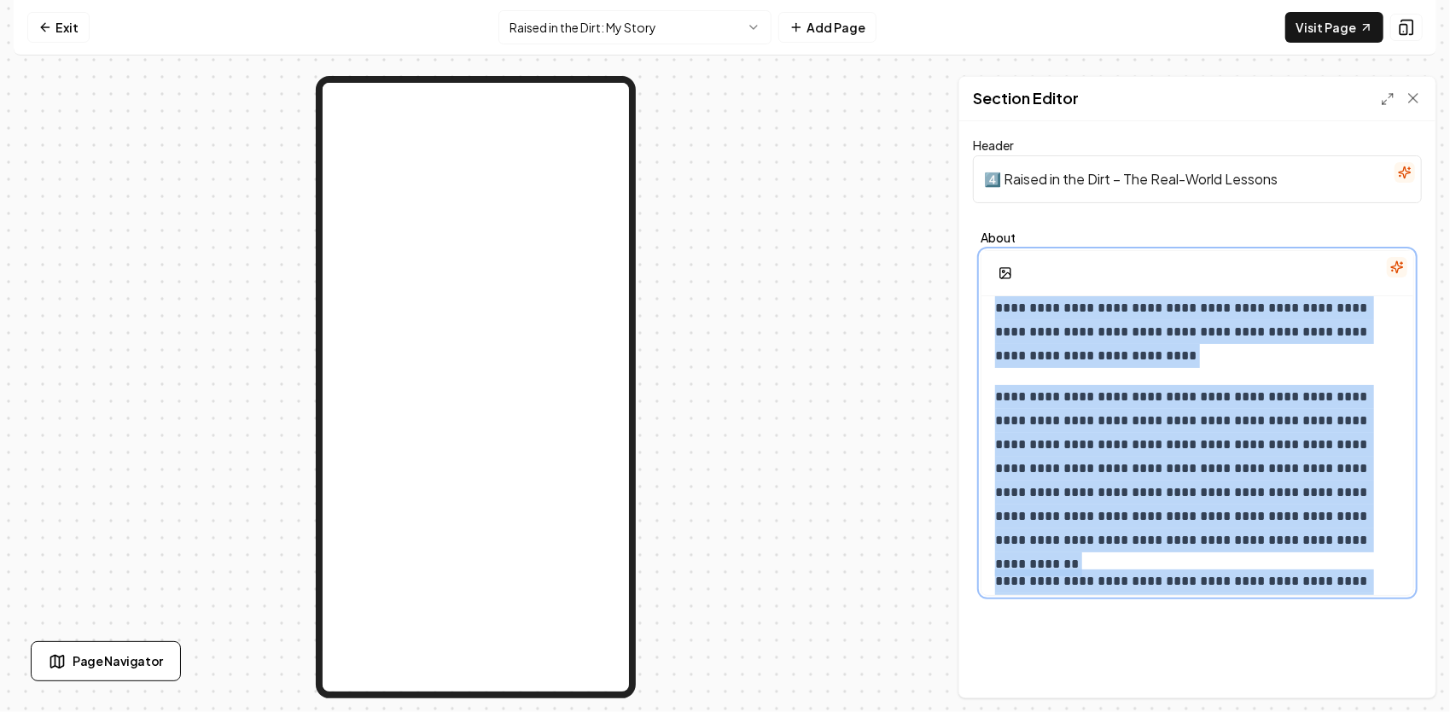
scroll to position [1458, 0]
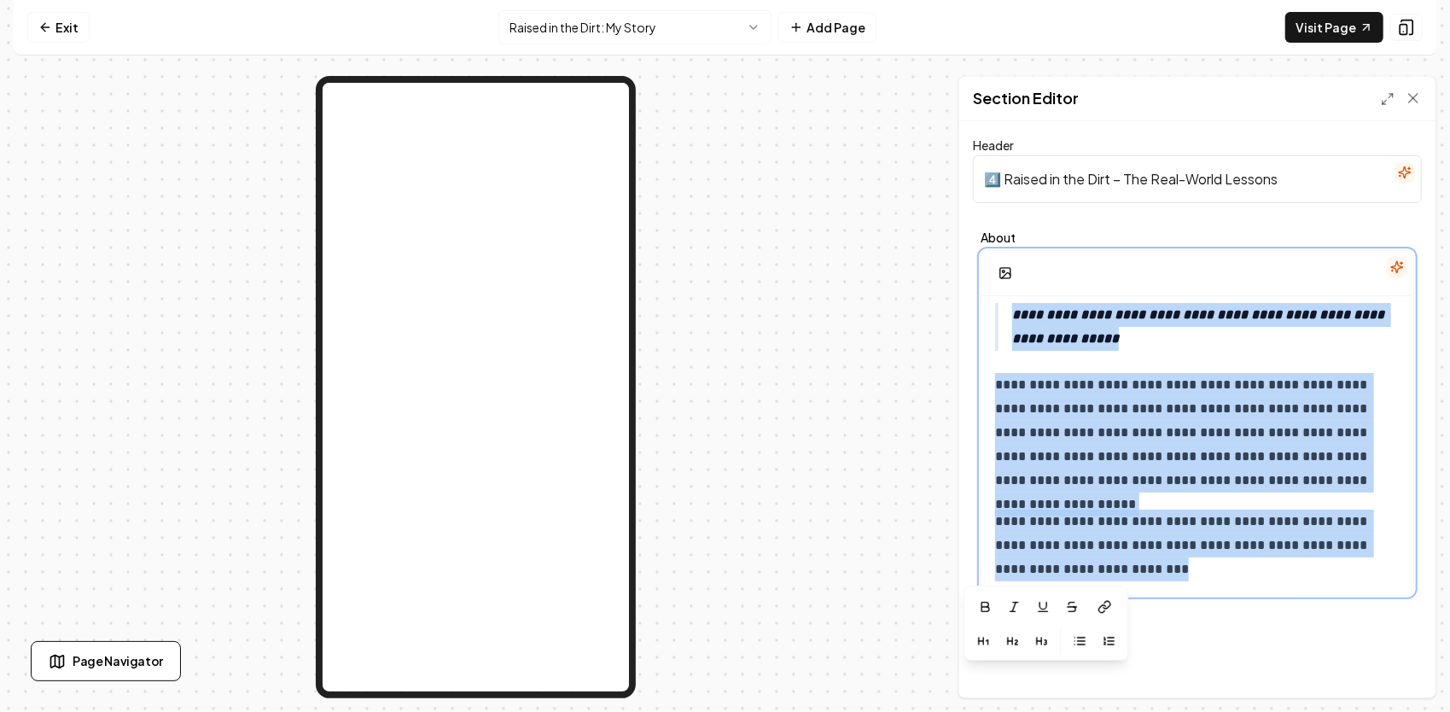
drag, startPoint x: 995, startPoint y: 348, endPoint x: 1250, endPoint y: 672, distance: 412.6
click at [1252, 677] on div "**********" at bounding box center [1197, 409] width 476 height 576
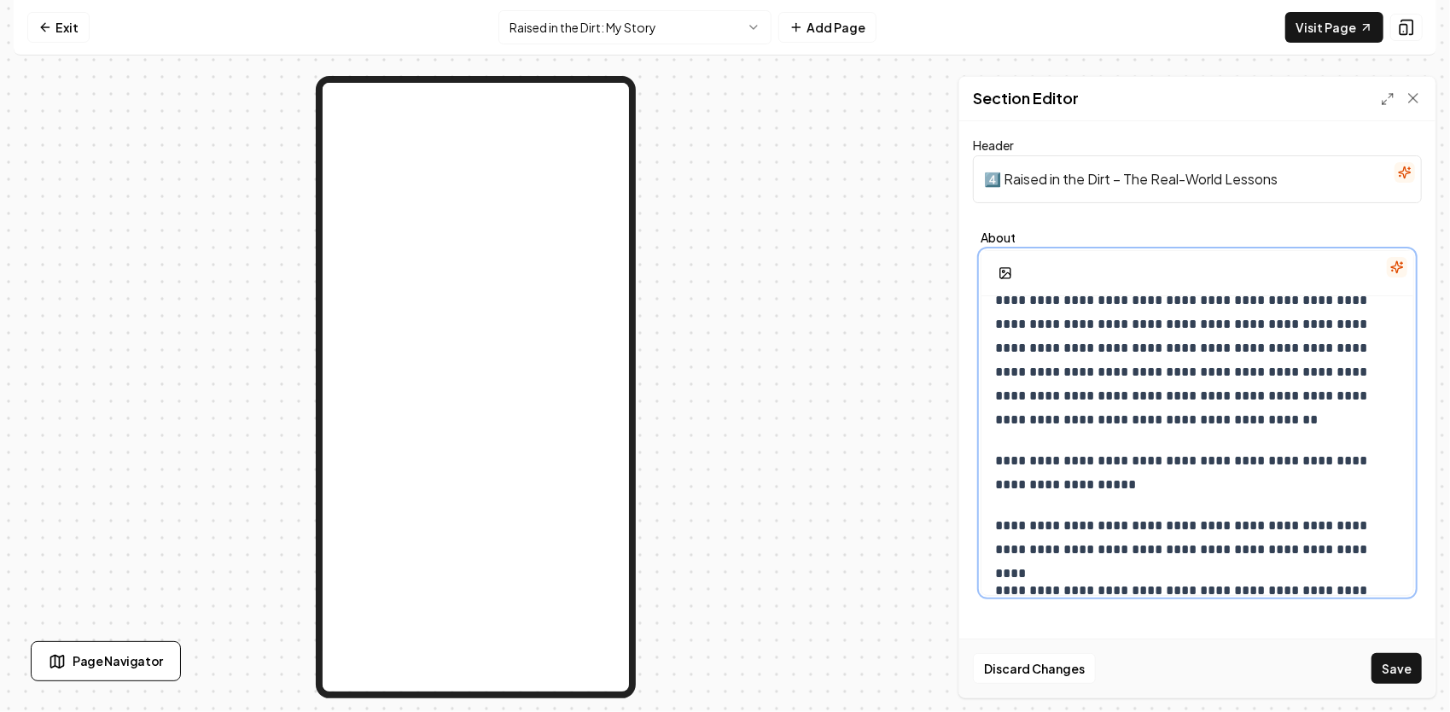
scroll to position [2190, 0]
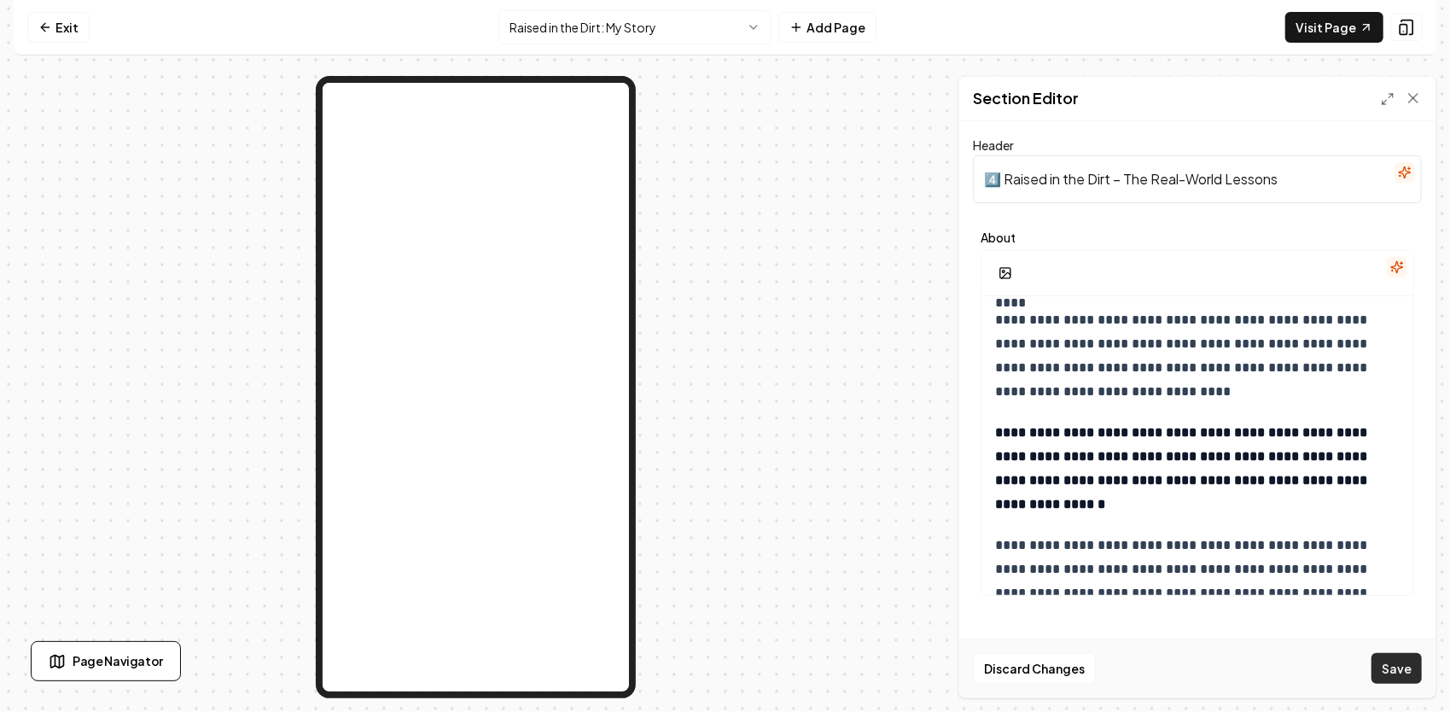
click at [1394, 676] on button "Save" at bounding box center [1396, 668] width 50 height 31
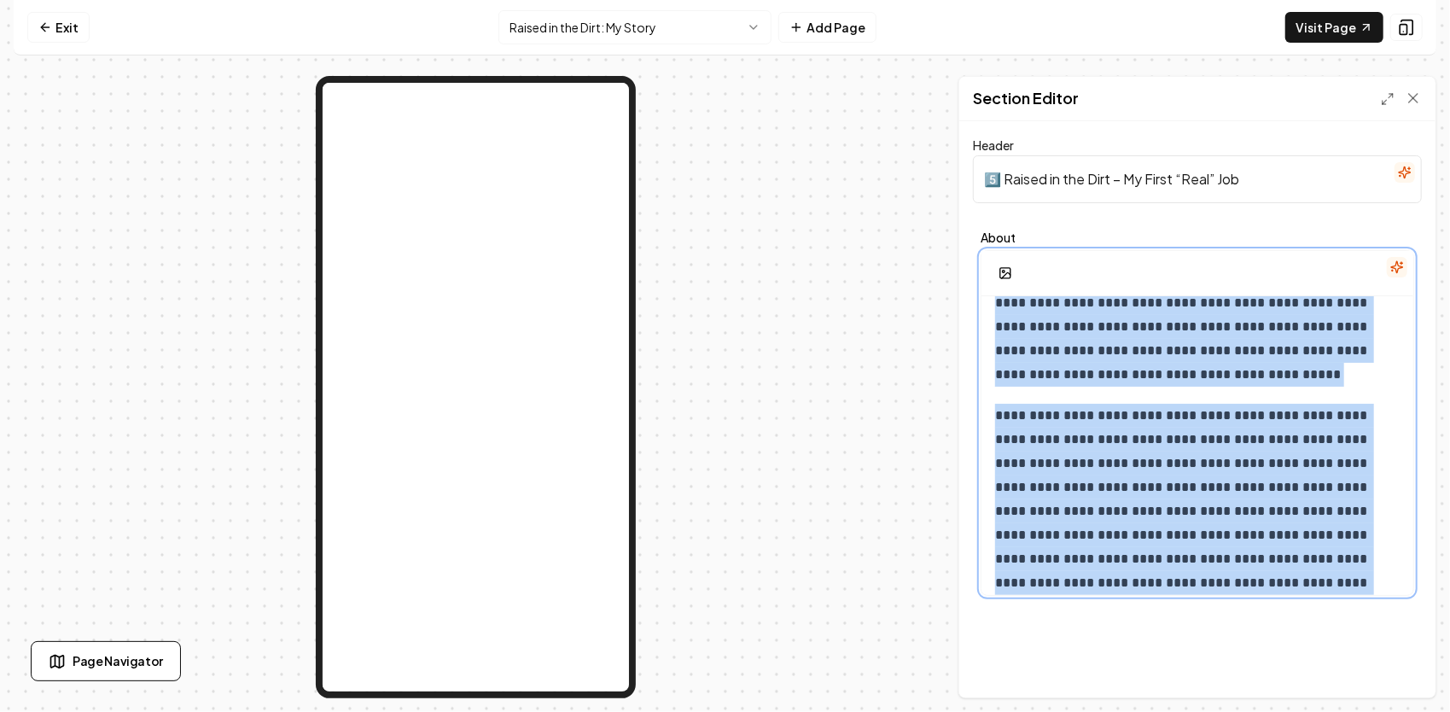
scroll to position [346, 0]
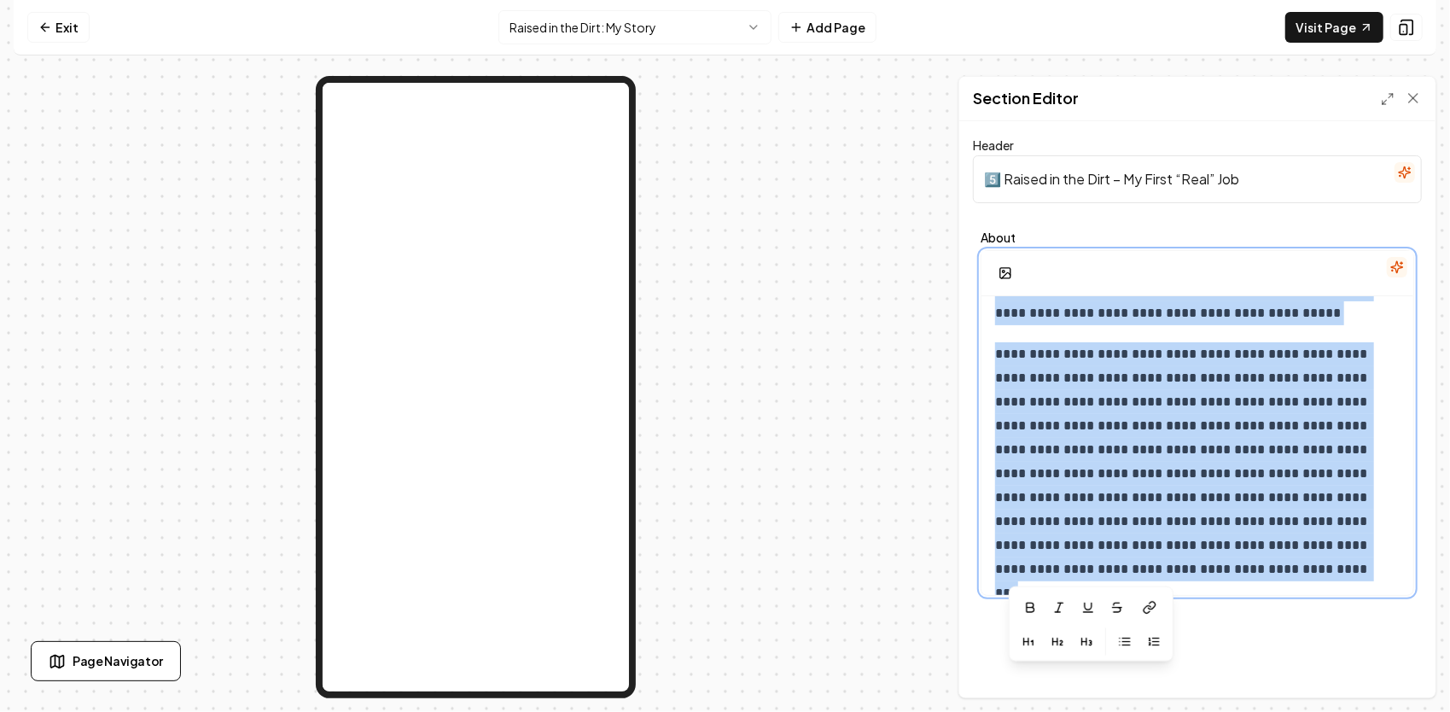
drag, startPoint x: 992, startPoint y: 350, endPoint x: 1364, endPoint y: 700, distance: 510.1
click at [1364, 700] on div "**********" at bounding box center [725, 356] width 1450 height 712
copy div "**********"
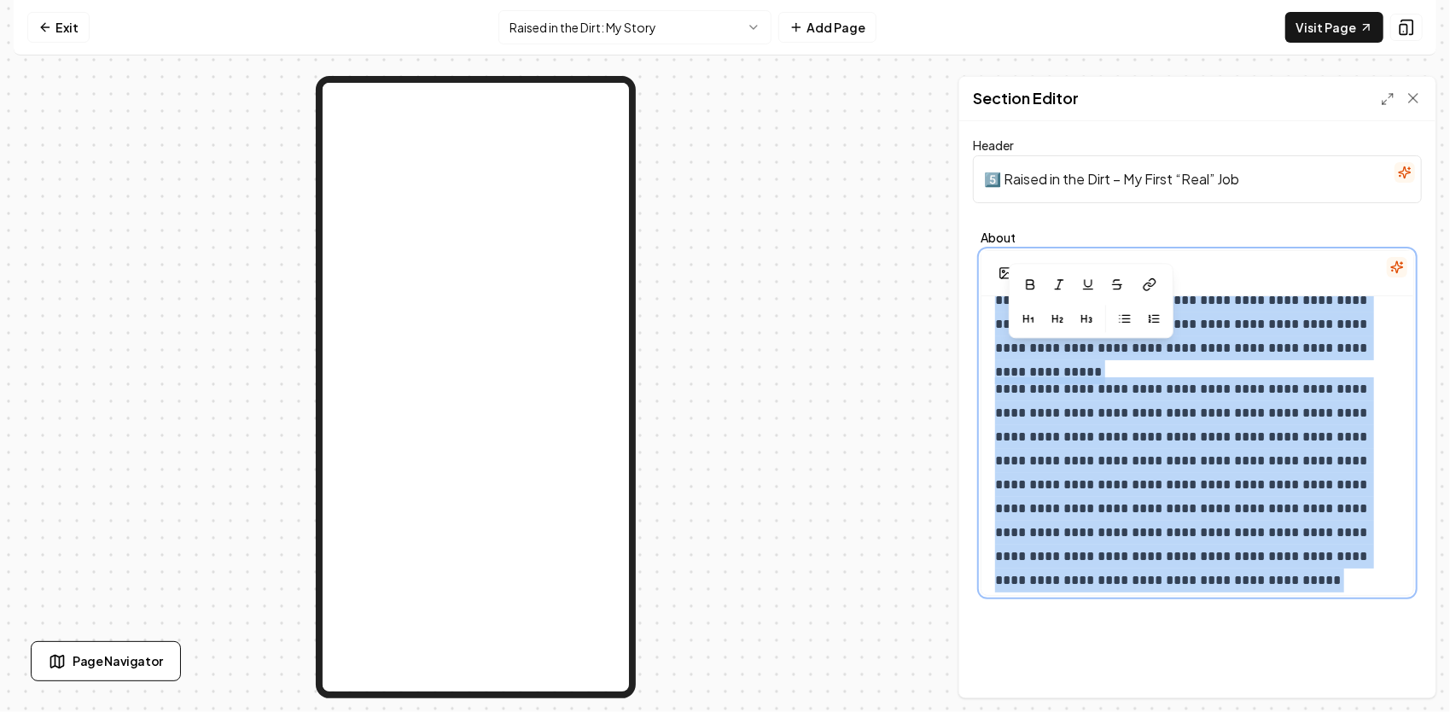
scroll to position [0, 0]
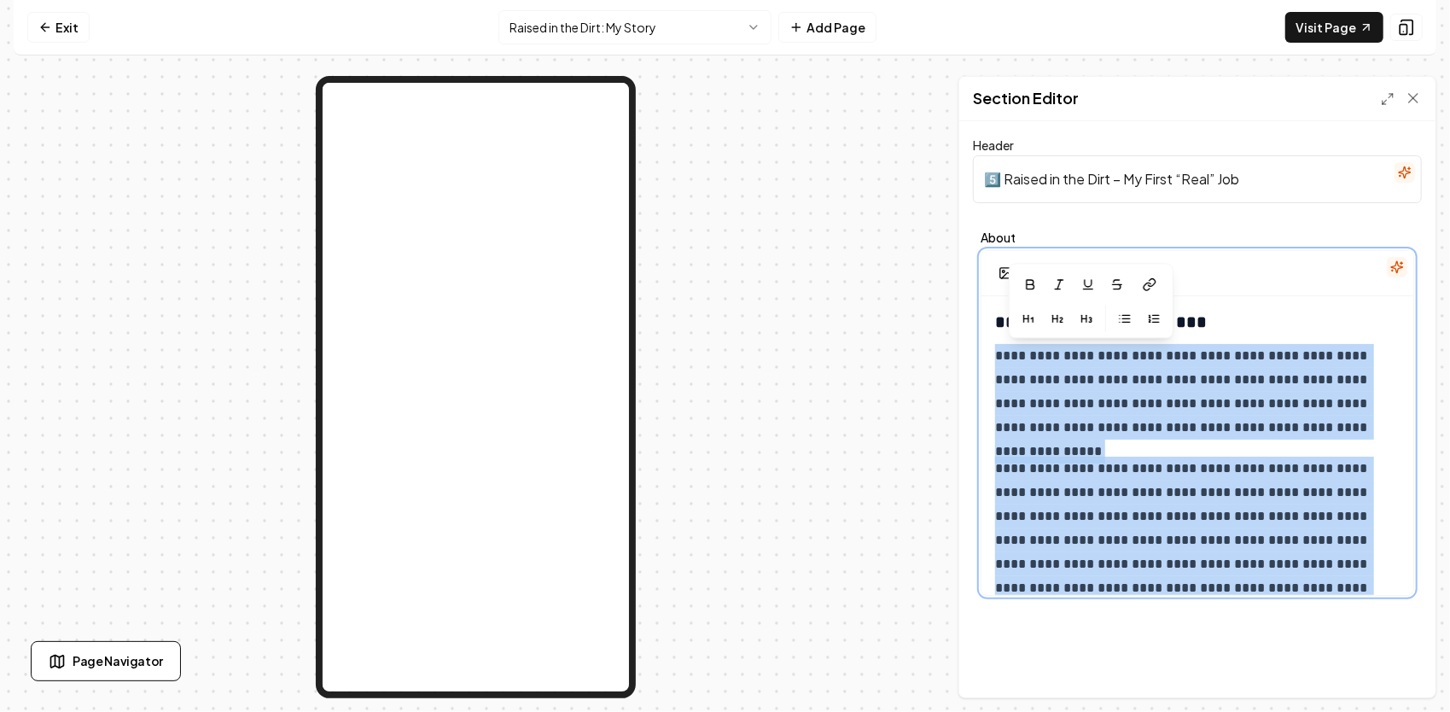
click at [1229, 458] on p "**********" at bounding box center [1191, 564] width 393 height 215
drag, startPoint x: 1207, startPoint y: 575, endPoint x: 992, endPoint y: 360, distance: 304.1
click at [992, 360] on div "**********" at bounding box center [1197, 618] width 432 height 645
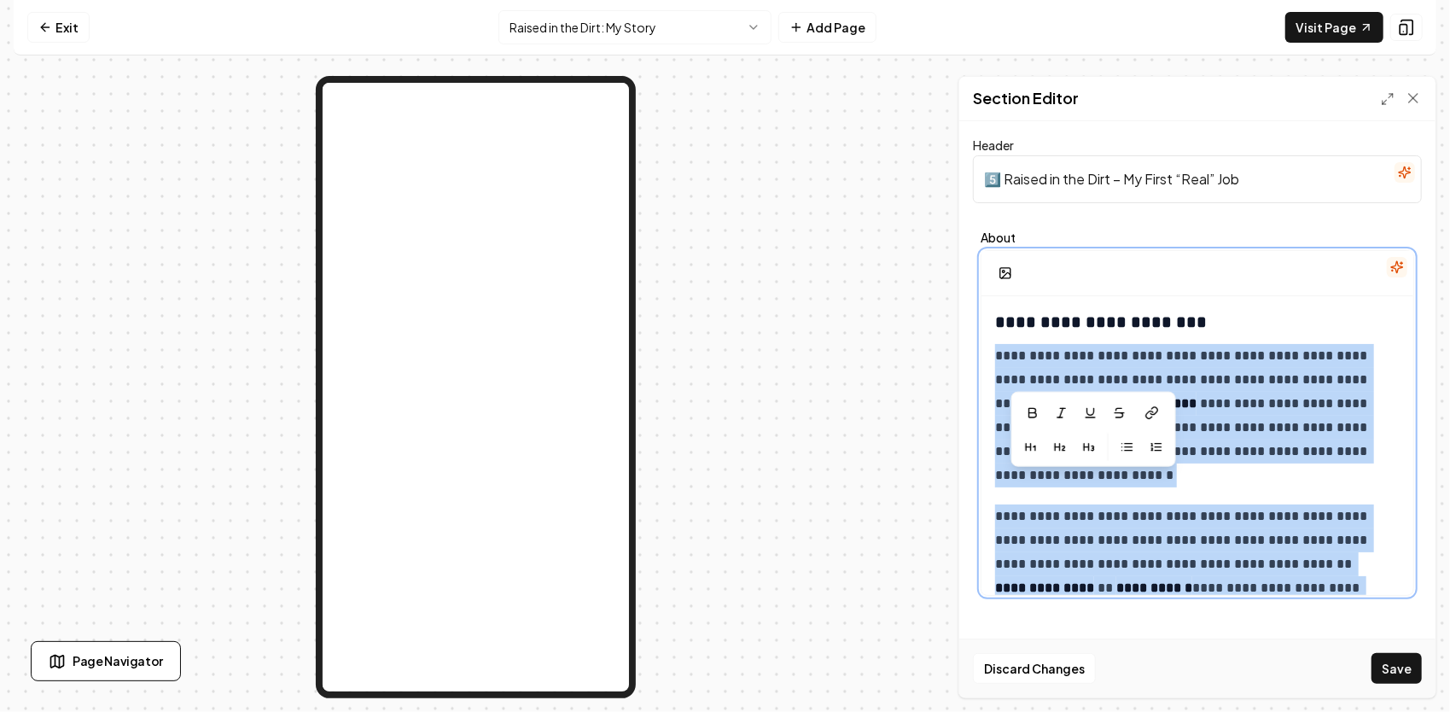
scroll to position [725, 0]
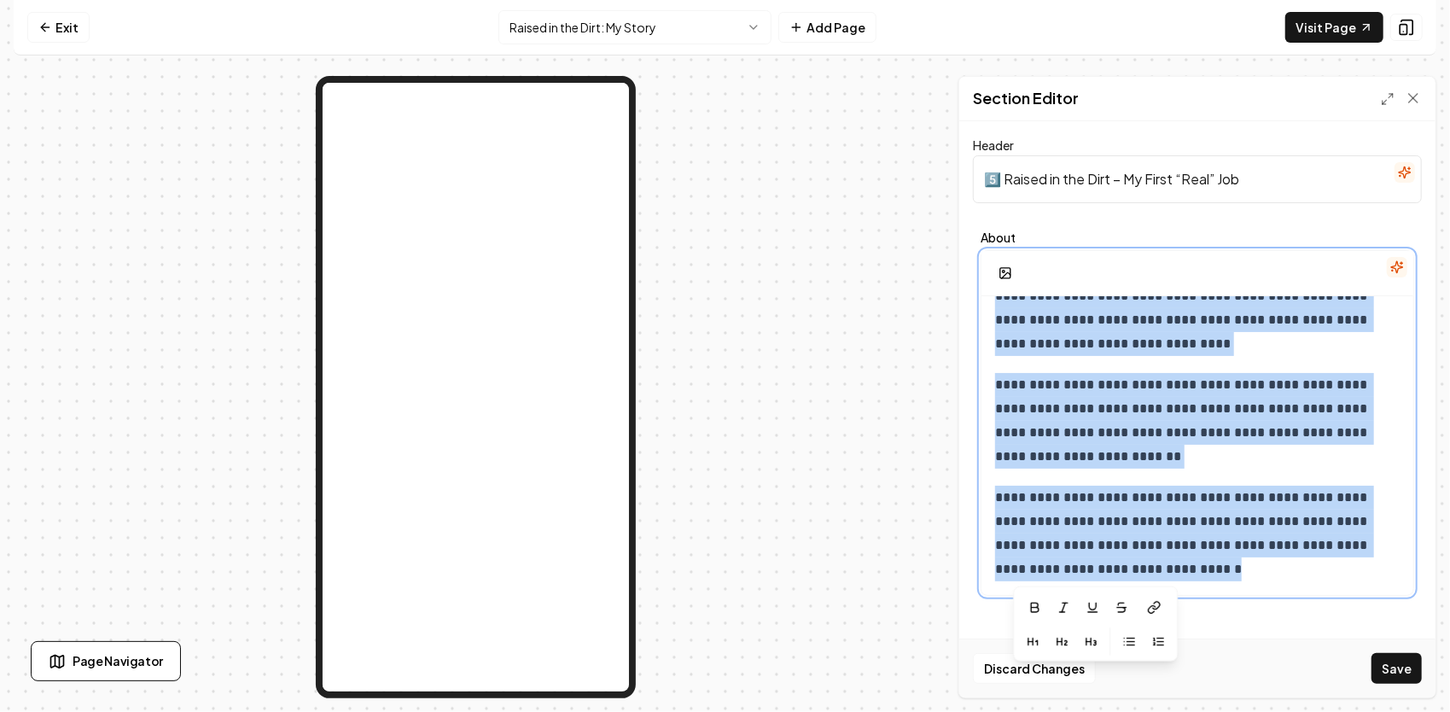
drag, startPoint x: 997, startPoint y: 341, endPoint x: 1327, endPoint y: 688, distance: 478.6
click at [1327, 603] on form "**********" at bounding box center [1197, 369] width 449 height 468
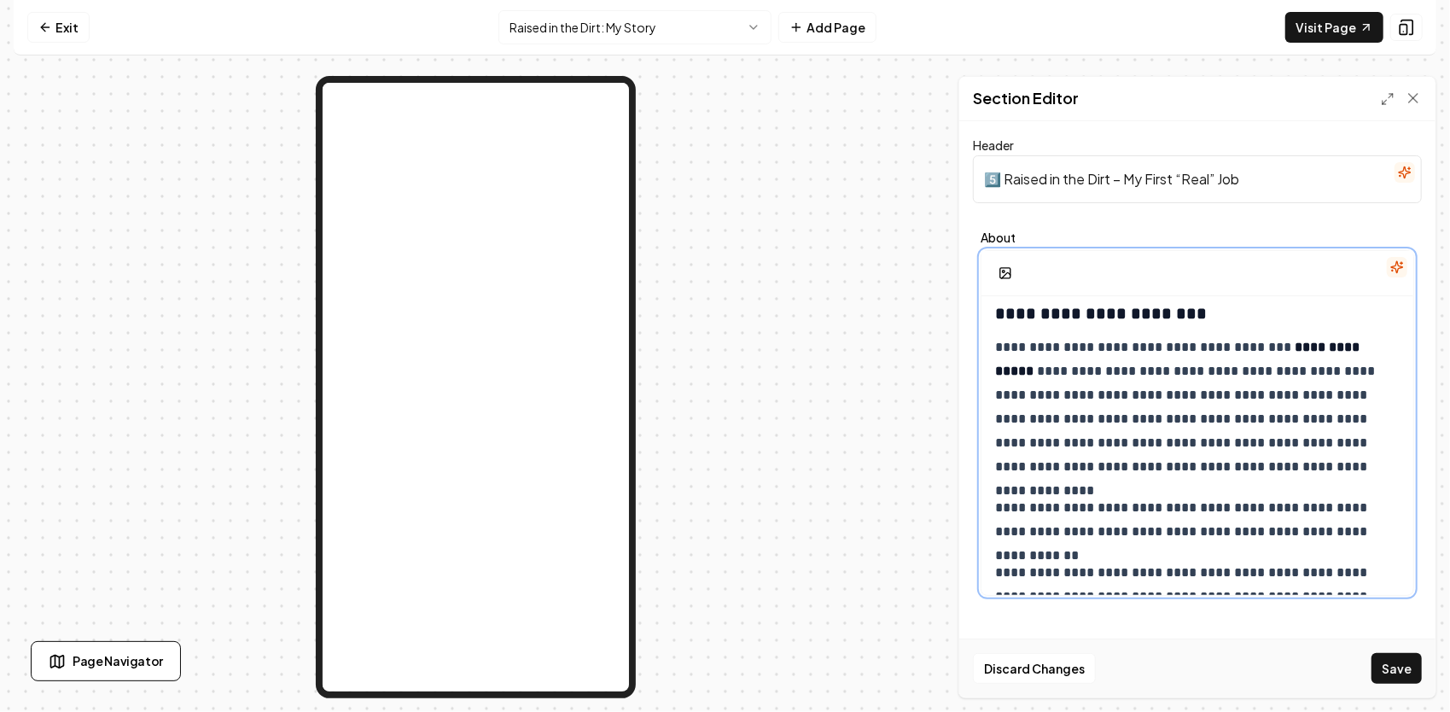
scroll to position [0, 0]
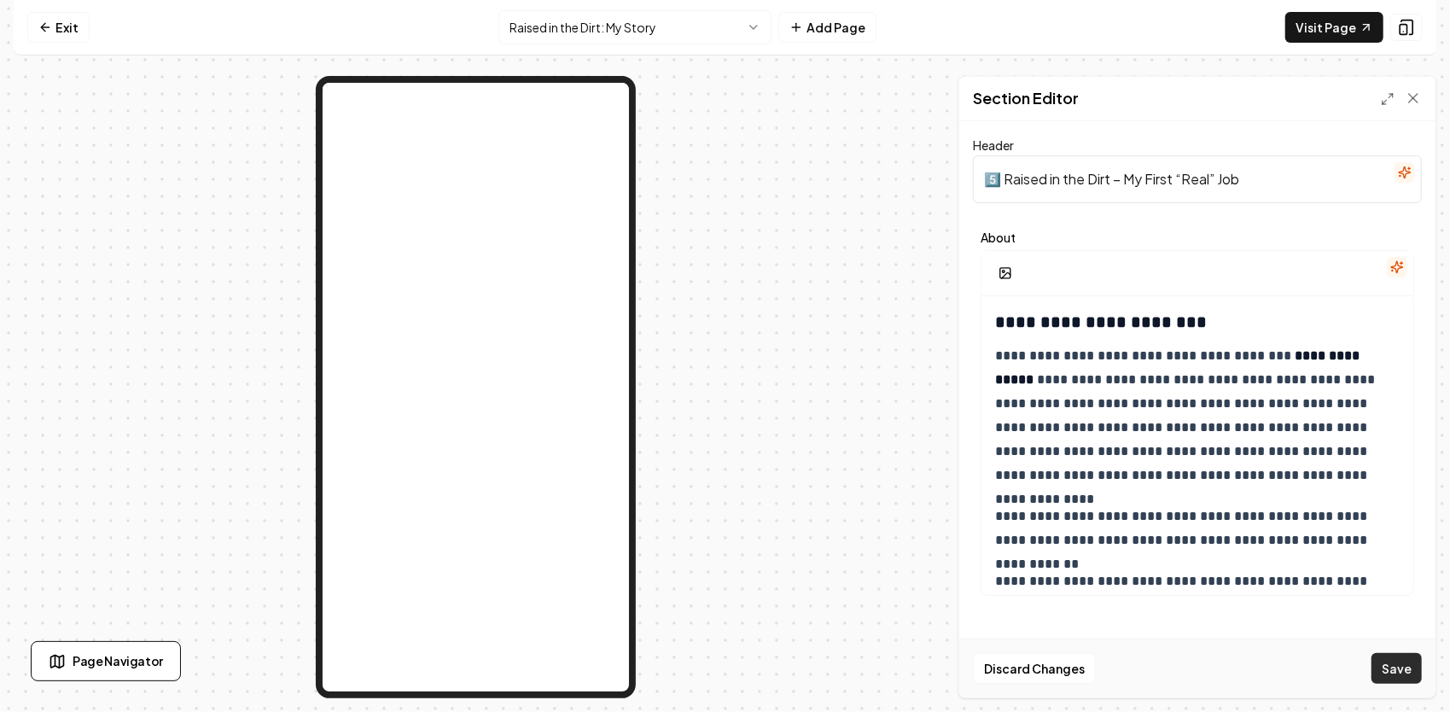
click at [1402, 673] on button "Save" at bounding box center [1396, 668] width 50 height 31
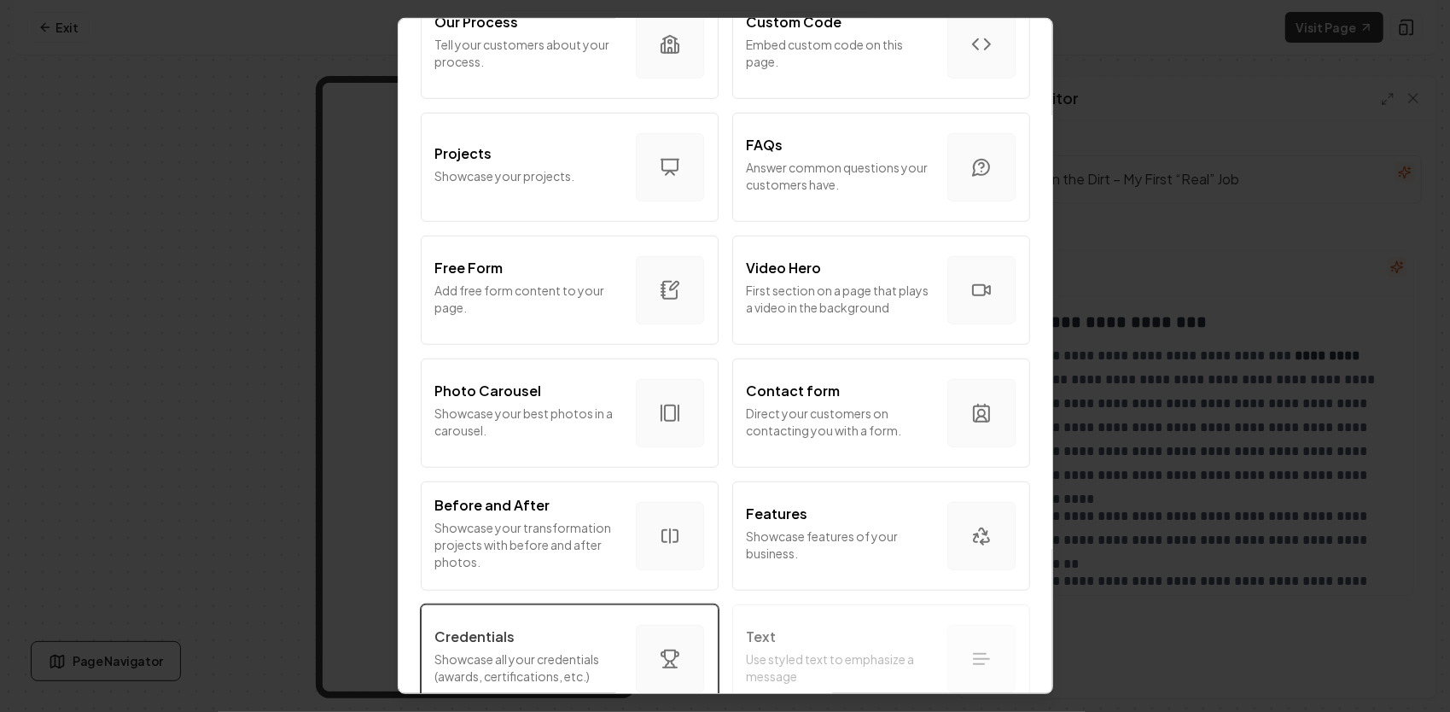
scroll to position [933, 0]
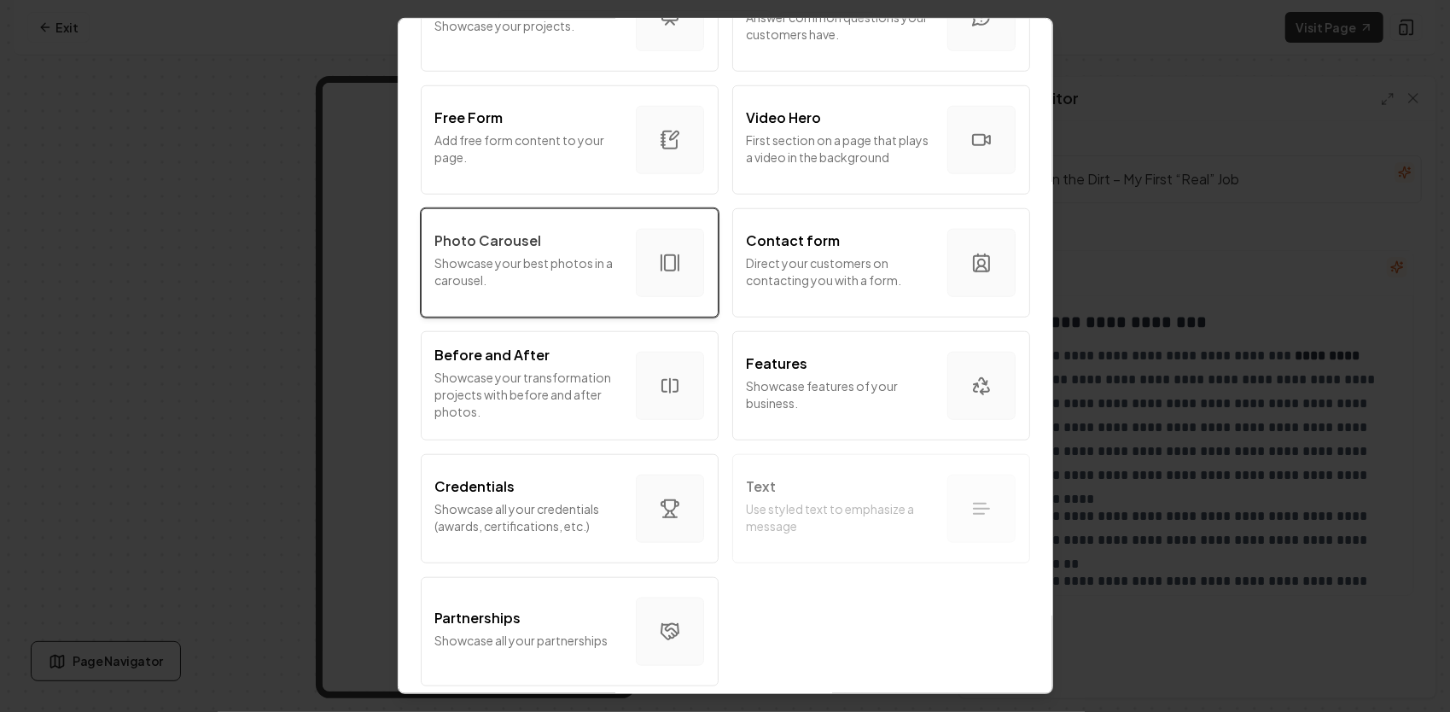
click at [577, 261] on p "Showcase your best photos in a carousel." at bounding box center [528, 271] width 187 height 34
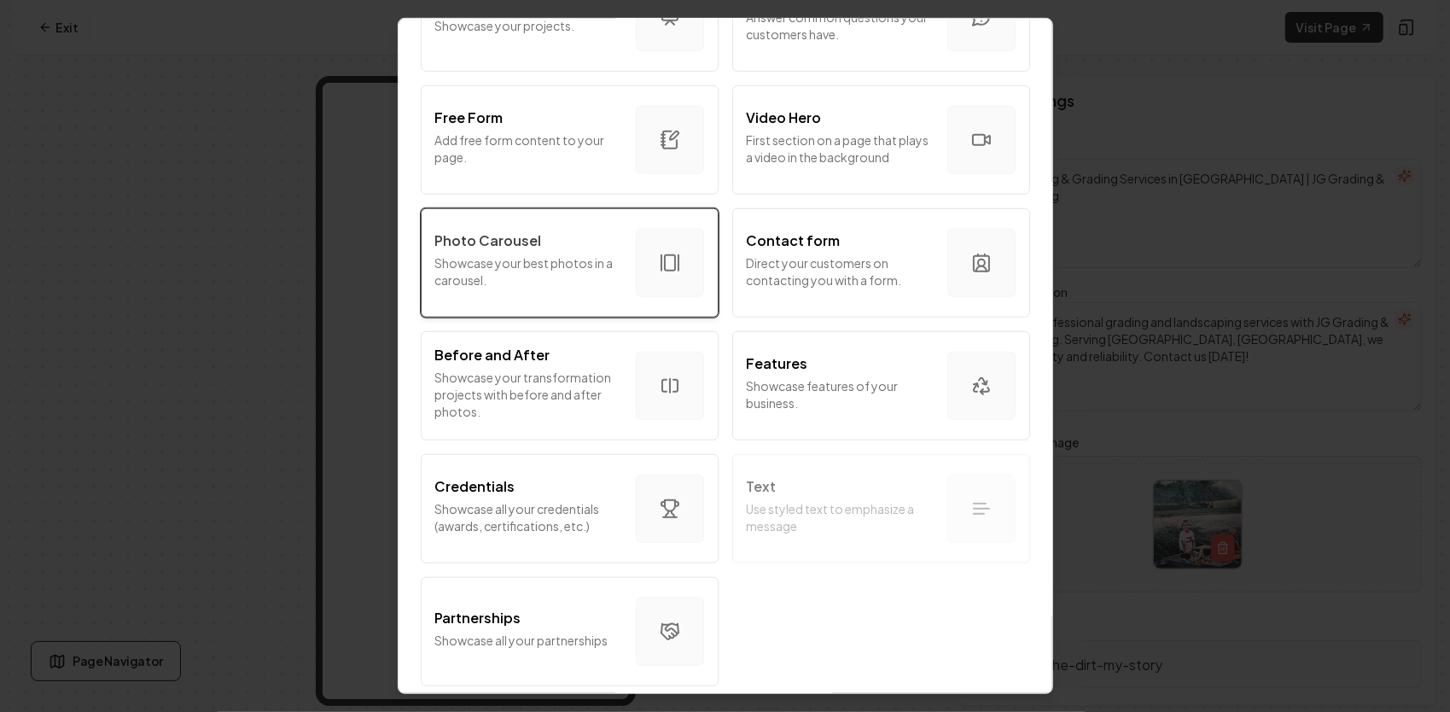
click at [579, 254] on p "Showcase your best photos in a carousel." at bounding box center [528, 271] width 187 height 34
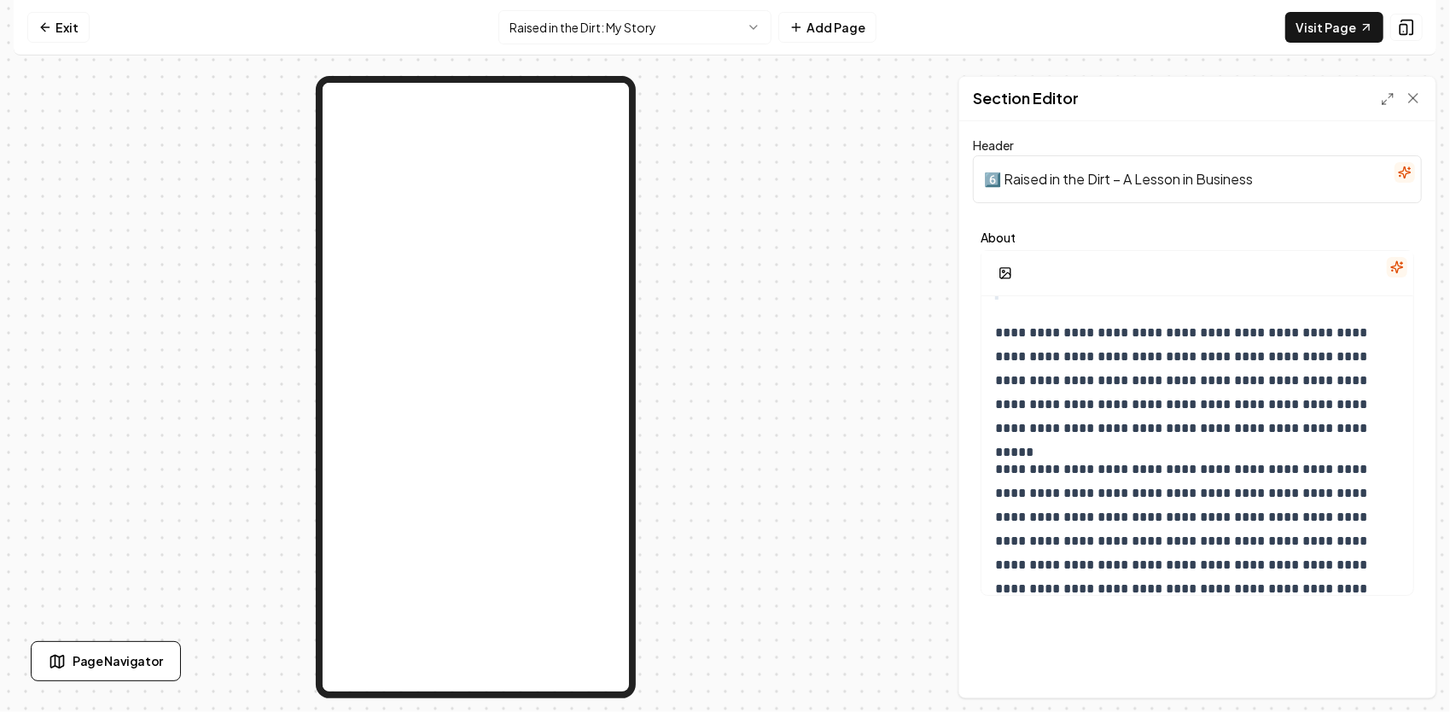
scroll to position [666, 0]
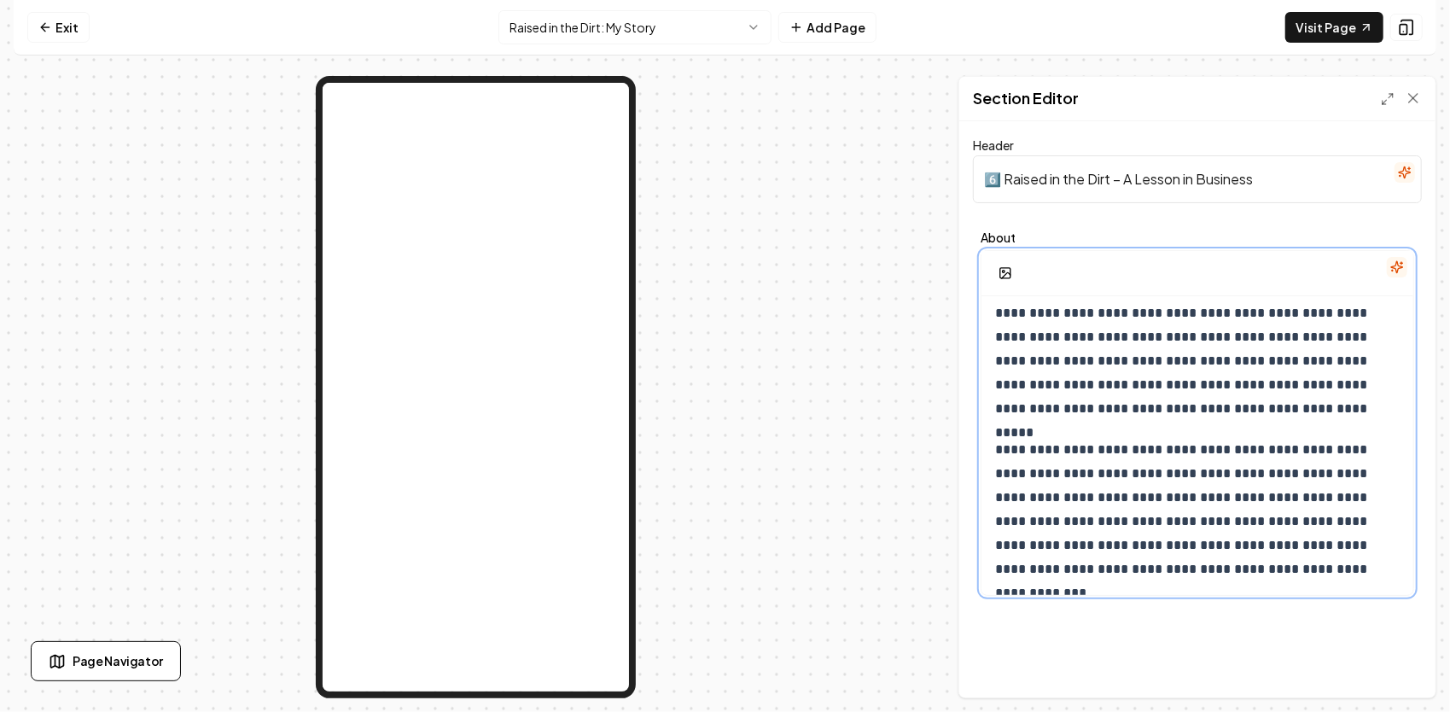
click at [1230, 307] on p "**********" at bounding box center [1191, 360] width 393 height 119
click at [1227, 309] on p "**********" at bounding box center [1191, 360] width 393 height 119
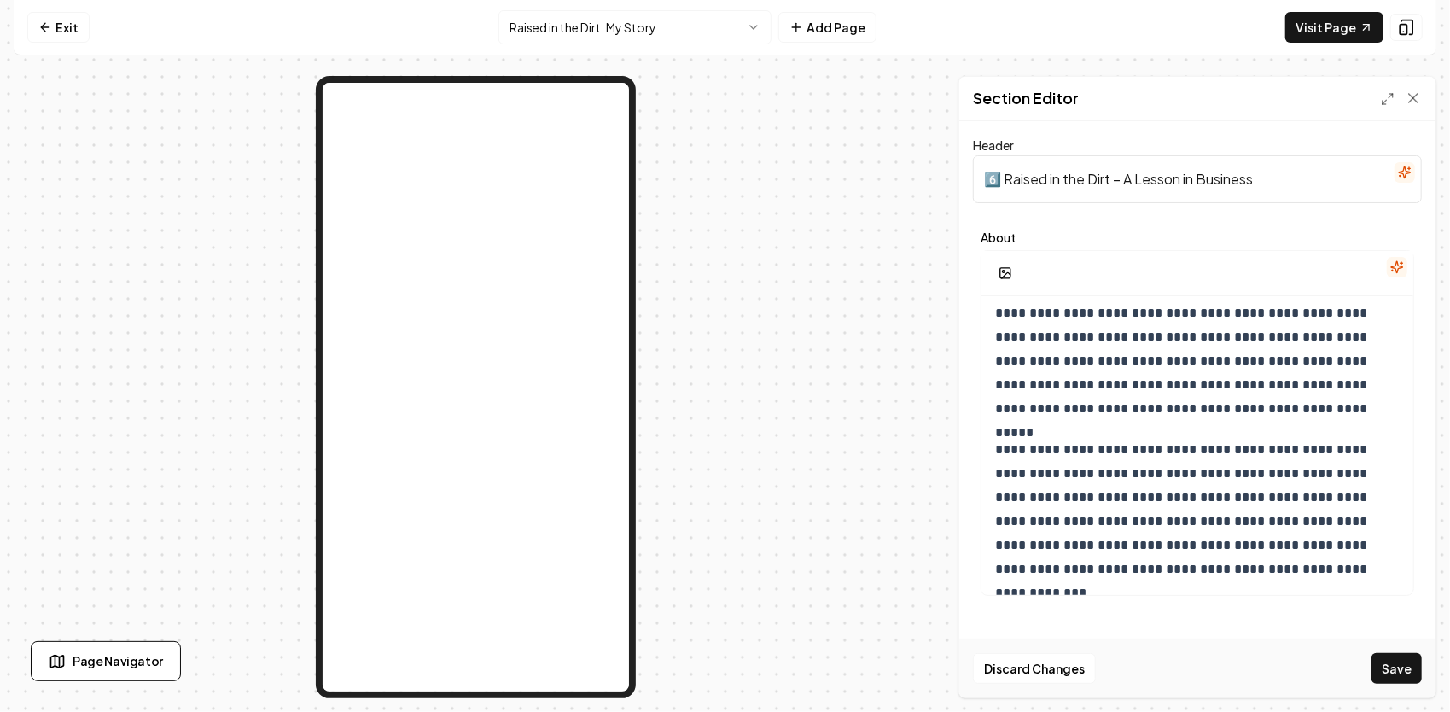
click at [1413, 663] on button "Save" at bounding box center [1396, 668] width 50 height 31
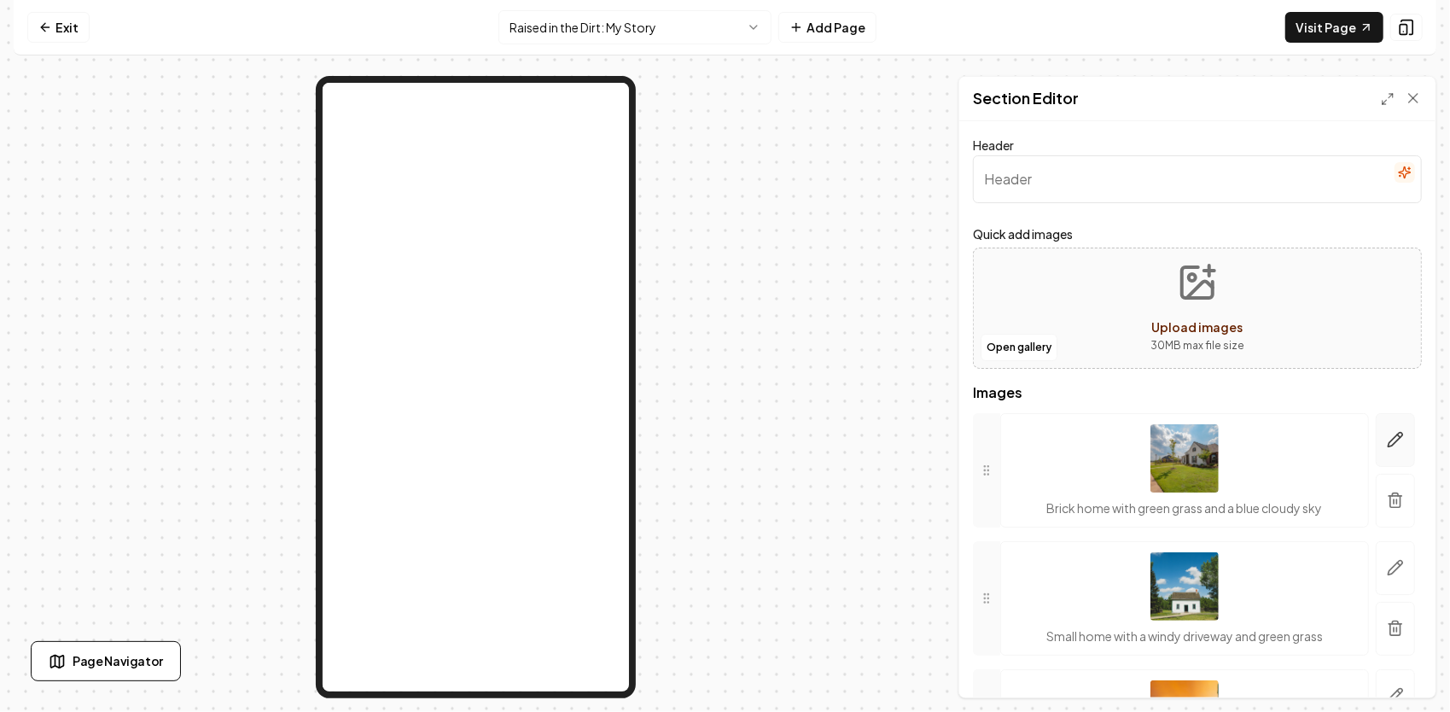
click at [1389, 444] on icon "button" at bounding box center [1395, 439] width 17 height 17
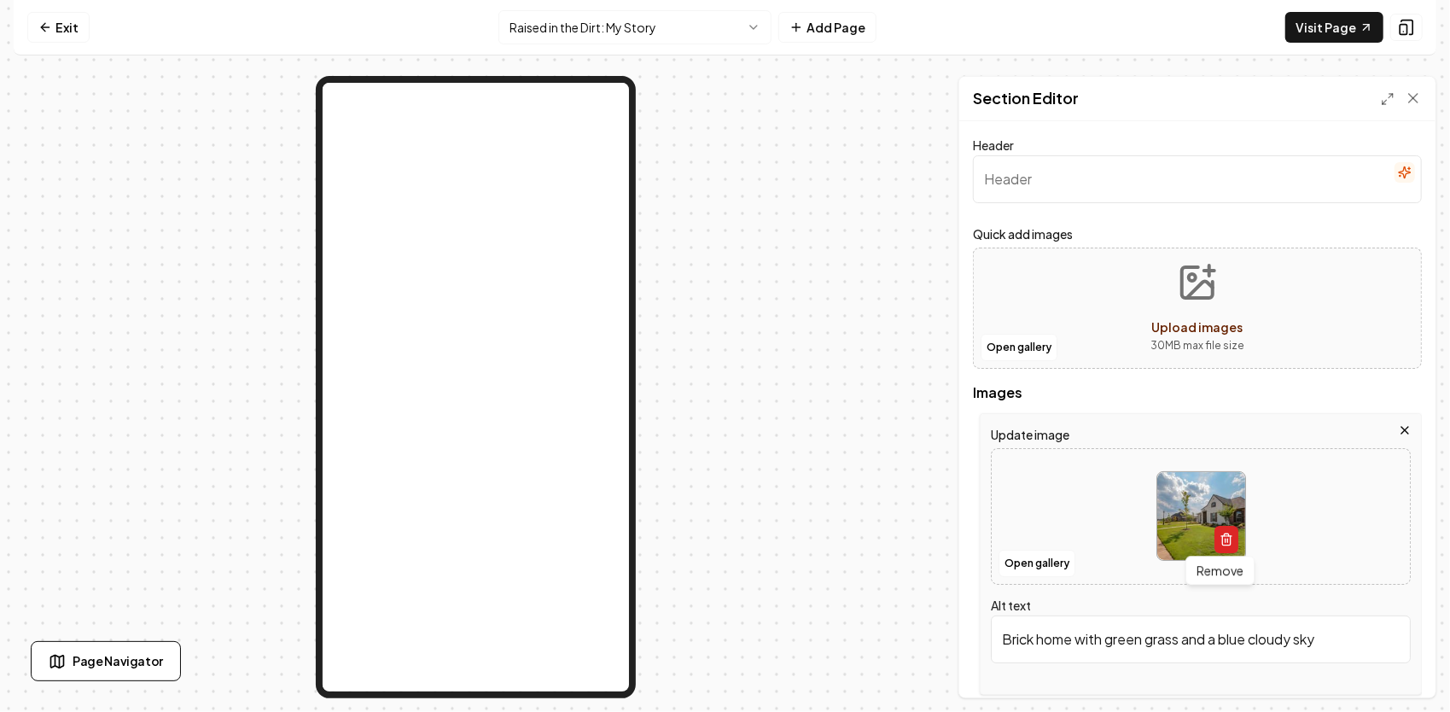
click at [1225, 536] on icon "button" at bounding box center [1226, 539] width 14 height 14
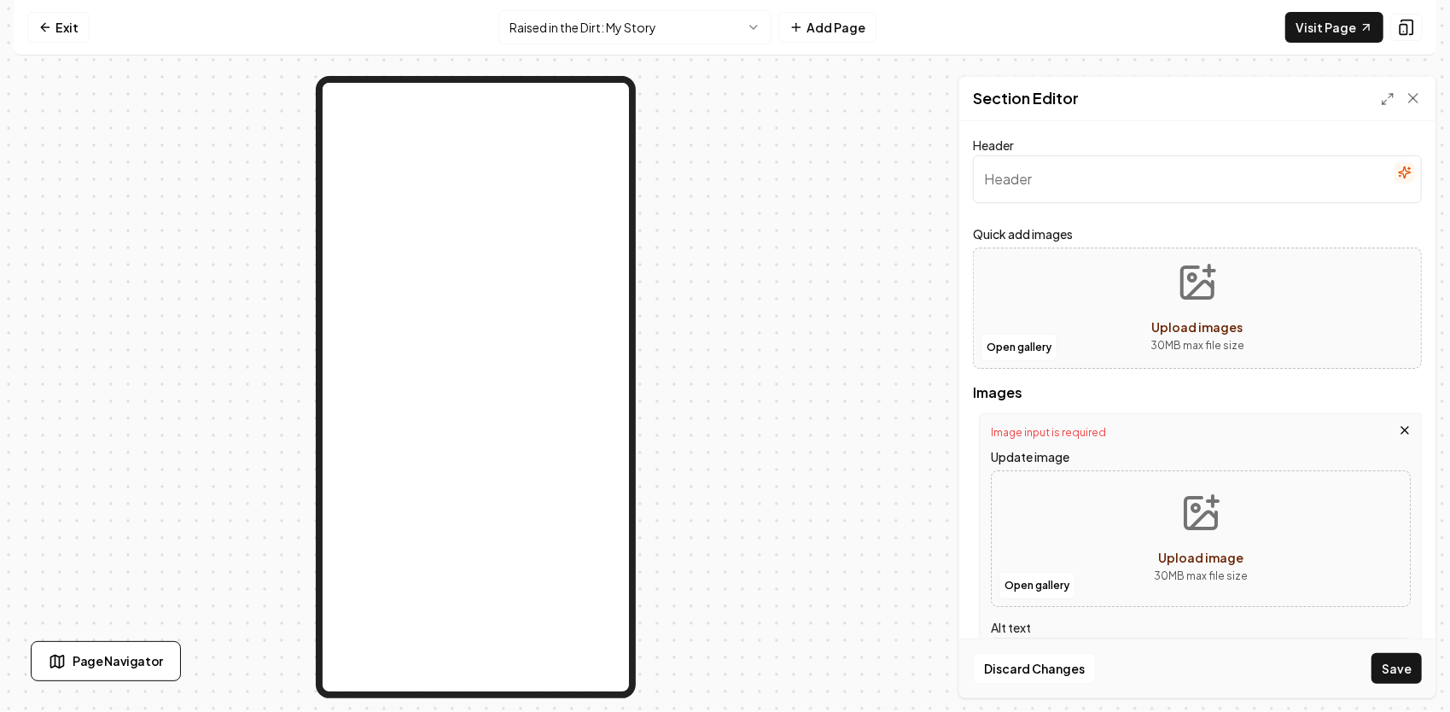
click at [1180, 522] on icon "Upload image" at bounding box center [1200, 512] width 41 height 41
type input "**********"
click at [1189, 280] on circle "Upload images" at bounding box center [1192, 277] width 7 height 7
type input "**********"
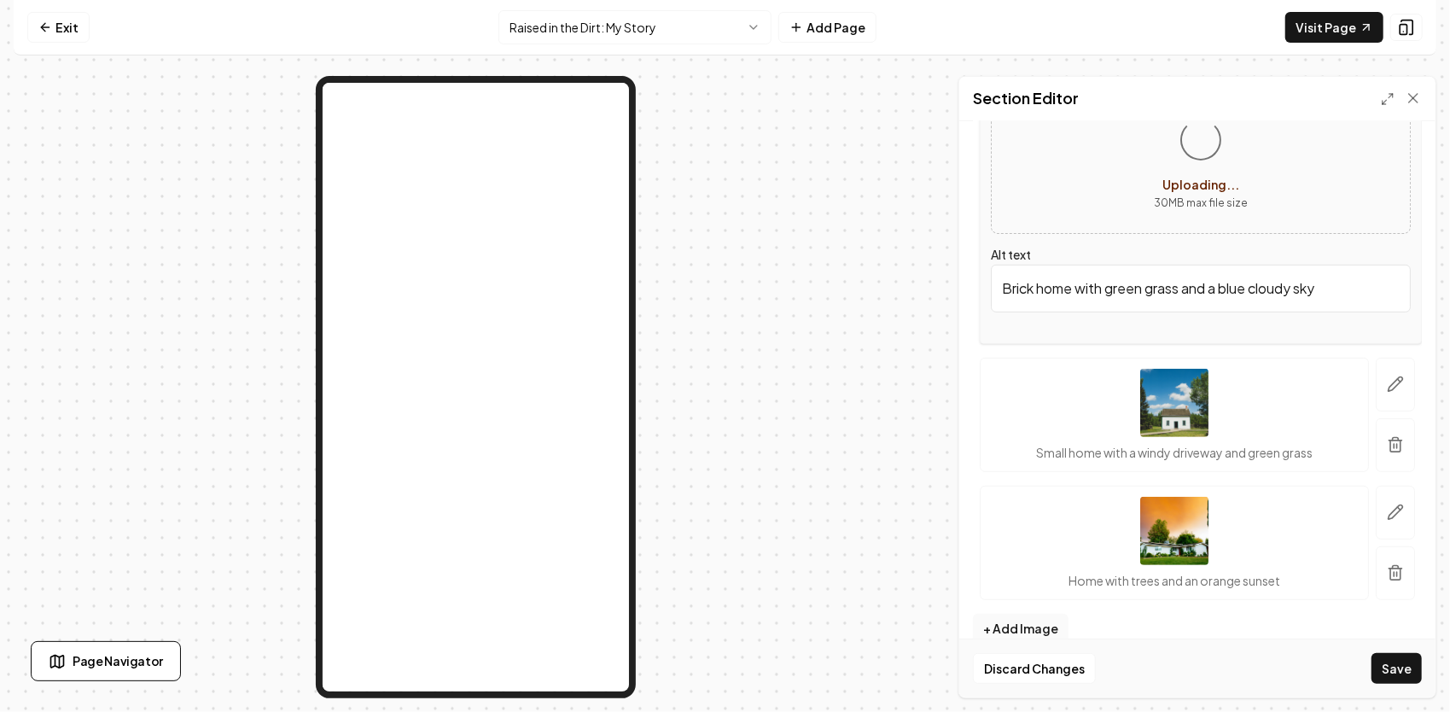
scroll to position [396, 0]
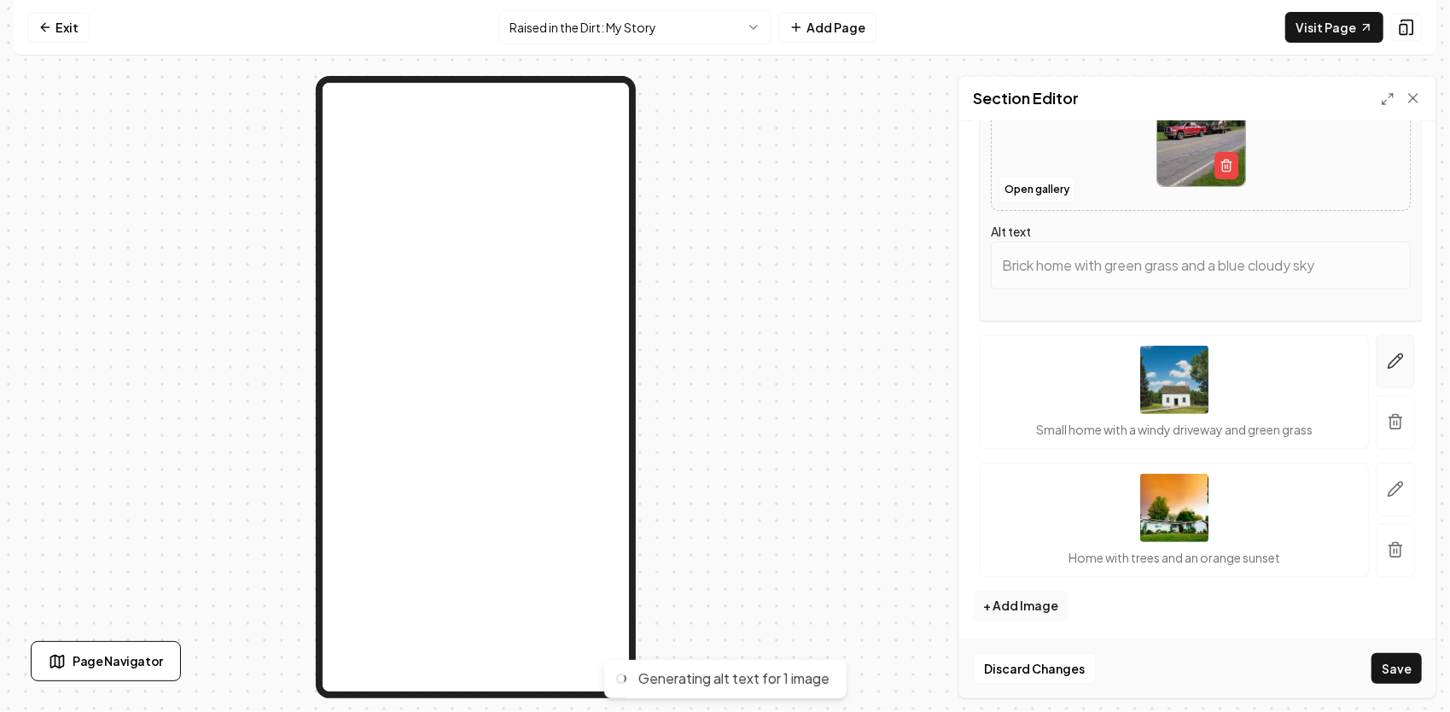
click at [1375, 363] on button "button" at bounding box center [1394, 361] width 39 height 54
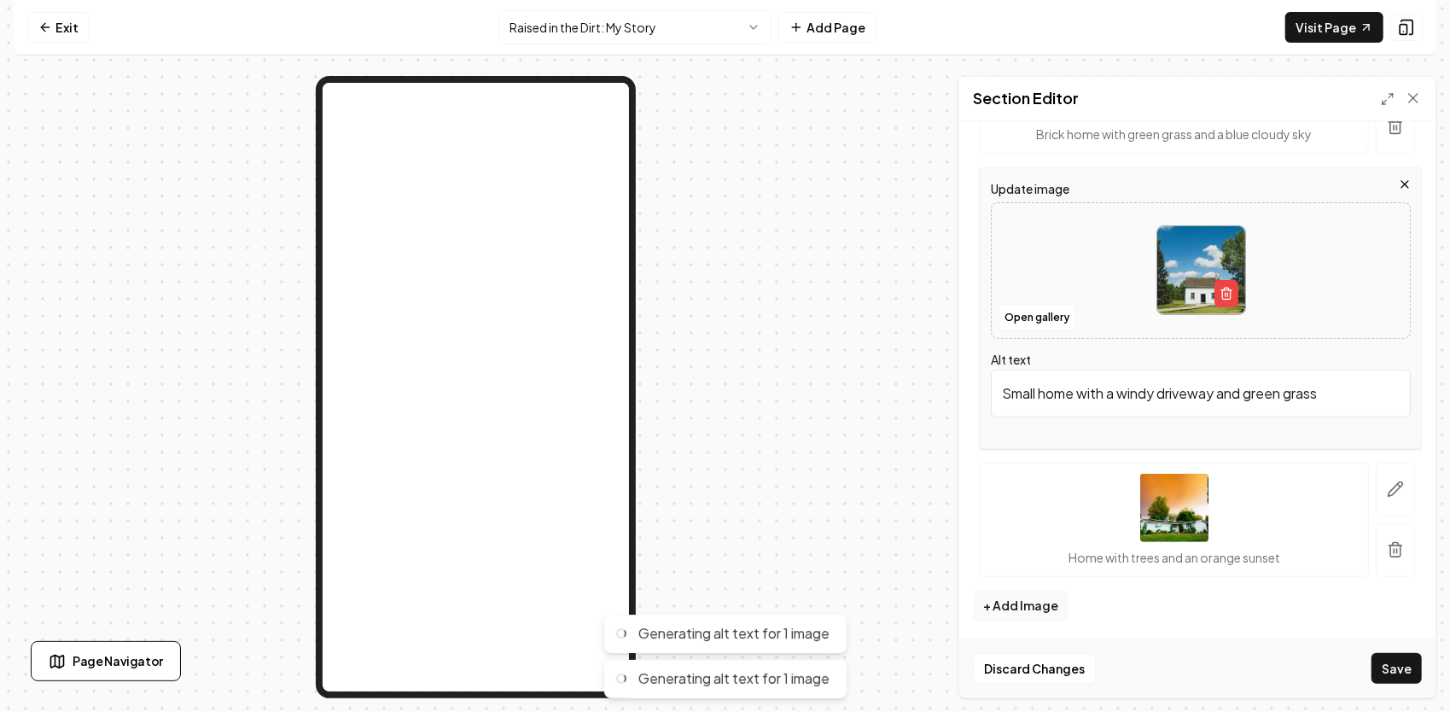
click at [1207, 253] on img at bounding box center [1201, 270] width 88 height 88
type input "**********"
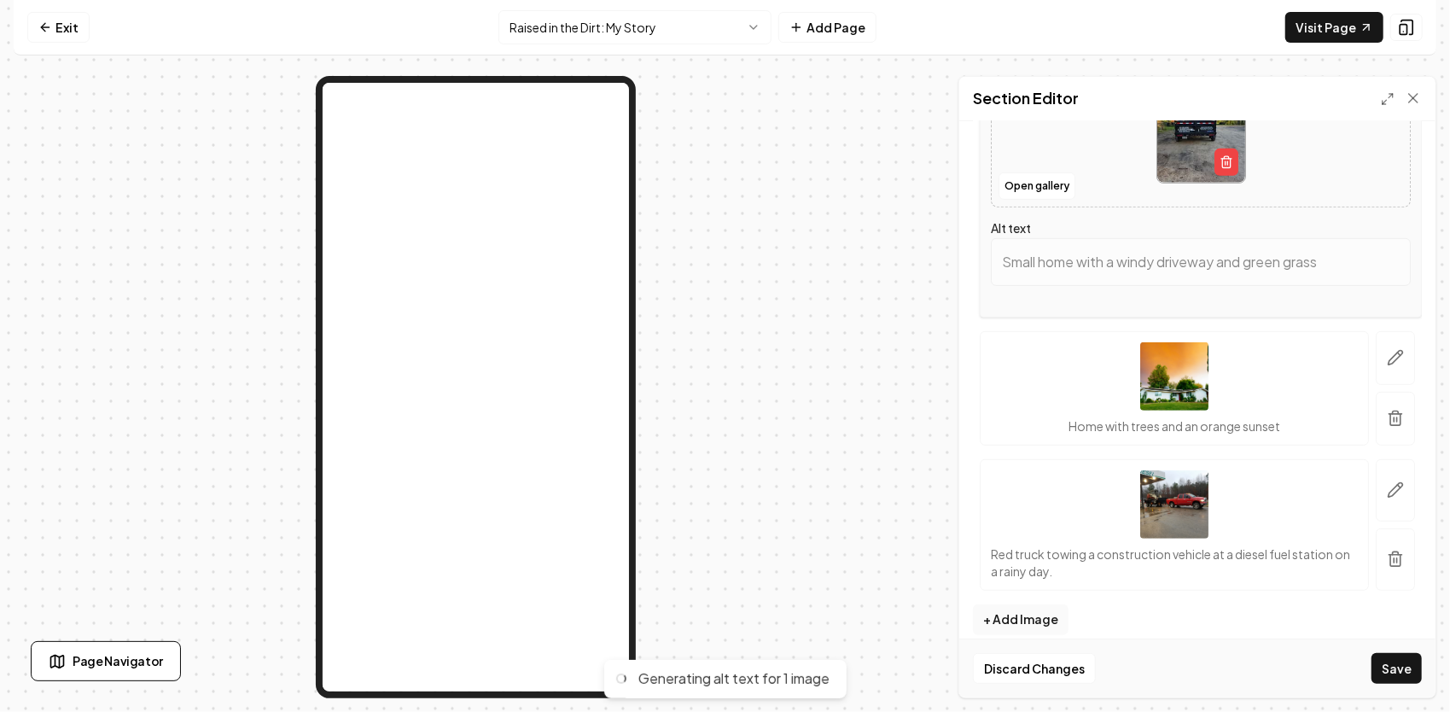
scroll to position [535, 0]
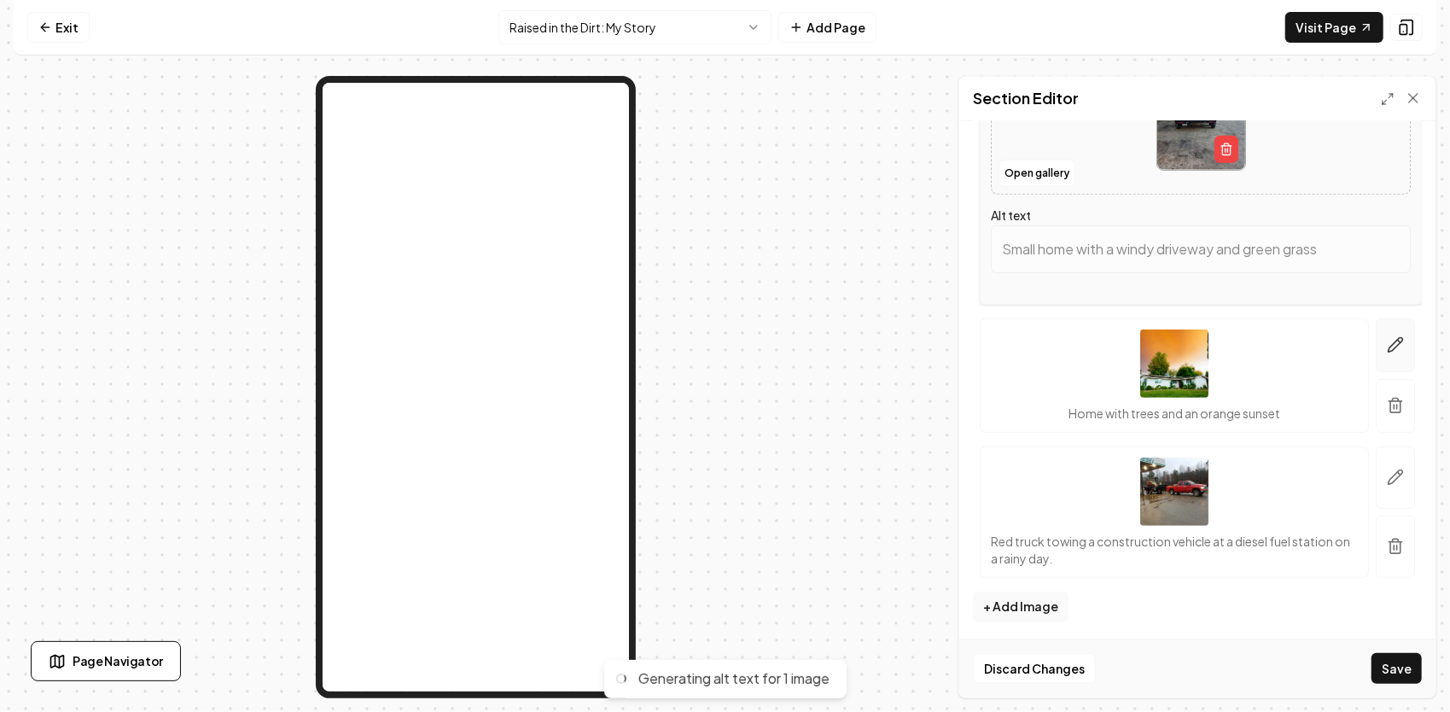
click at [1391, 348] on button "button" at bounding box center [1394, 345] width 39 height 54
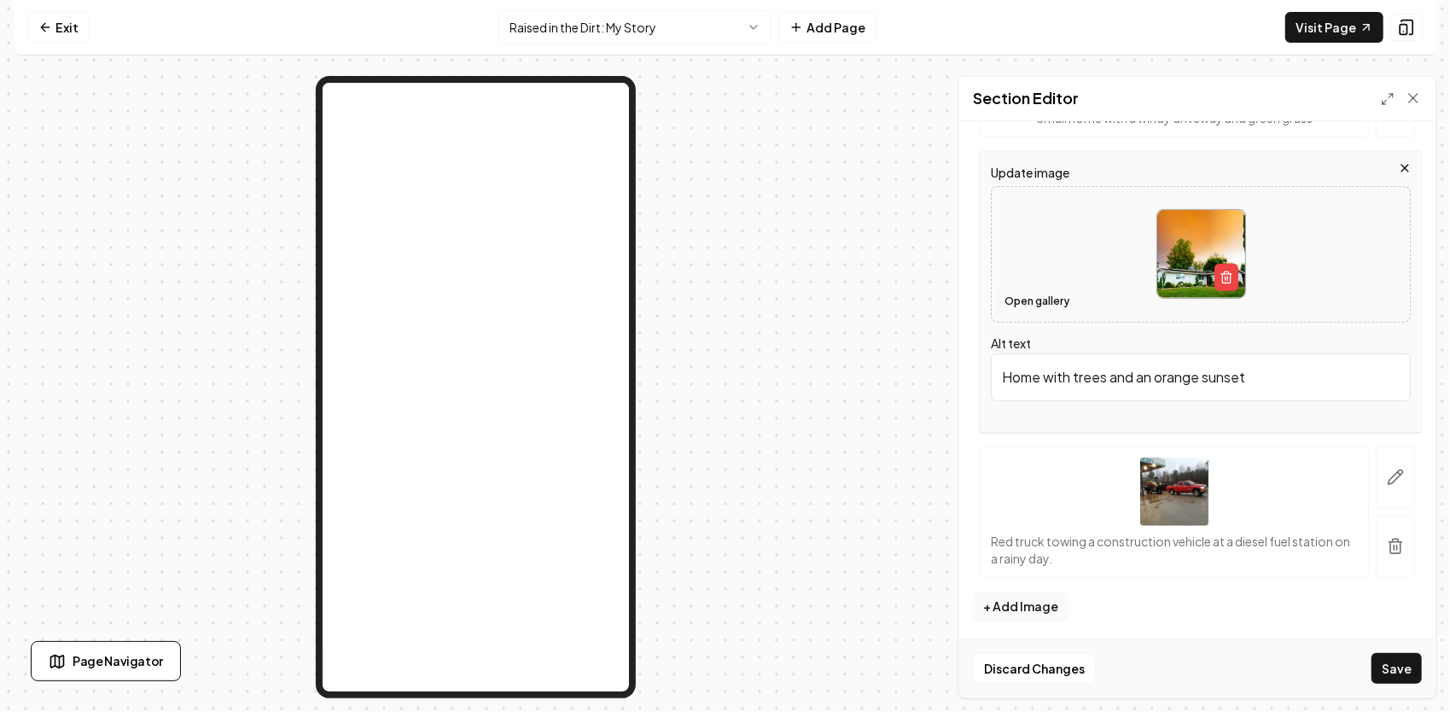
click at [1044, 294] on button "Open gallery" at bounding box center [1036, 301] width 77 height 27
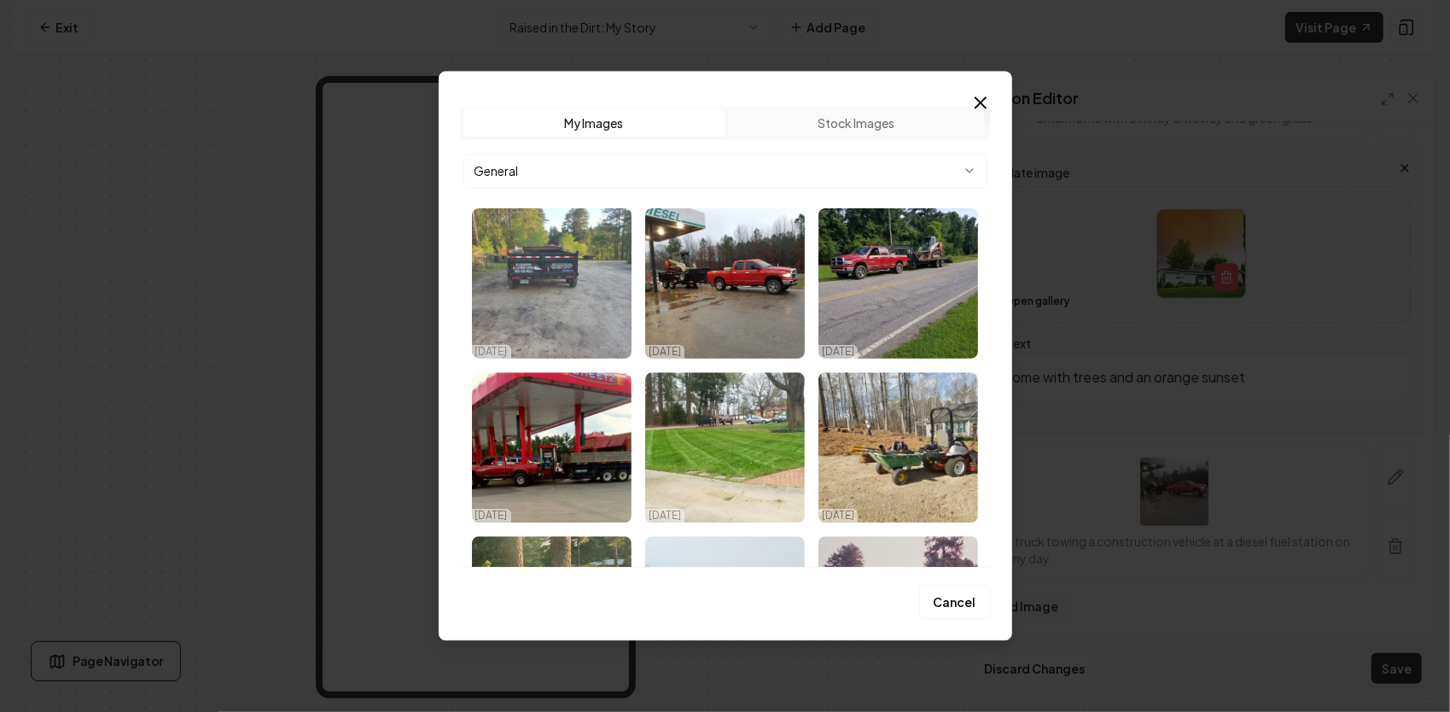
click at [522, 276] on img "Select image image_68e1a6925c7cd75eb8832c97.jpg" at bounding box center [552, 283] width 160 height 150
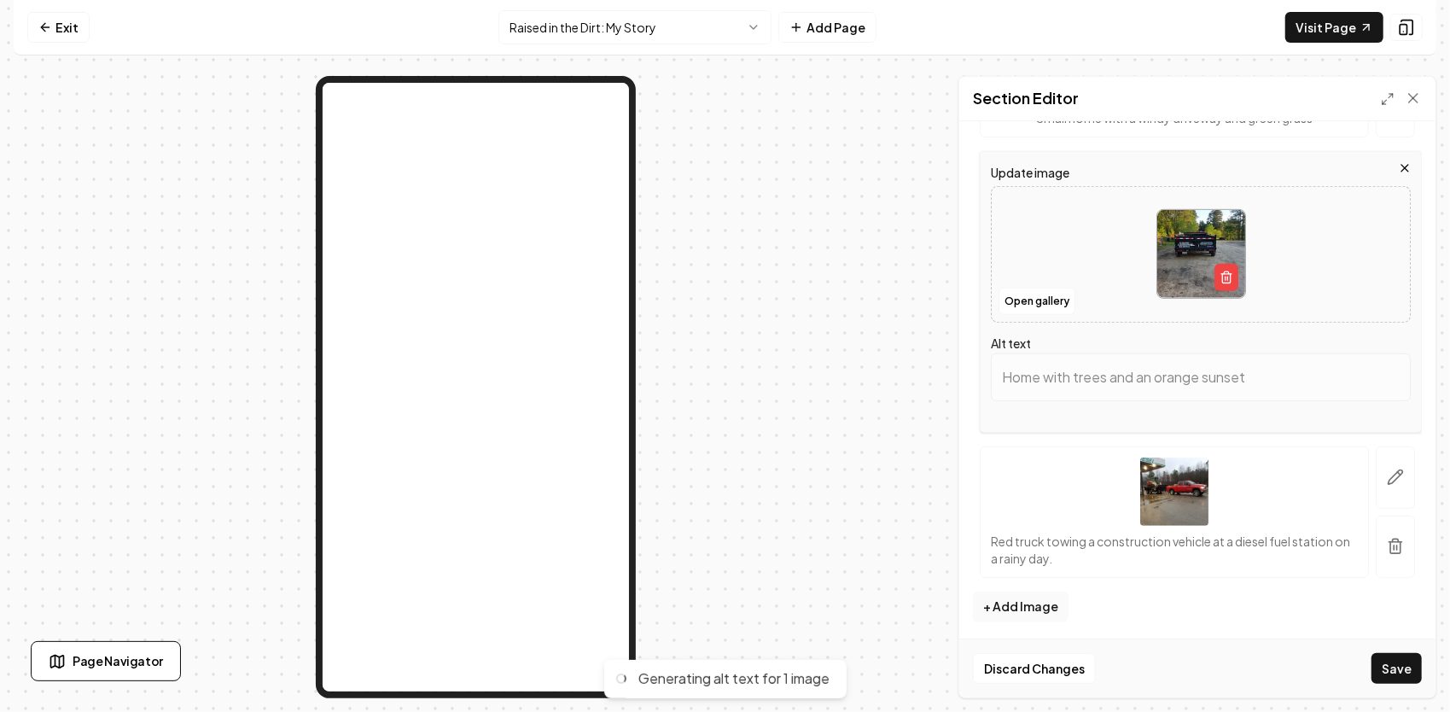
type input "Black dump trailer with "JG Grading & Landscaping" logo parked in a wooded area."
click at [1045, 601] on button "+ Add Image" at bounding box center [1021, 606] width 96 height 31
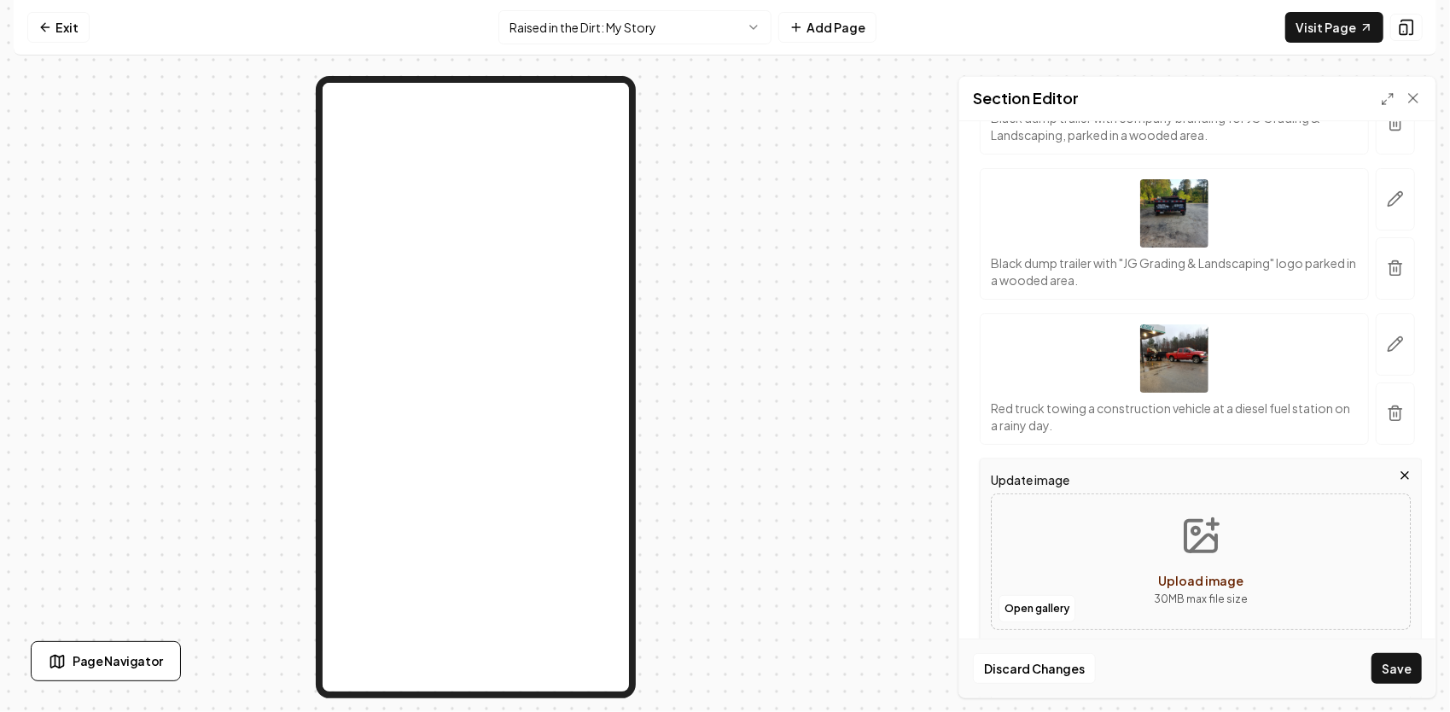
scroll to position [542, 0]
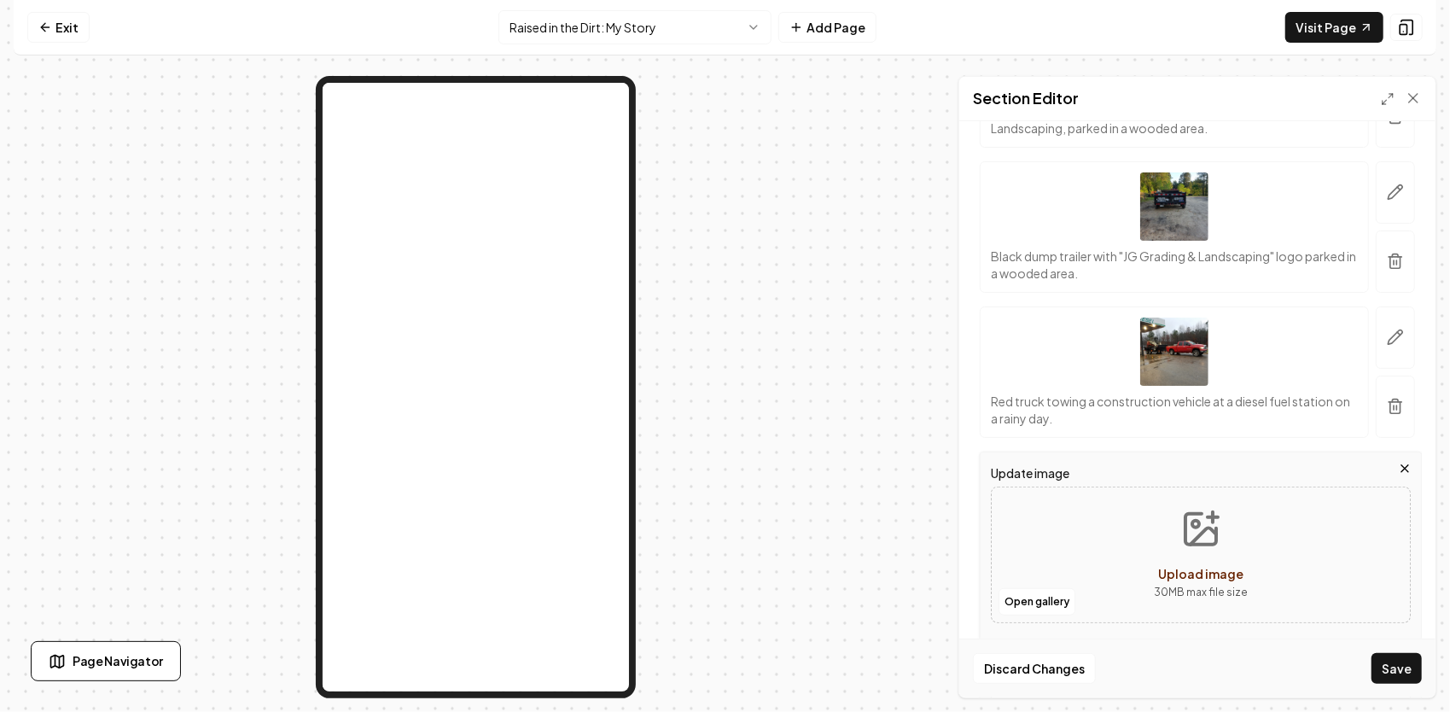
click at [1198, 527] on icon "Upload image" at bounding box center [1203, 535] width 26 height 16
type input "**********"
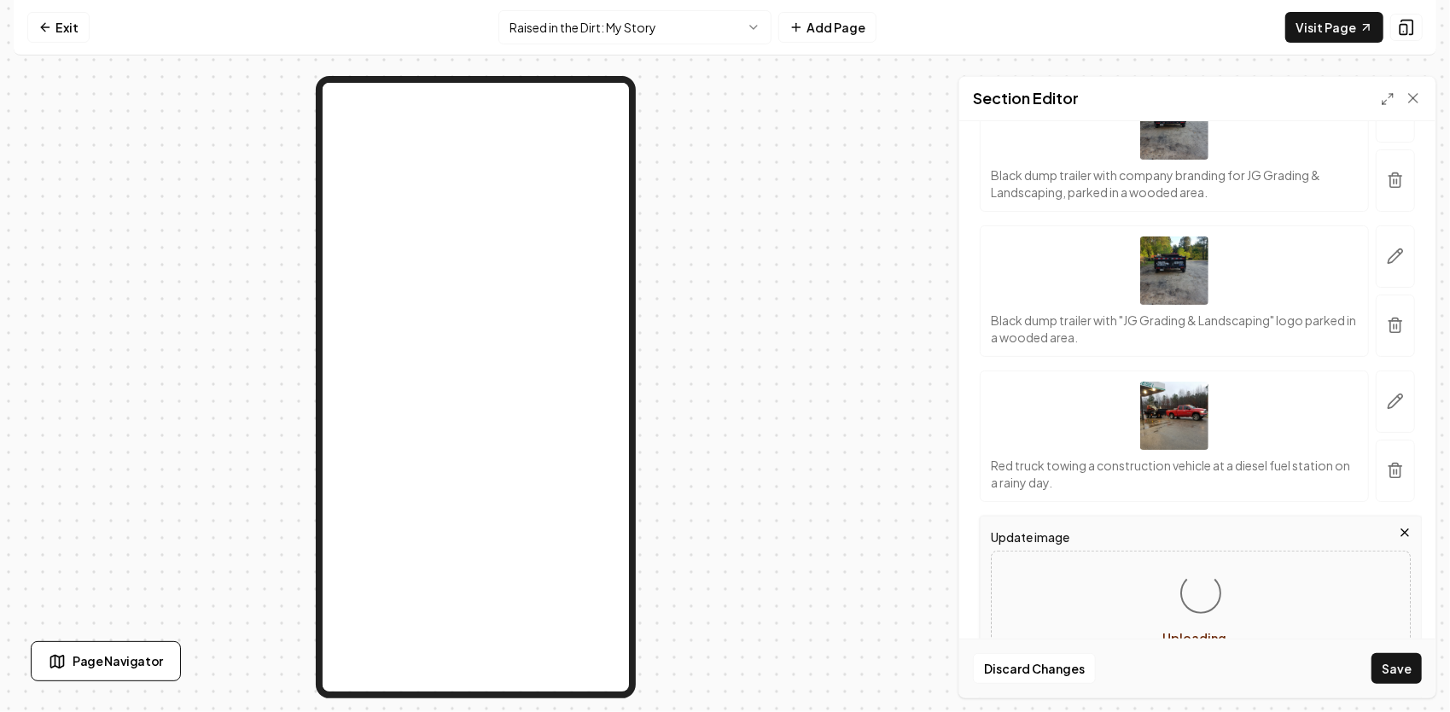
scroll to position [371, 0]
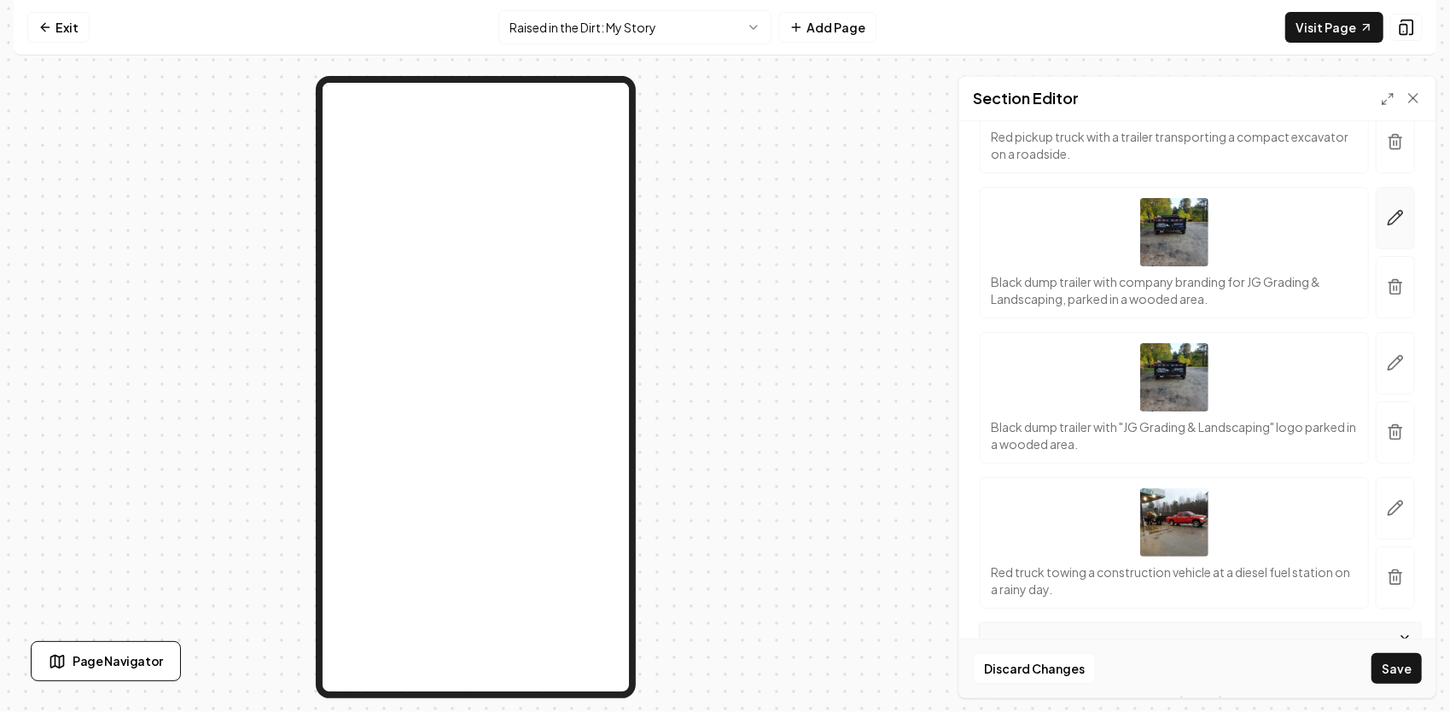
click at [1387, 224] on icon "button" at bounding box center [1395, 217] width 17 height 17
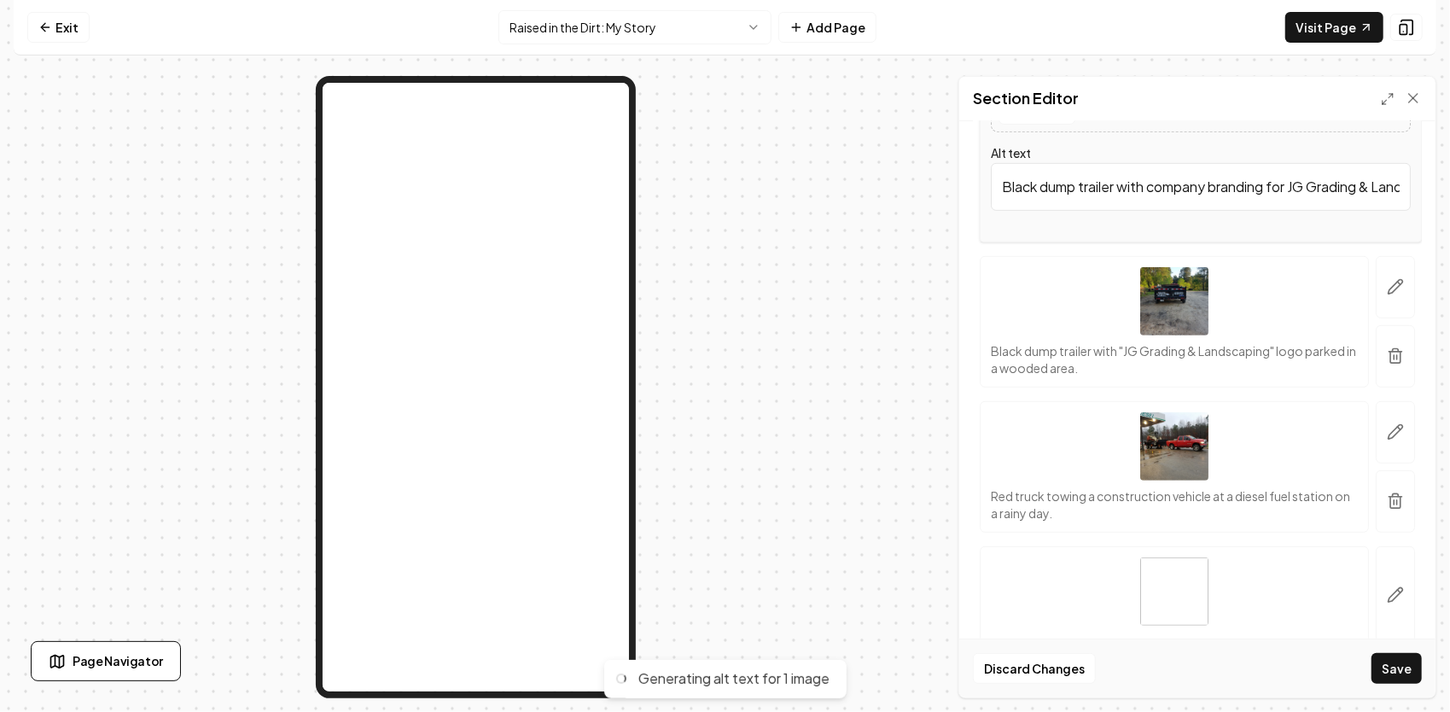
scroll to position [662, 0]
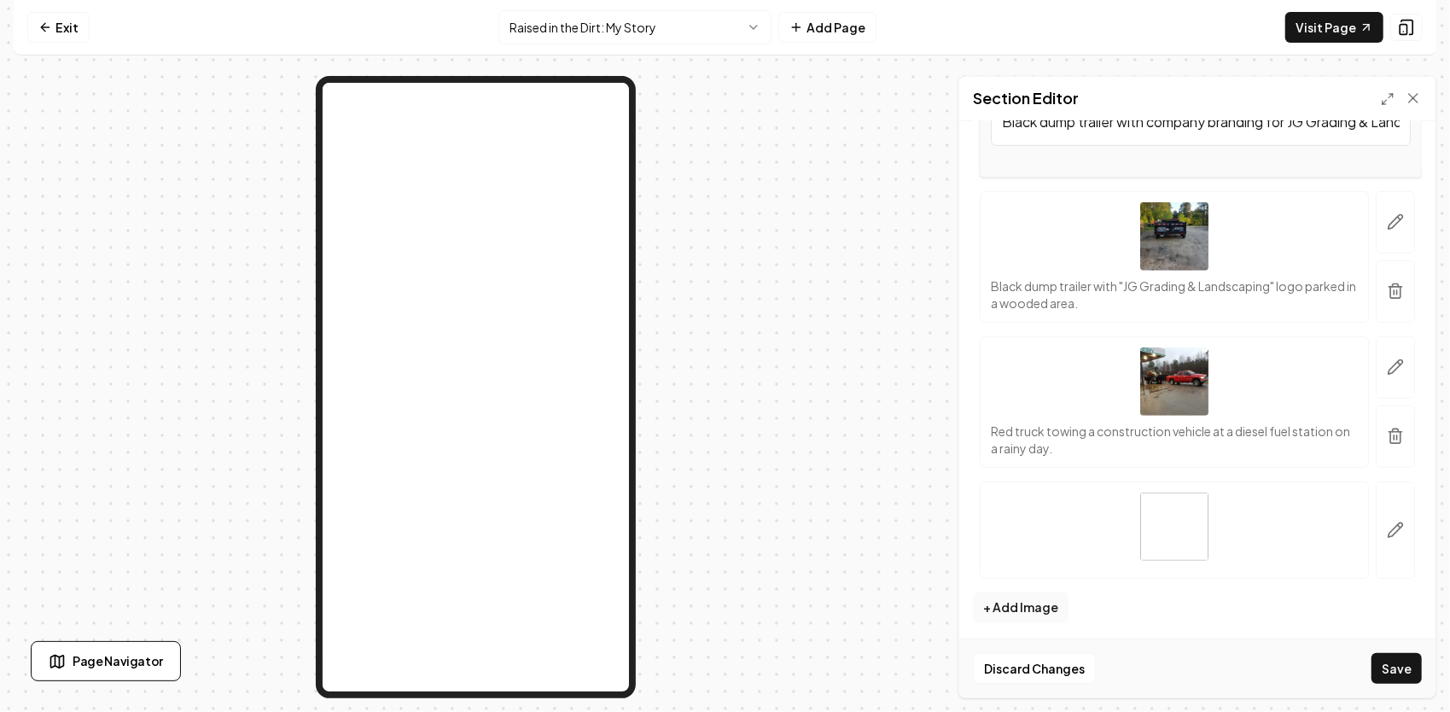
click at [1178, 511] on img at bounding box center [1174, 526] width 68 height 68
click at [1388, 532] on icon "button" at bounding box center [1395, 529] width 15 height 15
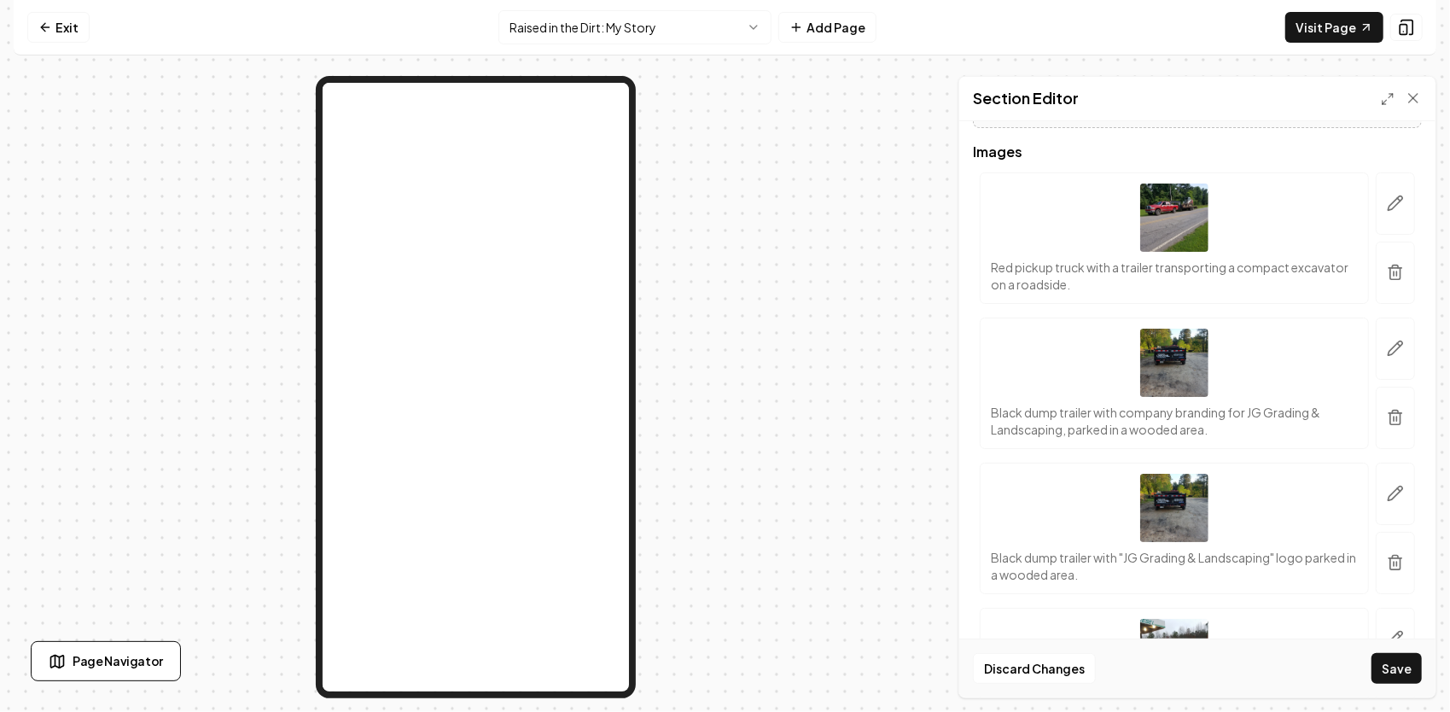
scroll to position [236, 0]
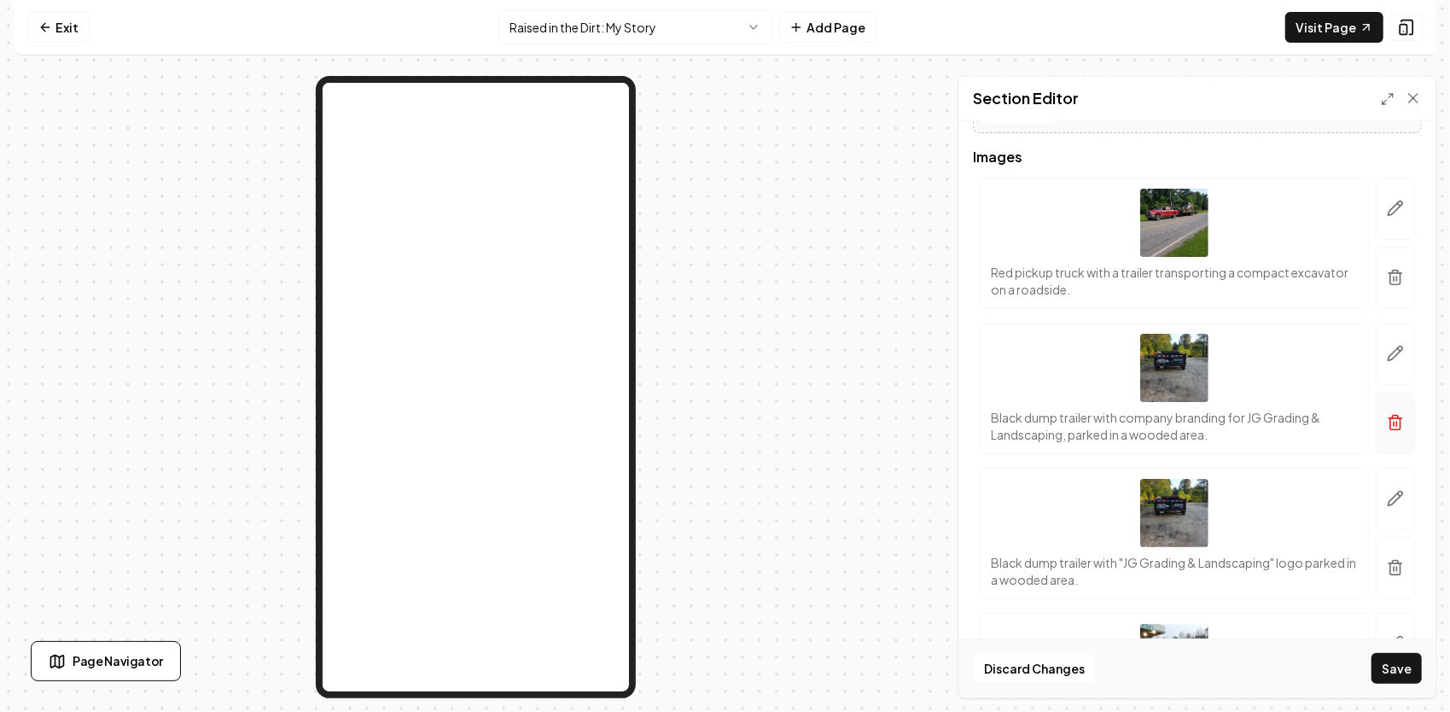
click at [1389, 415] on icon "button" at bounding box center [1395, 422] width 17 height 17
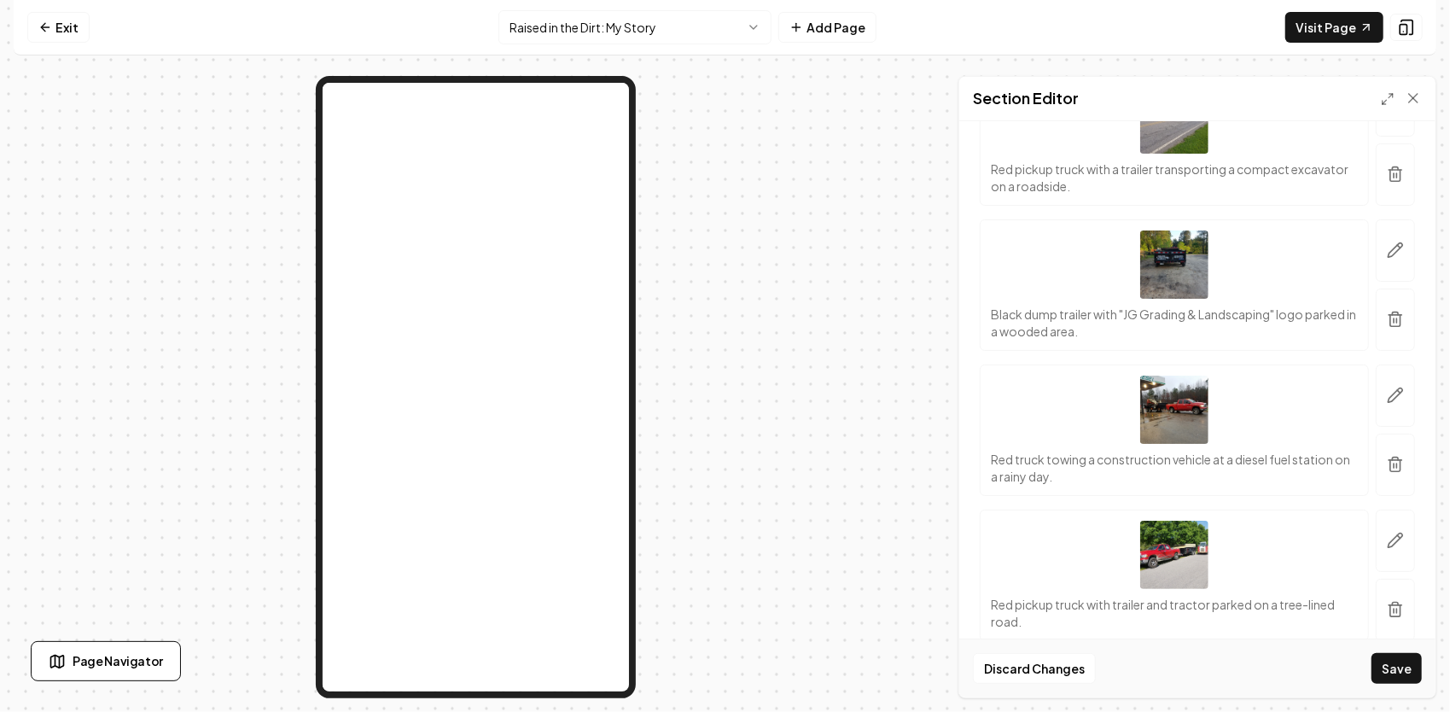
scroll to position [317, 0]
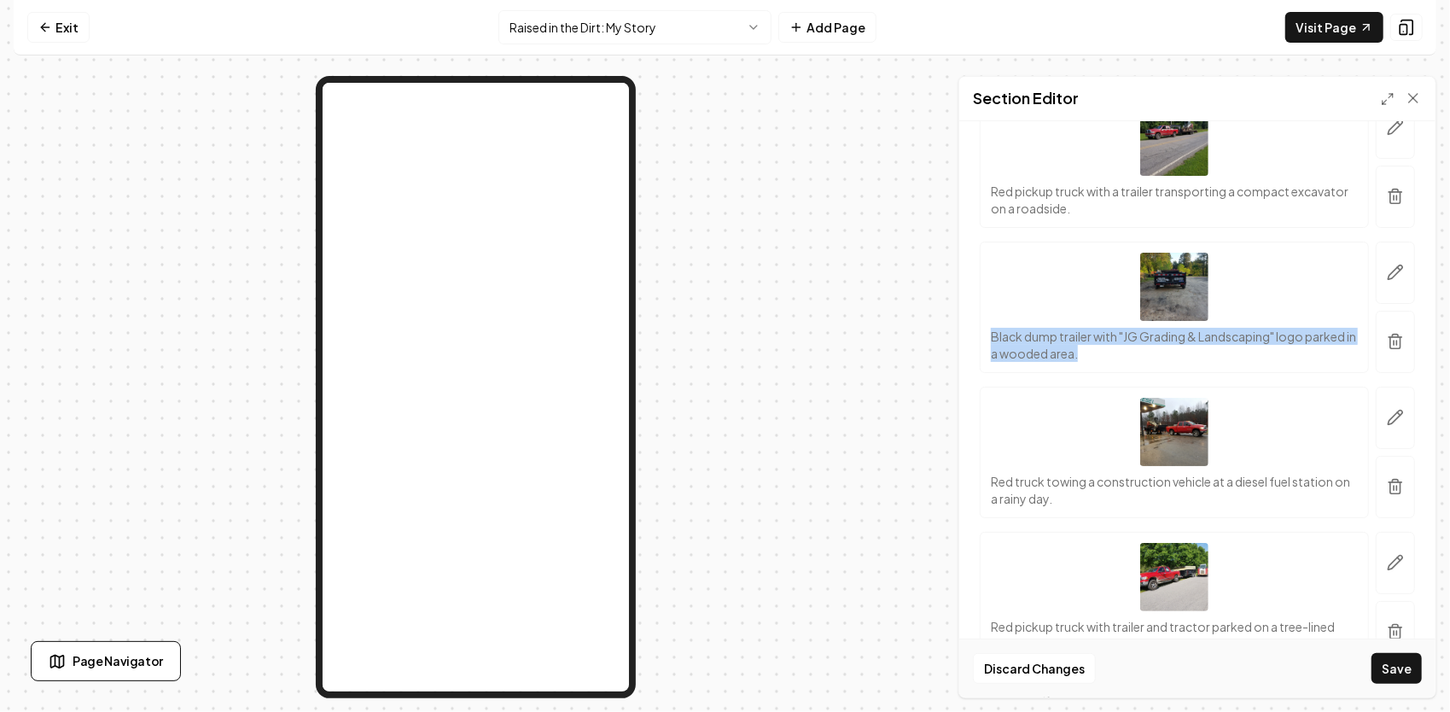
drag, startPoint x: 1158, startPoint y: 351, endPoint x: 975, endPoint y: 339, distance: 183.0
click at [975, 339] on div "Black dump trailer with "JG Grading & Landscaping" logo parked in a wooded area." at bounding box center [1197, 306] width 449 height 131
click at [1388, 273] on icon "button" at bounding box center [1395, 272] width 15 height 15
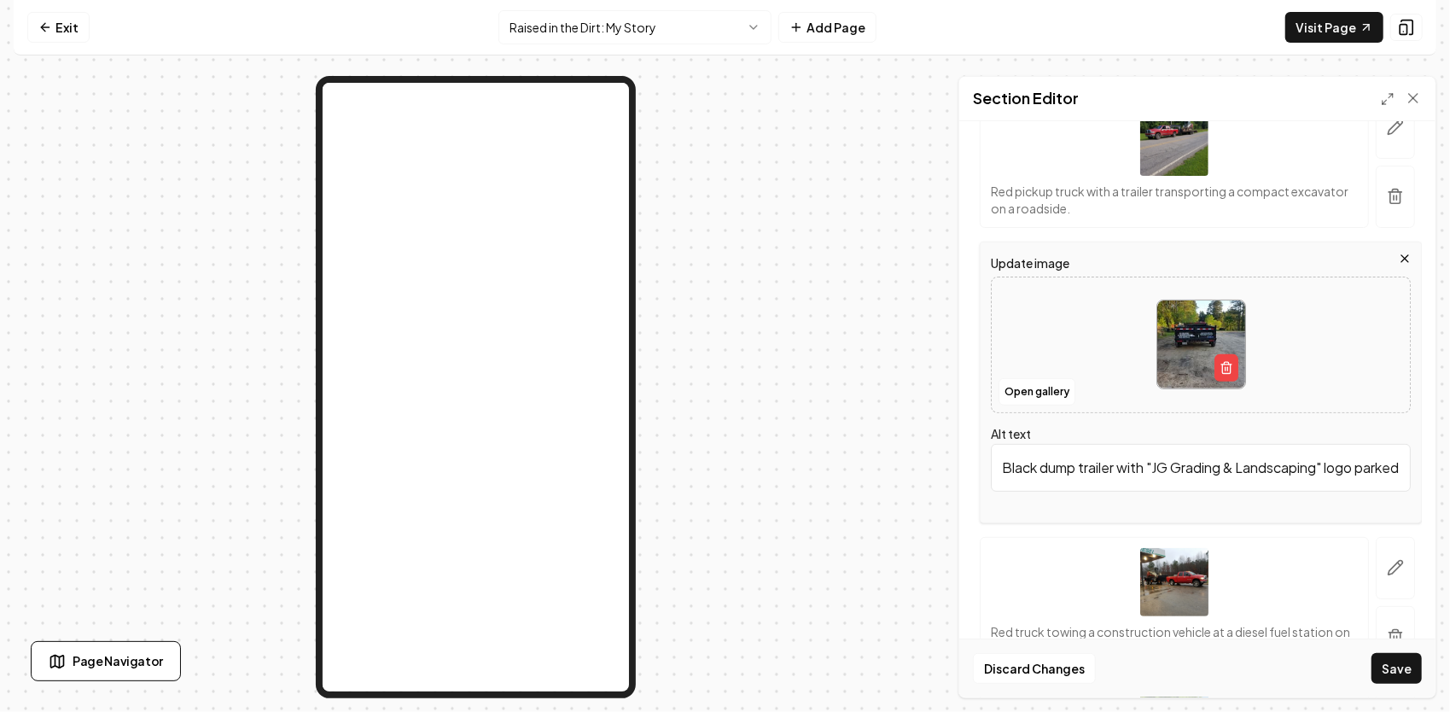
scroll to position [0, 138]
drag, startPoint x: 996, startPoint y: 465, endPoint x: 1452, endPoint y: 443, distance: 457.0
click at [1449, 443] on html "Computer Required This feature is only available on a computer. Please switch t…" at bounding box center [725, 356] width 1450 height 712
paste input "The day that logo went on the back — that’s when it got real"
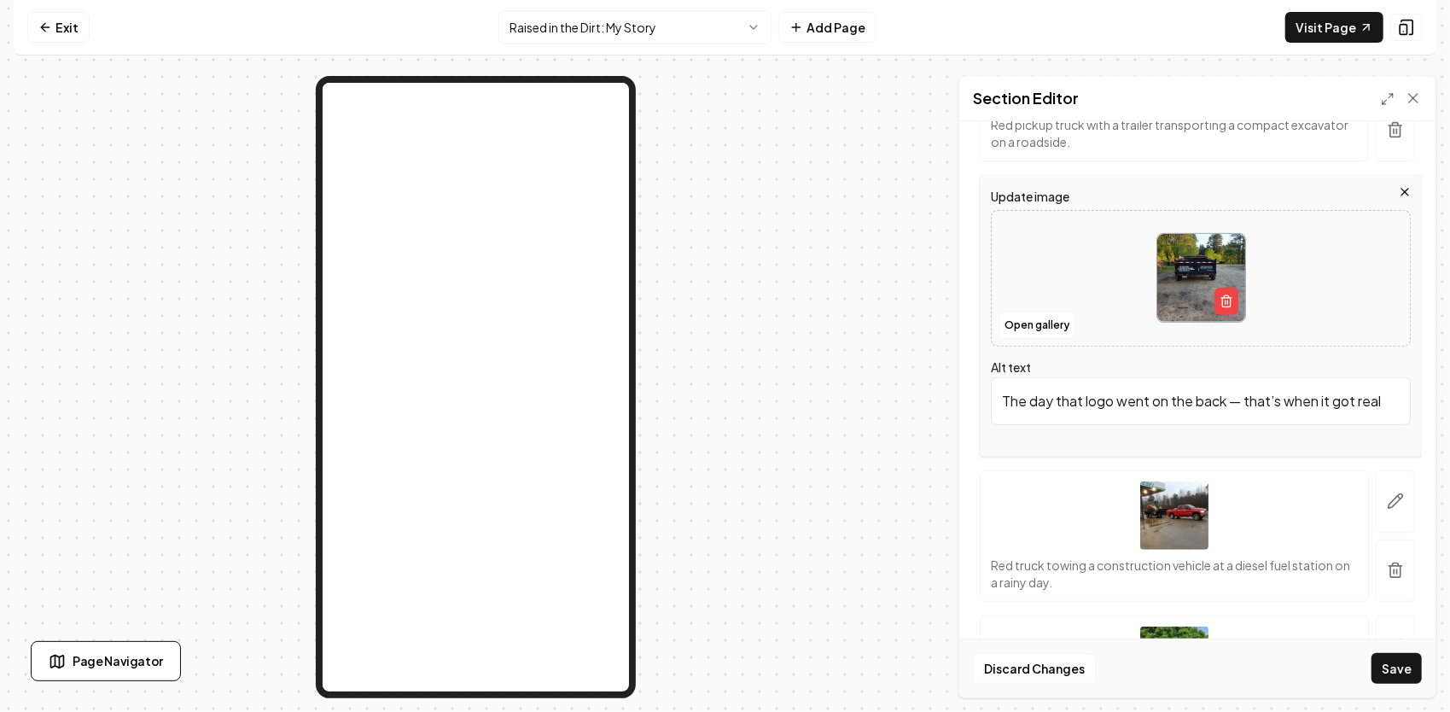
scroll to position [487, 0]
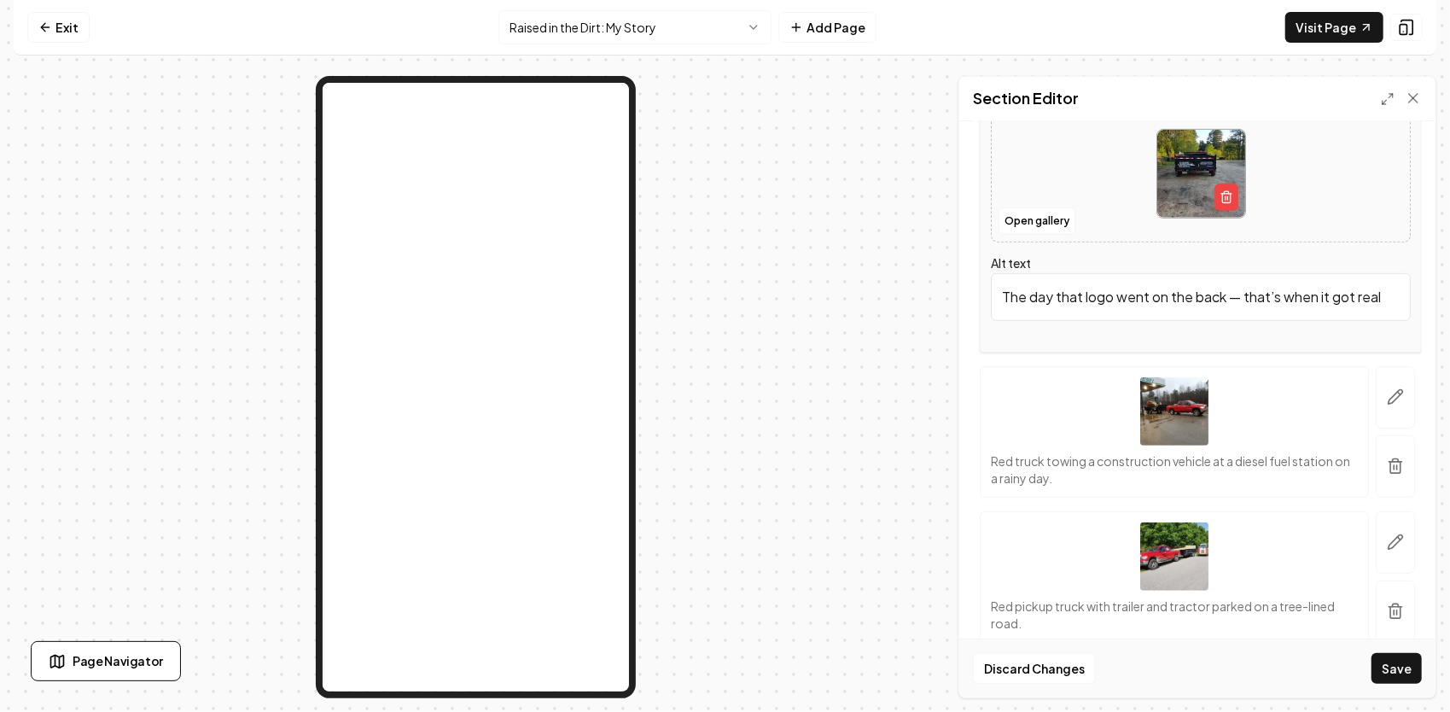
type input "The day that logo went on the back — that’s when it got real"
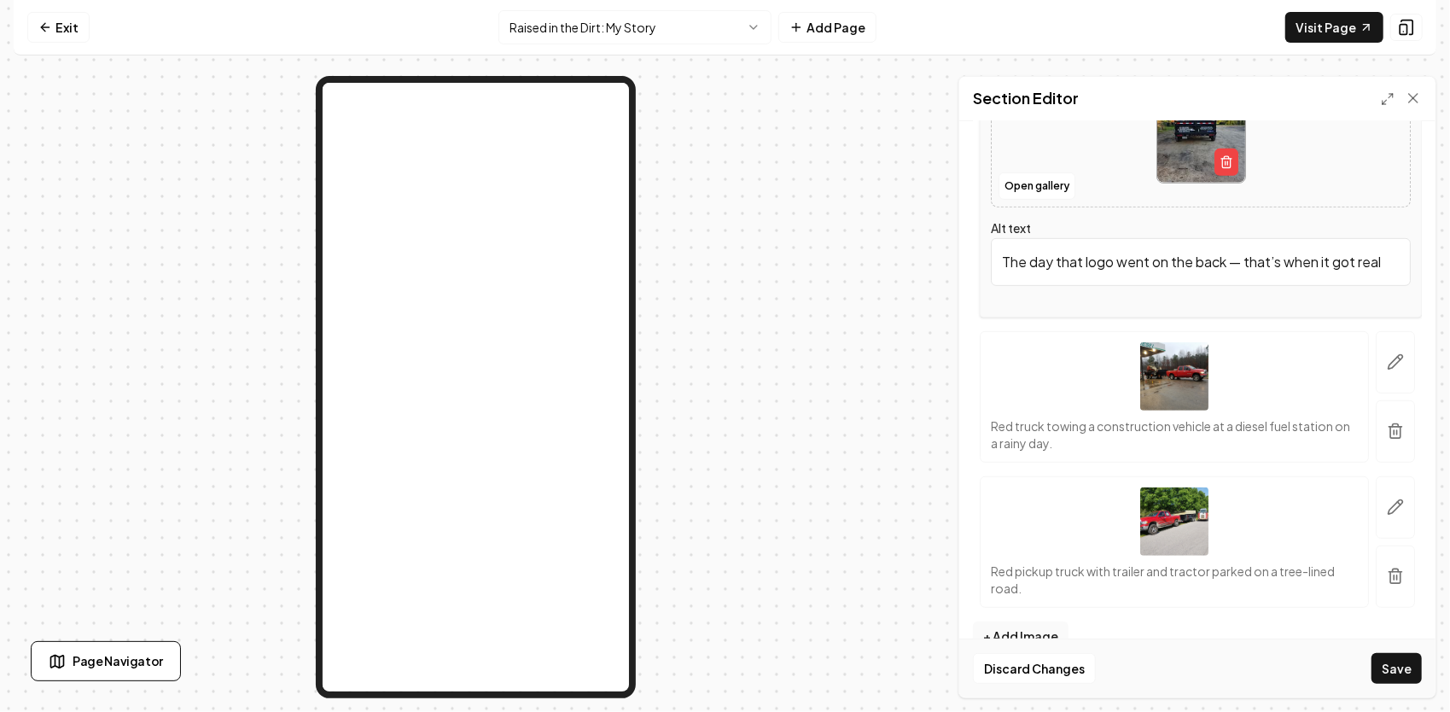
scroll to position [552, 0]
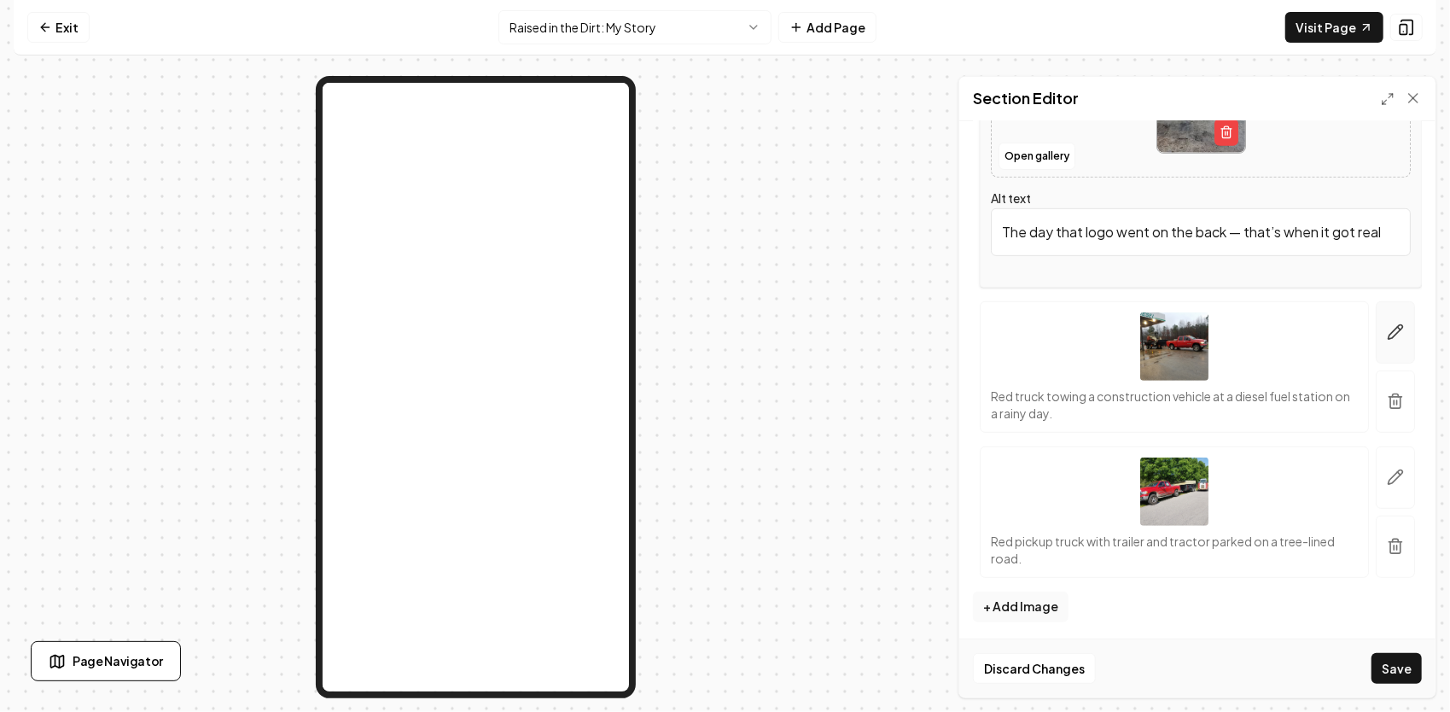
click at [1387, 329] on icon "button" at bounding box center [1395, 331] width 17 height 17
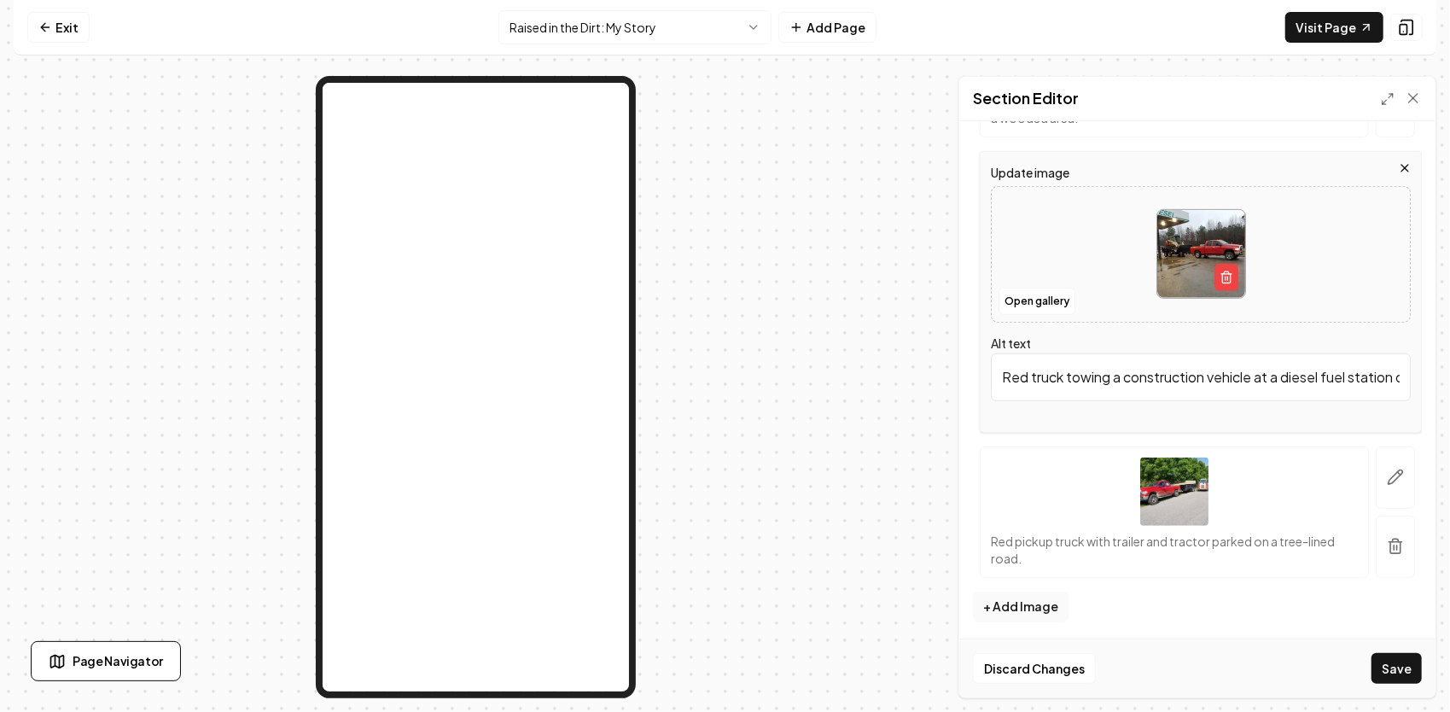
scroll to position [0, 99]
drag, startPoint x: 1000, startPoint y: 369, endPoint x: 1452, endPoint y: 399, distance: 453.2
click at [1449, 399] on html "Computer Required This feature is only available on a computer. Please switch t…" at bounding box center [725, 356] width 1450 height 712
paste input "The first day I fueled up that new trailer — the start of something bigger than…"
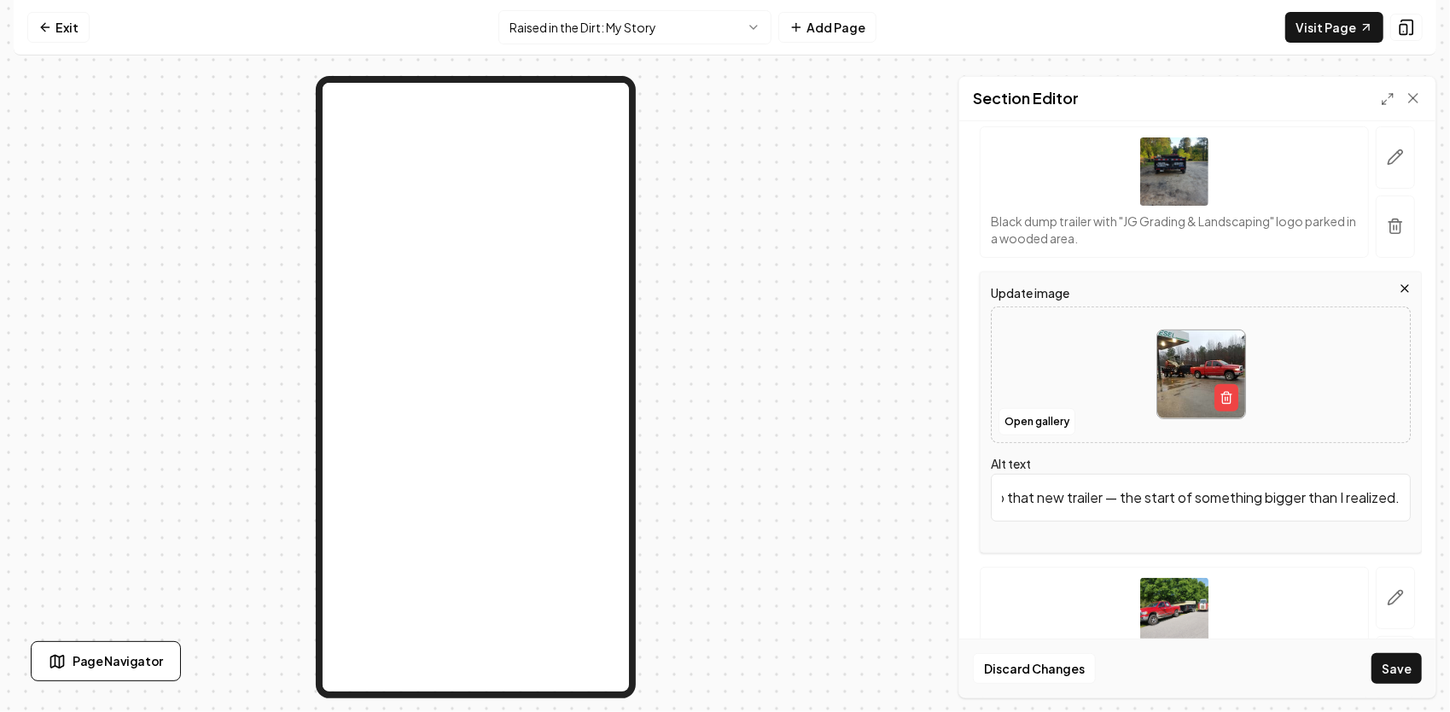
scroll to position [381, 0]
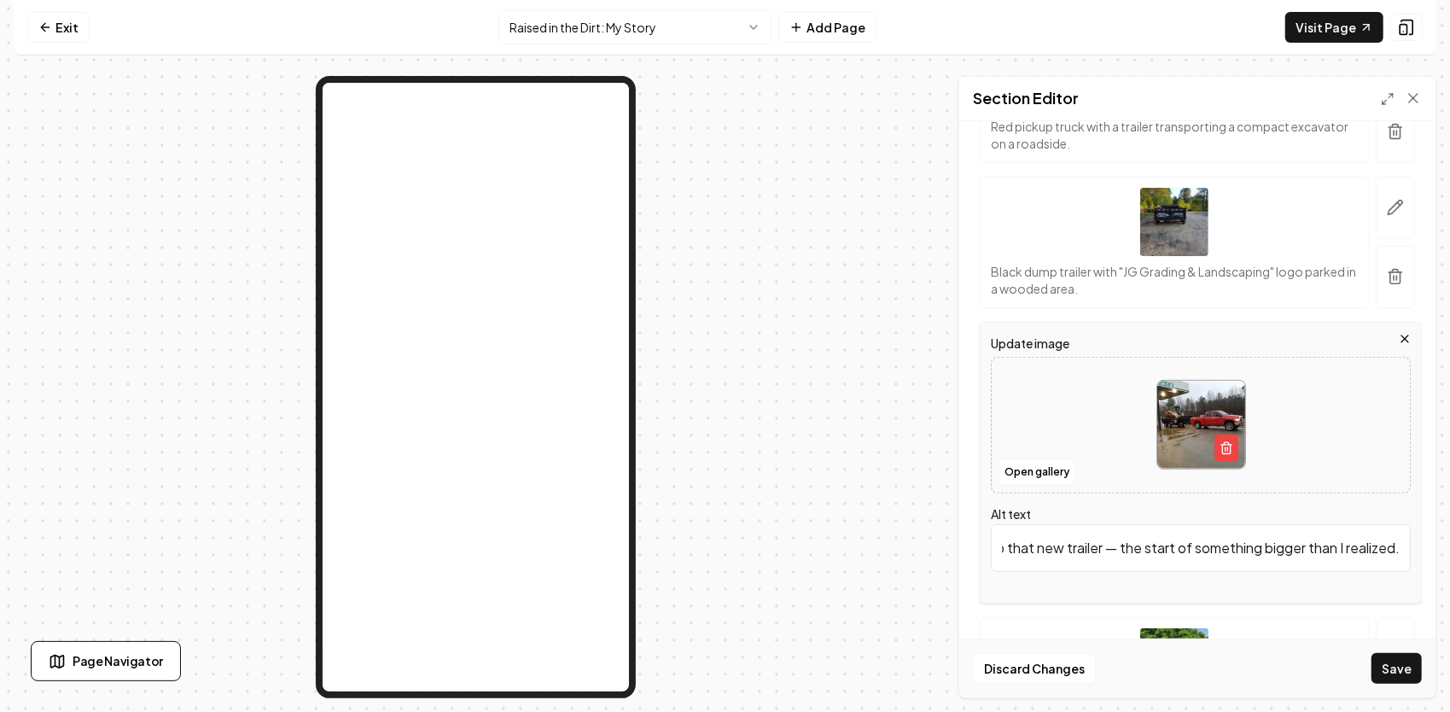
click at [1017, 548] on input "The first day I fueled up that new trailer — the start of something bigger than…" at bounding box center [1201, 548] width 420 height 48
click at [1079, 544] on input "The first day I fueled up that new trailer — the start of something bigger than…" at bounding box center [1201, 548] width 420 height 48
click at [1025, 551] on input "The first day I got up that new trailer — the start of something bigger than I …" at bounding box center [1201, 548] width 420 height 48
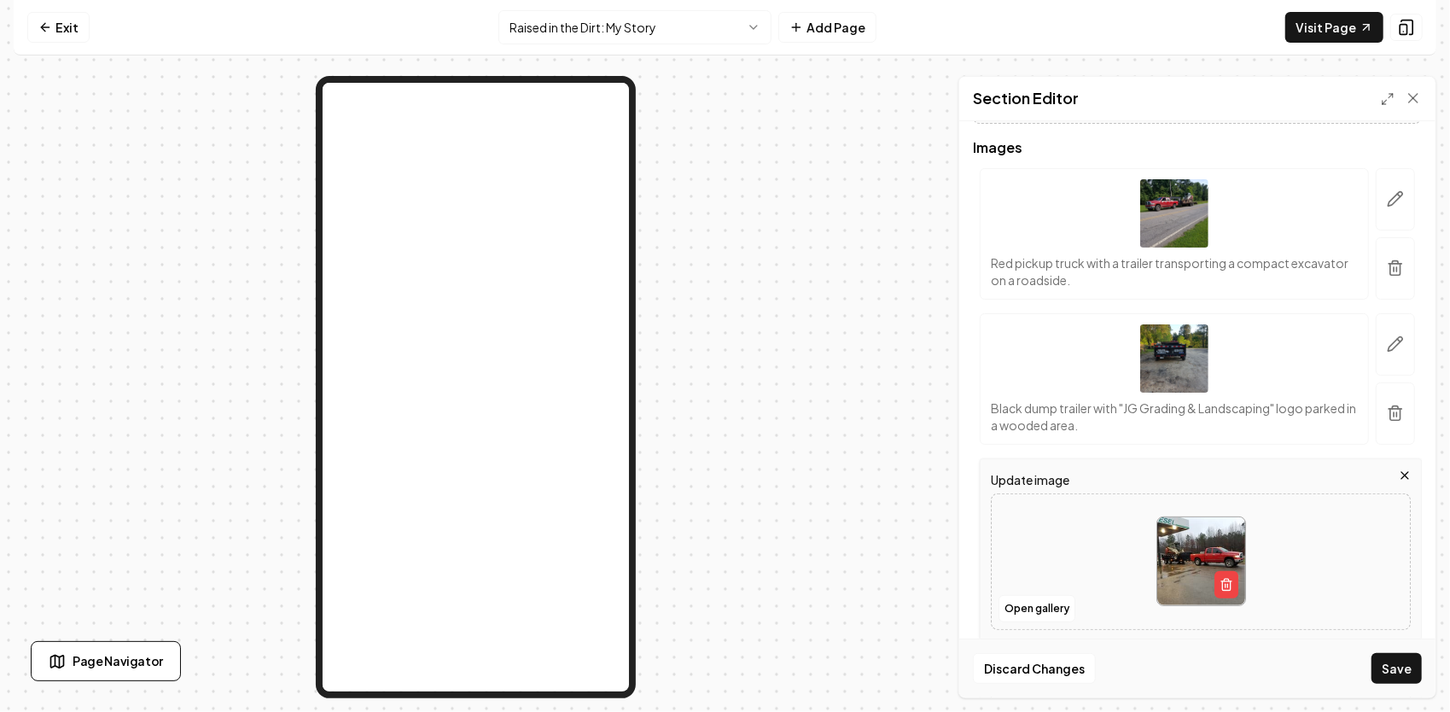
scroll to position [211, 0]
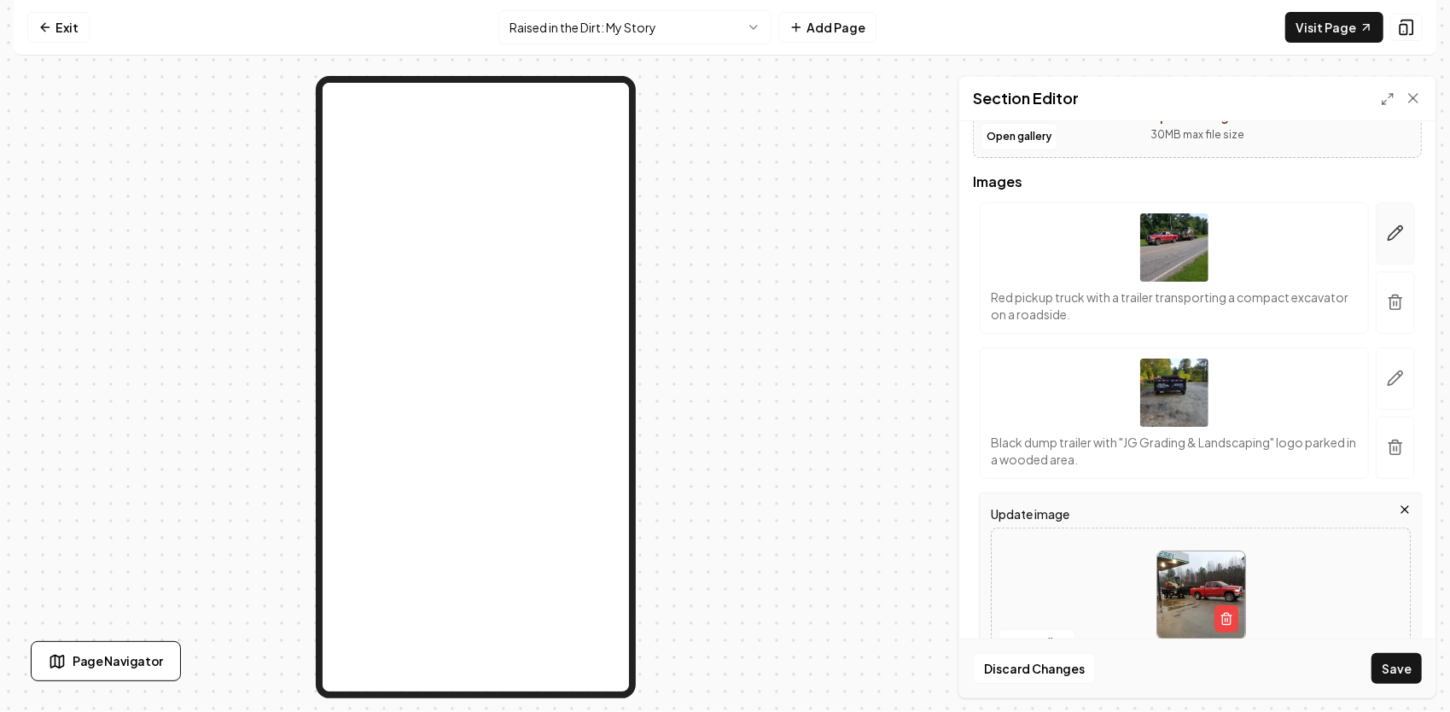
type input "The first day I got up that new trailer — the start of something bigger than I …"
click at [1388, 230] on icon "button" at bounding box center [1395, 233] width 15 height 15
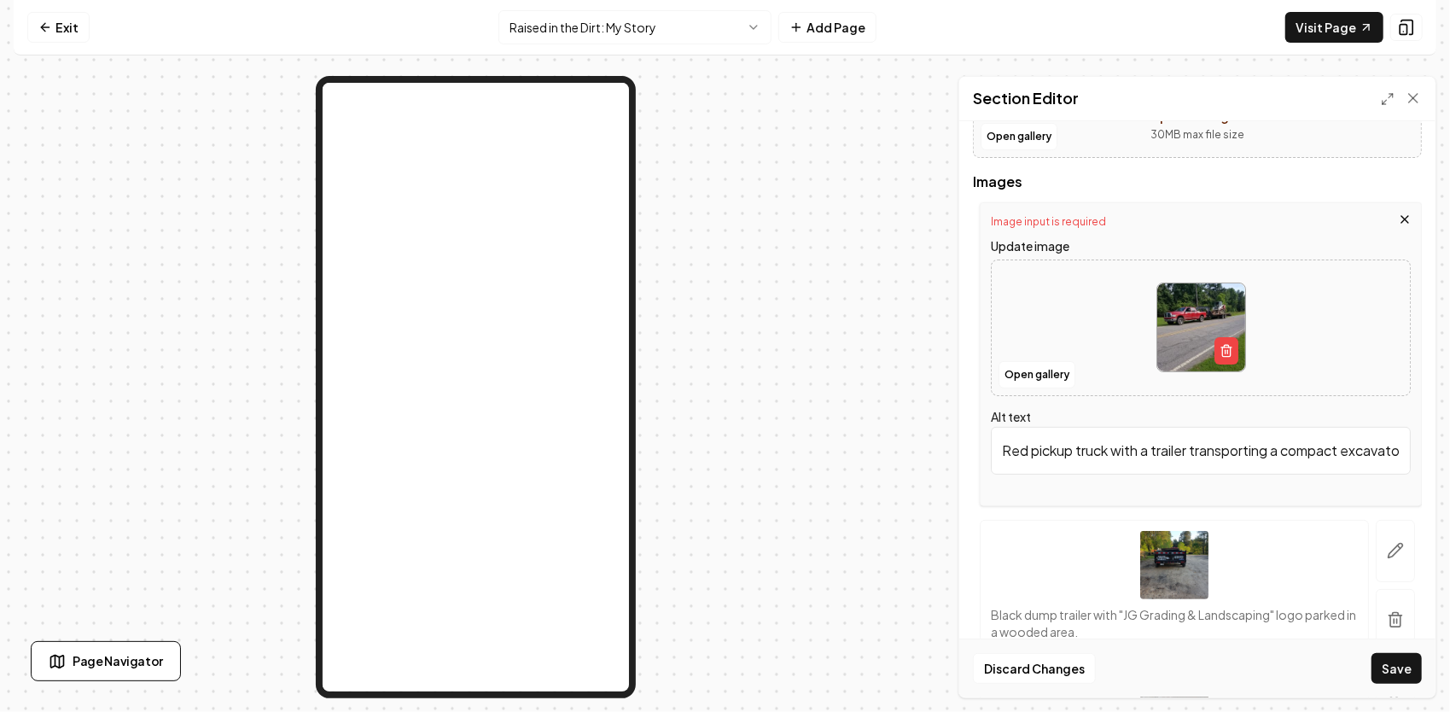
scroll to position [0, 115]
drag, startPoint x: 1004, startPoint y: 448, endPoint x: 1452, endPoint y: 451, distance: 448.0
click at [1449, 451] on html "Computer Required This feature is only available on a computer. Please switch t…" at bounding box center [725, 356] width 1450 height 712
click at [1112, 444] on input "Alt text" at bounding box center [1201, 451] width 420 height 48
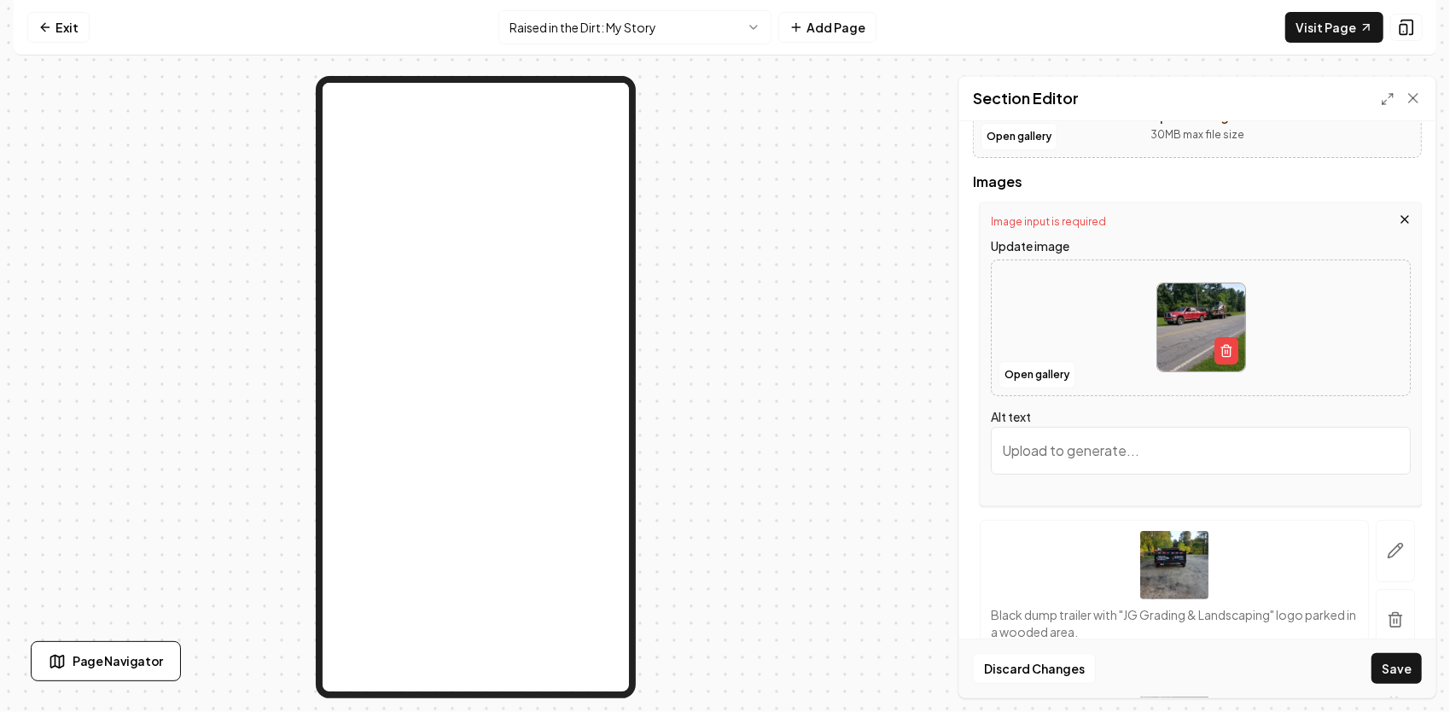
paste input "When I had that machine on that trailer behind that truck, I thought I was on t…"
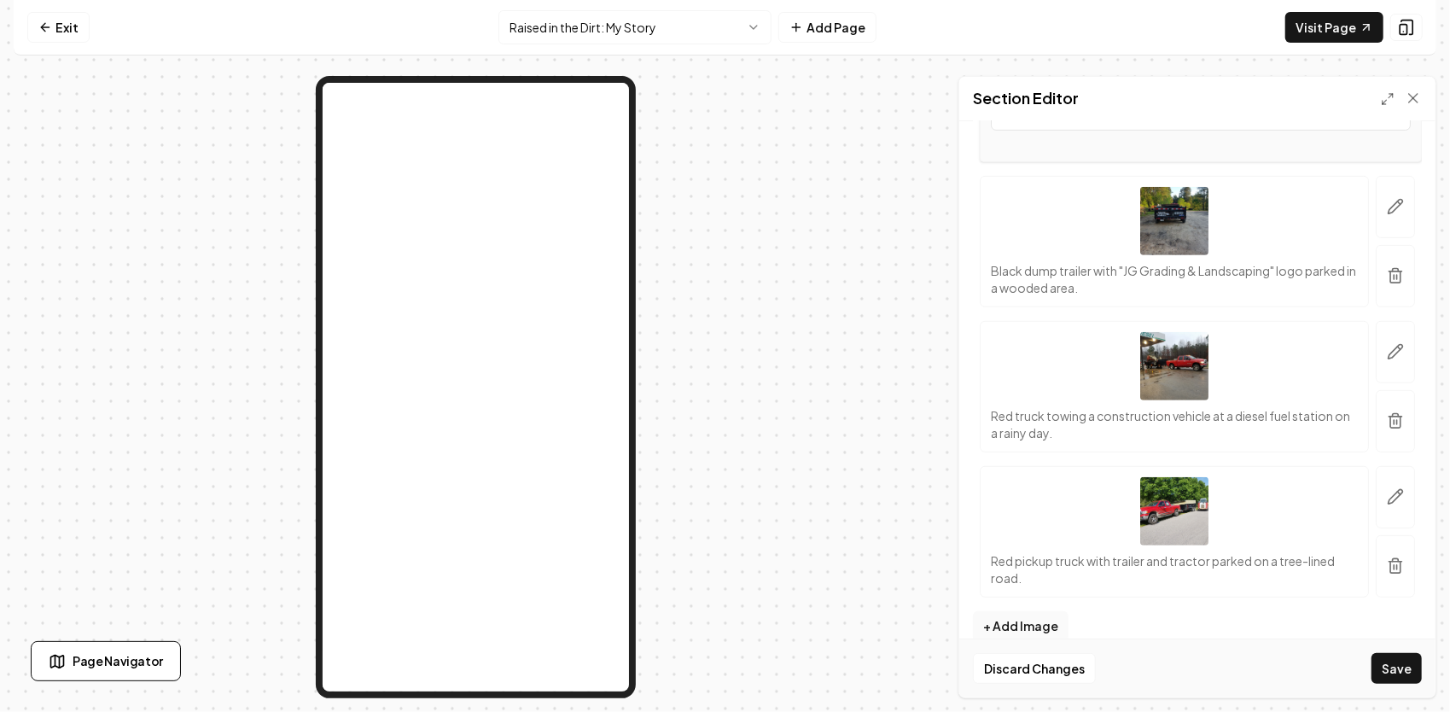
scroll to position [574, 0]
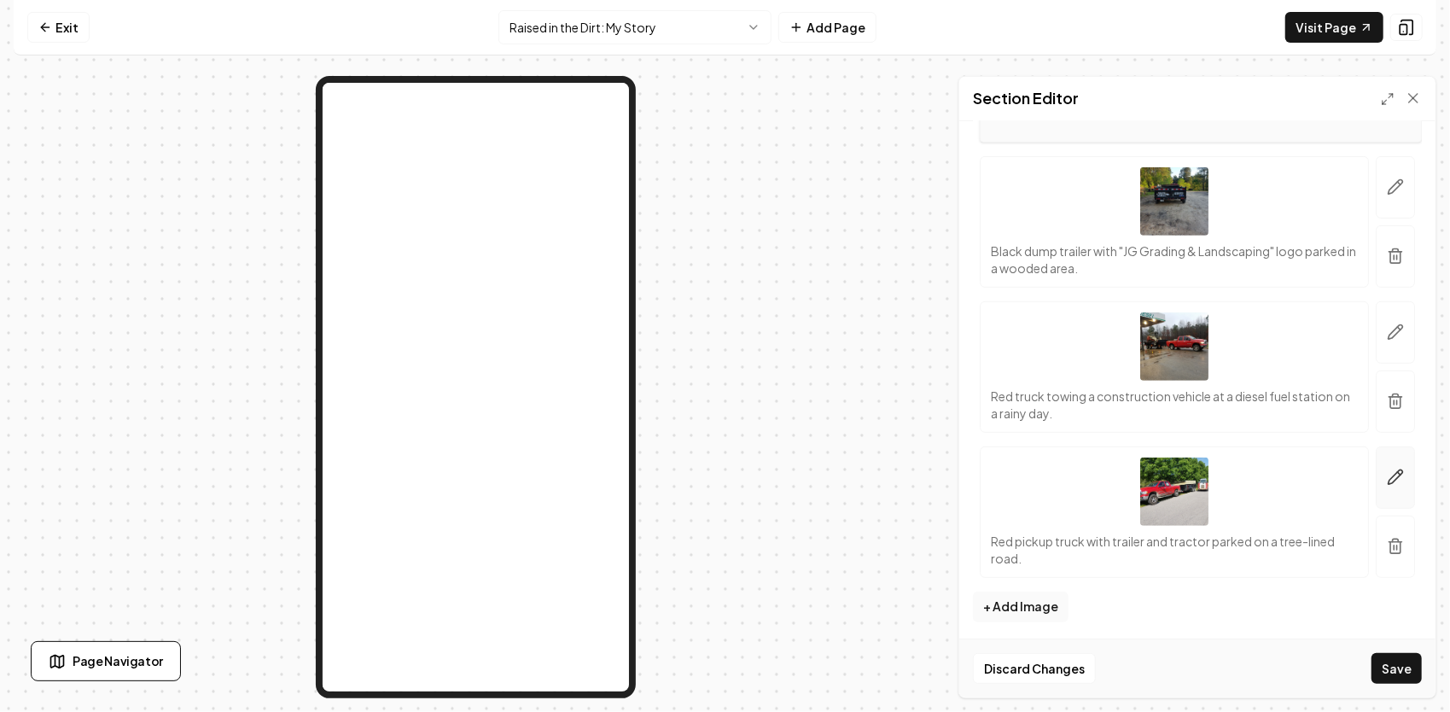
type input "When I had that machine on that trailer behind that truck, I thought I was on t…"
click at [1390, 470] on icon "button" at bounding box center [1395, 477] width 15 height 15
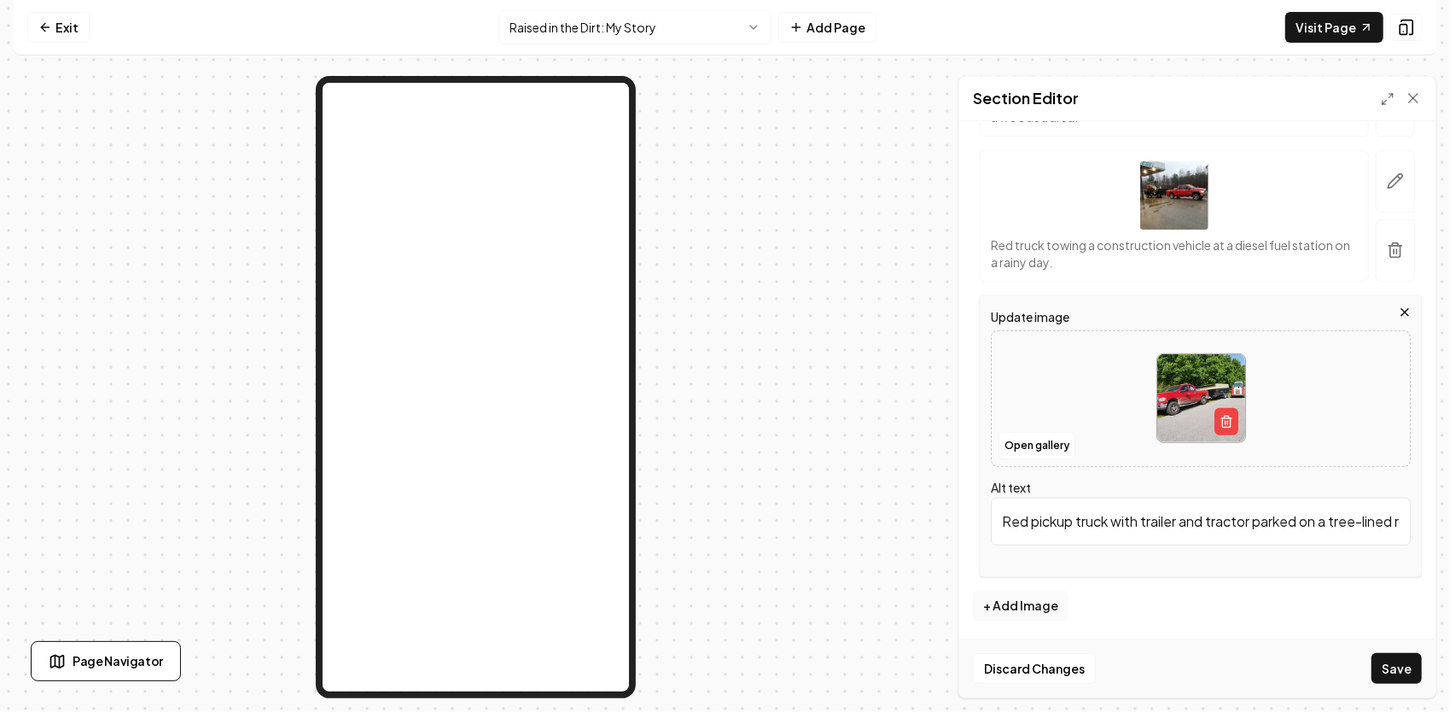
scroll to position [0, 47]
drag, startPoint x: 998, startPoint y: 510, endPoint x: 1452, endPoint y: 514, distance: 454.0
click at [1449, 514] on html "Computer Required This feature is only available on a computer. Please switch t…" at bounding box center [725, 356] width 1450 height 712
paste input "his was just a few days after me and my granddaddy had finished adding the new …"
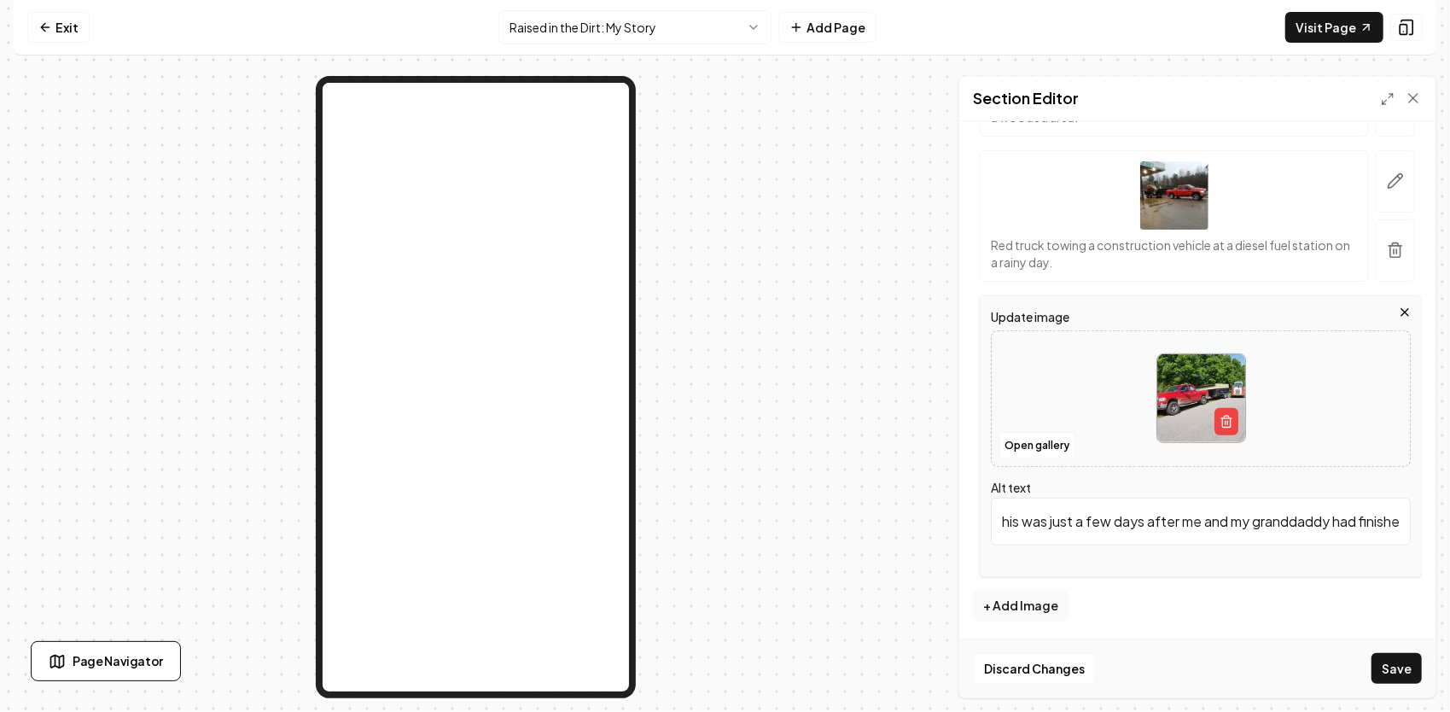
scroll to position [0, 2219]
type input "his was just a few days after me and my granddaddy had finished adding the new …"
click at [1394, 666] on button "Save" at bounding box center [1396, 668] width 50 height 31
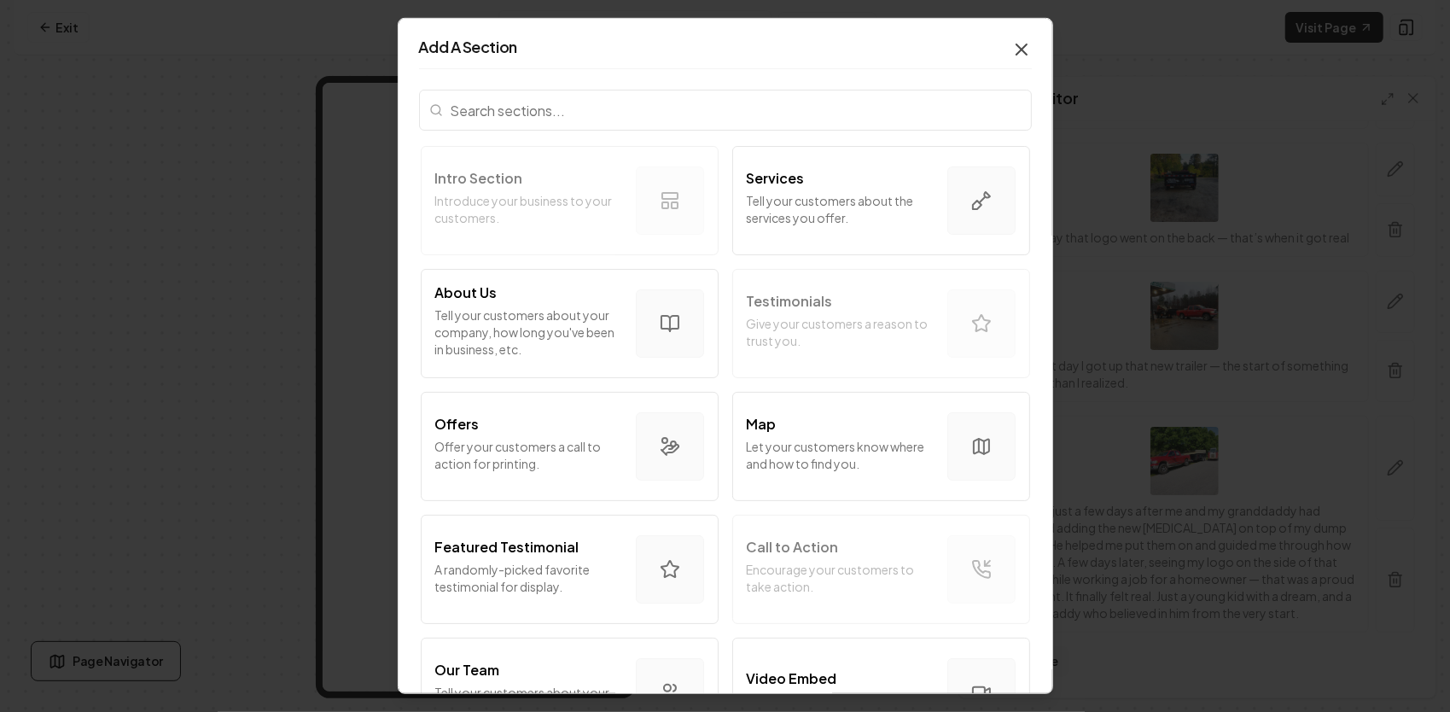
click at [1012, 42] on icon "button" at bounding box center [1021, 49] width 20 height 20
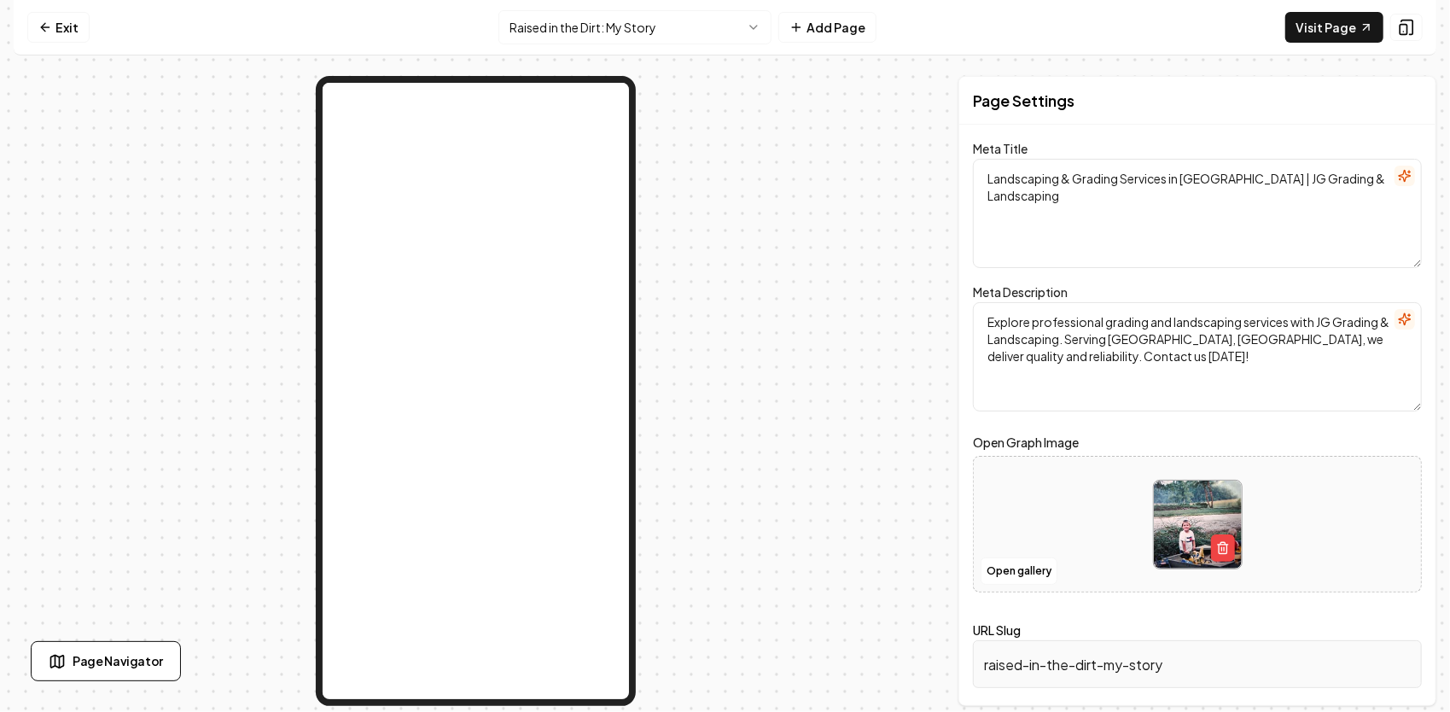
scroll to position [0, 0]
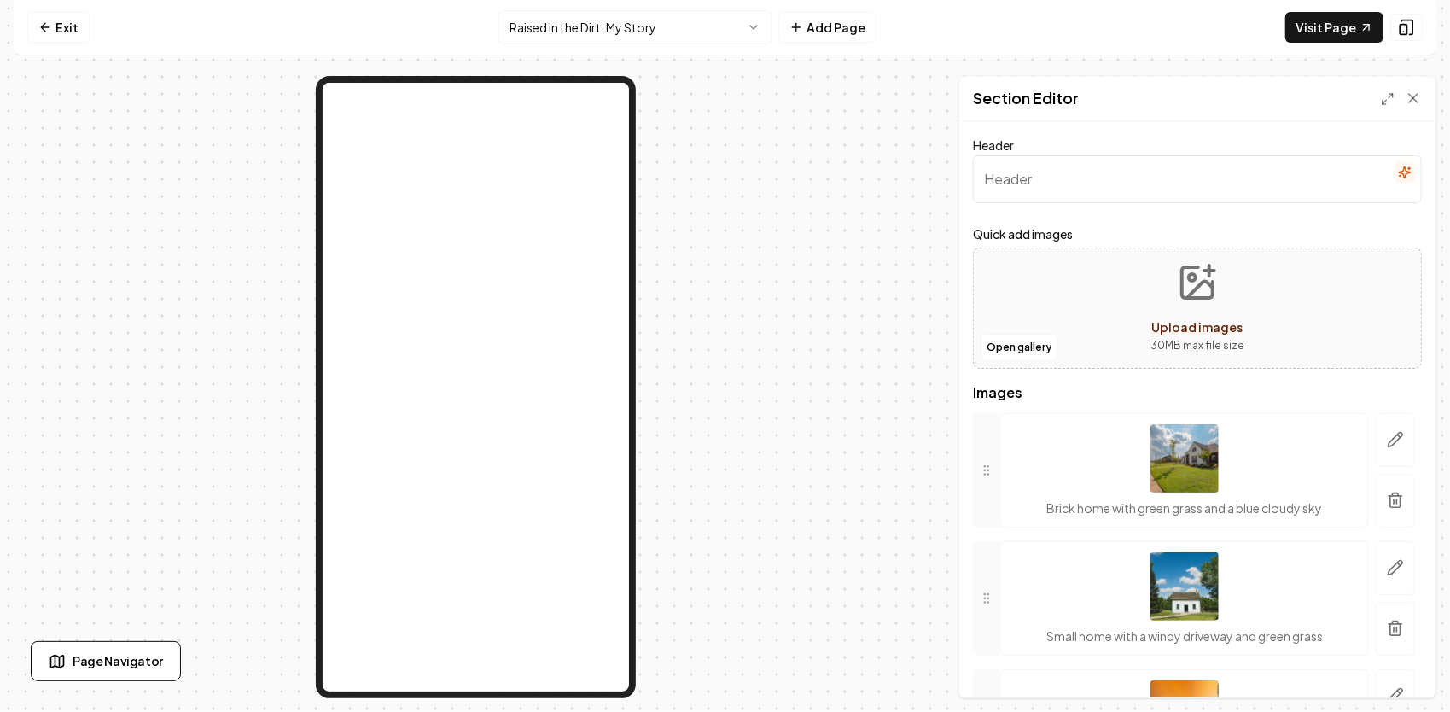
click at [1195, 289] on icon "Upload images" at bounding box center [1197, 282] width 41 height 41
click at [1378, 449] on button "button" at bounding box center [1394, 440] width 39 height 54
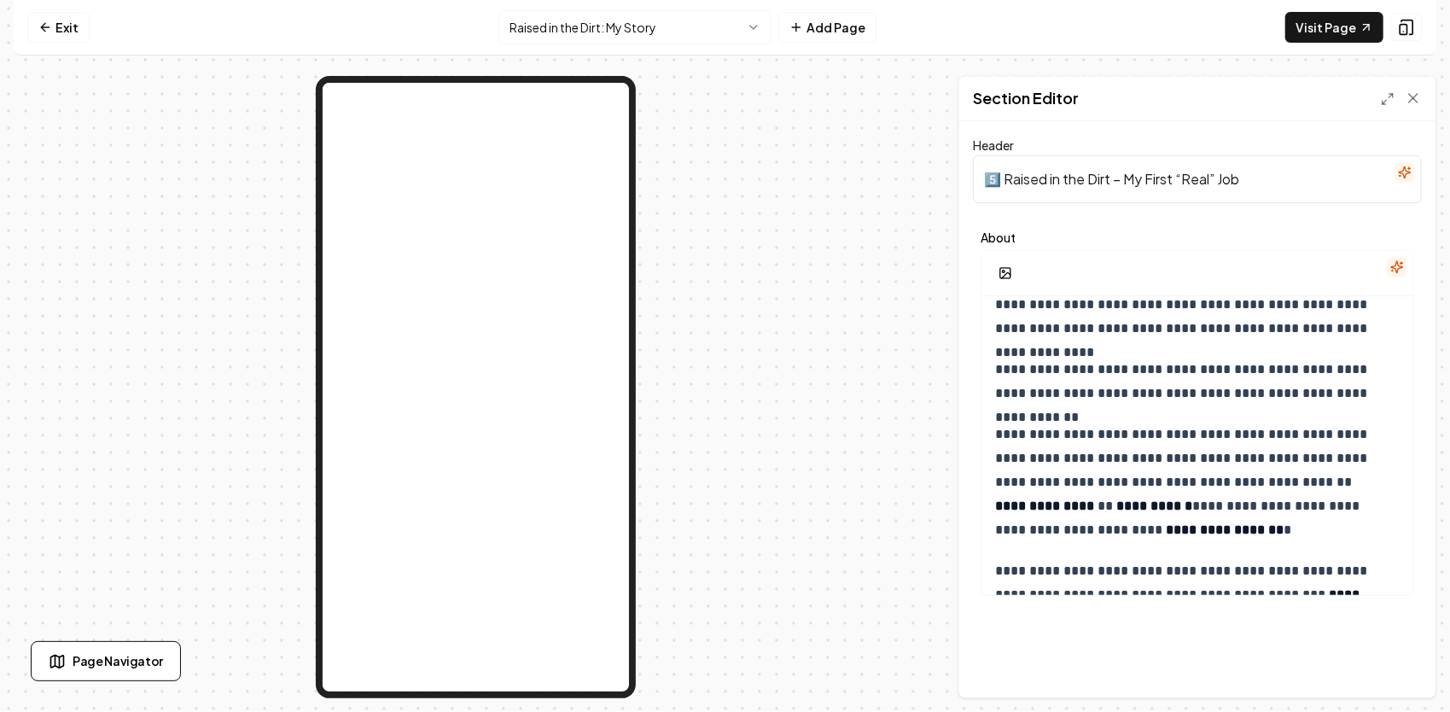
scroll to position [171, 0]
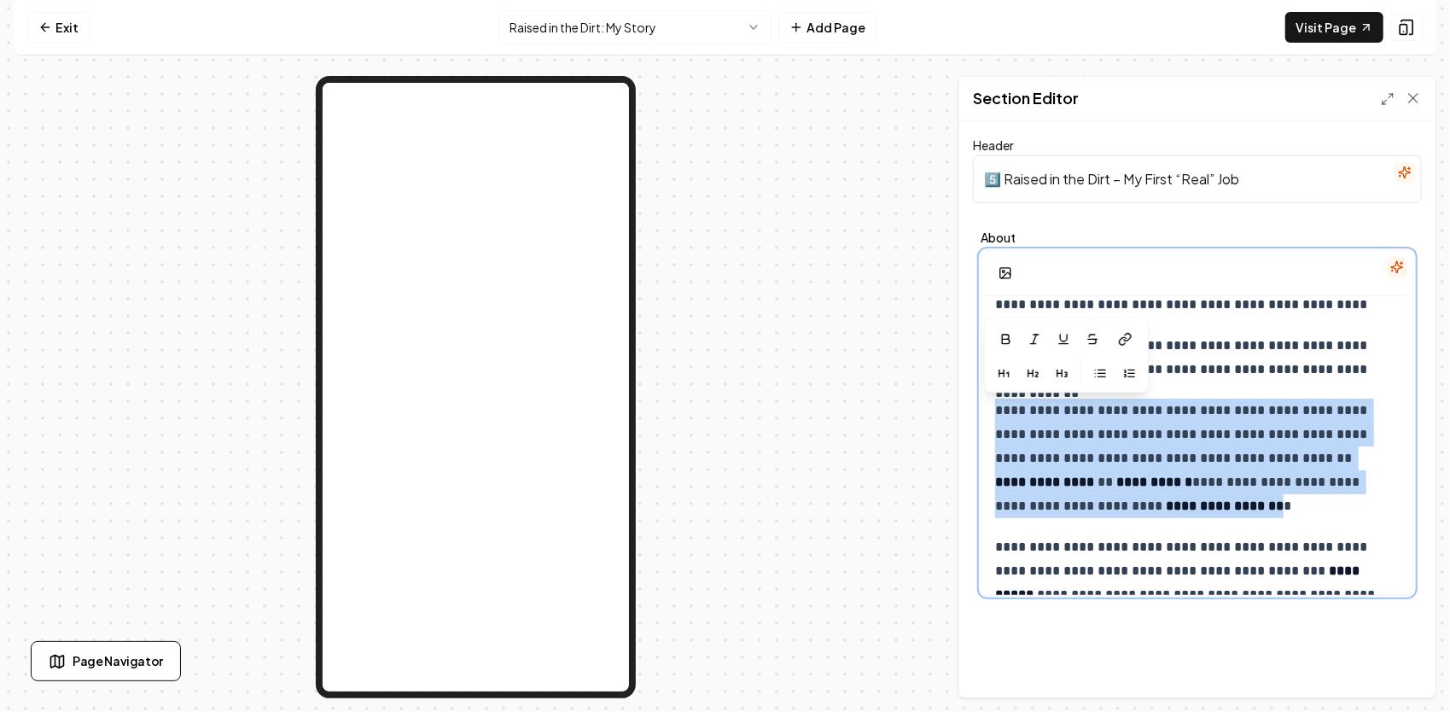
drag, startPoint x: 997, startPoint y: 407, endPoint x: 1137, endPoint y: 509, distance: 173.4
click at [1137, 509] on p "**********" at bounding box center [1191, 457] width 393 height 119
copy p "**********"
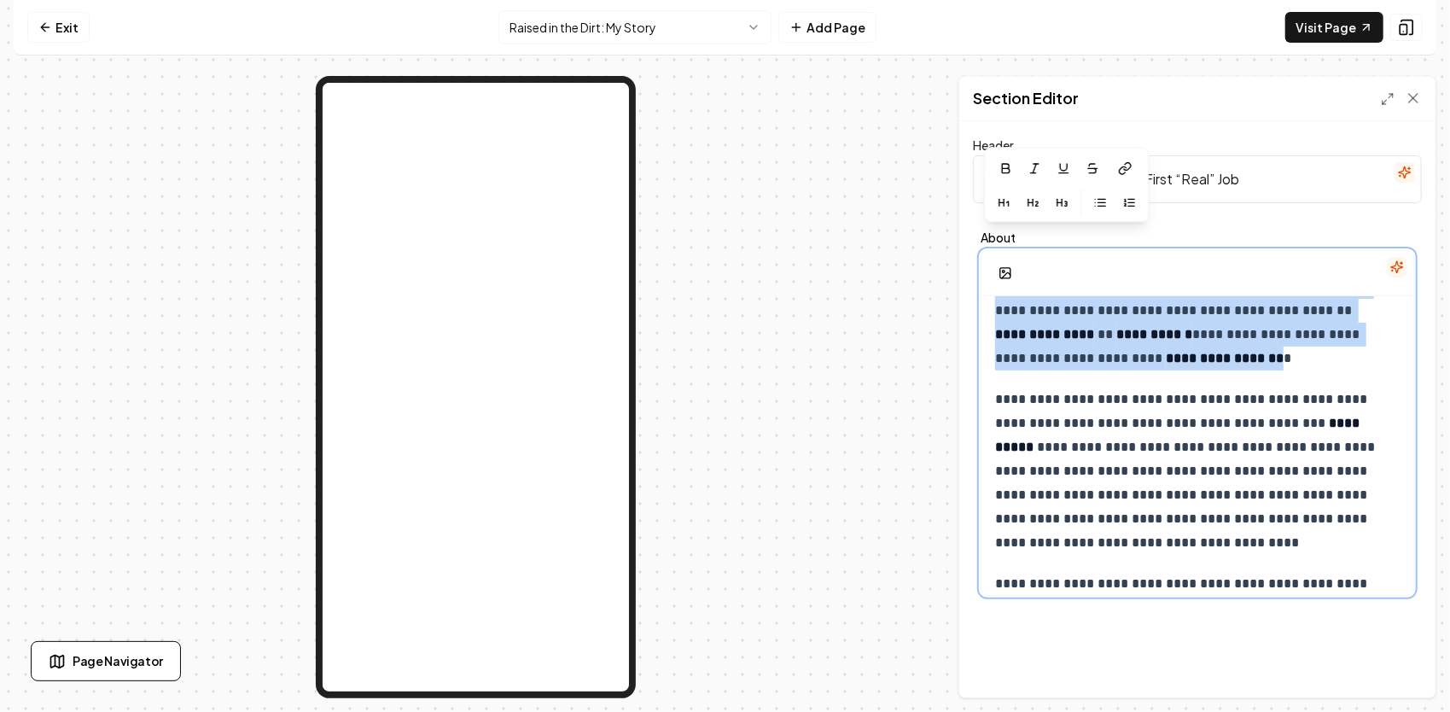
scroll to position [341, 0]
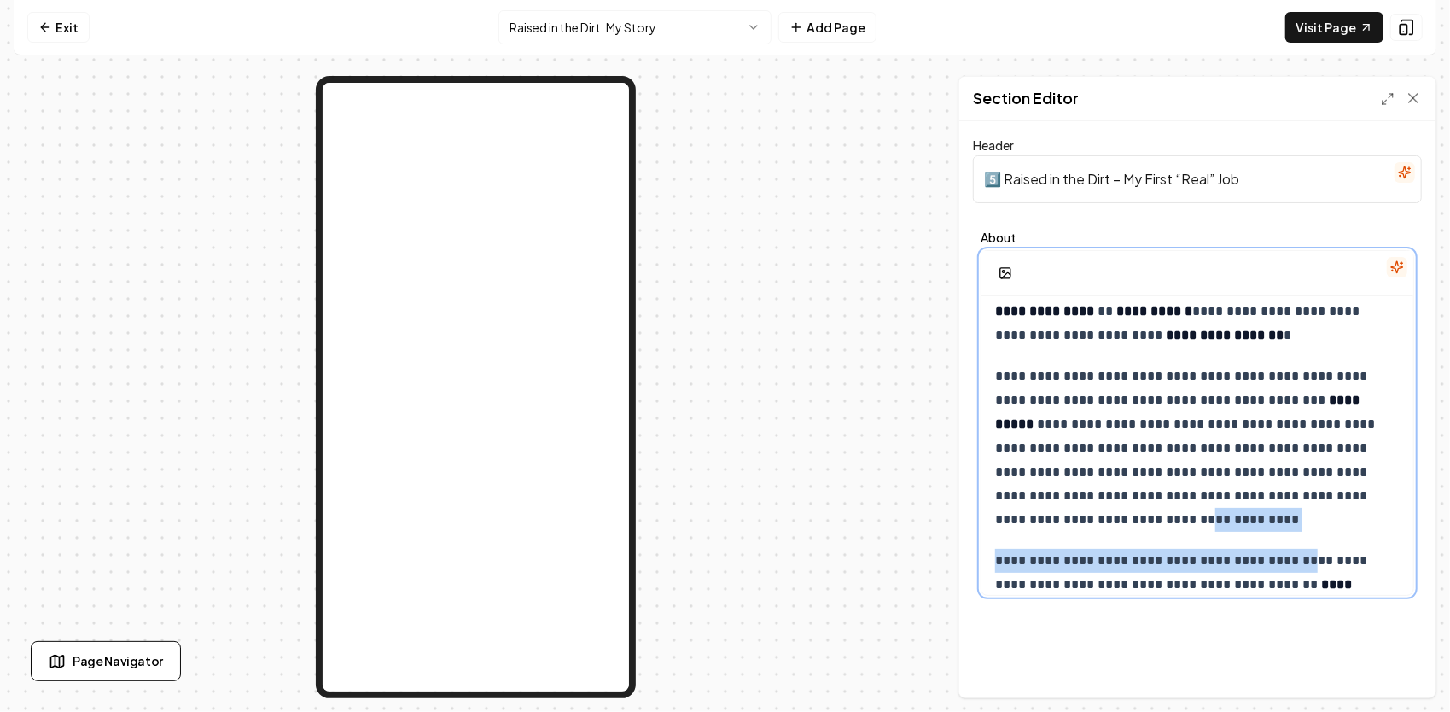
drag, startPoint x: 1282, startPoint y: 531, endPoint x: 1178, endPoint y: 517, distance: 105.0
click at [1177, 520] on div "**********" at bounding box center [1197, 499] width 432 height 1089
click at [1120, 439] on p "**********" at bounding box center [1191, 447] width 393 height 167
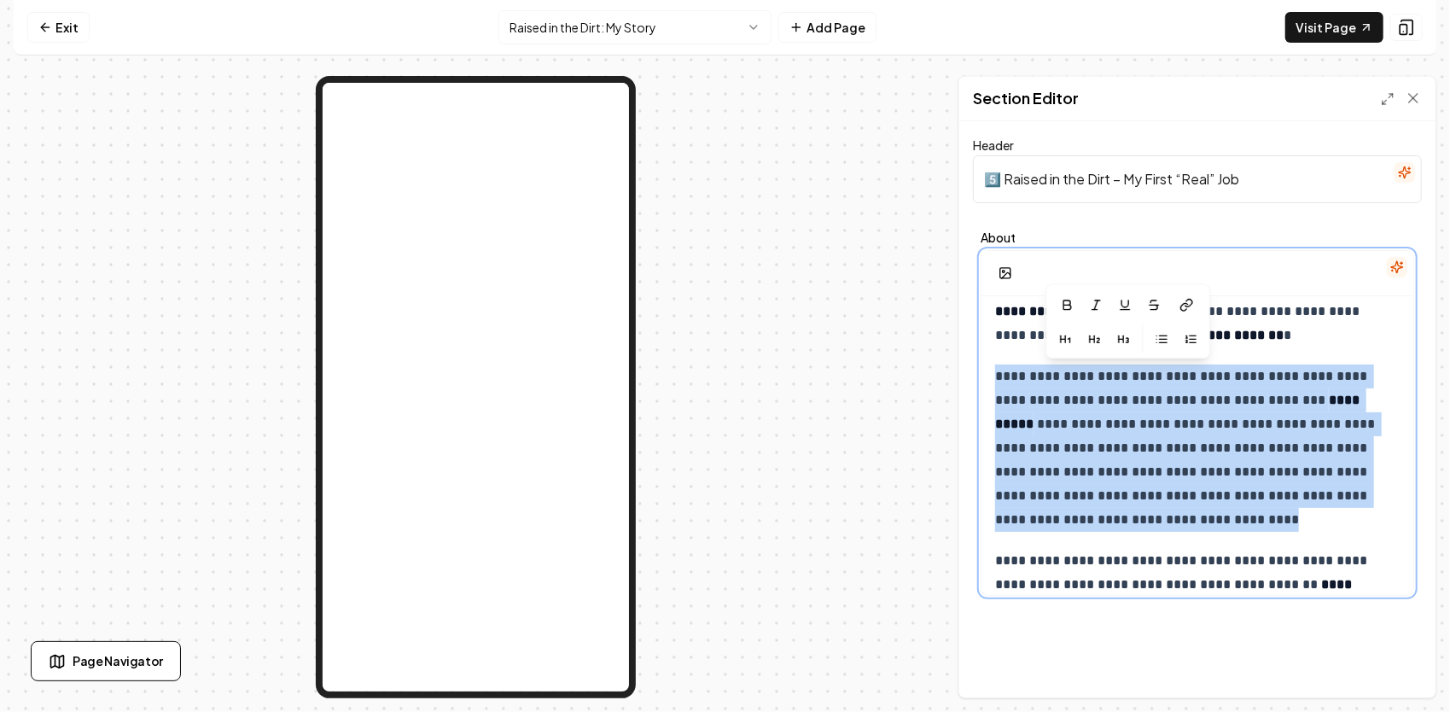
drag, startPoint x: 1268, startPoint y: 526, endPoint x: 995, endPoint y: 367, distance: 315.8
click at [989, 367] on div "**********" at bounding box center [1197, 499] width 432 height 1089
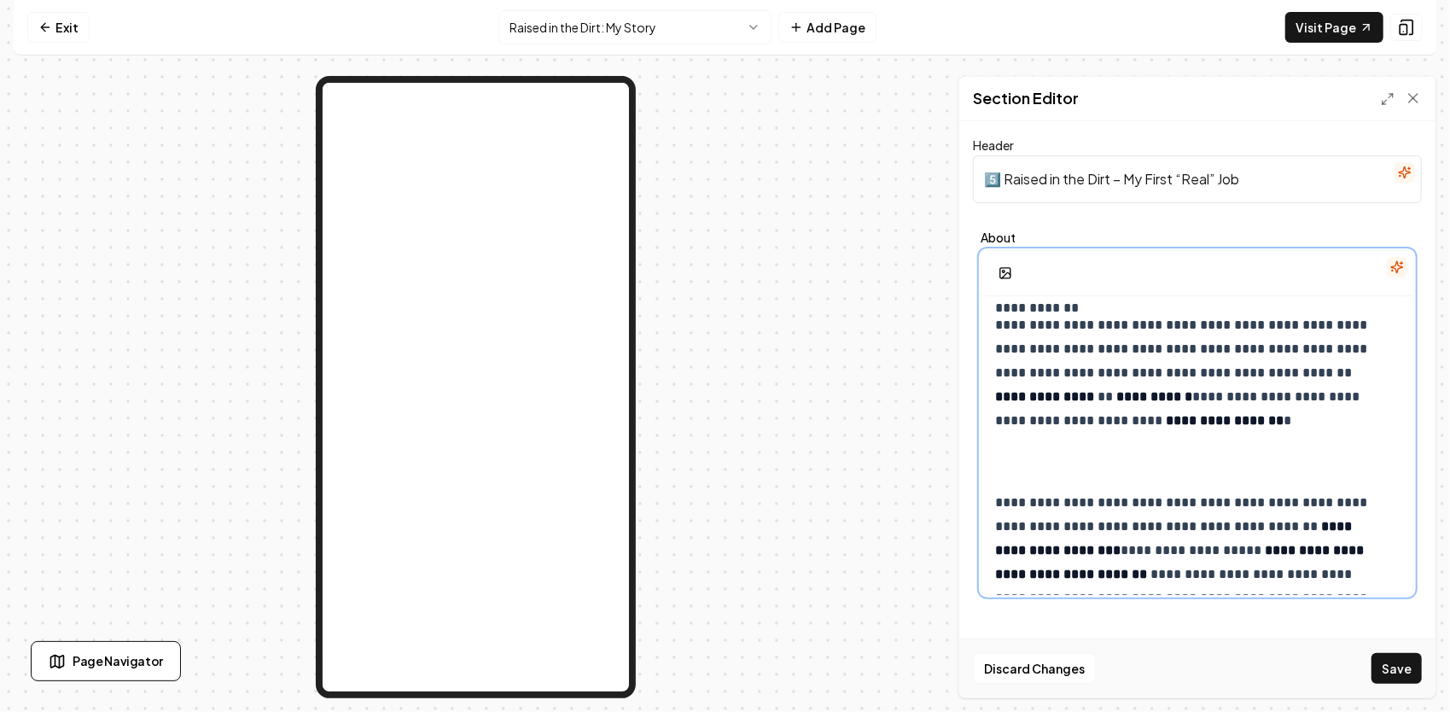
scroll to position [171, 0]
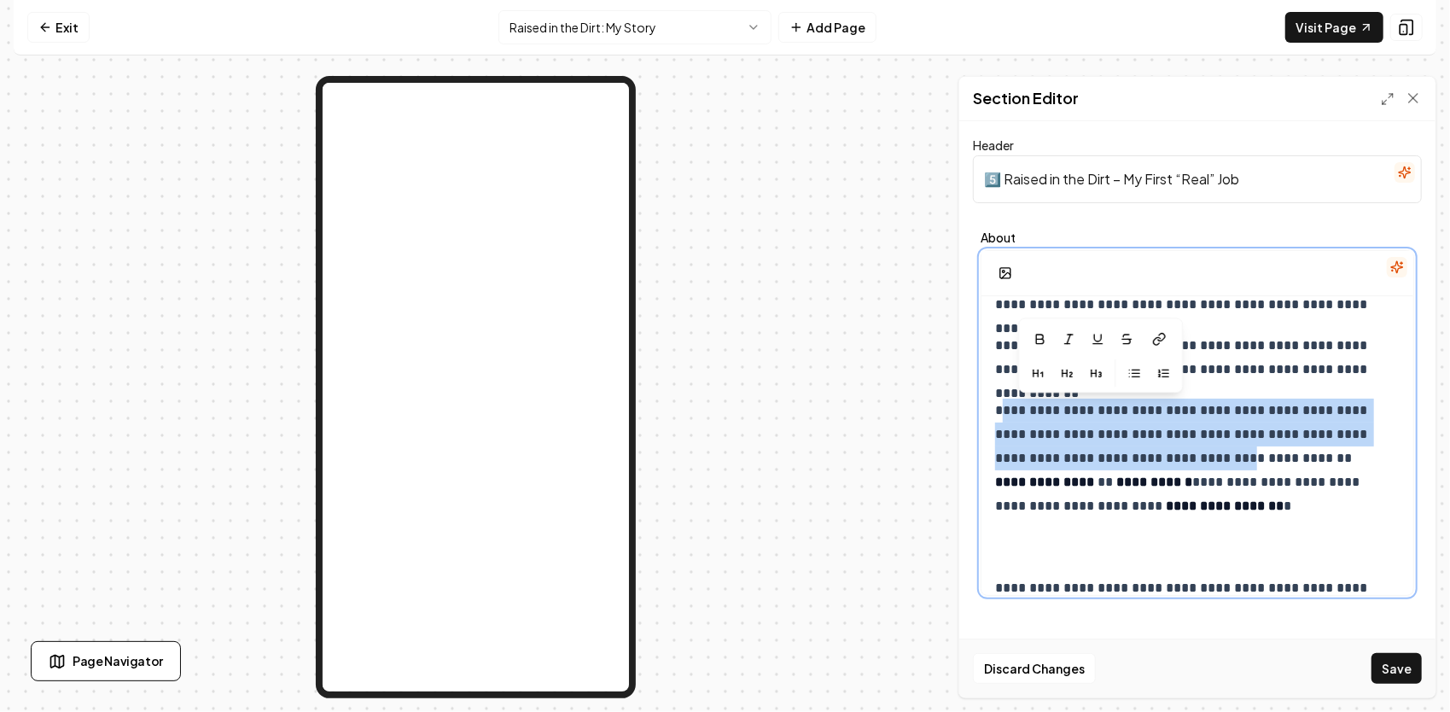
drag, startPoint x: 1198, startPoint y: 458, endPoint x: 1005, endPoint y: 404, distance: 200.4
click at [1000, 407] on p "**********" at bounding box center [1191, 457] width 393 height 119
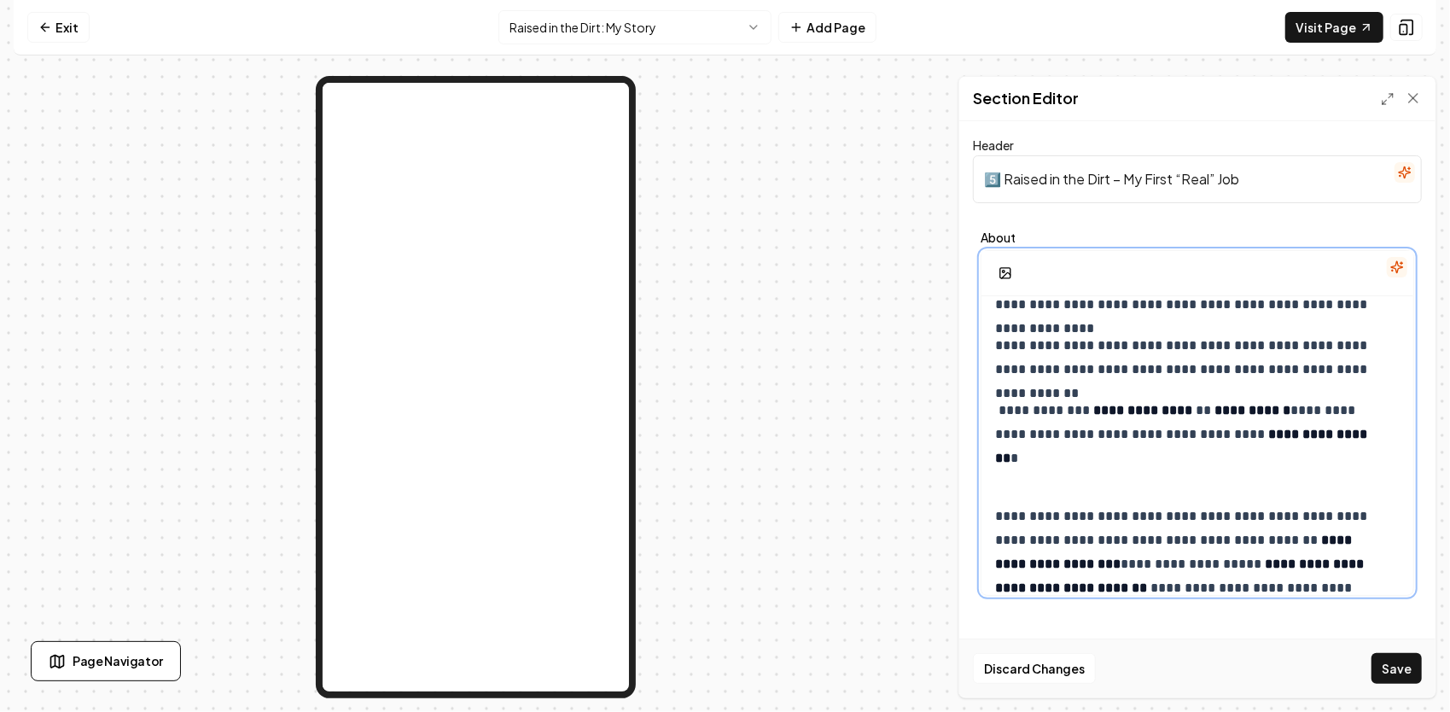
click at [1010, 454] on div "**********" at bounding box center [1197, 562] width 432 height 874
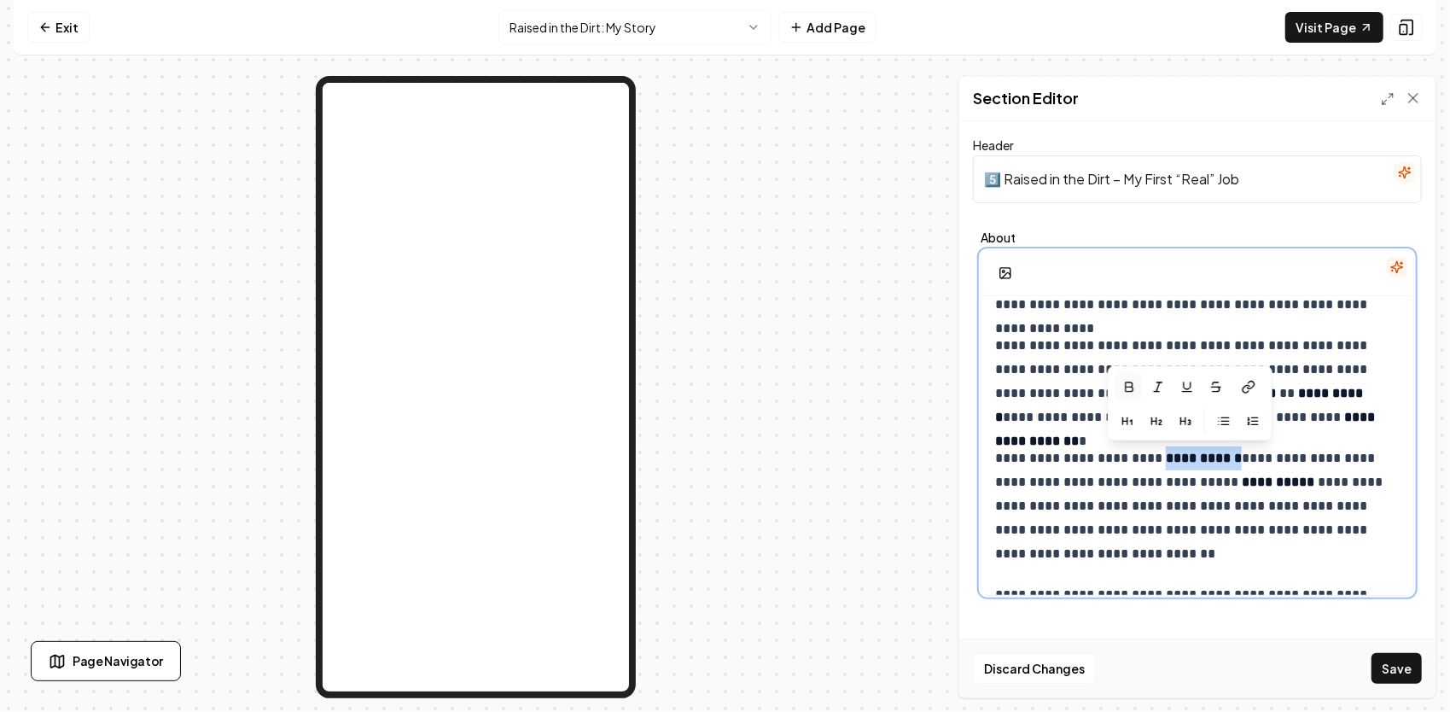
drag, startPoint x: 1228, startPoint y: 455, endPoint x: 1149, endPoint y: 450, distance: 79.5
click at [1166, 451] on strong "**********" at bounding box center [1204, 457] width 76 height 13
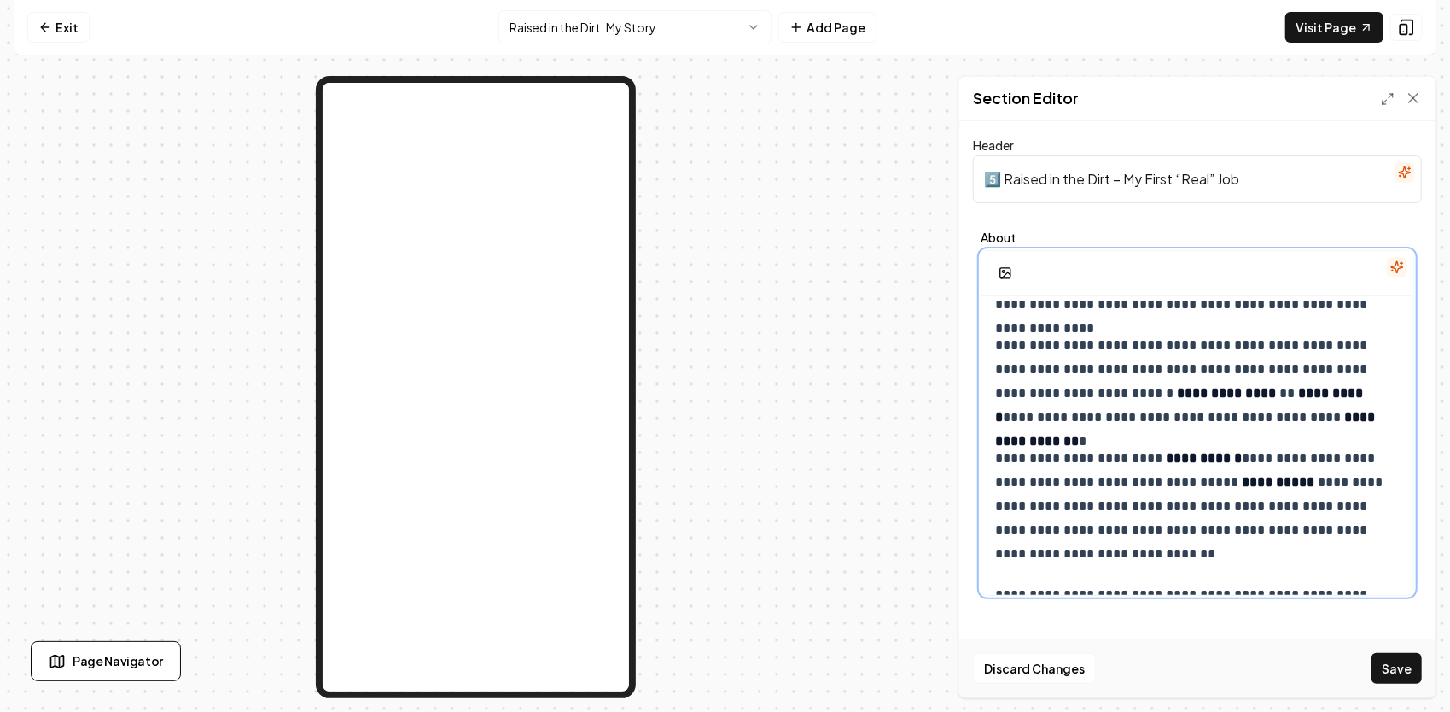
click at [1374, 510] on p "**********" at bounding box center [1191, 505] width 393 height 119
click at [1229, 451] on strong "**********" at bounding box center [1204, 457] width 76 height 13
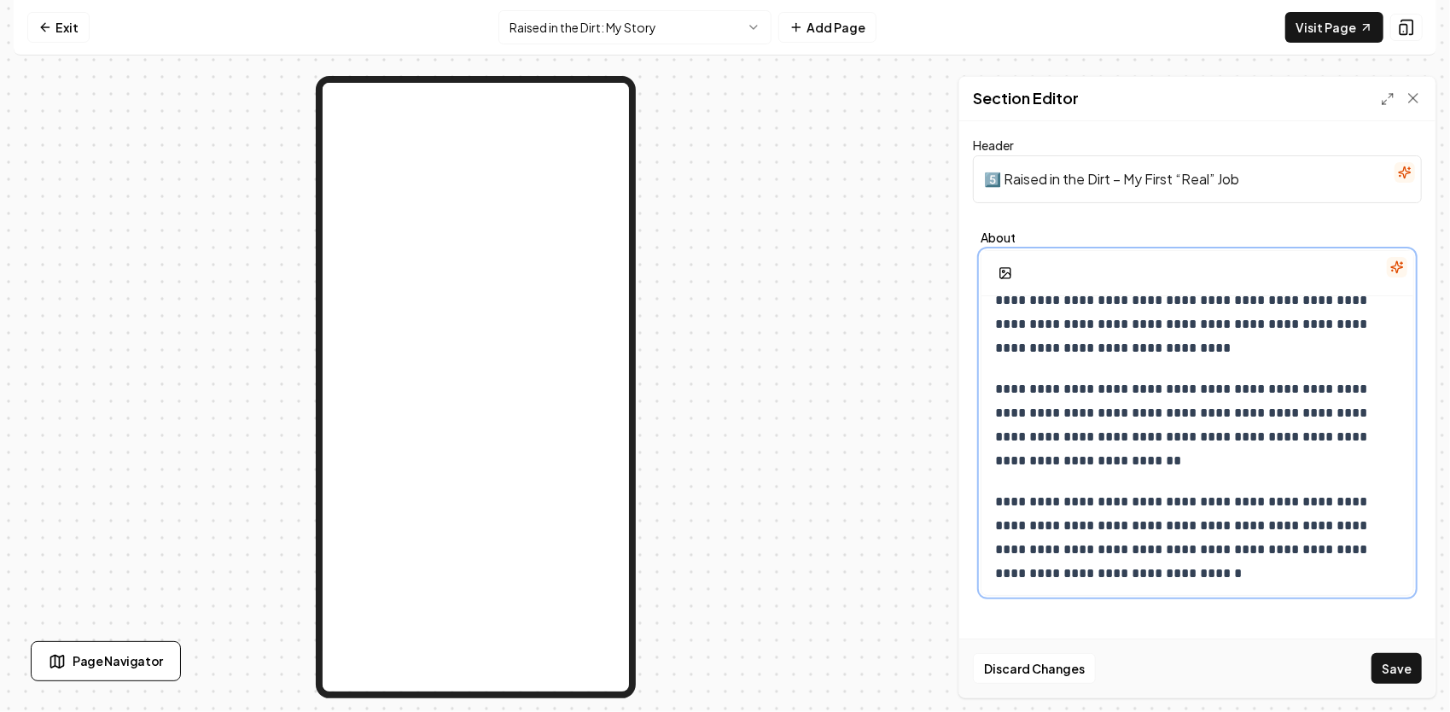
scroll to position [1377, 0]
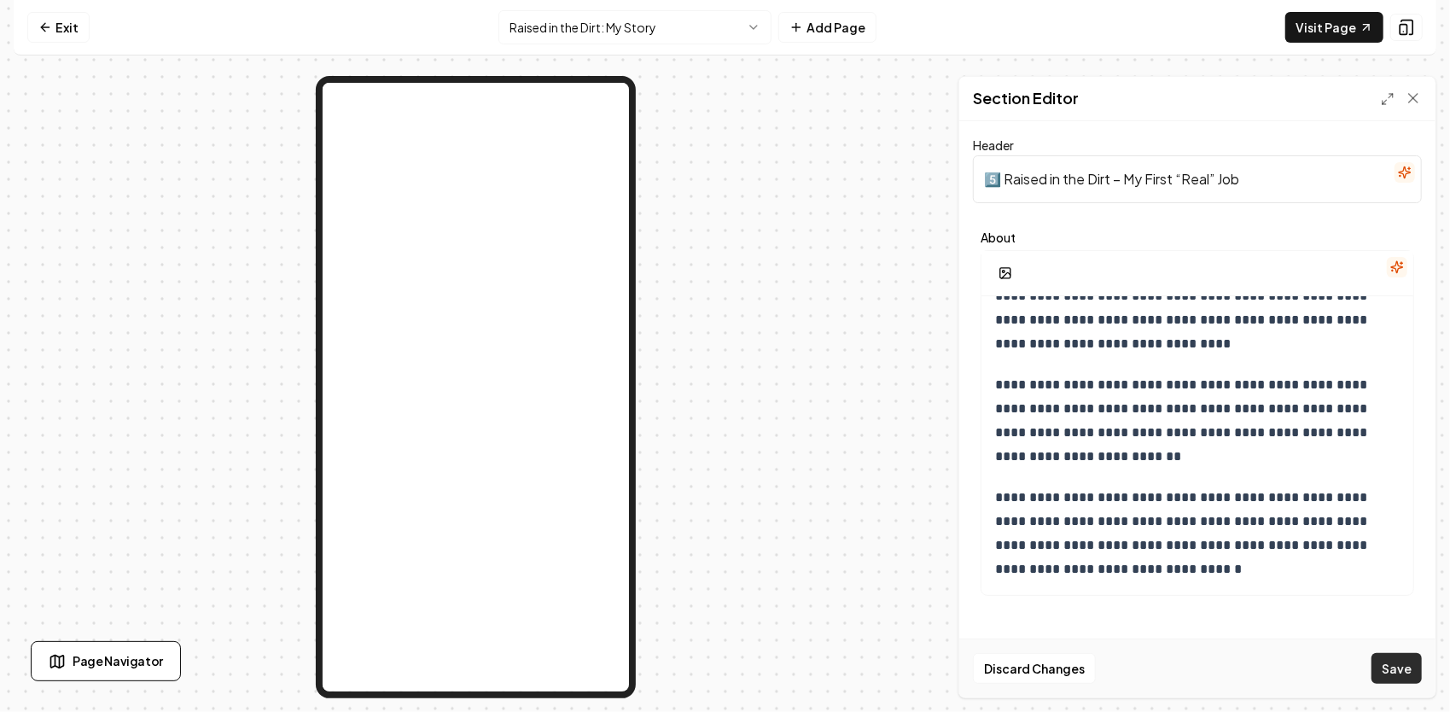
click at [1394, 672] on button "Save" at bounding box center [1396, 668] width 50 height 31
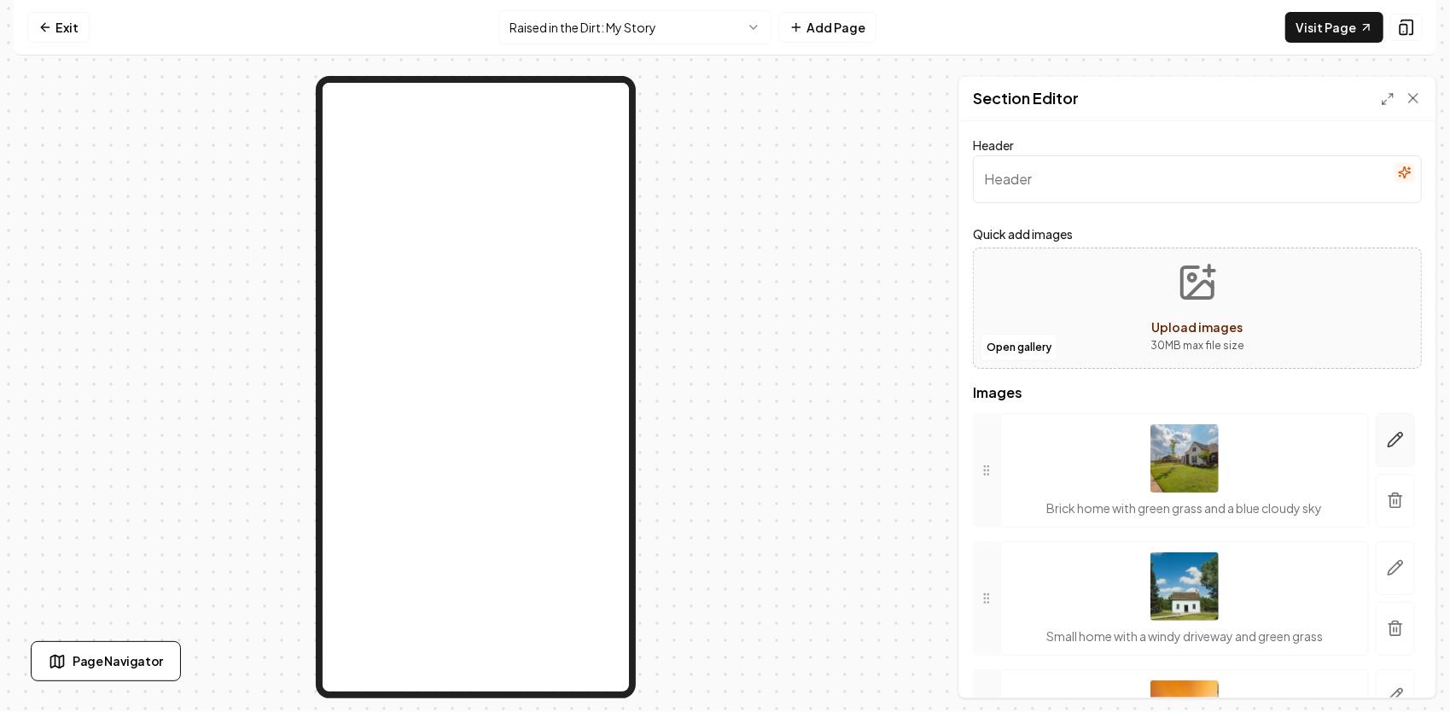
click at [1379, 449] on button "button" at bounding box center [1394, 440] width 39 height 54
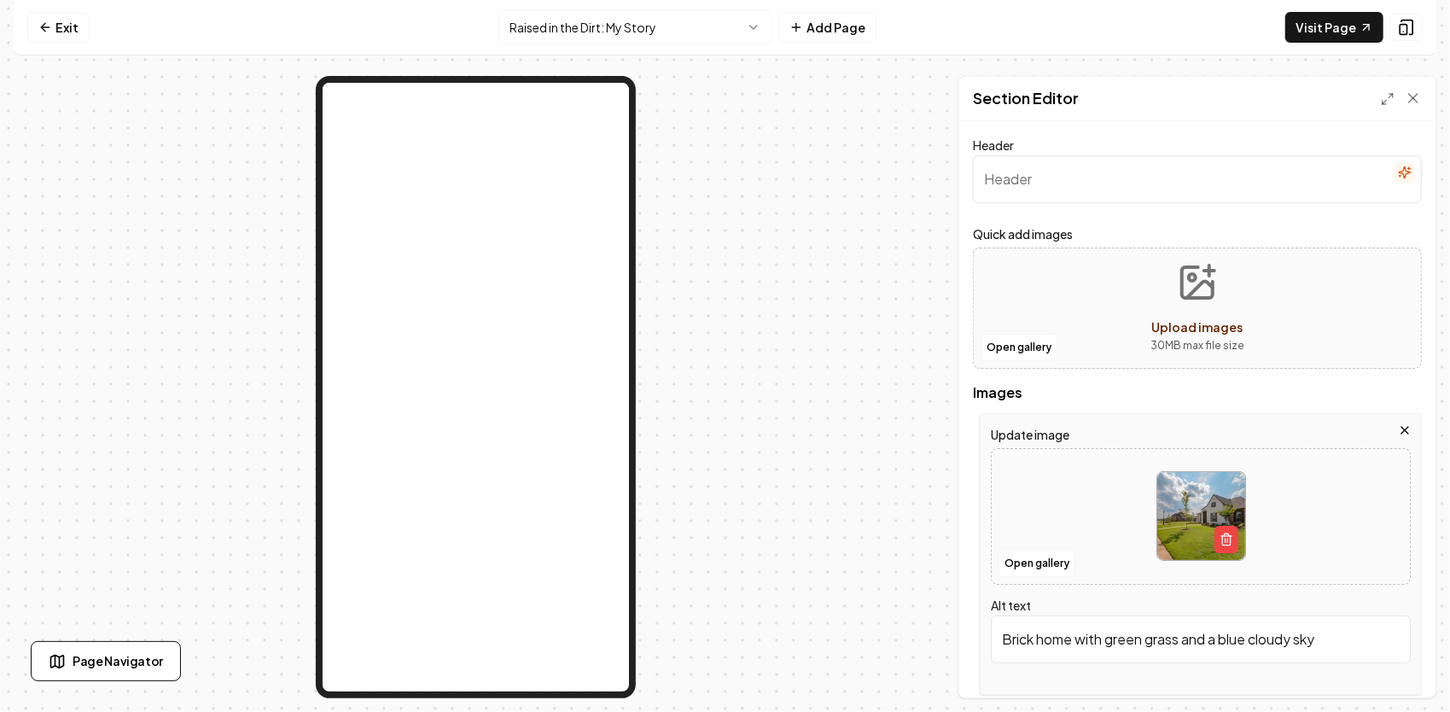
click at [1181, 502] on img at bounding box center [1201, 516] width 88 height 88
type input "**********"
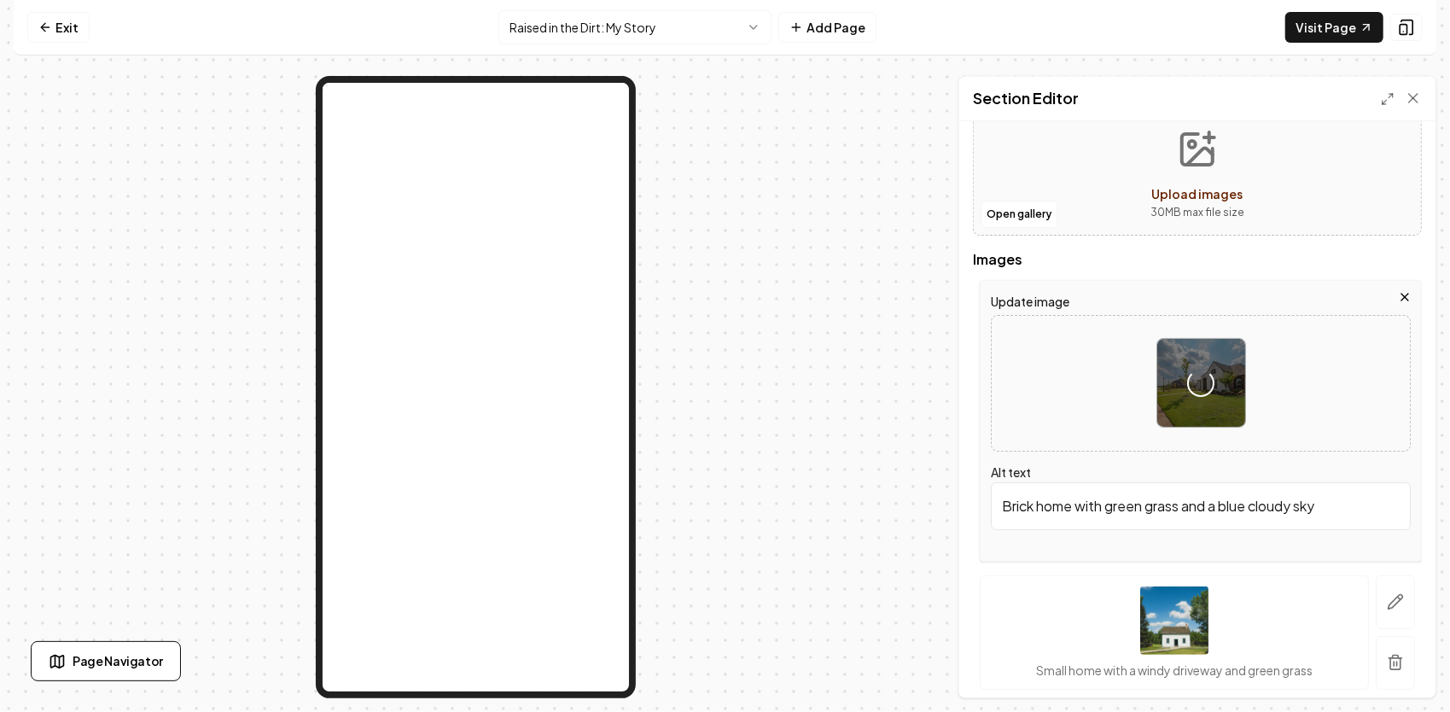
scroll to position [171, 0]
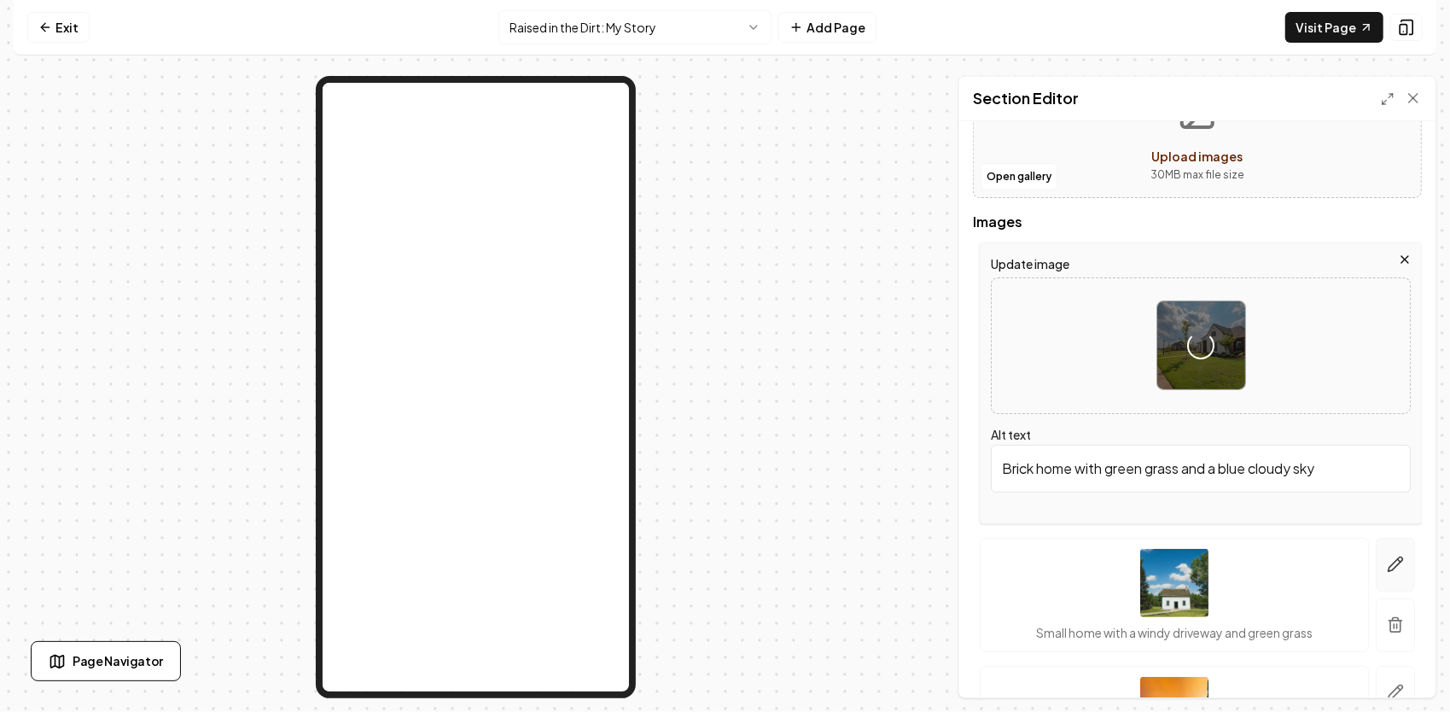
click at [1387, 558] on icon "button" at bounding box center [1395, 563] width 17 height 17
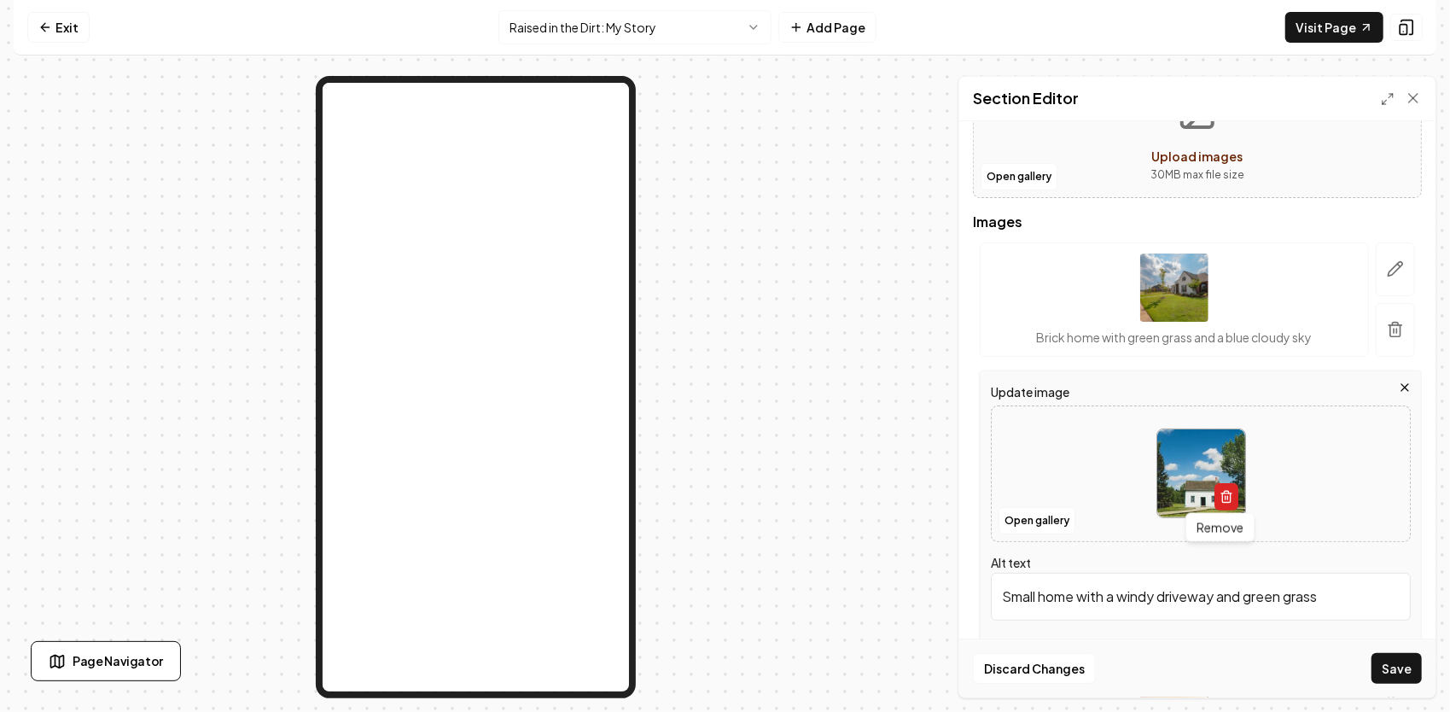
click at [1224, 491] on icon "button" at bounding box center [1226, 492] width 4 height 3
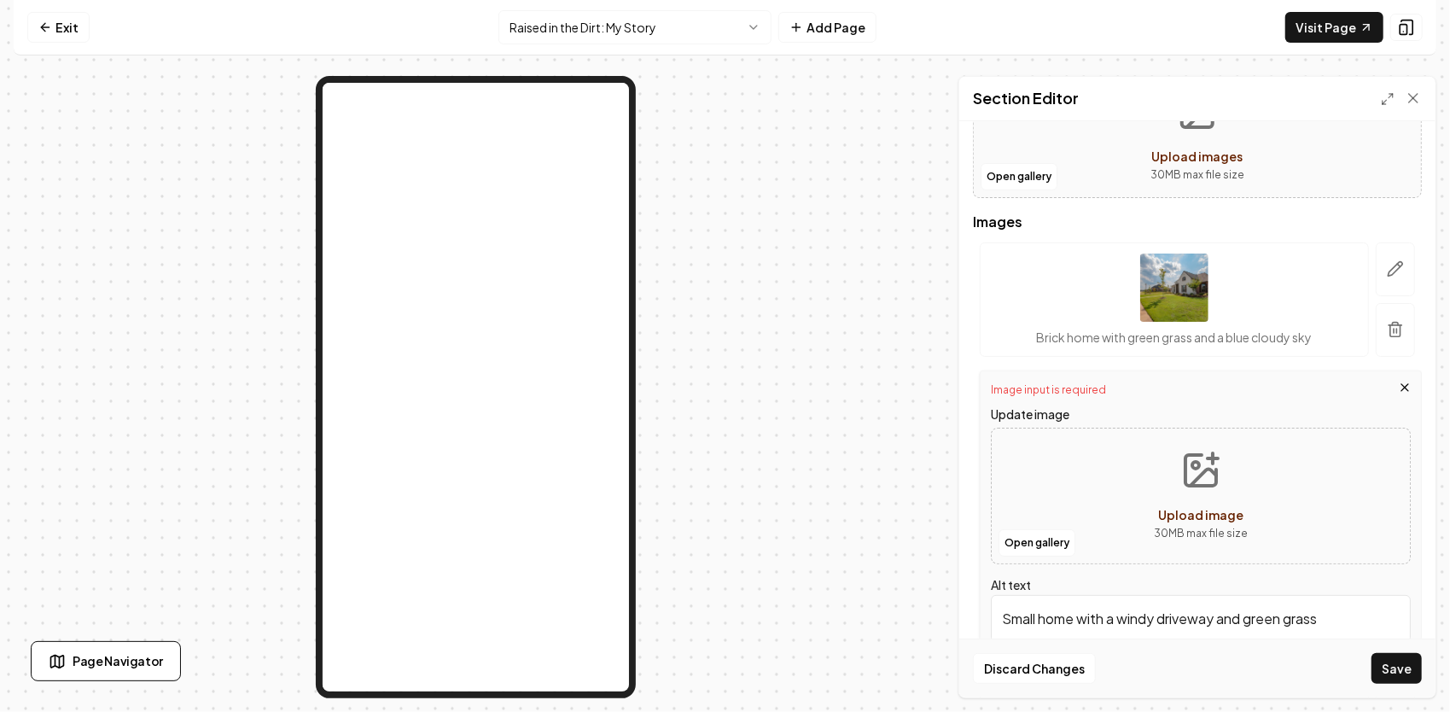
click at [1195, 450] on icon "Upload image" at bounding box center [1200, 470] width 41 height 41
click at [1232, 488] on button "Upload image 30 MB max file size" at bounding box center [1200, 495] width 121 height 119
click at [1047, 532] on button "Open gallery" at bounding box center [1036, 542] width 77 height 27
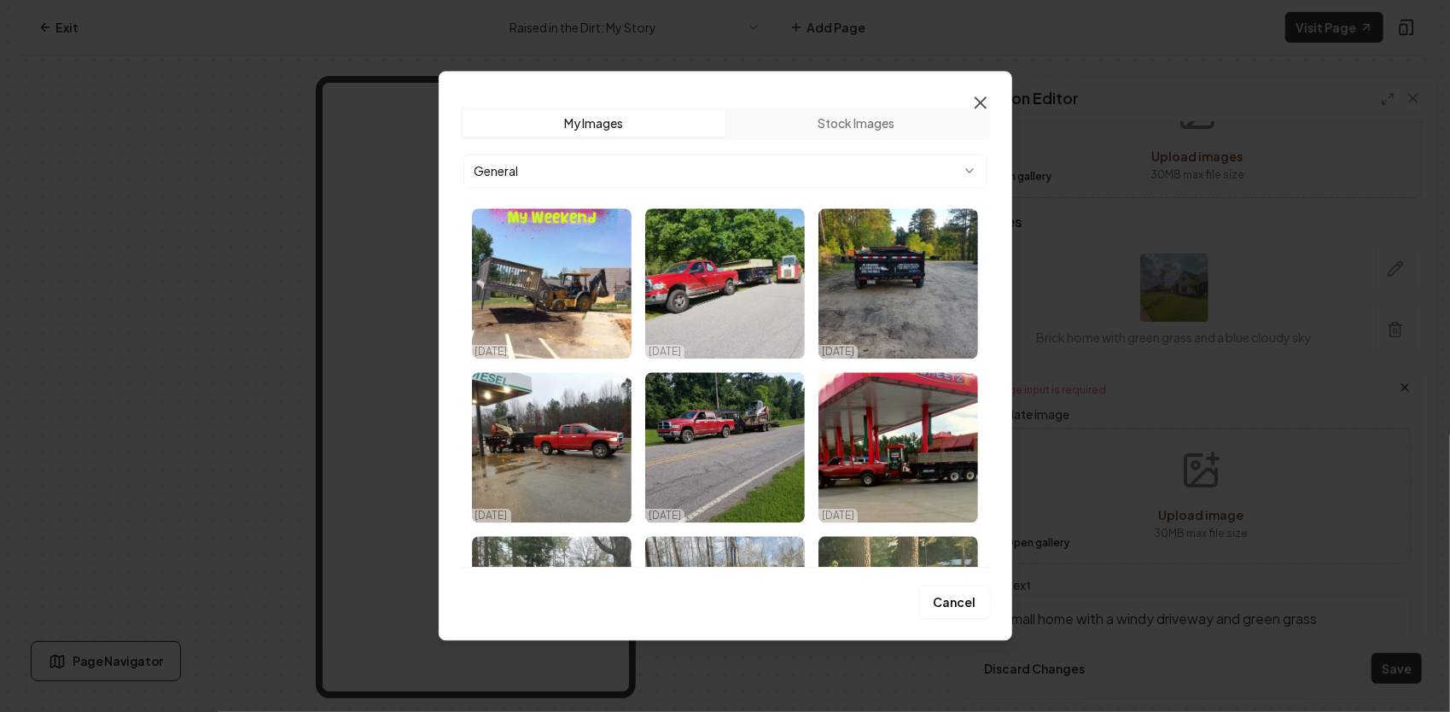
click at [976, 102] on icon "button" at bounding box center [980, 102] width 20 height 20
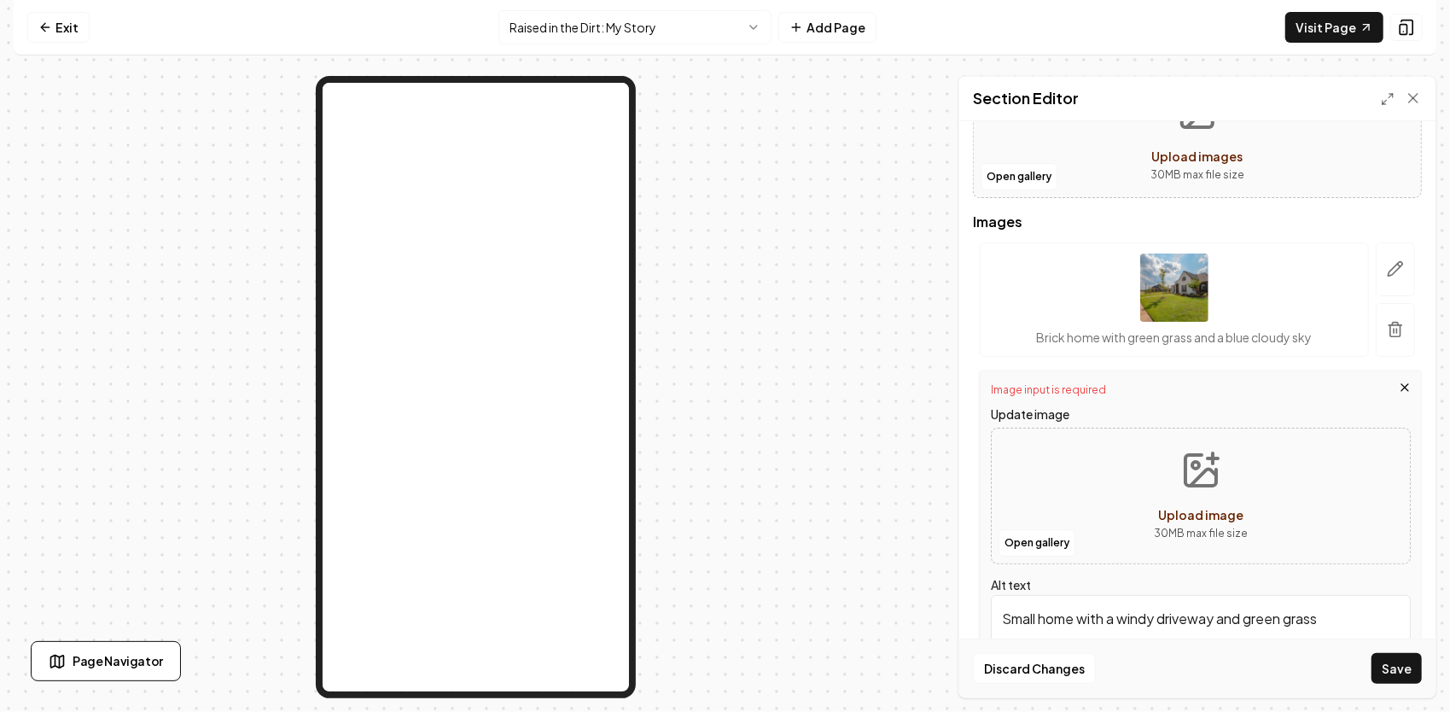
click at [1181, 472] on icon "Upload image" at bounding box center [1200, 470] width 41 height 41
type input "**********"
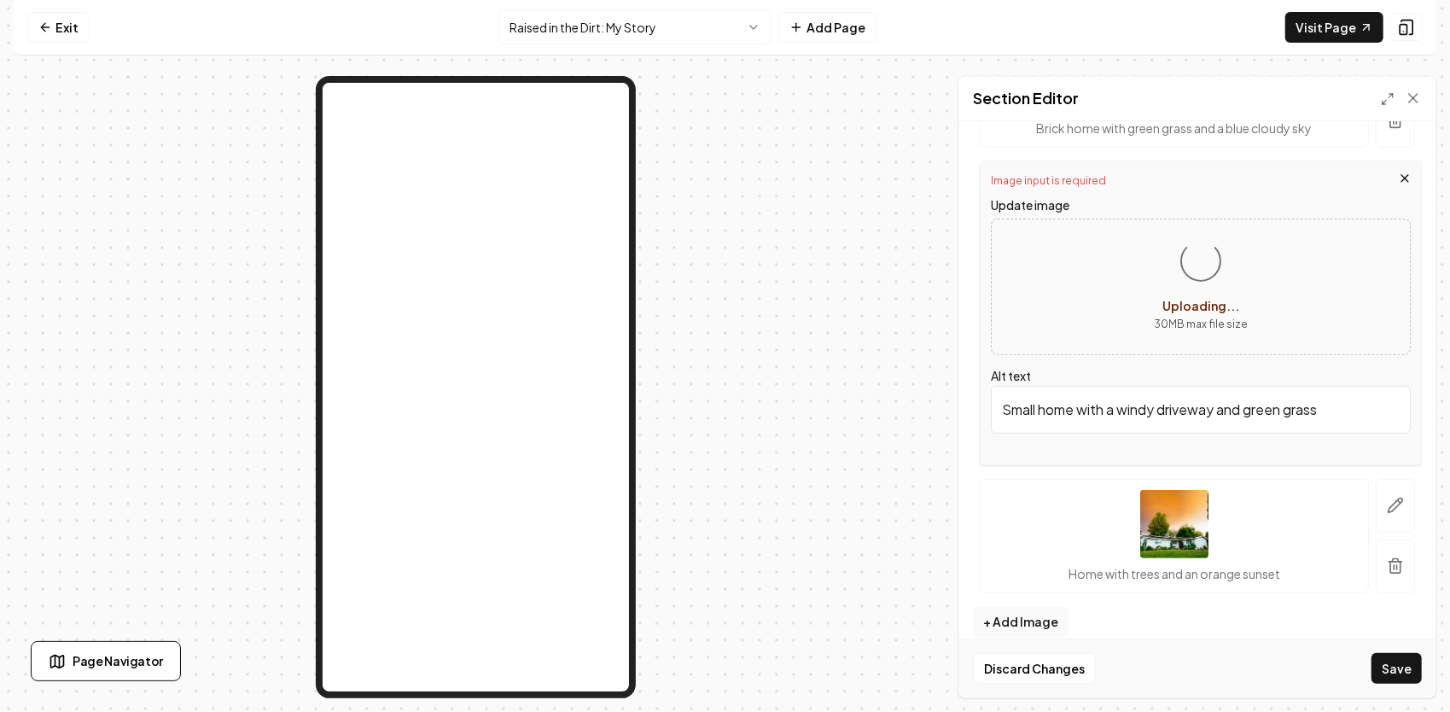
scroll to position [396, 0]
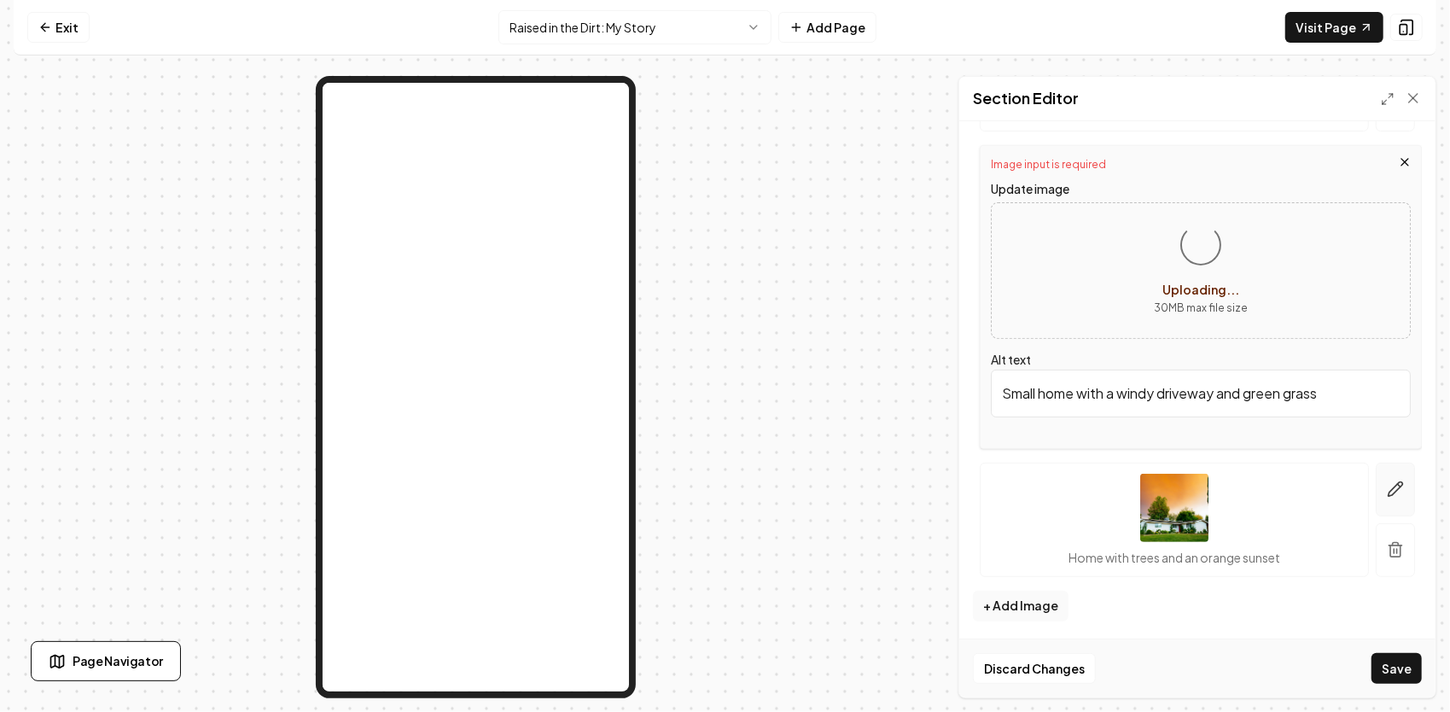
click at [1388, 491] on icon "button" at bounding box center [1395, 489] width 15 height 15
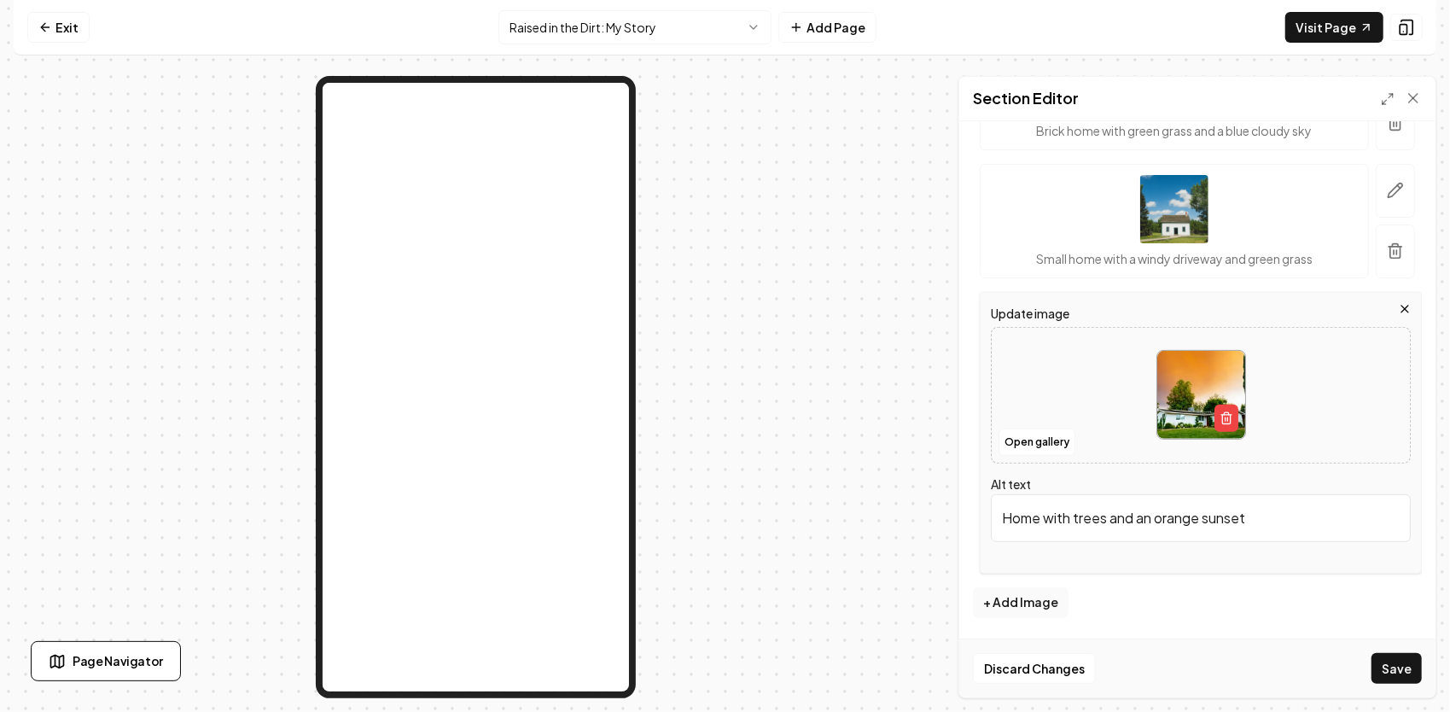
scroll to position [374, 0]
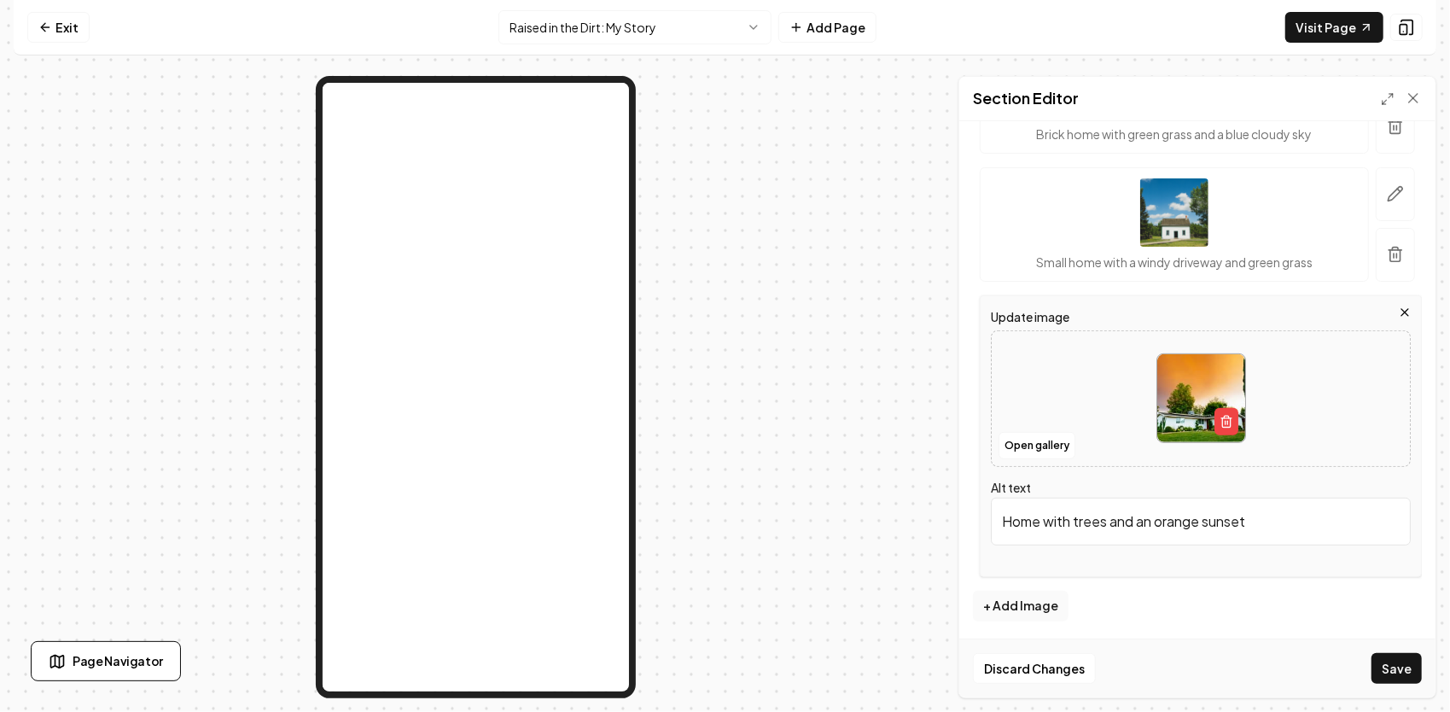
click at [1186, 403] on img at bounding box center [1201, 398] width 88 height 88
type input "**********"
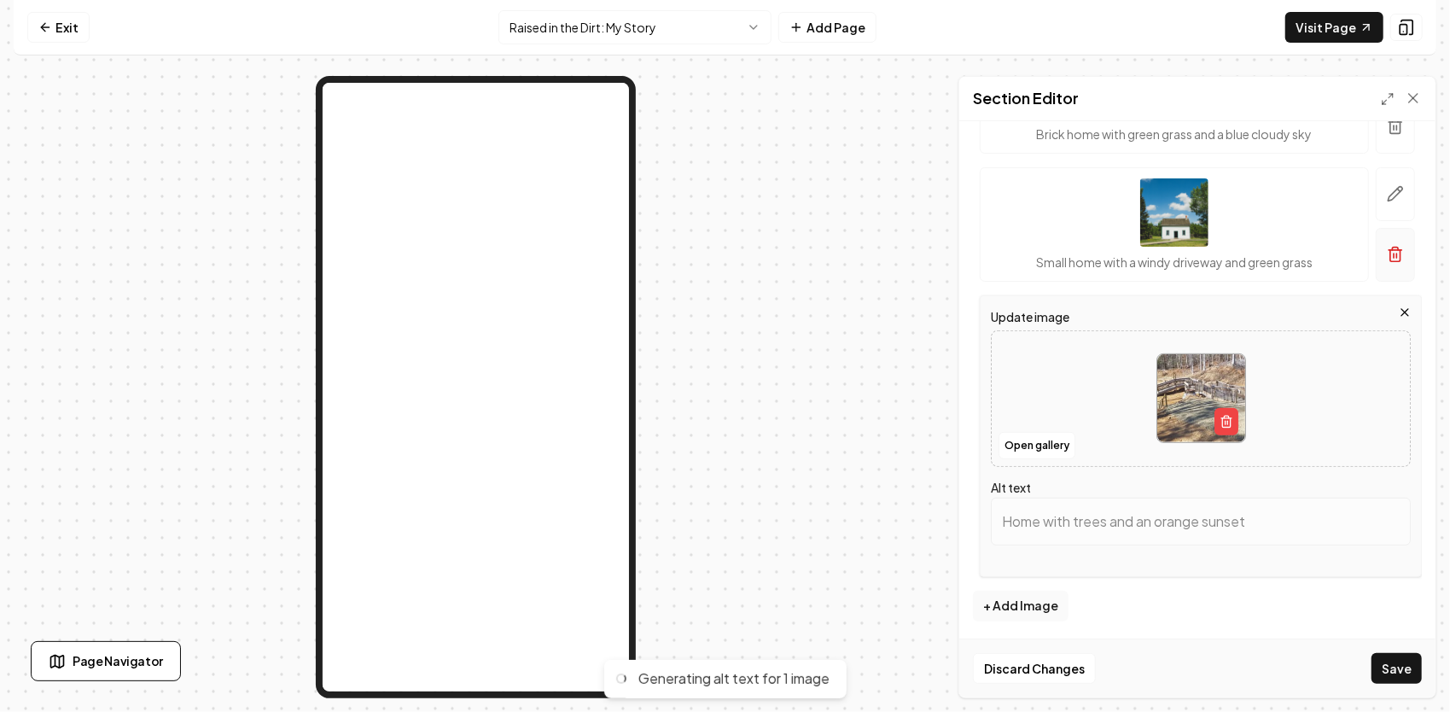
type input "Accessible wooden bridge with railings in a wooded area, connecting pathways ov…"
click at [1387, 191] on icon "button" at bounding box center [1395, 193] width 17 height 17
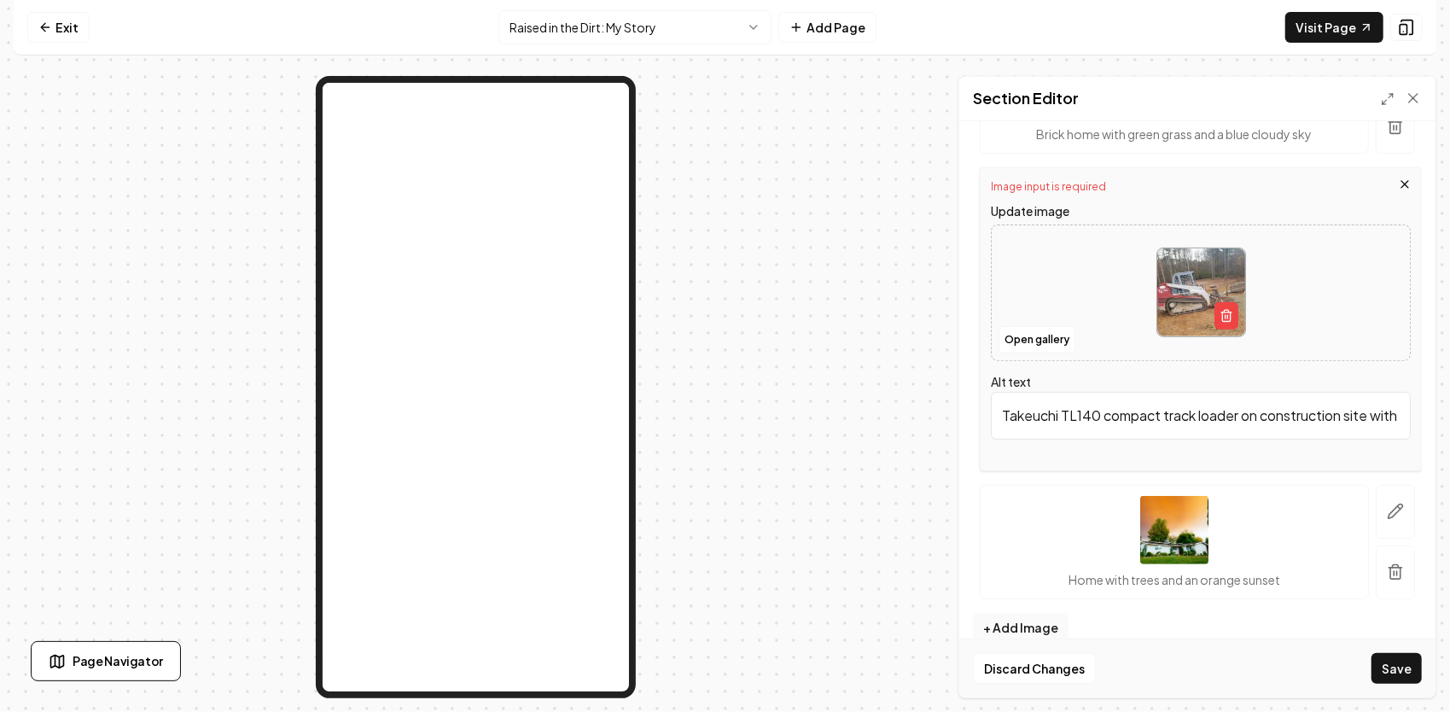
scroll to position [0, 2]
drag, startPoint x: 1380, startPoint y: 414, endPoint x: 997, endPoint y: 370, distance: 385.6
click at [1000, 372] on div "Alt text Takeuchi TL140 compact track loader on construction site with gravel a…" at bounding box center [1201, 405] width 420 height 68
type input "ith gravel and trees in background."
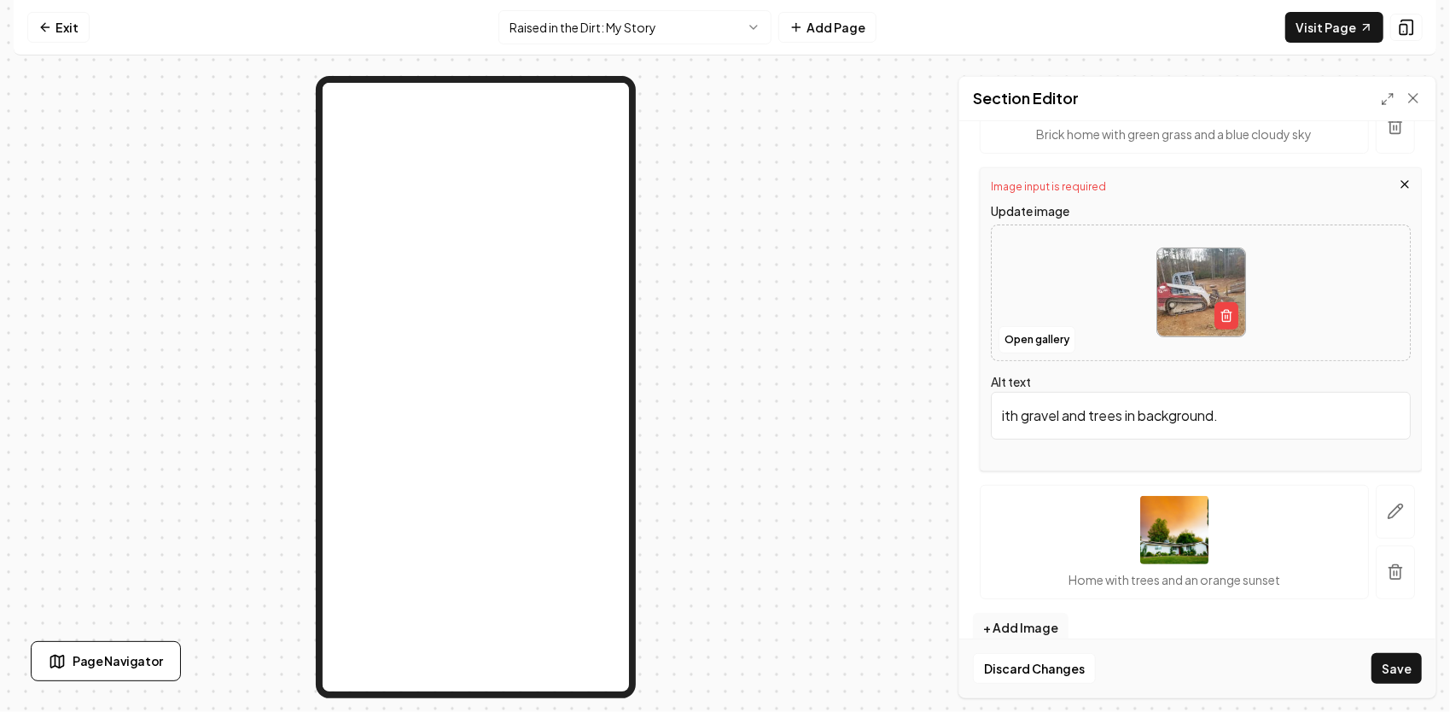
drag, startPoint x: 1236, startPoint y: 420, endPoint x: 983, endPoint y: 408, distance: 252.9
click at [973, 412] on div "Image input is required Update image Open gallery Alt text ith gravel and trees…" at bounding box center [1197, 319] width 449 height 304
click at [1248, 147] on div "Brick home with green grass and a blue cloudy sky" at bounding box center [1174, 96] width 389 height 114
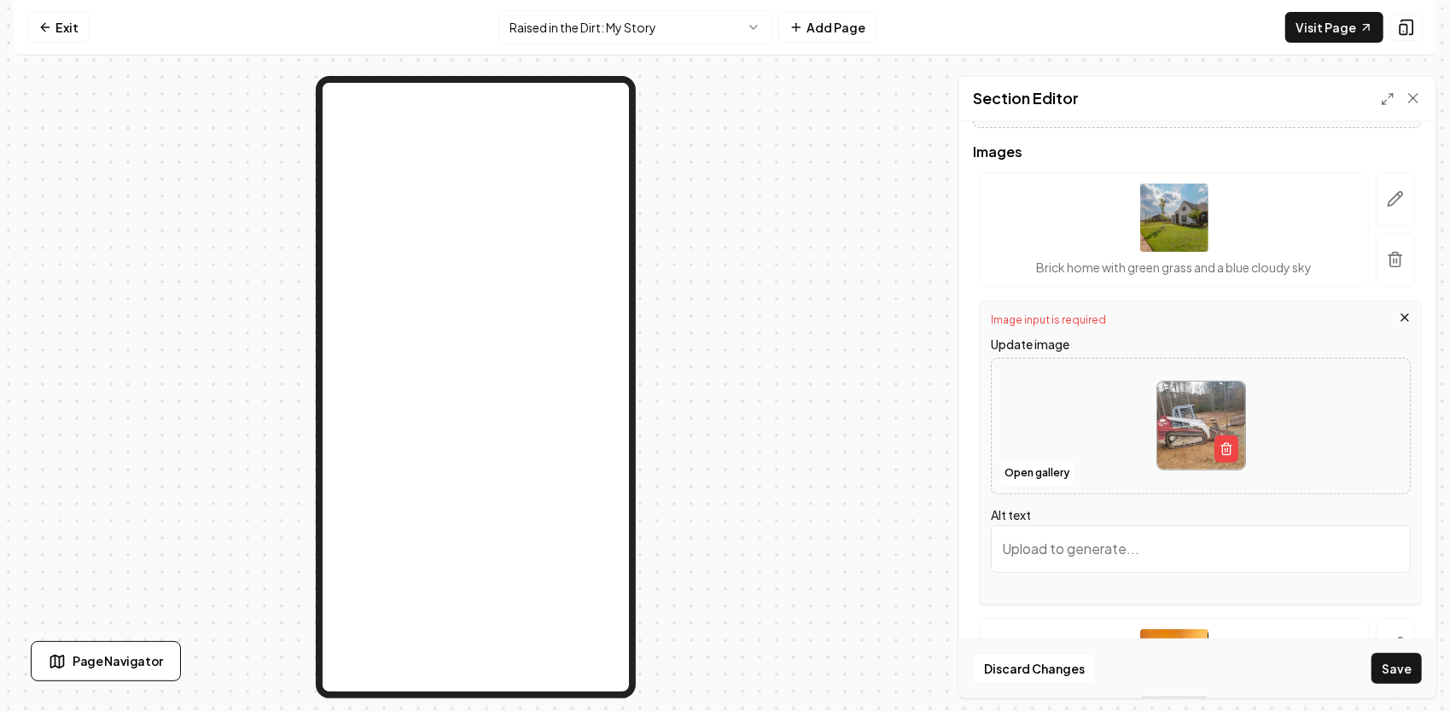
scroll to position [203, 0]
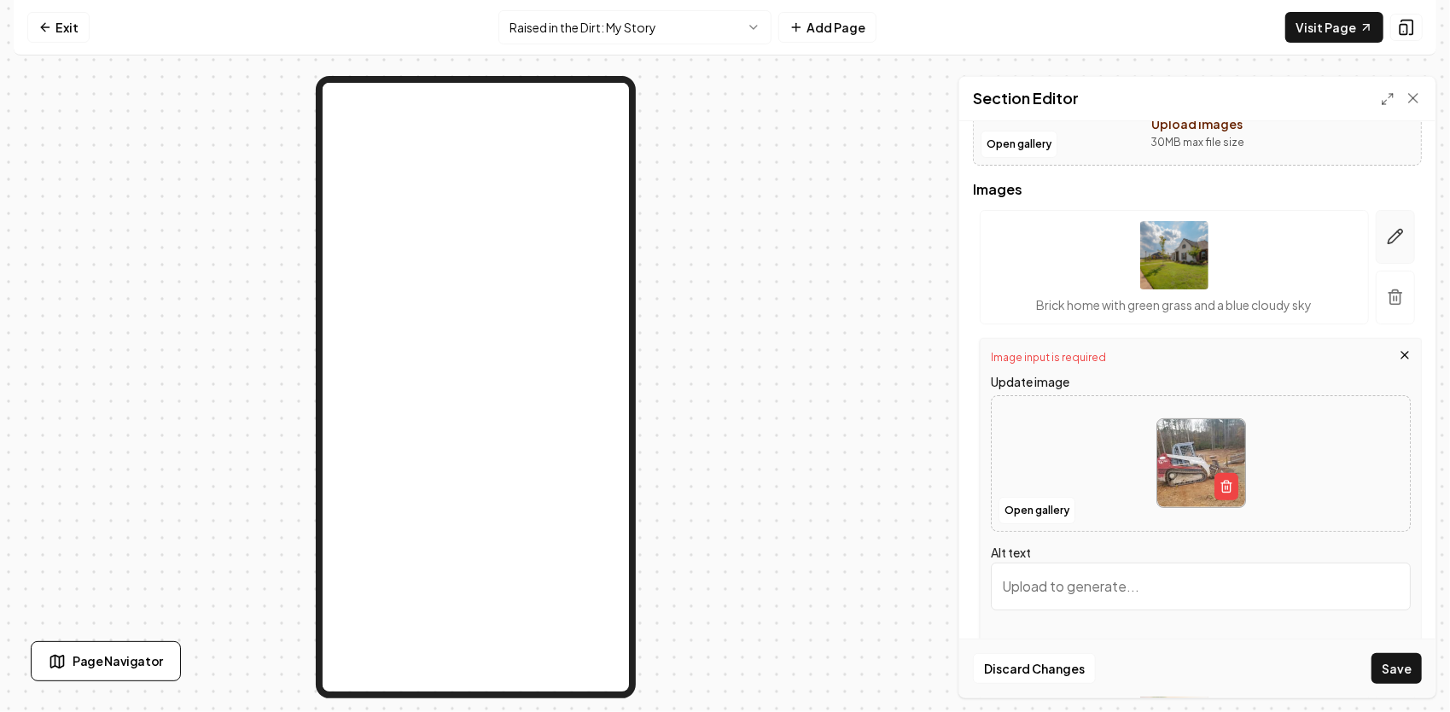
click at [1375, 232] on button "button" at bounding box center [1394, 237] width 39 height 54
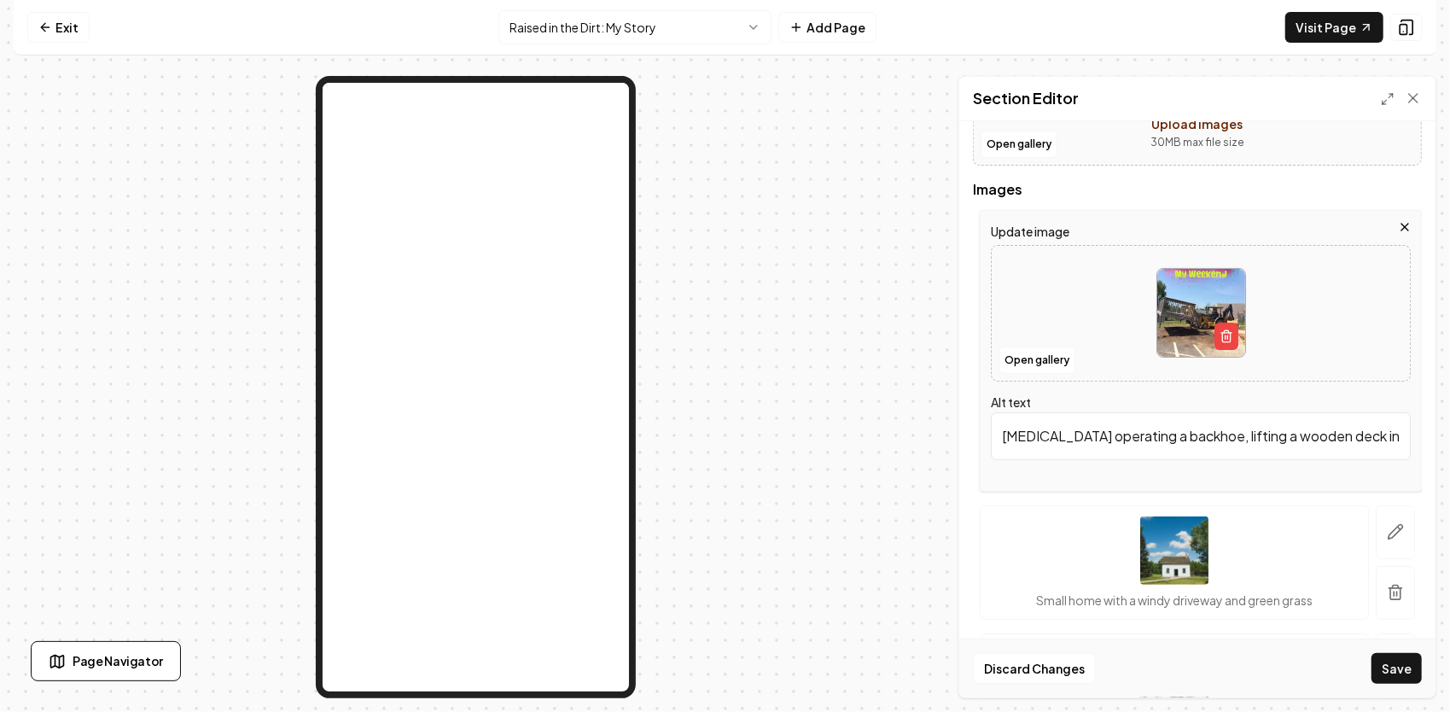
drag, startPoint x: 1377, startPoint y: 439, endPoint x: 949, endPoint y: 434, distance: 428.4
click at [950, 436] on div "Page Settings Section Editor Header Quick add images Open gallery Upload images…" at bounding box center [725, 387] width 1422 height 622
type input "deck in a worksite setting."
drag, startPoint x: 1198, startPoint y: 449, endPoint x: 964, endPoint y: 438, distance: 234.1
click at [967, 439] on div "Header Quick add images Open gallery Upload images 30 MB max file size Images U…" at bounding box center [1197, 409] width 476 height 576
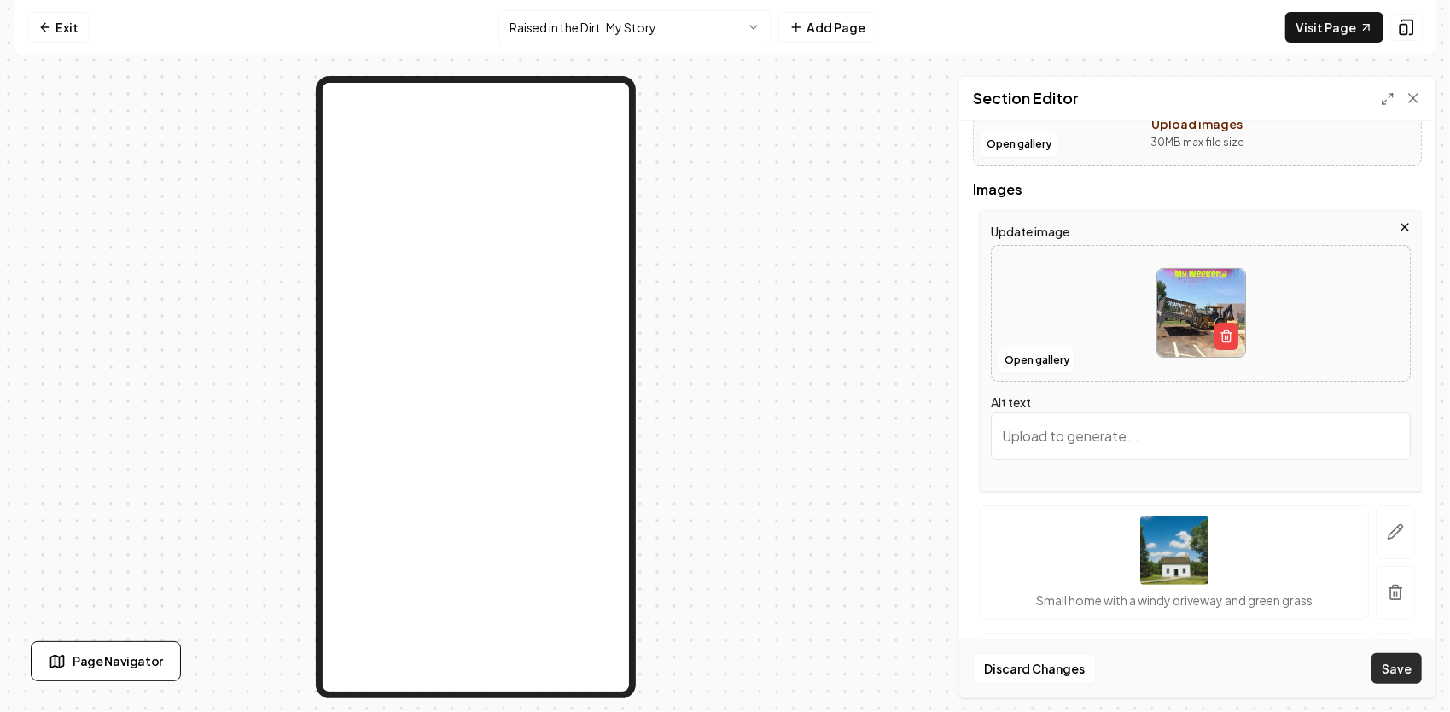
click at [1398, 672] on button "Save" at bounding box center [1396, 668] width 50 height 31
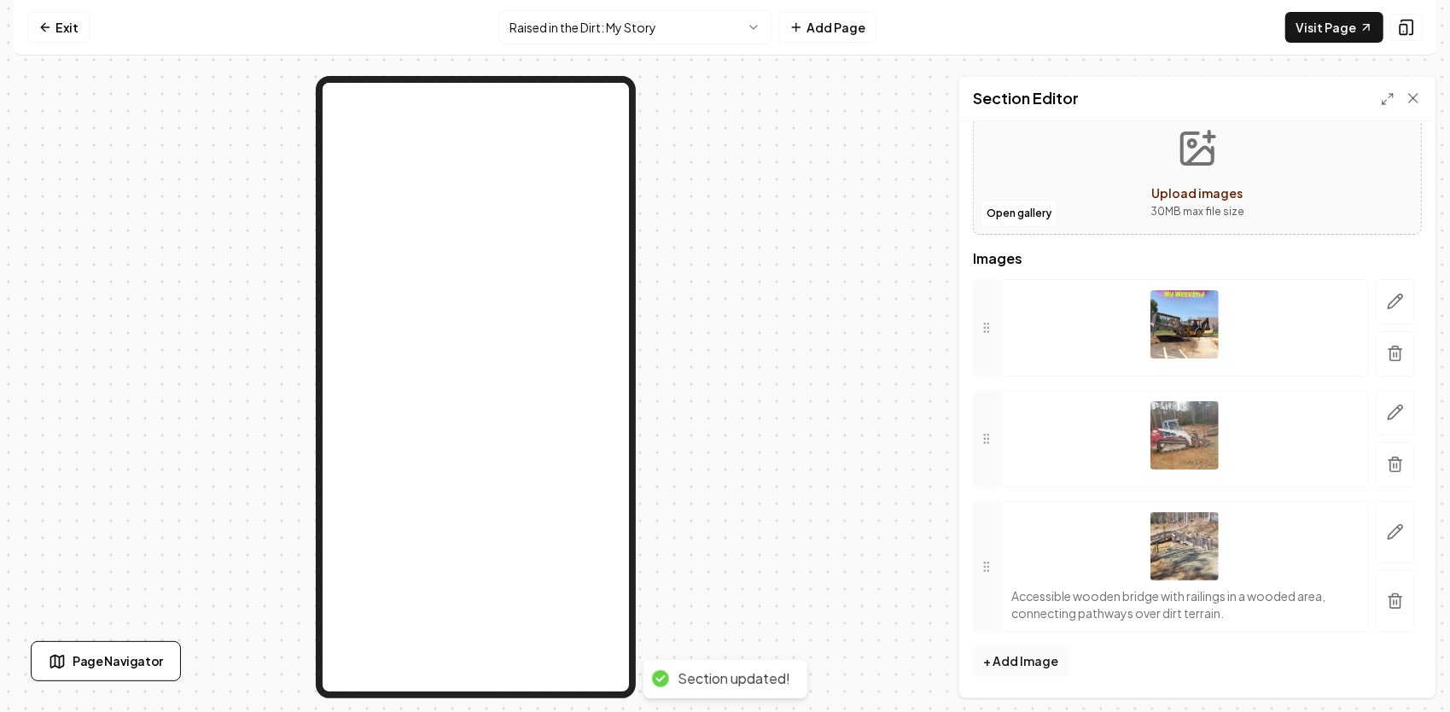
scroll to position [131, 0]
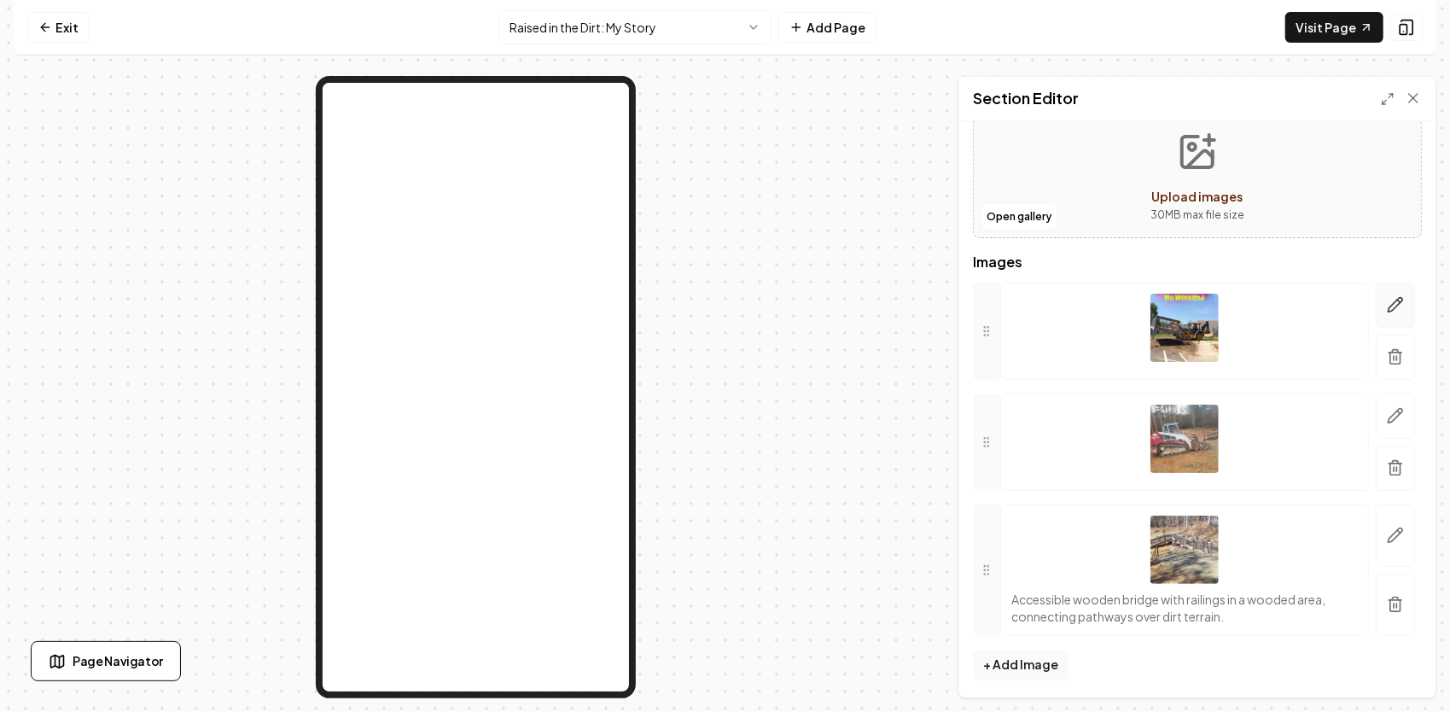
click at [1387, 300] on icon "button" at bounding box center [1395, 304] width 17 height 17
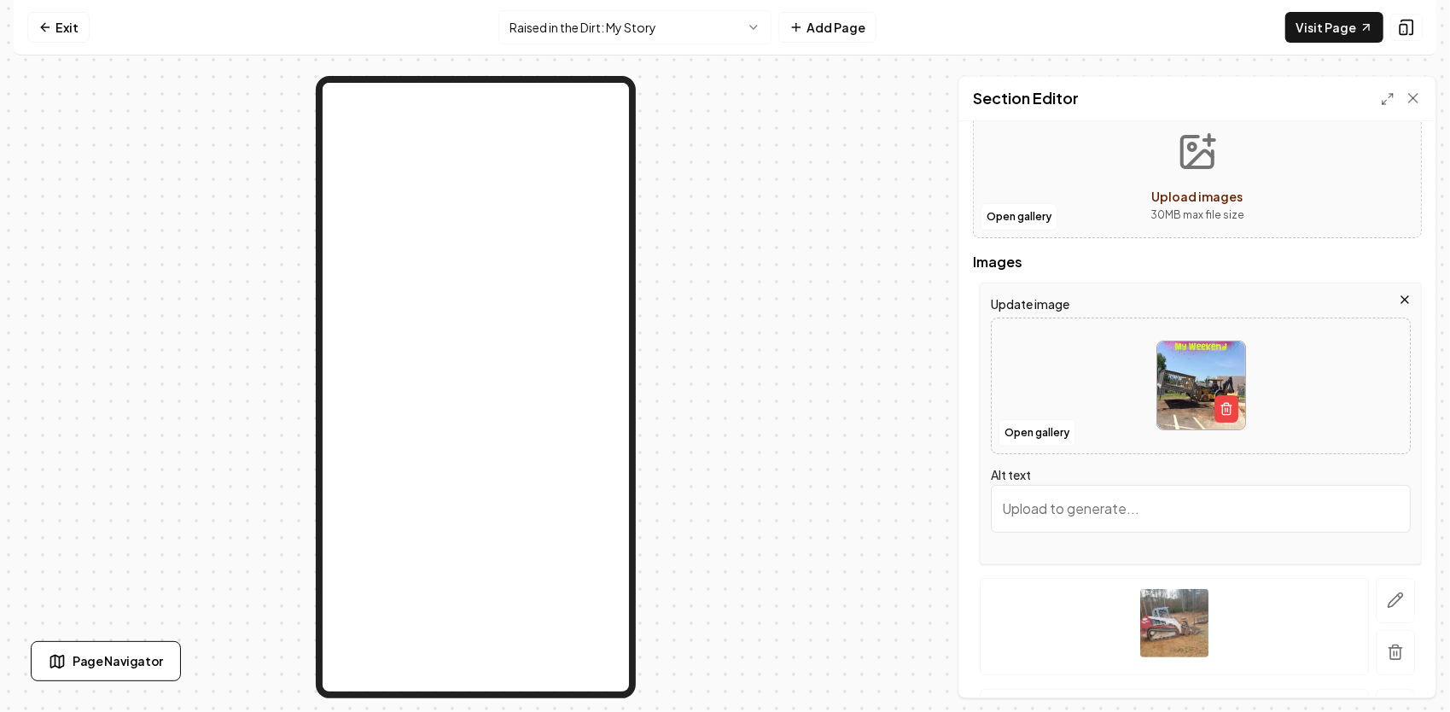
click at [1099, 504] on input "Alt text" at bounding box center [1201, 509] width 420 height 48
paste input "Back where it all started — helping move the old decks at [GEOGRAPHIC_DATA] as …"
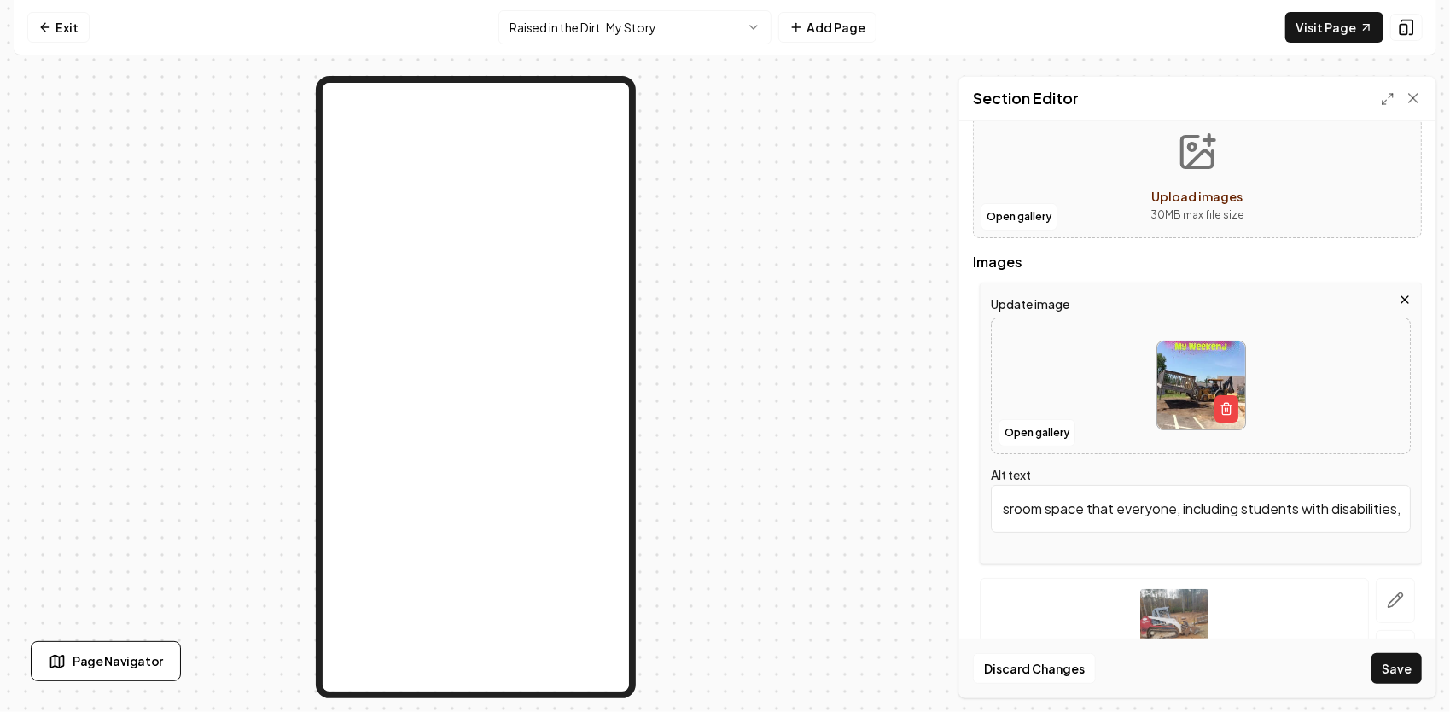
scroll to position [0, 1164]
type input "Back where it all started — helping move the old decks at [GEOGRAPHIC_DATA] as …"
click at [1398, 672] on button "Save" at bounding box center [1396, 668] width 50 height 31
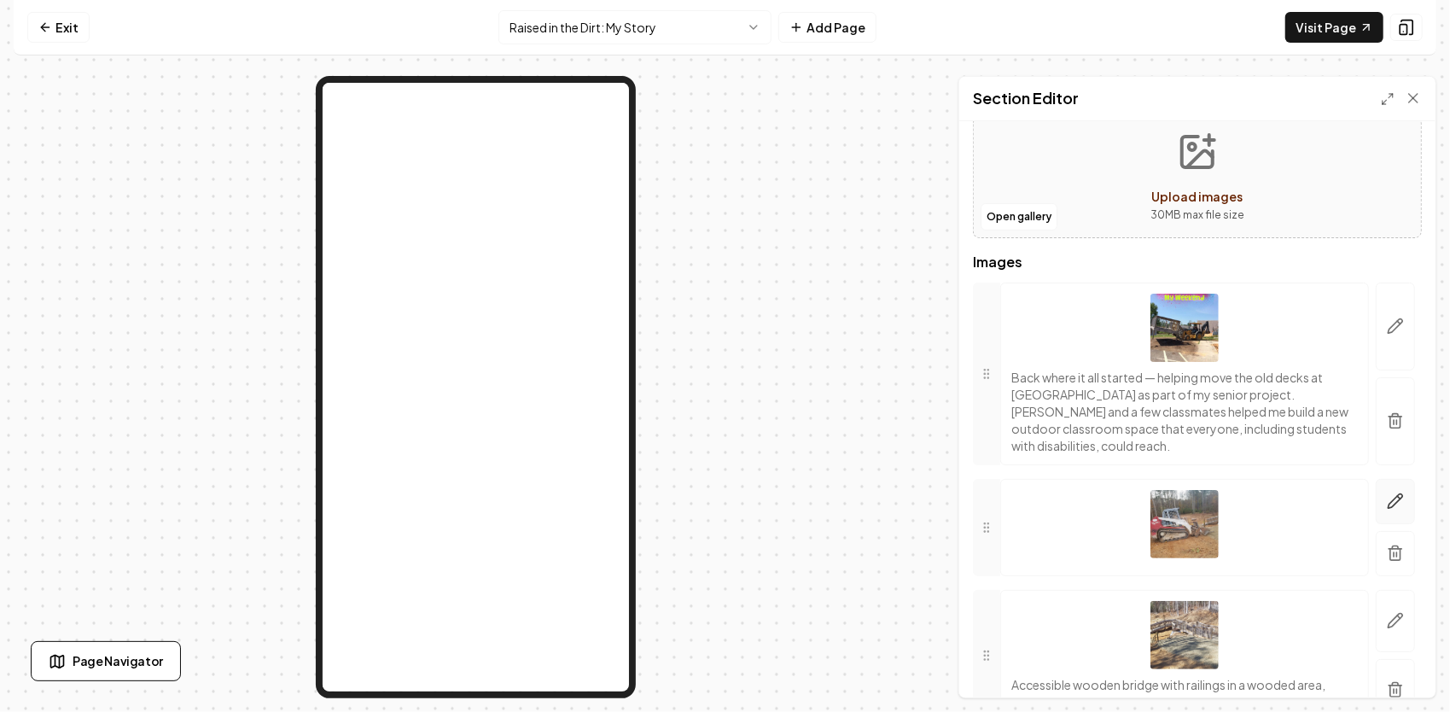
click at [1387, 495] on icon "button" at bounding box center [1395, 500] width 17 height 17
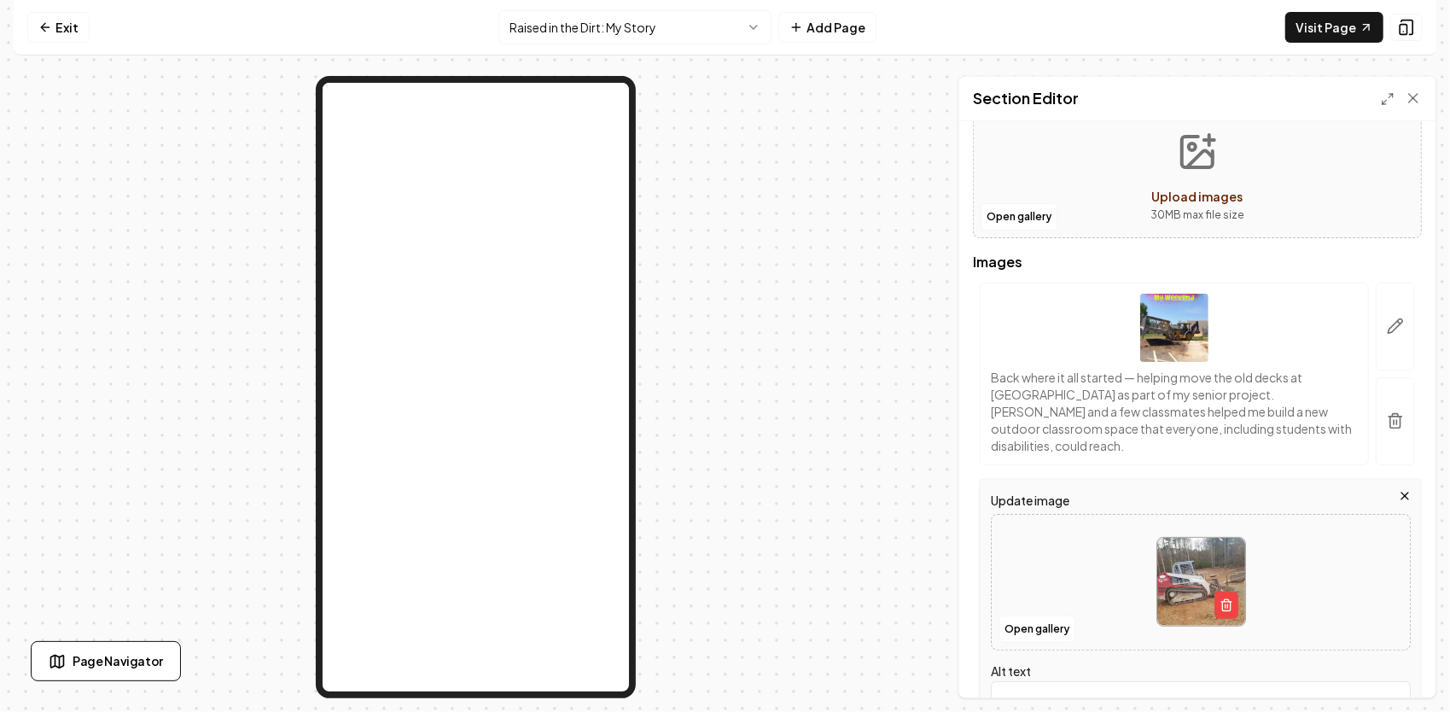
click at [1051, 691] on input "Alt text" at bounding box center [1201, 705] width 420 height 48
paste input "This was the first time I ever took my granddaddy’s TL-140 off the farm myself.…"
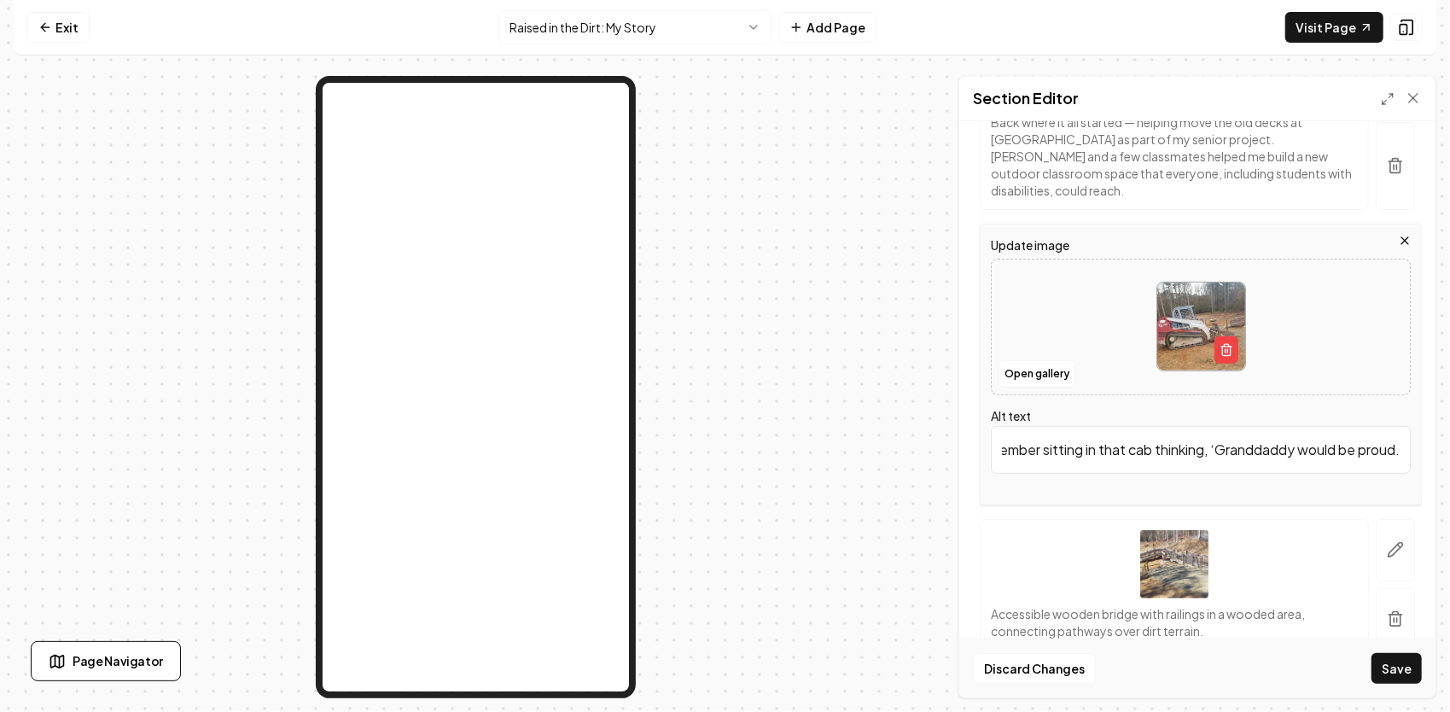
scroll to position [387, 0]
type input "This was the first time I ever took my granddaddy’s TL-140 off the farm myself.…"
click at [1397, 663] on button "Save" at bounding box center [1396, 668] width 50 height 31
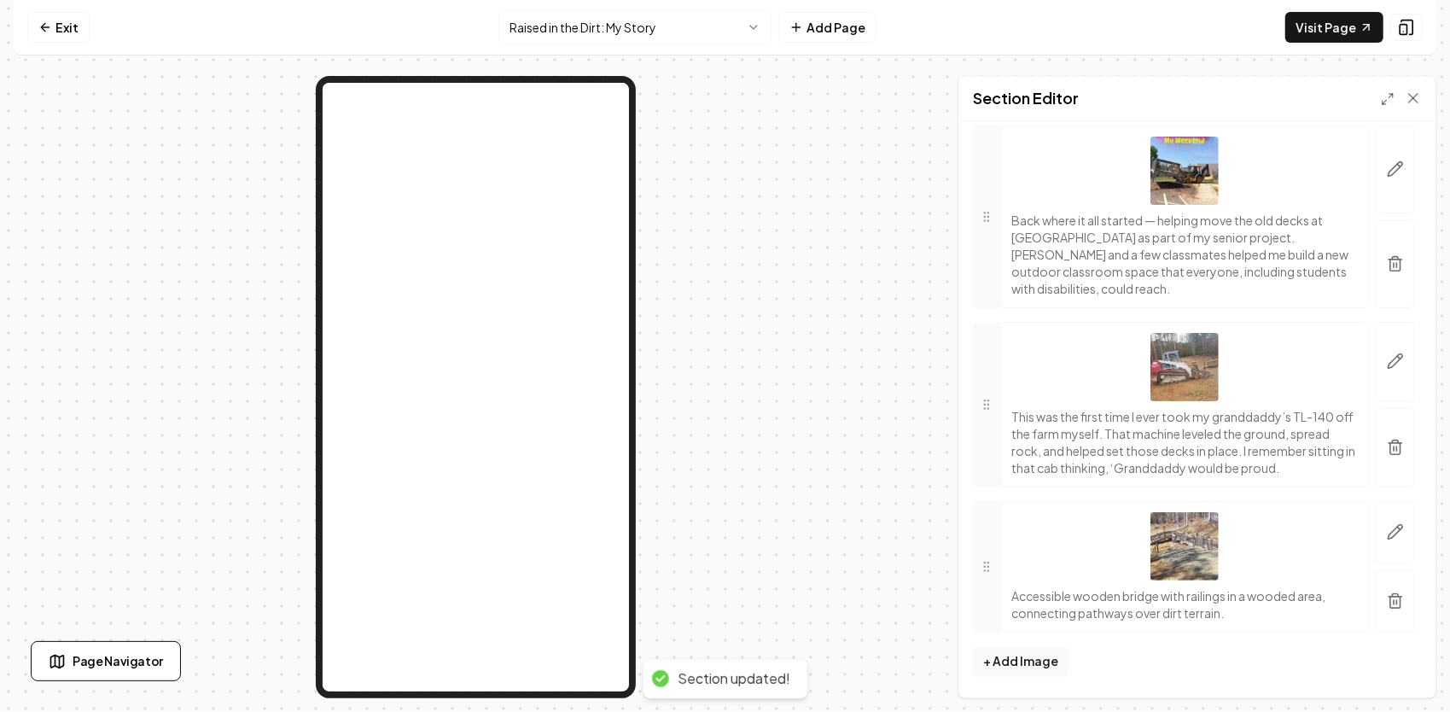
scroll to position [301, 0]
click at [1387, 527] on icon "button" at bounding box center [1395, 531] width 17 height 17
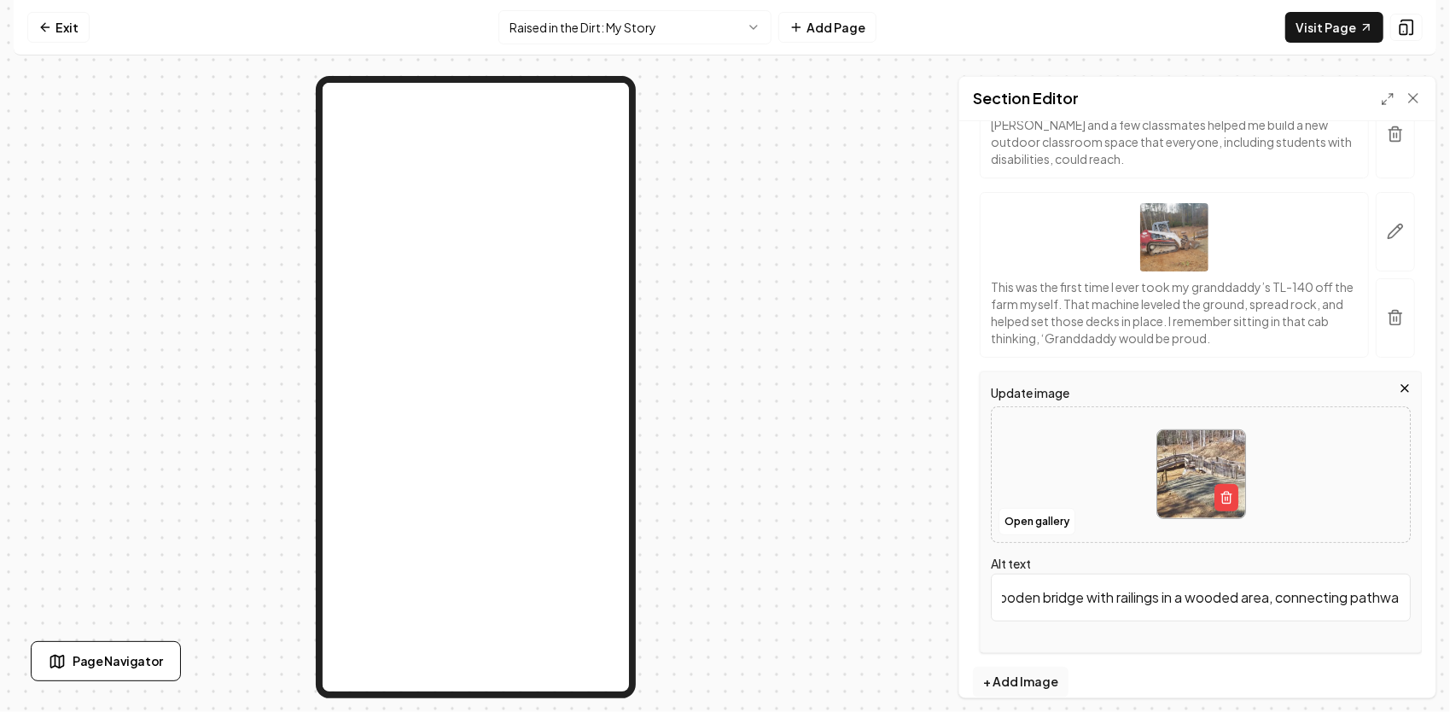
scroll to position [0, 224]
drag, startPoint x: 1004, startPoint y: 578, endPoint x: 1431, endPoint y: 608, distance: 427.7
click at [1431, 608] on div "Header Quick add images Open gallery Upload images 30 MB max file size Images B…" at bounding box center [1197, 409] width 476 height 576
paste input "he finished outdoor classroom — built with reclaimed decks, a lot of sweat, and…"
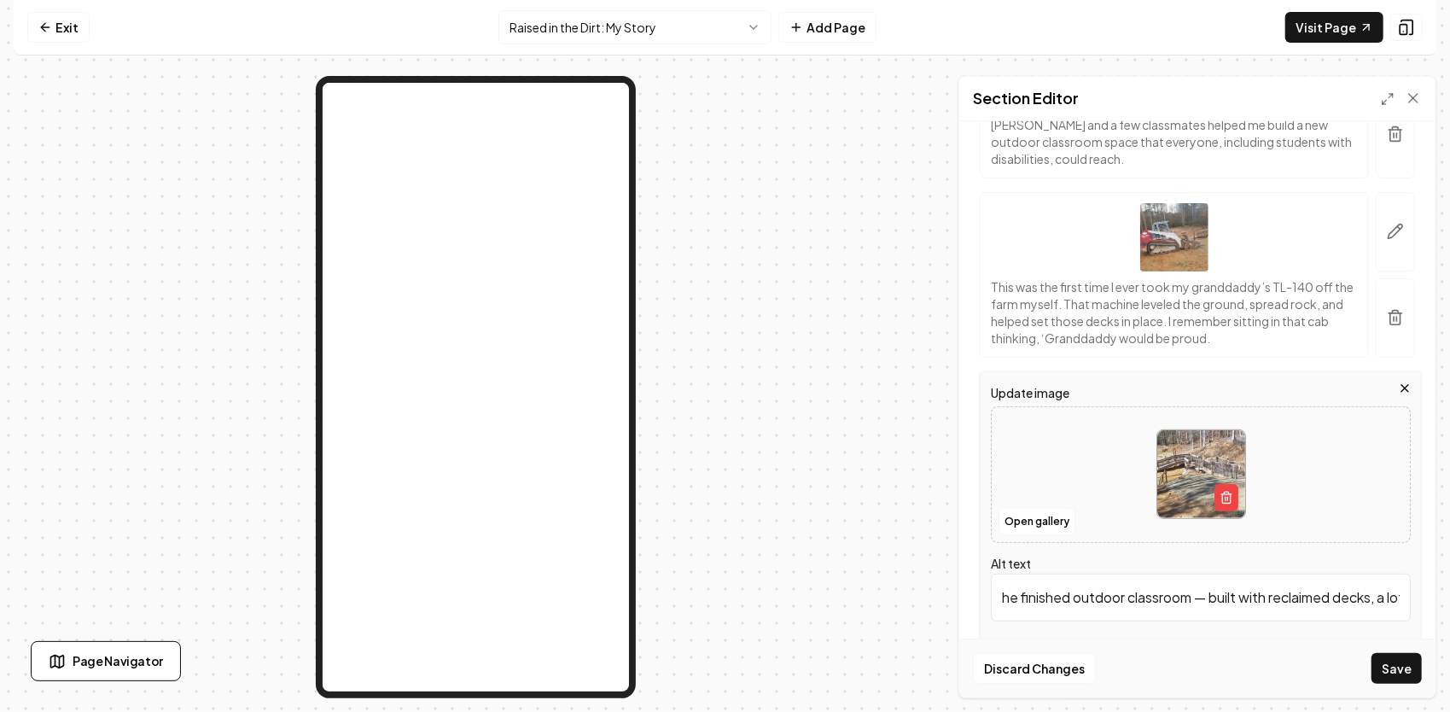
scroll to position [0, 778]
type input "he finished outdoor classroom — built with reclaimed decks, a lot of sweat, and…"
click at [1400, 658] on button "Save" at bounding box center [1396, 668] width 50 height 31
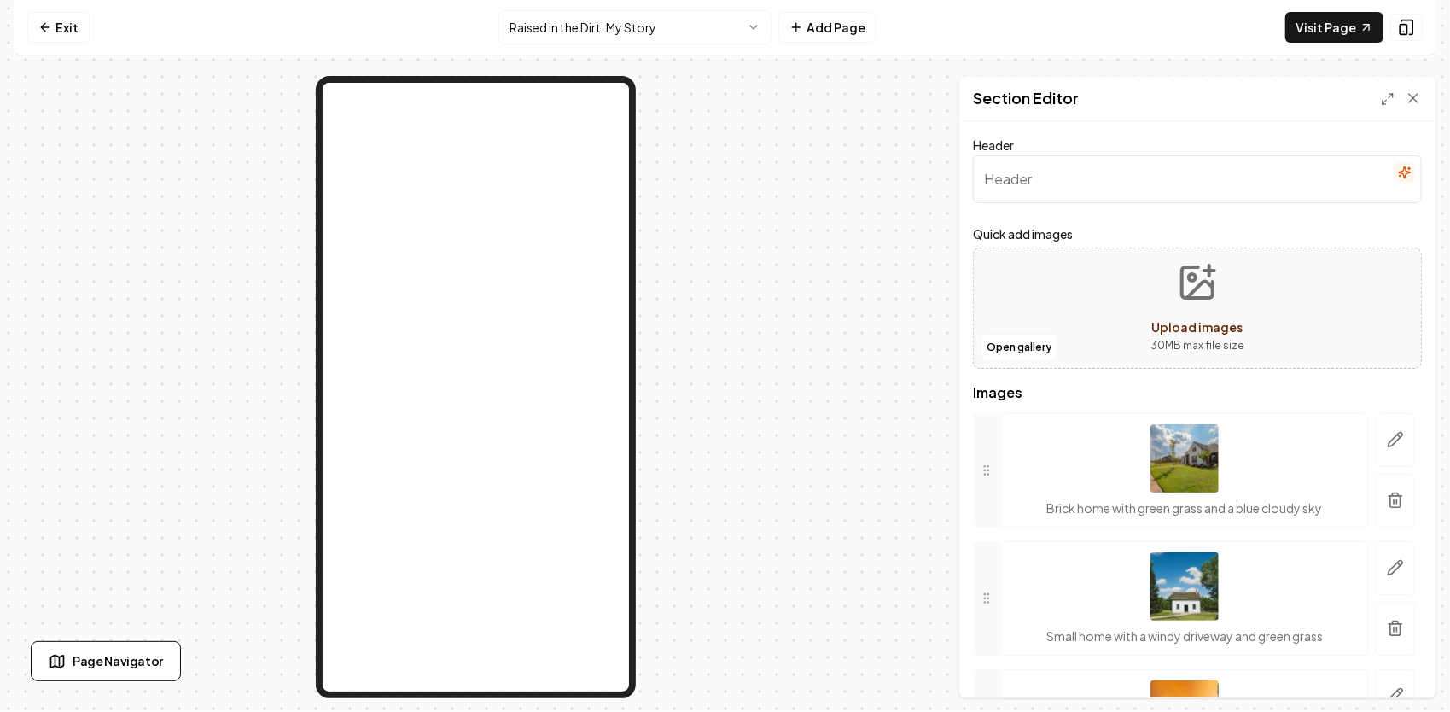
click at [1177, 278] on icon "Upload images" at bounding box center [1197, 282] width 41 height 41
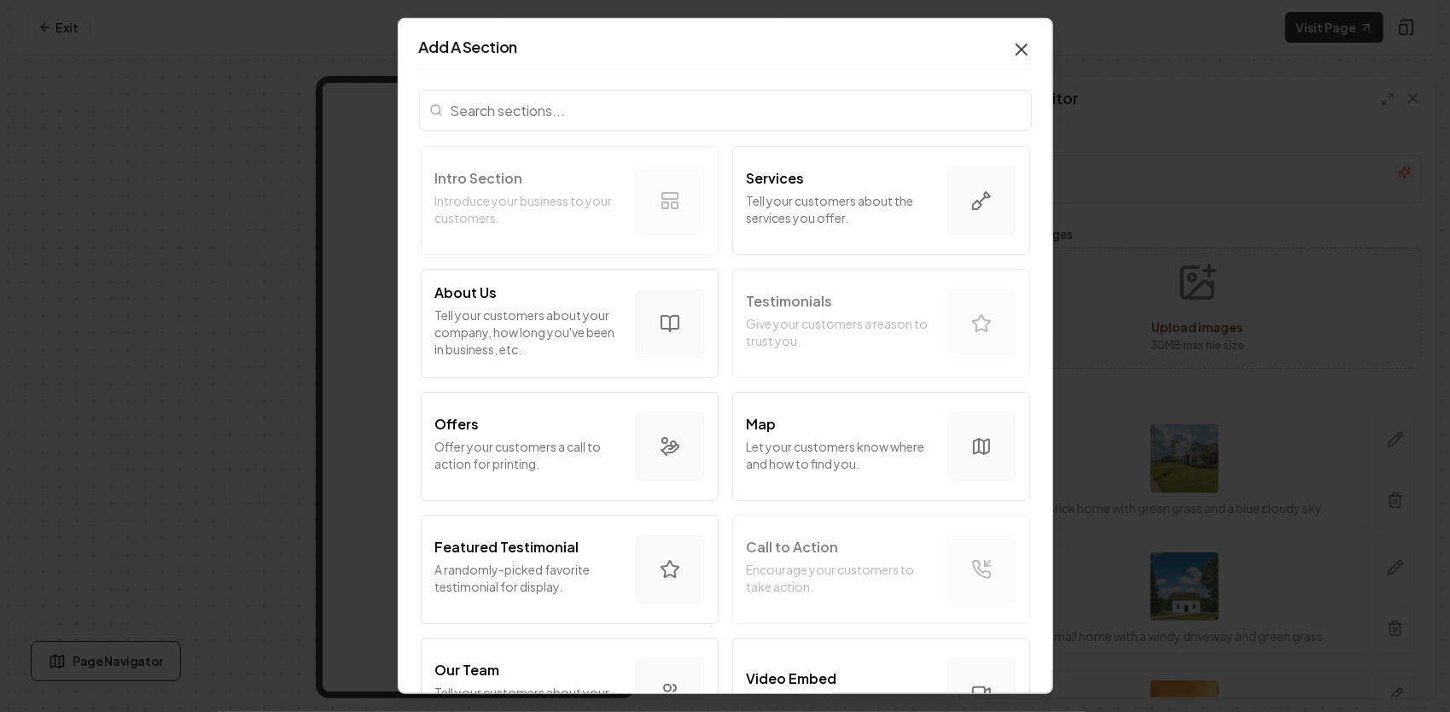
click at [1011, 39] on icon "button" at bounding box center [1021, 49] width 20 height 20
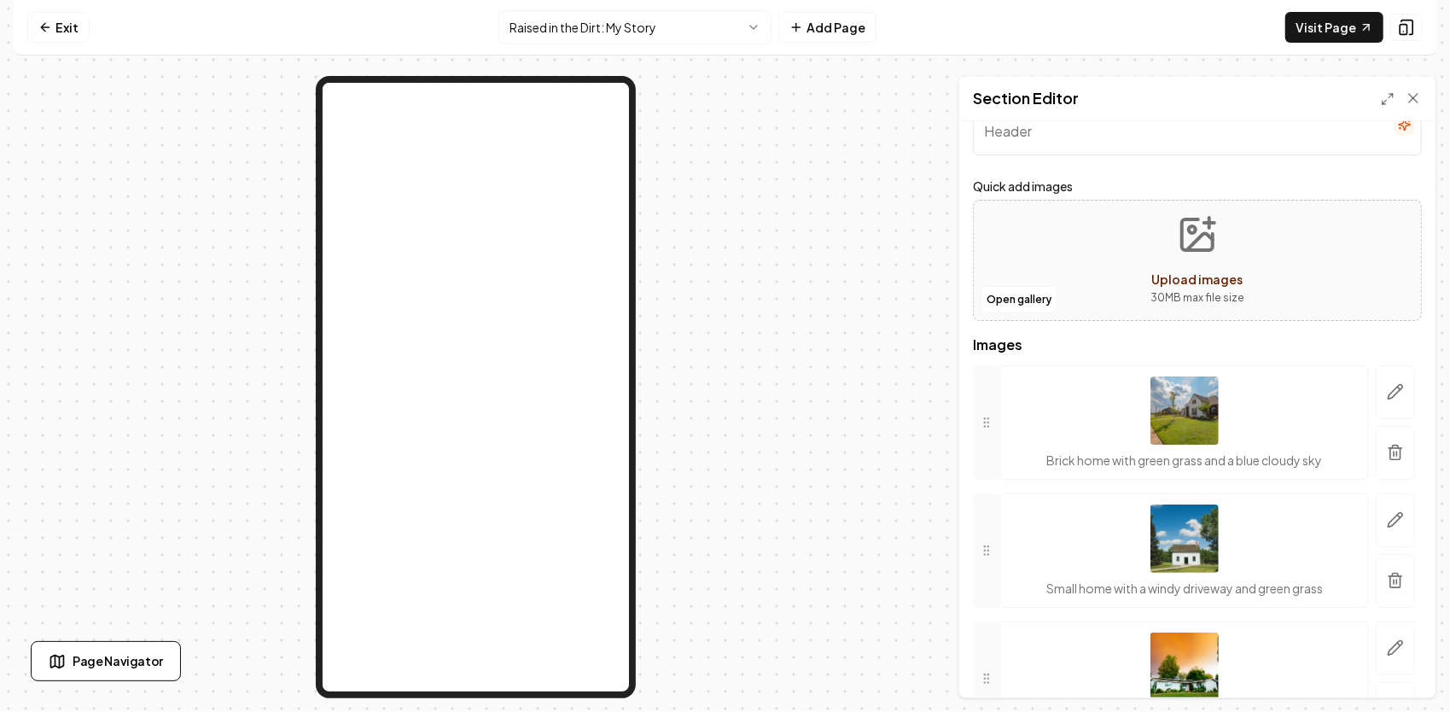
scroll to position [85, 0]
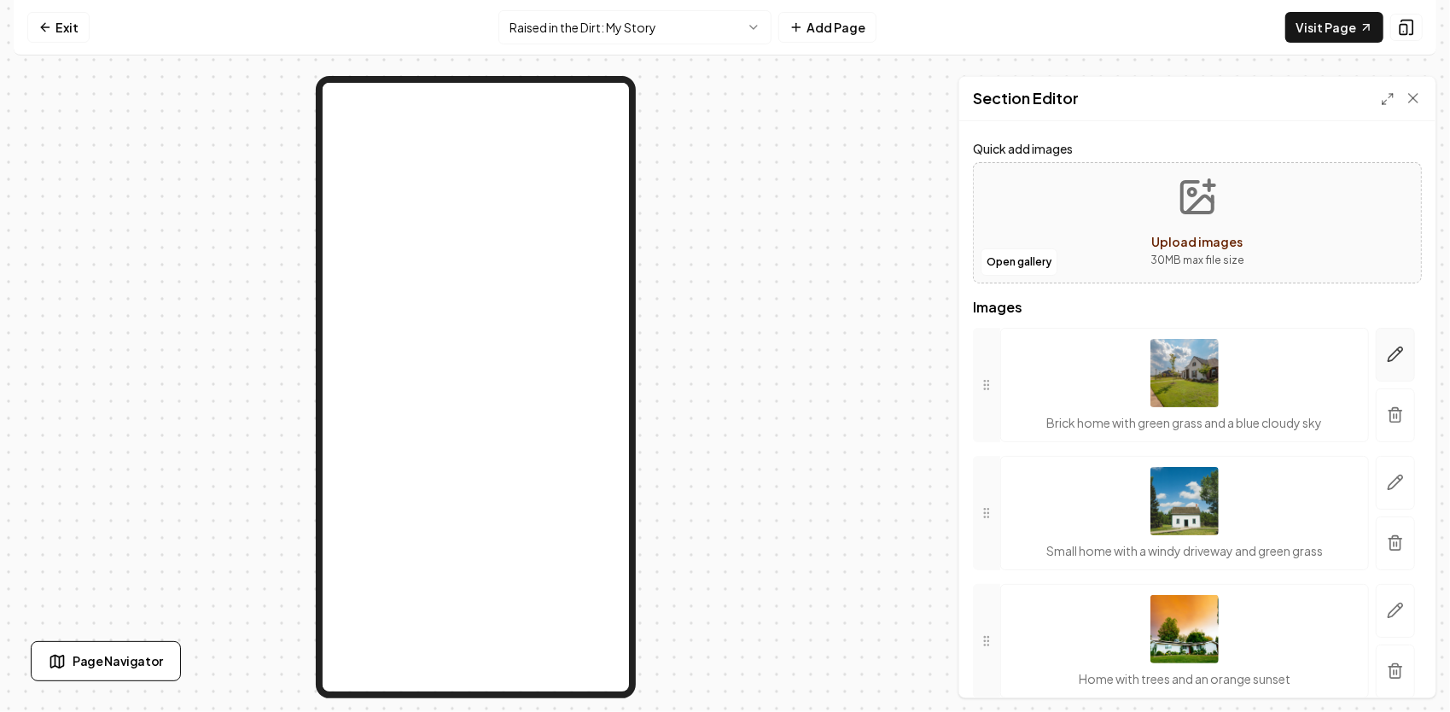
click at [1388, 353] on icon "button" at bounding box center [1395, 354] width 15 height 15
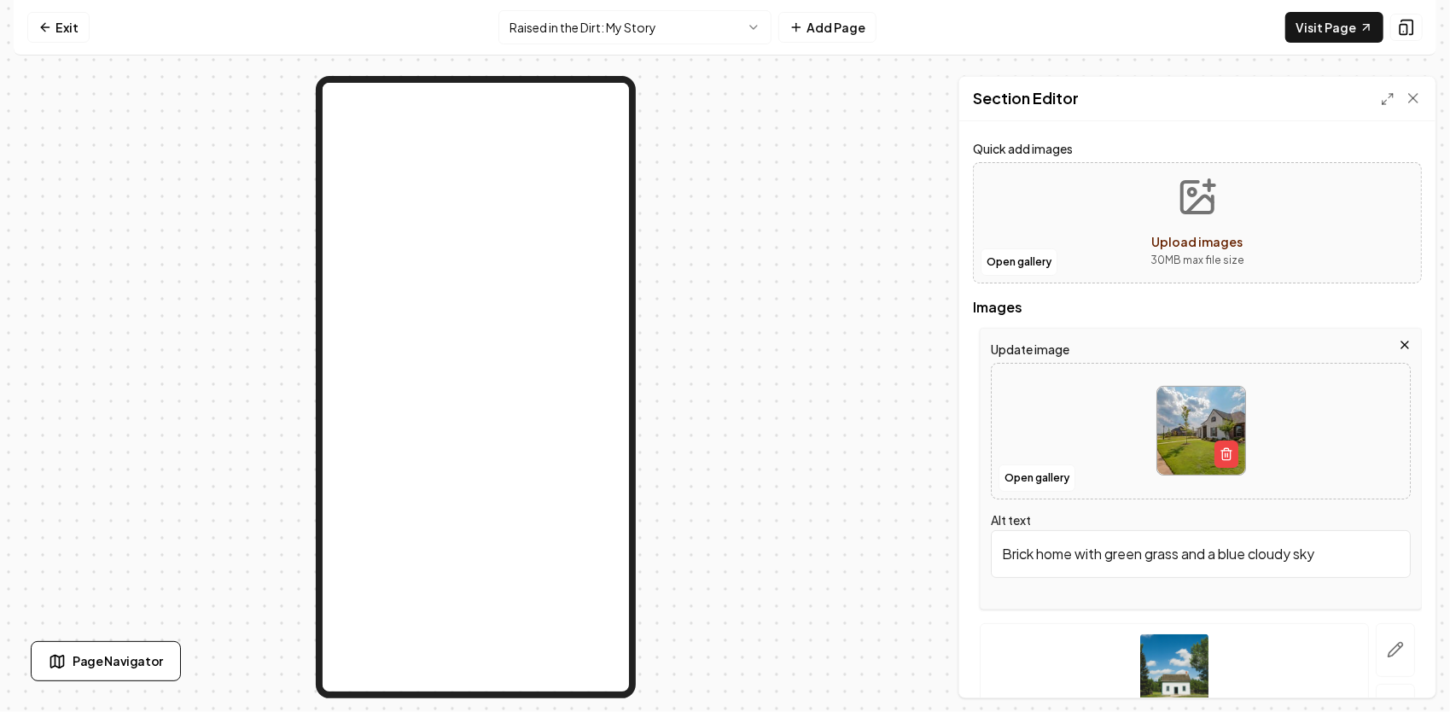
click at [1180, 398] on img at bounding box center [1201, 431] width 88 height 88
type input "**********"
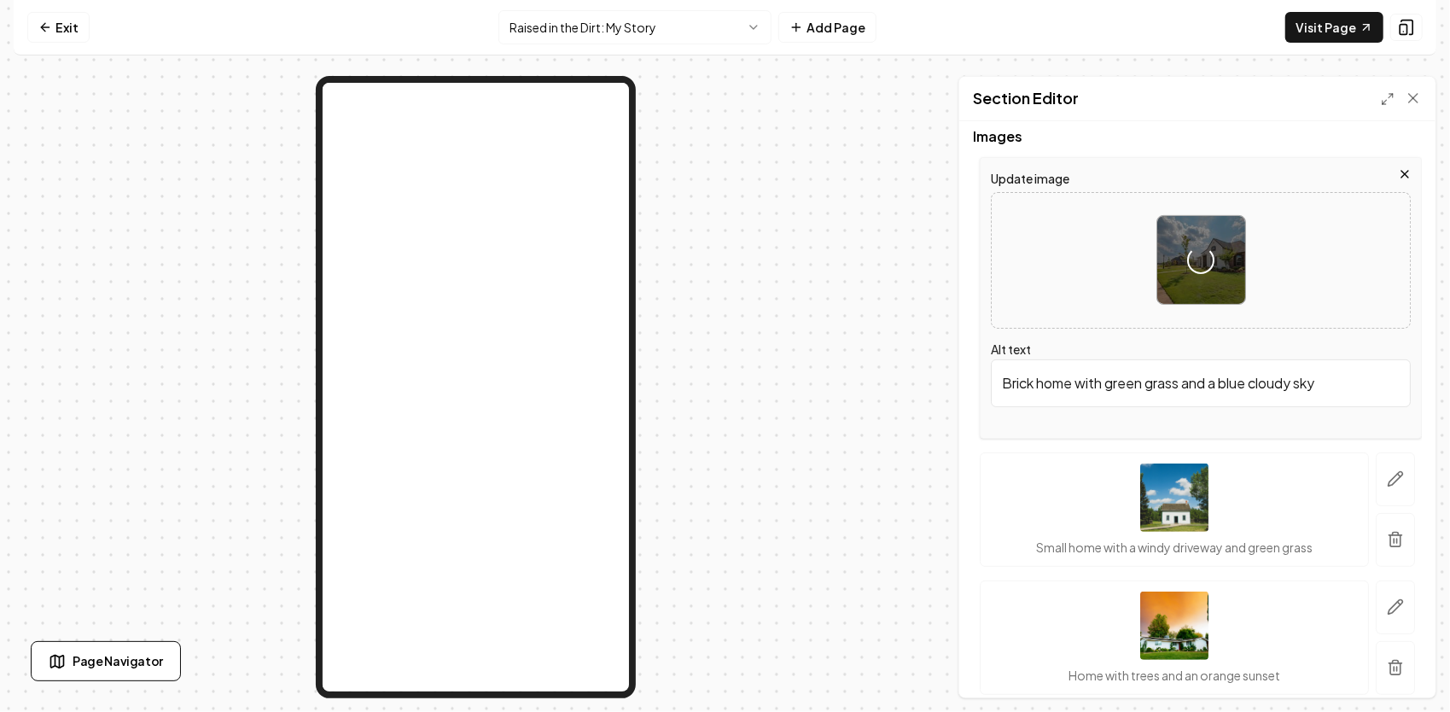
scroll to position [315, 0]
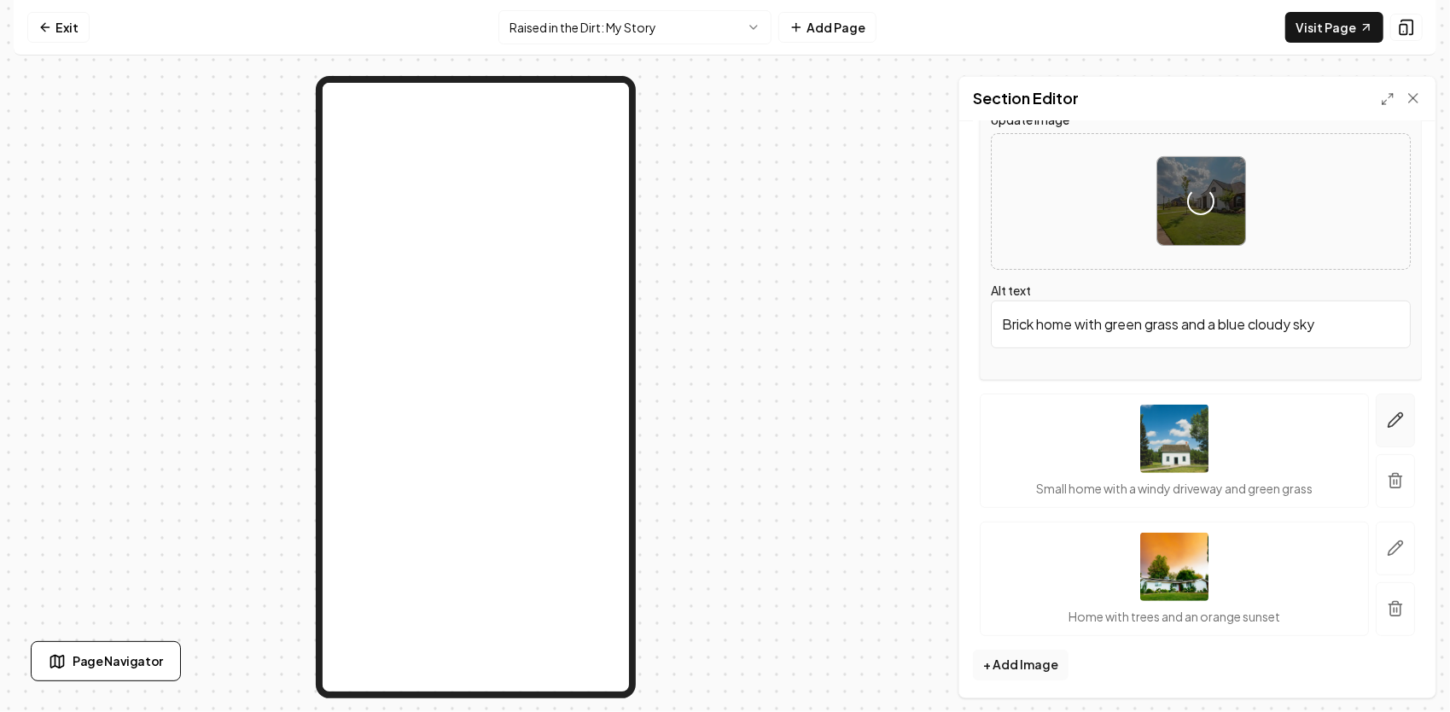
click at [1387, 421] on icon "button" at bounding box center [1395, 419] width 17 height 17
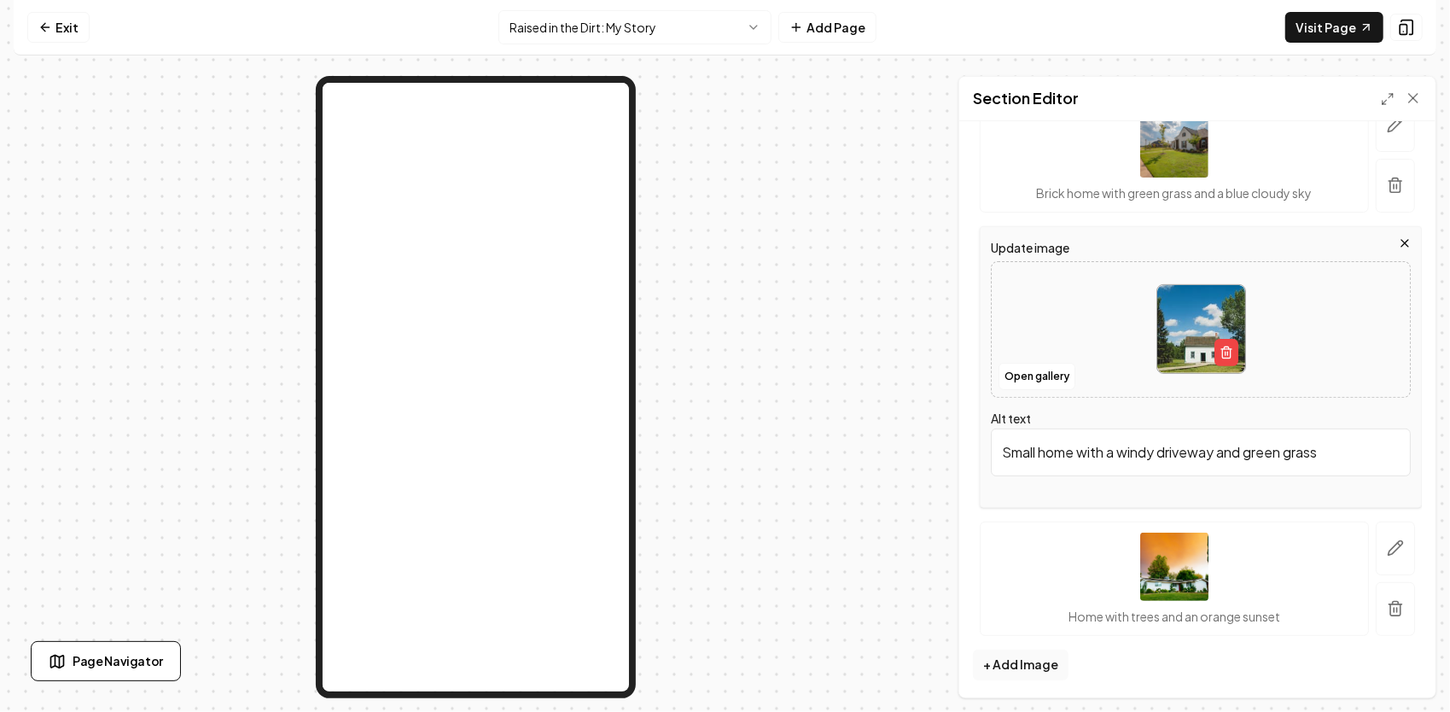
click at [1203, 335] on img at bounding box center [1201, 329] width 88 height 88
type input "**********"
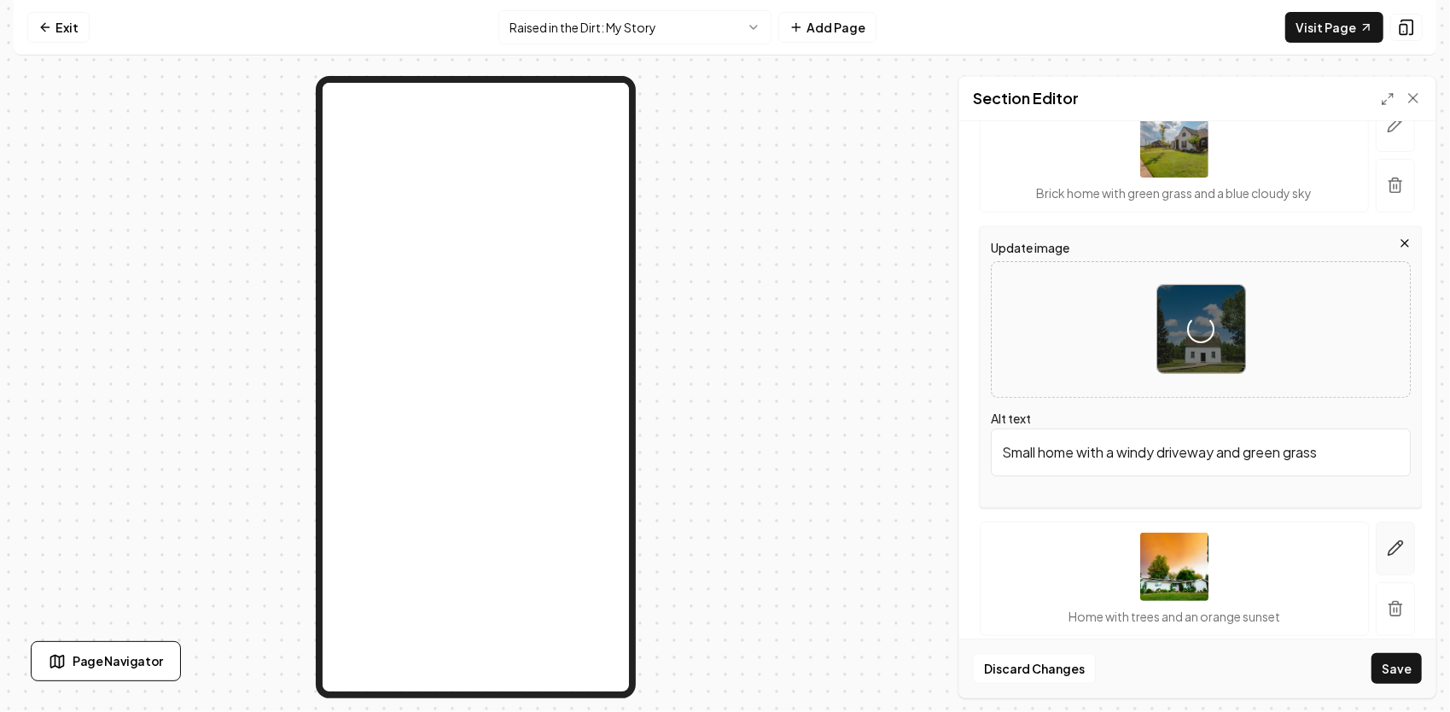
click at [1387, 556] on button "button" at bounding box center [1394, 548] width 39 height 54
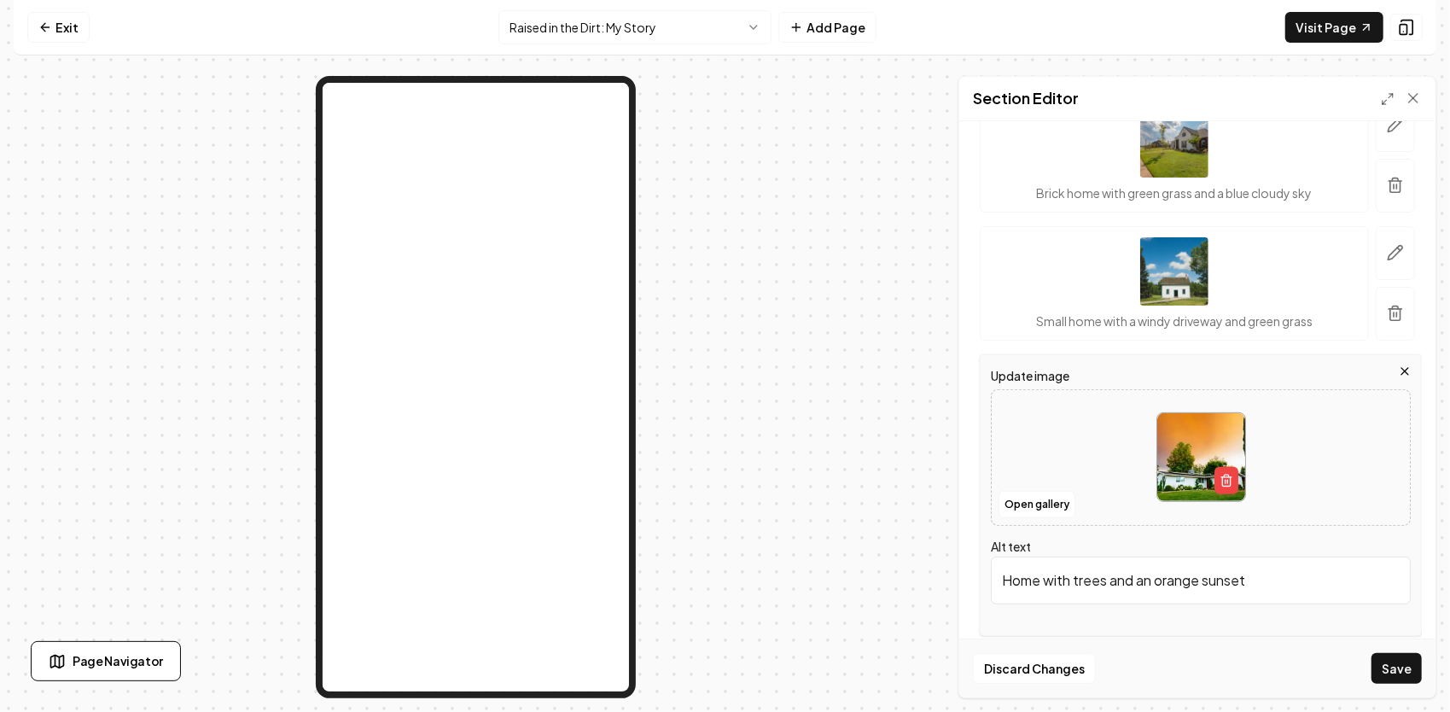
click at [1191, 437] on img at bounding box center [1201, 457] width 88 height 88
type input "**********"
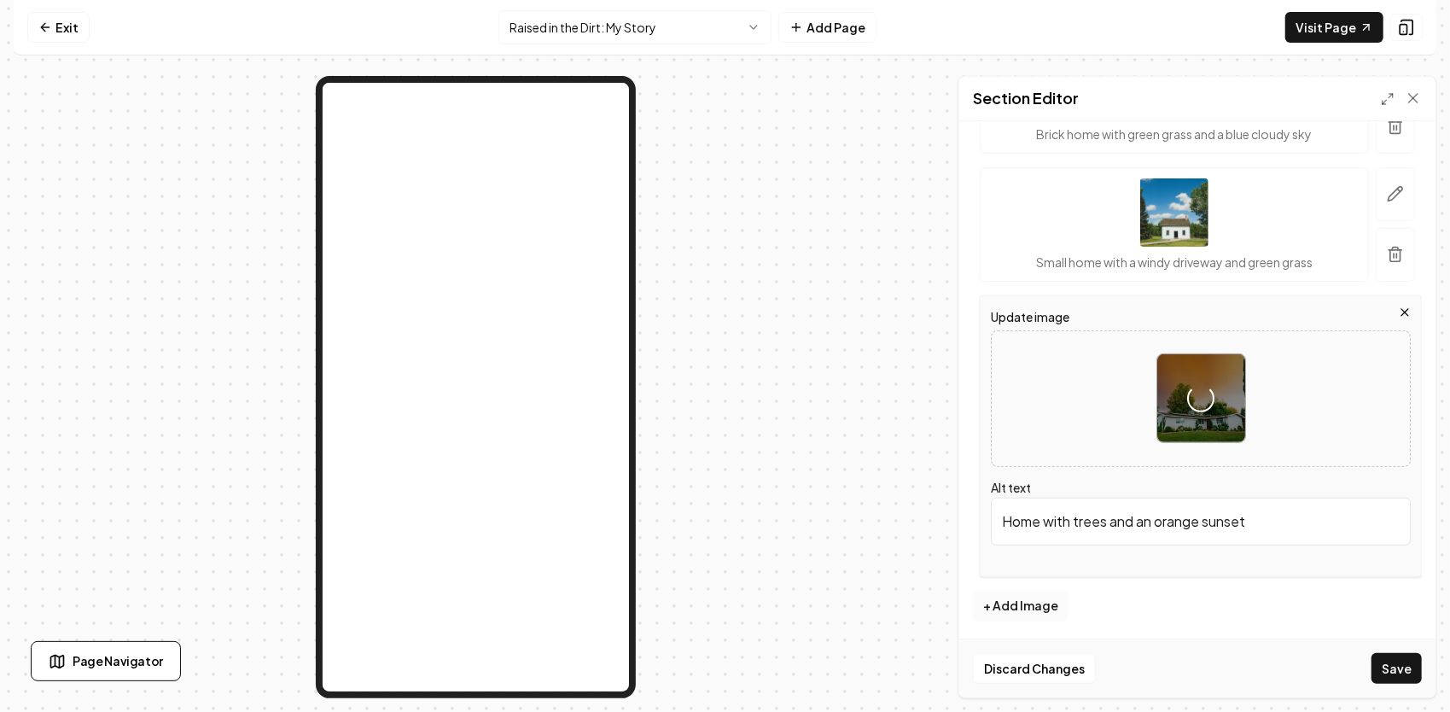
click at [1036, 599] on button "+ Add Image" at bounding box center [1021, 605] width 96 height 31
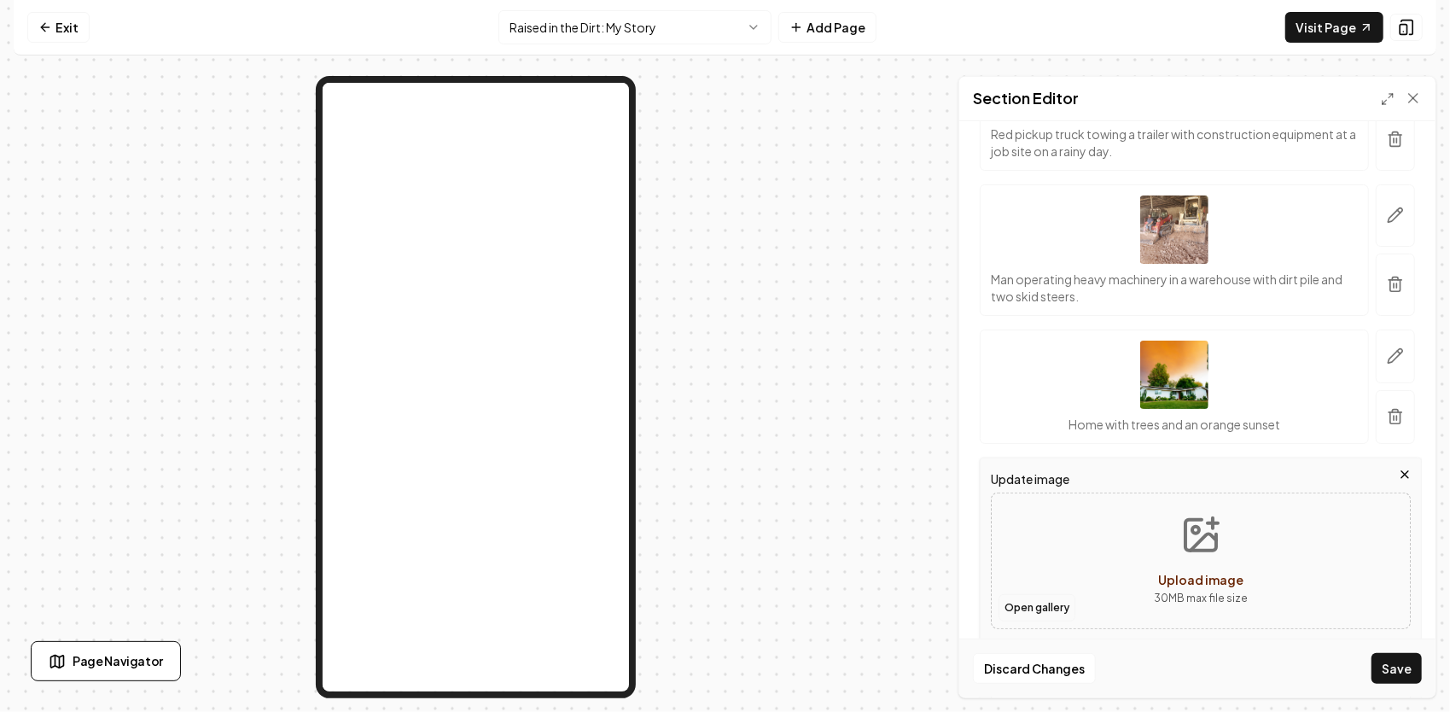
scroll to position [381, 0]
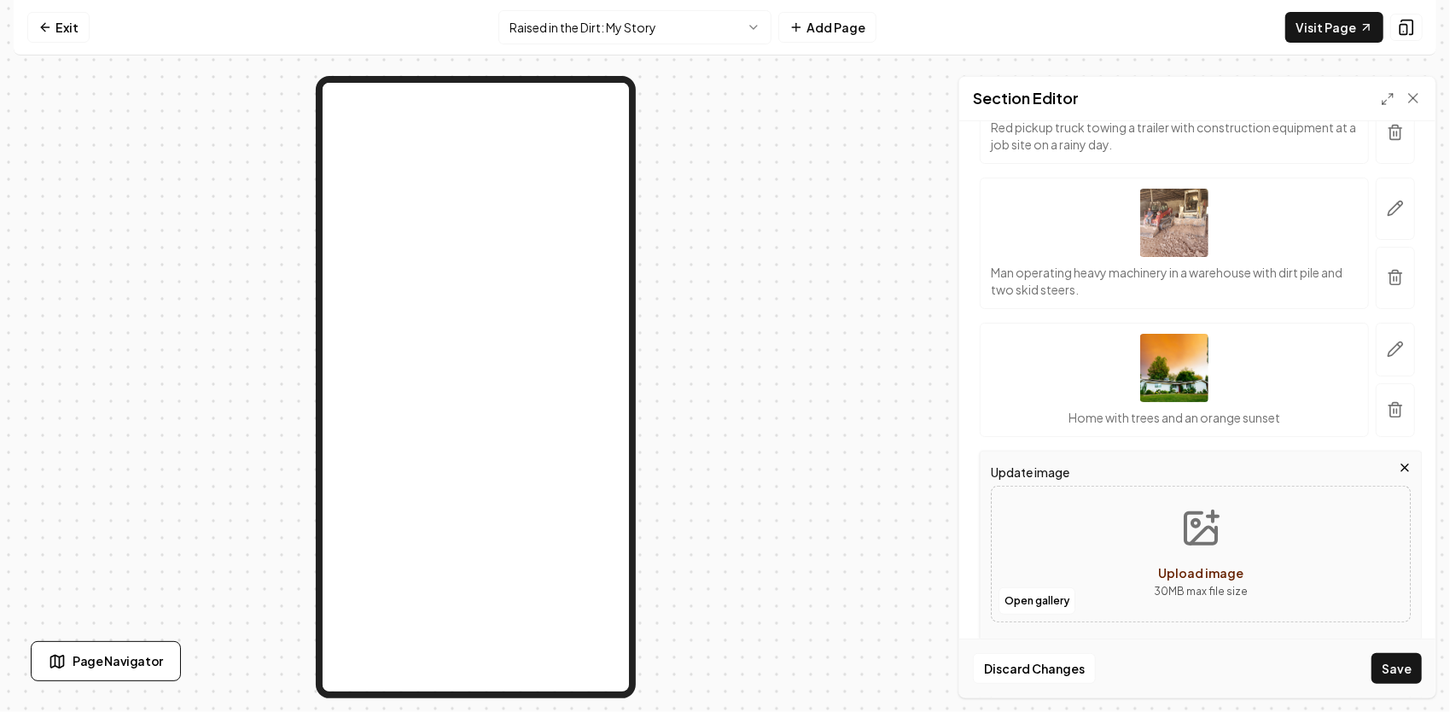
click at [1202, 527] on icon "Upload image" at bounding box center [1200, 528] width 41 height 41
type input "**********"
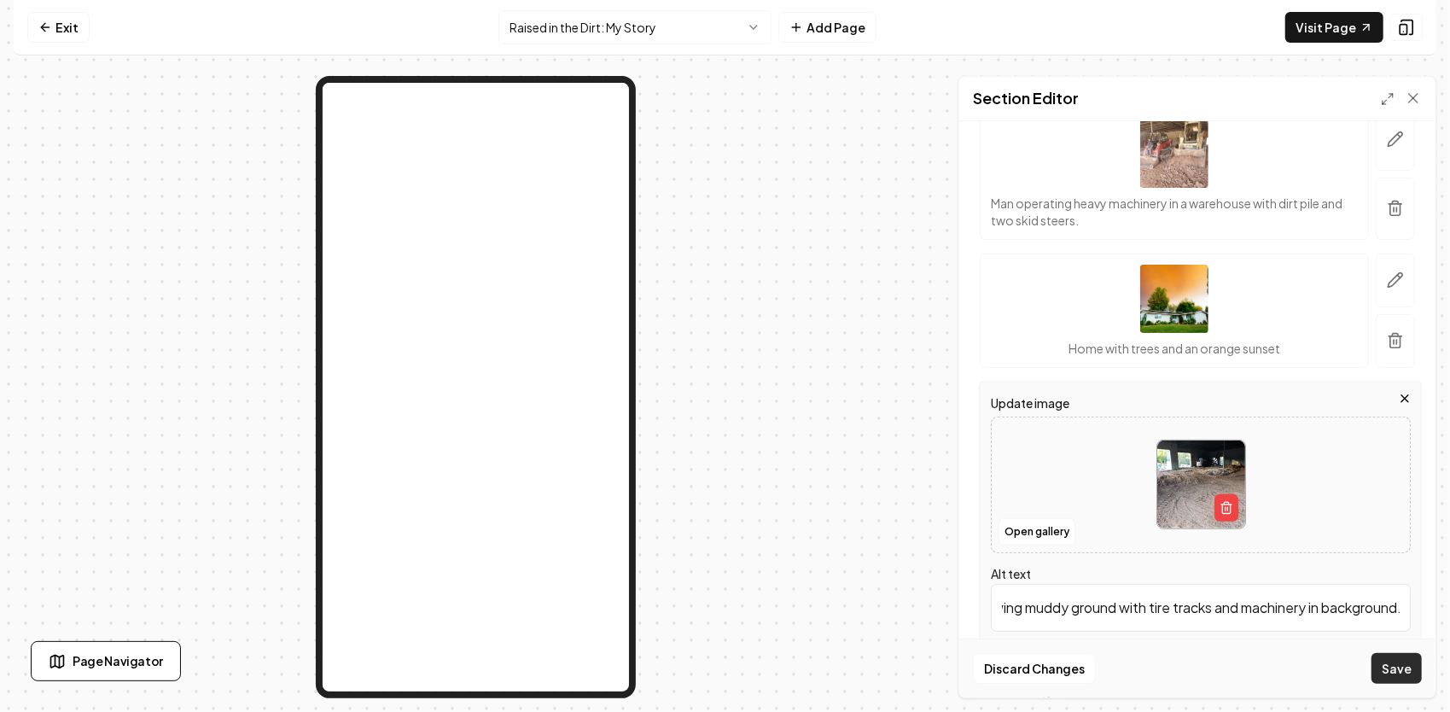
scroll to position [0, 171]
drag, startPoint x: 1007, startPoint y: 608, endPoint x: 1412, endPoint y: 654, distance: 407.8
click at [1412, 654] on form "Header Quick add images Open gallery Upload images 30 MB max file size Images R…" at bounding box center [1197, 225] width 449 height 1081
type input "C"
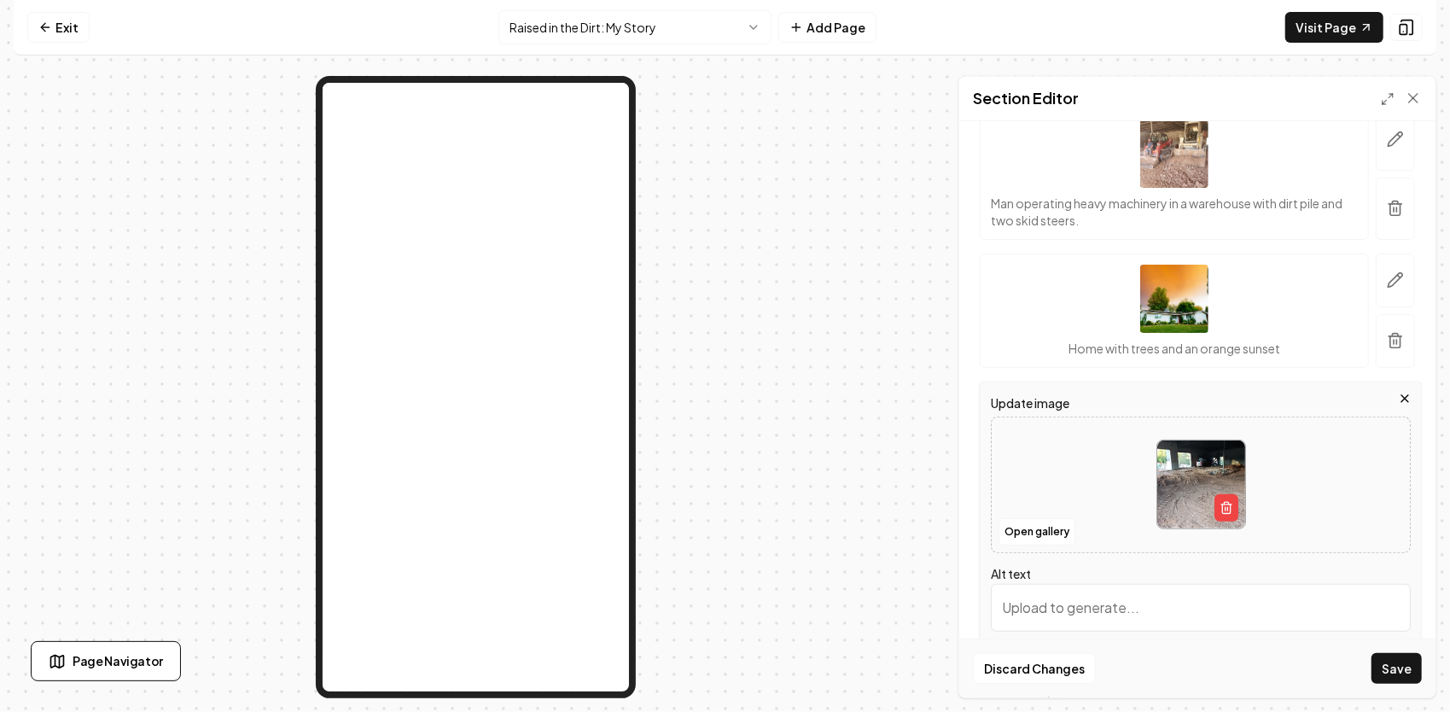
click at [1381, 671] on button "Save" at bounding box center [1396, 668] width 50 height 31
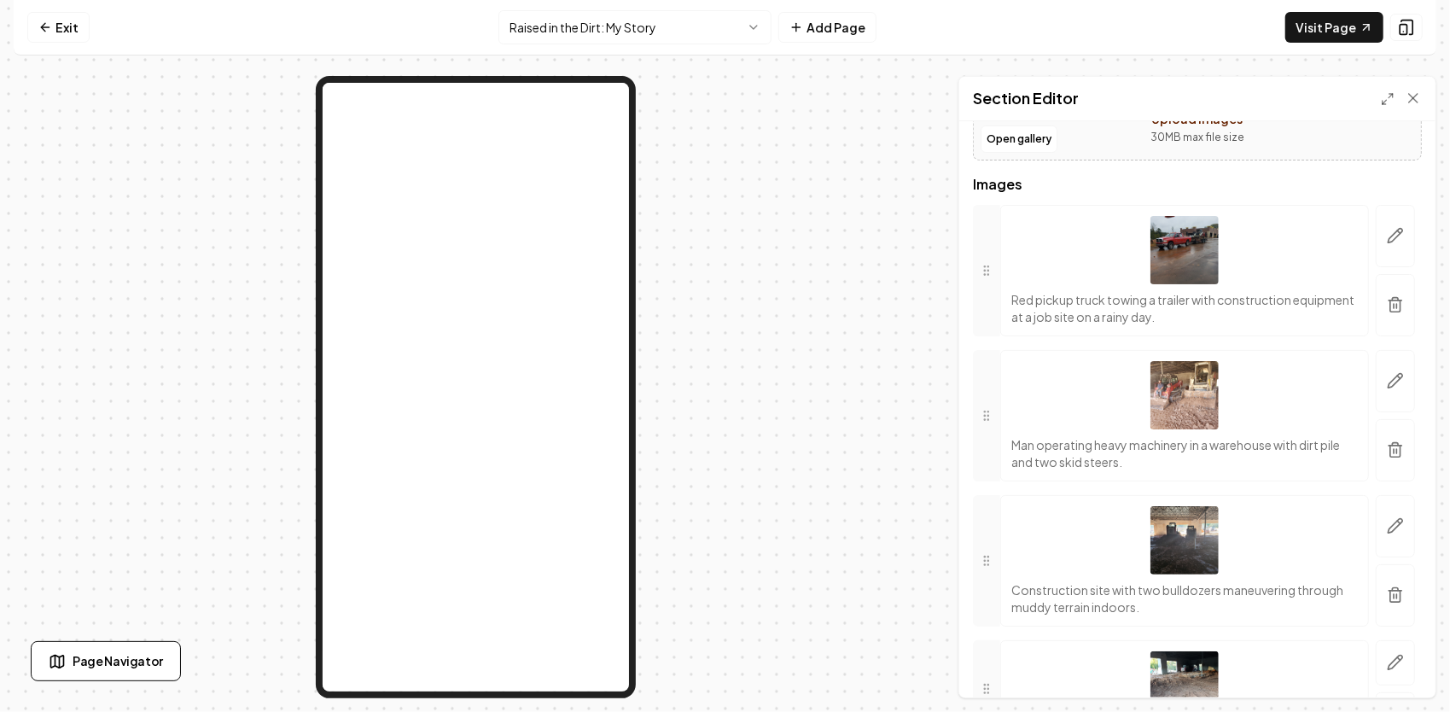
scroll to position [224, 0]
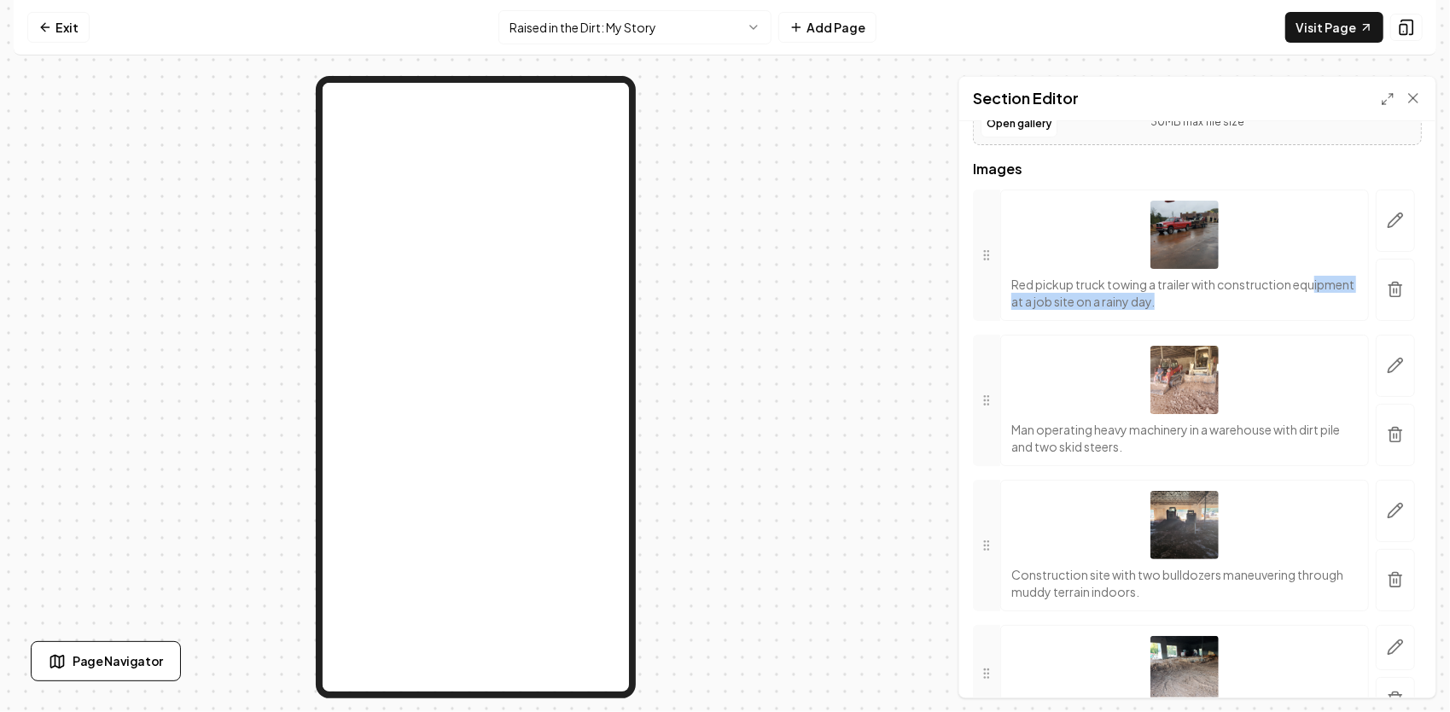
drag, startPoint x: 1229, startPoint y: 293, endPoint x: 1051, endPoint y: 295, distance: 177.5
click at [1051, 295] on p "Red pickup truck towing a trailer with construction equipment at a job site on …" at bounding box center [1184, 293] width 346 height 34
click at [1387, 212] on icon "button" at bounding box center [1395, 220] width 17 height 17
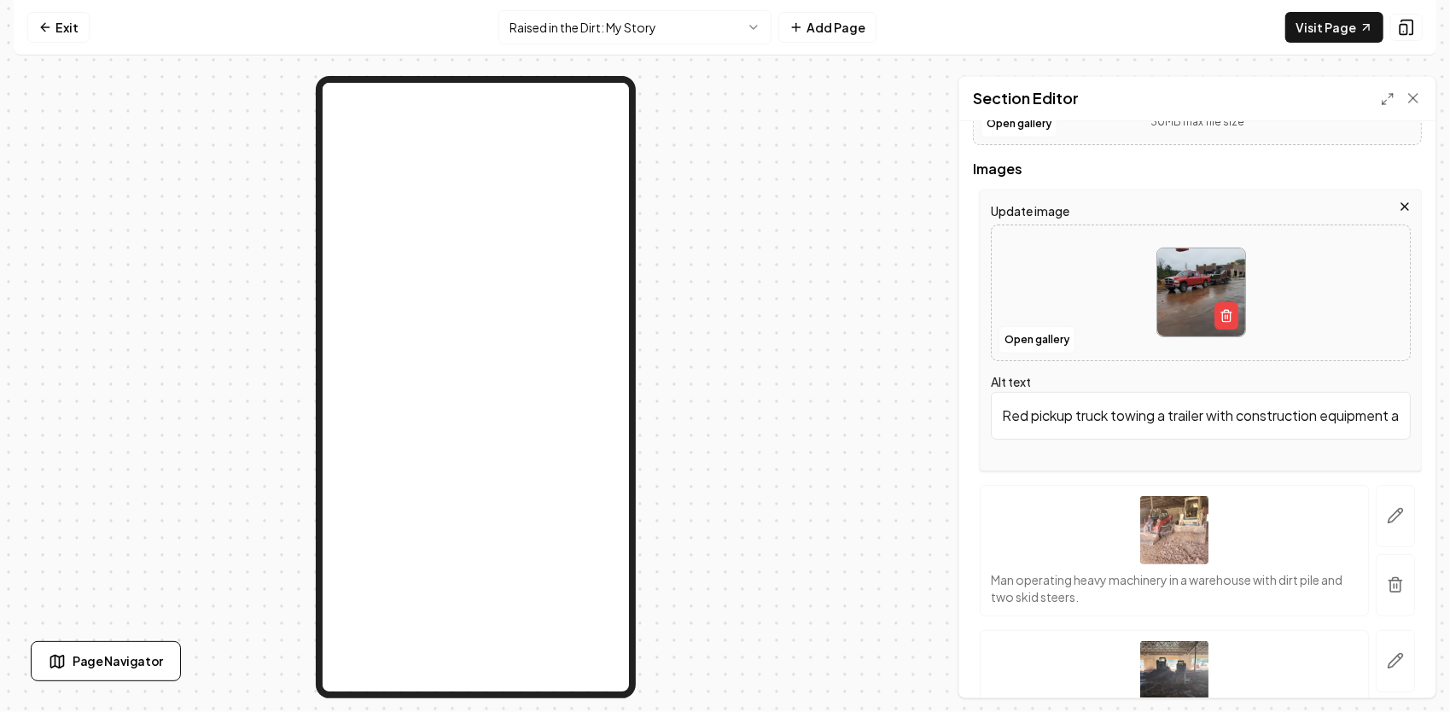
scroll to position [0, 174]
drag, startPoint x: 997, startPoint y: 410, endPoint x: 1447, endPoint y: 408, distance: 450.5
click at [1449, 408] on html "Computer Required This feature is only available on a computer. Please switch t…" at bounding box center [725, 356] width 1450 height 712
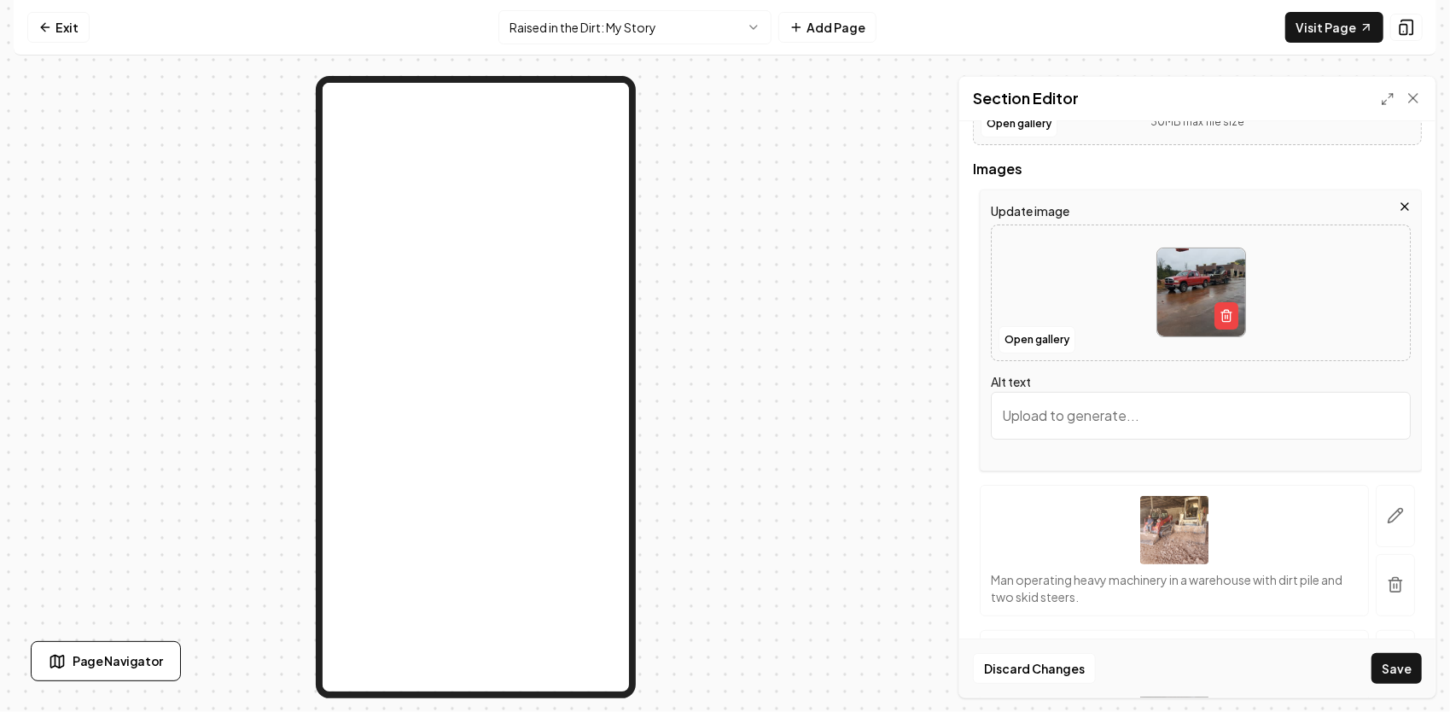
paste input "Loading up after a long day — one of my first real commercial jobs. I’ll never …"
click at [1007, 422] on input "Loading up after a long day — one of my first real commercial jobs. I’ll never …" at bounding box center [1201, 416] width 420 height 48
click at [1051, 416] on input "Loading up after a long day — one of my first real commercial jobs. I’ll never …" at bounding box center [1201, 416] width 420 height 48
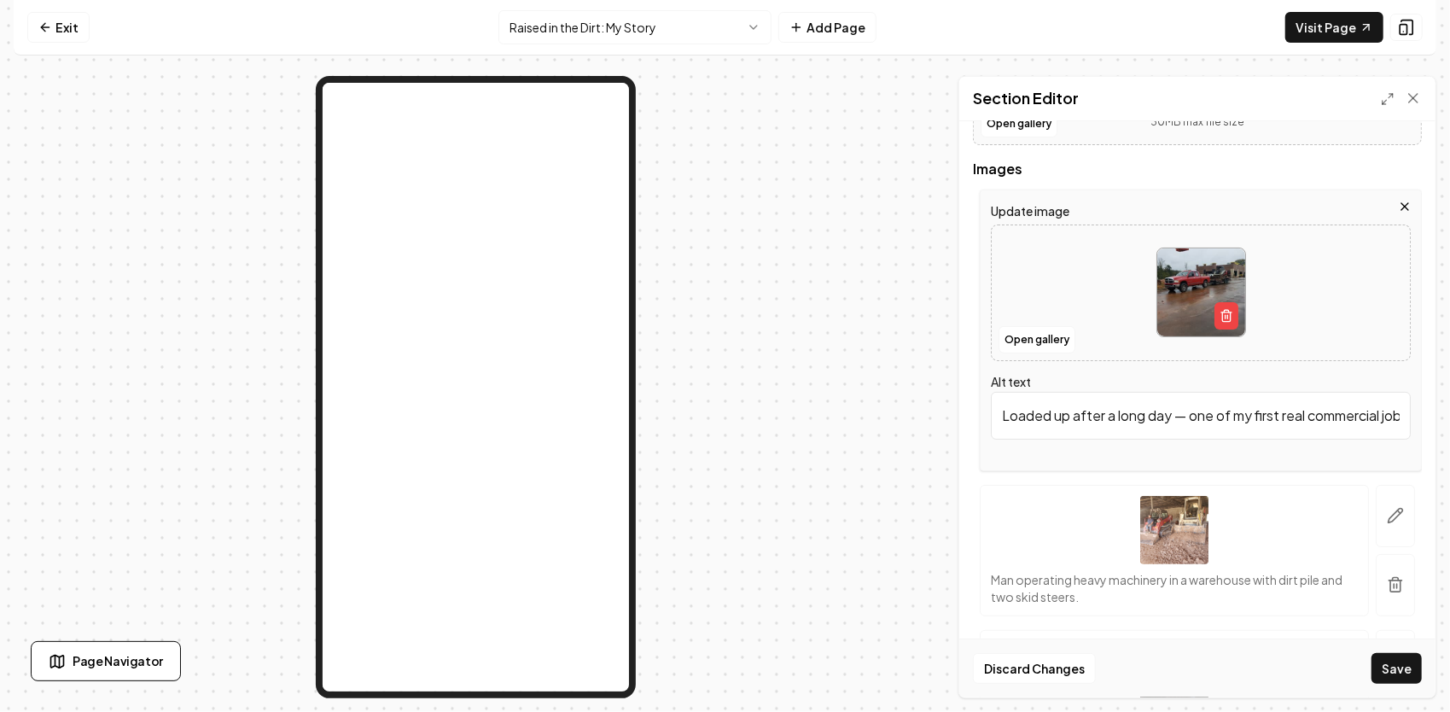
type input "Loaded up after a long day — one of my first real commercial jobs. I’ll never f…"
click at [1371, 653] on button "Save" at bounding box center [1396, 668] width 50 height 31
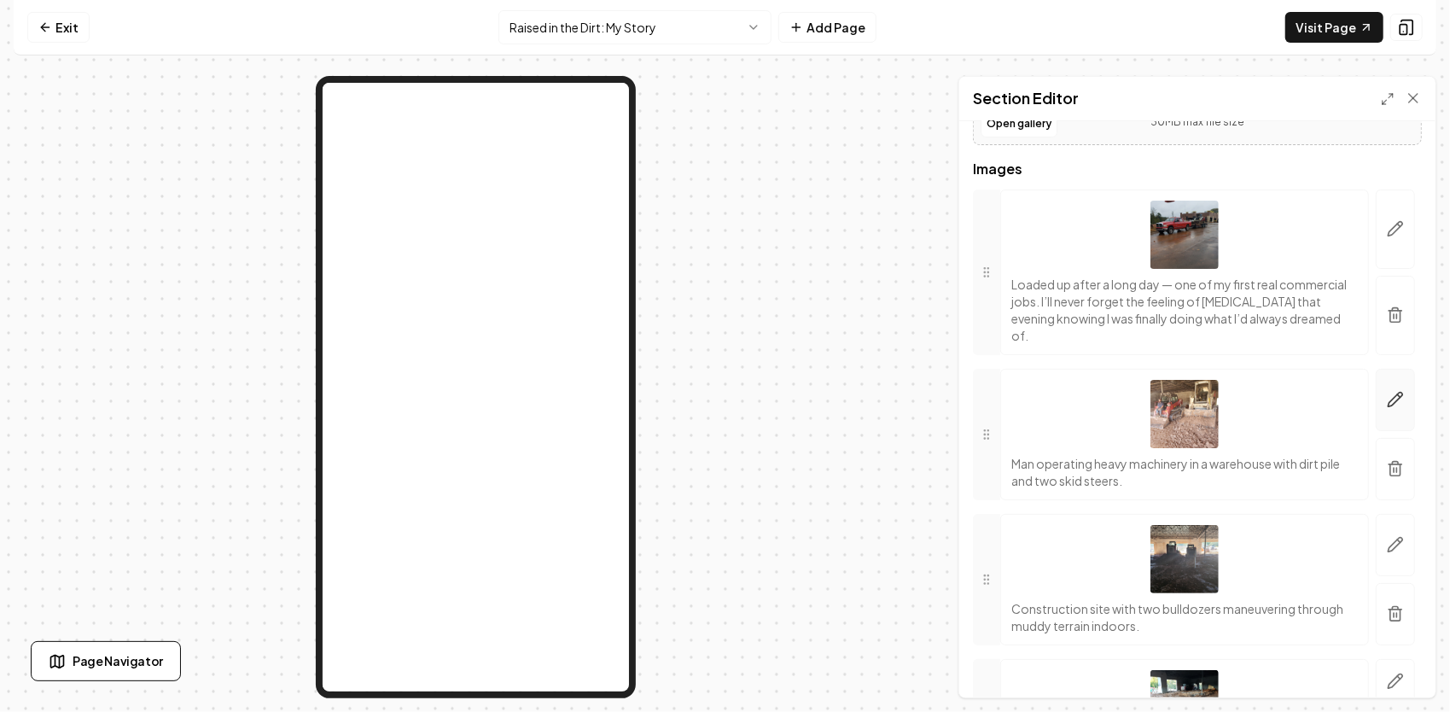
click at [1388, 399] on icon "button" at bounding box center [1395, 400] width 15 height 15
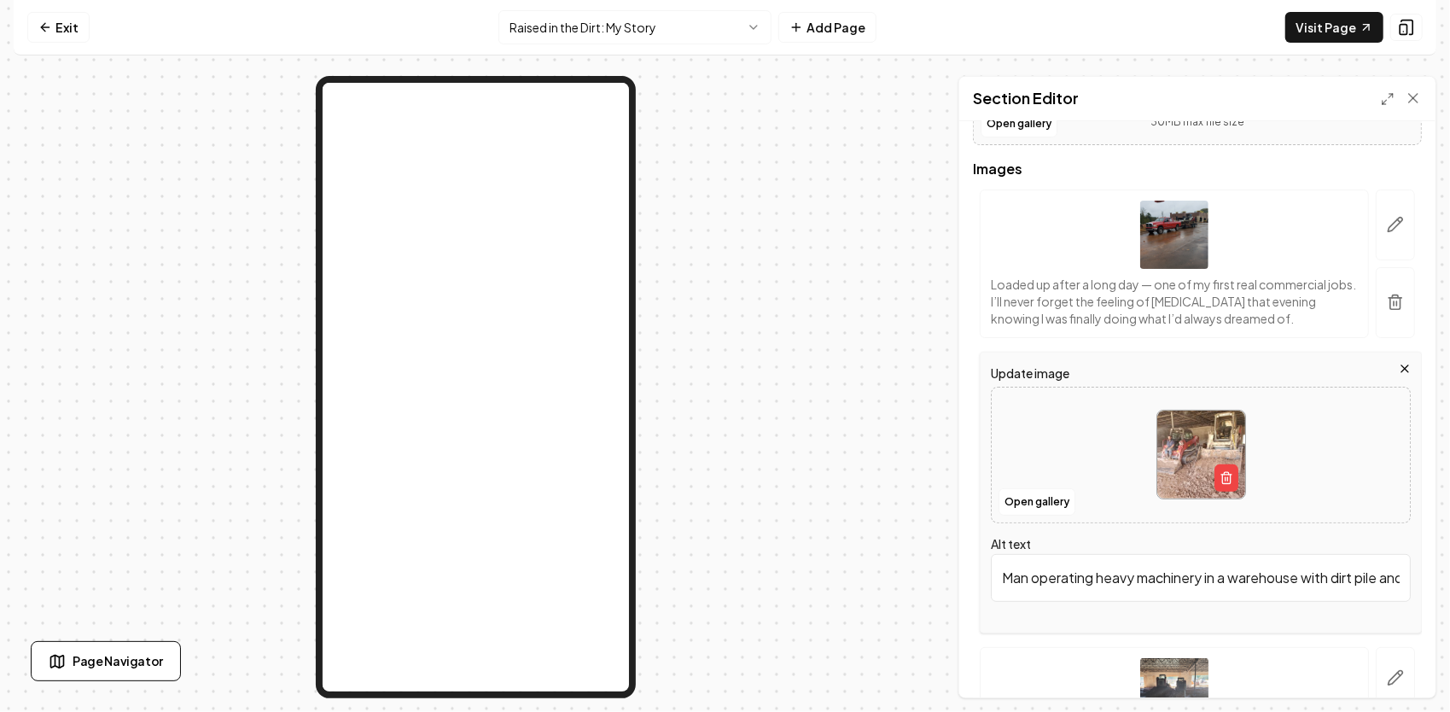
scroll to position [0, 125]
drag, startPoint x: 1003, startPoint y: 579, endPoint x: 1449, endPoint y: 575, distance: 446.3
click at [1449, 575] on html "Computer Required This feature is only available on a computer. Please switch t…" at bounding box center [725, 356] width 1450 height 712
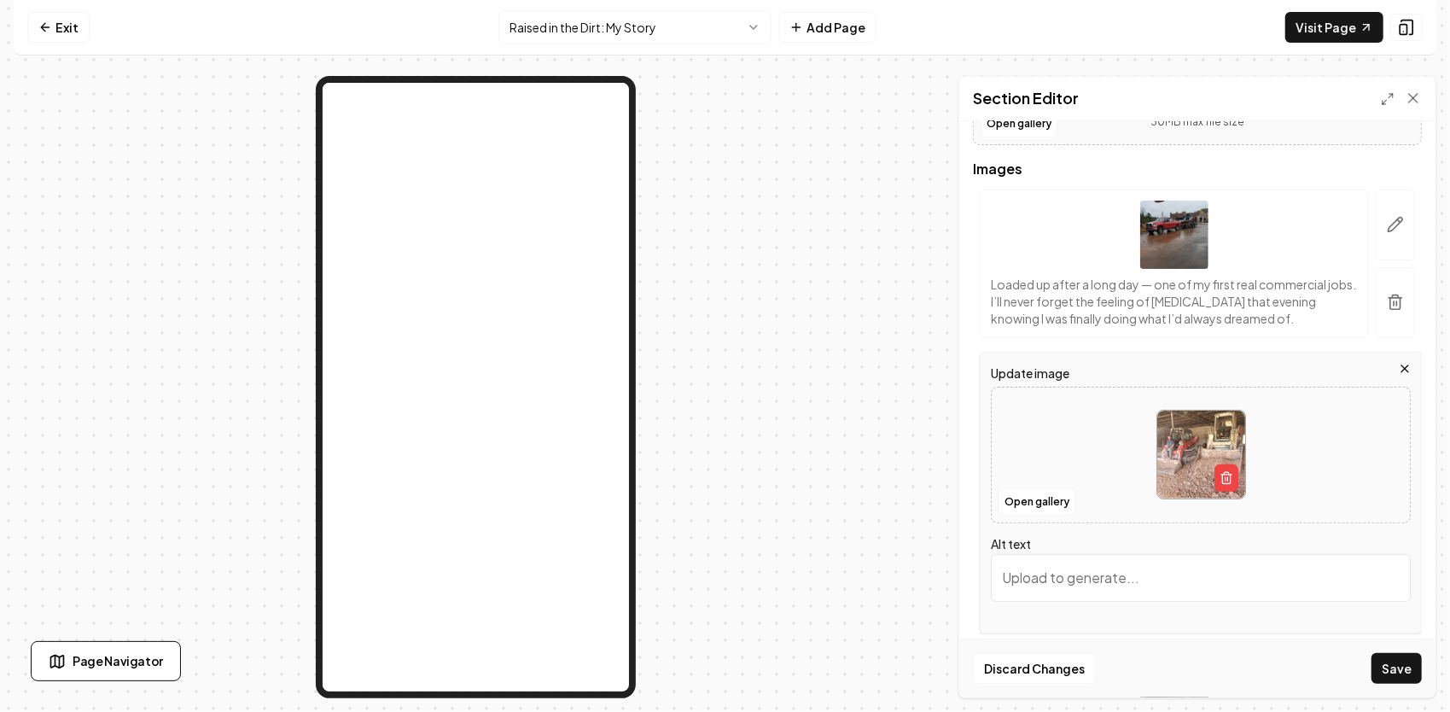
paste input "Working side by side with my cousin on this project taught me a lot about what …"
type input "Working side by side with my cousin on this project taught me a lot about what …"
click at [1412, 671] on button "Save" at bounding box center [1396, 668] width 50 height 31
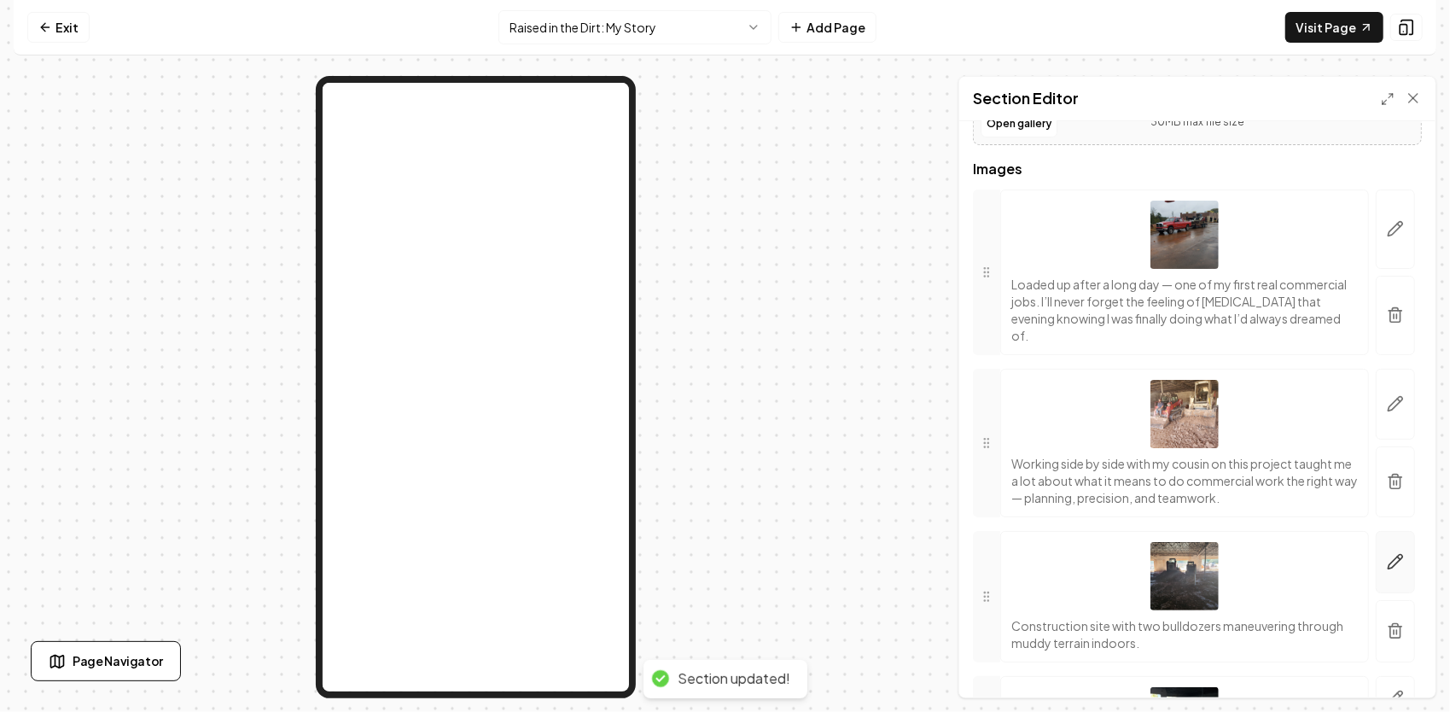
click at [1394, 562] on button "button" at bounding box center [1394, 562] width 39 height 62
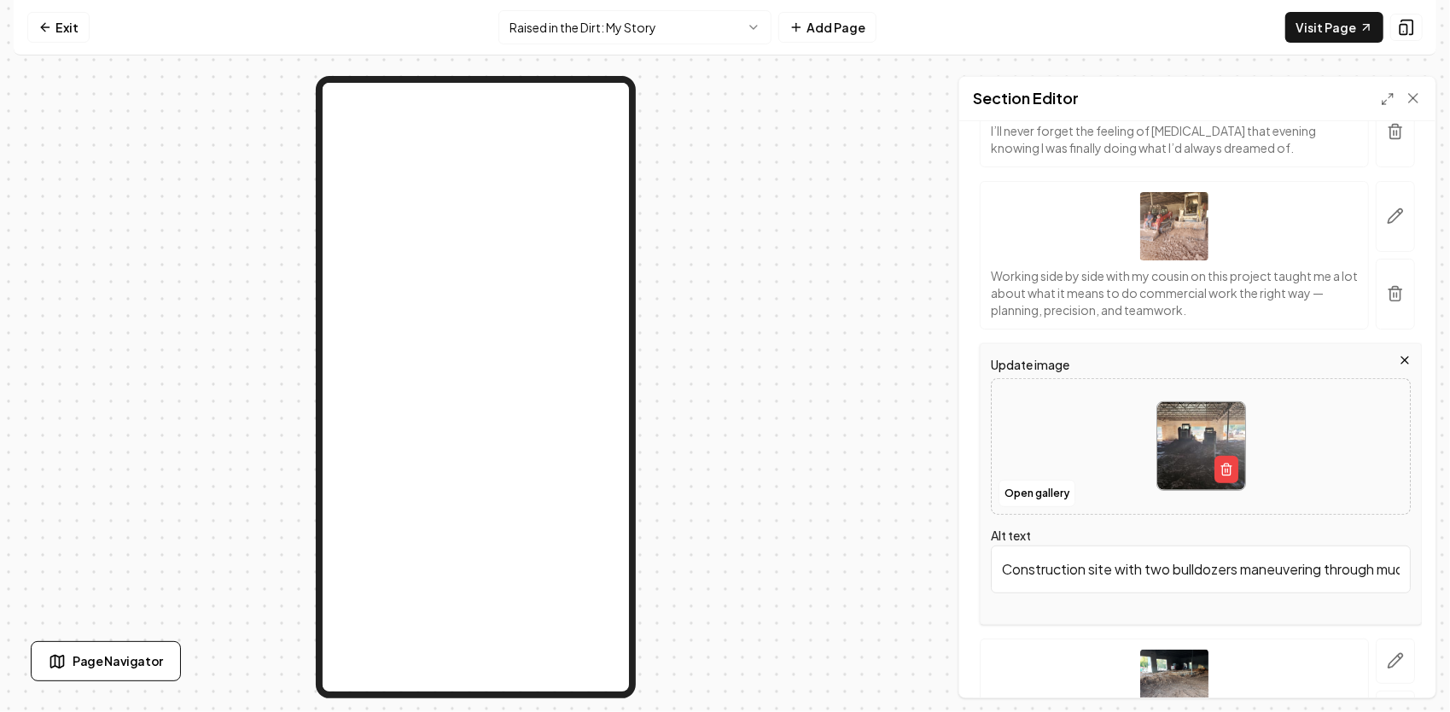
scroll to position [0, 138]
drag, startPoint x: 1000, startPoint y: 560, endPoint x: 1452, endPoint y: 569, distance: 452.3
click at [1449, 569] on html "Computer Required This feature is only available on a computer. Please switch t…" at bounding box center [725, 356] width 1450 height 712
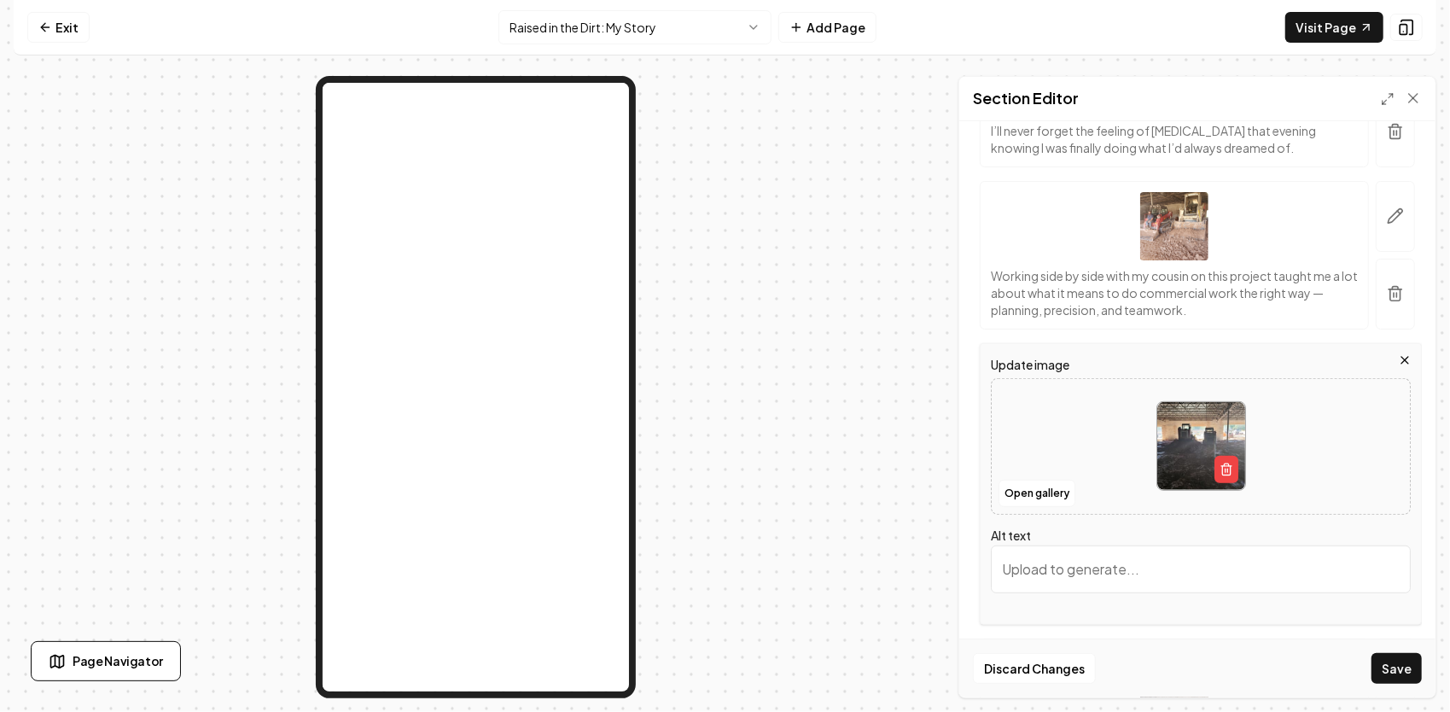
scroll to position [0, 0]
paste input "We spent days undercutting bad soils and refilling the site with suitable mater…"
type input "We spent days undercutting bad soils and refilling the site with suitable mater…"
click at [1371, 653] on button "Save" at bounding box center [1396, 668] width 50 height 31
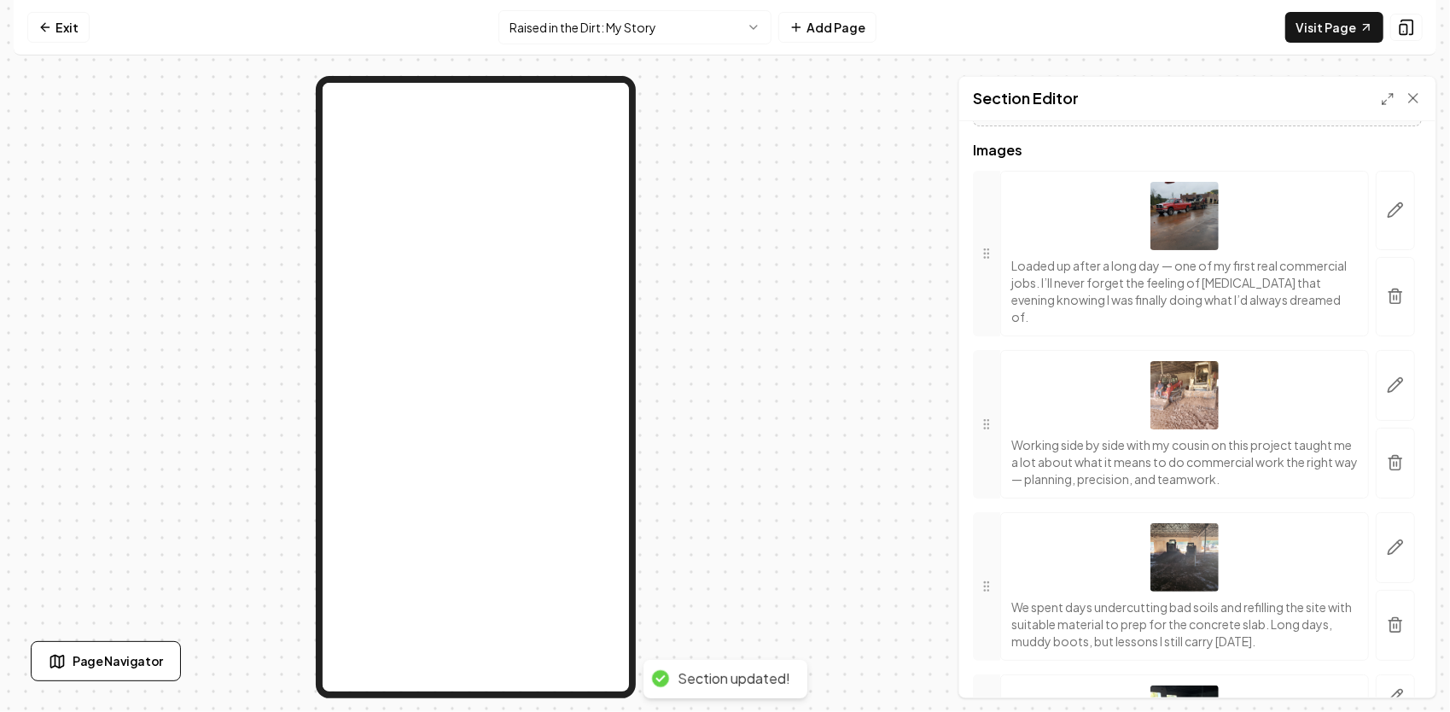
scroll to position [328, 0]
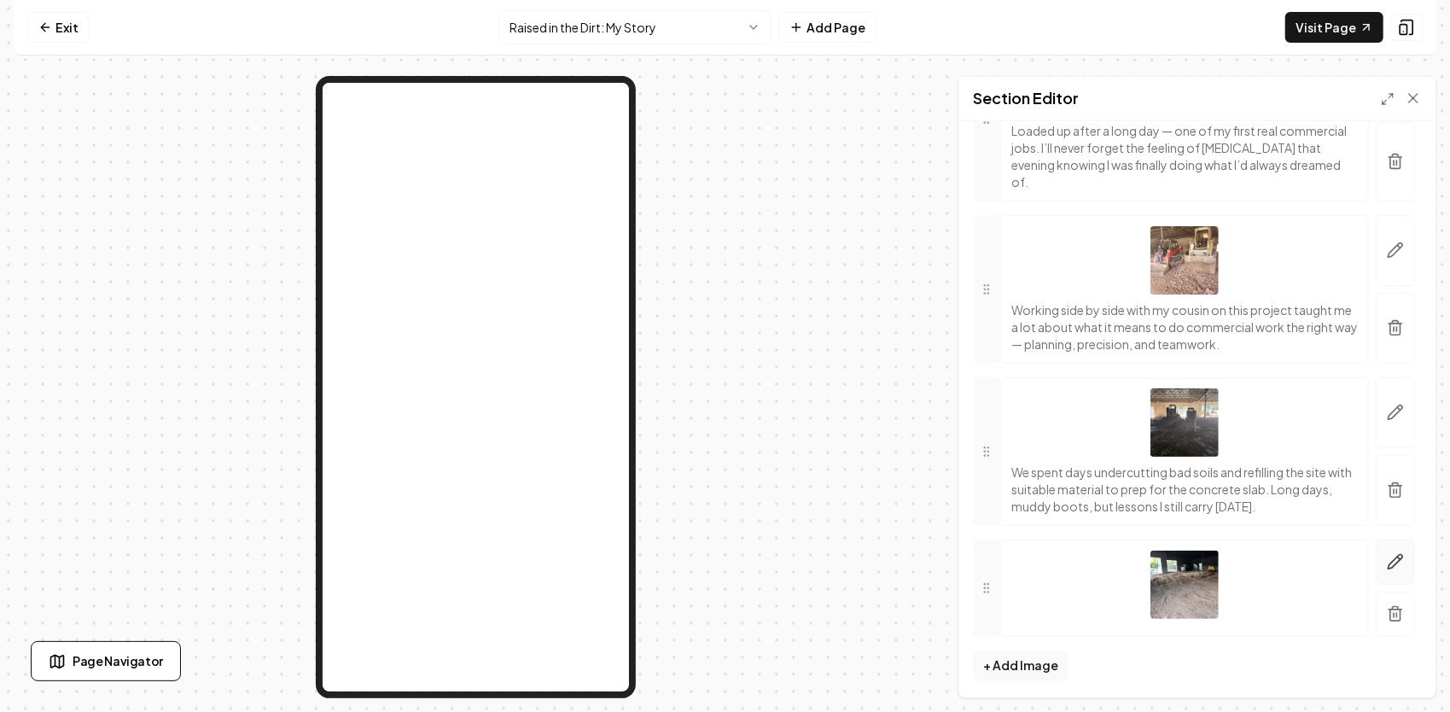
click at [1387, 557] on icon "button" at bounding box center [1395, 561] width 17 height 17
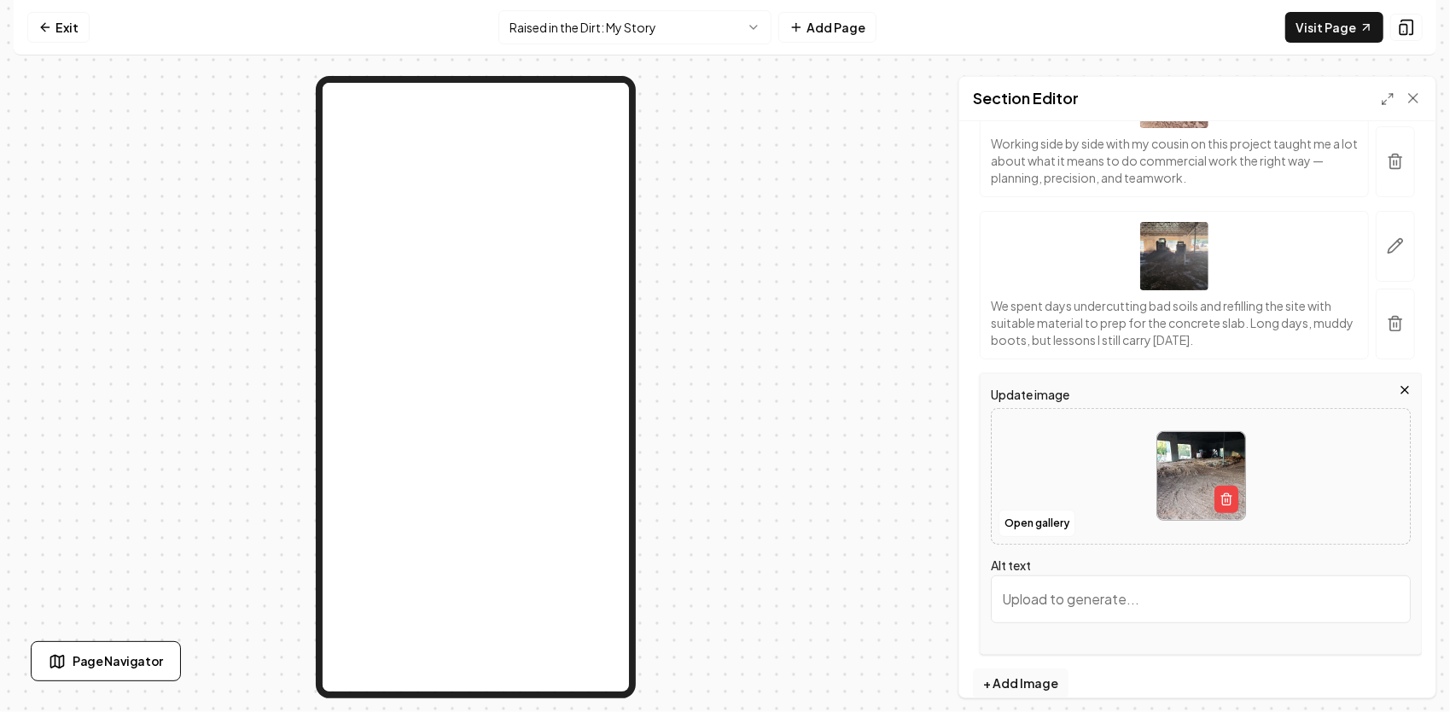
scroll to position [544, 0]
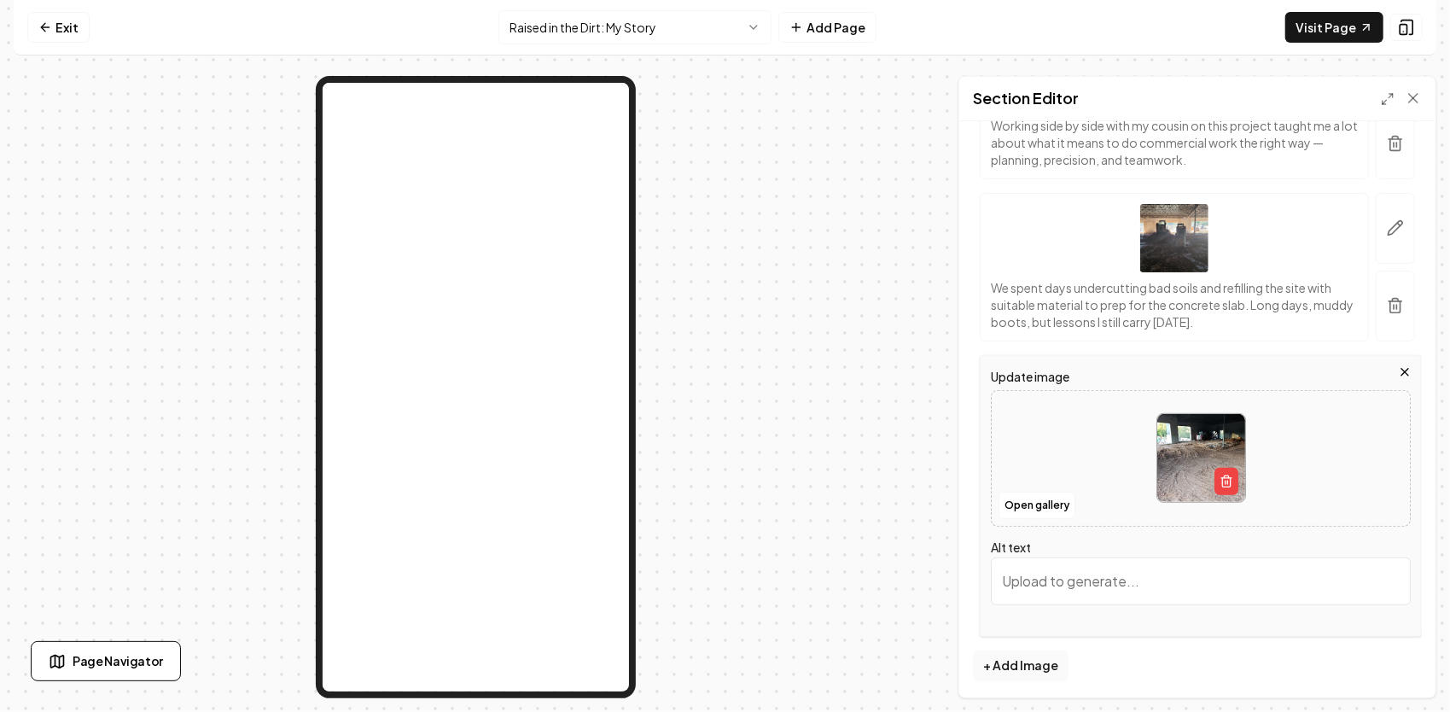
click at [1042, 573] on input "Alt text" at bounding box center [1201, 581] width 420 height 48
paste input "By the time we were done, that site was clean, compacted, and ready for concret…"
type input "By the time we were done, that site was clean, compacted, and ready for concret…"
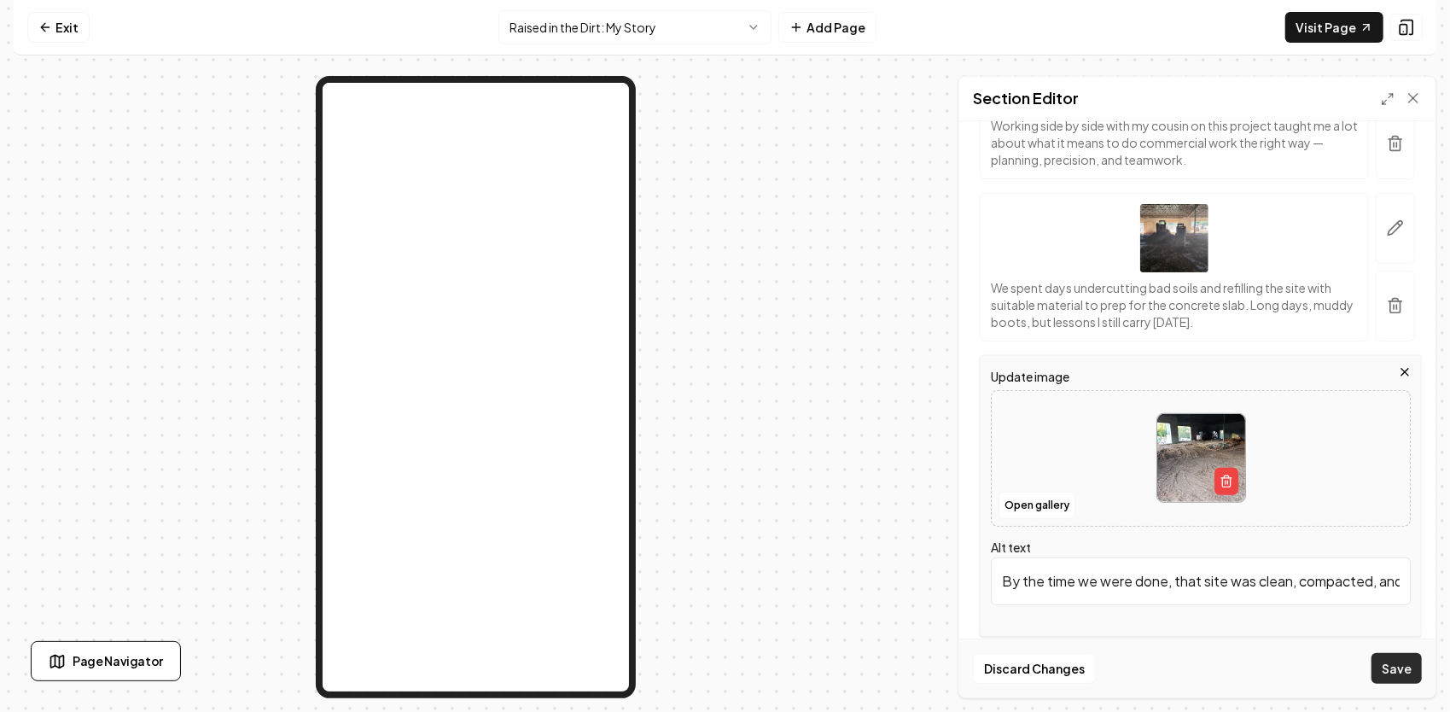
click at [1408, 666] on button "Save" at bounding box center [1396, 668] width 50 height 31
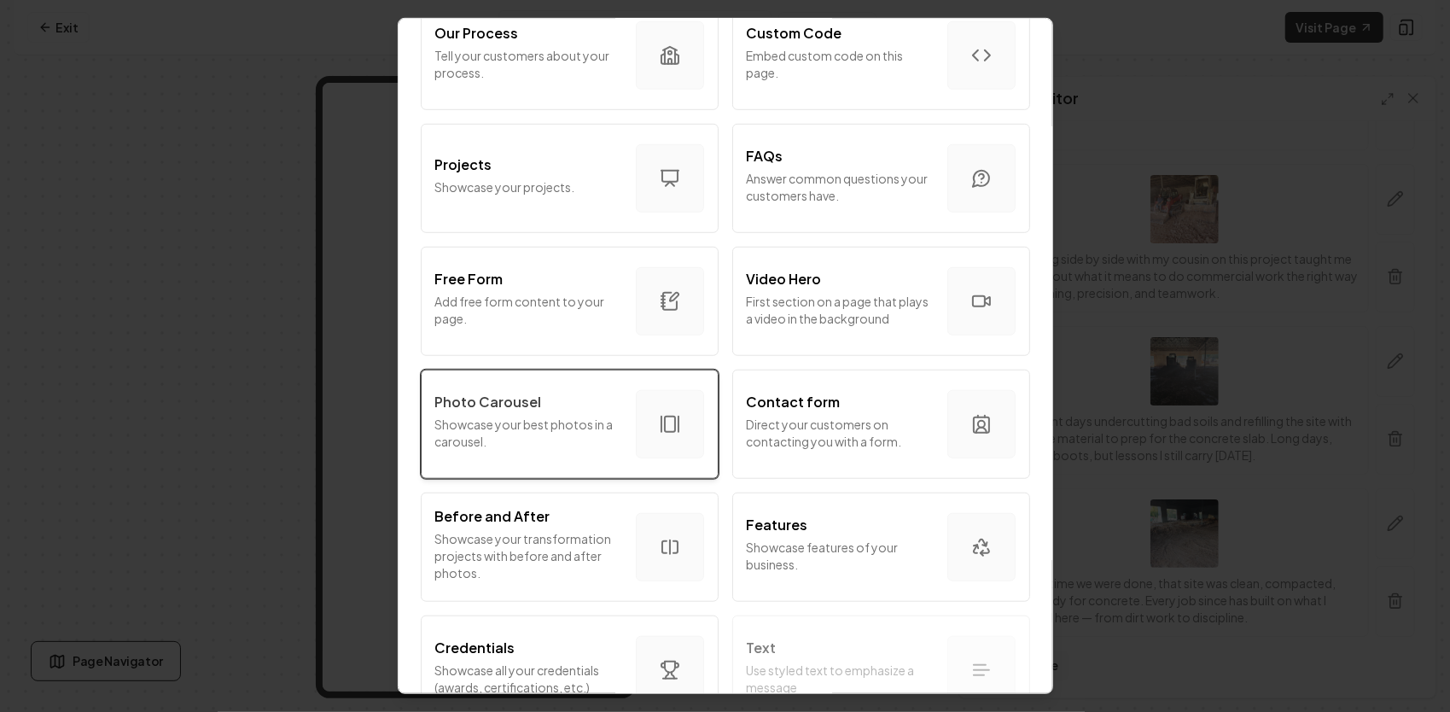
scroll to position [768, 0]
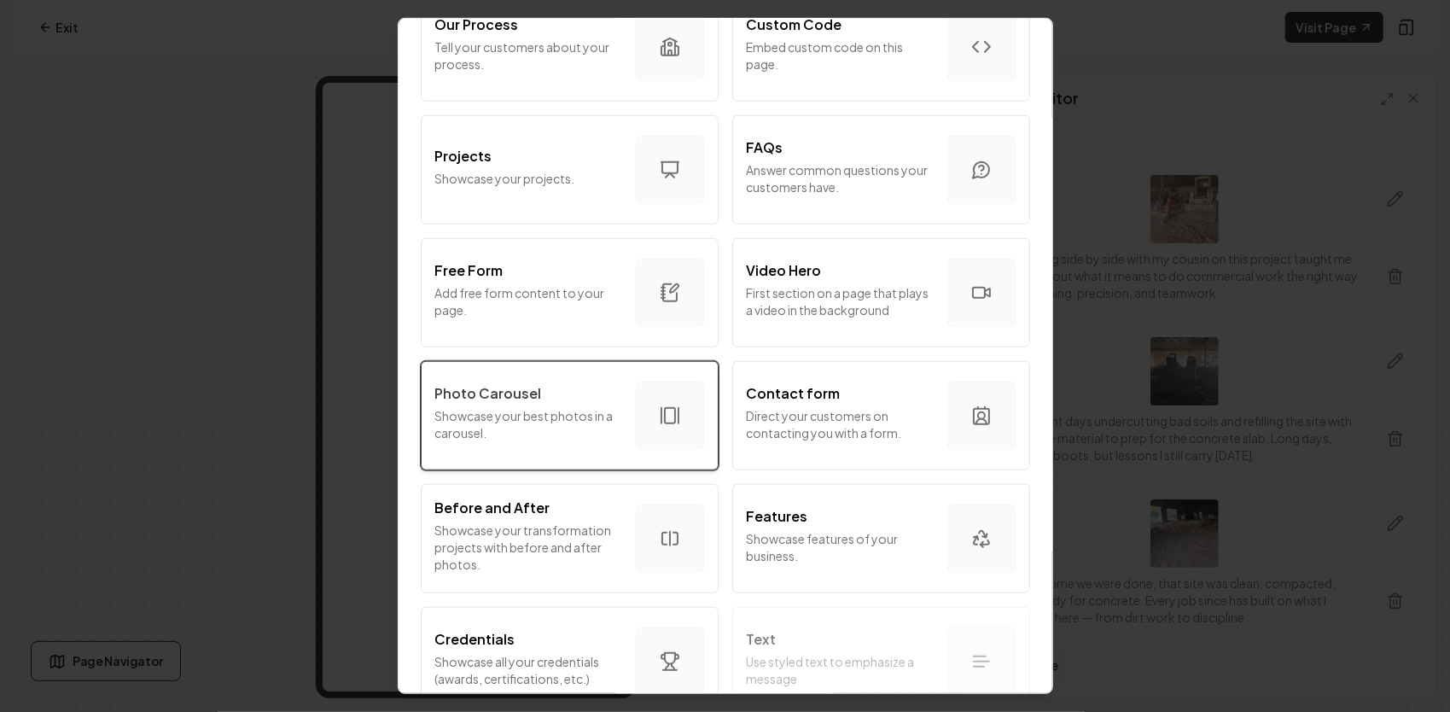
click at [530, 395] on p "Photo Carousel" at bounding box center [488, 393] width 107 height 20
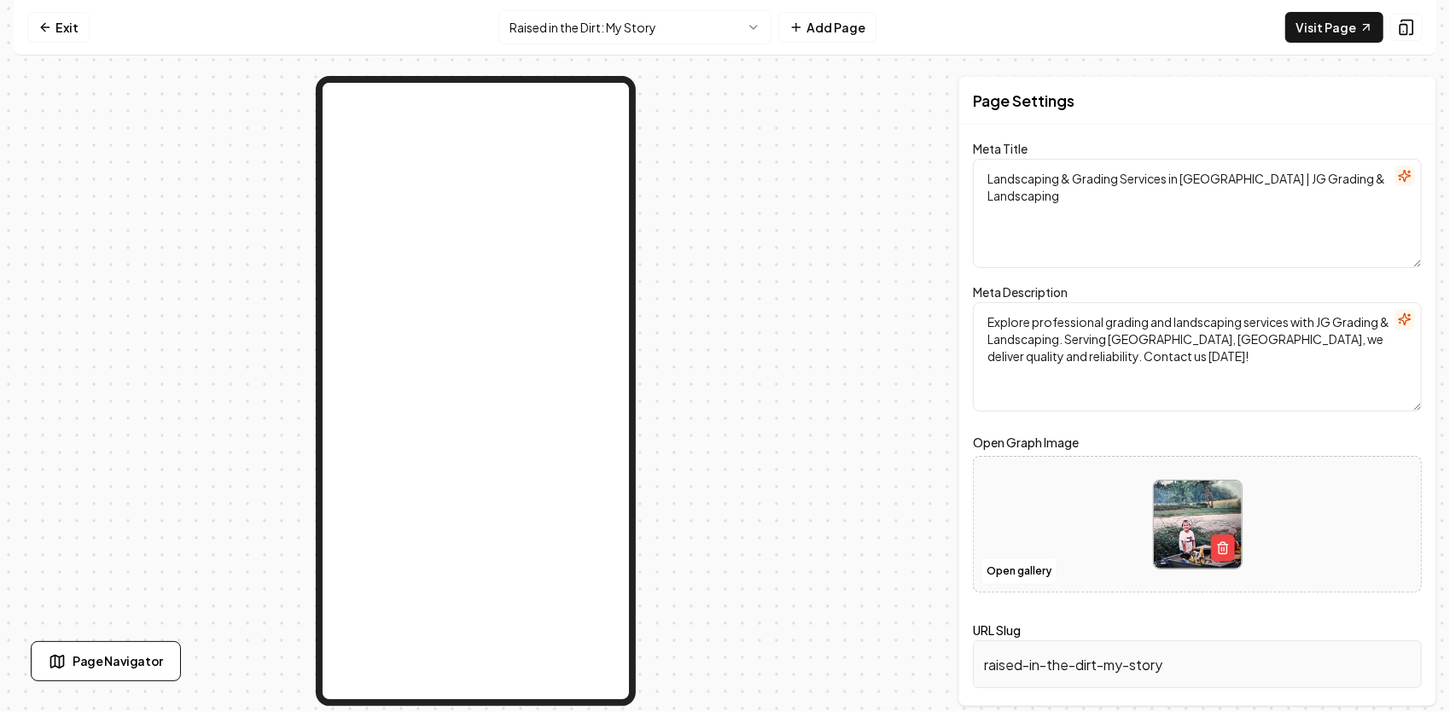
scroll to position [0, 0]
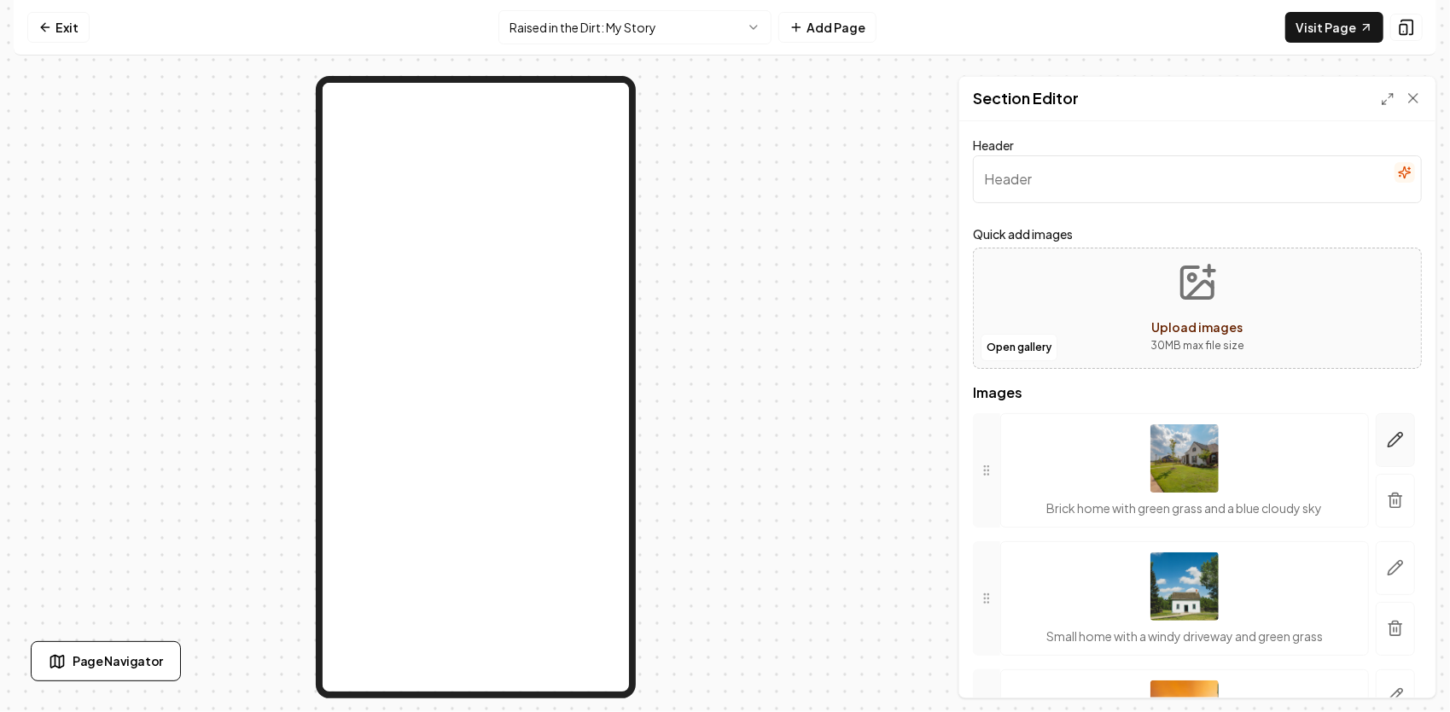
click at [1384, 451] on button "button" at bounding box center [1394, 440] width 39 height 54
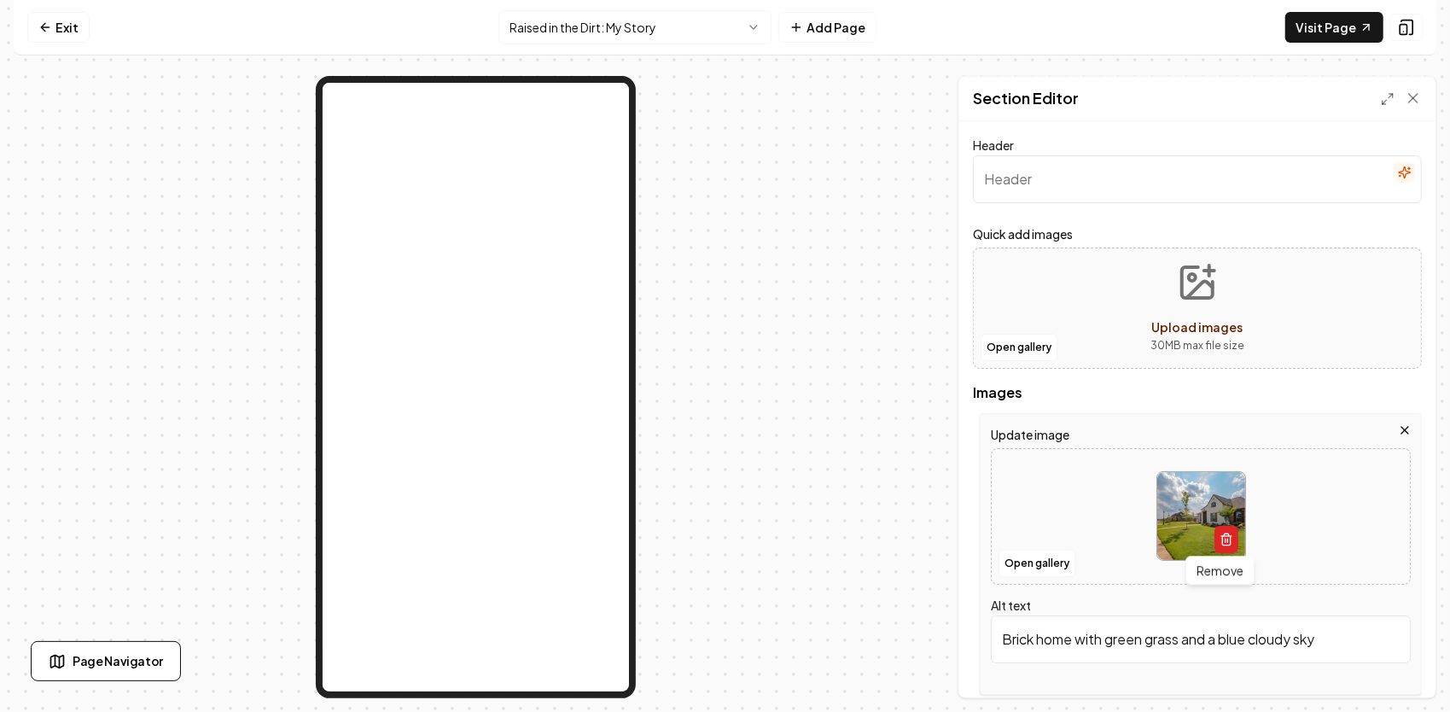
click at [1219, 538] on icon "button" at bounding box center [1226, 539] width 14 height 14
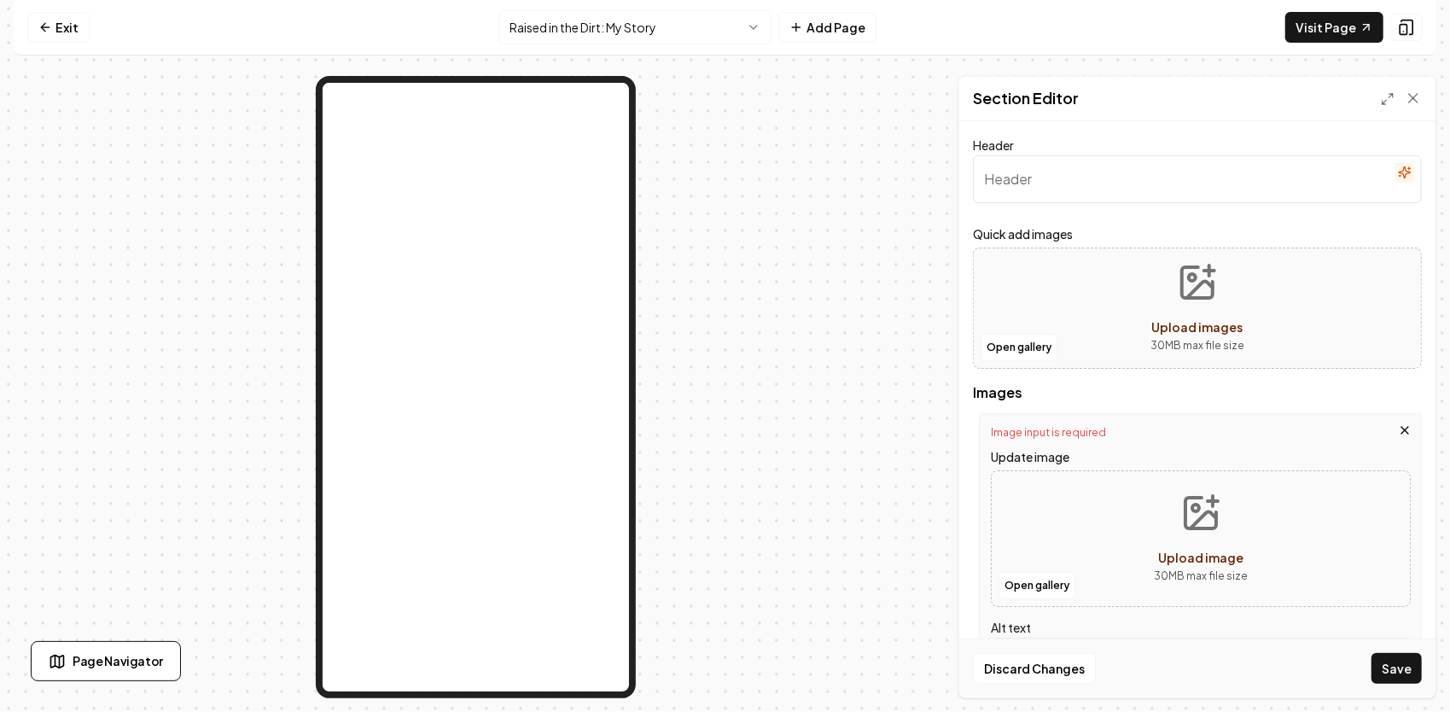
click at [1182, 515] on icon "Upload image" at bounding box center [1200, 512] width 41 height 41
type input "**********"
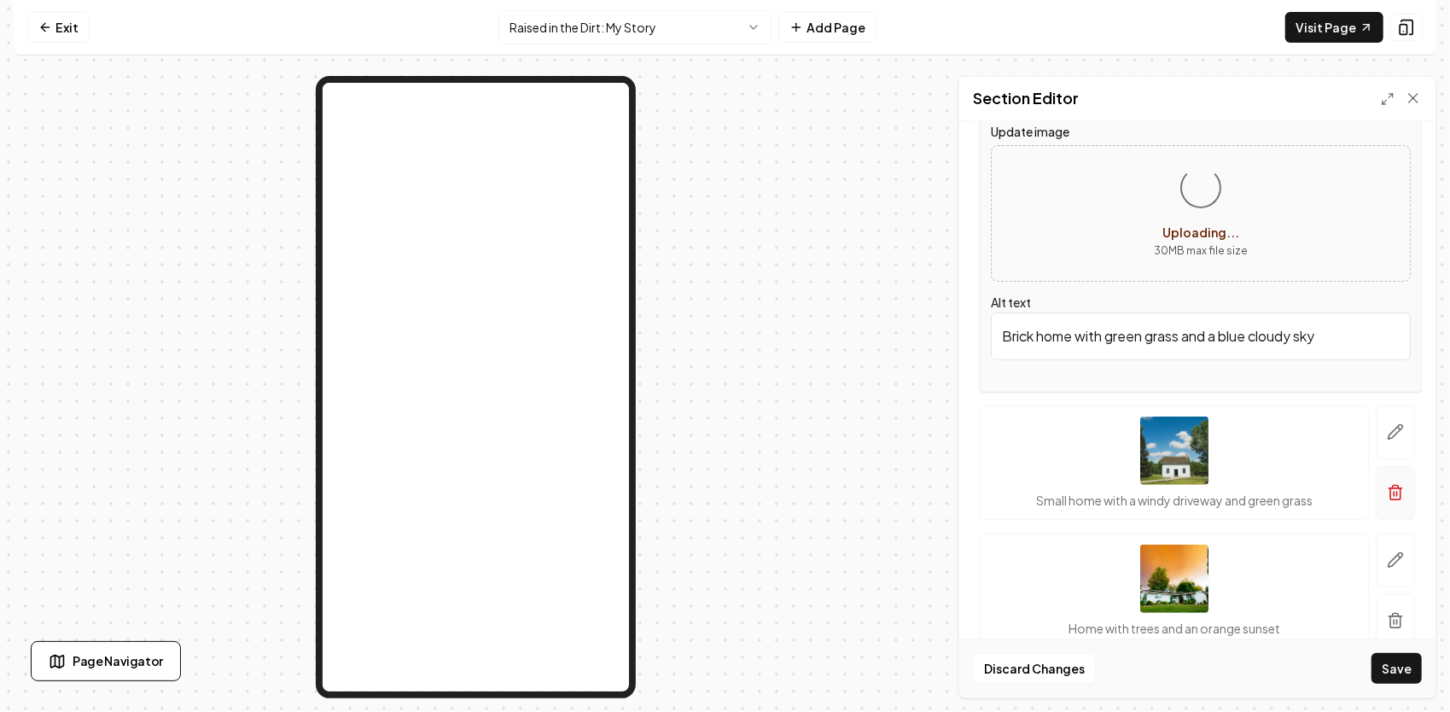
scroll to position [341, 0]
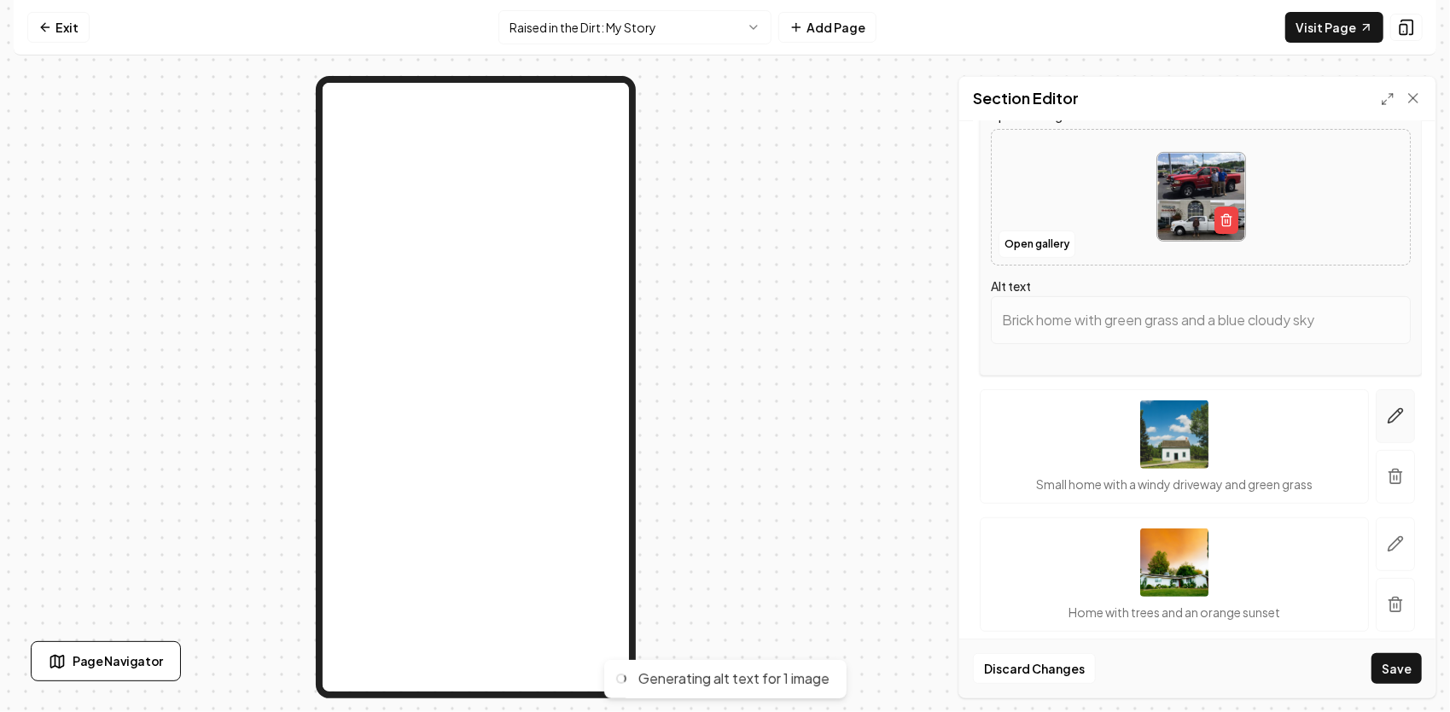
click at [1387, 408] on icon "button" at bounding box center [1395, 415] width 17 height 17
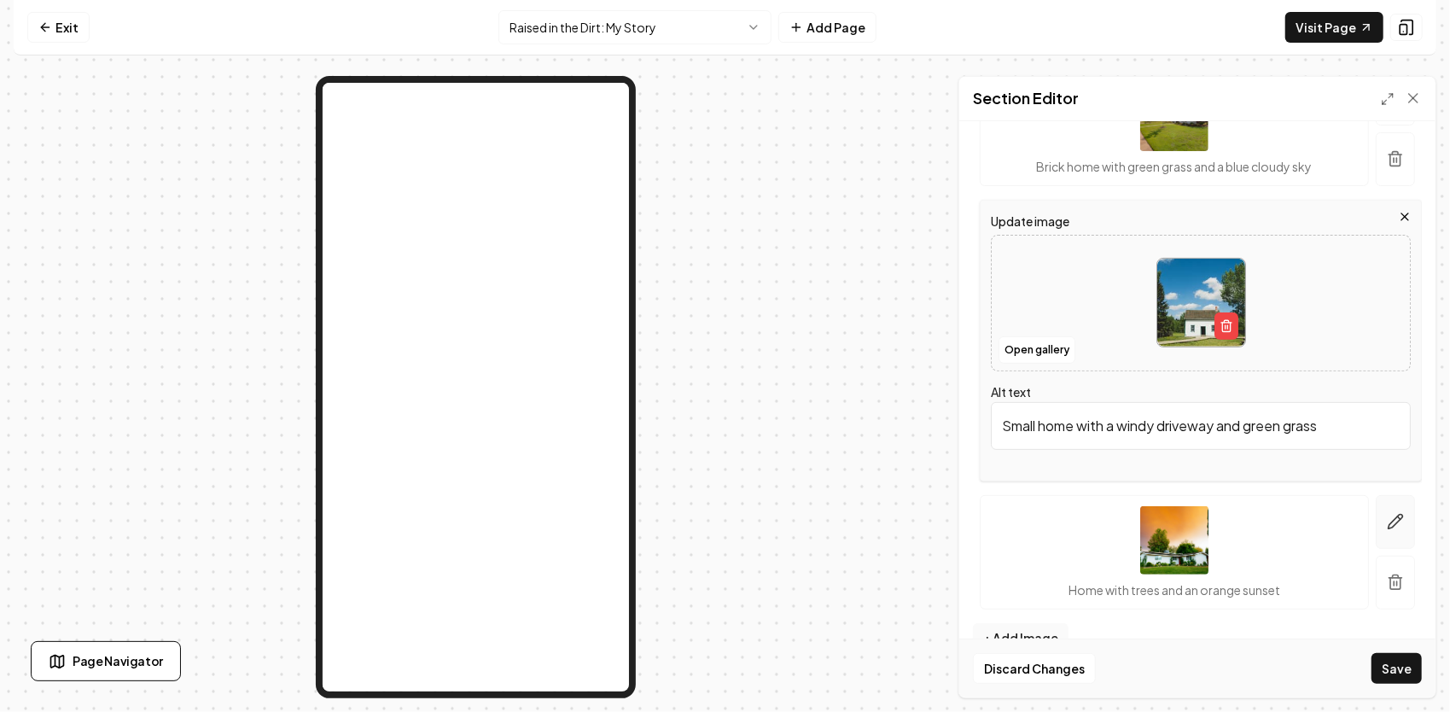
click at [1387, 518] on icon "button" at bounding box center [1395, 521] width 17 height 17
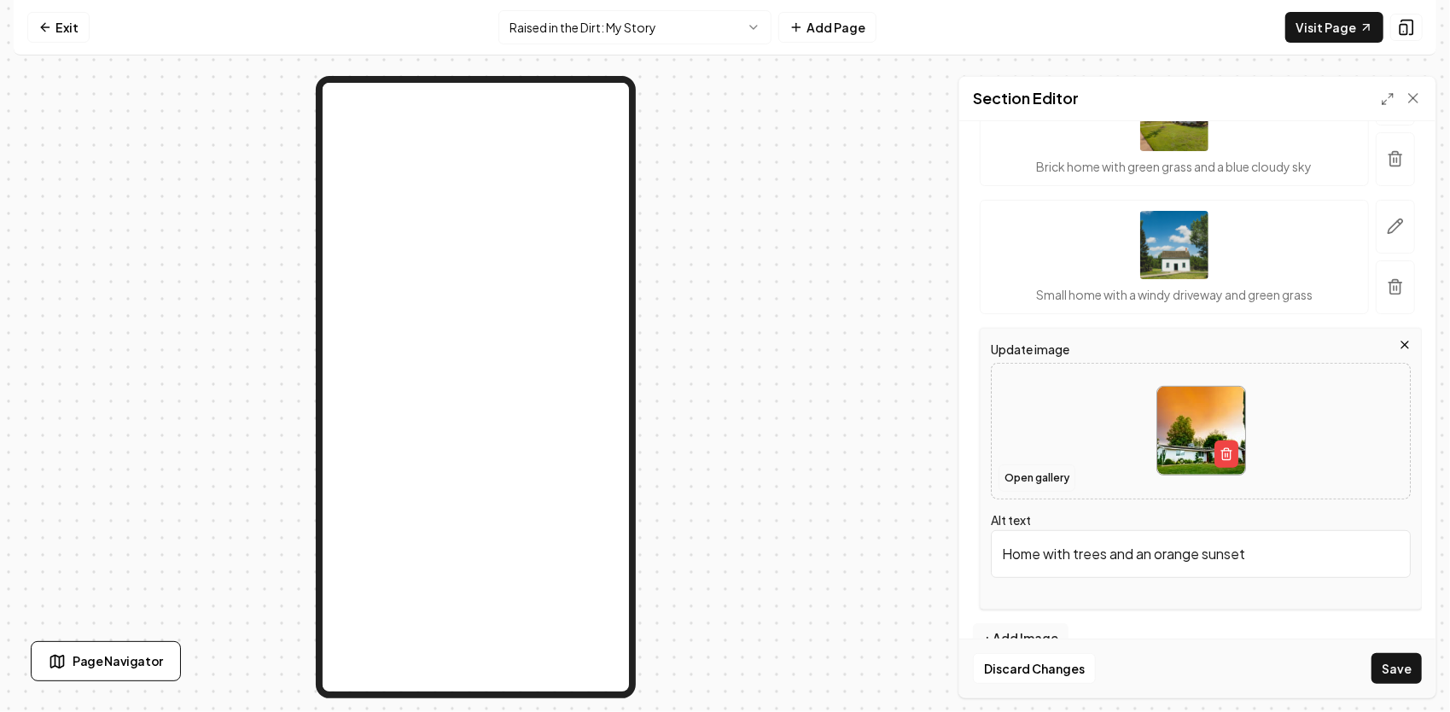
click at [1048, 476] on button "Open gallery" at bounding box center [1036, 477] width 77 height 27
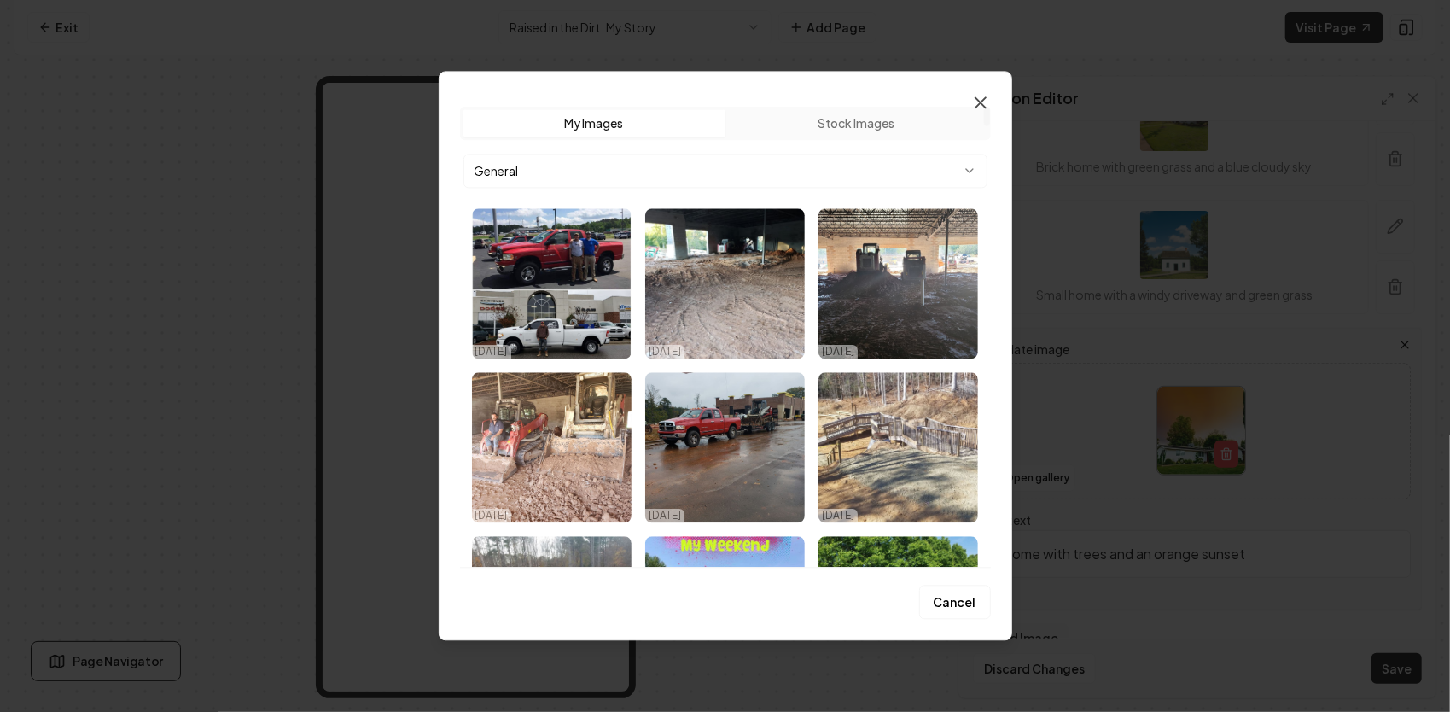
click at [978, 104] on icon "button" at bounding box center [980, 102] width 10 height 10
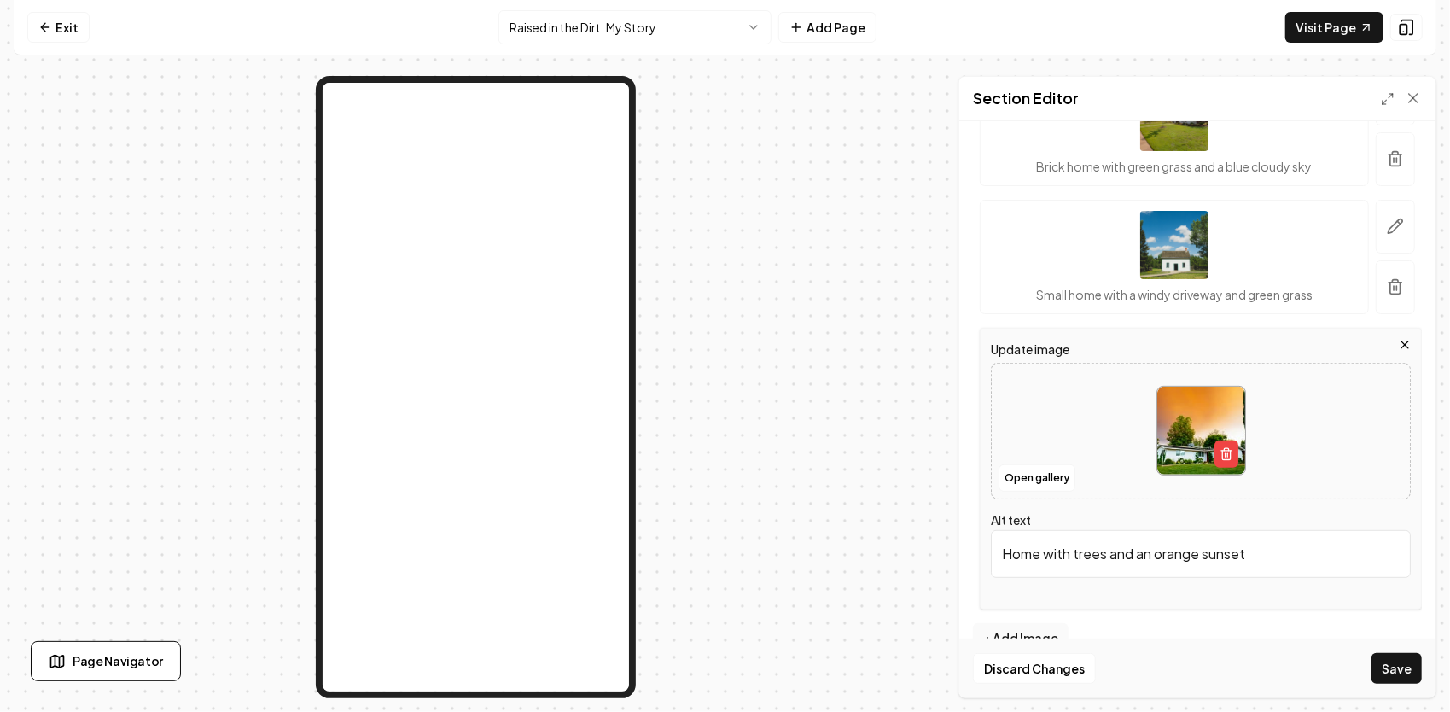
scroll to position [256, 0]
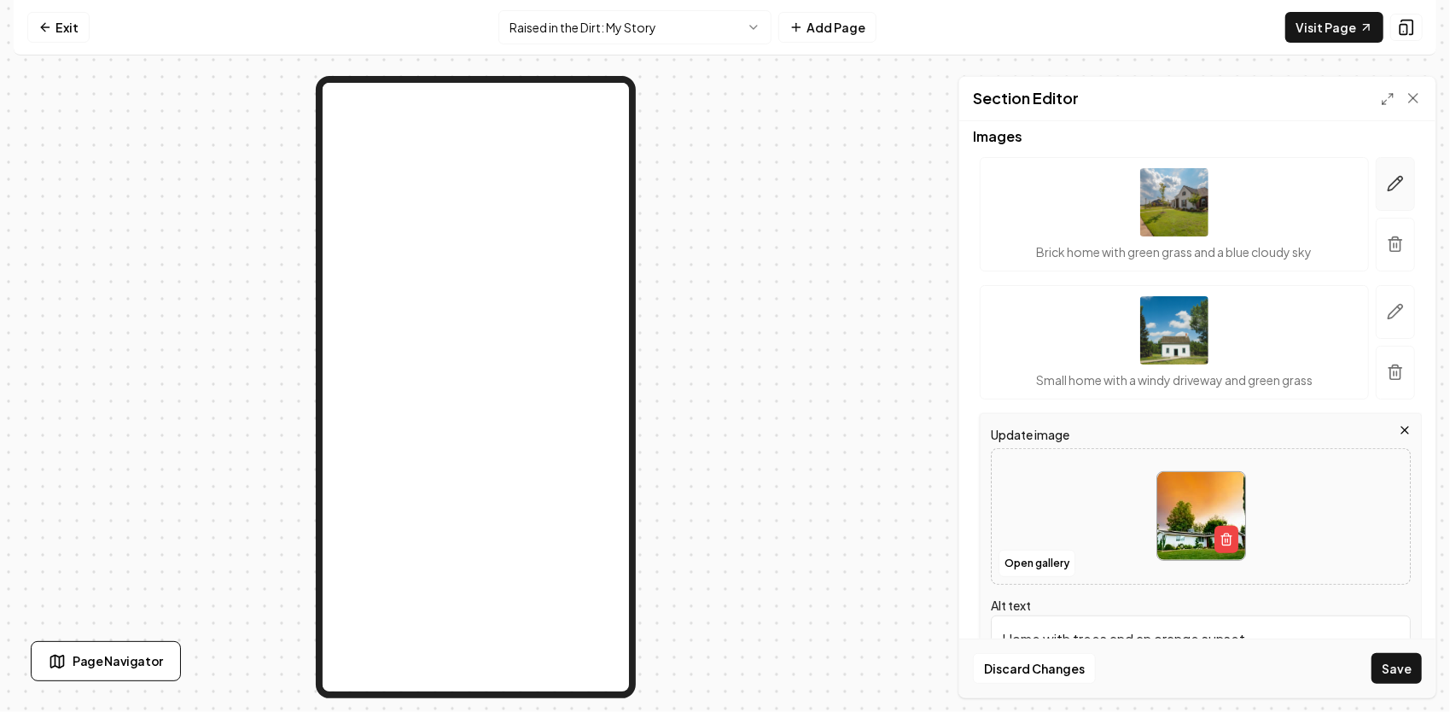
click at [1387, 183] on icon "button" at bounding box center [1395, 183] width 17 height 17
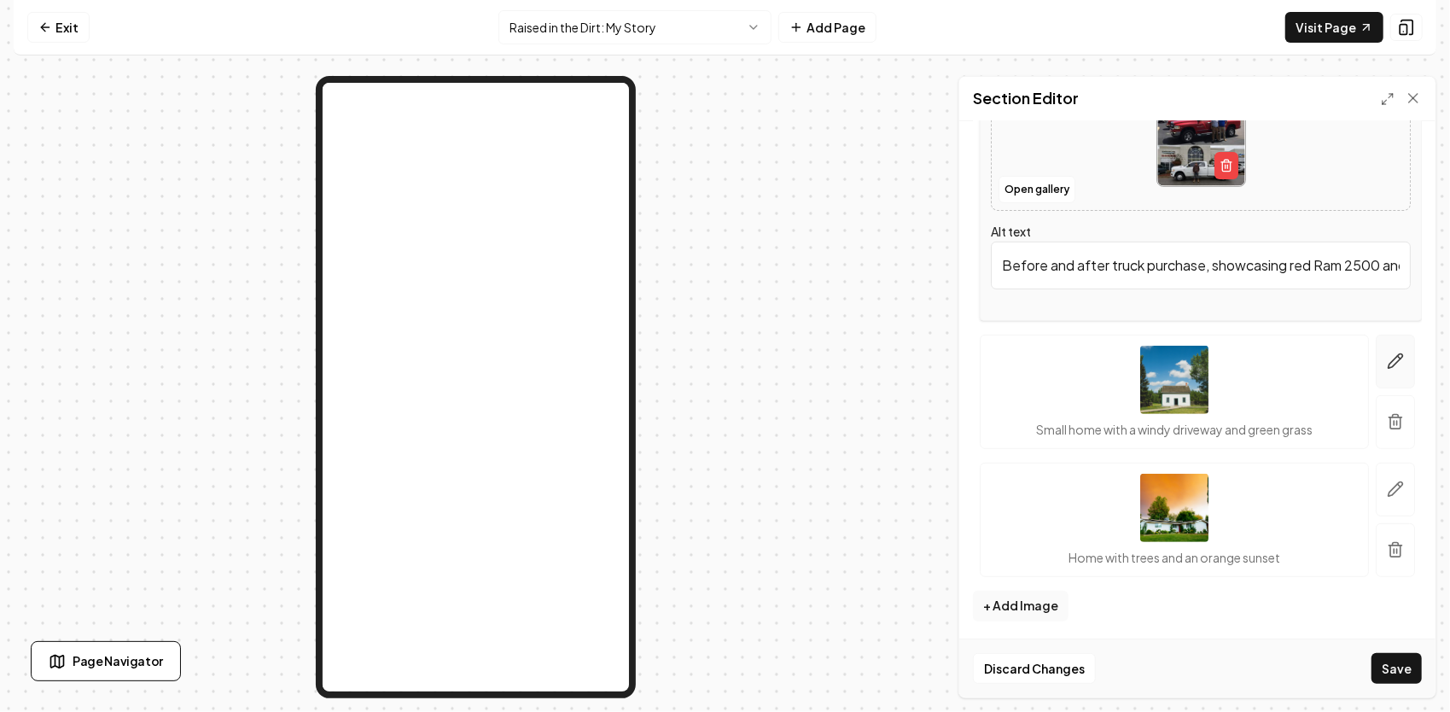
click at [1375, 365] on button "button" at bounding box center [1394, 361] width 39 height 54
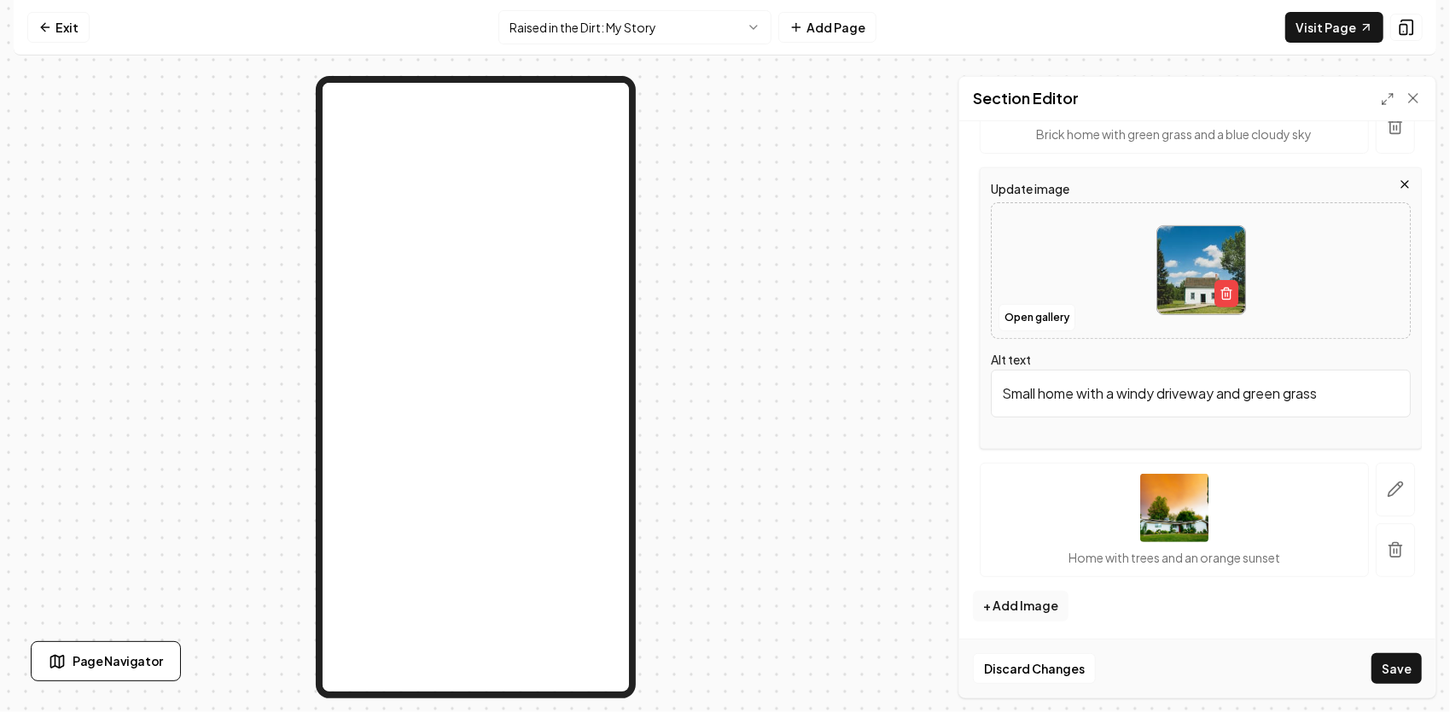
click at [1190, 262] on img at bounding box center [1201, 270] width 88 height 88
type input "**********"
click at [1387, 490] on icon "button" at bounding box center [1395, 488] width 17 height 17
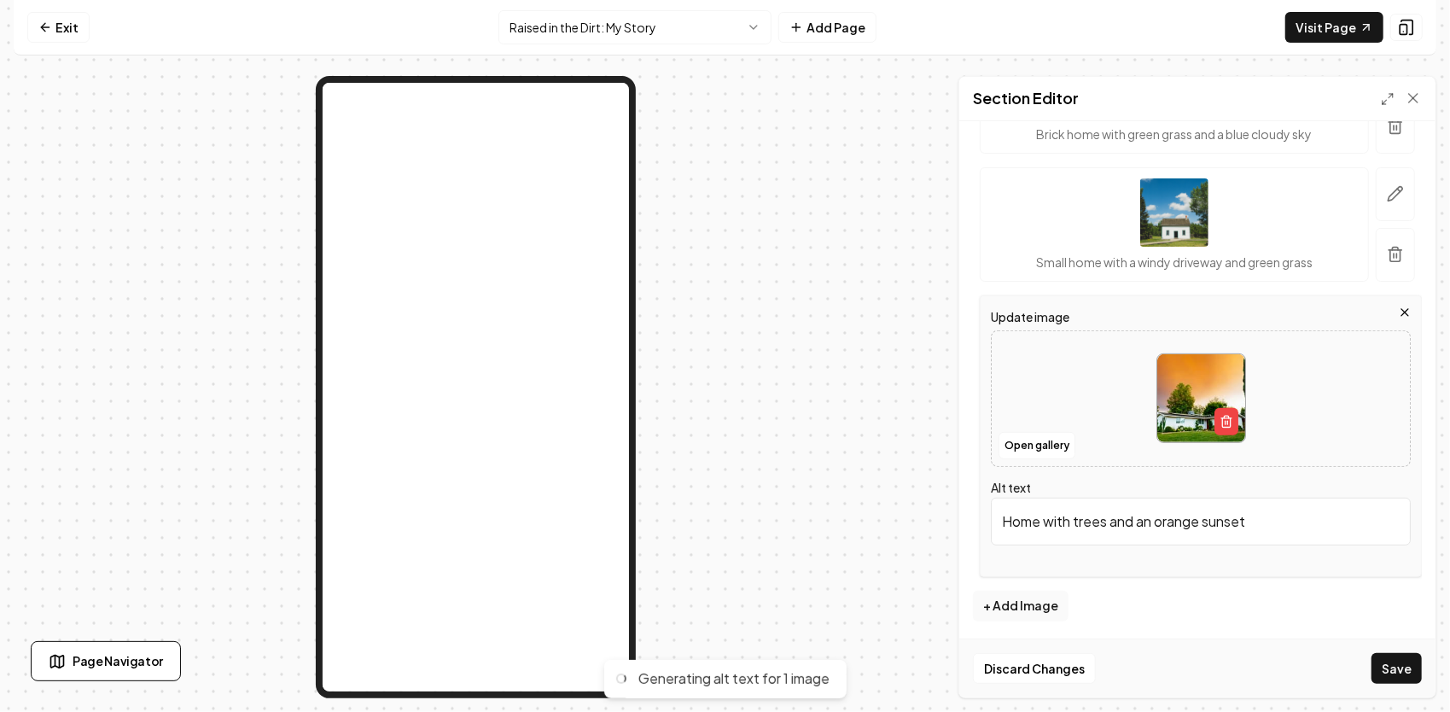
click at [1183, 374] on img at bounding box center [1201, 398] width 88 height 88
type input "**********"
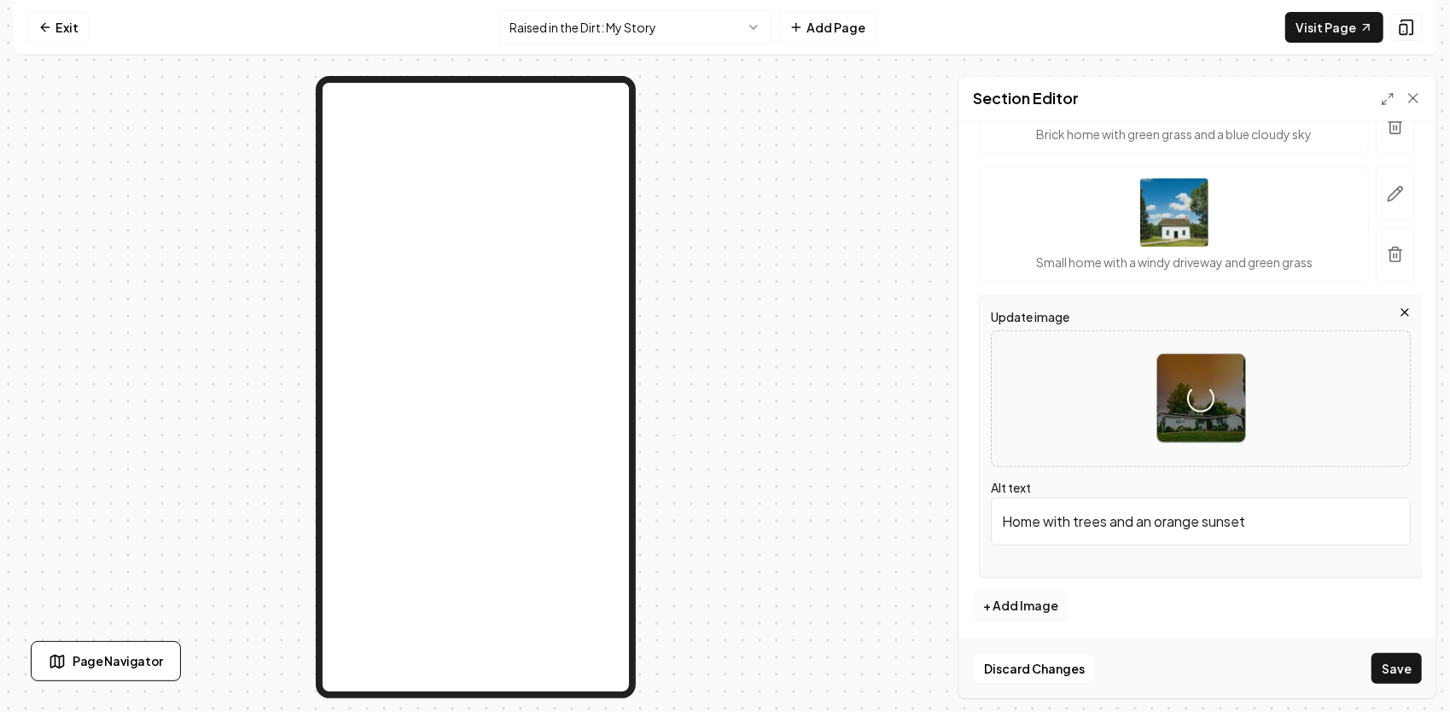
click at [1048, 592] on button "+ Add Image" at bounding box center [1021, 605] width 96 height 31
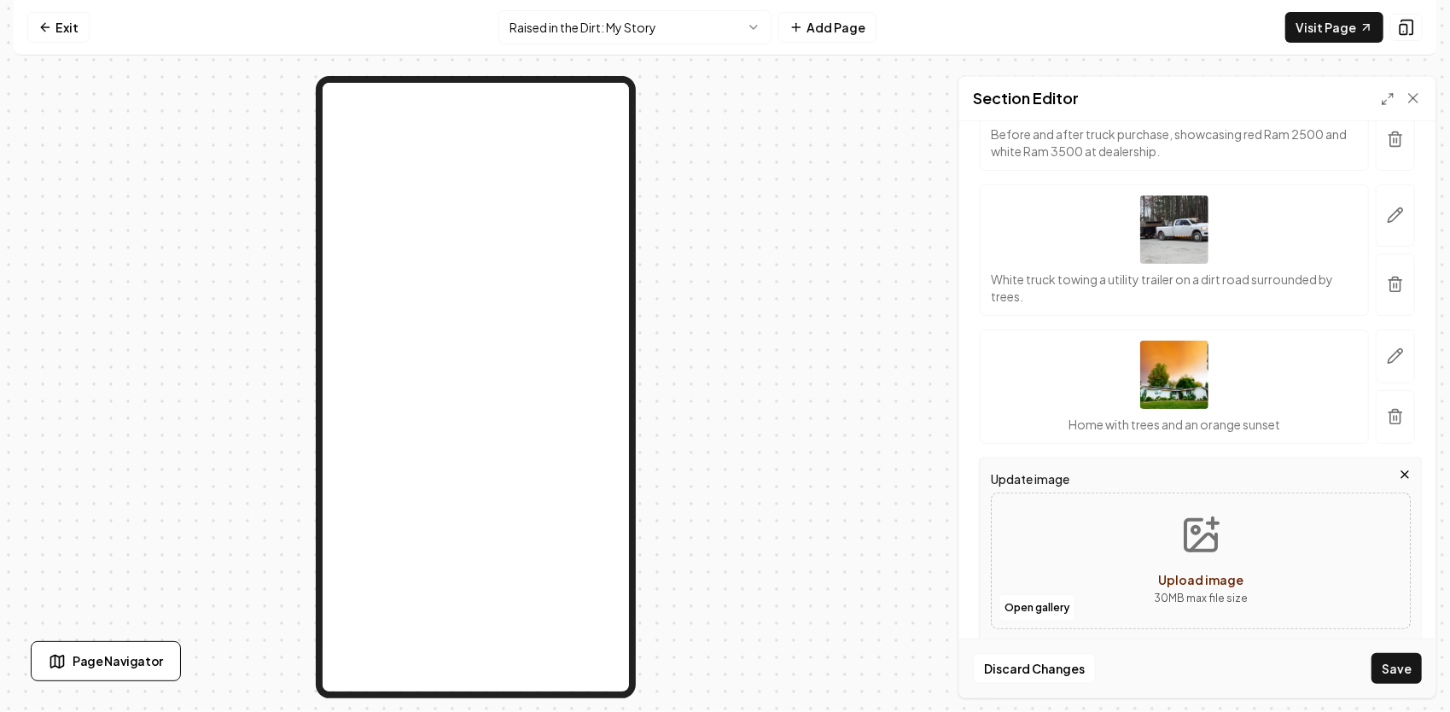
scroll to position [381, 0]
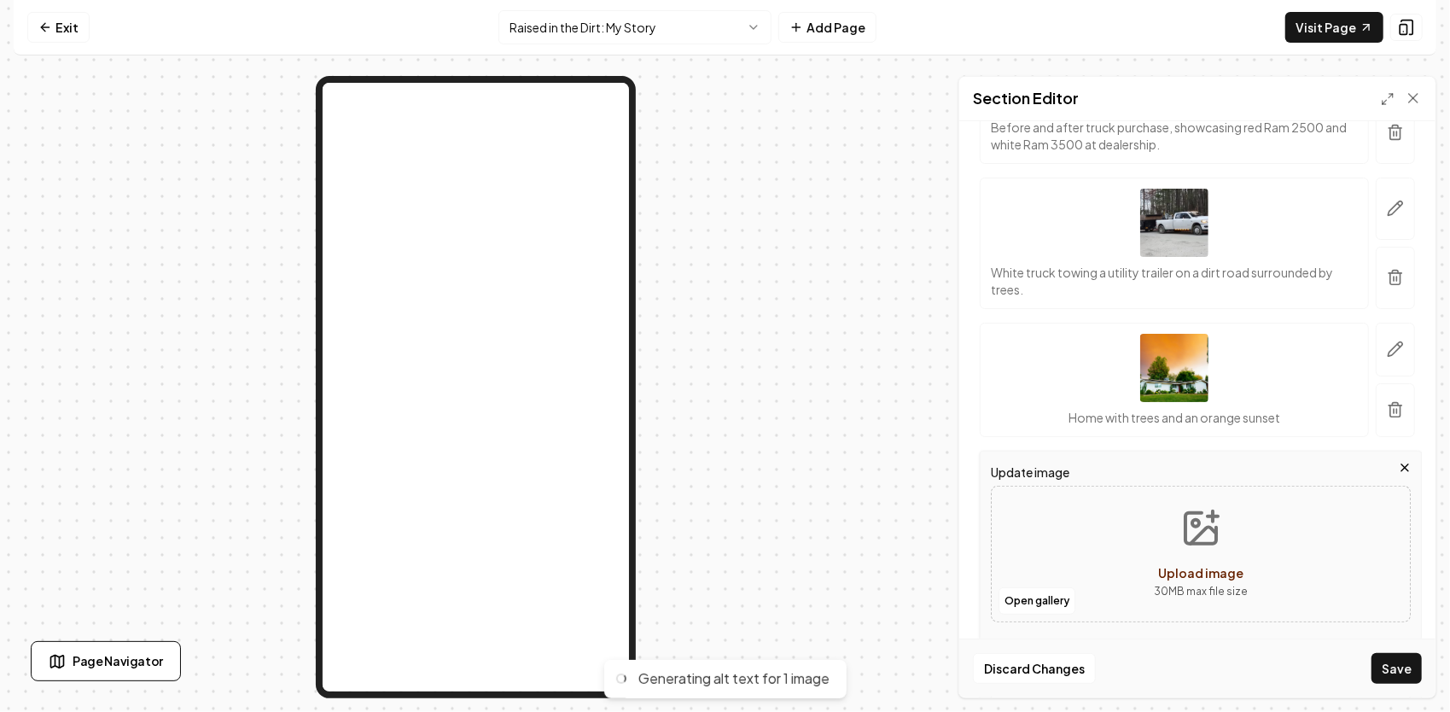
click at [1193, 529] on icon "Upload image" at bounding box center [1200, 528] width 41 height 41
type input "**********"
type input "White pickup truck towing a trailer filled with logs on a rural road."
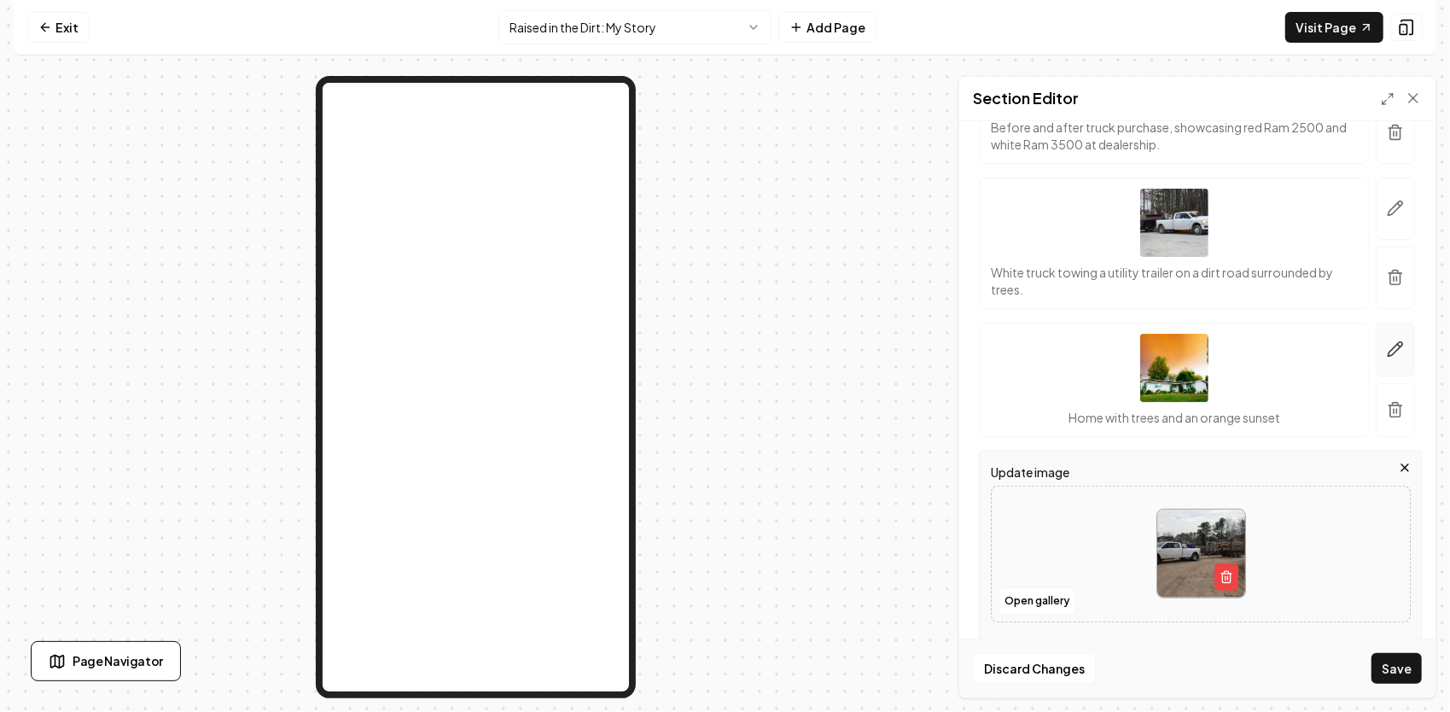
click at [1381, 334] on button "button" at bounding box center [1394, 350] width 39 height 54
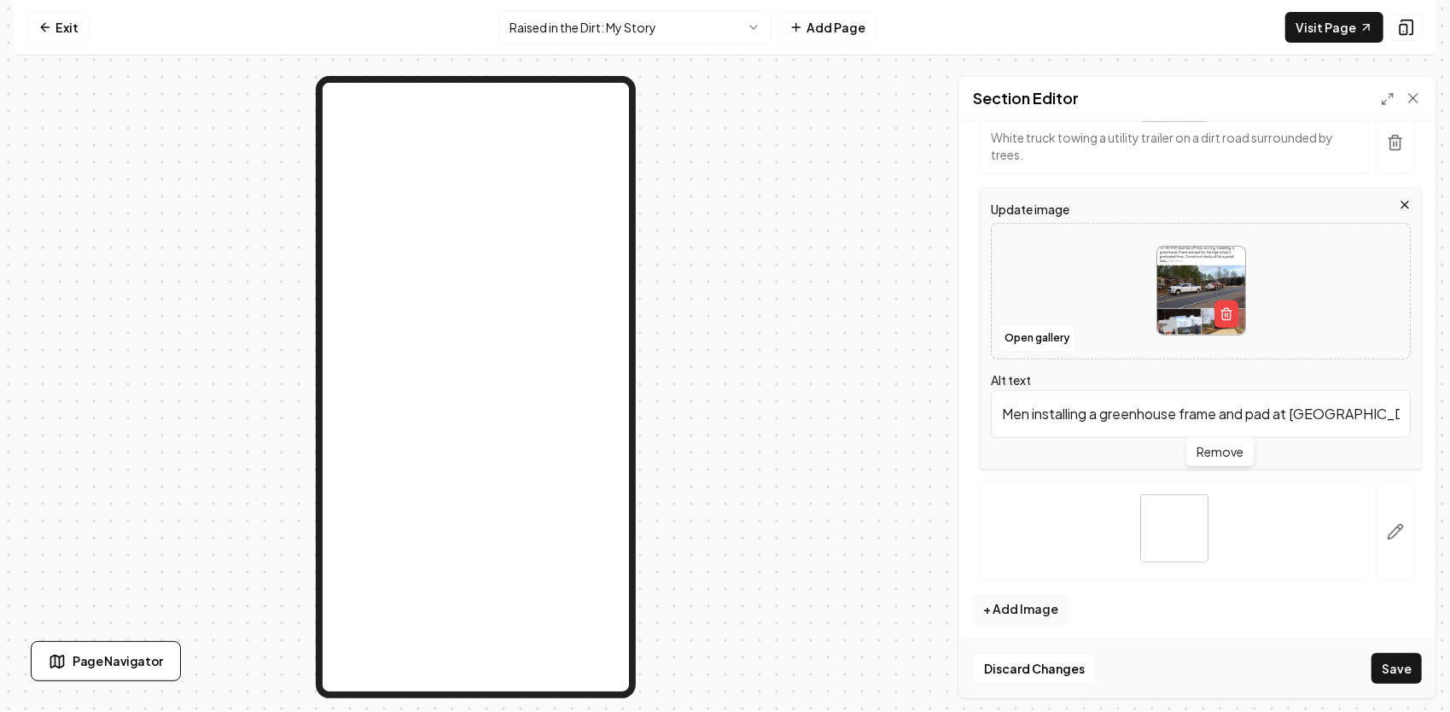
scroll to position [518, 0]
drag, startPoint x: 1174, startPoint y: 513, endPoint x: 1153, endPoint y: 554, distance: 46.2
click at [1153, 554] on img at bounding box center [1174, 525] width 68 height 68
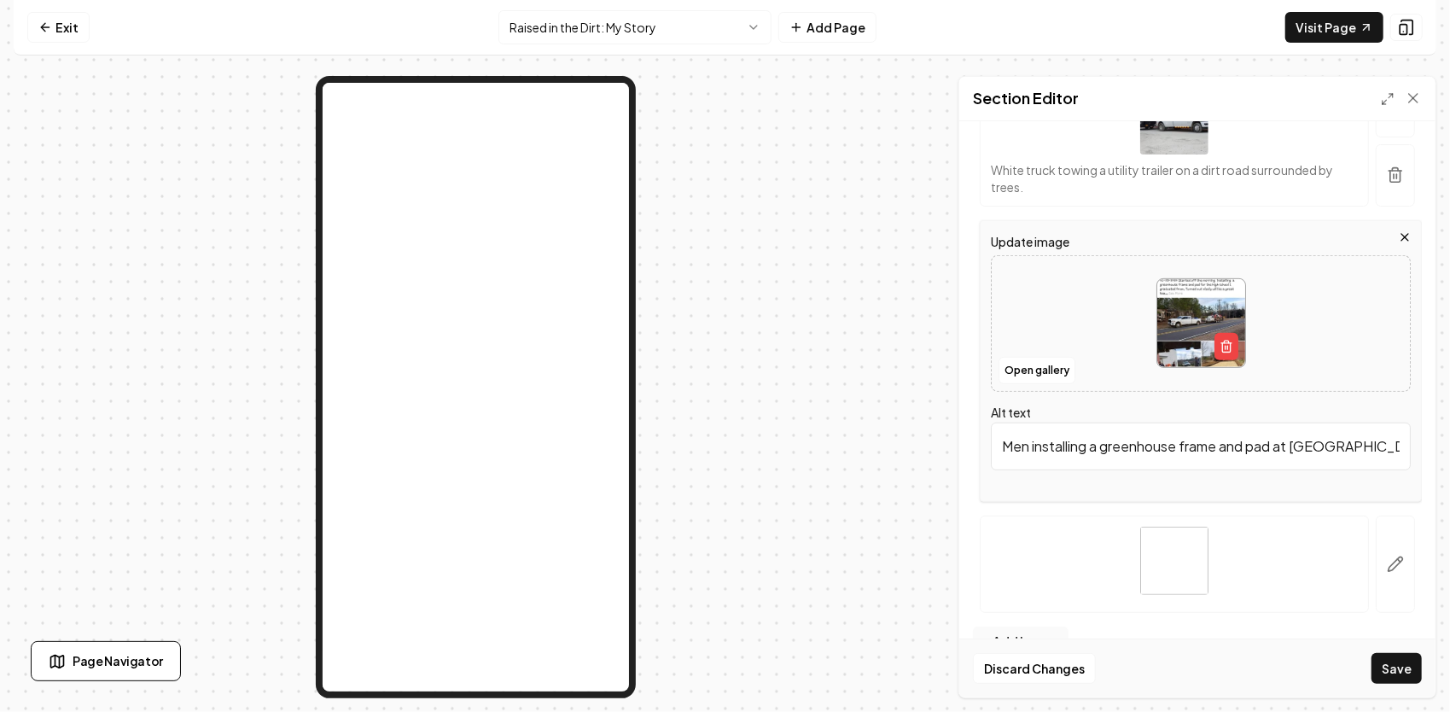
scroll to position [512, 0]
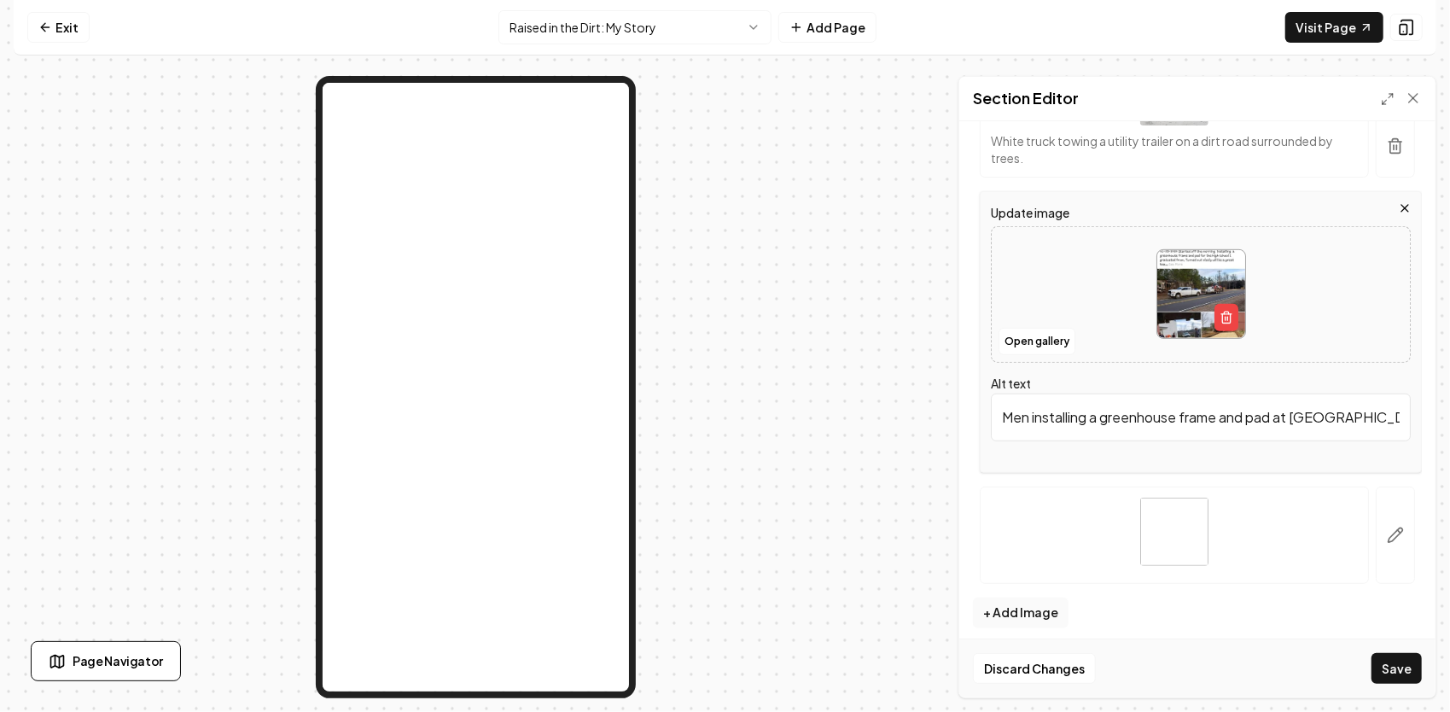
click at [1174, 525] on img at bounding box center [1174, 531] width 68 height 68
click at [1387, 532] on icon "button" at bounding box center [1395, 534] width 17 height 17
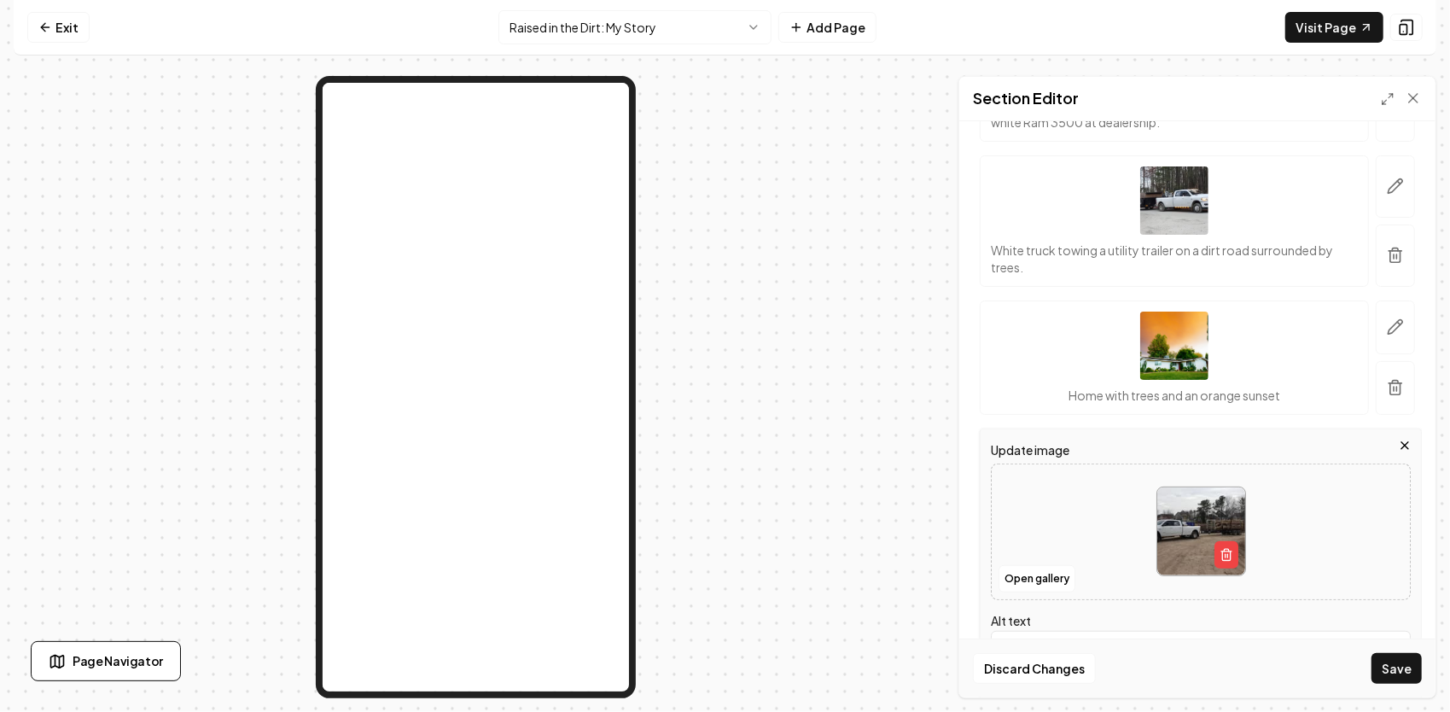
scroll to position [85, 0]
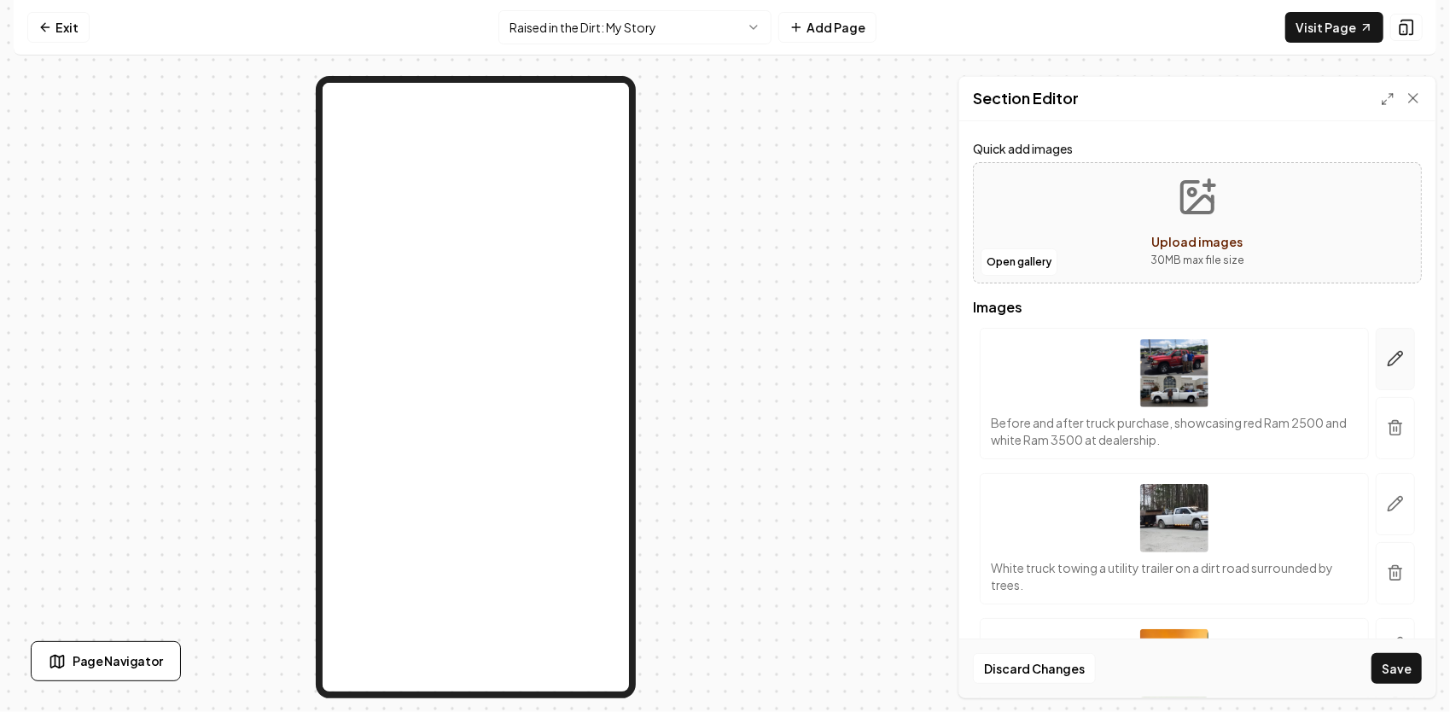
click at [1387, 361] on icon "button" at bounding box center [1395, 358] width 17 height 17
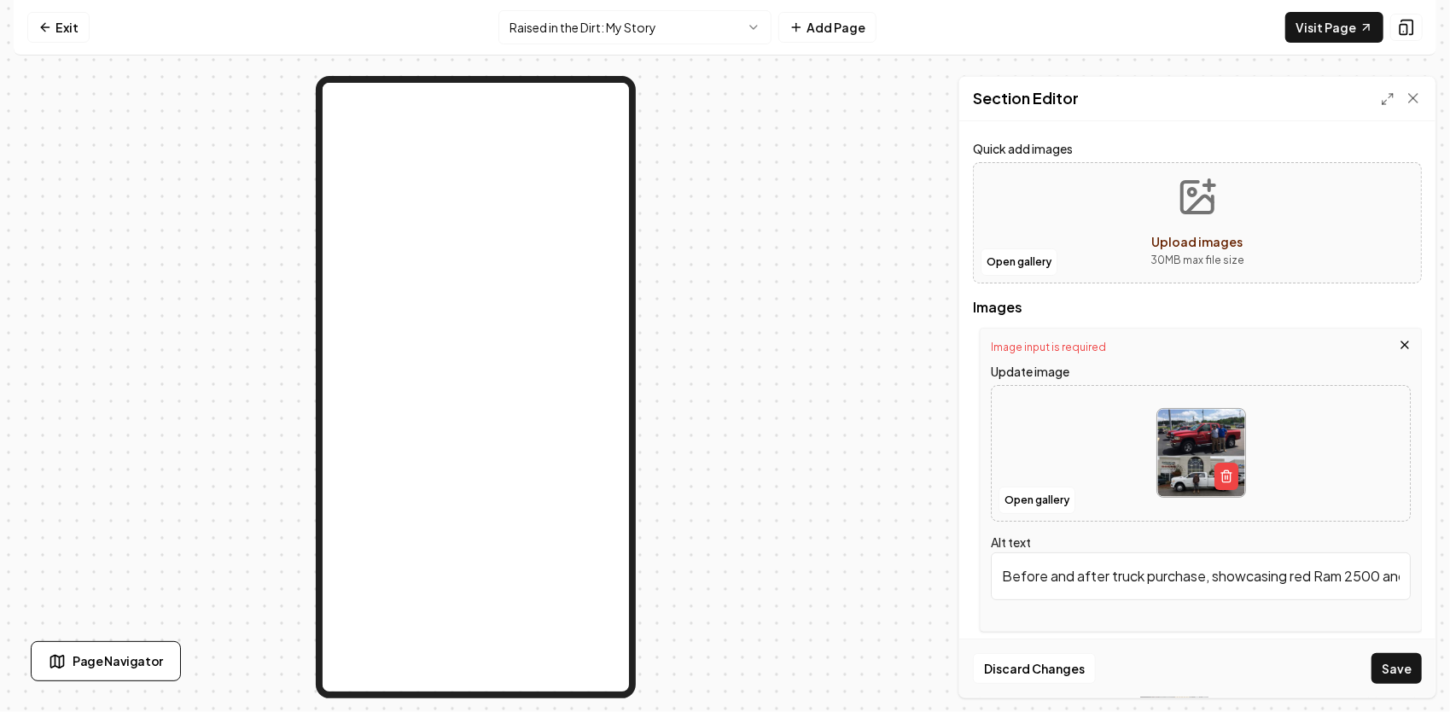
drag, startPoint x: 1007, startPoint y: 573, endPoint x: 1372, endPoint y: 557, distance: 365.6
click at [1372, 557] on input "Before and after truck purchase, showcasing red Ram 2500 and white Ram 3500 at …" at bounding box center [1201, 576] width 420 height 48
click at [1392, 580] on input "The day I bought my first diesel truck — my 2005 Dodge Ram 2500. I was still in…" at bounding box center [1201, 576] width 420 height 48
click at [1385, 574] on input "The day I bought my first diesel truck — my 2005 Dodge Ram 2500. I was still in…" at bounding box center [1201, 576] width 420 height 48
click at [1357, 577] on input "The day I bought my first diesel truck — my 2005 Dodge Ram 2500. I was still in…" at bounding box center [1201, 576] width 420 height 48
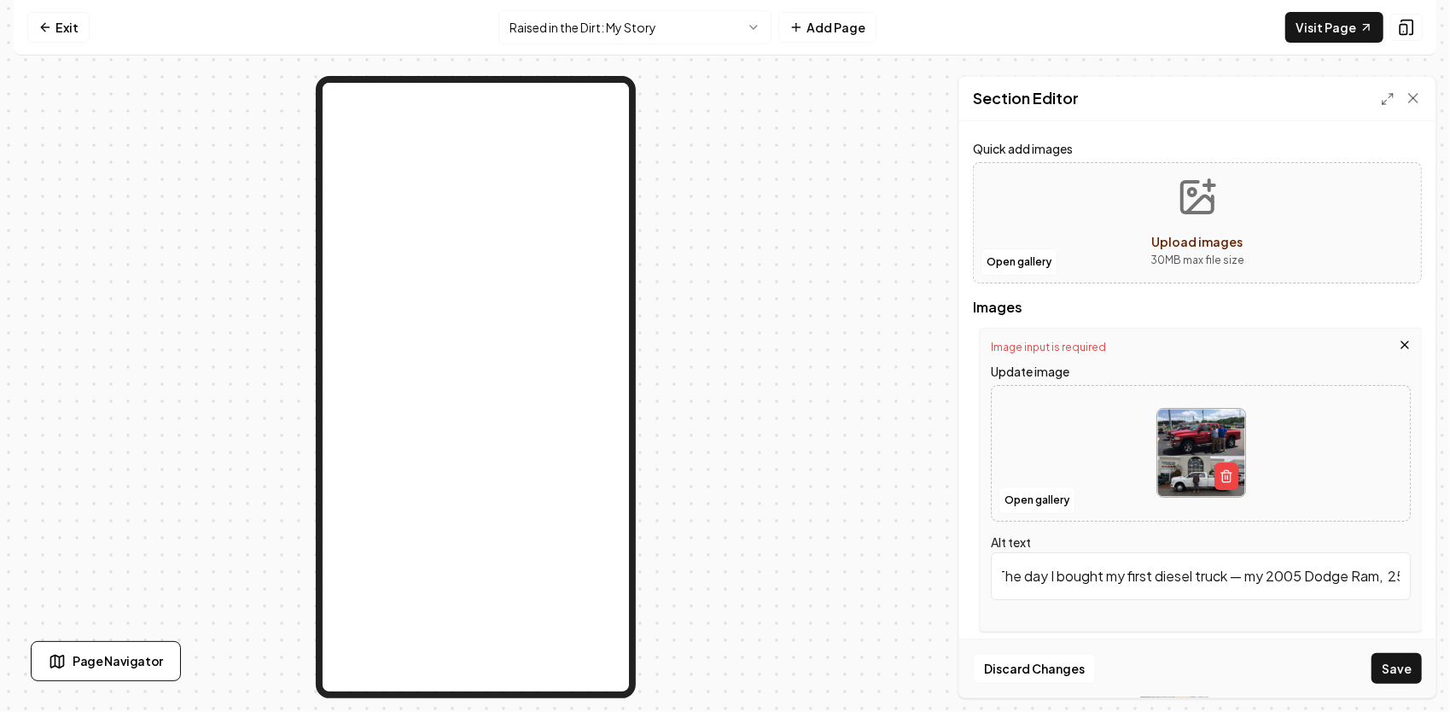
scroll to position [0, 7]
paste input "Fast-forward a few years later — standing at the same dealership where it all s…"
click at [1178, 577] on input "The day I bought my first diesel truck — my 2005 Dodge Ram, Fast-forward a few …" at bounding box center [1201, 576] width 420 height 48
click at [1326, 576] on input "The day I bought my first diesel truck — my 2005 Dodge Ram, Fast-forward a few …" at bounding box center [1201, 576] width 420 height 48
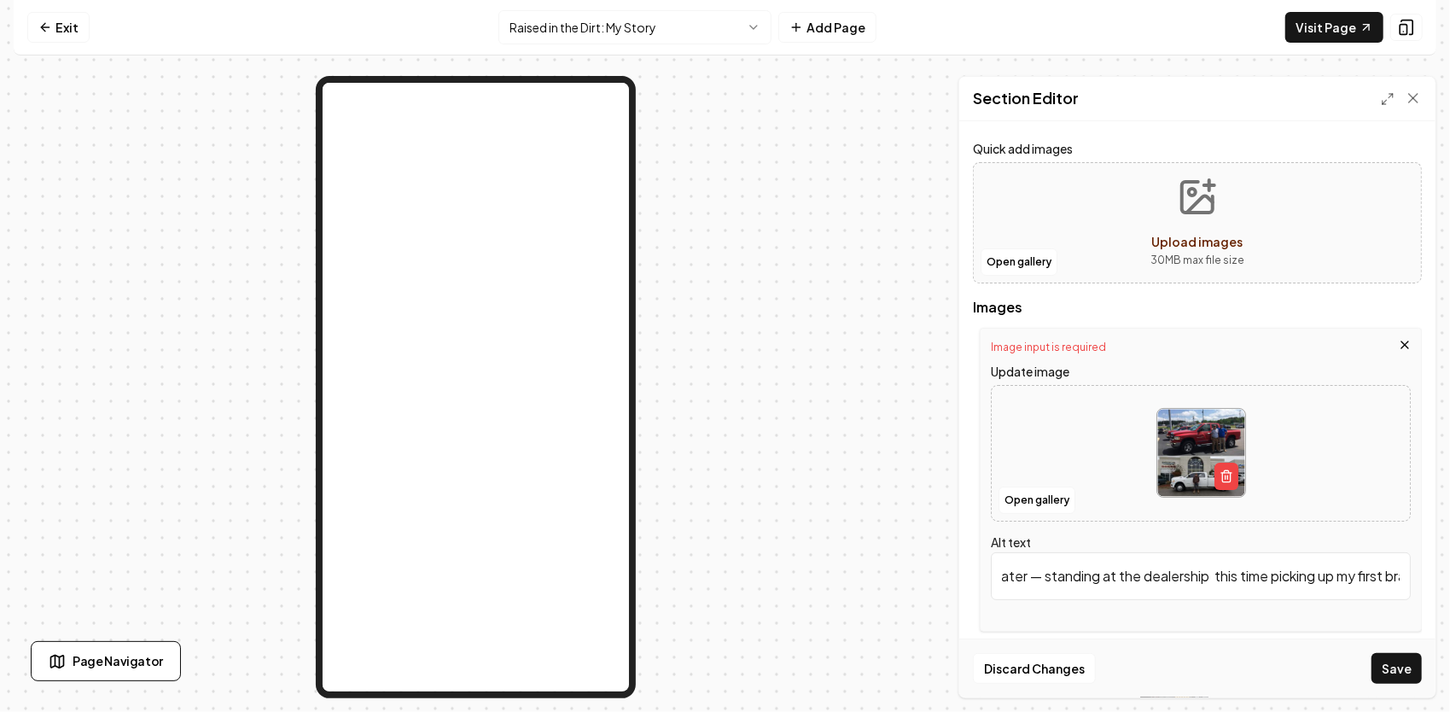
click at [1318, 580] on input "The day I bought my first diesel truck — my 2005 Dodge Ram, Fast-forward a few …" at bounding box center [1201, 576] width 420 height 48
drag, startPoint x: 1234, startPoint y: 584, endPoint x: 1195, endPoint y: 574, distance: 39.7
click at [1195, 574] on input "The day I bought my first diesel truck — my 2005 Dodge Ram, Fast-forward a few …" at bounding box center [1201, 576] width 420 height 48
click at [1326, 574] on input "The day I bought my first diesel truck — my 2005 Dodge Ram, Fast-forward a few …" at bounding box center [1201, 576] width 420 height 48
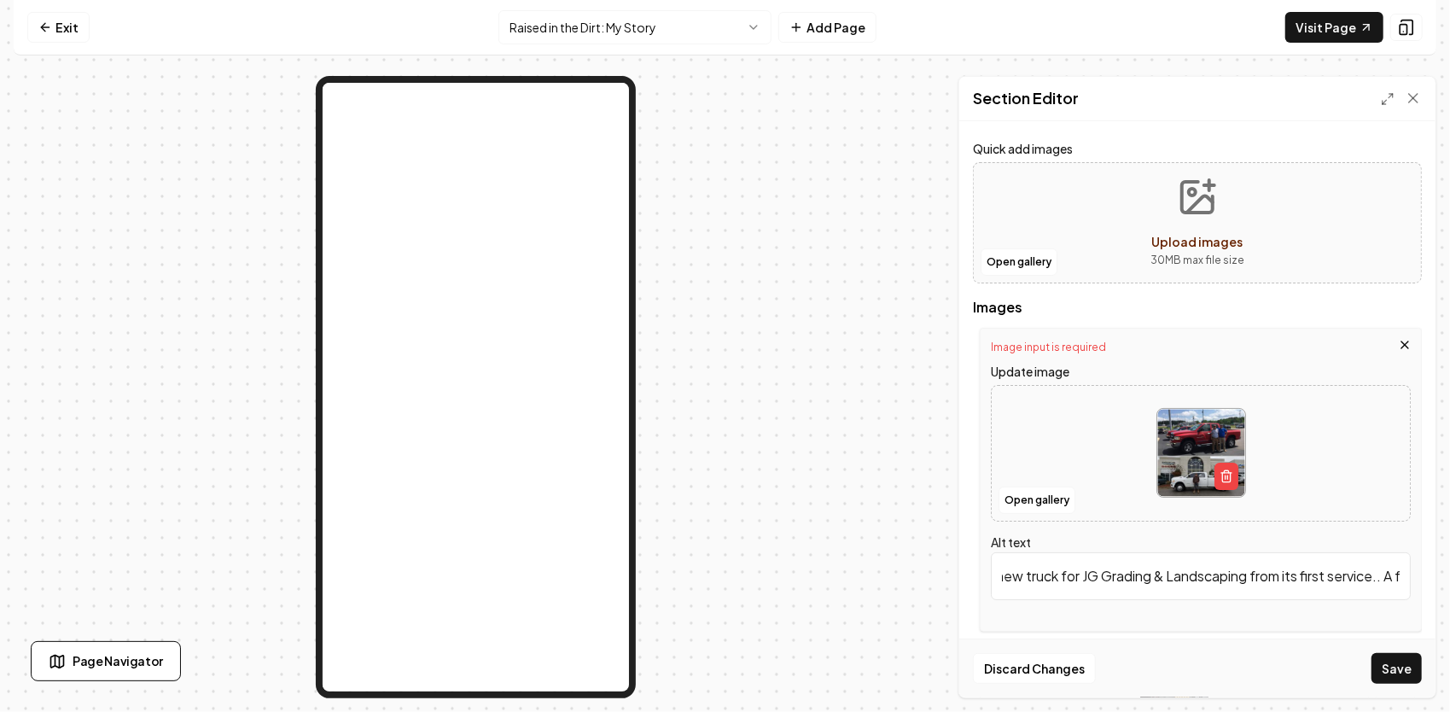
scroll to position [0, 1041]
type input "The day I bought my first diesel truck — my 2005 Dodge Ram, Fast-forward a few …"
click at [1401, 664] on button "Save" at bounding box center [1396, 668] width 50 height 31
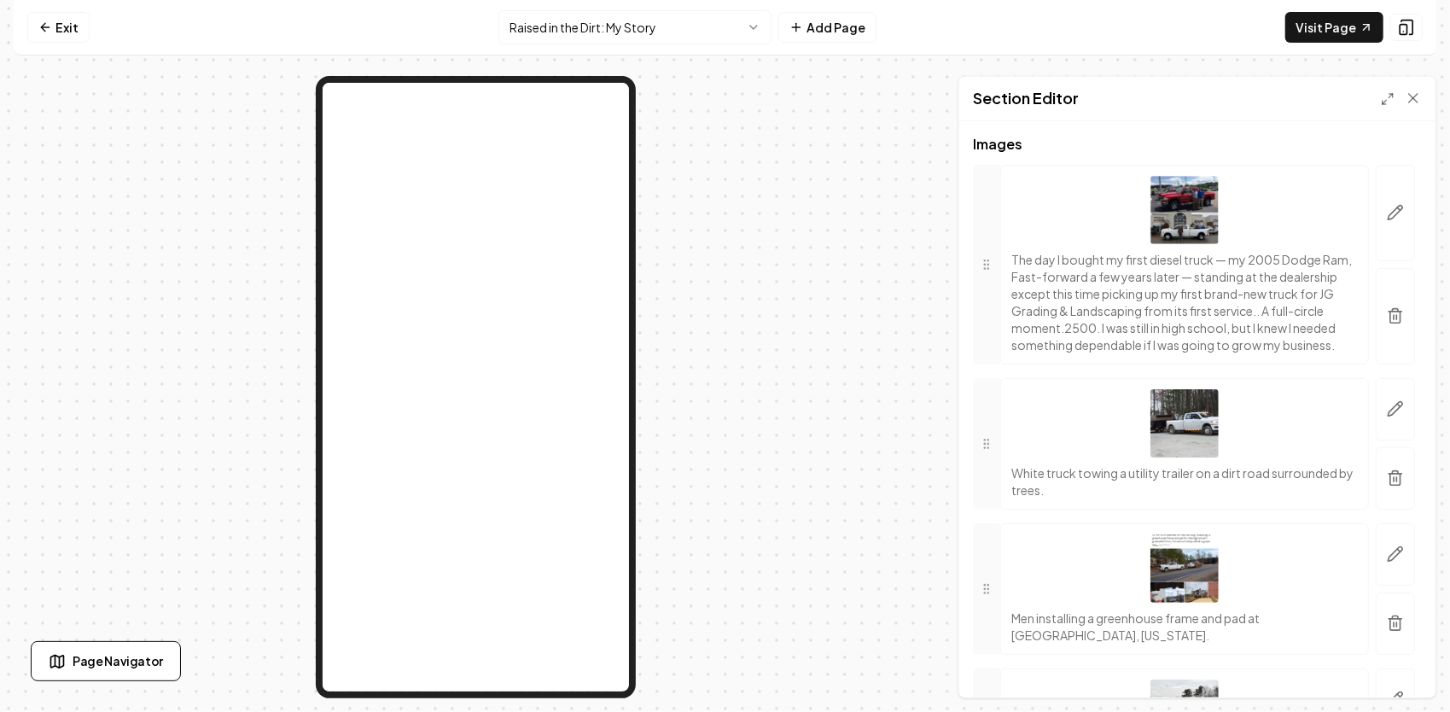
scroll to position [256, 0]
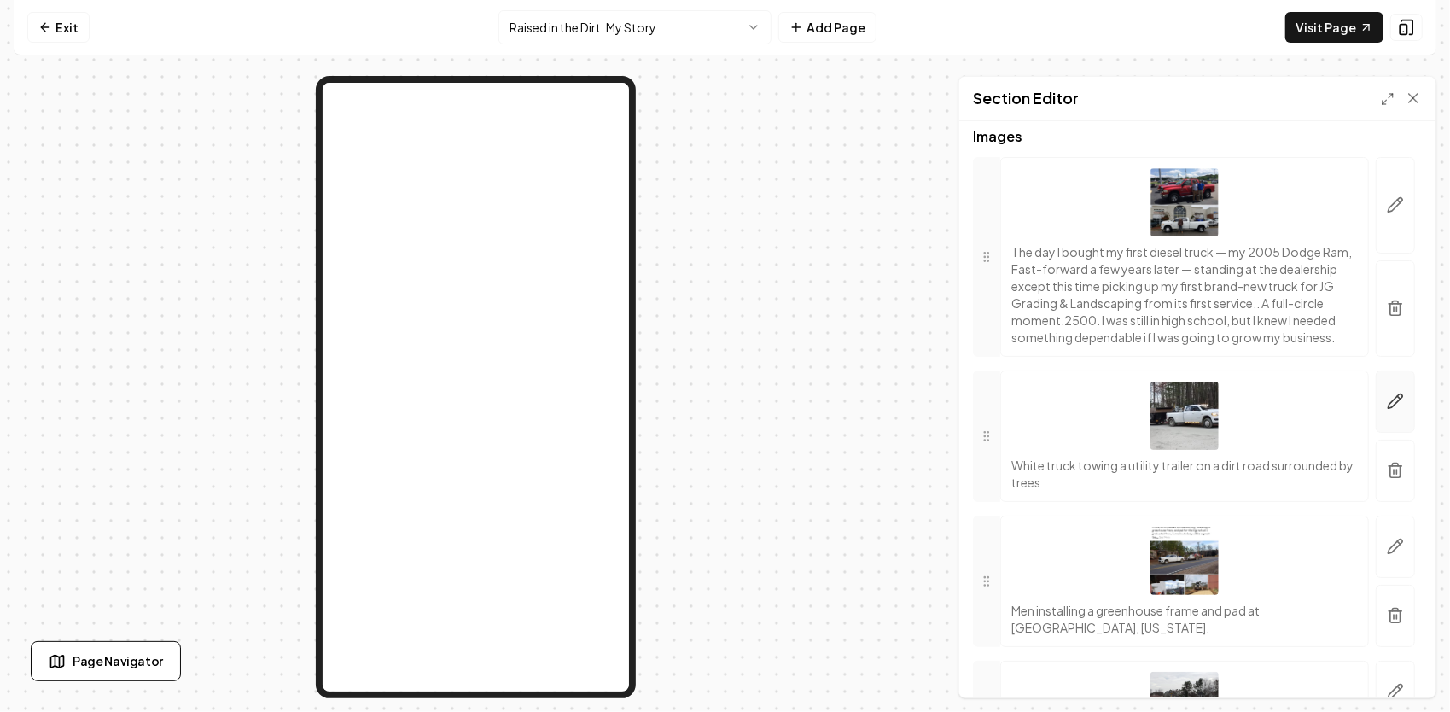
click at [1388, 409] on icon "button" at bounding box center [1395, 401] width 15 height 15
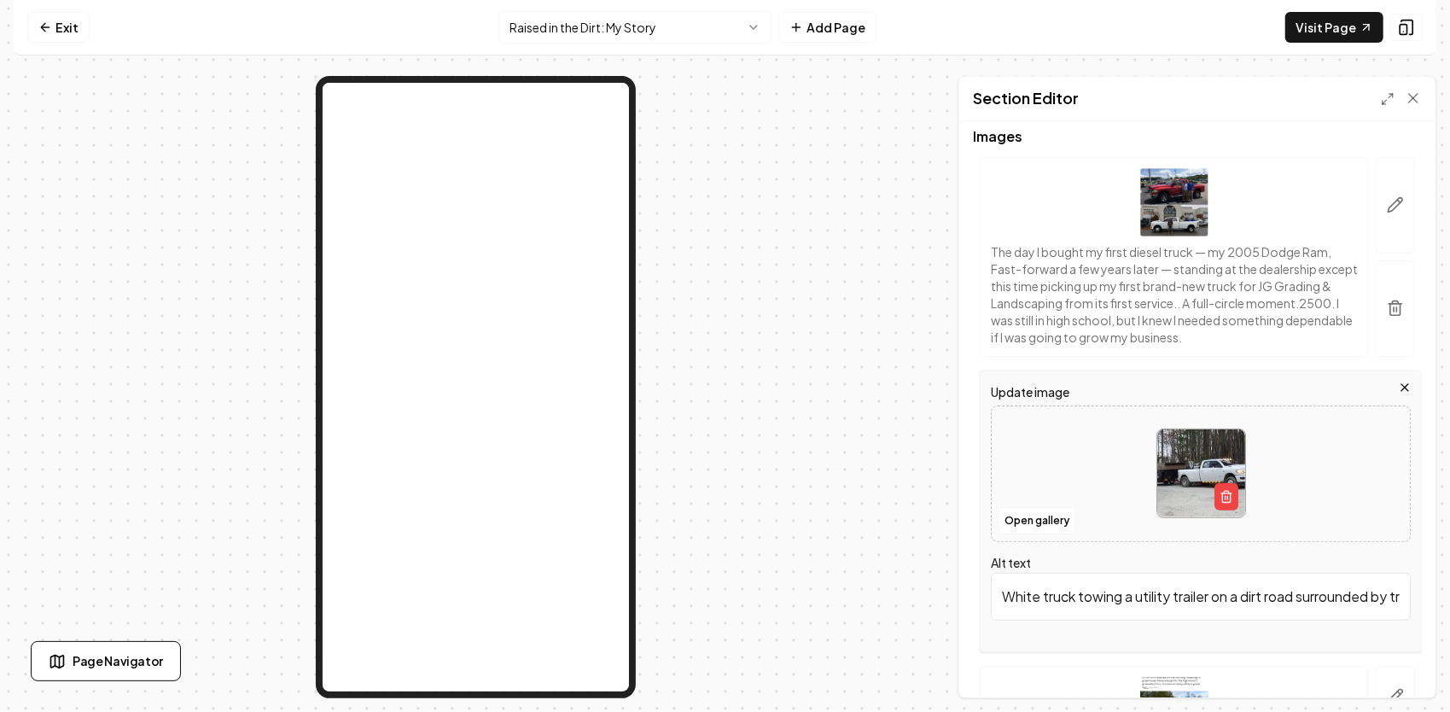
scroll to position [0, 44]
drag, startPoint x: 1000, startPoint y: 600, endPoint x: 1449, endPoint y: 587, distance: 449.0
click at [1449, 590] on html "Computer Required This feature is only available on a computer. Please switch t…" at bounding box center [725, 356] width 1450 height 712
paste input "That truck meant business — ready to pull the big trailers, carry materials, an…"
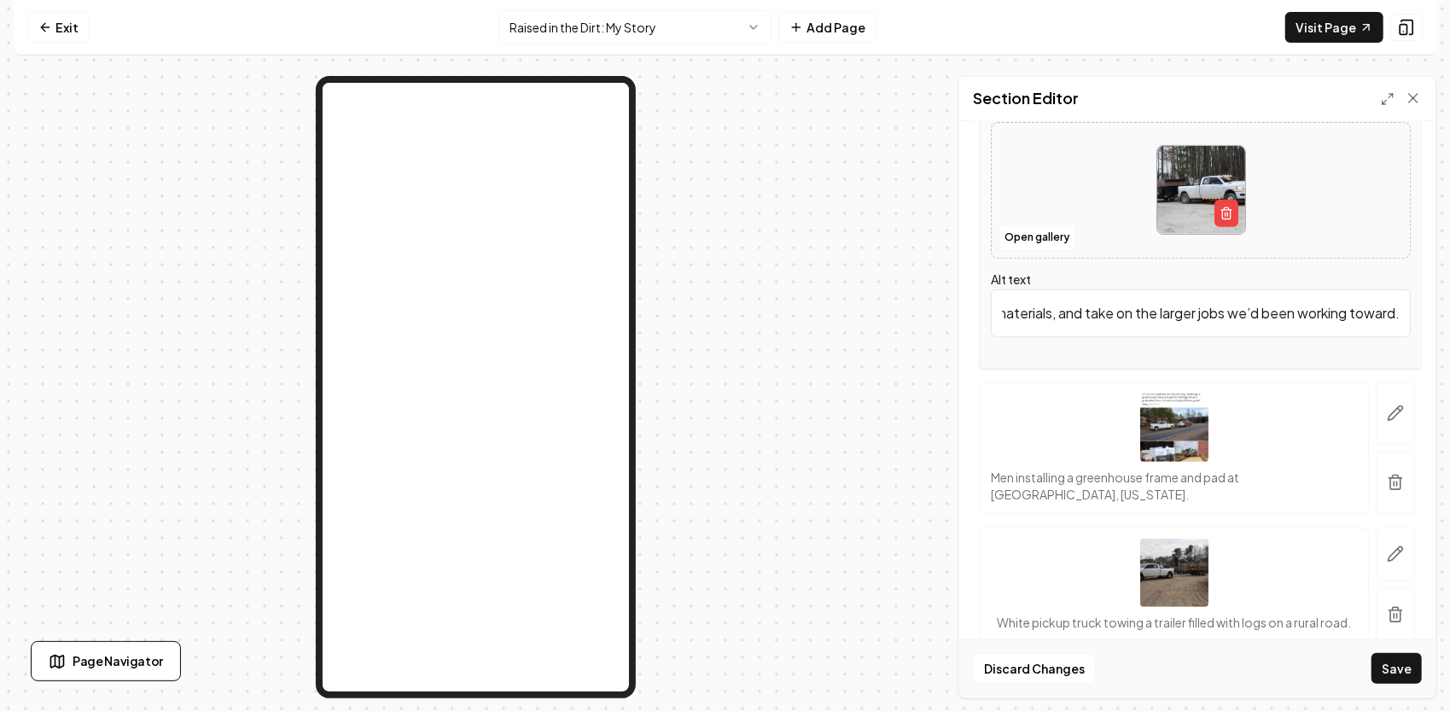
scroll to position [597, 0]
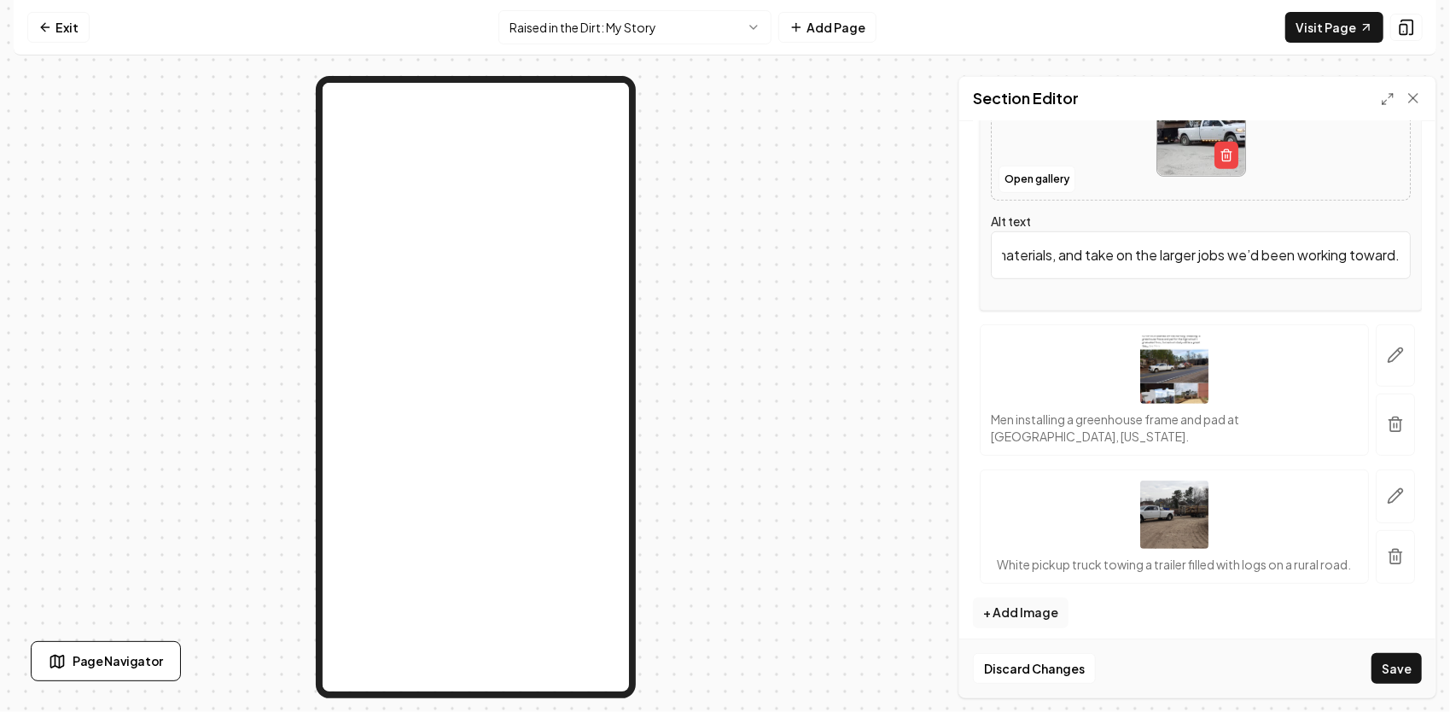
type input "That truck meant business — ready to pull the big trailers, carry materials, an…"
click at [1387, 491] on icon "button" at bounding box center [1395, 495] width 17 height 17
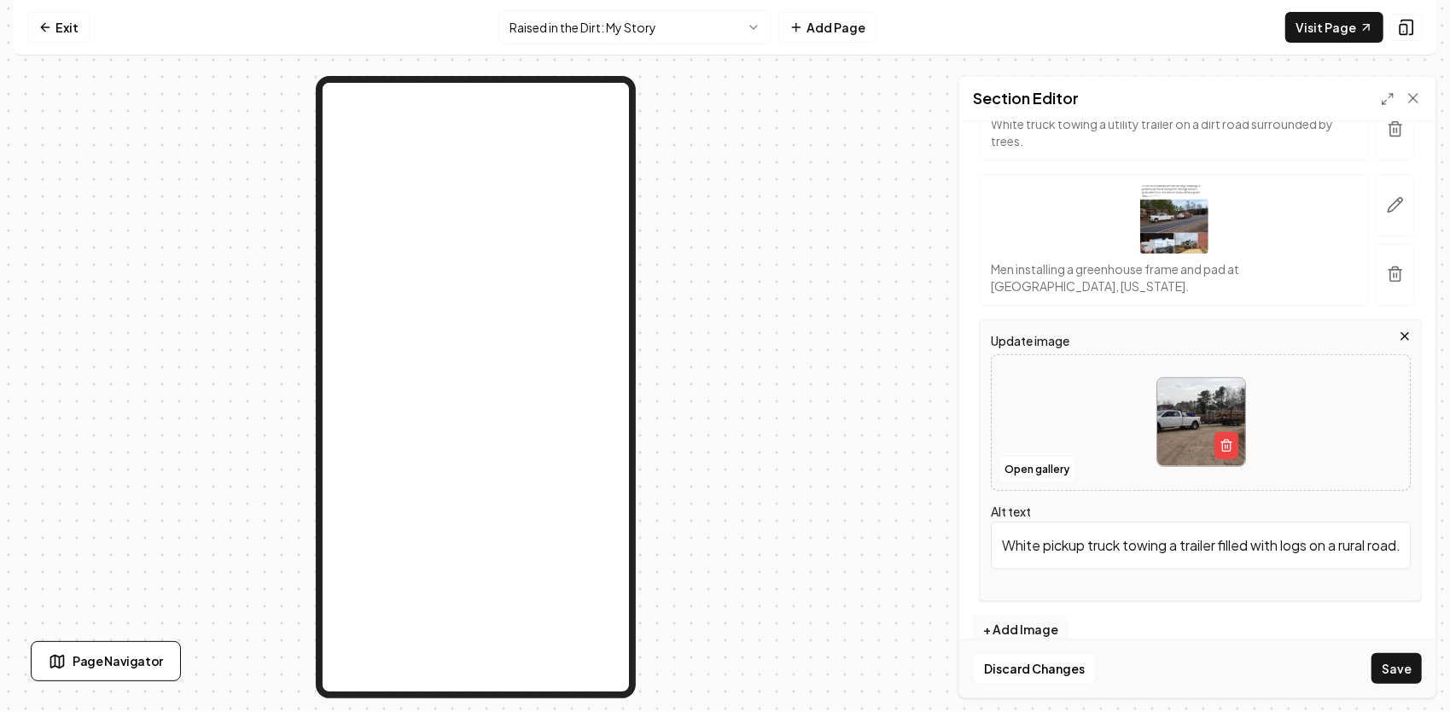
scroll to position [0, 20]
drag, startPoint x: 1005, startPoint y: 540, endPoint x: 1451, endPoint y: 520, distance: 446.7
click at [1449, 520] on html "Computer Required This feature is only available on a computer. Please switch t…" at bounding box center [725, 356] width 1450 height 712
paste input "From mowing yards to hauling timber — proof that when you stay committed, work …"
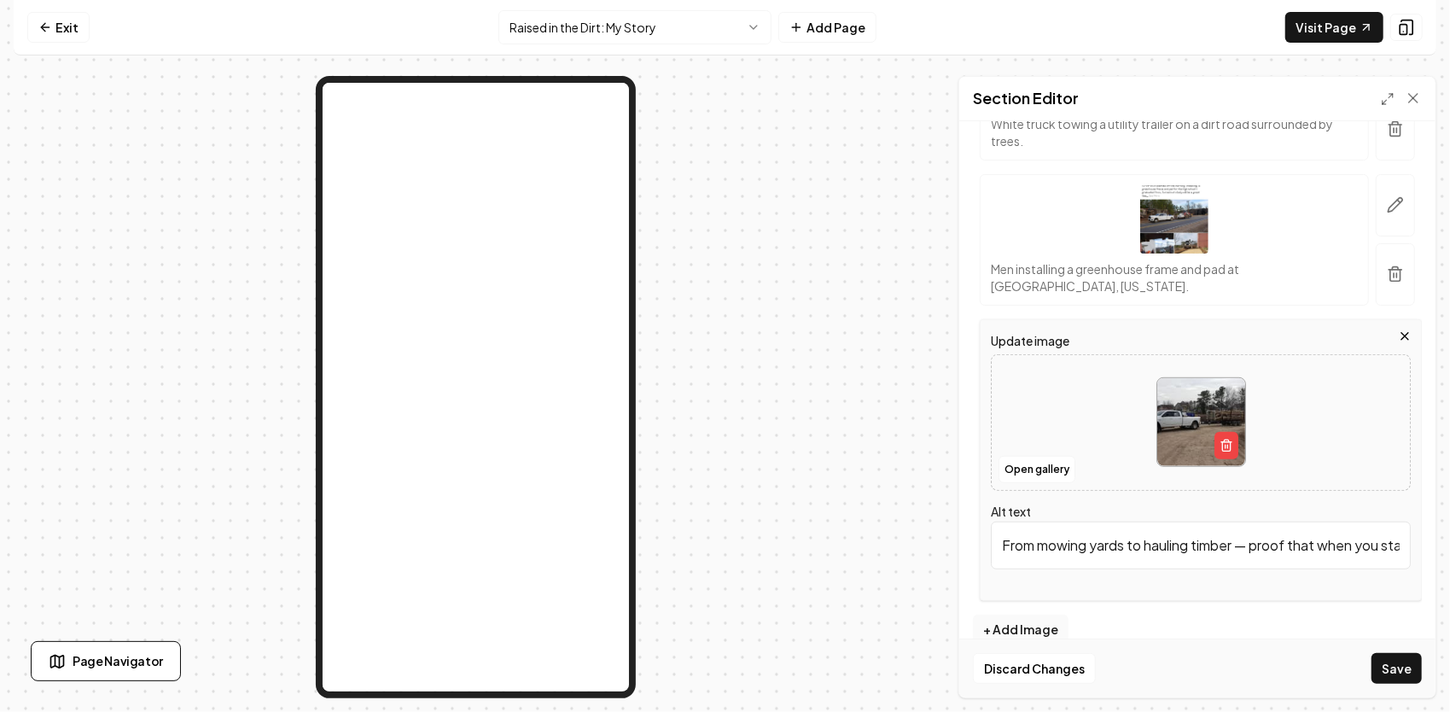
scroll to position [0, 624]
type input "From mowing yards to hauling timber — proof that when you stay committed, work …"
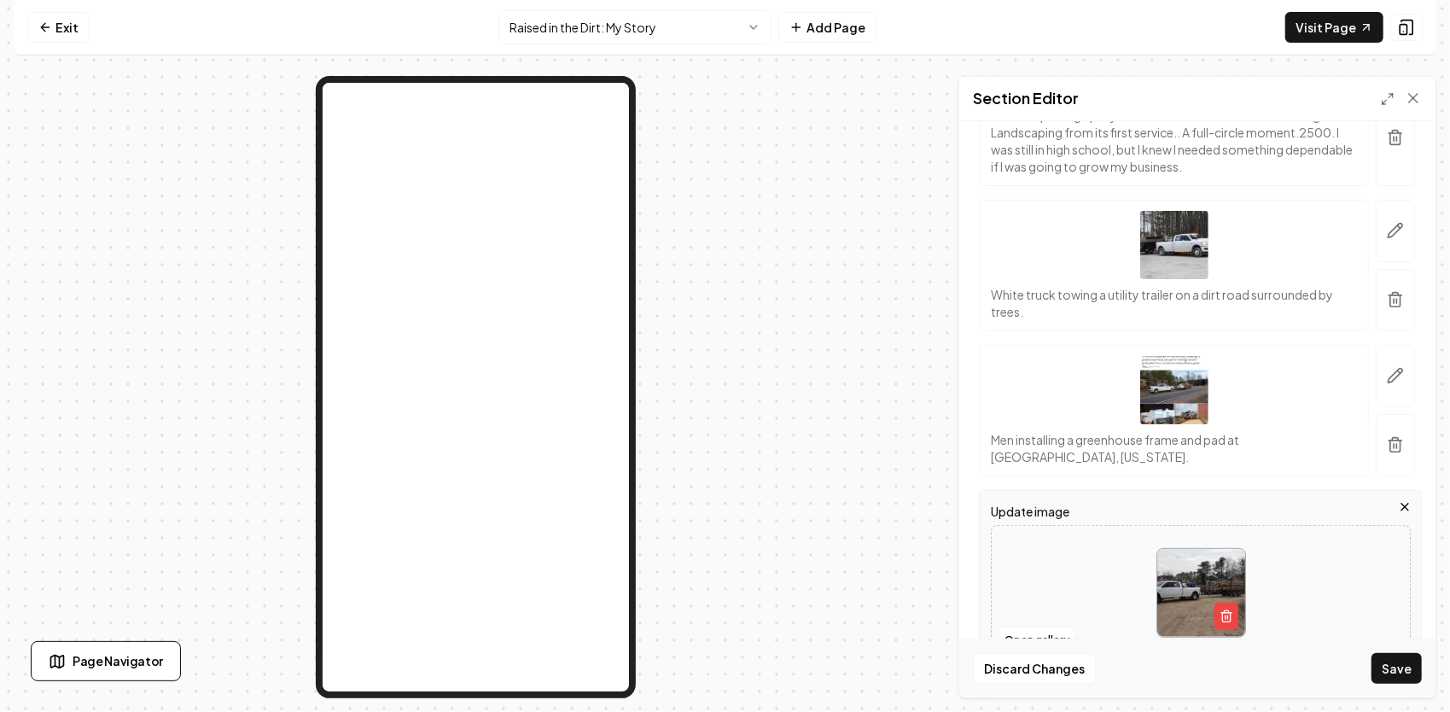
scroll to position [341, 0]
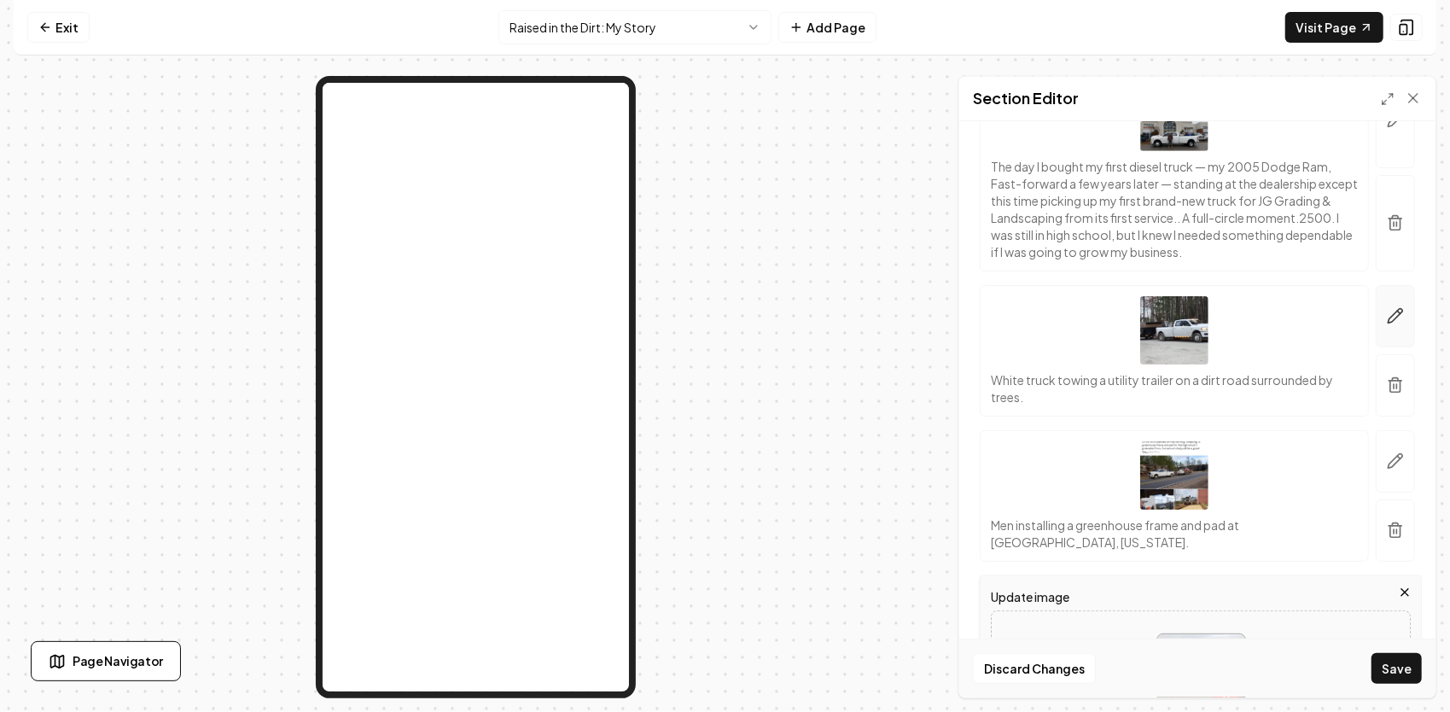
click at [1388, 318] on icon "button" at bounding box center [1395, 316] width 15 height 15
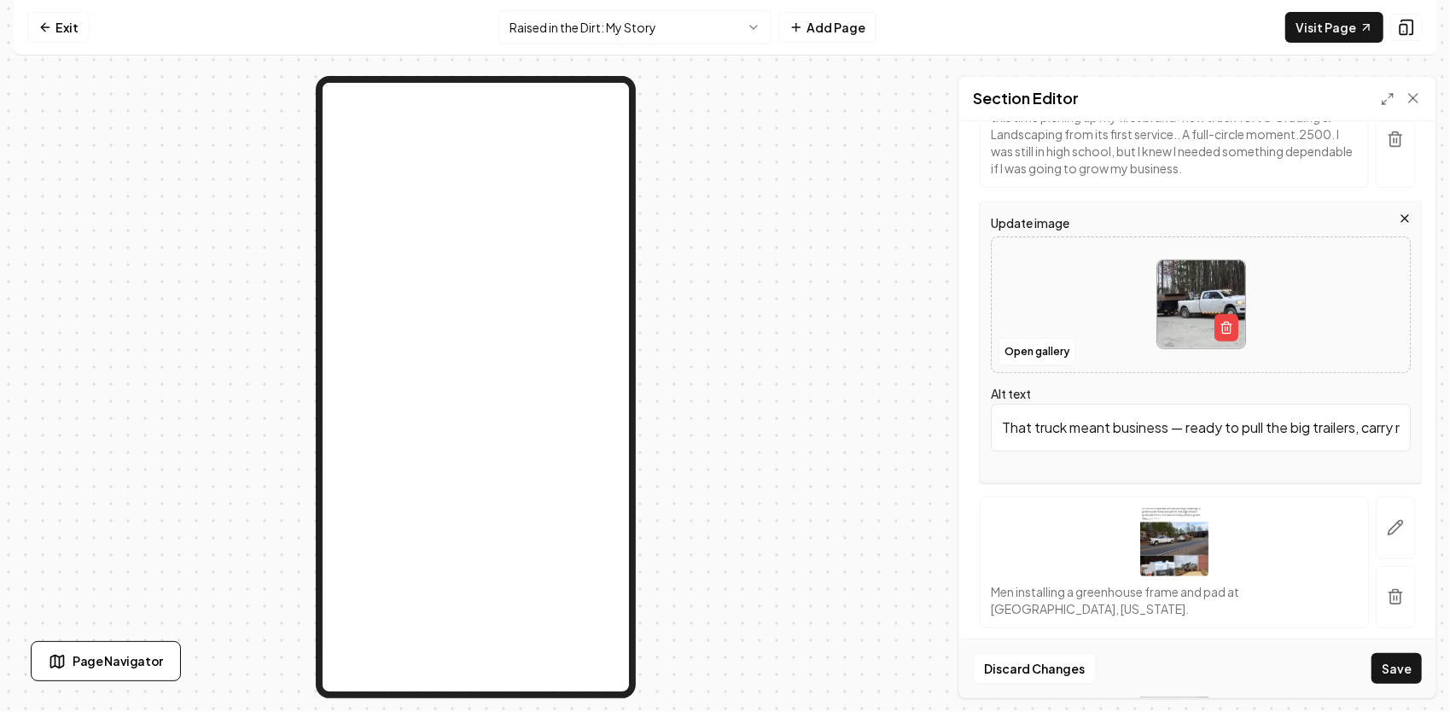
scroll to position [620, 0]
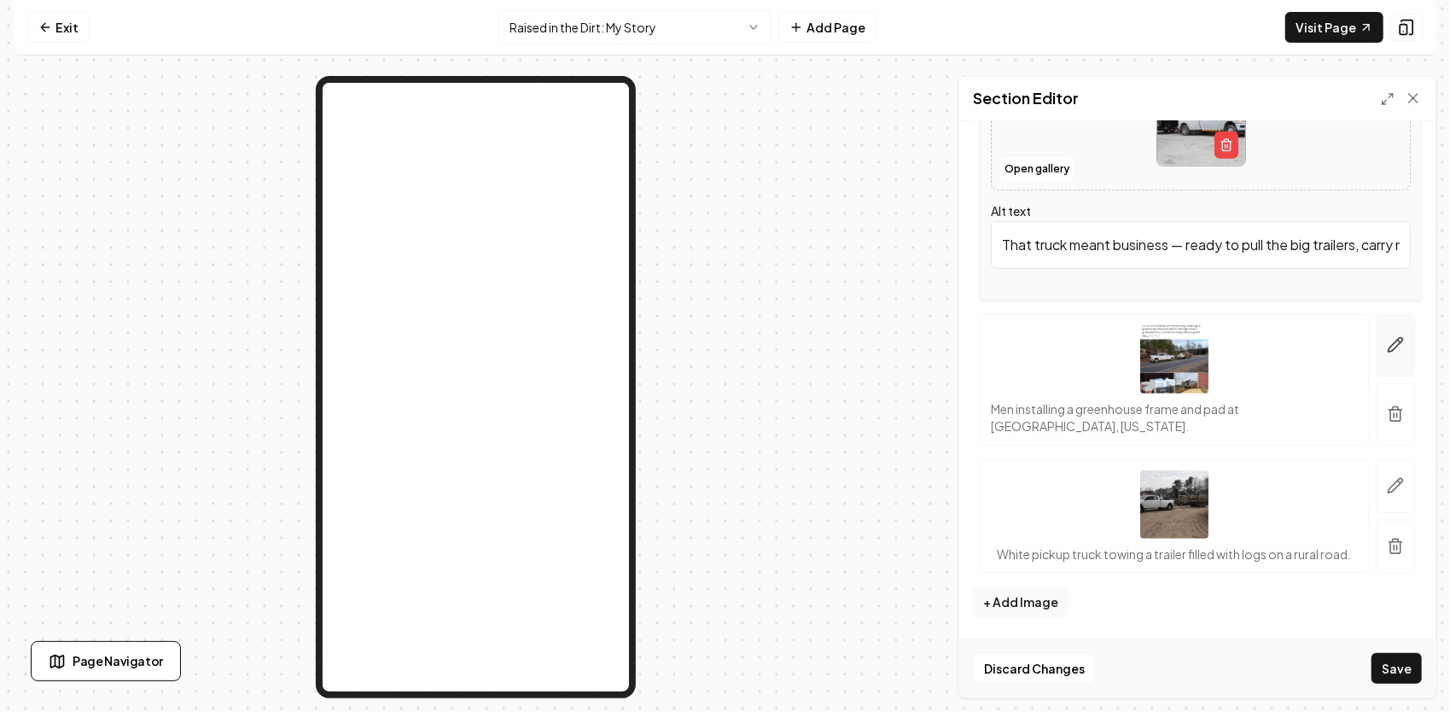
click at [1392, 331] on button "button" at bounding box center [1394, 345] width 39 height 62
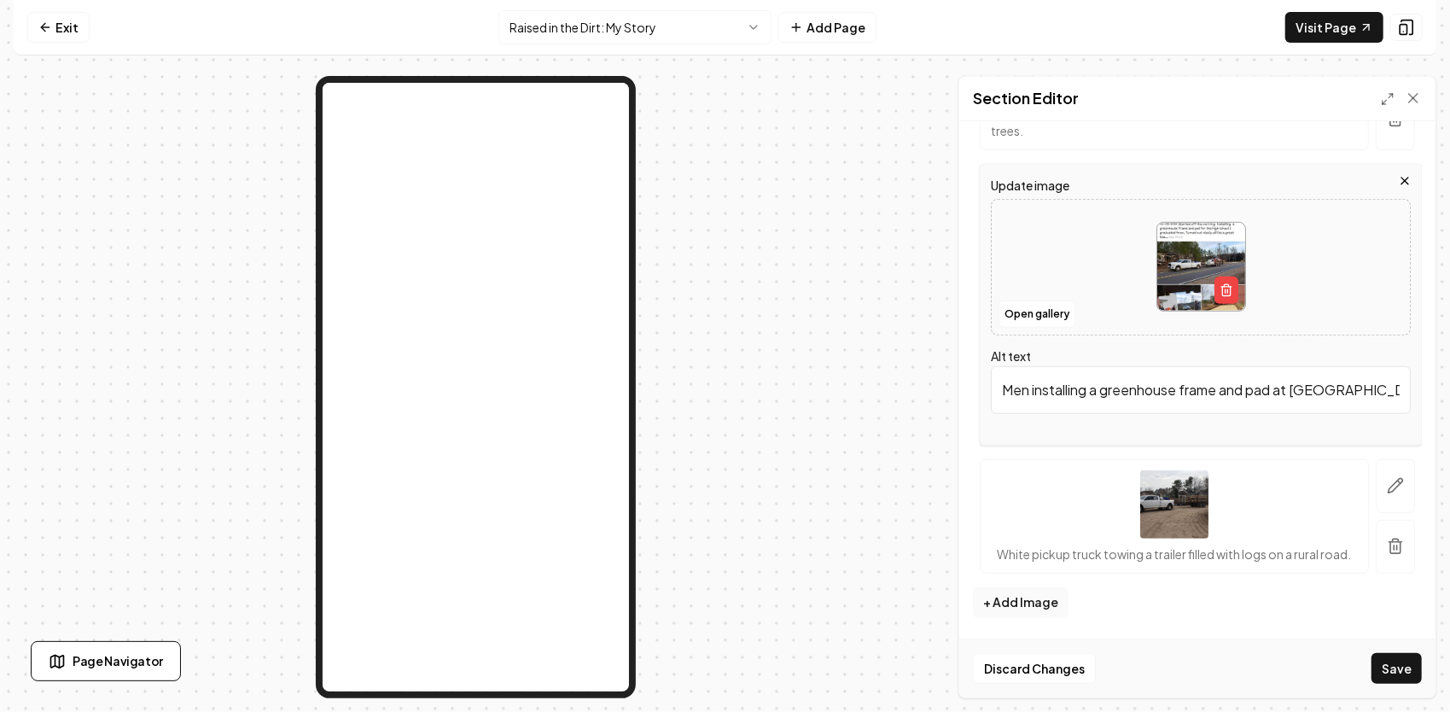
scroll to position [0, 181]
drag, startPoint x: 1001, startPoint y: 377, endPoint x: 1452, endPoint y: 357, distance: 451.8
click at [1449, 357] on html "Computer Required This feature is only available on a computer. Please switch t…" at bounding box center [725, 356] width 1450 height 712
paste input "In 2020, I had the chance to give back to where it all began — Oxford Prep. We …"
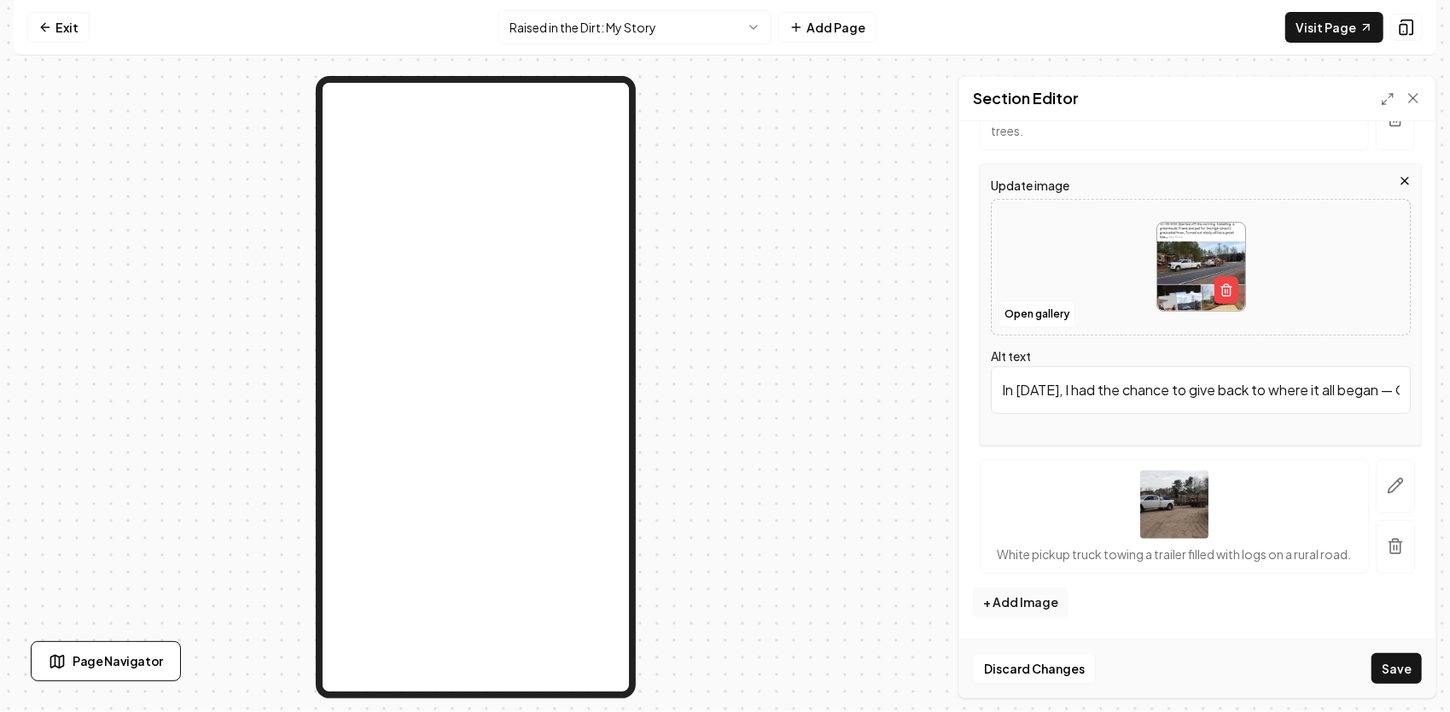
scroll to position [0, 780]
type input "In 2020, I had the chance to give back to where it all began — Oxford Prep. We …"
click at [1399, 672] on button "Save" at bounding box center [1396, 668] width 50 height 31
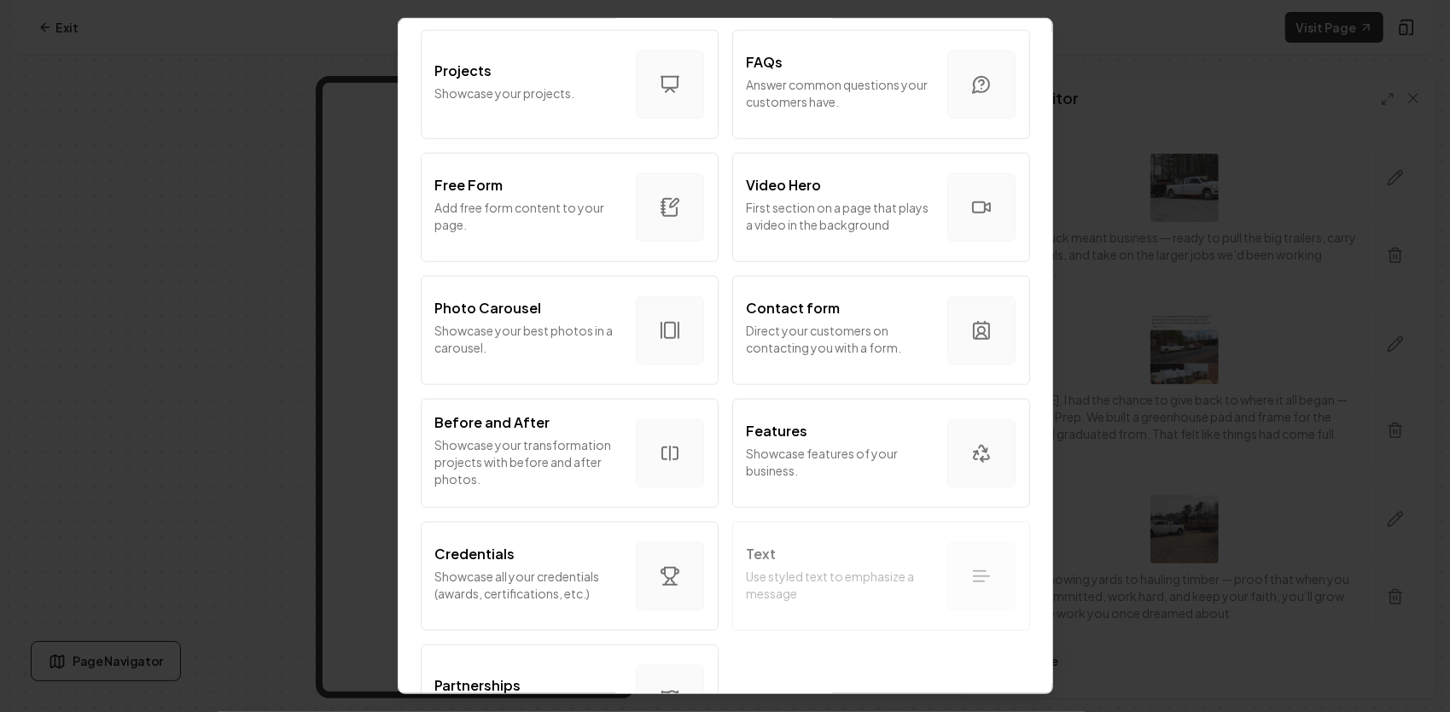
scroll to position [597, 0]
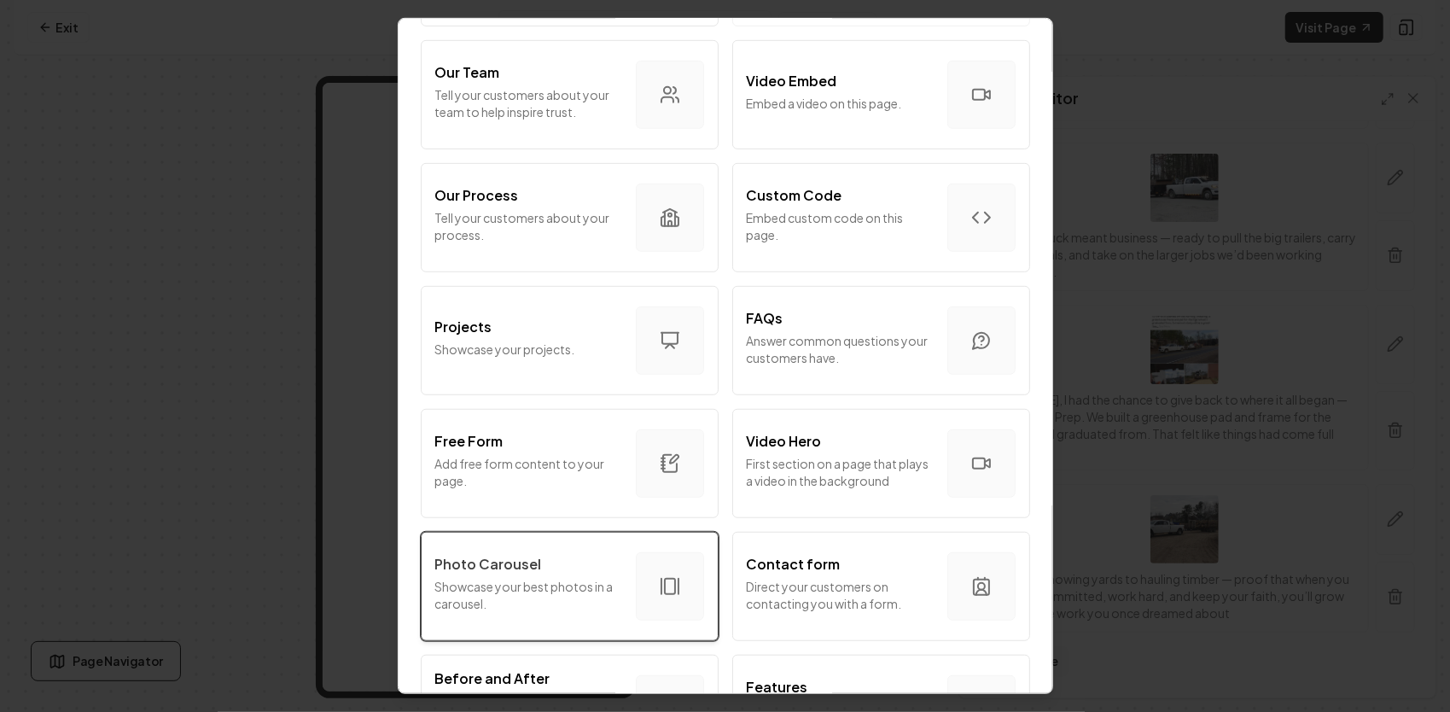
click at [532, 572] on p "Photo Carousel" at bounding box center [488, 564] width 107 height 20
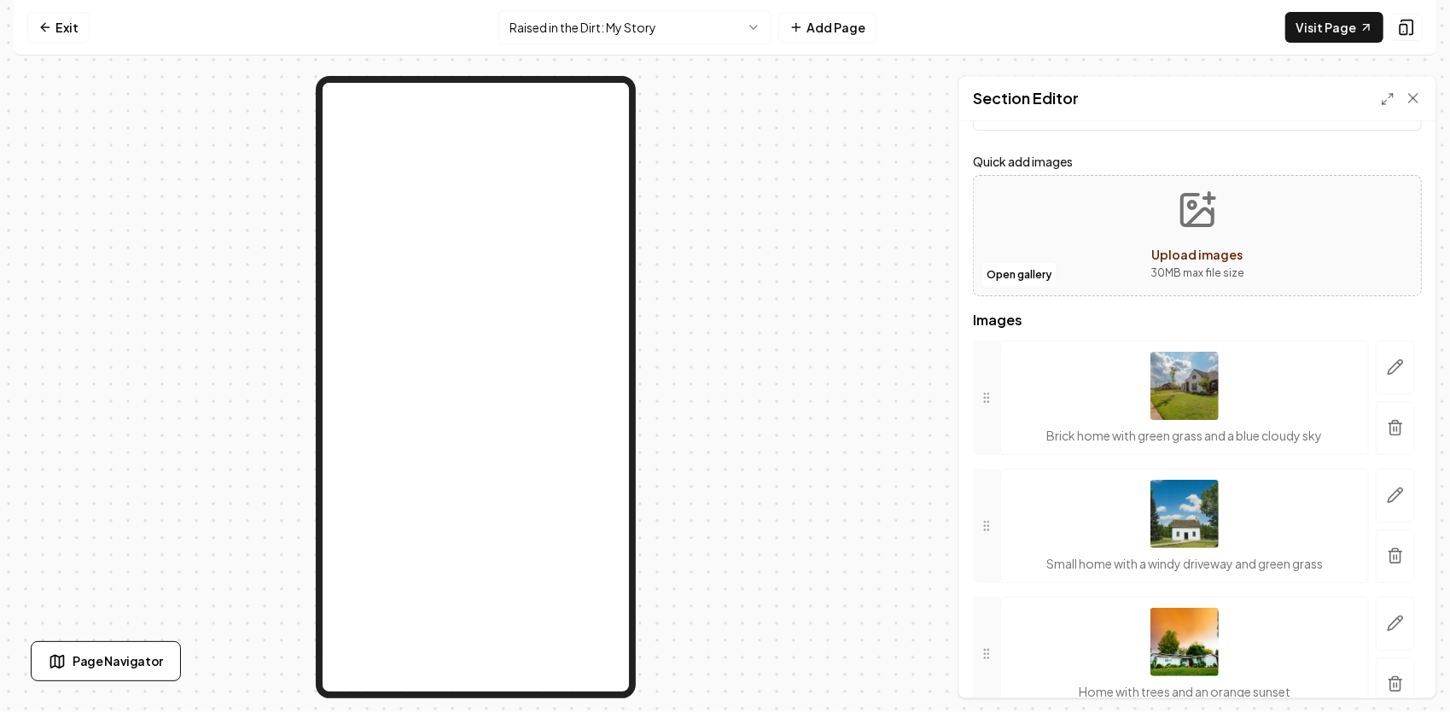
scroll to position [148, 0]
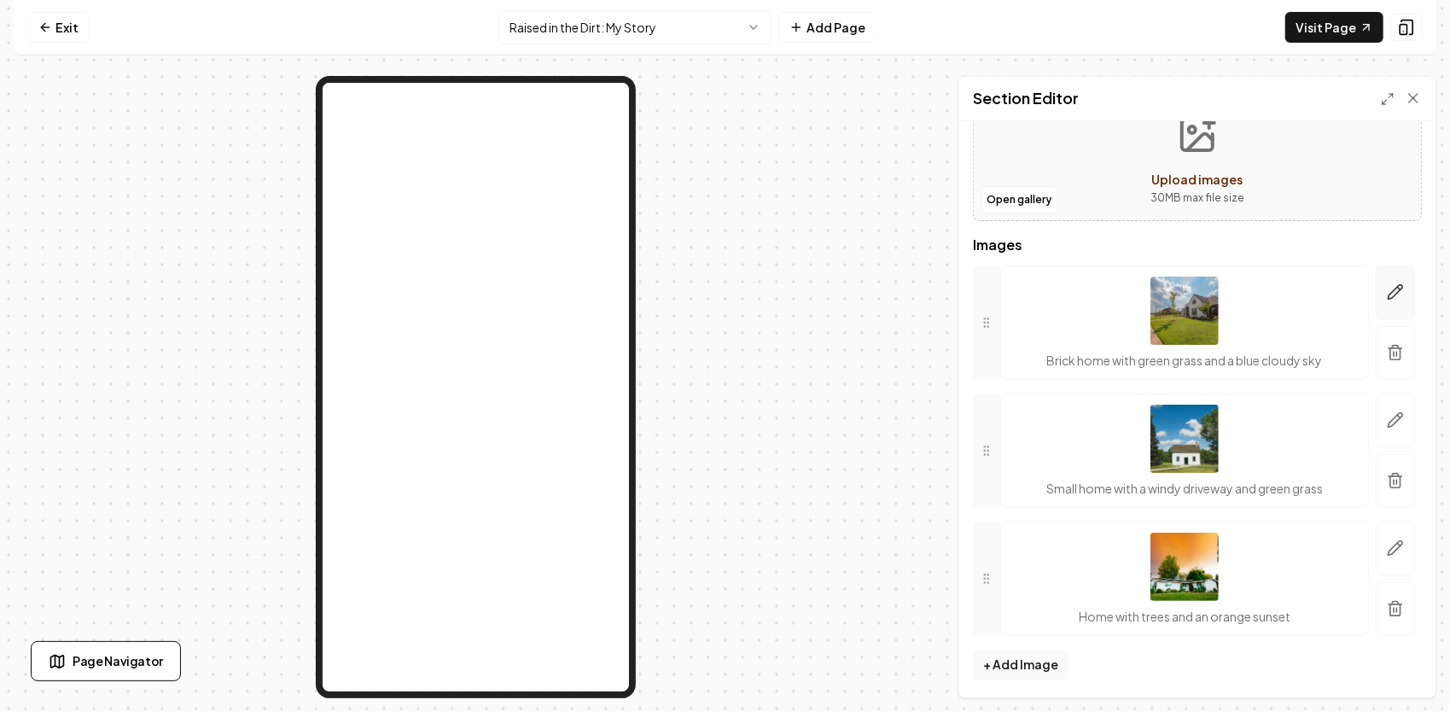
click at [1387, 290] on icon "button" at bounding box center [1395, 291] width 17 height 17
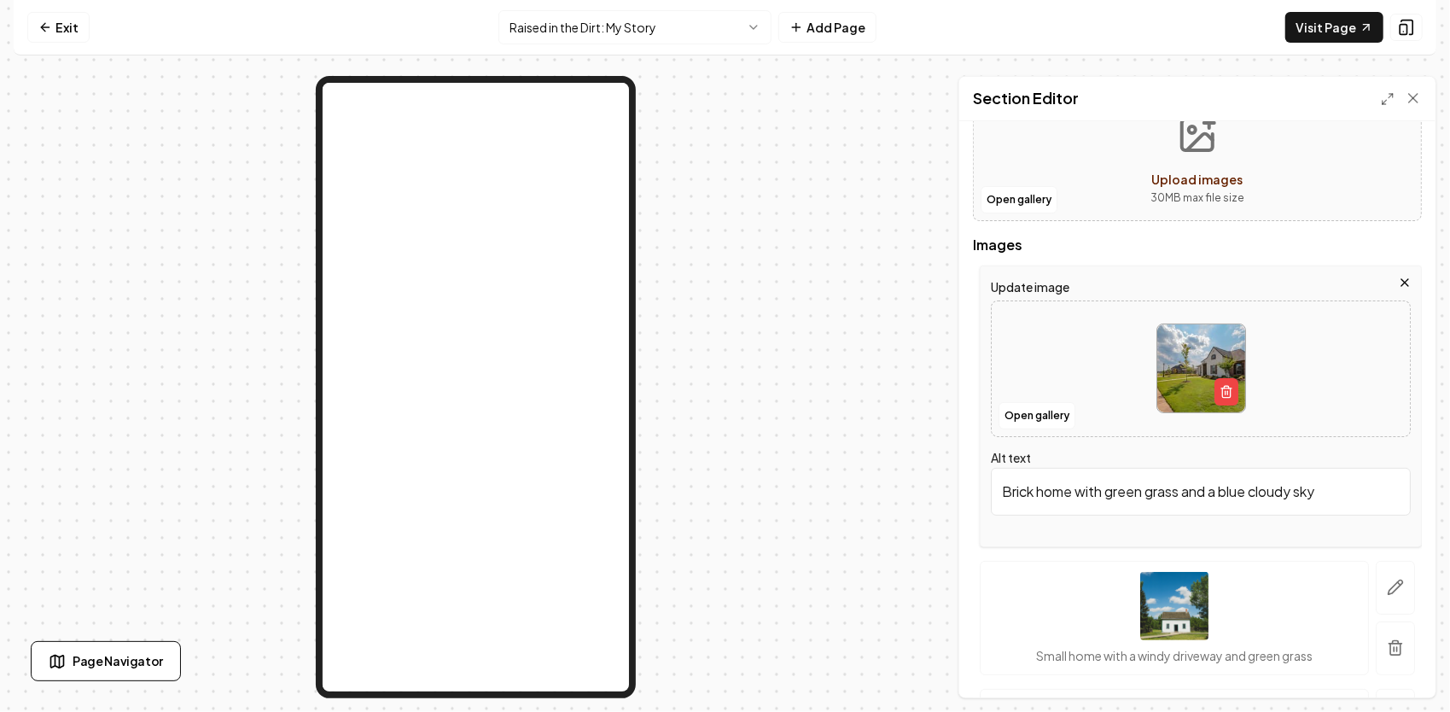
click at [1200, 364] on img at bounding box center [1201, 368] width 88 height 88
type input "**********"
click at [1375, 579] on button "button" at bounding box center [1394, 588] width 39 height 54
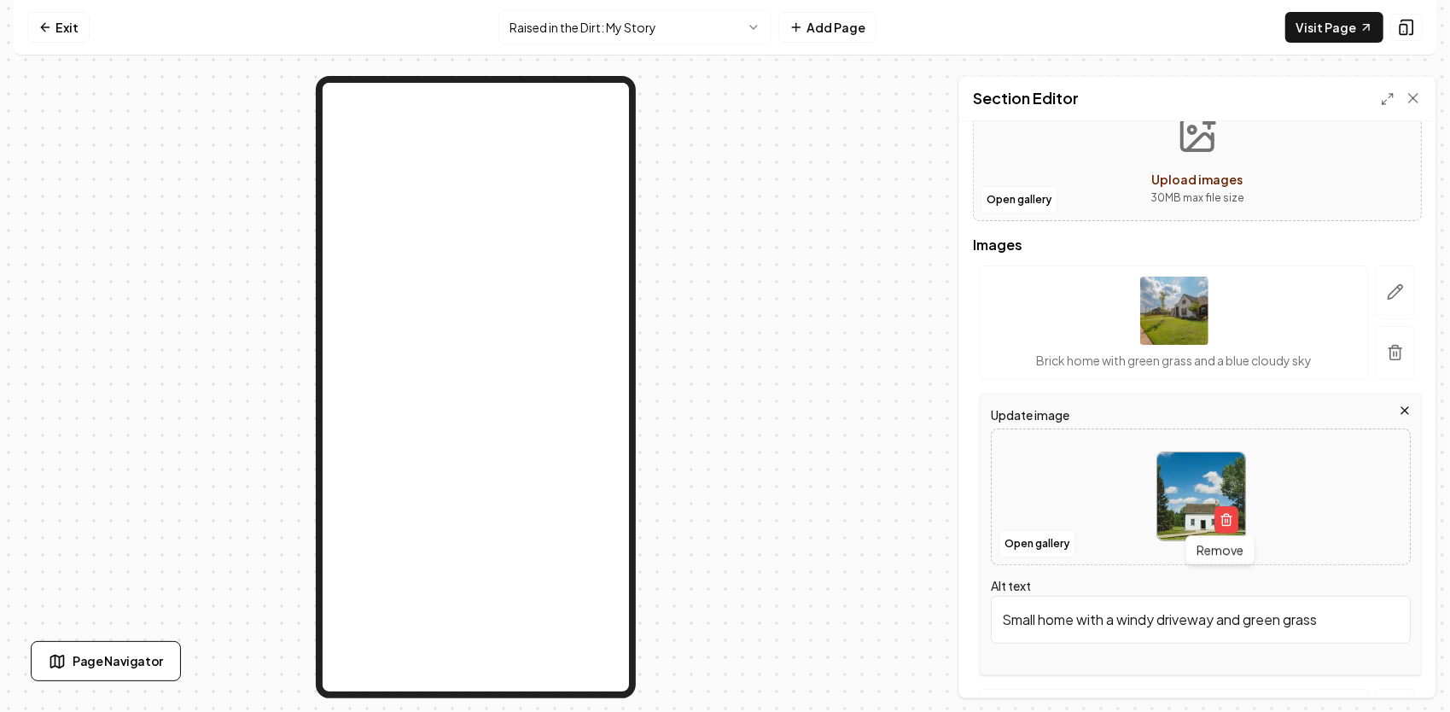
click at [1193, 477] on img at bounding box center [1201, 496] width 88 height 88
type input "**********"
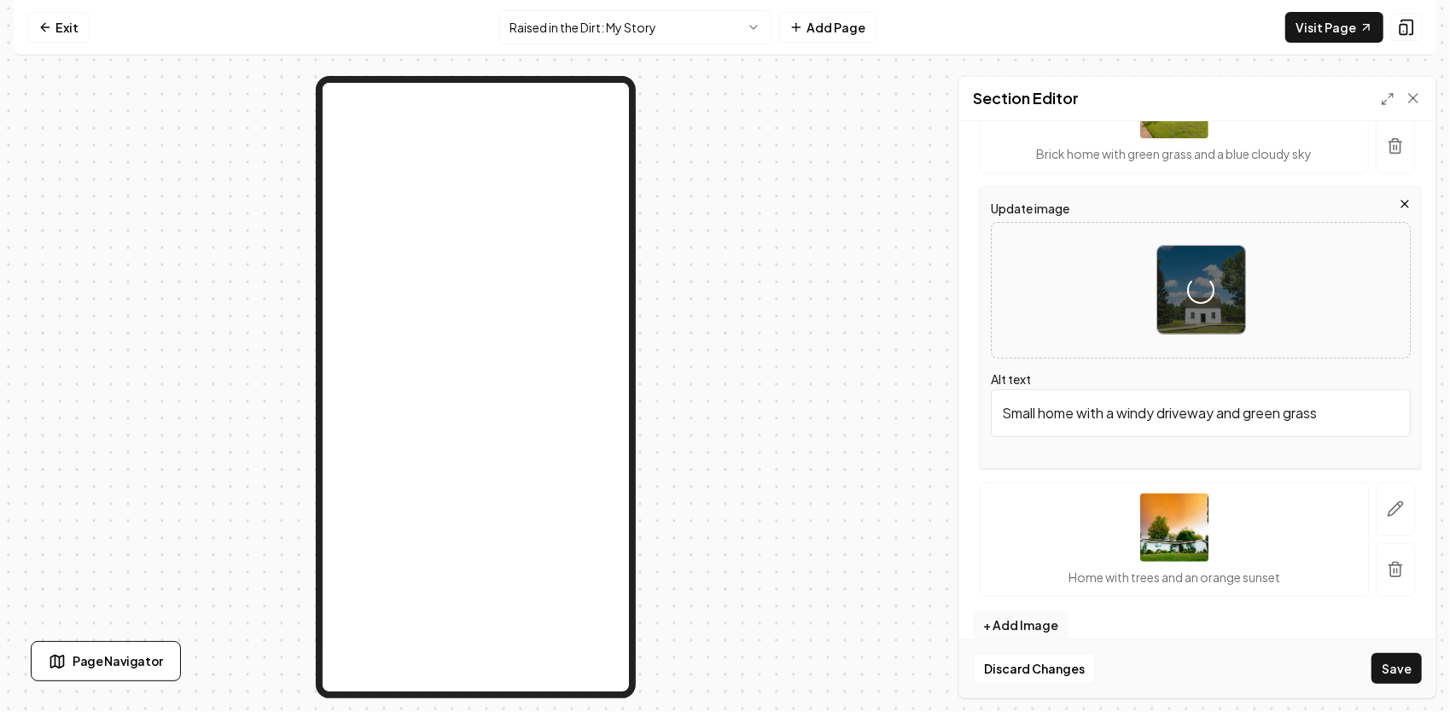
scroll to position [374, 0]
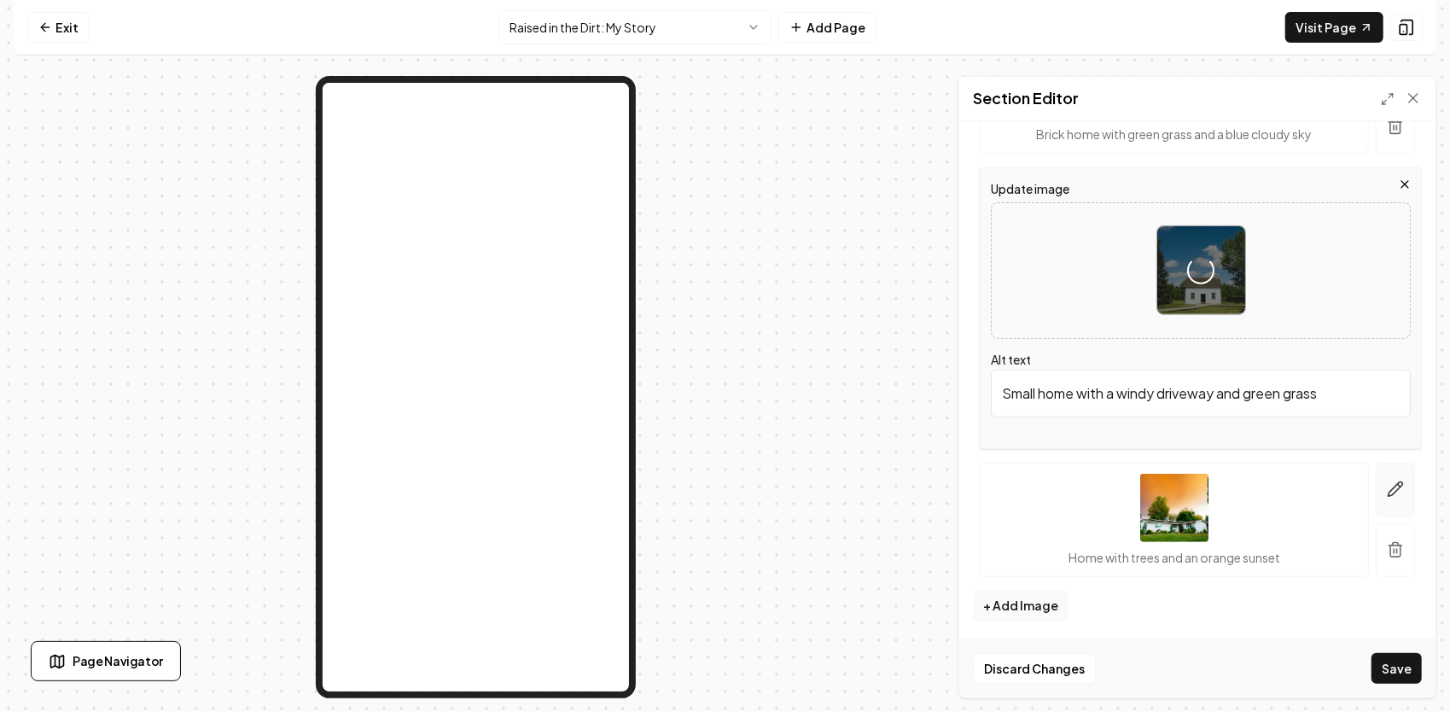
click at [1375, 490] on button "button" at bounding box center [1394, 489] width 39 height 54
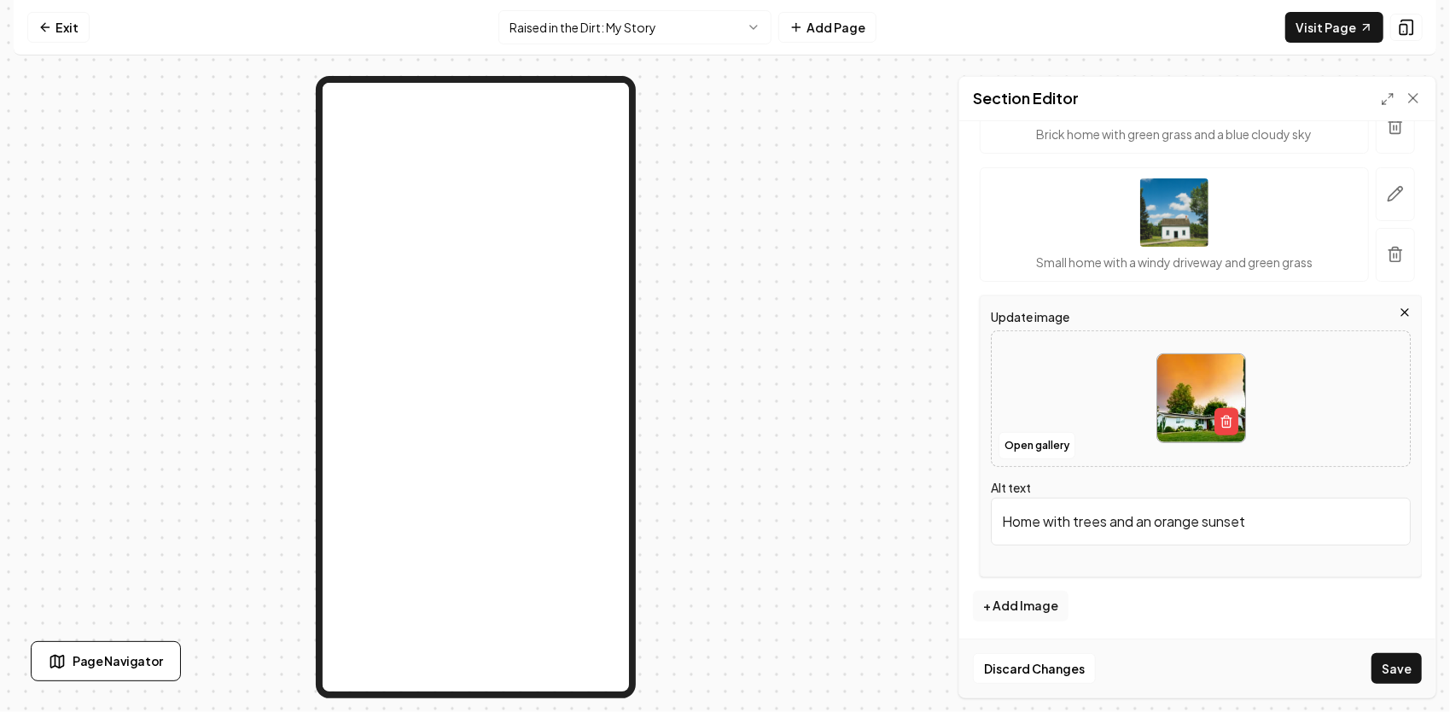
click at [1172, 384] on img at bounding box center [1201, 398] width 88 height 88
type input "**********"
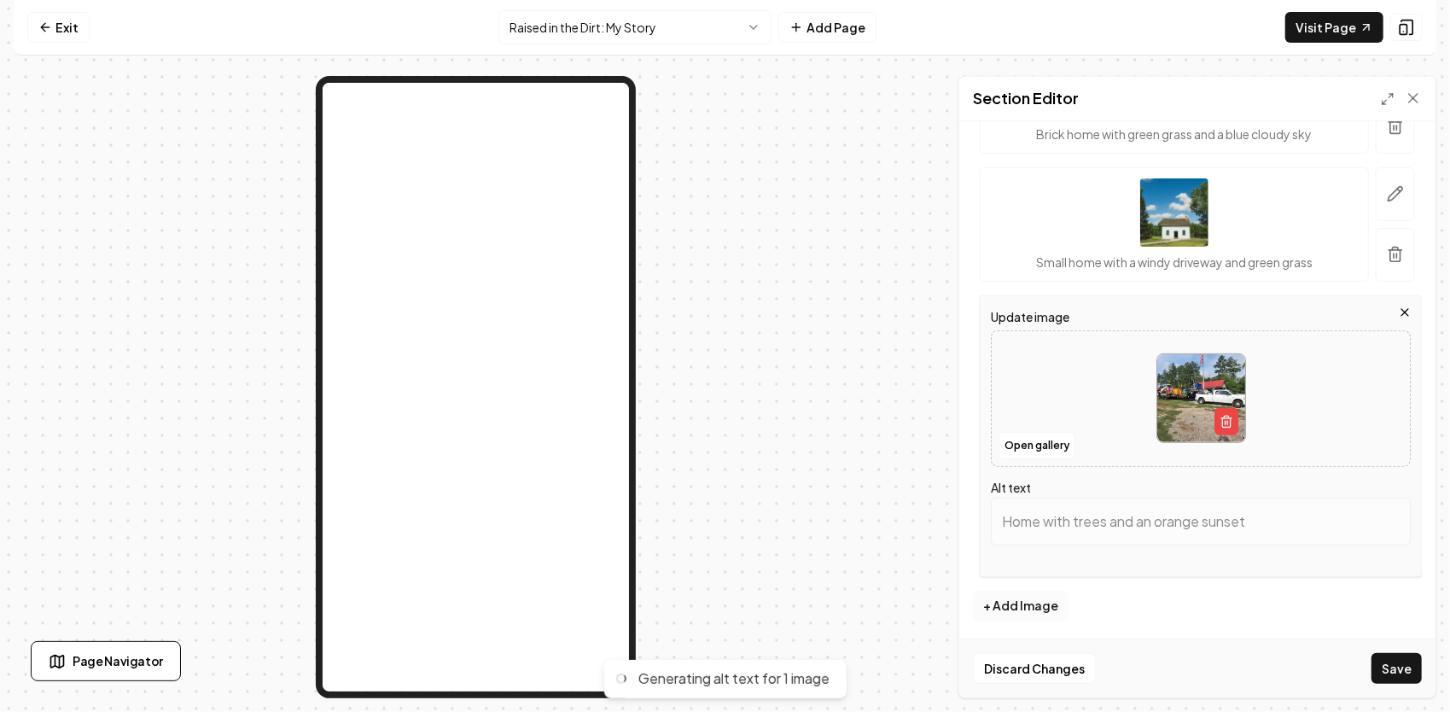
click at [1028, 608] on button "+ Add Image" at bounding box center [1021, 605] width 96 height 31
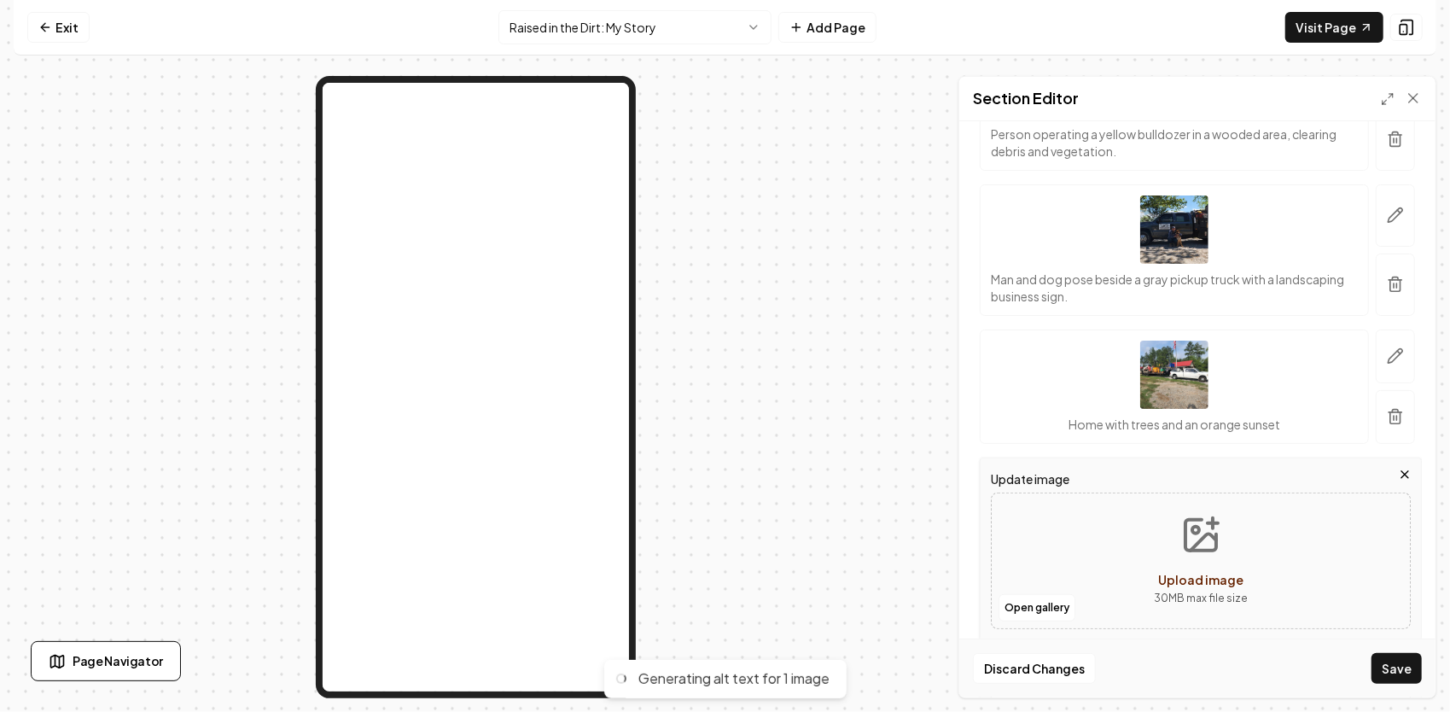
scroll to position [381, 0]
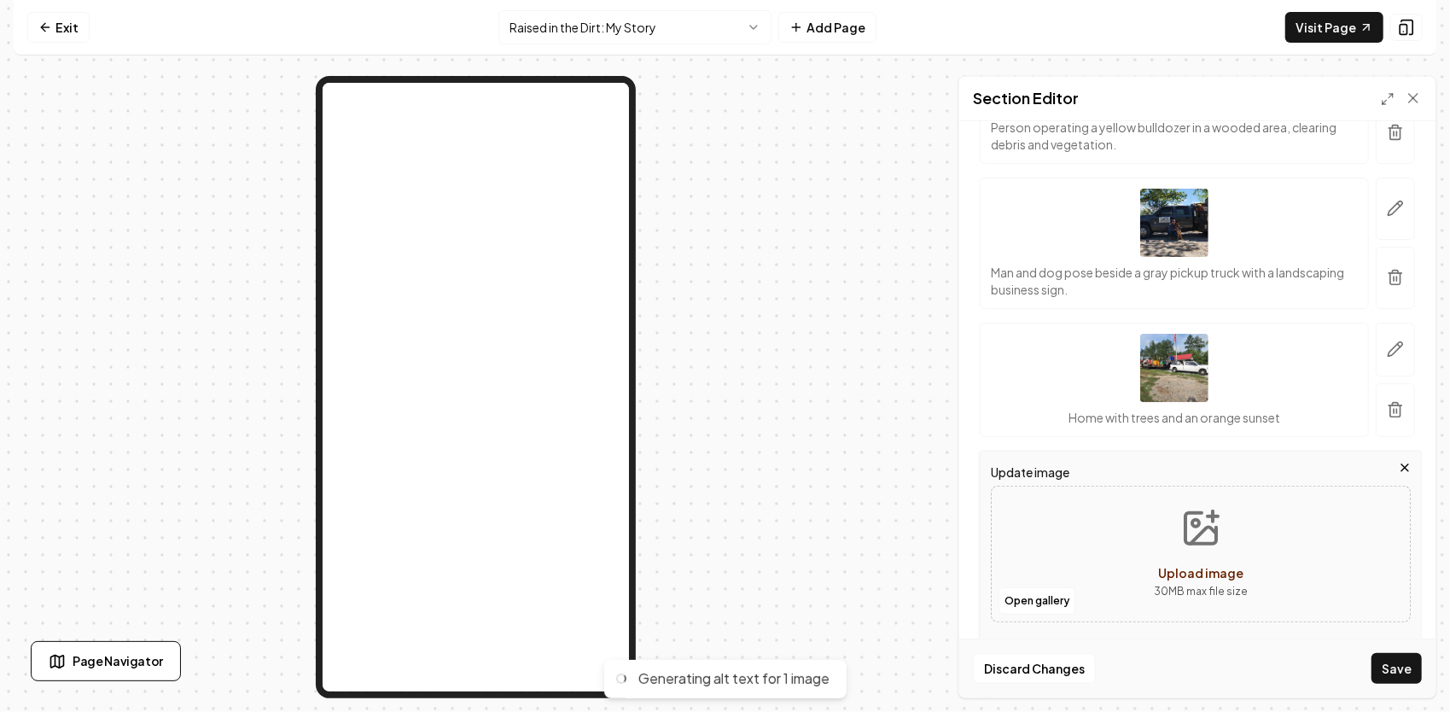
click at [1200, 536] on icon "Upload image" at bounding box center [1200, 528] width 41 height 41
type input "**********"
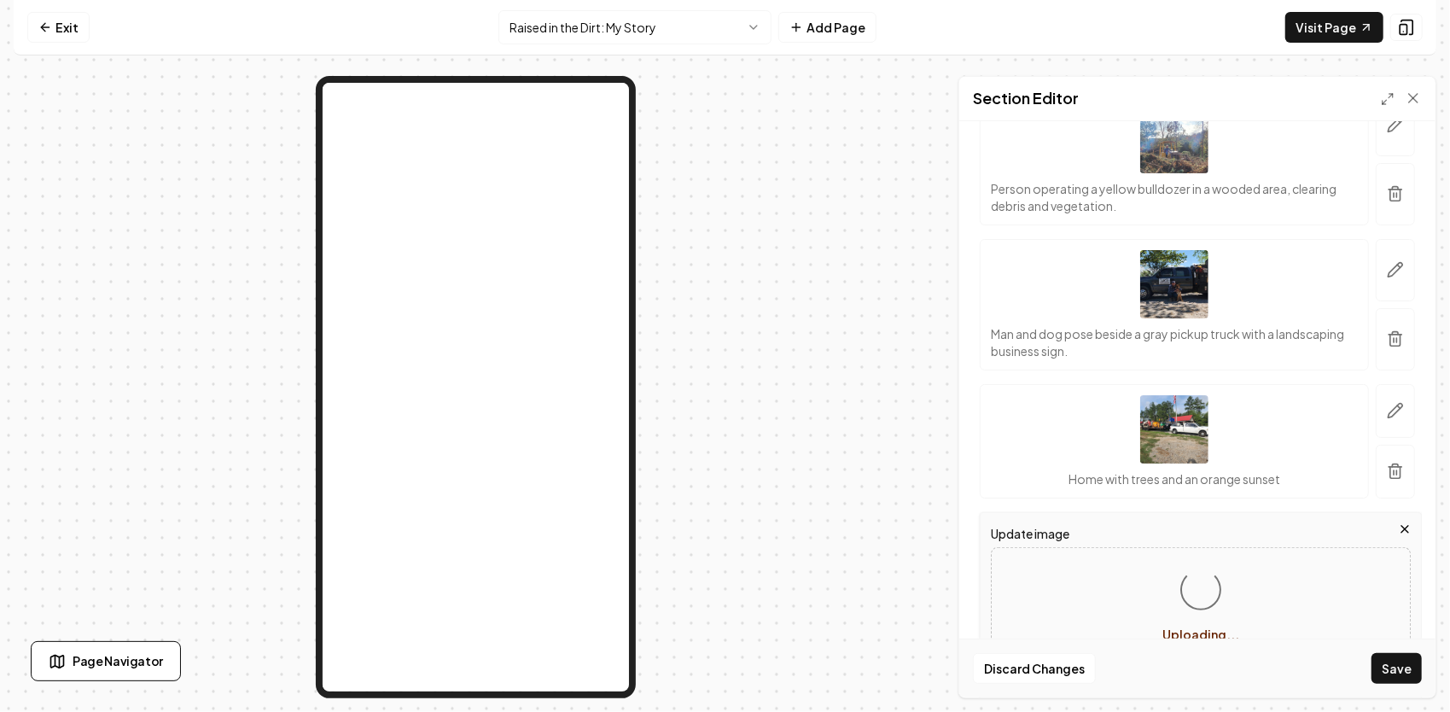
scroll to position [125, 0]
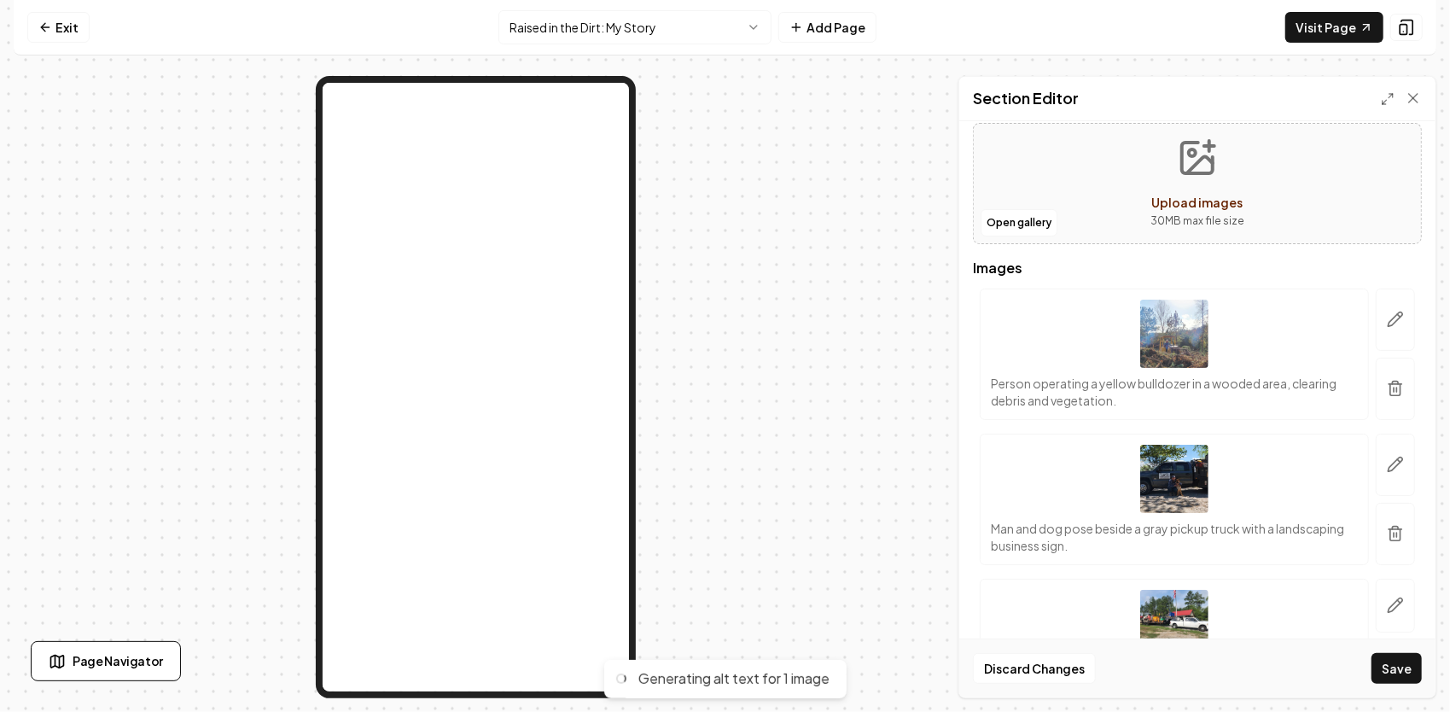
type input "Excavator near a blazing bonfire at night, with sparks flying in the dark fores…"
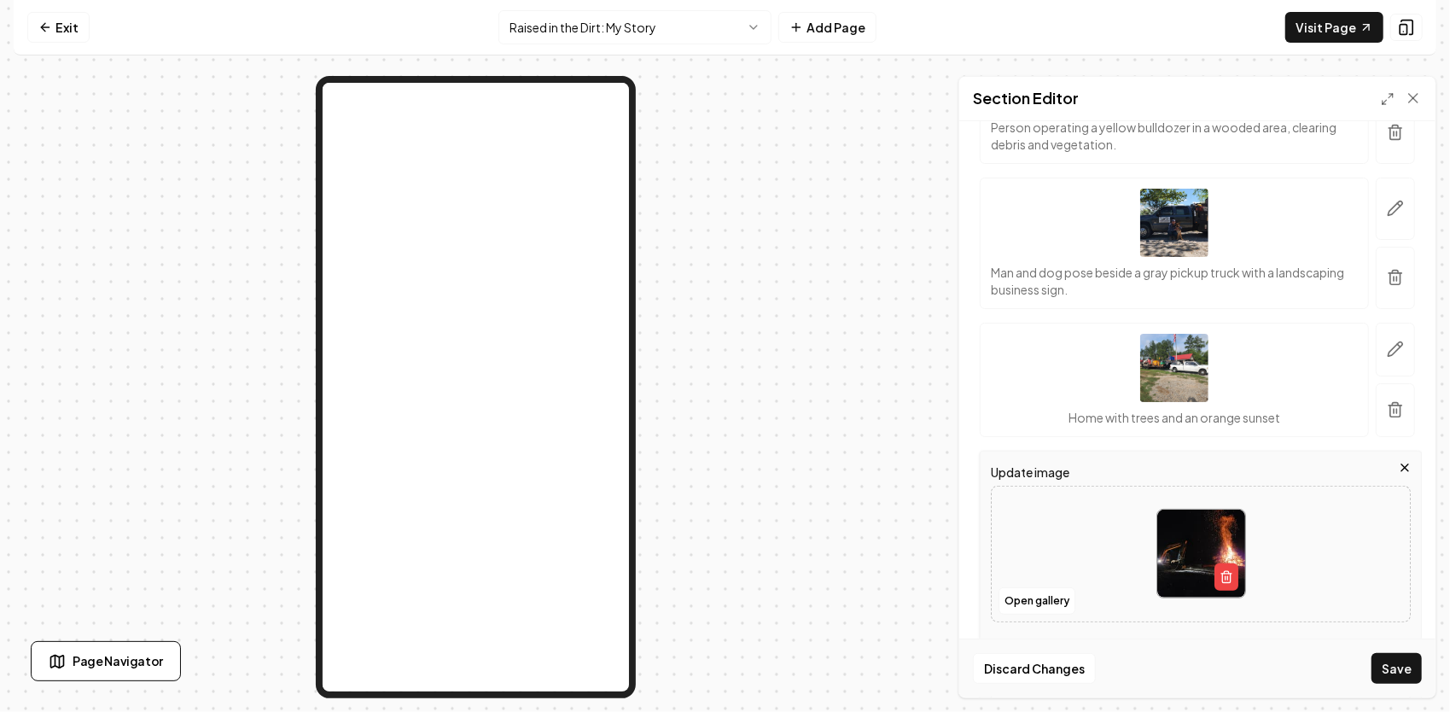
scroll to position [210, 0]
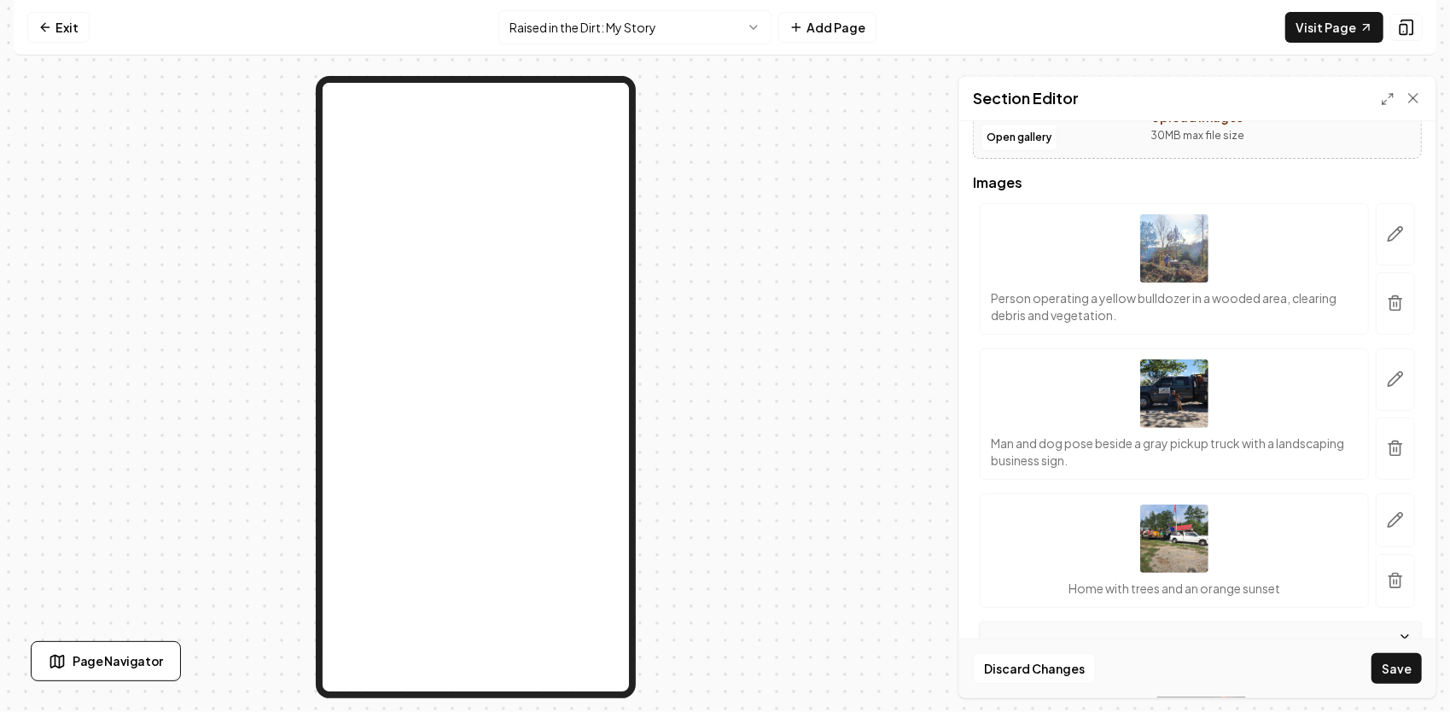
click at [1089, 302] on p "Person operating a yellow bulldozer in a wooded area, clearing debris and veget…" at bounding box center [1174, 306] width 367 height 34
drag, startPoint x: 1089, startPoint y: 303, endPoint x: 1045, endPoint y: 312, distance: 44.5
click at [1032, 316] on p "Person operating a yellow bulldozer in a wooded area, clearing debris and veget…" at bounding box center [1174, 306] width 367 height 34
click at [1375, 232] on button "button" at bounding box center [1394, 234] width 39 height 62
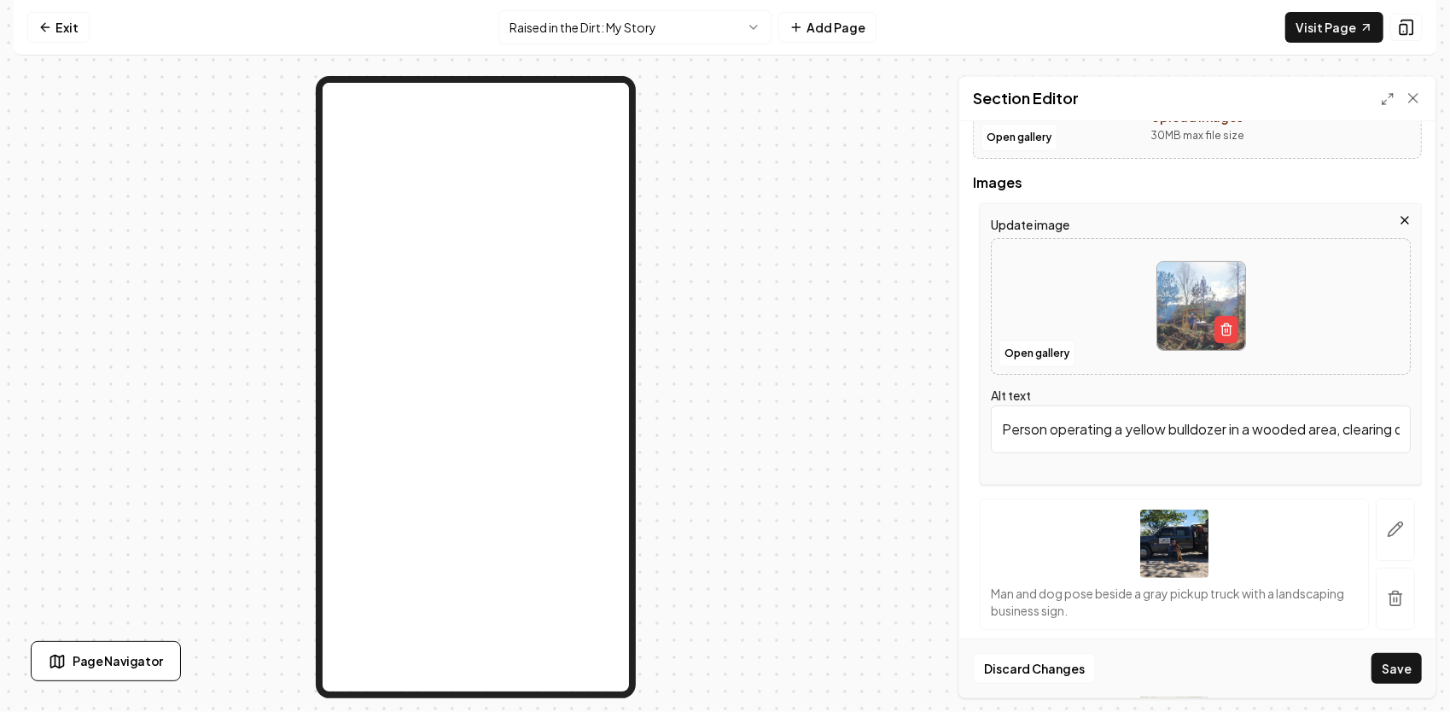
scroll to position [0, 159]
drag, startPoint x: 1001, startPoint y: 427, endPoint x: 1449, endPoint y: 422, distance: 448.0
click at [1449, 427] on html "Computer Required This feature is only available on a computer. Please switch t…" at bounding box center [725, 356] width 1450 height 712
paste input "ull circle — my grandpa running the dozer on one of my own jobs. Even after all…"
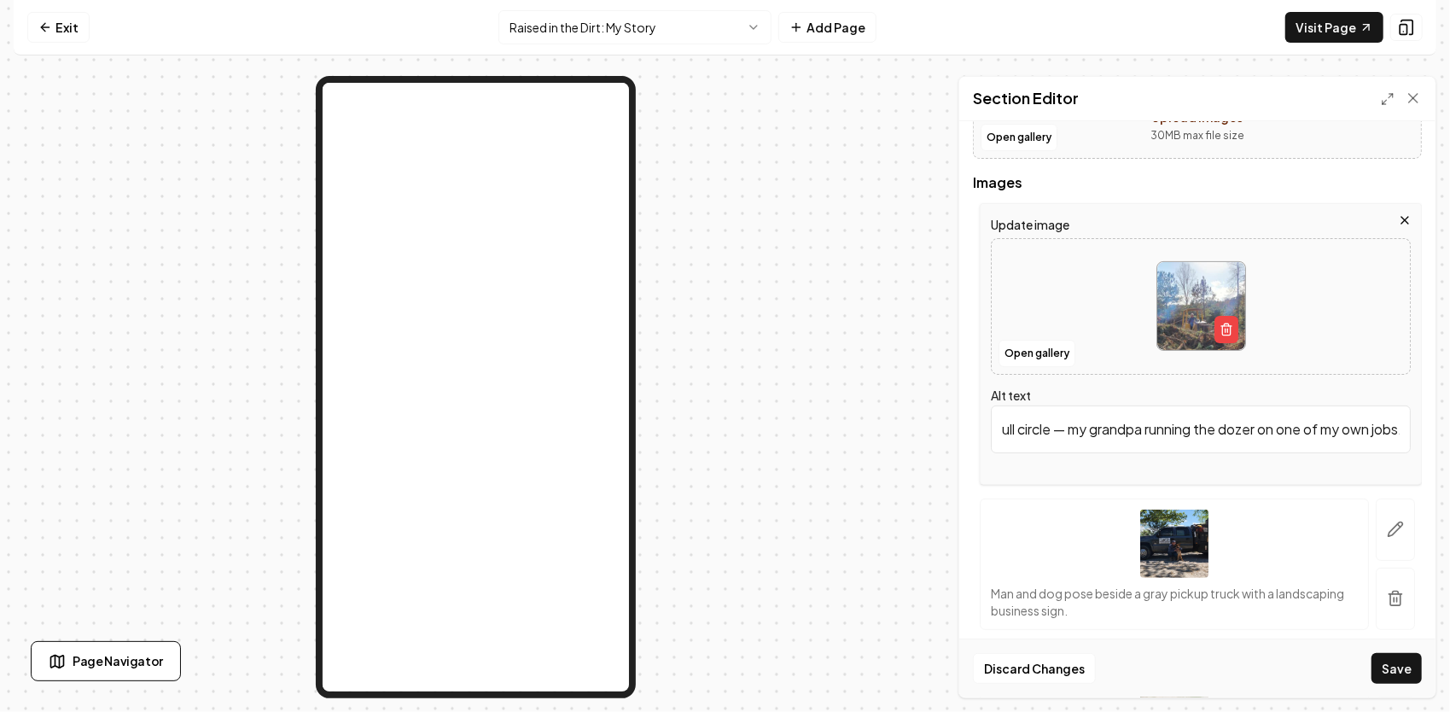
scroll to position [0, 788]
type input "ull circle — my grandpa running the dozer on one of my own jobs. Even after all…"
click at [1379, 519] on button "button" at bounding box center [1394, 529] width 39 height 62
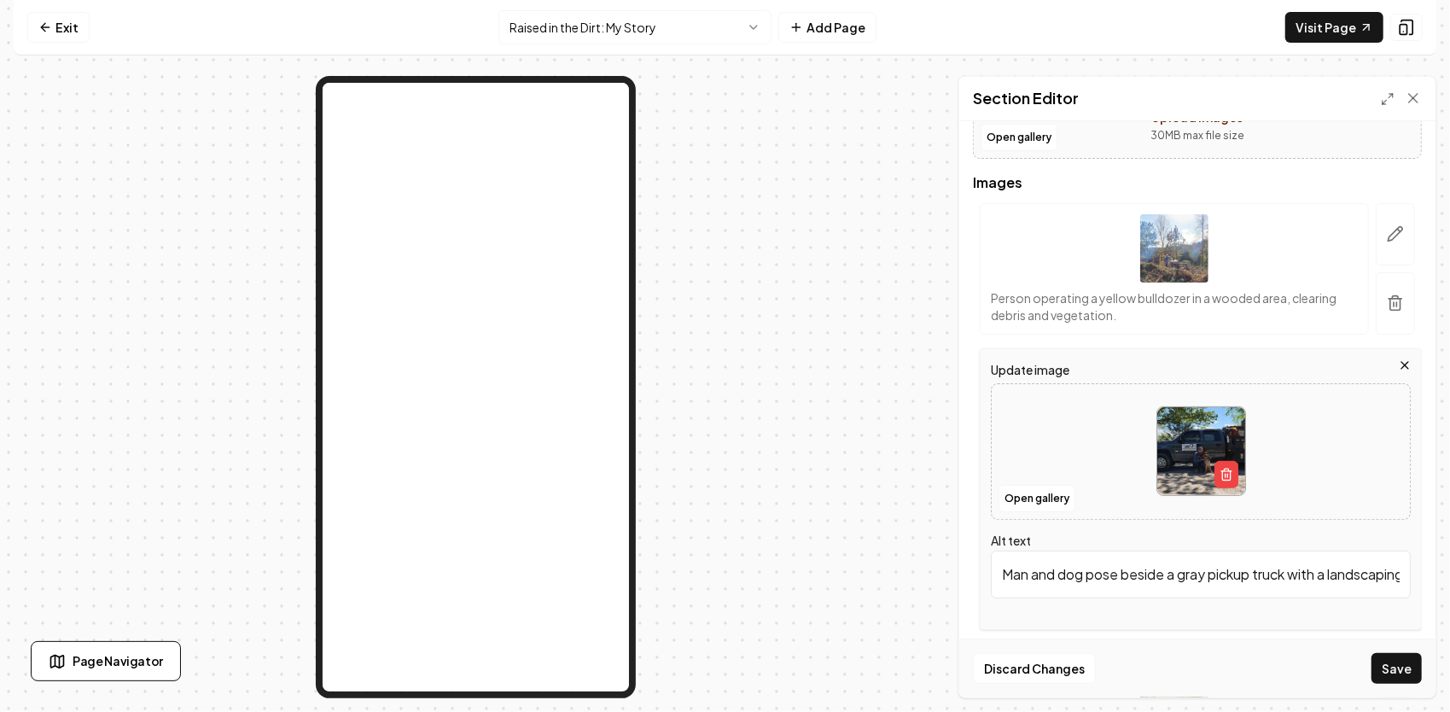
scroll to position [0, 119]
drag, startPoint x: 997, startPoint y: 566, endPoint x: 1452, endPoint y: 604, distance: 457.3
click at [1449, 604] on html "Computer Required This feature is only available on a computer. Please switch t…" at bounding box center [725, 356] width 1450 height 712
paste input "Sometimes it’s late nights and long days — but there’s something peaceful about…"
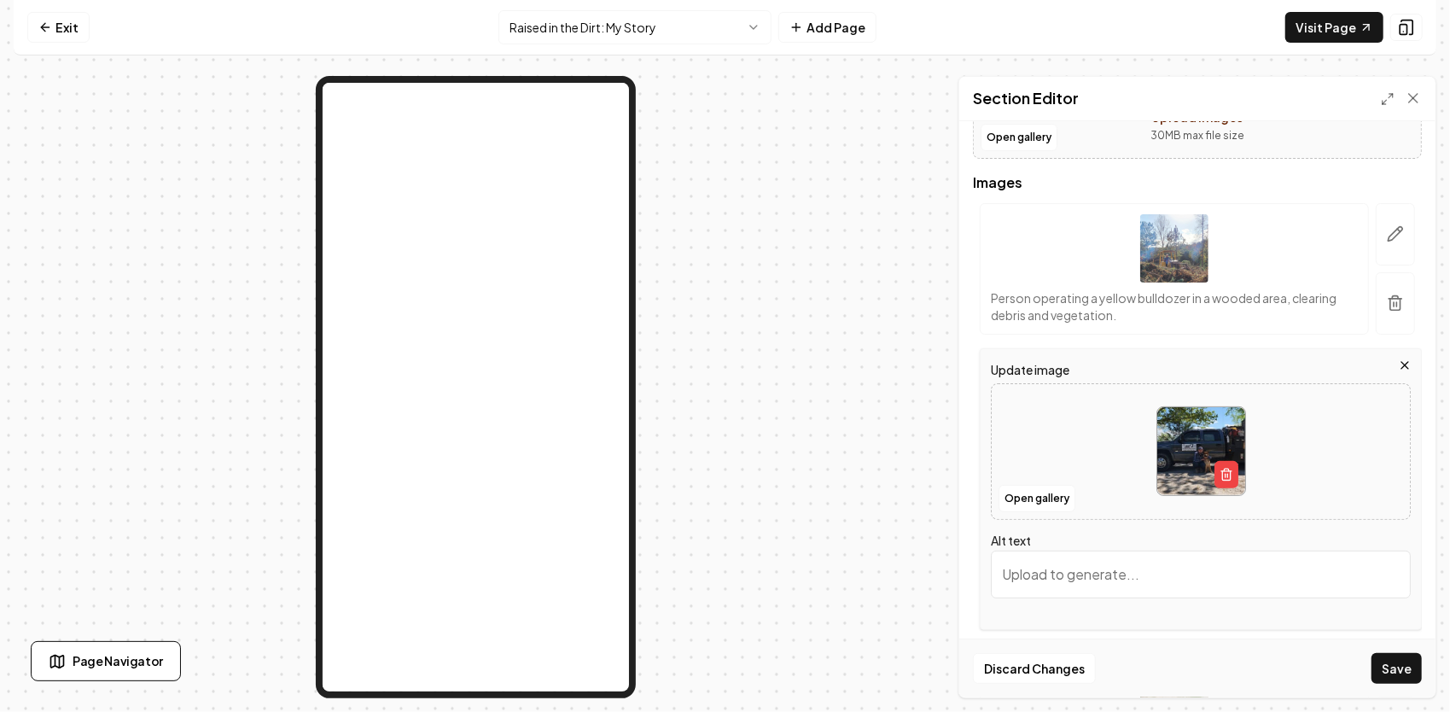
type input "Sometimes it’s late nights and long days — but there’s something peaceful about…"
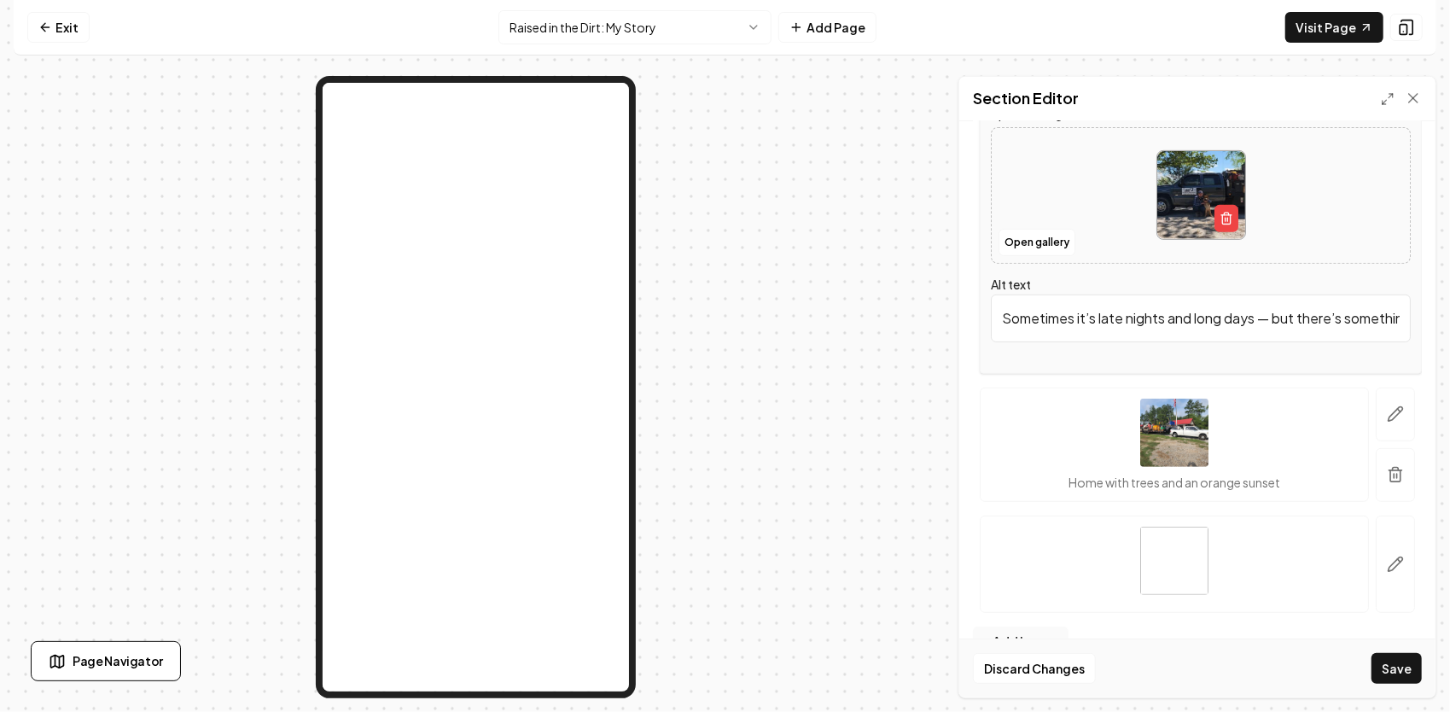
drag, startPoint x: 1389, startPoint y: 317, endPoint x: 964, endPoint y: 339, distance: 425.5
click at [949, 346] on div "Page Settings Section Editor Header Quick add images Open gallery Upload images…" at bounding box center [725, 387] width 1422 height 622
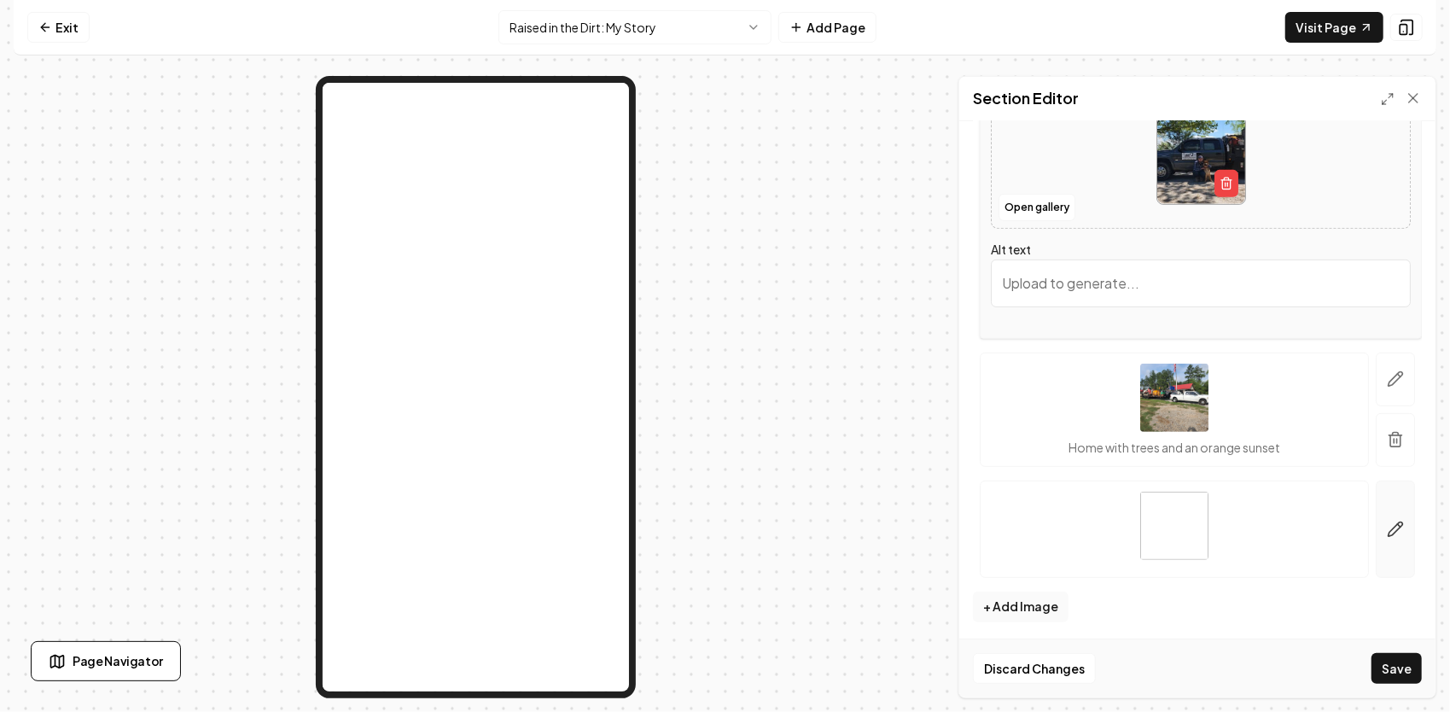
click at [1387, 522] on icon "button" at bounding box center [1395, 528] width 17 height 17
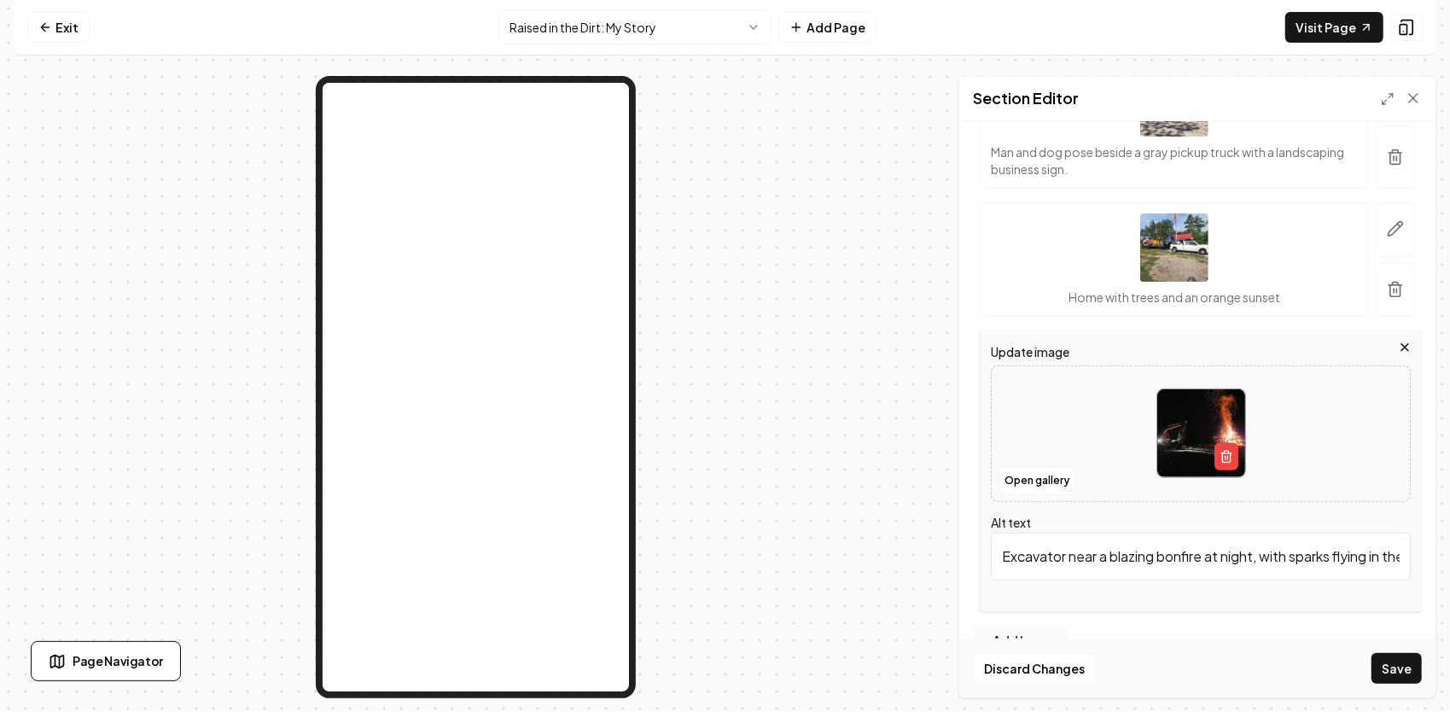
scroll to position [0, 179]
drag, startPoint x: 996, startPoint y: 553, endPoint x: 1452, endPoint y: 558, distance: 456.5
click at [1449, 558] on html "Computer Required This feature is only available on a computer. Please switch t…" at bounding box center [725, 356] width 1450 height 712
paste input "Sometimes it’s late nights and long days — but there’s something peaceful about…"
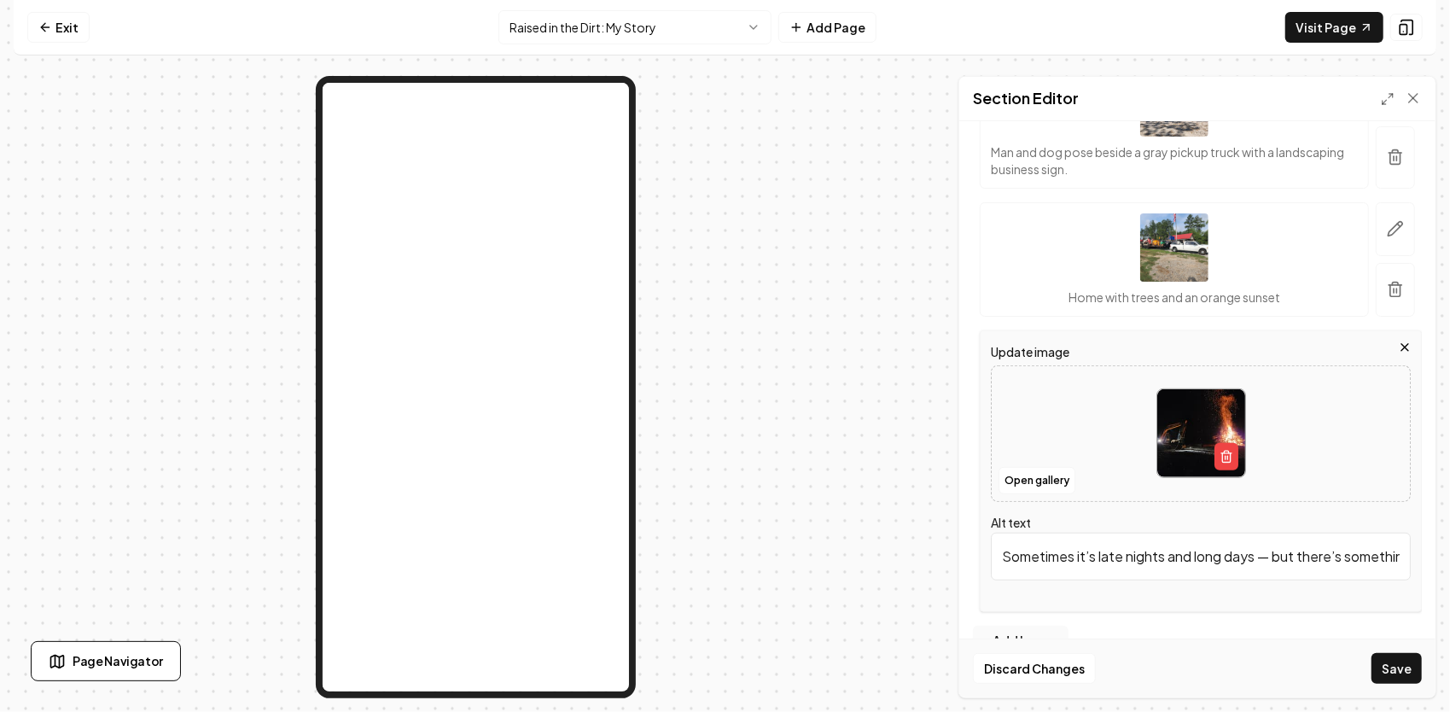
scroll to position [0, 673]
type input "Sometimes it’s late nights and long days — but there’s something peaceful about…"
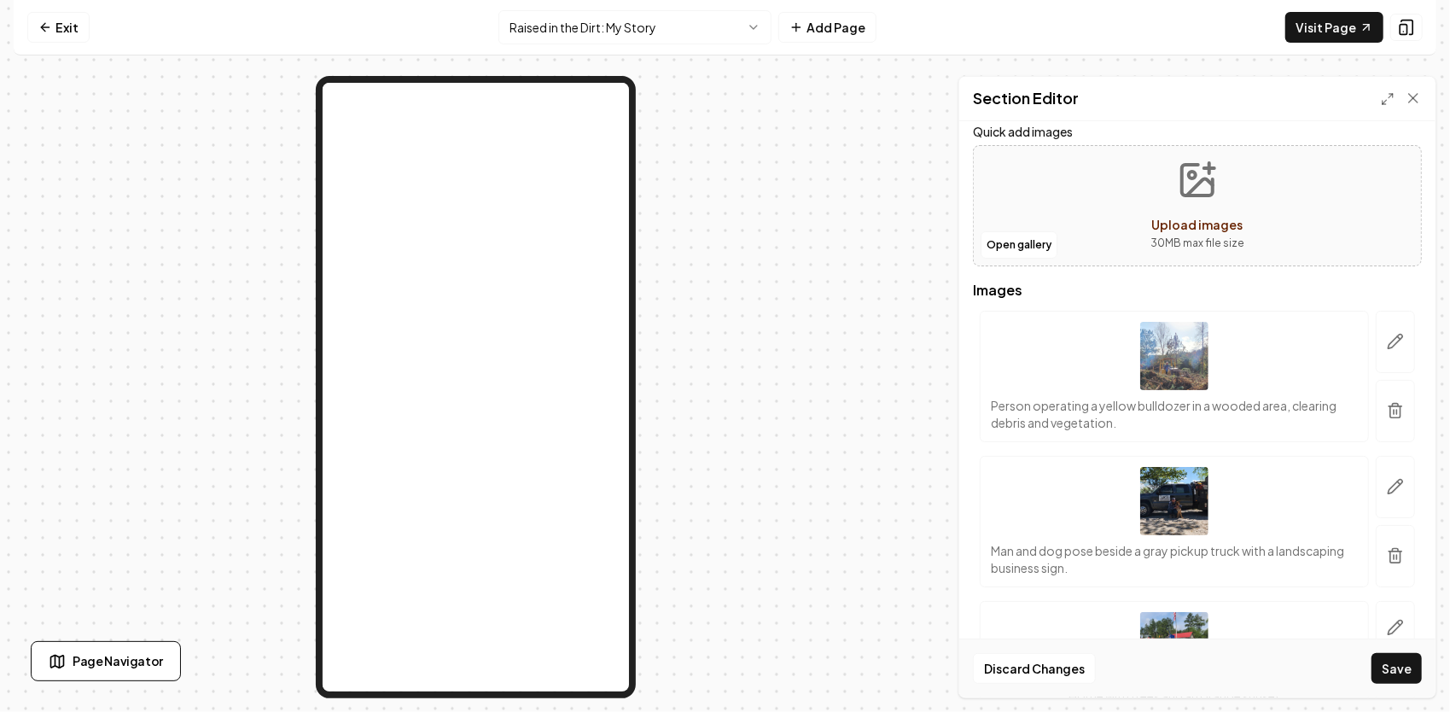
scroll to position [74, 0]
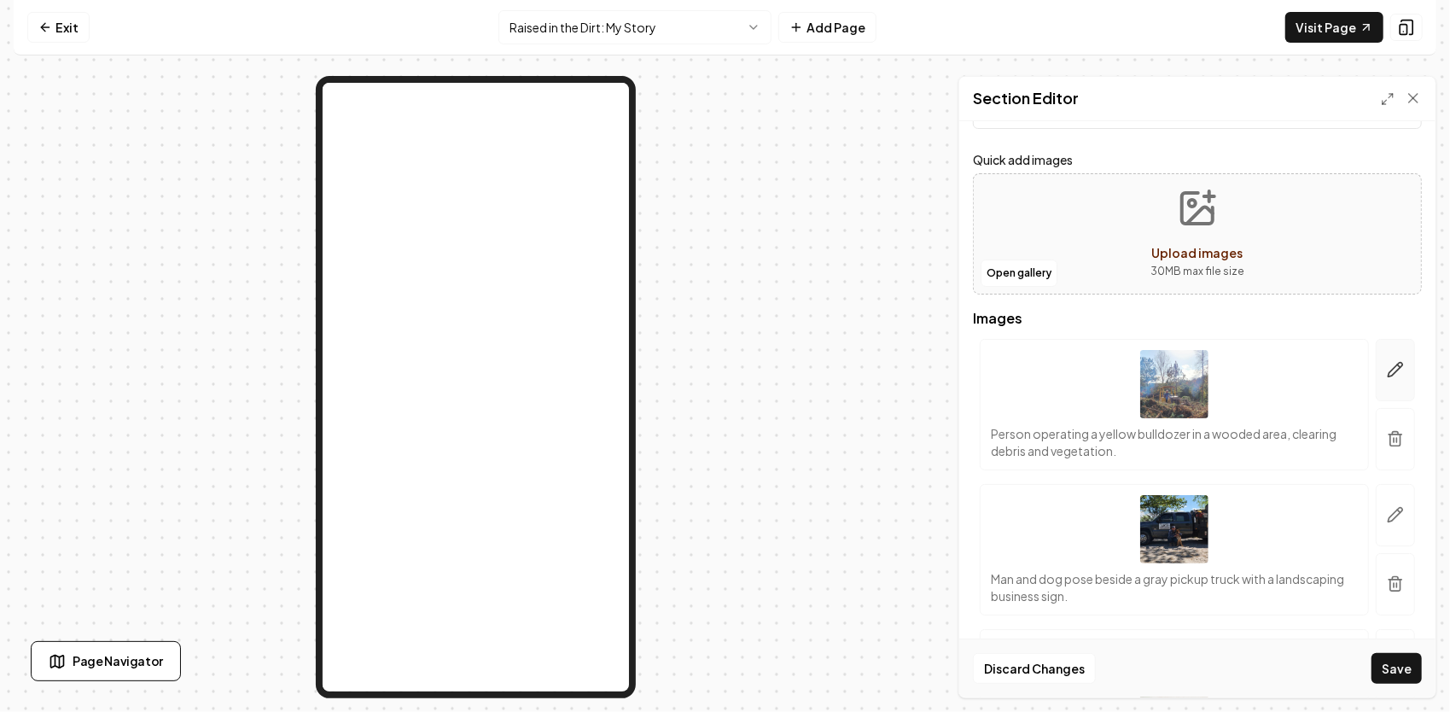
click at [1392, 369] on button "button" at bounding box center [1394, 370] width 39 height 62
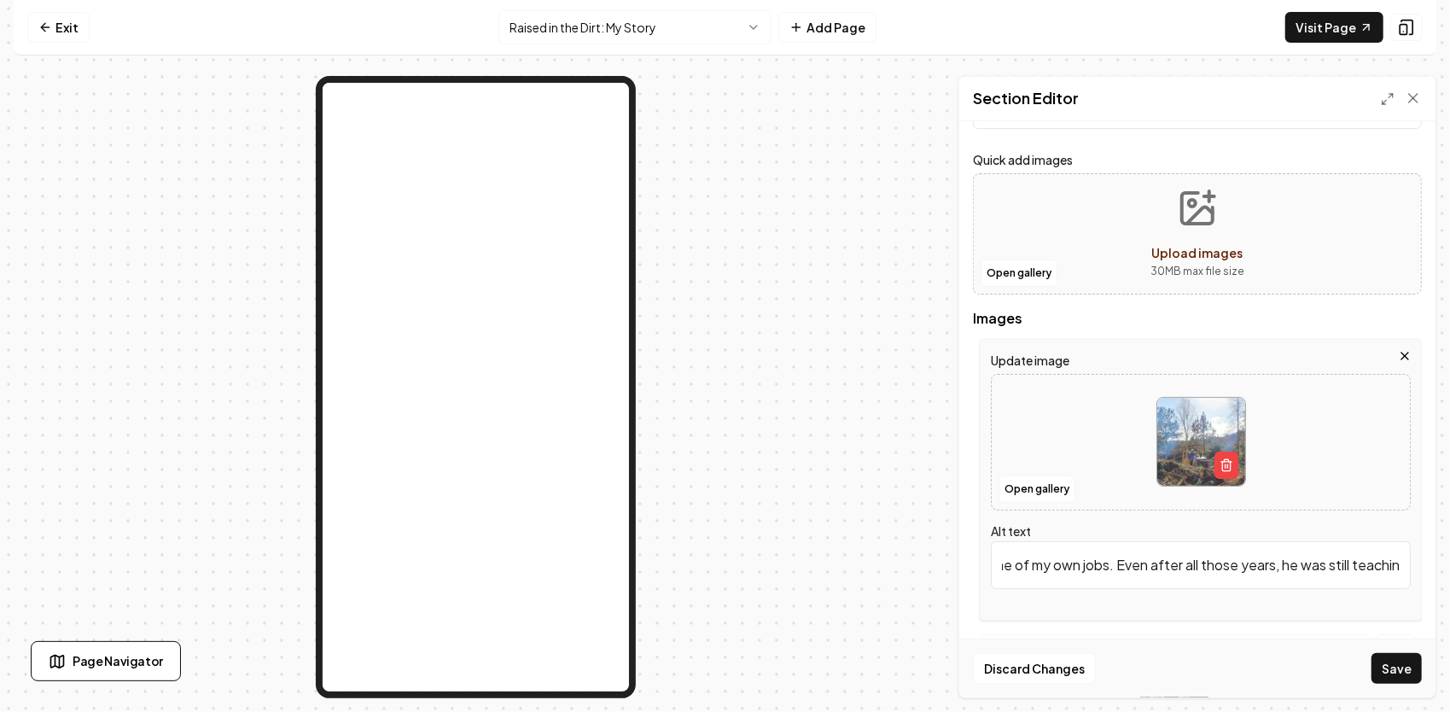
scroll to position [0, 788]
drag, startPoint x: 1003, startPoint y: 570, endPoint x: 1447, endPoint y: 572, distance: 443.7
click at [1447, 572] on div "Computer Required This feature is only available on a computer. Please switch t…" at bounding box center [725, 356] width 1450 height 712
paste input "My grandpa out on one of my jobs, back on the dozer where it all started. Even …"
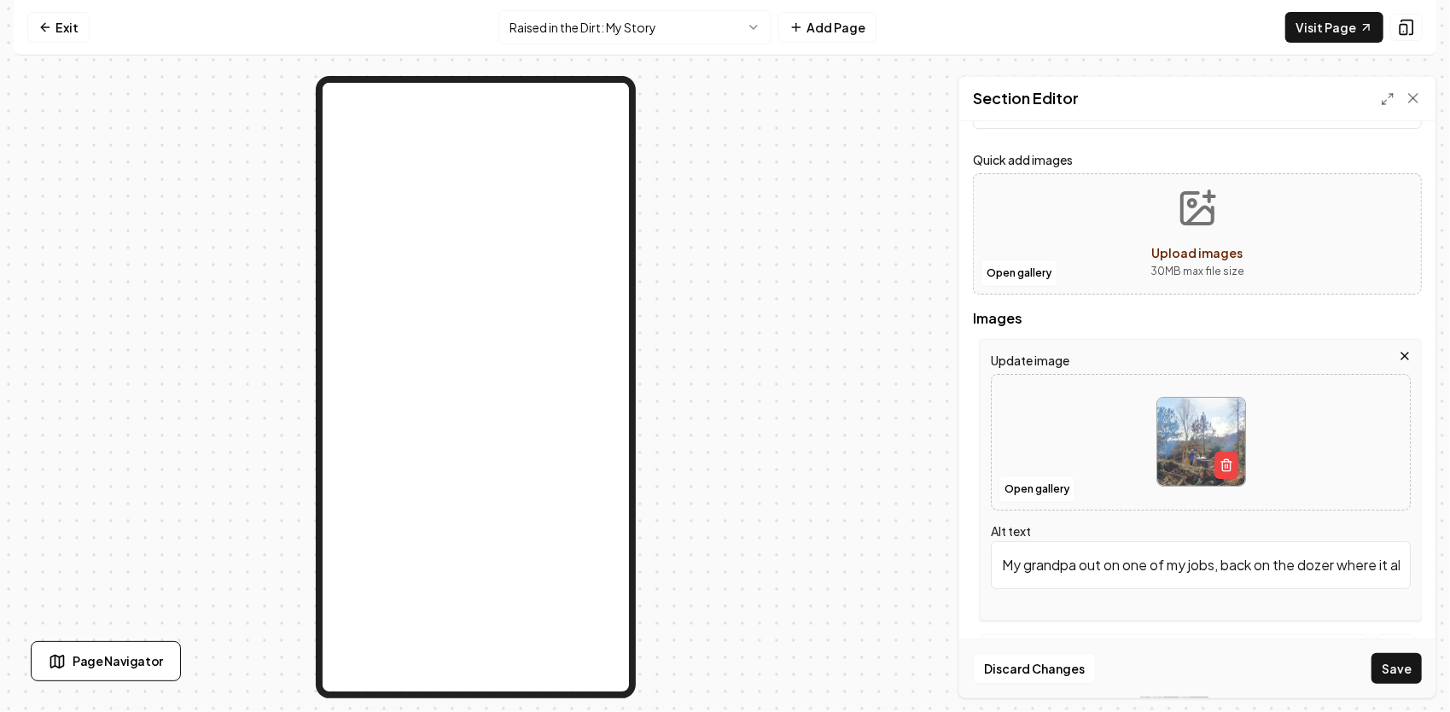
scroll to position [0, 1259]
type input "My grandpa out on one of my jobs, back on the dozer where it all started. Even …"
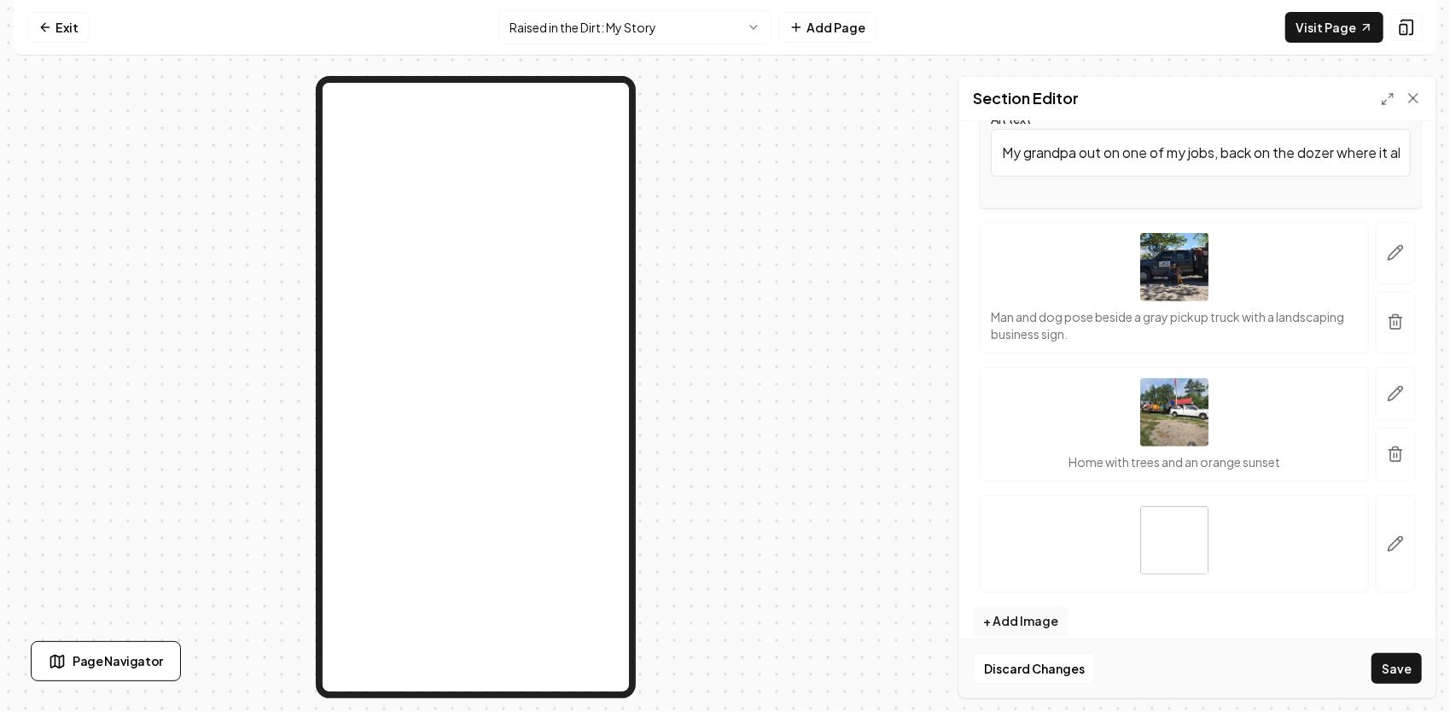
scroll to position [501, 0]
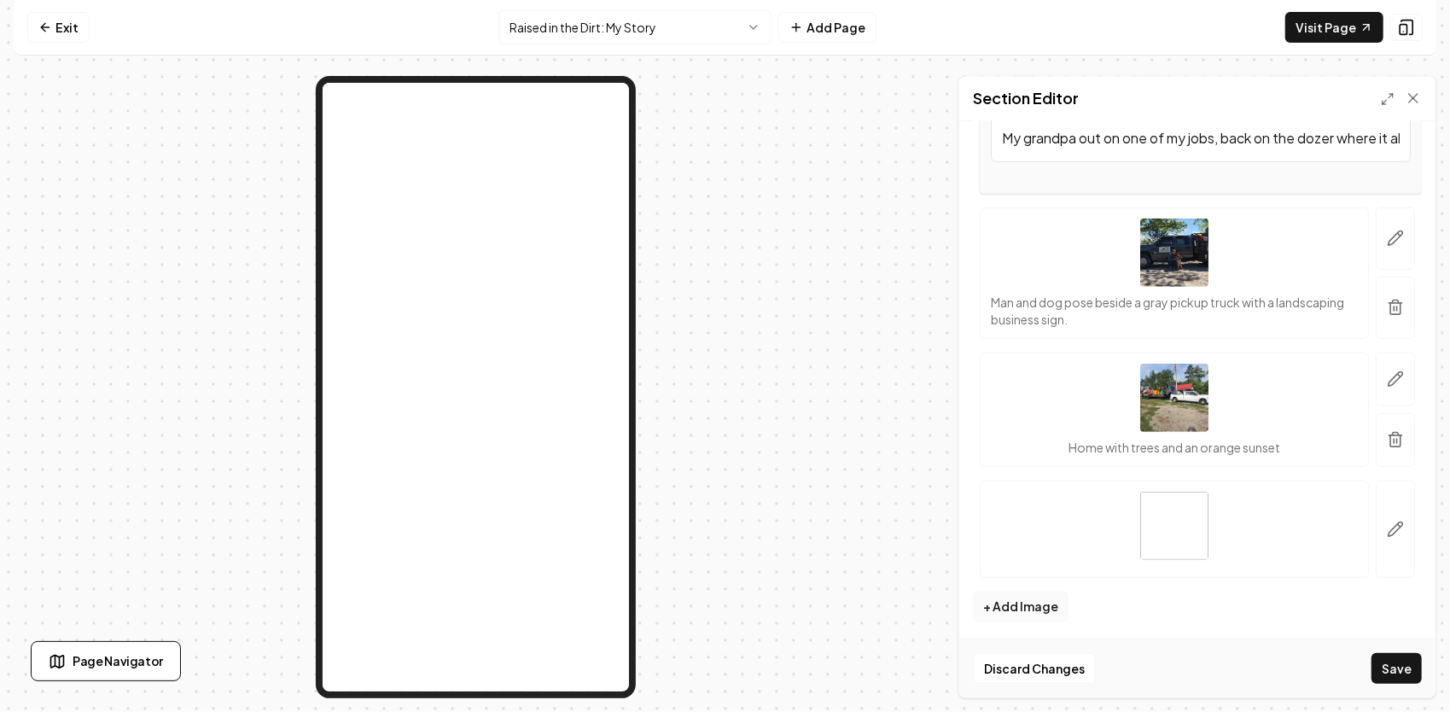
drag, startPoint x: 1193, startPoint y: 311, endPoint x: 1171, endPoint y: 317, distance: 23.2
click at [1171, 317] on p "Man and dog pose beside a gray pickup truck with a landscaping business sign." at bounding box center [1174, 311] width 367 height 34
click at [1387, 241] on icon "button" at bounding box center [1395, 238] width 17 height 17
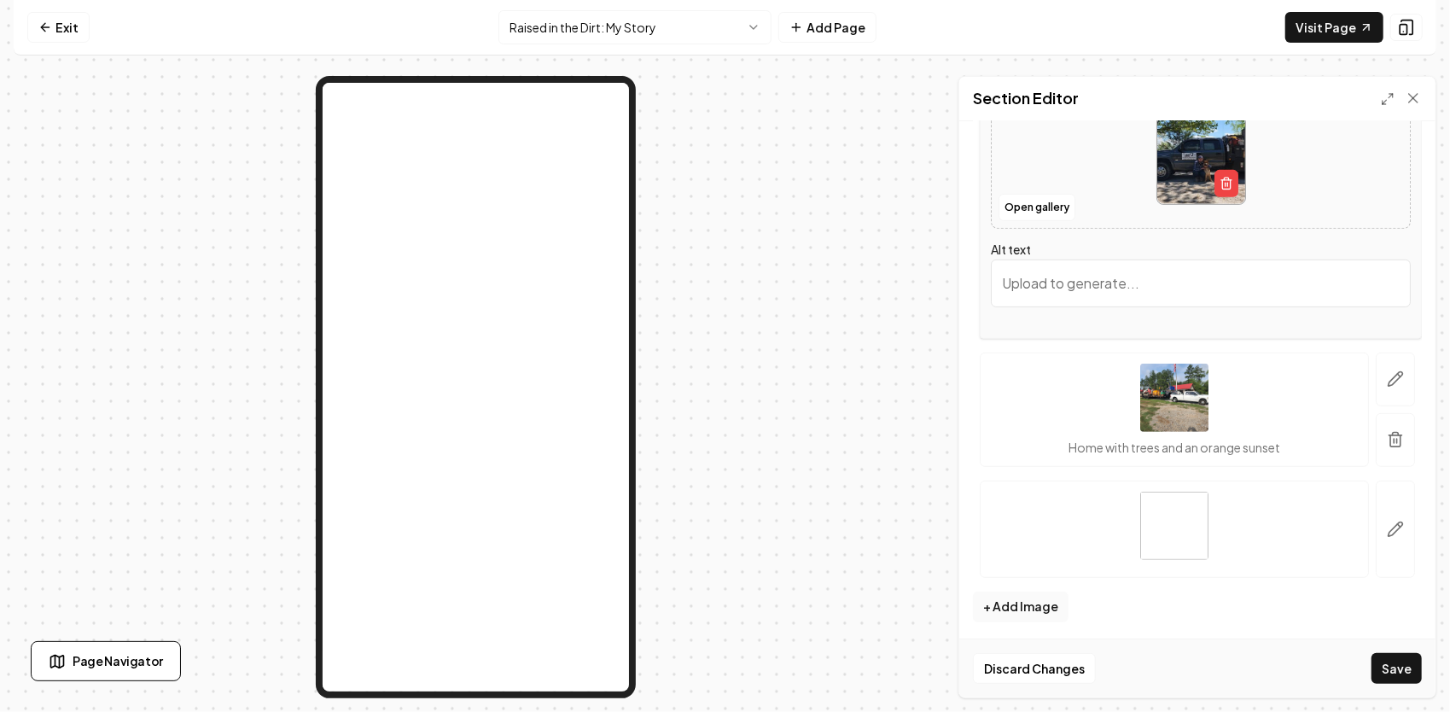
paste input "This is me and Diesel, my German Shepherd — and probably the most loyal employe…"
type input "This is me and Diesel, my German Shepherd — and probably the most loyal employe…"
click at [1381, 386] on button "button" at bounding box center [1394, 379] width 39 height 54
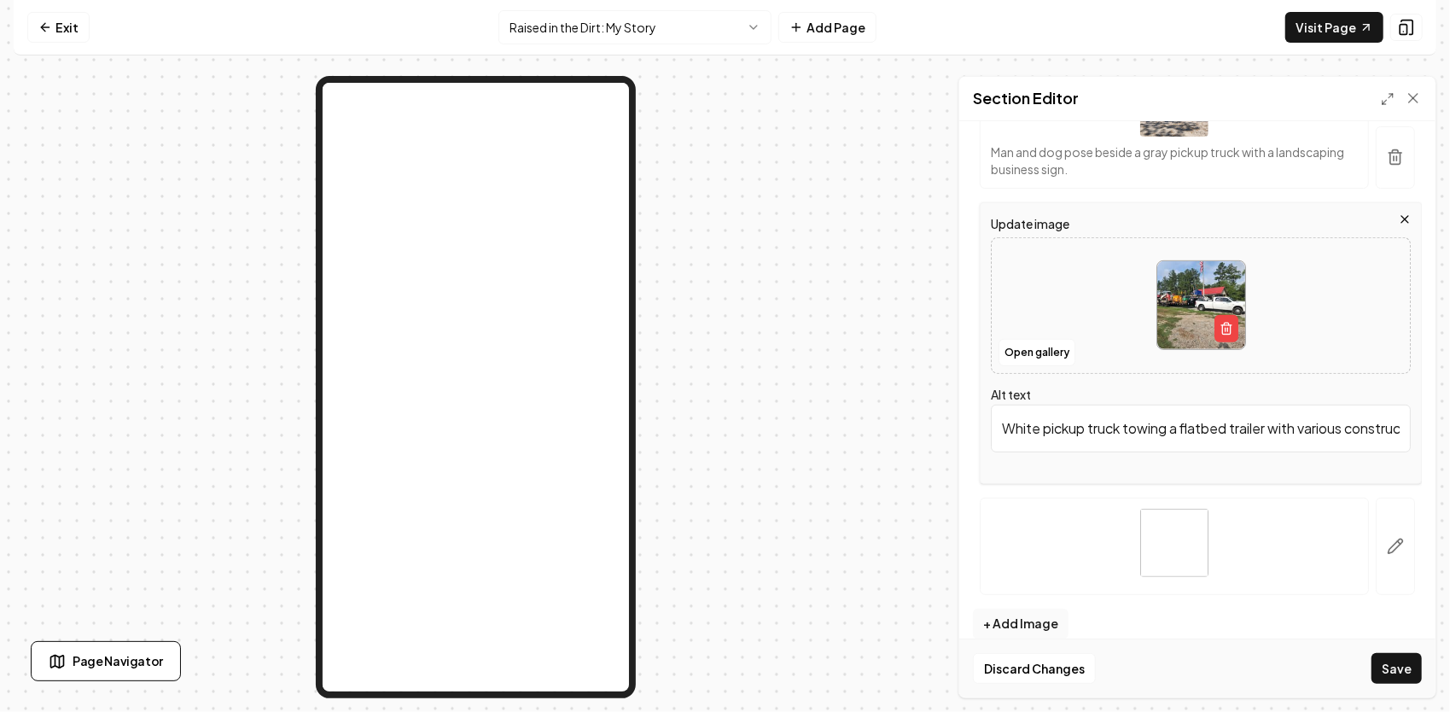
scroll to position [0, 212]
drag, startPoint x: 1002, startPoint y: 424, endPoint x: 1452, endPoint y: 404, distance: 451.0
click at [1449, 404] on html "Computer Required This feature is only available on a computer. Please switch t…" at bounding box center [725, 356] width 1450 height 712
paste input "My white Dodge parked at the farm, loaded down with equipment and ready to roll…"
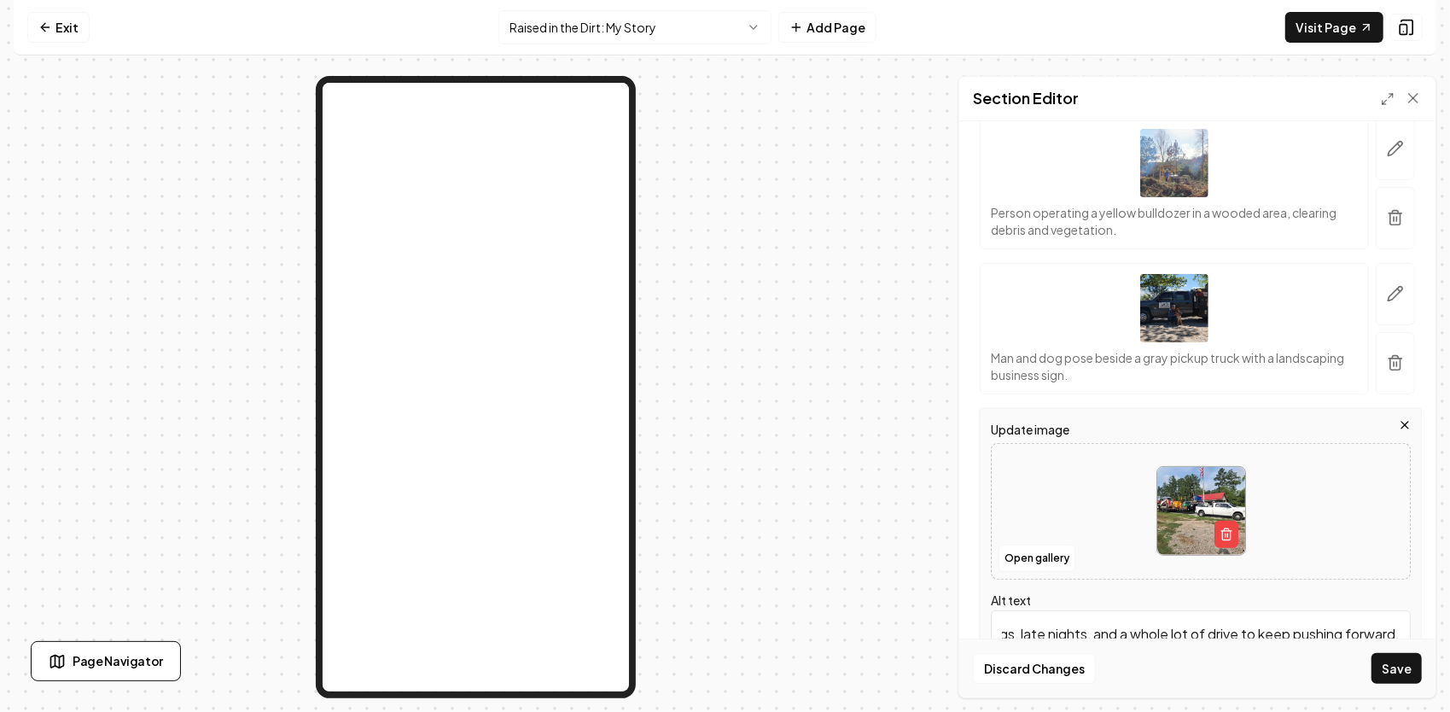
scroll to position [245, 0]
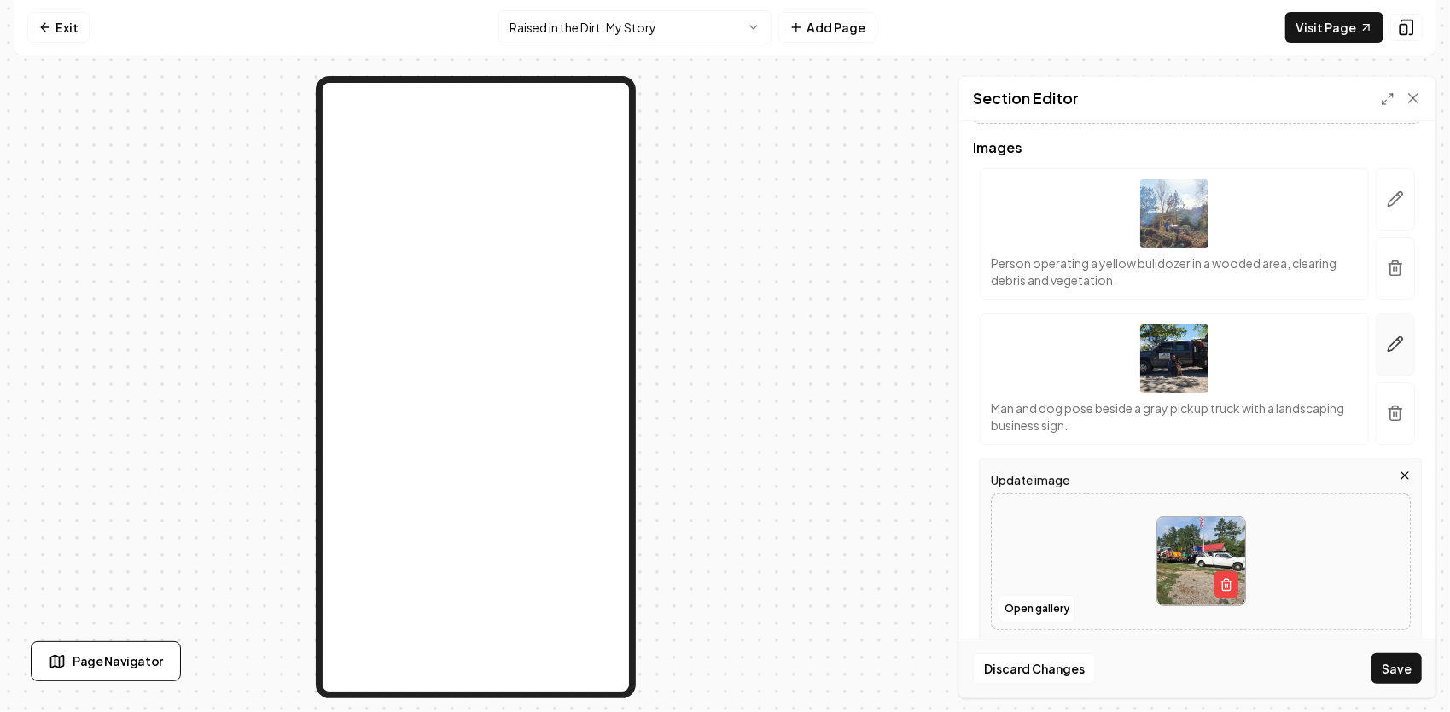
type input "My white Dodge parked at the farm, loaded down with equipment and ready to roll…"
click at [1390, 343] on icon "button" at bounding box center [1395, 343] width 17 height 17
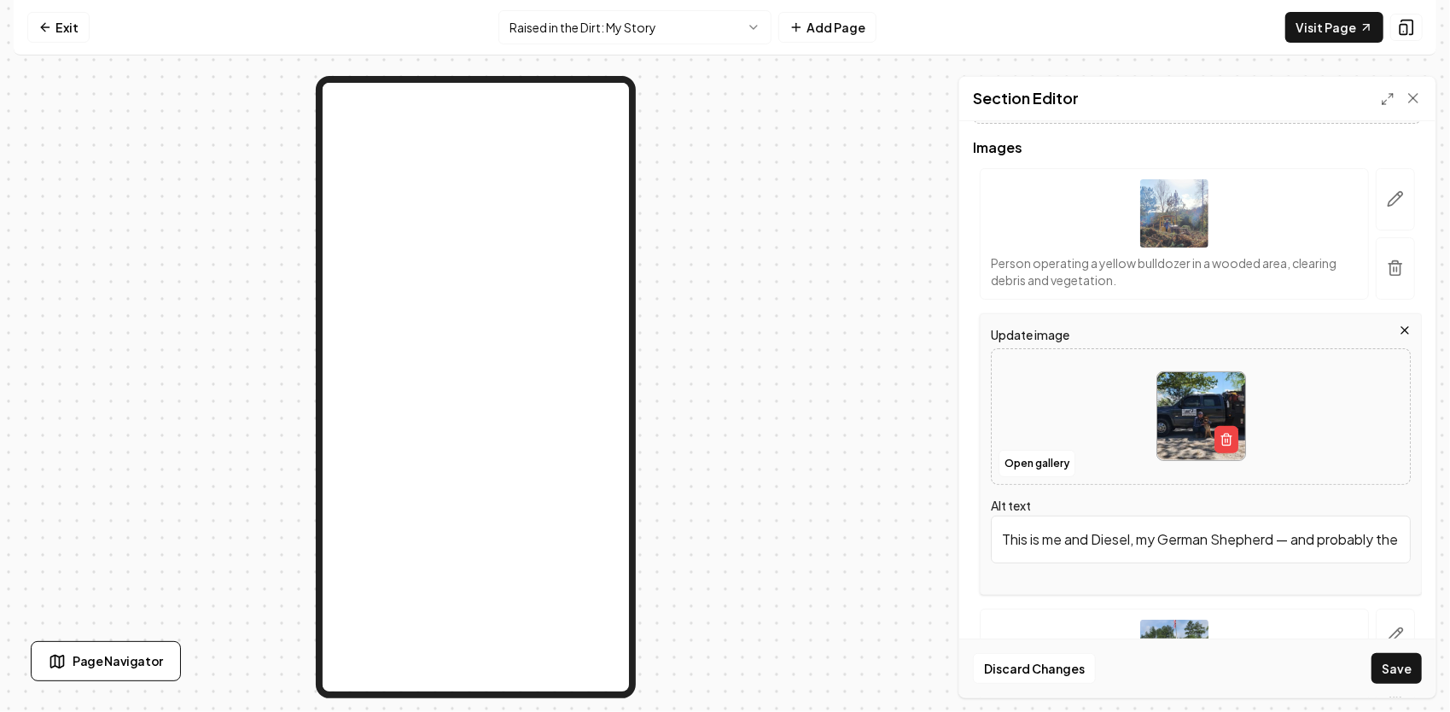
click at [1050, 537] on input "This is me and Diesel, my German Shepherd — and probably the most loyal employe…" at bounding box center [1201, 539] width 420 height 48
paste input "🐶💔🙏"
type input "This is me and Diesel, my German Shepherd — and probably the most loyal employe…"
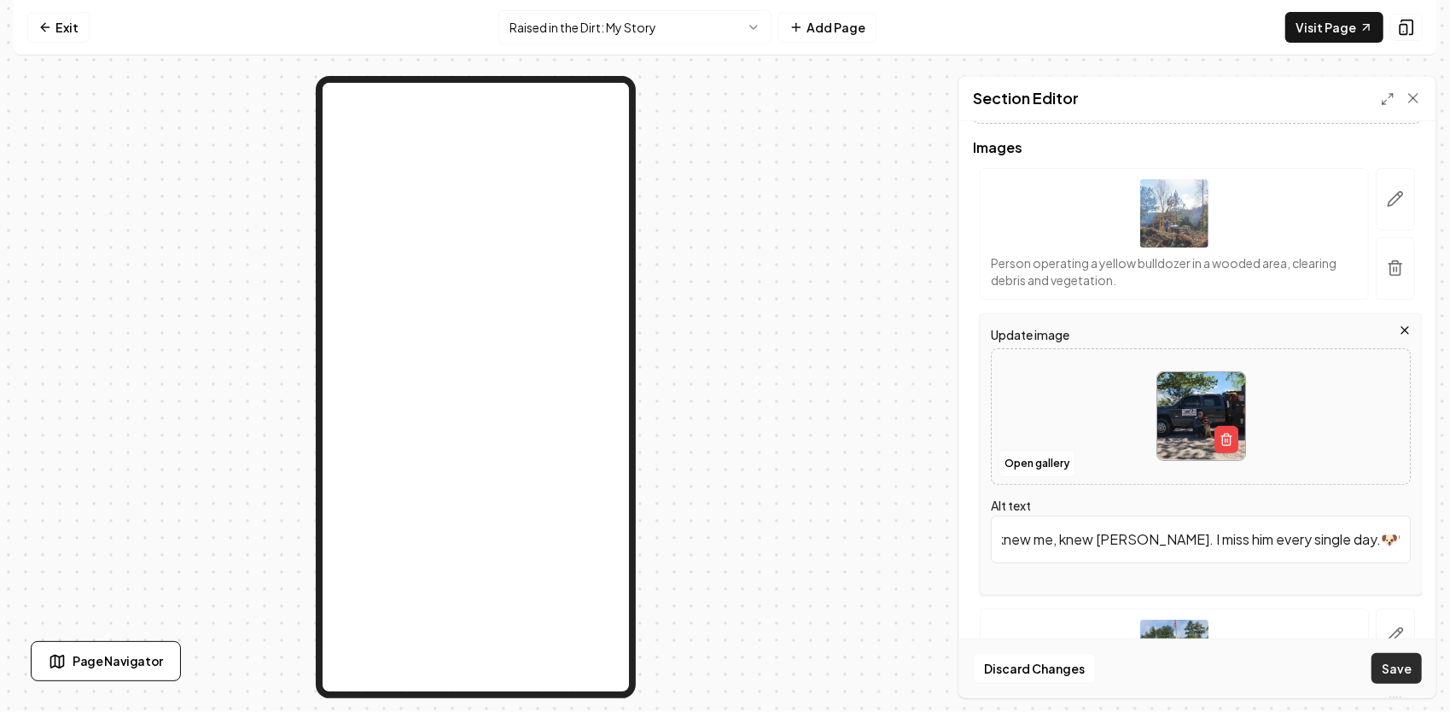
scroll to position [0, 0]
click at [1402, 665] on button "Save" at bounding box center [1396, 668] width 50 height 31
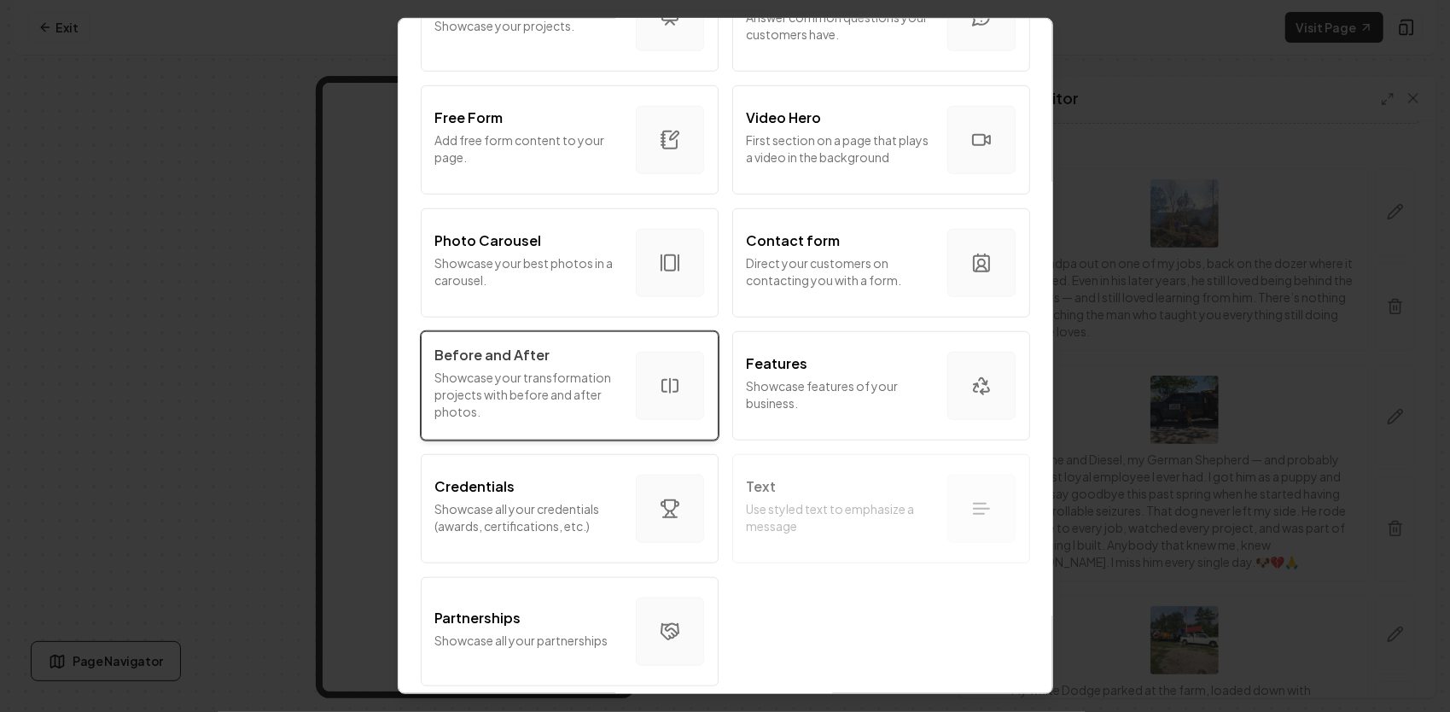
scroll to position [933, 0]
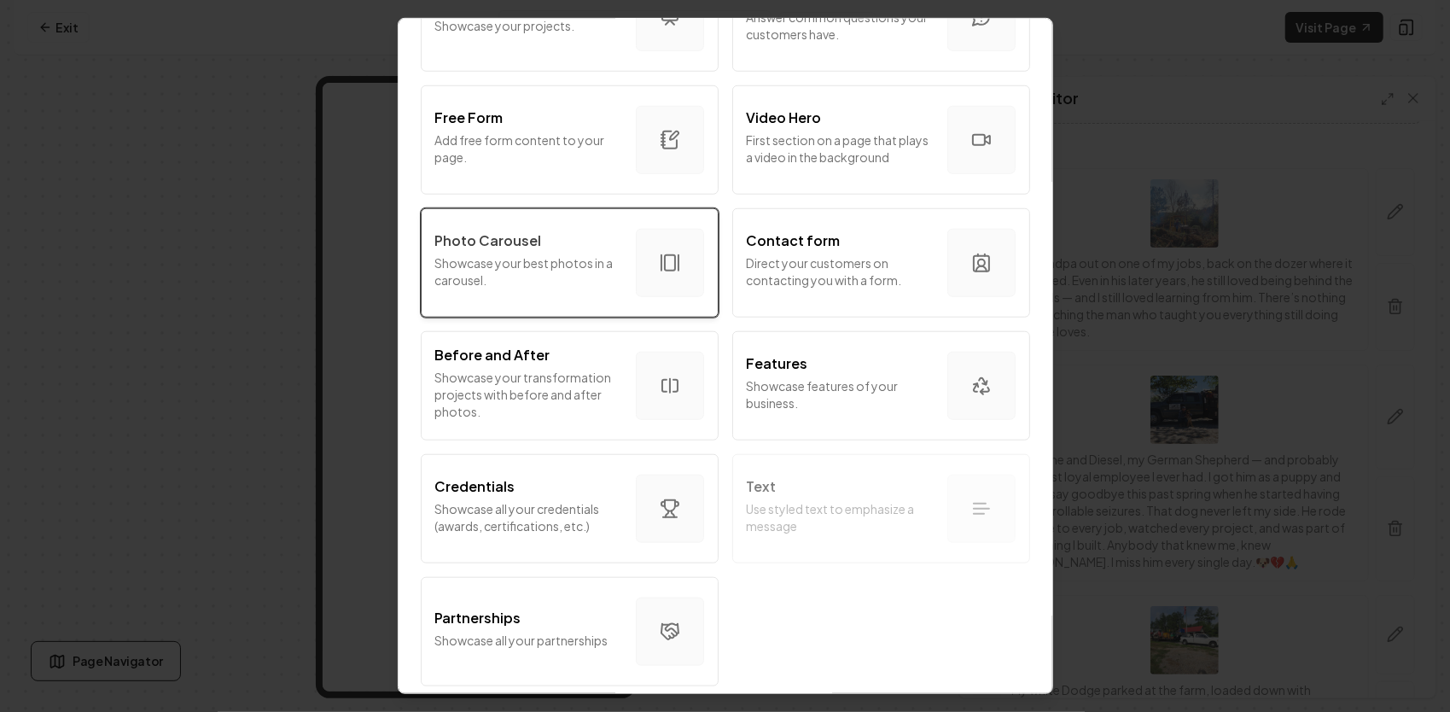
click at [530, 283] on button "Photo Carousel Showcase your best photos in a carousel." at bounding box center [570, 262] width 298 height 109
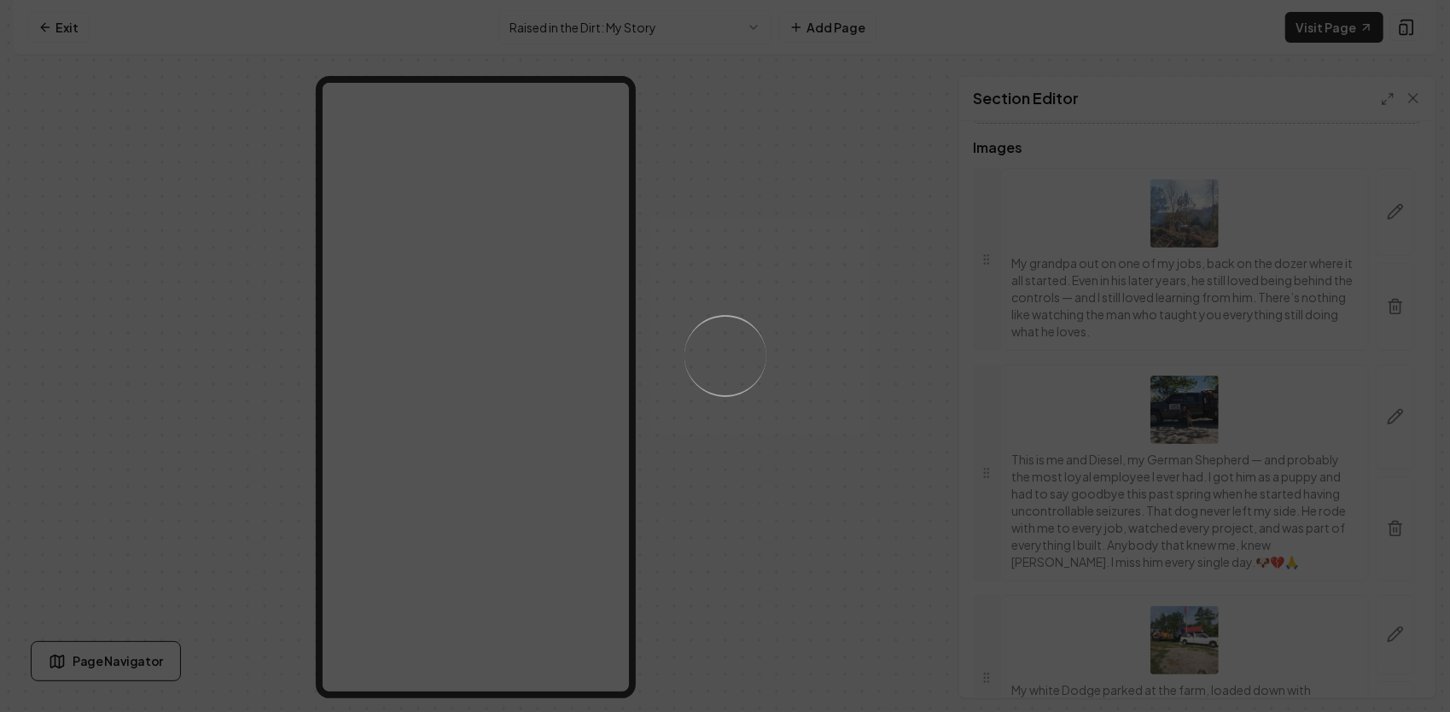
scroll to position [0, 0]
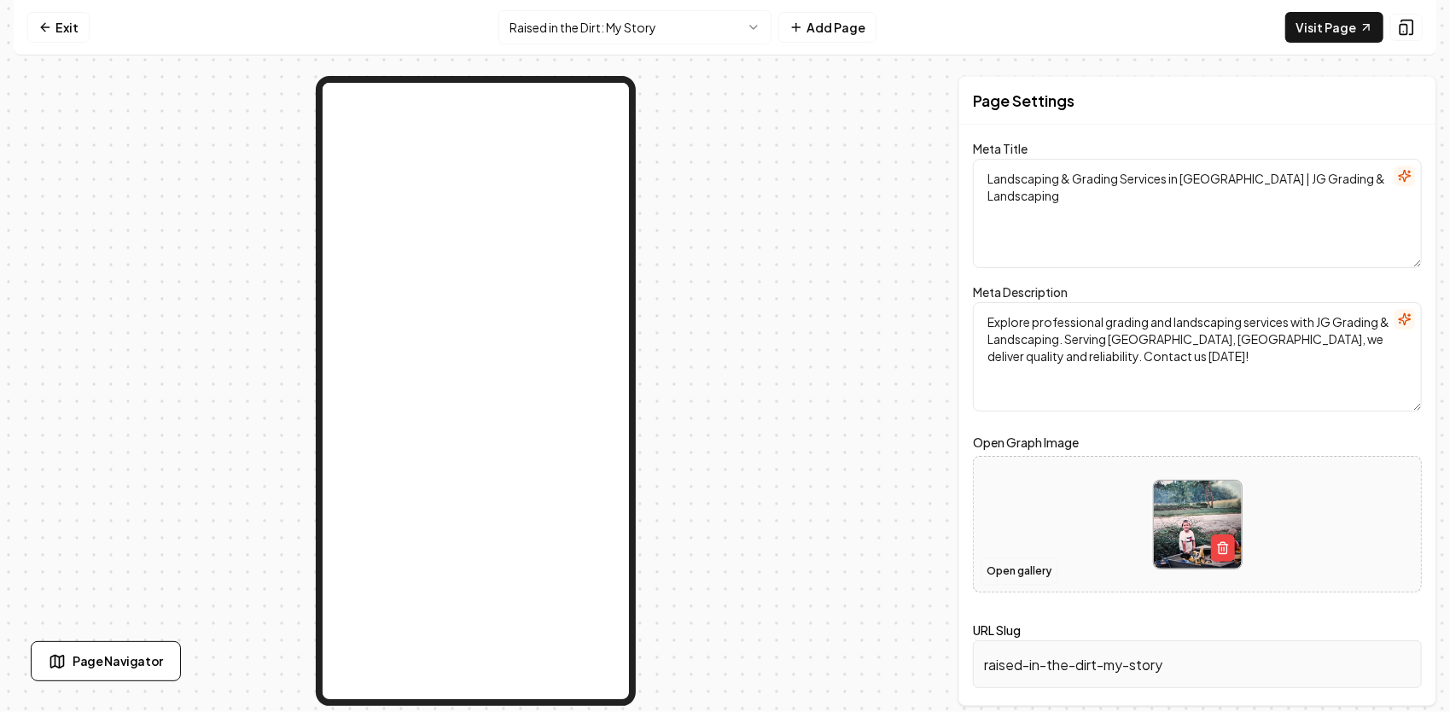
click at [1024, 570] on button "Open gallery" at bounding box center [1018, 570] width 77 height 27
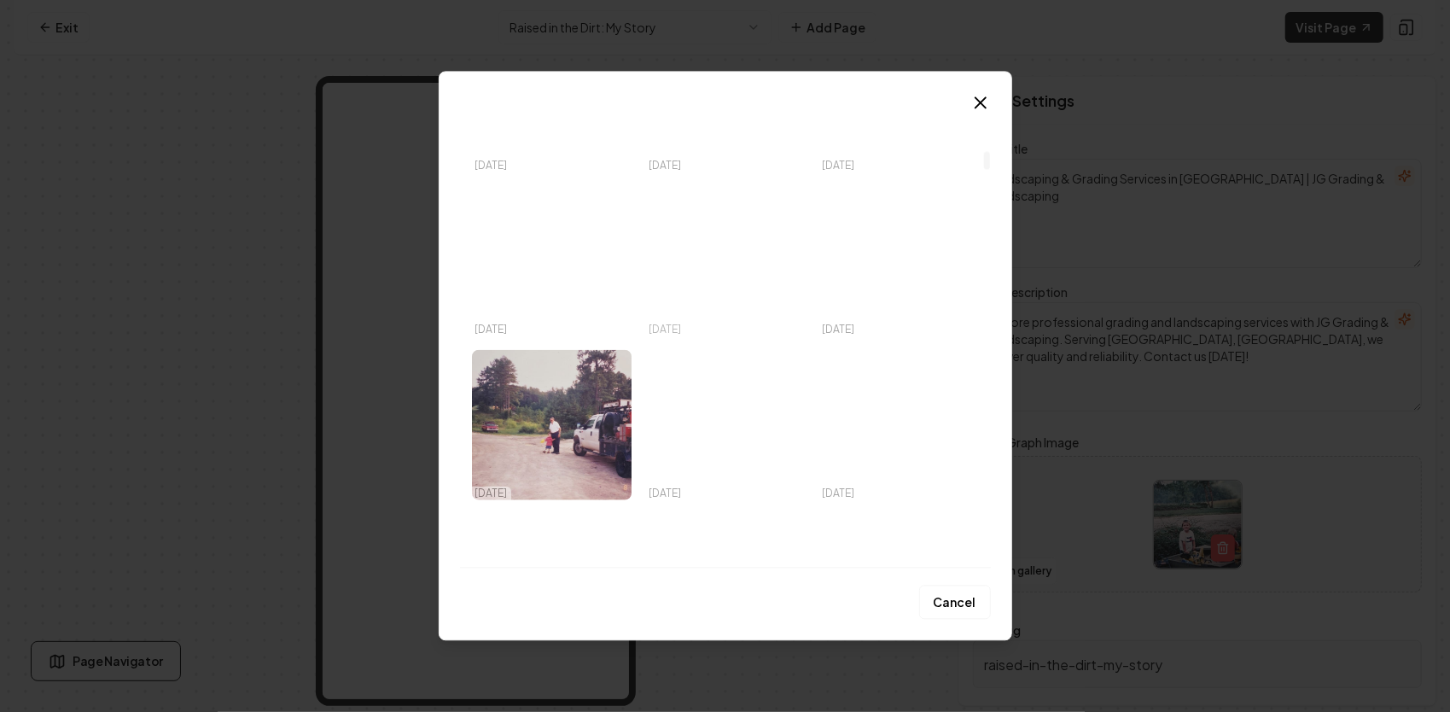
scroll to position [1195, 0]
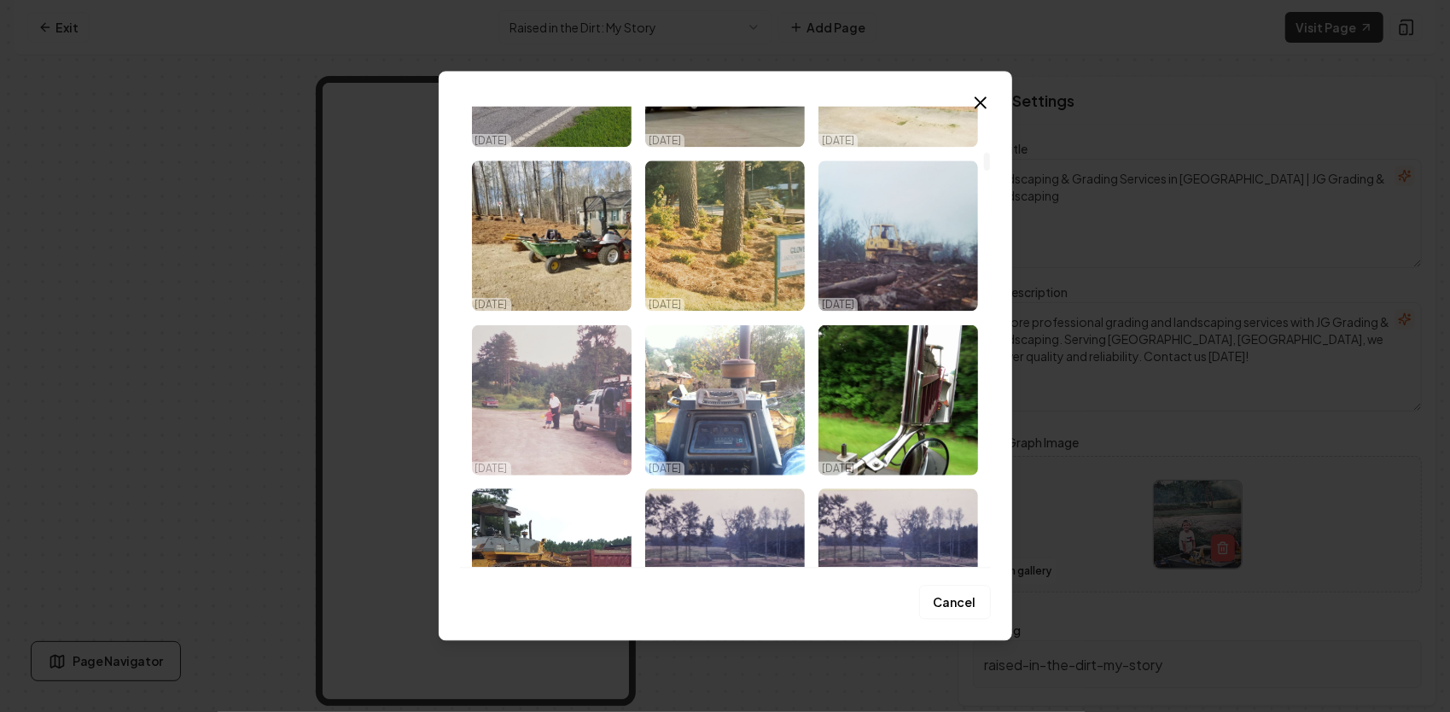
click at [588, 375] on img "Select image image_68e194b65c7cd75eb81ea9e0.jpg" at bounding box center [552, 399] width 160 height 150
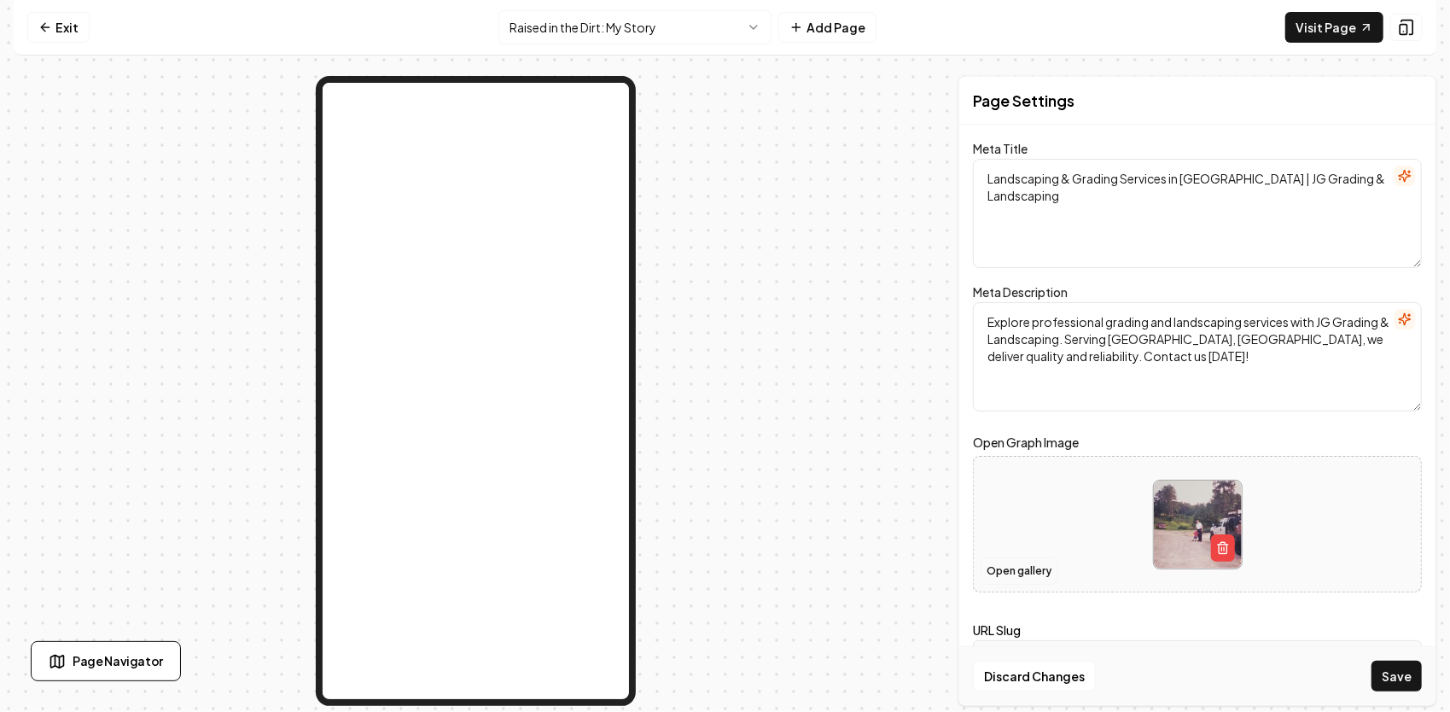
click at [1014, 571] on button "Open gallery" at bounding box center [1018, 570] width 77 height 27
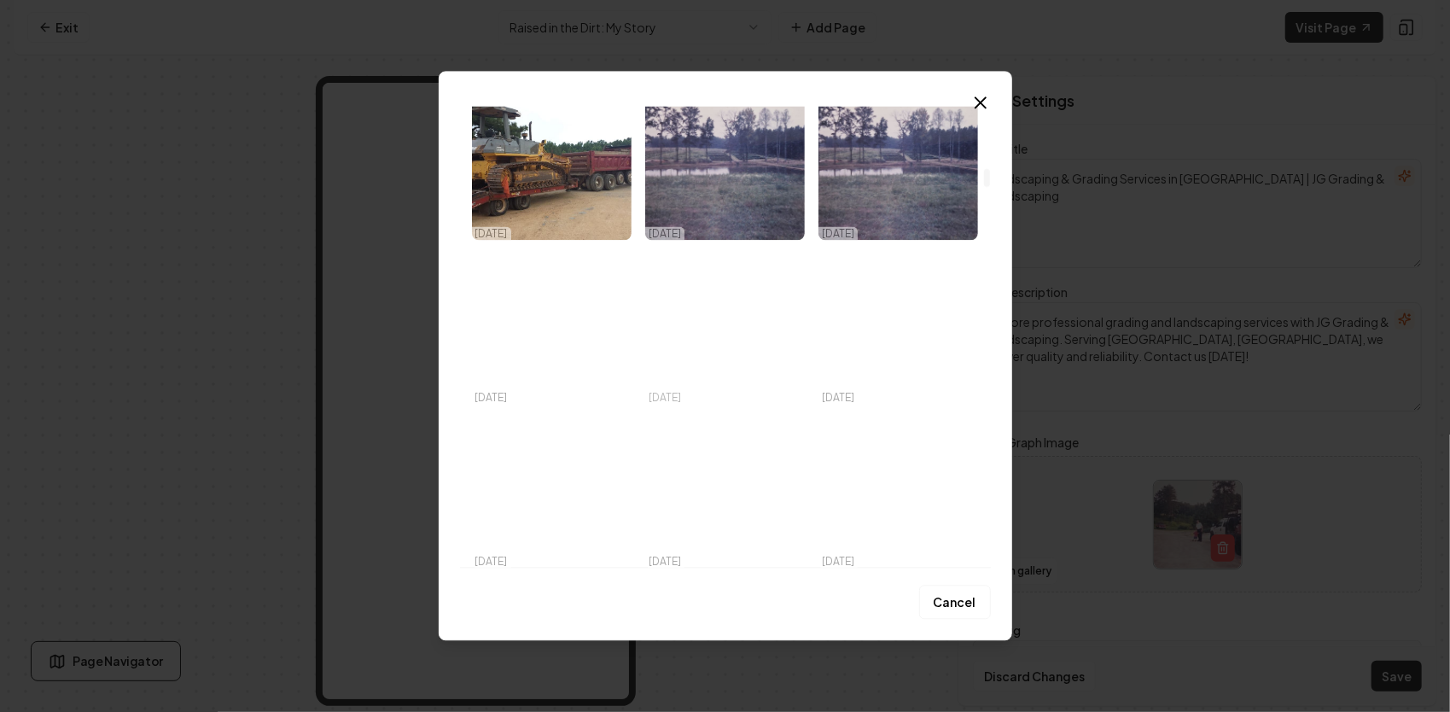
scroll to position [1621, 0]
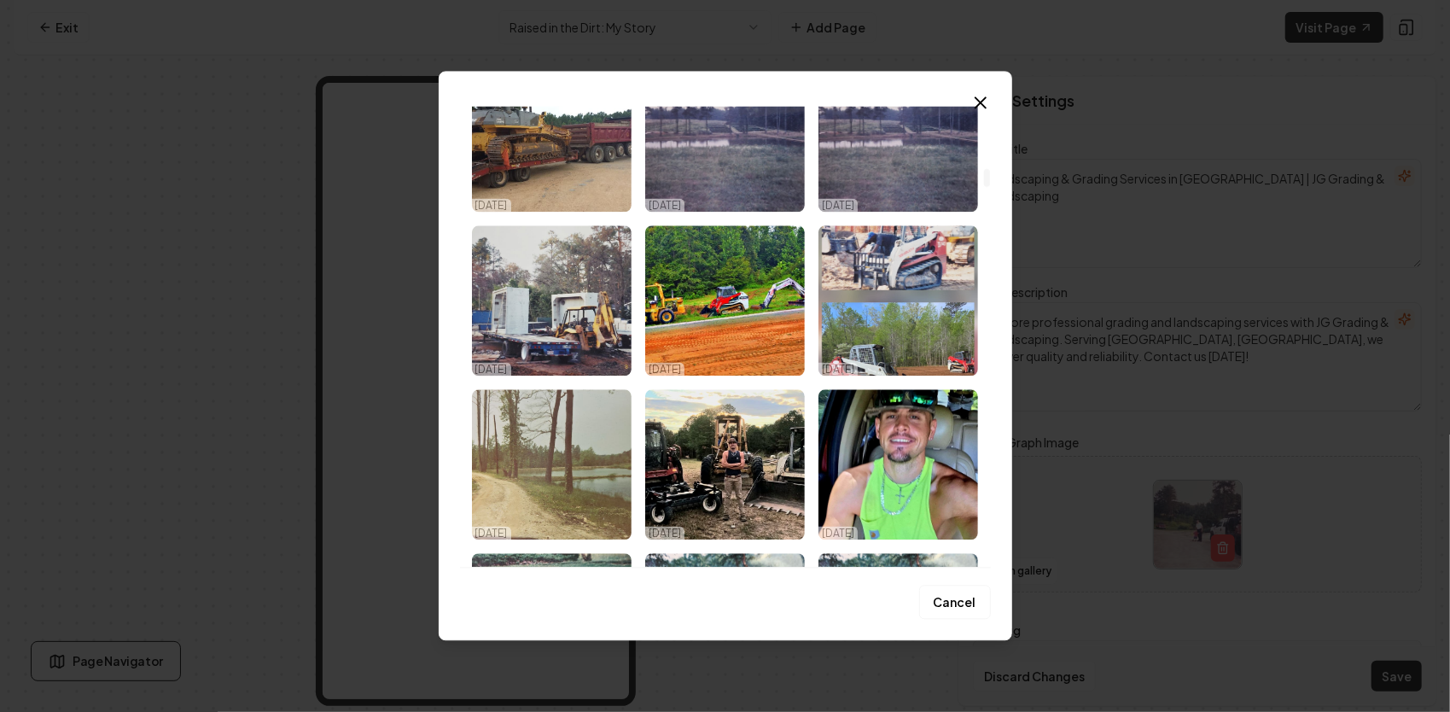
click at [749, 433] on img "Select image image_68e1594e5c7cd75eb89d341c.jpg" at bounding box center [725, 464] width 160 height 150
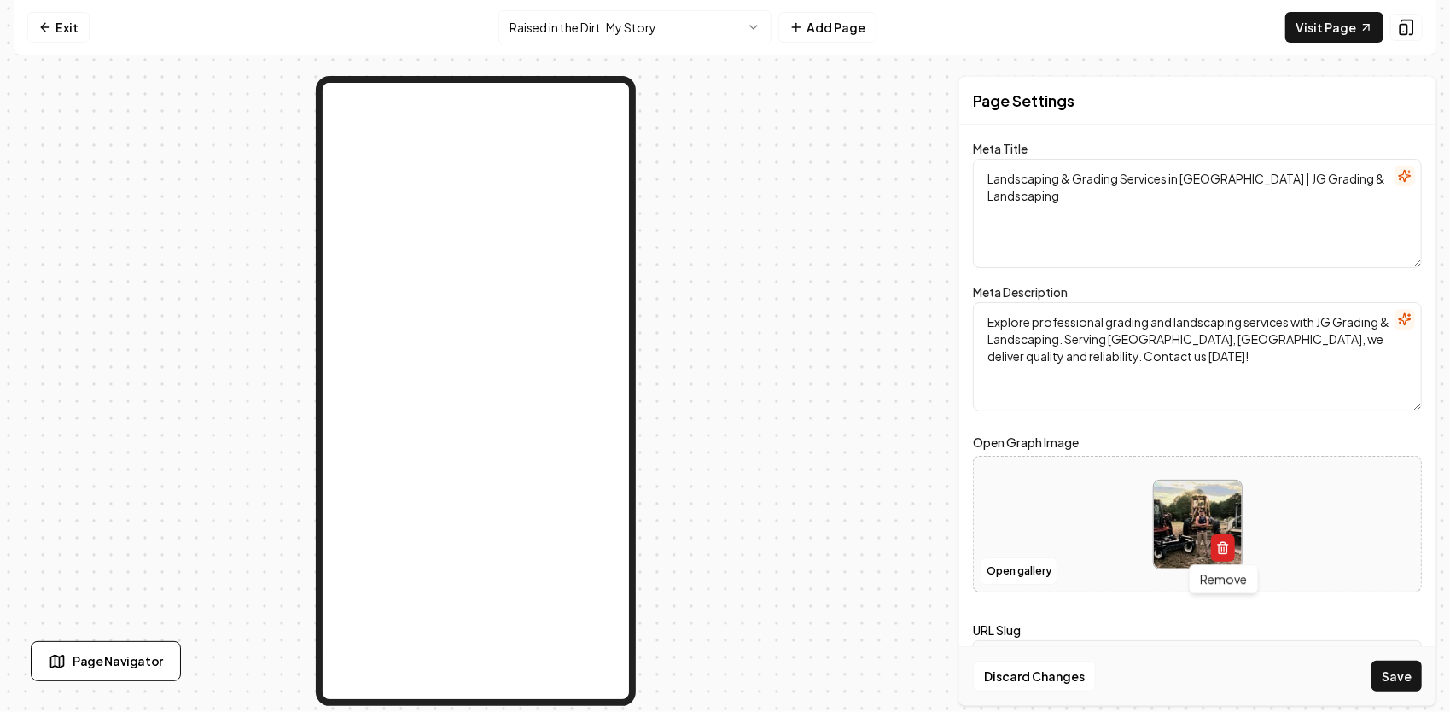
click at [1223, 549] on icon "button" at bounding box center [1223, 548] width 14 height 14
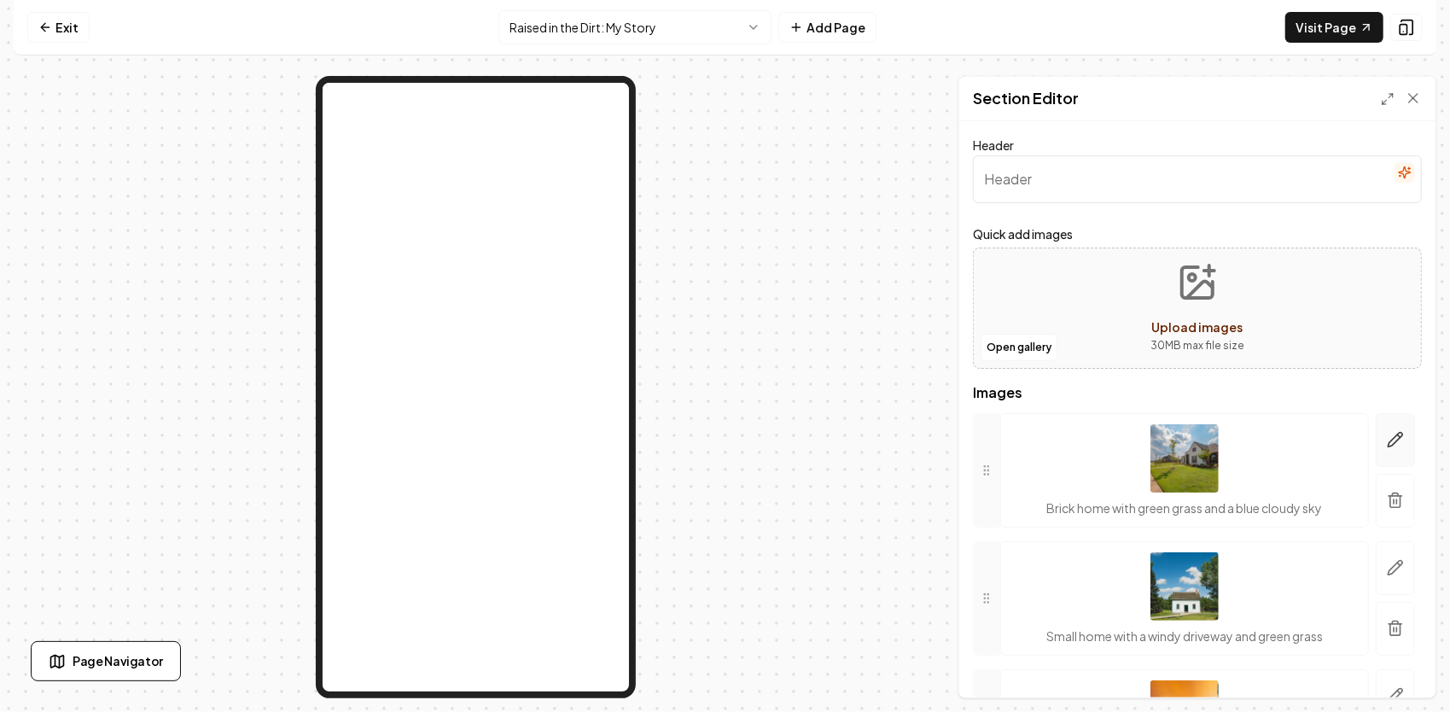
click at [1387, 432] on icon "button" at bounding box center [1395, 439] width 17 height 17
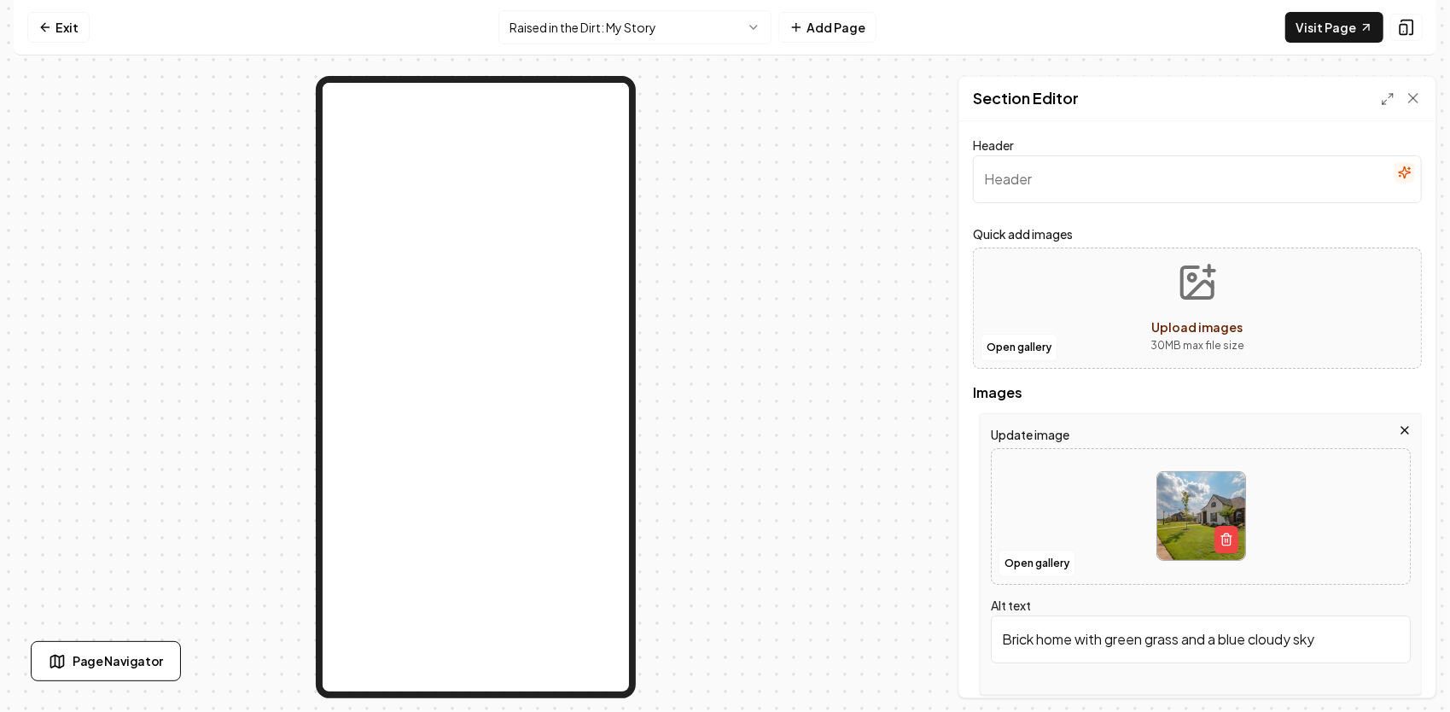
click at [1201, 519] on img at bounding box center [1201, 516] width 88 height 88
click at [1021, 558] on button "Open gallery" at bounding box center [1036, 563] width 77 height 27
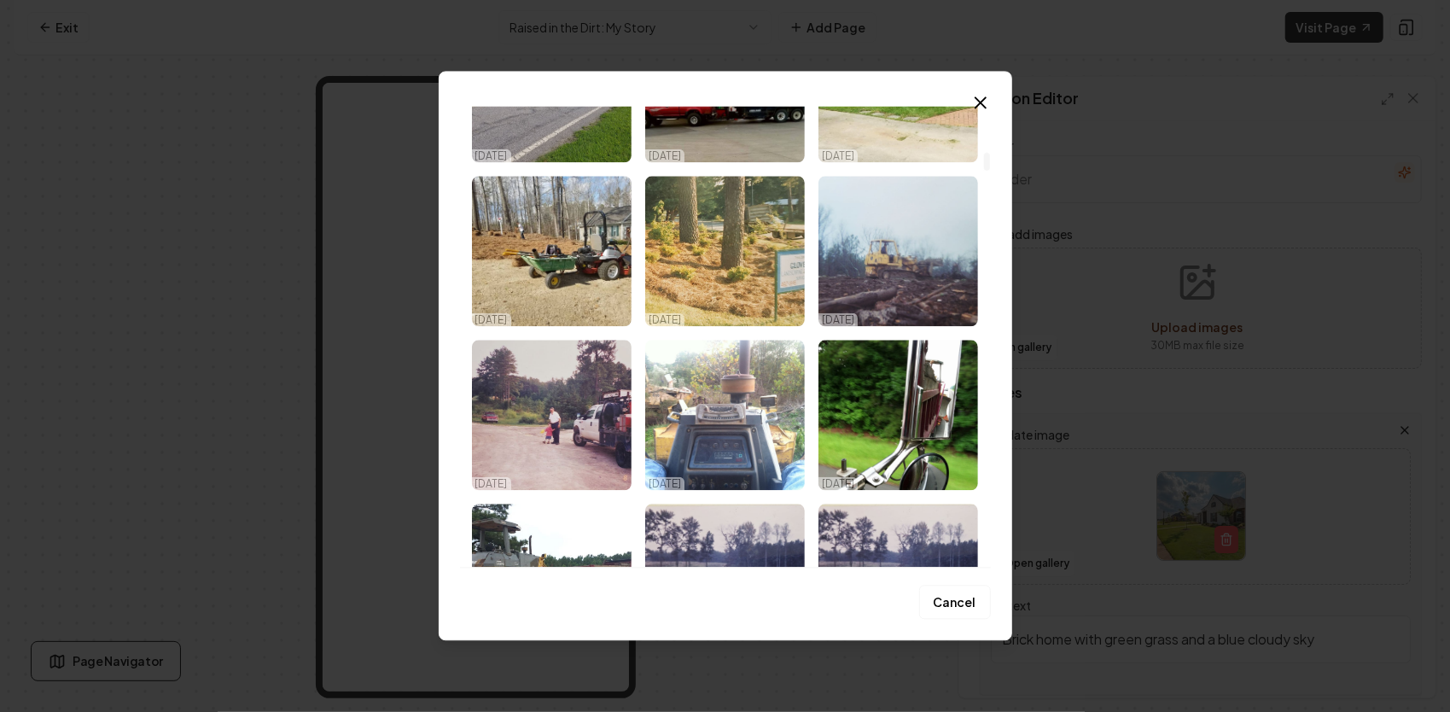
scroll to position [1195, 0]
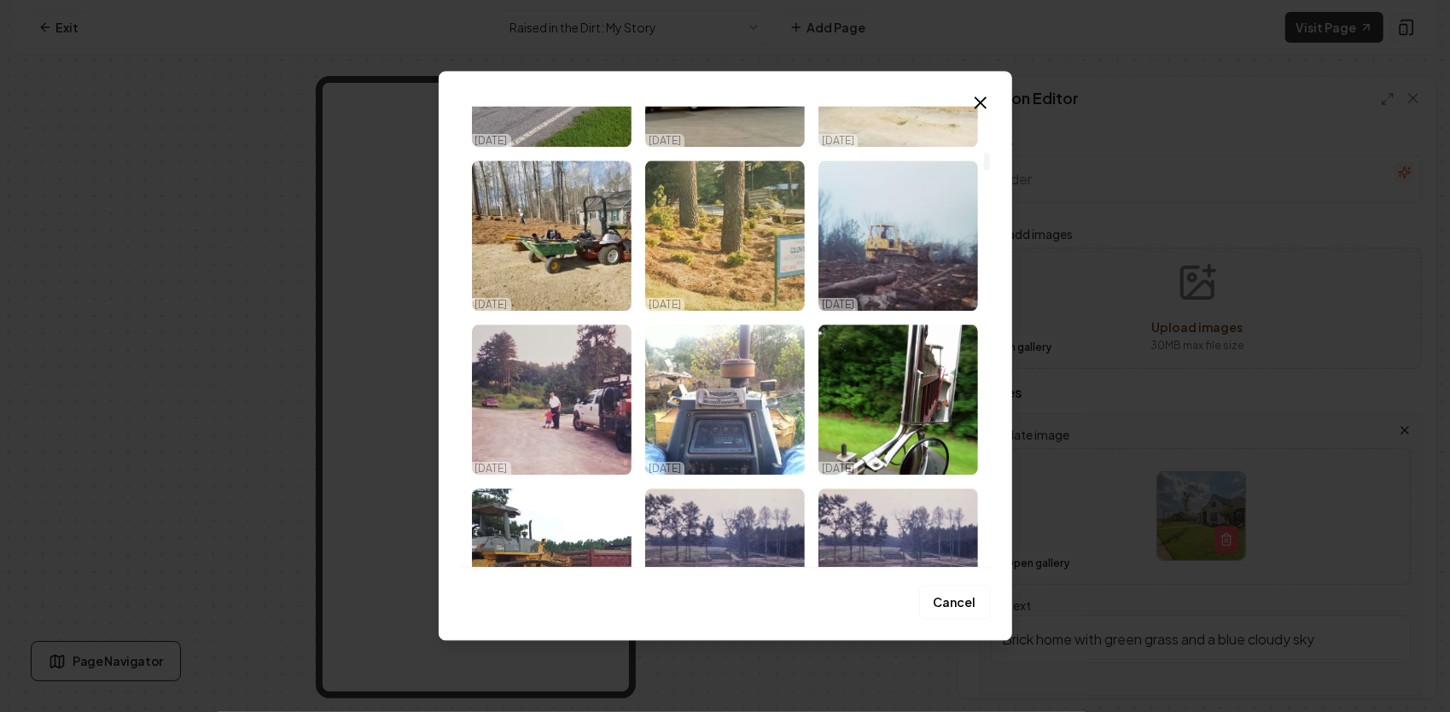
click at [545, 428] on img "Select image image_68e194b65c7cd75eb81ea9e0.jpg" at bounding box center [552, 399] width 160 height 150
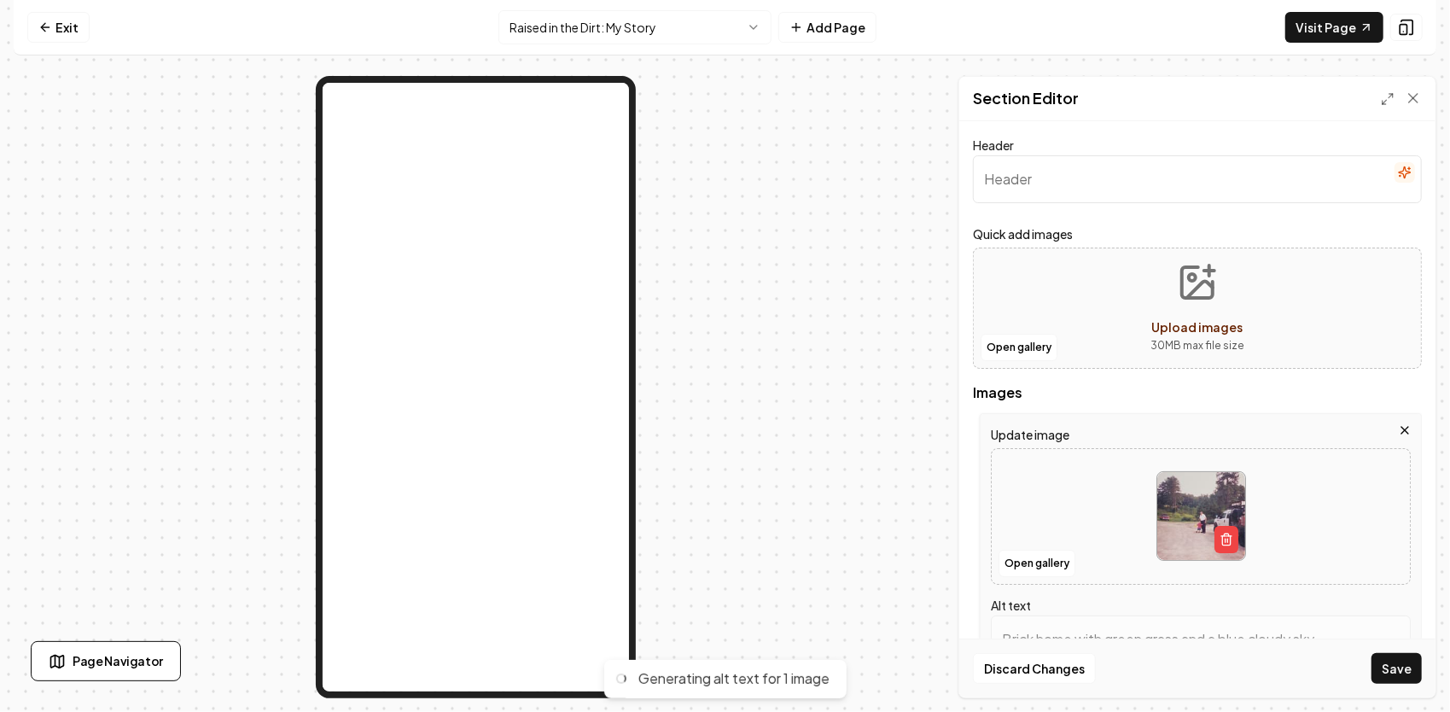
type input "A man and child walking on a gravel road beside a work truck in a rural setting."
click at [1219, 545] on button "button" at bounding box center [1226, 539] width 24 height 27
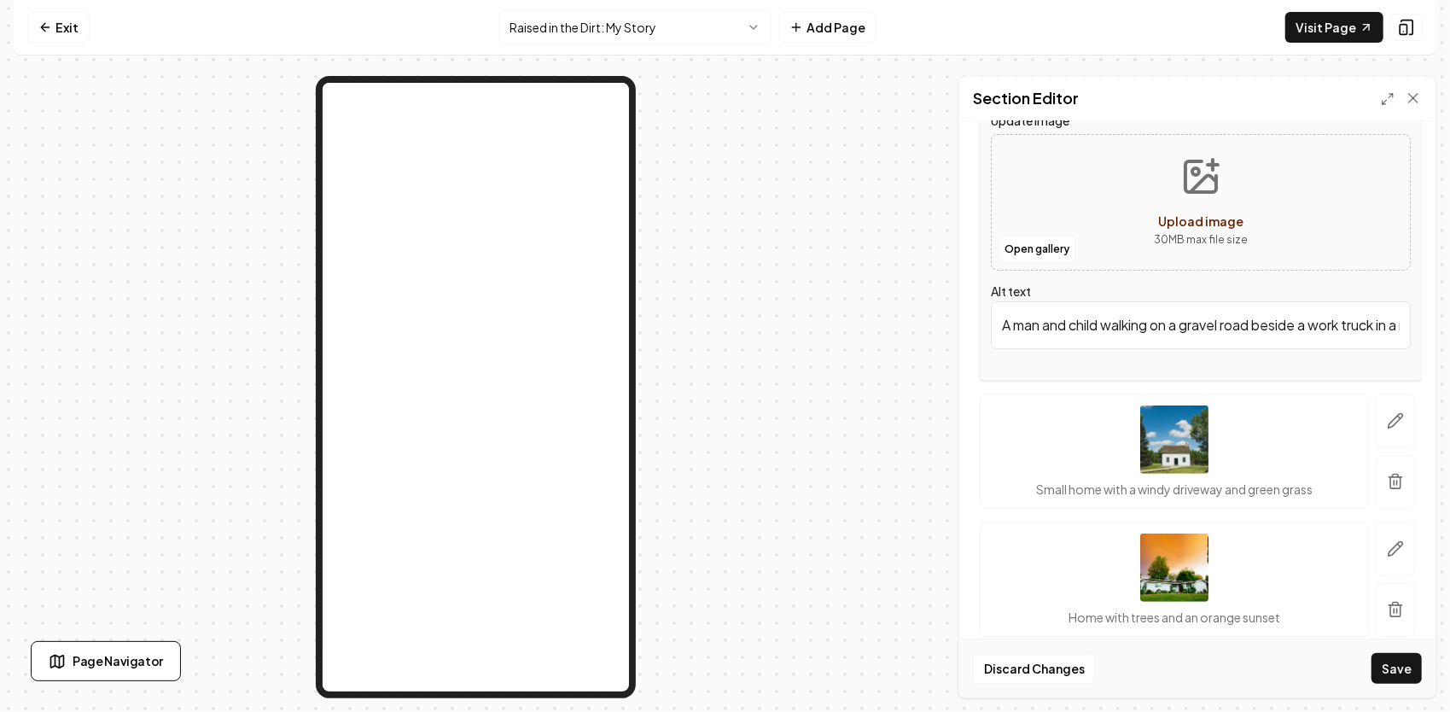
scroll to position [341, 0]
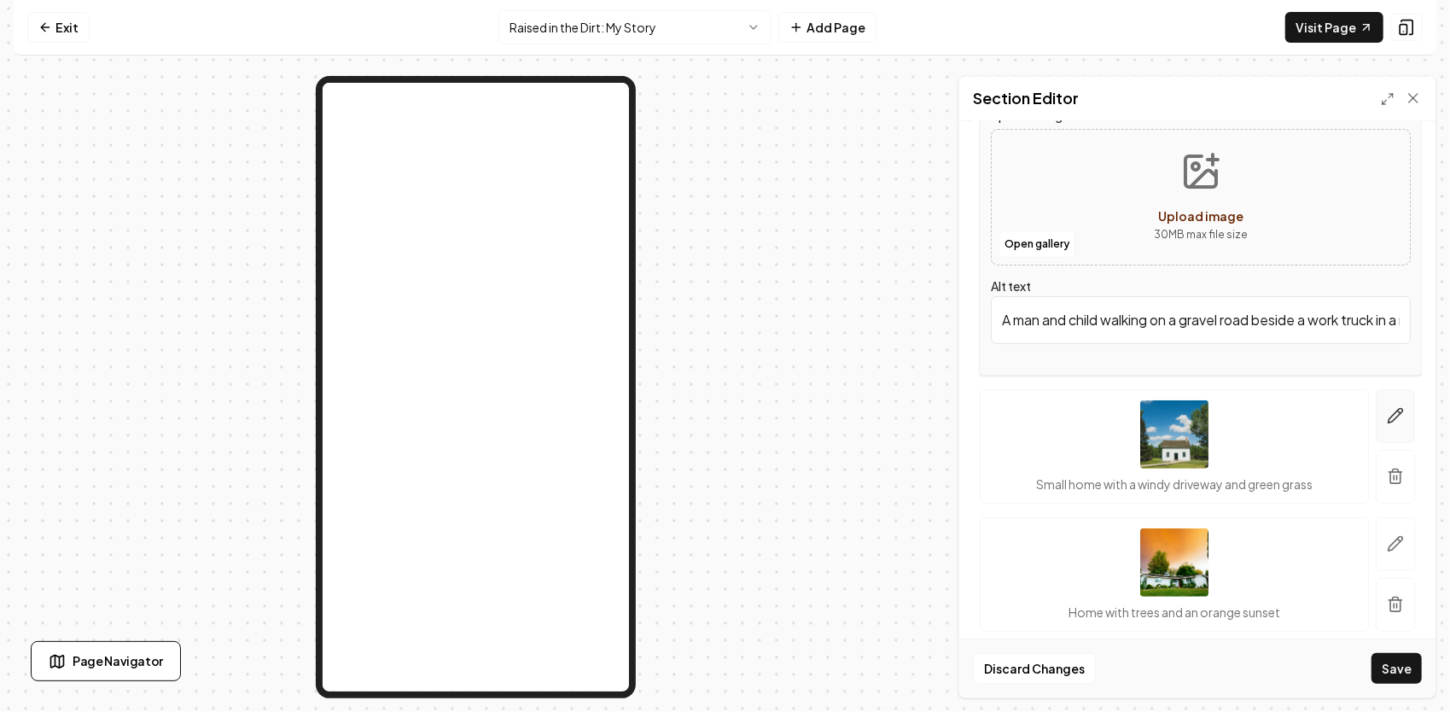
click at [1387, 422] on button "button" at bounding box center [1394, 416] width 39 height 54
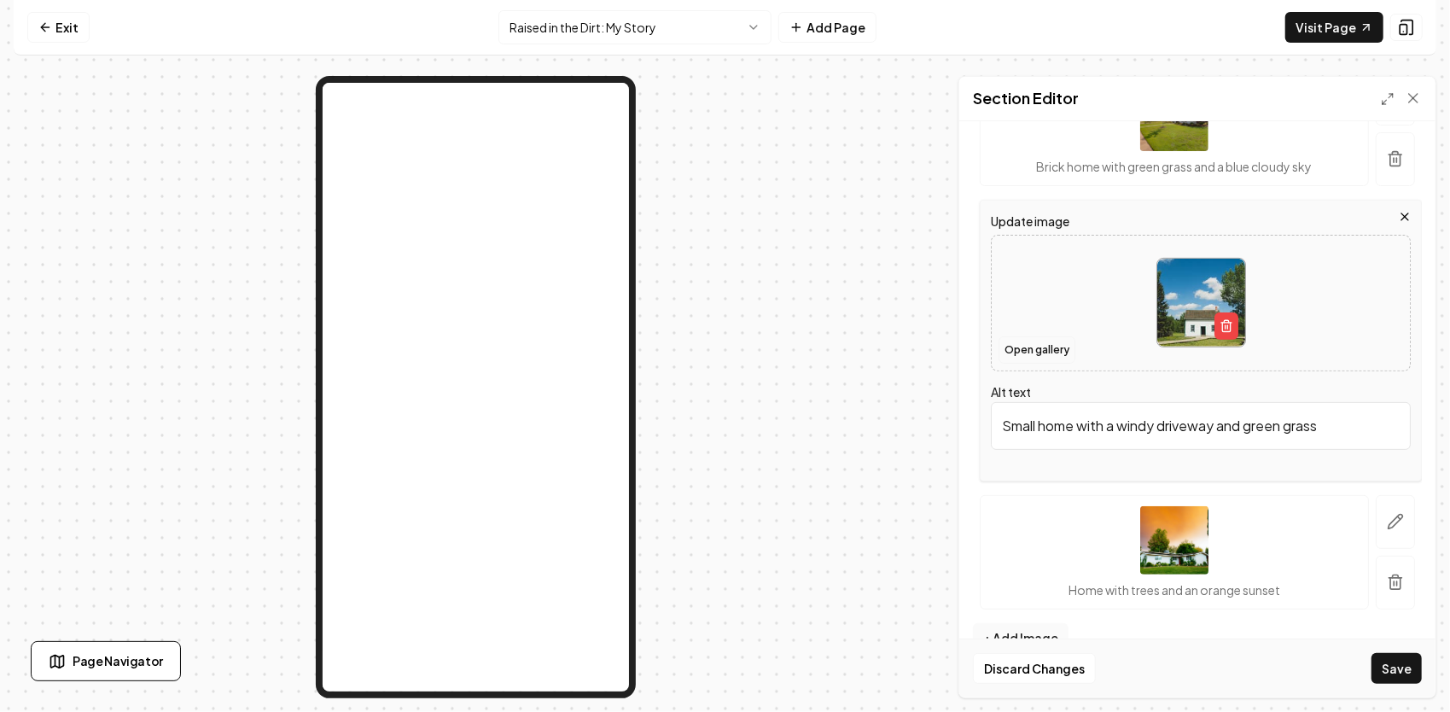
click at [1042, 346] on button "Open gallery" at bounding box center [1036, 349] width 77 height 27
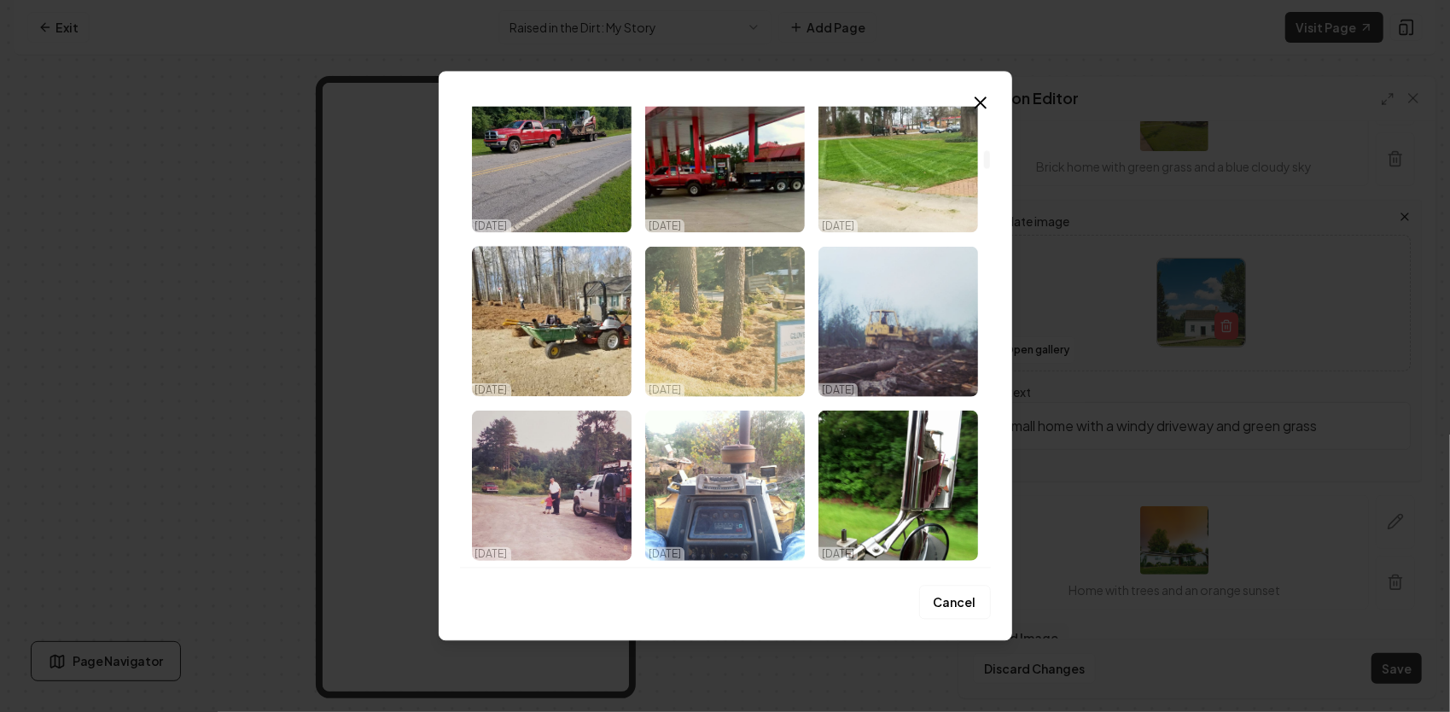
scroll to position [1195, 0]
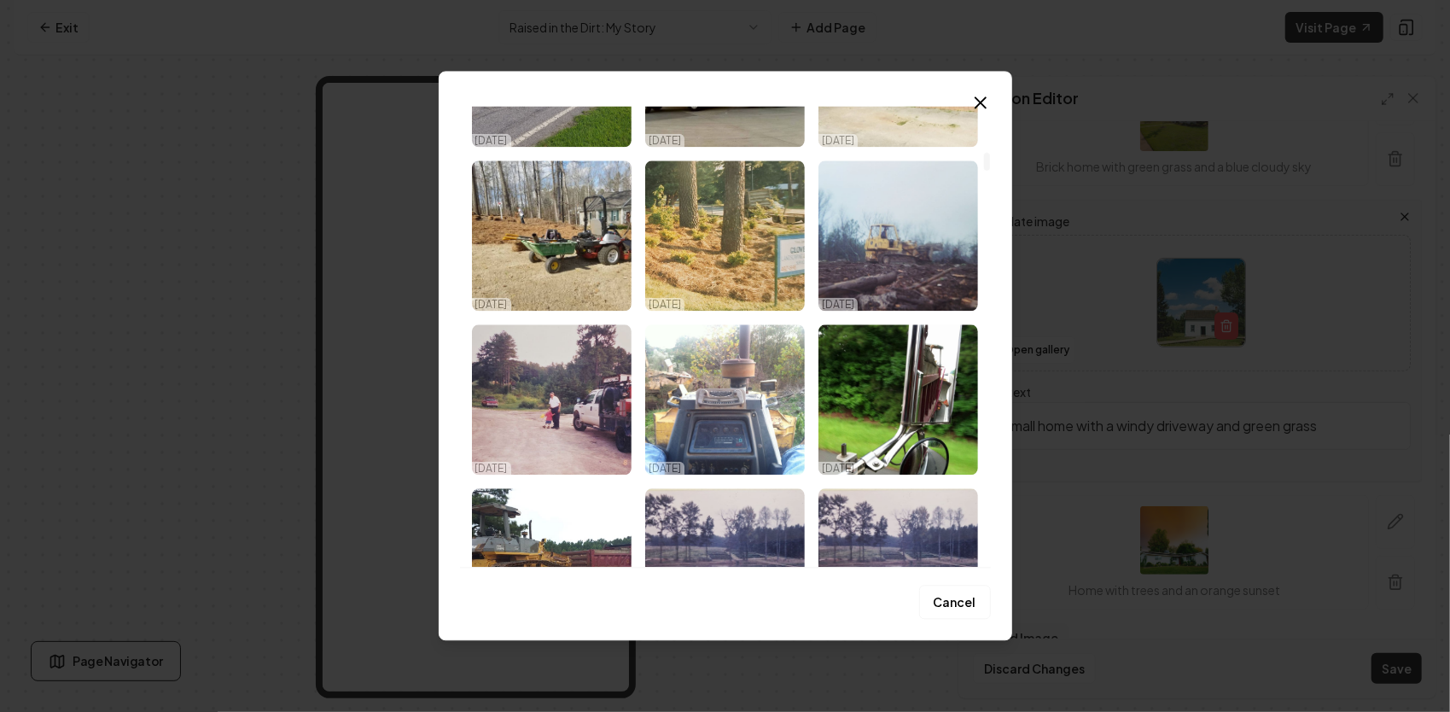
click at [565, 378] on img "Select image image_68e194b65c7cd75eb81ea9e0.jpg" at bounding box center [552, 399] width 160 height 150
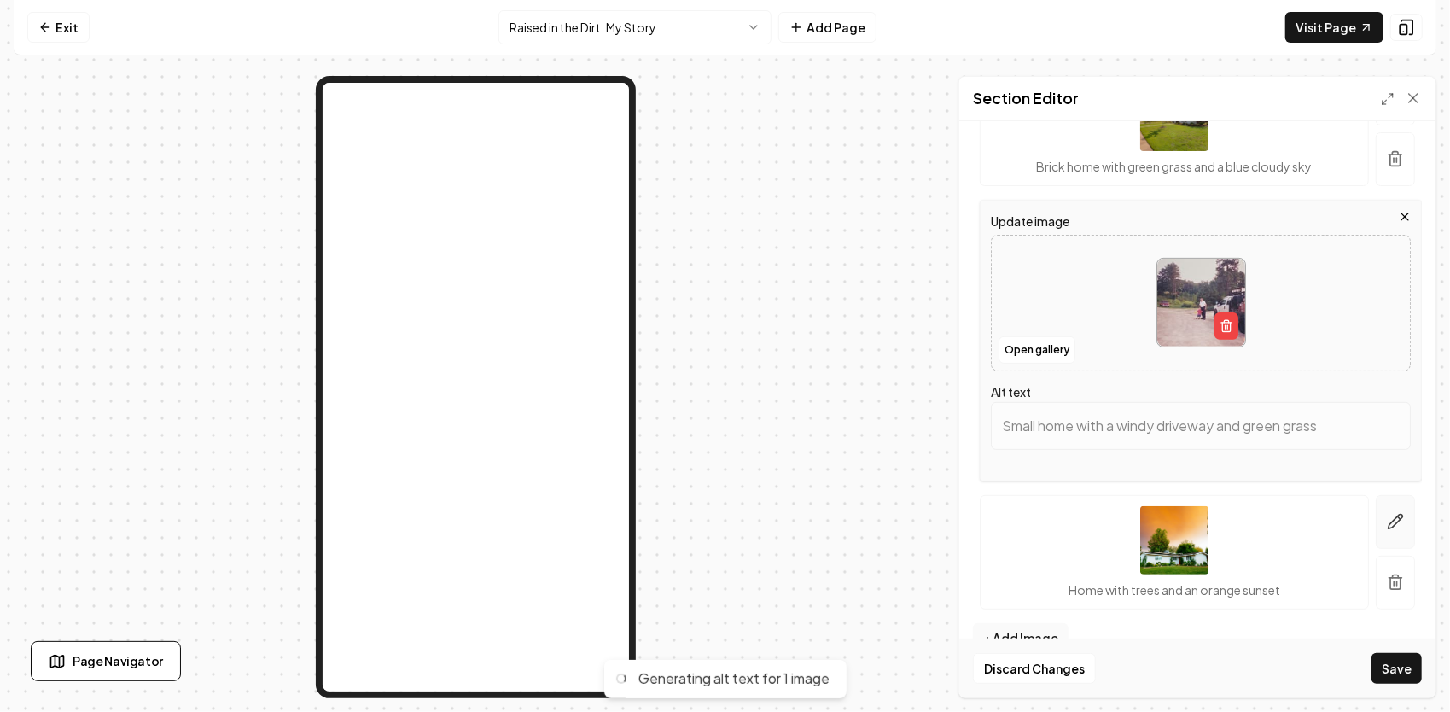
click at [1388, 521] on icon "button" at bounding box center [1395, 522] width 15 height 15
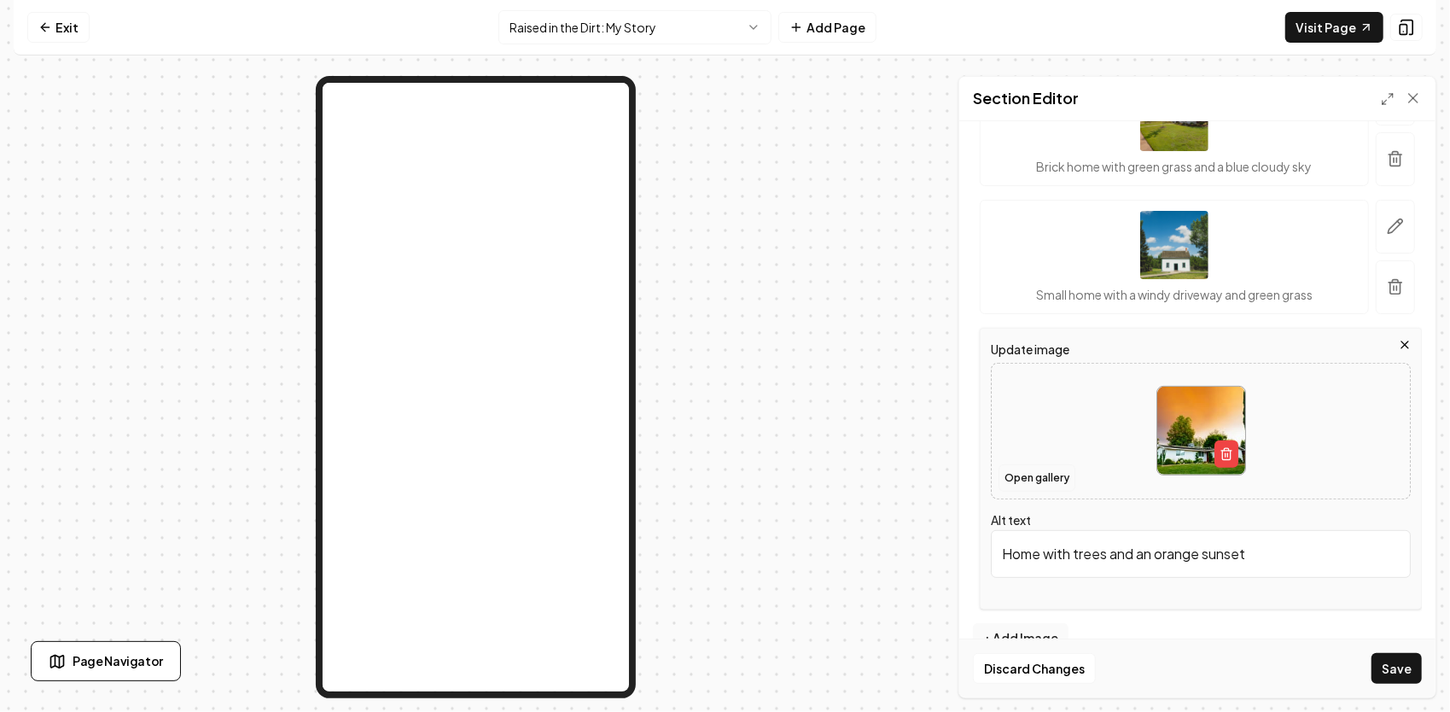
click at [1046, 464] on button "Open gallery" at bounding box center [1036, 477] width 77 height 27
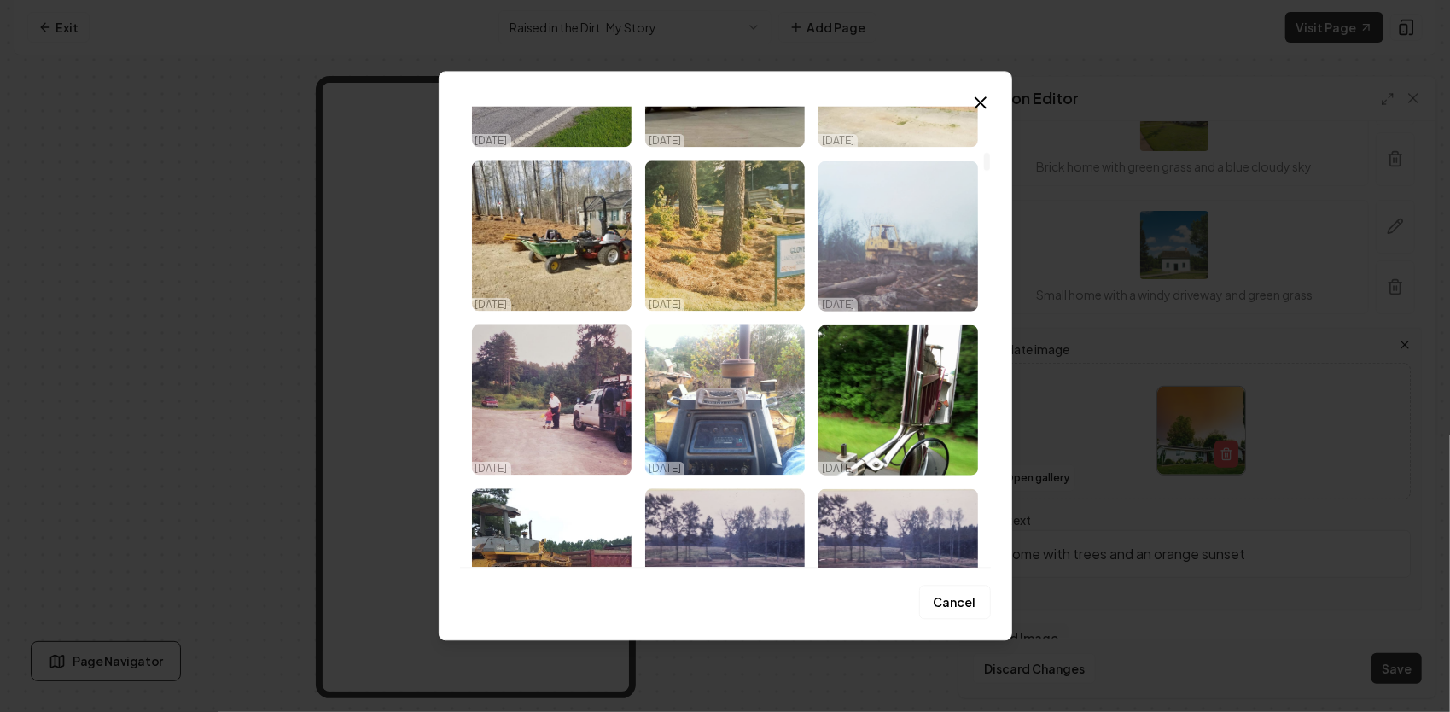
click at [877, 249] on img "Select image image_68e194c95c7cd75eb81f4746.jpg" at bounding box center [898, 235] width 160 height 150
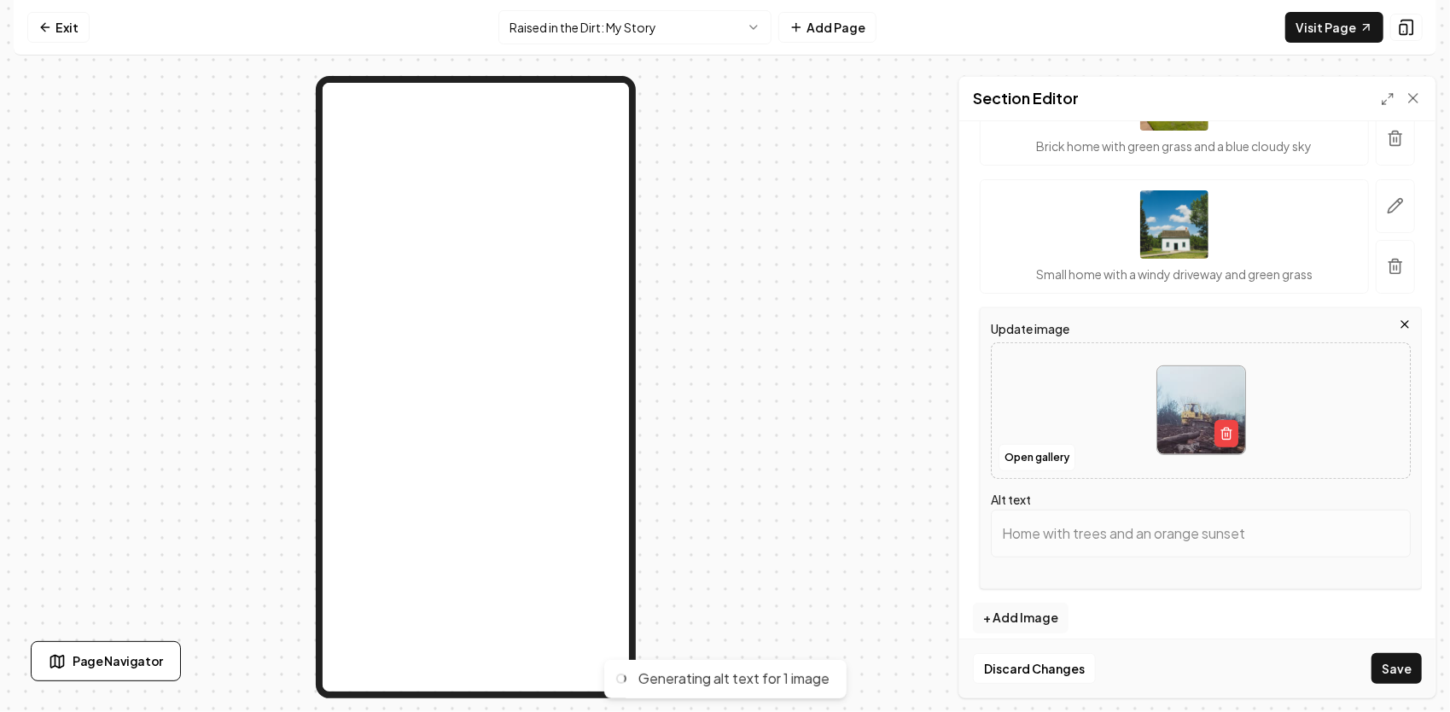
scroll to position [374, 0]
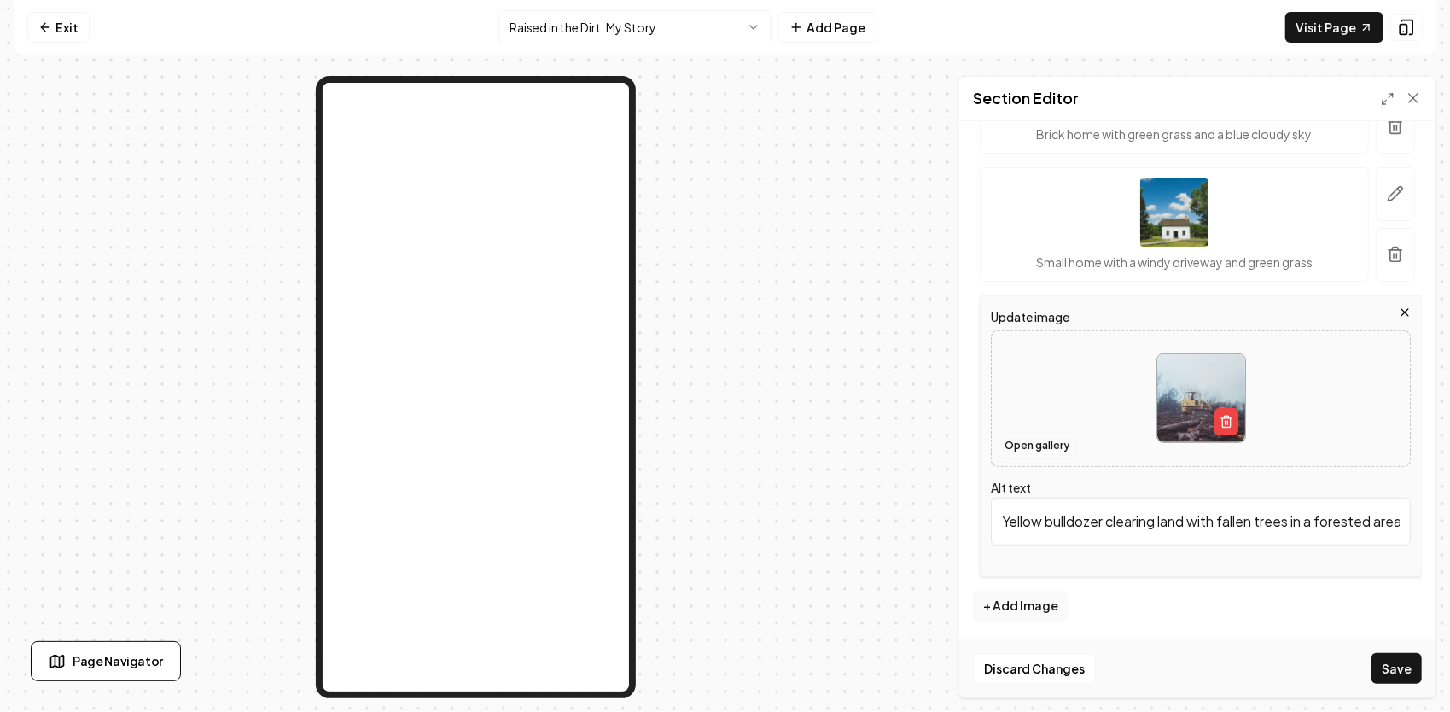
click at [1033, 443] on button "Open gallery" at bounding box center [1036, 445] width 77 height 27
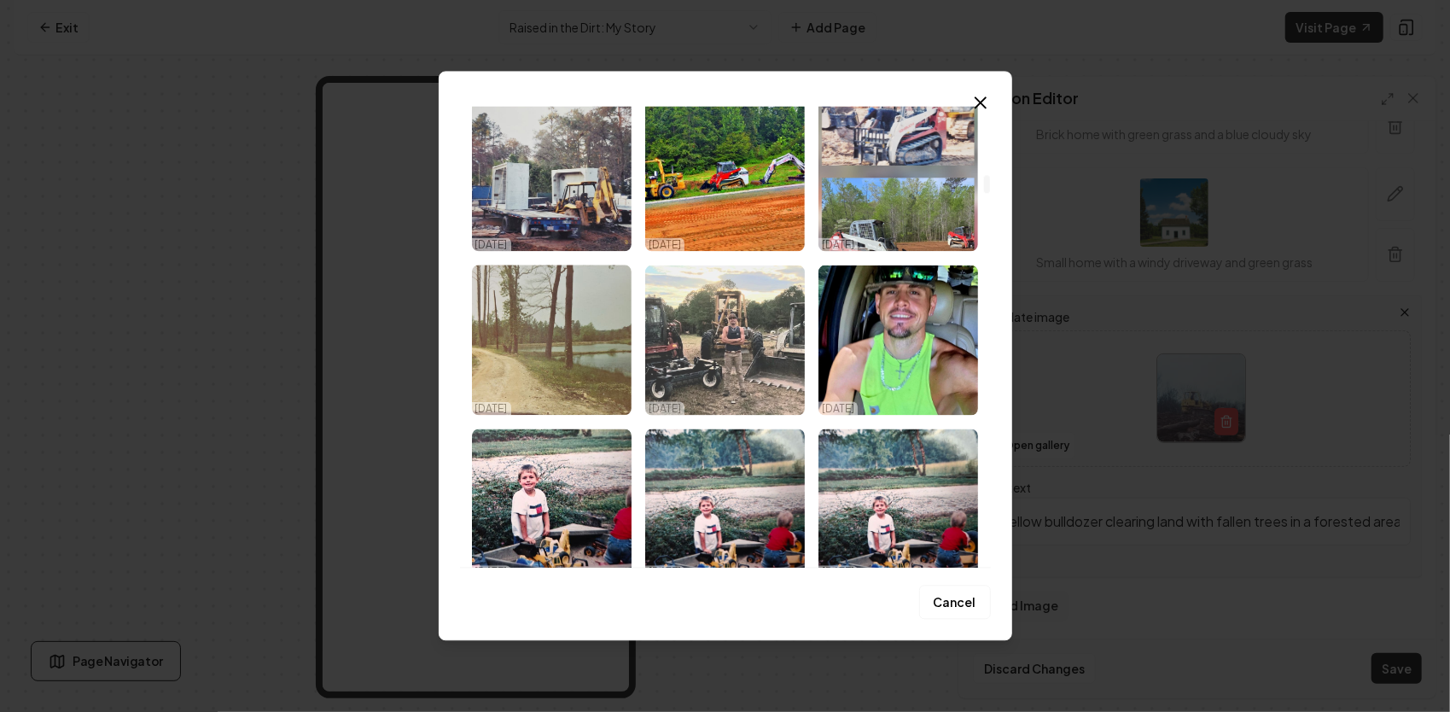
scroll to position [1792, 0]
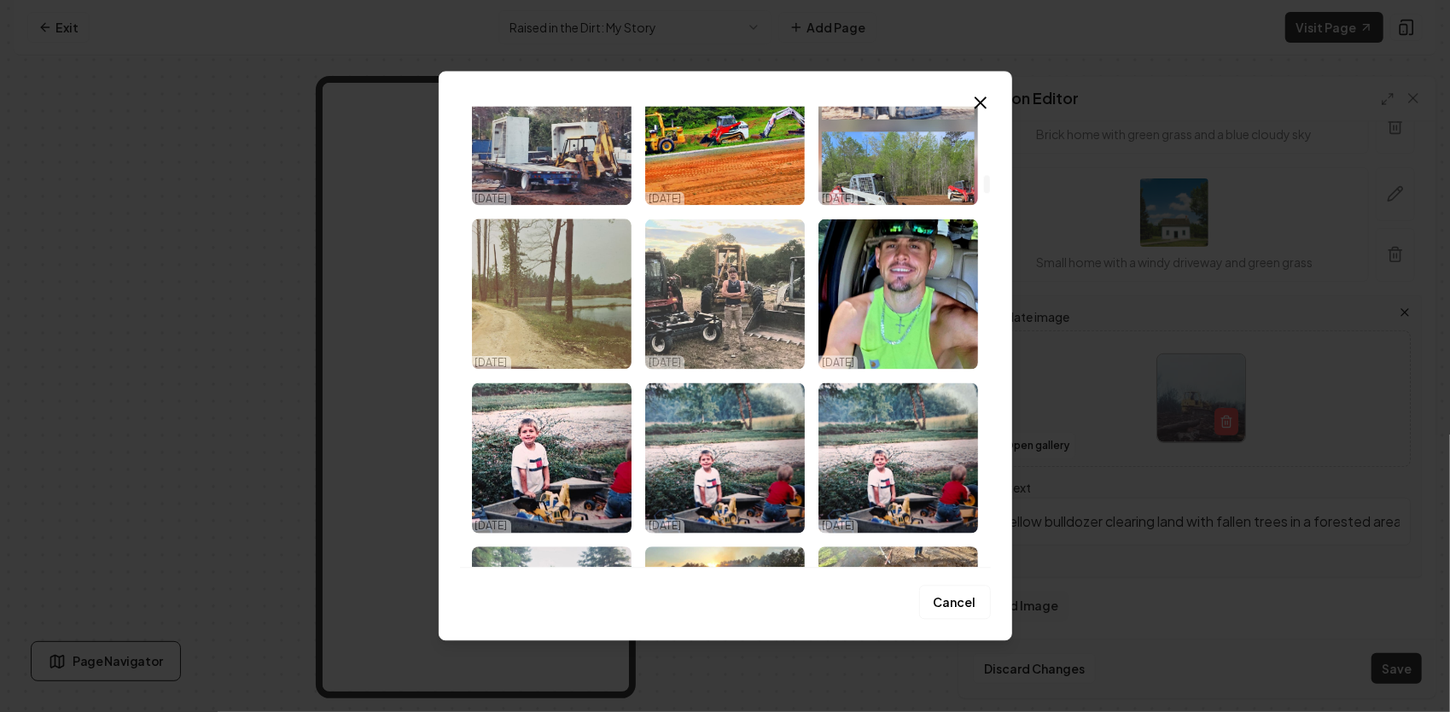
click at [719, 286] on img "Select image image_68e1594e5c7cd75eb89d341c.jpg" at bounding box center [725, 293] width 160 height 150
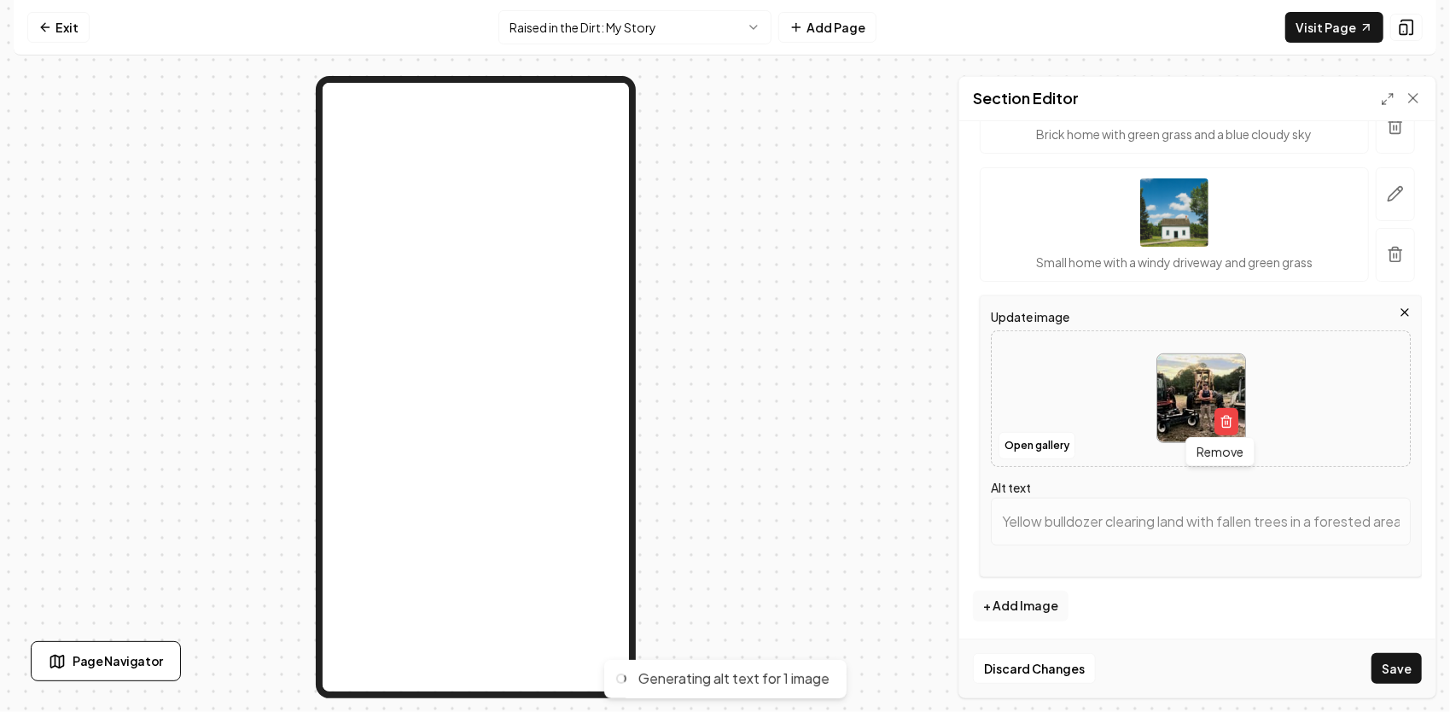
type input "Man standing between two skid steers and a tractor on a construction site at su…"
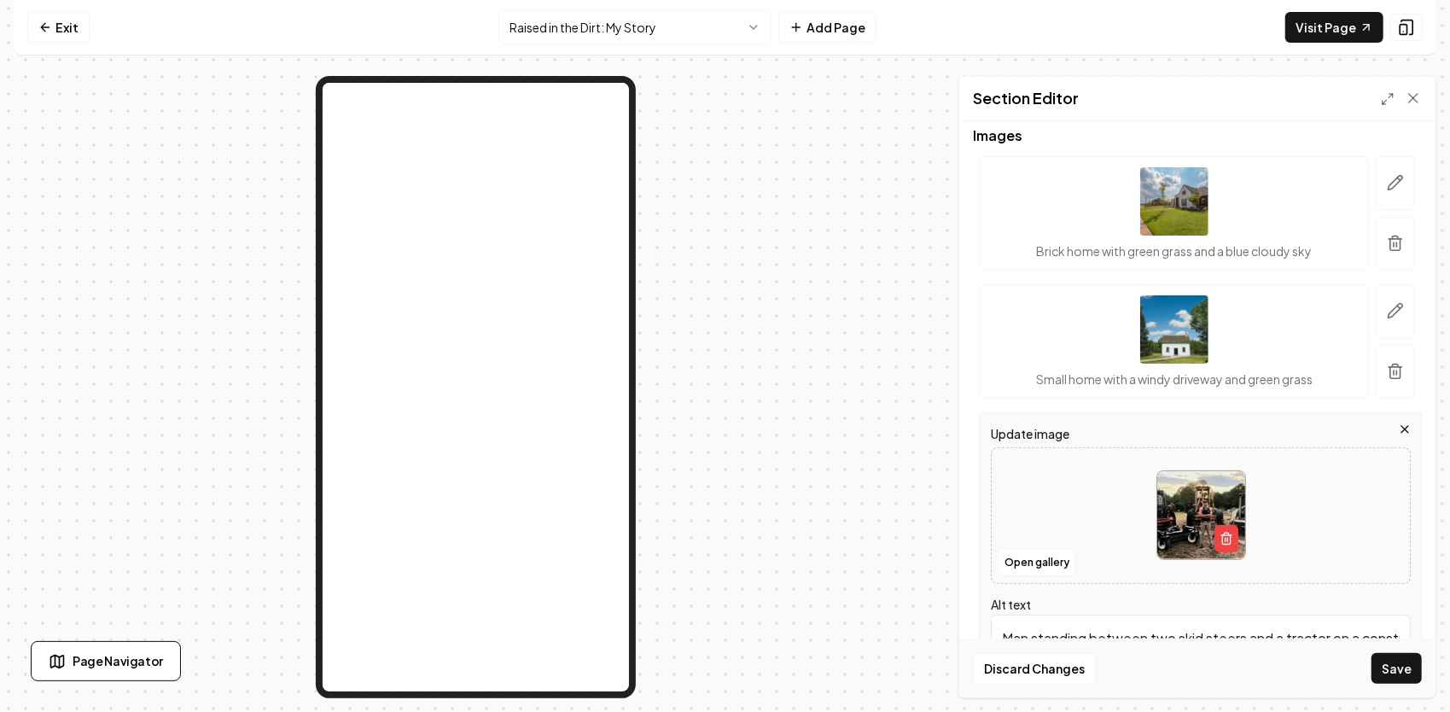
scroll to position [341, 0]
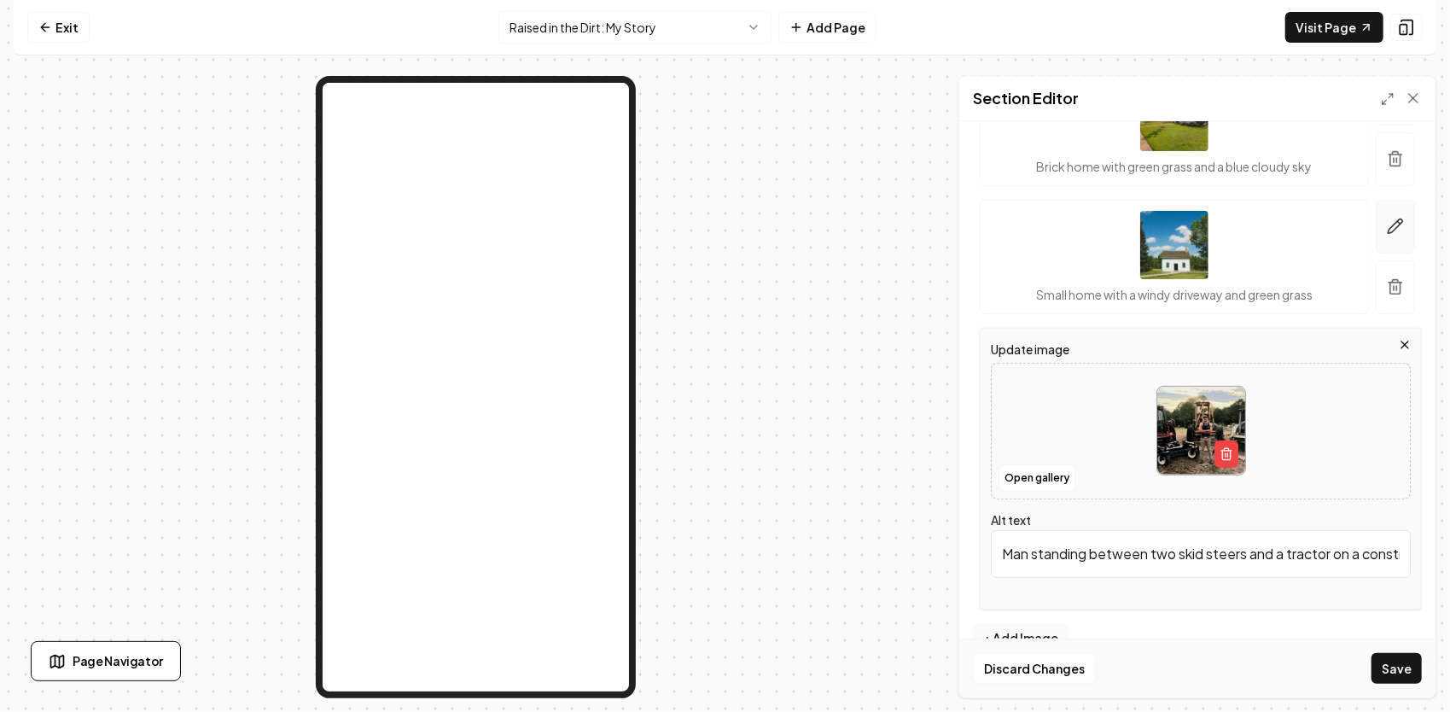
click at [1388, 223] on icon "button" at bounding box center [1395, 226] width 15 height 15
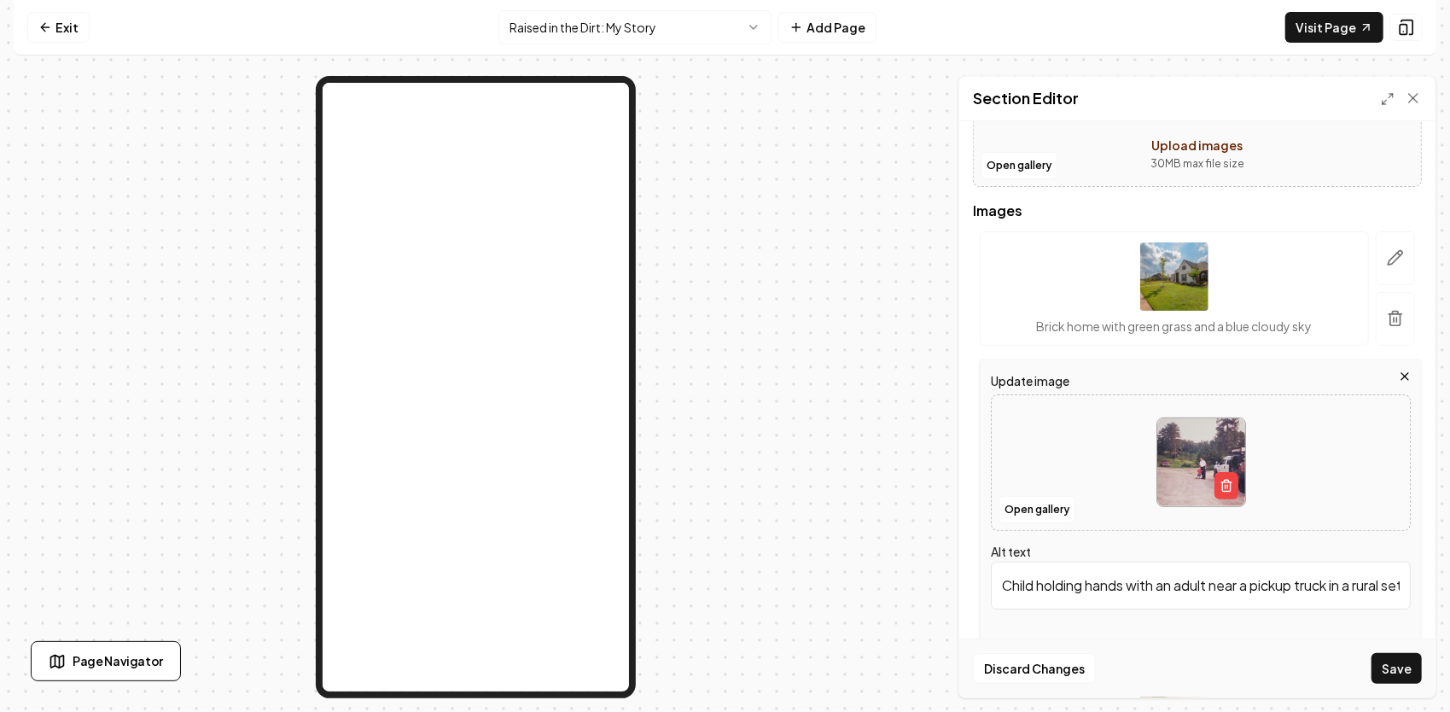
scroll to position [171, 0]
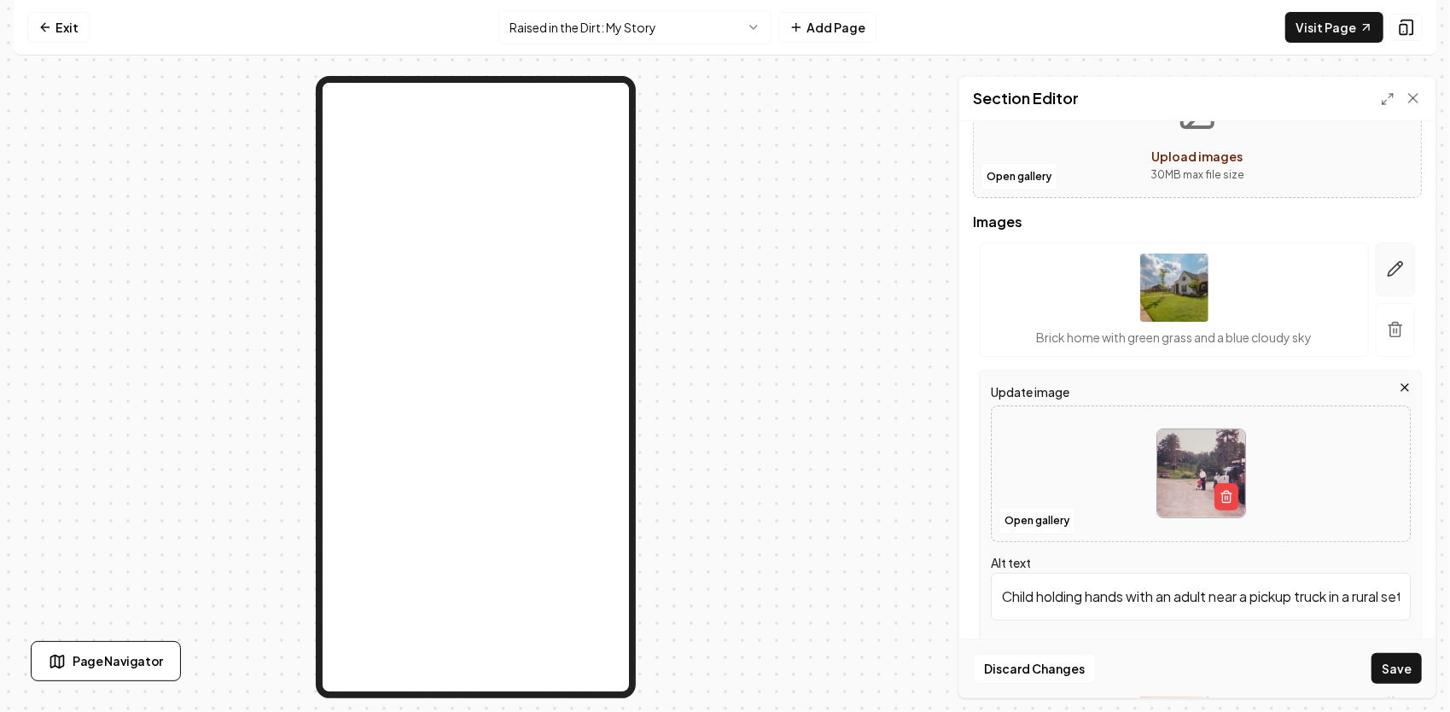
click at [1387, 260] on icon "button" at bounding box center [1395, 268] width 17 height 17
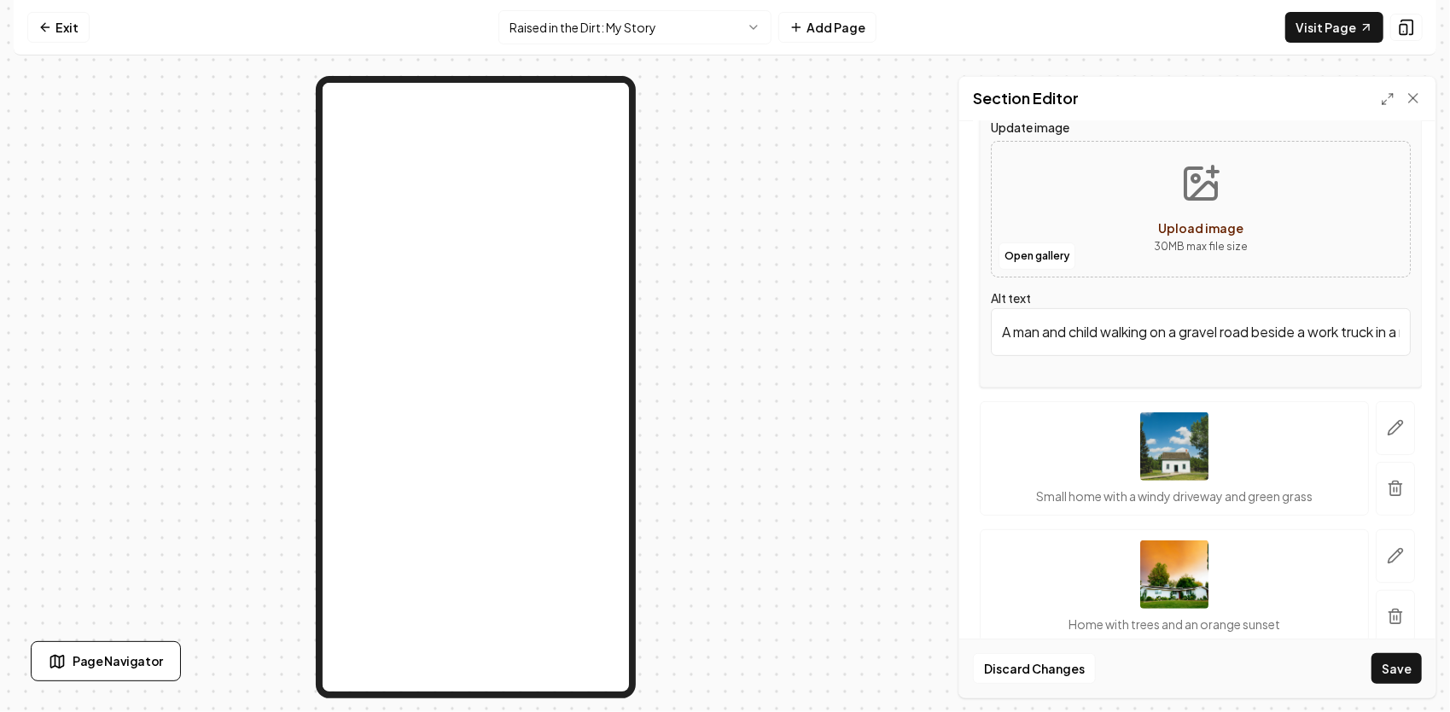
scroll to position [341, 0]
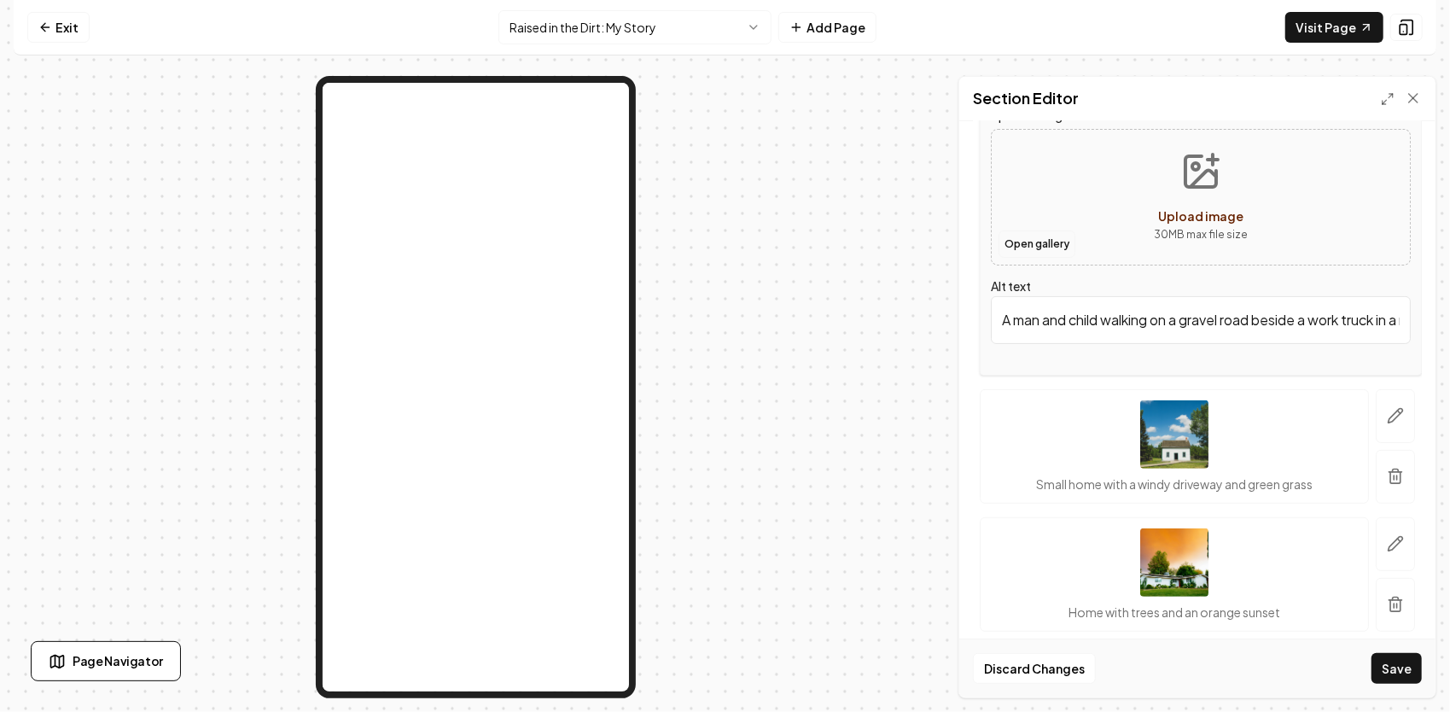
click at [1050, 234] on button "Open gallery" at bounding box center [1036, 243] width 77 height 27
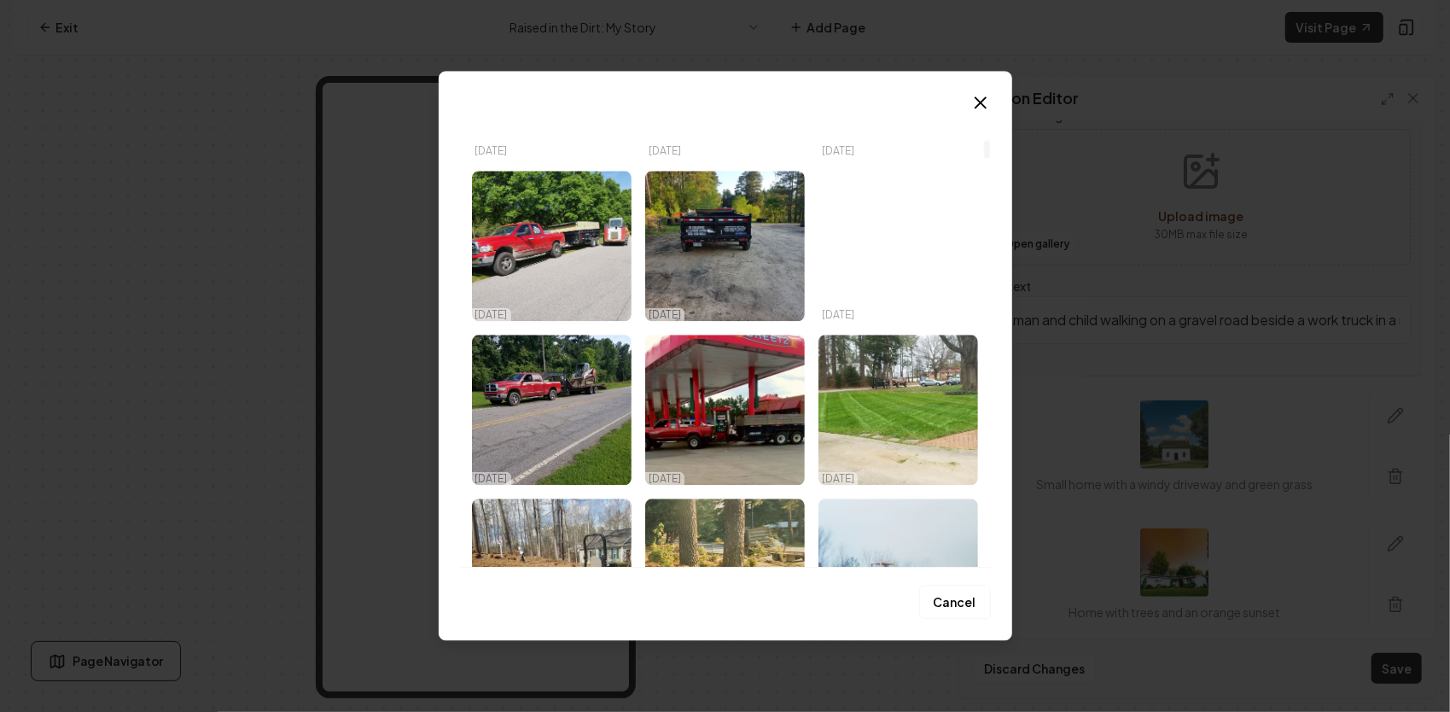
scroll to position [939, 0]
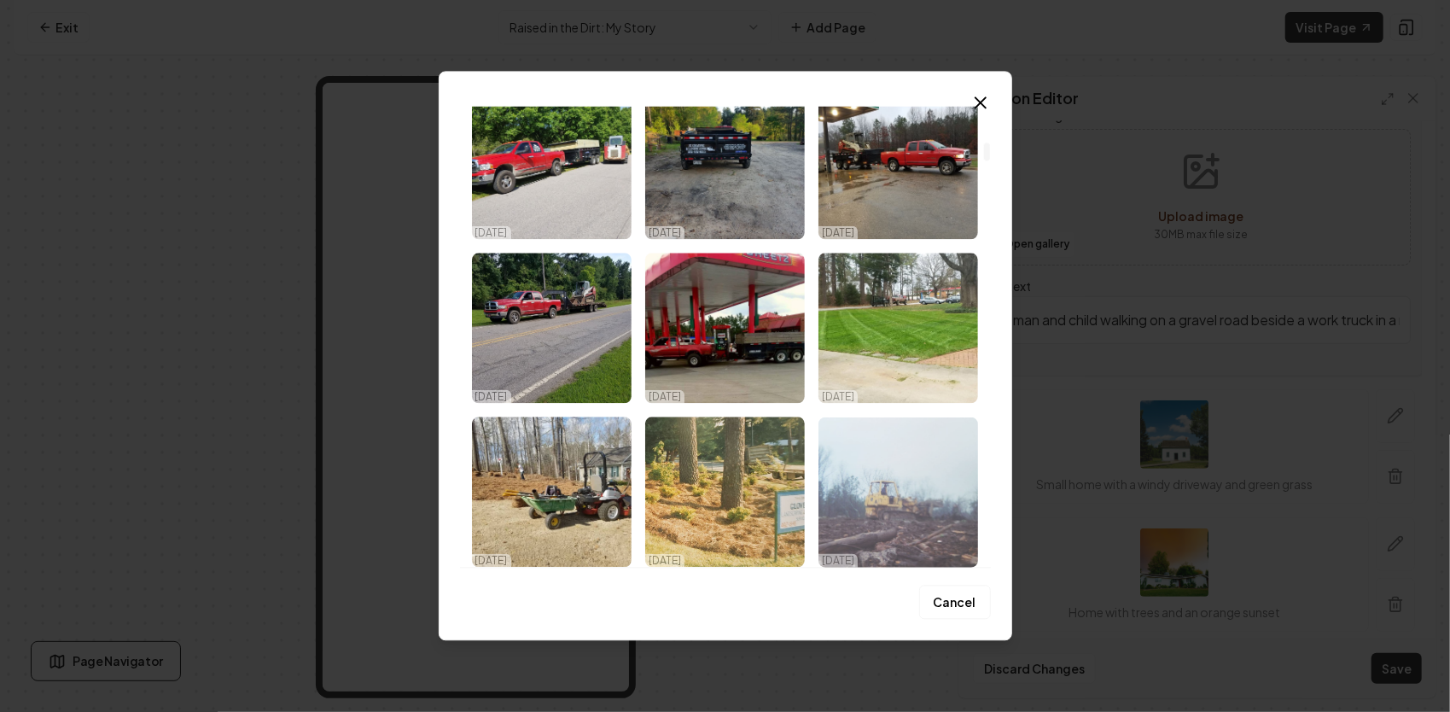
click at [889, 464] on img "Select image image_68e194c95c7cd75eb81f4746.jpg" at bounding box center [898, 491] width 160 height 150
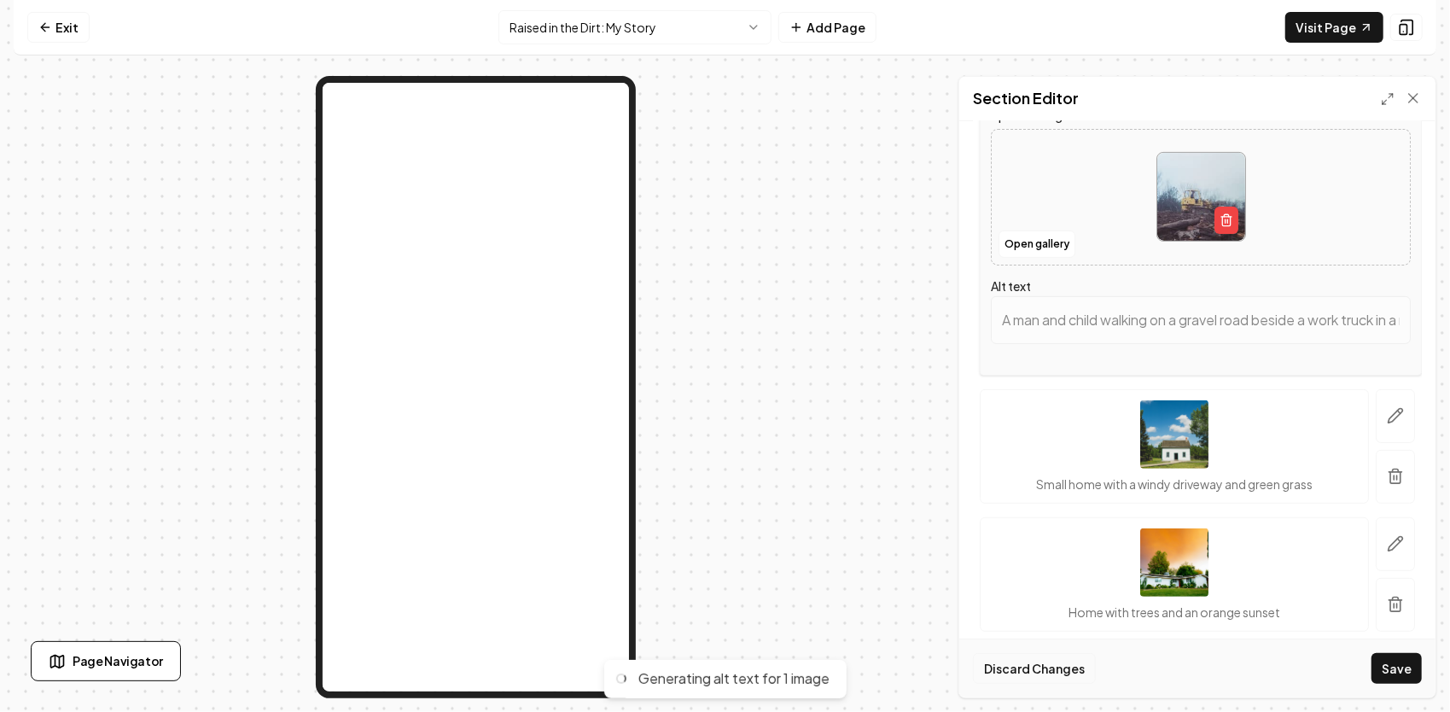
type input "Yellow bulldozer clearing land in a foggy, deforested area with fallen logs."
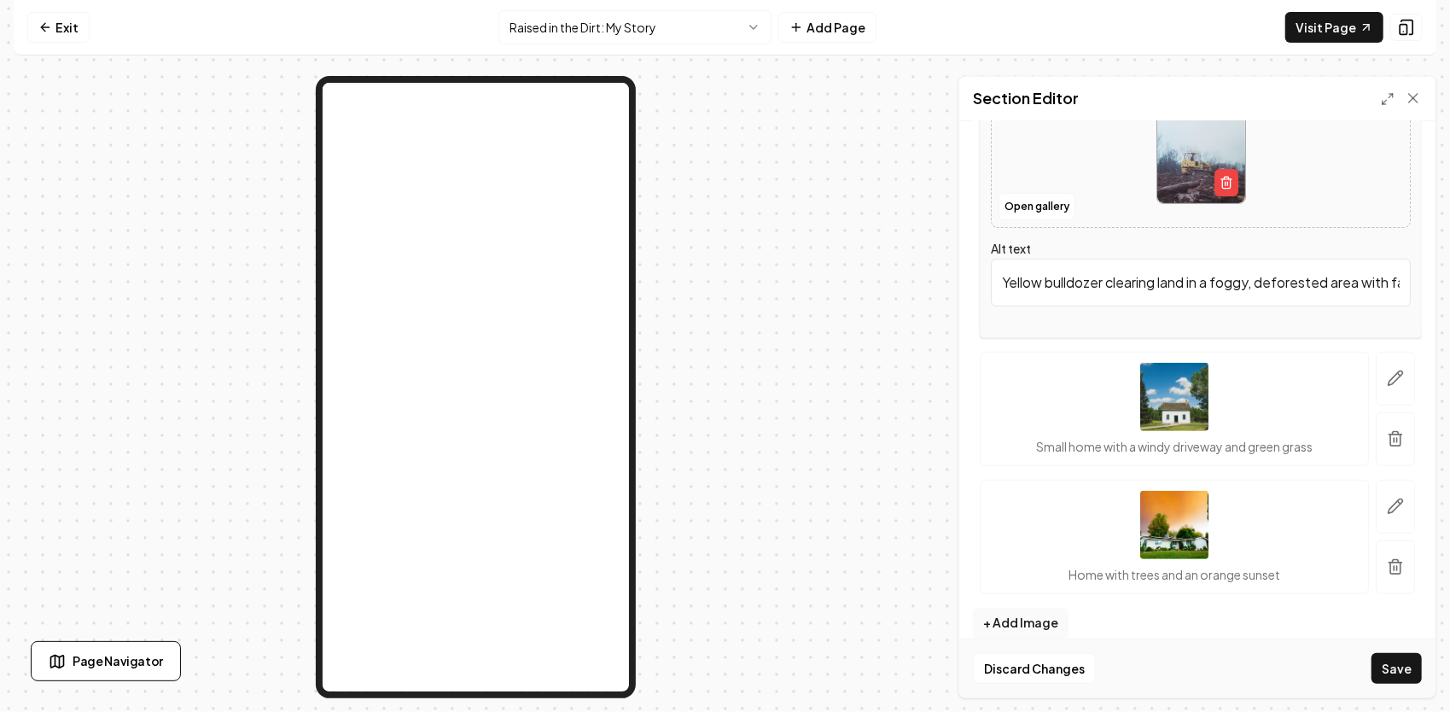
scroll to position [396, 0]
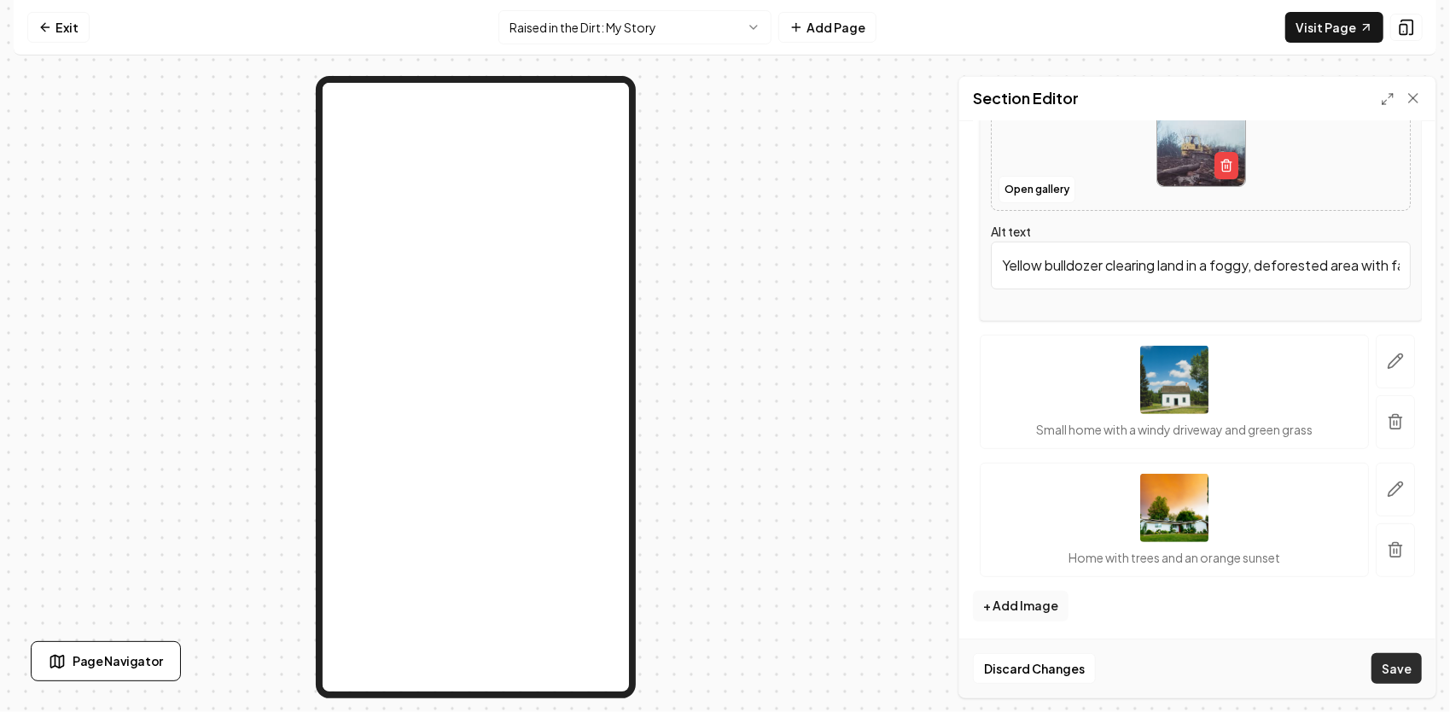
click at [1403, 669] on button "Save" at bounding box center [1396, 668] width 50 height 31
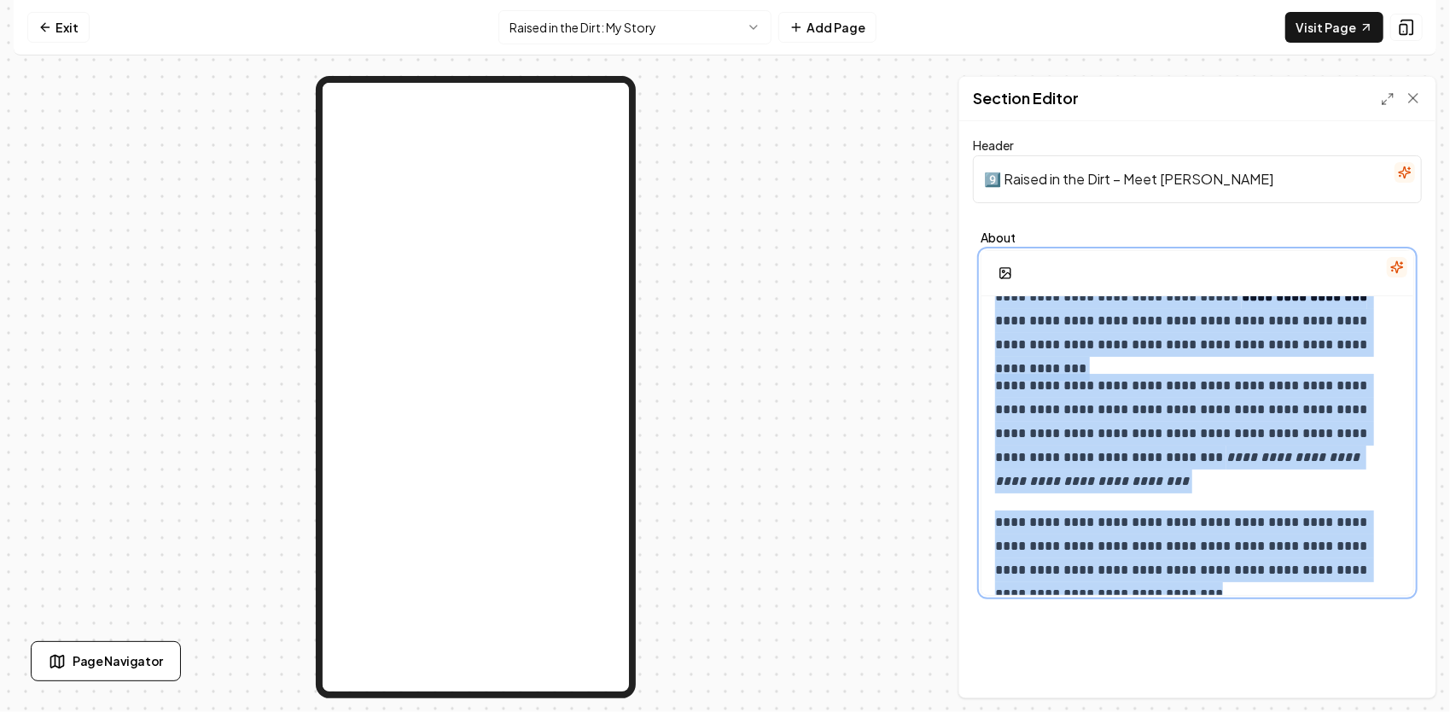
scroll to position [268, 0]
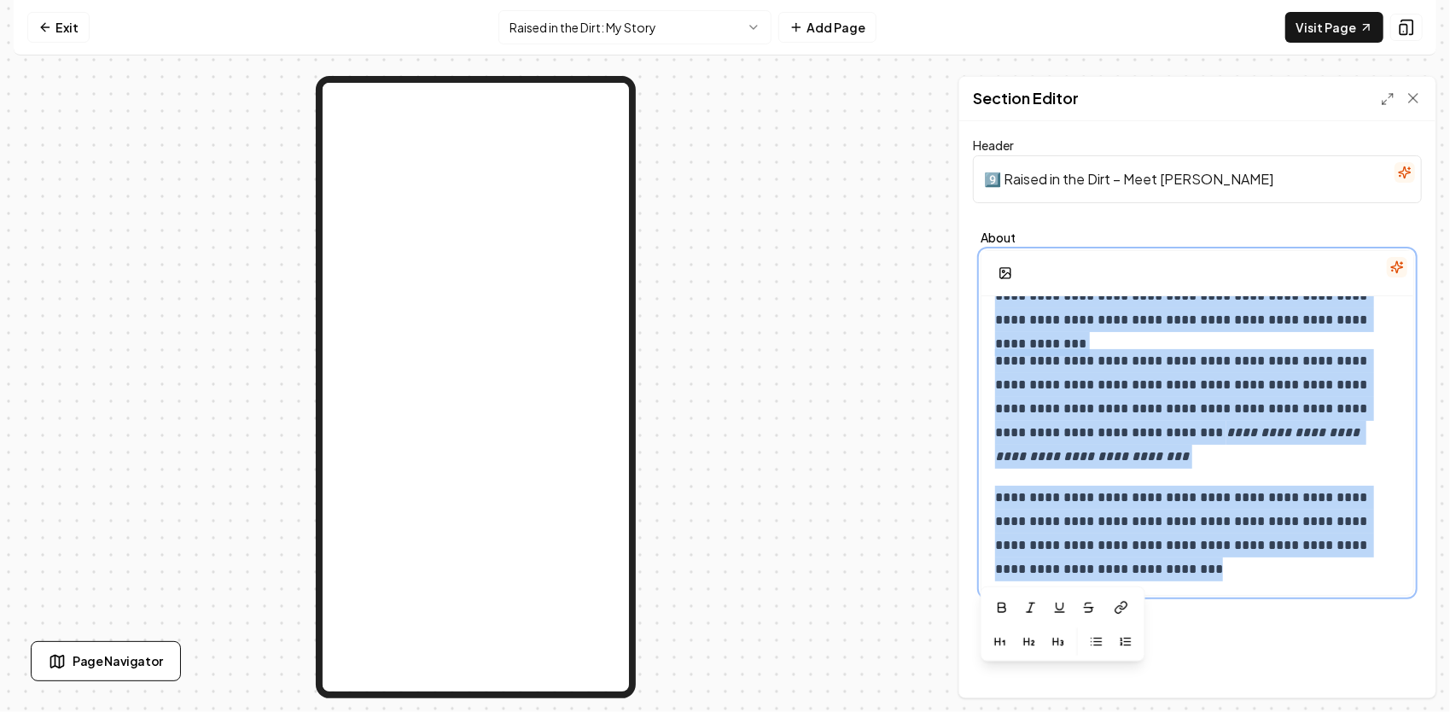
drag, startPoint x: 992, startPoint y: 318, endPoint x: 1294, endPoint y: 657, distance: 453.3
click at [1294, 657] on div "**********" at bounding box center [1197, 409] width 476 height 576
copy div "**********"
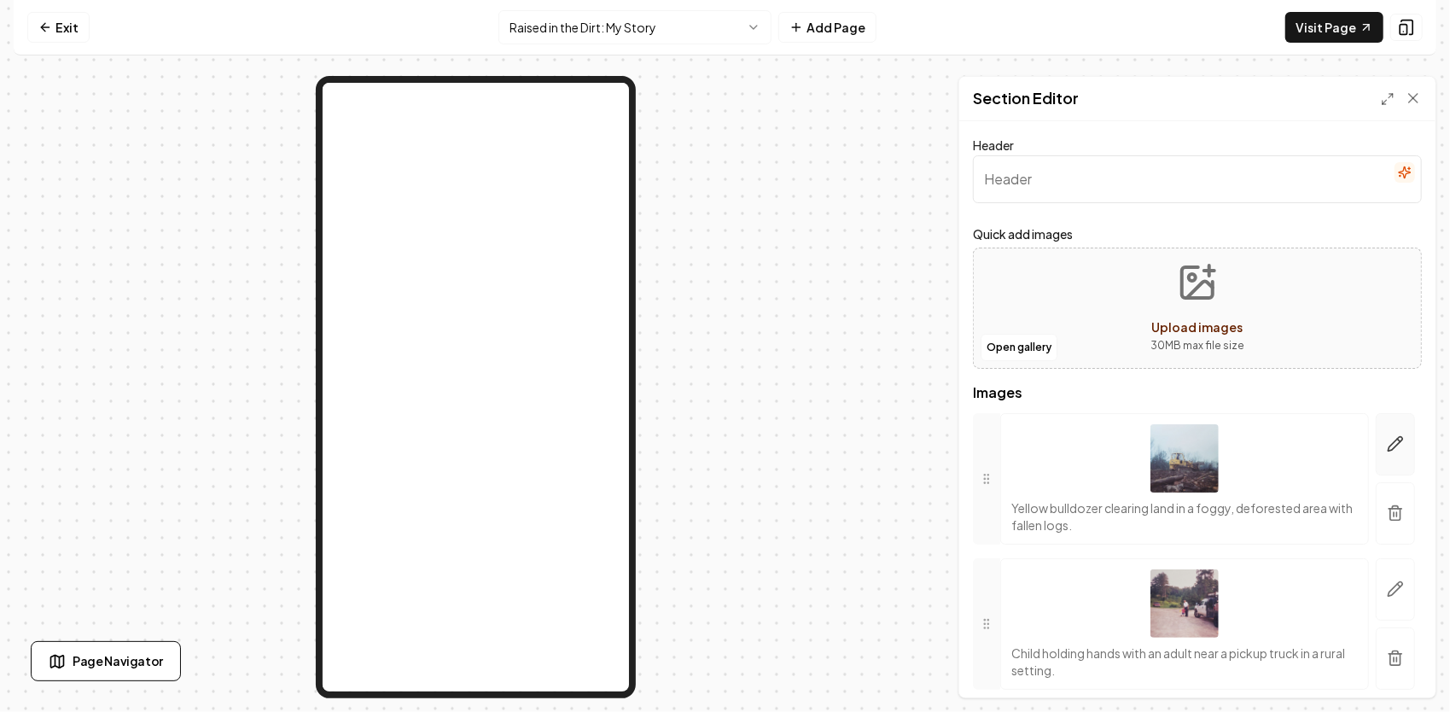
click at [1391, 445] on button "button" at bounding box center [1394, 444] width 39 height 62
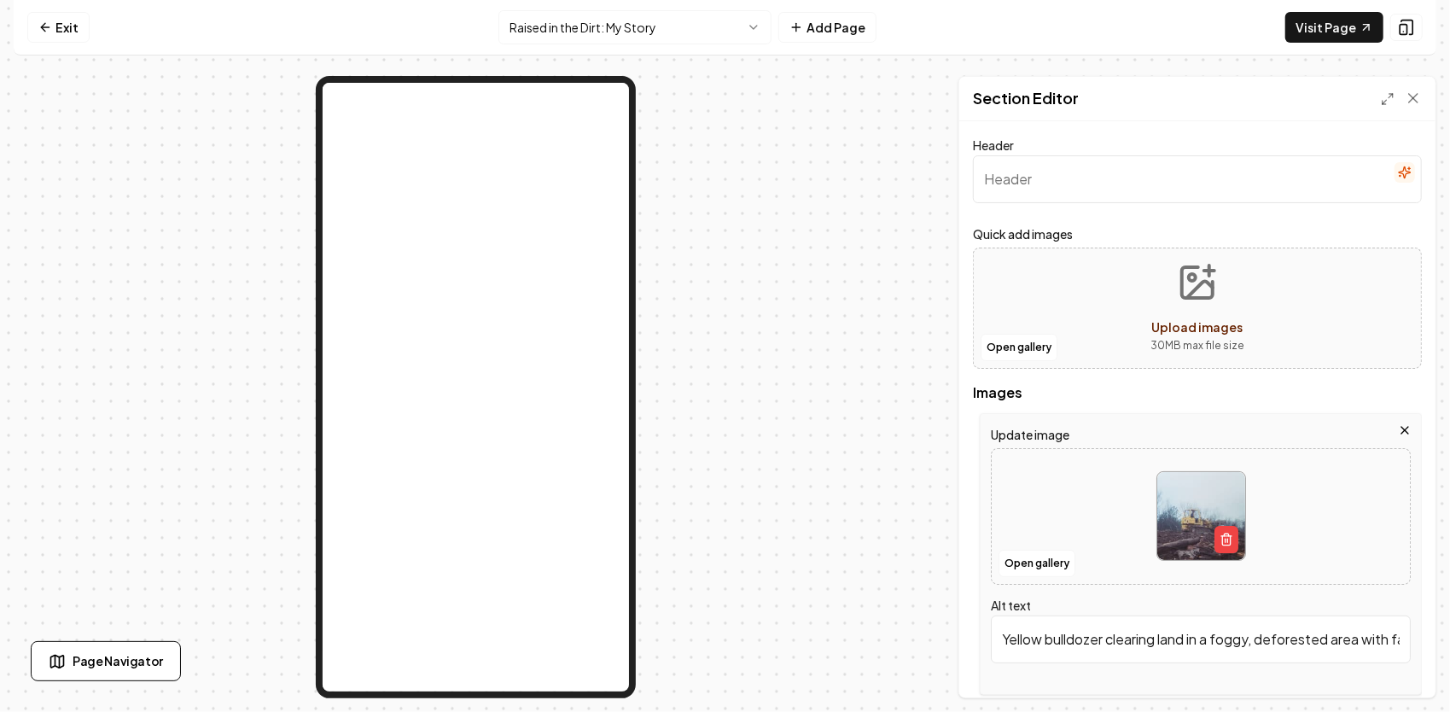
scroll to position [0, 79]
drag, startPoint x: 995, startPoint y: 637, endPoint x: 1452, endPoint y: 664, distance: 458.1
click at [1449, 664] on html "Computer Required This feature is only available on a computer. Please switch t…" at bounding box center [725, 356] width 1450 height 712
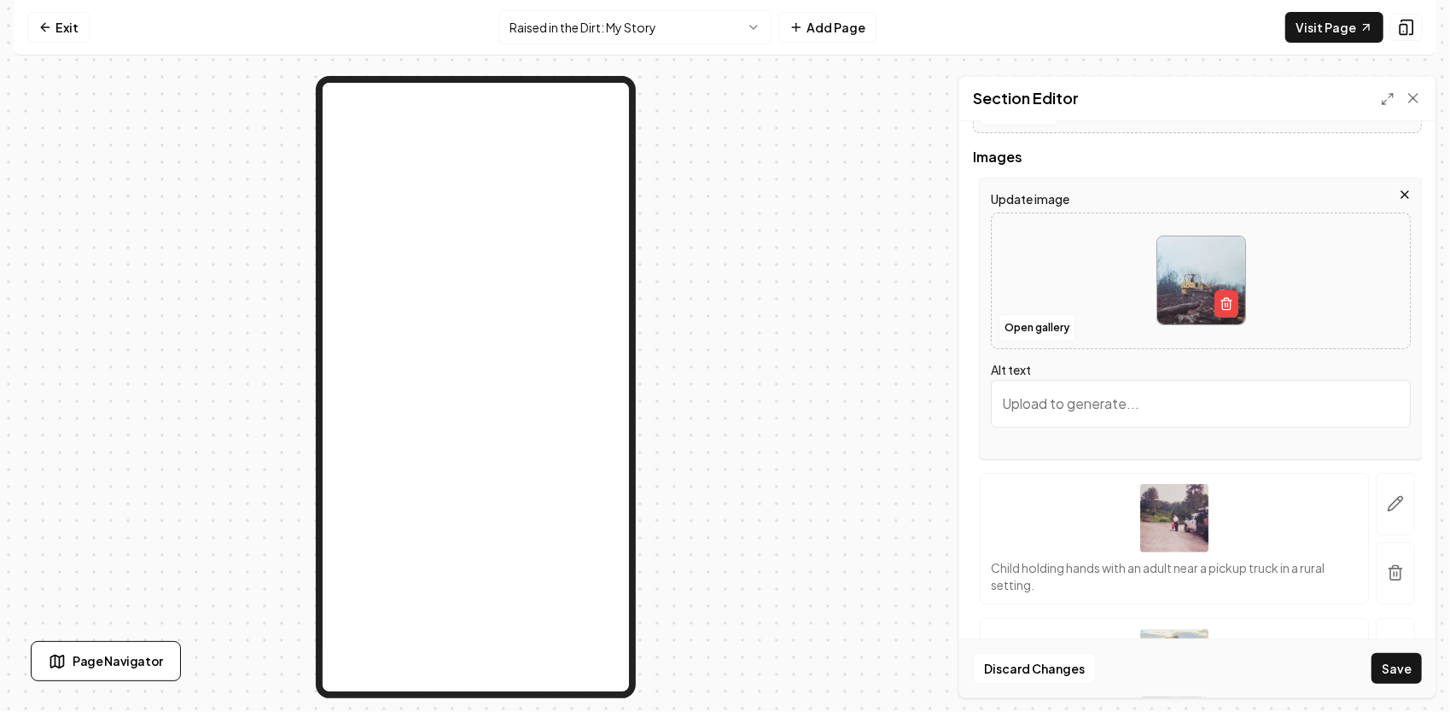
scroll to position [256, 0]
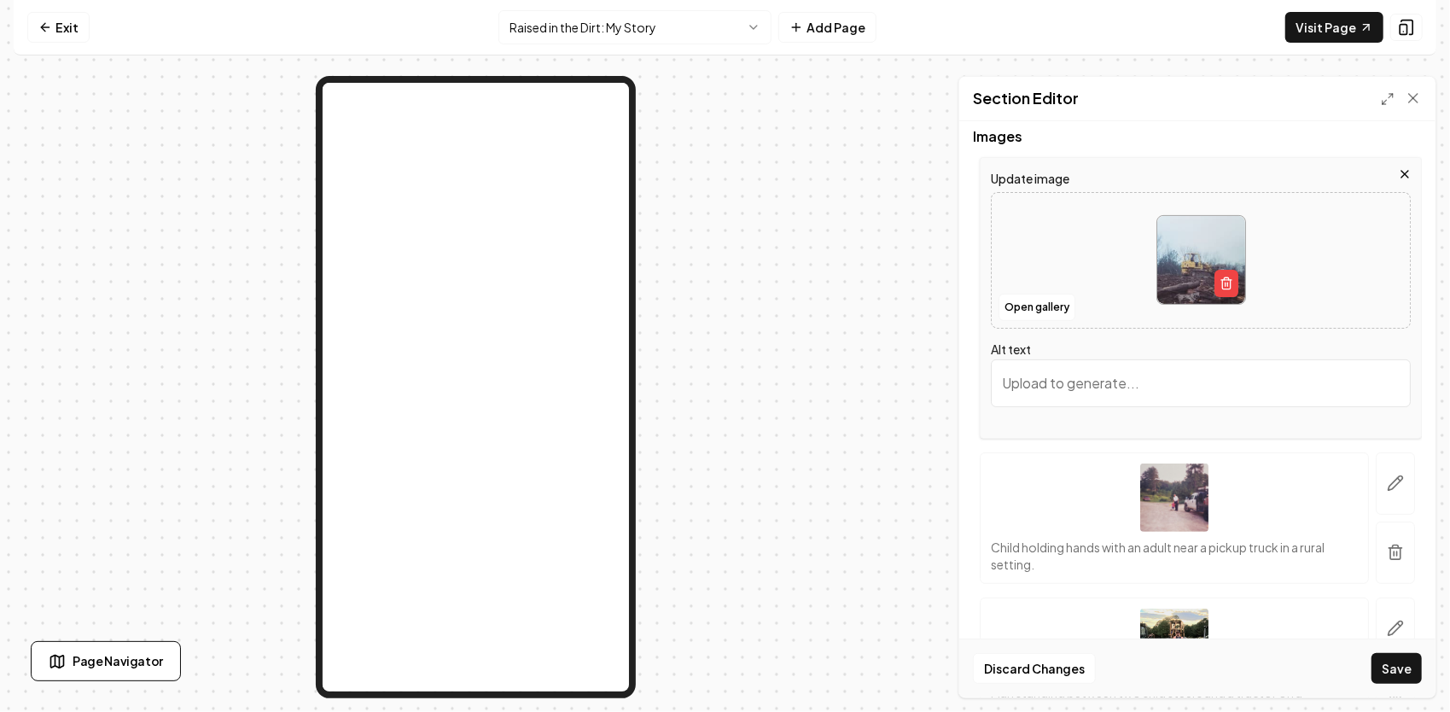
paste input "This photo will always mean something to me — my granddaddy in his element, doi…"
type input "This photo will always mean something to me — my granddaddy in his element, doi…"
click at [1382, 472] on button "button" at bounding box center [1394, 483] width 39 height 62
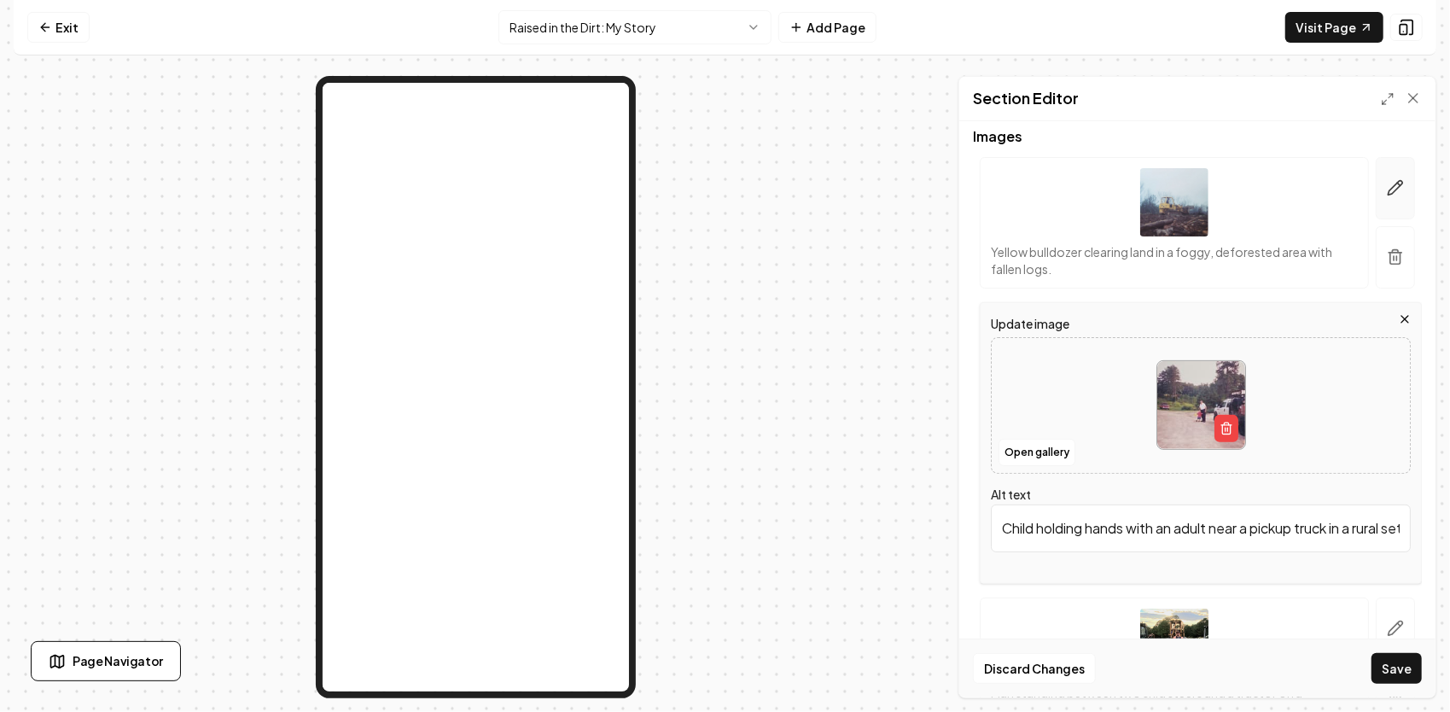
click at [1387, 179] on icon "button" at bounding box center [1395, 187] width 17 height 17
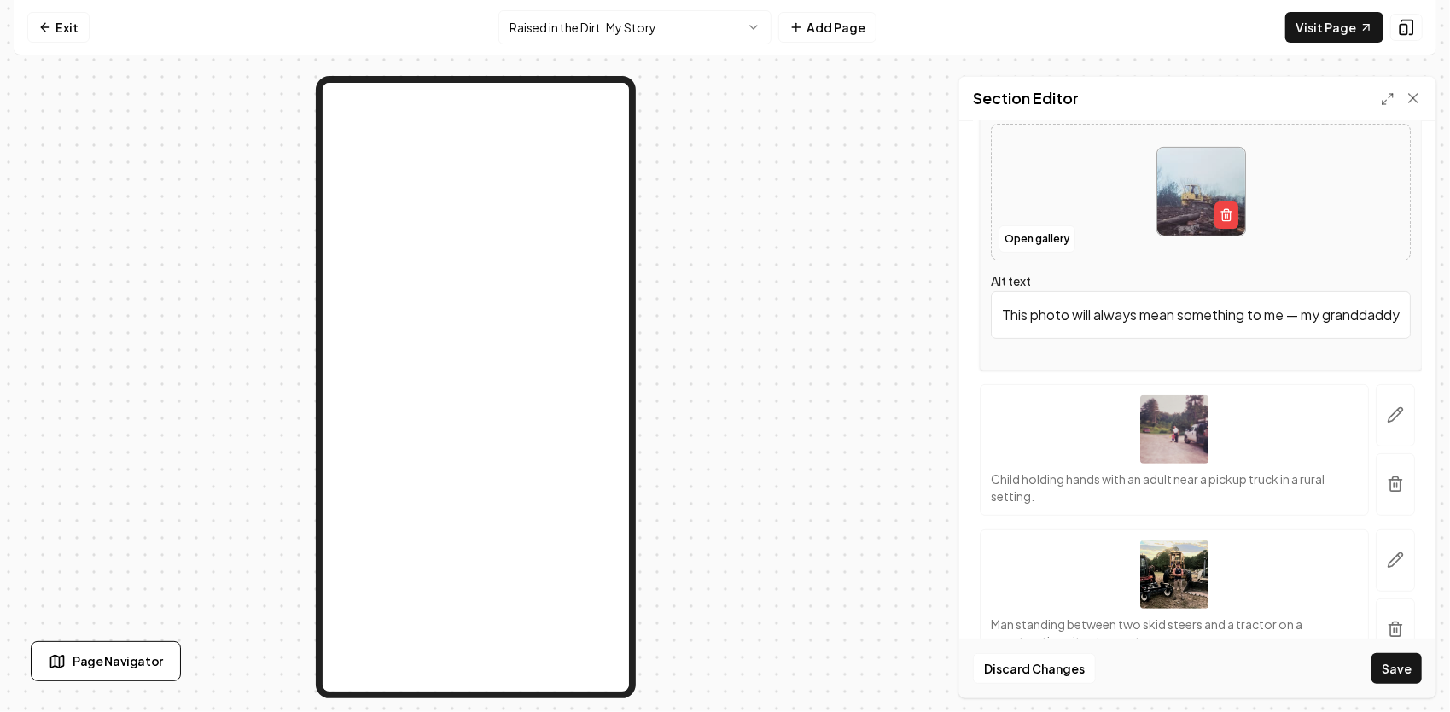
scroll to position [408, 0]
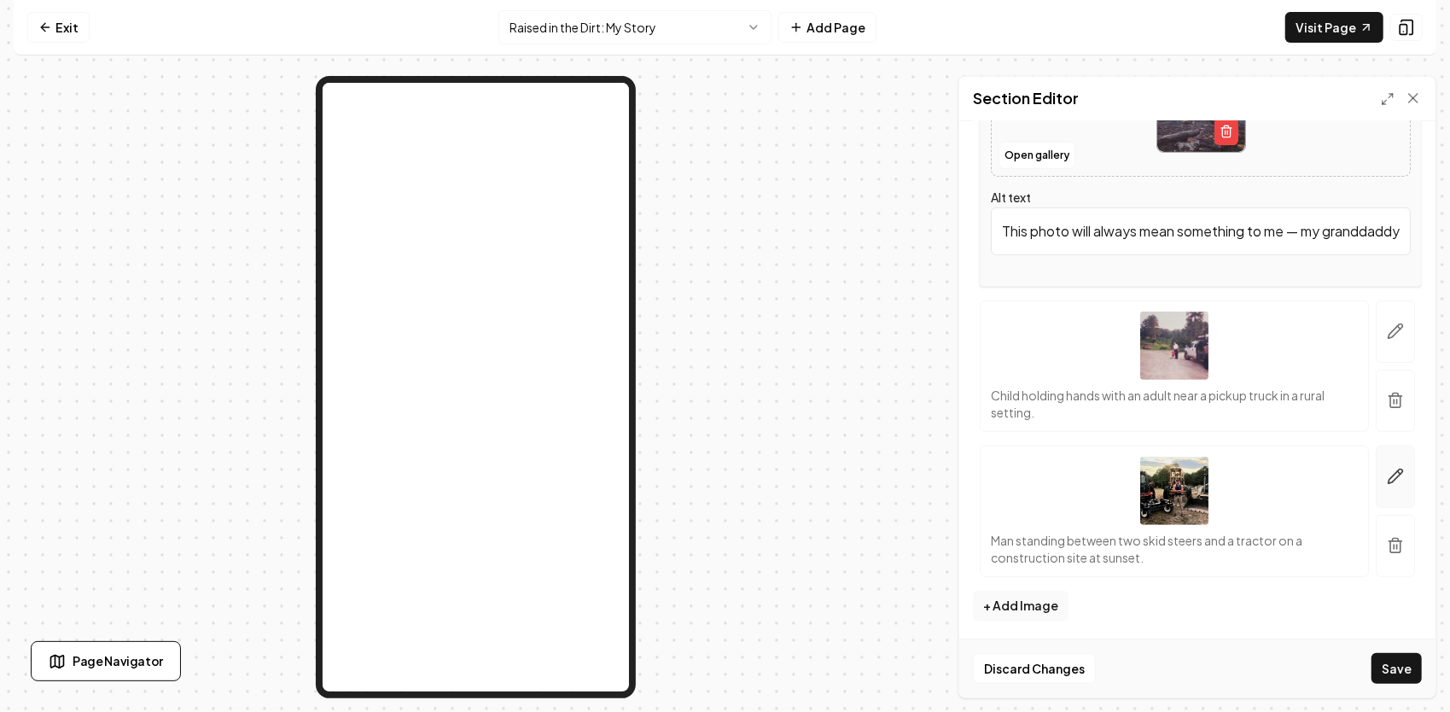
click at [1375, 465] on button "button" at bounding box center [1394, 476] width 39 height 62
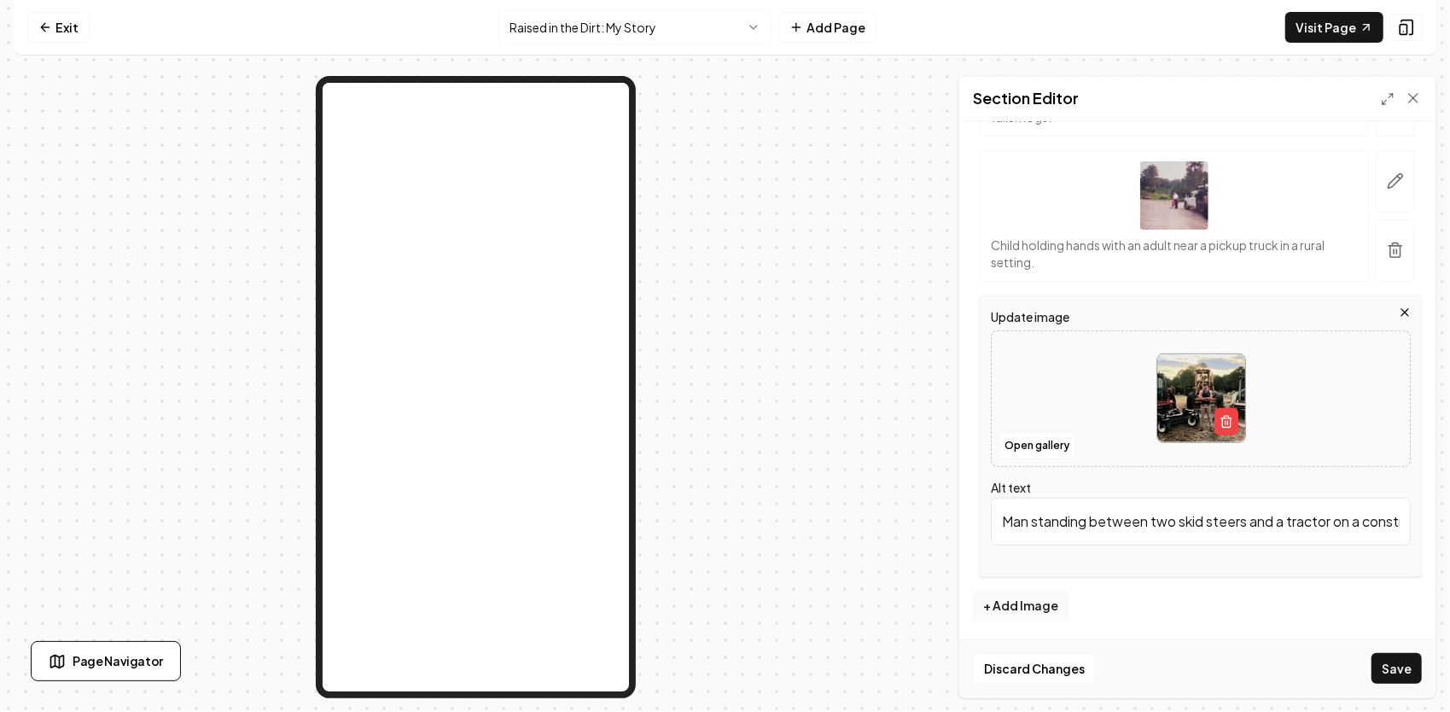
scroll to position [0, 148]
drag, startPoint x: 998, startPoint y: 522, endPoint x: 1452, endPoint y: 542, distance: 454.4
click at [1449, 542] on html "Computer Required This feature is only available on a computer. Please switch t…" at bounding box center [725, 356] width 1450 height 712
paste input "From that boy in the striped shirt to the man standing here today — surrounded …"
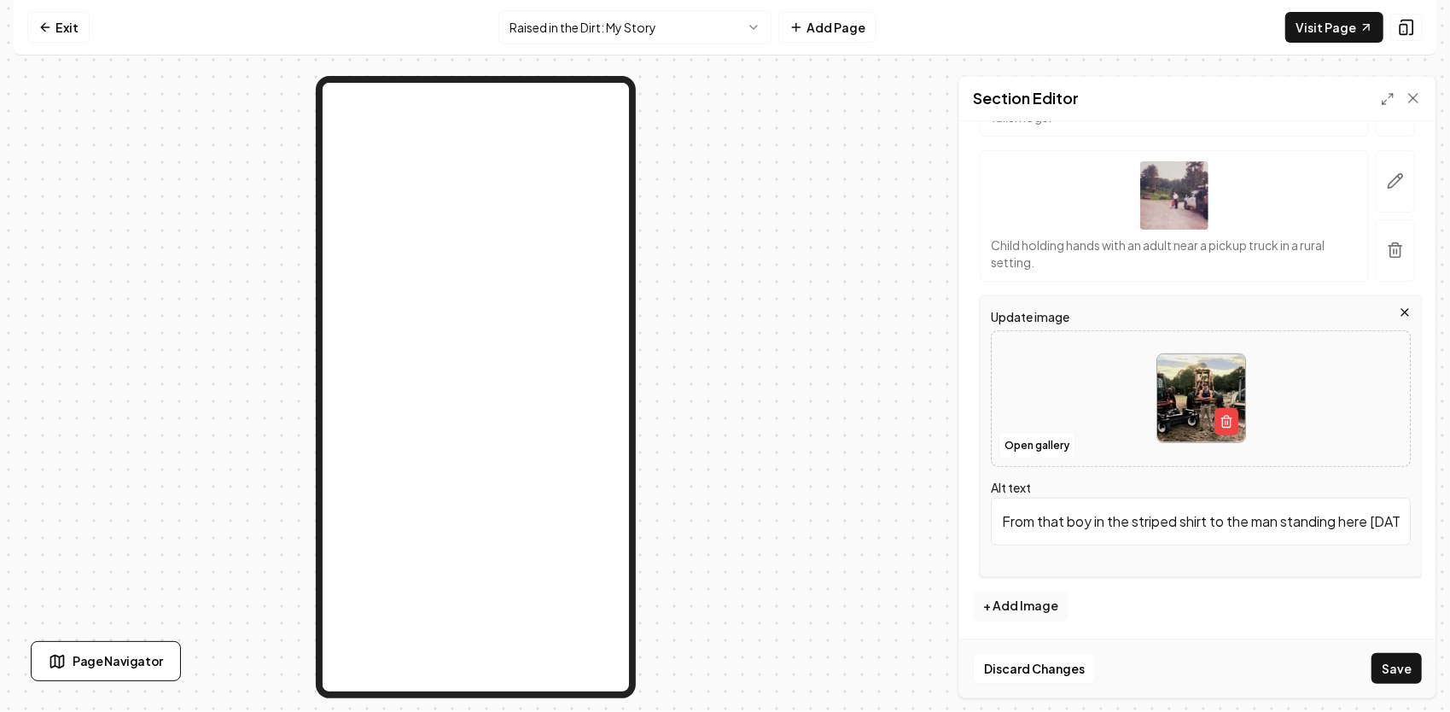
scroll to position [0, 1155]
type input "From that boy in the striped shirt to the man standing here today — surrounded …"
click at [1090, 249] on p "Child holding hands with an adult near a pickup truck in a rural setting." at bounding box center [1174, 253] width 367 height 34
click at [1387, 183] on icon "button" at bounding box center [1395, 180] width 17 height 17
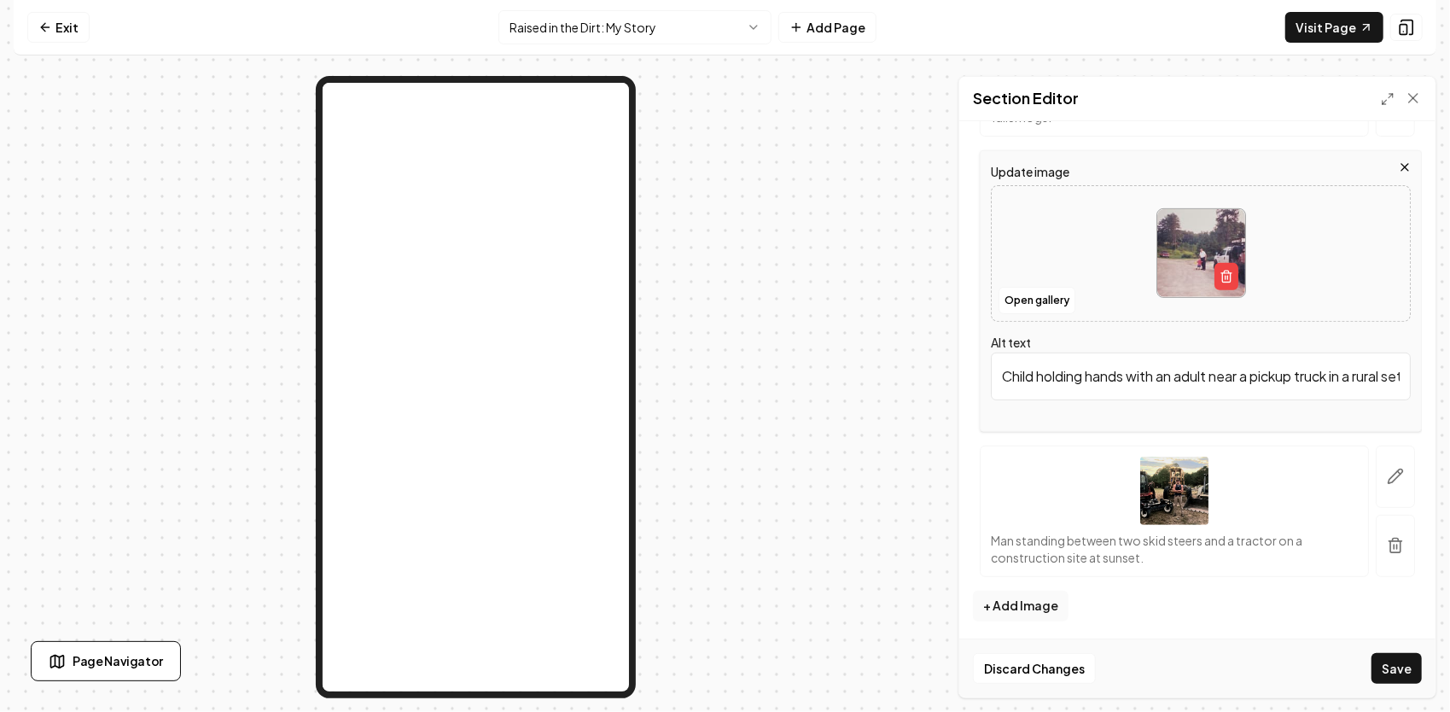
scroll to position [0, 53]
drag, startPoint x: 1047, startPoint y: 358, endPoint x: 1452, endPoint y: 270, distance: 414.7
click at [1449, 270] on html "Computer Required This feature is only available on a computer. Please switch t…" at bounding box center [725, 356] width 1450 height 712
paste input "That’s me and him at the shop. I didn’t realize it then, but those were the day…"
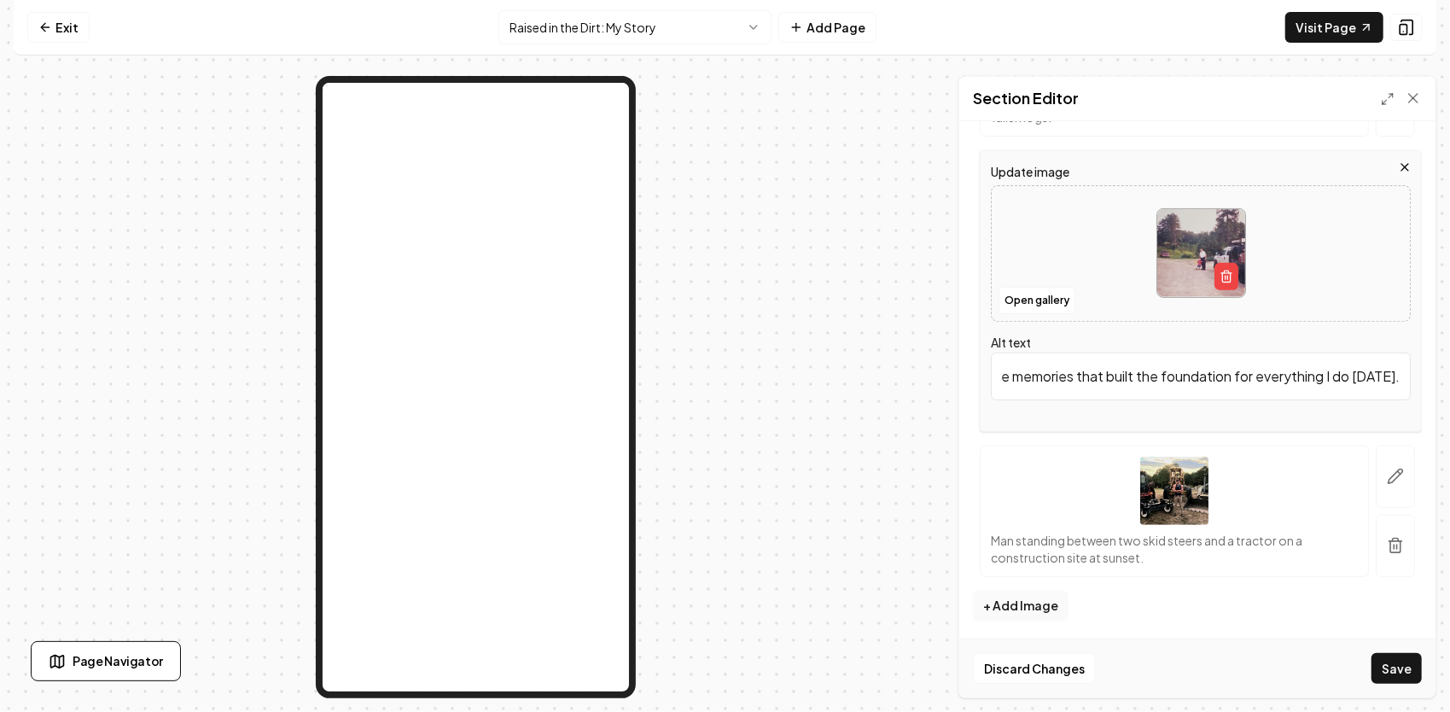
scroll to position [0, 1164]
type input "That’s me and him at the shop. I didn’t realize it then, but those were the day…"
click at [1398, 471] on icon "button" at bounding box center [1399, 472] width 3 height 3
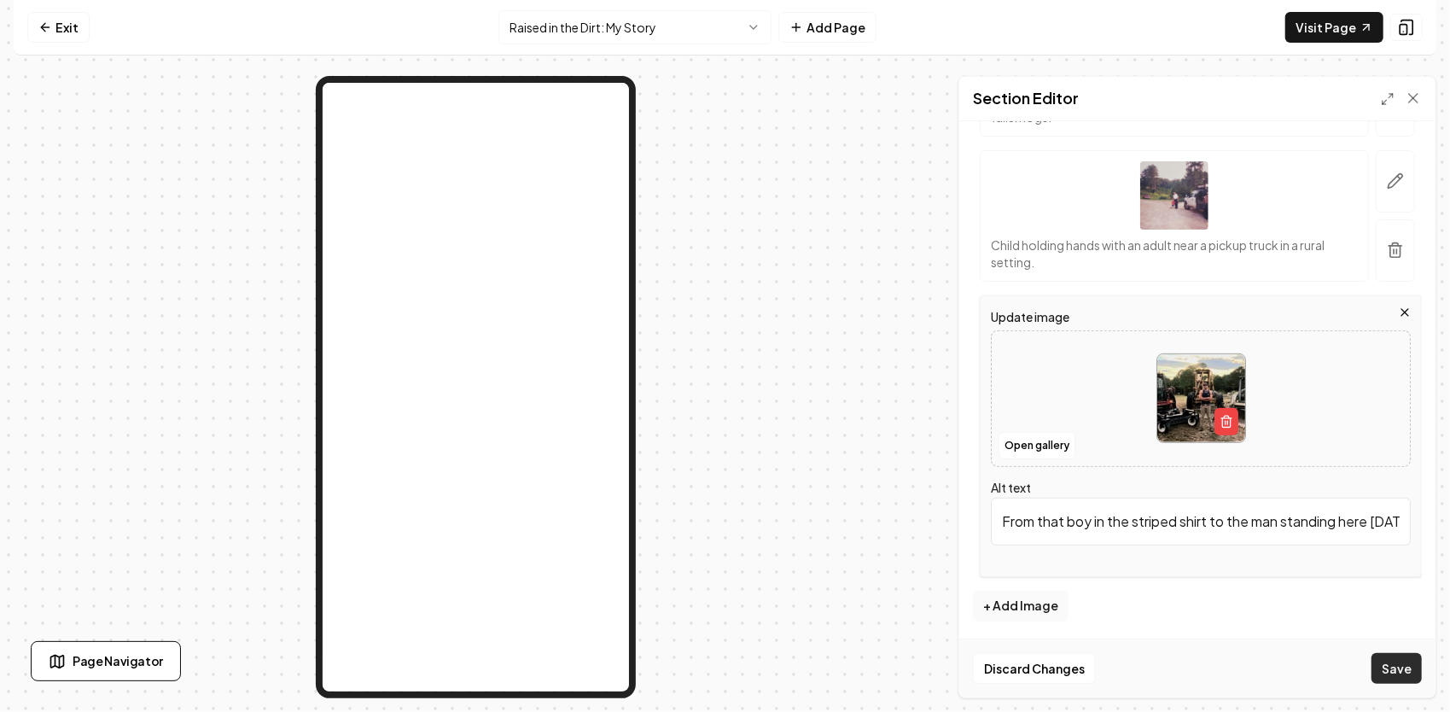
click at [1389, 679] on button "Save" at bounding box center [1396, 668] width 50 height 31
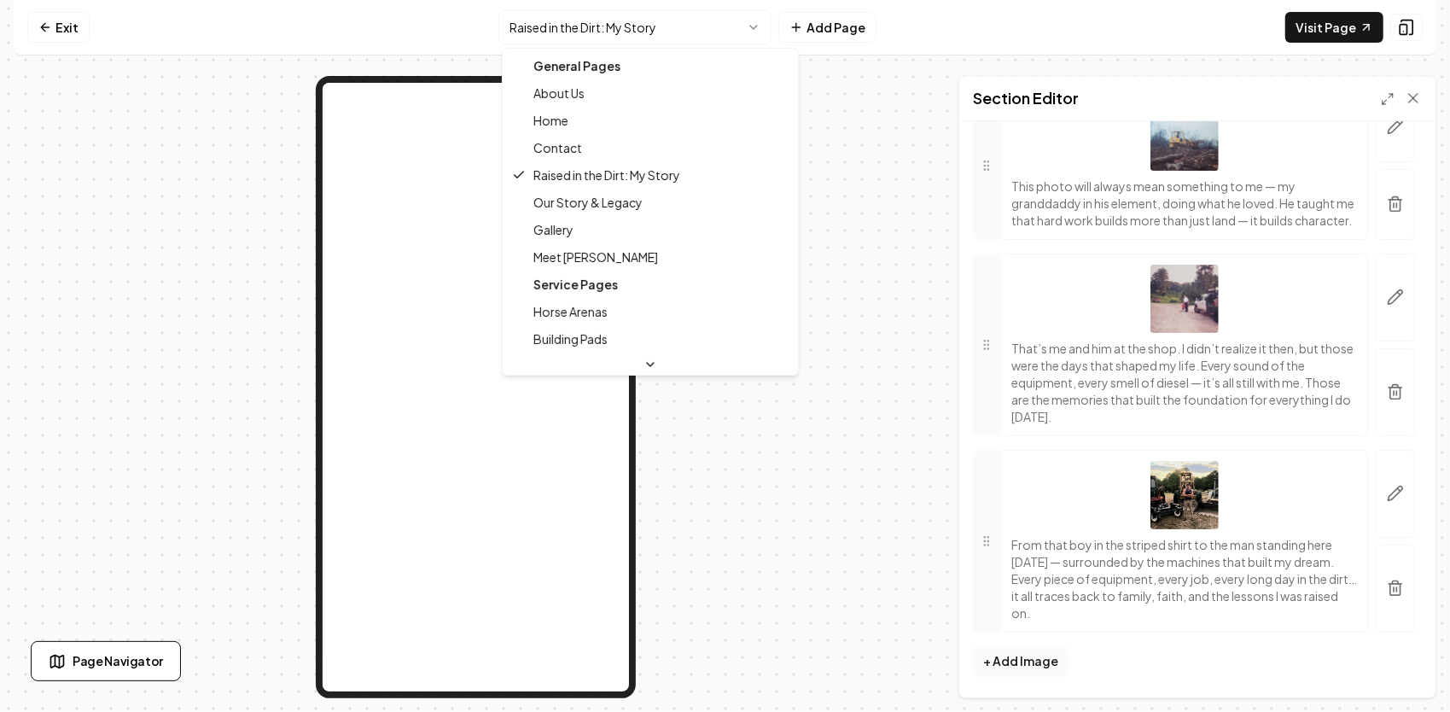
click at [732, 23] on html "Computer Required This feature is only available on a computer. Please switch t…" at bounding box center [725, 356] width 1450 height 712
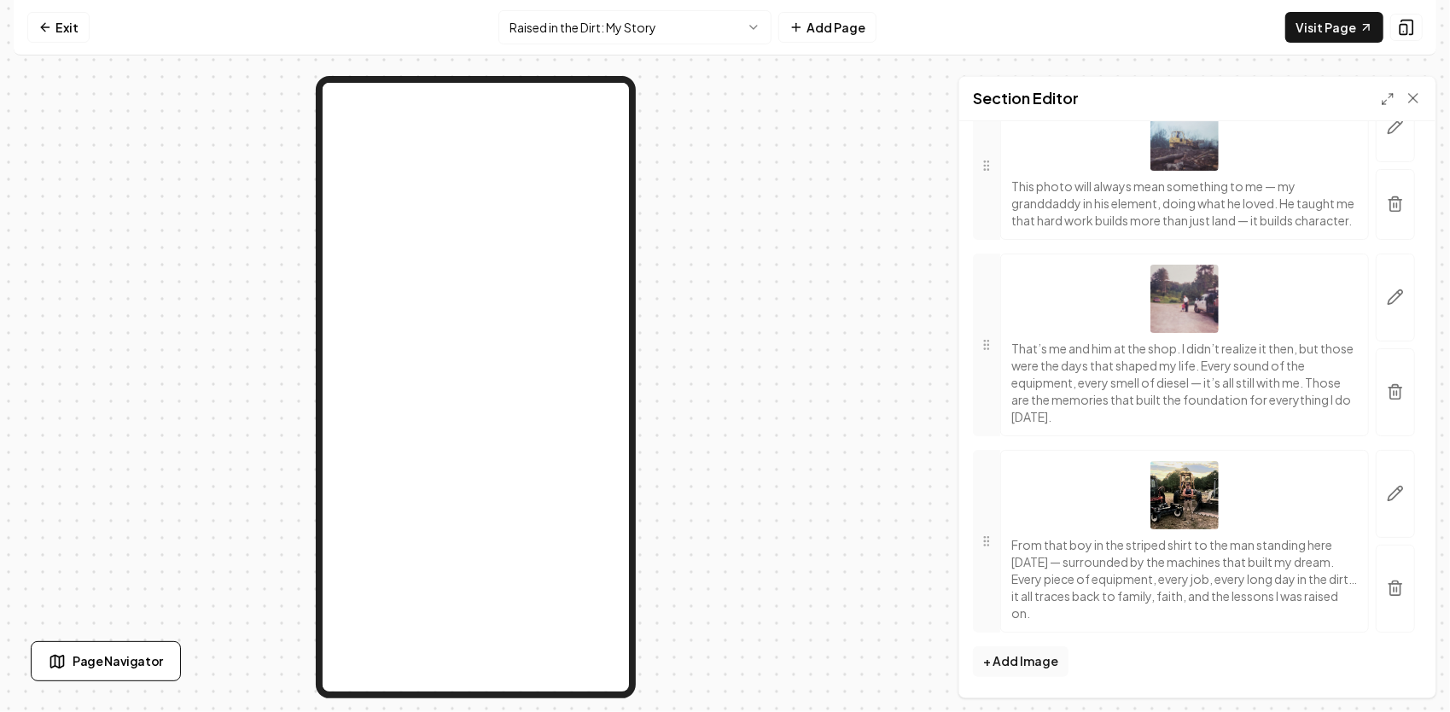
click at [760, 29] on html "Computer Required This feature is only available on a computer. Please switch t…" at bounding box center [725, 356] width 1450 height 712
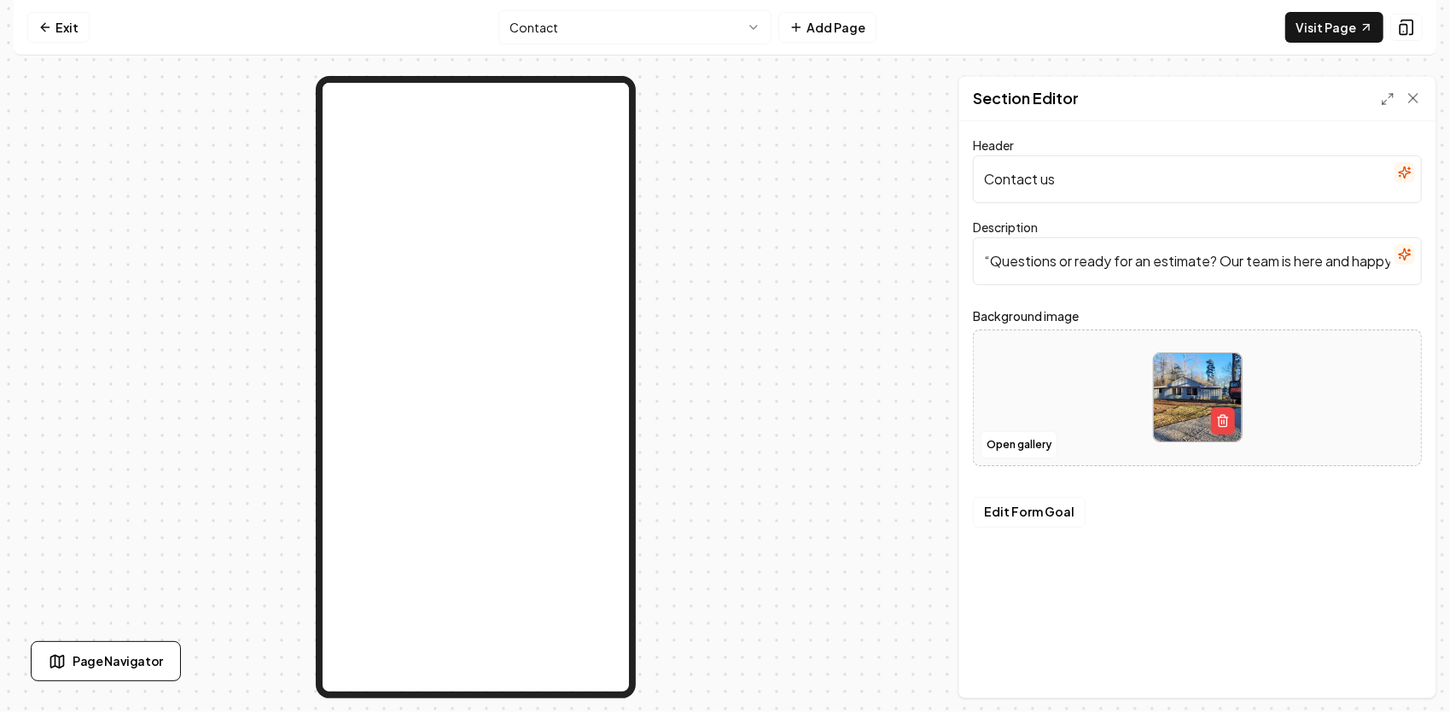
click at [1171, 396] on img at bounding box center [1198, 397] width 88 height 88
click at [1032, 440] on button "Open gallery" at bounding box center [1018, 444] width 77 height 27
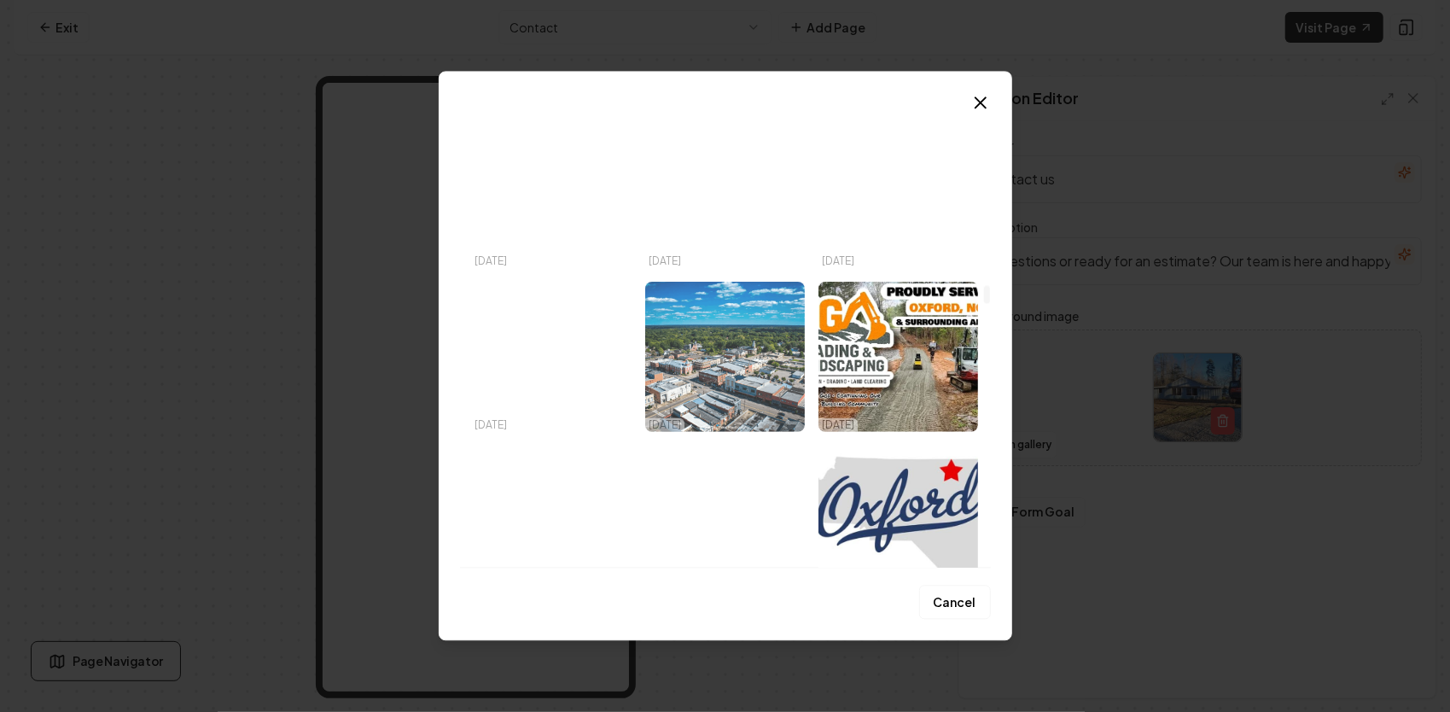
scroll to position [4608, 0]
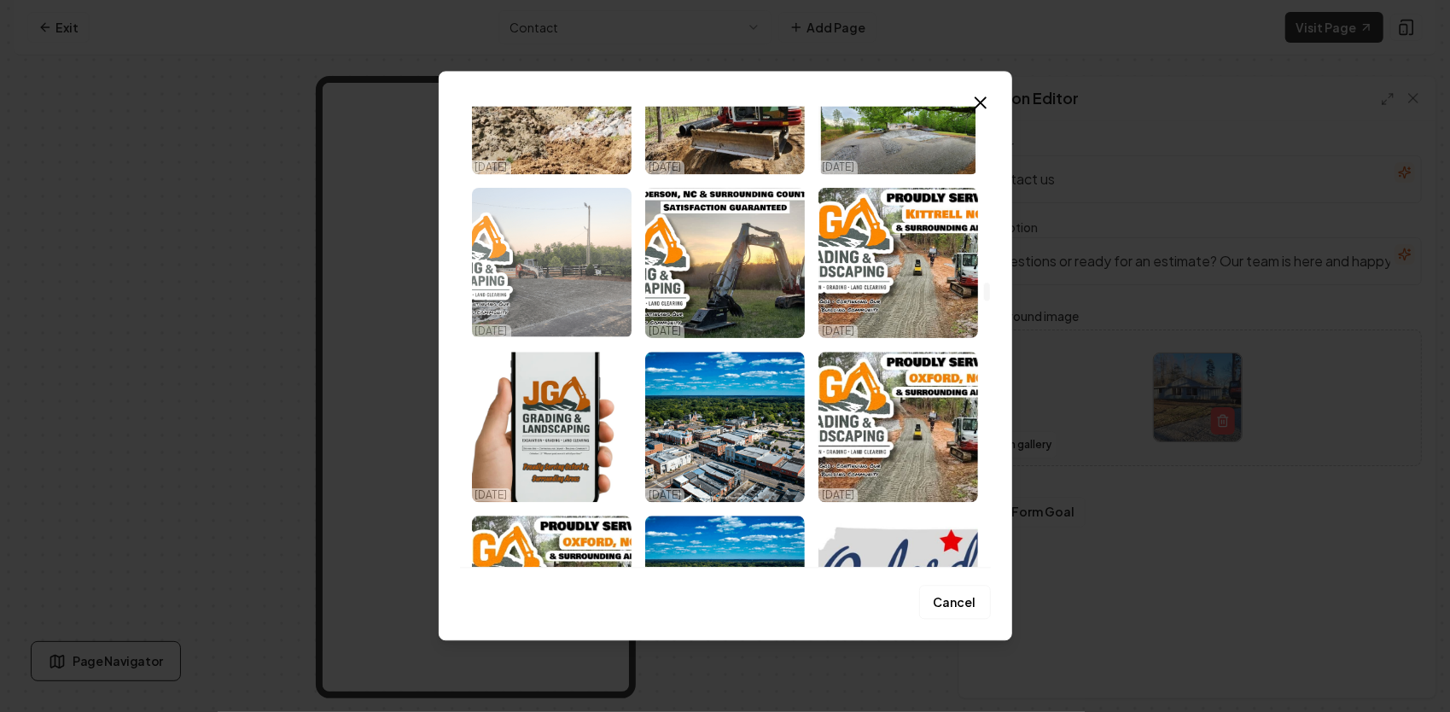
click at [570, 295] on img "Select image image_68deae695c7cd75eb8eda285.png" at bounding box center [552, 263] width 160 height 150
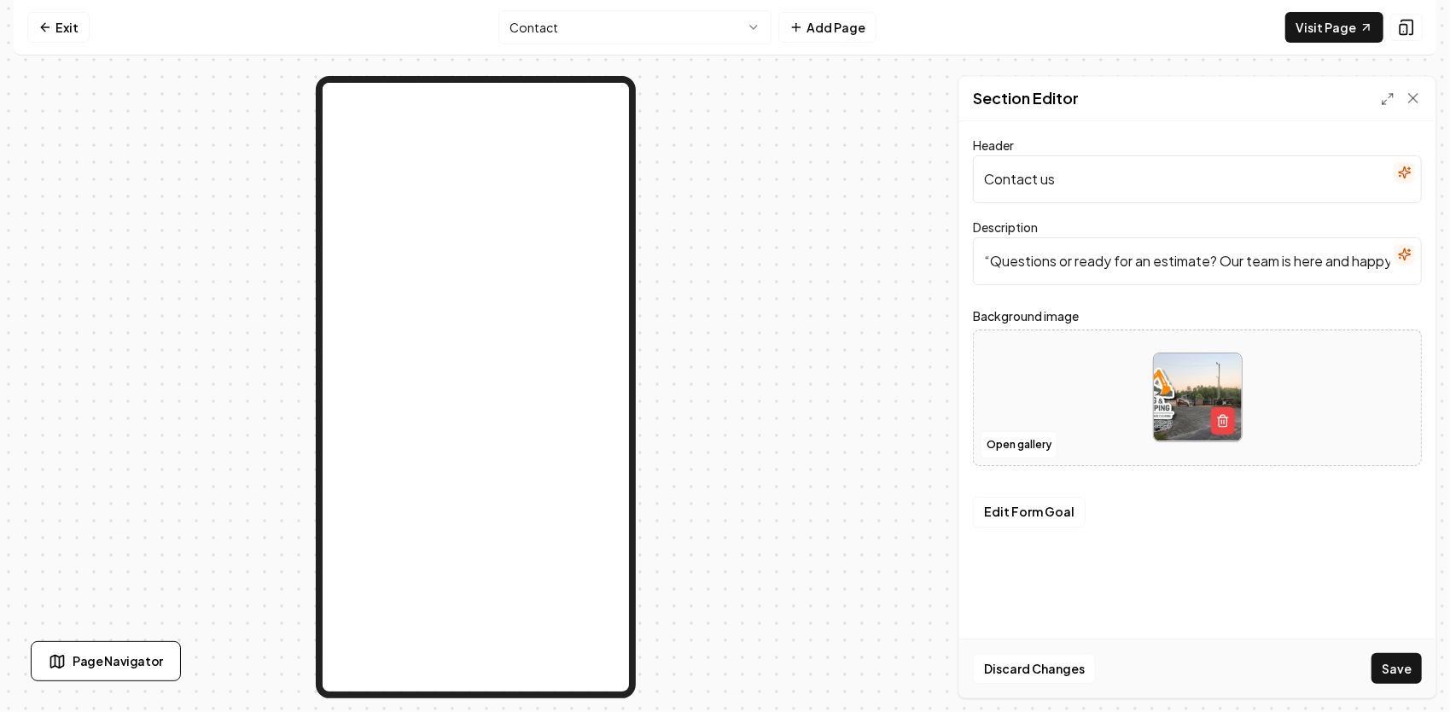
click at [1195, 391] on img at bounding box center [1198, 397] width 88 height 88
click at [1021, 442] on button "Open gallery" at bounding box center [1018, 444] width 77 height 27
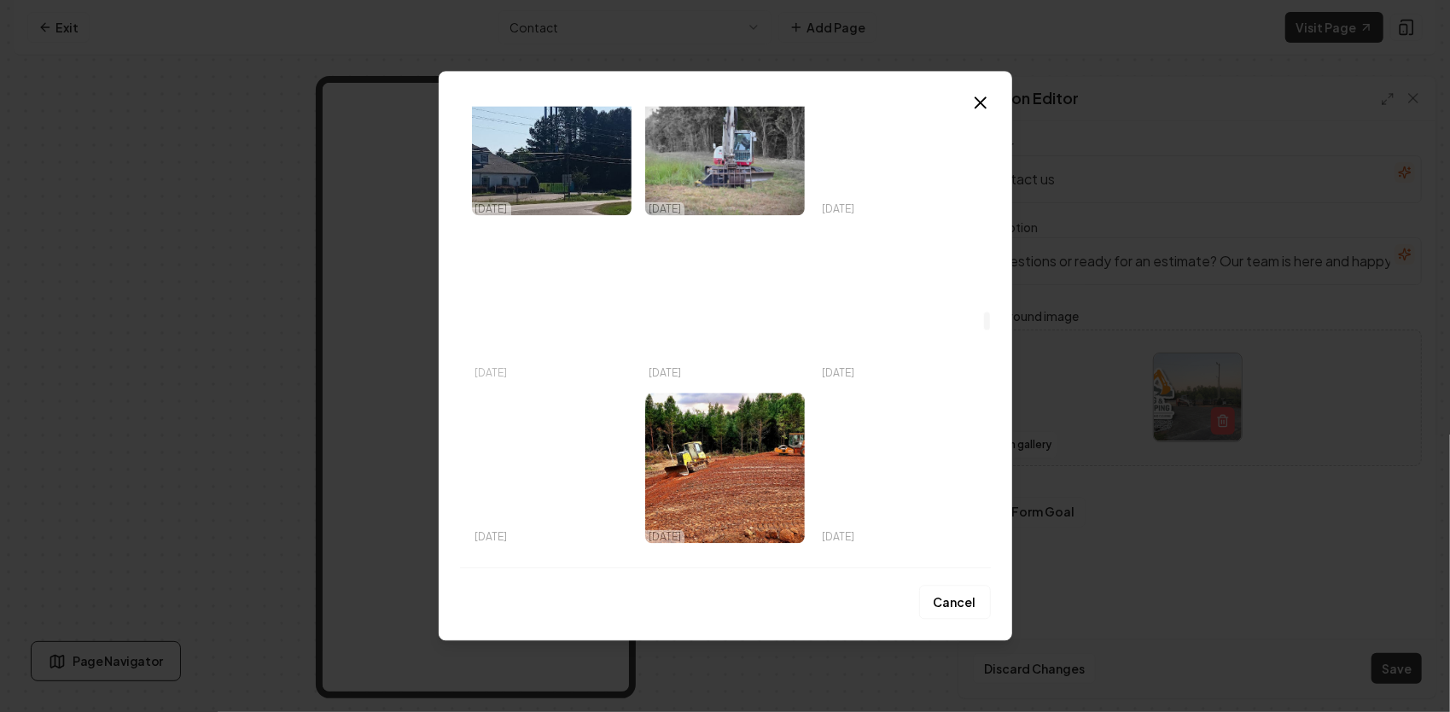
scroll to position [5376, 0]
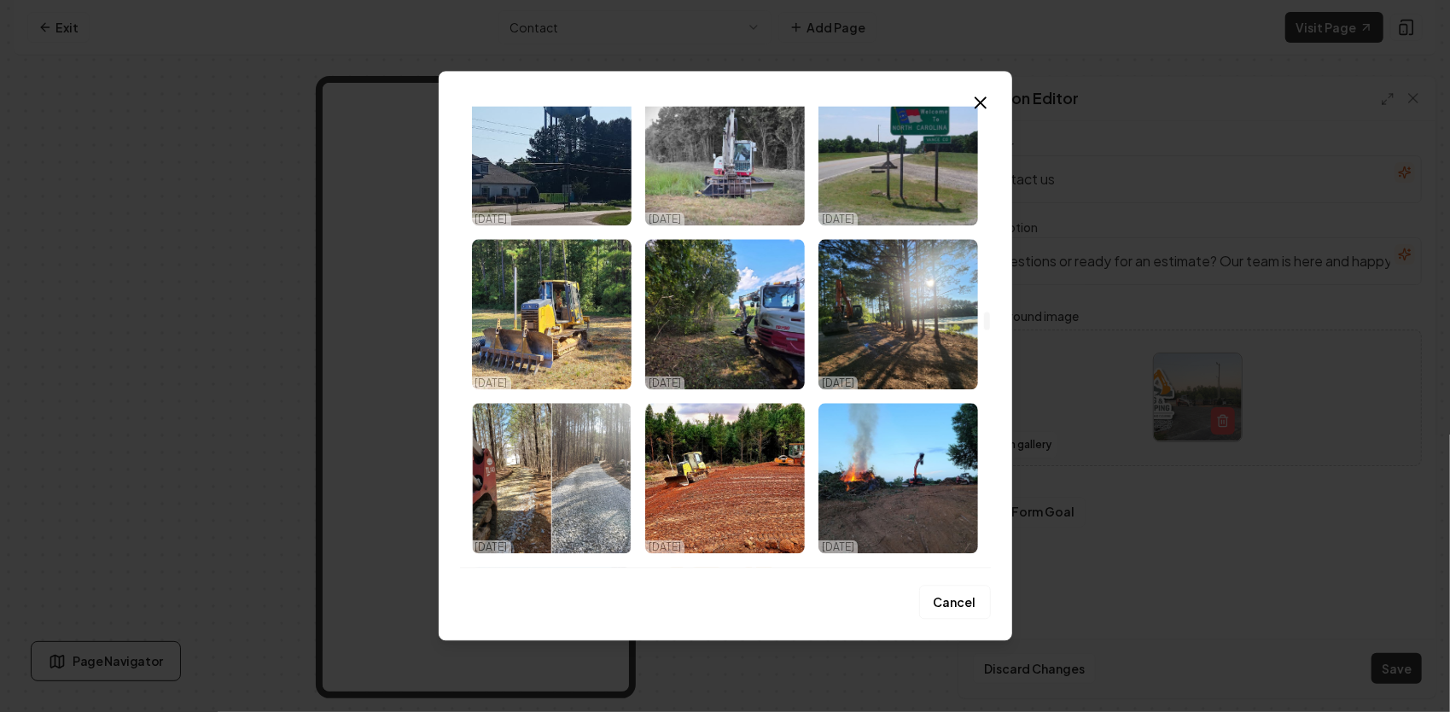
click at [566, 337] on img "Select image image_68dd32e25c7cd75eb820d62c.webp" at bounding box center [552, 314] width 160 height 150
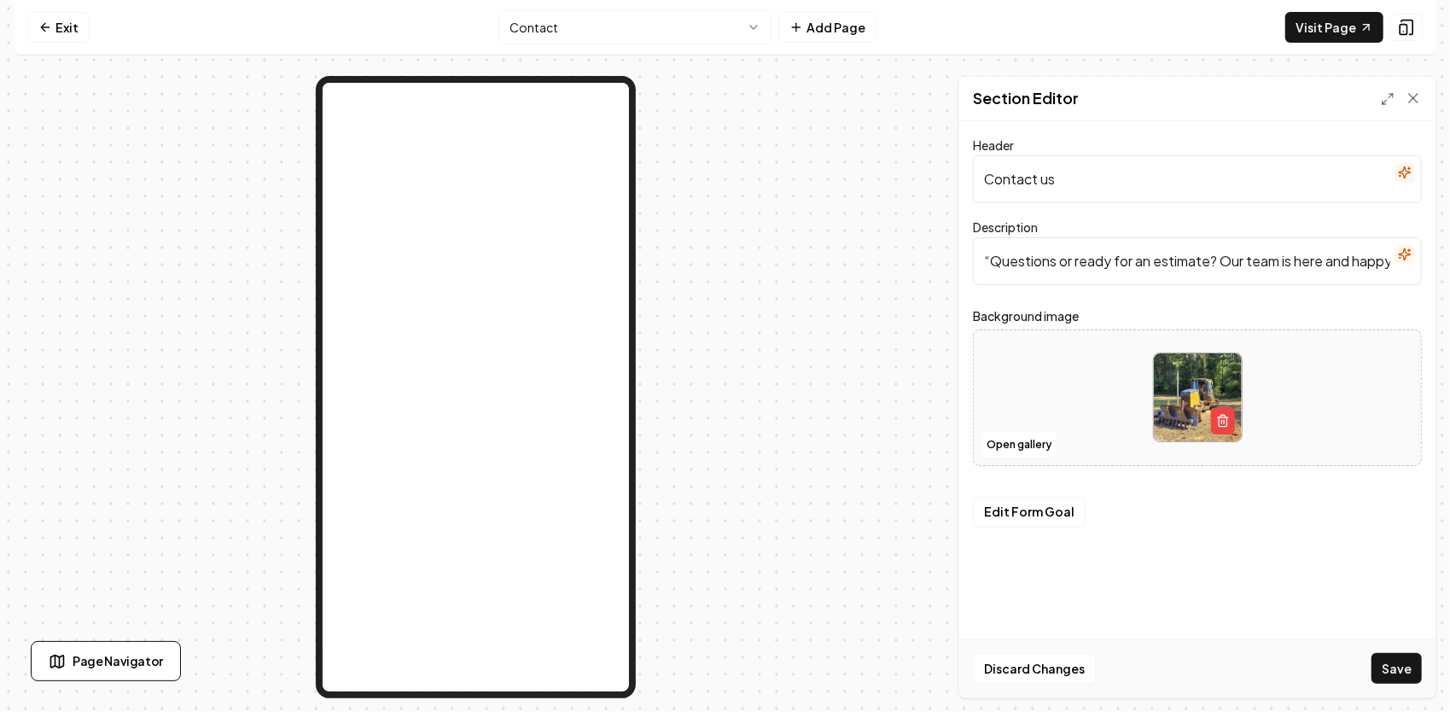
drag, startPoint x: 1090, startPoint y: 181, endPoint x: 928, endPoint y: 171, distance: 162.4
click at [928, 171] on div "Page Settings Section Editor Header Contact us Description “Questions or ready …" at bounding box center [725, 387] width 1422 height 622
paste input "Contact JG Grading & Landscaping"
type input "Contact JG Grading & Landscaping"
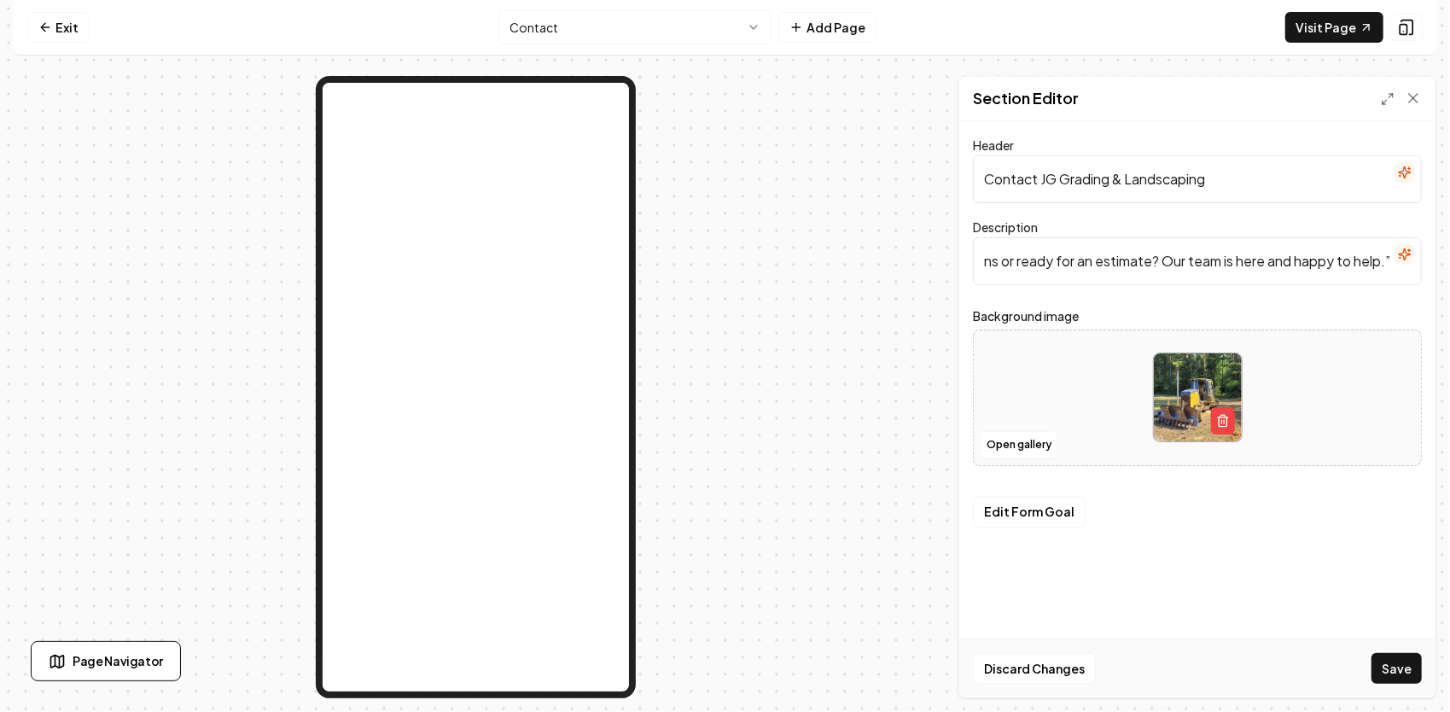
drag, startPoint x: 980, startPoint y: 266, endPoint x: 1422, endPoint y: 280, distance: 441.4
click at [1422, 280] on div "Header Contact JG Grading & Landscaping Description “Questions or ready for an …" at bounding box center [1197, 409] width 476 height 576
paste input "We’re here to earn your trust — not just your business. At JG Grading & Landsca…"
click at [1411, 662] on button "Save" at bounding box center [1396, 668] width 50 height 31
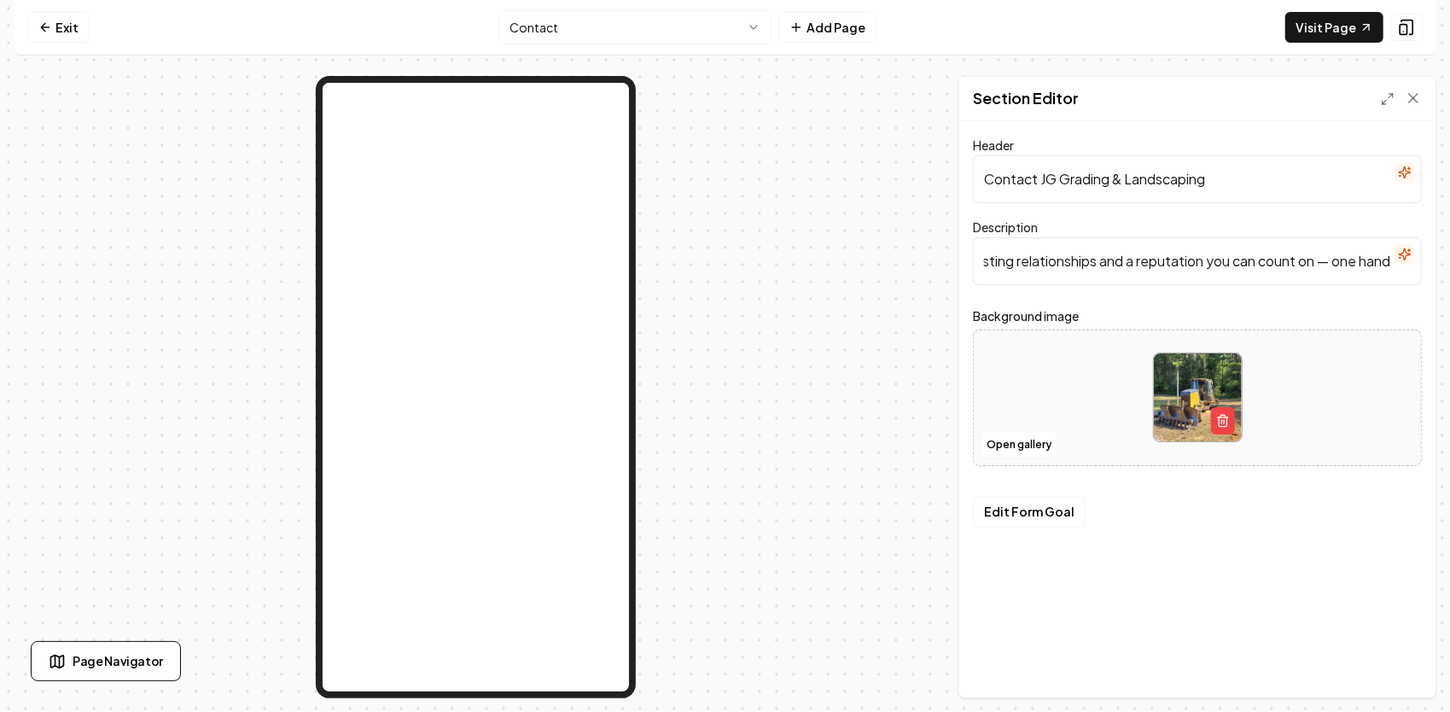
scroll to position [0, 3661]
drag, startPoint x: 1326, startPoint y: 260, endPoint x: 1452, endPoint y: 265, distance: 126.4
click at [1449, 265] on html "Computer Required This feature is only available on a computer. Please switch t…" at bounding box center [725, 356] width 1450 height 712
paste input "That’s how we’ve built lasting relationships and a reputation you can count on …"
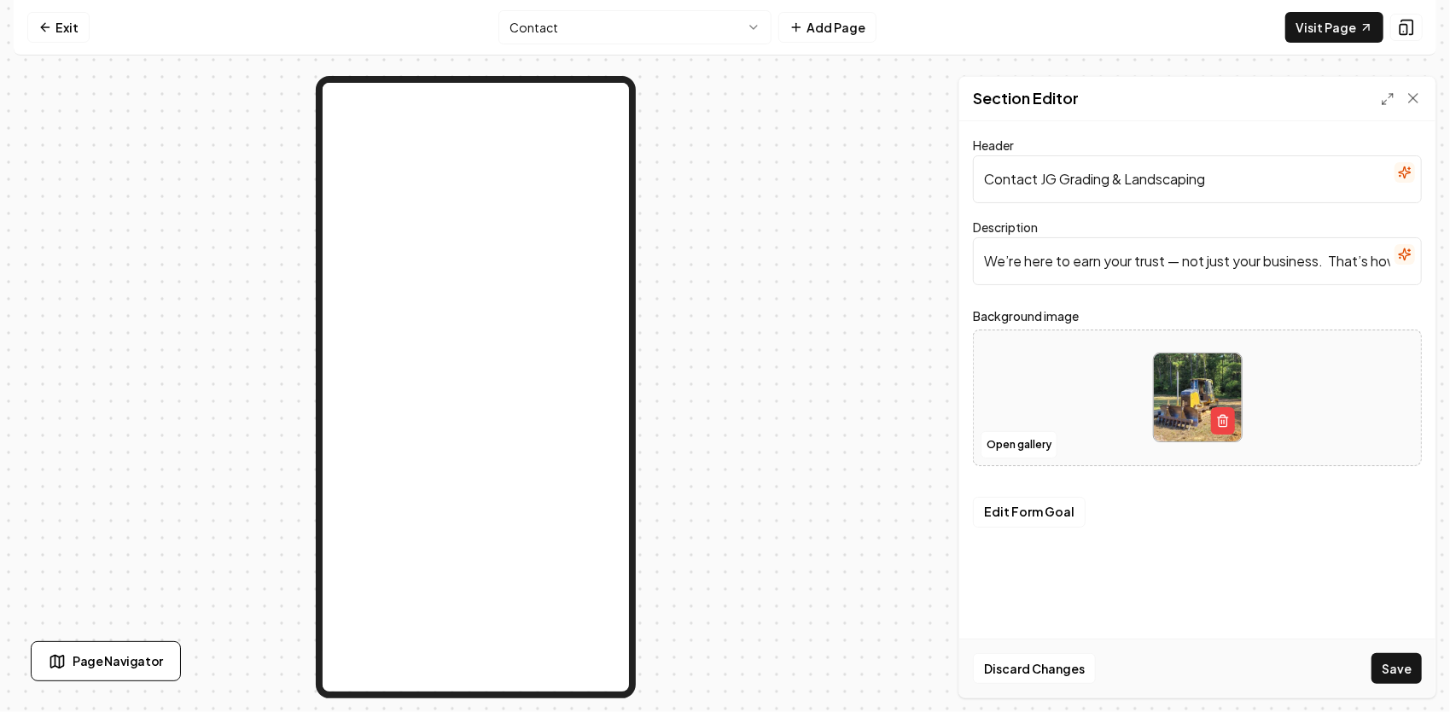
scroll to position [0, 601]
type input "We’re here to earn your trust — not just your business. That’s how we’ve built …"
click at [1396, 675] on button "Save" at bounding box center [1396, 668] width 50 height 31
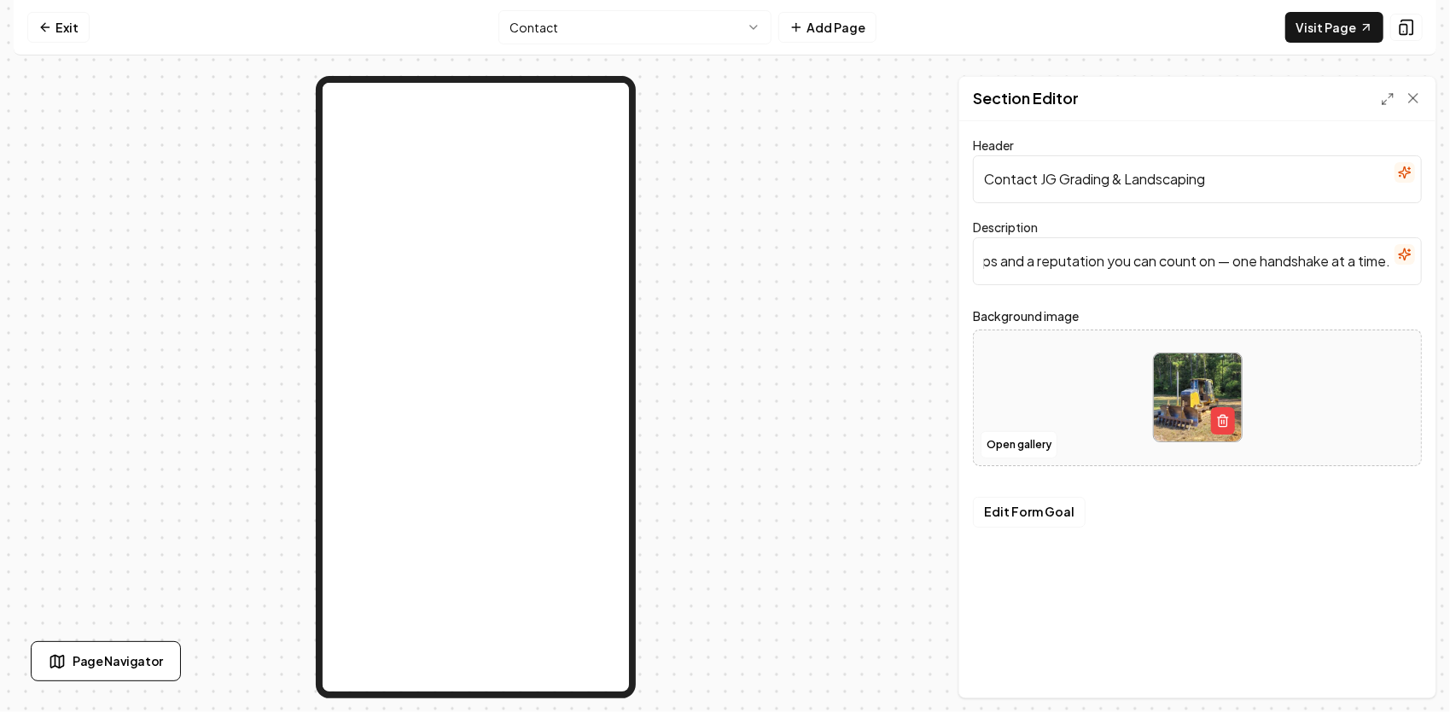
drag, startPoint x: 981, startPoint y: 260, endPoint x: 1449, endPoint y: 256, distance: 467.6
click at [1449, 256] on div "Computer Required This feature is only available on a computer. Please switch t…" at bounding box center [725, 356] width 1450 height 712
click at [893, 375] on div at bounding box center [476, 387] width 924 height 622
click at [1010, 512] on button "Edit Form Goal" at bounding box center [1029, 512] width 113 height 31
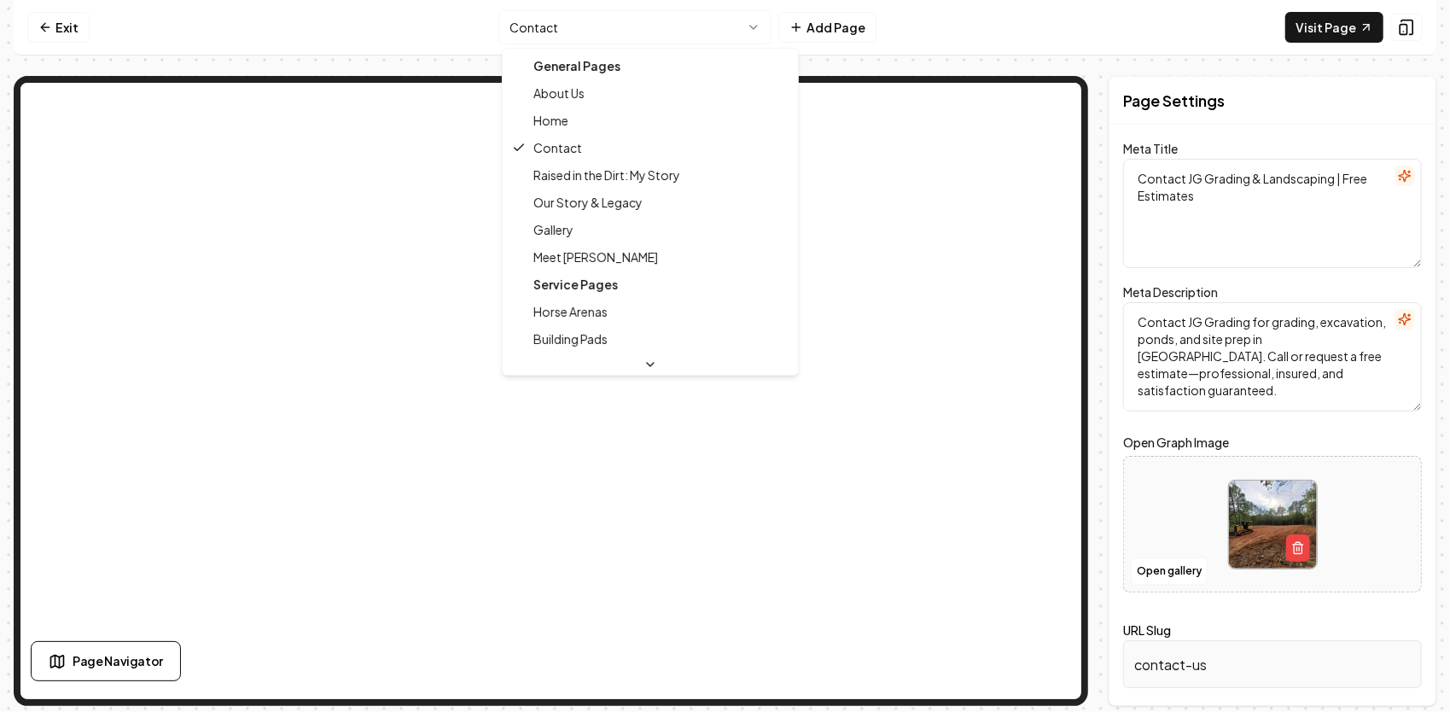
click at [613, 26] on html "Computer Required This feature is only available on a computer. Please switch t…" at bounding box center [725, 356] width 1450 height 712
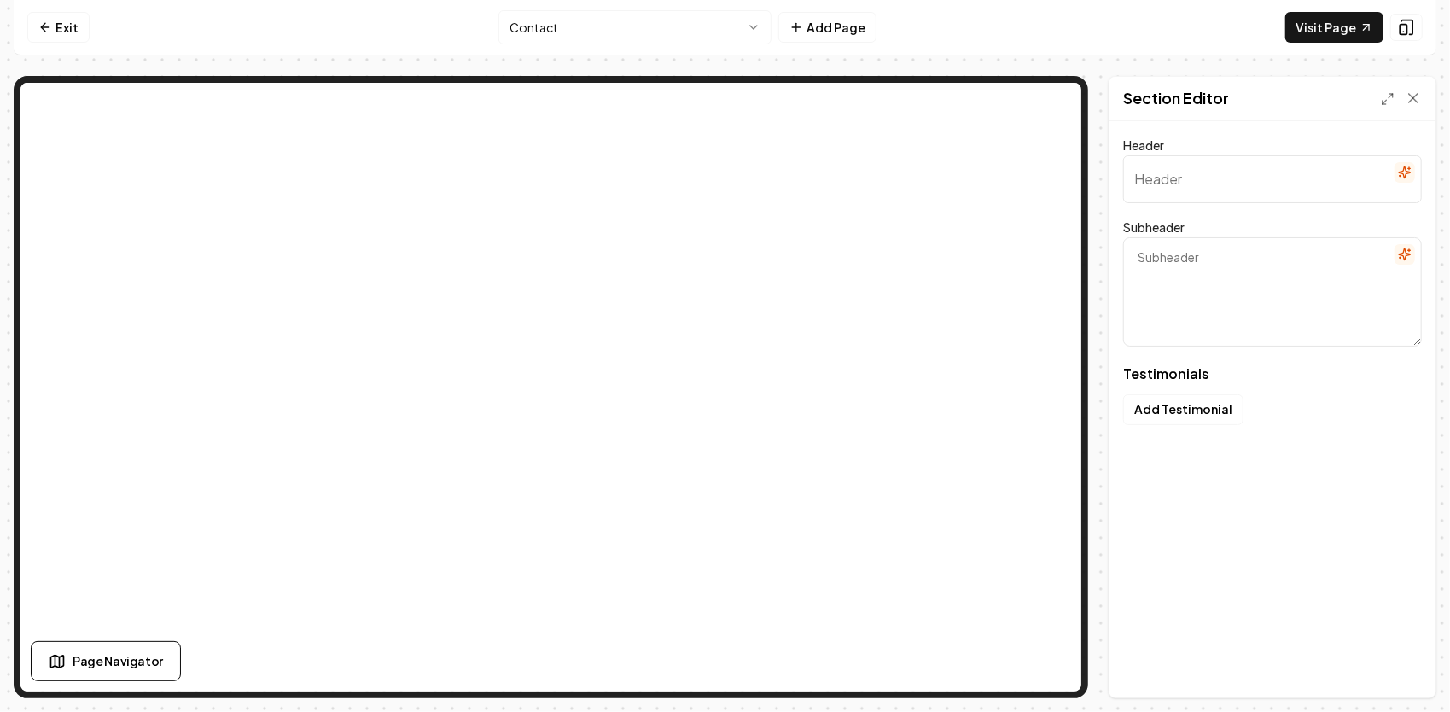
type input "Neighbors sharing their stories"
type textarea "Explore genuine experiences and see why we're a top choice"
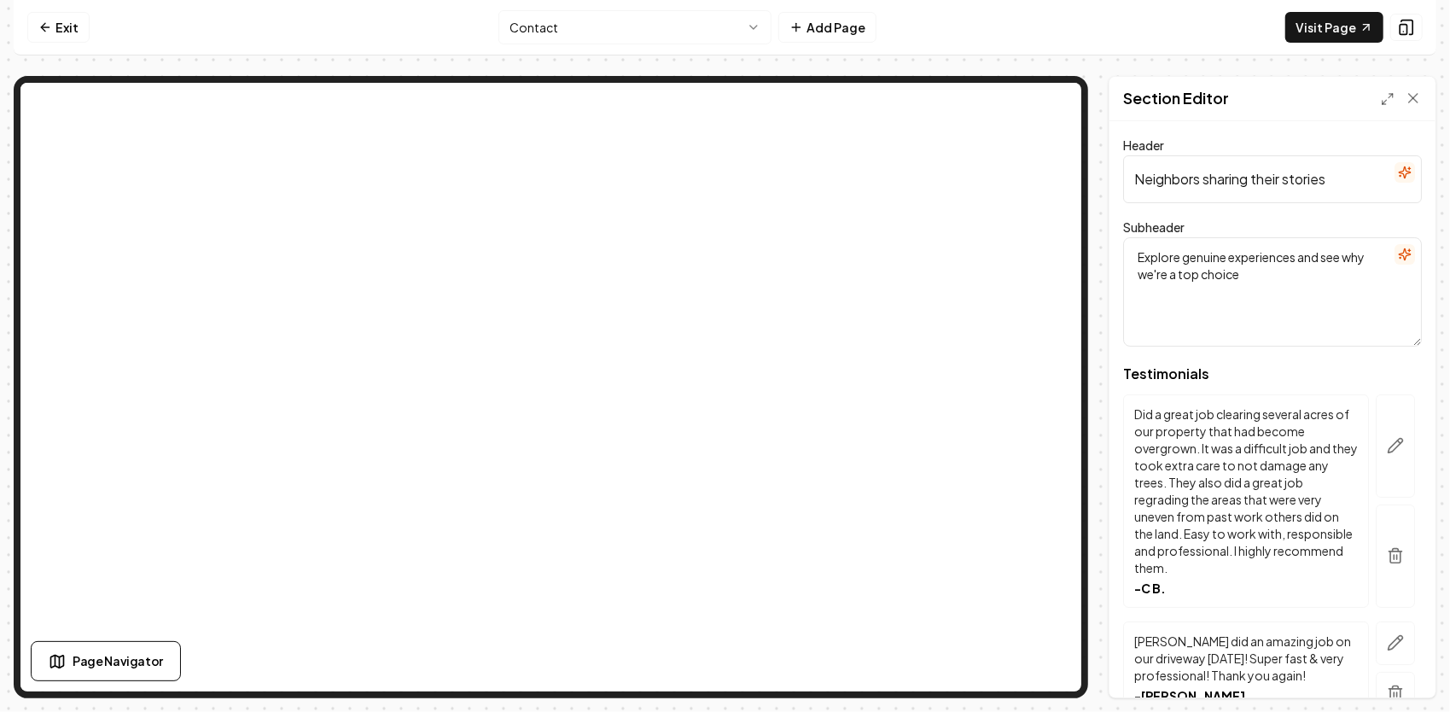
click at [642, 20] on html "Computer Required This feature is only available on a computer. Please switch t…" at bounding box center [725, 356] width 1450 height 712
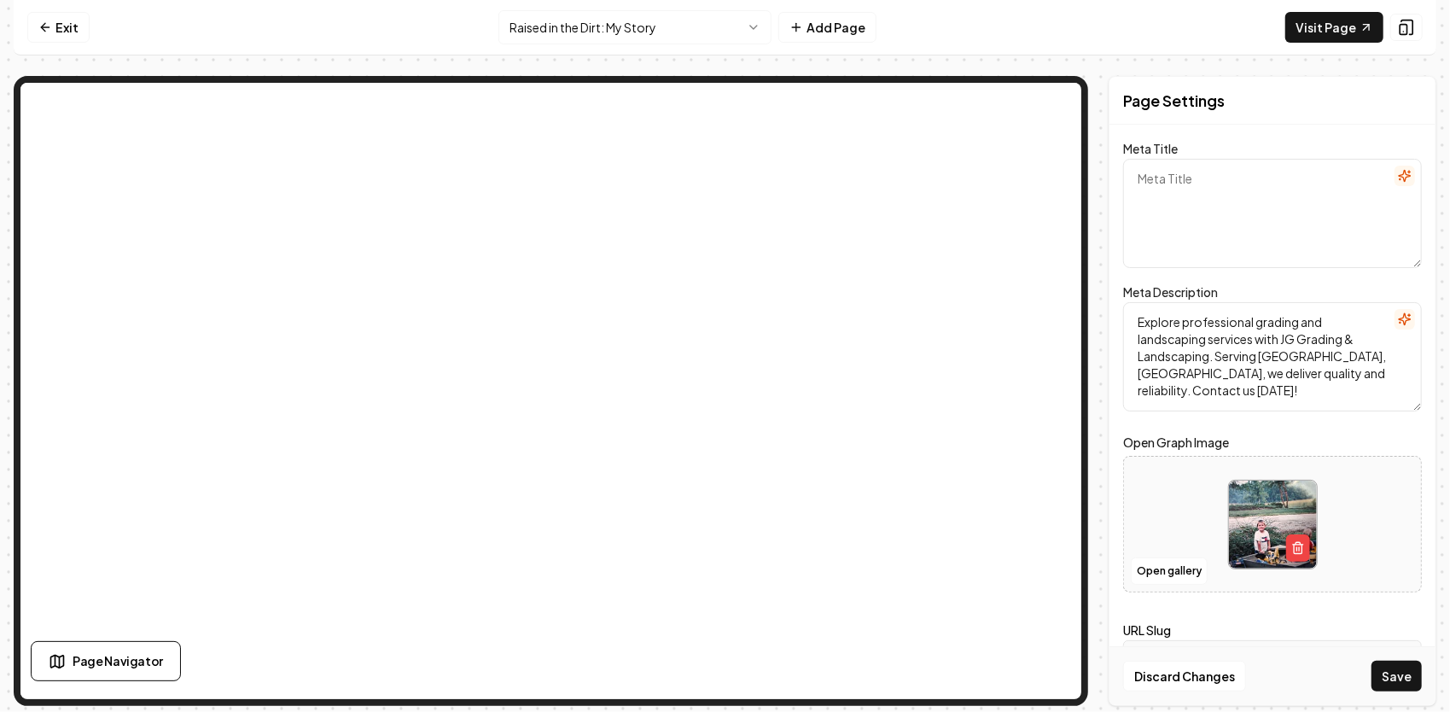
paste textarea "Raised in the Dirt | The Legacy Behind JG Grading & Landscaping"
type textarea "Raised in the Dirt | The Legacy Behind JG Grading & Landscaping"
drag, startPoint x: 1299, startPoint y: 385, endPoint x: 1096, endPoint y: 307, distance: 217.4
click at [1096, 307] on div "Page Settings Meta Title Raised in the Dirt | The Legacy Behind JG Grading & La…" at bounding box center [725, 391] width 1422 height 630
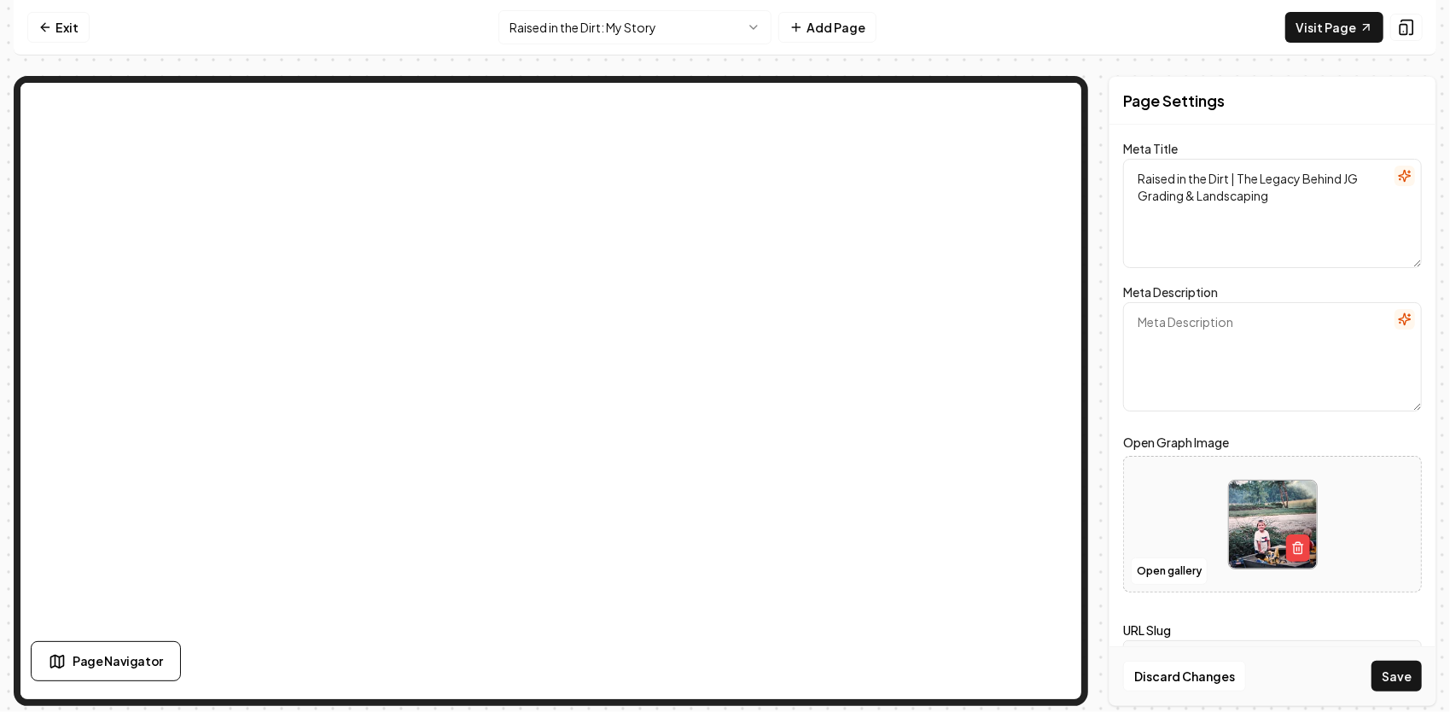
paste textarea "Discover the story behind JG Grading & Landscaping — a third-generation family …"
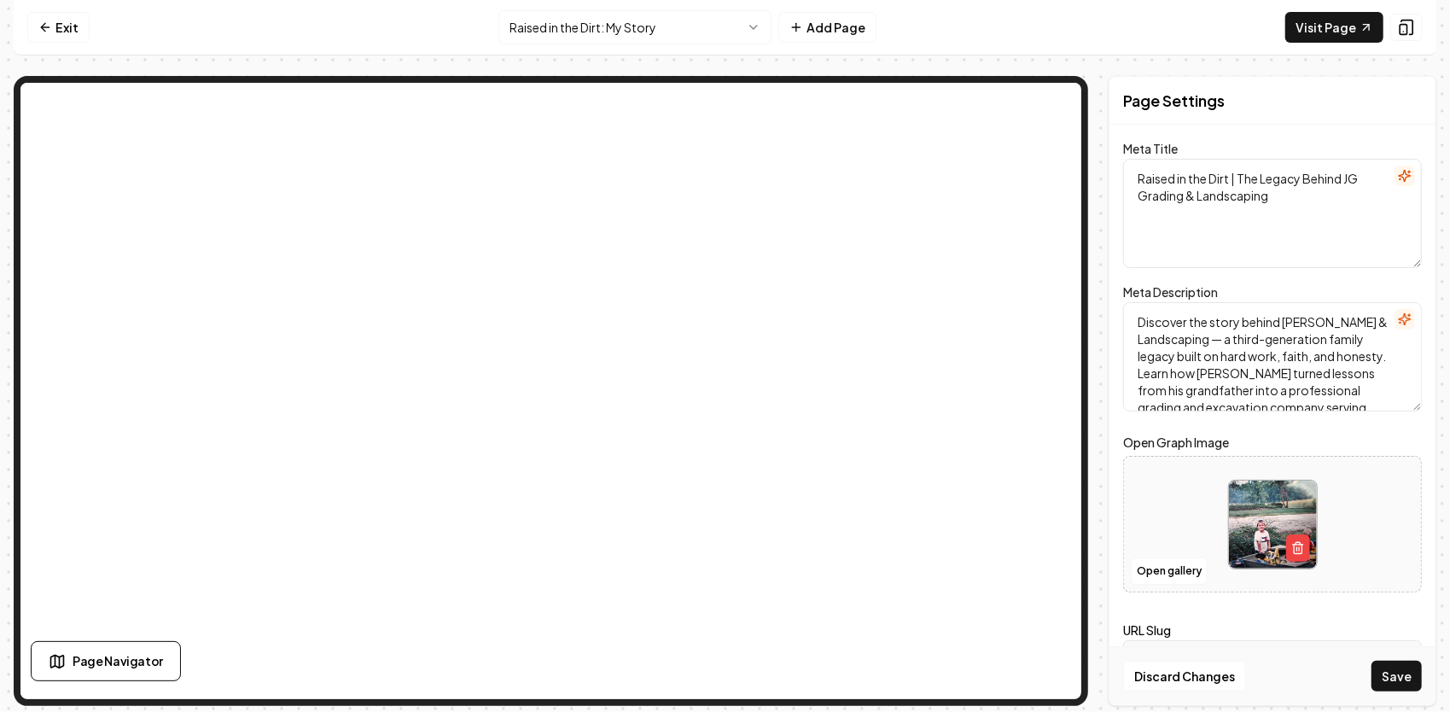
scroll to position [38, 0]
type textarea "Discover the story behind JG Grading & Landscaping — a third-generation family …"
click at [1394, 677] on button "Save" at bounding box center [1396, 675] width 50 height 31
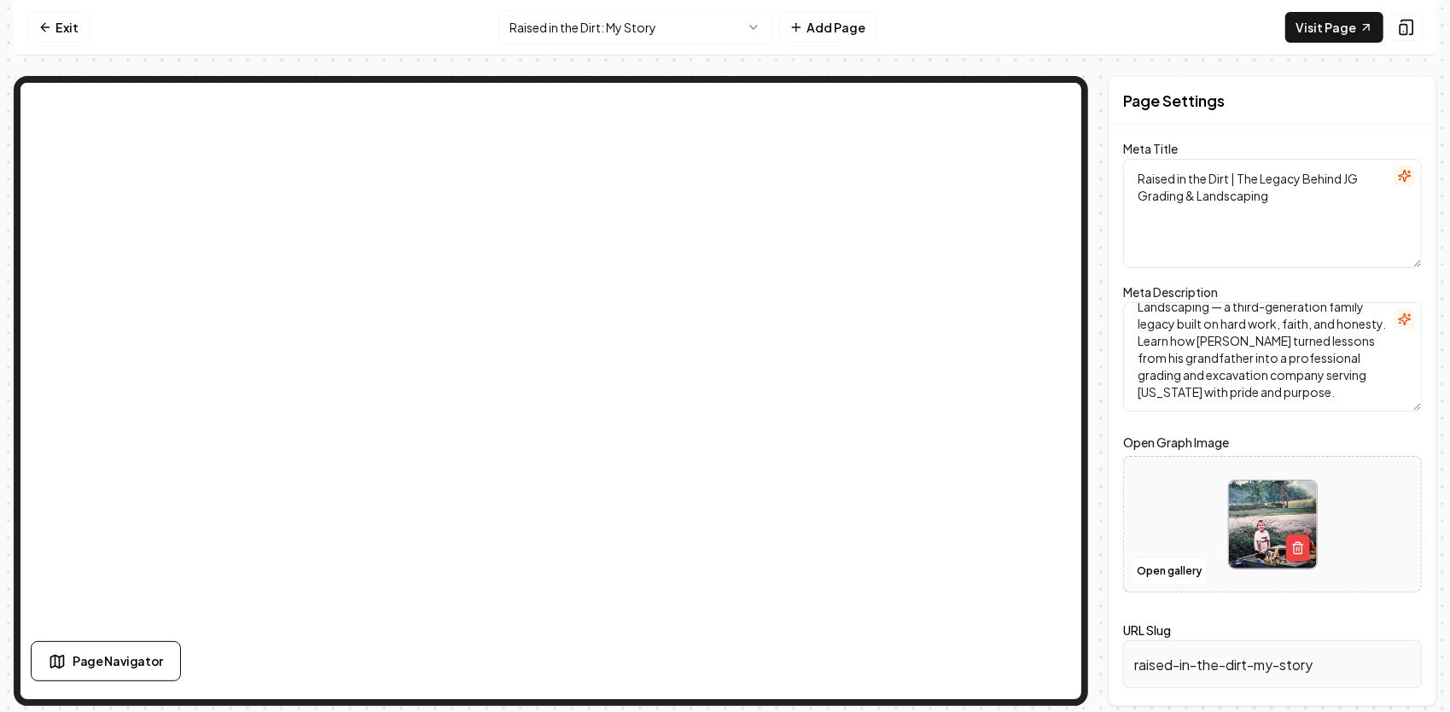
click at [717, 22] on html "Computer Required This feature is only available on a computer. Please switch t…" at bounding box center [725, 356] width 1450 height 712
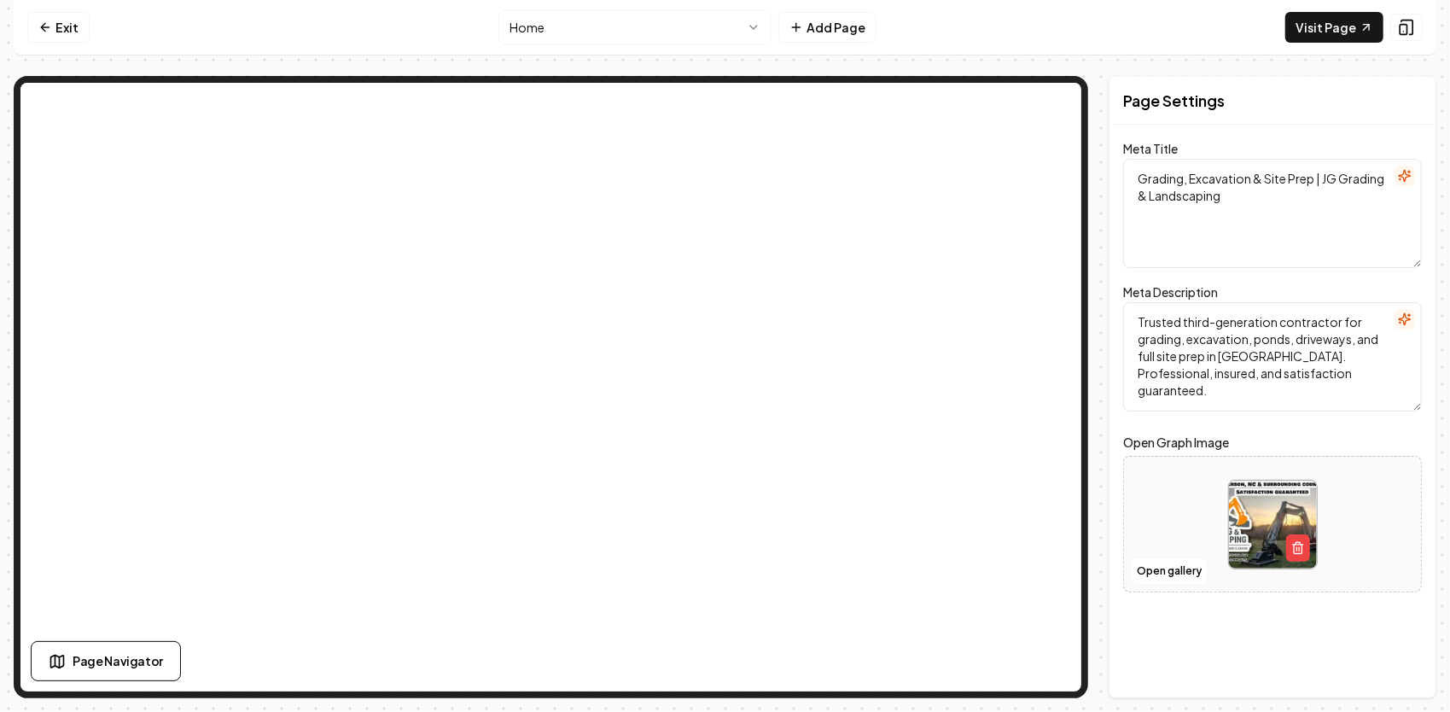
click at [746, 19] on html "Computer Required This feature is only available on a computer. Please switch t…" at bounding box center [725, 356] width 1450 height 712
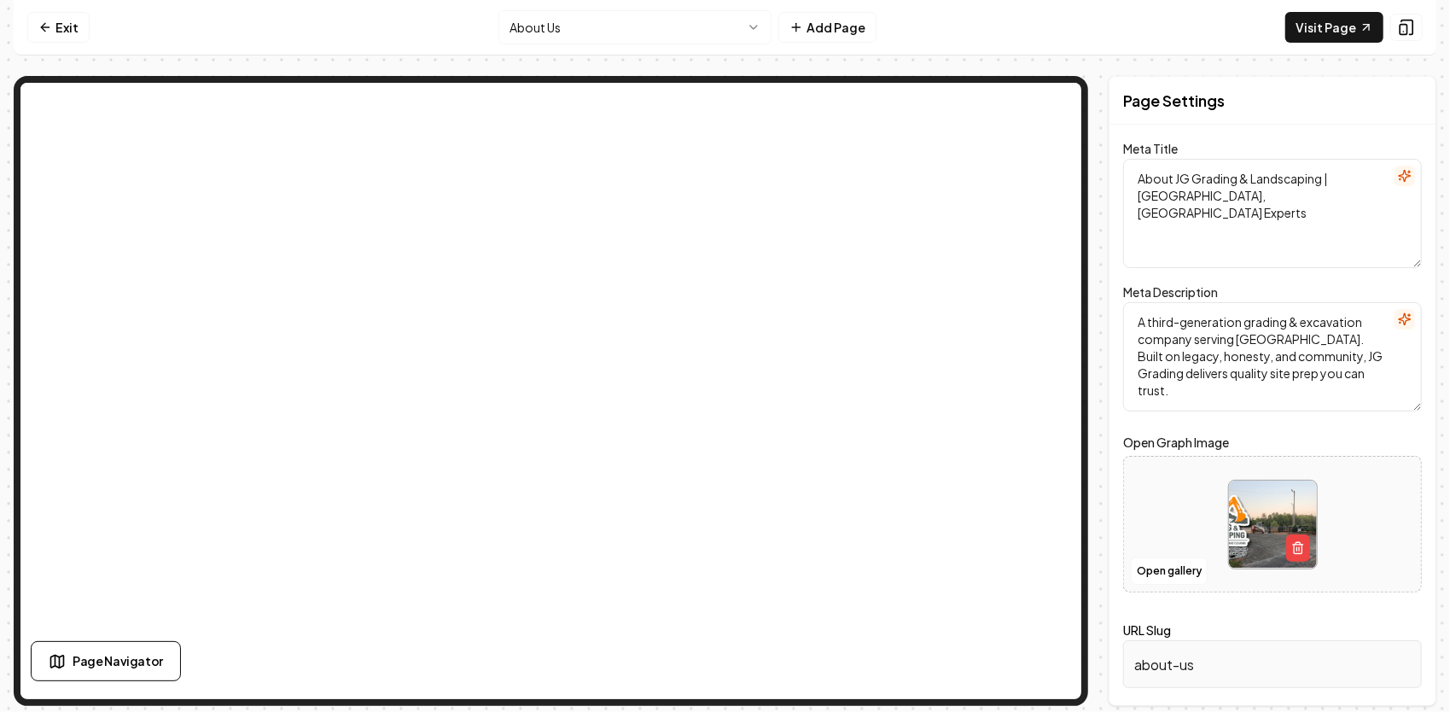
drag, startPoint x: 1331, startPoint y: 208, endPoint x: 1102, endPoint y: 145, distance: 237.2
click at [1102, 148] on div "Page Settings Meta Title About JG Grading & Landscaping | Henderson, NC Experts…" at bounding box center [725, 391] width 1422 height 630
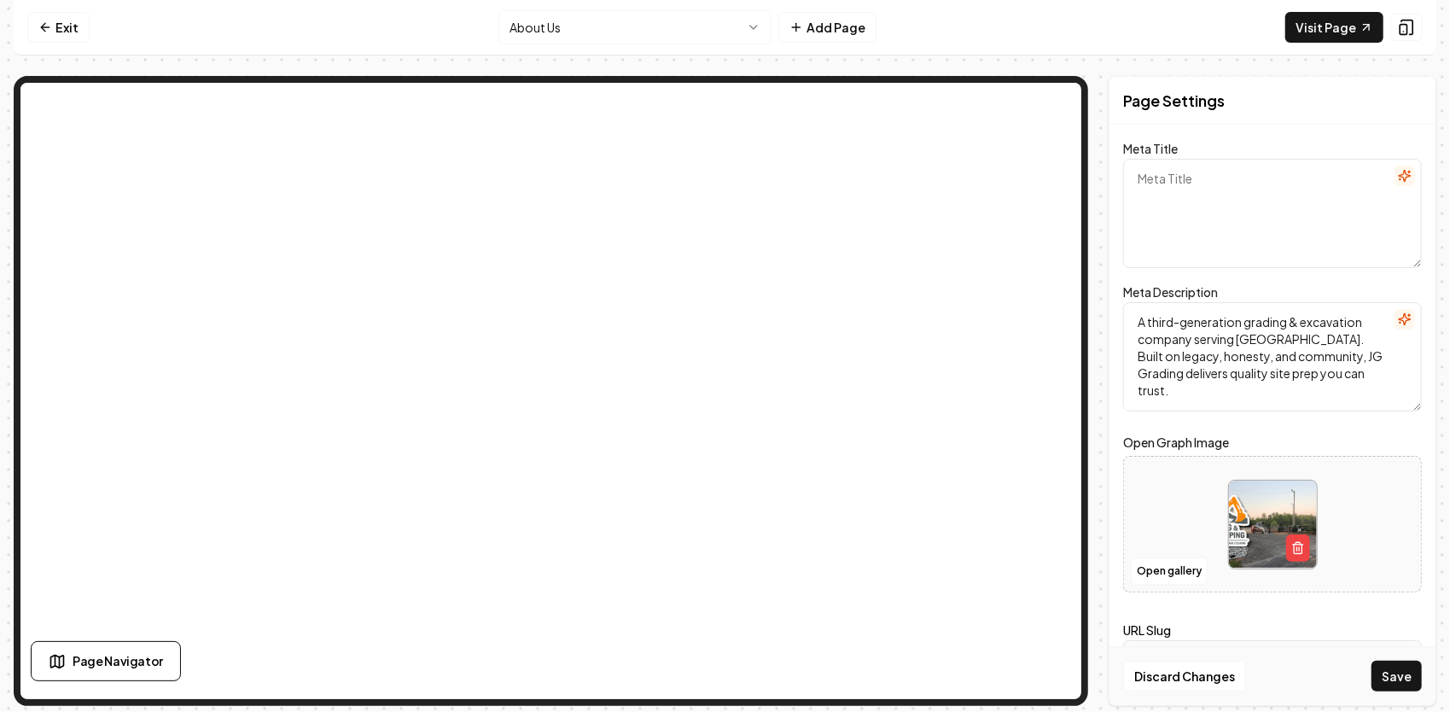
paste textarea "bout Us | JG Grading & Landscaping – A Legacy Built on Hard Work & Faith"
type textarea "bout Us | JG Grading & Landscaping – A Legacy Built on Hard Work & Faith"
drag, startPoint x: 1322, startPoint y: 376, endPoint x: 1119, endPoint y: 302, distance: 216.2
click at [1121, 304] on div "Page Settings Meta Title bout Us | JG Grading & Landscaping – A Legacy Built on…" at bounding box center [1272, 391] width 328 height 630
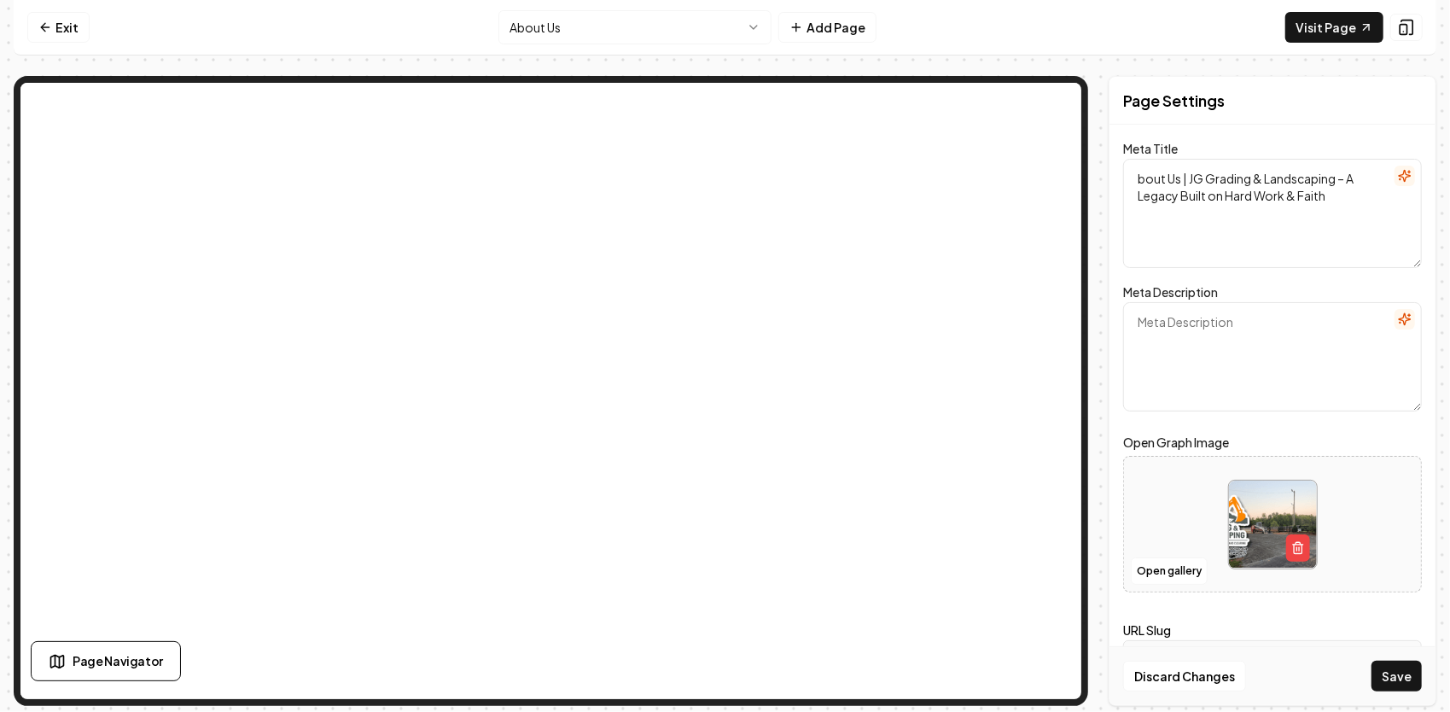
paste textarea "Learn about JG Grading & Landscaping, a third-generation family business proudl…"
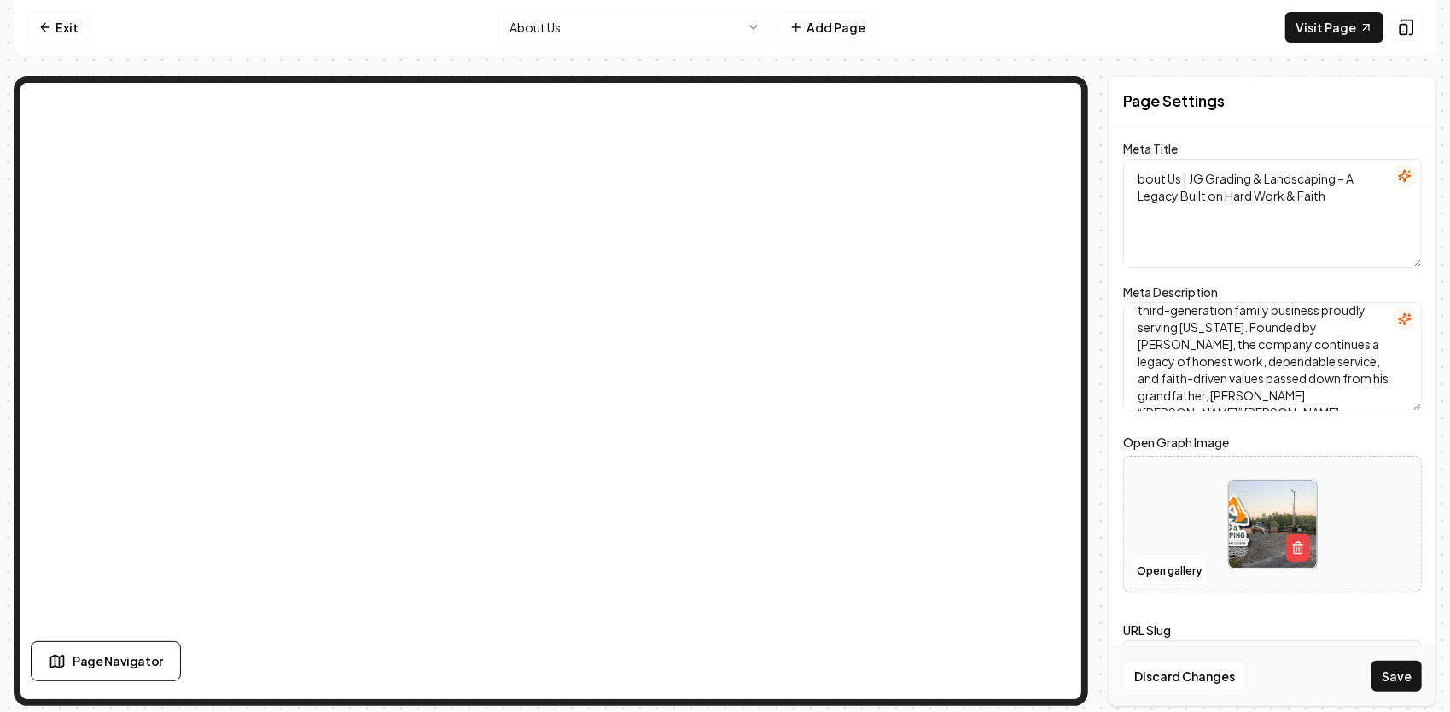
scroll to position [32, 0]
type textarea "Learn about JG Grading & Landscaping, a third-generation family business proudl…"
click at [1411, 672] on button "Save" at bounding box center [1396, 675] width 50 height 31
click at [679, 26] on html "Computer Required This feature is only available on a computer. Please switch t…" at bounding box center [725, 356] width 1450 height 712
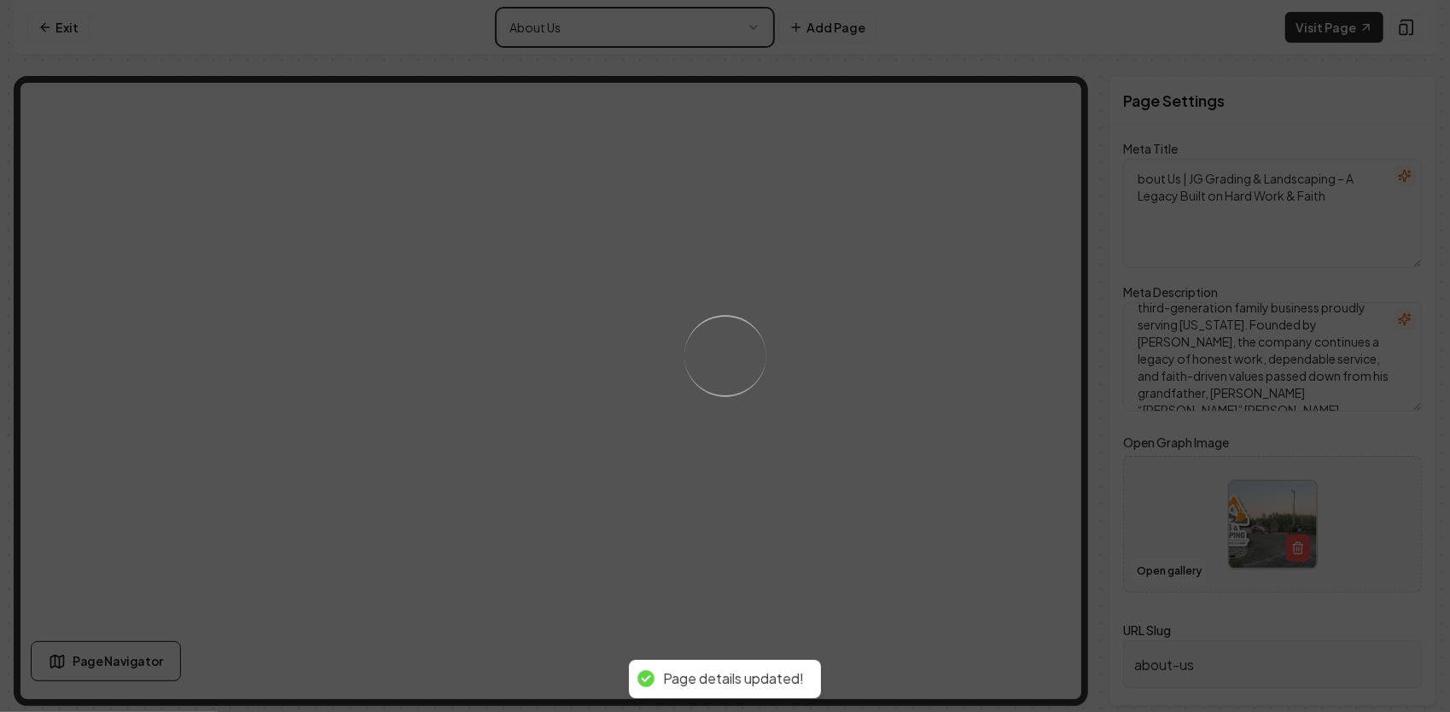
type textarea "Grading, Excavation & Site Prep | JG Grading & Landscaping"
type textarea "Trusted third-generation contractor for grading, excavation, ponds, driveways, …"
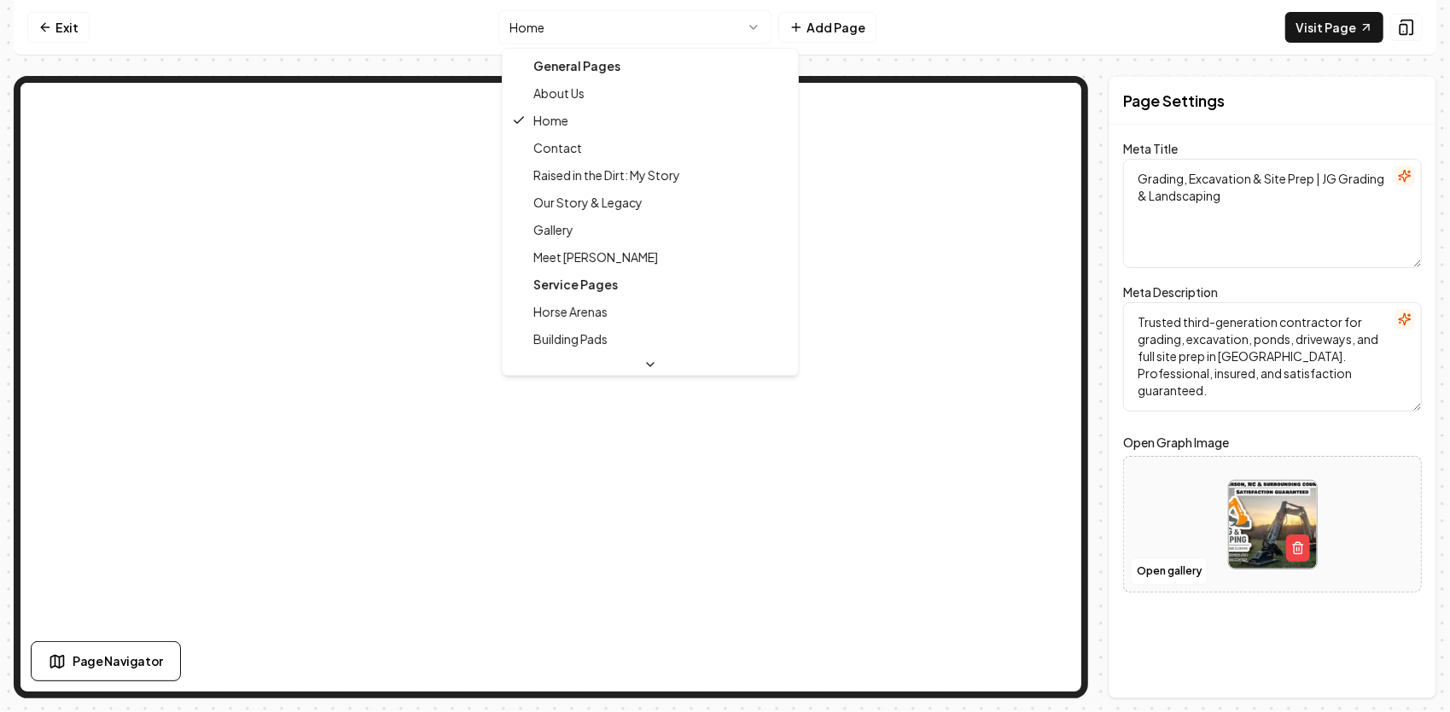
click at [686, 18] on html "Computer Required This feature is only available on a computer. Please switch t…" at bounding box center [725, 356] width 1450 height 712
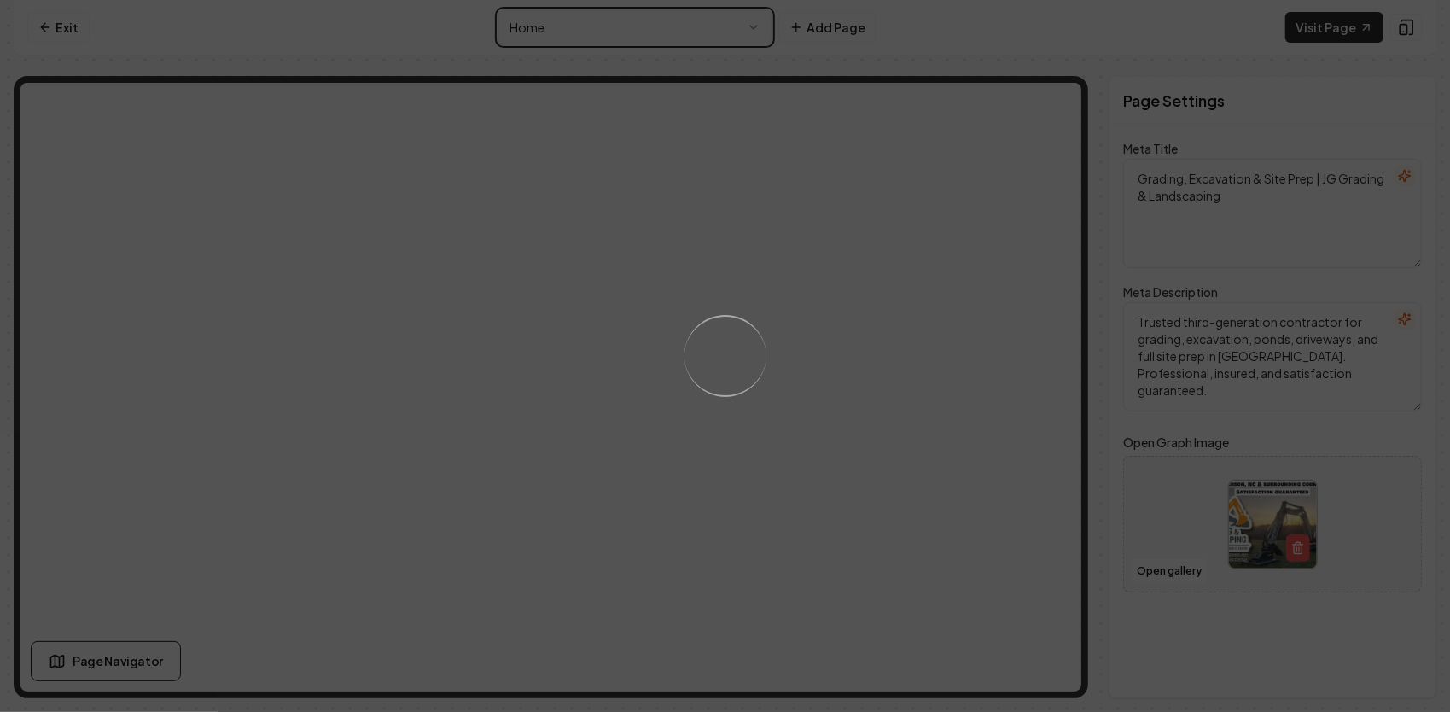
type textarea "bout Us | JG Grading & Landscaping – A Legacy Built on Hard Work & Faith"
type textarea "Learn about JG Grading & Landscaping, a third-generation family business proudl…"
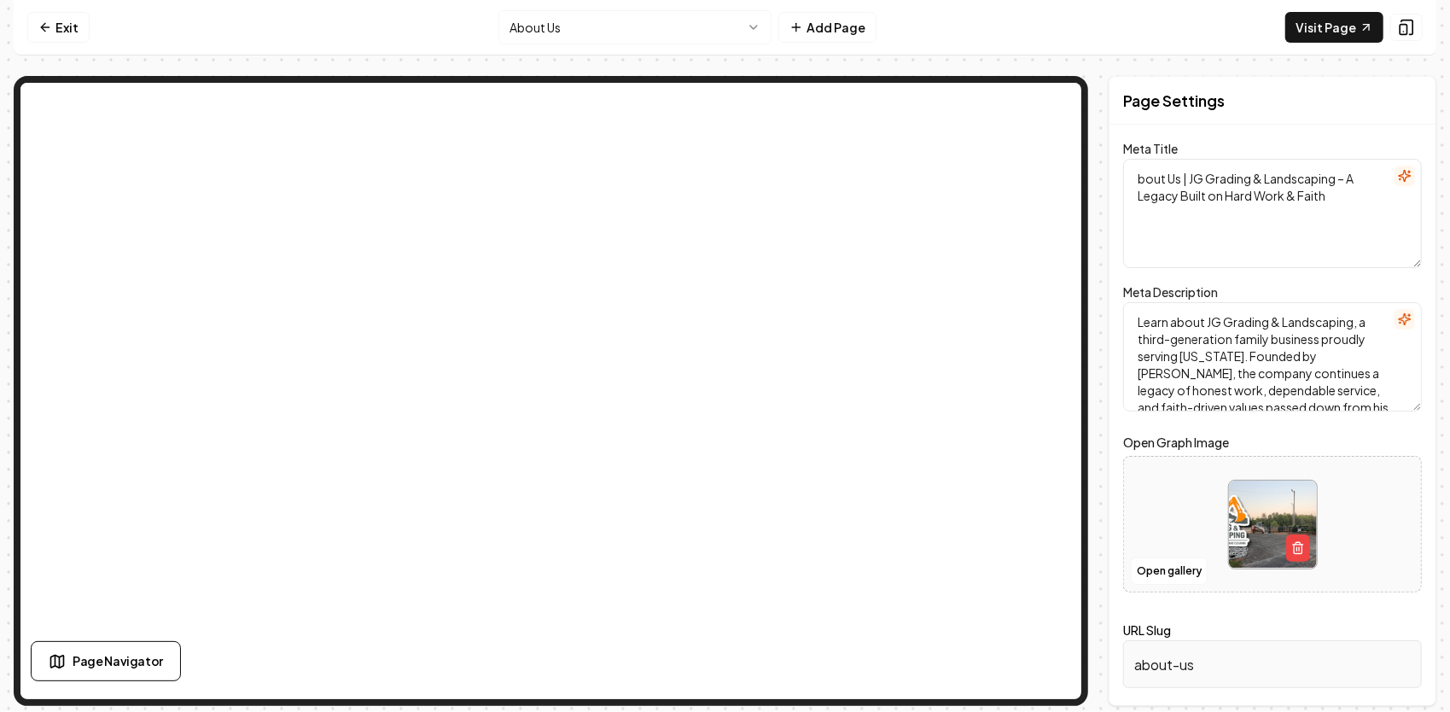
click at [1137, 179] on textarea "bout Us | JG Grading & Landscaping – A Legacy Built on Hard Work & Faith" at bounding box center [1272, 213] width 299 height 109
click at [1401, 670] on button "Save" at bounding box center [1396, 675] width 50 height 31
click at [693, 20] on html "Computer Required This feature is only available on a computer. Please switch t…" at bounding box center [725, 356] width 1450 height 712
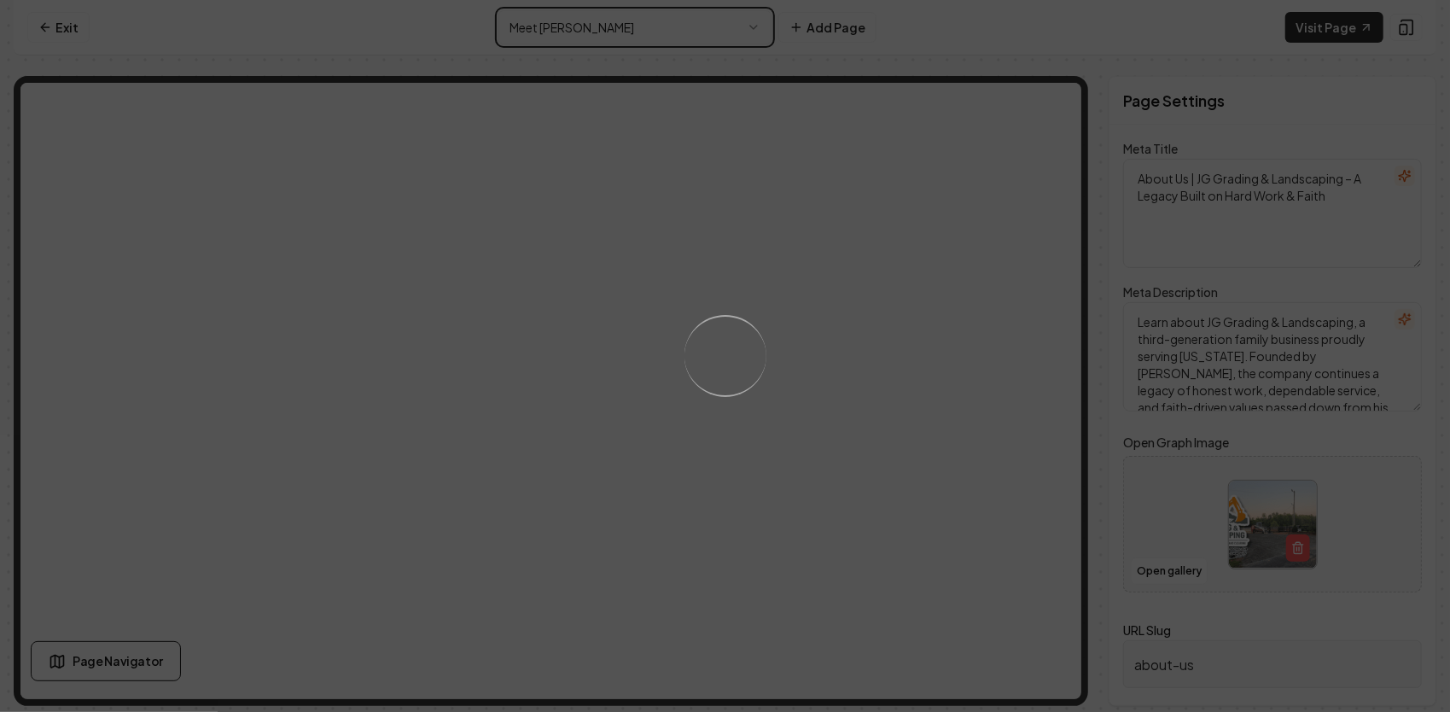
type textarea "Meet JG | Henderson NC Grading Contractor & Family Legacy | JG Grading & Landsc…"
type textarea "Meet John Glover, owner of JG Grading & Landscaping in Henderson, NC. A third-g…"
type input "meet-jg"
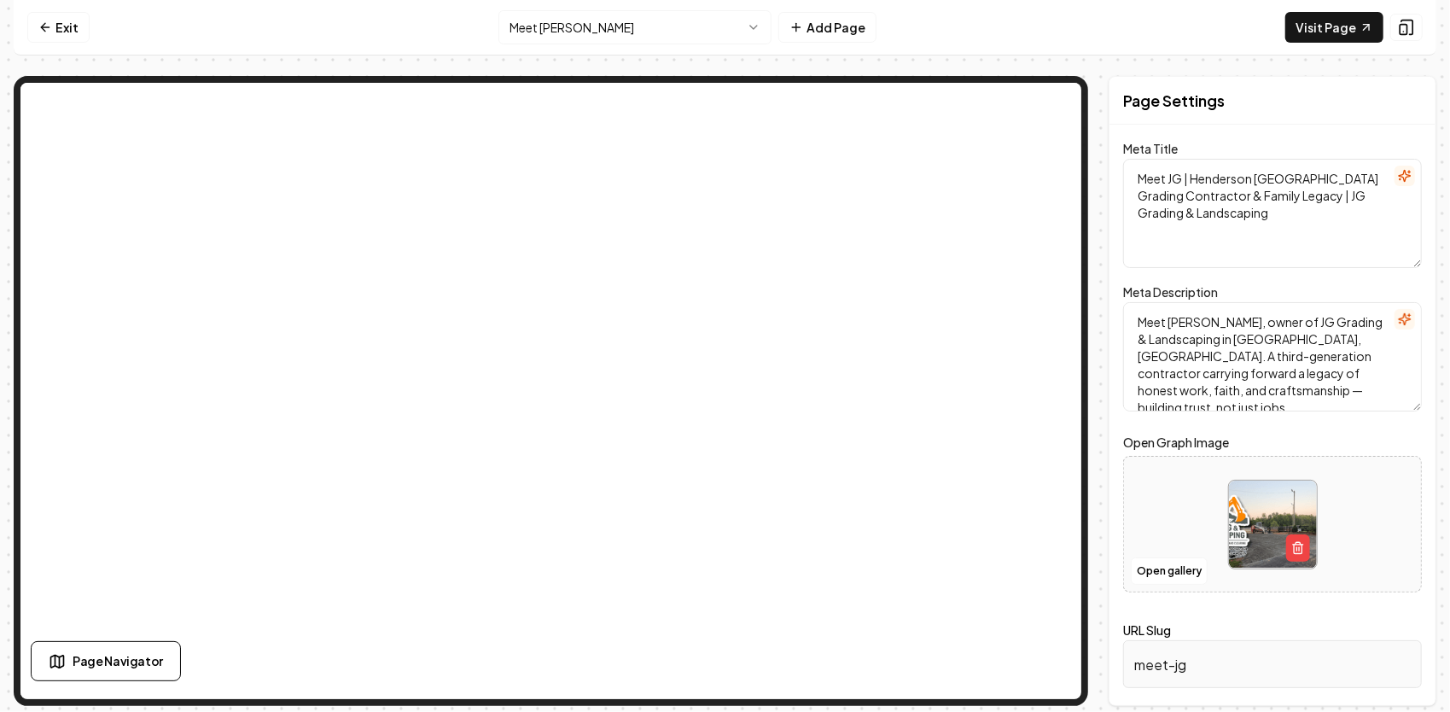
click at [701, 32] on html "Computer Required This feature is only available on a computer. Please switch t…" at bounding box center [725, 356] width 1450 height 712
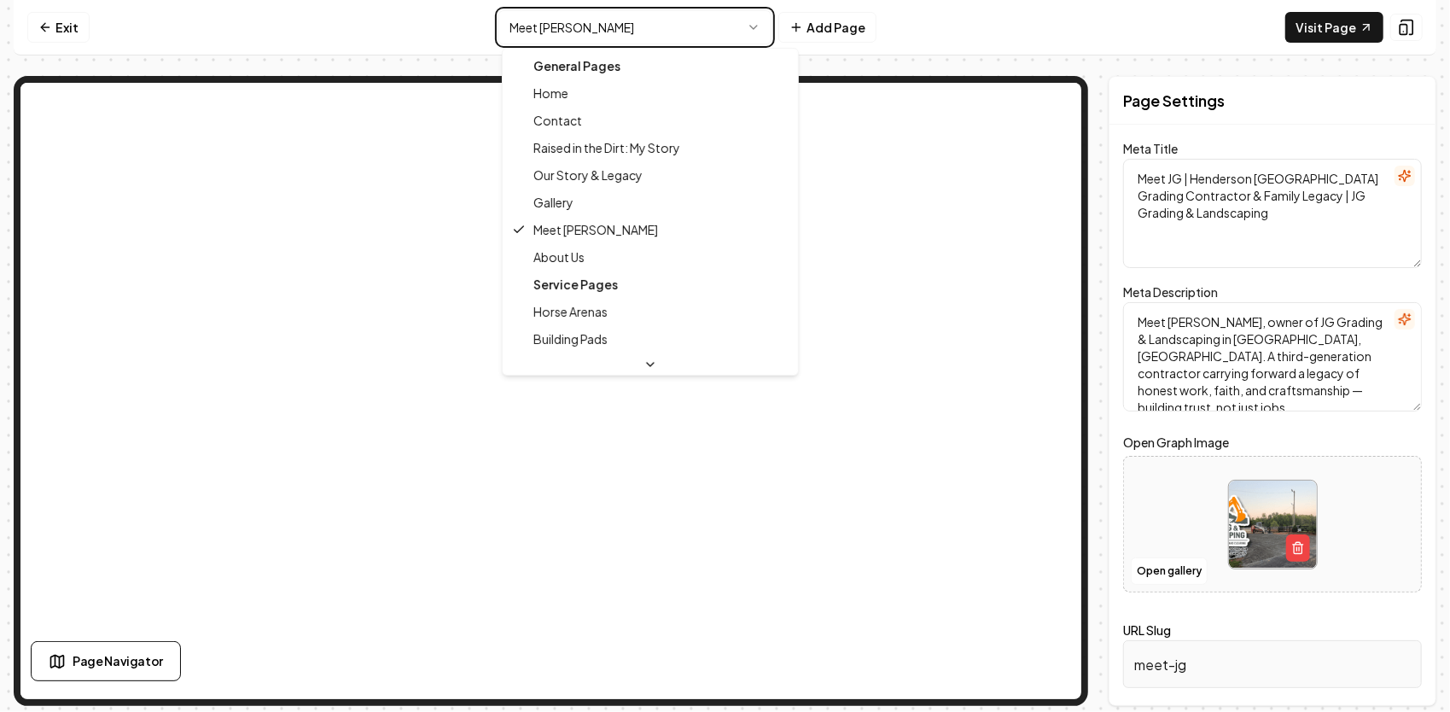
type textarea "About Us | JG Grading & Landscaping – A Legacy Built on Hard Work & Faith"
type textarea "Learn about JG Grading & Landscaping, a third-generation family business proudl…"
type input "about-us"
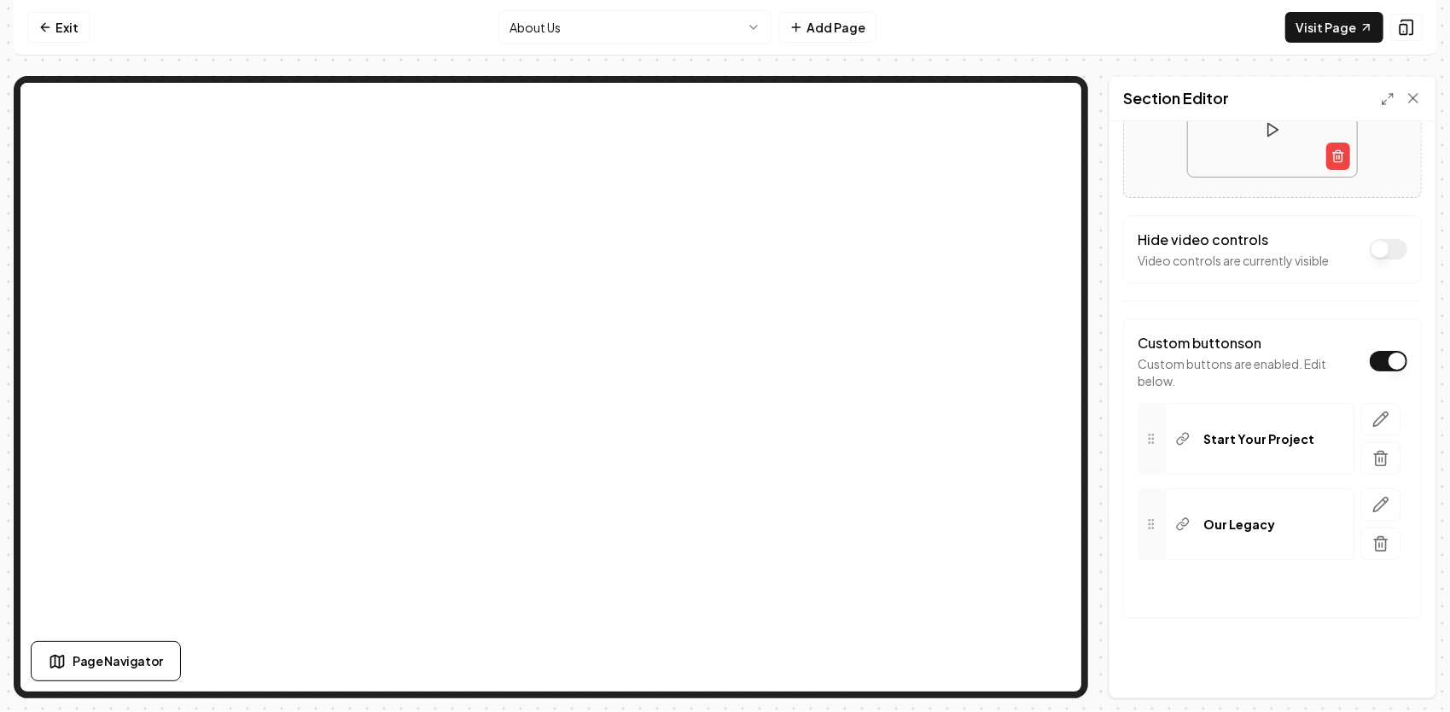
scroll to position [464, 0]
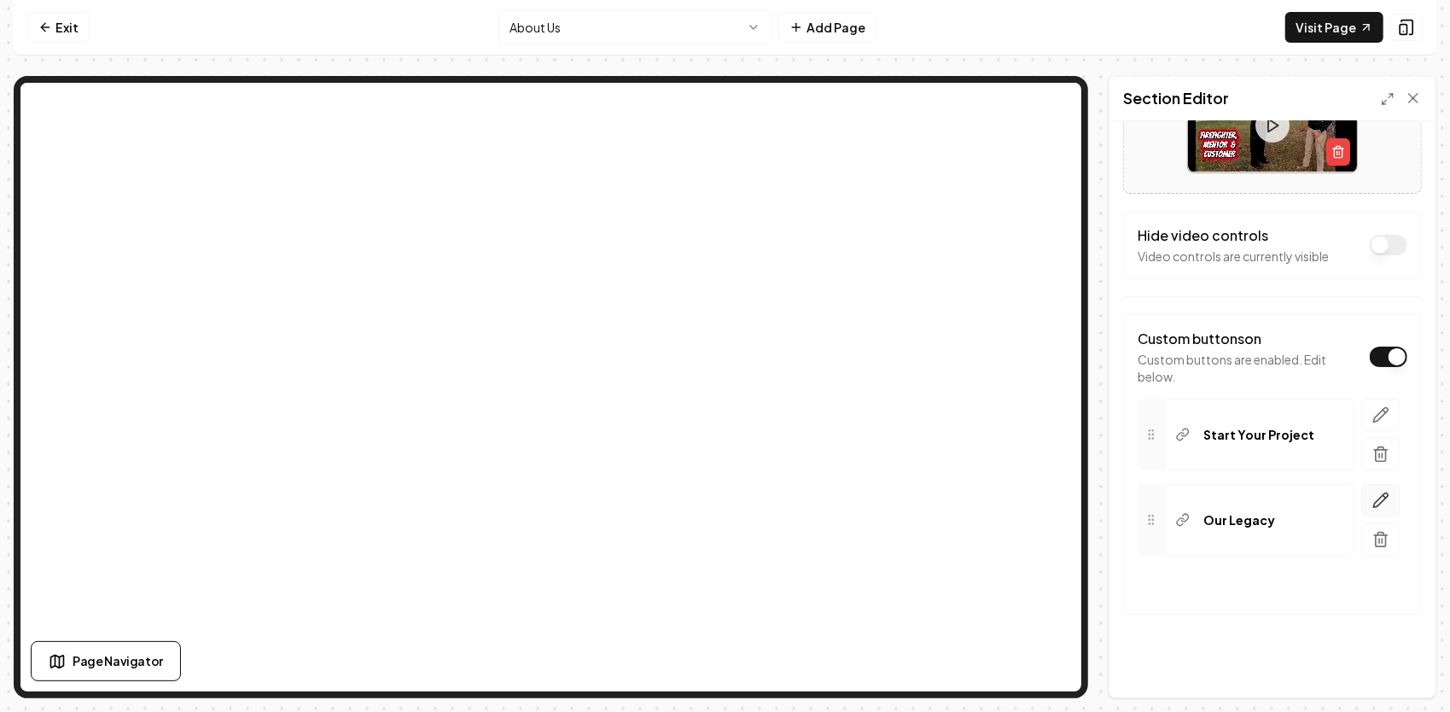
click at [1372, 499] on icon "button" at bounding box center [1380, 499] width 17 height 17
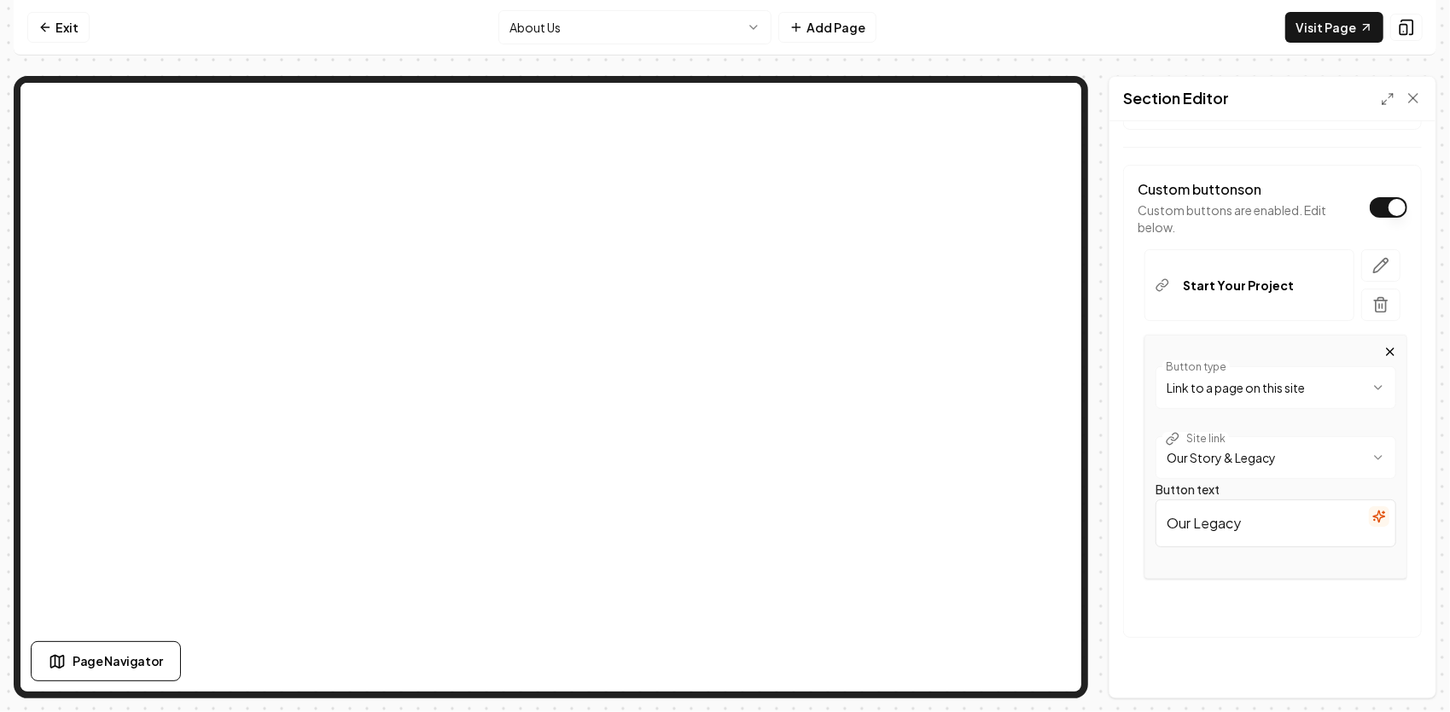
scroll to position [635, 0]
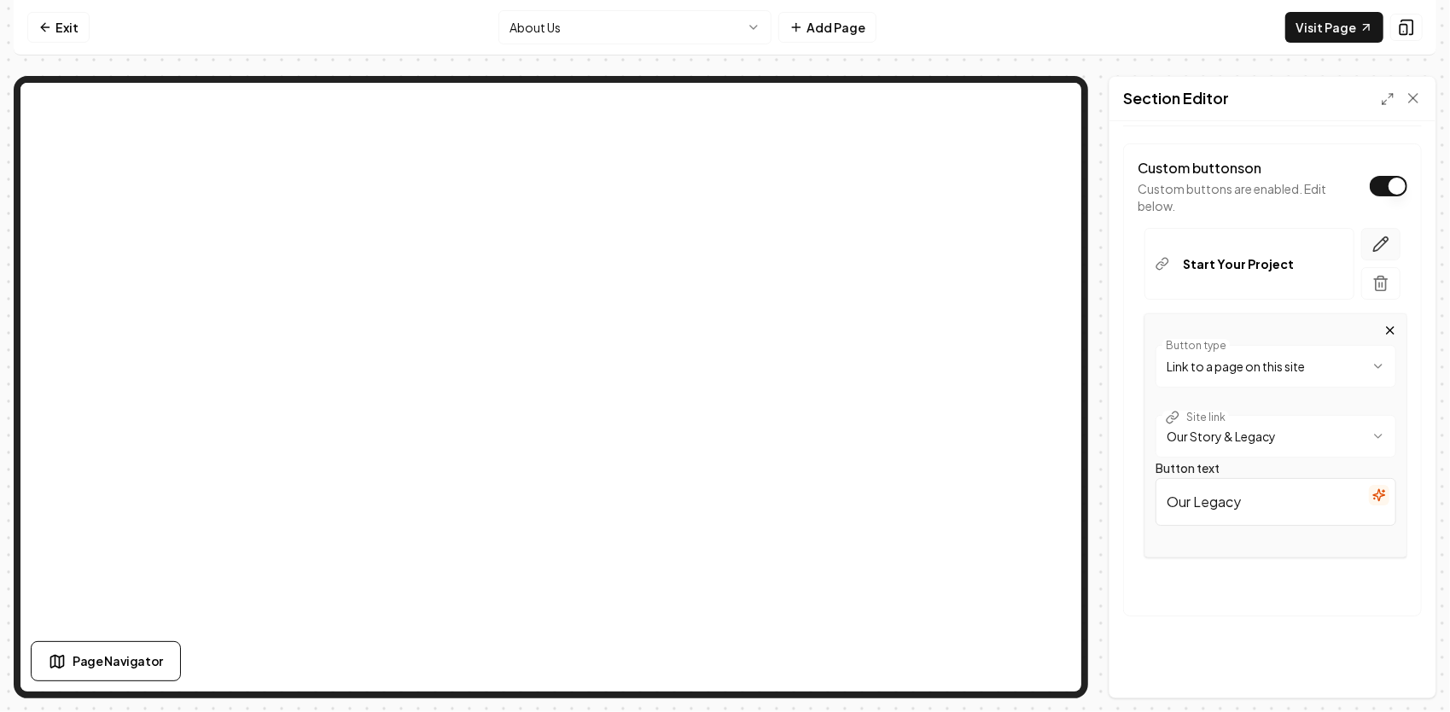
click at [1372, 236] on icon "button" at bounding box center [1380, 244] width 17 height 17
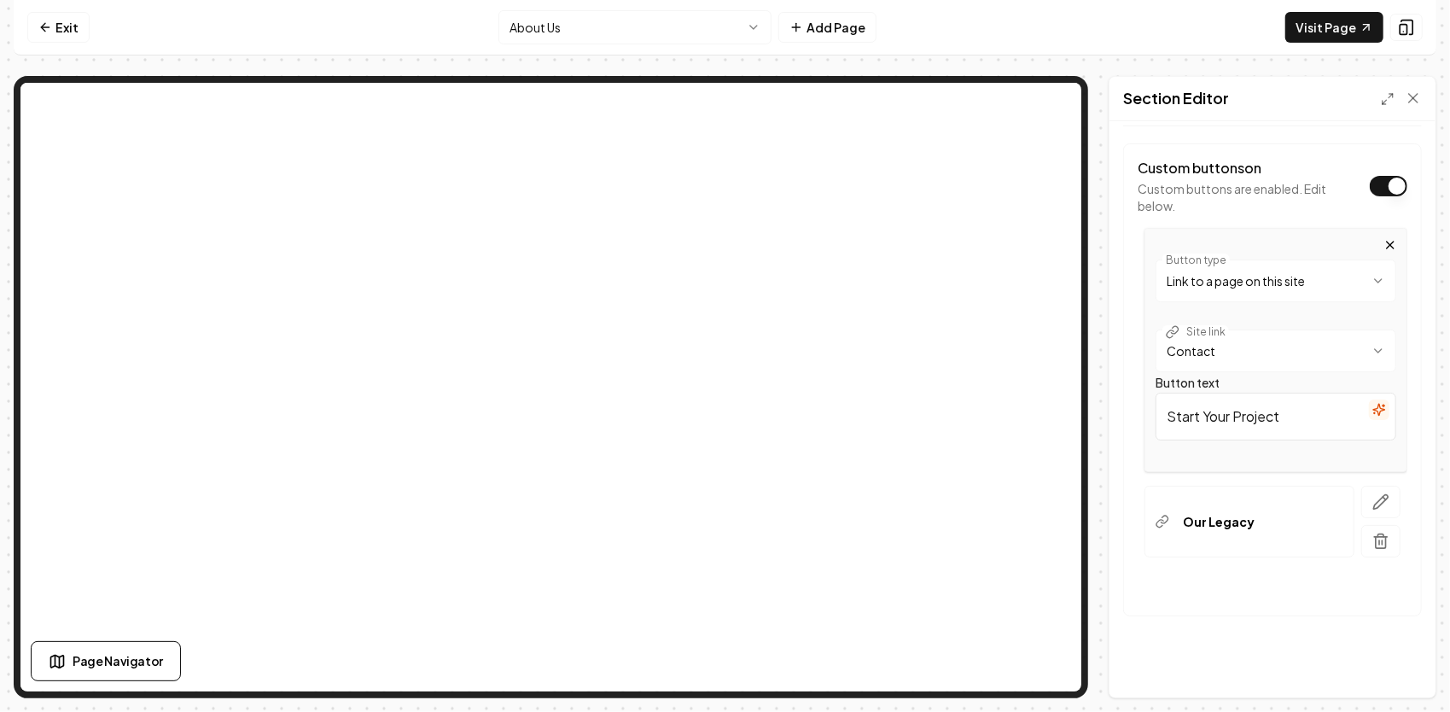
drag, startPoint x: 1285, startPoint y: 415, endPoint x: 1154, endPoint y: 391, distance: 133.6
click at [1154, 391] on div "**********" at bounding box center [1275, 350] width 263 height 244
type input "Meet [PERSON_NAME]"
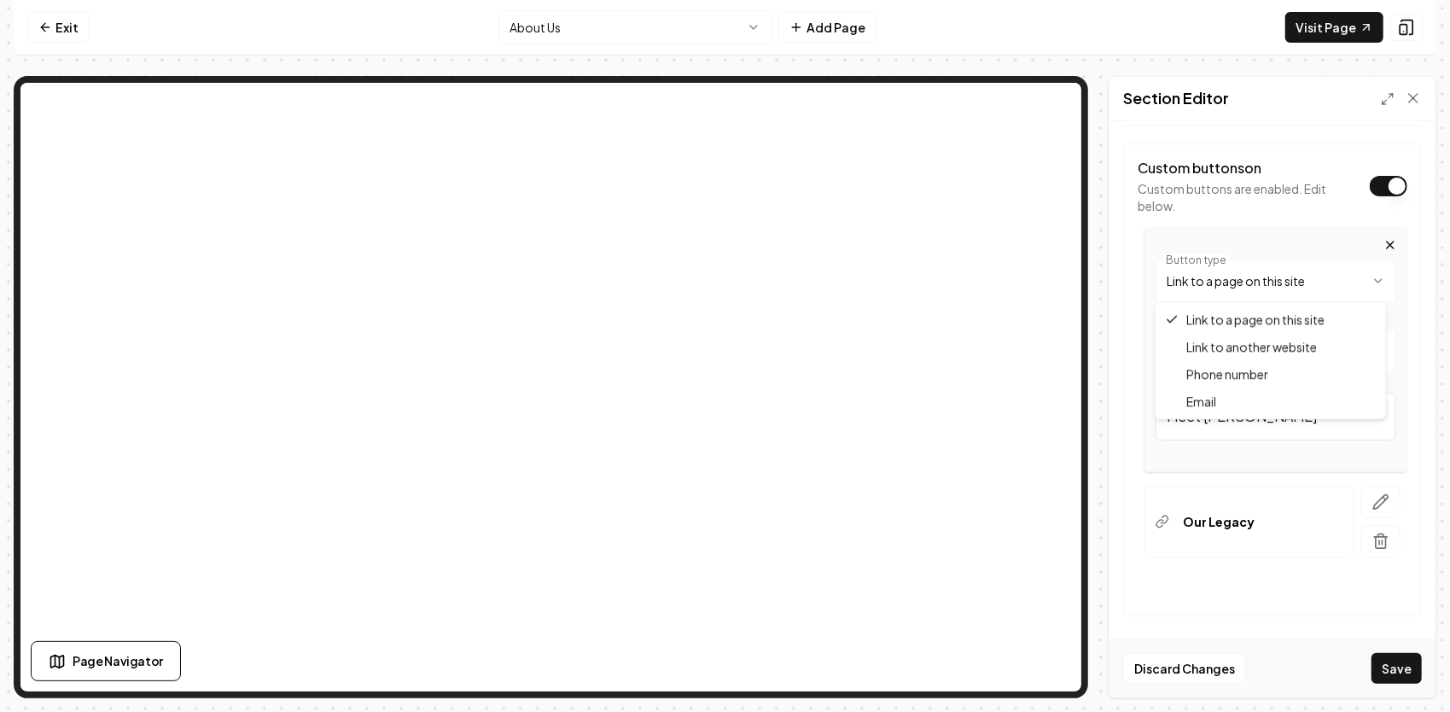
click at [1311, 278] on html "**********" at bounding box center [725, 356] width 1450 height 712
click at [1276, 349] on html "**********" at bounding box center [725, 356] width 1450 height 712
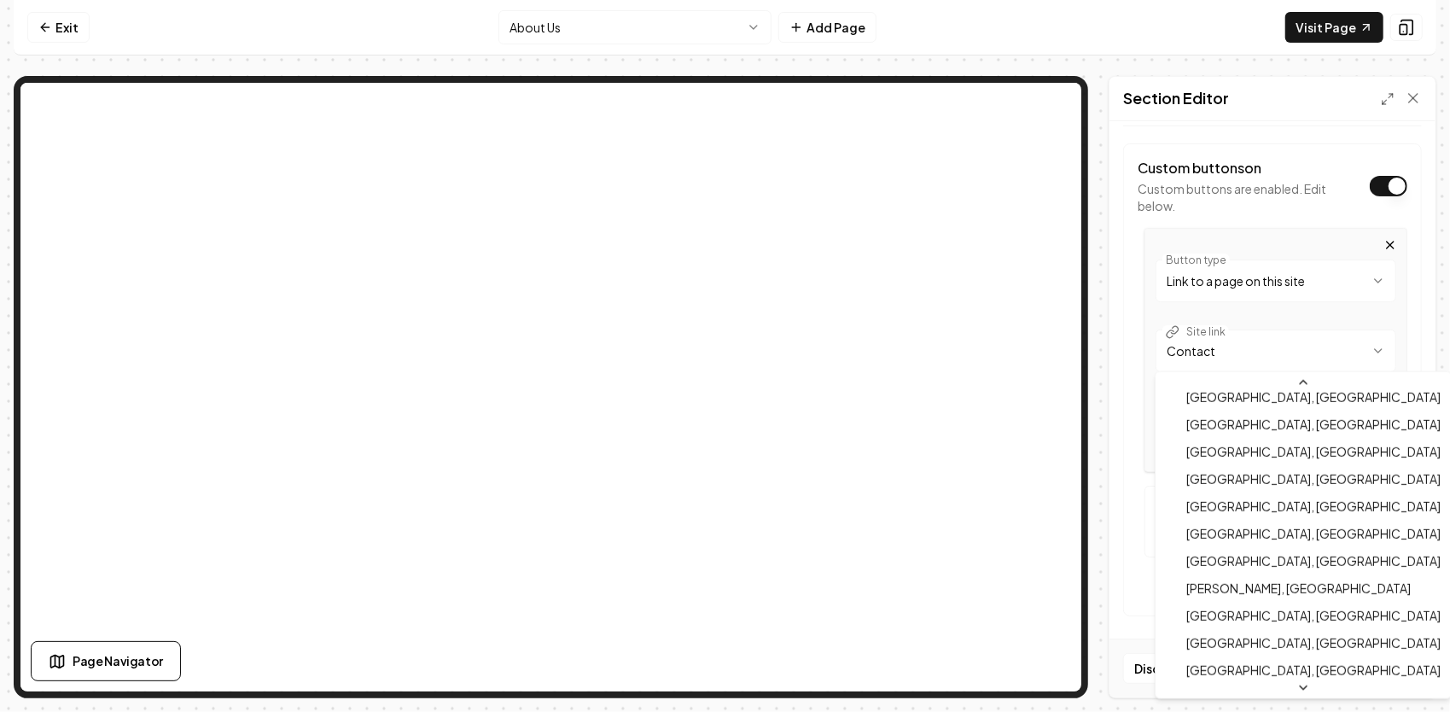
scroll to position [1230, 0]
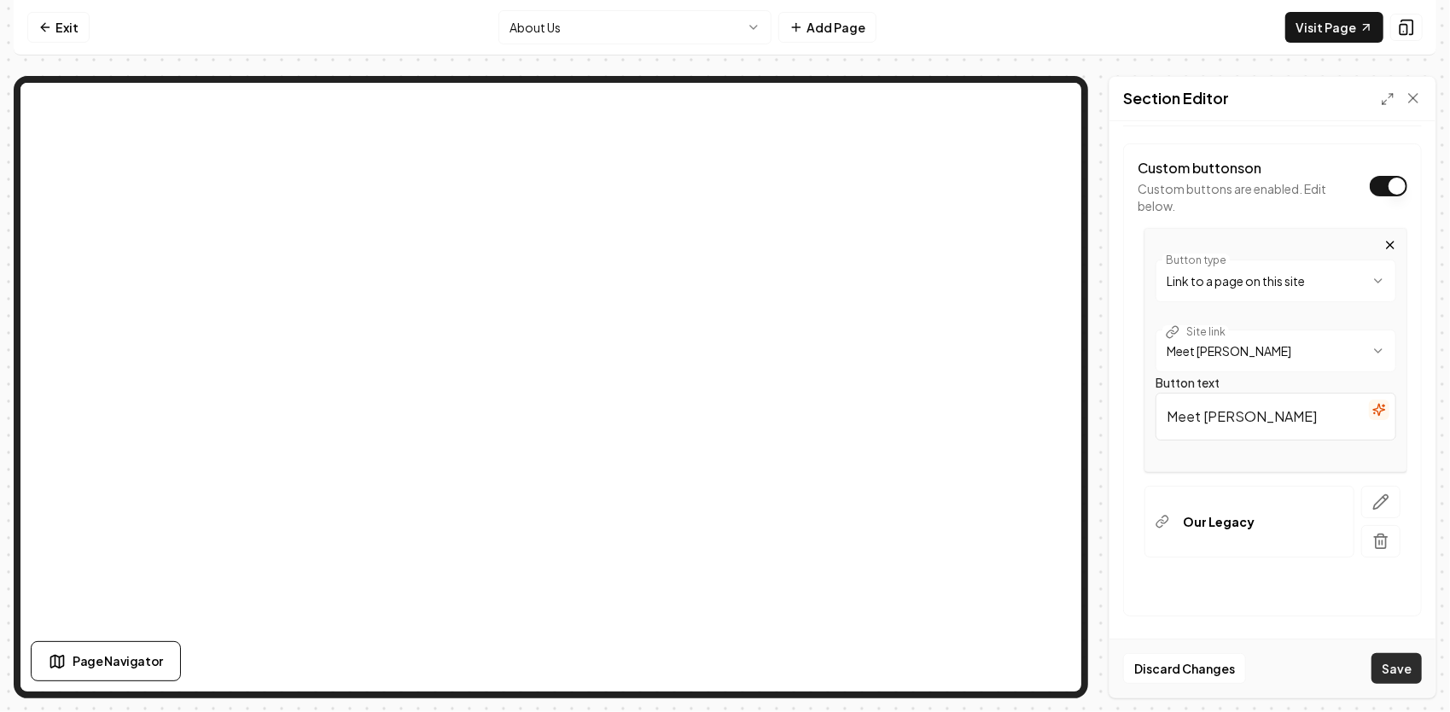
click at [1399, 671] on button "Save" at bounding box center [1396, 668] width 50 height 31
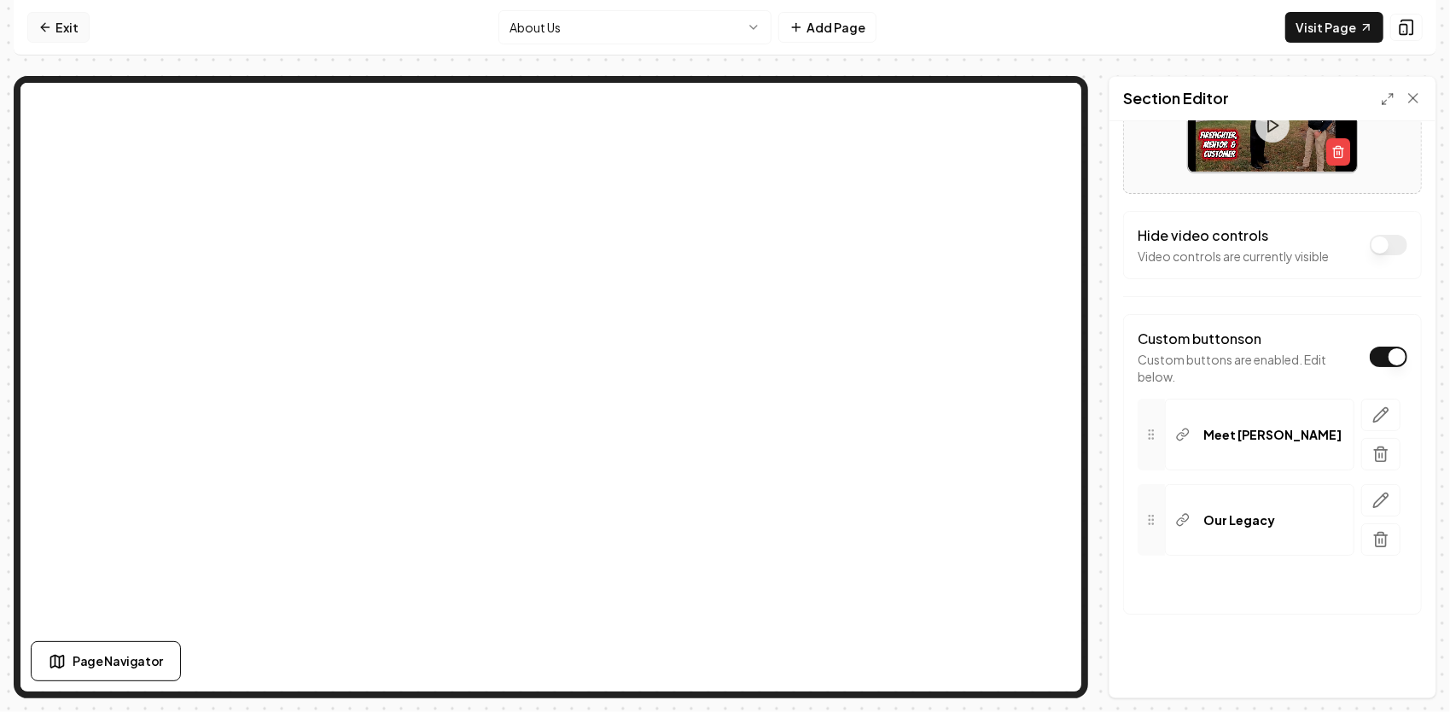
click at [67, 25] on link "Exit" at bounding box center [58, 27] width 62 height 31
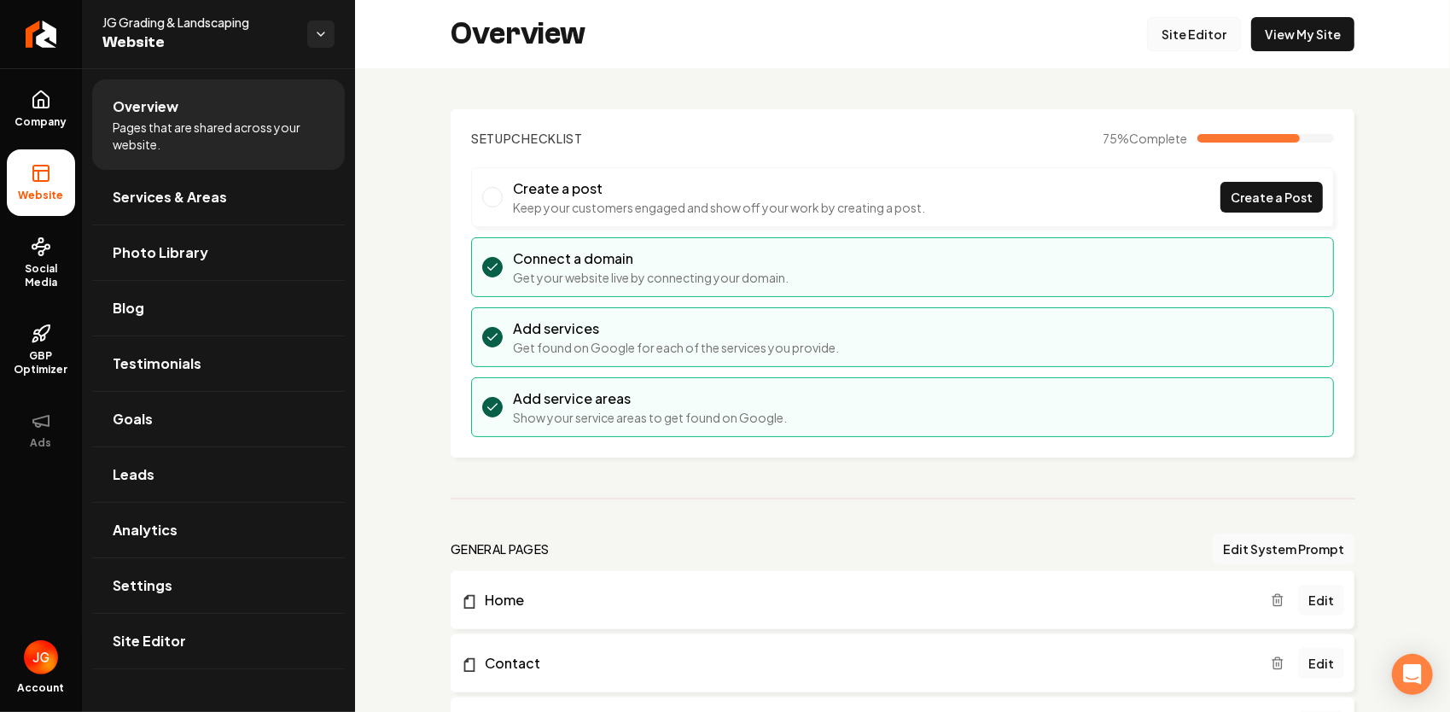
click at [1193, 38] on link "Site Editor" at bounding box center [1194, 34] width 94 height 34
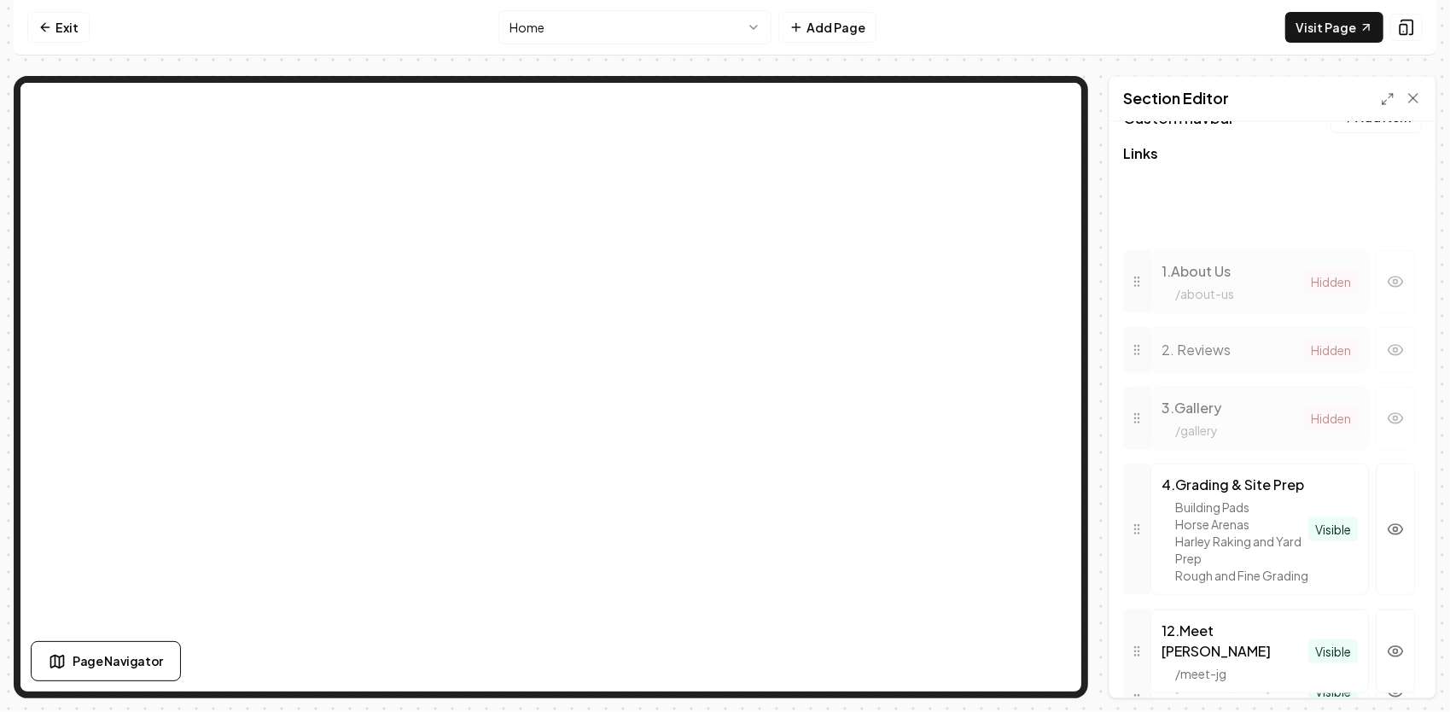
scroll to position [407, 0]
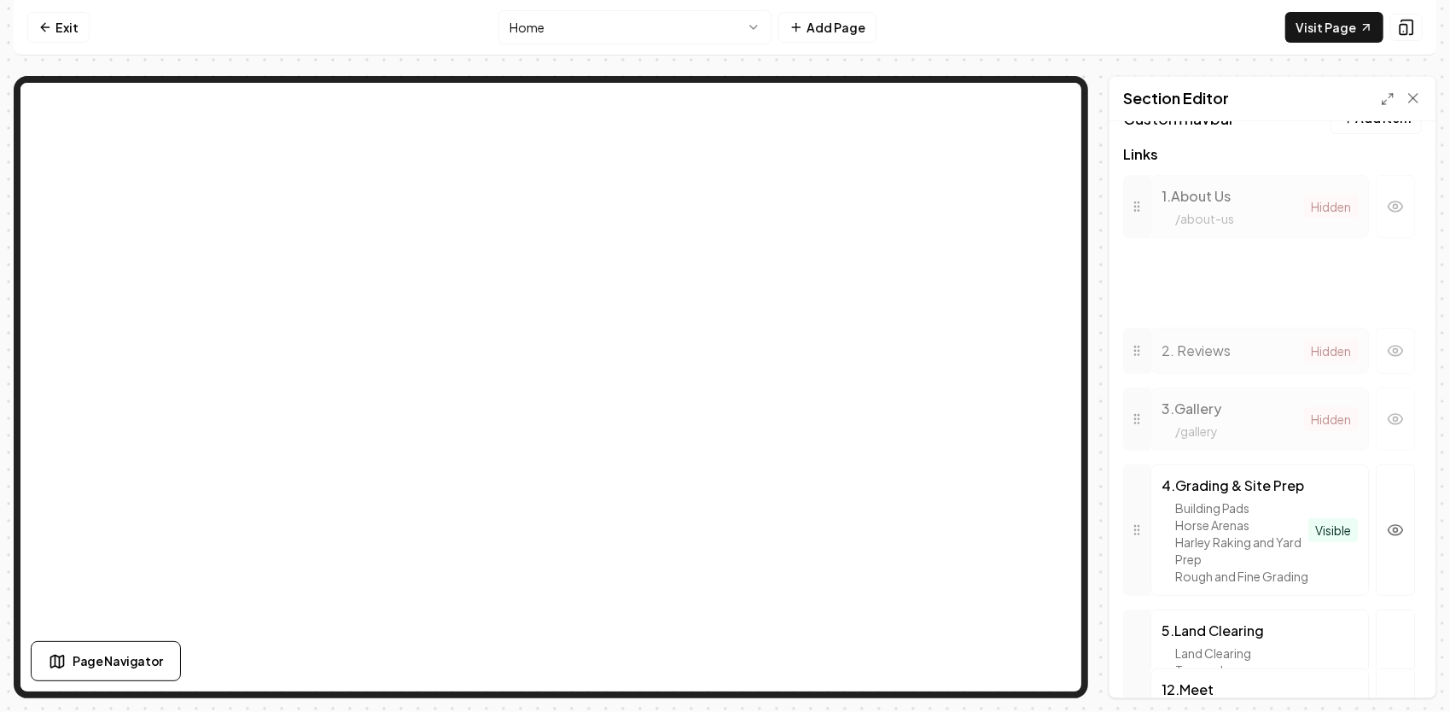
drag, startPoint x: 1140, startPoint y: 444, endPoint x: 1295, endPoint y: 279, distance: 226.4
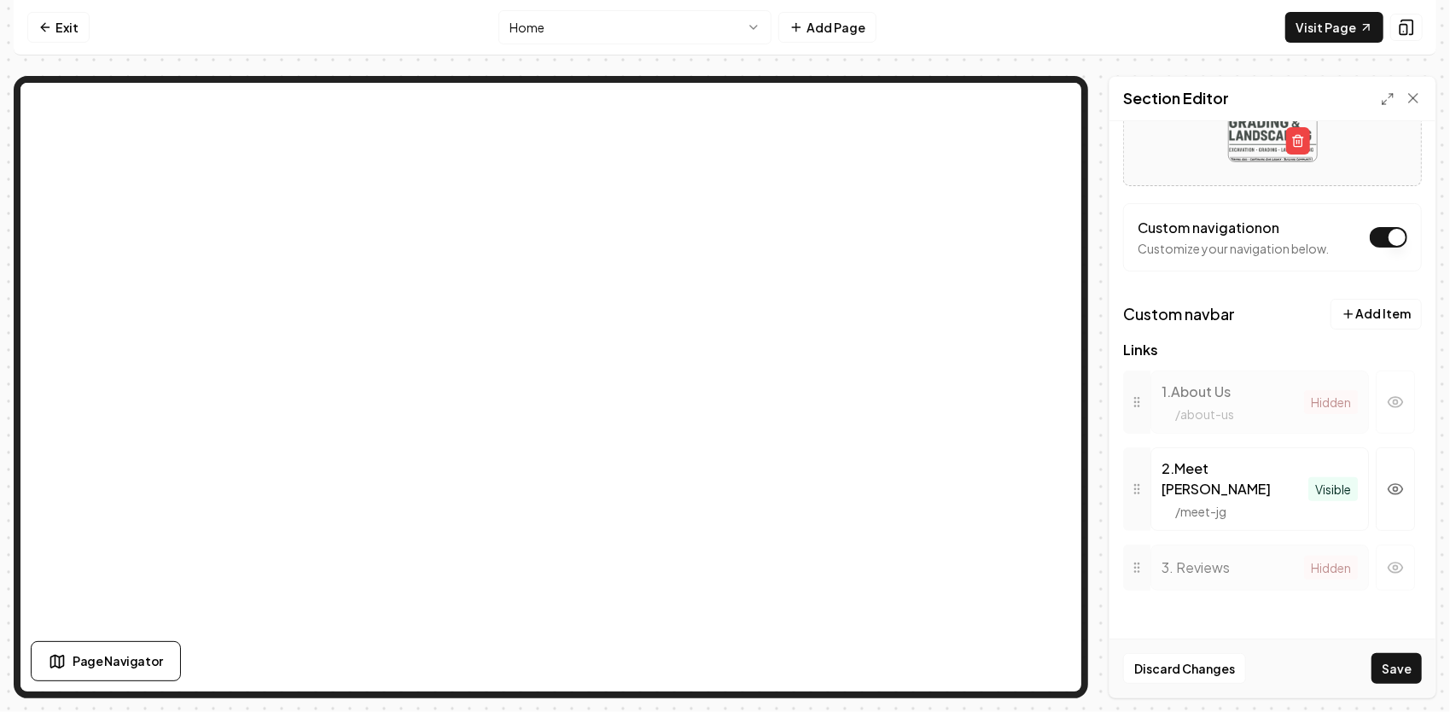
scroll to position [234, 0]
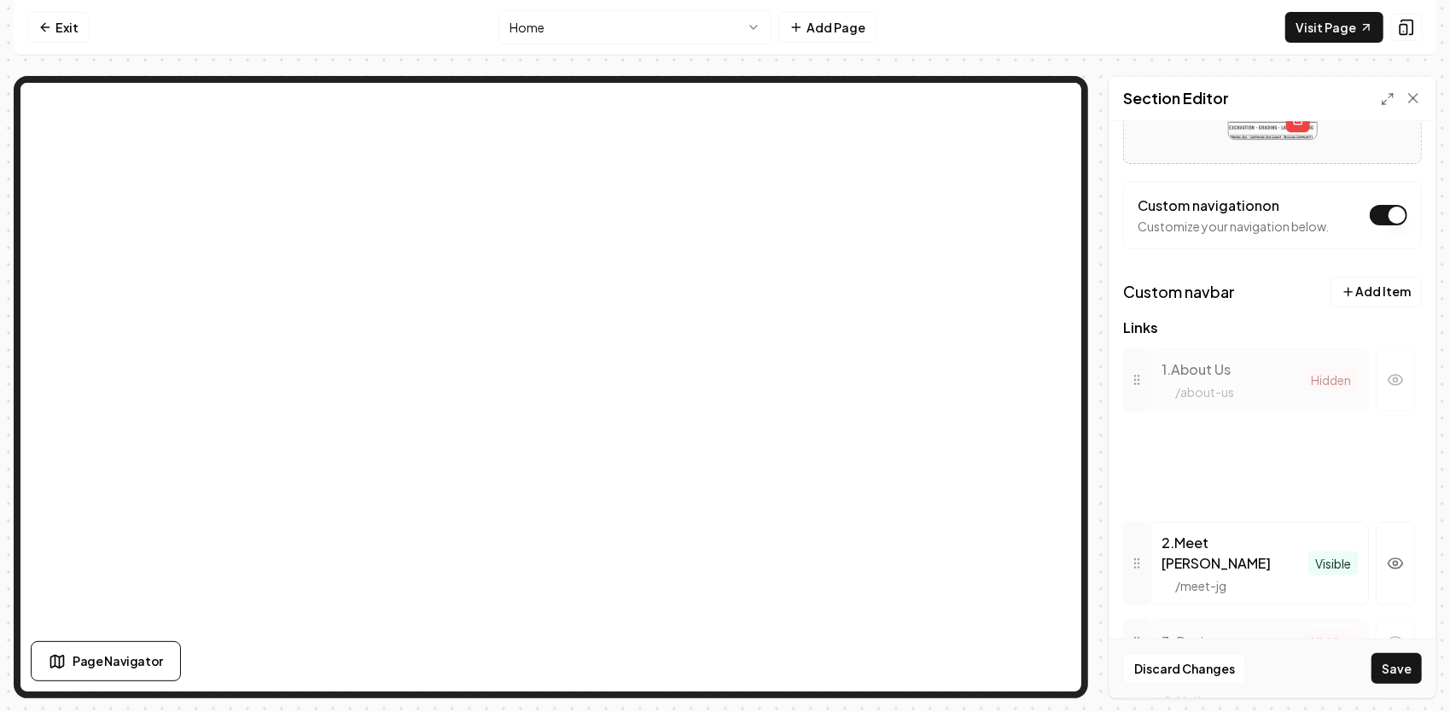
drag, startPoint x: 1141, startPoint y: 459, endPoint x: 1207, endPoint y: 451, distance: 66.3
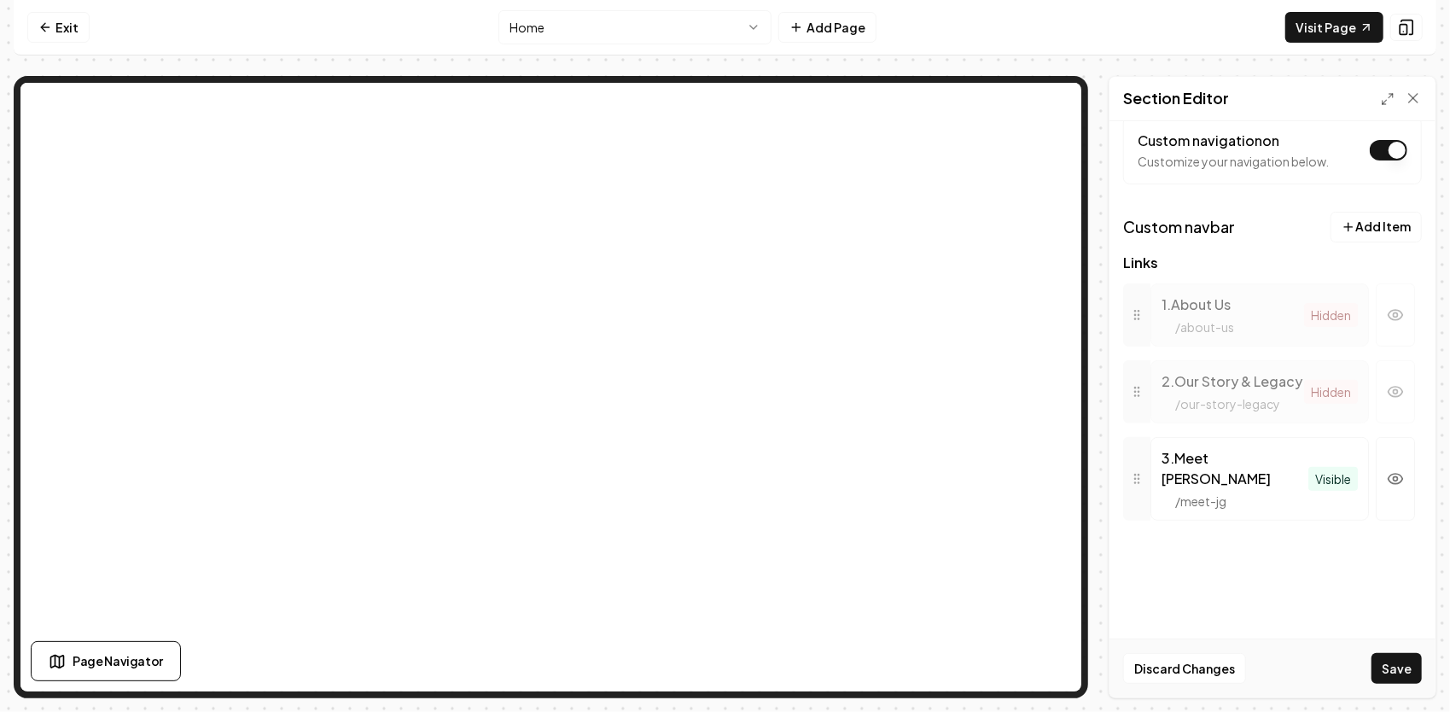
scroll to position [305, 0]
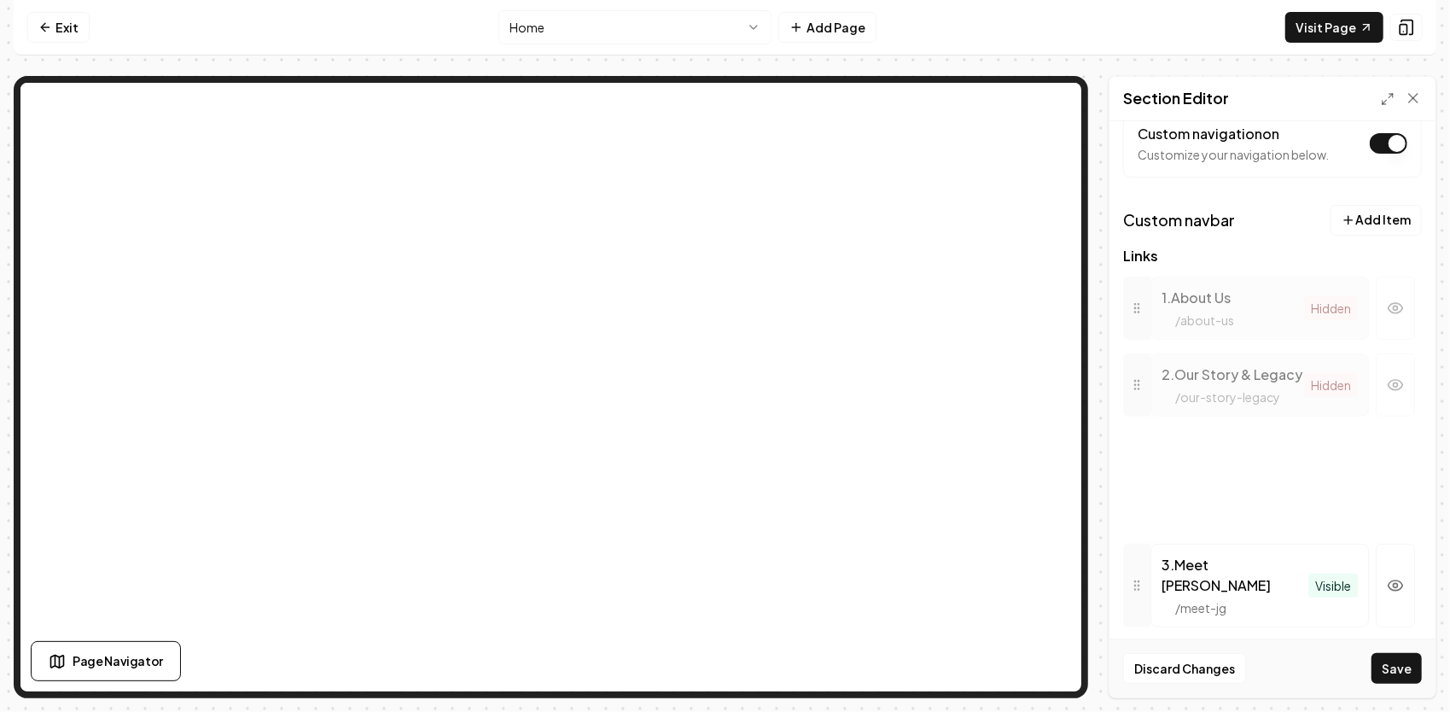
drag, startPoint x: 1139, startPoint y: 369, endPoint x: 1218, endPoint y: 490, distance: 144.1
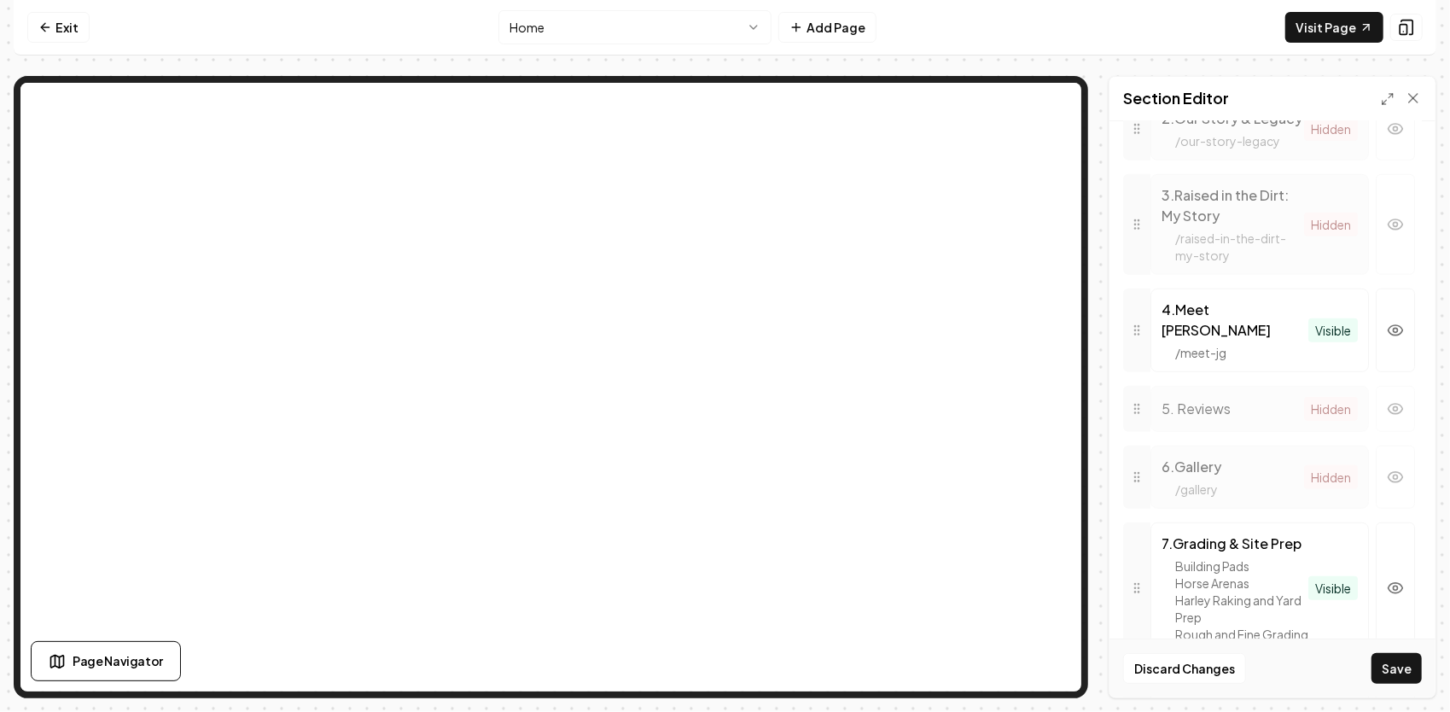
scroll to position [647, 0]
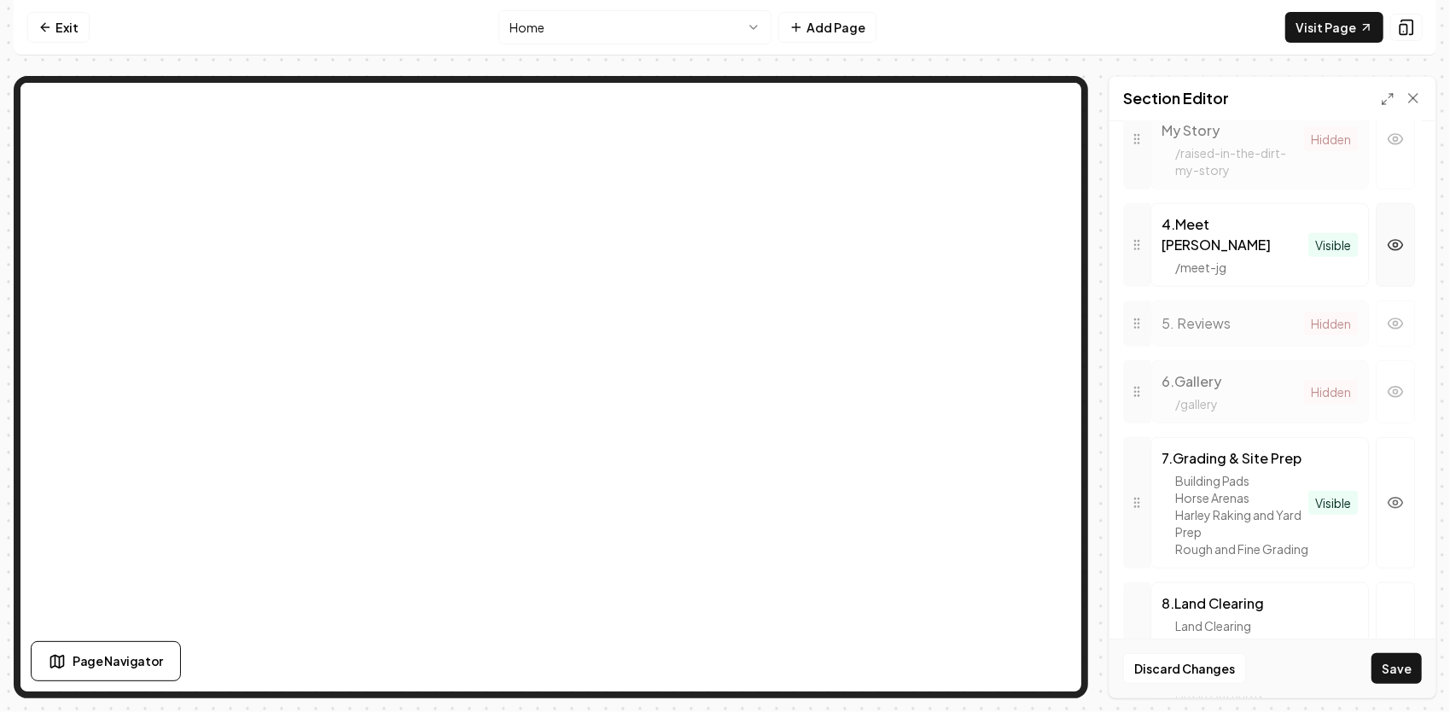
click at [1388, 259] on button "button" at bounding box center [1394, 245] width 39 height 84
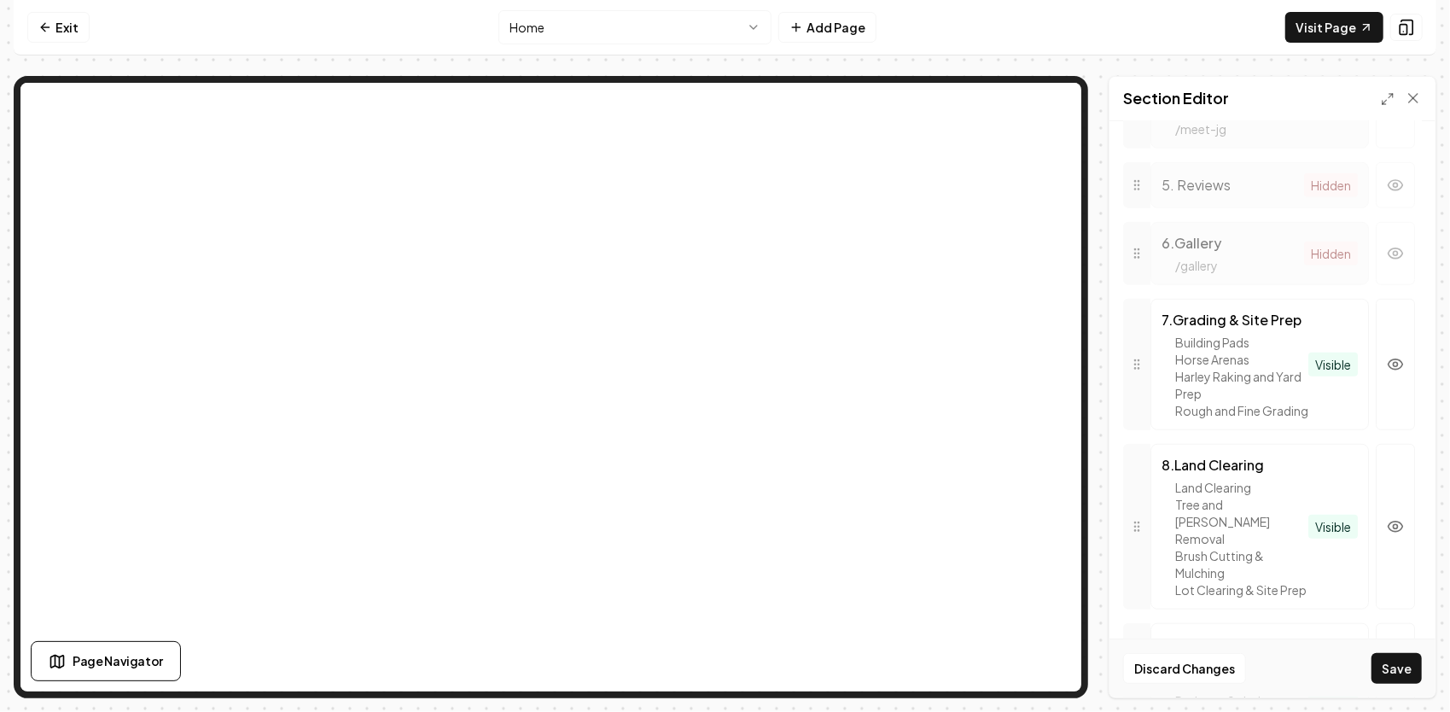
scroll to position [787, 0]
click at [1387, 186] on icon "button" at bounding box center [1395, 183] width 17 height 17
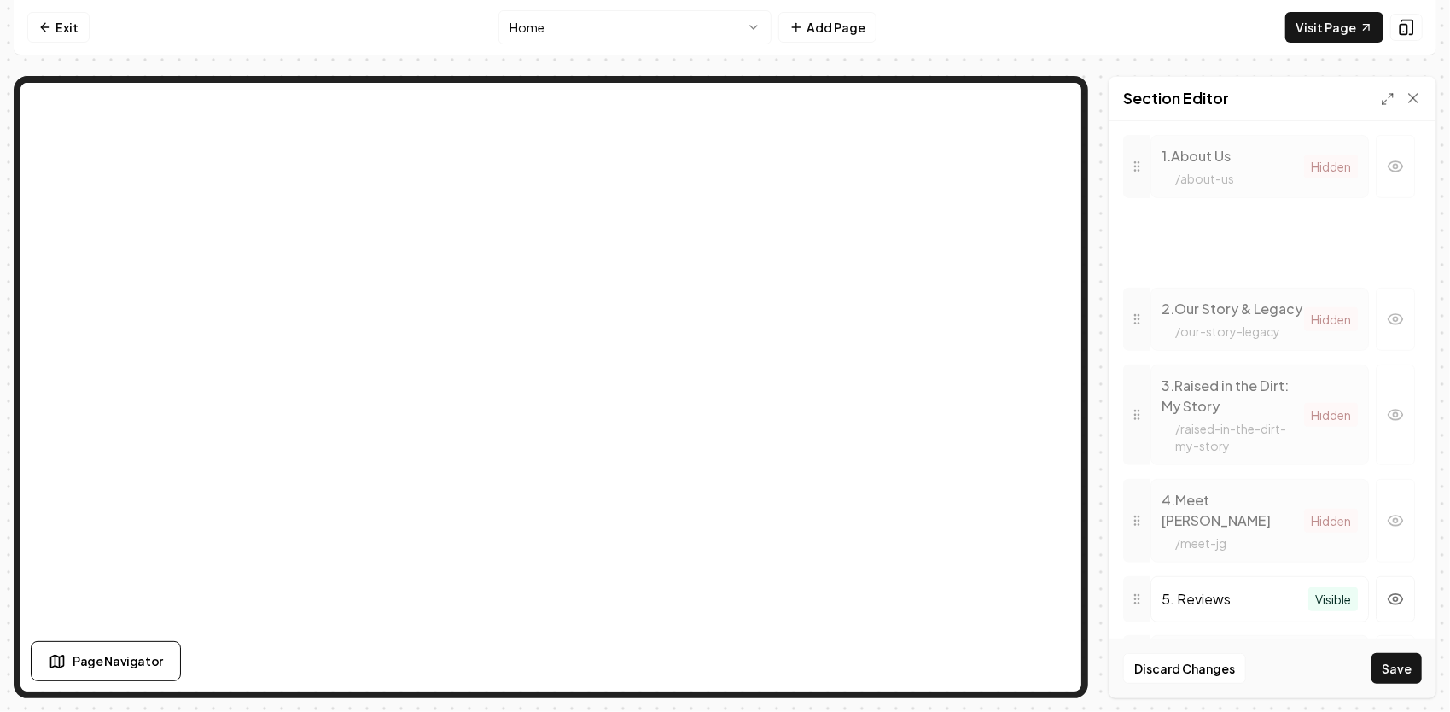
scroll to position [444, 0]
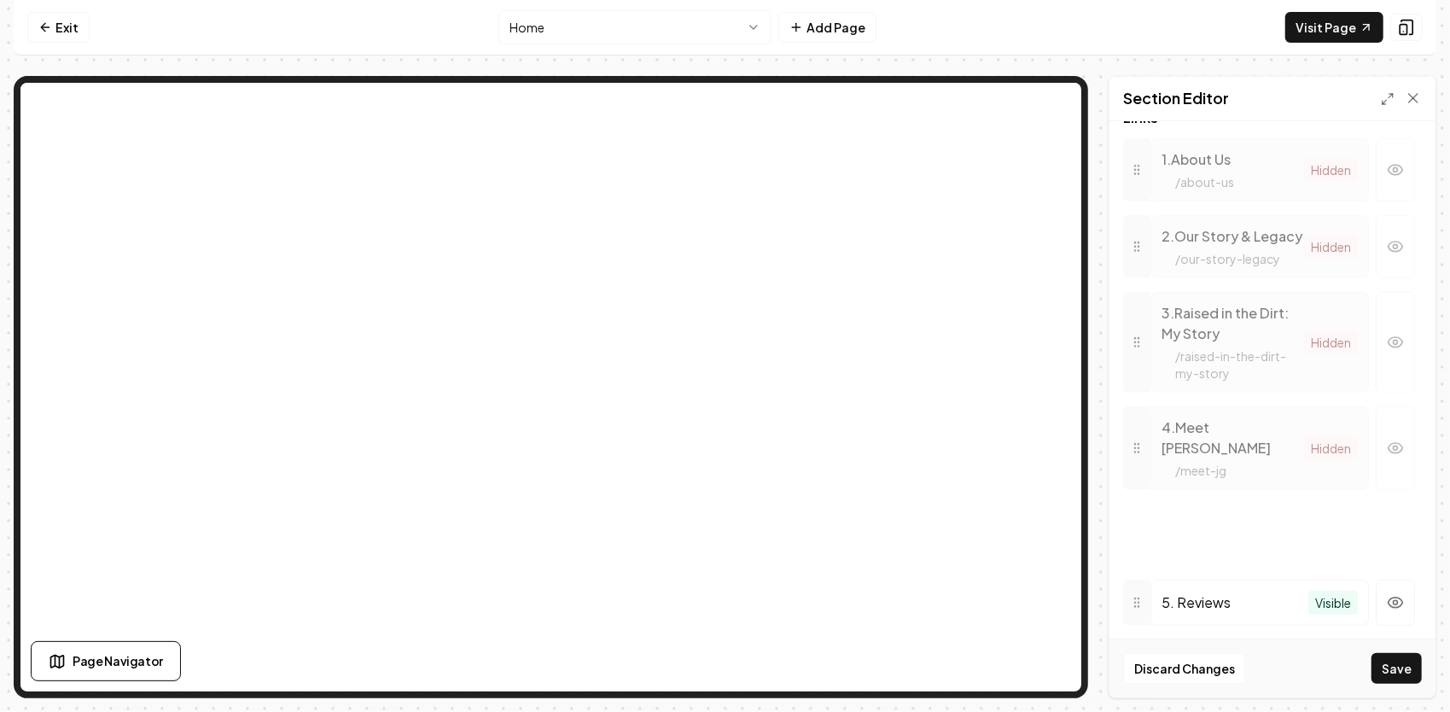
drag, startPoint x: 1141, startPoint y: 388, endPoint x: 1266, endPoint y: 538, distance: 195.0
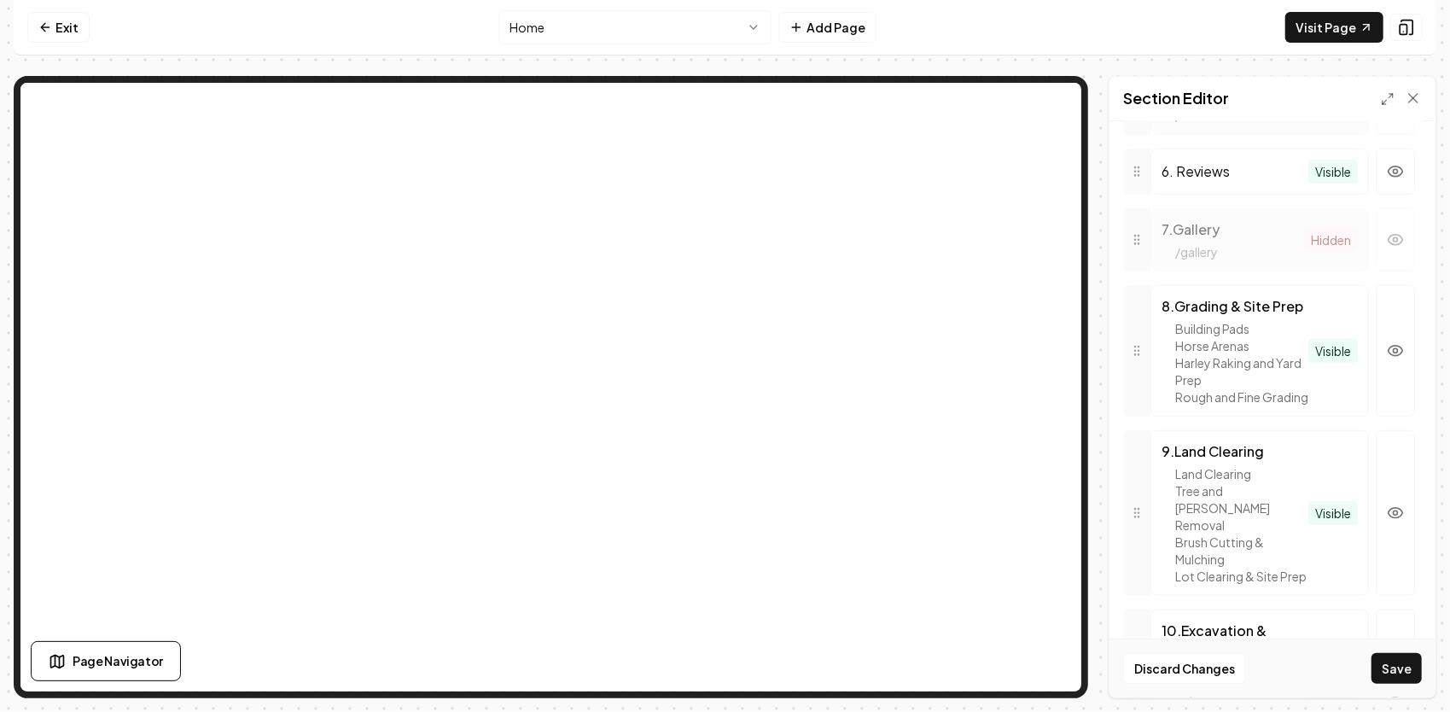
scroll to position [870, 0]
click at [1387, 171] on icon "button" at bounding box center [1395, 176] width 17 height 17
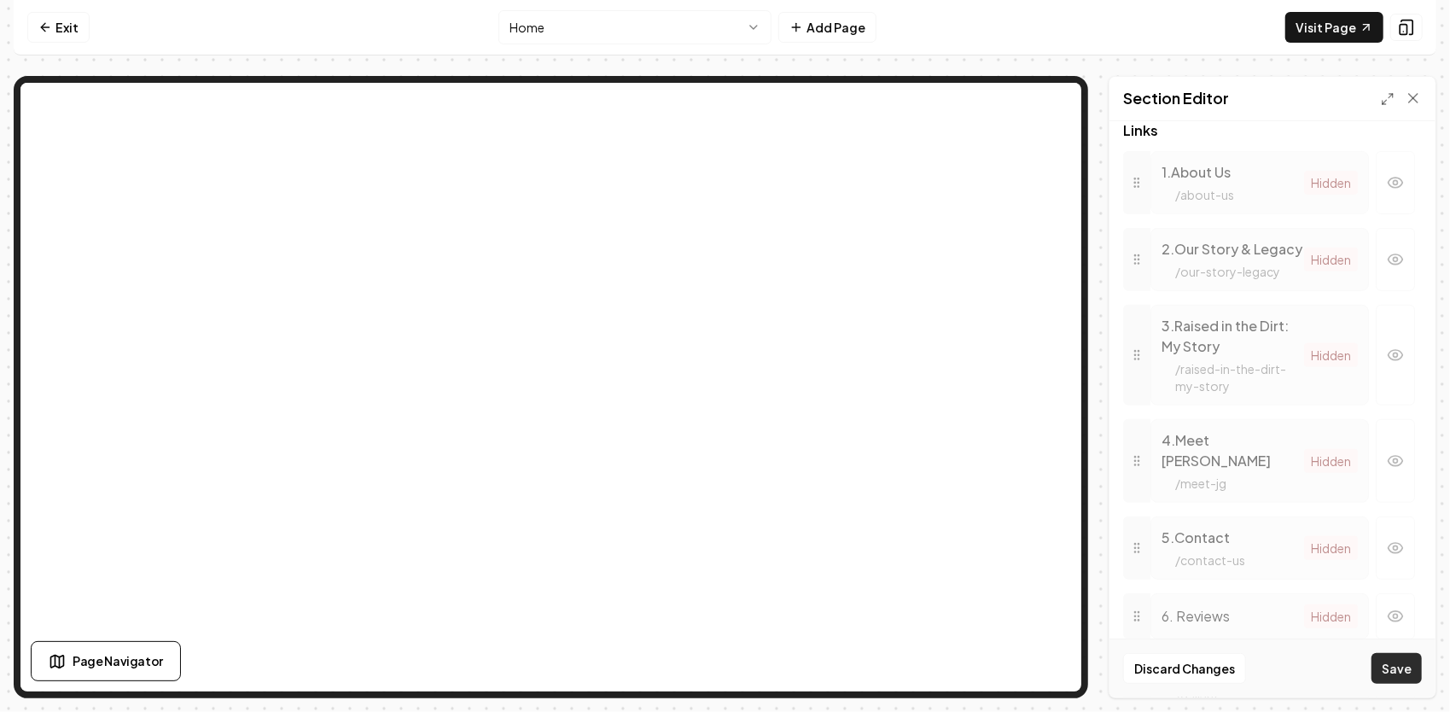
click at [1387, 666] on button "Save" at bounding box center [1396, 668] width 50 height 31
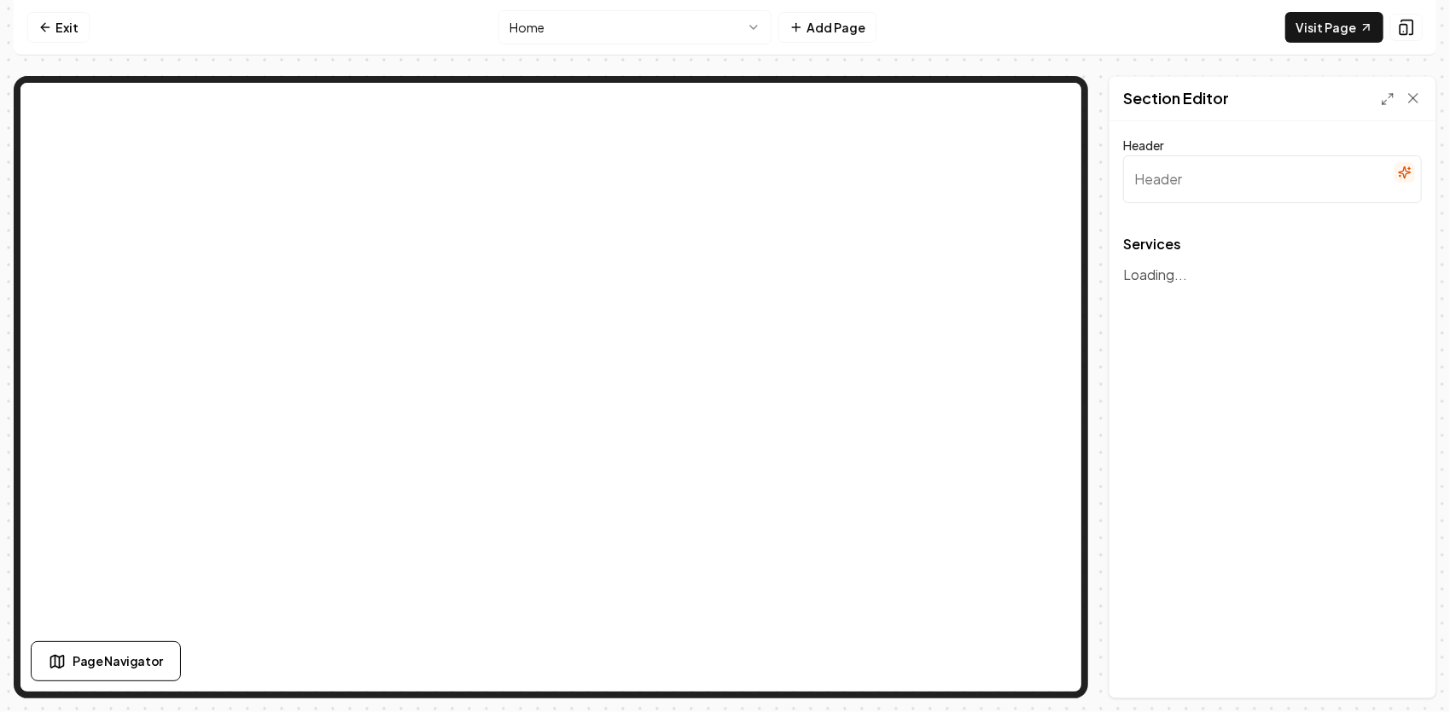
click at [1171, 187] on input "Header" at bounding box center [1272, 179] width 299 height 48
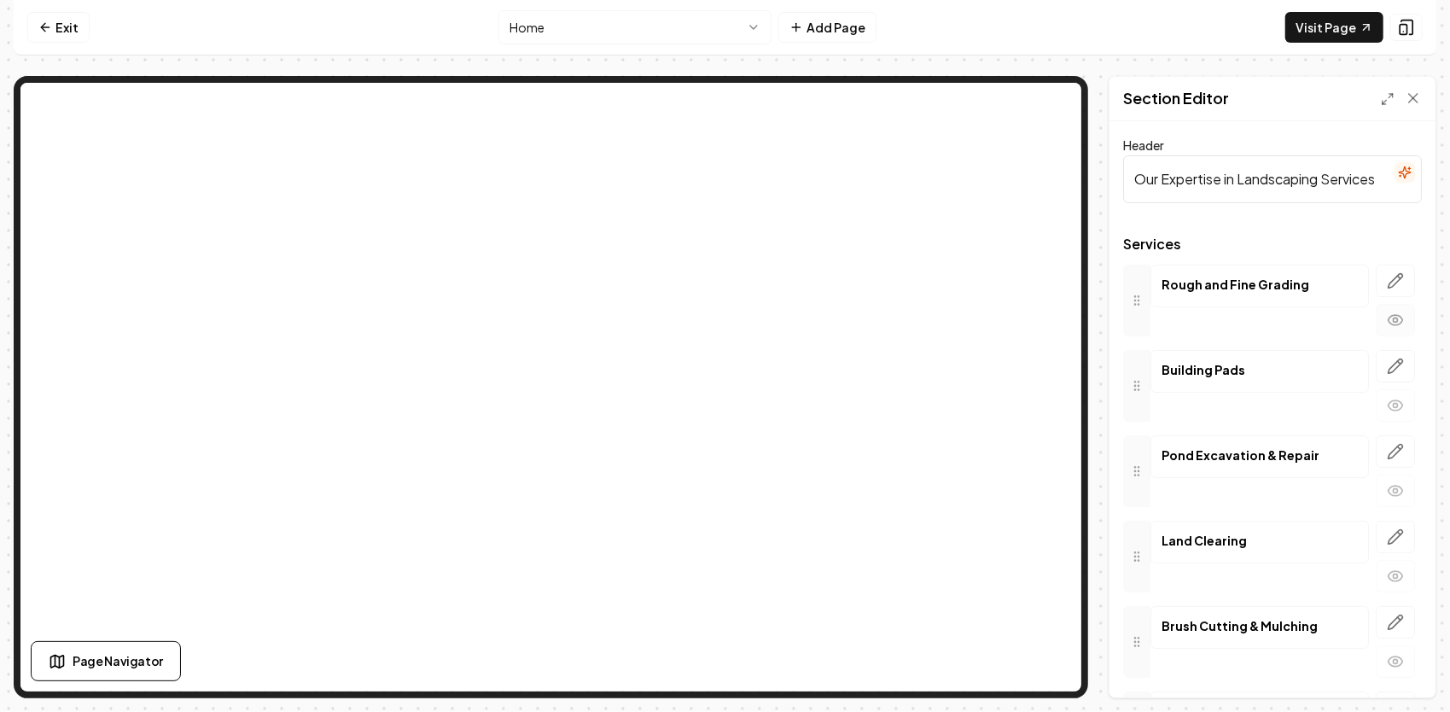
click at [1387, 317] on icon "button" at bounding box center [1395, 319] width 17 height 17
click at [1387, 329] on button "button" at bounding box center [1394, 320] width 39 height 32
click at [1388, 321] on icon "button" at bounding box center [1395, 320] width 15 height 10
drag, startPoint x: 1140, startPoint y: 183, endPoint x: 1382, endPoint y: 143, distance: 245.6
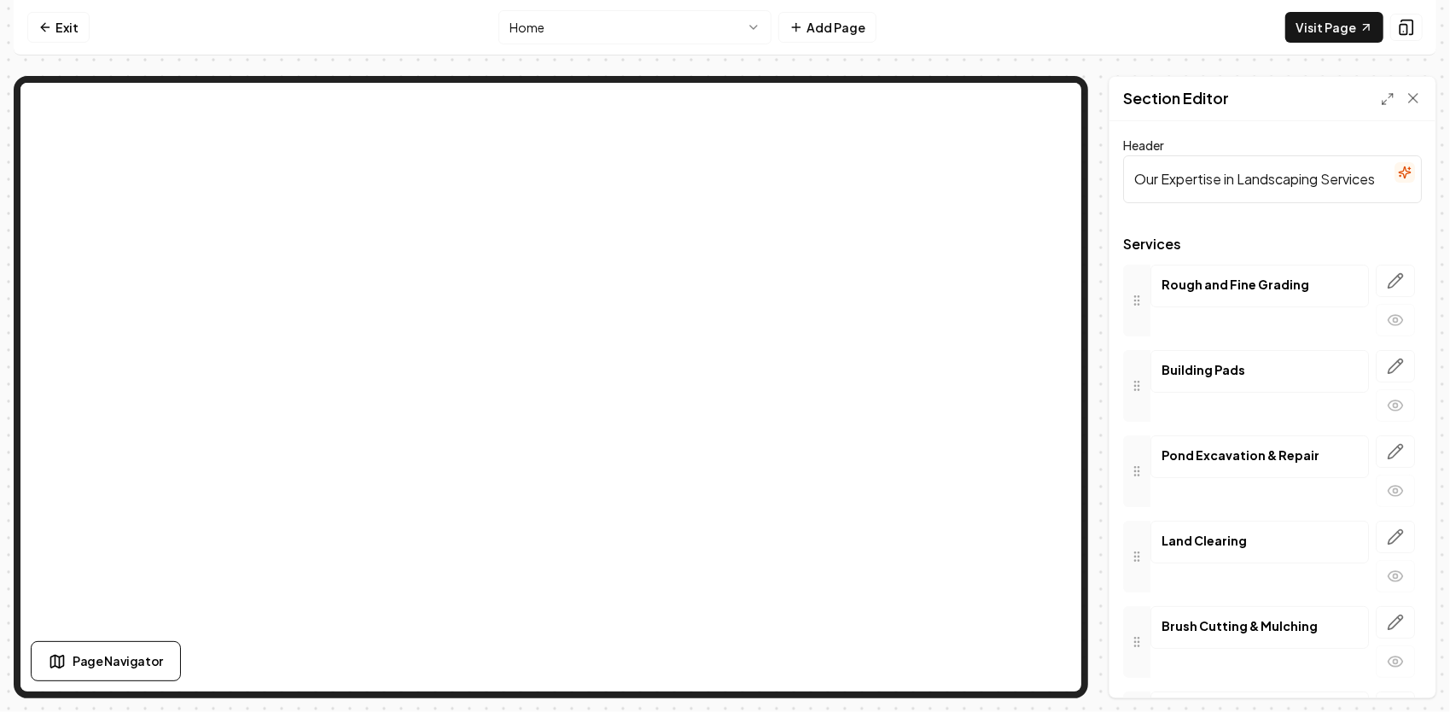
click at [1382, 143] on div "Header Our Expertise in Landscaping Services" at bounding box center [1272, 169] width 299 height 68
type input "O"
paste input "Professional Grading, Excavation & Site Work Services"
click at [1388, 682] on button "Save" at bounding box center [1396, 668] width 50 height 31
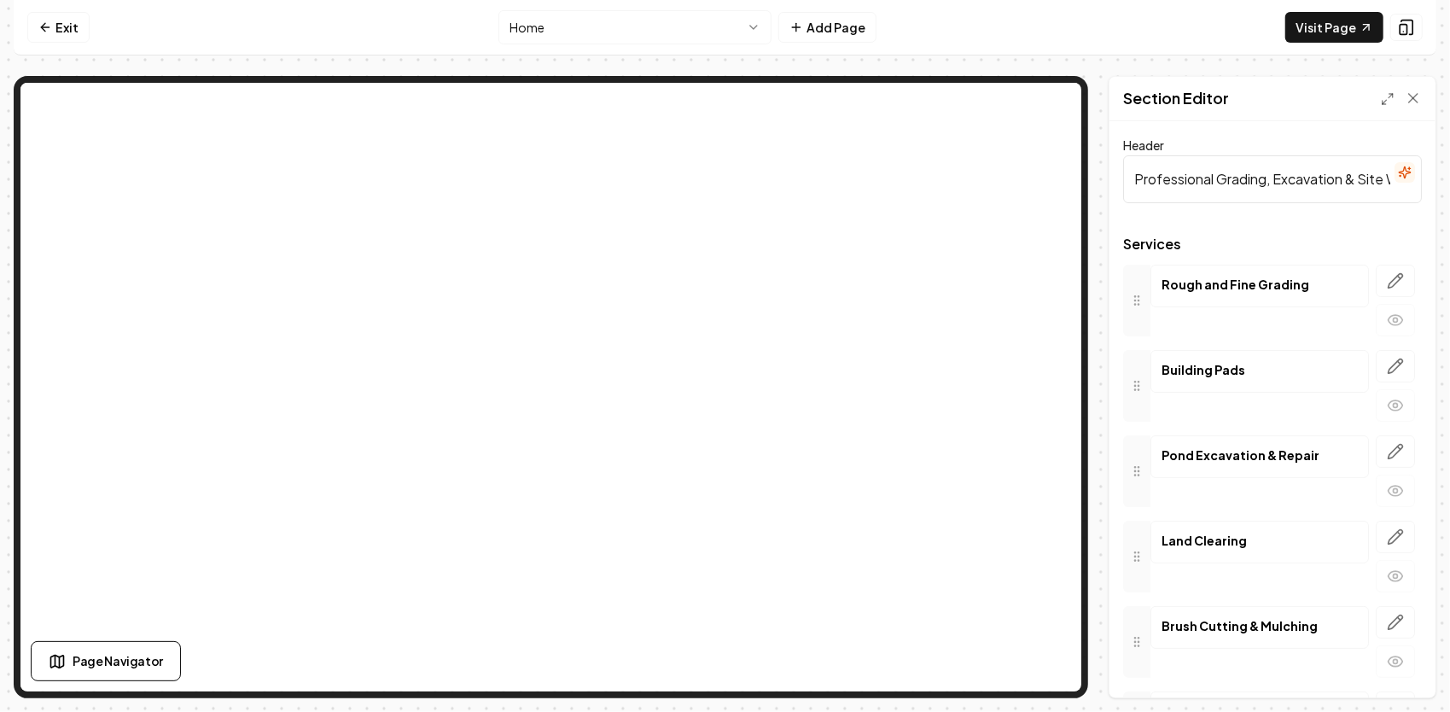
drag, startPoint x: 1213, startPoint y: 174, endPoint x: 1135, endPoint y: 195, distance: 81.1
click at [1135, 195] on input "Professional Grading, Excavation & Site Work Services" at bounding box center [1272, 179] width 299 height 48
click at [1137, 174] on input "Grading, Excavation & Site Work Services" at bounding box center [1272, 179] width 299 height 48
type input "Grading, Excavation & Site Work Services"
click at [1404, 666] on button "Save" at bounding box center [1396, 668] width 50 height 31
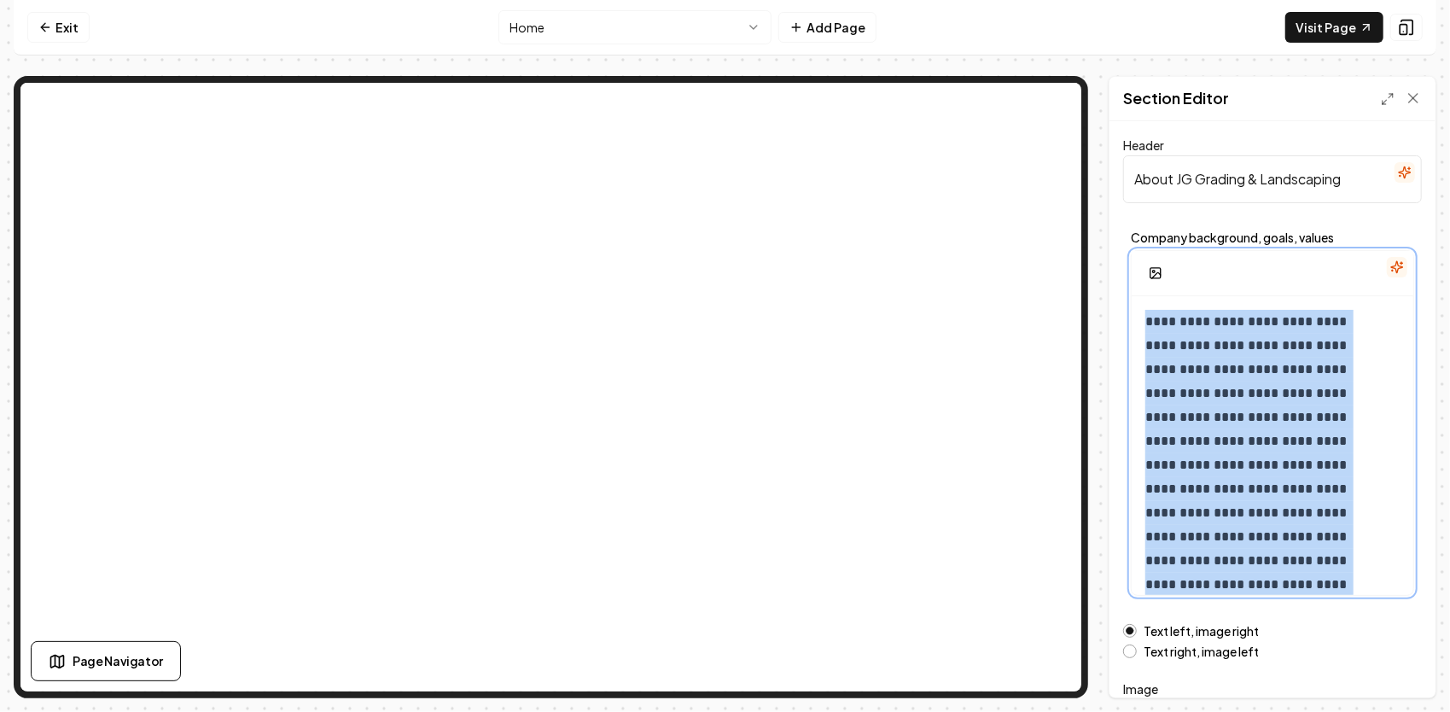
scroll to position [87, 0]
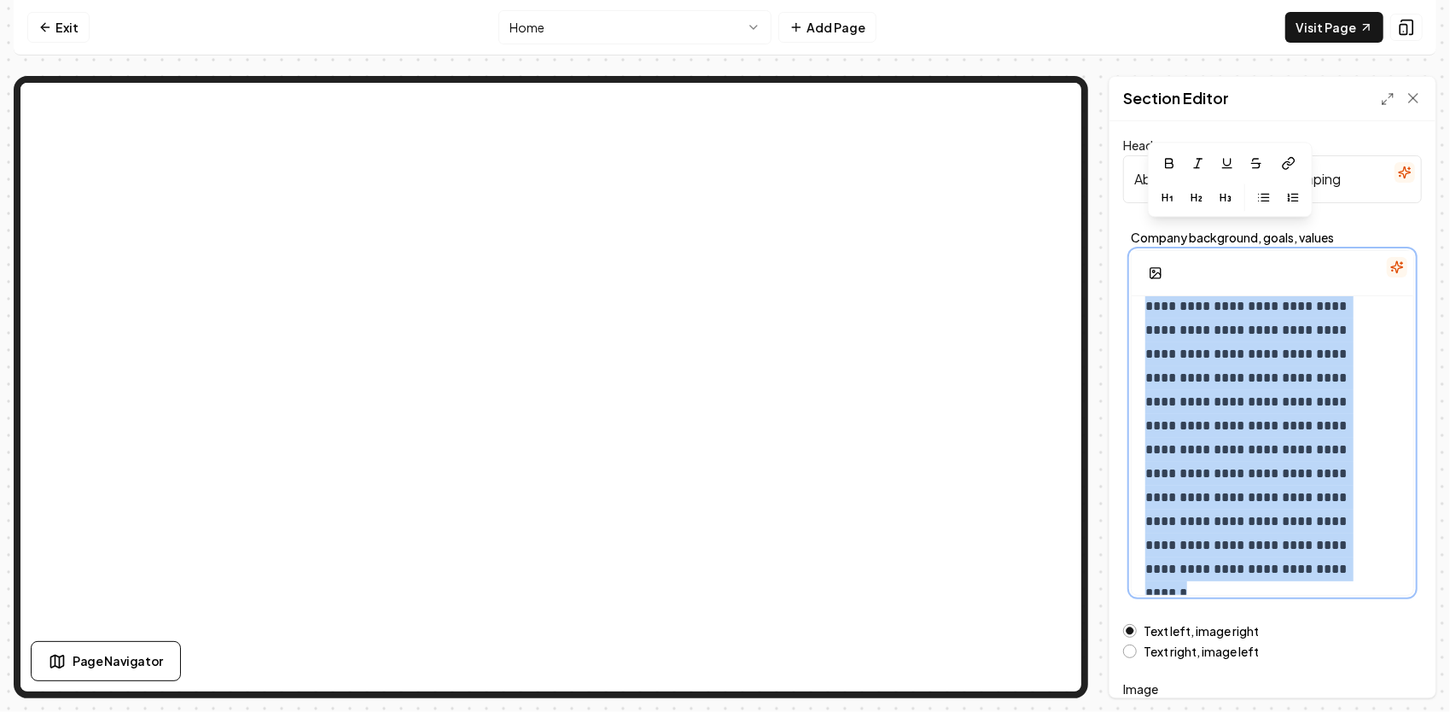
drag, startPoint x: 1147, startPoint y: 316, endPoint x: 1389, endPoint y: 630, distance: 396.6
click at [1389, 630] on form "**********" at bounding box center [1272, 487] width 299 height 704
copy p "**********"
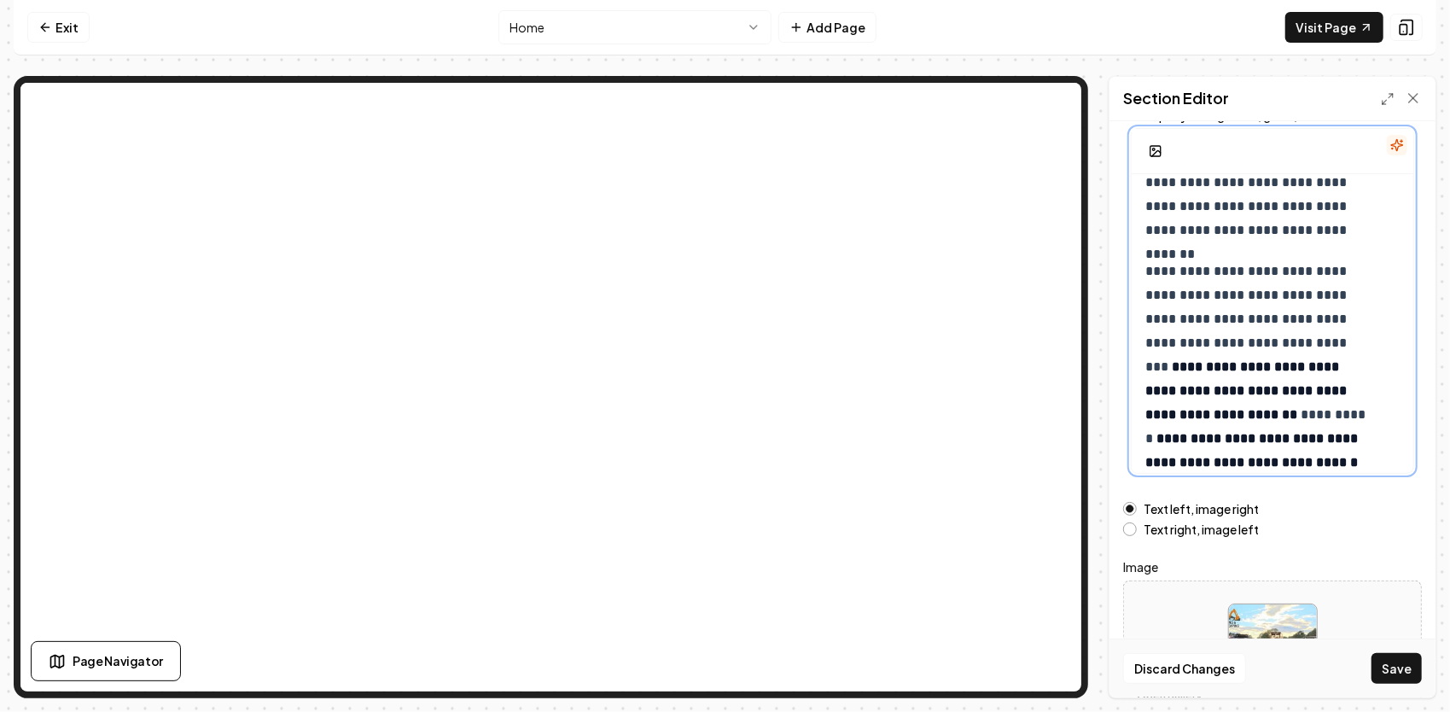
scroll to position [0, 0]
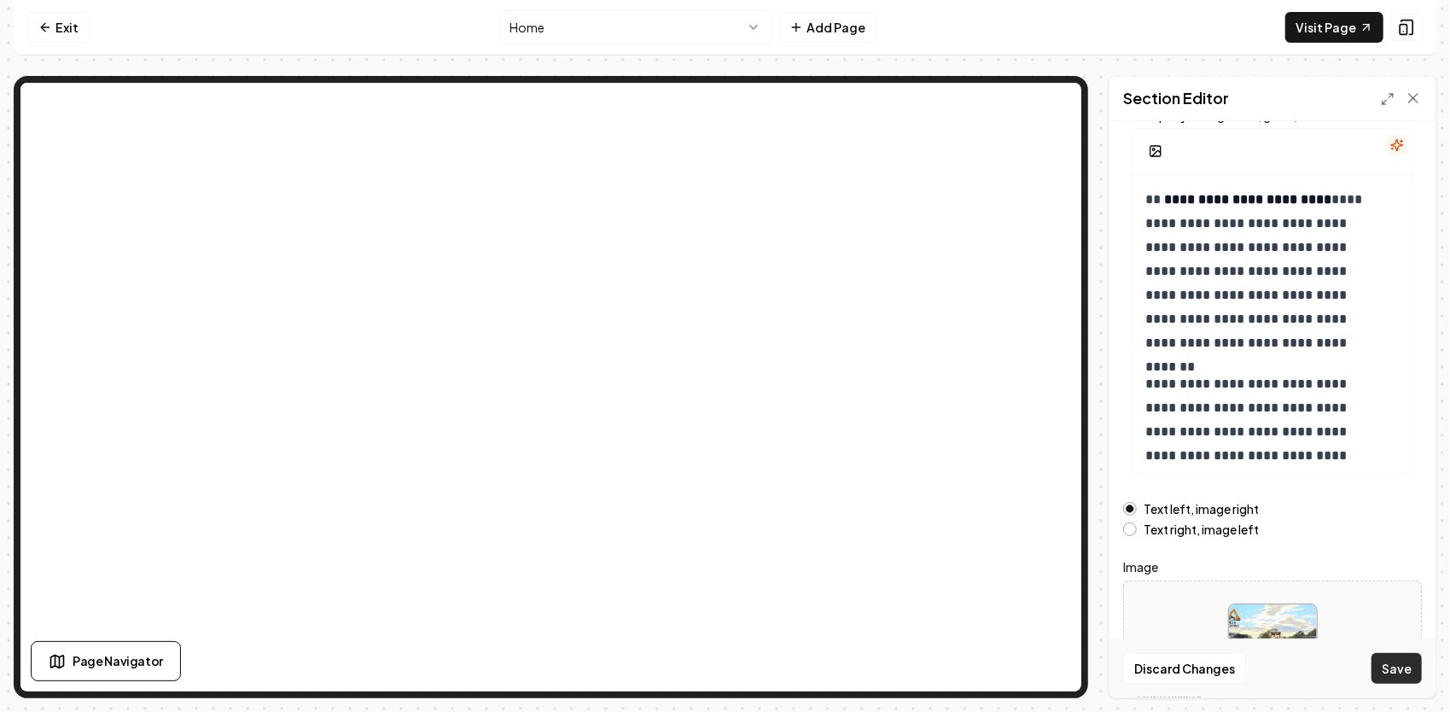
click at [1399, 661] on button "Save" at bounding box center [1396, 668] width 50 height 31
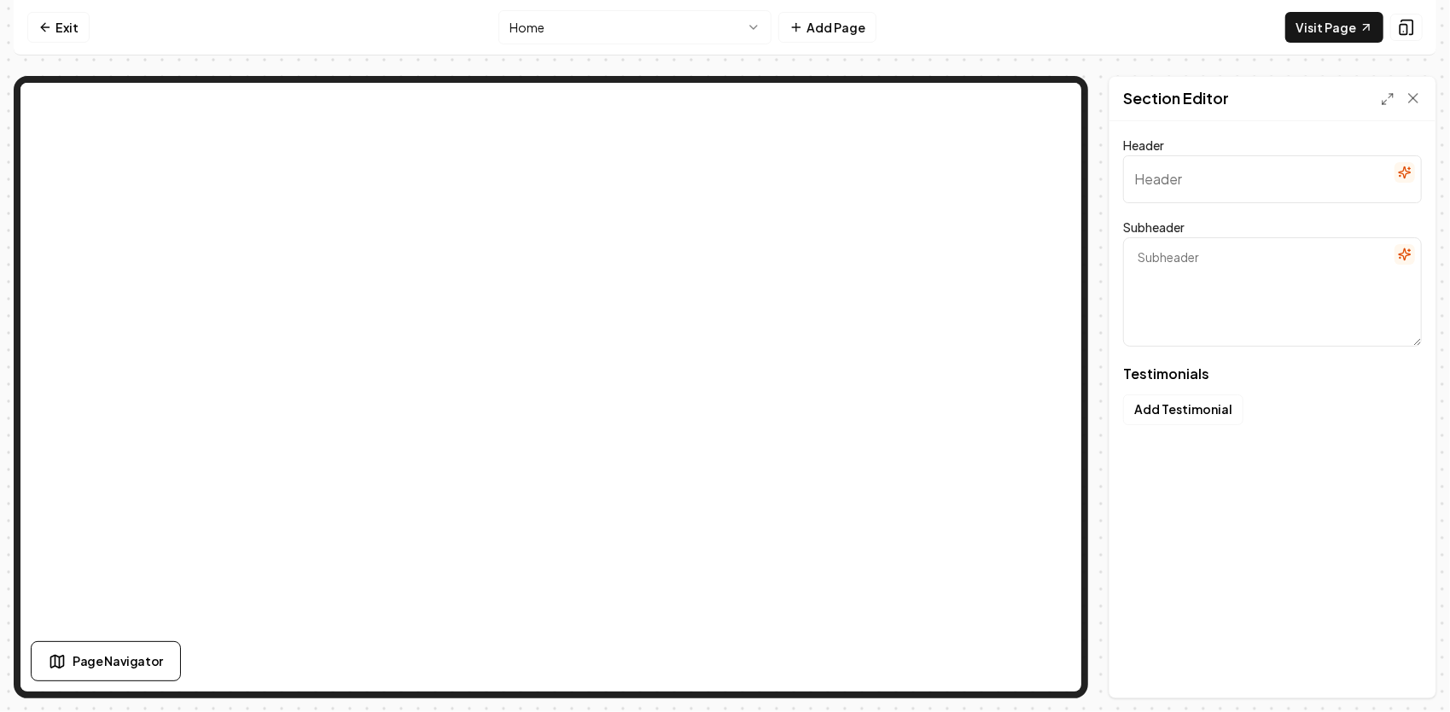
type input "Why Neighbors Trust Us"
type textarea "See how we've transformed everyday spaces into beautiful, functional landscapes…"
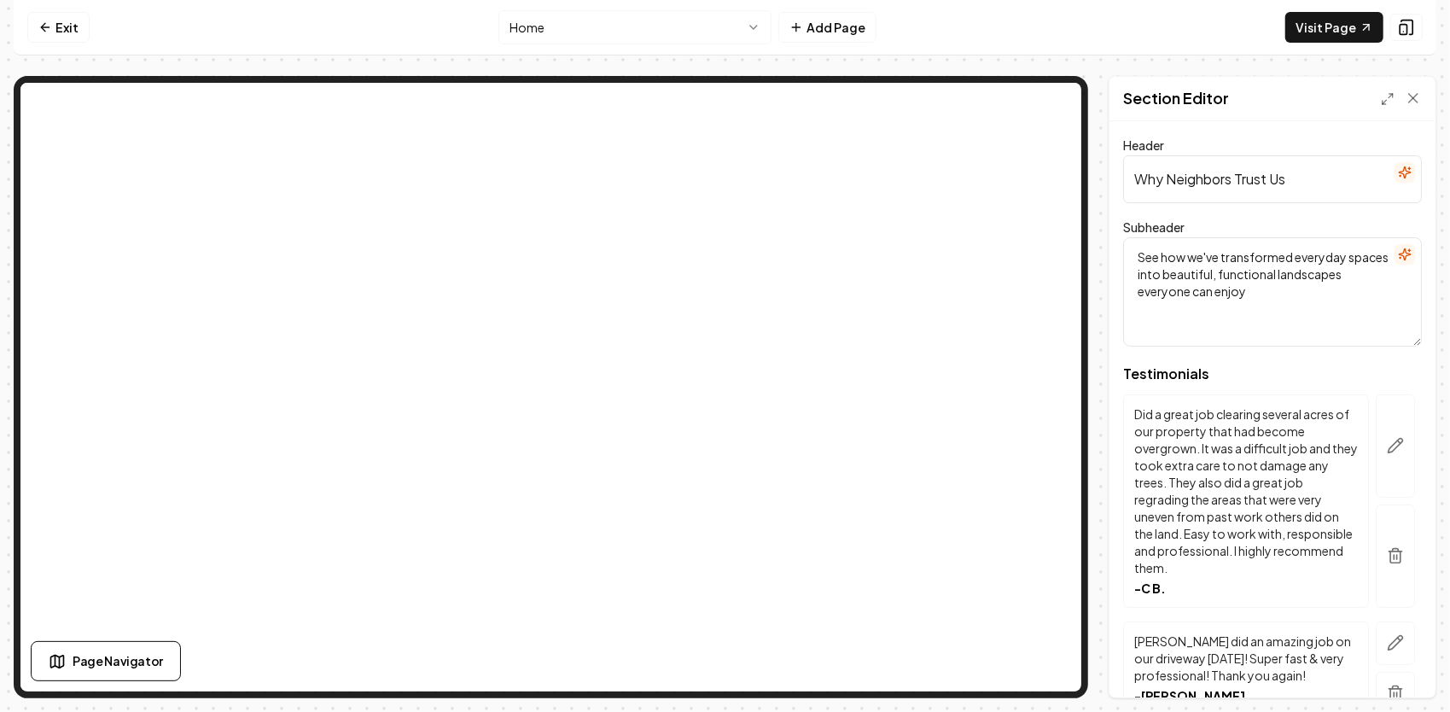
drag, startPoint x: 1343, startPoint y: 177, endPoint x: 1080, endPoint y: 177, distance: 262.8
click at [907, 113] on div "Page Settings Section Editor Header Why Neighbors Trust Us Subheader See how we…" at bounding box center [725, 387] width 1422 height 622
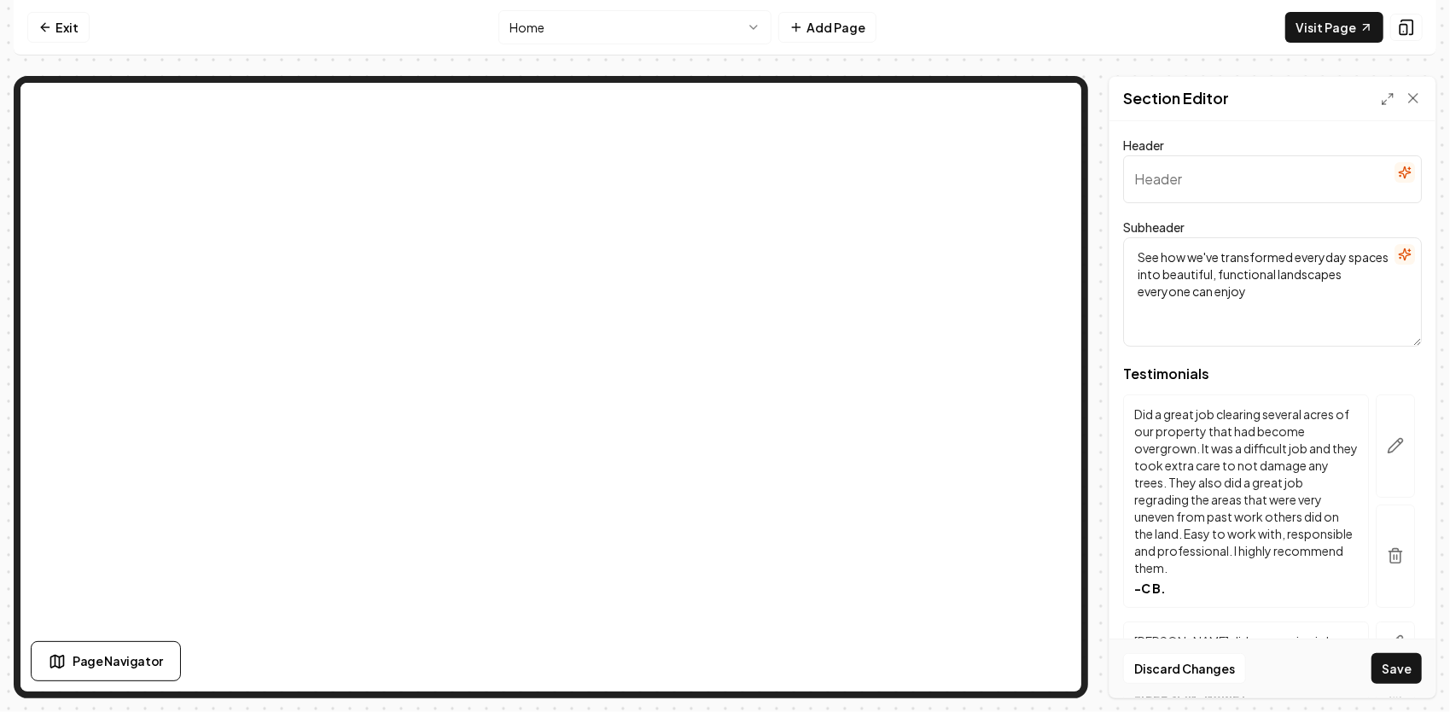
paste input "A Reputation Earned, Not Given."
type input "A Reputation Earned, Not Given."
drag, startPoint x: 1338, startPoint y: 297, endPoint x: 1131, endPoint y: 232, distance: 217.3
click at [1131, 232] on div "Subheader See how we've transformed everyday spaces into beautiful, functional …" at bounding box center [1272, 282] width 299 height 130
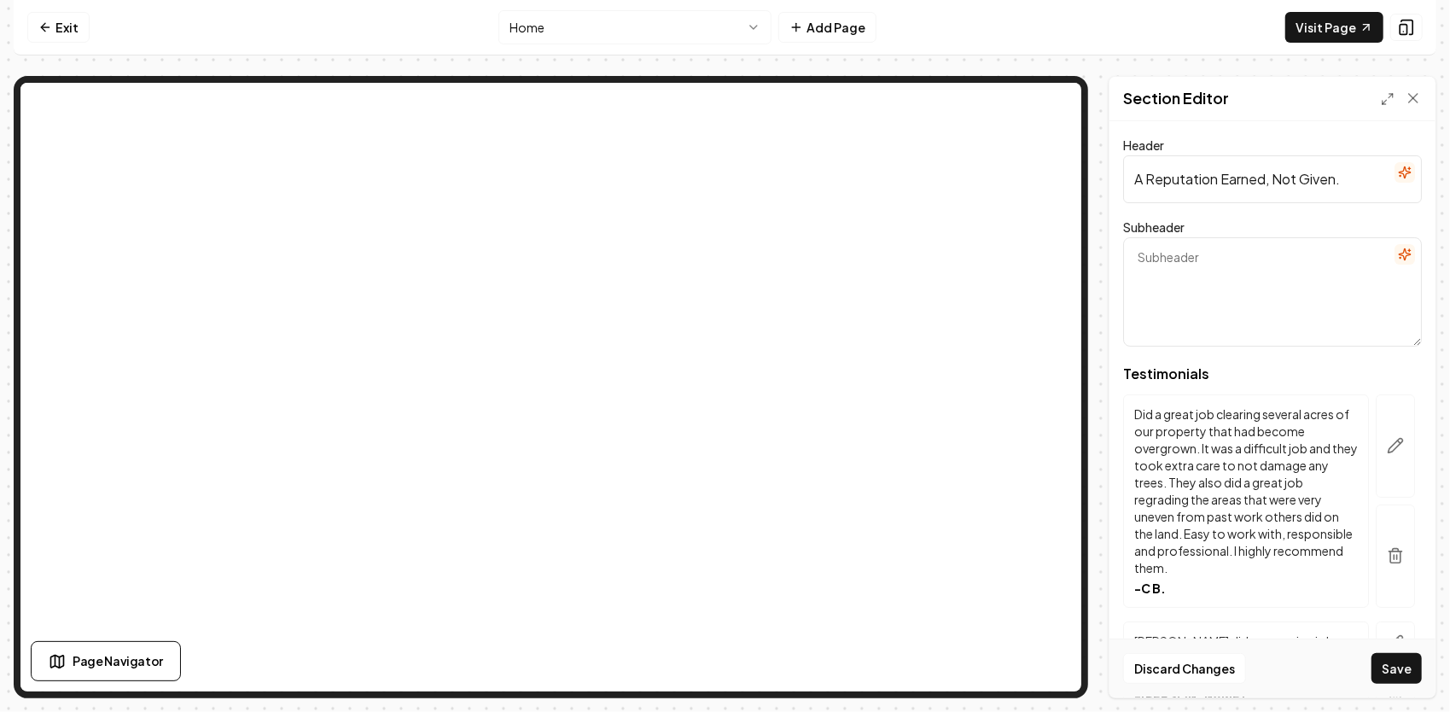
paste textarea "Real feedback from homeowners, builders, and neighbors who’ve seen what pride, …"
type textarea "Real feedback from homeowners, builders, and neighbors who’ve seen what pride, …"
click at [1400, 669] on button "Save" at bounding box center [1396, 668] width 50 height 31
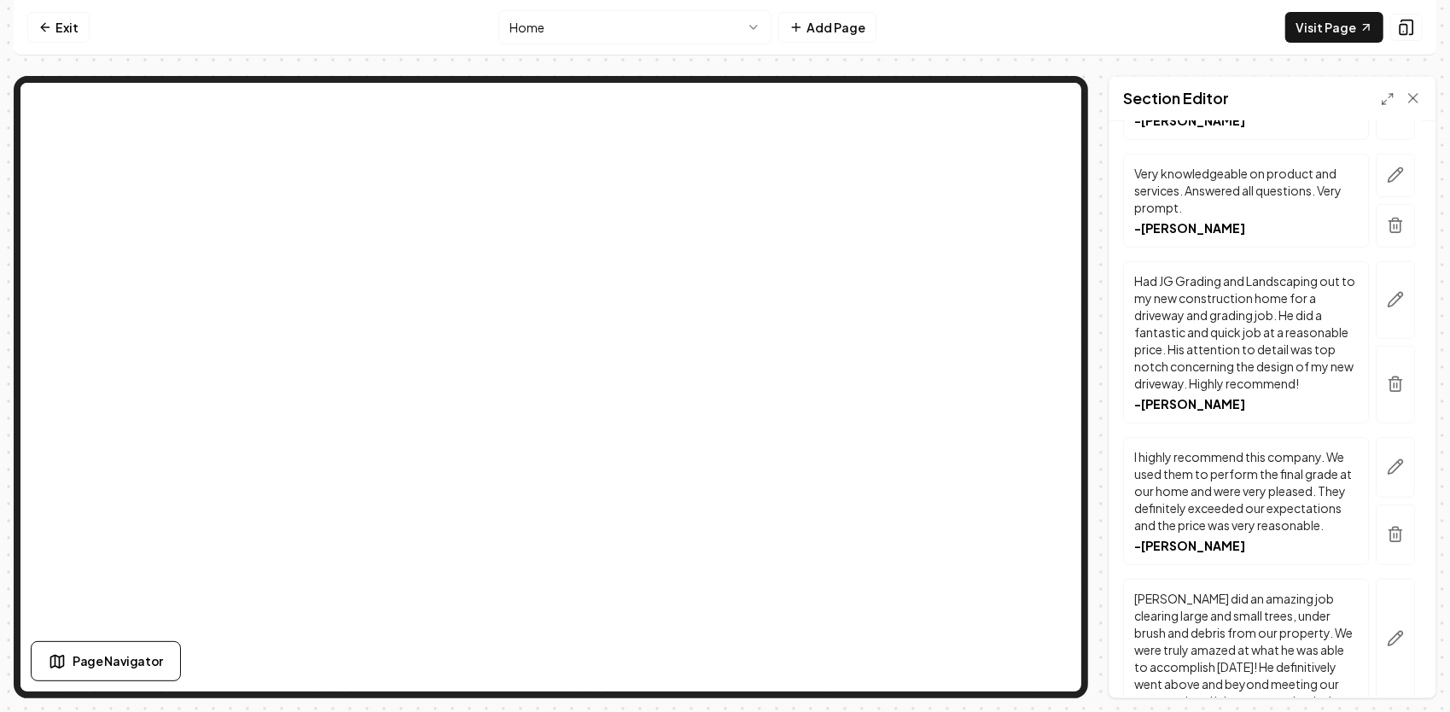
scroll to position [768, 0]
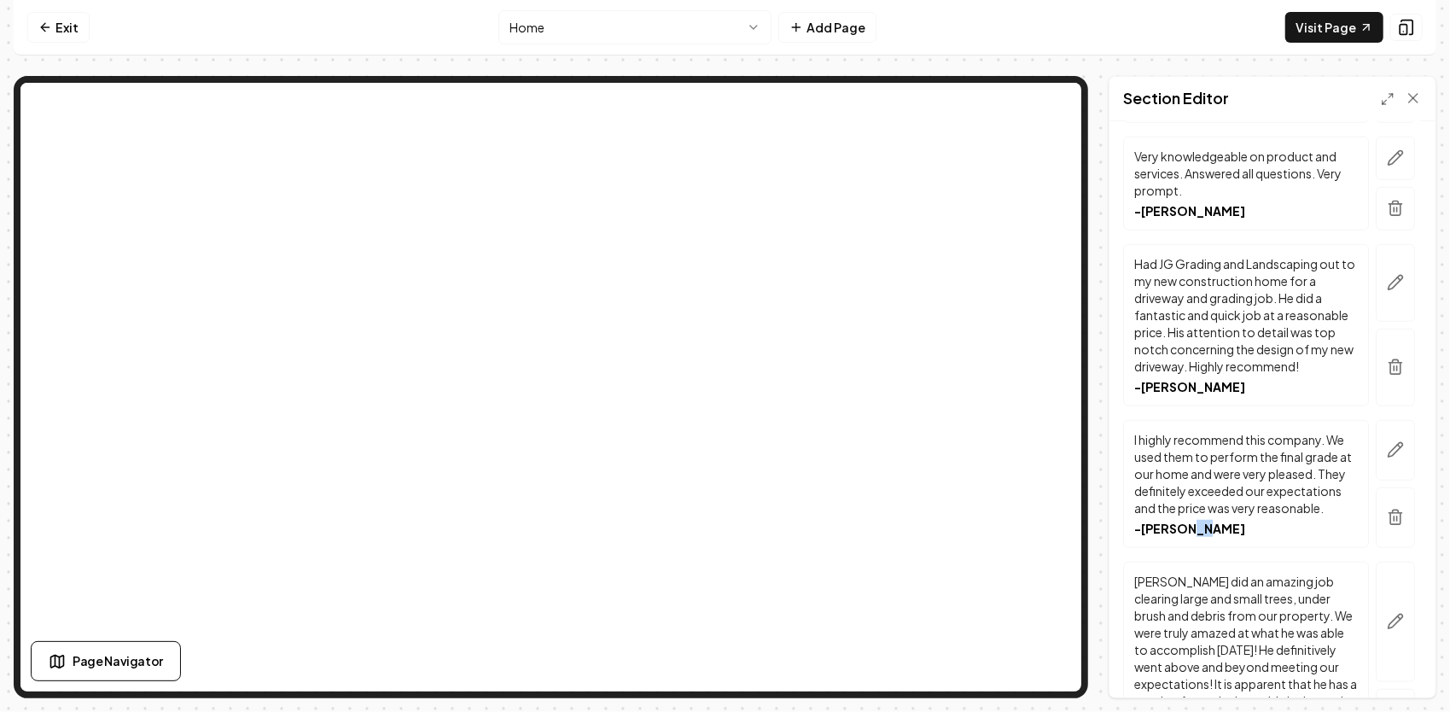
drag, startPoint x: 1208, startPoint y: 561, endPoint x: 1192, endPoint y: 550, distance: 19.6
click at [1192, 537] on p "- Jeramy W." at bounding box center [1246, 528] width 224 height 17
drag, startPoint x: 1192, startPoint y: 550, endPoint x: 1249, endPoint y: 561, distance: 58.4
click at [1249, 537] on p "- Jeramy W." at bounding box center [1246, 528] width 224 height 17
click at [1418, 302] on div "Header A Reputation Earned, Not Given. Subheader Real feedback from homeowners,…" at bounding box center [1272, 409] width 326 height 576
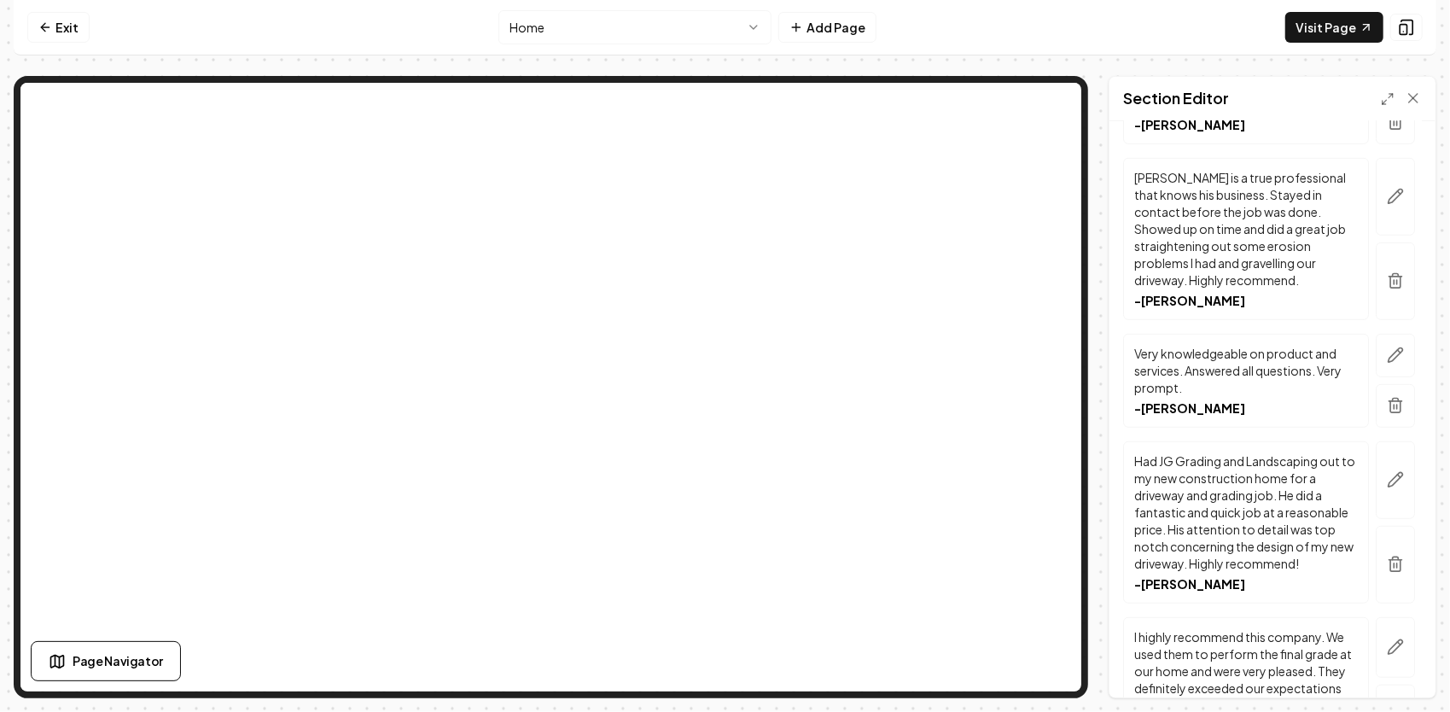
scroll to position [334, 0]
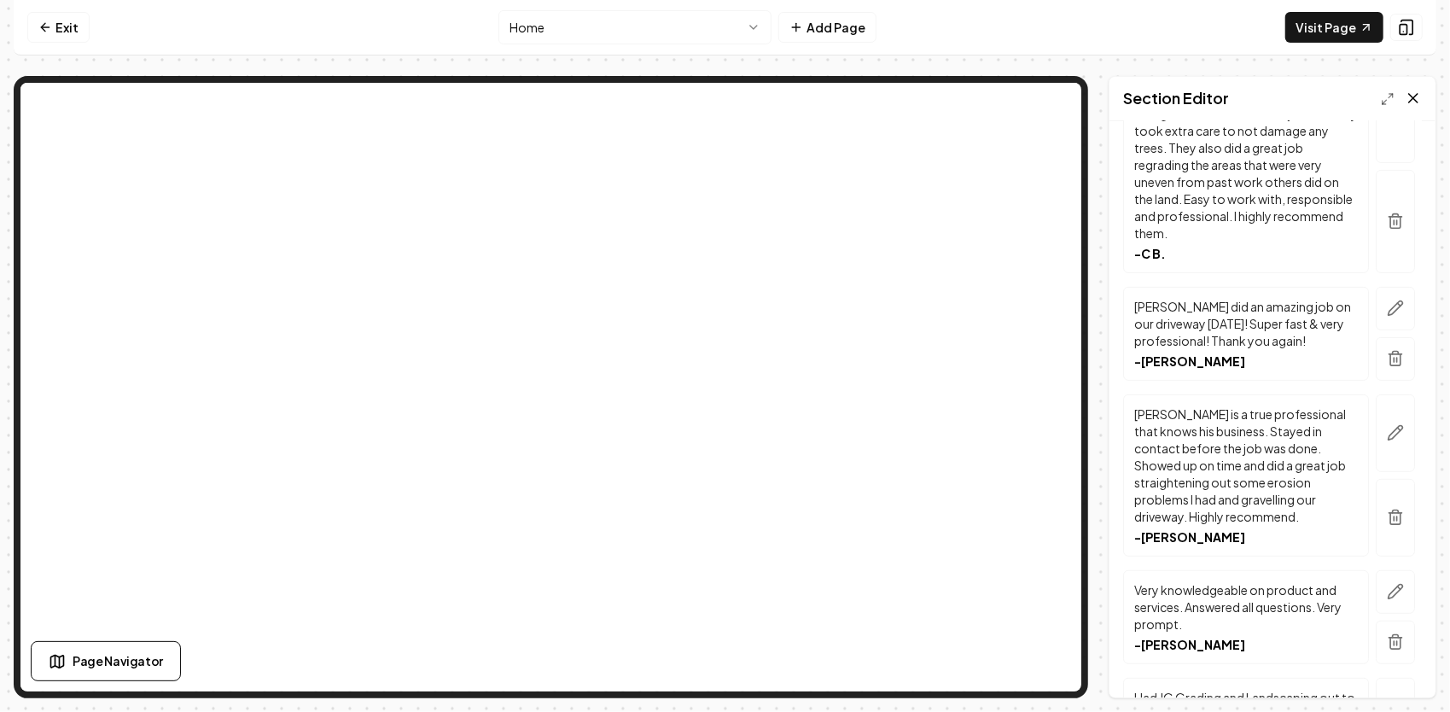
click at [1416, 99] on icon at bounding box center [1412, 98] width 17 height 17
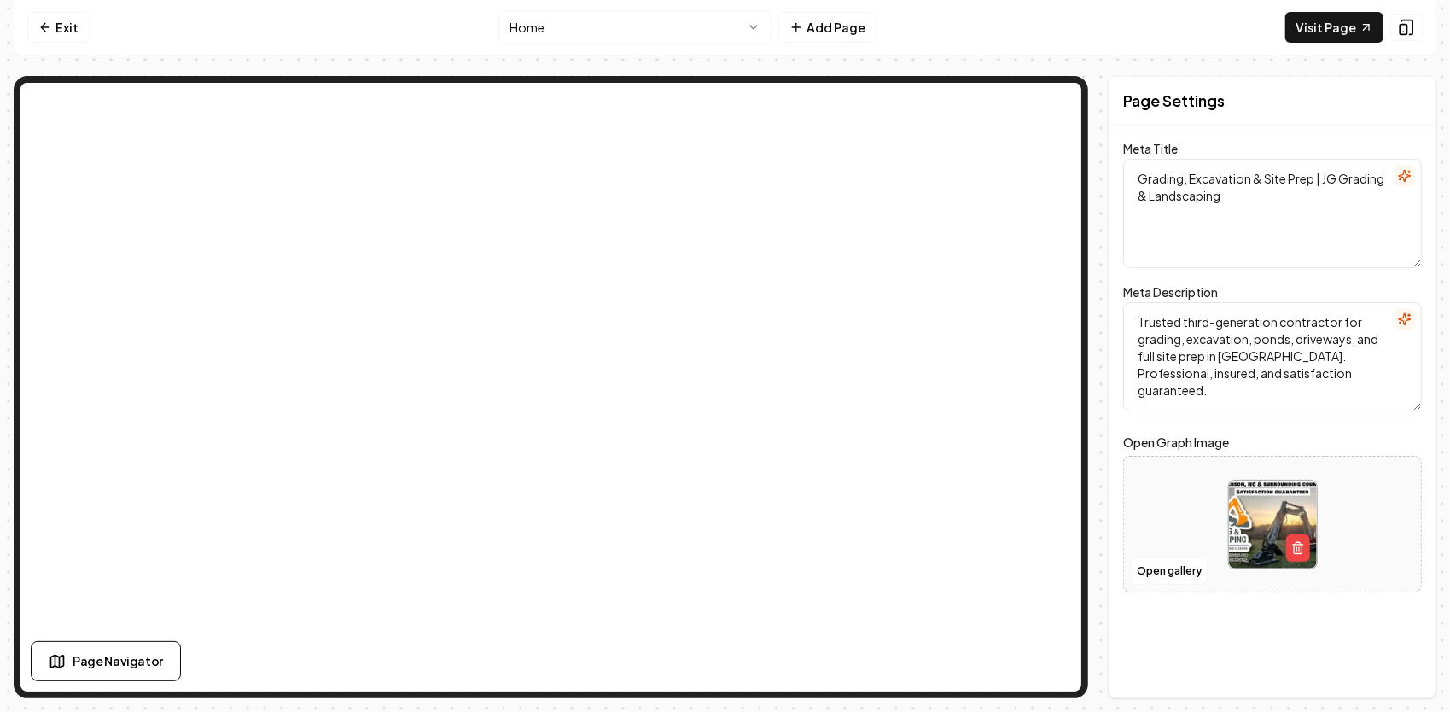
scroll to position [0, 0]
